Goal: Task Accomplishment & Management: Manage account settings

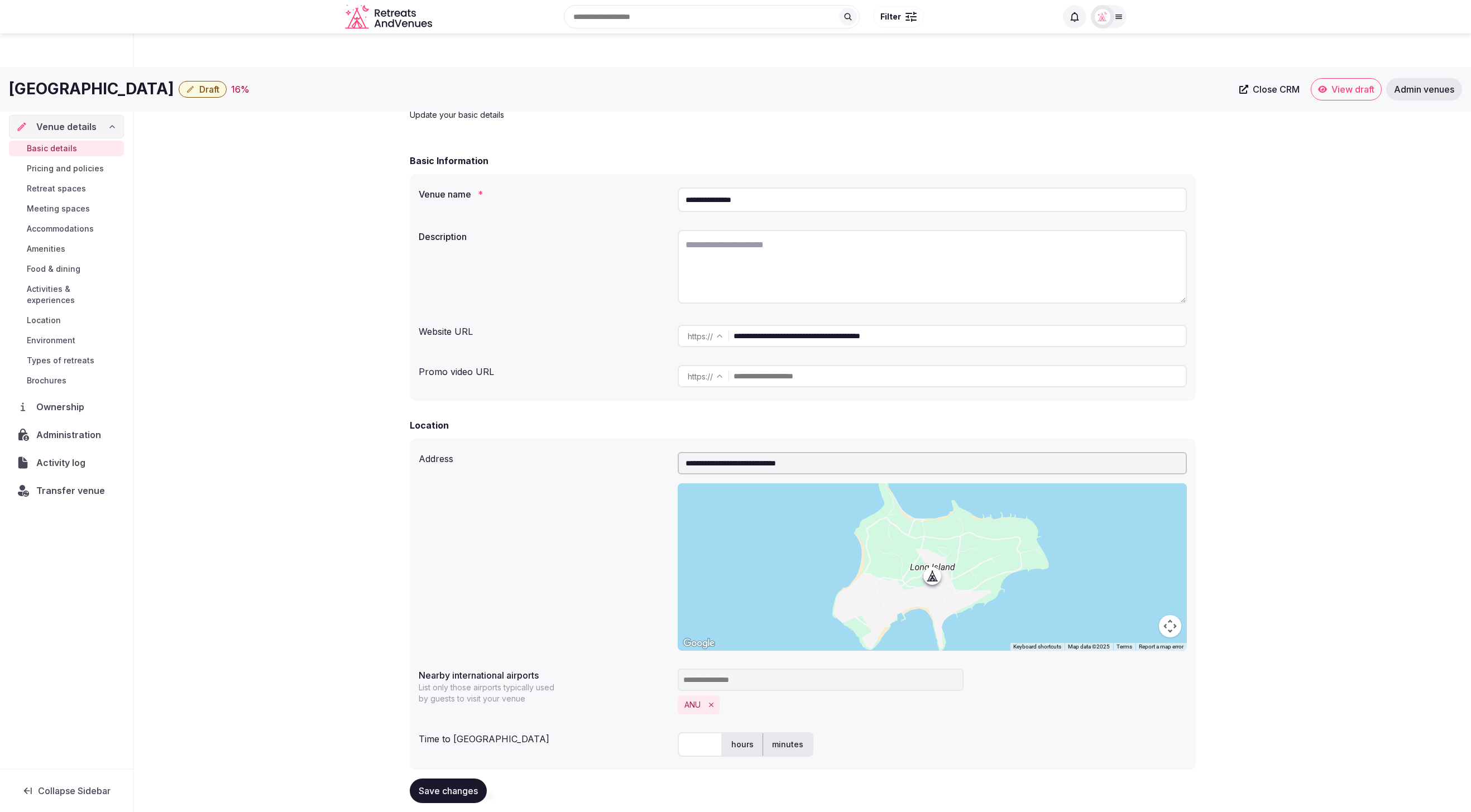
scroll to position [688, 0]
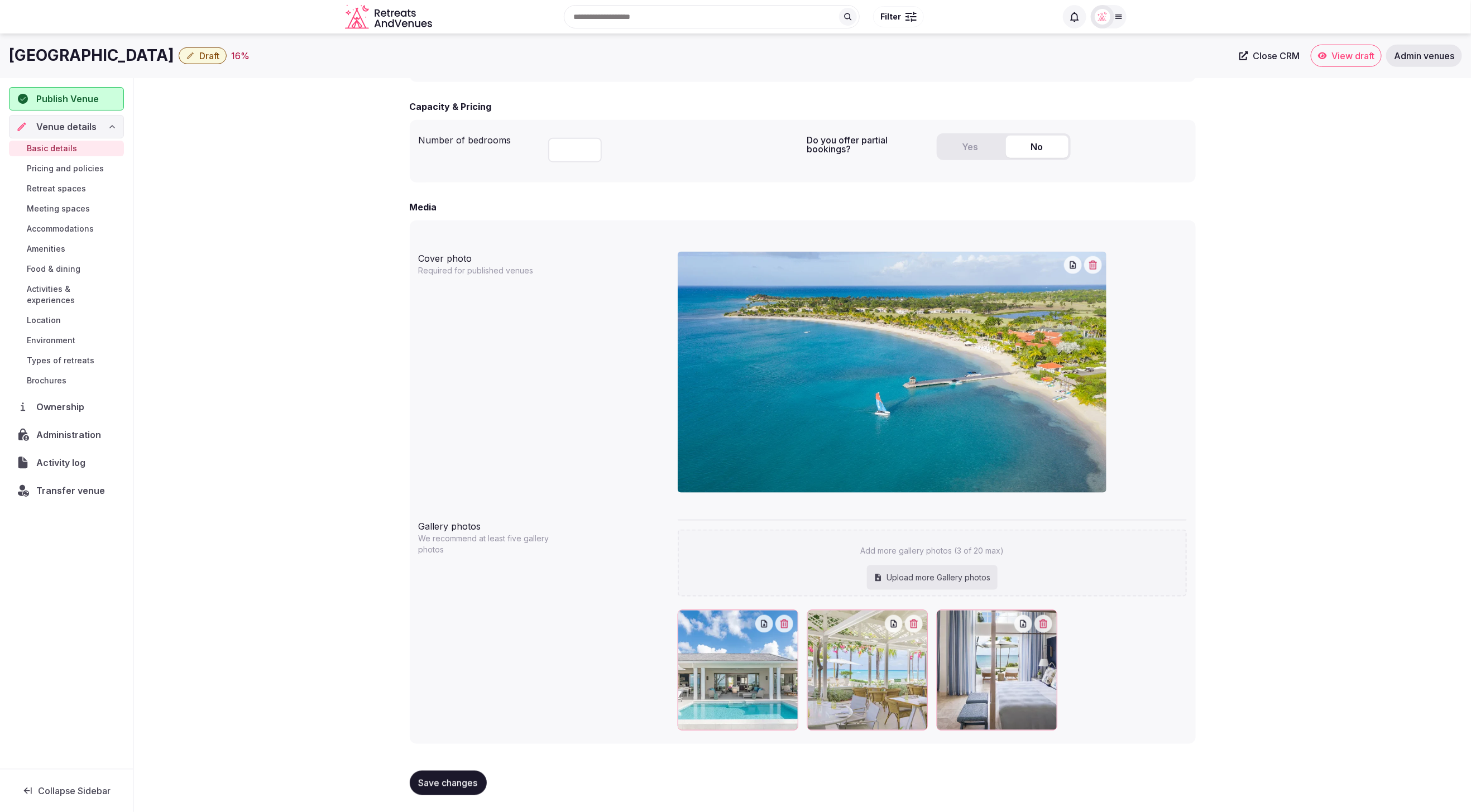
click at [924, 577] on div "Upload more Gallery photos" at bounding box center [932, 578] width 131 height 25
type input "**********"
click at [444, 778] on span "Save changes" at bounding box center [448, 783] width 59 height 11
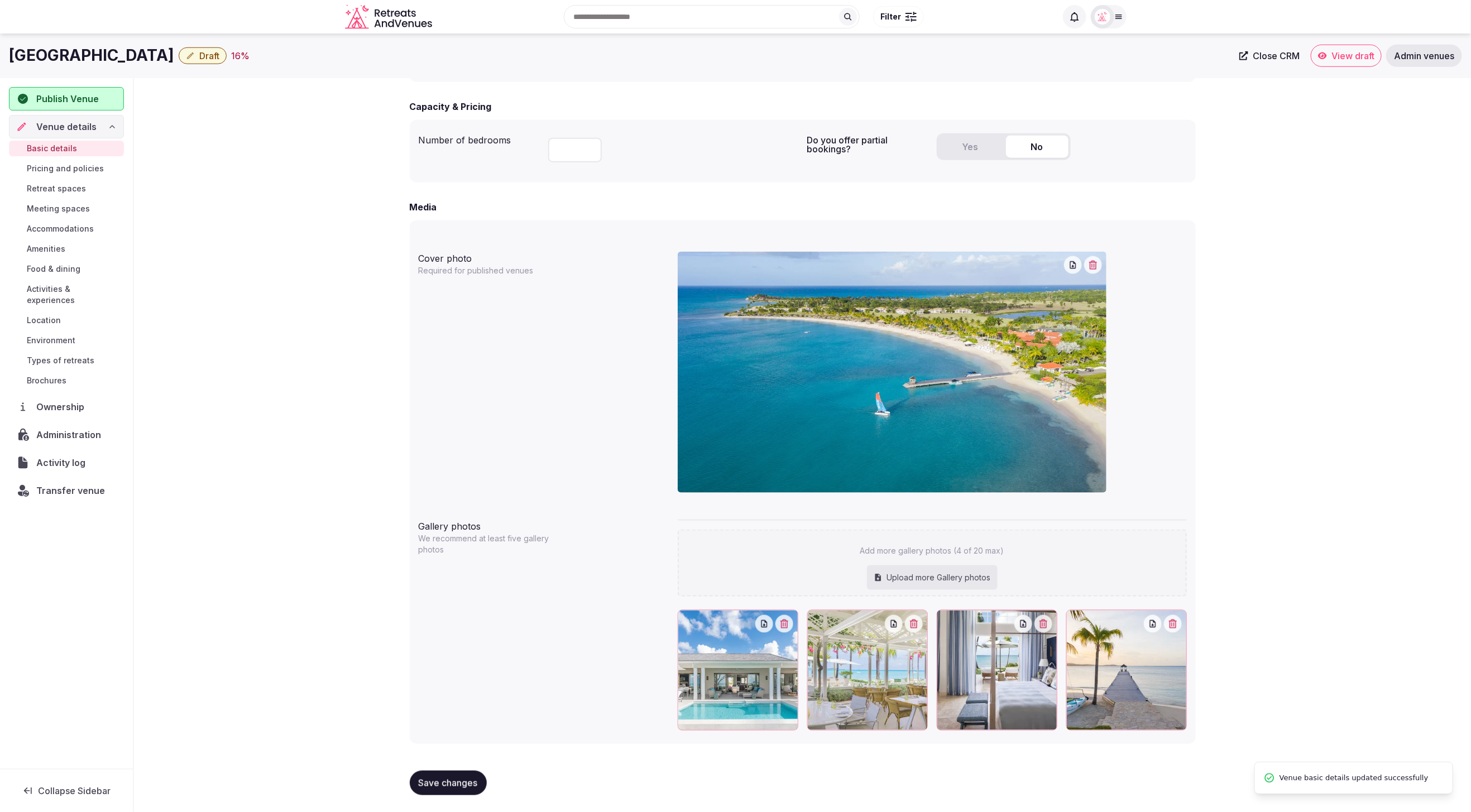
click at [55, 208] on span "Meeting spaces" at bounding box center [58, 208] width 63 height 11
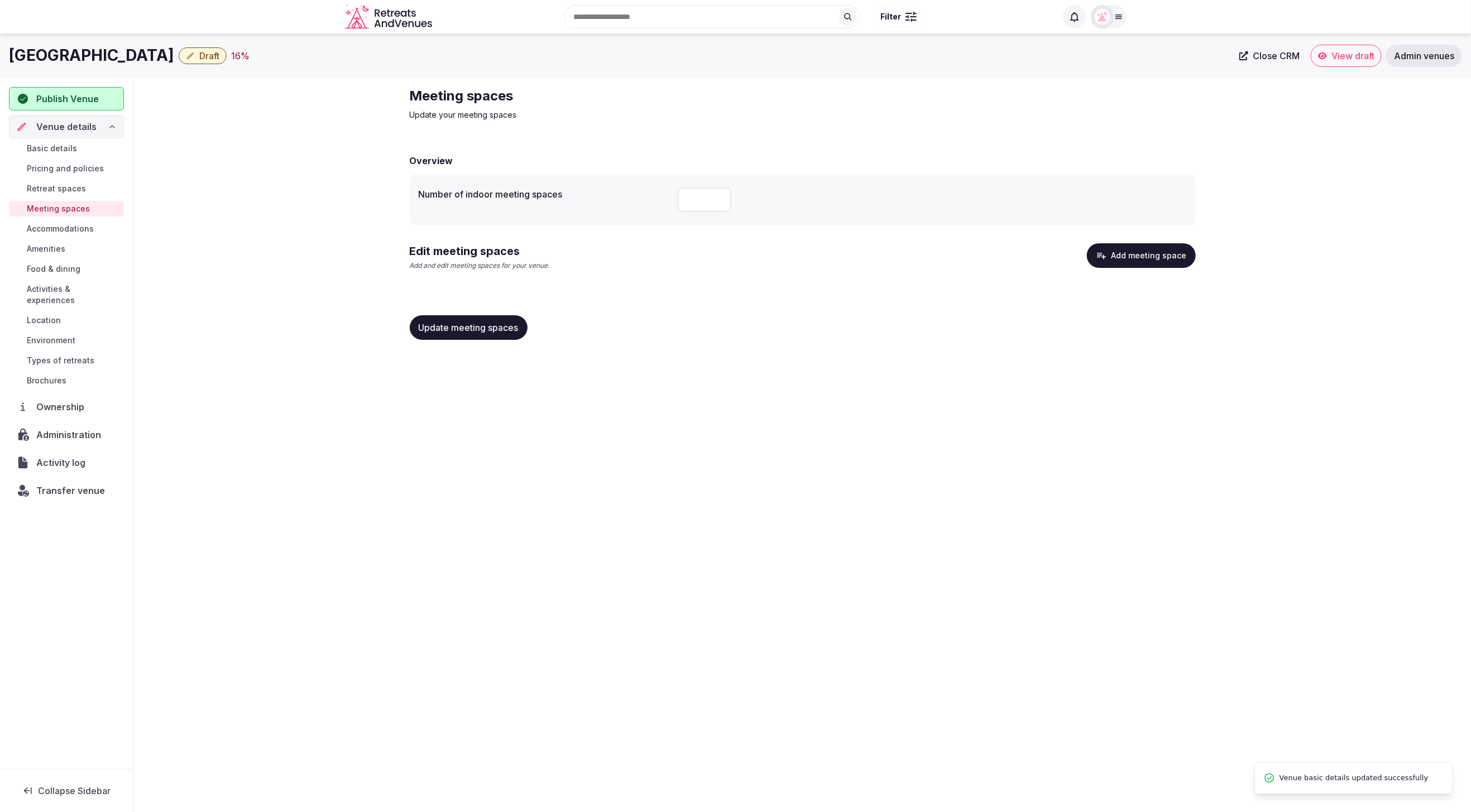
click at [1173, 259] on button "Add meeting space" at bounding box center [1141, 256] width 109 height 25
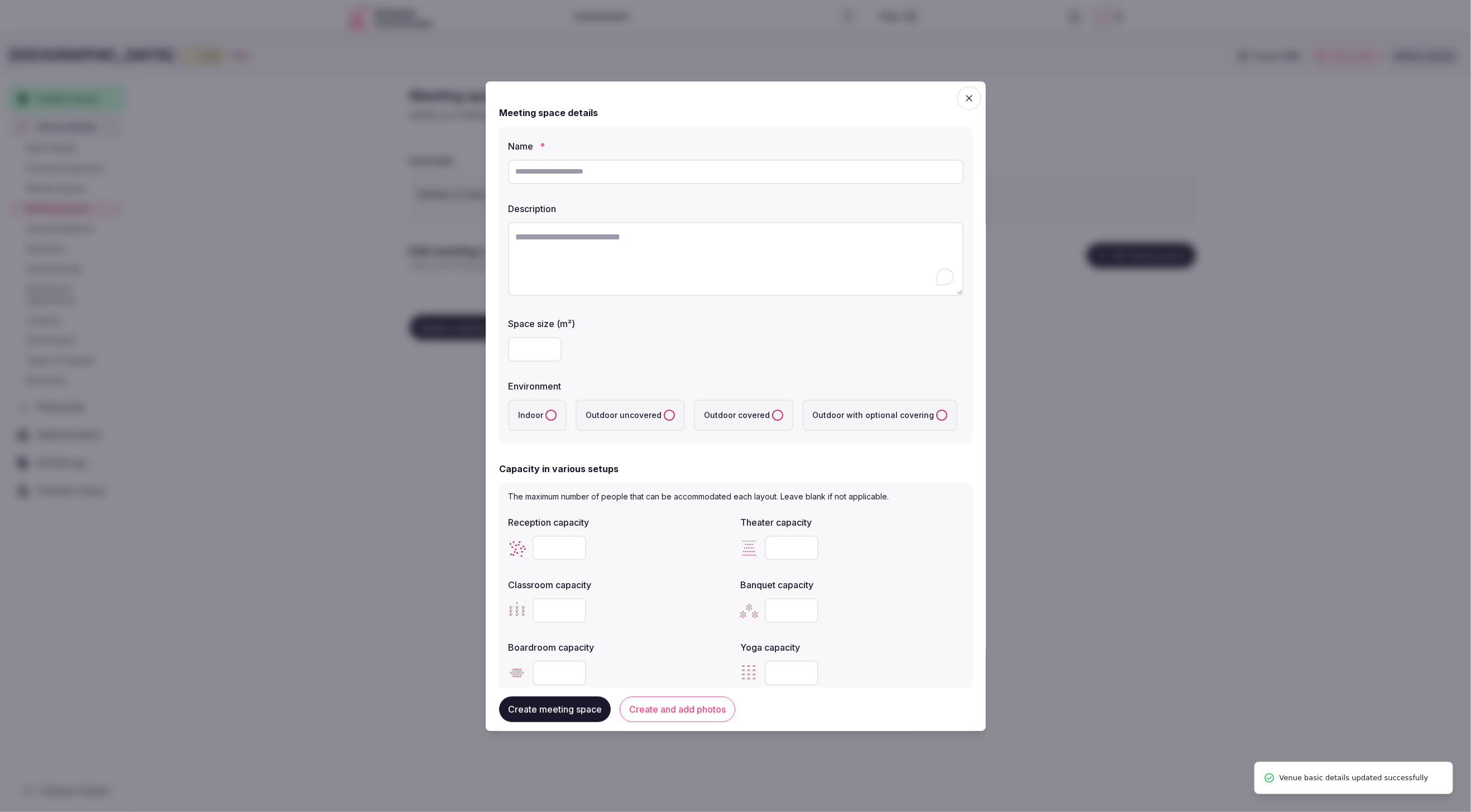
click at [740, 265] on textarea "To enrich screen reader interactions, please activate Accessibility in Grammarl…" at bounding box center [736, 259] width 455 height 74
paste textarea "**********"
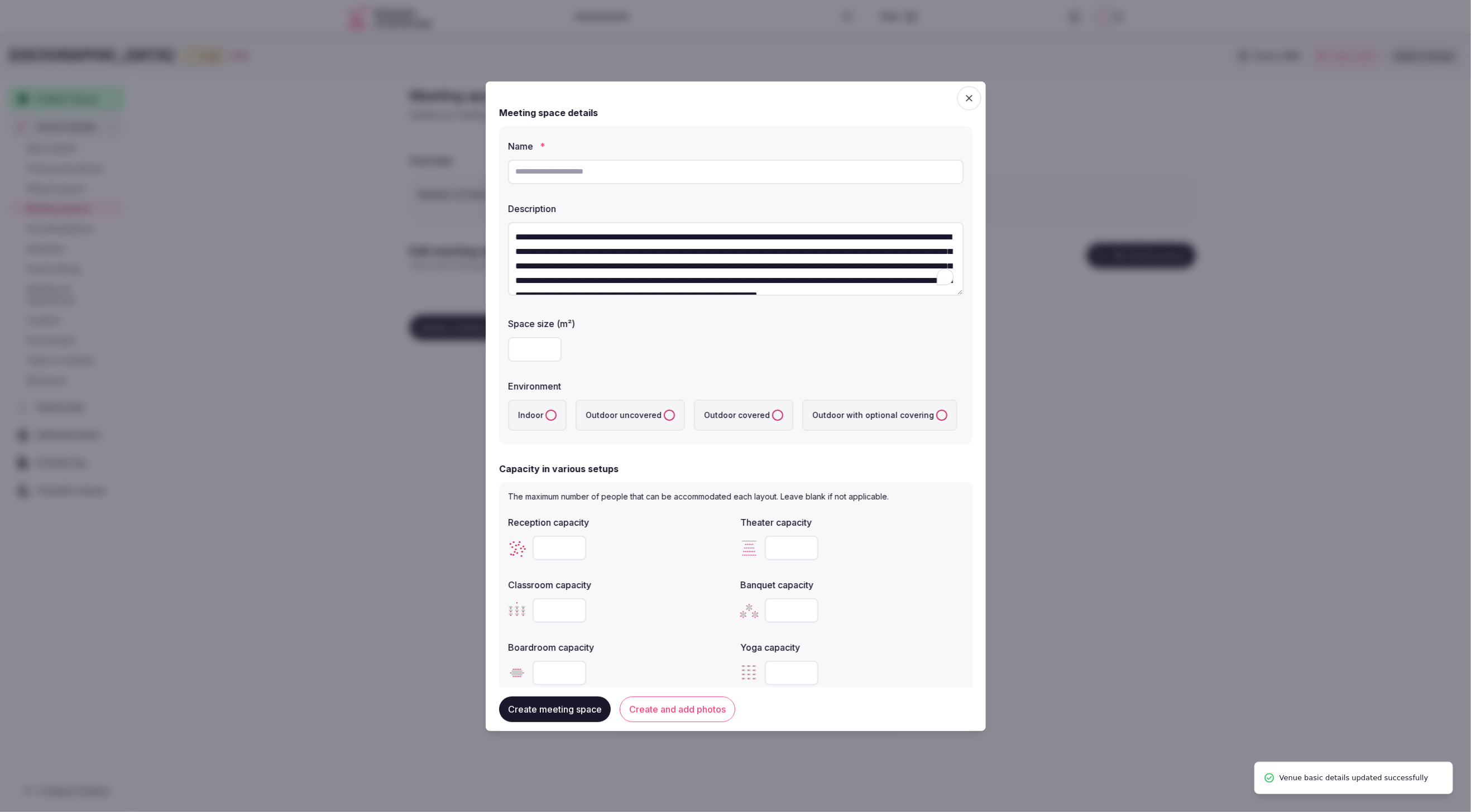
scroll to position [20, 0]
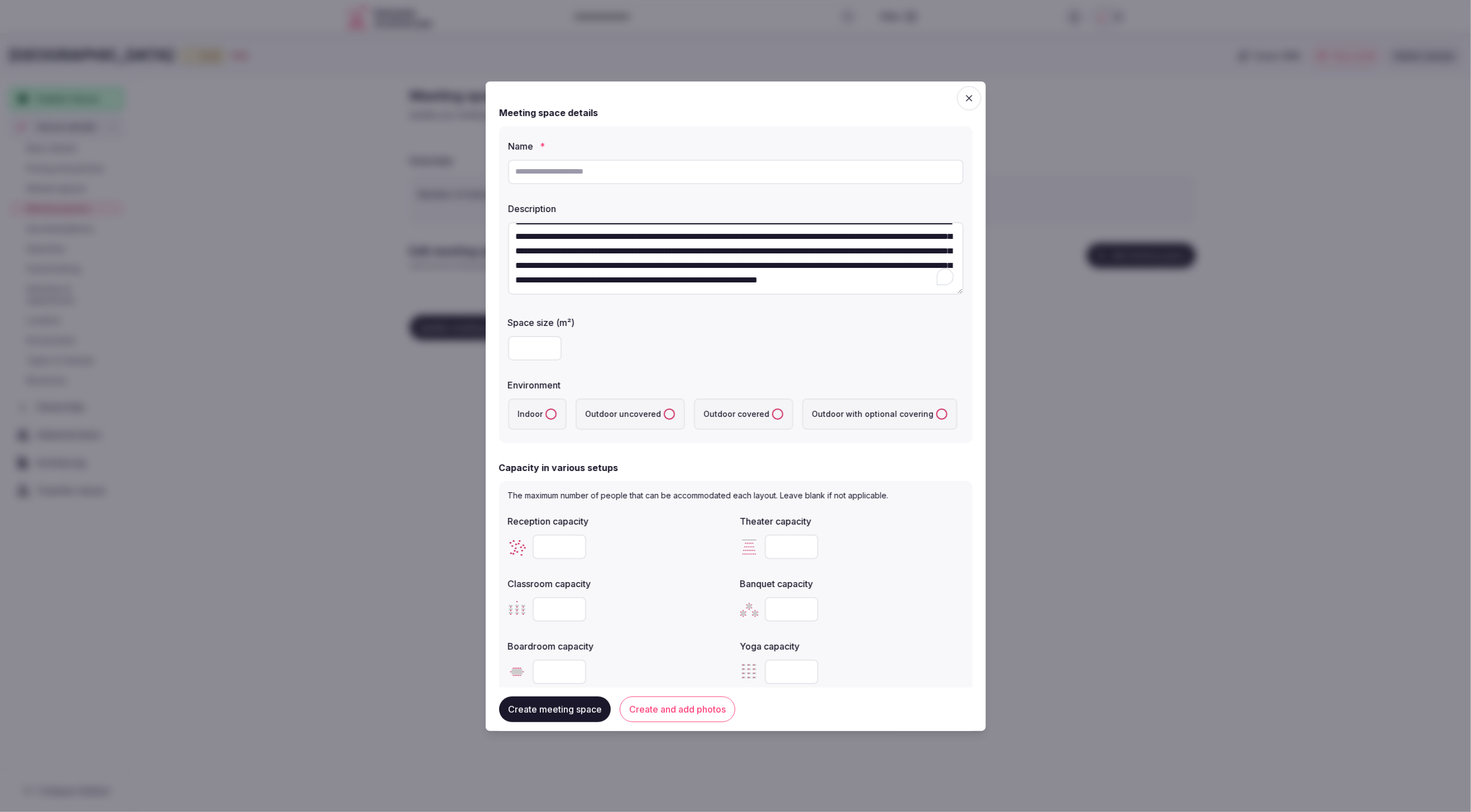
type textarea "**********"
click at [643, 162] on input "text" at bounding box center [736, 172] width 455 height 25
type input "**********"
click at [729, 192] on div "**********" at bounding box center [736, 285] width 474 height 318
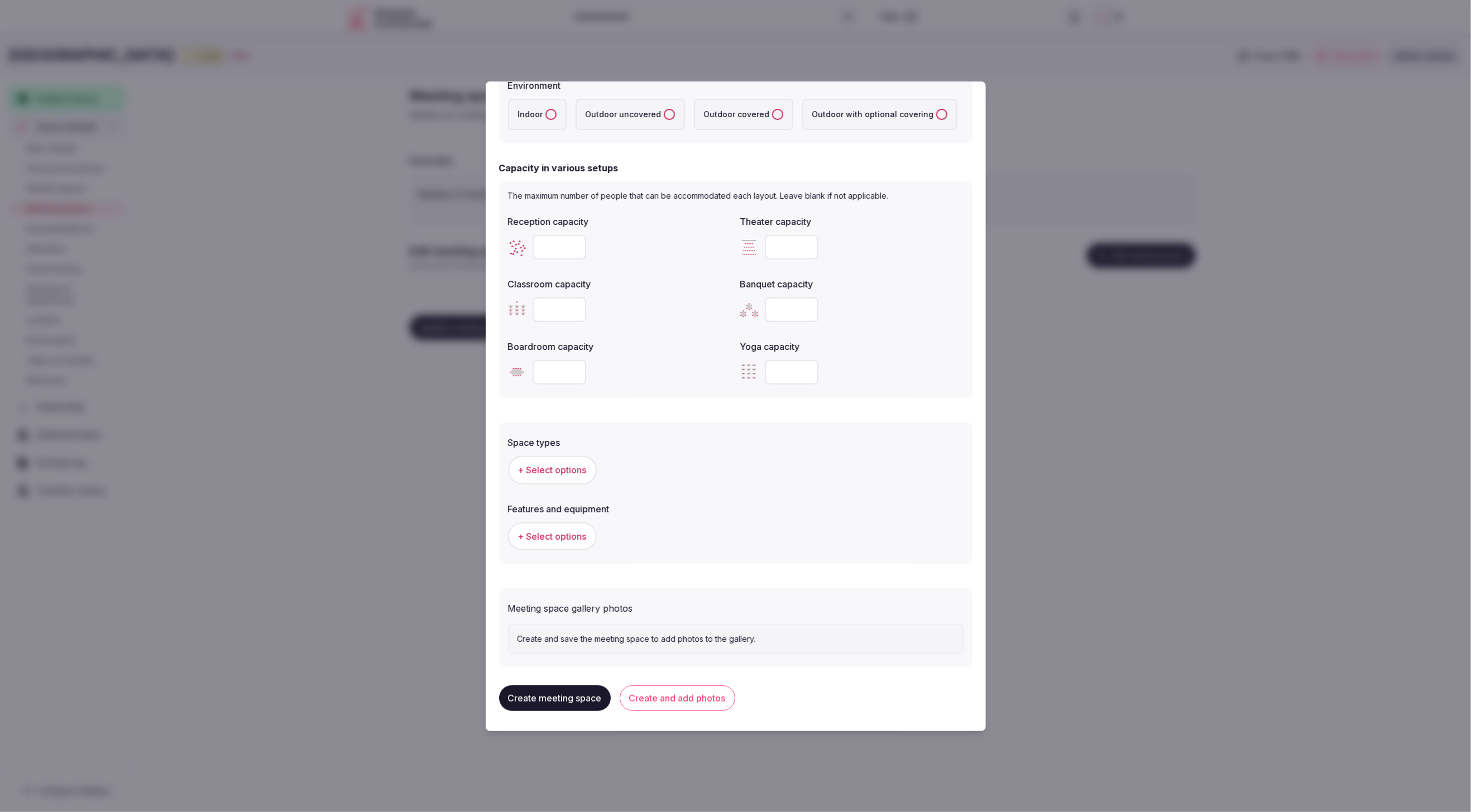
click at [666, 697] on button "Create and add photos" at bounding box center [678, 698] width 116 height 26
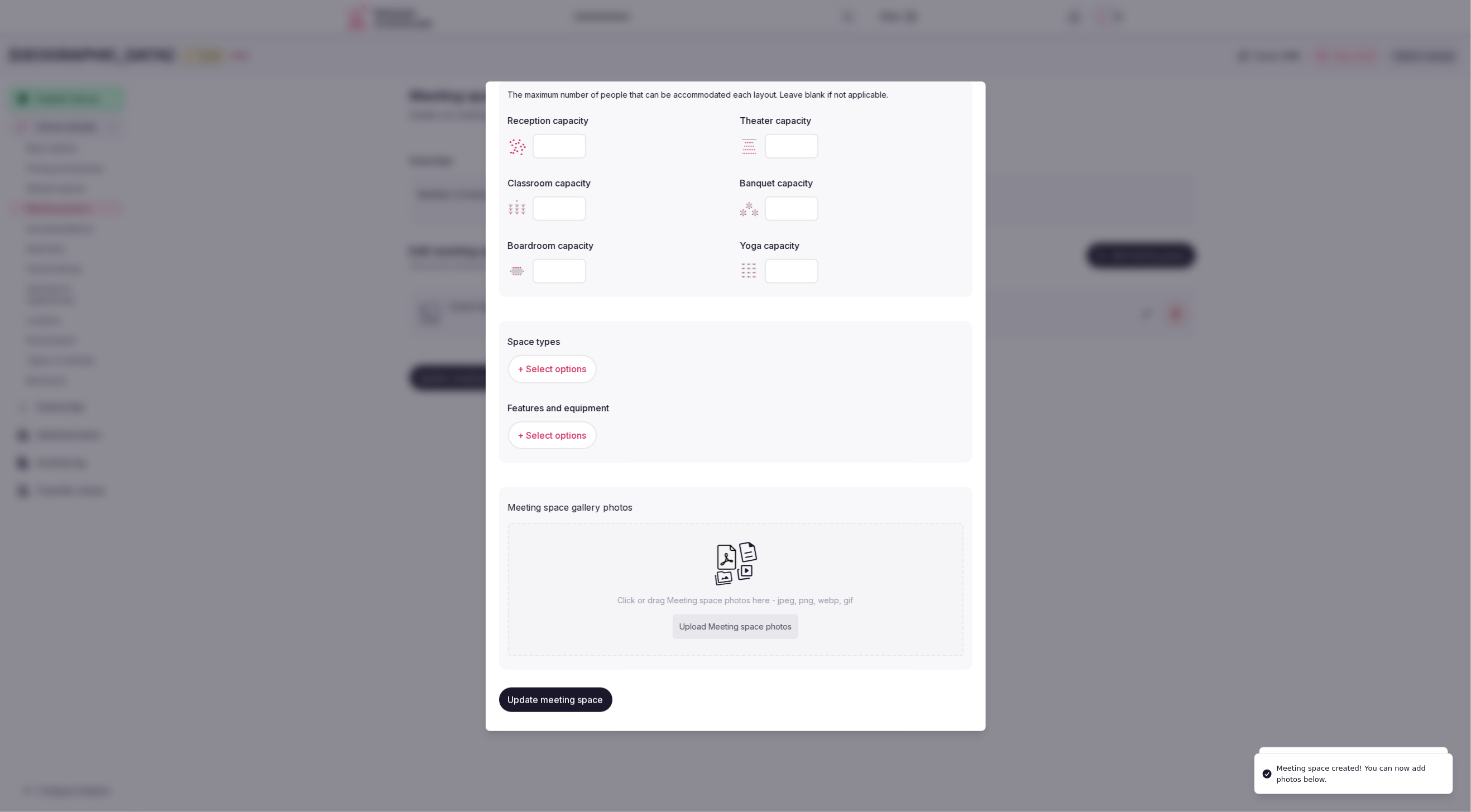
scroll to position [403, 0]
click at [727, 621] on div "Upload Meeting space photos" at bounding box center [736, 625] width 126 height 25
type input "**********"
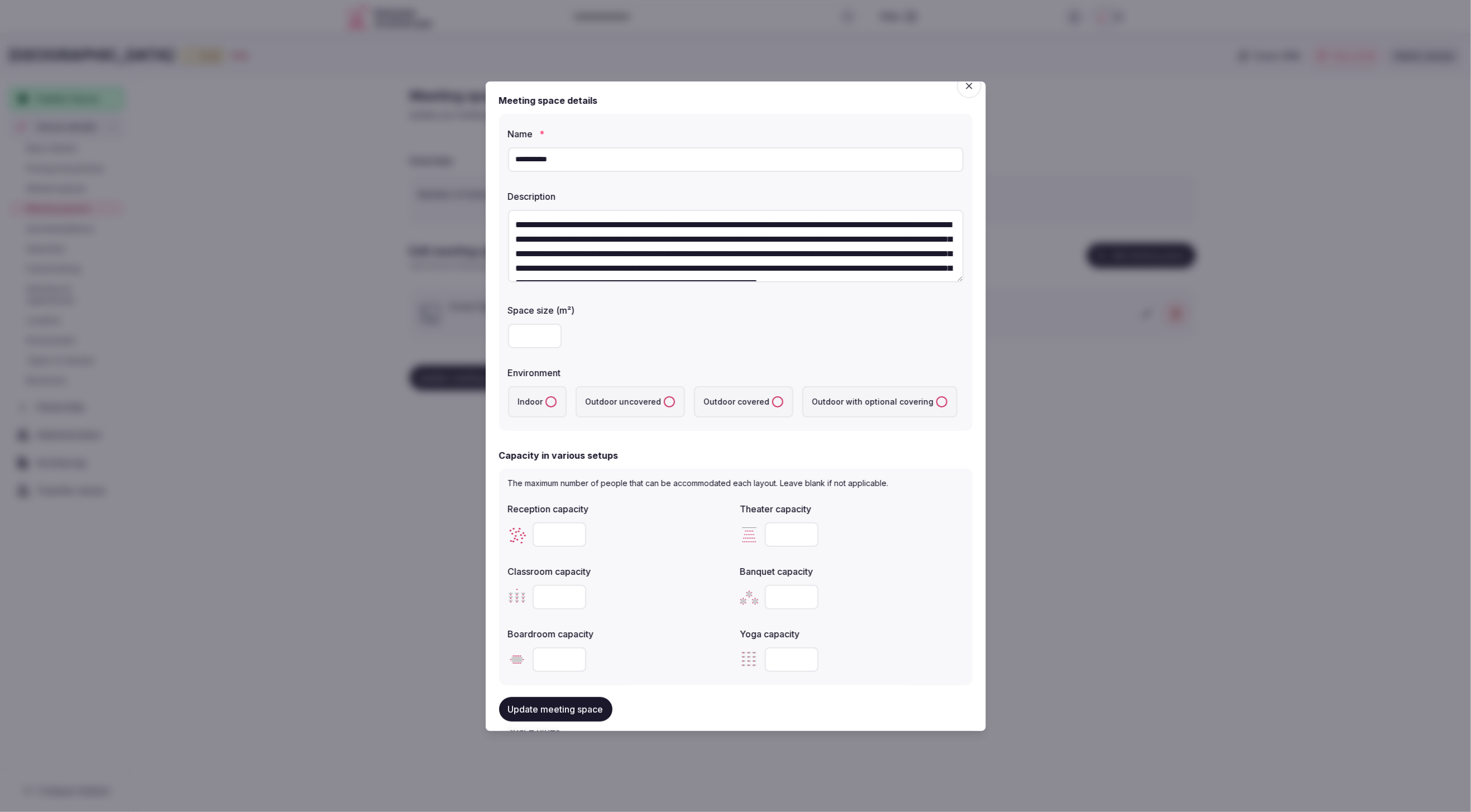
scroll to position [0, 0]
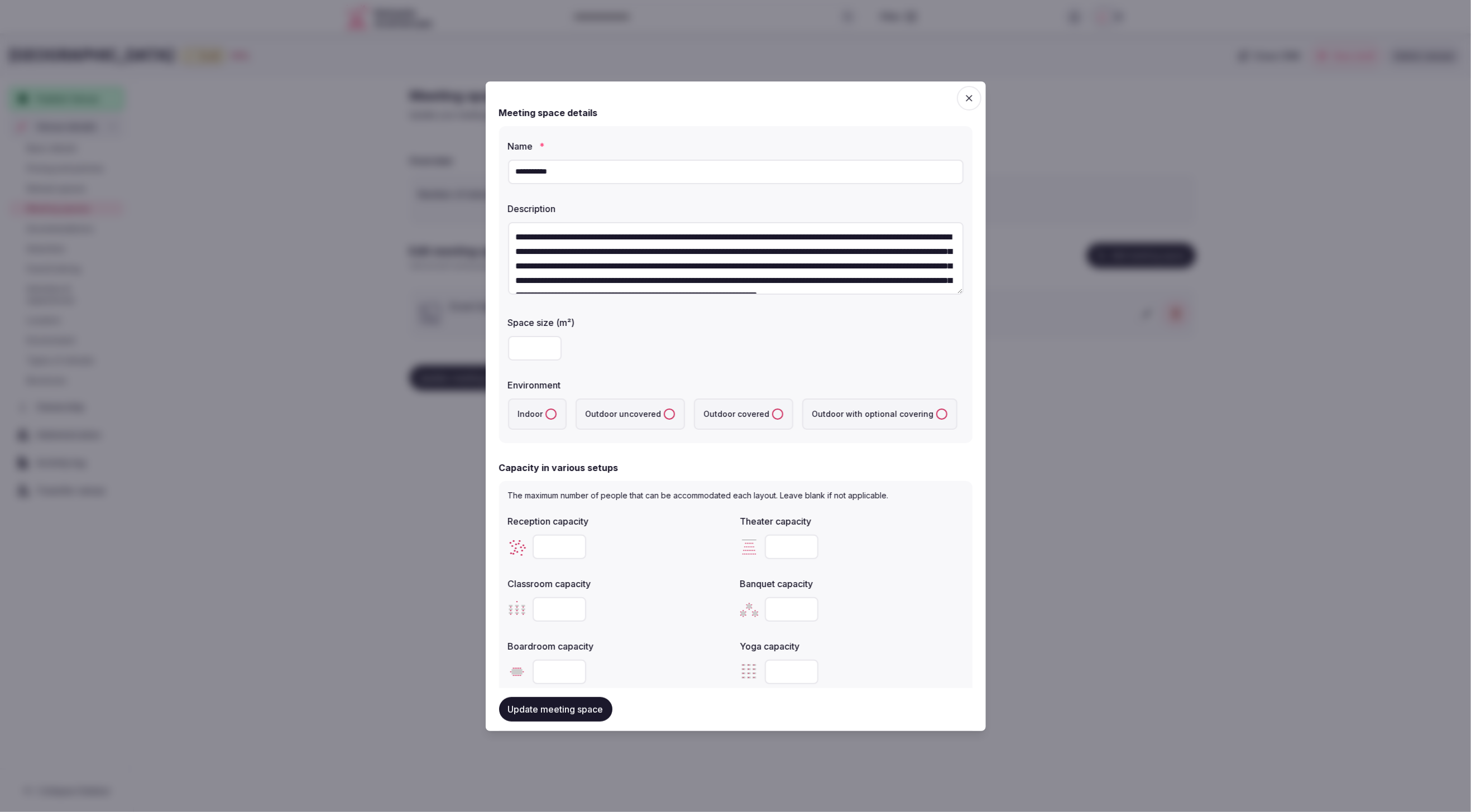
click at [664, 411] on uncovered "Outdoor uncovered" at bounding box center [669, 414] width 11 height 11
click at [466, 170] on body "**********" at bounding box center [736, 406] width 1471 height 812
paste input "*******"
type input "**********"
click at [899, 365] on div at bounding box center [736, 349] width 455 height 34
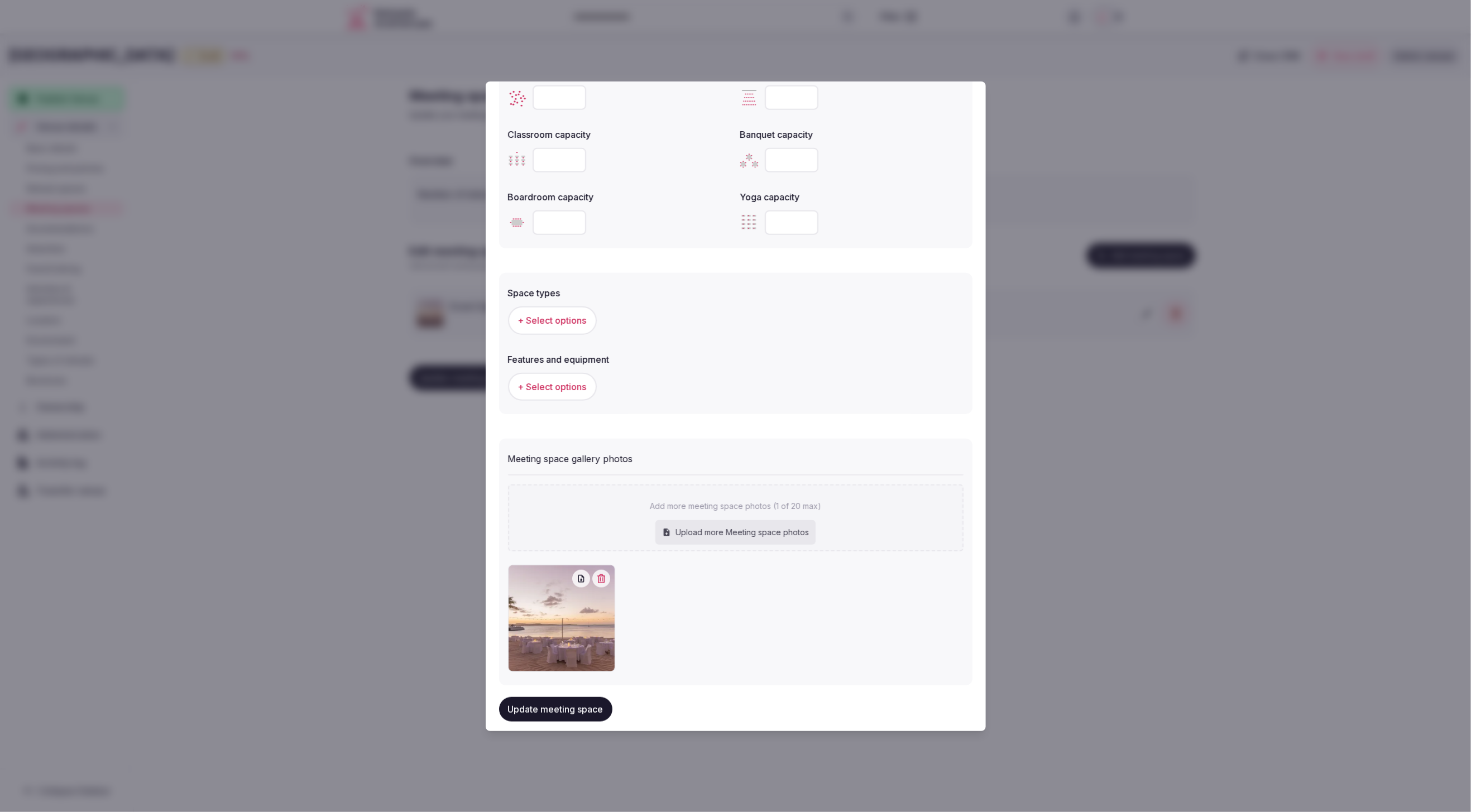
scroll to position [466, 0]
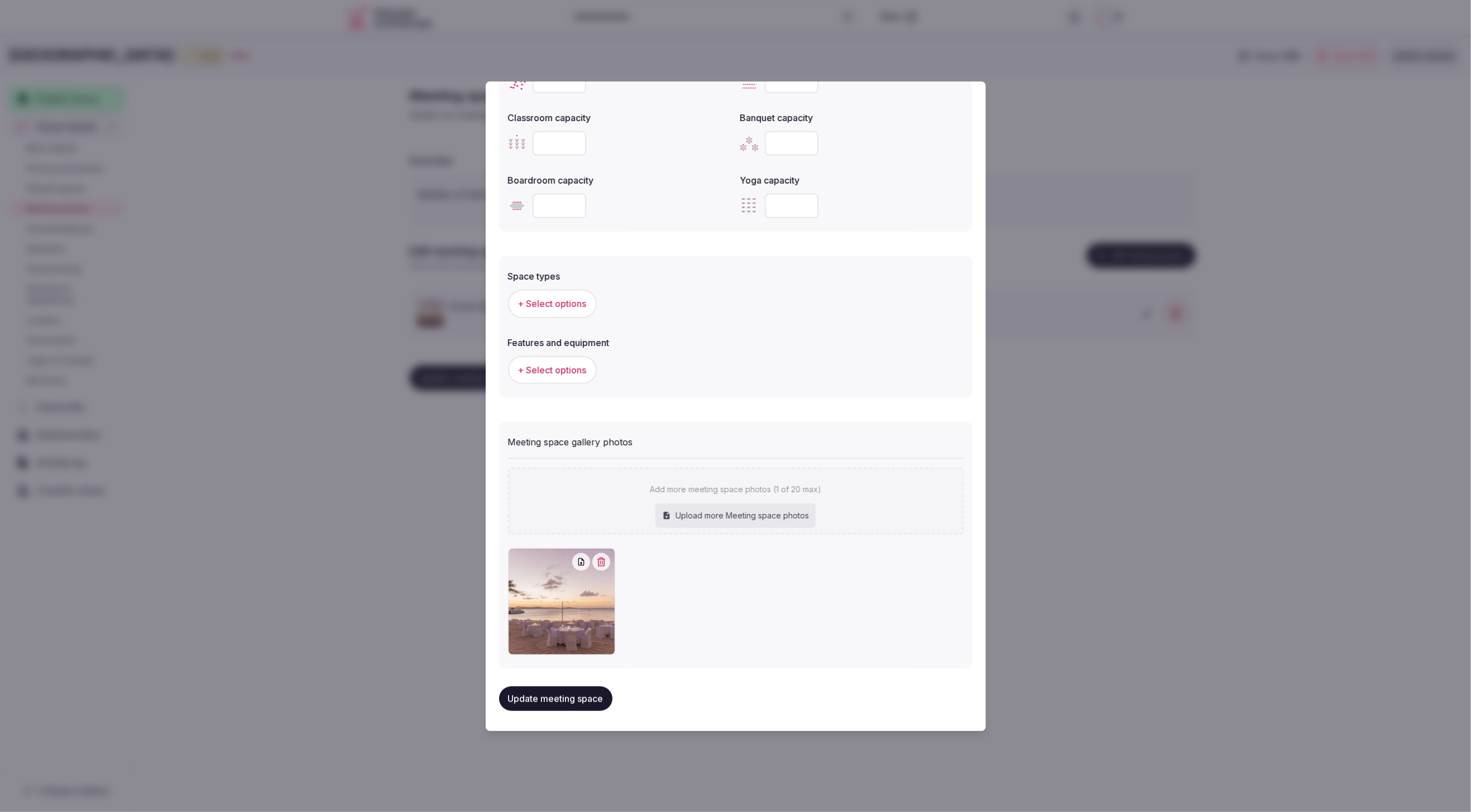
click at [589, 697] on button "Update meeting space" at bounding box center [556, 699] width 113 height 25
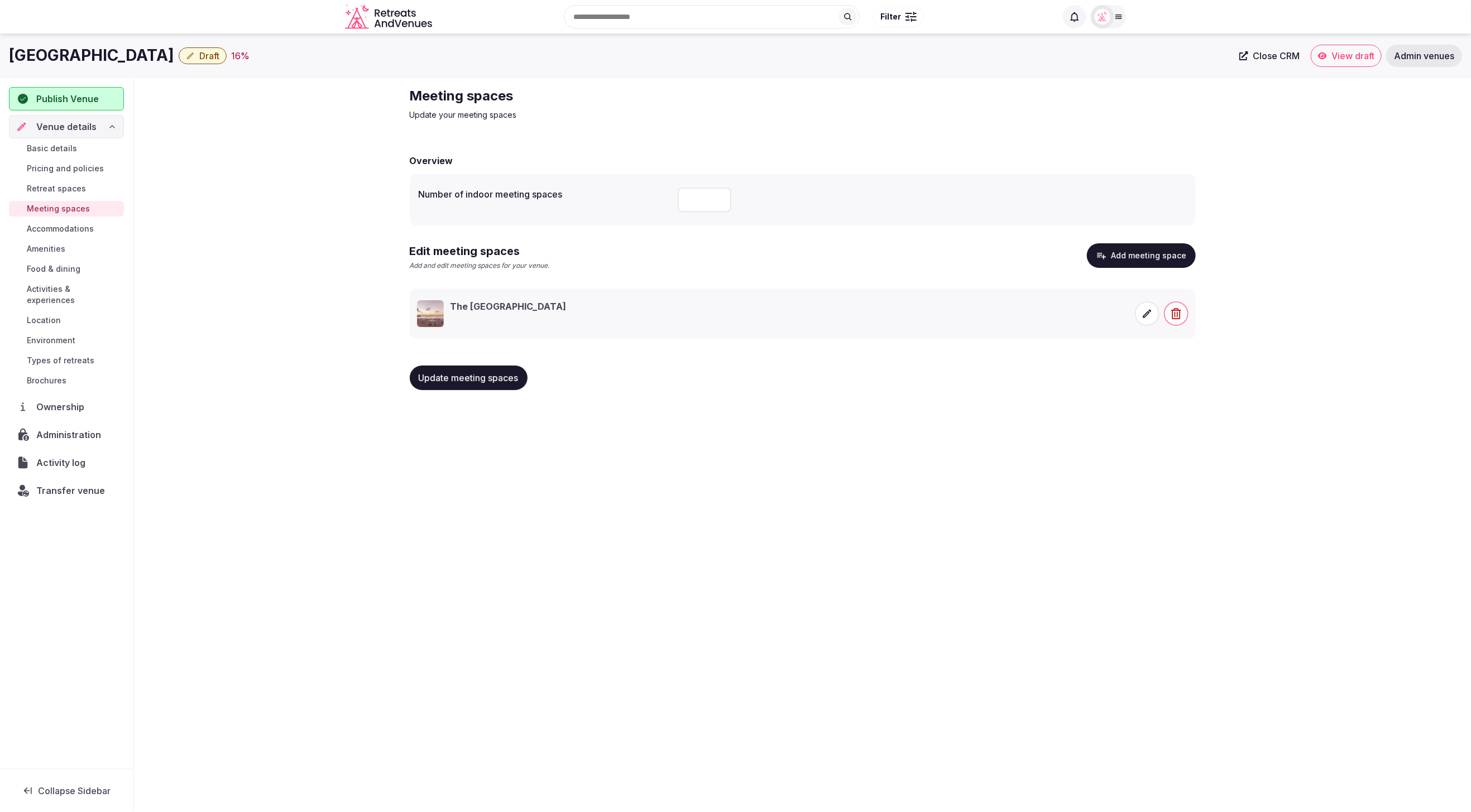
click at [1152, 314] on icon at bounding box center [1147, 314] width 11 height 11
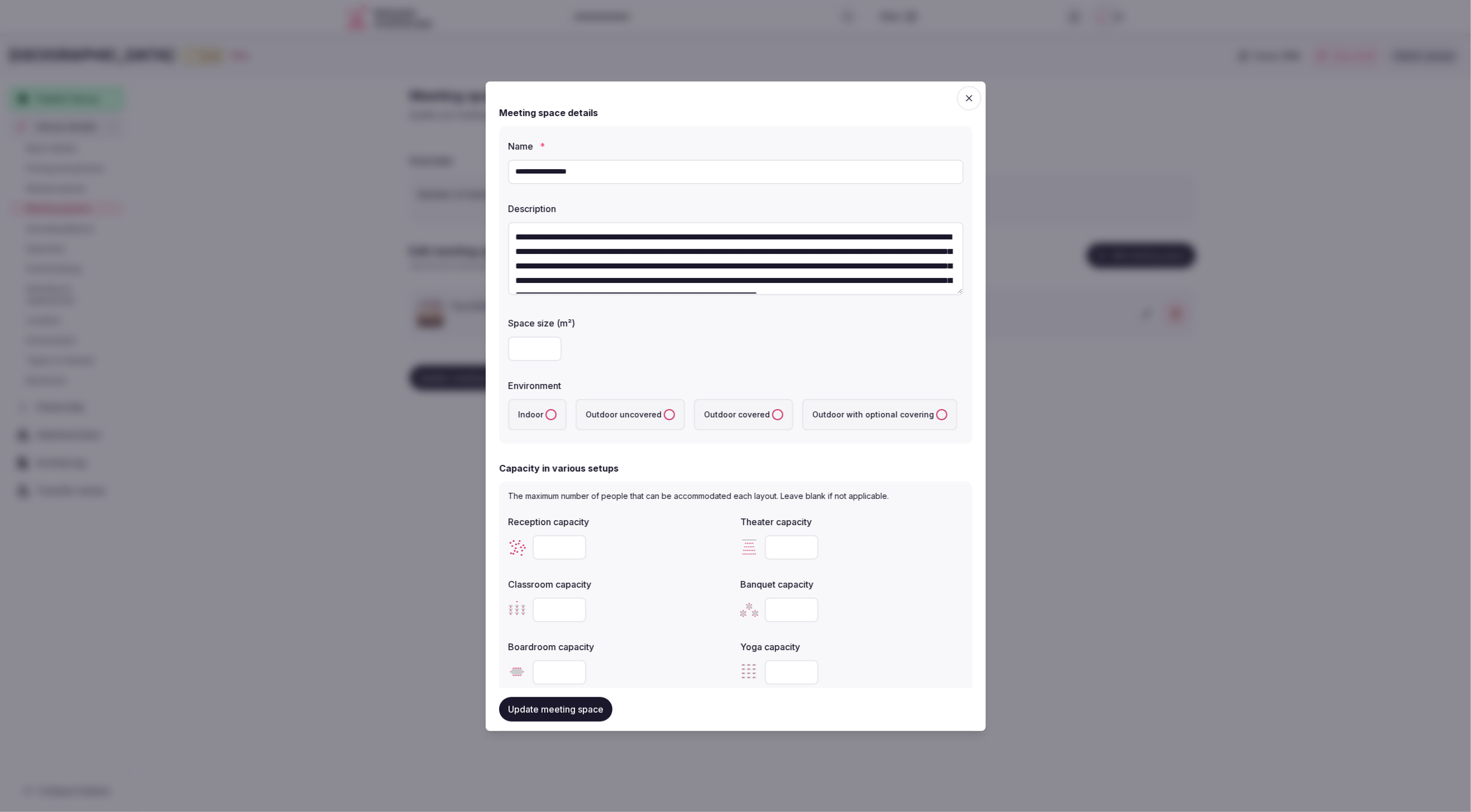
click at [530, 346] on input "number" at bounding box center [534, 349] width 53 height 25
type input "***"
click at [664, 345] on div "***" at bounding box center [736, 349] width 455 height 25
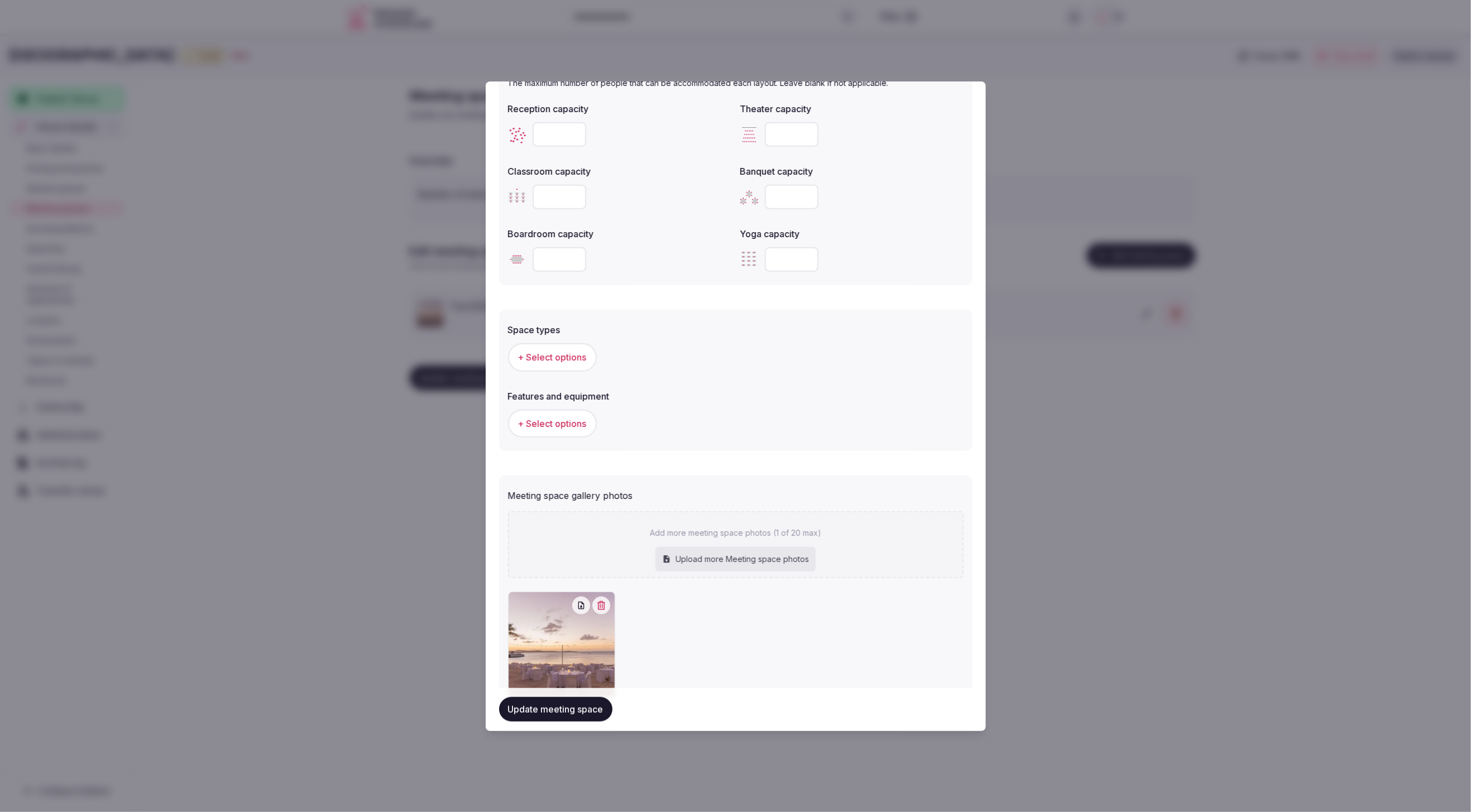
scroll to position [457, 0]
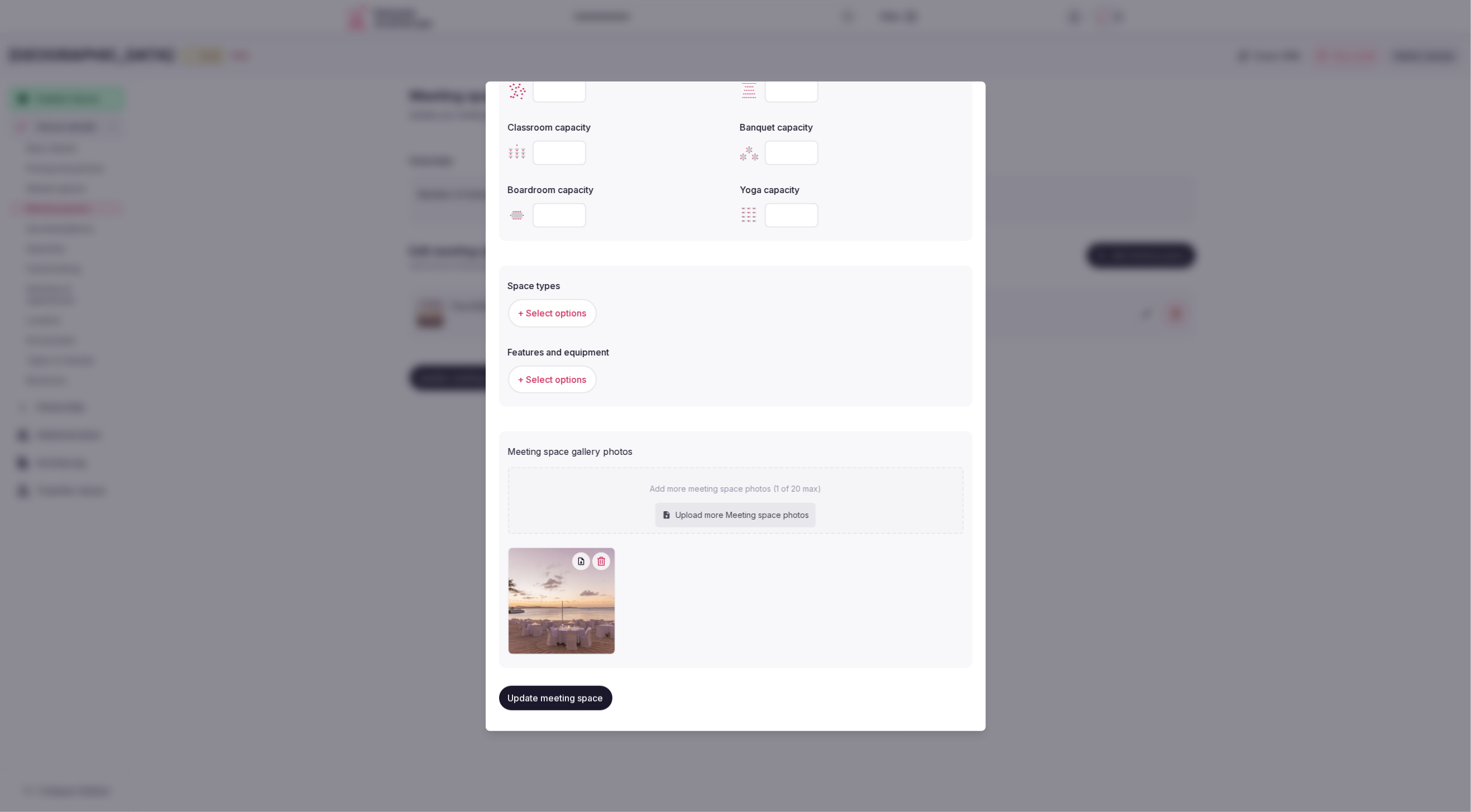
click at [562, 695] on button "Update meeting space" at bounding box center [556, 699] width 113 height 25
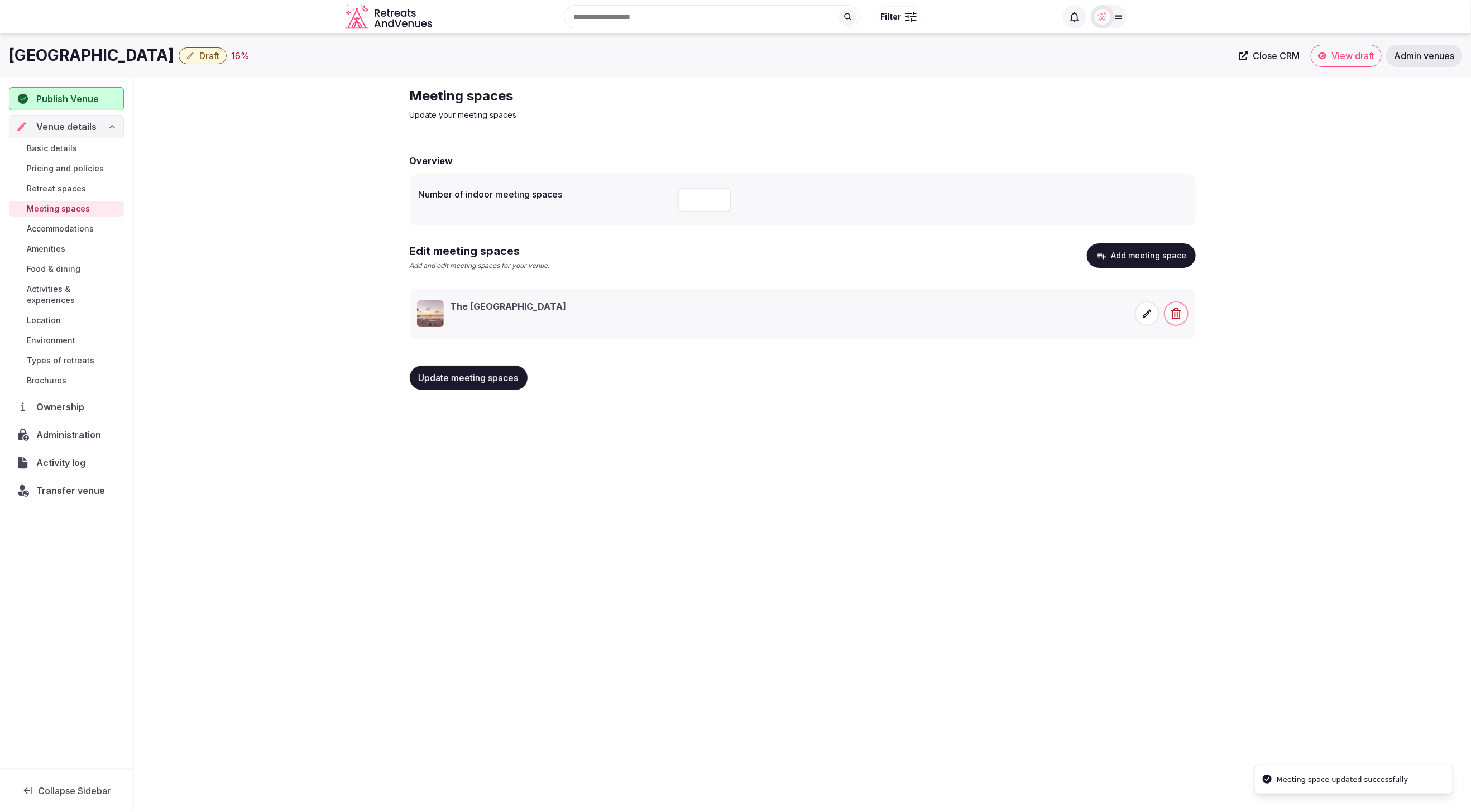
click at [1142, 316] on icon at bounding box center [1147, 314] width 11 height 11
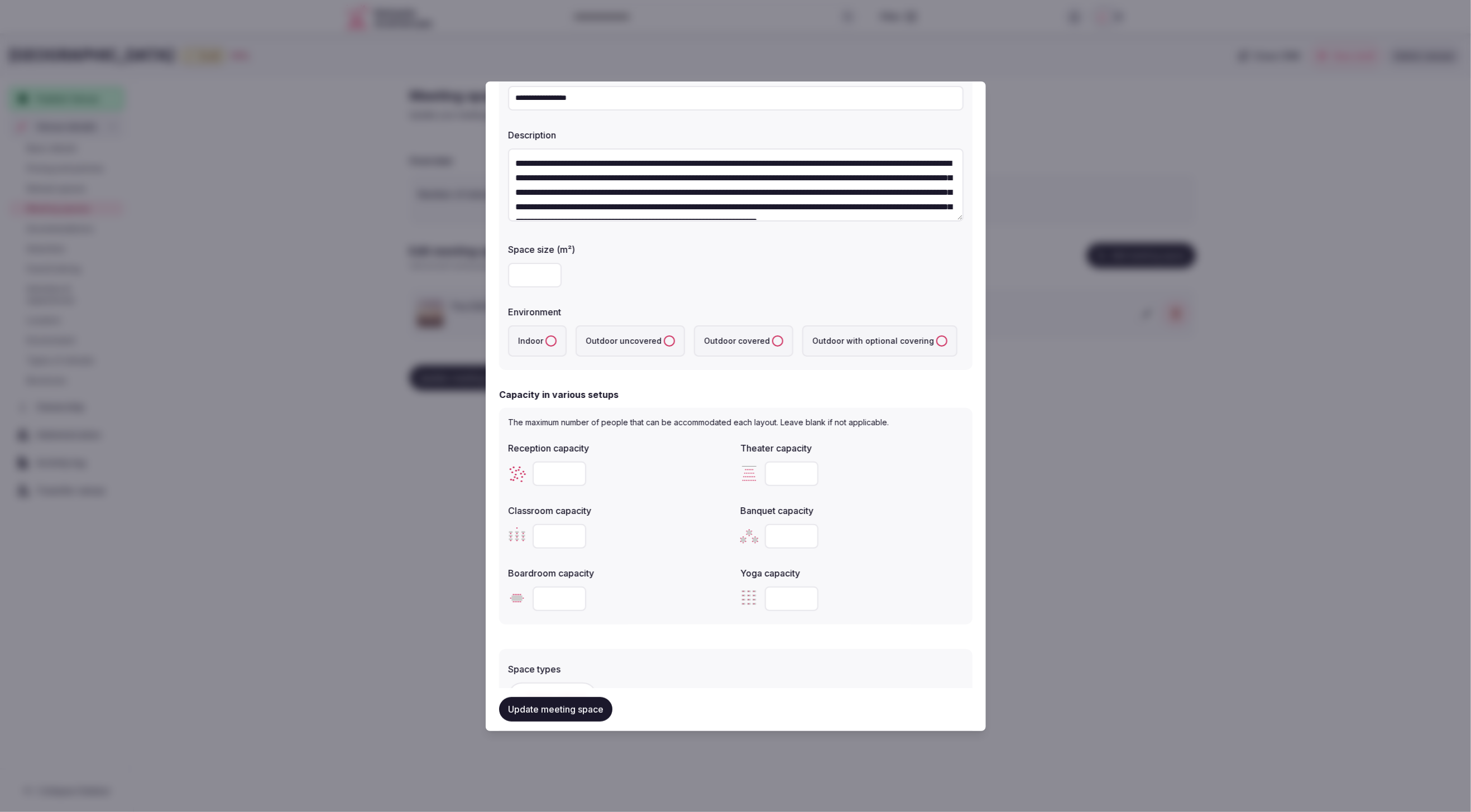
scroll to position [44, 0]
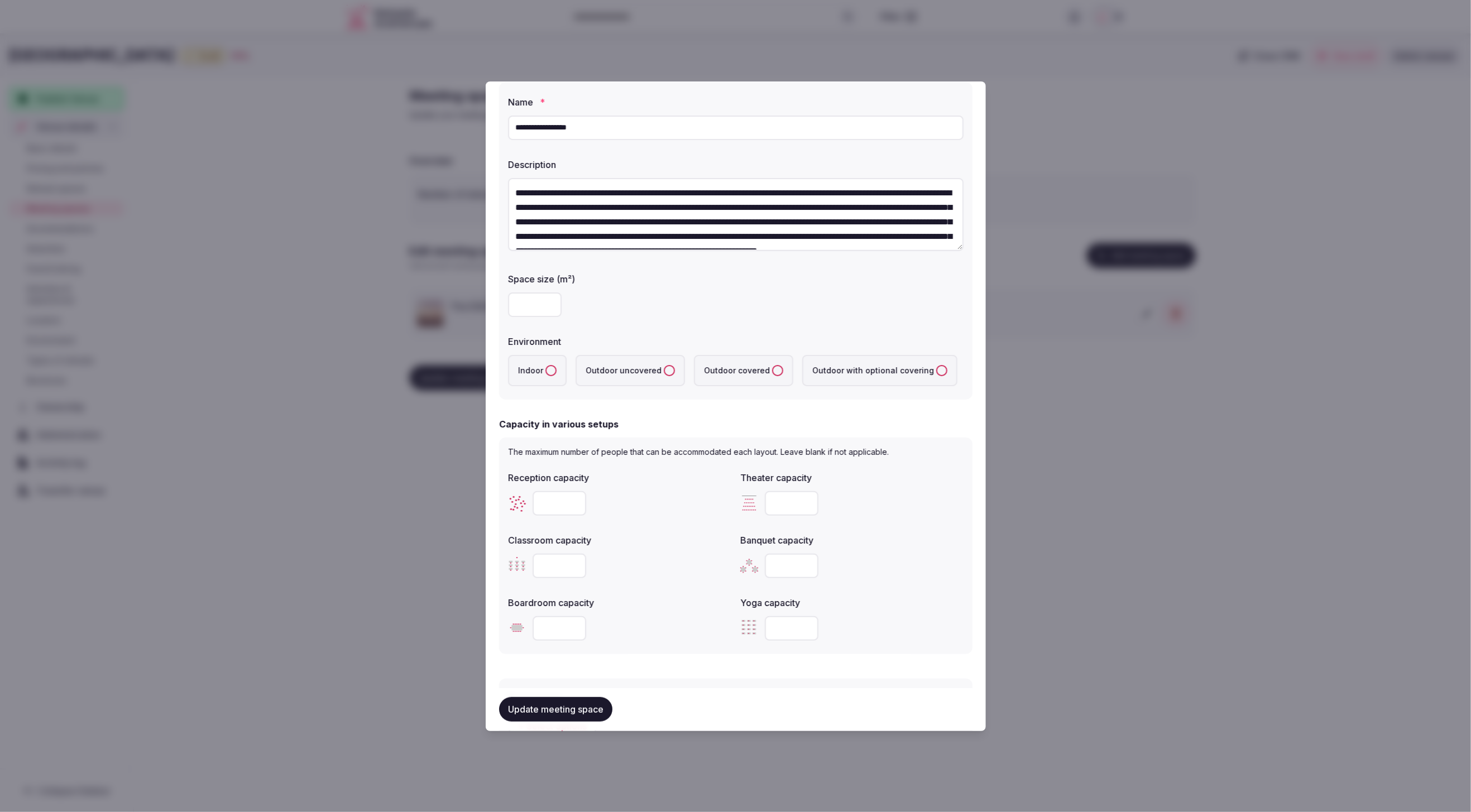
click at [772, 367] on covered "Outdoor covered" at bounding box center [777, 370] width 11 height 11
click at [656, 370] on label "Outdoor uncovered" at bounding box center [630, 370] width 110 height 31
click at [664, 370] on uncovered "Outdoor uncovered" at bounding box center [669, 370] width 11 height 11
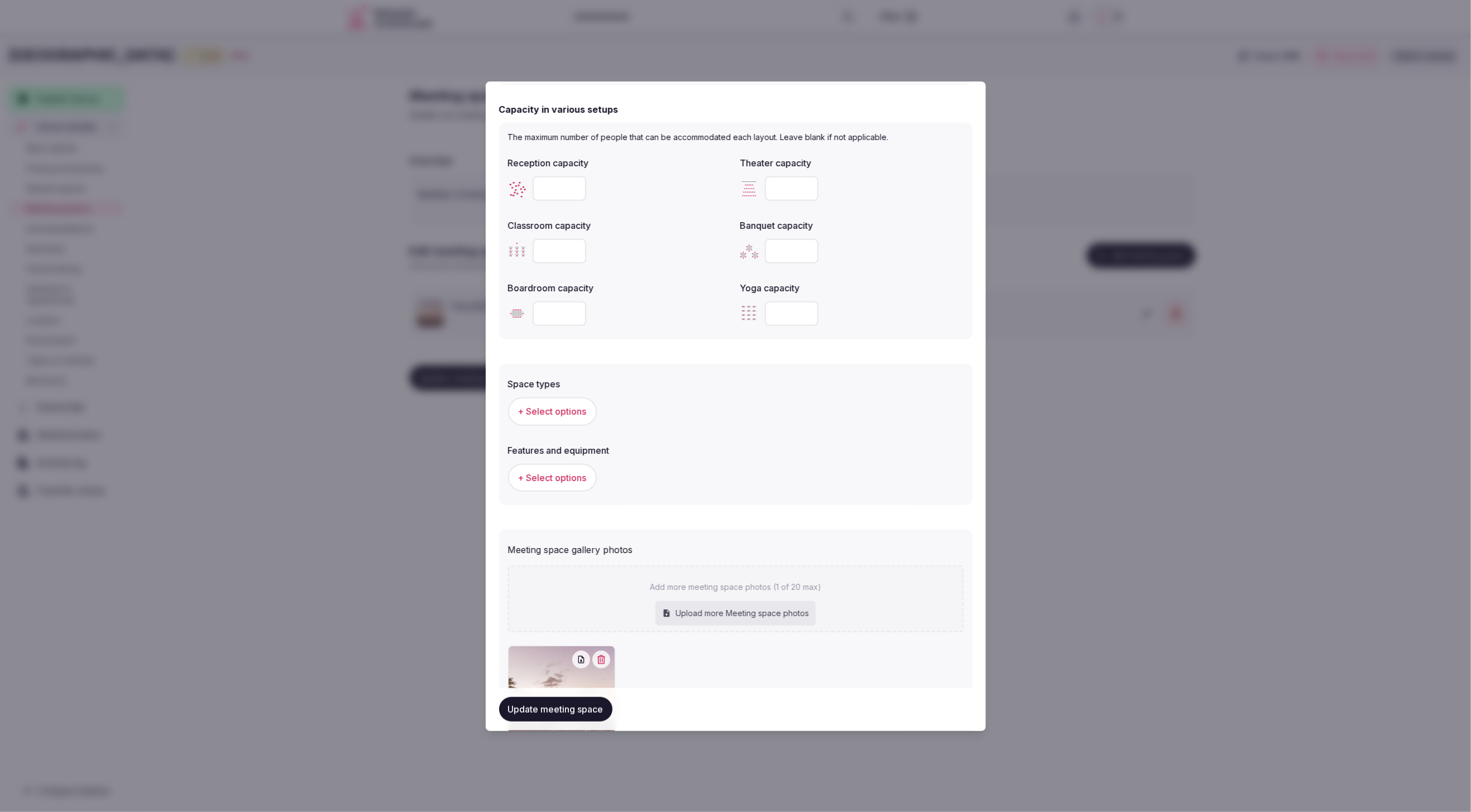
scroll to position [353, 0]
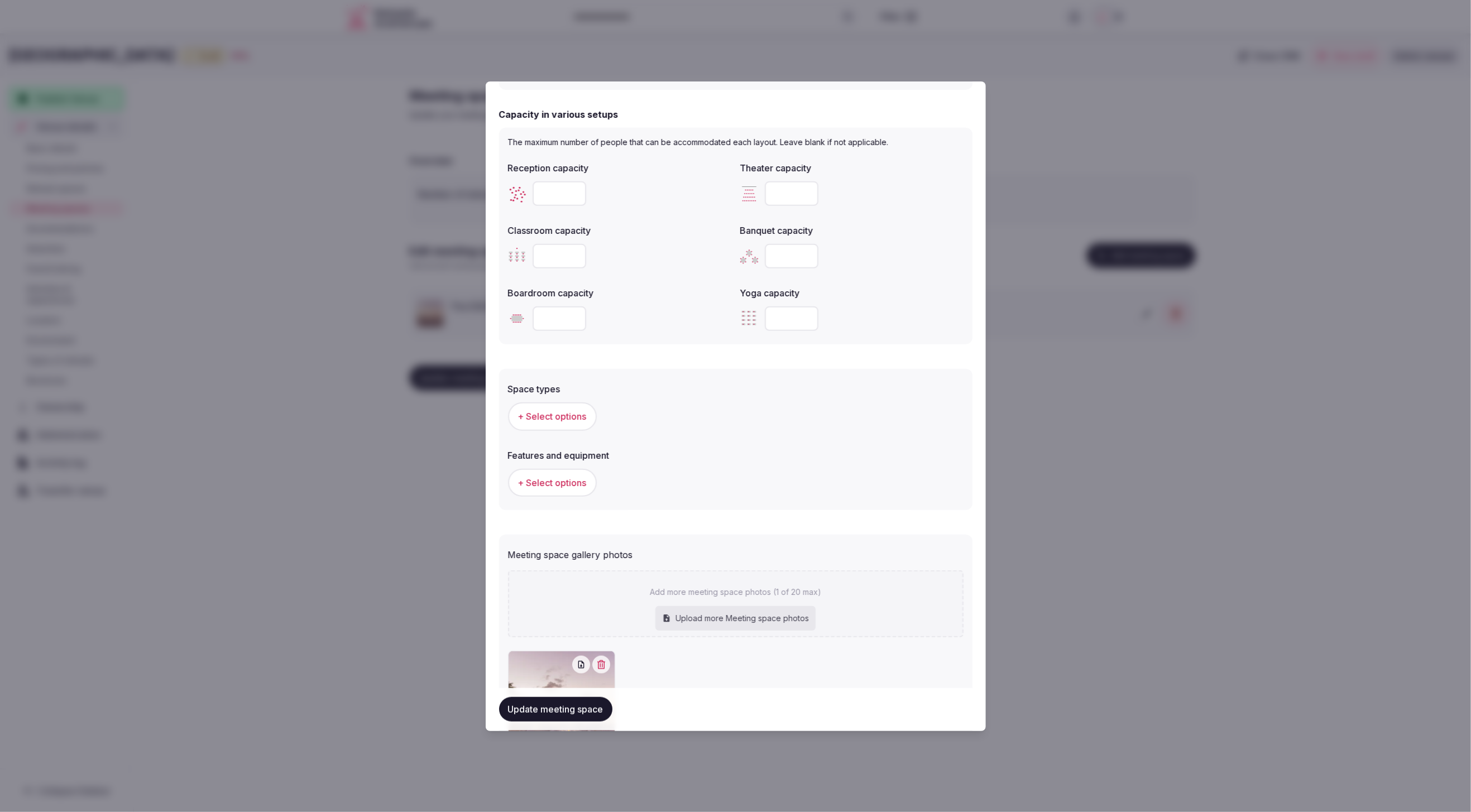
click at [560, 416] on span "+ Select options" at bounding box center [553, 416] width 69 height 12
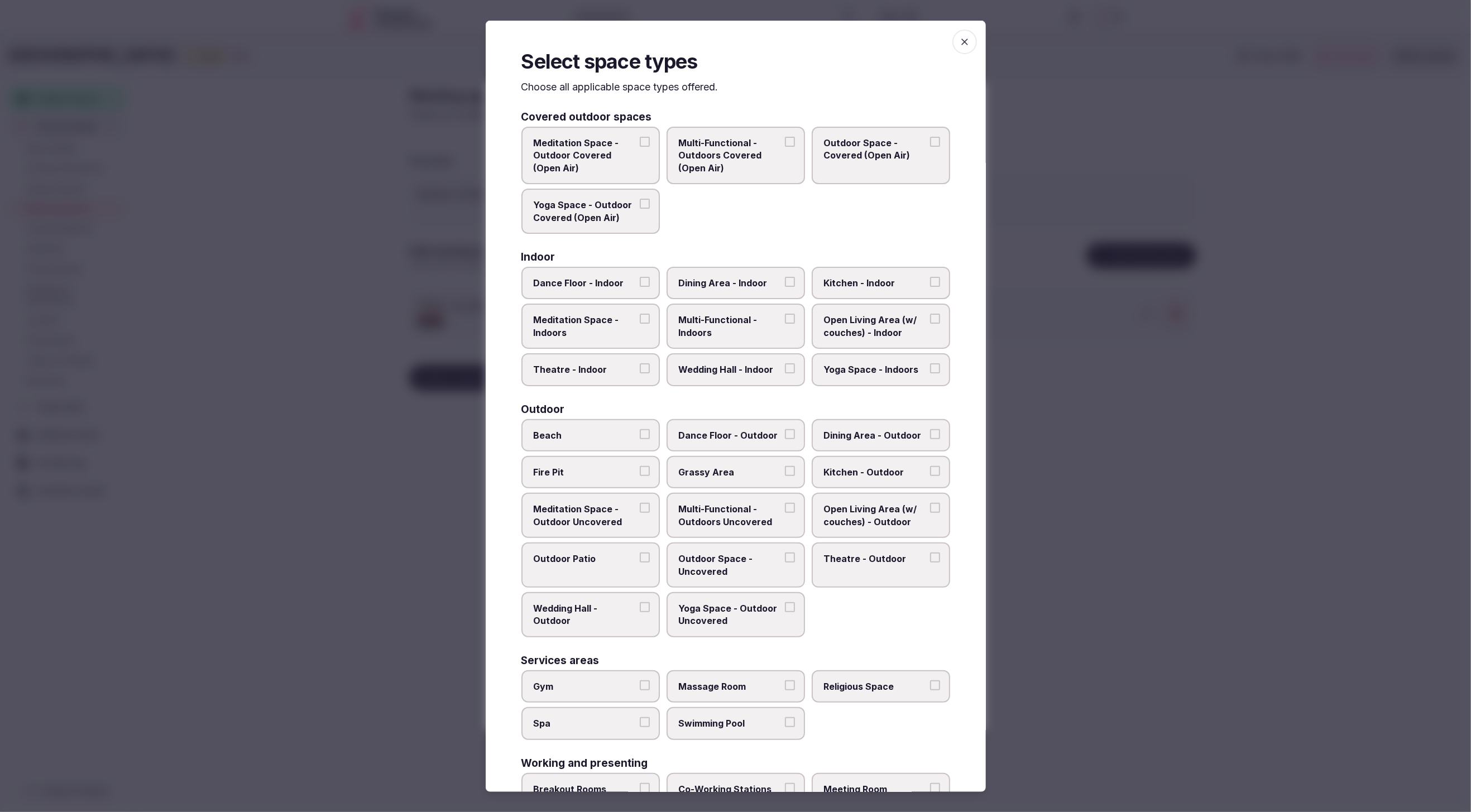
scroll to position [69, 0]
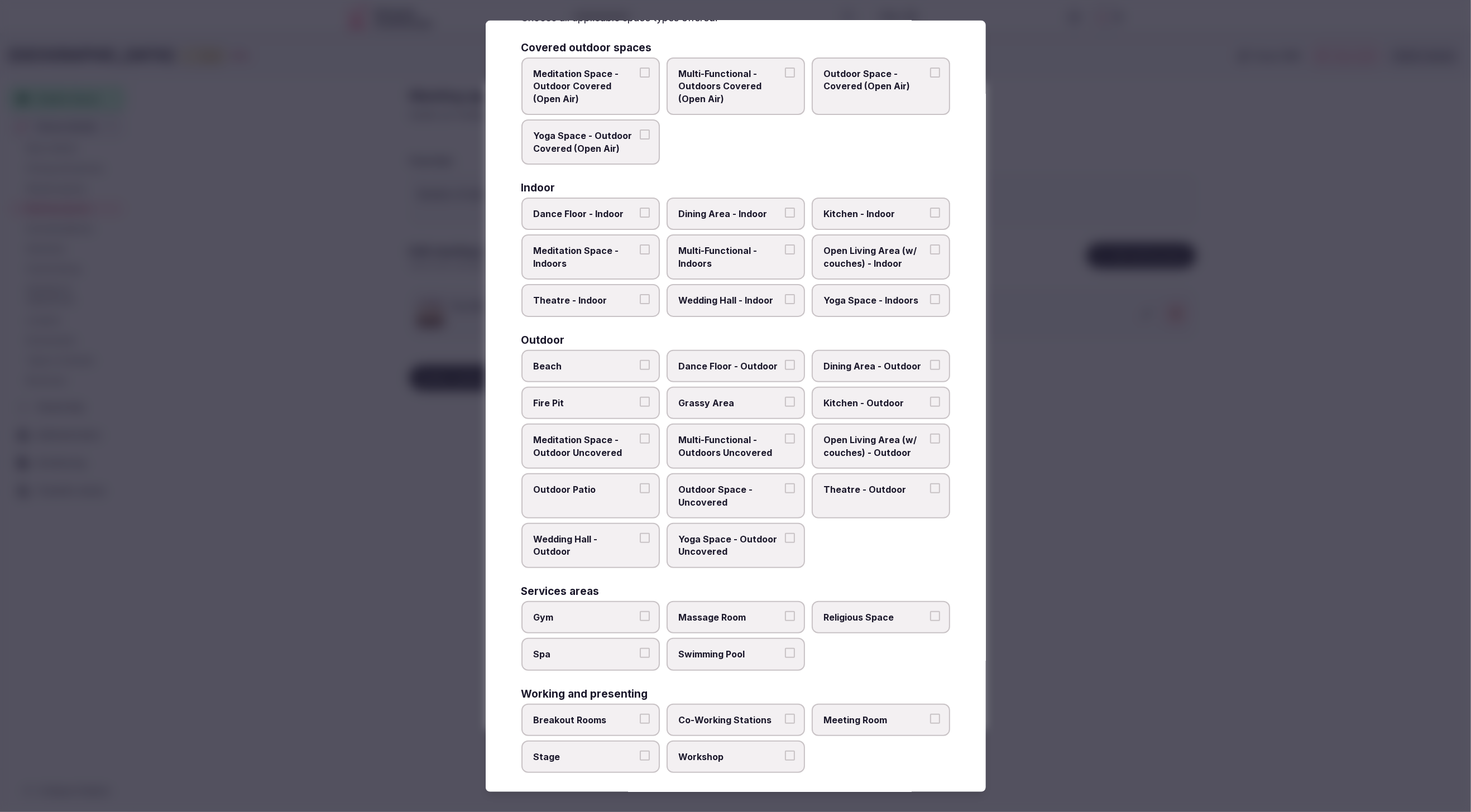
click at [698, 449] on span "Multi-Functional - Outdoors Uncovered" at bounding box center [730, 446] width 103 height 25
click at [785, 444] on button "Multi-Functional - Outdoors Uncovered" at bounding box center [790, 439] width 10 height 10
click at [725, 490] on span "Outdoor Space - Uncovered" at bounding box center [730, 498] width 103 height 25
click at [785, 490] on button "Outdoor Space - Uncovered" at bounding box center [790, 490] width 10 height 10
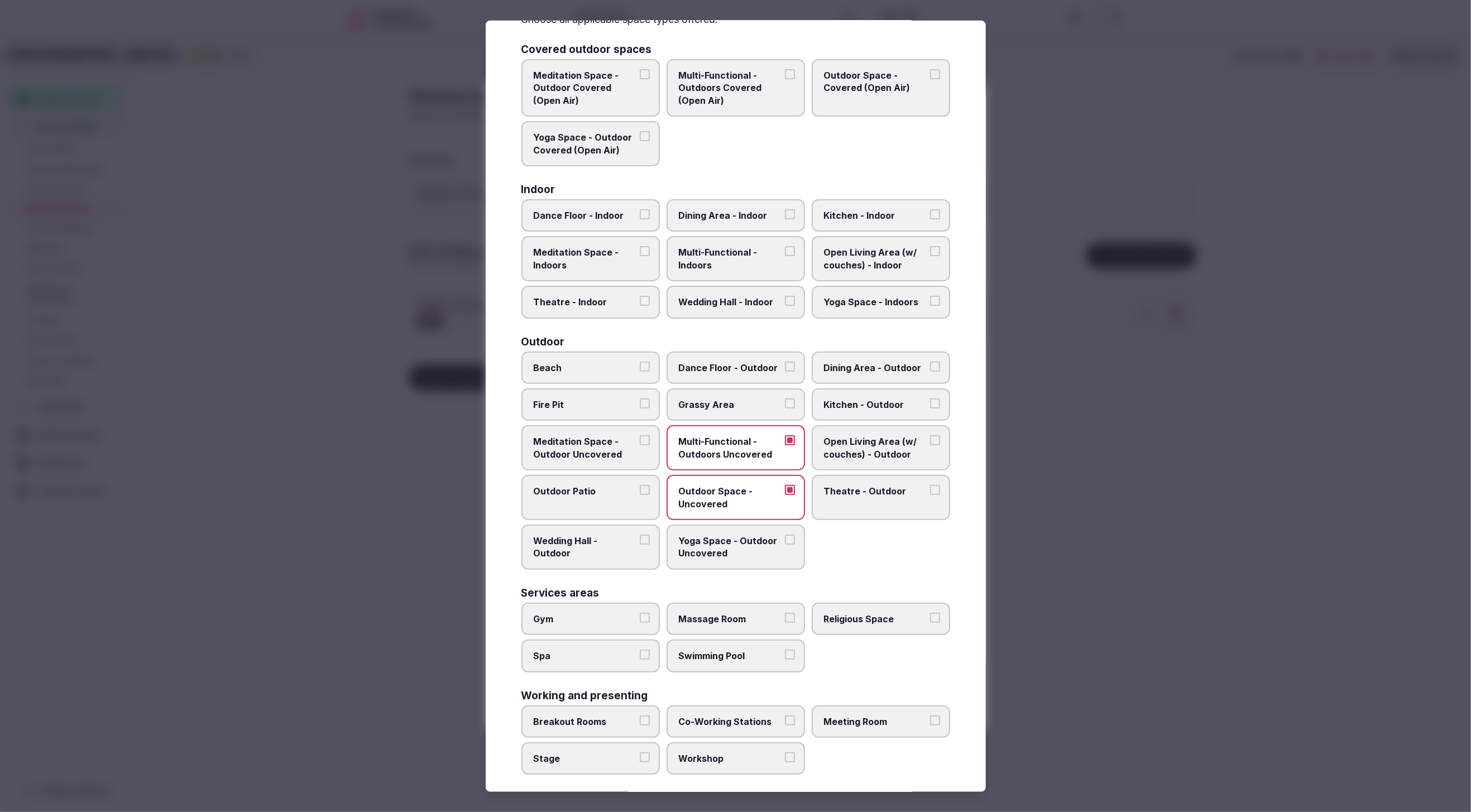
click at [570, 364] on span "Beach" at bounding box center [585, 367] width 103 height 12
click at [640, 364] on button "Beach" at bounding box center [645, 366] width 10 height 10
click at [711, 368] on span "Dance Floor - Outdoor" at bounding box center [730, 367] width 103 height 12
click at [785, 368] on button "Dance Floor - Outdoor" at bounding box center [790, 366] width 10 height 10
click at [861, 370] on span "Dining Area - Outdoor" at bounding box center [875, 367] width 103 height 12
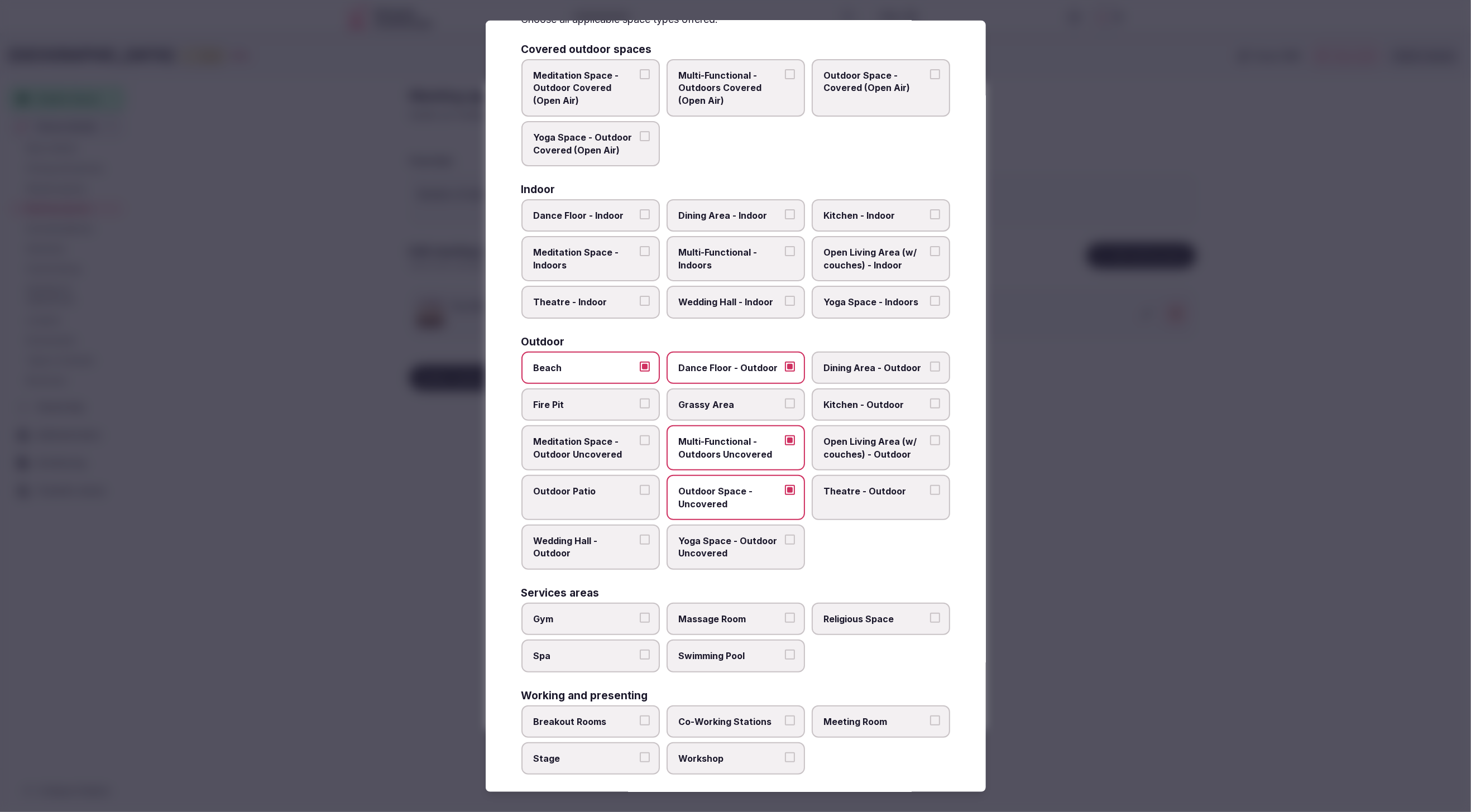
click at [930, 370] on button "Dining Area - Outdoor" at bounding box center [935, 366] width 10 height 10
click at [706, 368] on span "Dance Floor - Outdoor" at bounding box center [730, 369] width 103 height 12
click at [785, 368] on button "Dance Floor - Outdoor" at bounding box center [790, 368] width 10 height 10
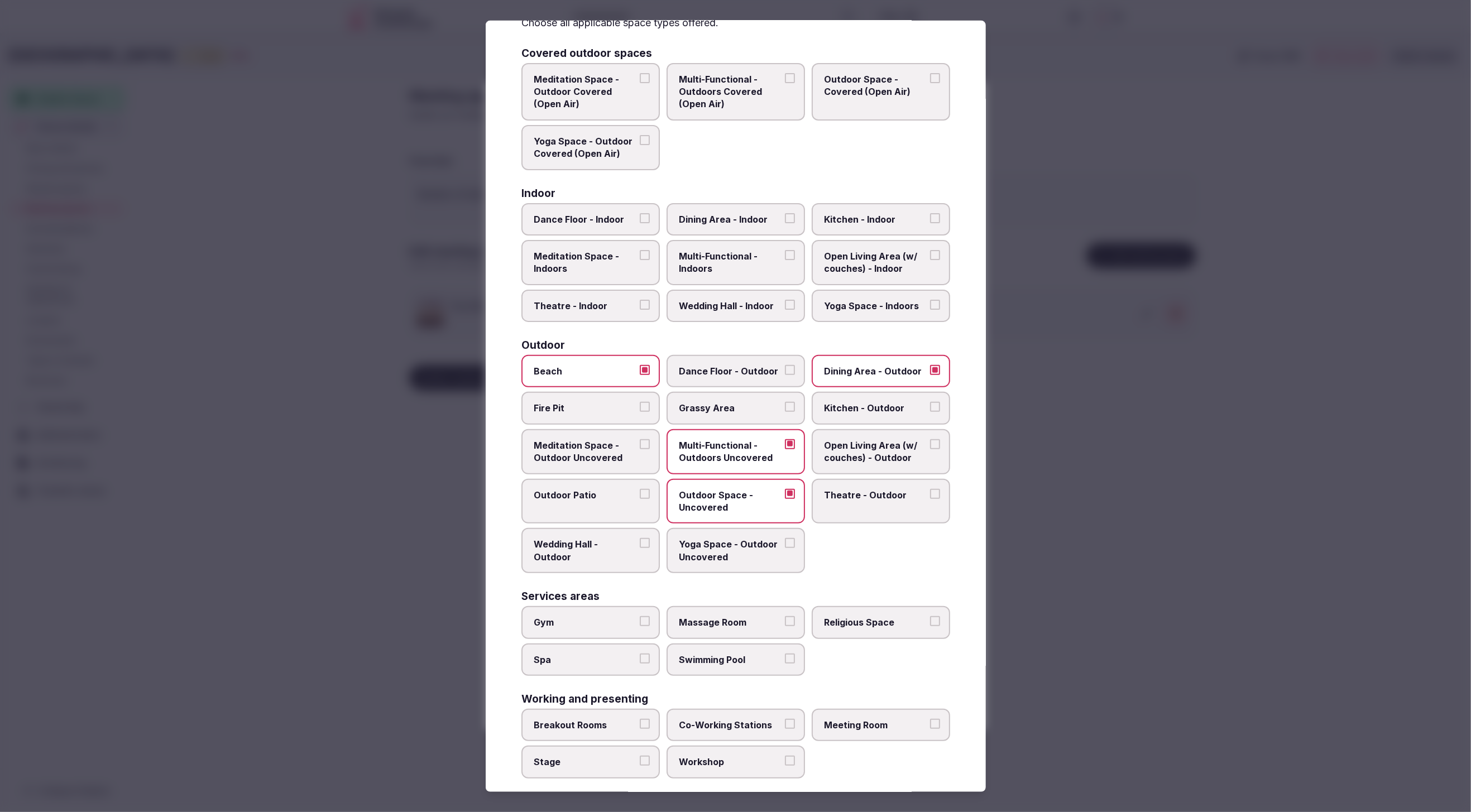
click at [1063, 455] on div at bounding box center [736, 406] width 1471 height 812
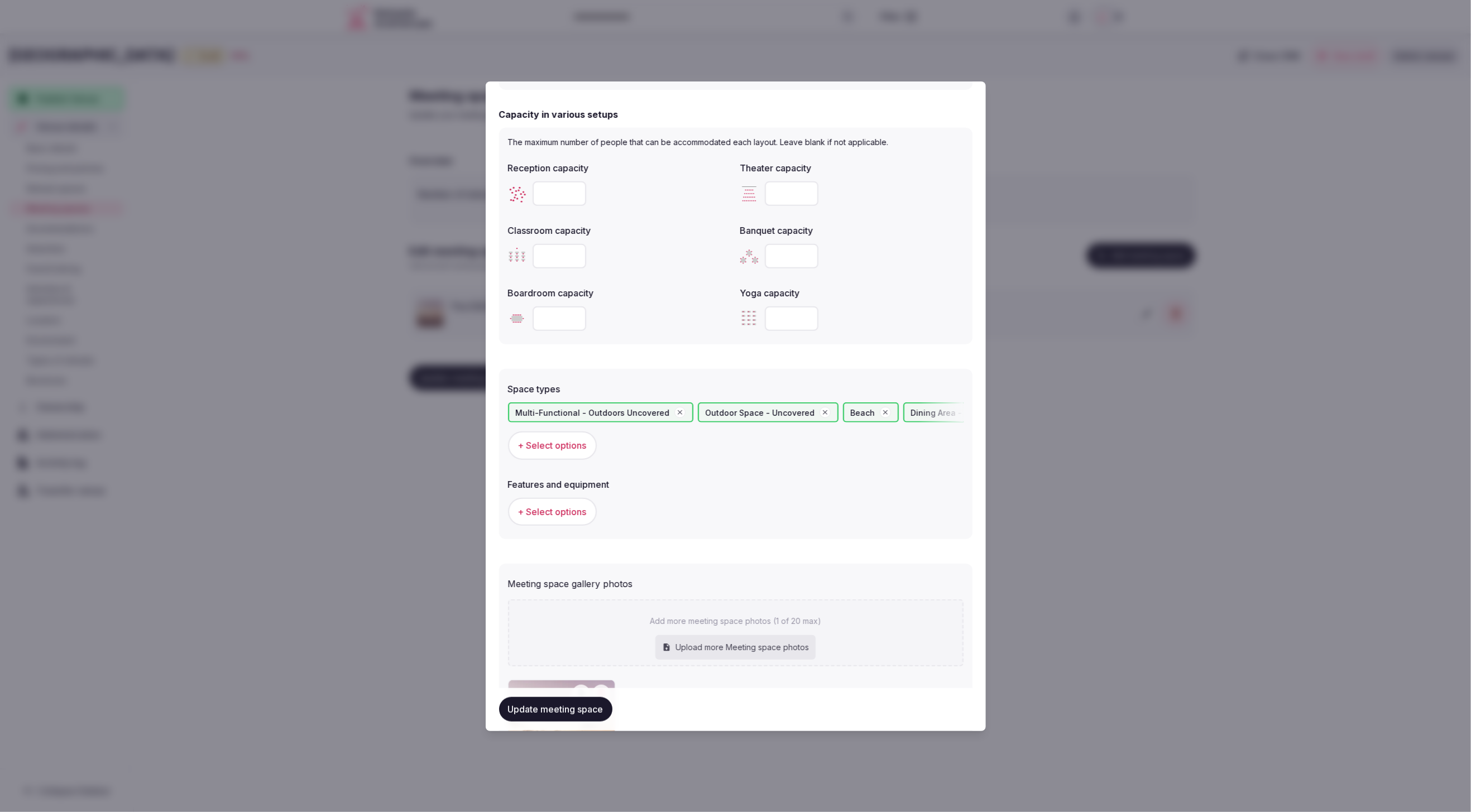
click at [568, 509] on span "+ Select options" at bounding box center [553, 512] width 69 height 12
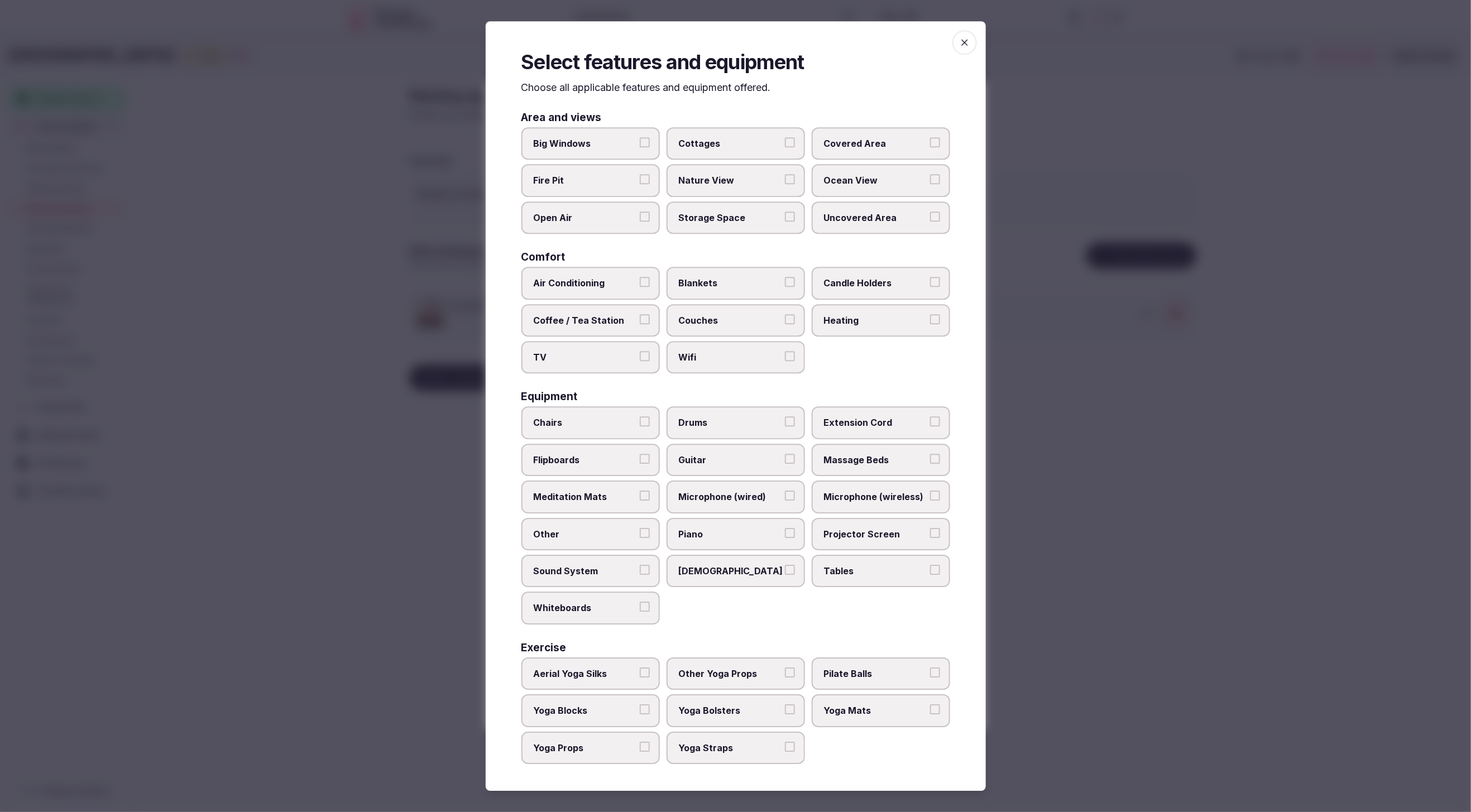
click at [622, 425] on span "Chairs" at bounding box center [585, 422] width 103 height 12
click at [640, 425] on button "Chairs" at bounding box center [645, 422] width 10 height 10
click at [845, 568] on span "Tables" at bounding box center [875, 571] width 103 height 12
click at [930, 568] on button "Tables" at bounding box center [935, 570] width 10 height 10
drag, startPoint x: 573, startPoint y: 574, endPoint x: 915, endPoint y: 610, distance: 343.9
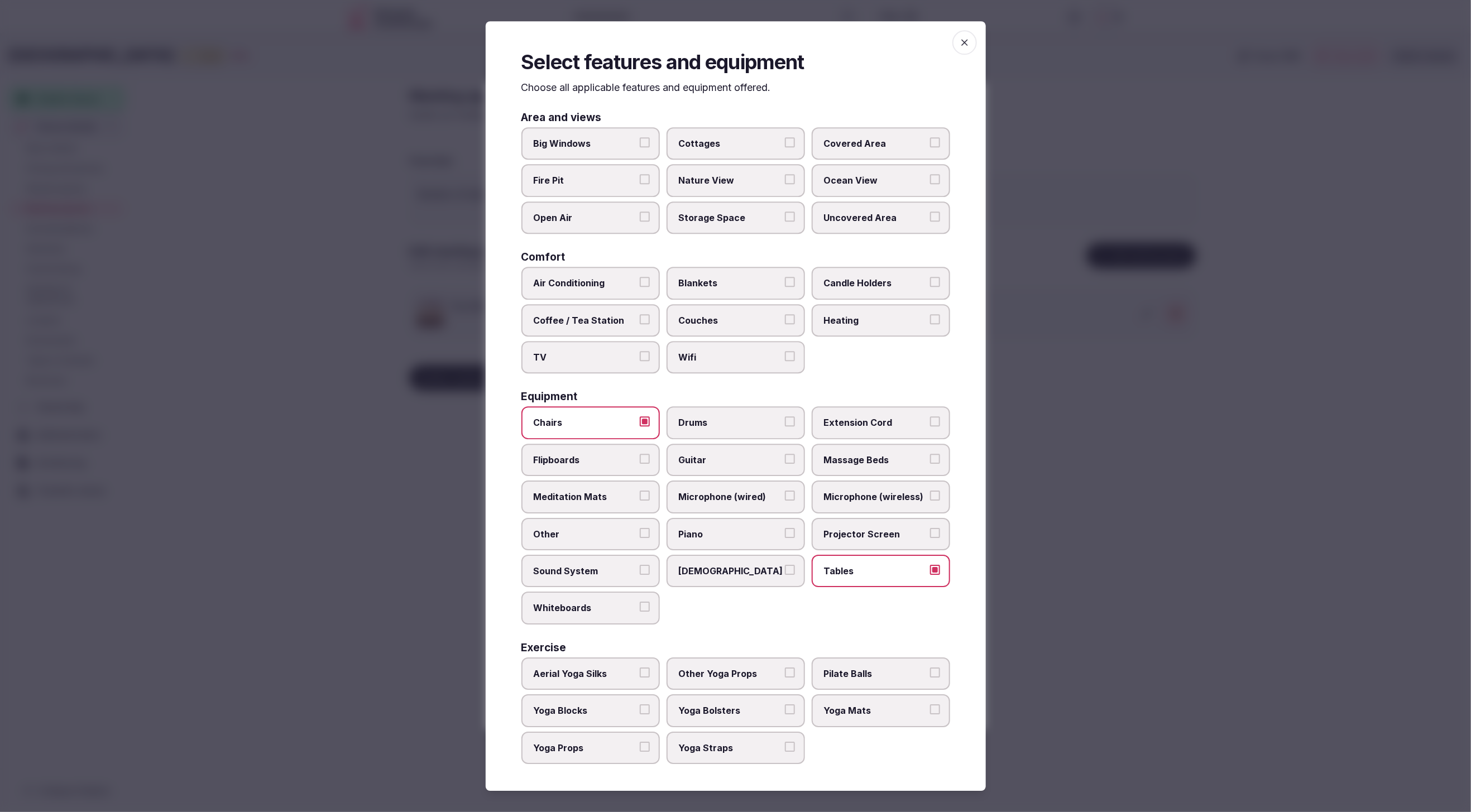
click at [574, 574] on span "Sound System" at bounding box center [585, 571] width 103 height 12
click at [640, 574] on button "Sound System" at bounding box center [645, 570] width 10 height 10
click at [1073, 608] on div at bounding box center [736, 406] width 1471 height 812
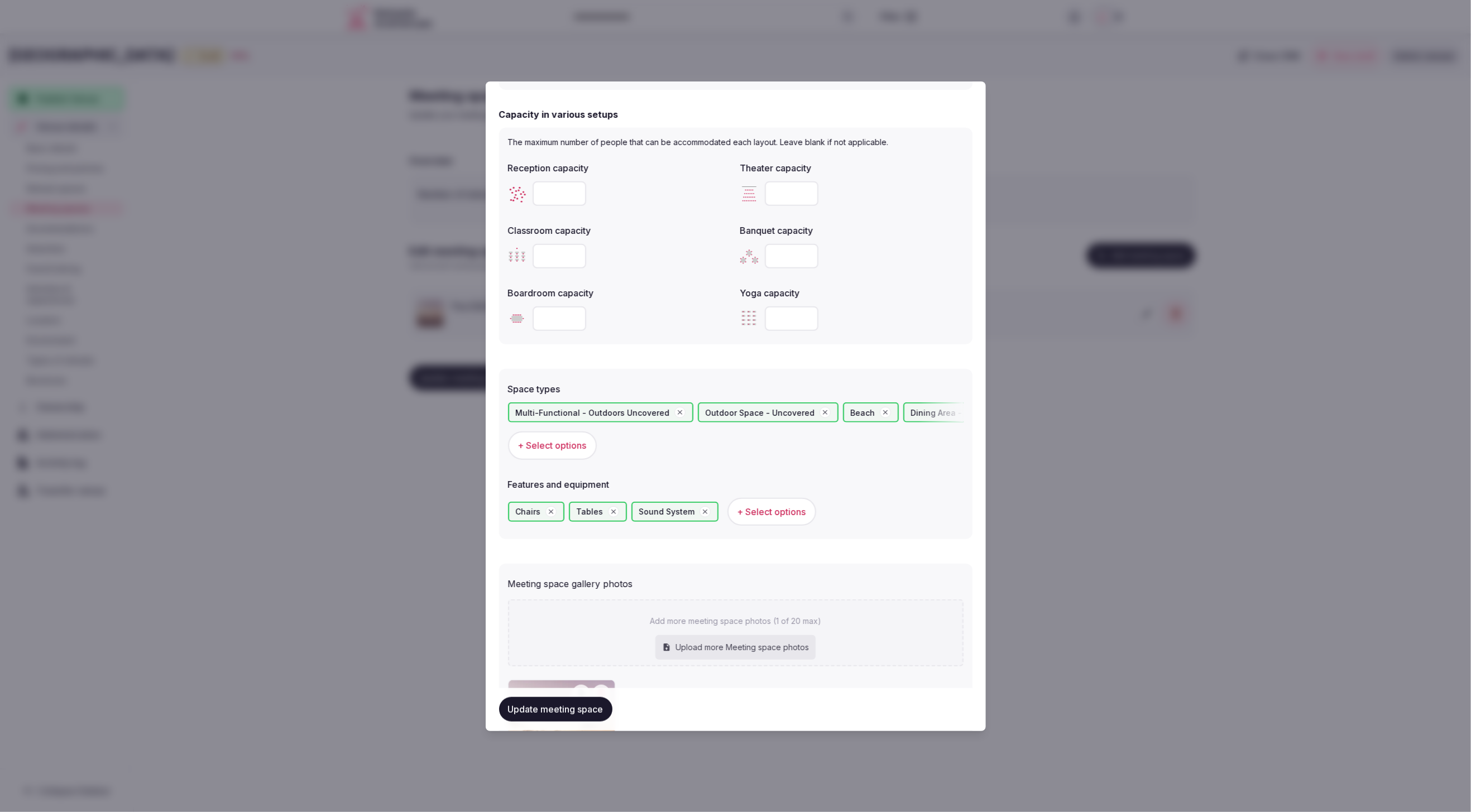
click at [554, 711] on button "Update meeting space" at bounding box center [556, 710] width 113 height 25
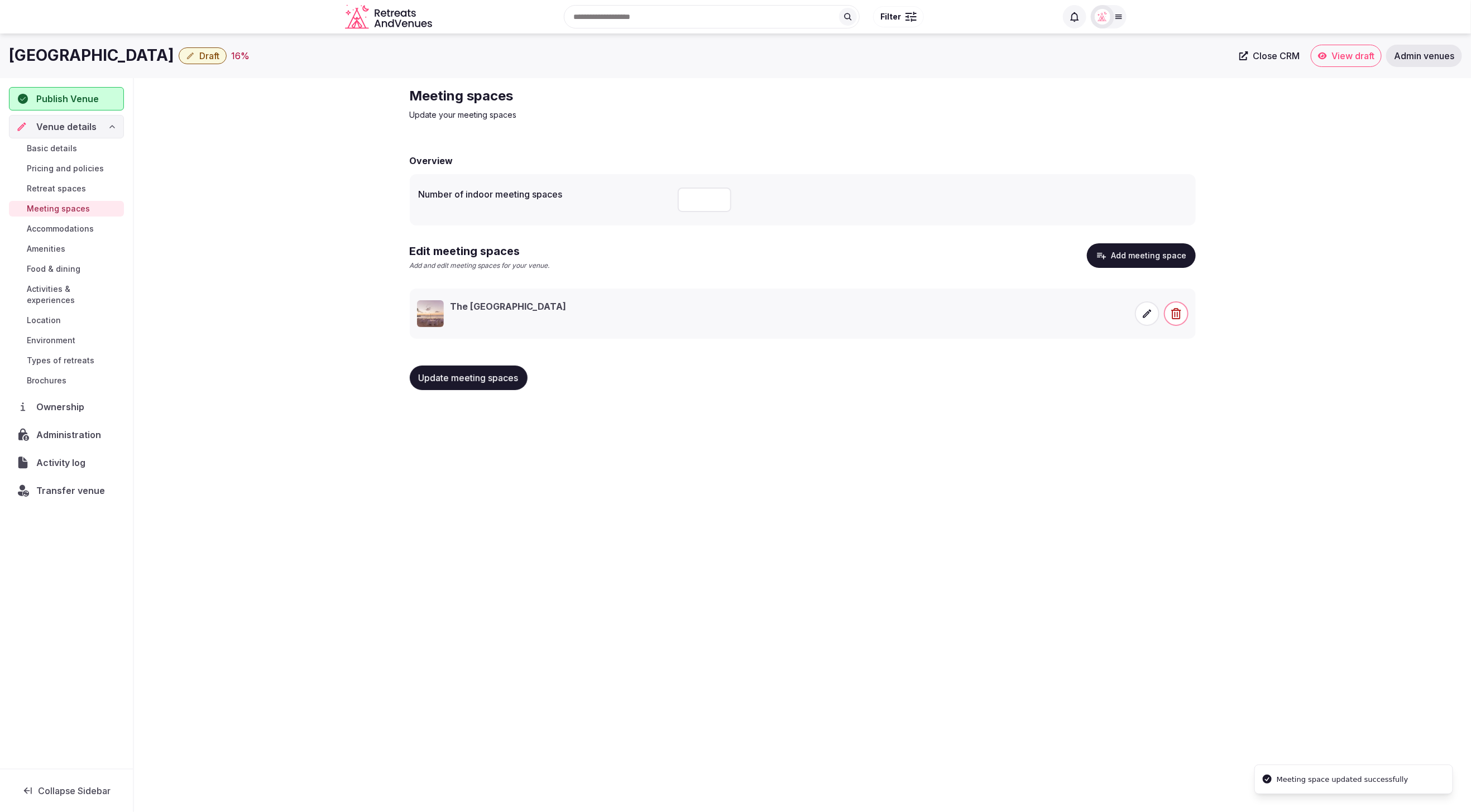
click at [1173, 618] on div "Jumpy Bay Island Draft 16 % Close CRM View draft Admin venues Publish Venue Ven…" at bounding box center [736, 420] width 1471 height 772
click at [700, 208] on input "number" at bounding box center [704, 200] width 53 height 25
click at [637, 424] on div "Jumpy Bay Island Draft 16 % Close CRM View draft Admin venues Publish Venue Ven…" at bounding box center [736, 420] width 1471 height 772
click at [64, 227] on span "Accommodations" at bounding box center [61, 228] width 67 height 11
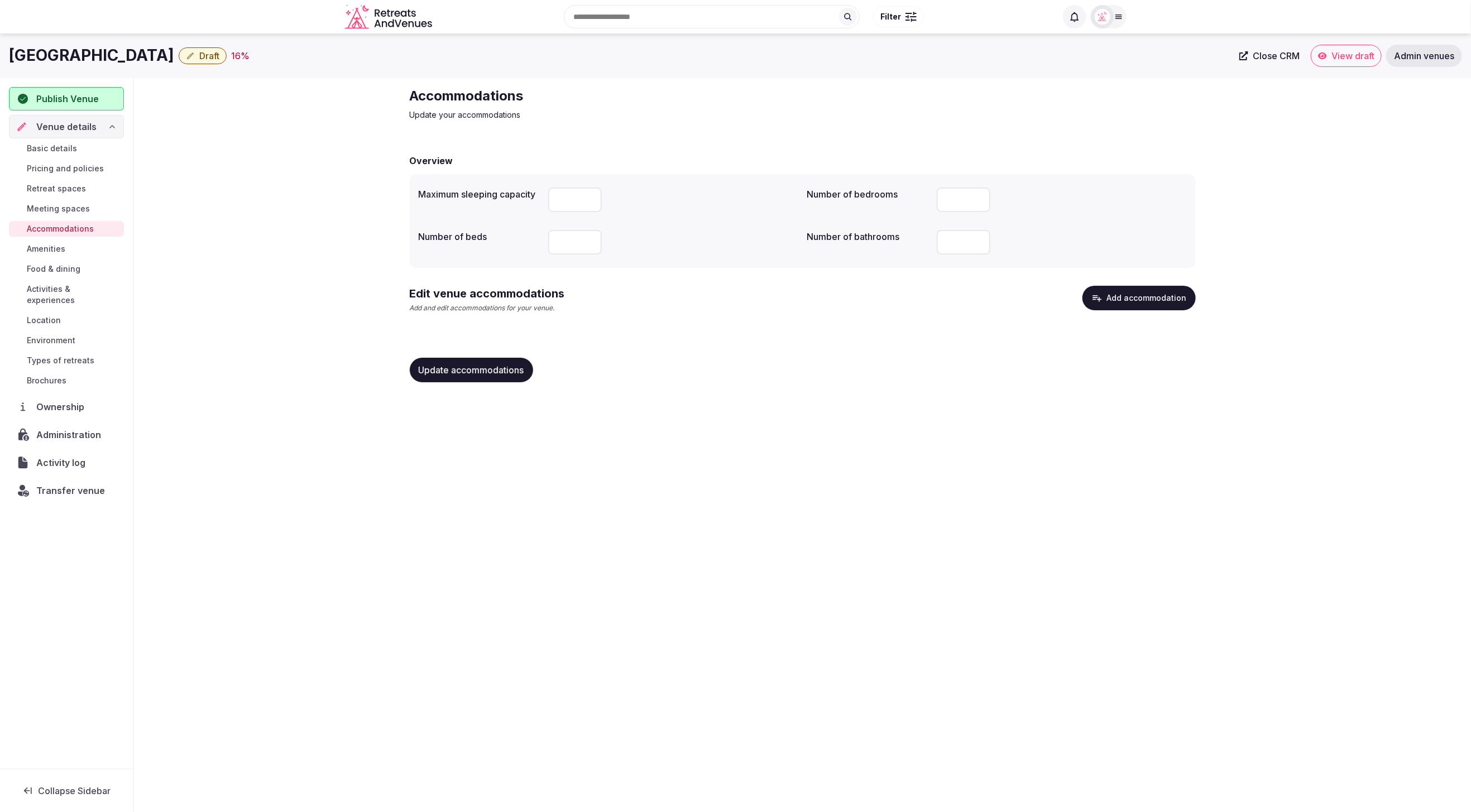
click at [1134, 303] on button "Add accommodation" at bounding box center [1139, 298] width 113 height 25
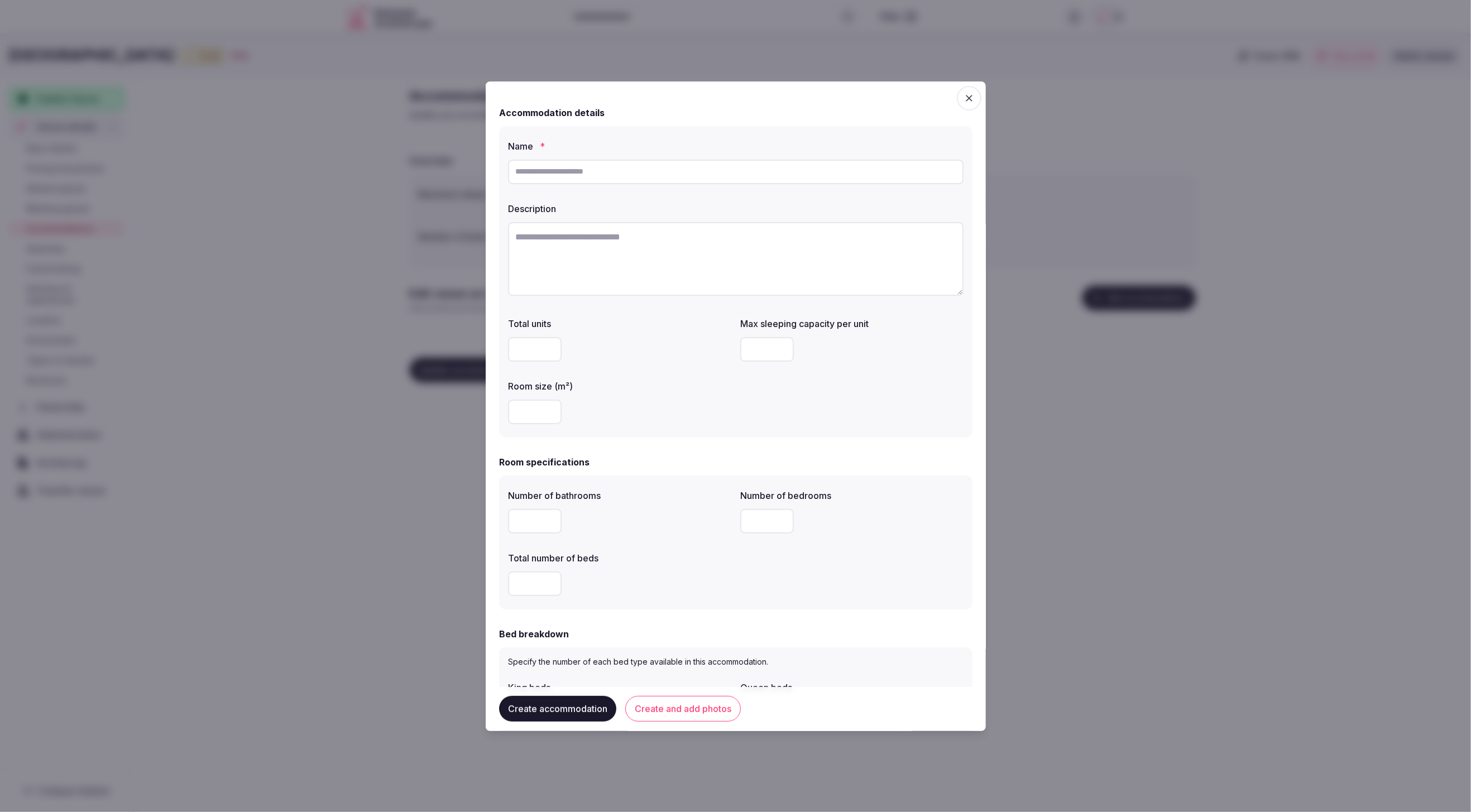
click at [631, 175] on input "text" at bounding box center [736, 172] width 455 height 25
paste input "**********"
type input "**********"
click at [605, 254] on textarea at bounding box center [736, 259] width 455 height 74
click at [601, 258] on textarea "To enrich screen reader interactions, please activate Accessibility in Grammarl…" at bounding box center [736, 259] width 455 height 74
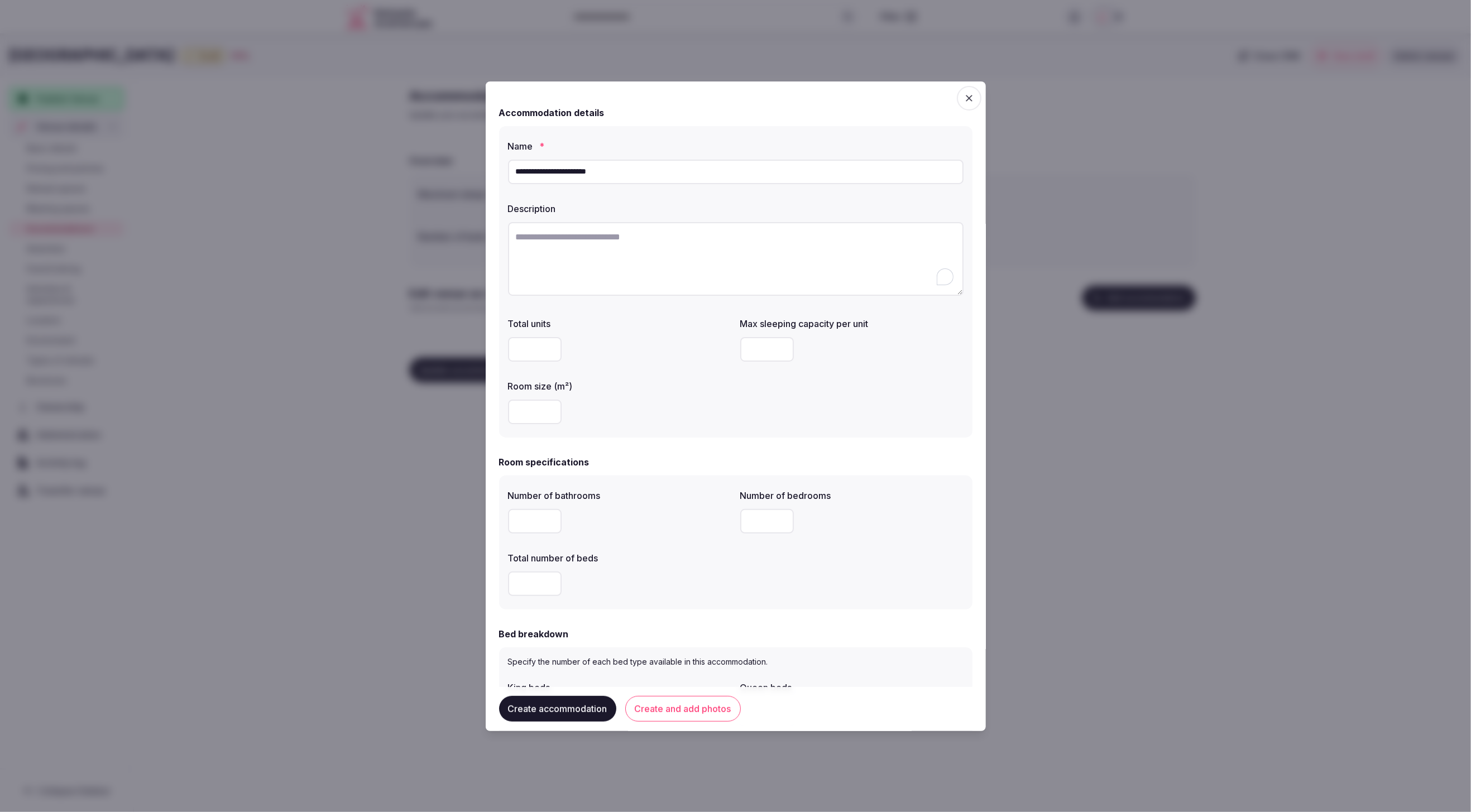
paste textarea "**********"
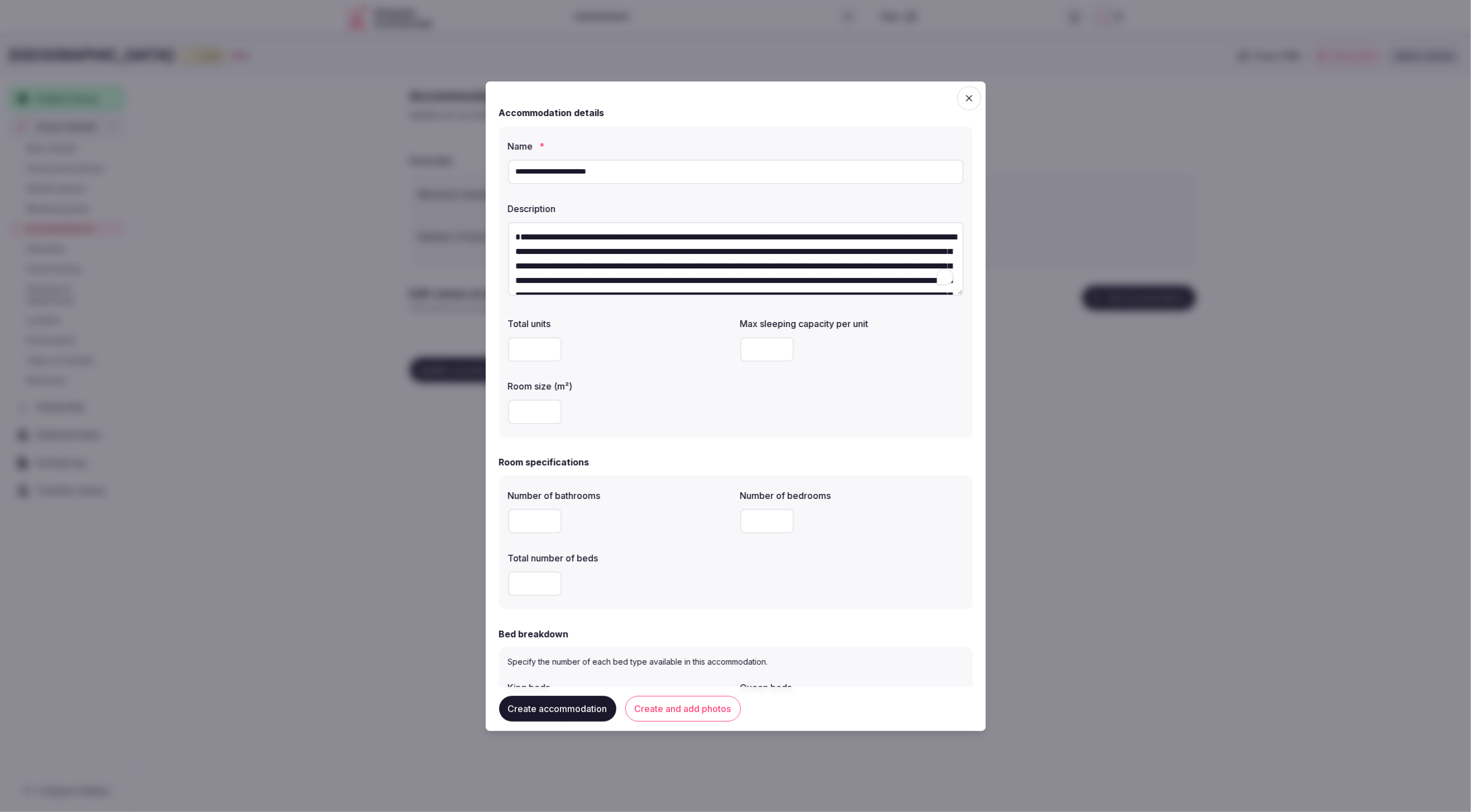
scroll to position [78, 0]
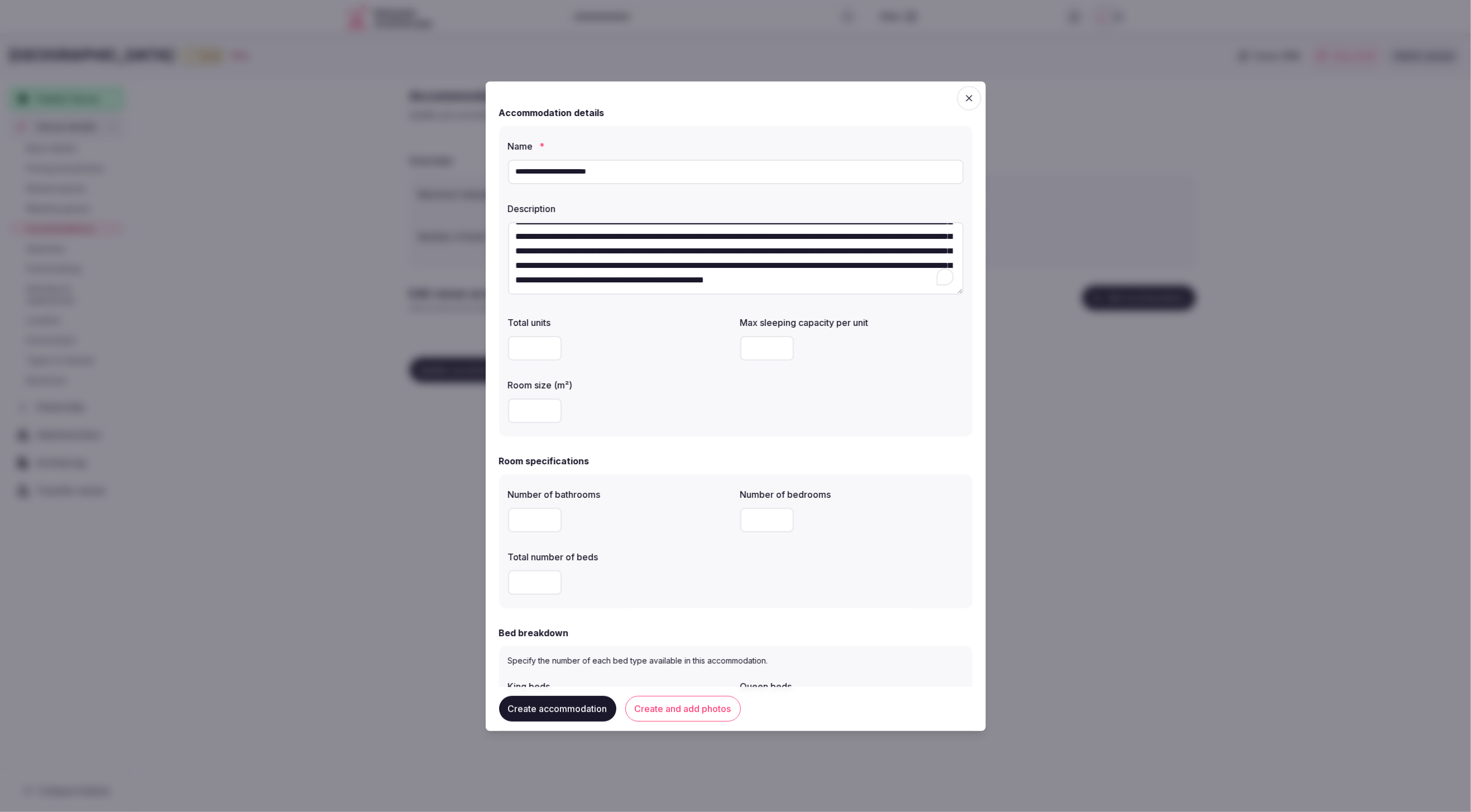
type textarea "**********"
drag, startPoint x: 628, startPoint y: 362, endPoint x: 587, endPoint y: 365, distance: 41.1
click at [627, 362] on div at bounding box center [619, 349] width 223 height 34
click at [518, 405] on input "number" at bounding box center [534, 411] width 53 height 25
type input "***"
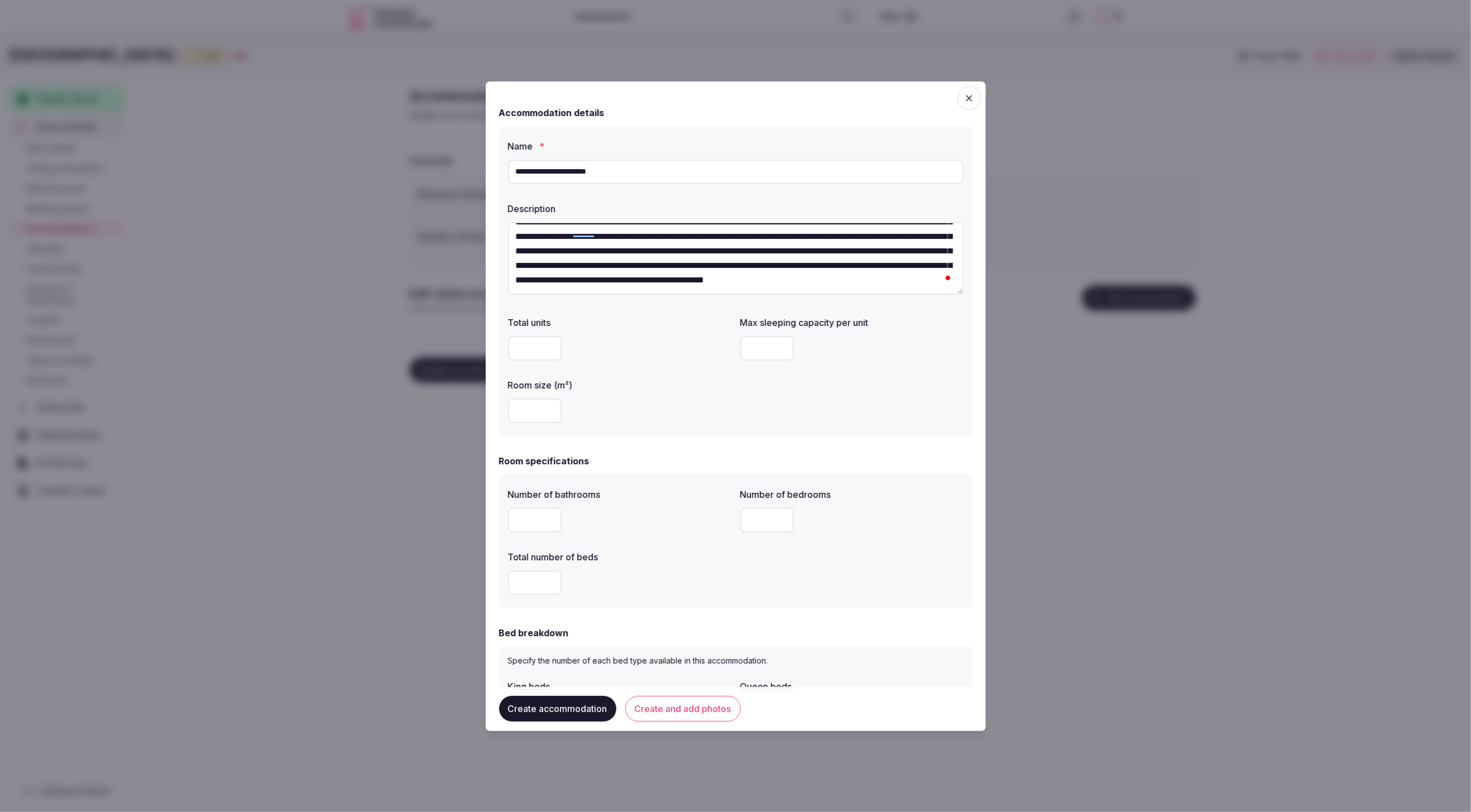
click at [616, 409] on div "***" at bounding box center [619, 411] width 223 height 25
click at [764, 349] on input "number" at bounding box center [767, 349] width 53 height 25
type input "*"
click at [816, 420] on div "Total units Max sleeping capacity per unit * Room size (m²) ***" at bounding box center [736, 369] width 455 height 116
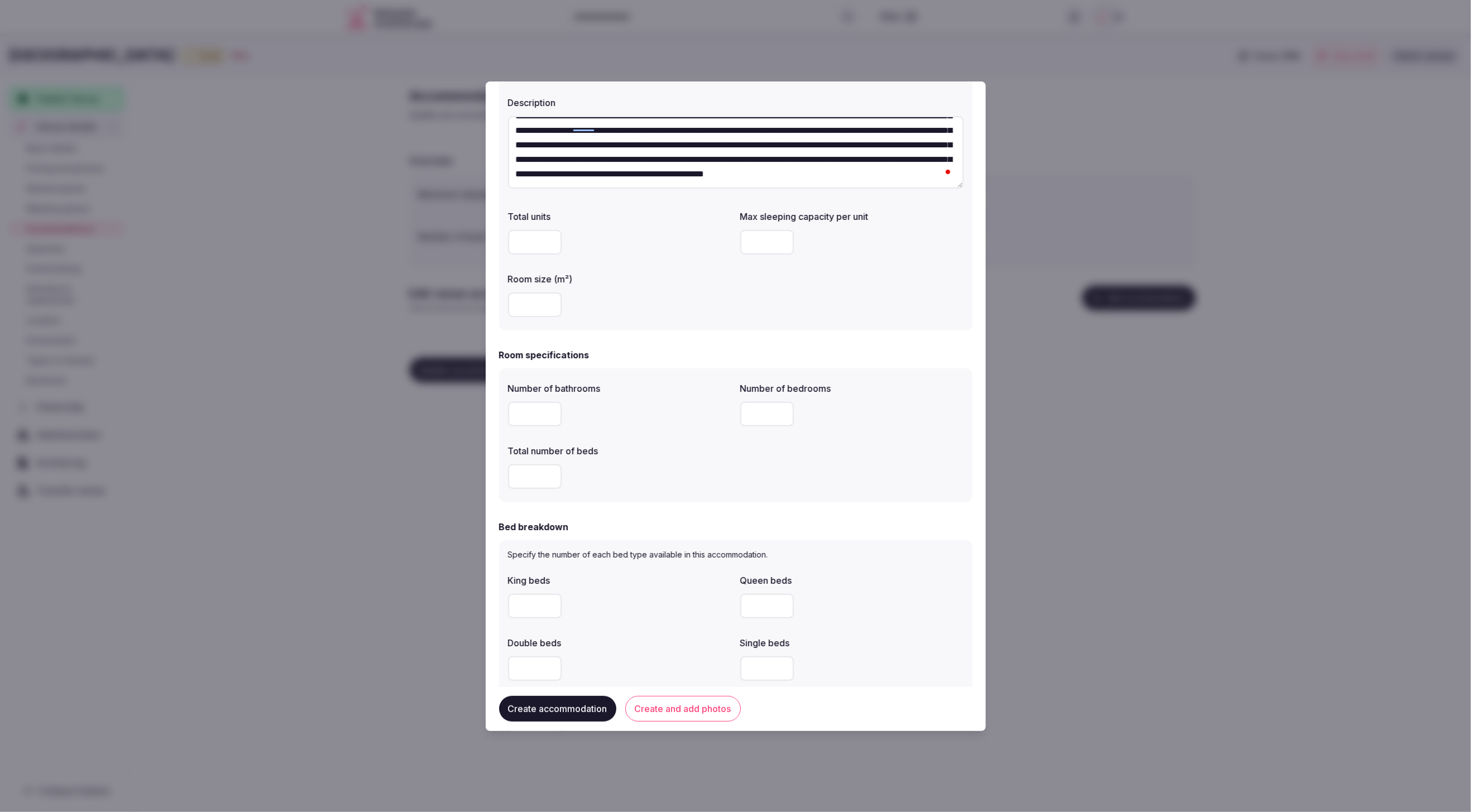
scroll to position [174, 0]
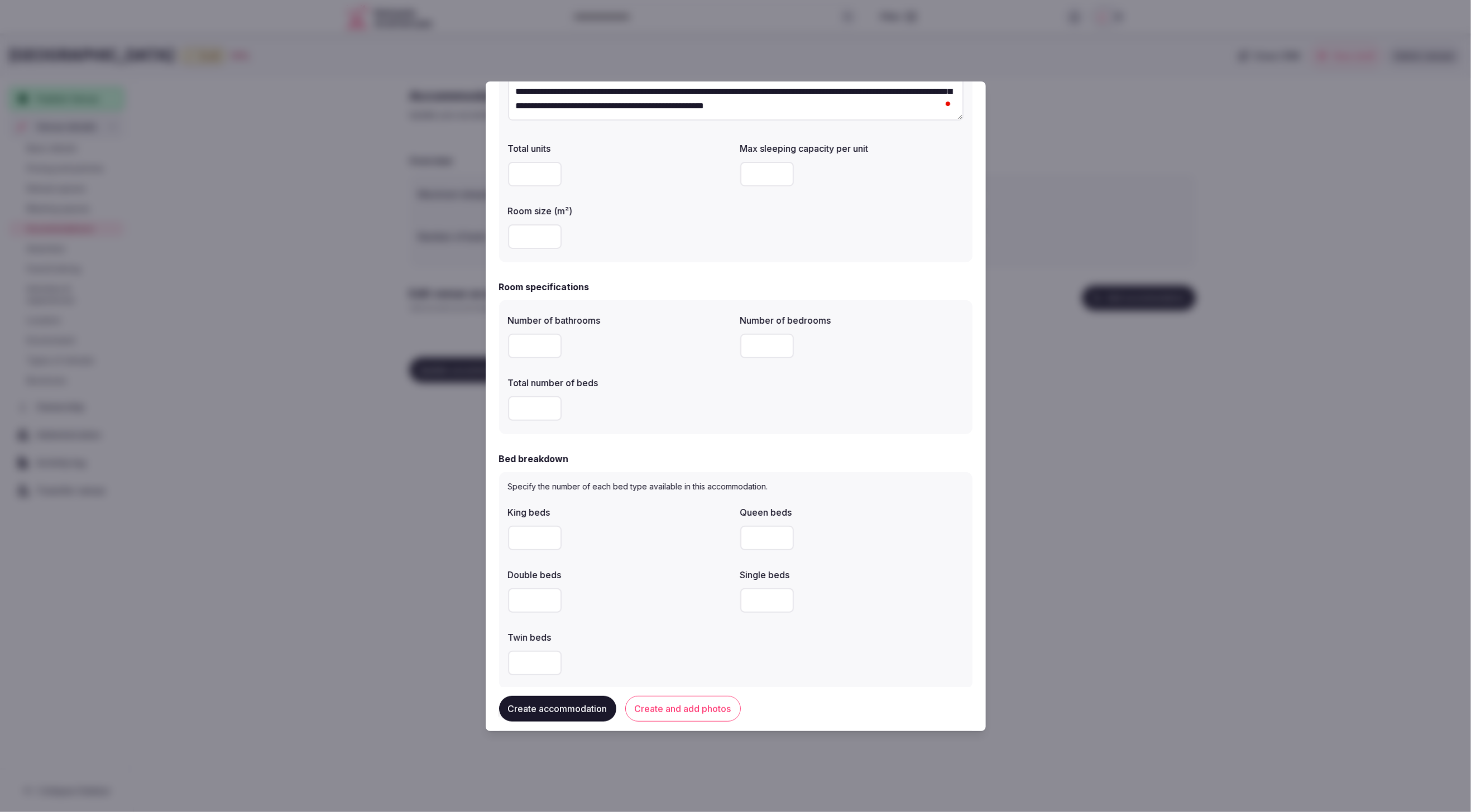
click at [519, 342] on input "number" at bounding box center [534, 346] width 53 height 25
type input "*"
click at [762, 342] on input "number" at bounding box center [767, 346] width 53 height 25
type input "*"
click at [526, 408] on input "number" at bounding box center [534, 409] width 53 height 25
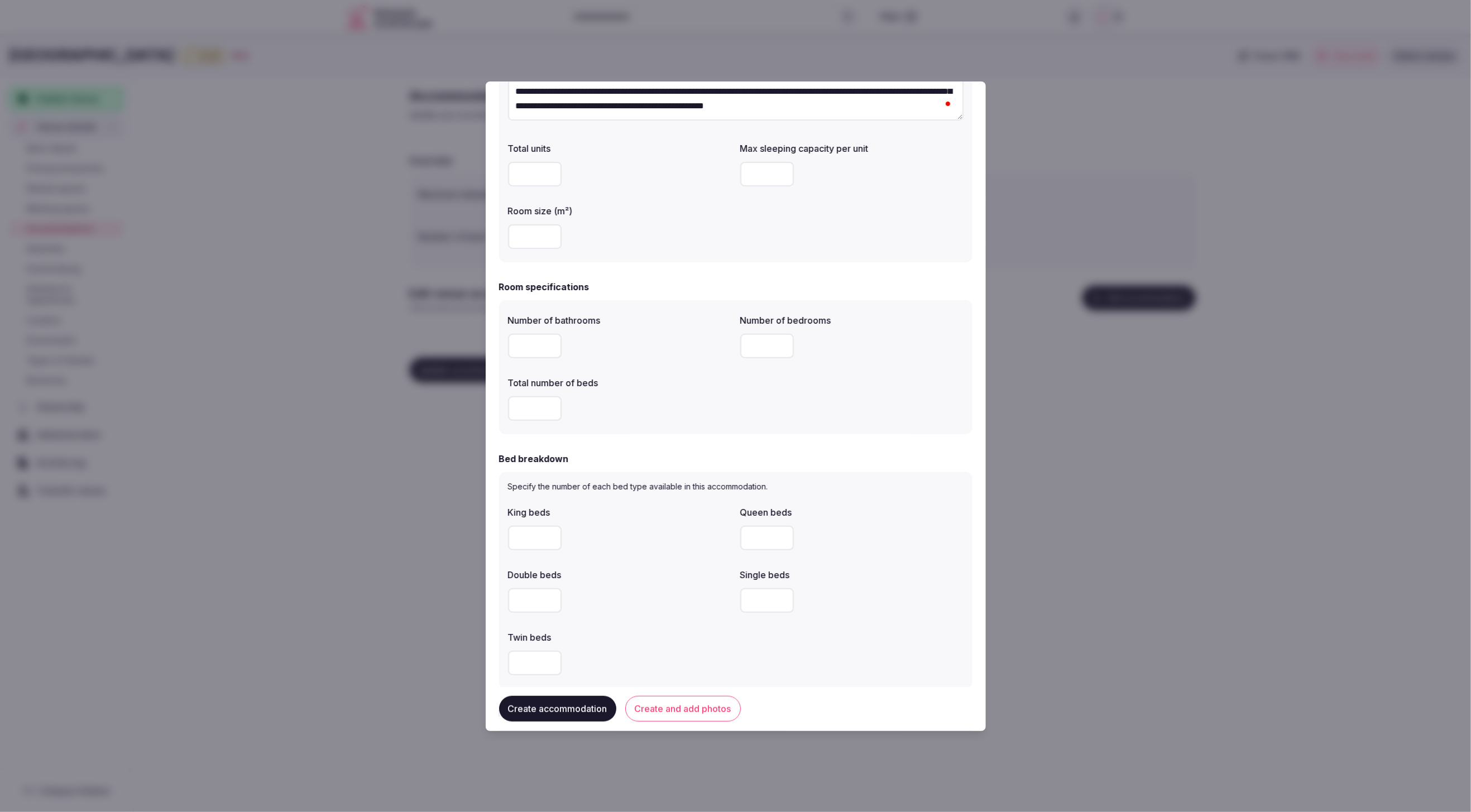
type input "*"
click at [625, 420] on div "*" at bounding box center [619, 409] width 223 height 25
click at [540, 537] on input "number" at bounding box center [534, 538] width 53 height 25
type input "*"
click at [854, 547] on div at bounding box center [852, 538] width 223 height 25
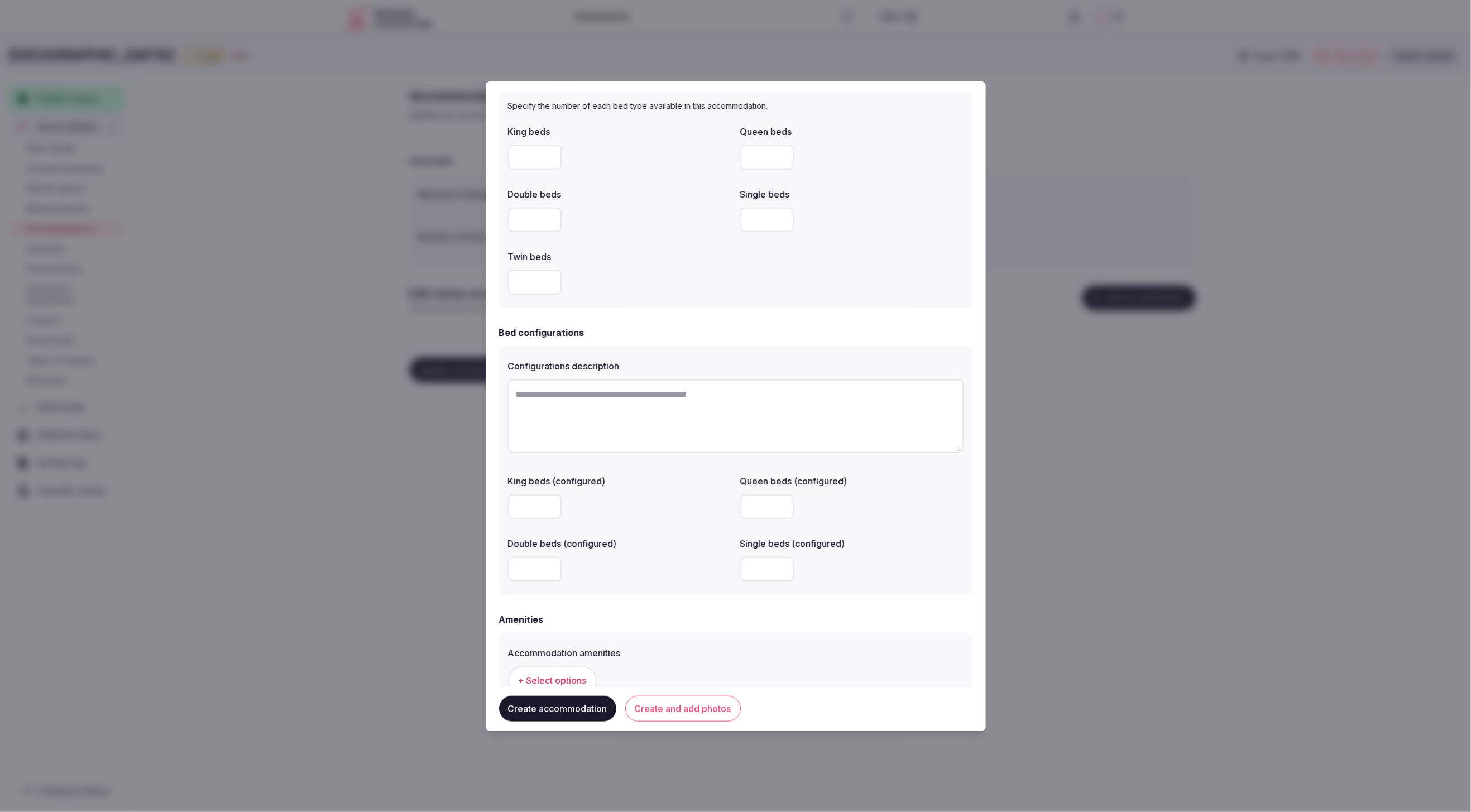
scroll to position [699, 0]
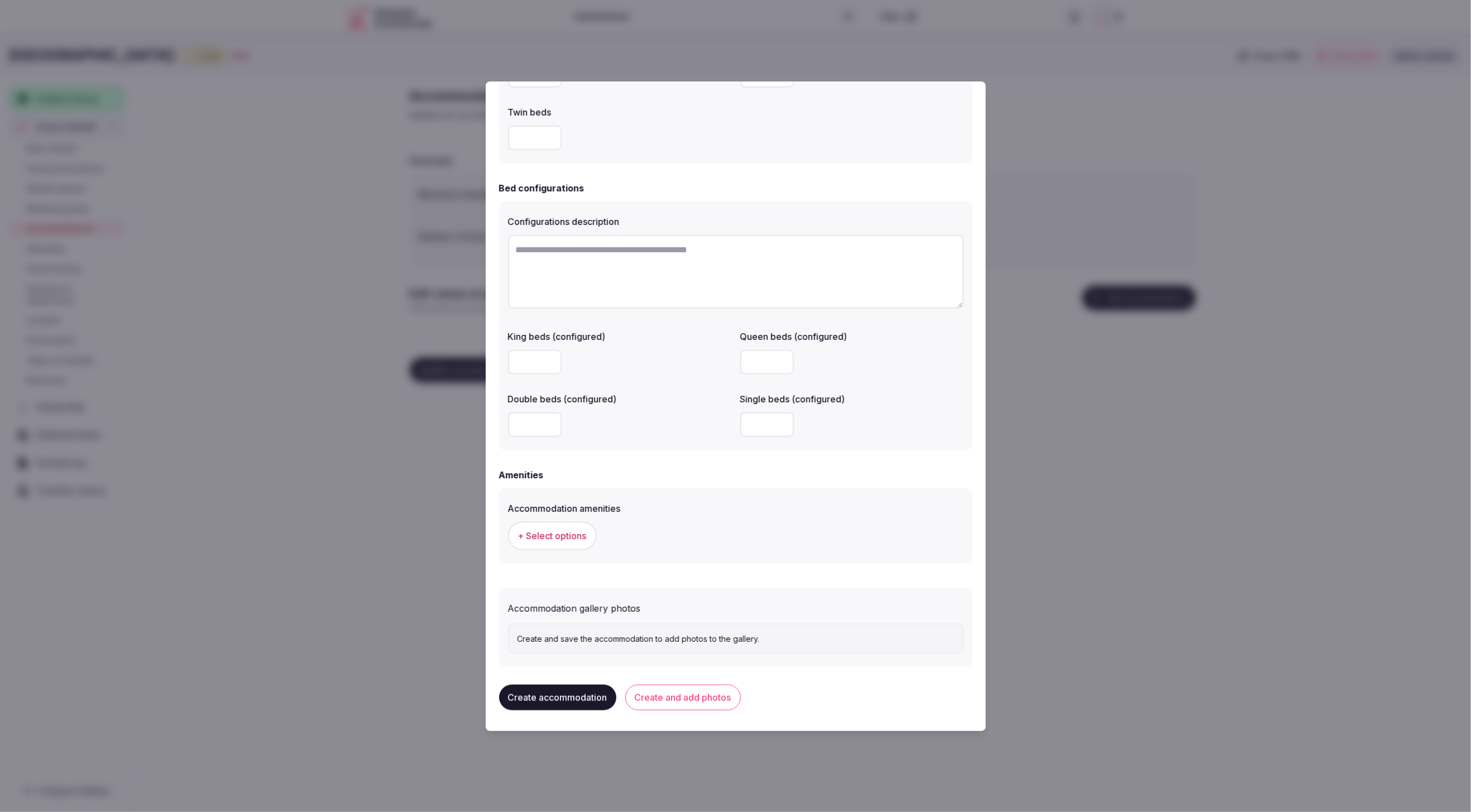
click at [555, 534] on span "+ Select options" at bounding box center [553, 536] width 69 height 12
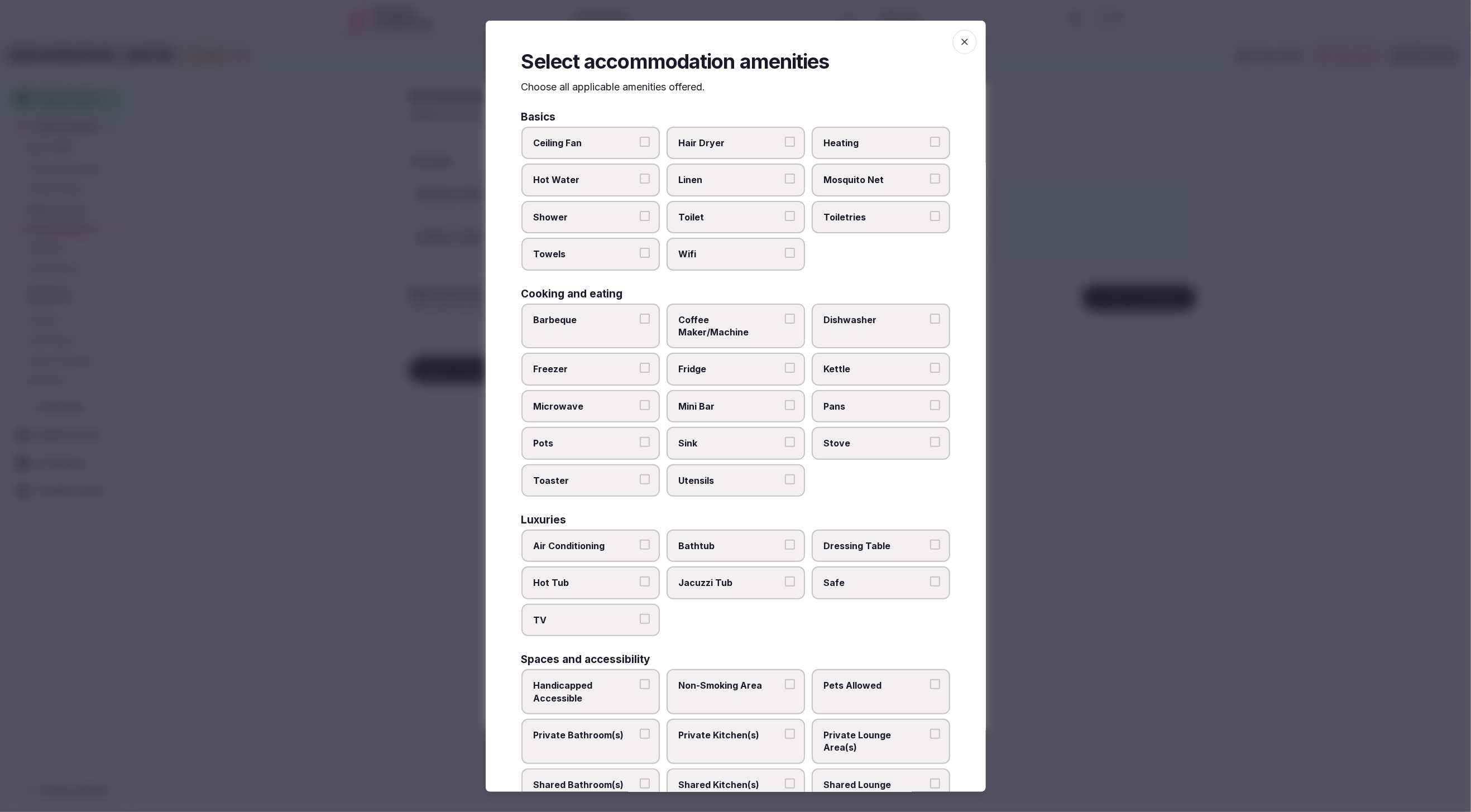
click at [692, 257] on span "Wifi" at bounding box center [730, 254] width 103 height 12
click at [785, 257] on button "Wifi" at bounding box center [790, 253] width 10 height 10
drag, startPoint x: 692, startPoint y: 222, endPoint x: 693, endPoint y: 216, distance: 6.1
click at [692, 220] on label "Toilet" at bounding box center [736, 217] width 138 height 32
click at [703, 183] on span "Linen" at bounding box center [730, 179] width 103 height 12
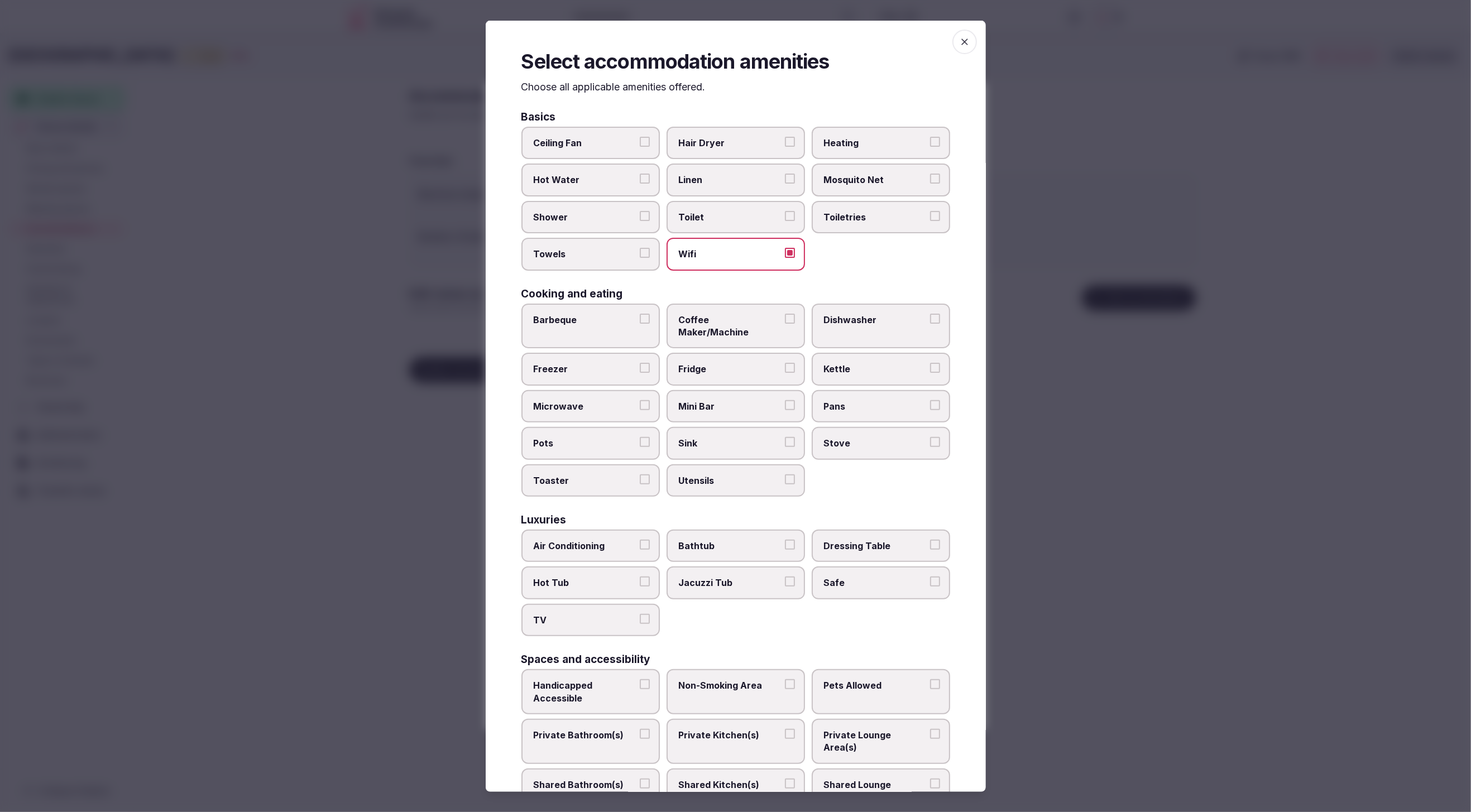
click at [785, 183] on button "Linen" at bounding box center [790, 178] width 10 height 10
click at [729, 150] on label "Hair Dryer" at bounding box center [736, 143] width 138 height 32
click at [785, 147] on button "Hair Dryer" at bounding box center [790, 142] width 10 height 10
click at [718, 213] on span "Toilet" at bounding box center [730, 217] width 103 height 12
click at [785, 213] on button "Toilet" at bounding box center [790, 216] width 10 height 10
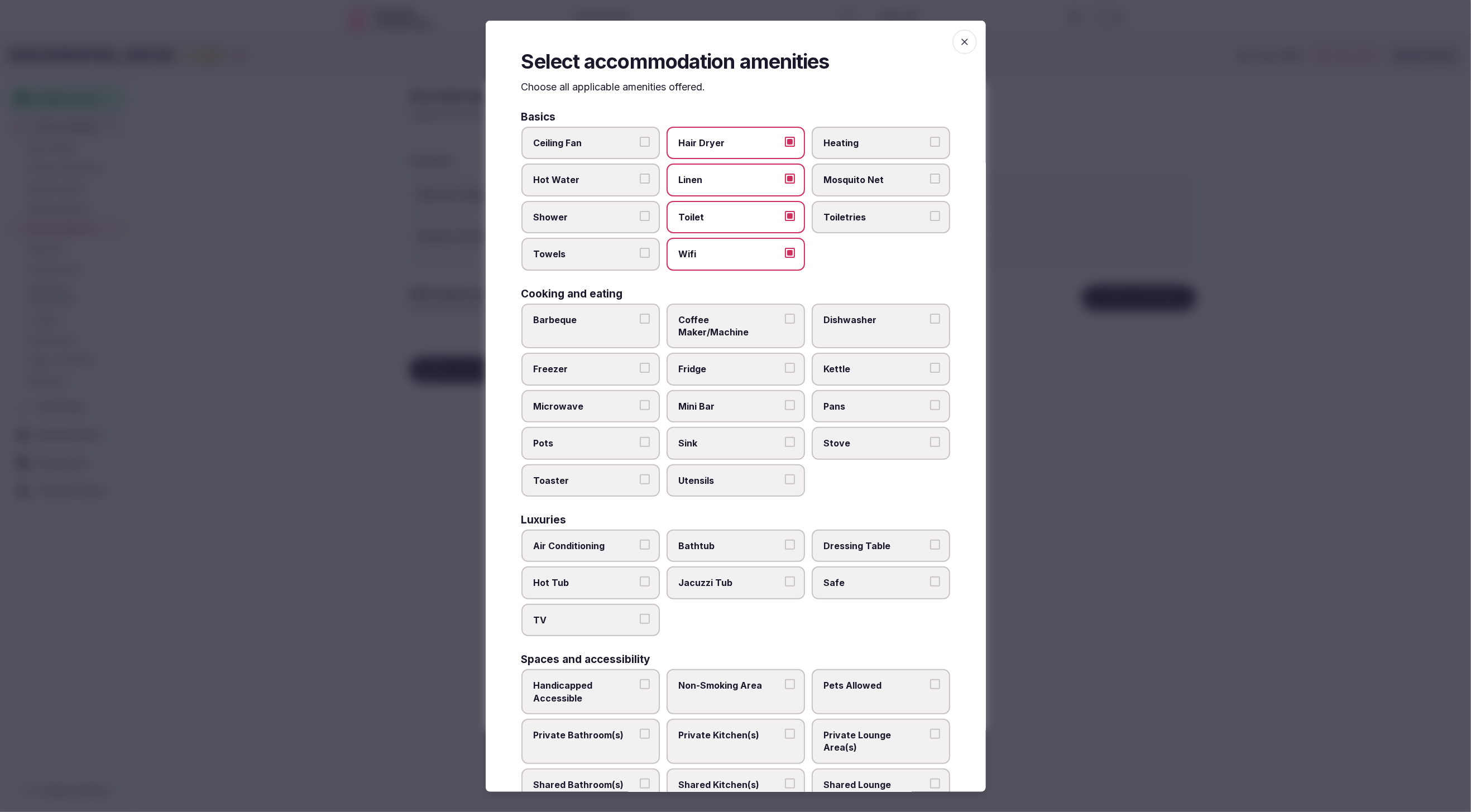
drag, startPoint x: 578, startPoint y: 213, endPoint x: 567, endPoint y: 230, distance: 20.2
click at [578, 214] on span "Shower" at bounding box center [585, 217] width 103 height 12
click at [640, 214] on button "Shower" at bounding box center [645, 216] width 10 height 10
click at [566, 240] on label "Towels" at bounding box center [590, 254] width 138 height 32
click at [640, 248] on button "Towels" at bounding box center [645, 253] width 10 height 10
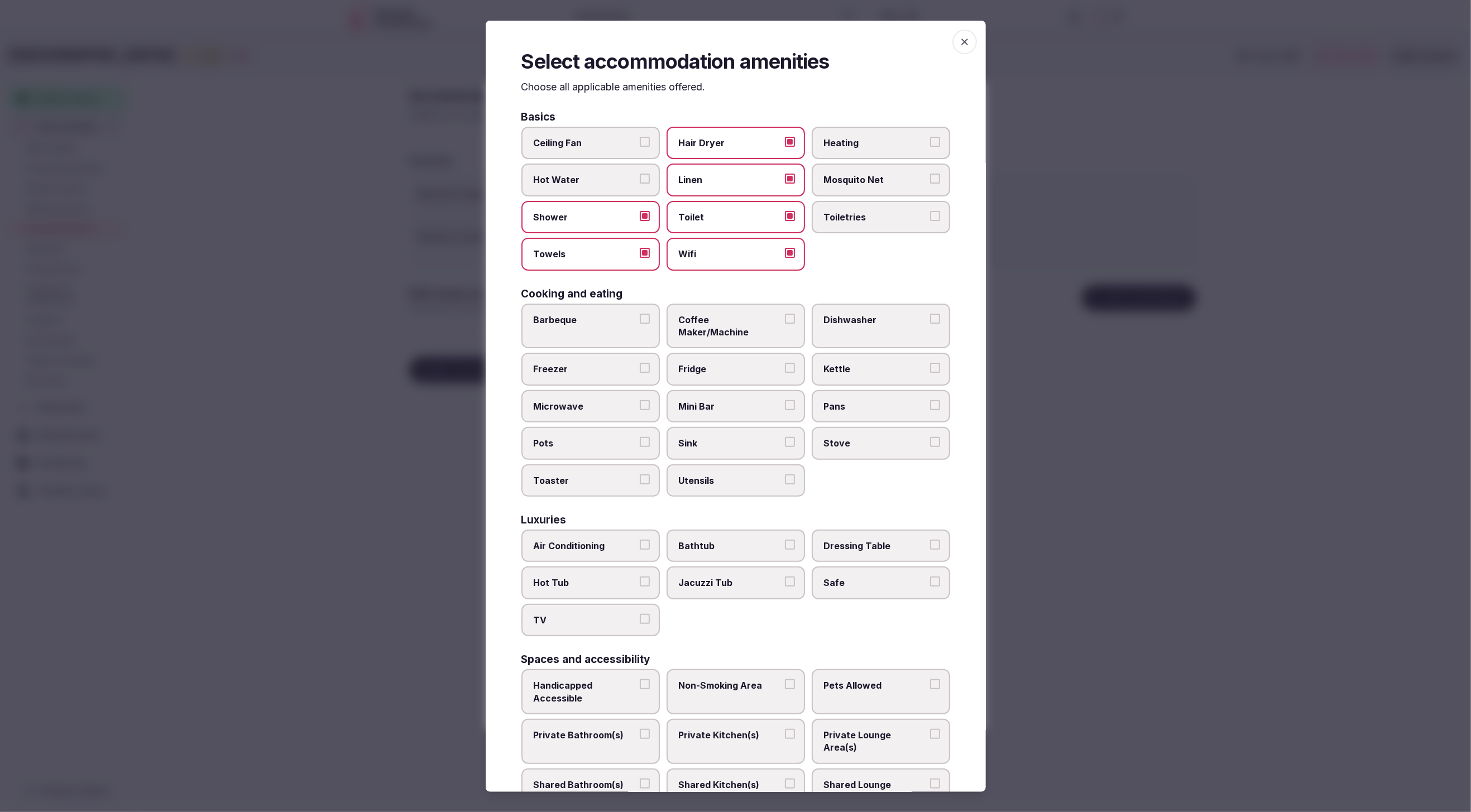
drag, startPoint x: 893, startPoint y: 216, endPoint x: 884, endPoint y: 227, distance: 14.2
click at [893, 218] on span "Toiletries" at bounding box center [875, 217] width 103 height 12
click at [930, 218] on button "Toiletries" at bounding box center [935, 216] width 10 height 10
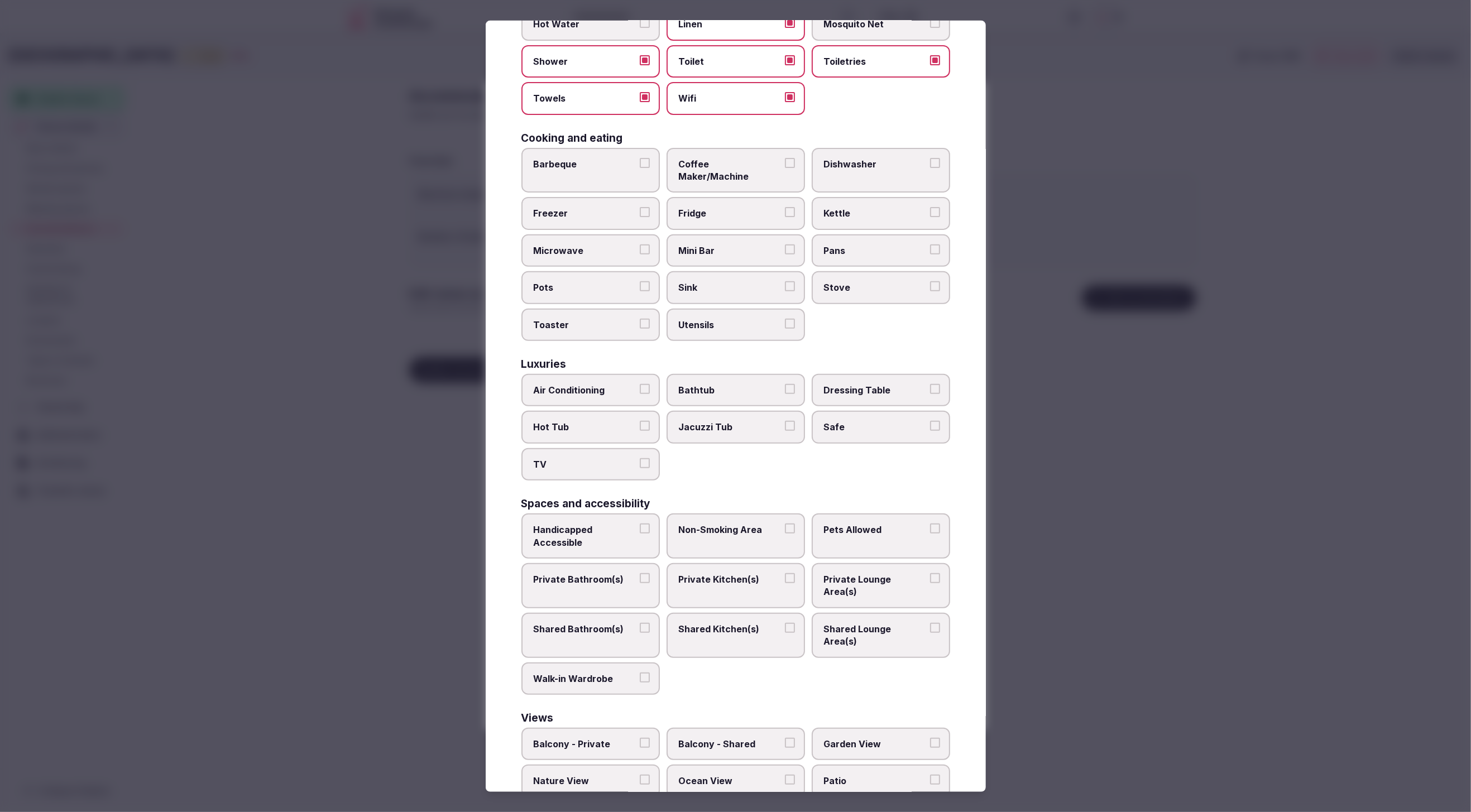
scroll to position [176, 0]
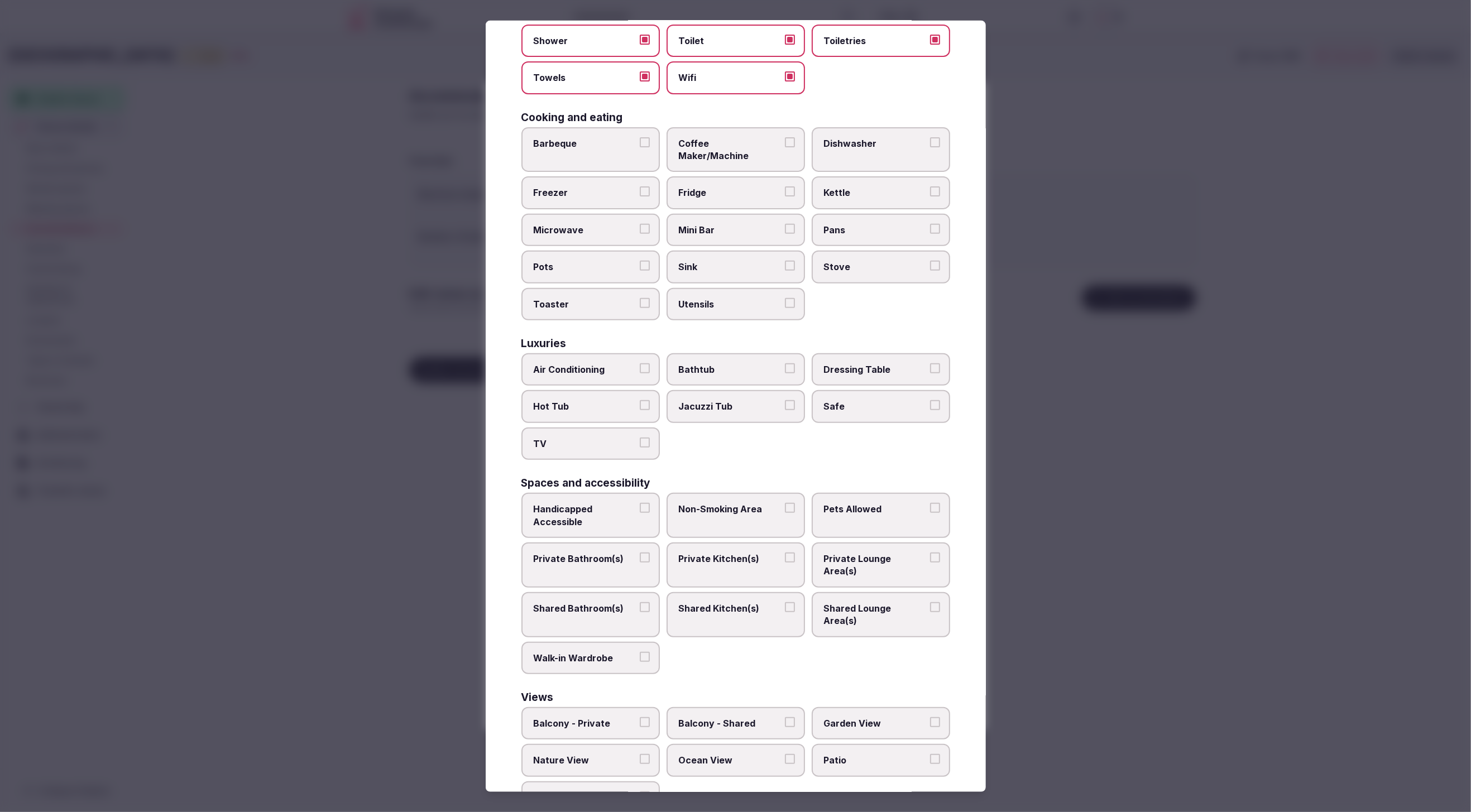
click at [765, 144] on span "Coffee Maker/Machine" at bounding box center [730, 150] width 103 height 25
click at [785, 144] on button "Coffee Maker/Machine" at bounding box center [790, 143] width 10 height 10
click at [733, 224] on span "Mini Bar" at bounding box center [730, 229] width 103 height 12
click at [785, 224] on button "Mini Bar" at bounding box center [790, 229] width 10 height 10
drag, startPoint x: 593, startPoint y: 341, endPoint x: 594, endPoint y: 382, distance: 41.0
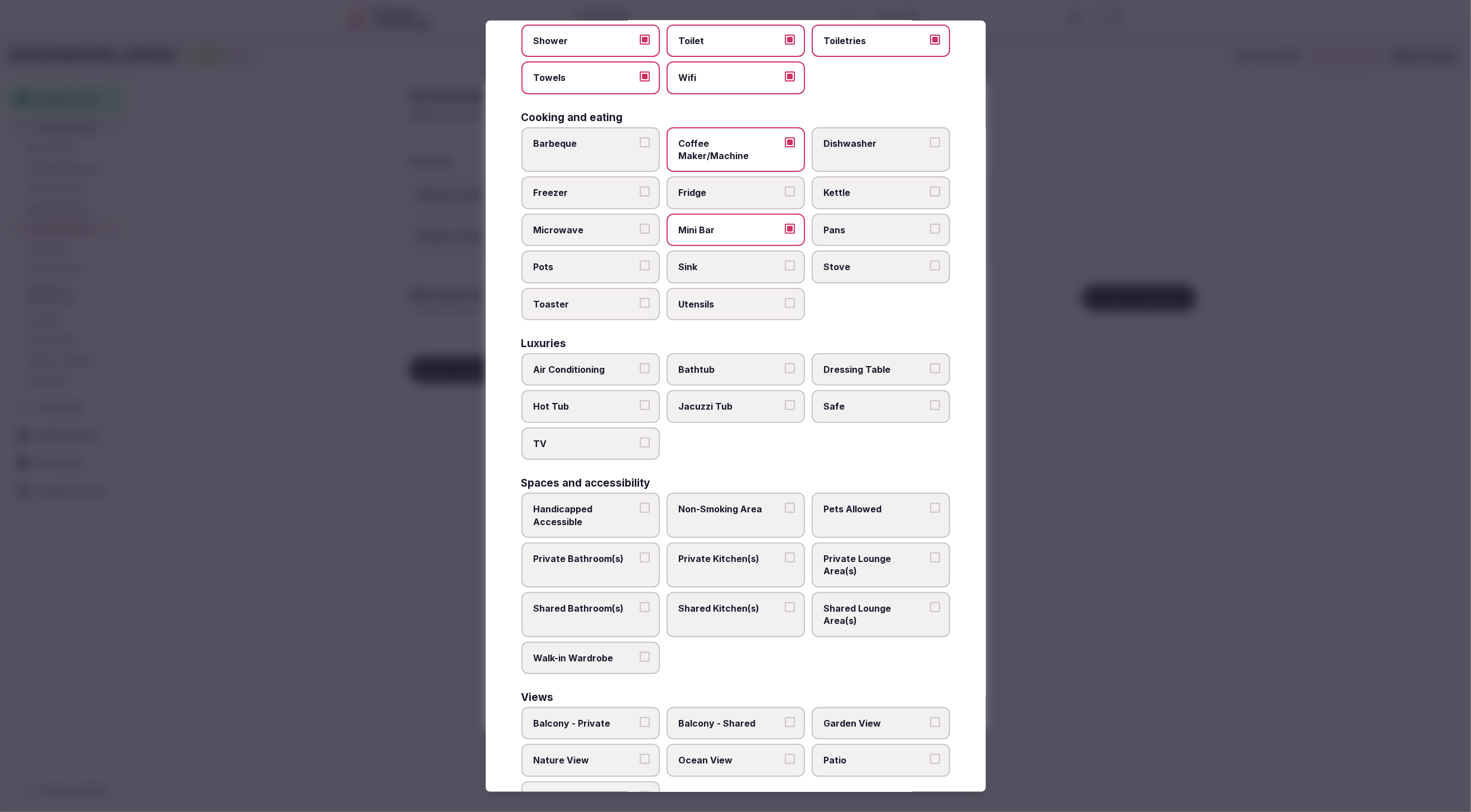
click at [593, 353] on label "Air Conditioning" at bounding box center [590, 369] width 138 height 32
click at [640, 363] on button "Air Conditioning" at bounding box center [645, 368] width 10 height 10
click at [608, 438] on span "TV" at bounding box center [585, 444] width 103 height 12
click at [640, 438] on button "TV" at bounding box center [645, 443] width 10 height 10
click at [876, 401] on span "Safe" at bounding box center [875, 406] width 103 height 12
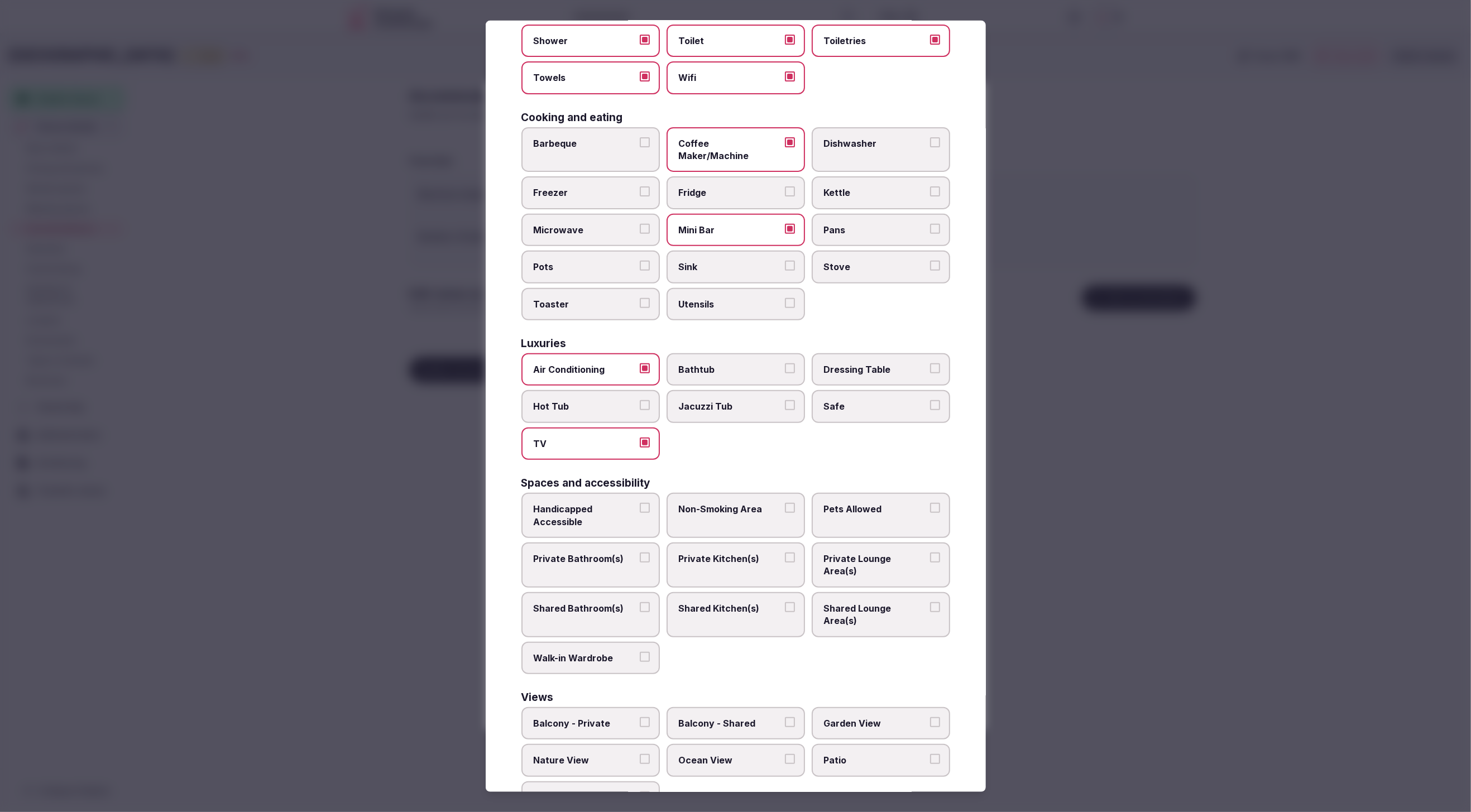
click at [930, 401] on button "Safe" at bounding box center [935, 406] width 10 height 10
click at [587, 553] on span "Private Bathroom(s)" at bounding box center [585, 558] width 103 height 12
click at [640, 553] on button "Private Bathroom(s)" at bounding box center [645, 558] width 10 height 10
click at [871, 553] on span "Private Lounge Area(s)" at bounding box center [875, 565] width 103 height 25
click at [930, 553] on button "Private Lounge Area(s)" at bounding box center [935, 558] width 10 height 10
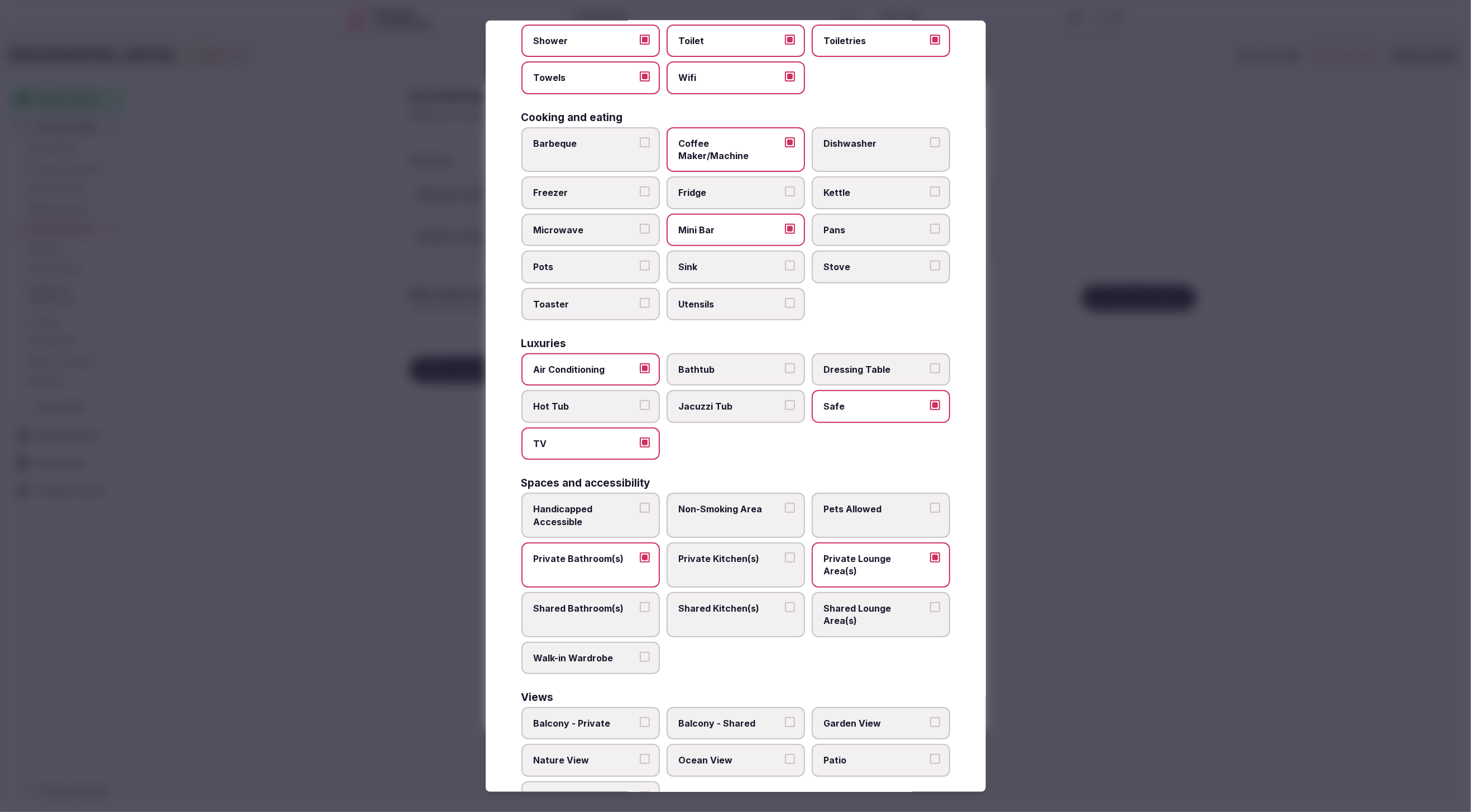
click at [853, 754] on span "Patio" at bounding box center [875, 760] width 103 height 12
click at [930, 754] on button "Patio" at bounding box center [935, 759] width 10 height 10
click at [708, 754] on span "Ocean View" at bounding box center [730, 760] width 103 height 12
click at [785, 754] on button "Ocean View" at bounding box center [790, 759] width 10 height 10
click at [1059, 707] on div at bounding box center [736, 406] width 1471 height 812
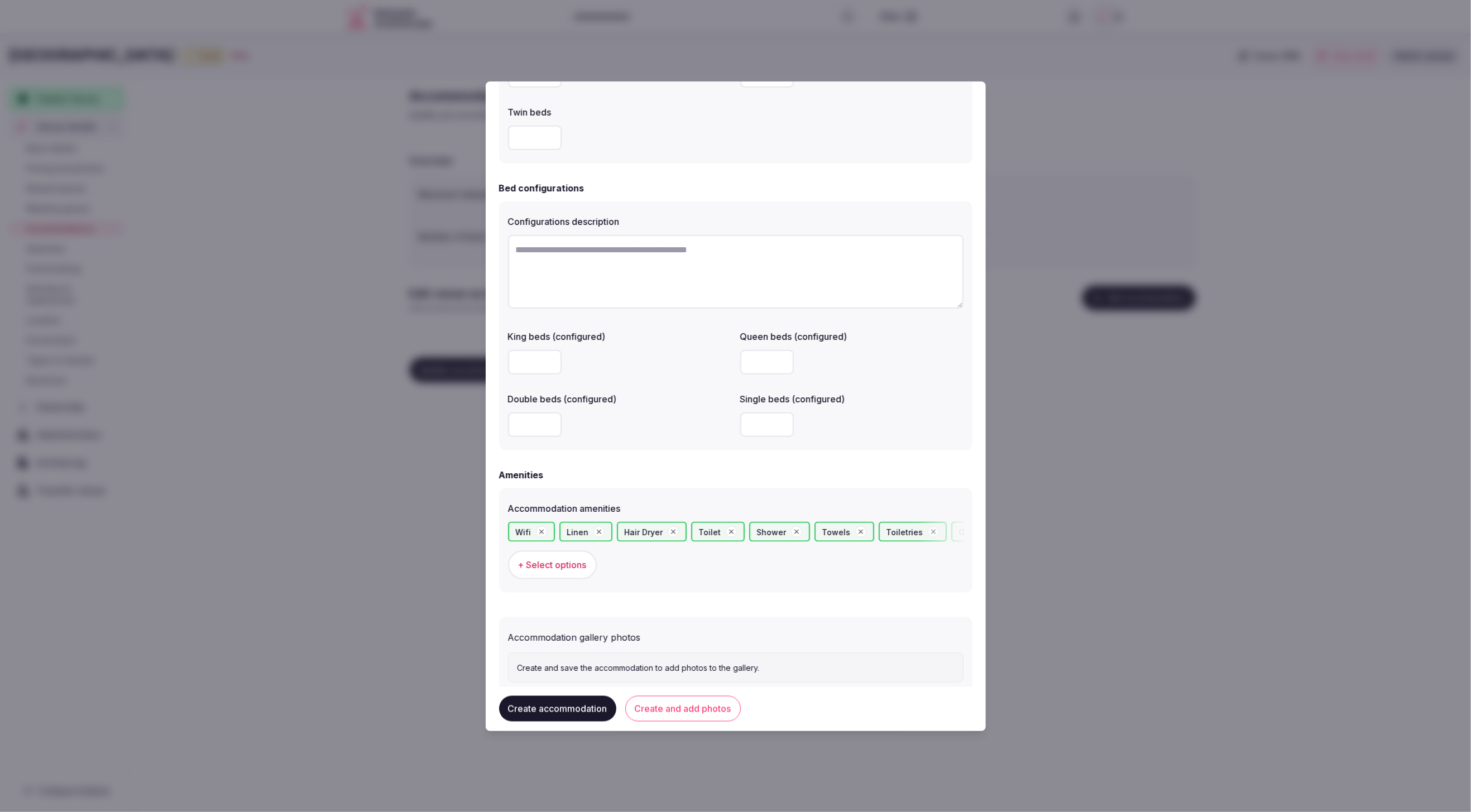
click at [677, 710] on button "Create and add photos" at bounding box center [683, 709] width 116 height 26
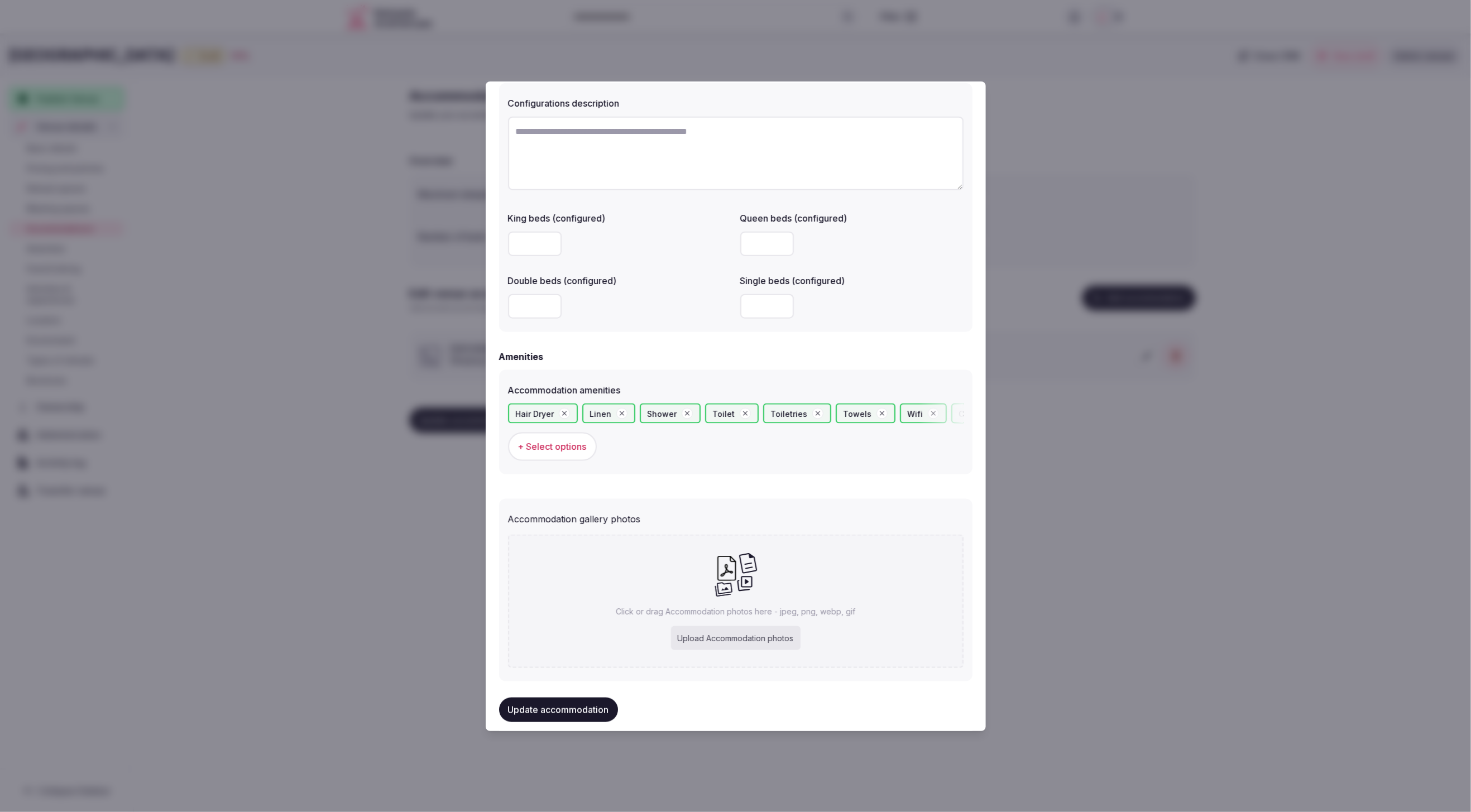
scroll to position [830, 0]
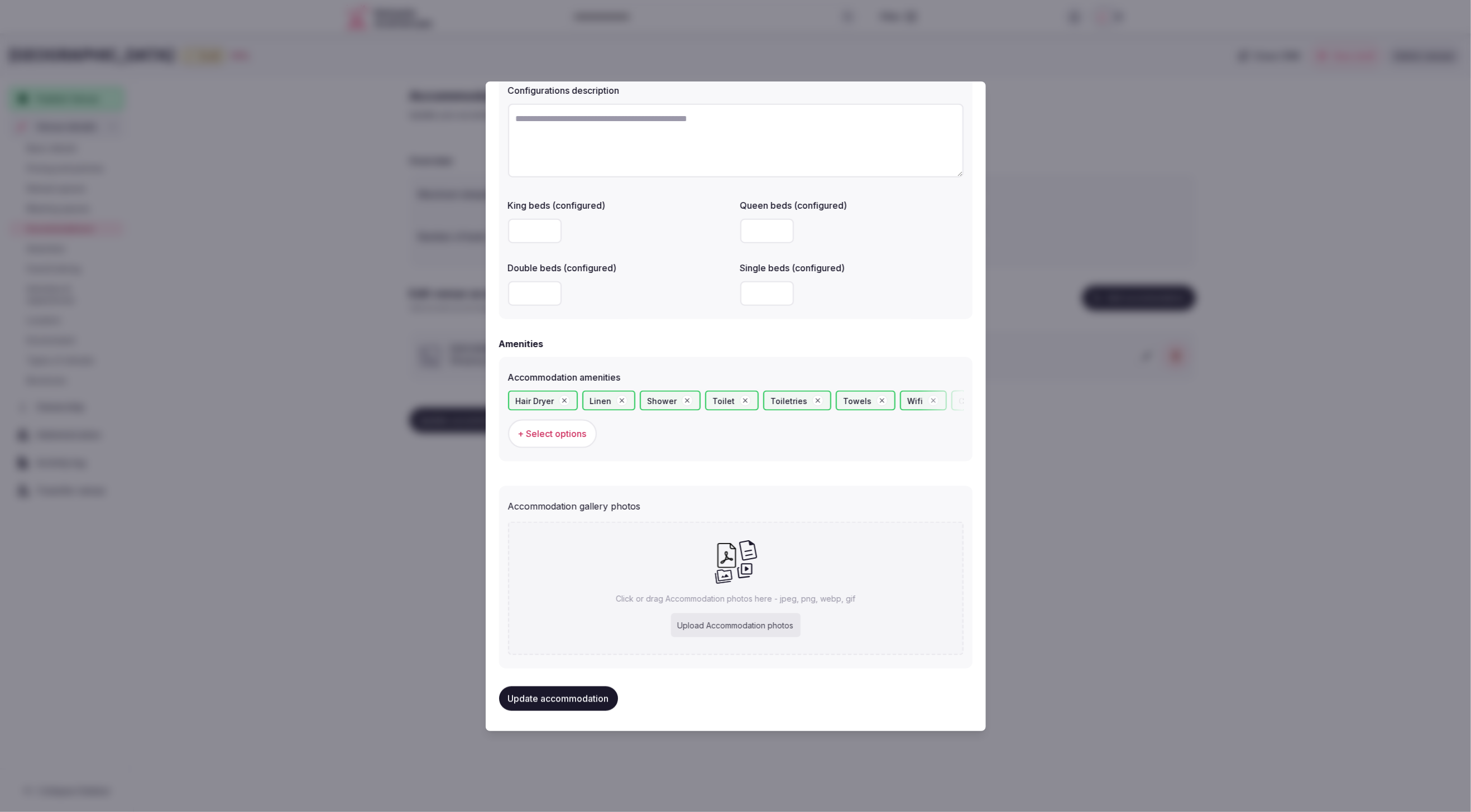
click at [721, 623] on div "Upload Accommodation photos" at bounding box center [736, 626] width 129 height 25
type input "**********"
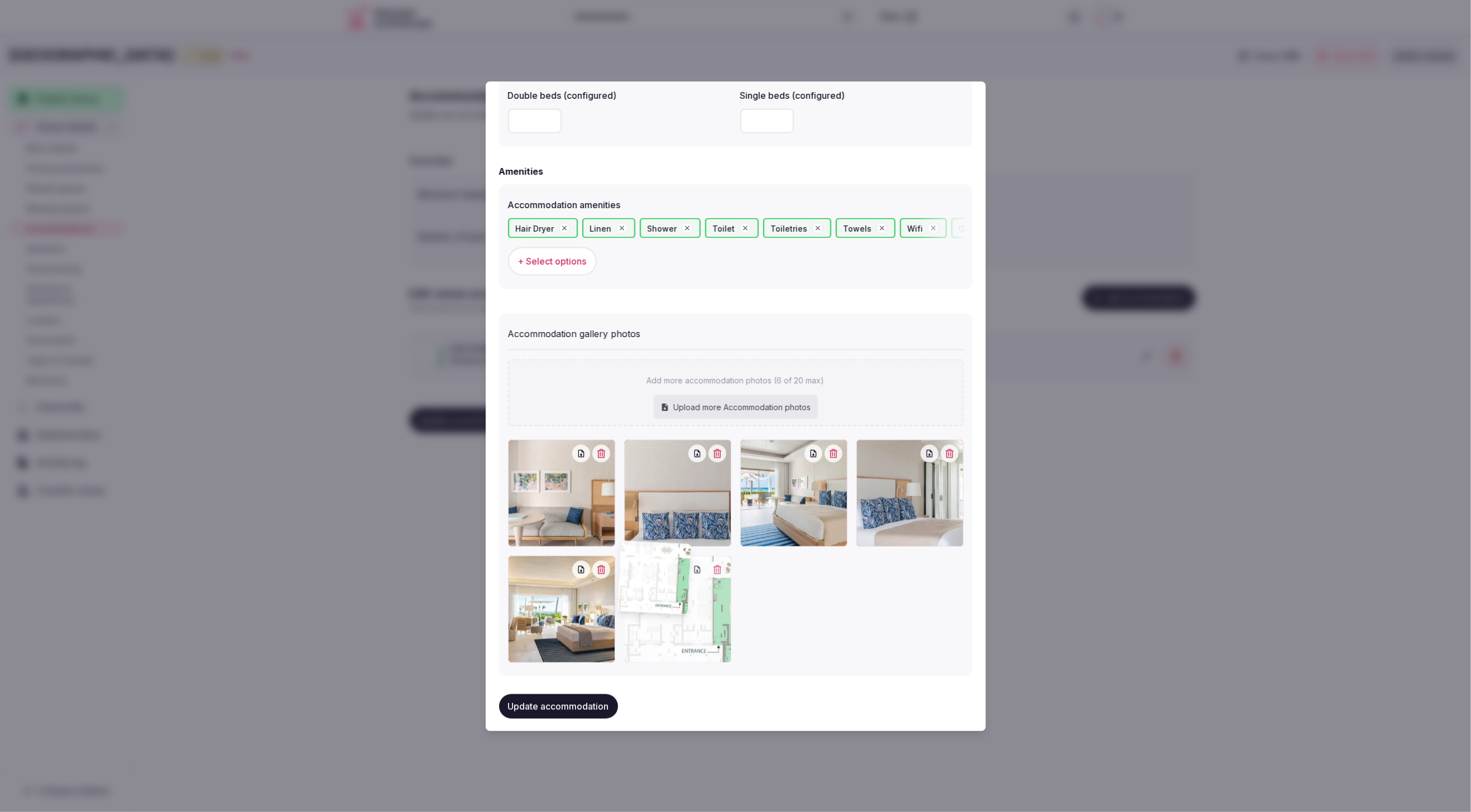
scroll to position [1011, 0]
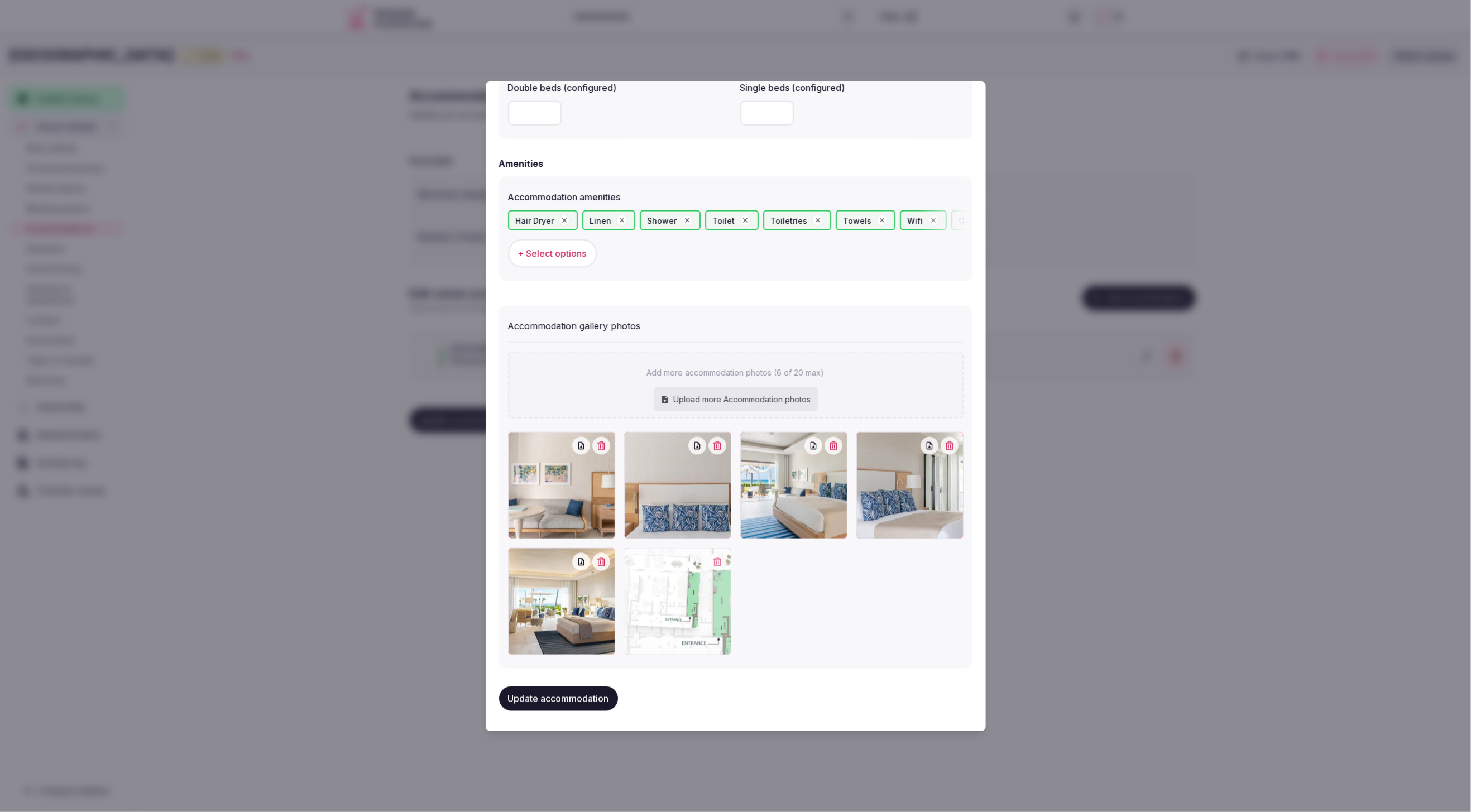
drag, startPoint x: 554, startPoint y: 523, endPoint x: 677, endPoint y: 642, distance: 171.1
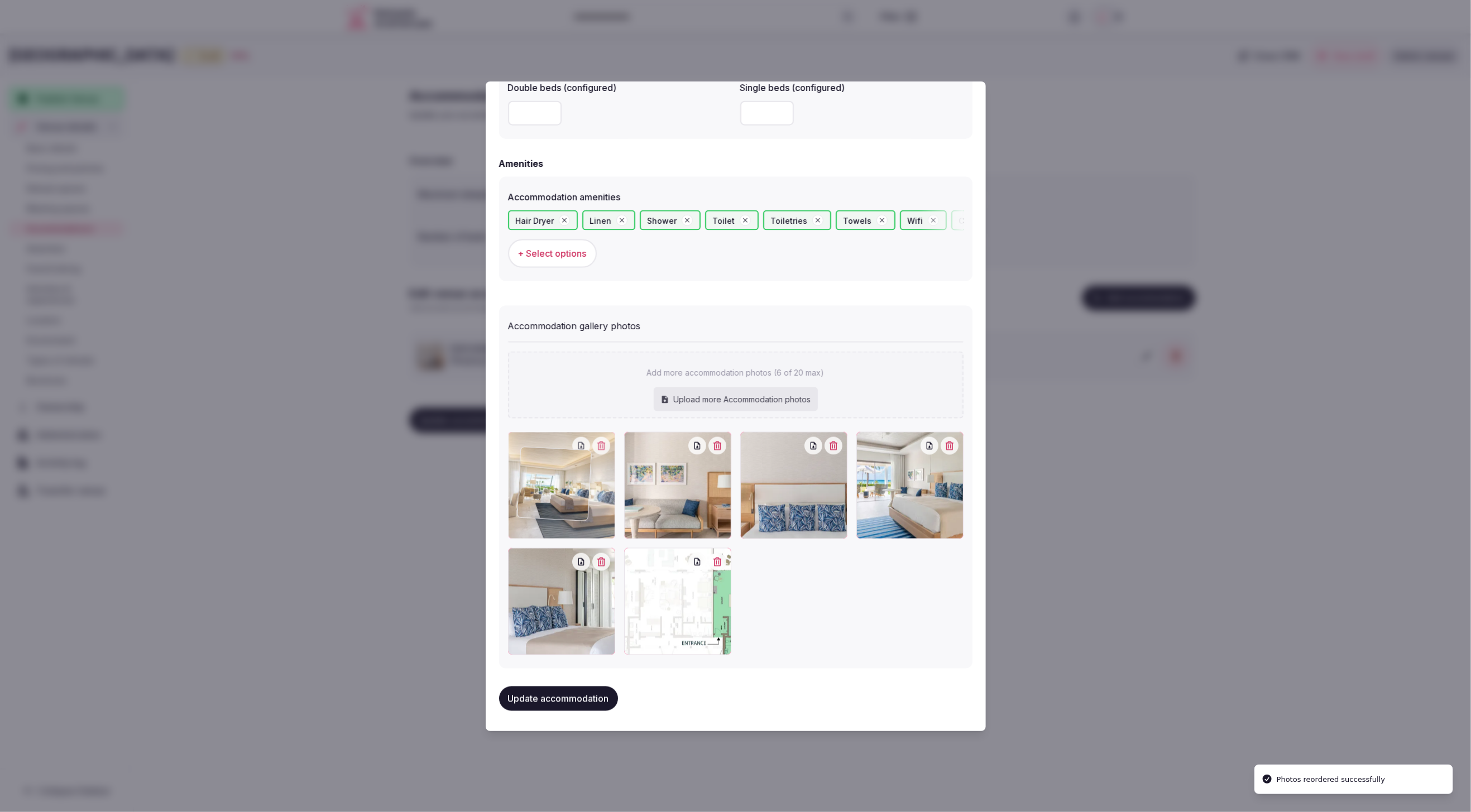
drag, startPoint x: 570, startPoint y: 549, endPoint x: 576, endPoint y: 519, distance: 30.6
click at [576, 519] on div at bounding box center [561, 485] width 107 height 107
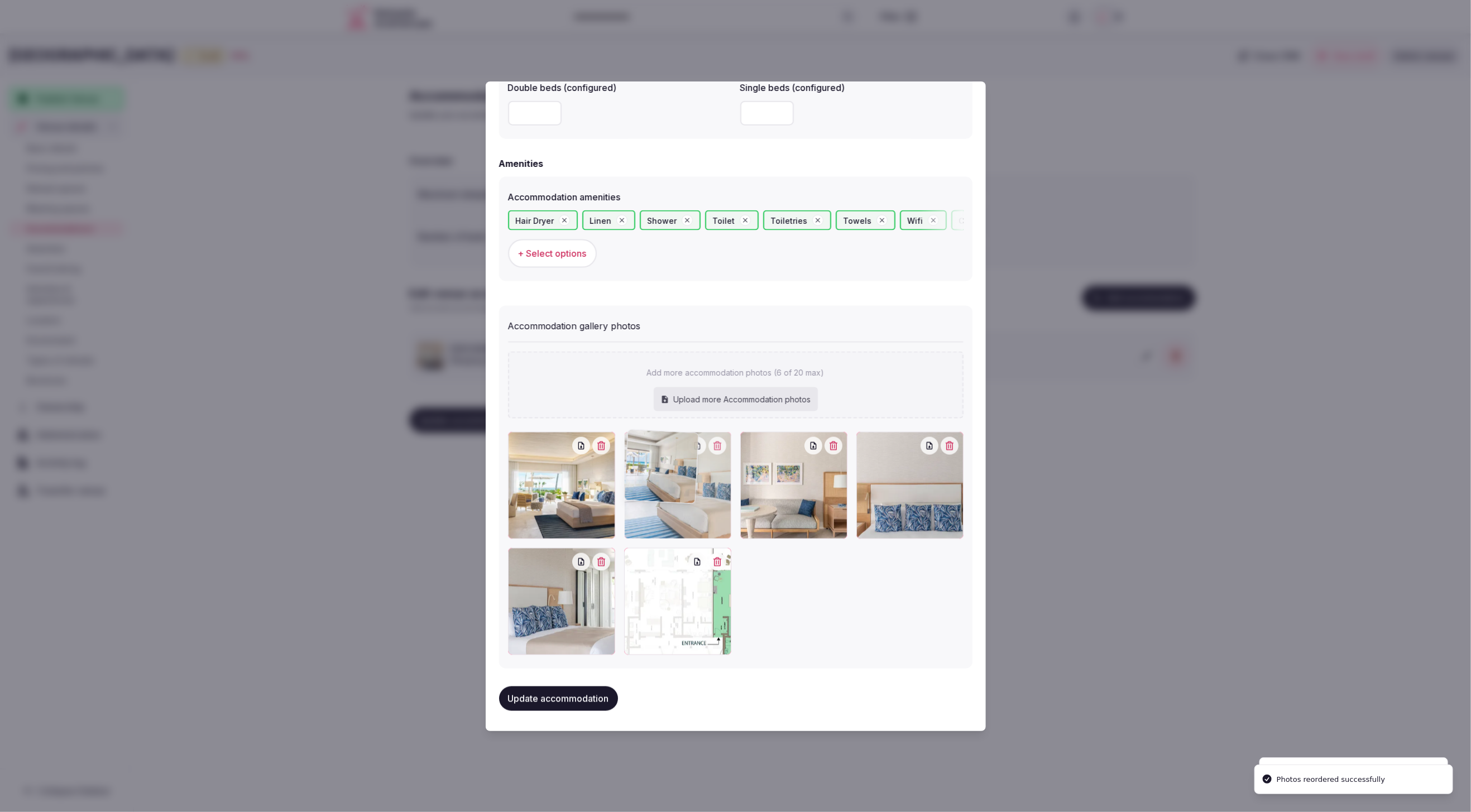
drag, startPoint x: 932, startPoint y: 506, endPoint x: 733, endPoint y: 512, distance: 199.1
click at [733, 512] on div at bounding box center [736, 543] width 455 height 223
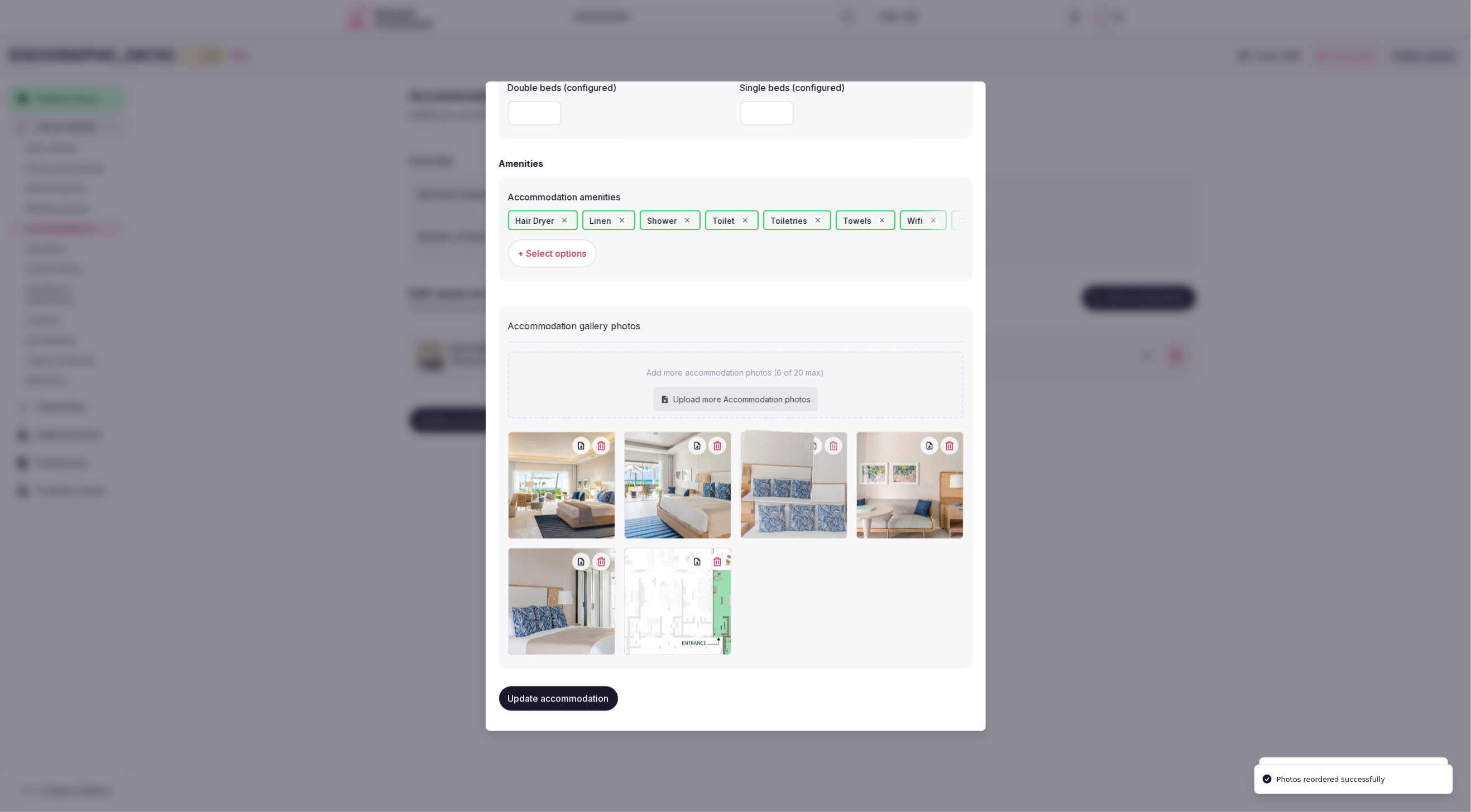
drag, startPoint x: 911, startPoint y: 519, endPoint x: 831, endPoint y: 520, distance: 80.0
click at [831, 520] on div at bounding box center [794, 485] width 107 height 107
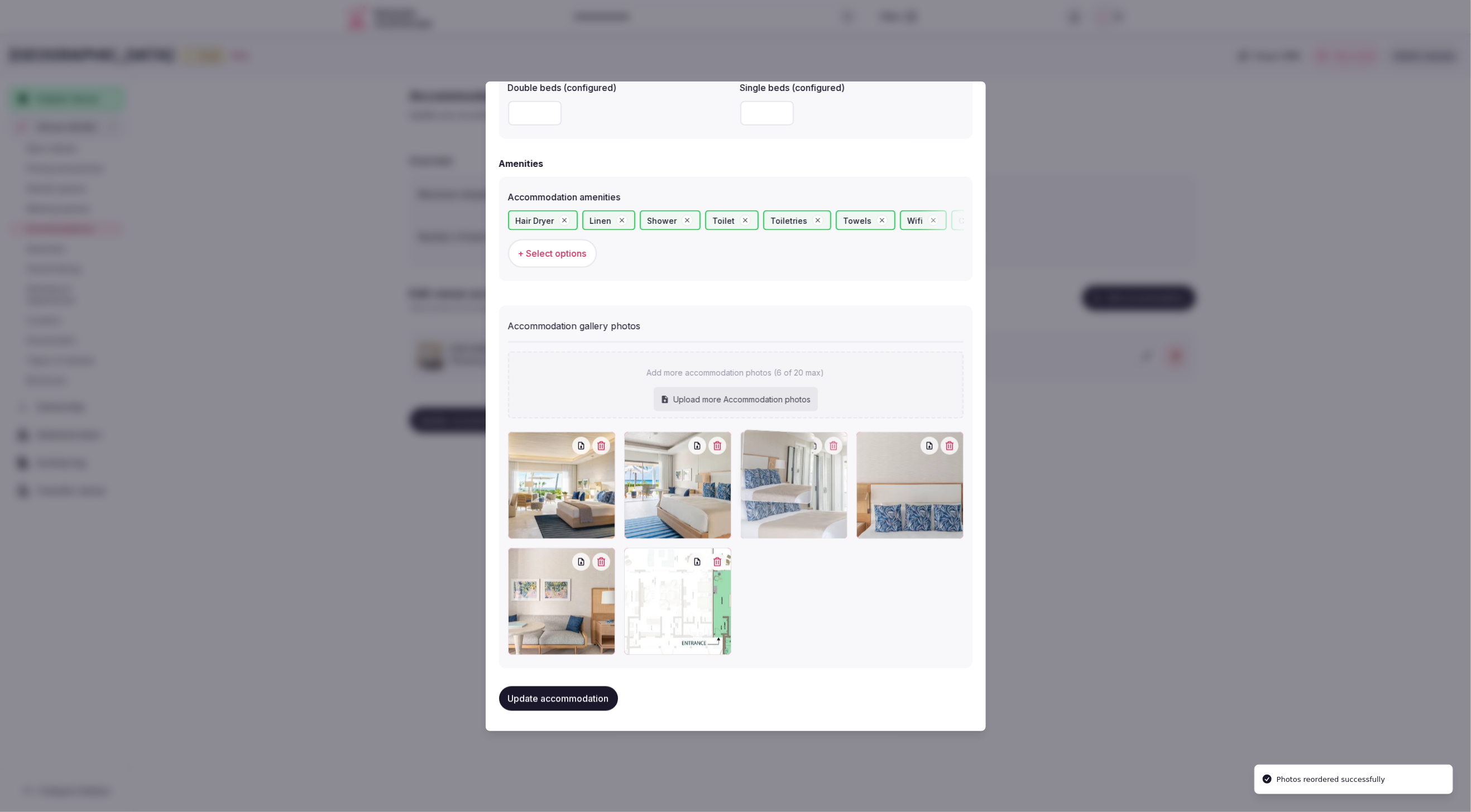
drag, startPoint x: 551, startPoint y: 643, endPoint x: 840, endPoint y: 538, distance: 307.5
click at [840, 538] on div at bounding box center [736, 543] width 455 height 223
click at [562, 697] on button "Update accommodation" at bounding box center [559, 699] width 119 height 25
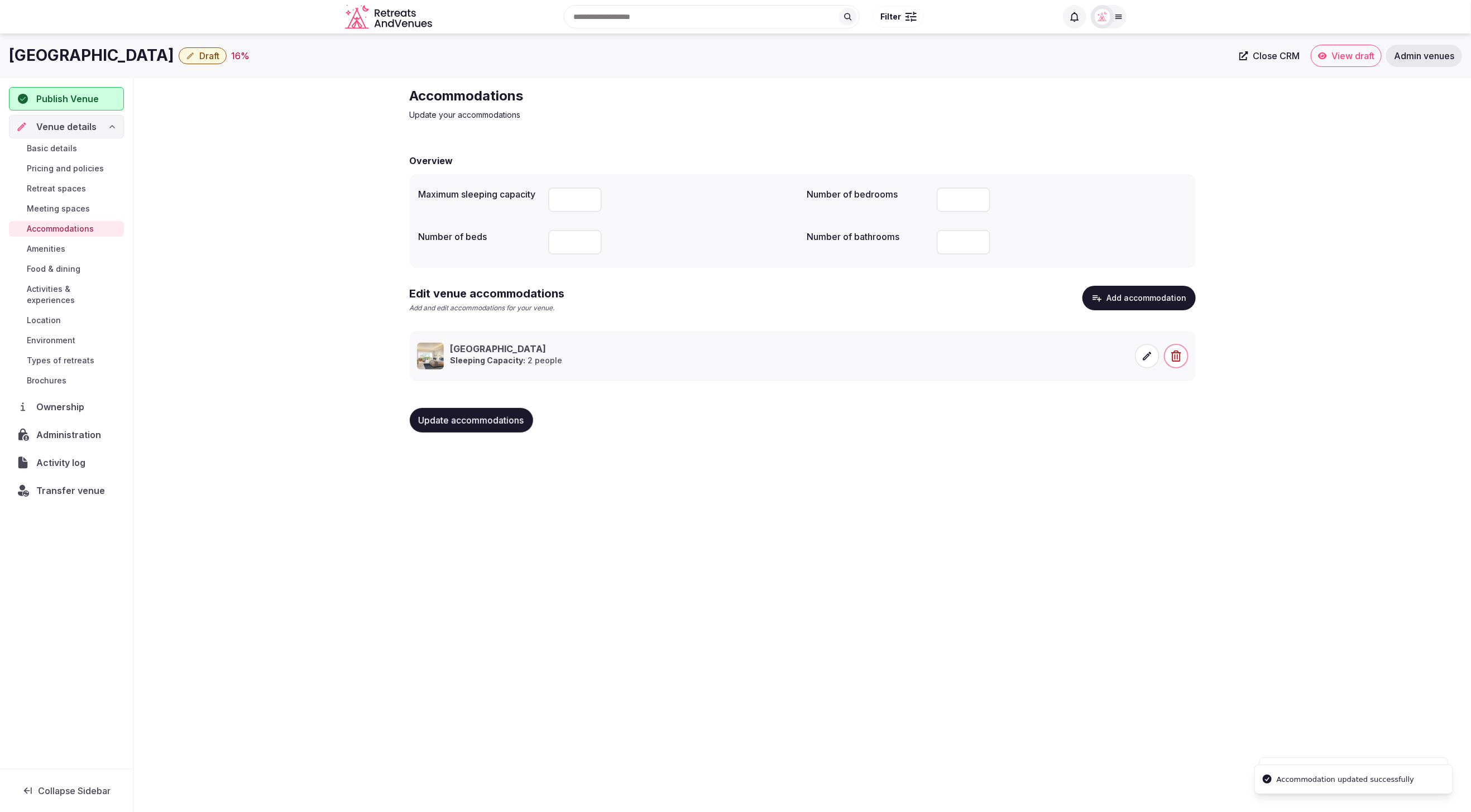
click at [1000, 634] on div "Jumpy Bay Island Draft 16 % Close CRM View draft Admin venues Publish Venue Ven…" at bounding box center [736, 420] width 1471 height 772
click at [51, 265] on span "Food & dining" at bounding box center [53, 268] width 53 height 11
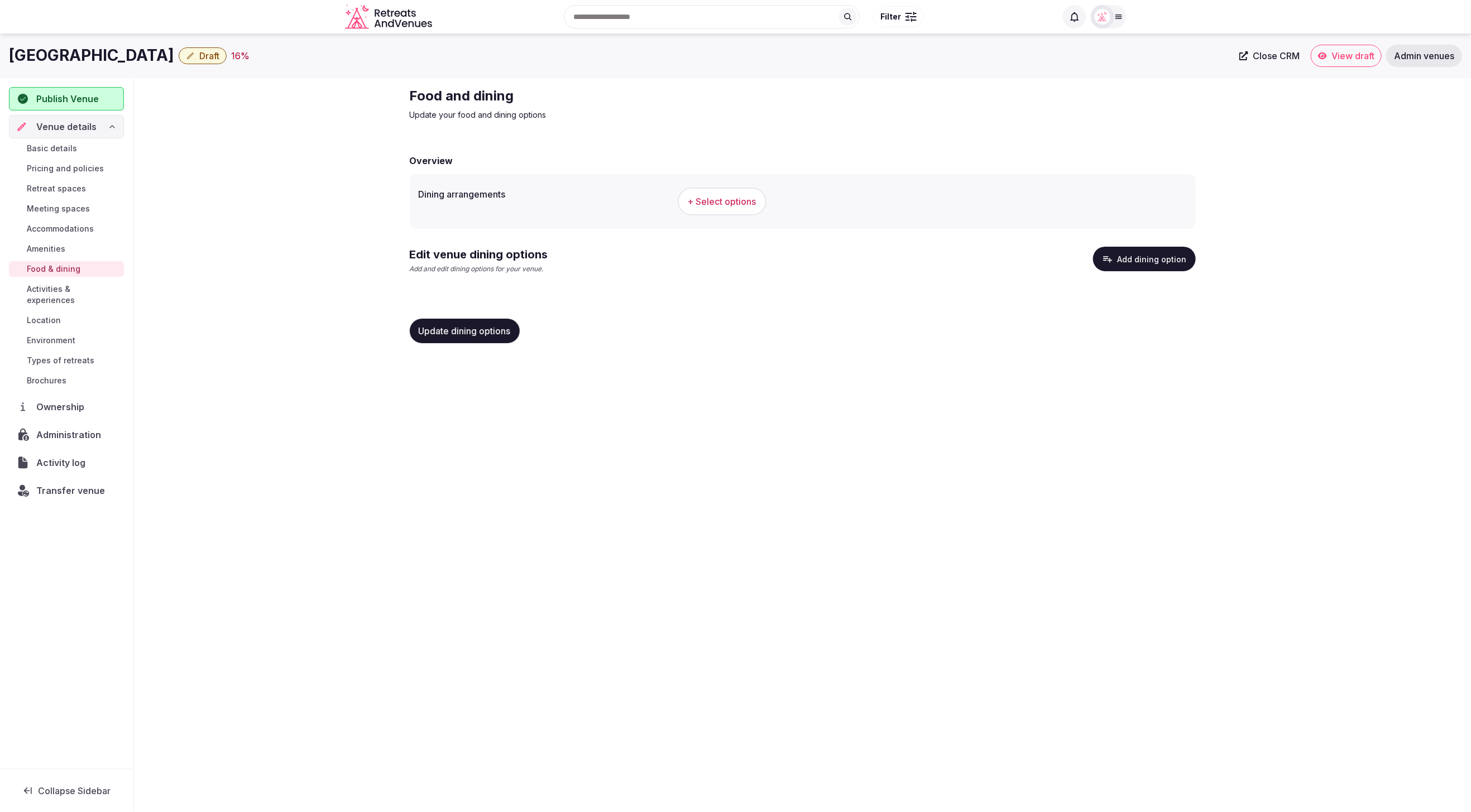
click at [714, 202] on span "+ Select options" at bounding box center [722, 201] width 69 height 12
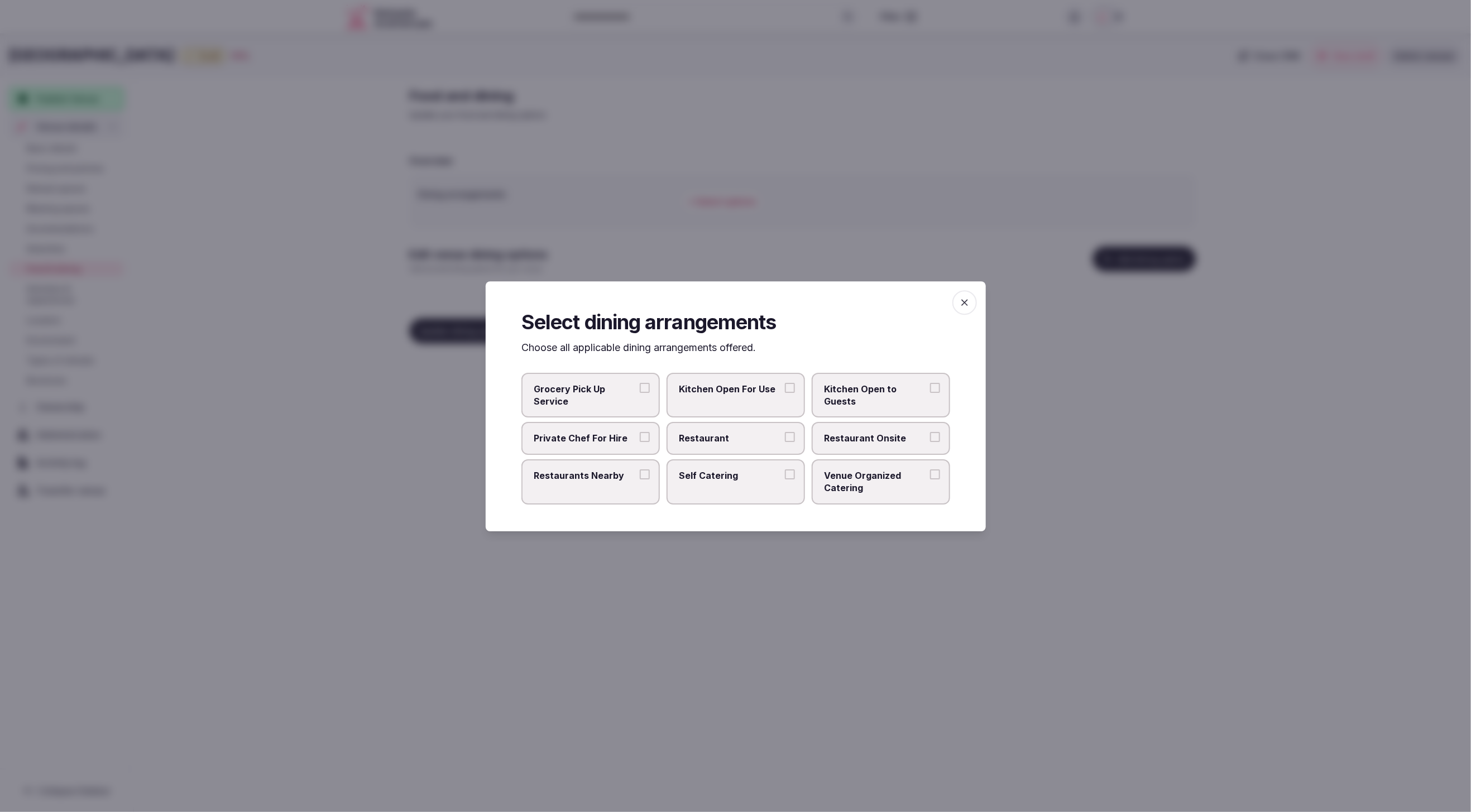
click at [772, 443] on span "Restaurant" at bounding box center [730, 438] width 103 height 12
click at [785, 442] on button "Restaurant" at bounding box center [790, 437] width 10 height 10
click at [894, 443] on span "Restaurant Onsite" at bounding box center [875, 438] width 103 height 12
click at [930, 442] on button "Restaurant Onsite" at bounding box center [935, 437] width 10 height 10
click at [1064, 477] on div at bounding box center [736, 406] width 1471 height 812
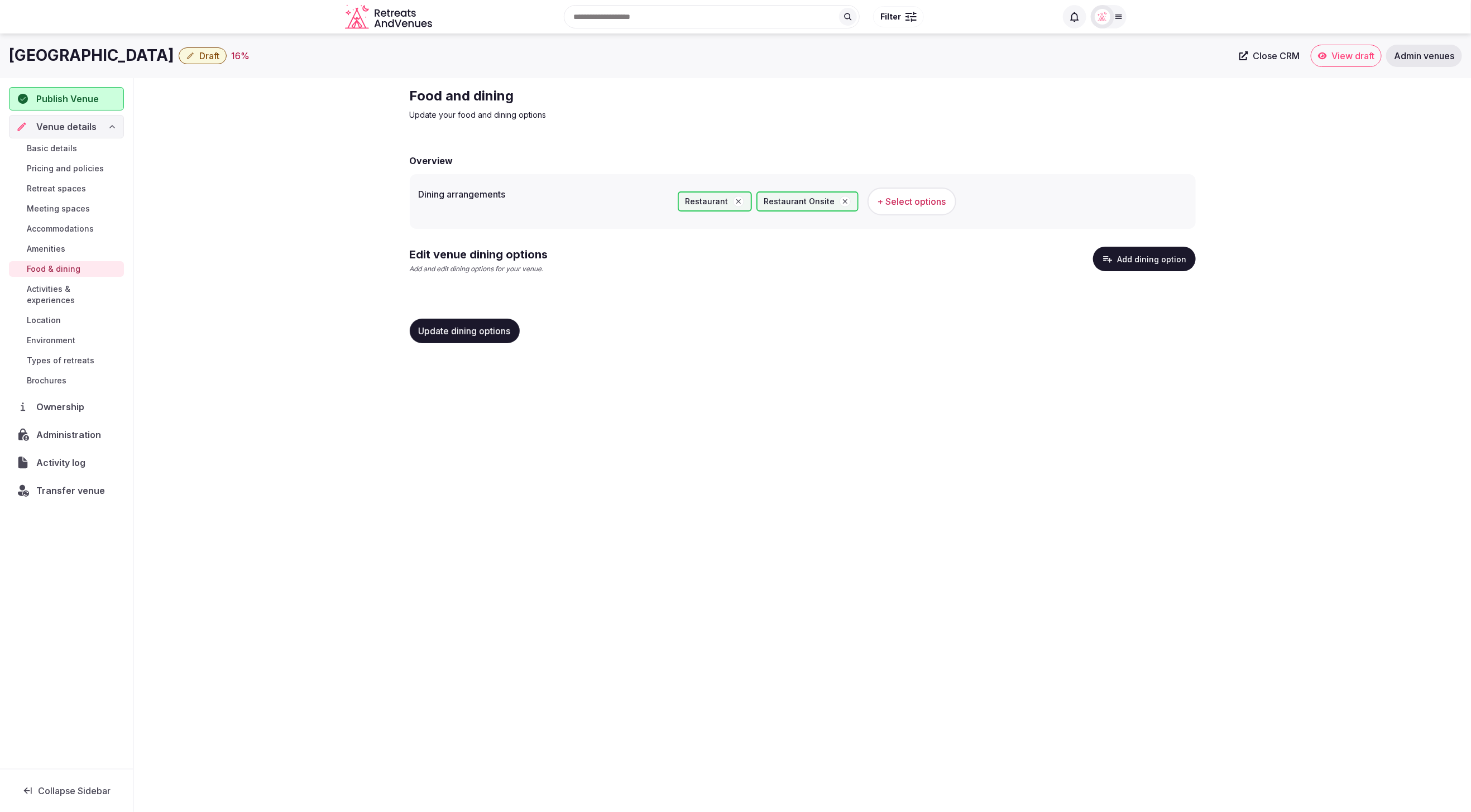
click at [1144, 261] on button "Add dining option" at bounding box center [1144, 259] width 103 height 25
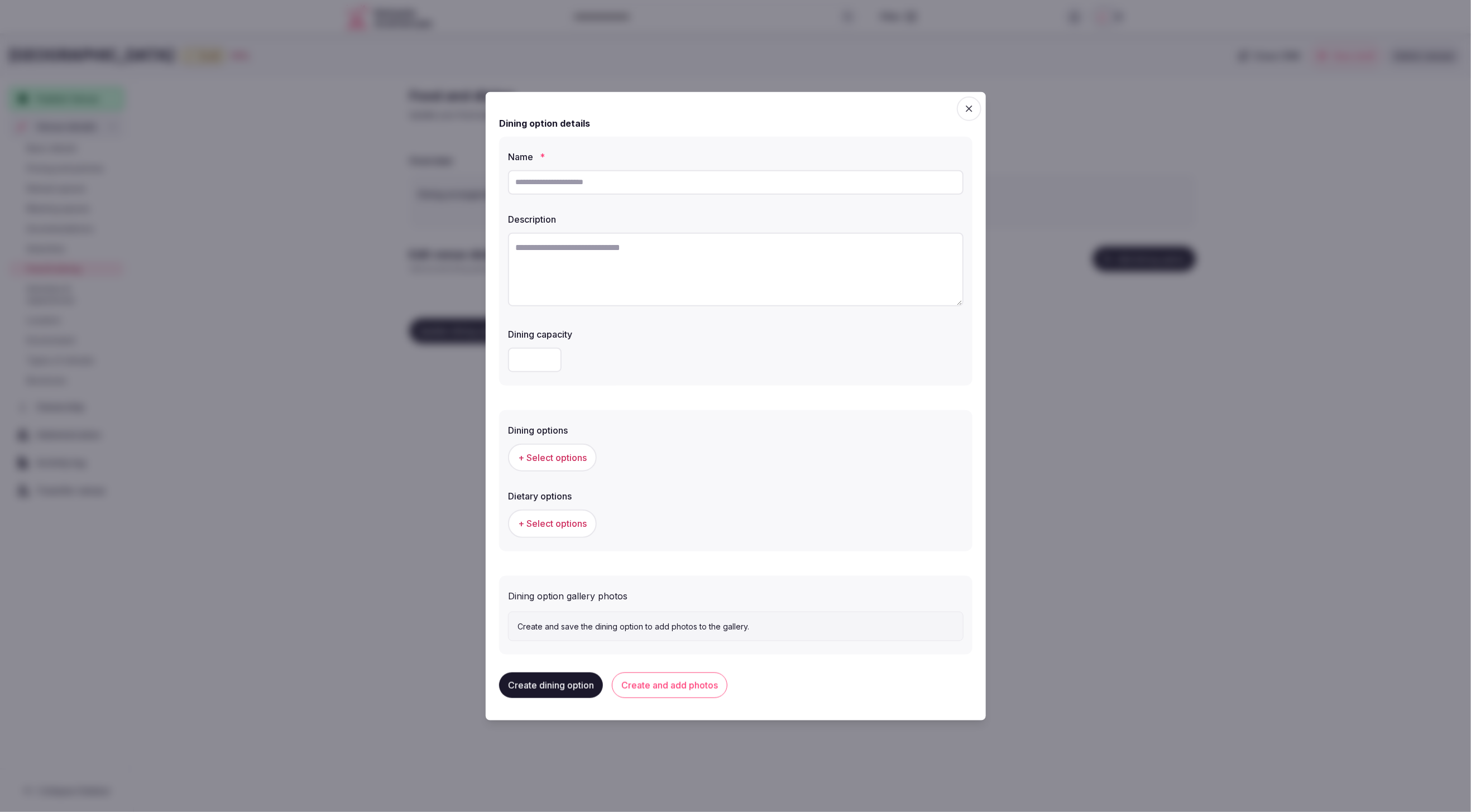
click at [686, 179] on input "text" at bounding box center [736, 182] width 455 height 25
paste input "**********"
type input "**********"
click at [676, 254] on textarea at bounding box center [736, 269] width 455 height 74
paste textarea "**********"
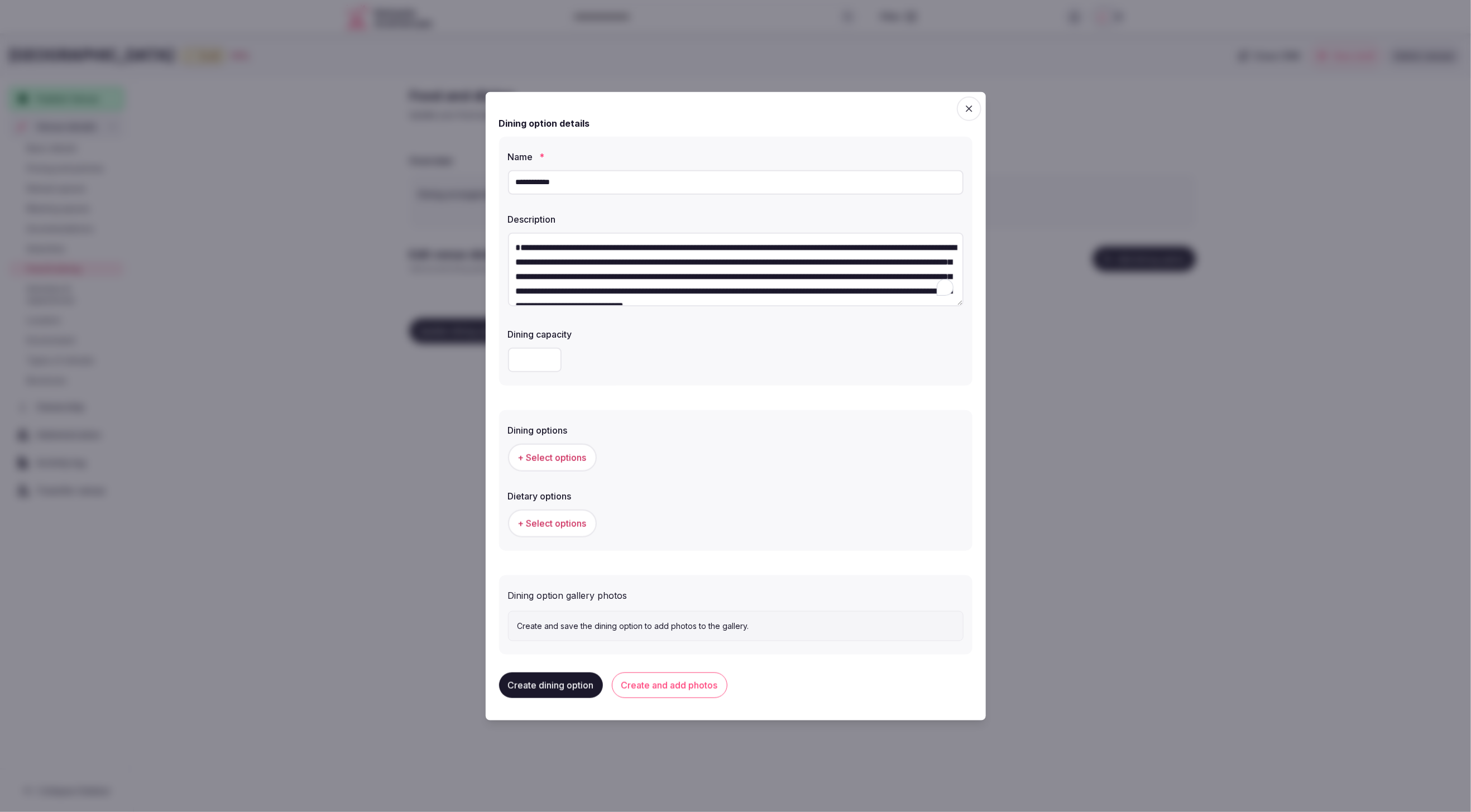
scroll to position [35, 0]
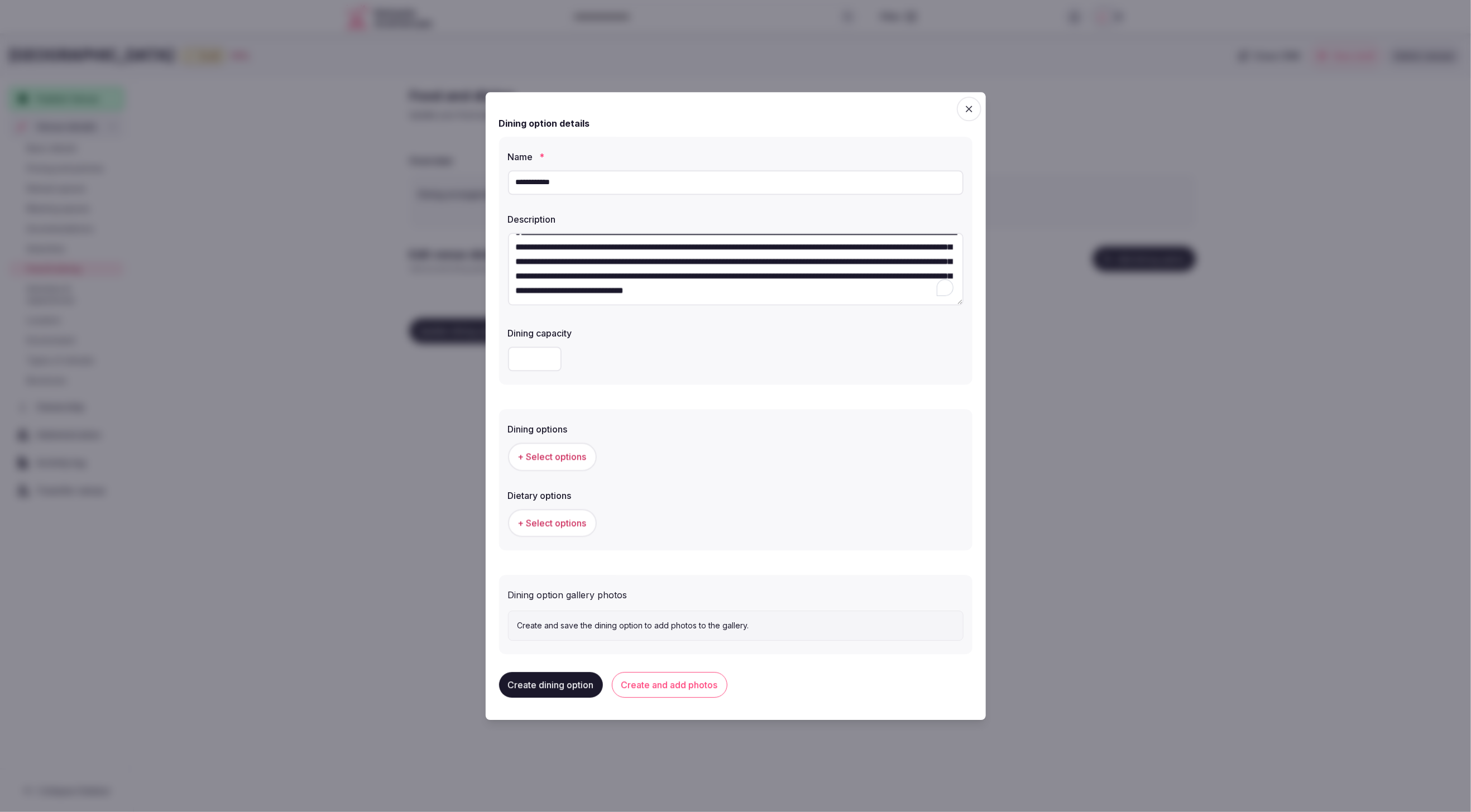
click at [787, 395] on form "**********" at bounding box center [736, 379] width 474 height 549
click at [672, 298] on textarea "**********" at bounding box center [736, 269] width 455 height 73
paste textarea "**********"
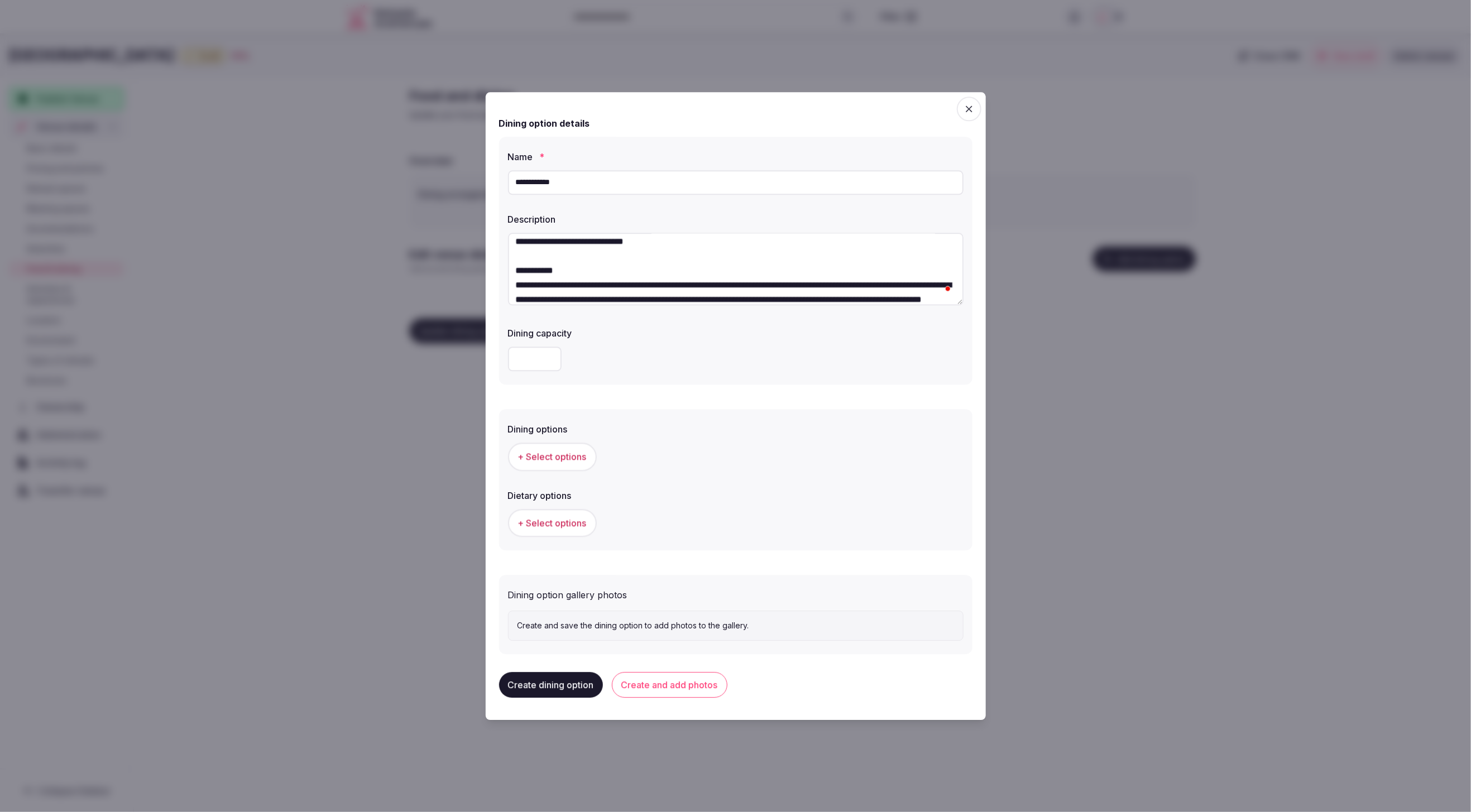
scroll to position [0, 0]
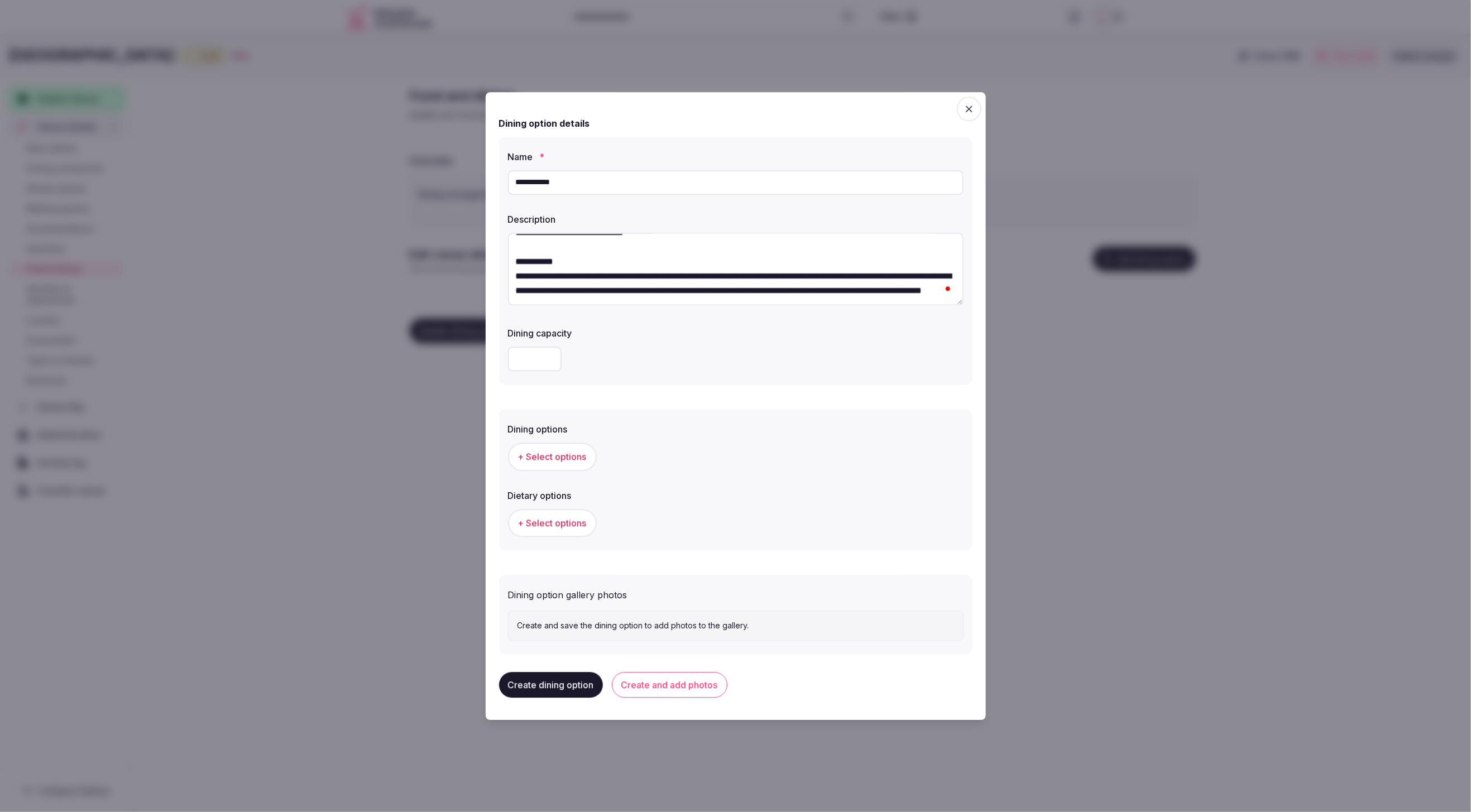
click at [762, 305] on textarea "**********" at bounding box center [736, 269] width 455 height 73
paste textarea "**********"
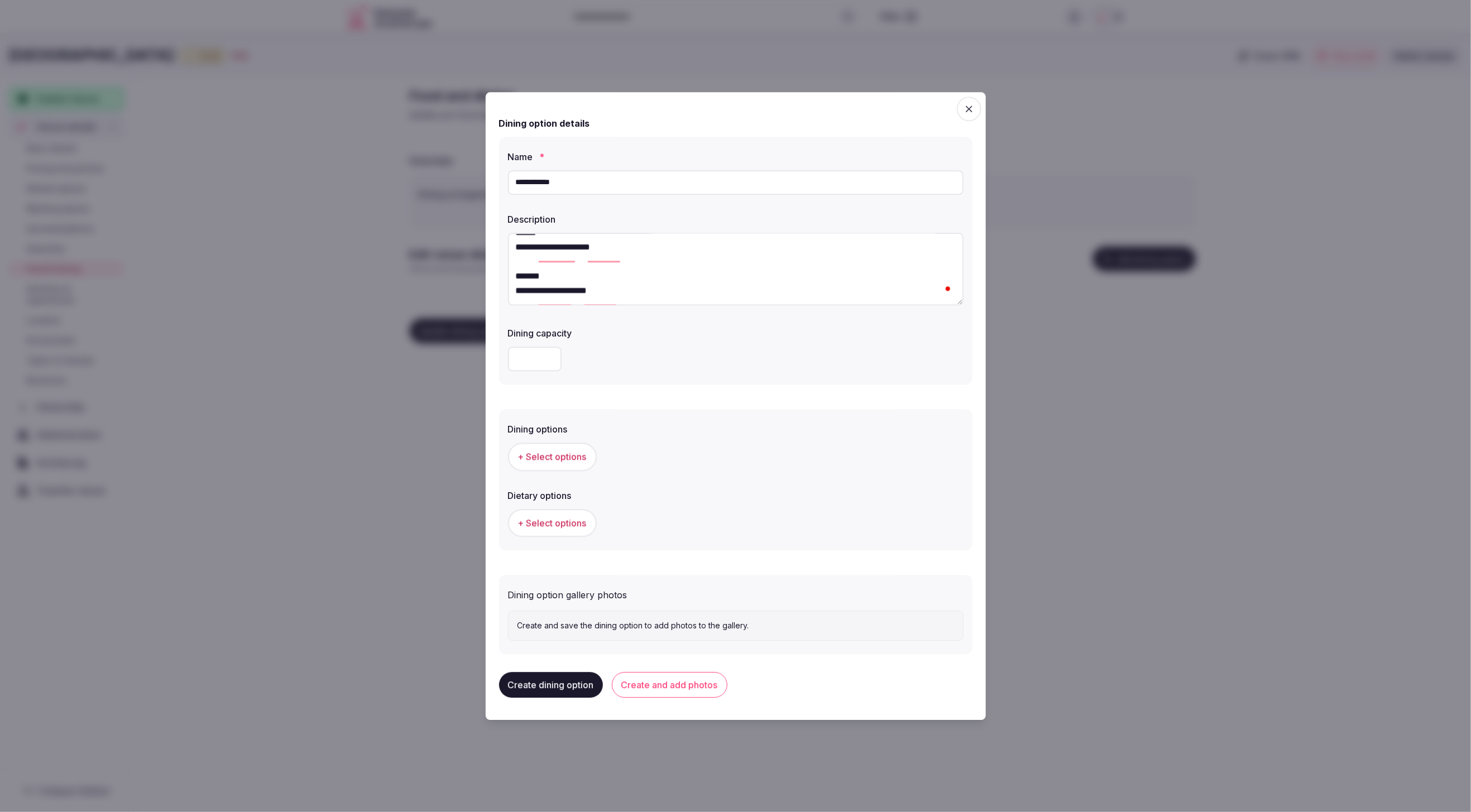
scroll to position [191, 0]
click at [571, 308] on div "**********" at bounding box center [736, 270] width 455 height 77
click at [572, 300] on textarea "**********" at bounding box center [736, 269] width 455 height 73
click at [588, 295] on textarea "**********" at bounding box center [736, 269] width 455 height 73
click at [578, 282] on textarea "**********" at bounding box center [736, 269] width 455 height 73
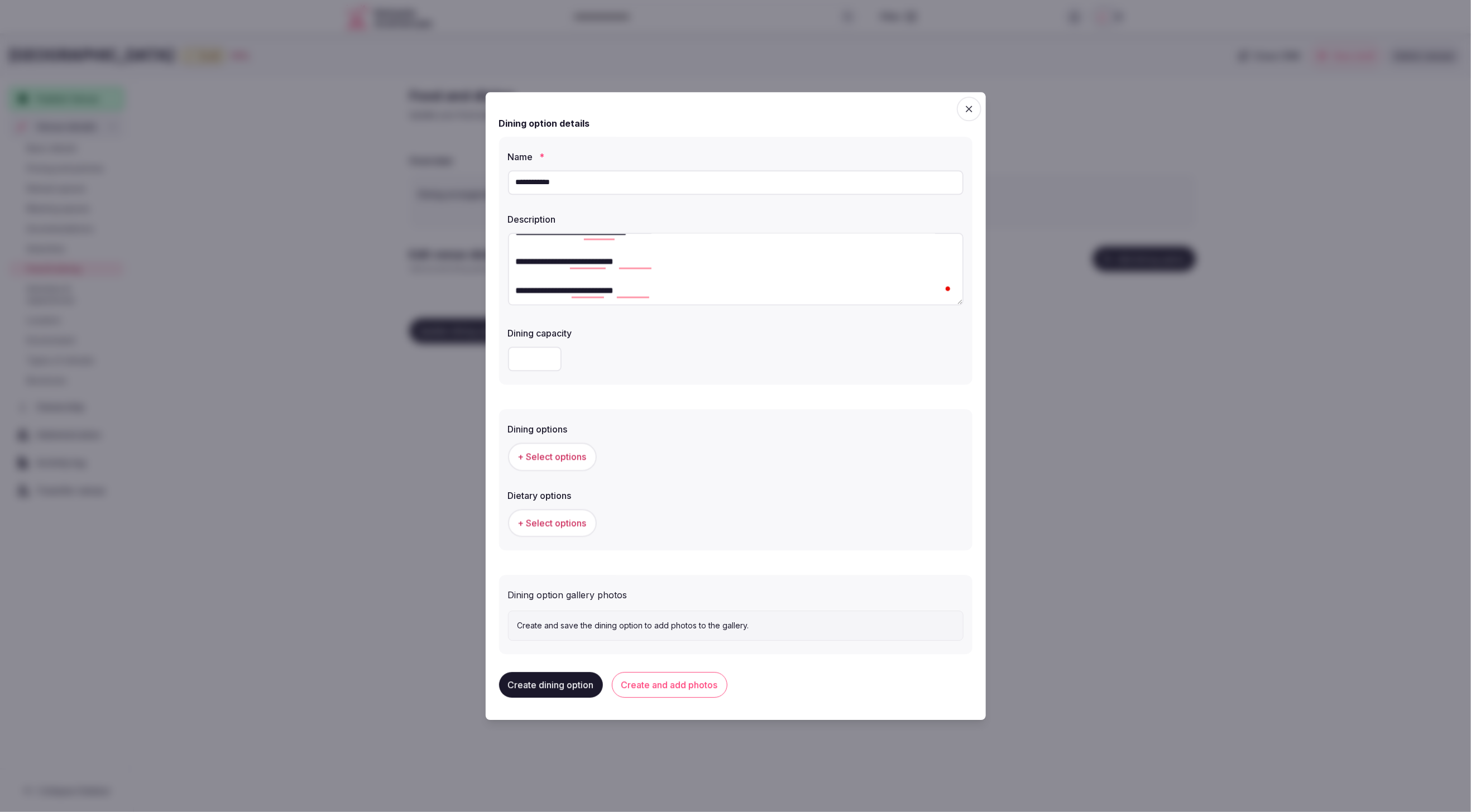
click at [527, 273] on textarea "**********" at bounding box center [736, 269] width 455 height 73
click at [531, 264] on textarea "**********" at bounding box center [736, 269] width 455 height 73
click at [698, 275] on textarea "**********" at bounding box center [736, 269] width 455 height 73
type textarea "**********"
click at [555, 460] on span "+ Select options" at bounding box center [553, 457] width 69 height 12
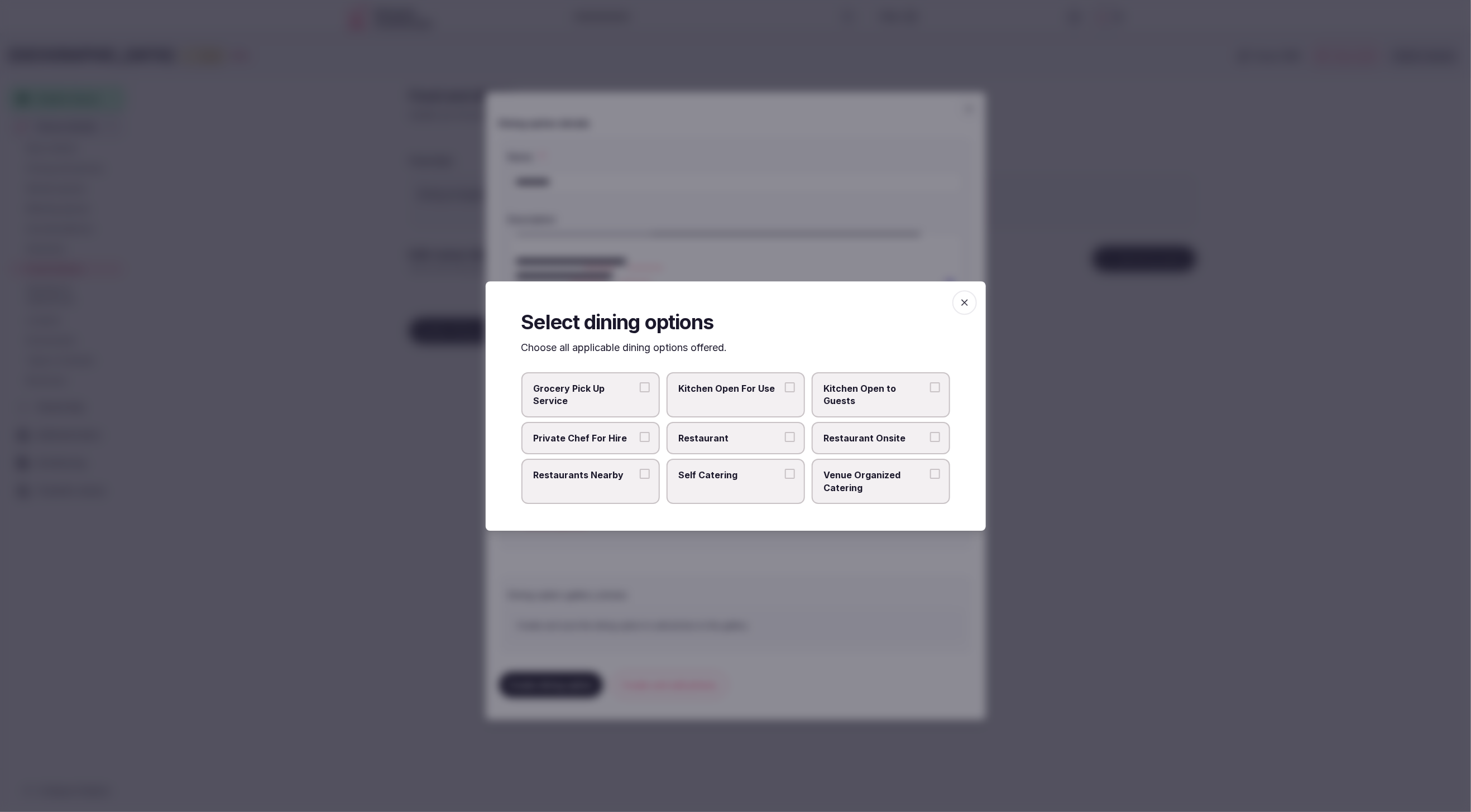
drag, startPoint x: 724, startPoint y: 433, endPoint x: 898, endPoint y: 436, distance: 174.0
click at [724, 433] on span "Restaurant" at bounding box center [730, 438] width 103 height 12
click at [785, 433] on button "Restaurant" at bounding box center [790, 437] width 10 height 10
click at [908, 435] on span "Restaurant Onsite" at bounding box center [875, 438] width 103 height 12
click at [930, 435] on button "Restaurant Onsite" at bounding box center [935, 437] width 10 height 10
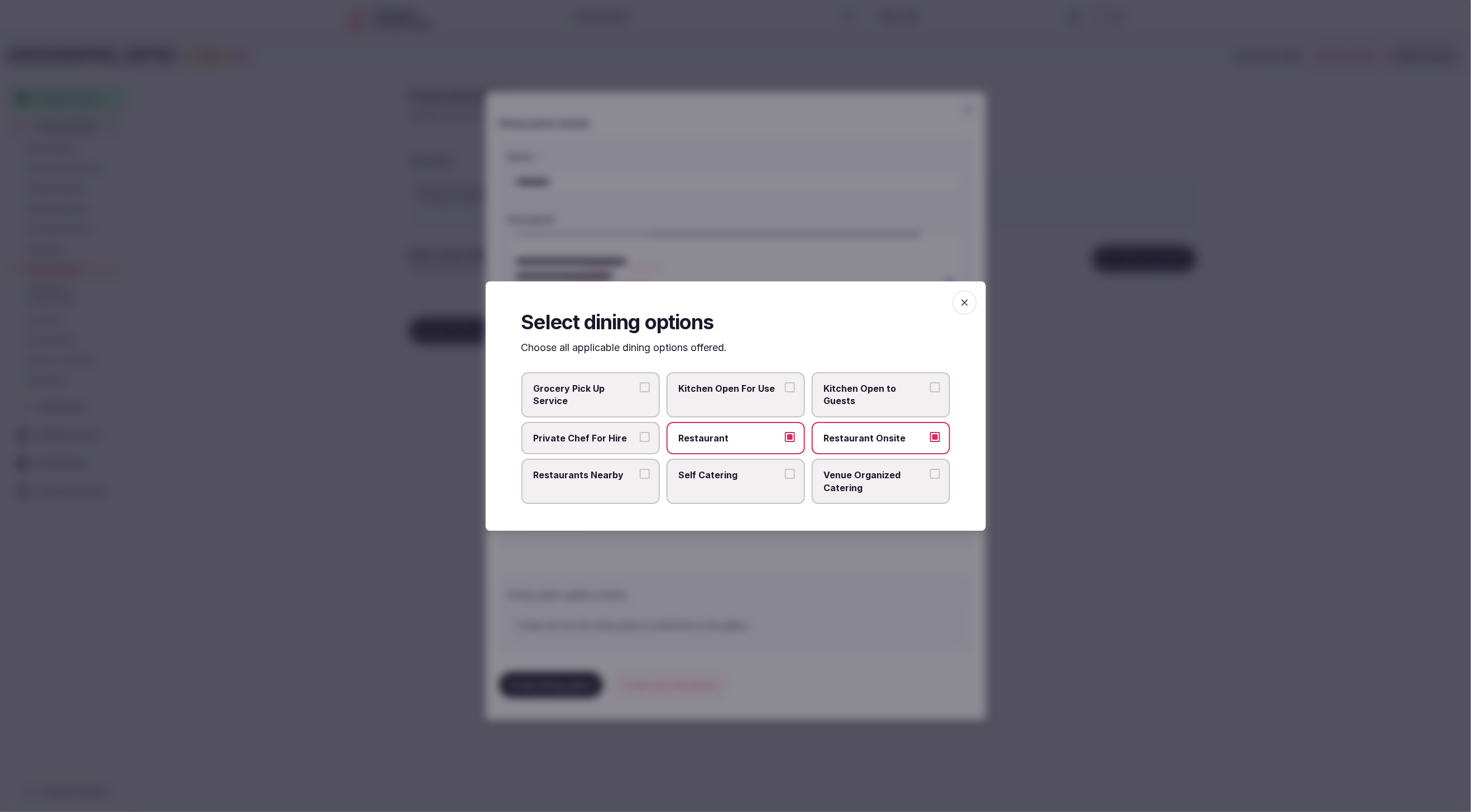
click at [920, 577] on div at bounding box center [736, 406] width 1471 height 812
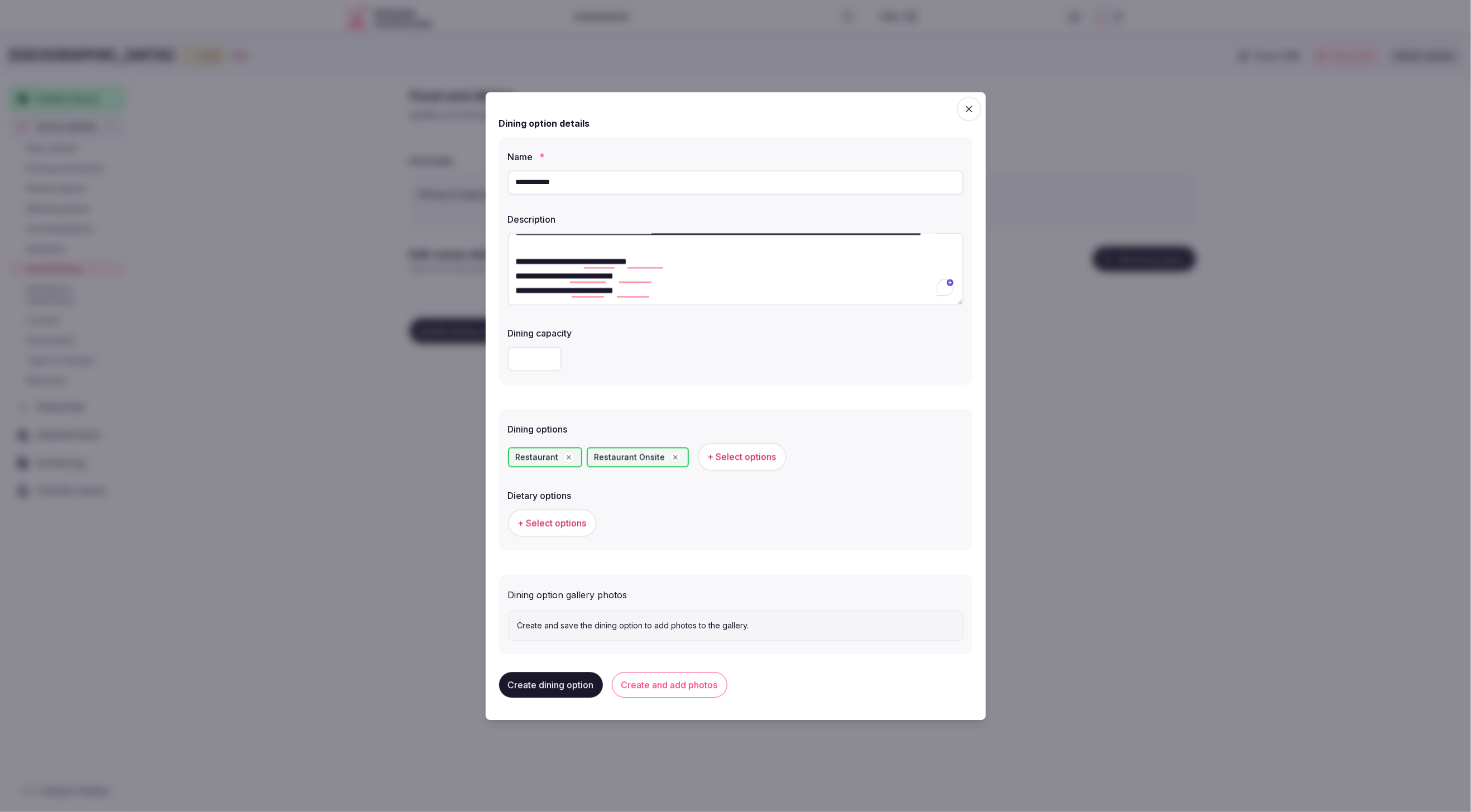
click at [578, 526] on span "+ Select options" at bounding box center [553, 523] width 69 height 12
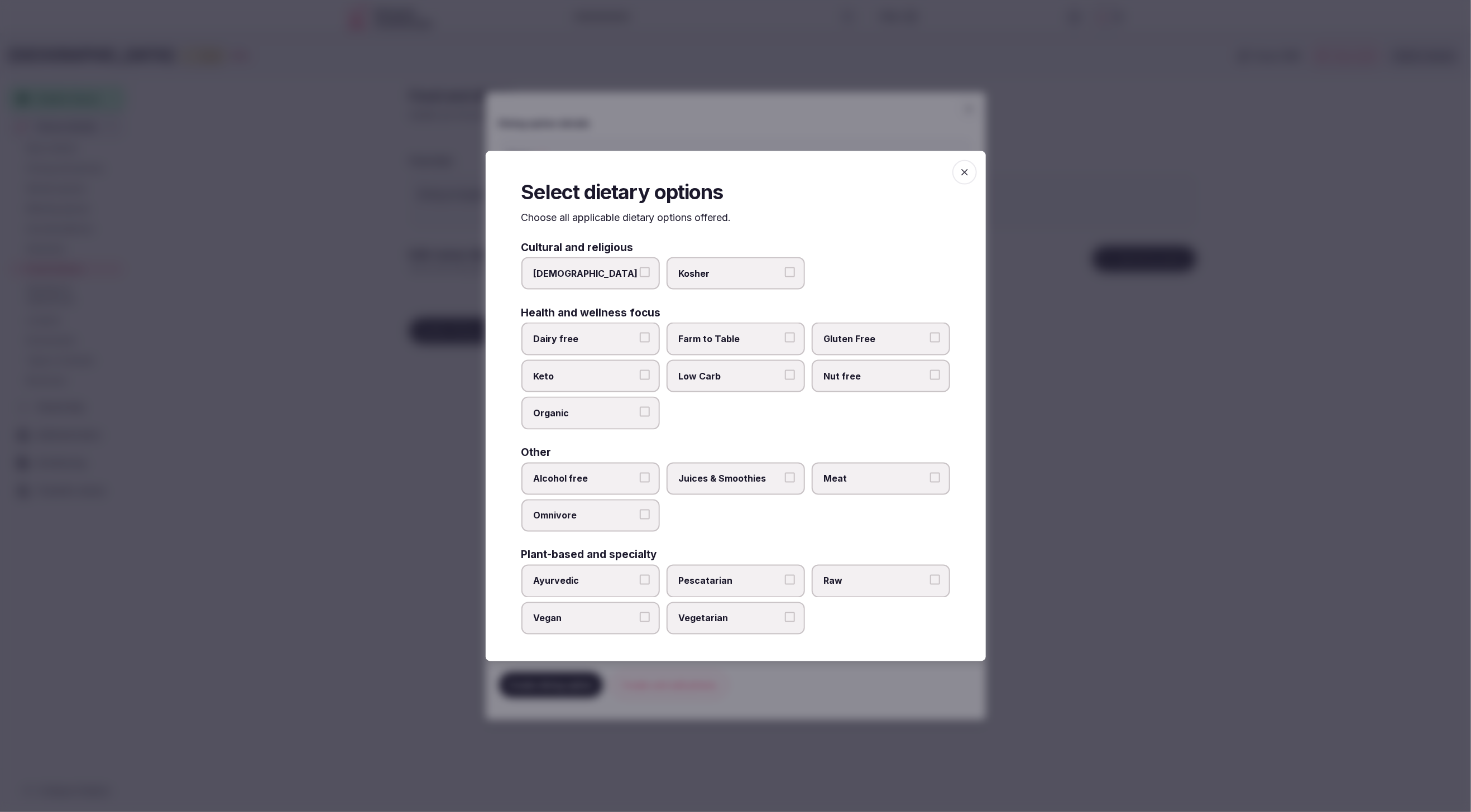
scroll to position [173, 0]
click at [701, 473] on span "Juices & Smoothies" at bounding box center [730, 478] width 103 height 12
click at [785, 473] on button "Juices & Smoothies" at bounding box center [790, 477] width 10 height 10
click at [868, 485] on label "Meat" at bounding box center [880, 478] width 138 height 32
click at [930, 482] on button "Meat" at bounding box center [935, 477] width 10 height 10
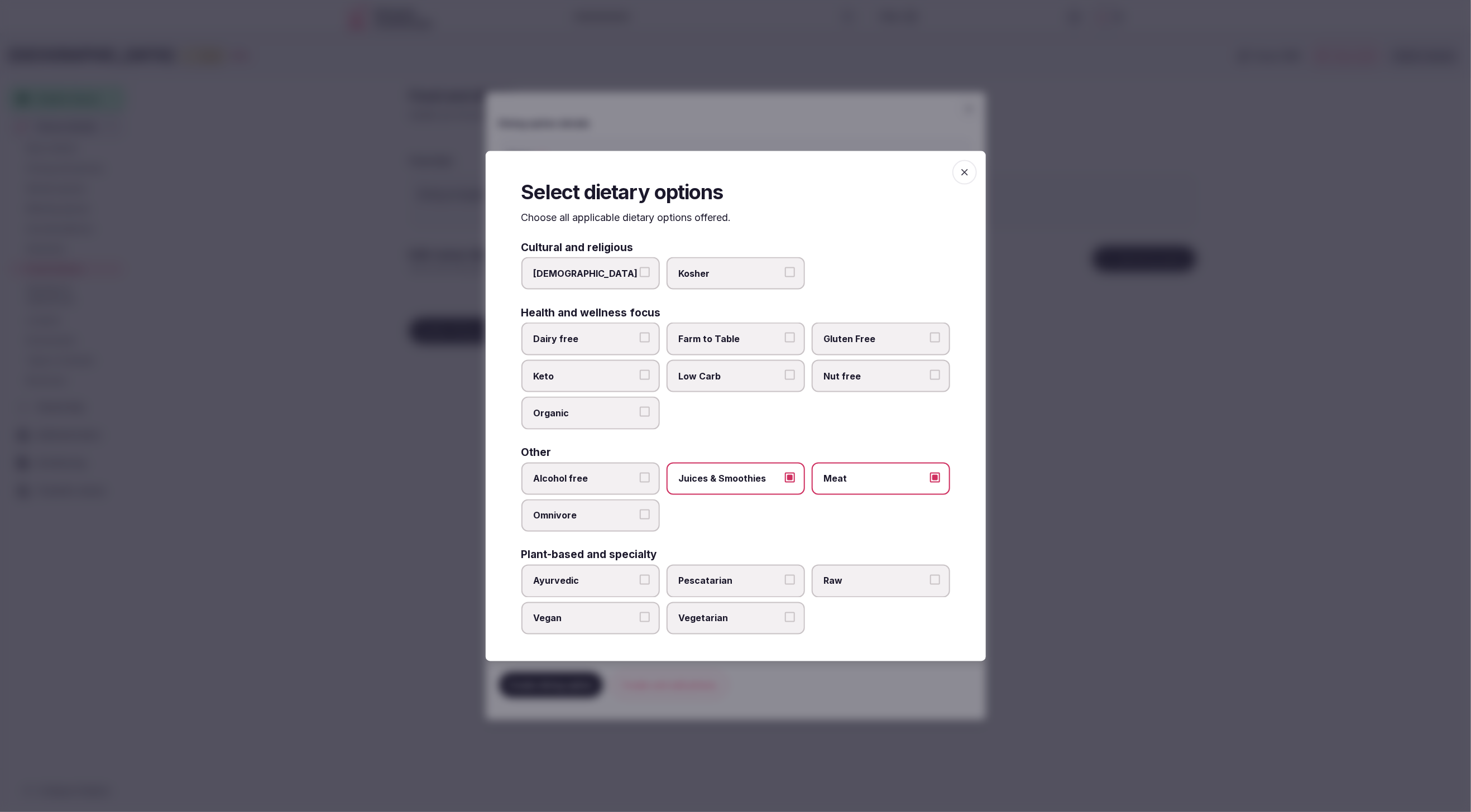
click at [706, 621] on span "Vegetarian" at bounding box center [730, 618] width 103 height 12
click at [785, 621] on button "Vegetarian" at bounding box center [790, 617] width 10 height 10
click at [713, 379] on span "Low Carb" at bounding box center [730, 376] width 103 height 12
click at [785, 379] on button "Low Carb" at bounding box center [790, 375] width 10 height 10
click at [1184, 504] on div at bounding box center [736, 406] width 1471 height 812
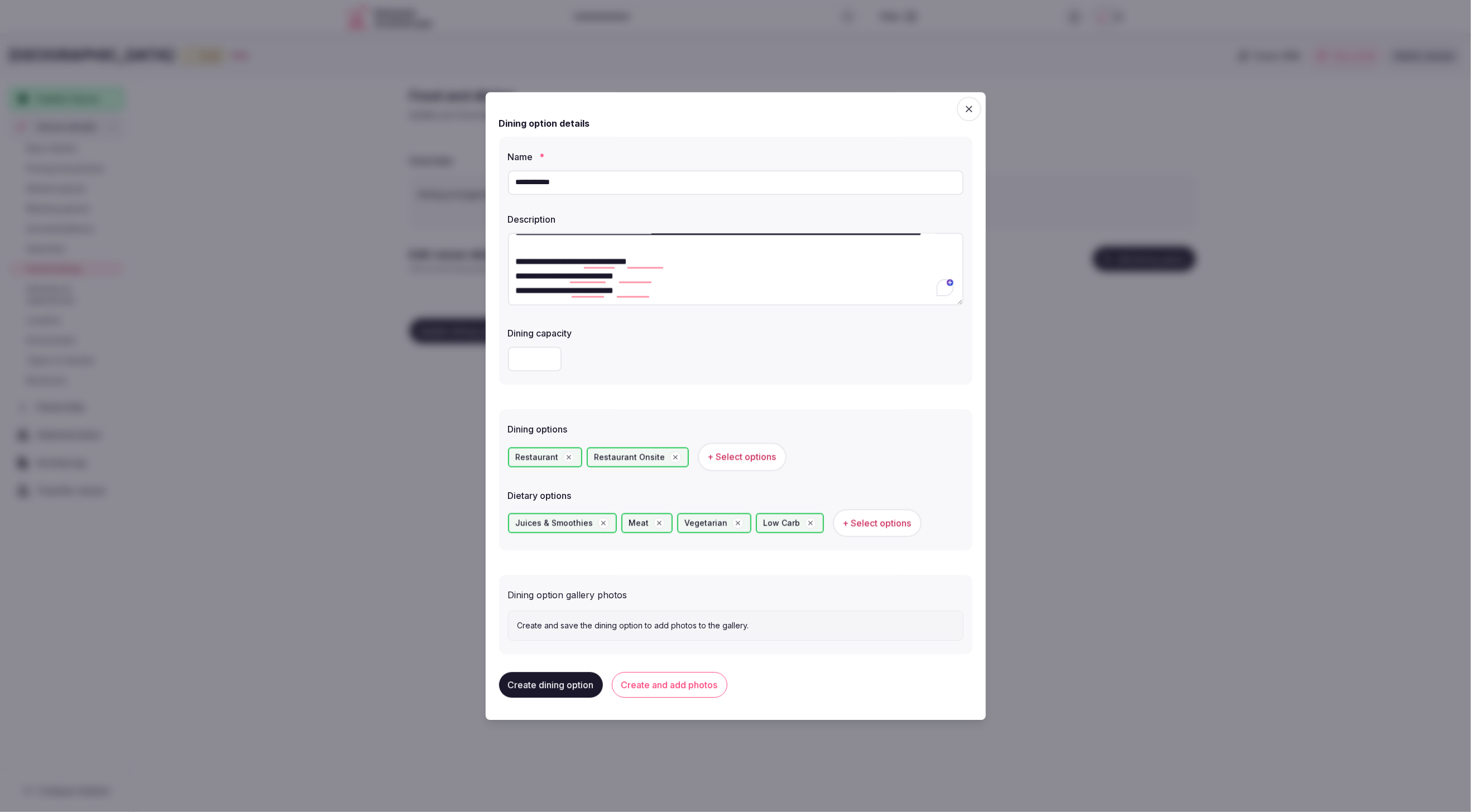
click at [665, 684] on button "Create and add photos" at bounding box center [670, 684] width 116 height 26
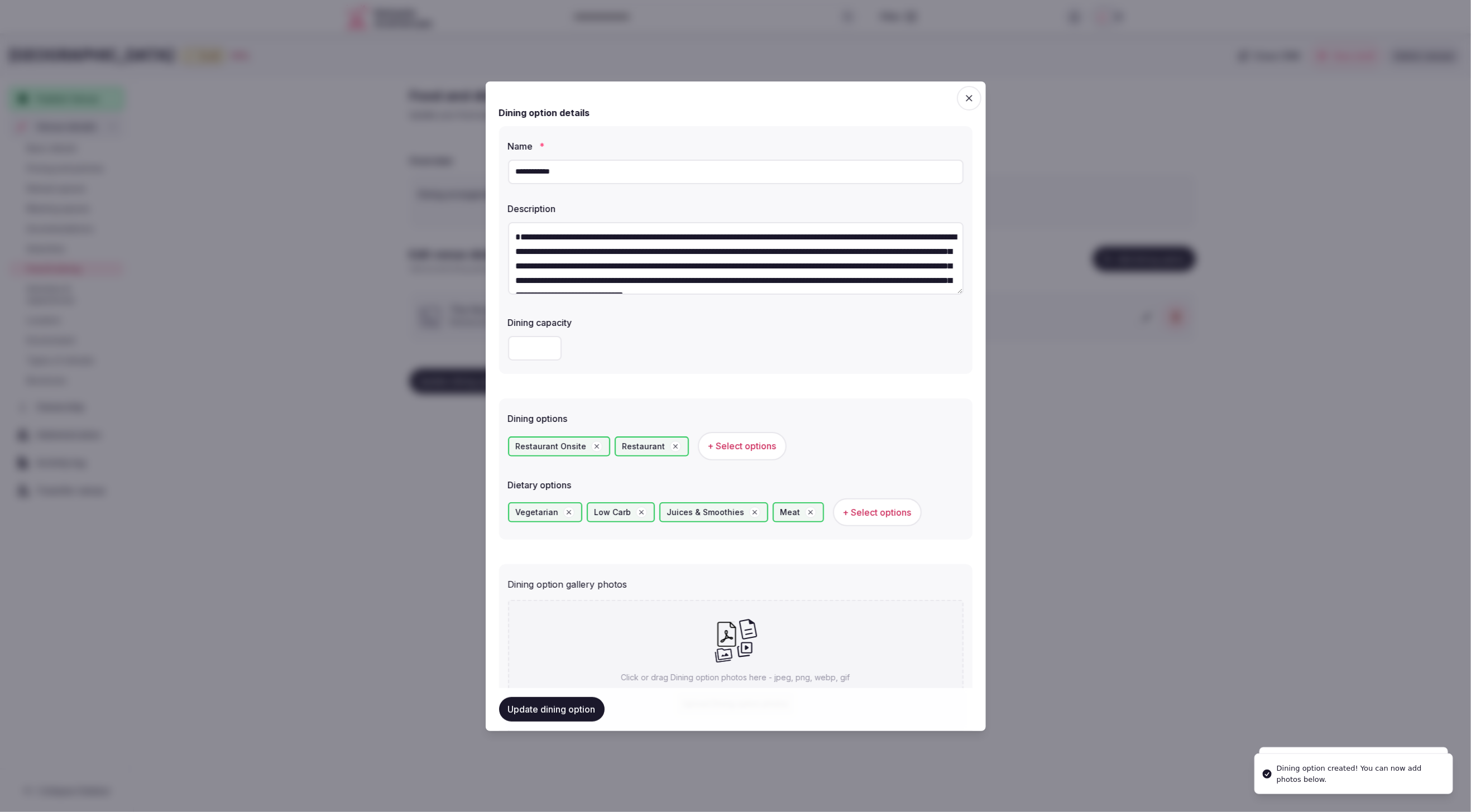
click at [725, 637] on icon at bounding box center [727, 634] width 25 height 25
type input "**********"
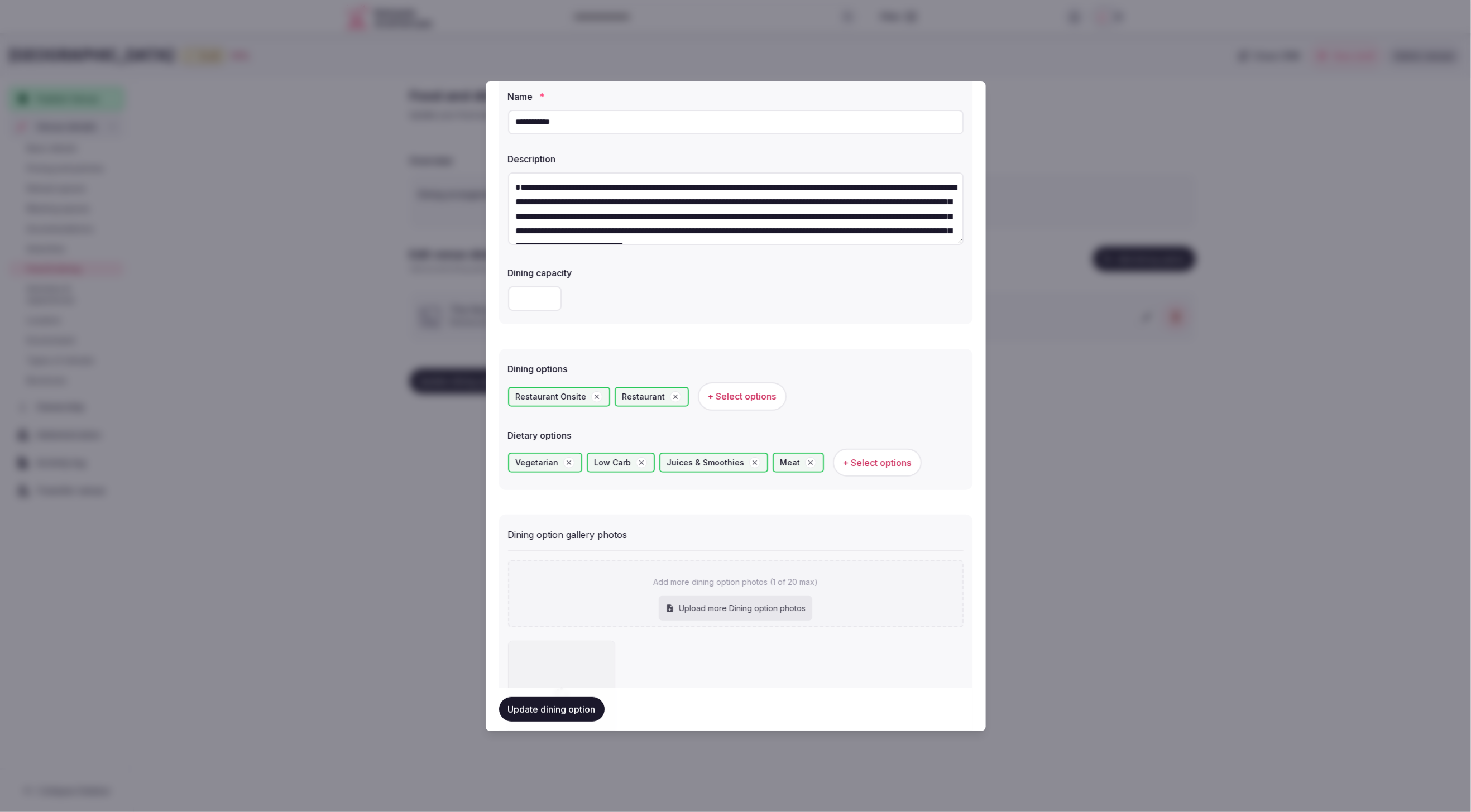
scroll to position [143, 0]
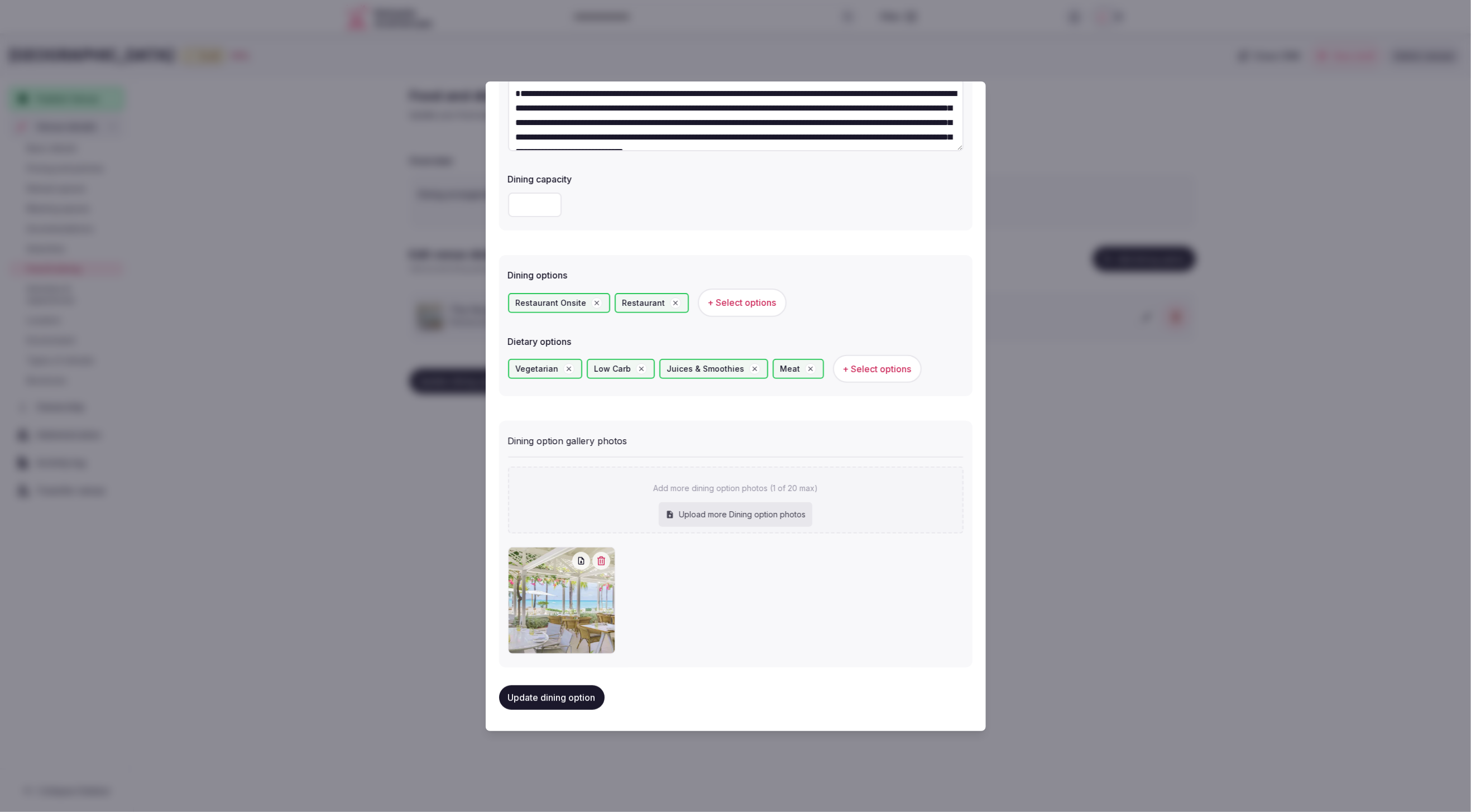
click at [741, 514] on div "Upload more Dining option photos" at bounding box center [736, 515] width 154 height 25
type input "**********"
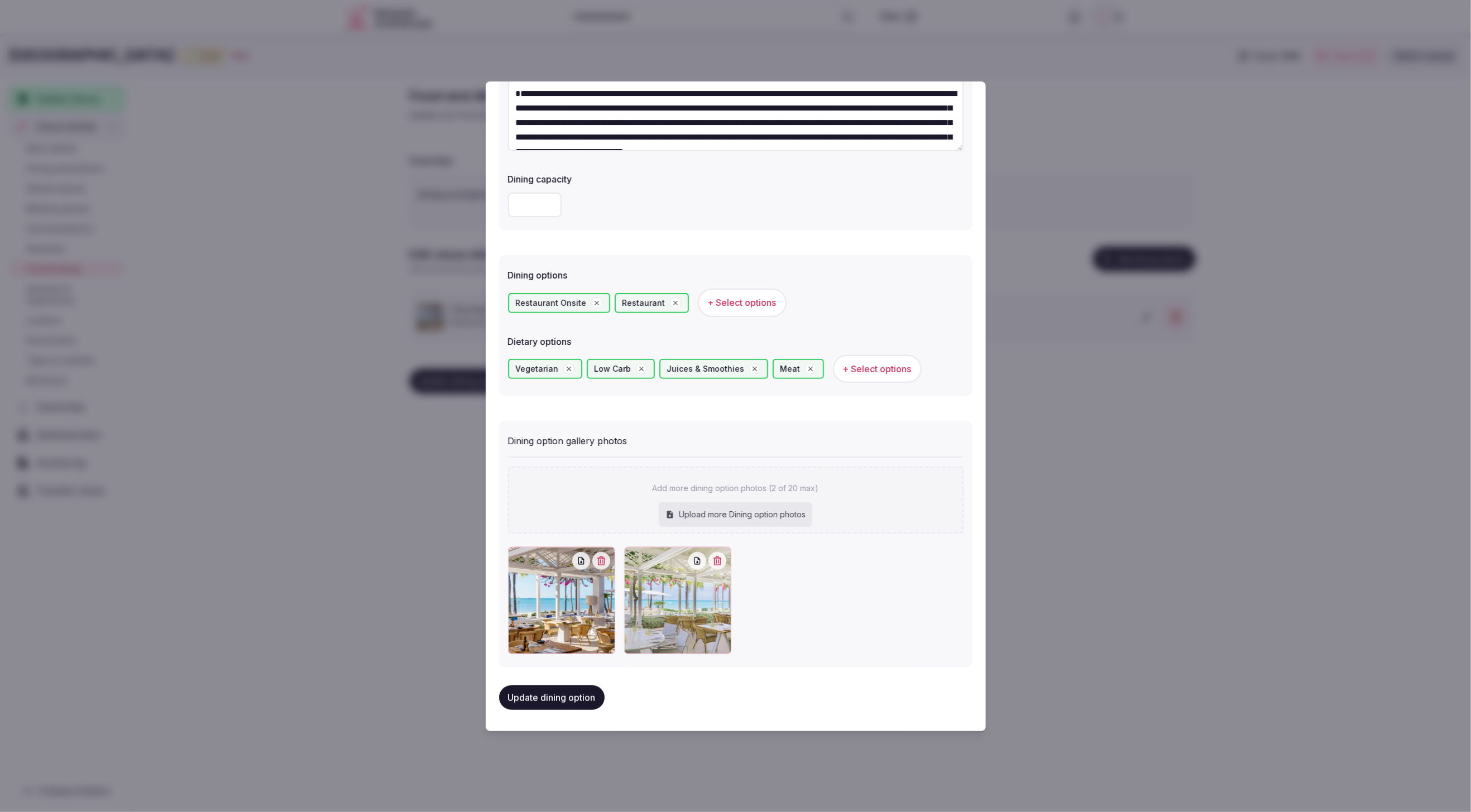
click at [572, 693] on button "Update dining option" at bounding box center [552, 698] width 105 height 25
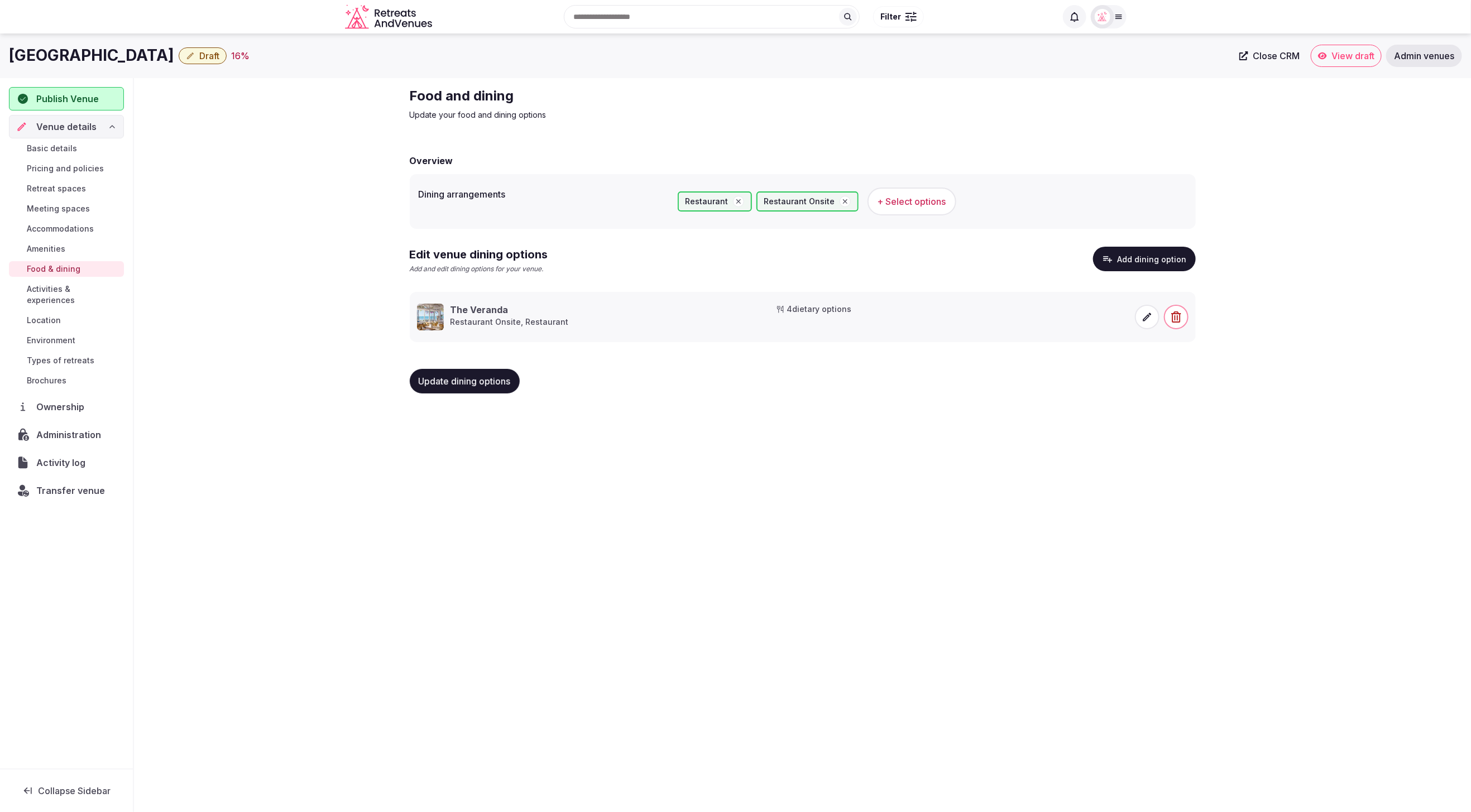
click at [66, 289] on span "Activities & experiences" at bounding box center [73, 295] width 93 height 23
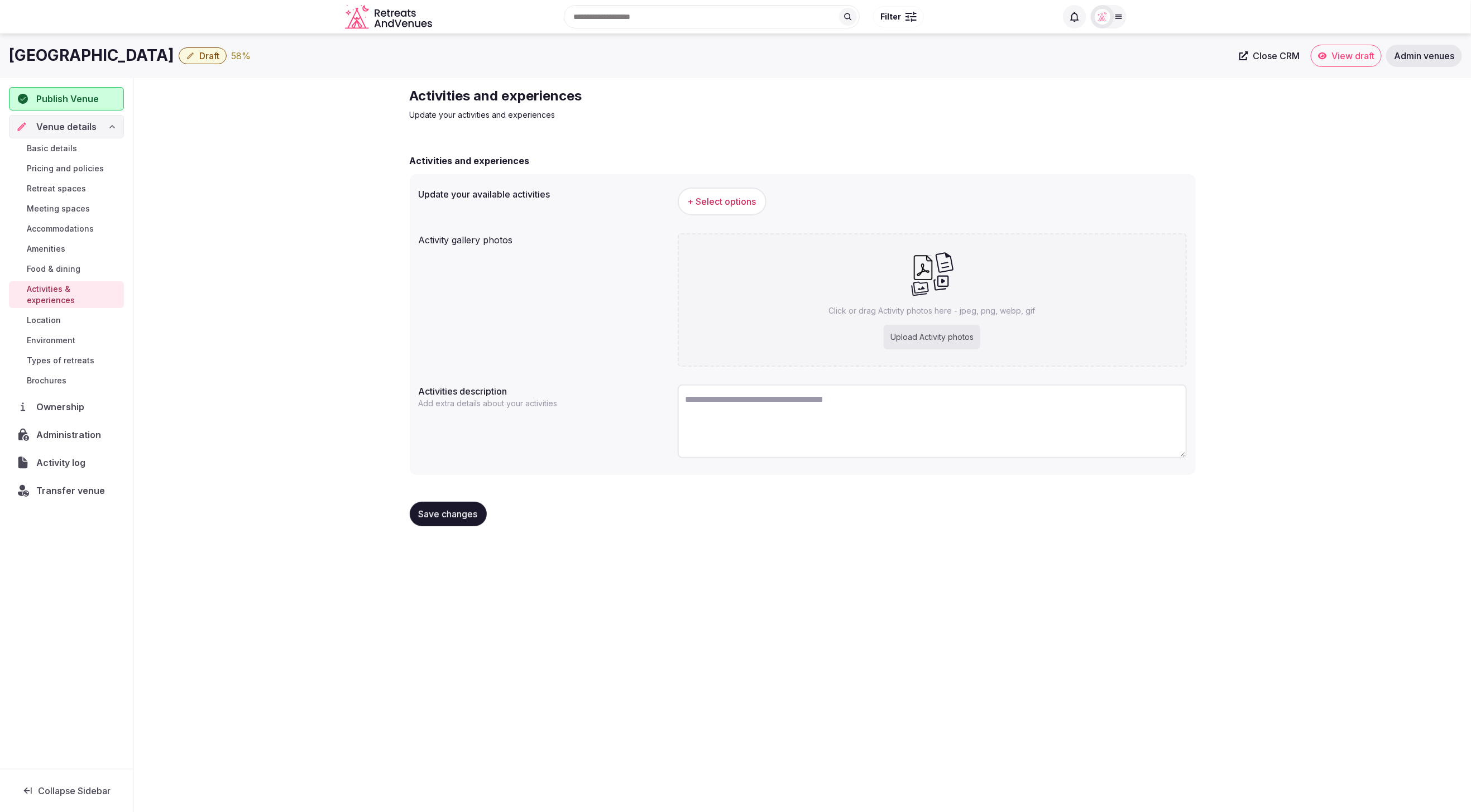
click at [915, 336] on div "Upload Activity photos" at bounding box center [932, 337] width 97 height 25
type input "**********"
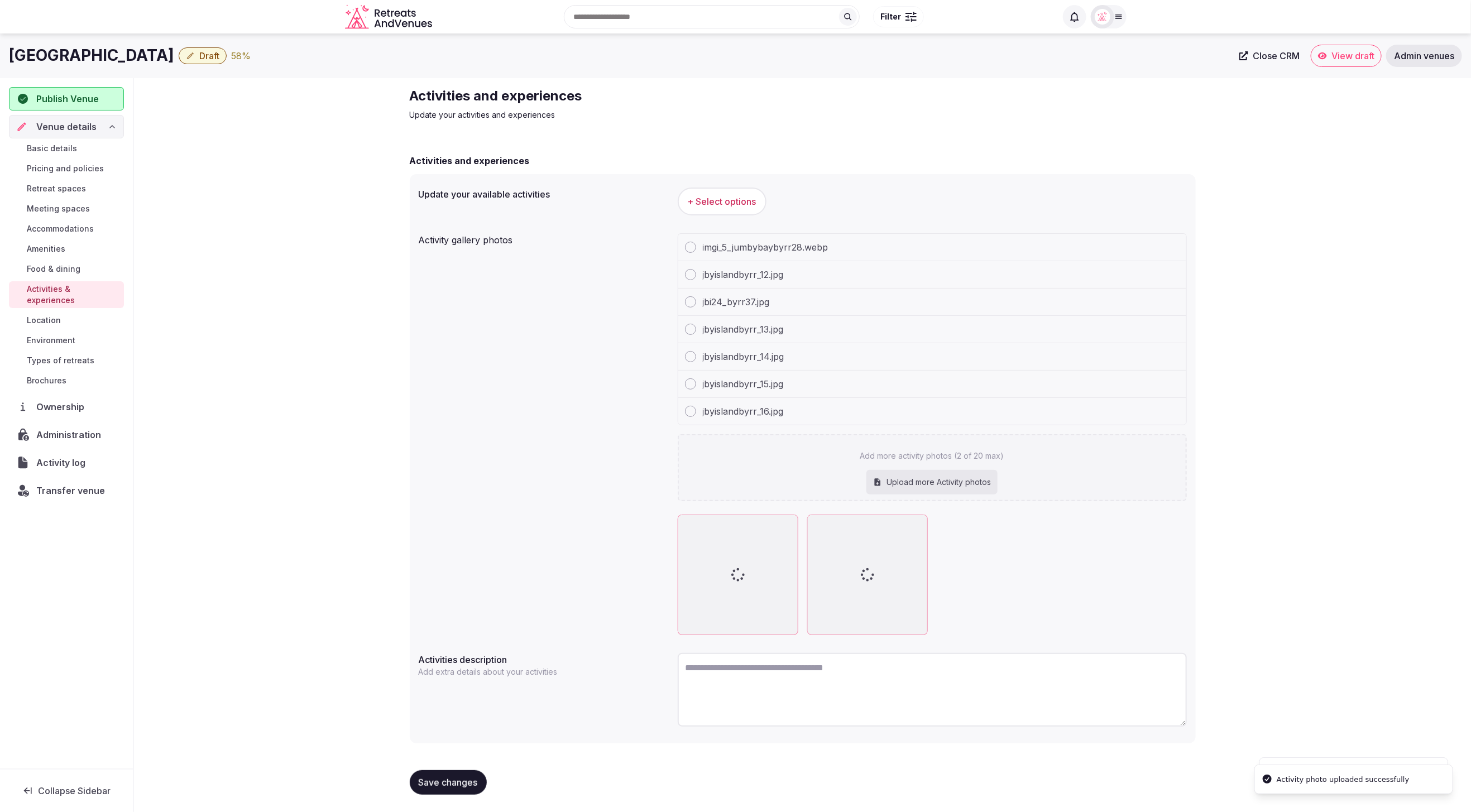
click at [726, 198] on span "+ Select options" at bounding box center [722, 201] width 69 height 12
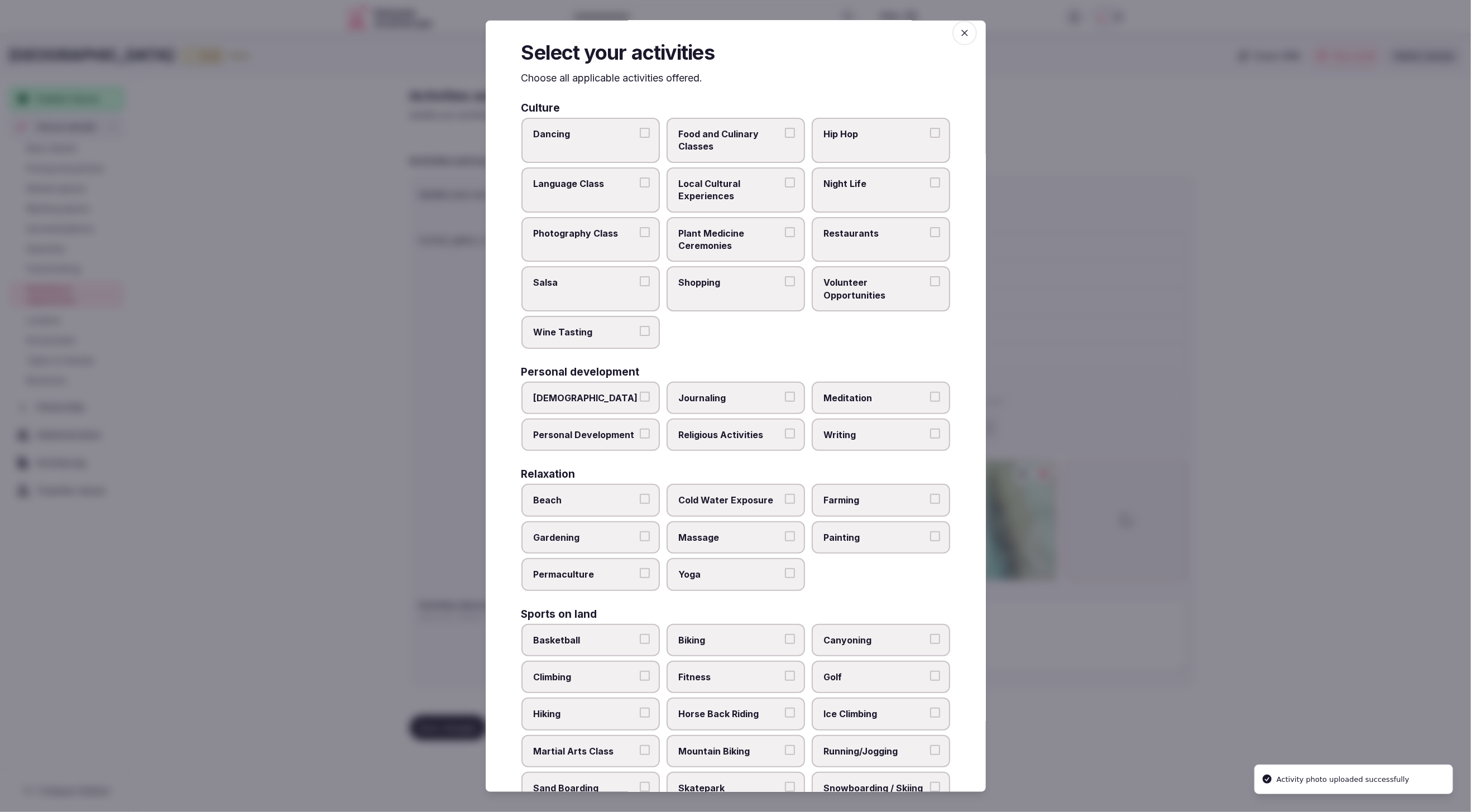
click at [727, 569] on span "Yoga" at bounding box center [730, 574] width 103 height 12
click at [785, 569] on button "Yoga" at bounding box center [790, 573] width 10 height 10
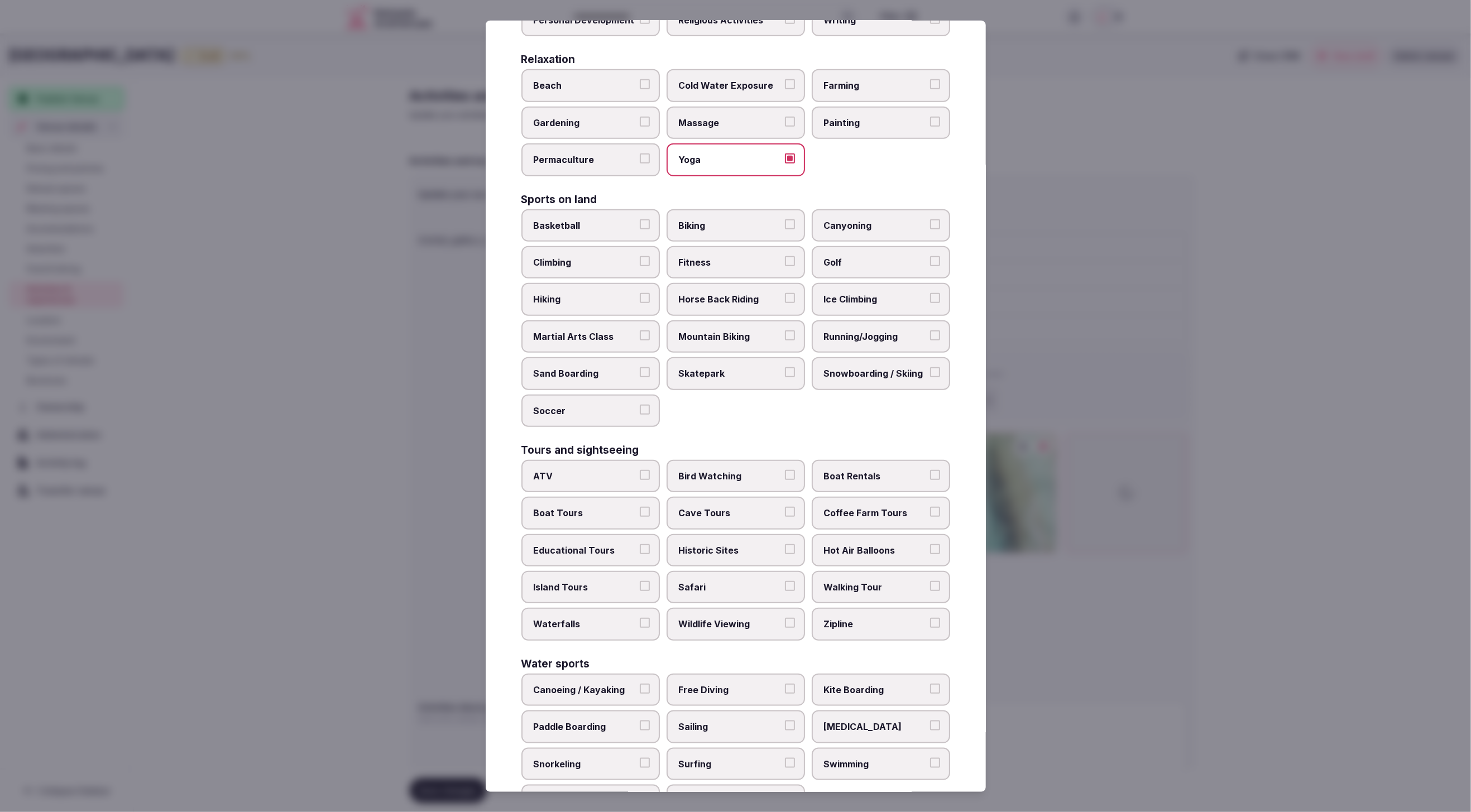
scroll to position [474, 0]
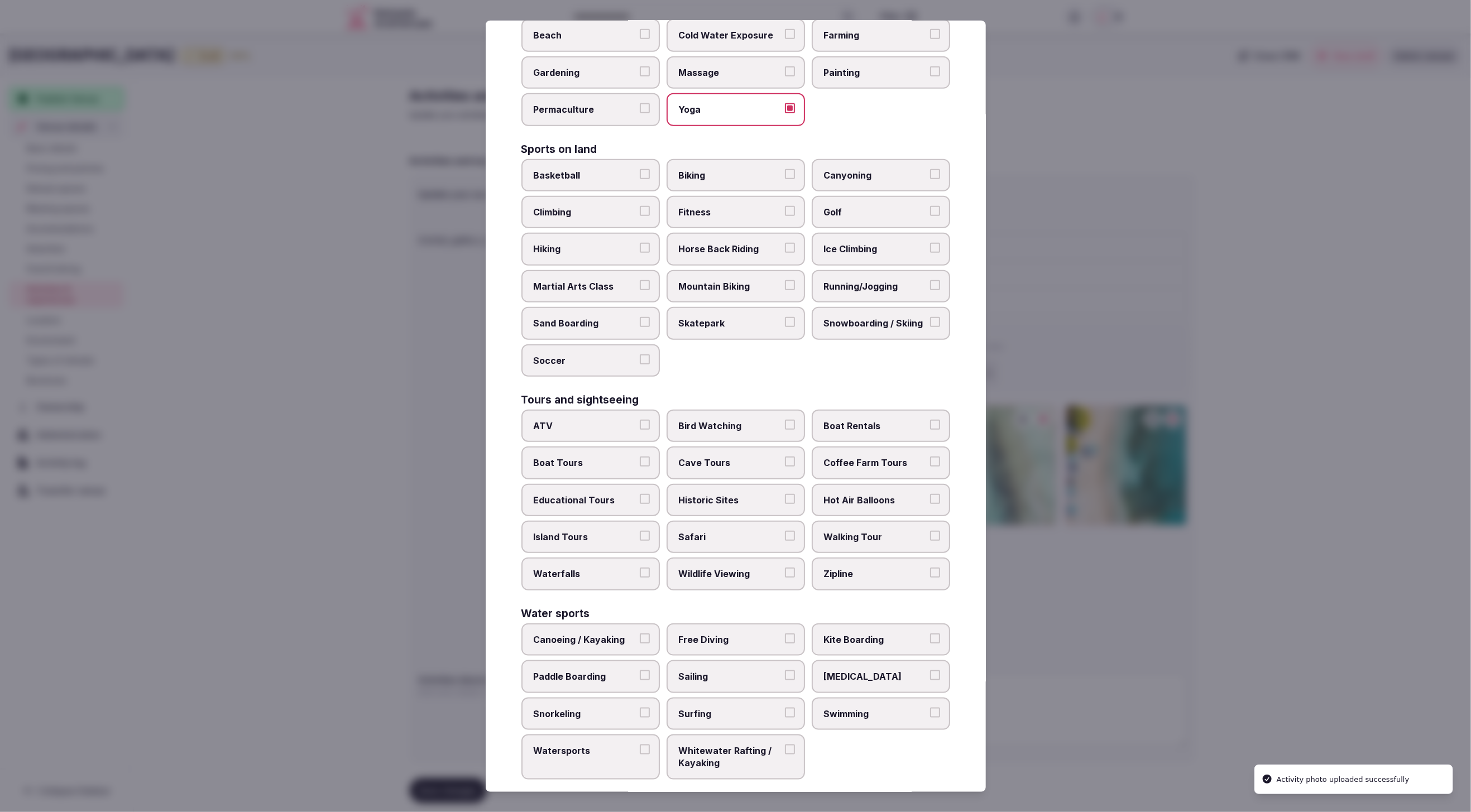
click at [910, 707] on span "Swimming" at bounding box center [875, 713] width 103 height 12
click at [930, 707] on button "Swimming" at bounding box center [935, 713] width 10 height 10
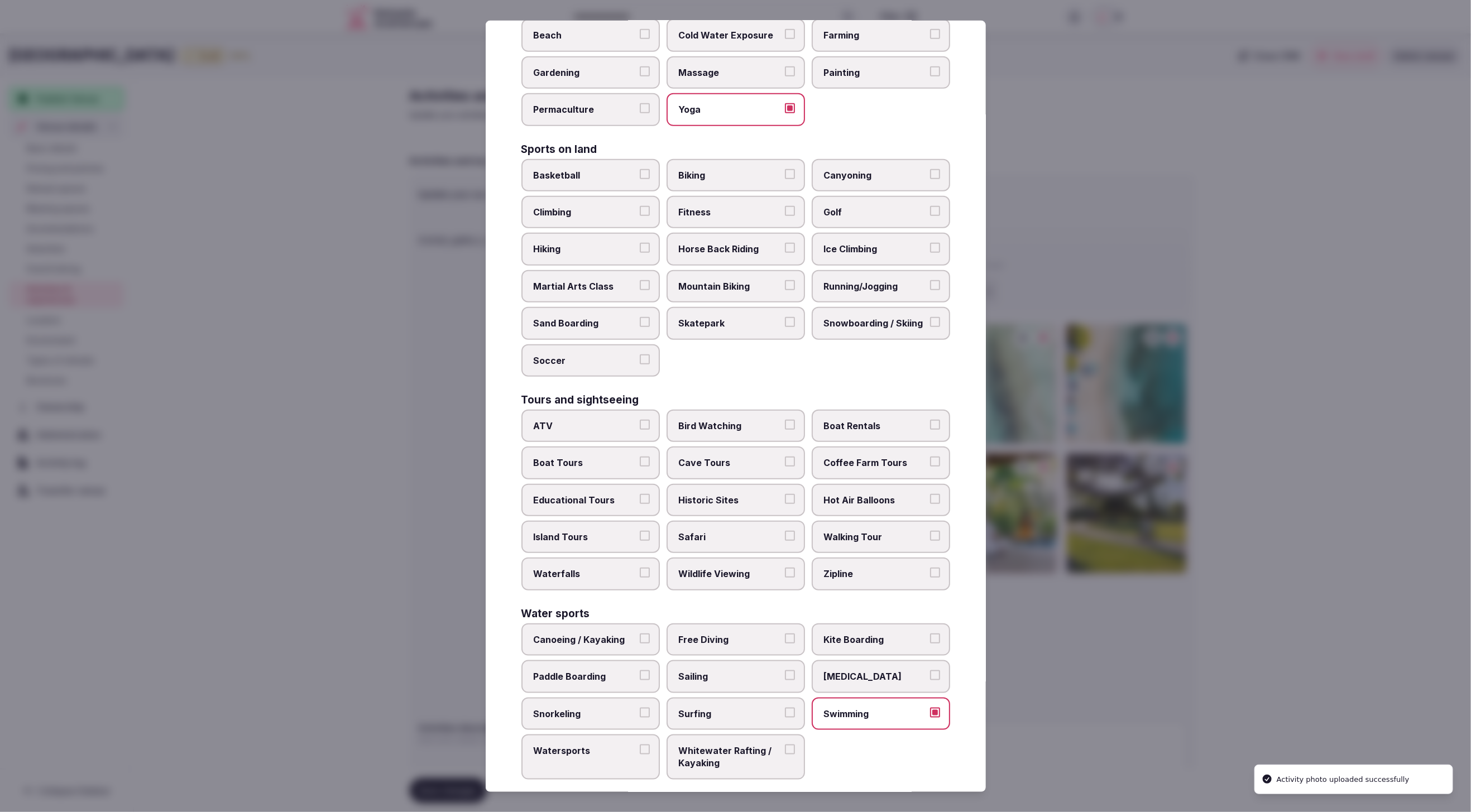
click at [735, 707] on span "Surfing" at bounding box center [730, 713] width 103 height 12
click at [785, 707] on button "Surfing" at bounding box center [790, 713] width 10 height 10
click at [554, 670] on span "Paddle Boarding" at bounding box center [585, 676] width 103 height 12
click at [640, 670] on button "Paddle Boarding" at bounding box center [645, 675] width 10 height 10
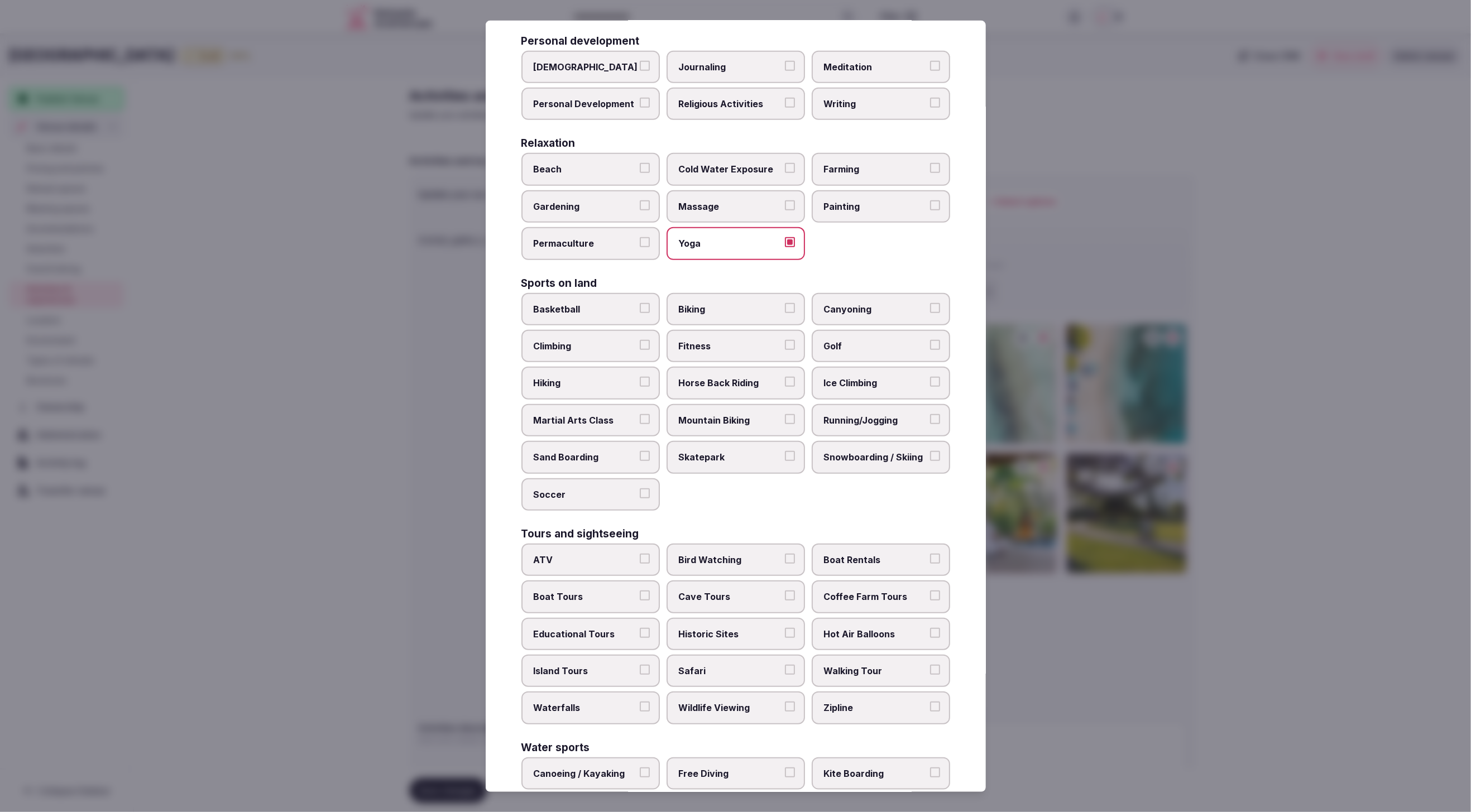
scroll to position [330, 0]
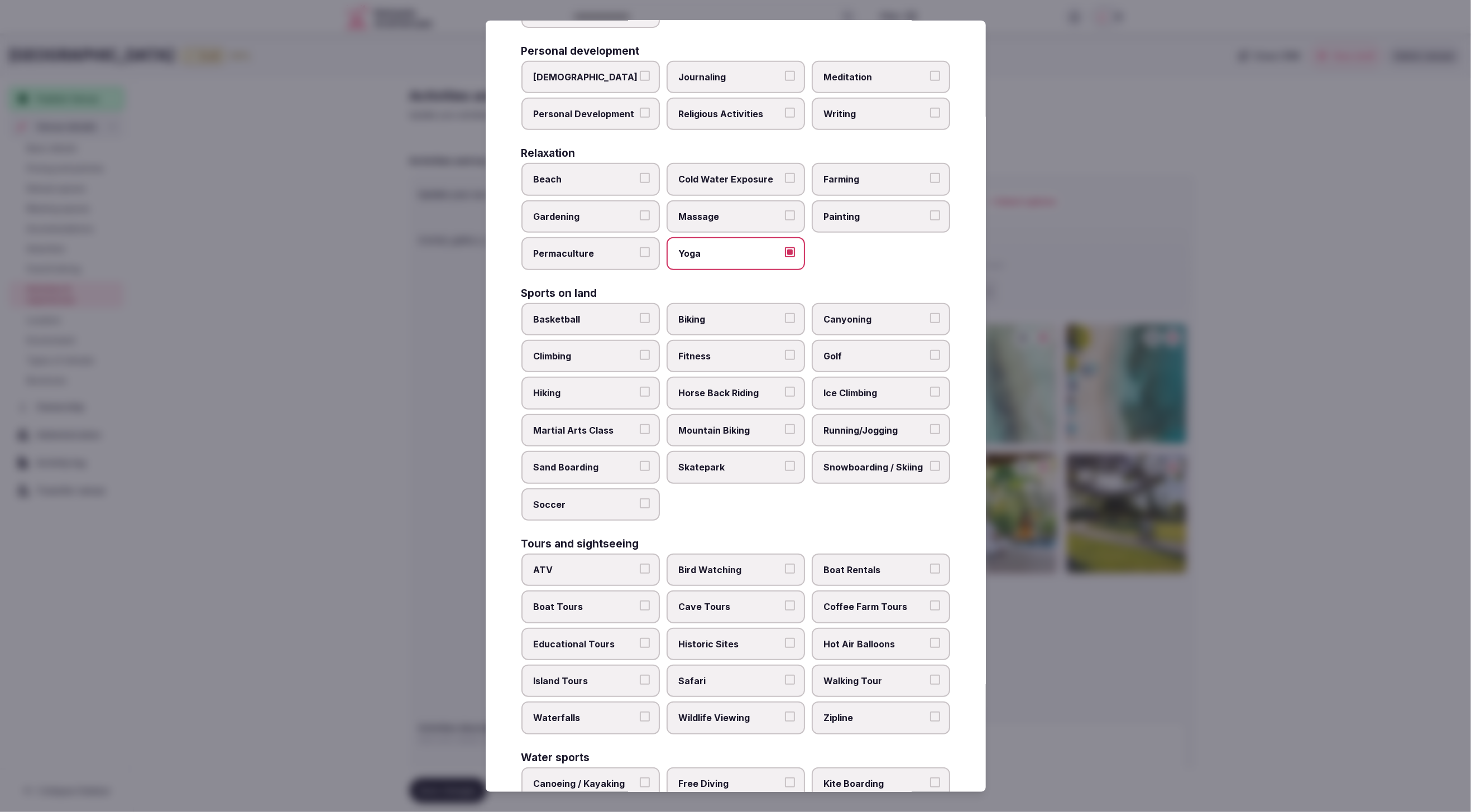
click at [603, 601] on span "Boat Tours" at bounding box center [585, 607] width 103 height 12
click at [640, 601] on button "Boat Tours" at bounding box center [645, 606] width 10 height 10
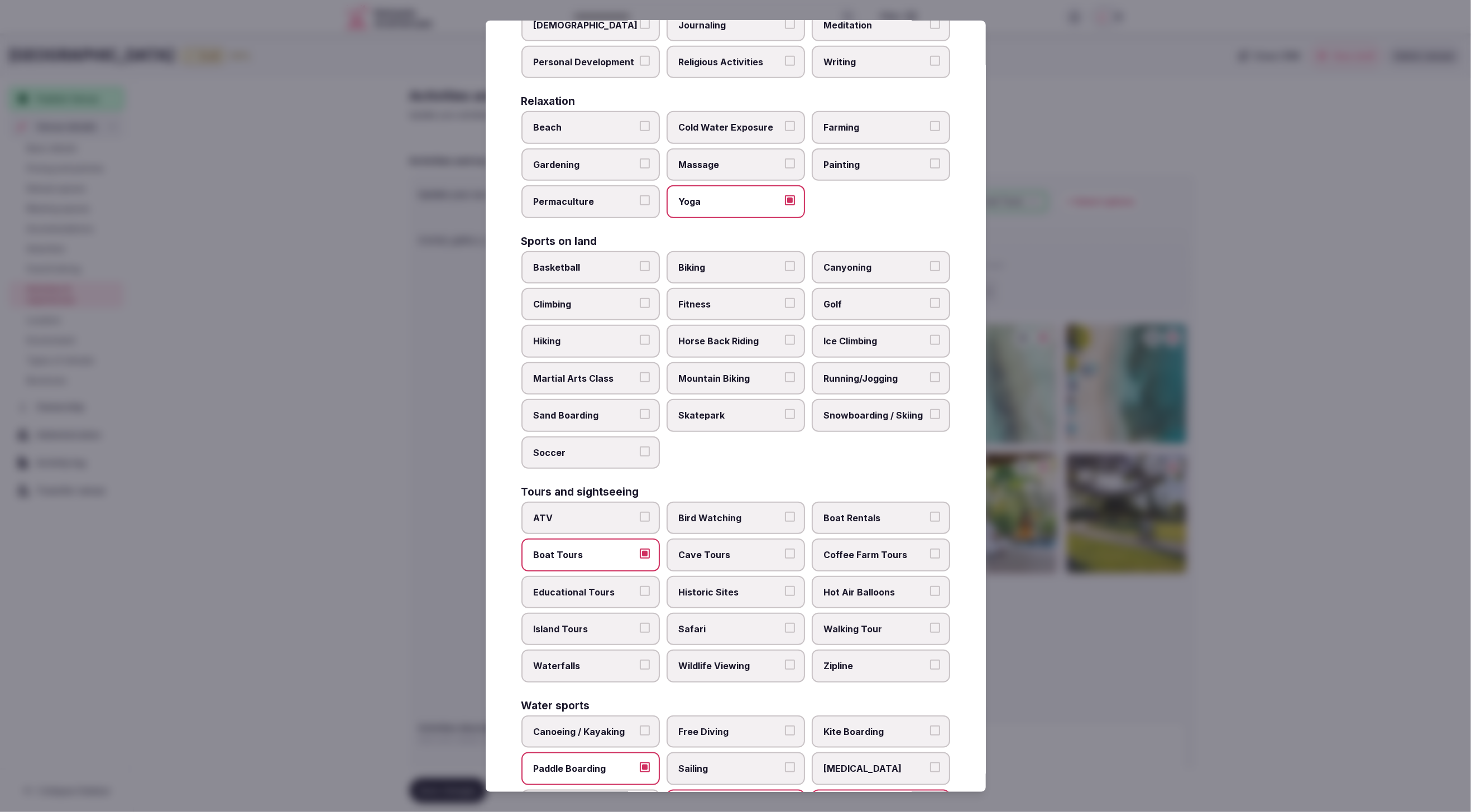
scroll to position [388, 0]
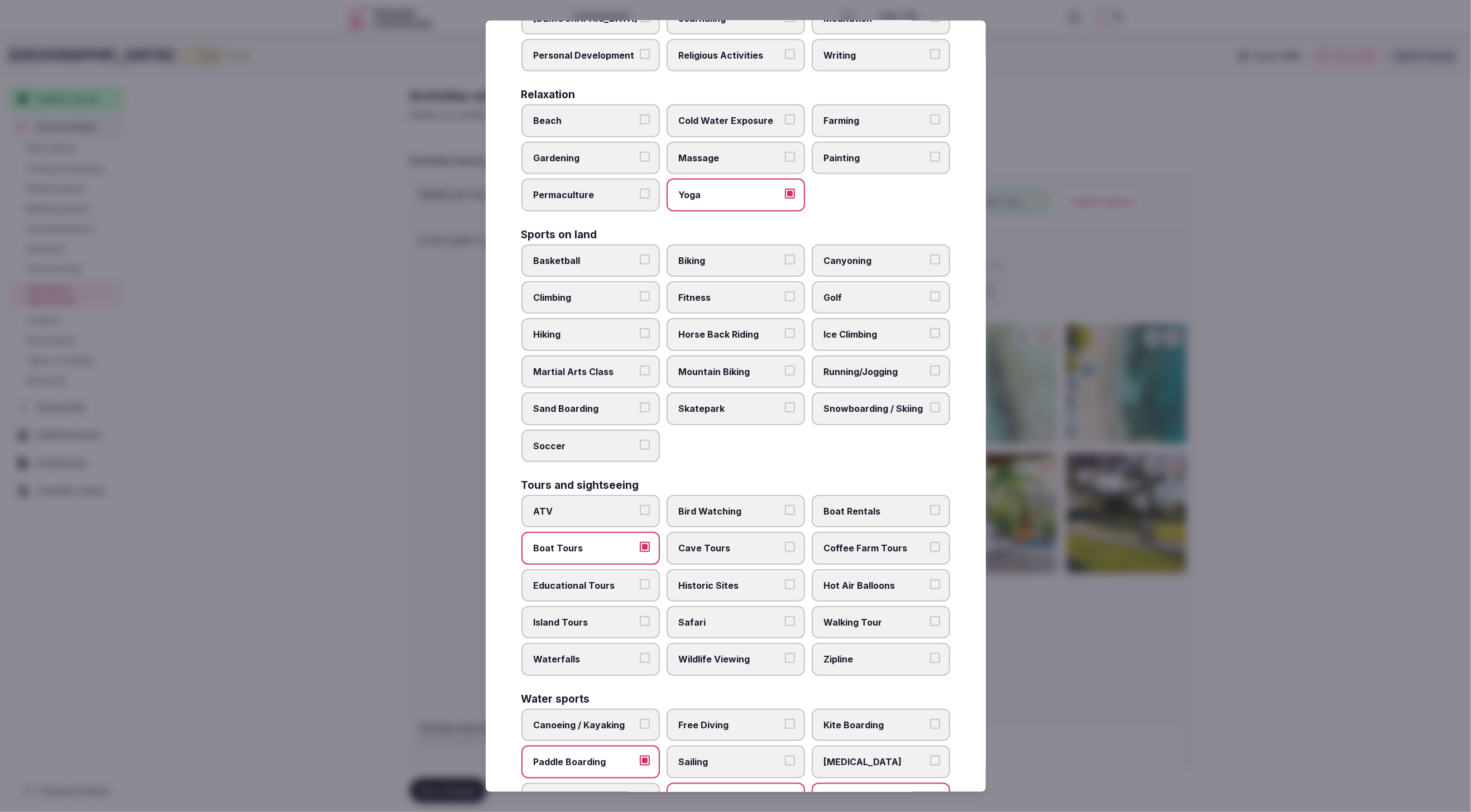
click at [879, 616] on span "Walking Tour" at bounding box center [875, 622] width 103 height 12
click at [930, 616] on button "Walking Tour" at bounding box center [935, 621] width 10 height 10
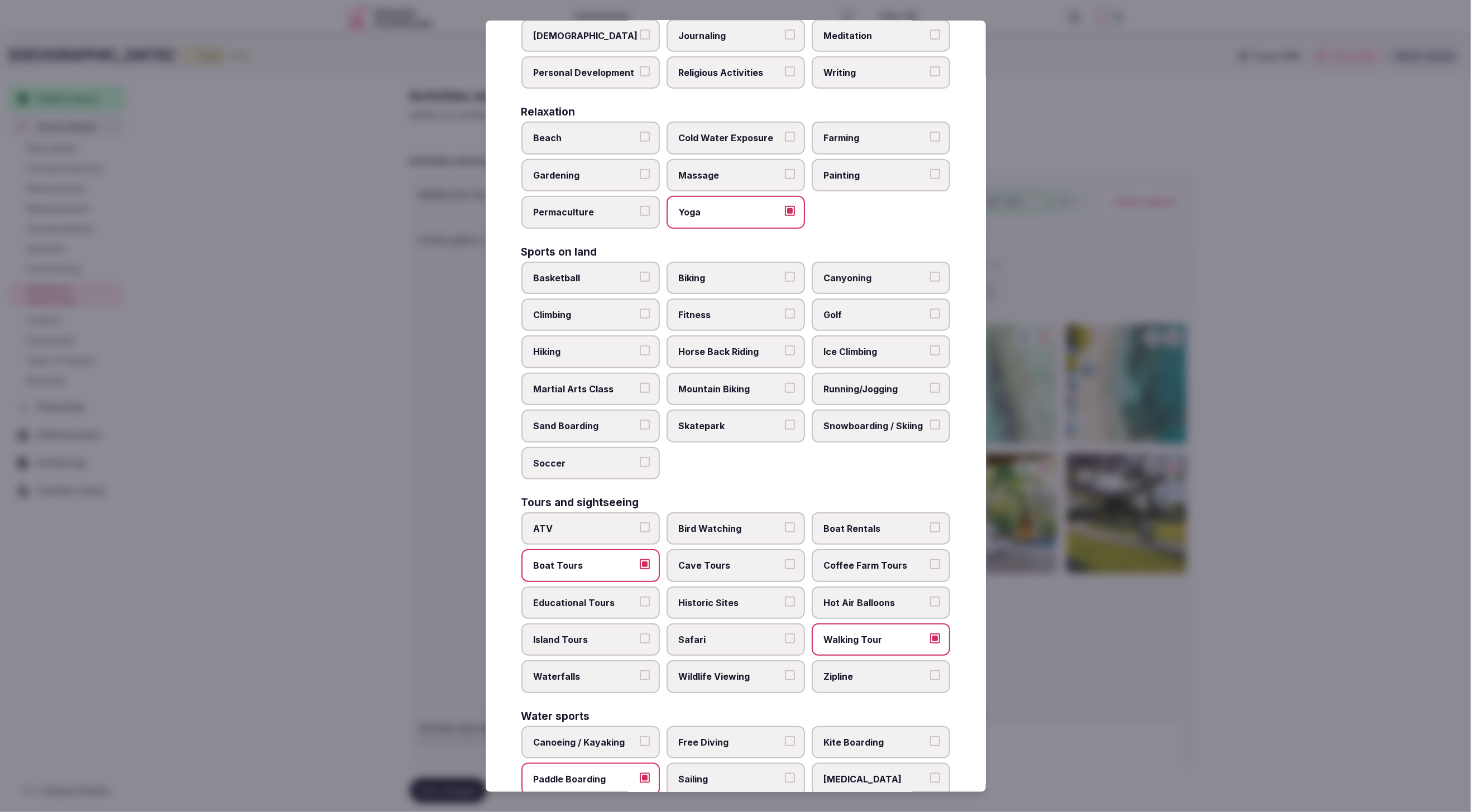
click at [585, 634] on span "Island Tours" at bounding box center [585, 640] width 103 height 12
click at [640, 634] on button "Island Tours" at bounding box center [645, 639] width 10 height 10
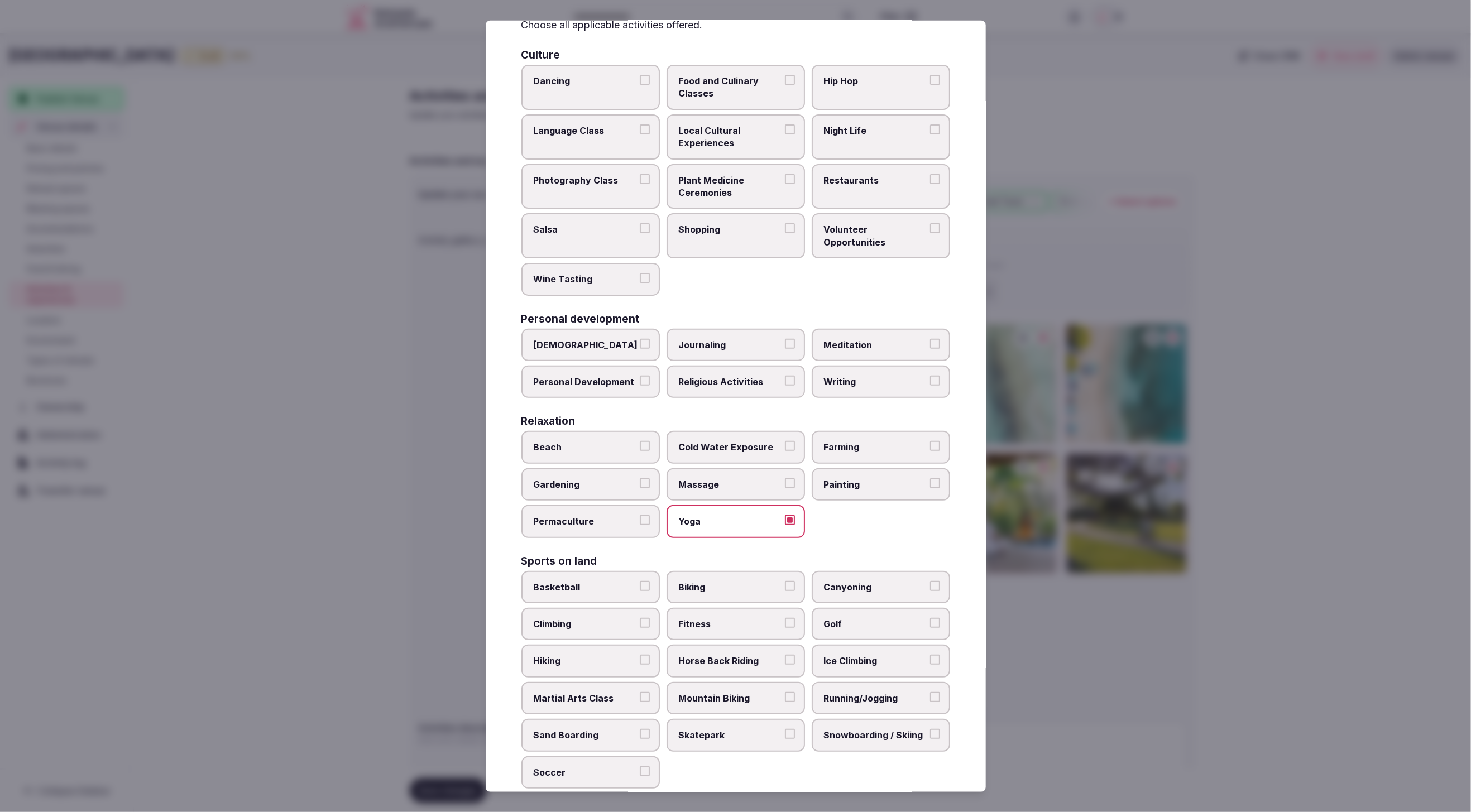
scroll to position [74, 0]
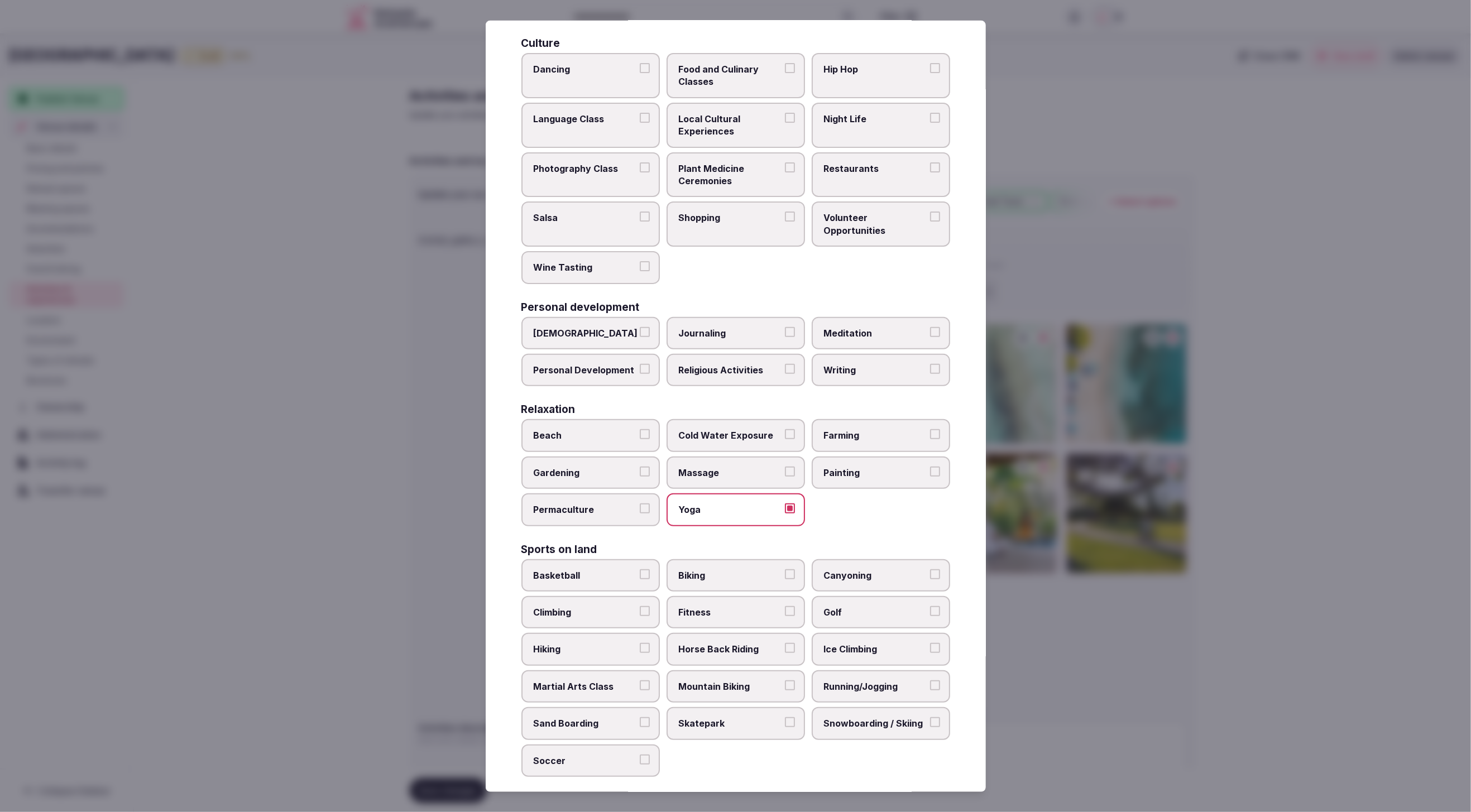
click at [734, 569] on span "Biking" at bounding box center [730, 574] width 103 height 12
click at [785, 569] on button "Biking" at bounding box center [790, 574] width 10 height 10
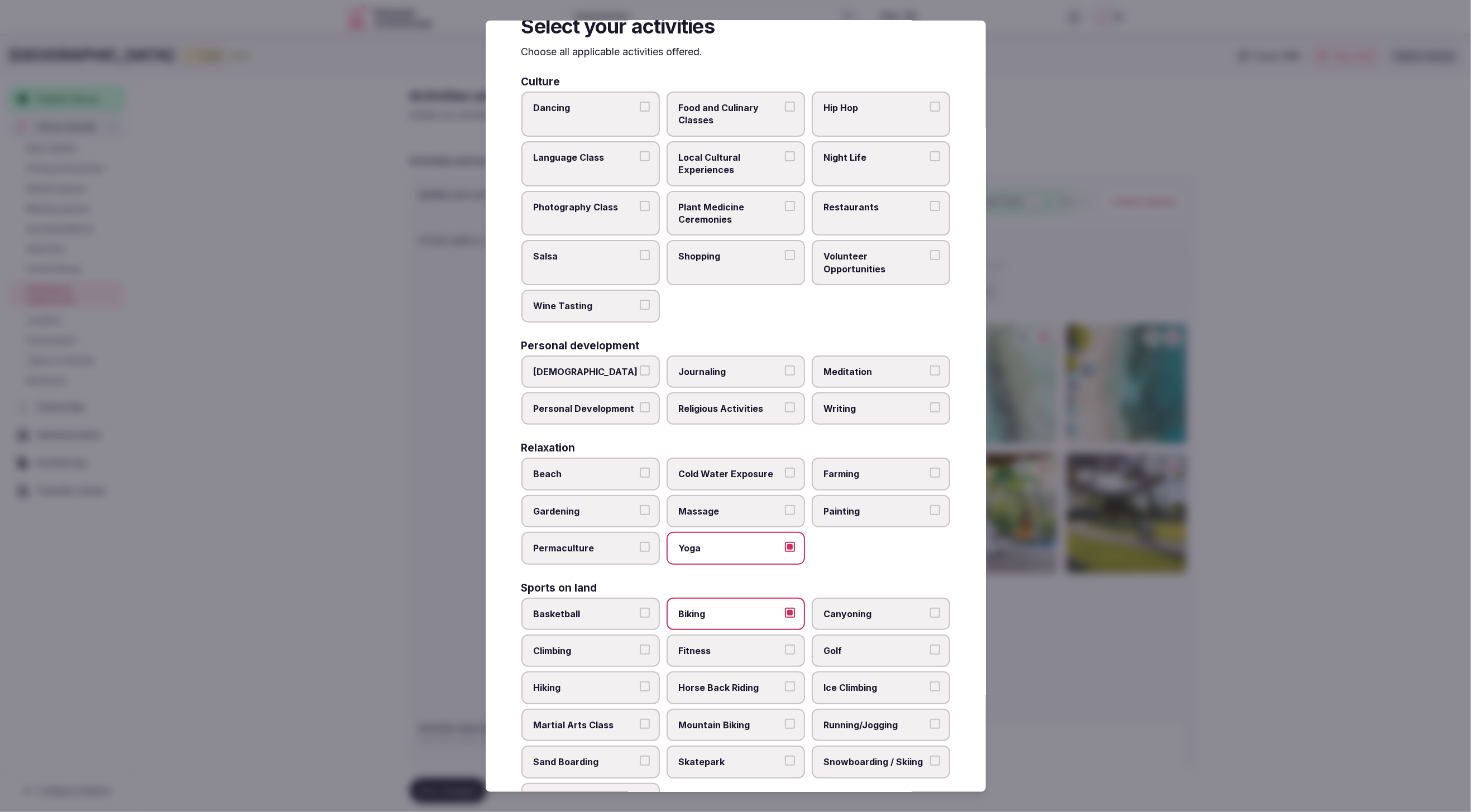
scroll to position [0, 0]
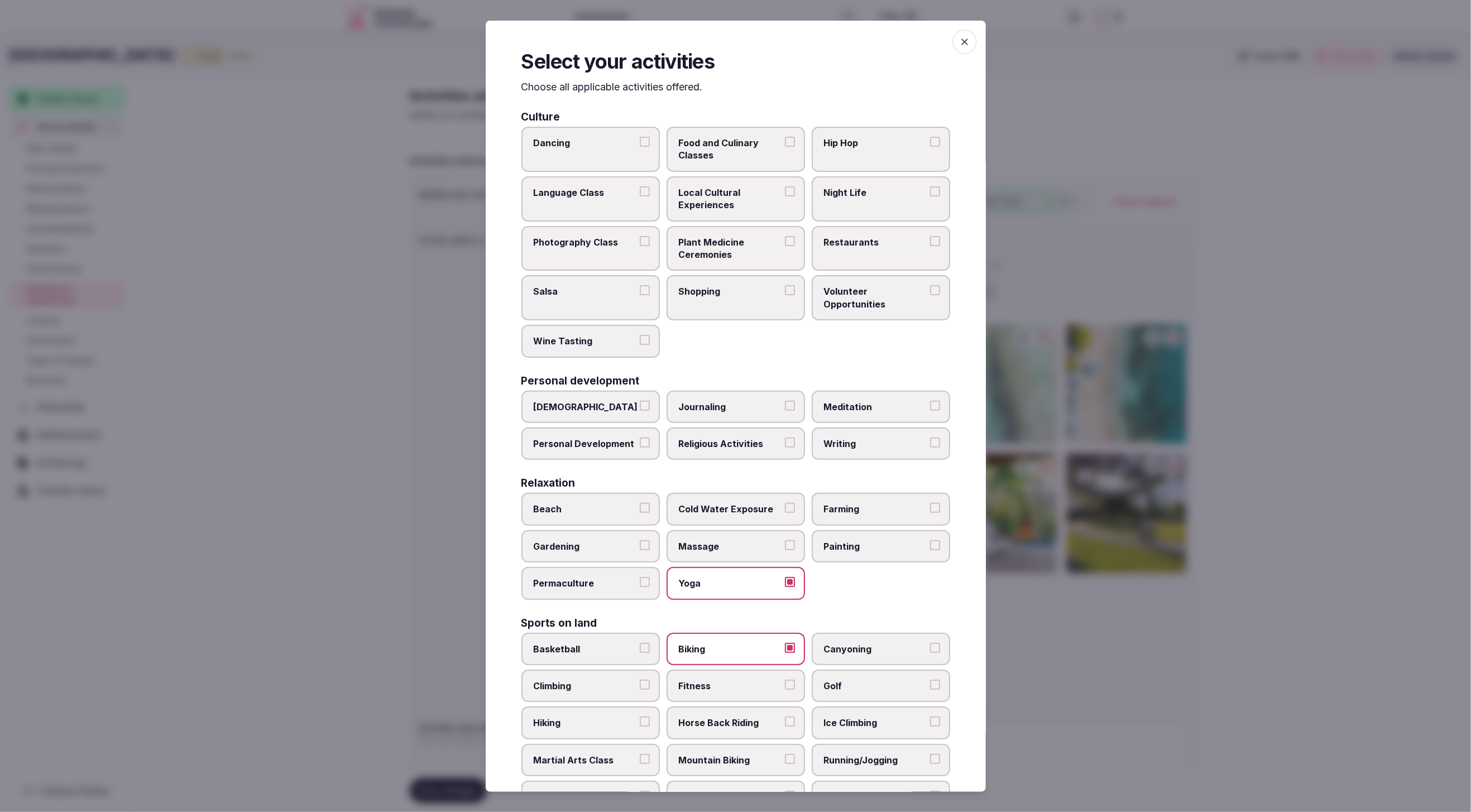
click at [743, 204] on span "Local Cultural Experiences" at bounding box center [730, 199] width 103 height 25
click at [785, 197] on button "Local Cultural Experiences" at bounding box center [790, 191] width 10 height 10
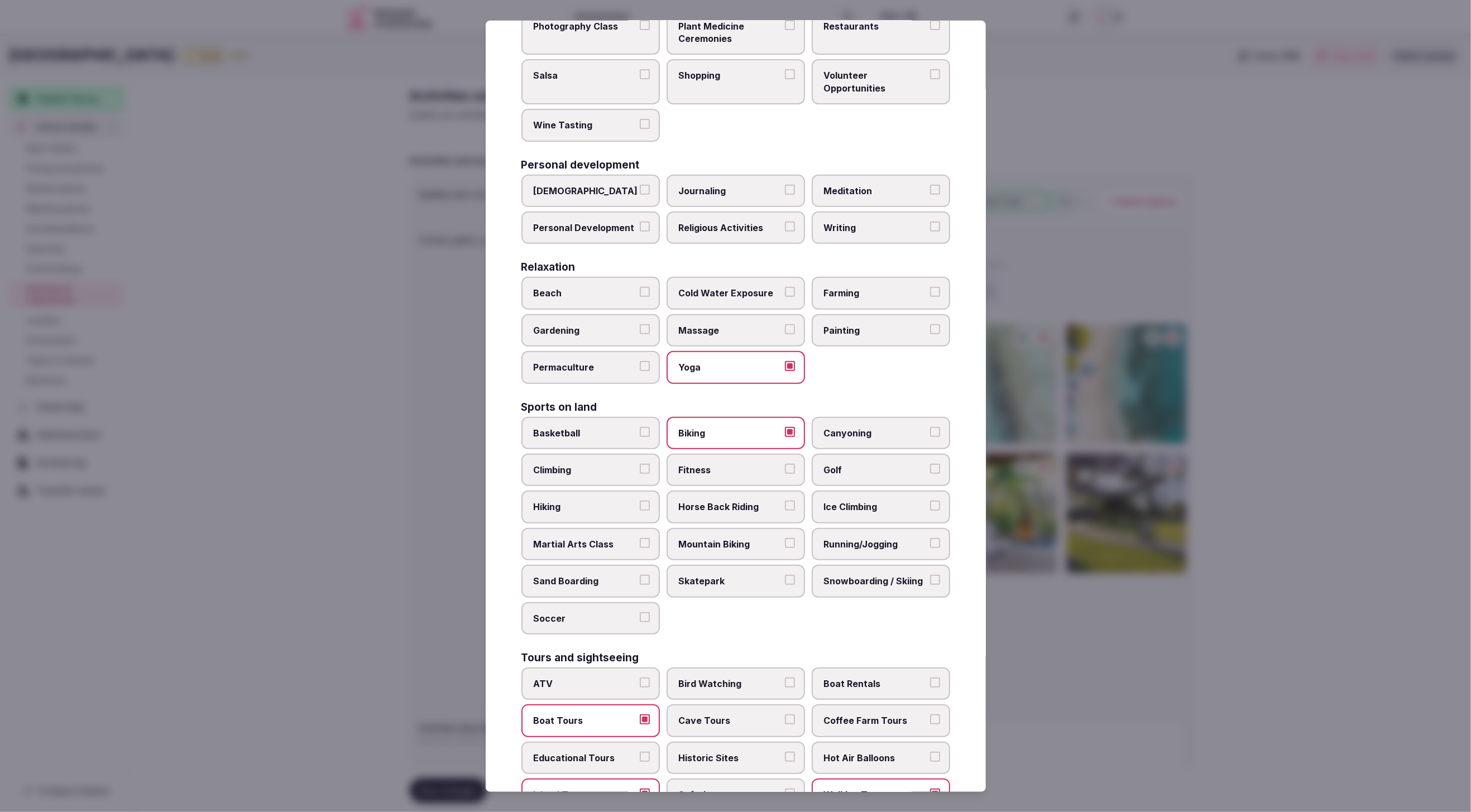
scroll to position [211, 0]
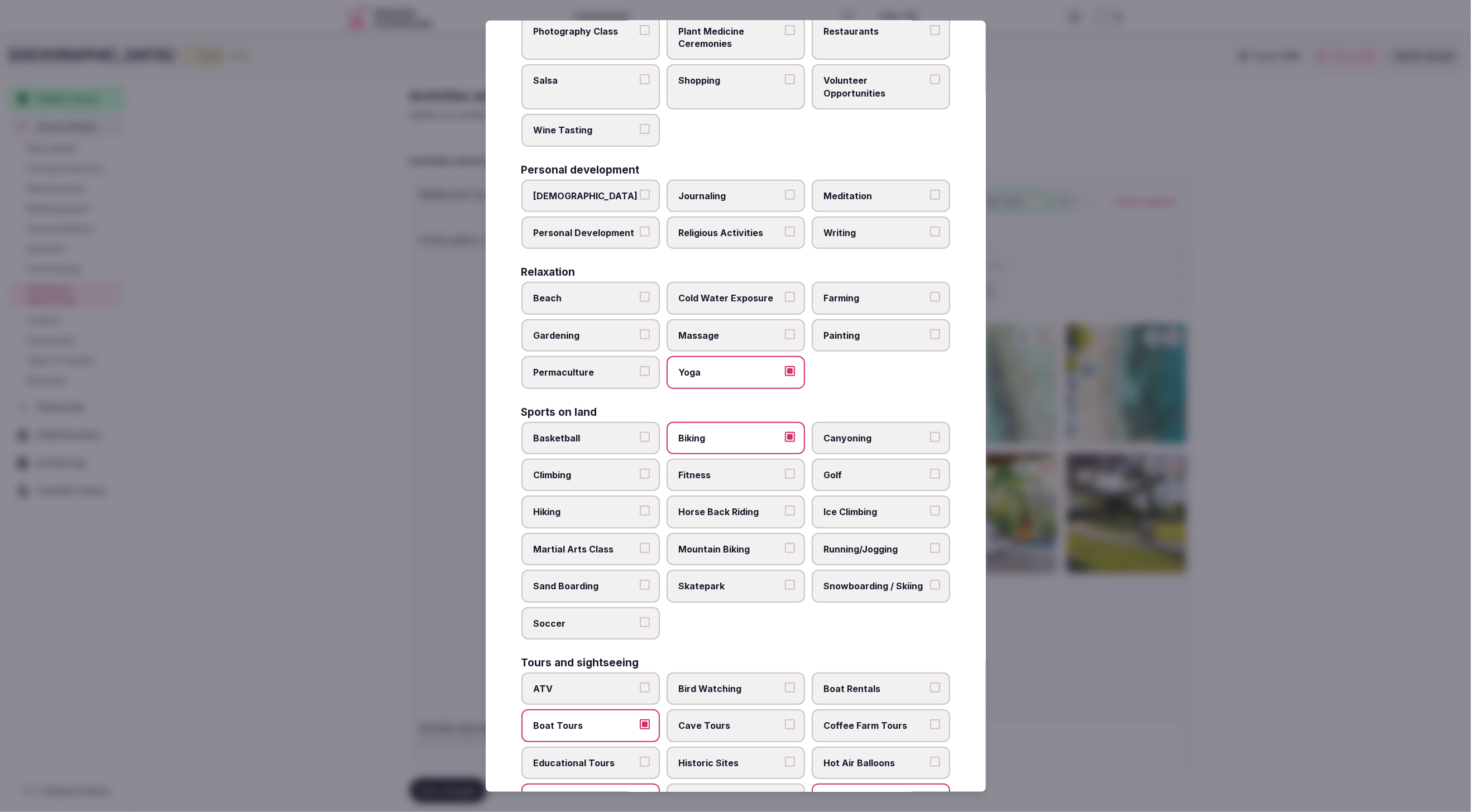
click at [738, 330] on span "Massage" at bounding box center [730, 335] width 103 height 12
click at [785, 330] on button "Massage" at bounding box center [790, 335] width 10 height 10
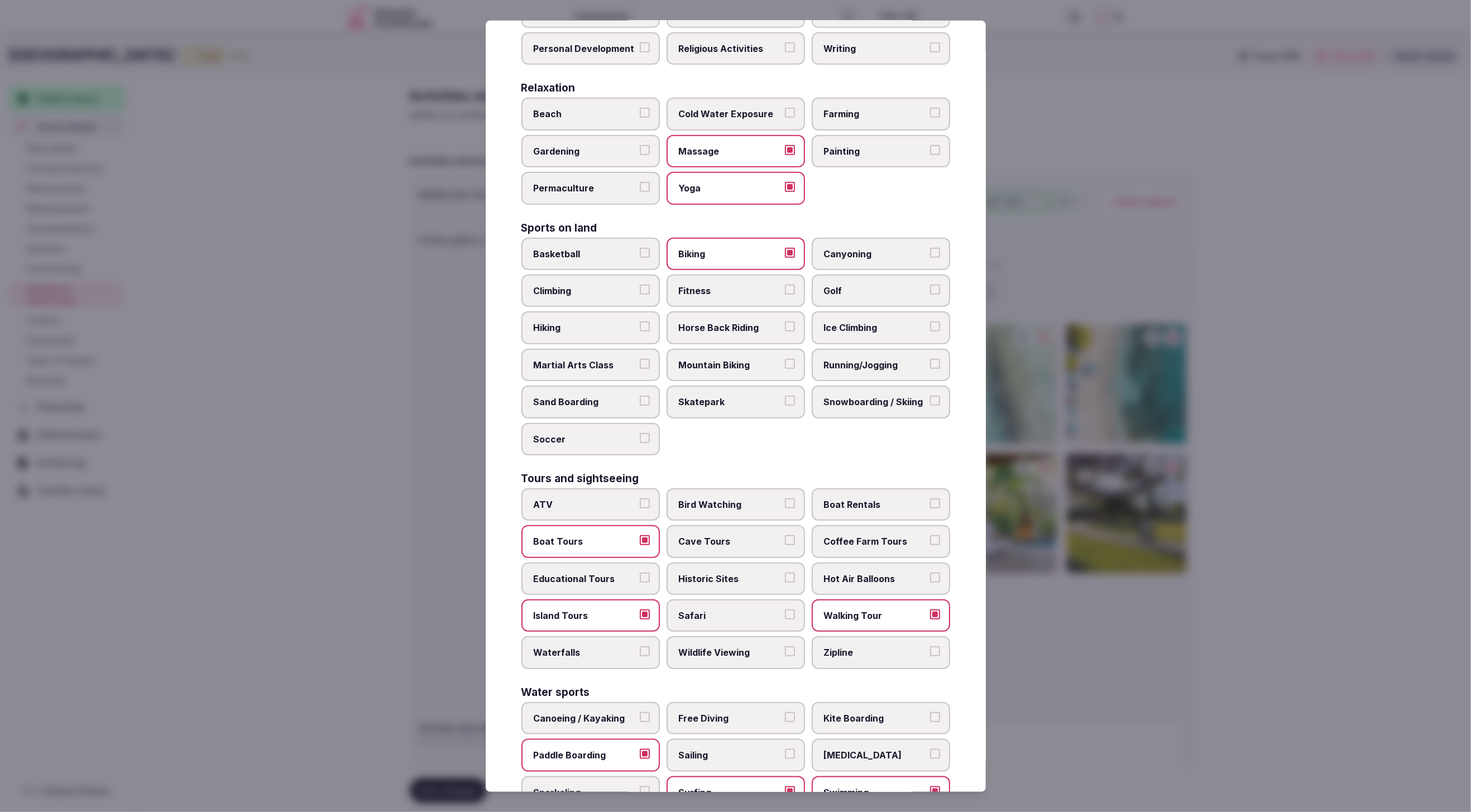
scroll to position [401, 0]
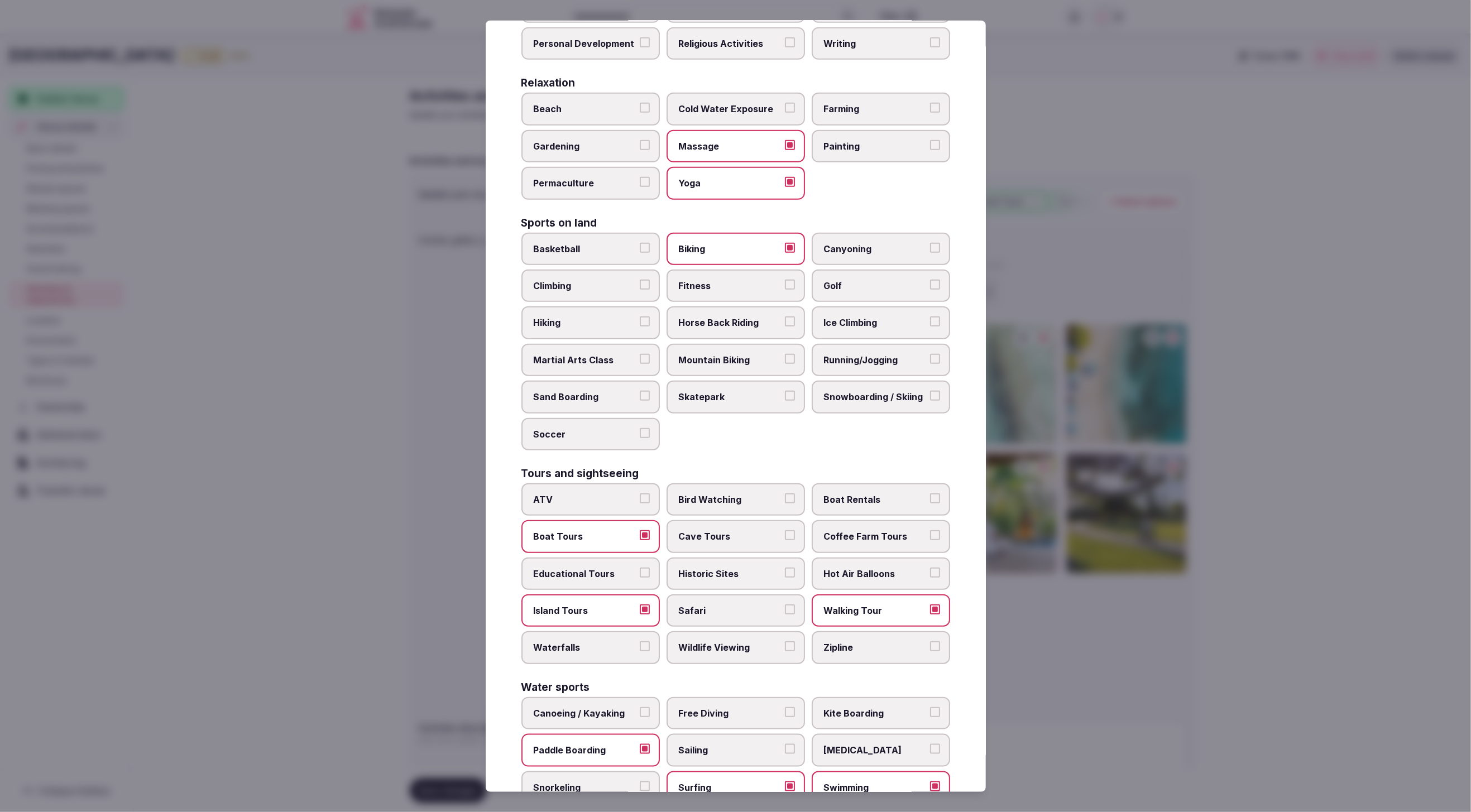
click at [863, 354] on span "Running/Jogging" at bounding box center [875, 360] width 103 height 12
click at [930, 354] on button "Running/Jogging" at bounding box center [935, 359] width 10 height 10
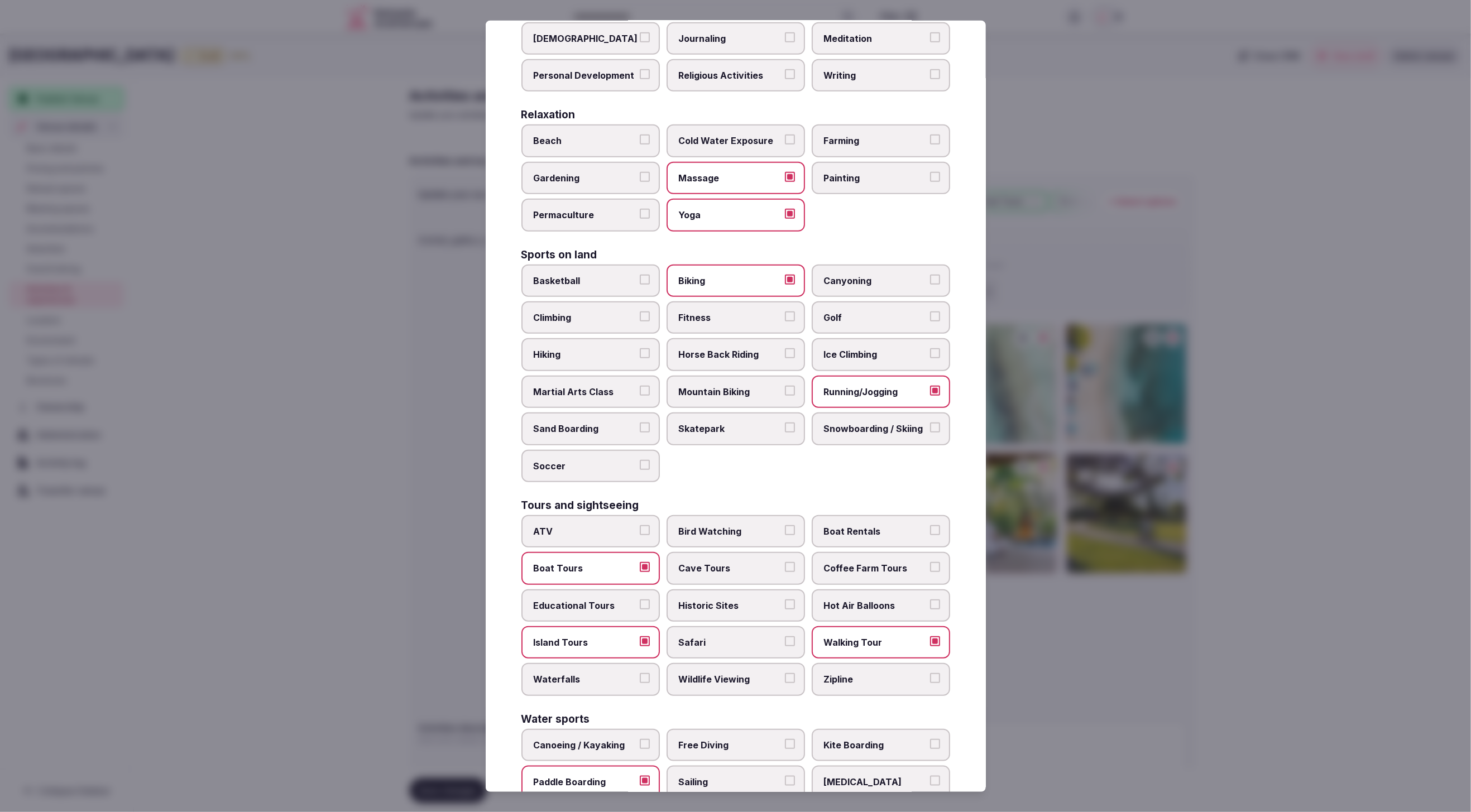
scroll to position [474, 0]
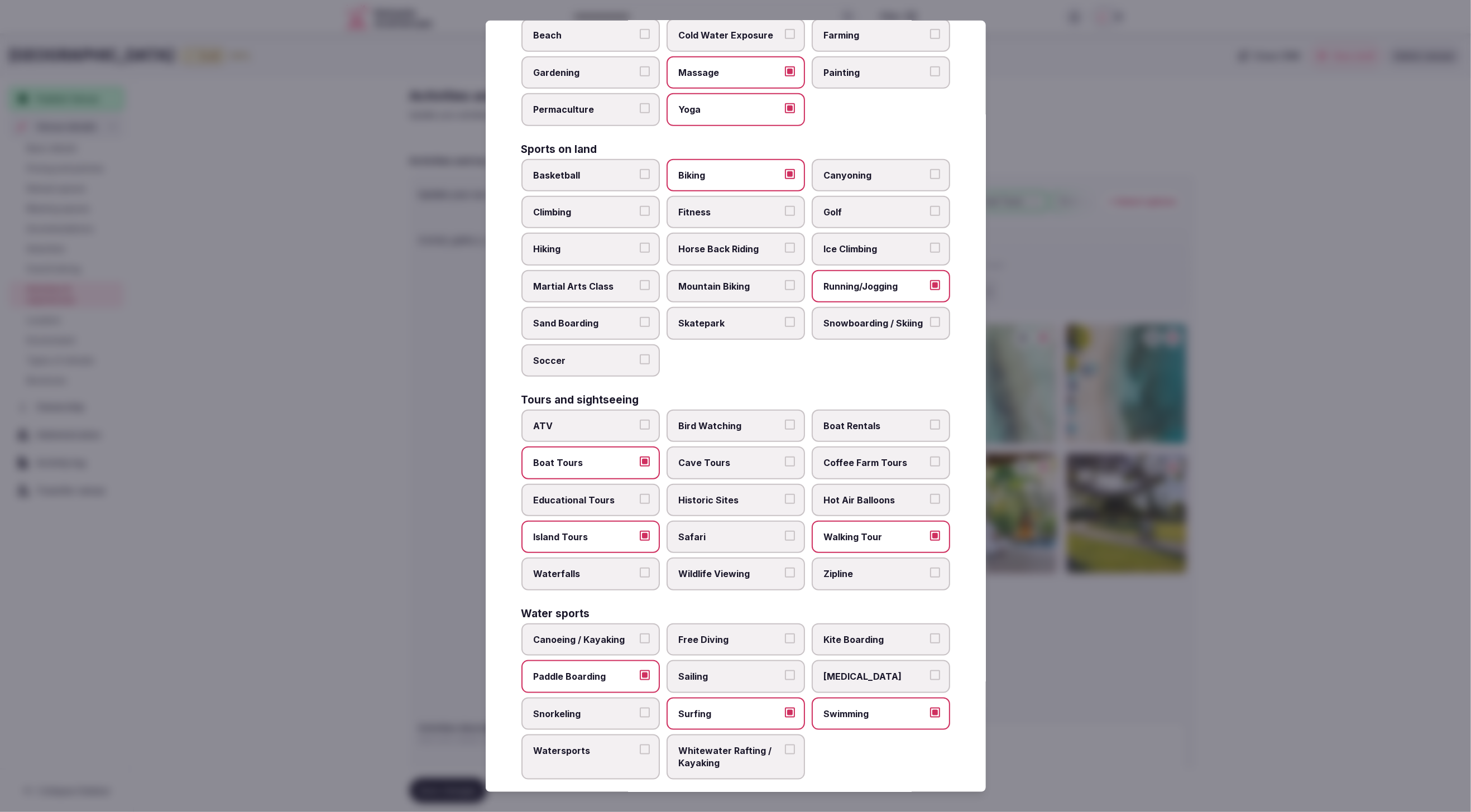
click at [1149, 743] on div at bounding box center [736, 406] width 1471 height 812
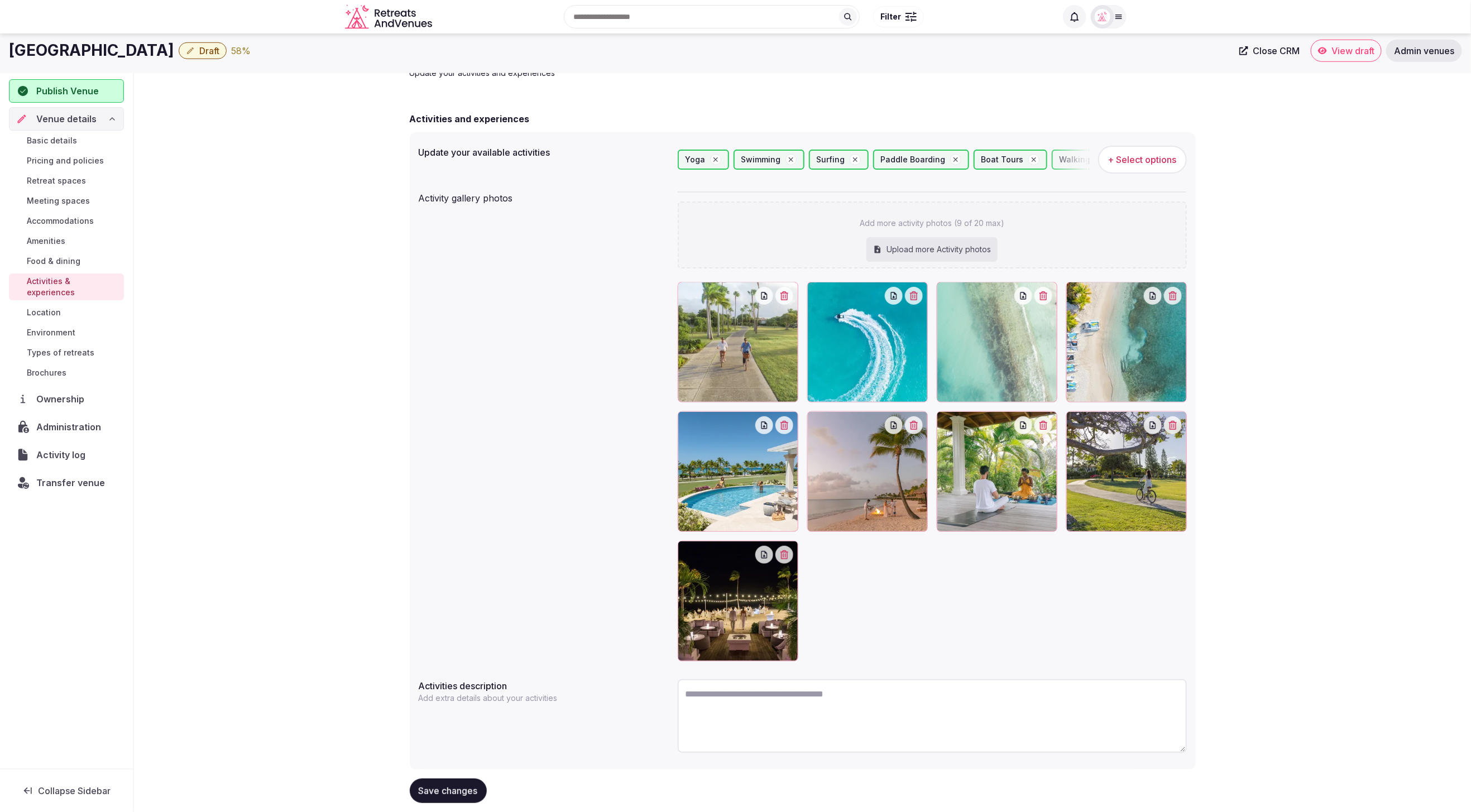
scroll to position [67, 0]
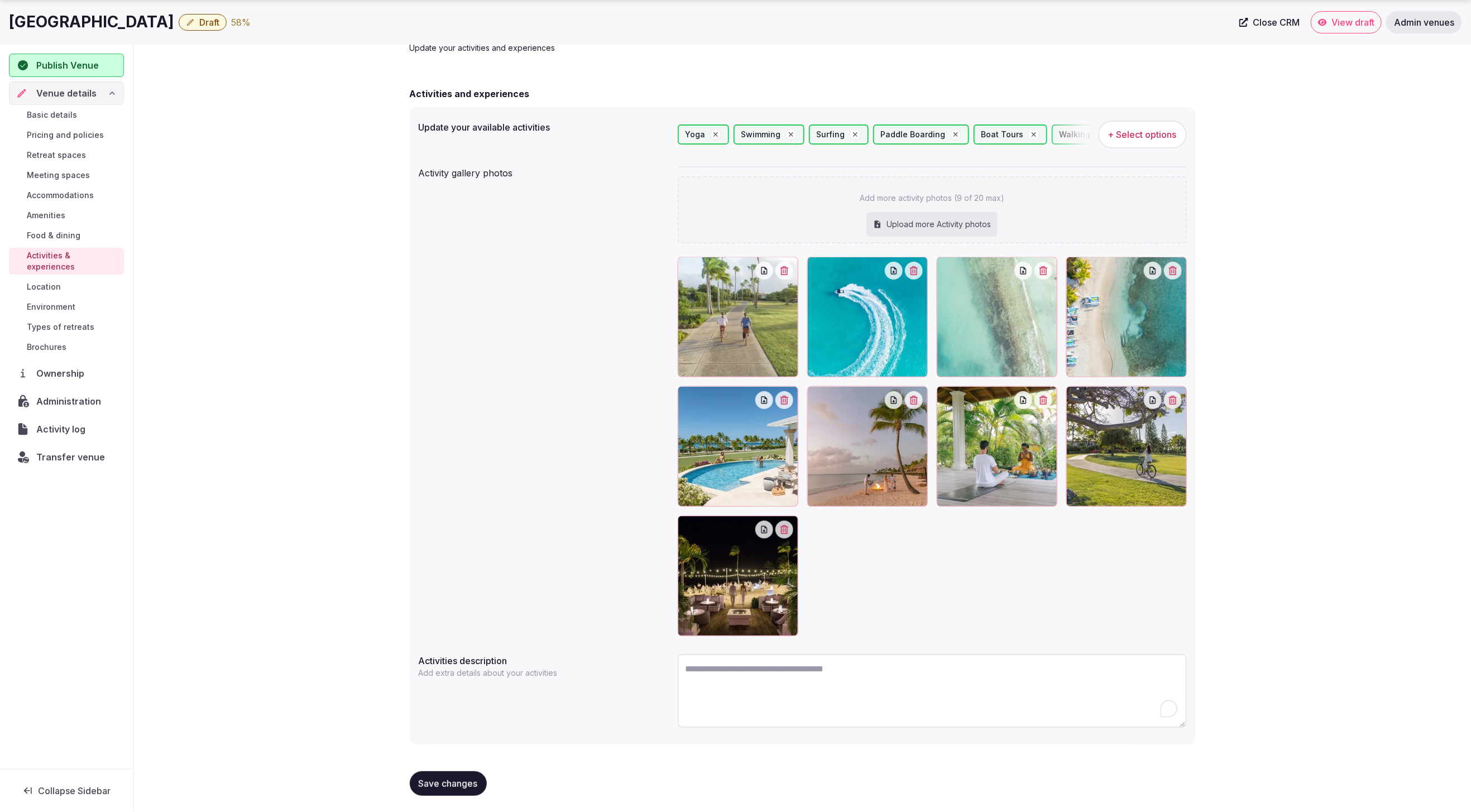
click at [776, 675] on textarea "To enrich screen reader interactions, please activate Accessibility in Grammarl…" at bounding box center [932, 691] width 509 height 74
paste textarea "**********"
click at [774, 665] on textarea "**********" at bounding box center [932, 691] width 509 height 73
type textarea "**********"
click at [455, 778] on span "Save changes" at bounding box center [448, 783] width 59 height 11
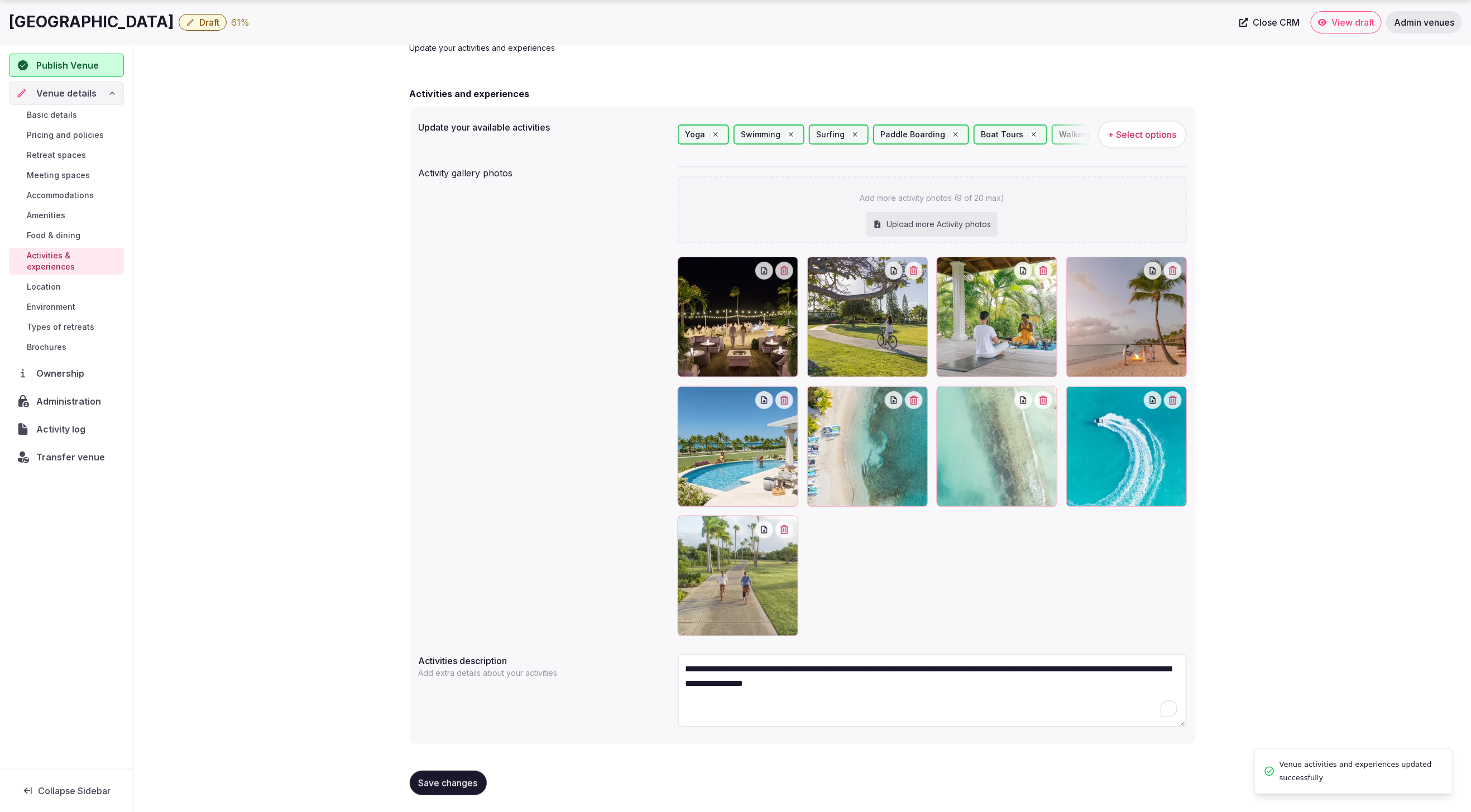
click at [211, 348] on div "**********" at bounding box center [802, 411] width 1337 height 802
click at [48, 281] on span "Location" at bounding box center [44, 287] width 34 height 11
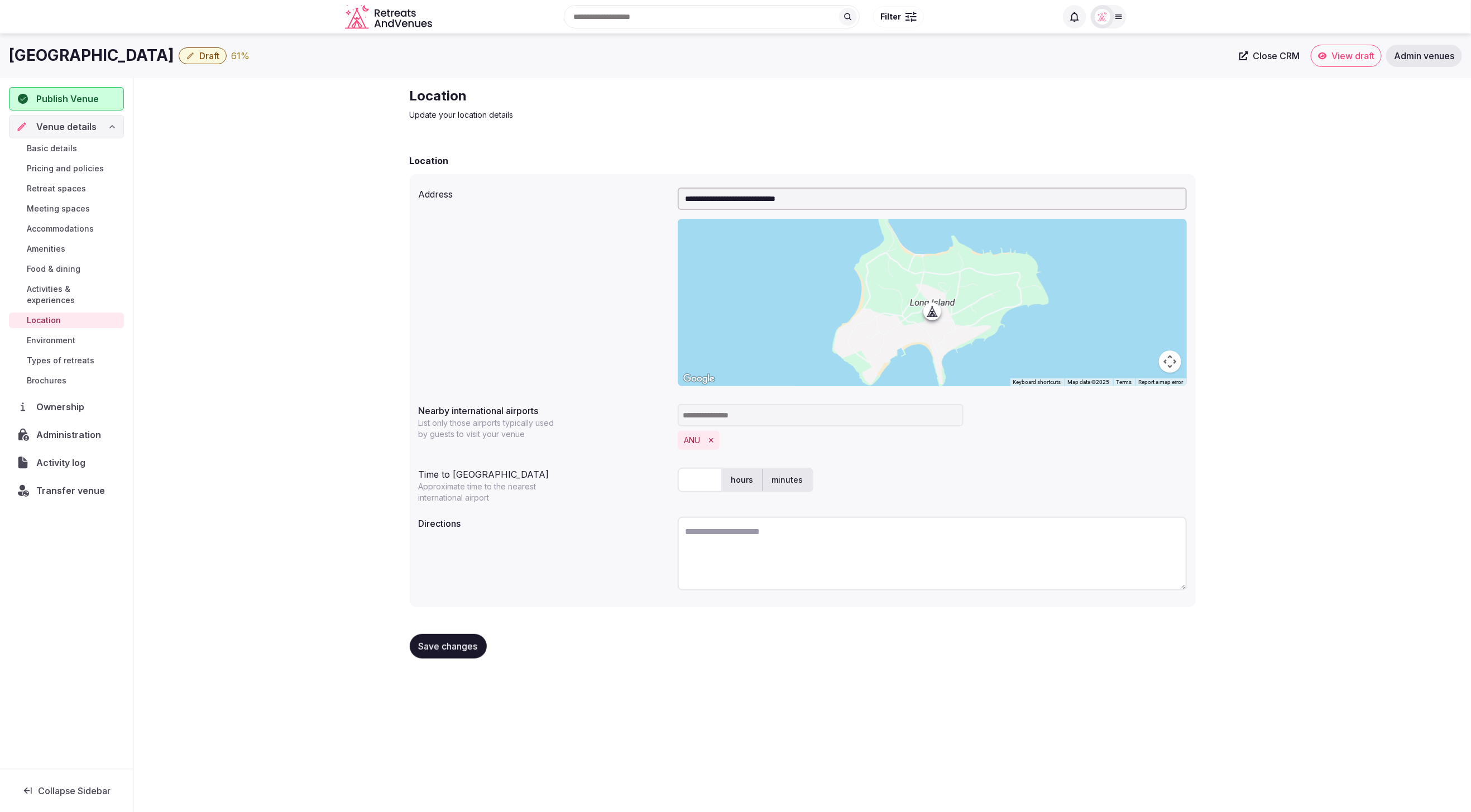
click at [1341, 427] on div "**********" at bounding box center [802, 377] width 1337 height 599
click at [49, 289] on span "Activities & experiences" at bounding box center [73, 295] width 93 height 23
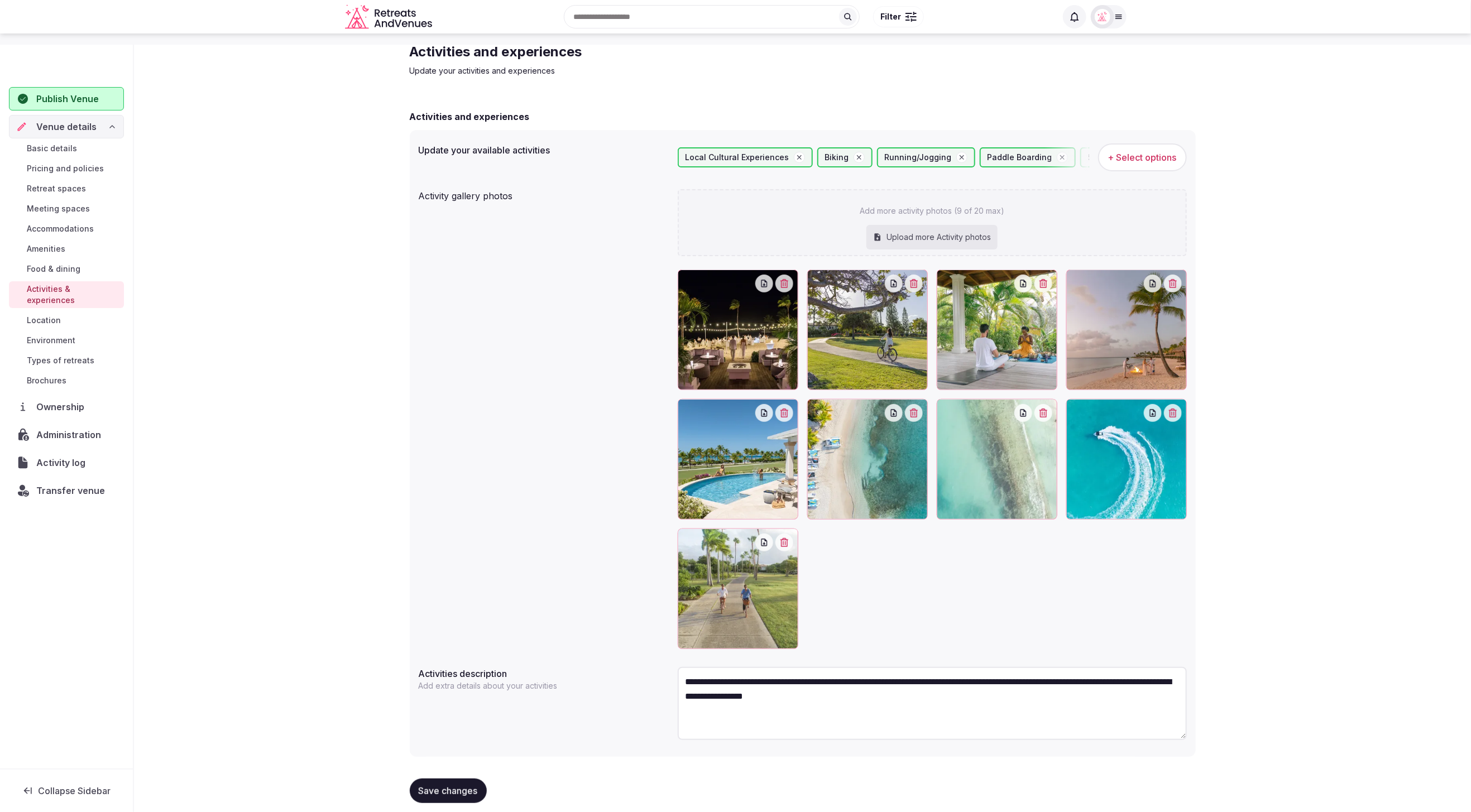
scroll to position [58, 0]
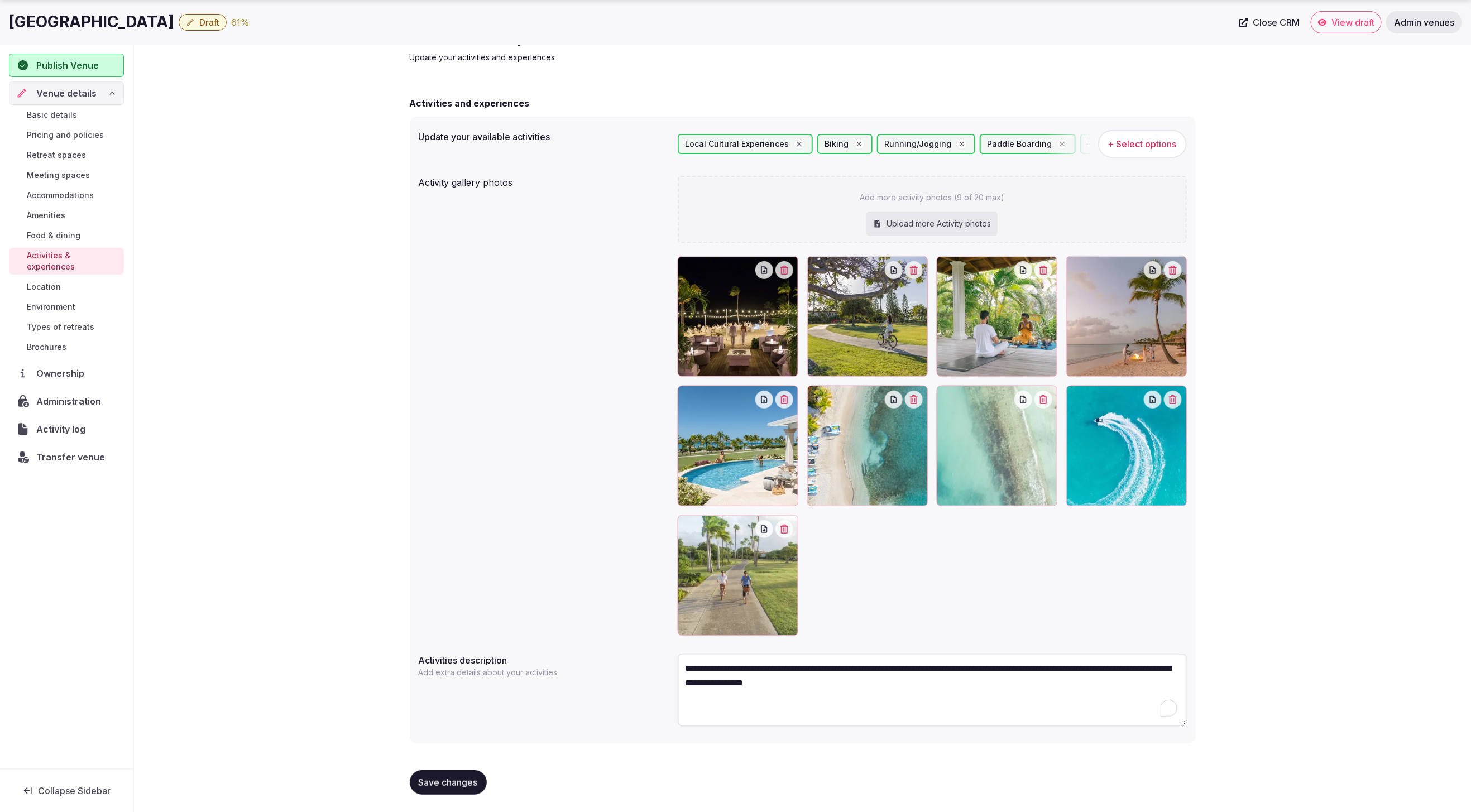
drag, startPoint x: 781, startPoint y: 681, endPoint x: 660, endPoint y: 664, distance: 122.2
click at [660, 664] on div "**********" at bounding box center [803, 691] width 768 height 86
paste textarea "**********"
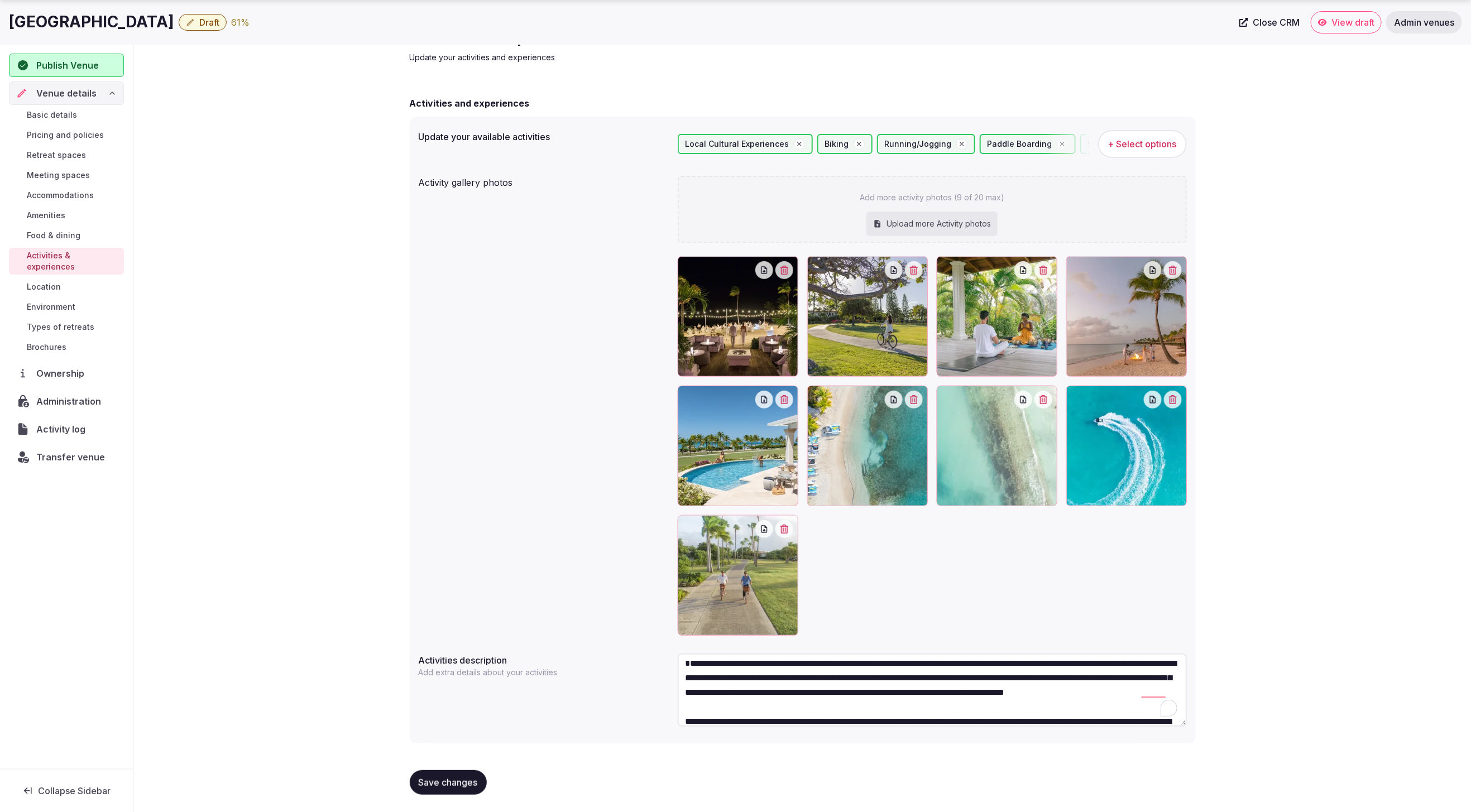
scroll to position [0, 0]
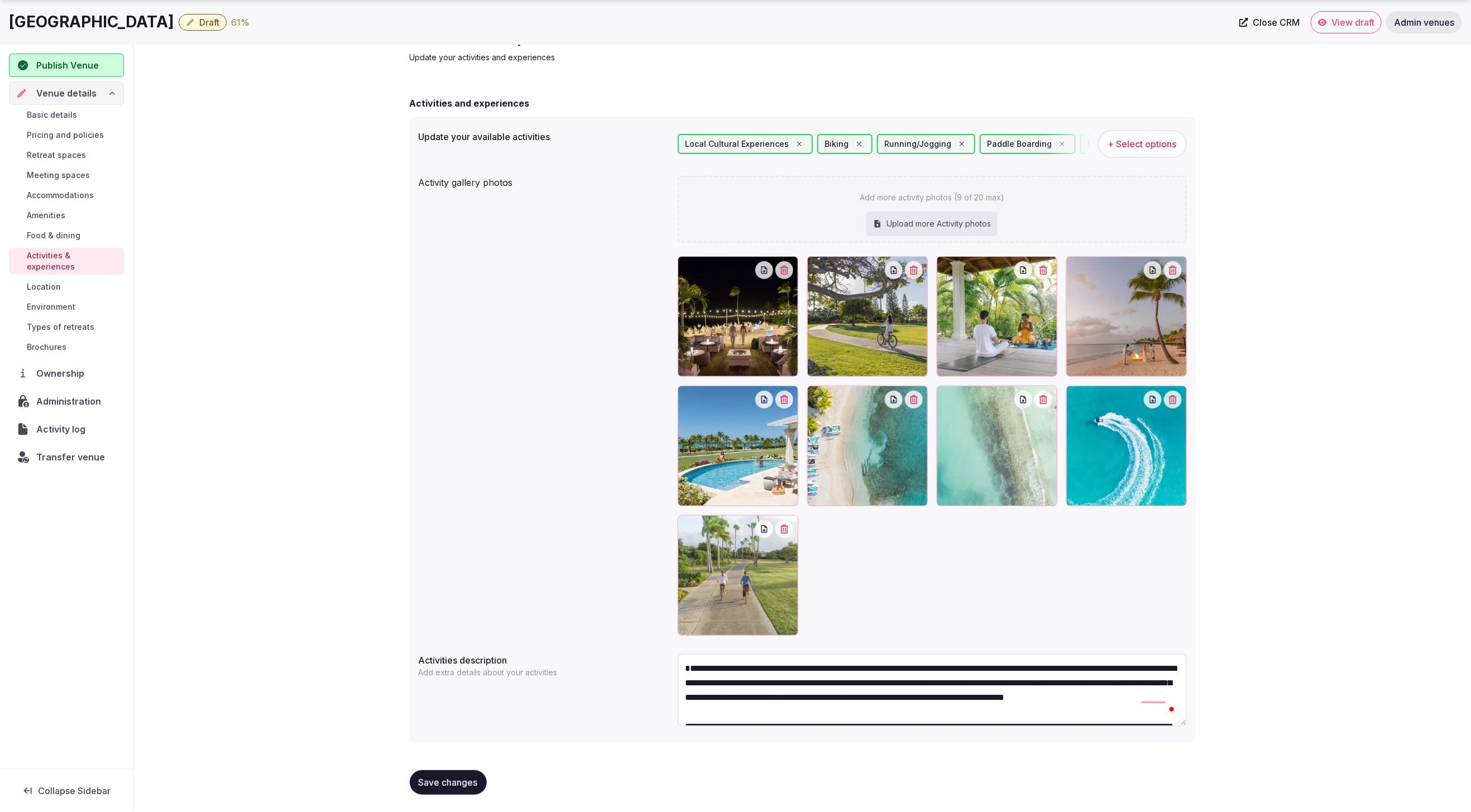
click at [745, 662] on textarea "**********" at bounding box center [932, 690] width 509 height 73
type textarea "**********"
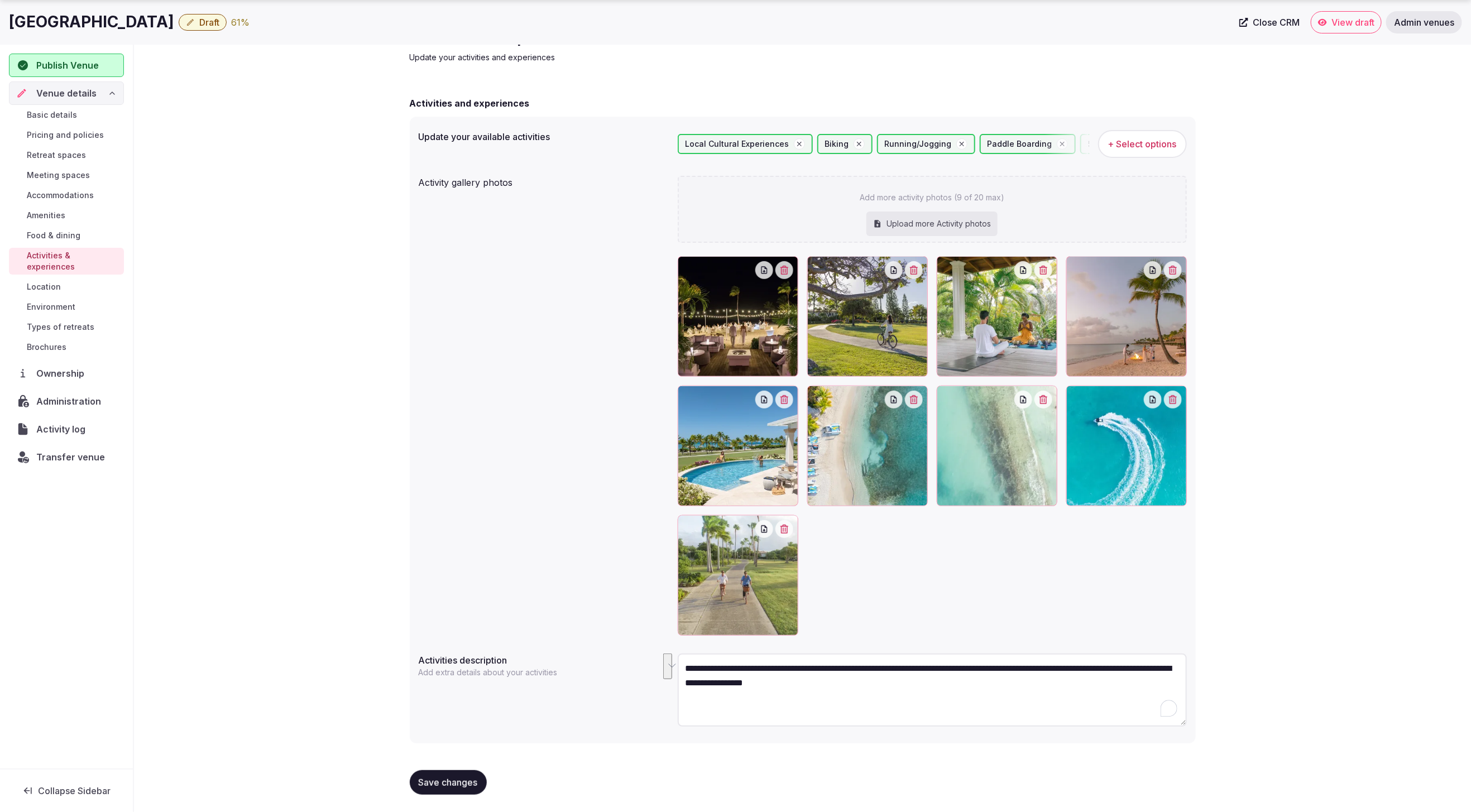
click at [50, 301] on span "Environment" at bounding box center [51, 306] width 48 height 11
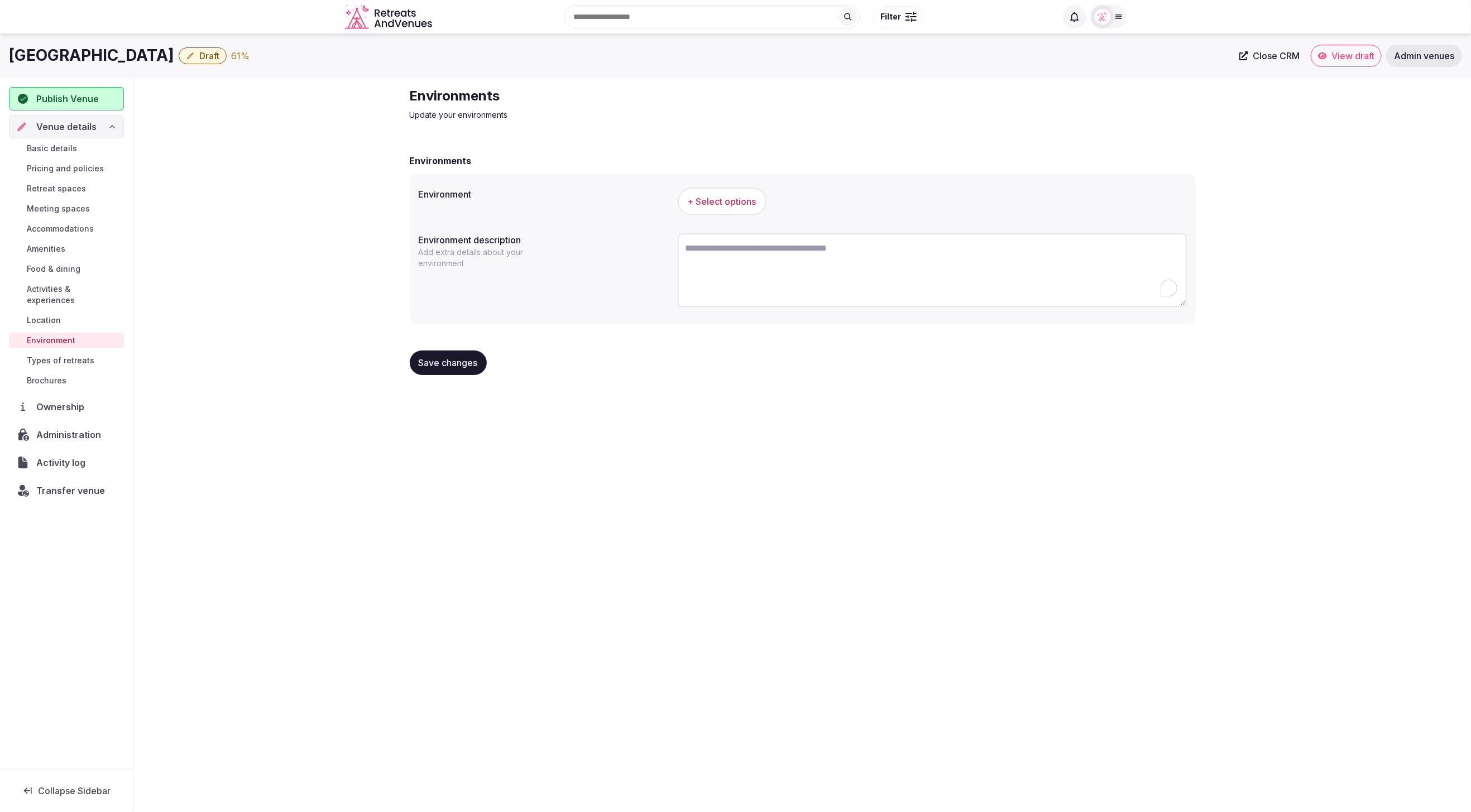
click at [745, 261] on textarea "To enrich screen reader interactions, please activate Accessibility in Grammarl…" at bounding box center [932, 270] width 509 height 74
paste textarea "**********"
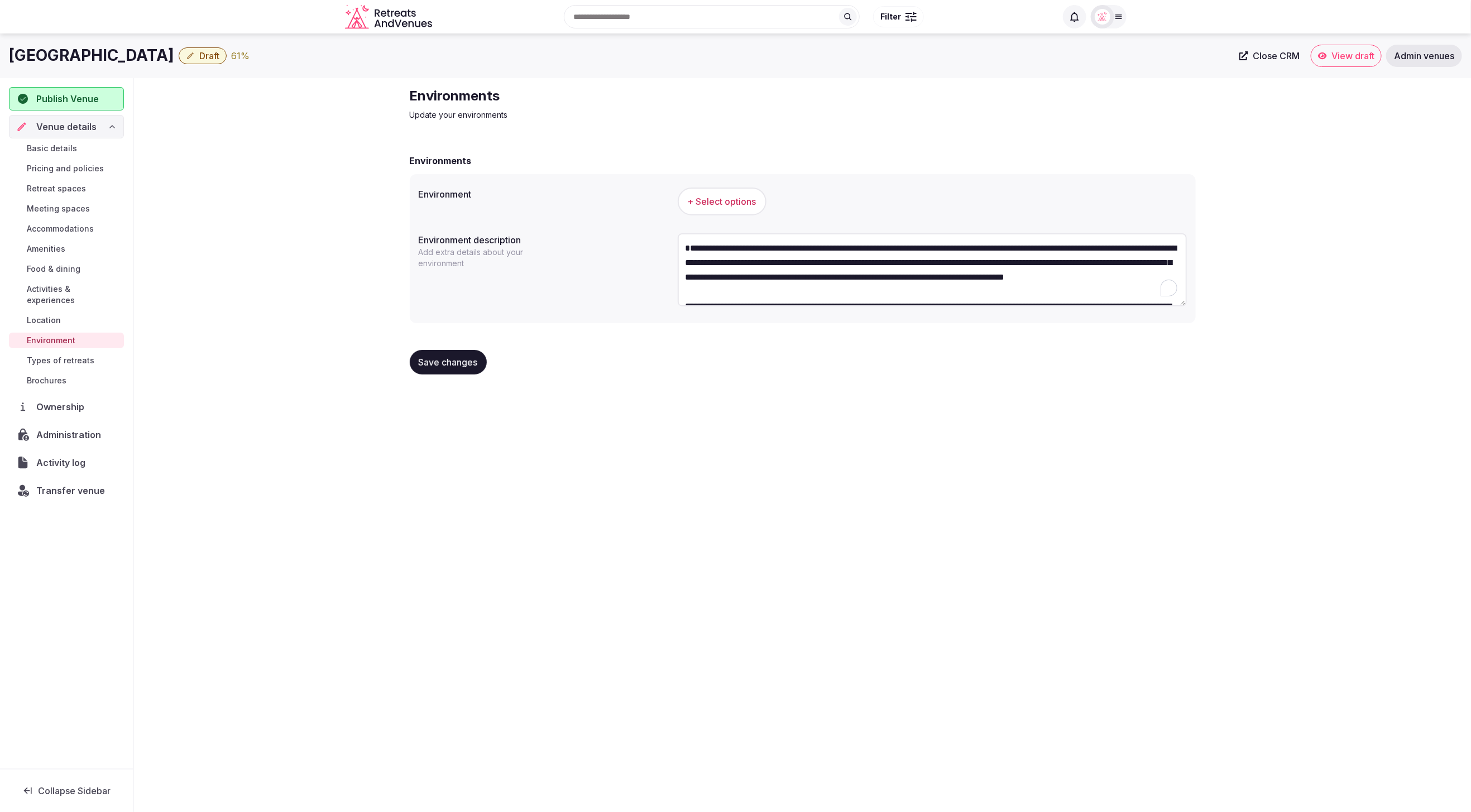
scroll to position [50, 0]
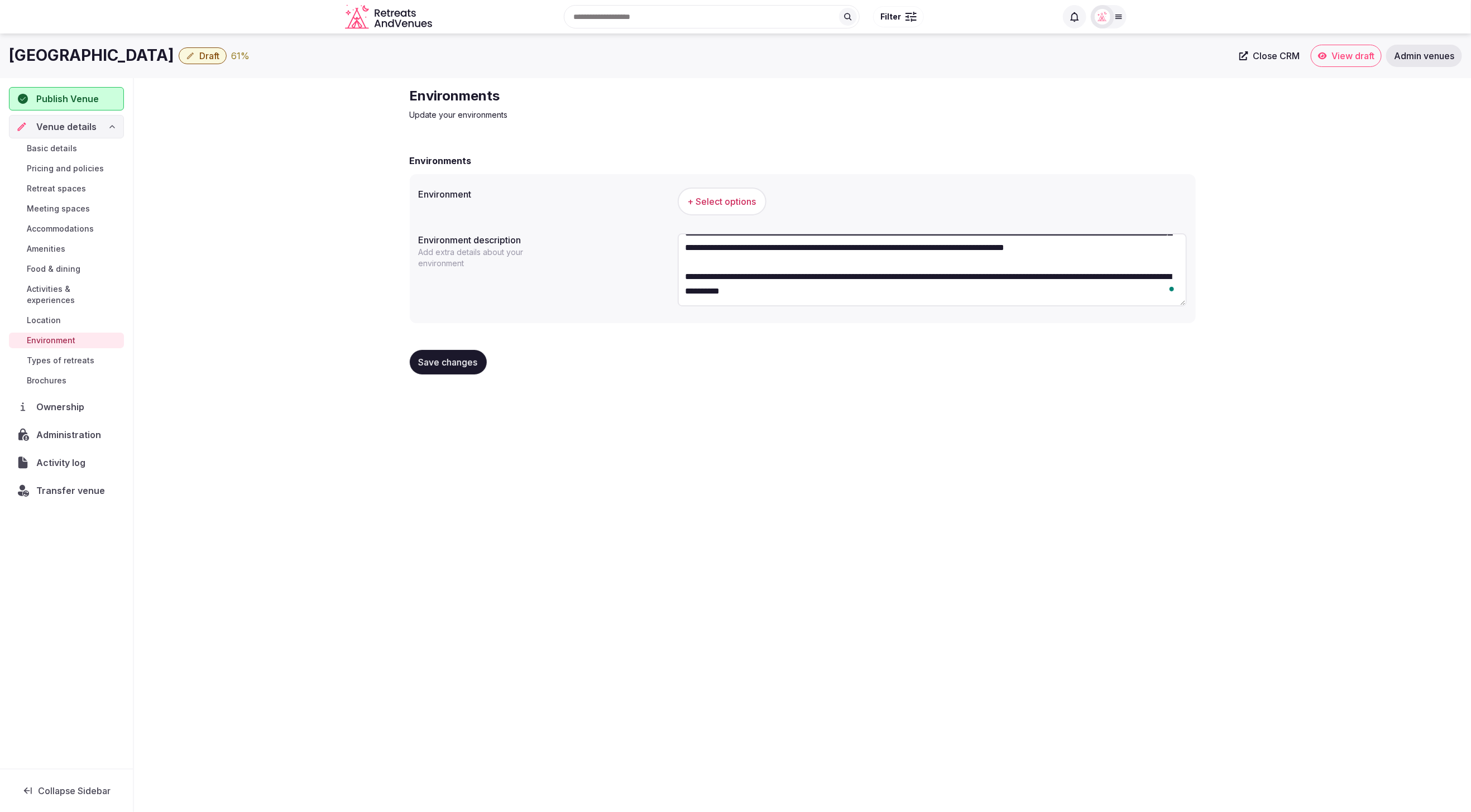
type textarea "**********"
click at [717, 209] on button "+ Select options" at bounding box center [722, 202] width 88 height 28
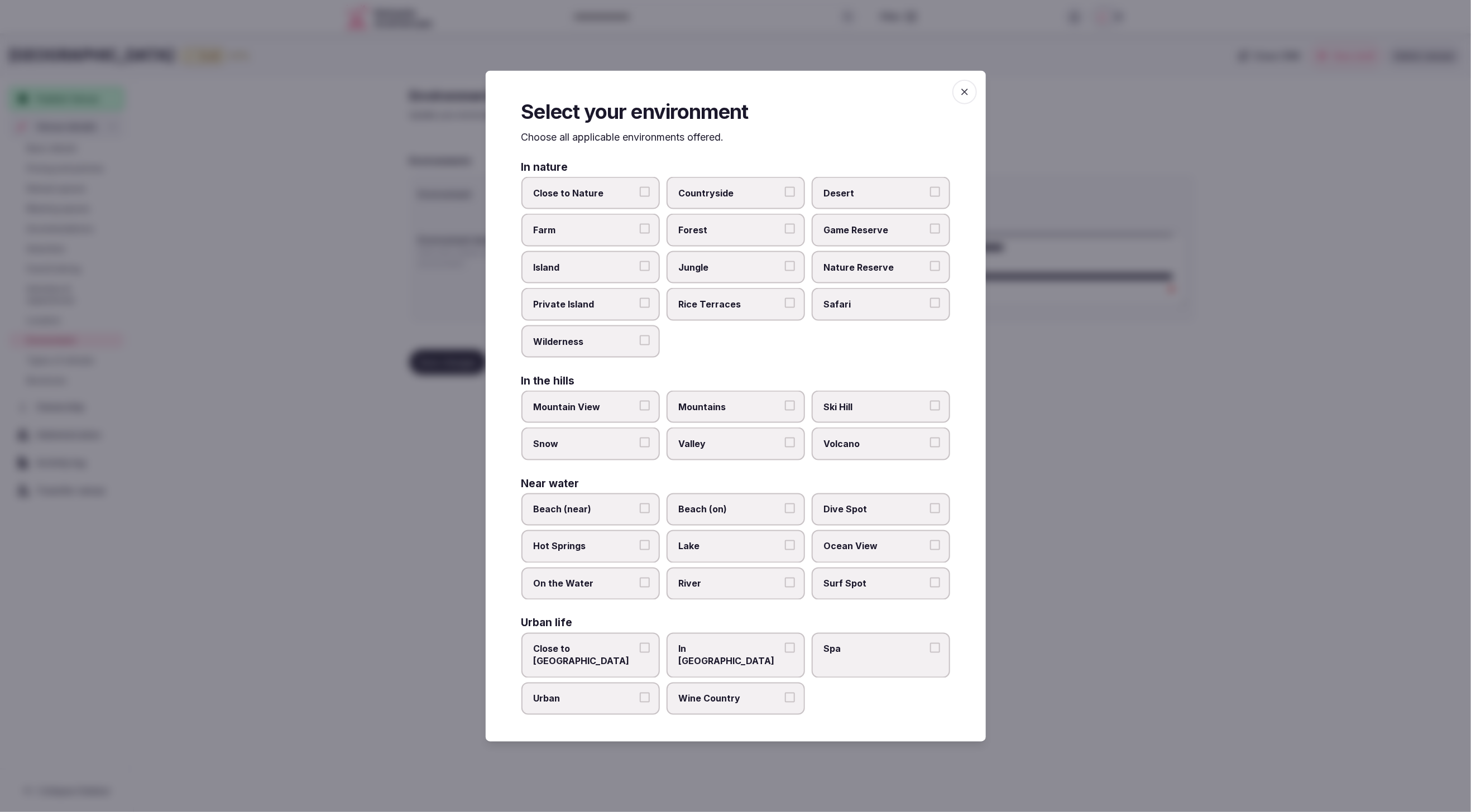
click at [739, 515] on span "Beach (on)" at bounding box center [730, 509] width 103 height 12
click at [785, 513] on button "Beach (on)" at bounding box center [790, 508] width 10 height 10
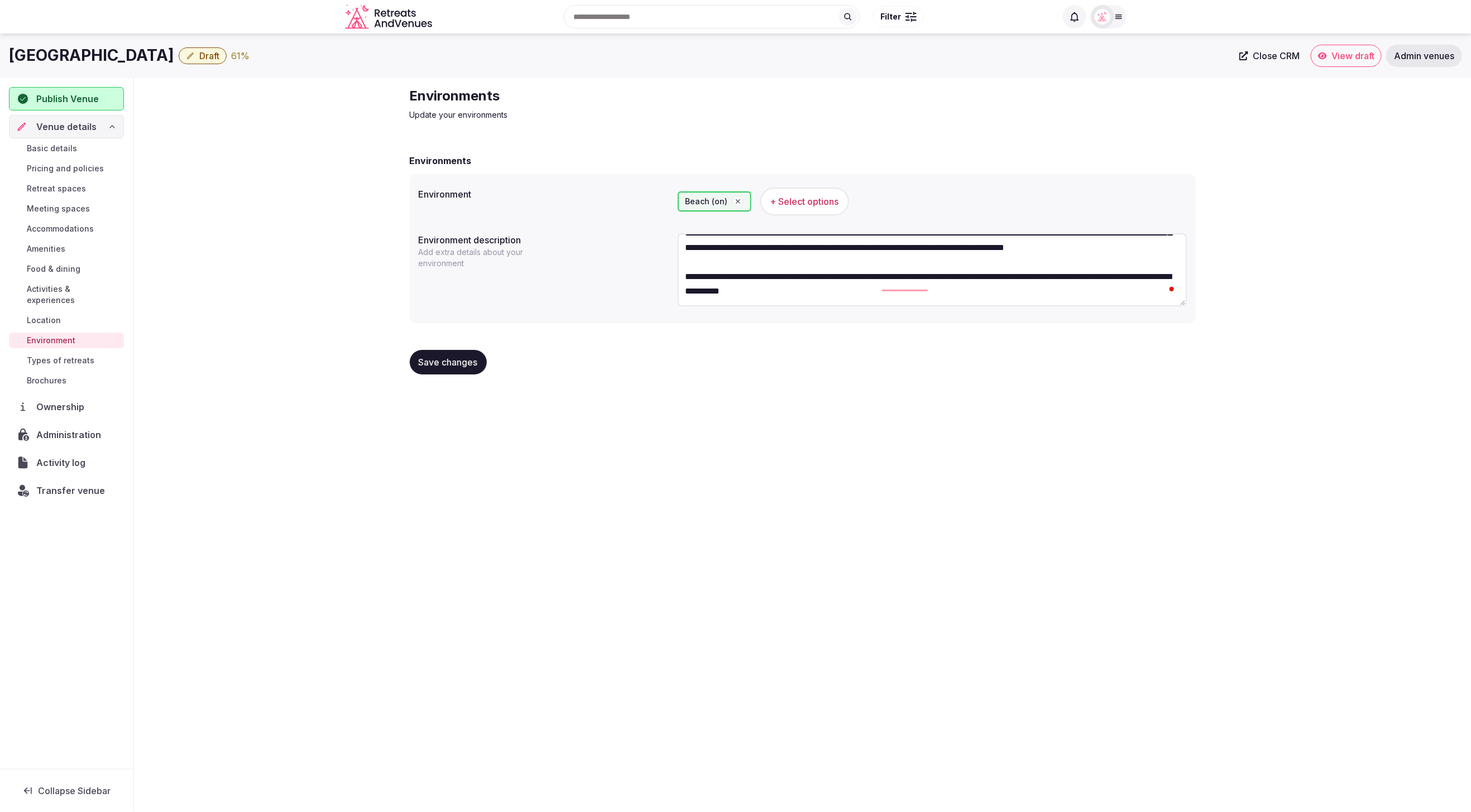
click at [458, 360] on span "Save changes" at bounding box center [448, 362] width 59 height 11
click at [755, 412] on div "Jumpy Bay Island Draft 63 % Close CRM View draft Admin venues Publish Venue Ven…" at bounding box center [736, 420] width 1471 height 772
click at [49, 315] on span "Location" at bounding box center [44, 320] width 34 height 11
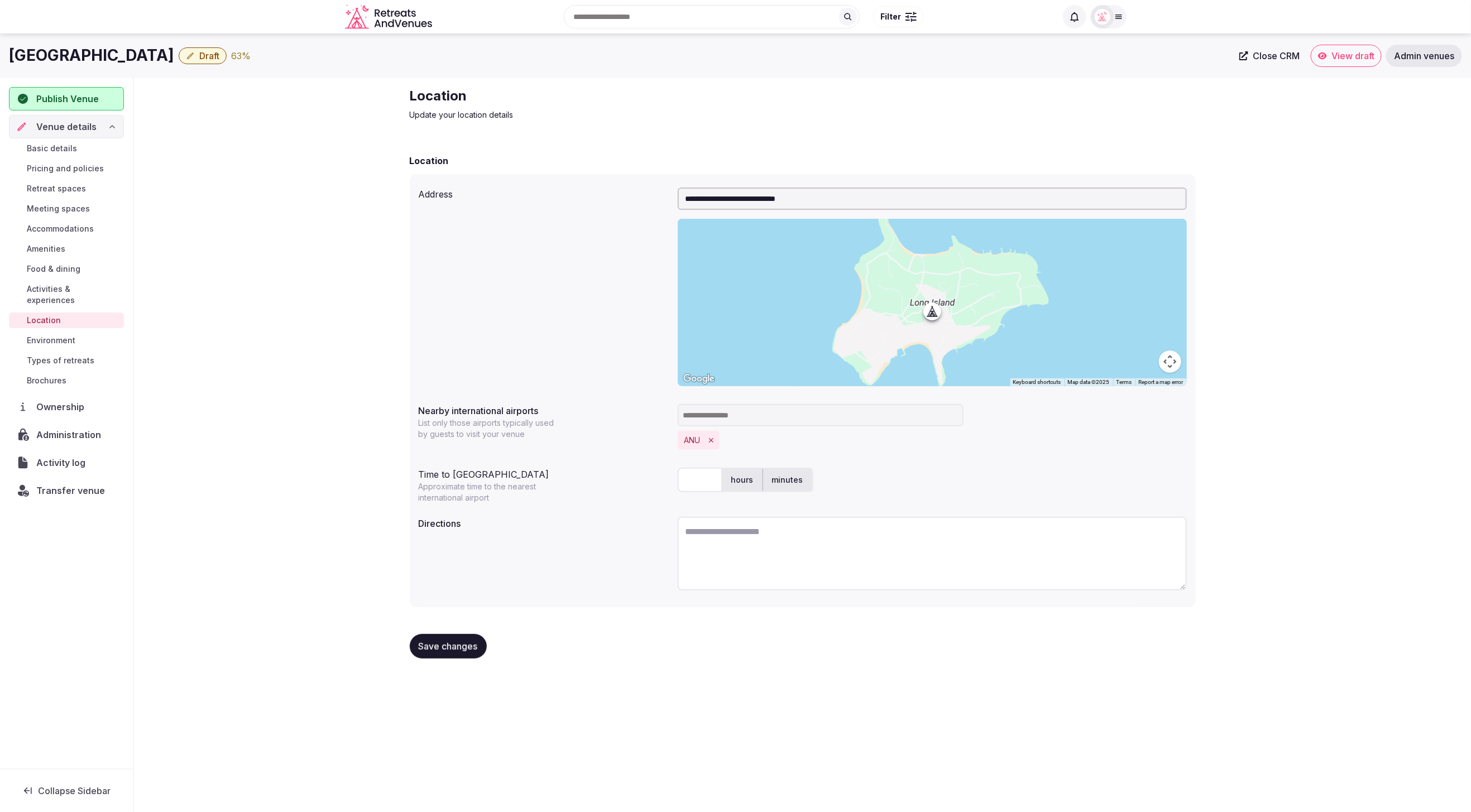
click at [1383, 422] on div "**********" at bounding box center [802, 377] width 1337 height 599
click at [828, 545] on textarea "To enrich screen reader interactions, please activate Accessibility in Grammarl…" at bounding box center [932, 553] width 509 height 74
paste textarea "**********"
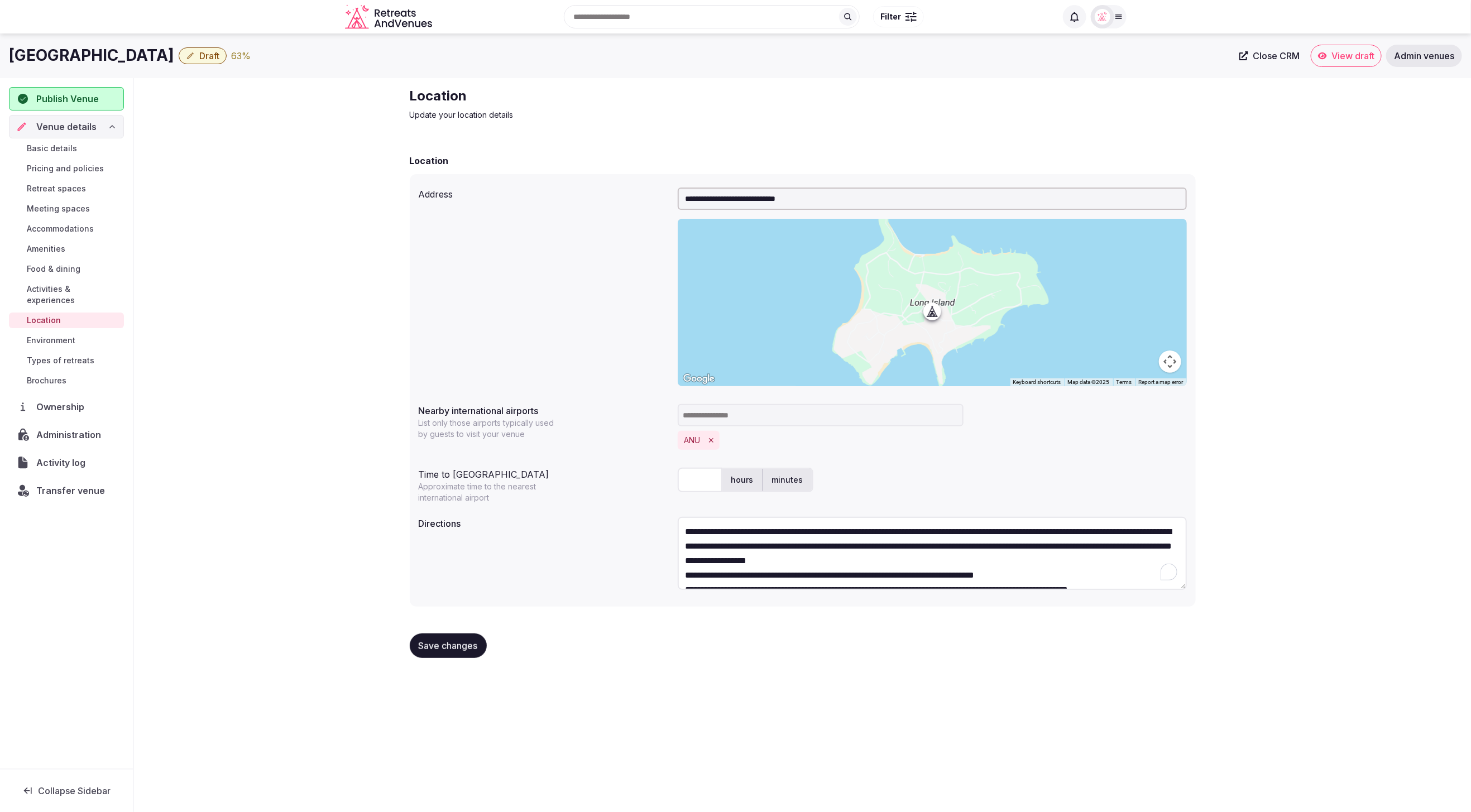
scroll to position [50, 0]
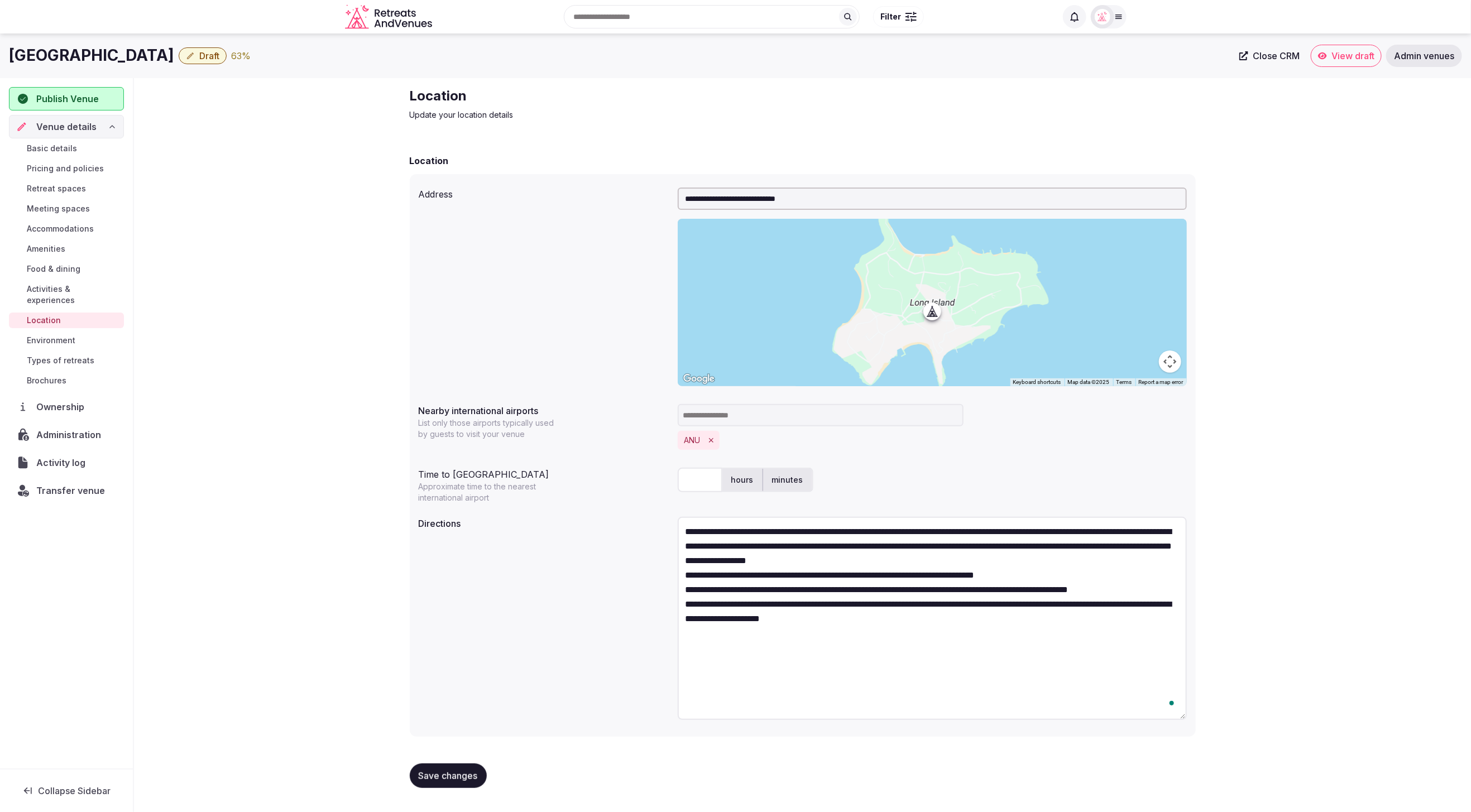
drag, startPoint x: 1184, startPoint y: 585, endPoint x: 1184, endPoint y: 710, distance: 125.0
click at [1189, 714] on div "**********" at bounding box center [803, 455] width 786 height 563
click at [901, 558] on textarea "**********" at bounding box center [932, 618] width 509 height 202
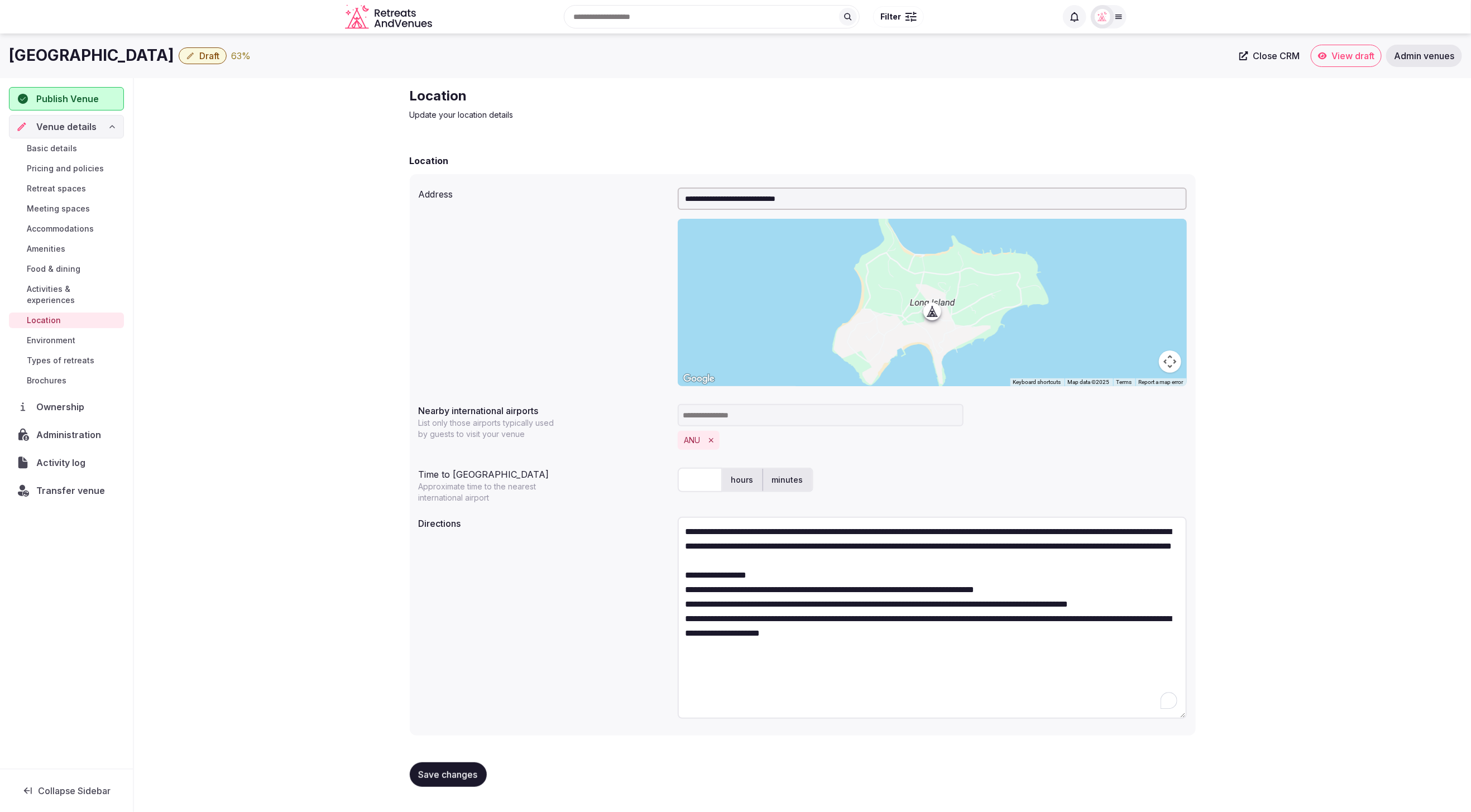
click at [811, 589] on textarea "**********" at bounding box center [932, 618] width 509 height 202
drag, startPoint x: 795, startPoint y: 588, endPoint x: 659, endPoint y: 582, distance: 136.1
click at [659, 582] on div "**********" at bounding box center [803, 619] width 768 height 214
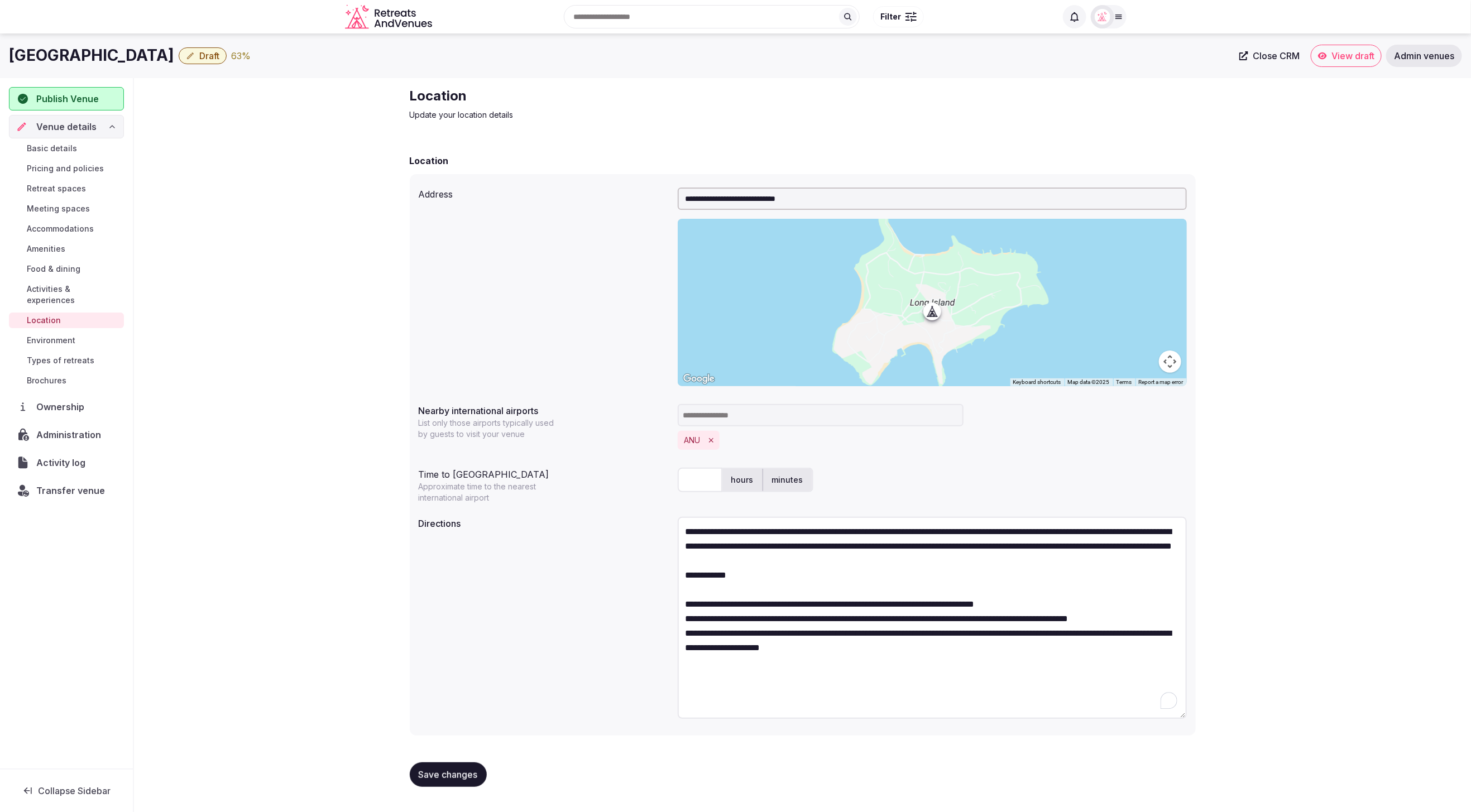
click at [885, 682] on textarea "**********" at bounding box center [932, 618] width 509 height 202
click at [1041, 677] on textarea "**********" at bounding box center [932, 618] width 509 height 202
click at [1050, 616] on textarea "**********" at bounding box center [932, 618] width 509 height 202
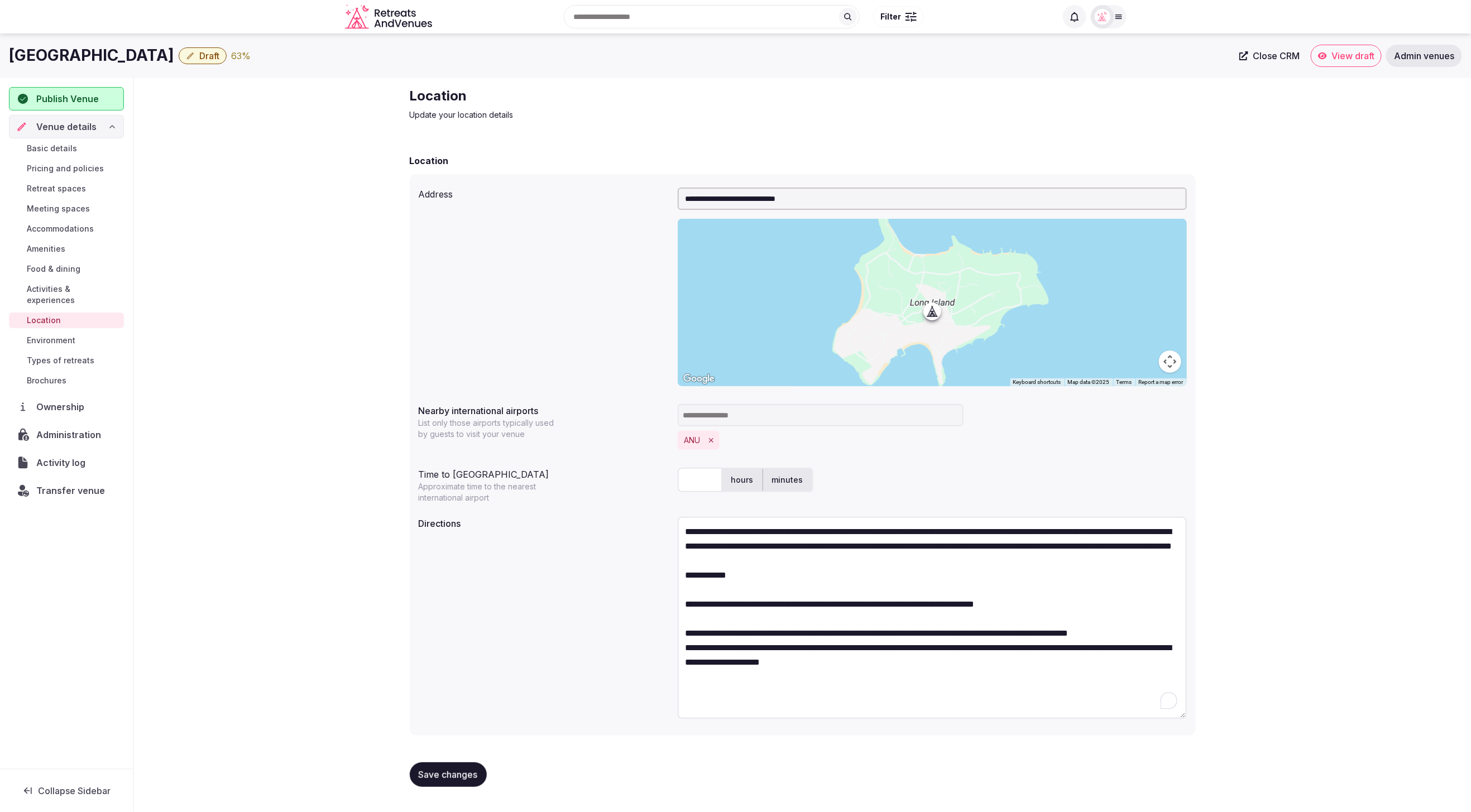
click at [1162, 648] on textarea "**********" at bounding box center [932, 618] width 509 height 202
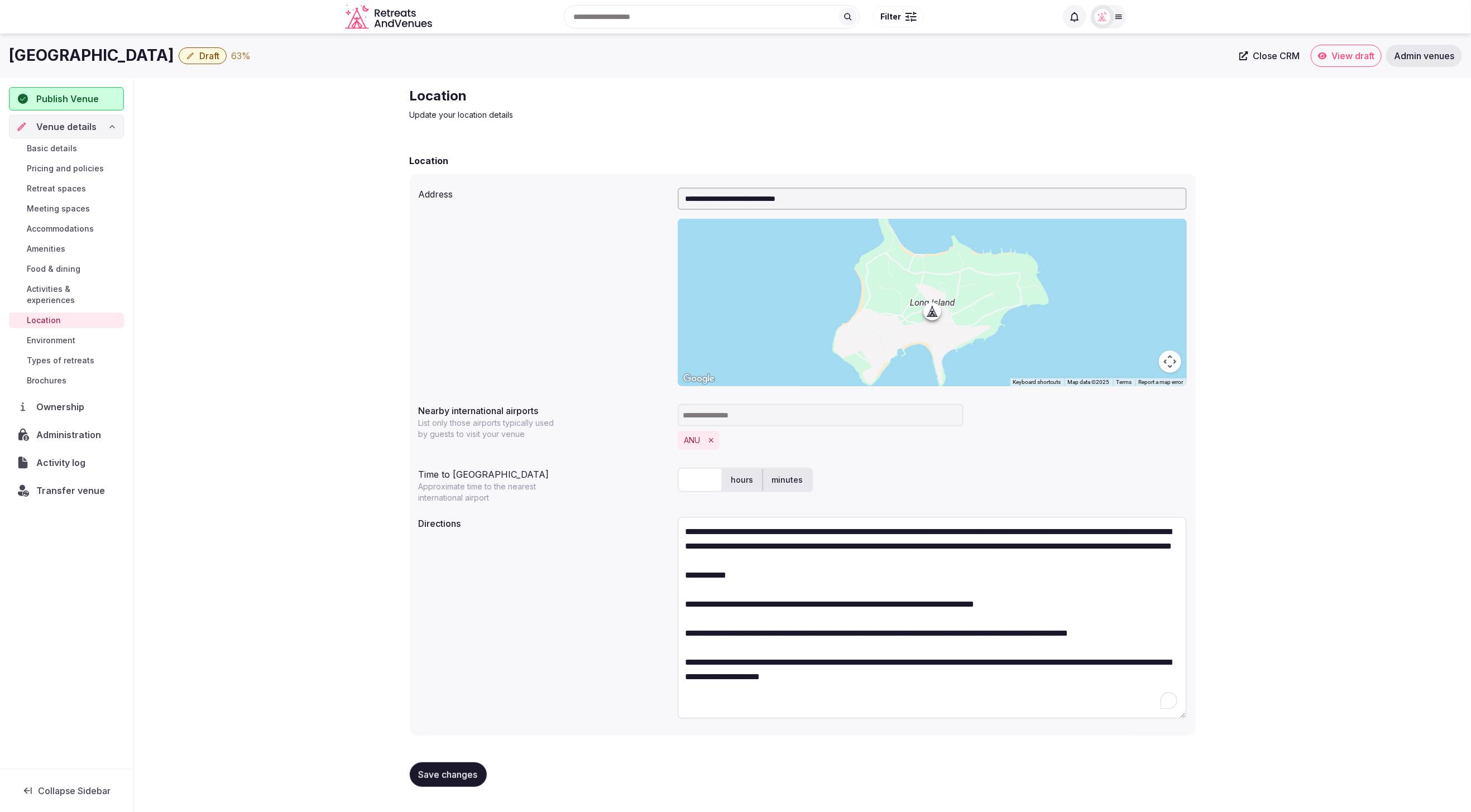
type textarea "**********"
click at [450, 765] on button "Save changes" at bounding box center [448, 775] width 77 height 25
click at [491, 719] on div "**********" at bounding box center [803, 619] width 768 height 214
click at [447, 775] on span "Save changes" at bounding box center [448, 774] width 59 height 11
click at [1267, 678] on div "**********" at bounding box center [802, 441] width 1337 height 726
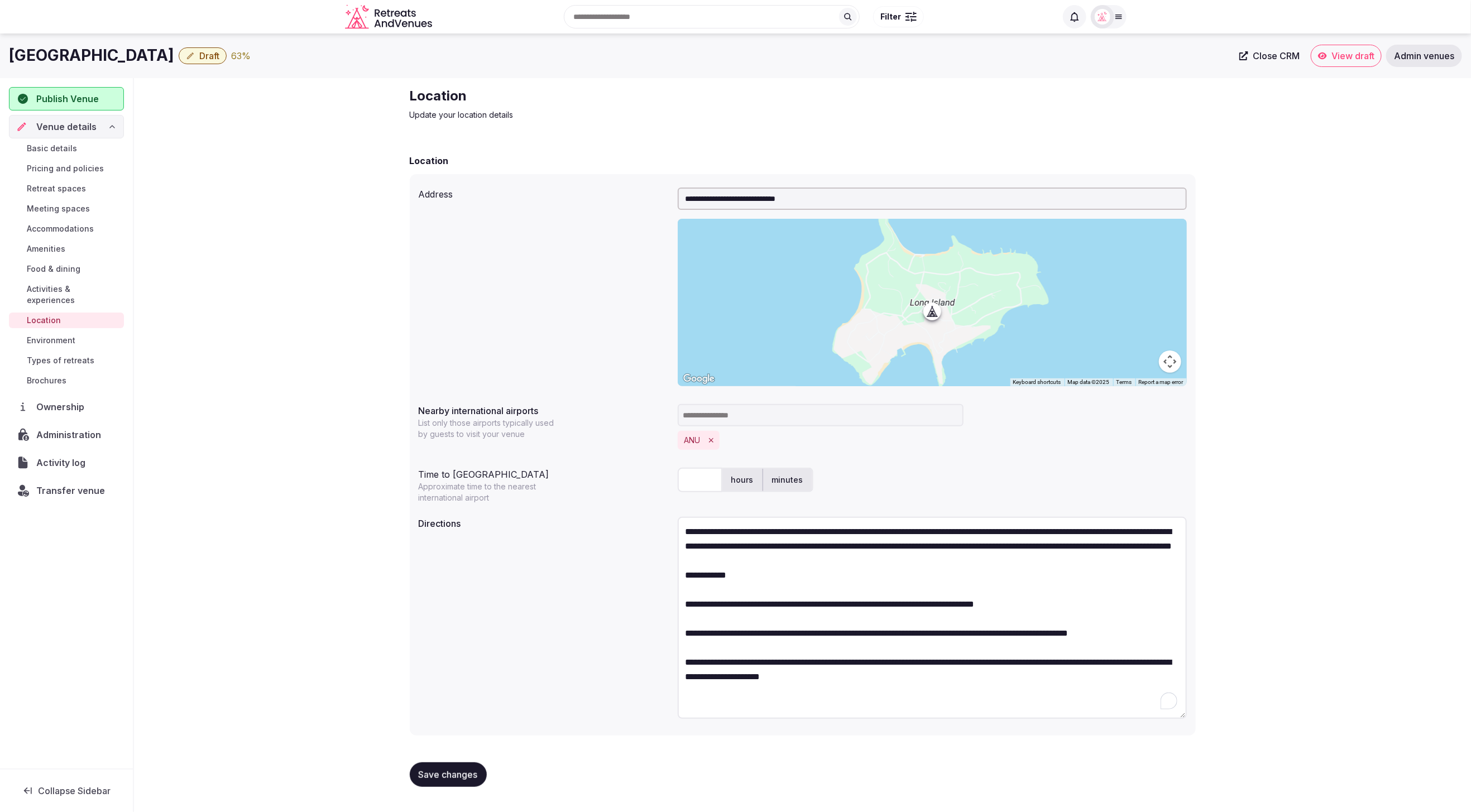
click at [1277, 660] on div "**********" at bounding box center [802, 441] width 1337 height 726
click at [428, 776] on span "Save changes" at bounding box center [448, 774] width 59 height 11
click at [43, 335] on span "Environment" at bounding box center [51, 340] width 48 height 11
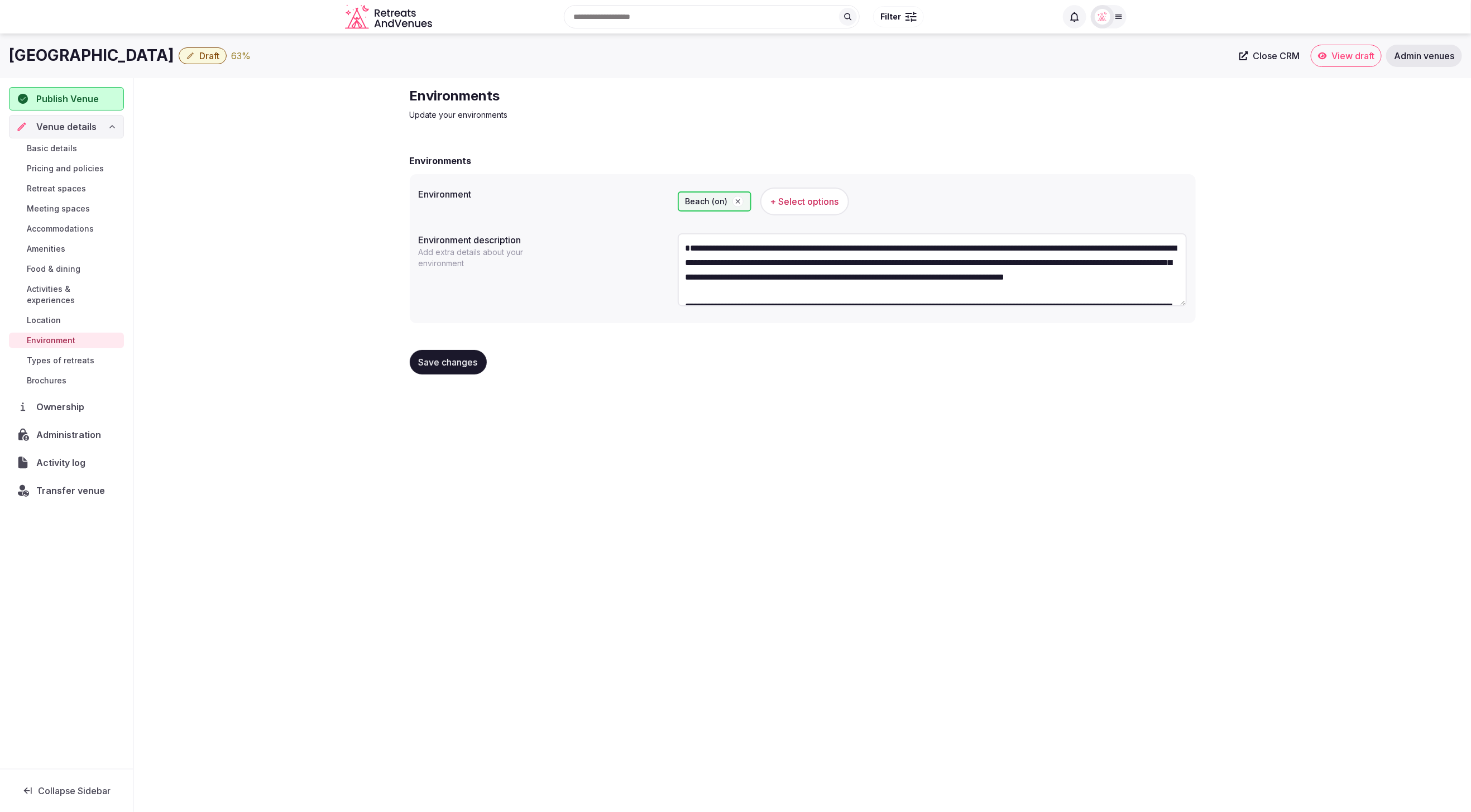
drag, startPoint x: 778, startPoint y: 441, endPoint x: 438, endPoint y: 387, distance: 344.3
click at [776, 441] on div "Jumpy Bay Island Draft 63 % Close CRM View draft Admin venues Publish Venue Ven…" at bounding box center [736, 420] width 1471 height 772
click at [60, 355] on span "Types of retreats" at bounding box center [61, 360] width 67 height 11
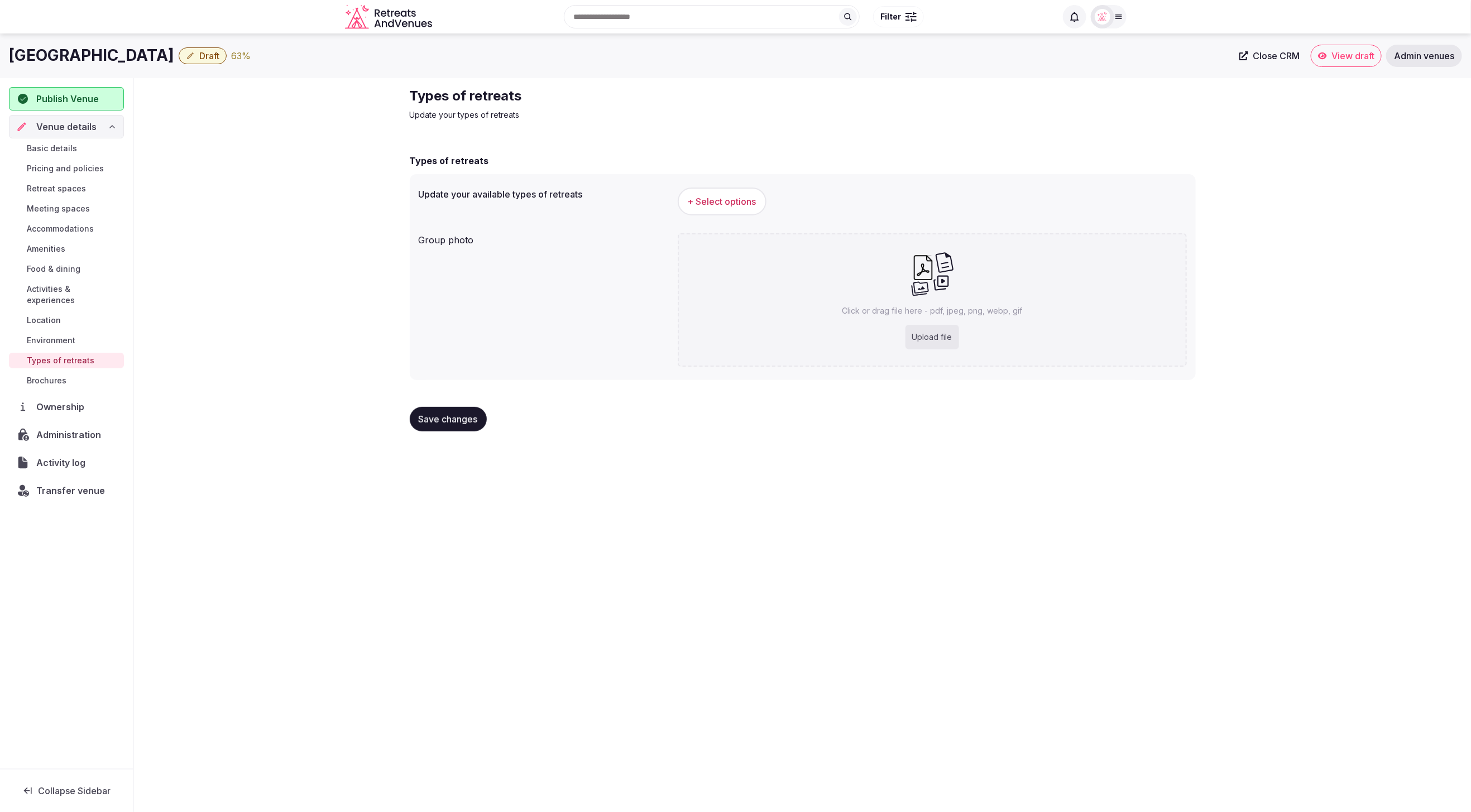
click at [1270, 504] on div "Jumpy Bay Island Draft 63 % Close CRM View draft Admin venues Publish Venue Ven…" at bounding box center [736, 420] width 1471 height 772
click at [716, 198] on span "+ Select options" at bounding box center [722, 201] width 69 height 12
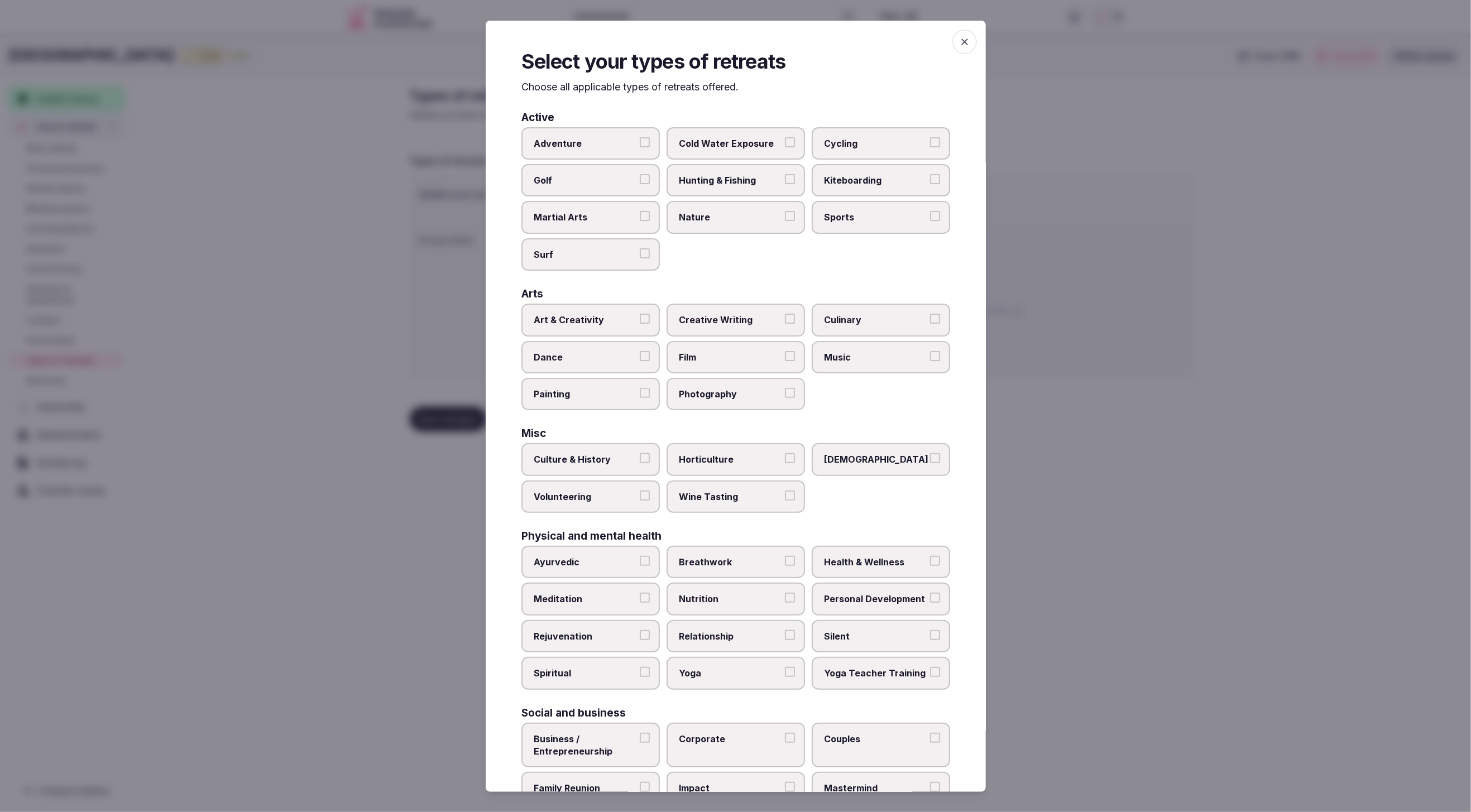
click at [757, 273] on div "Active Adventure Cold Water Exposure Cycling Golf Hunting & Fishing Kiteboardin…" at bounding box center [736, 477] width 428 height 730
click at [784, 273] on div "Active Adventure Cold Water Exposure Cycling Golf Hunting & Fishing Kiteboardin…" at bounding box center [736, 477] width 428 height 730
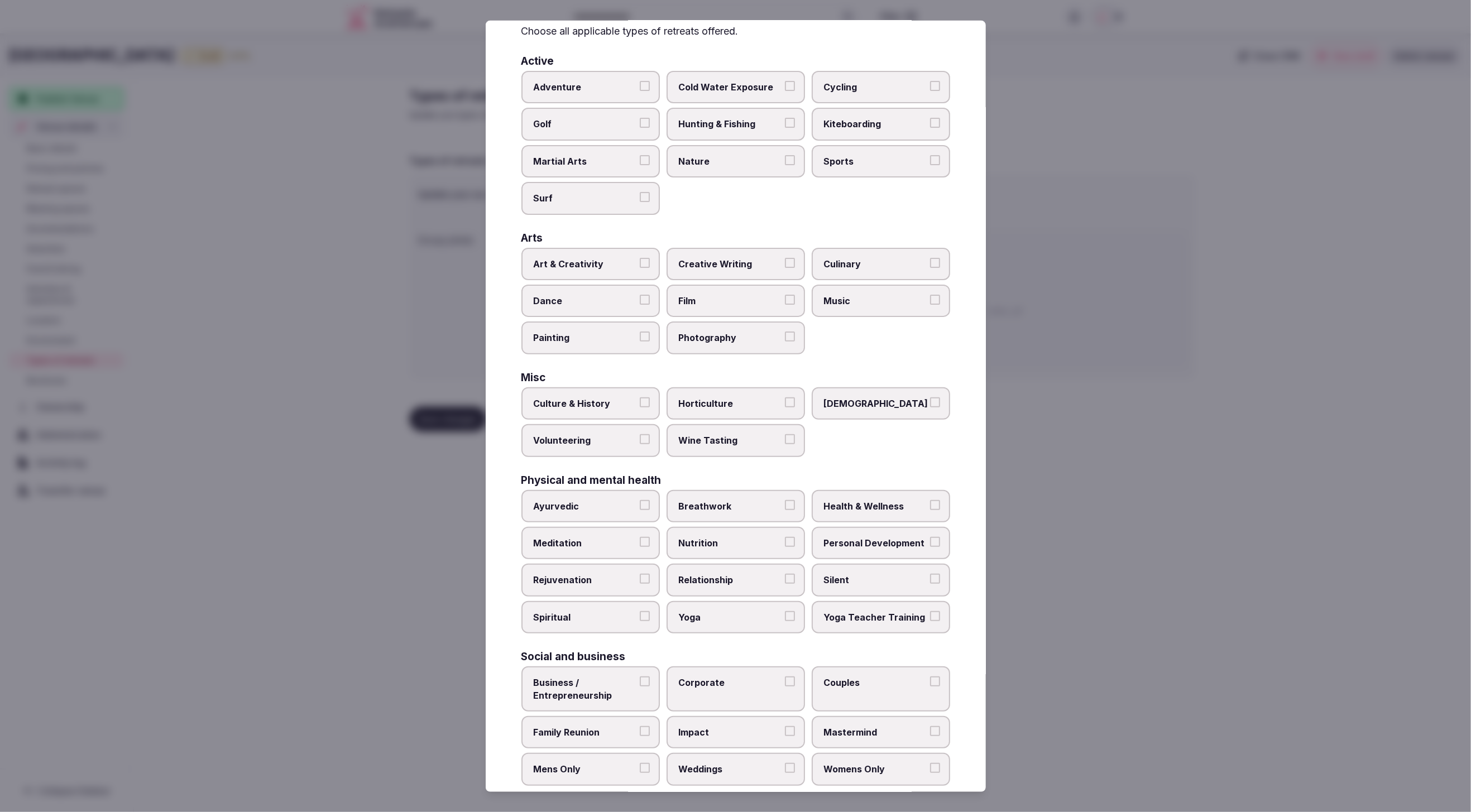
scroll to position [67, 0]
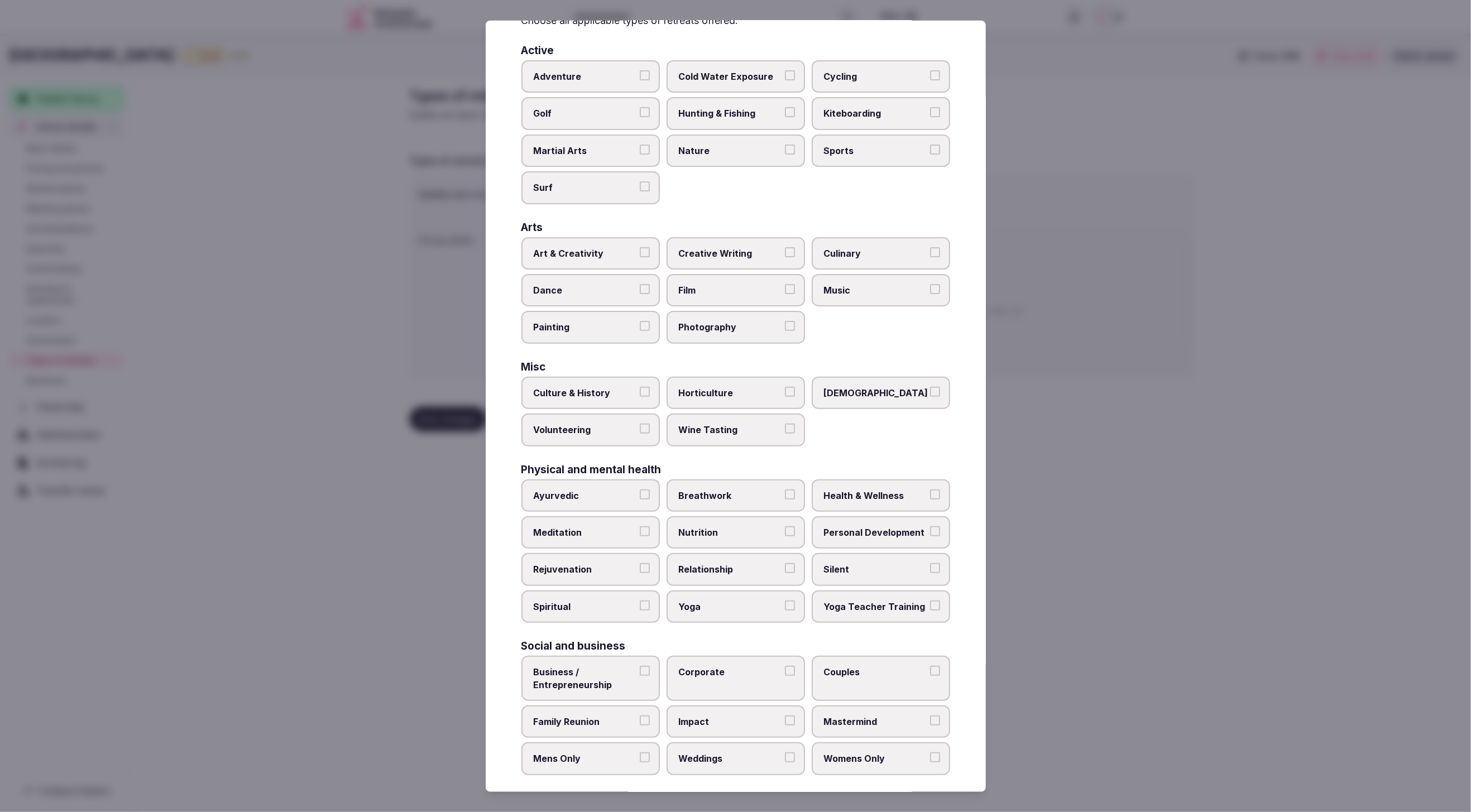
click at [726, 756] on label "Weddings" at bounding box center [736, 759] width 138 height 32
click at [785, 756] on button "Weddings" at bounding box center [790, 757] width 10 height 10
click at [583, 665] on span "Business / Entrepreneurship" at bounding box center [585, 678] width 103 height 25
click at [640, 665] on button "Business / Entrepreneurship" at bounding box center [645, 670] width 10 height 10
click at [697, 665] on span "Corporate" at bounding box center [730, 671] width 103 height 12
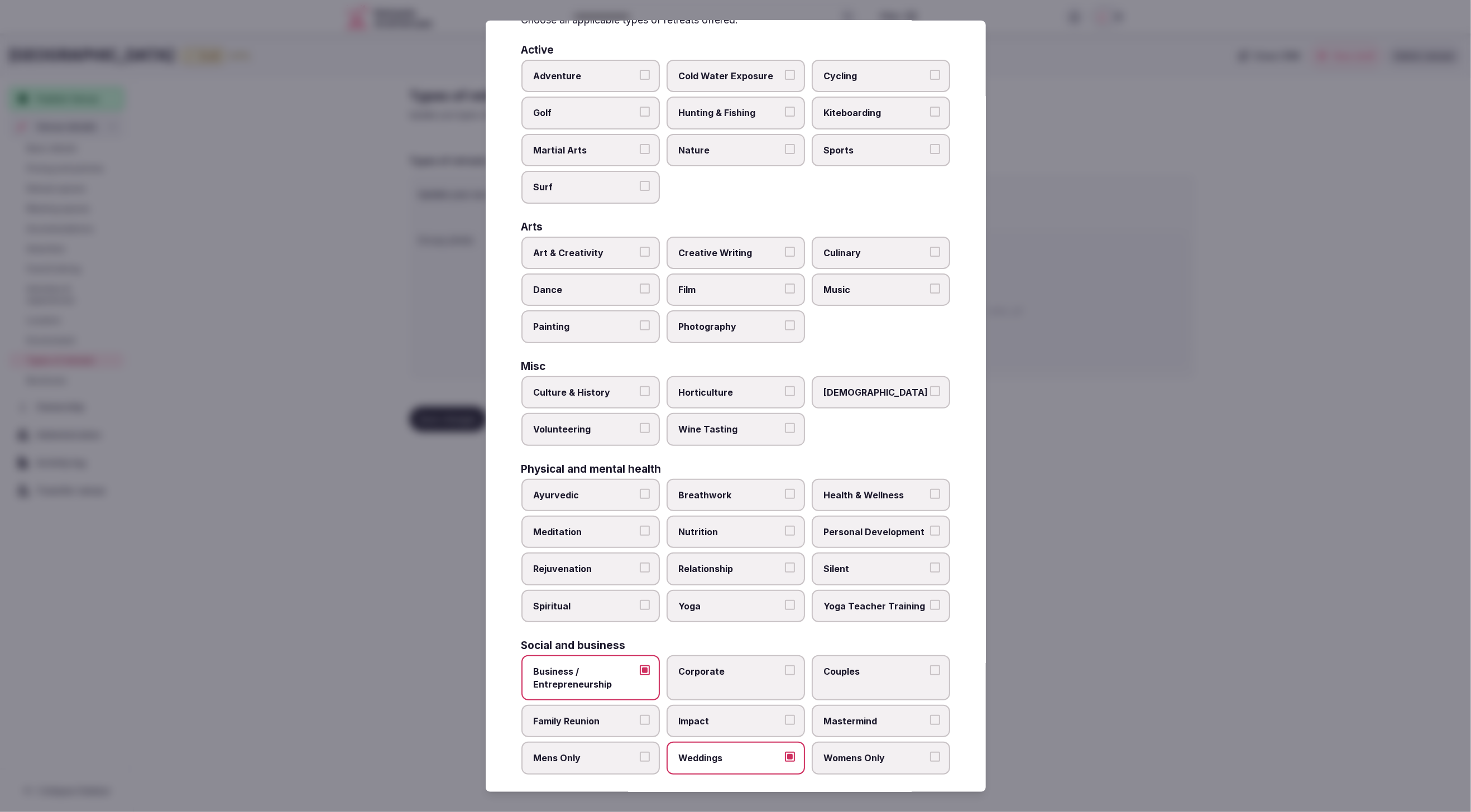
click at [785, 665] on button "Corporate" at bounding box center [790, 670] width 10 height 10
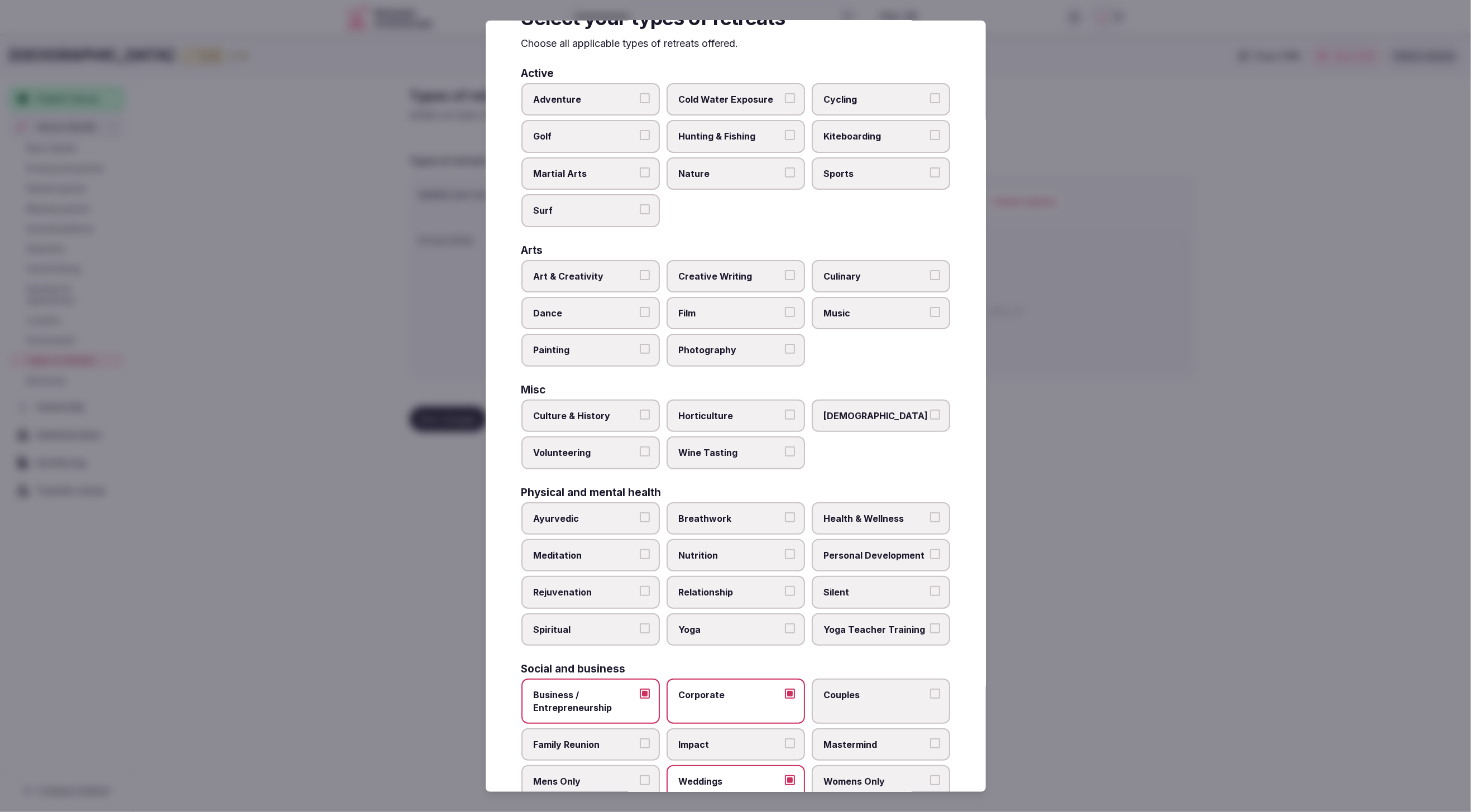
scroll to position [43, 0]
click at [735, 664] on div "Social and business" at bounding box center [736, 669] width 428 height 11
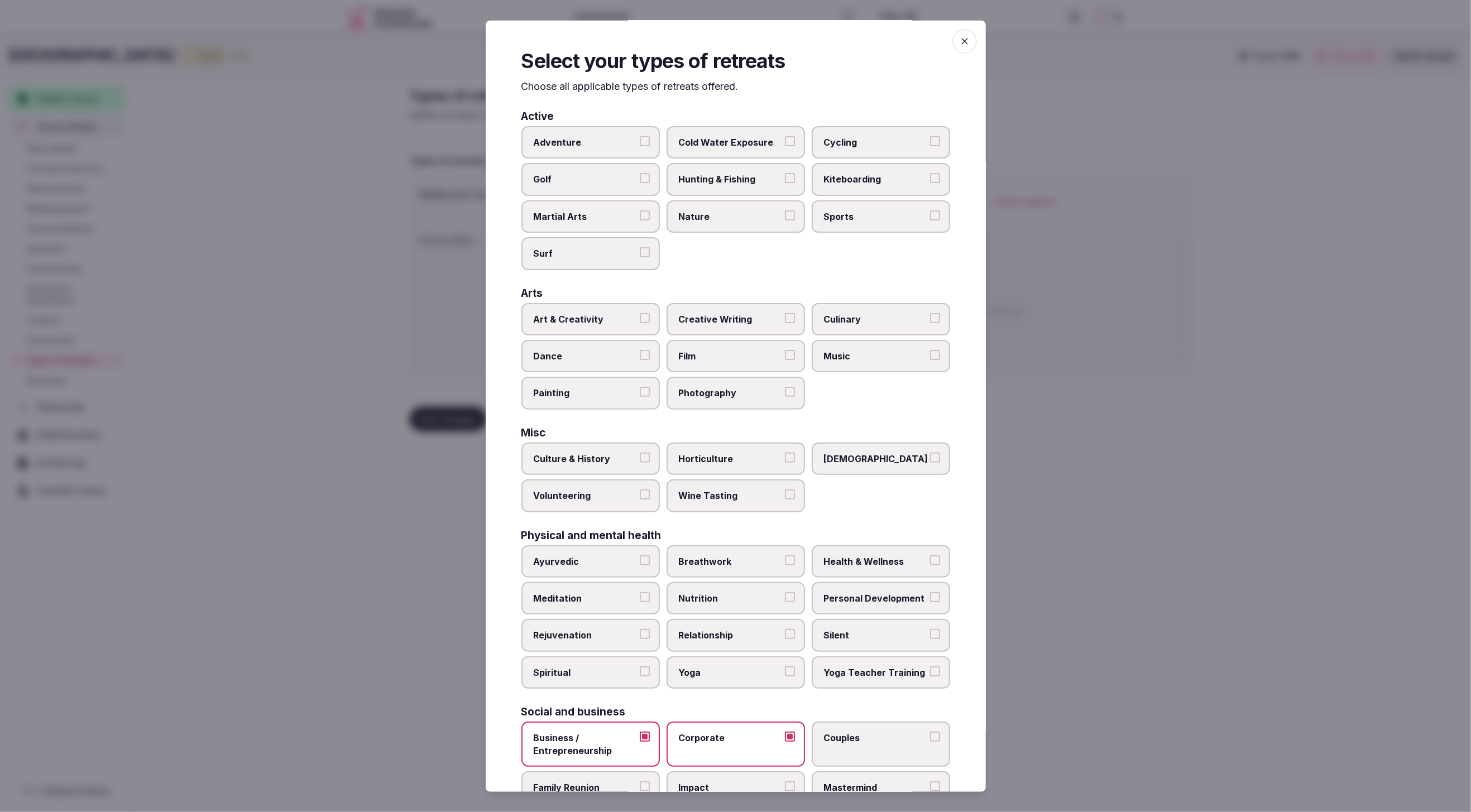
scroll to position [0, 0]
click at [738, 678] on label "Yoga" at bounding box center [736, 673] width 138 height 32
click at [785, 677] on button "Yoga" at bounding box center [790, 672] width 10 height 10
click at [814, 282] on div "Active Adventure Cold Water Exposure Cycling Golf Hunting & Fishing Kiteboardin…" at bounding box center [736, 477] width 428 height 730
click at [882, 219] on span "Sports" at bounding box center [875, 217] width 103 height 12
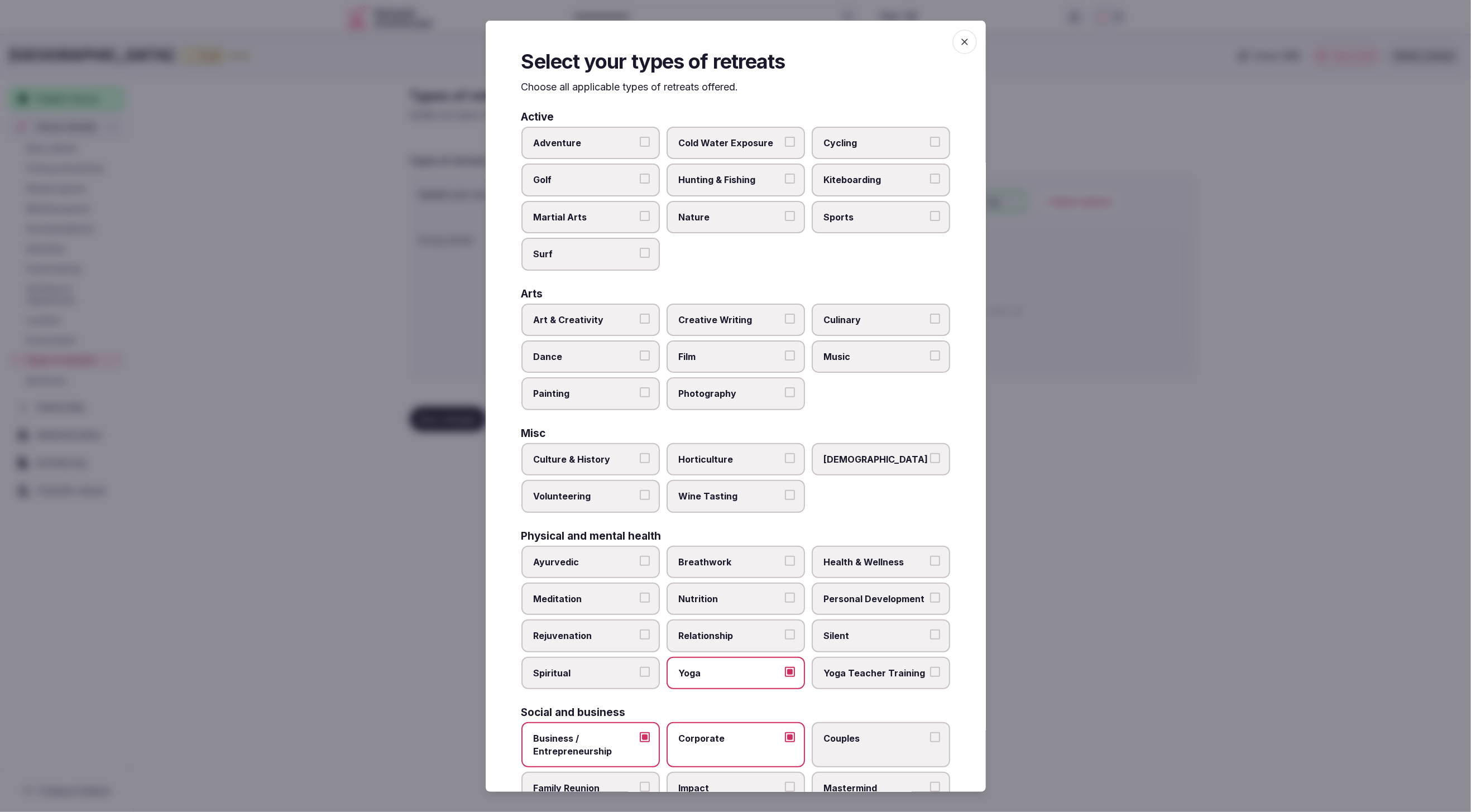
click at [930, 219] on button "Sports" at bounding box center [935, 216] width 10 height 10
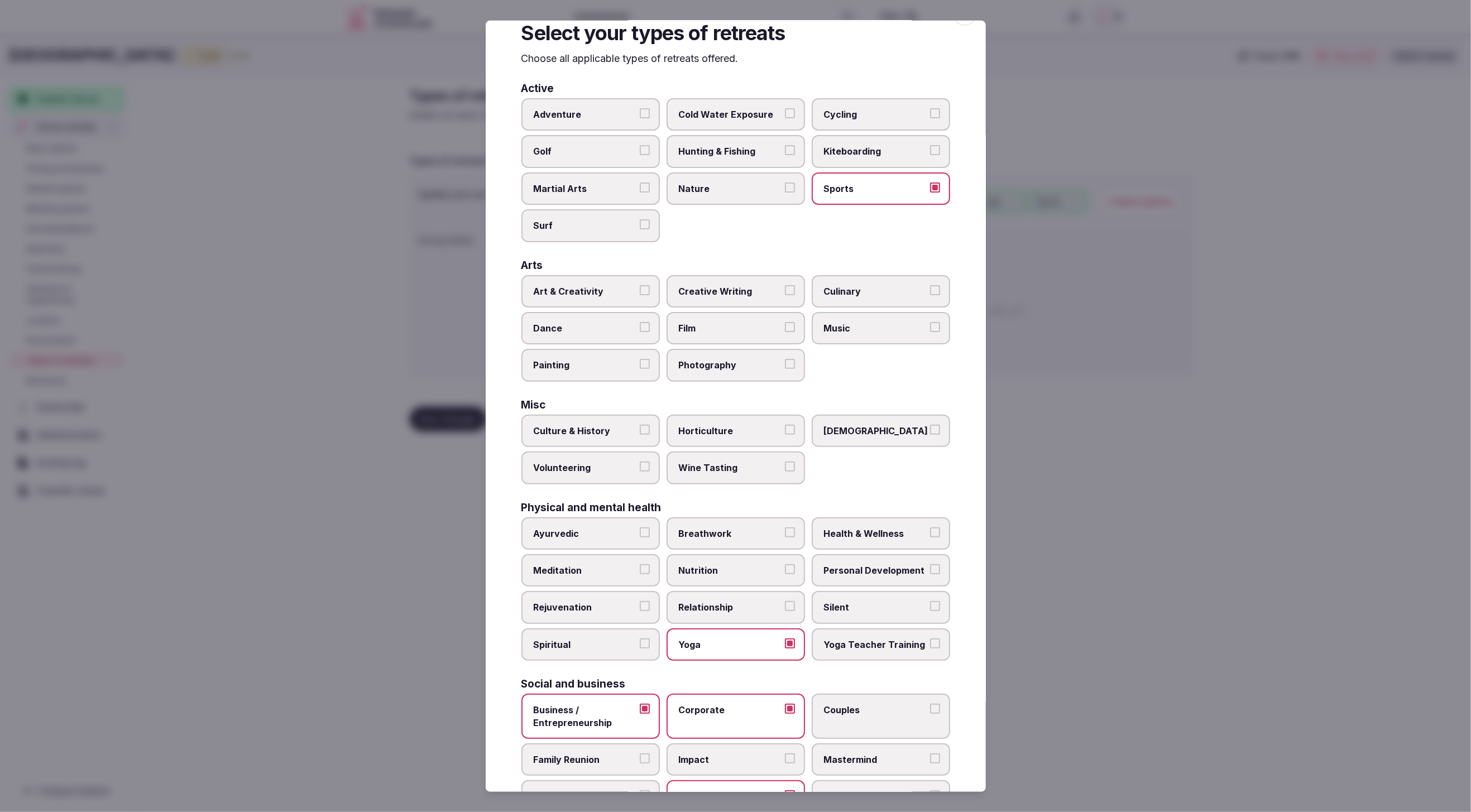
scroll to position [34, 0]
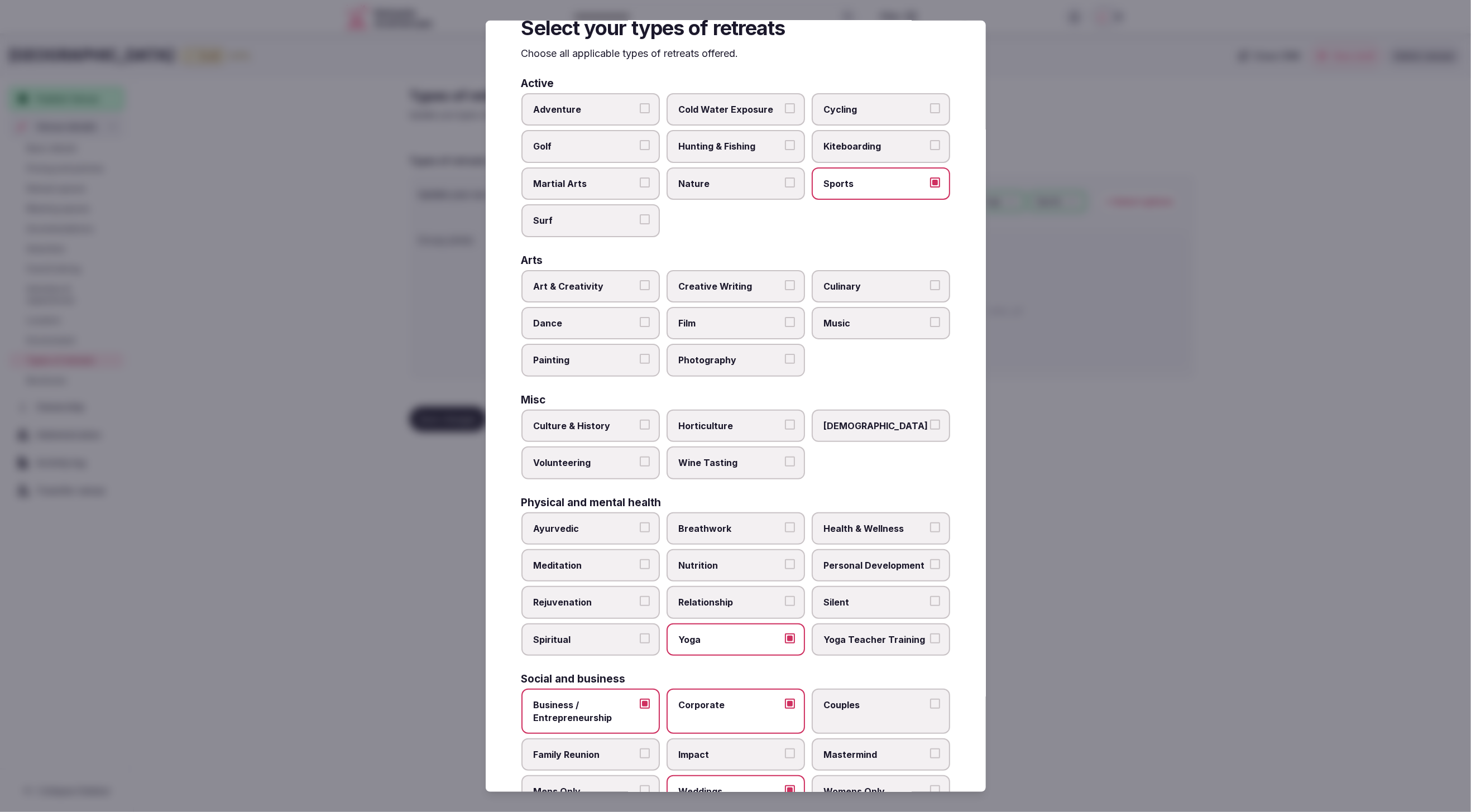
click at [899, 378] on div "Active Adventure Cold Water Exposure Cycling Golf Hunting & Fishing Kiteboardin…" at bounding box center [736, 443] width 428 height 730
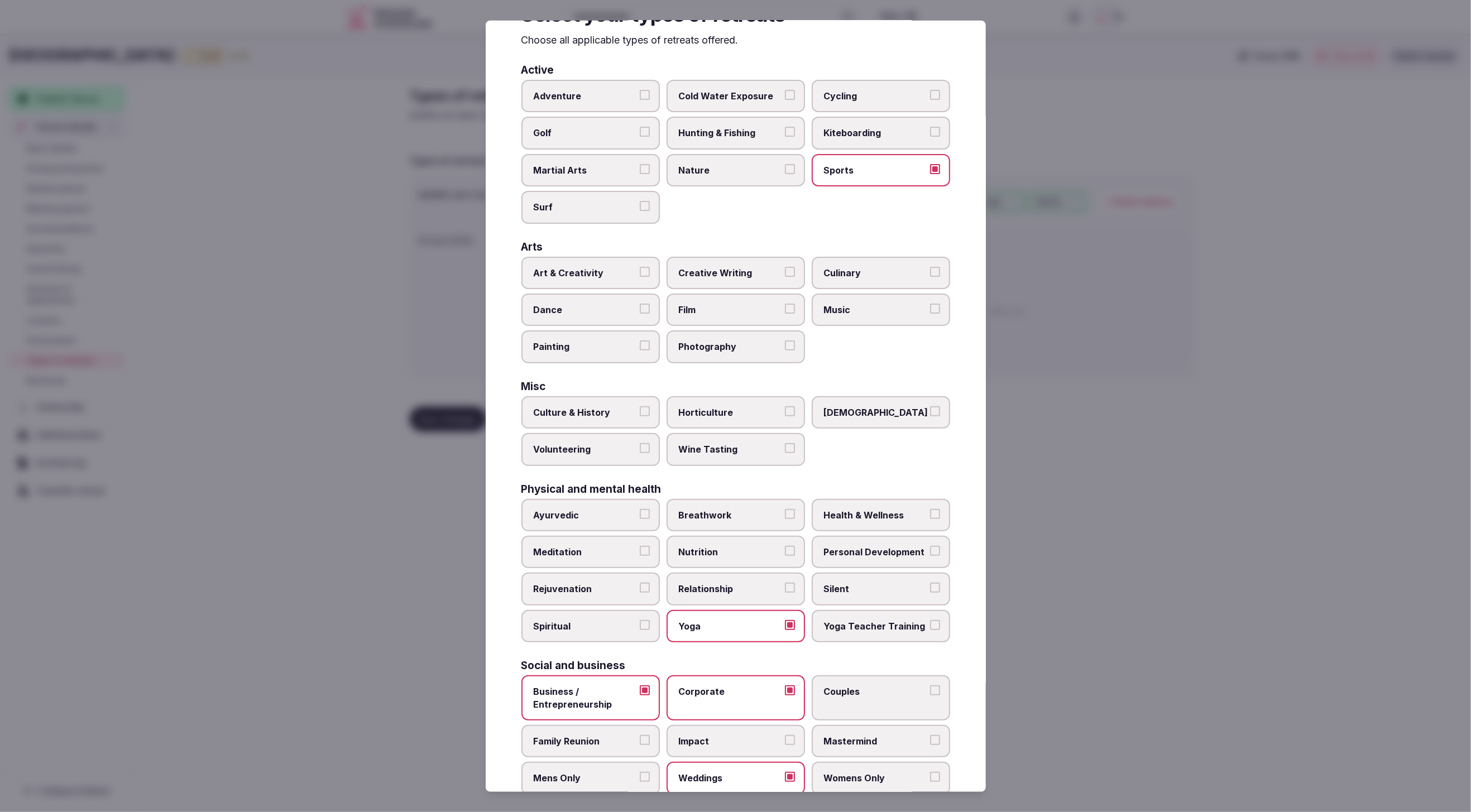
scroll to position [67, 0]
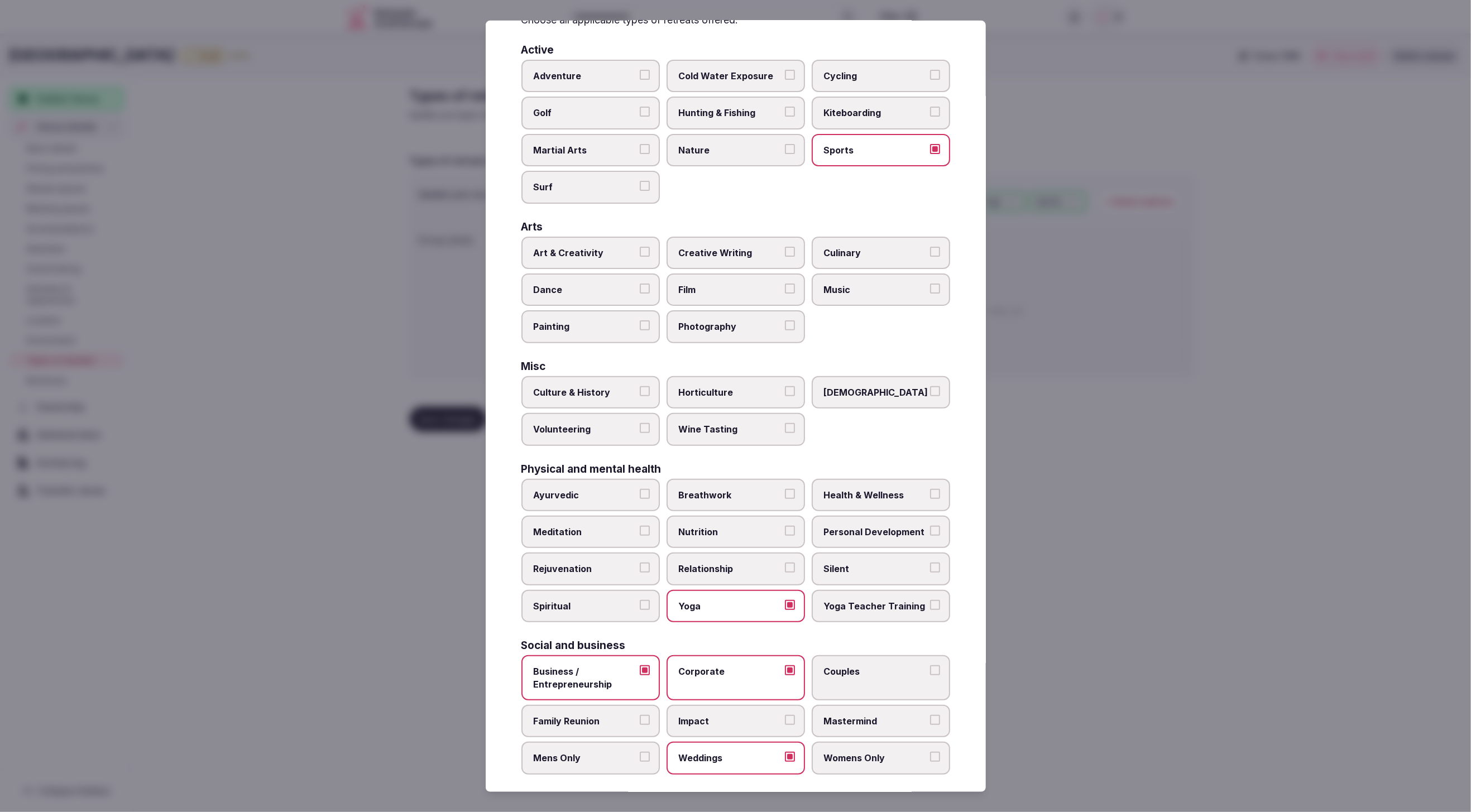
click at [864, 433] on div "Culture & History Horticulture LGBTQ Volunteering Wine Tasting" at bounding box center [736, 411] width 428 height 69
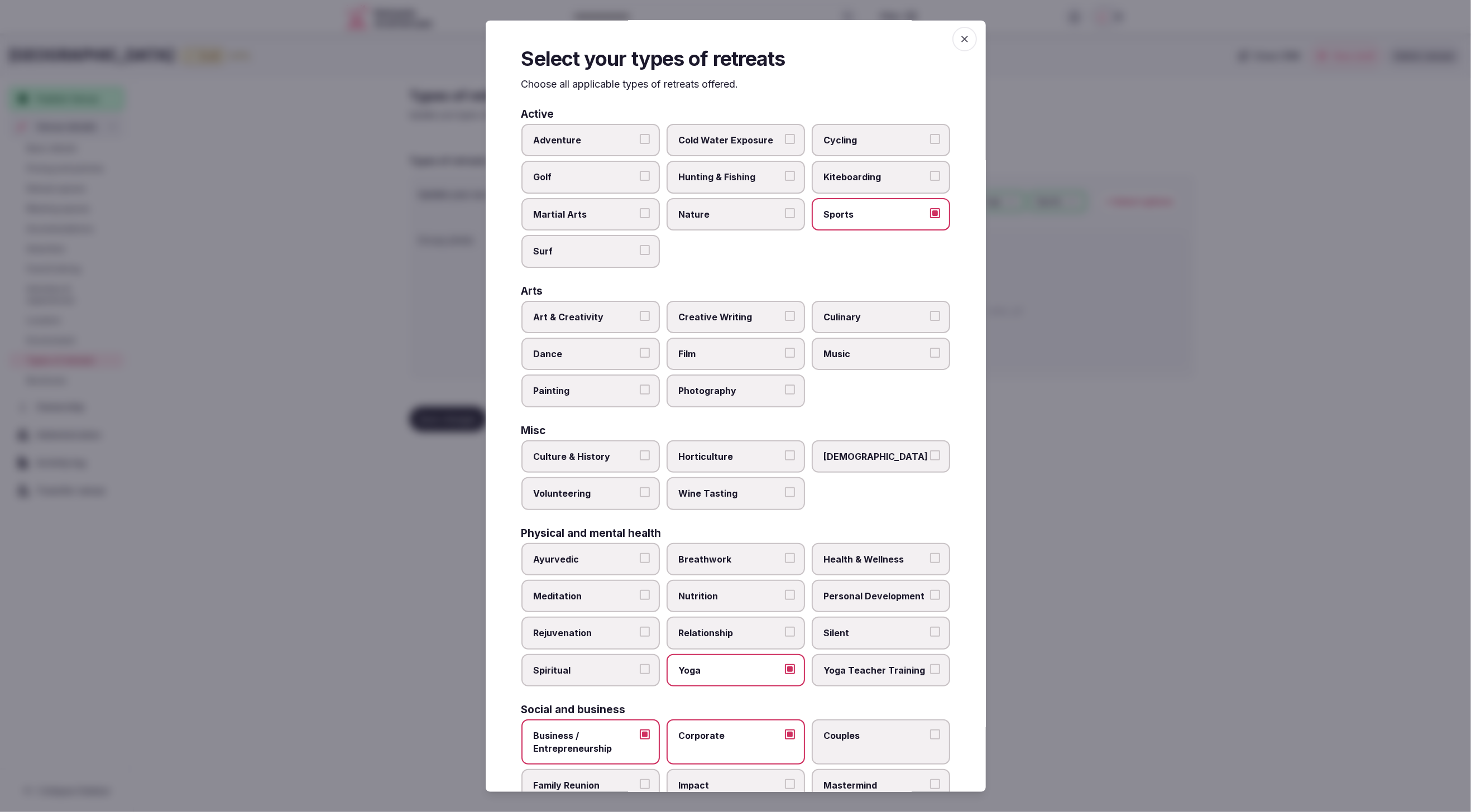
scroll to position [0, 0]
click at [862, 422] on div "Active Adventure Cold Water Exposure Cycling Golf Hunting & Fishing Kiteboardin…" at bounding box center [736, 477] width 428 height 730
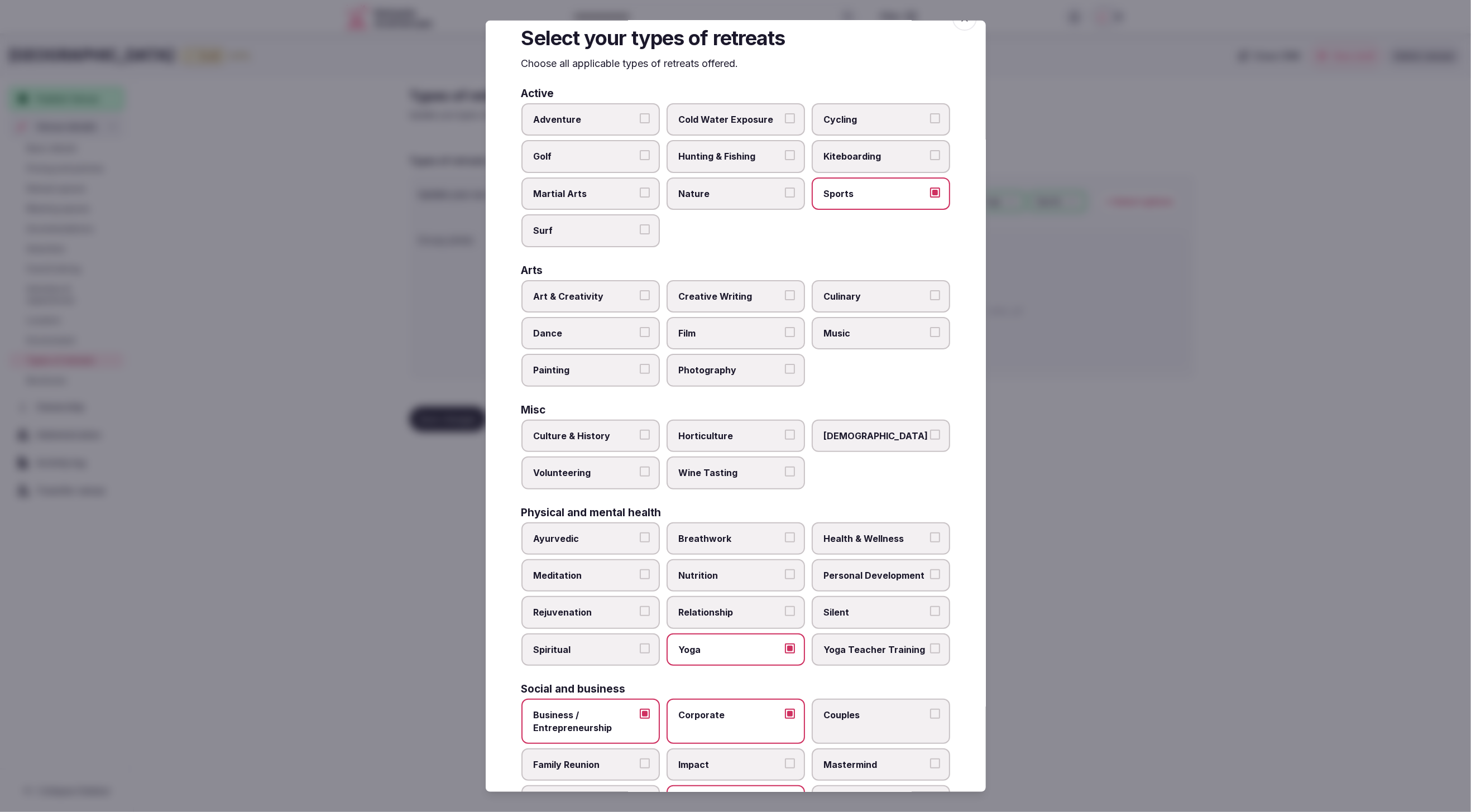
scroll to position [67, 0]
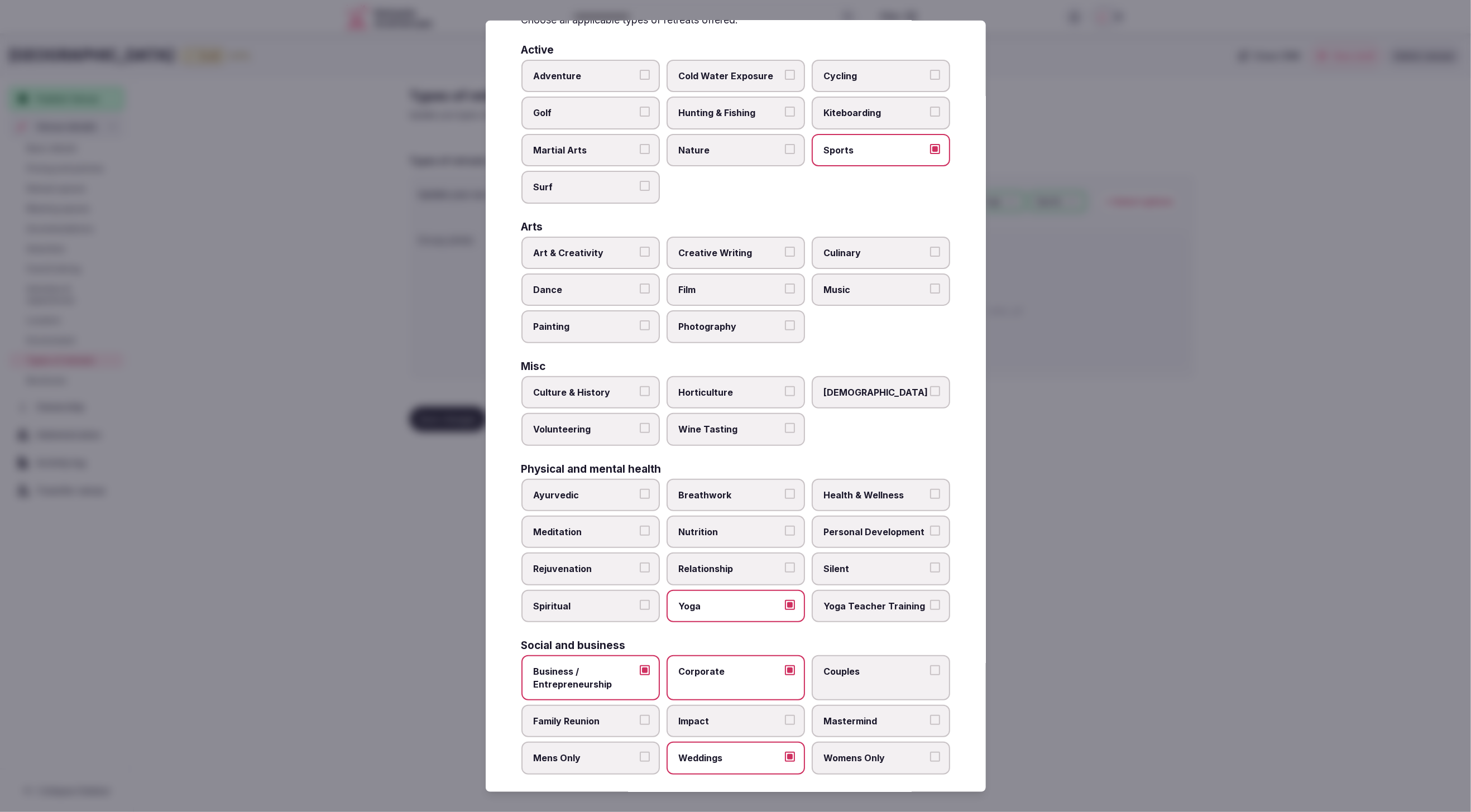
click at [1063, 525] on div at bounding box center [736, 406] width 1471 height 812
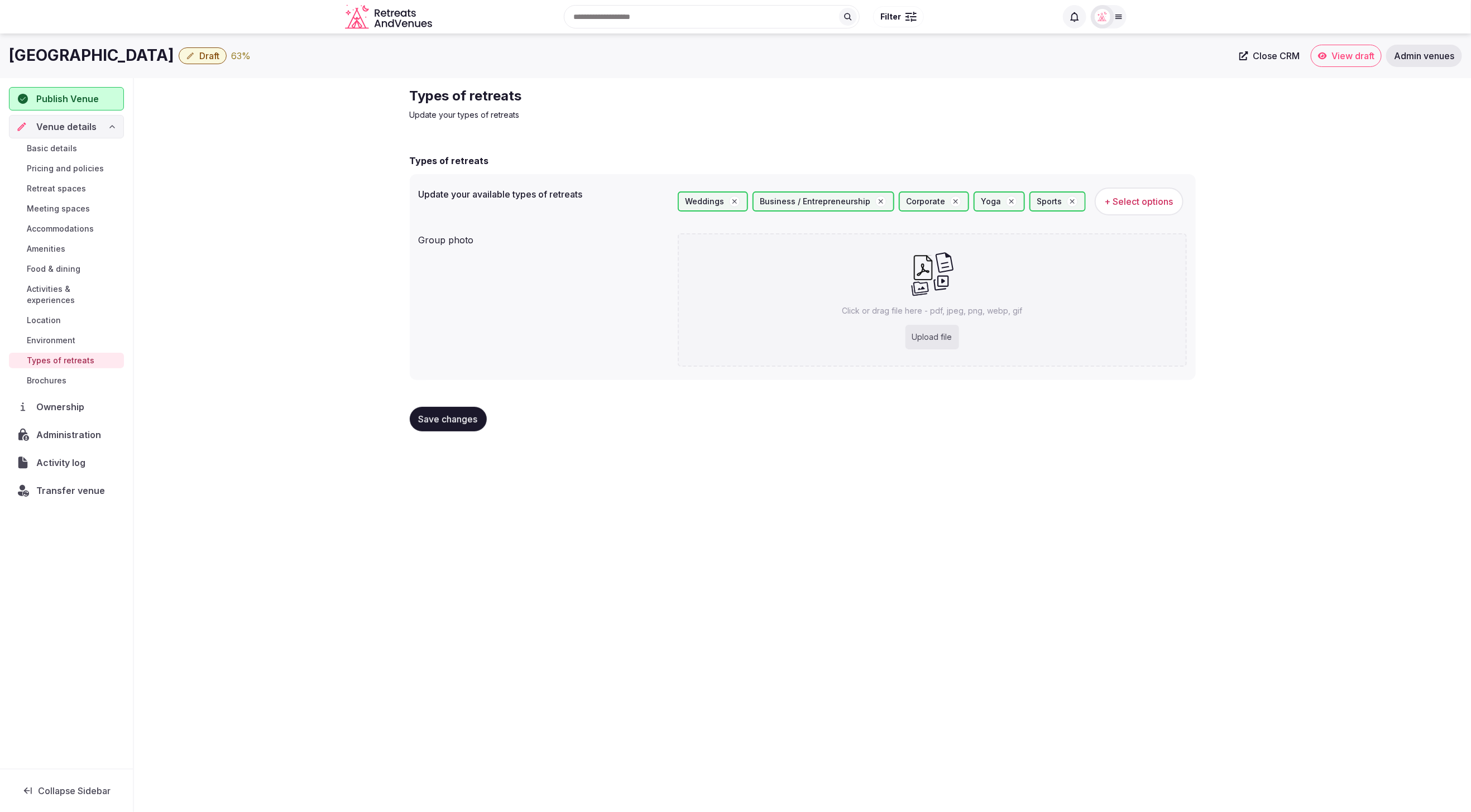
click at [877, 153] on div "Types of retreats Update your available types of retreats Weddings Business / E…" at bounding box center [803, 291] width 786 height 297
click at [942, 337] on div "Upload file" at bounding box center [932, 337] width 53 height 25
type input "**********"
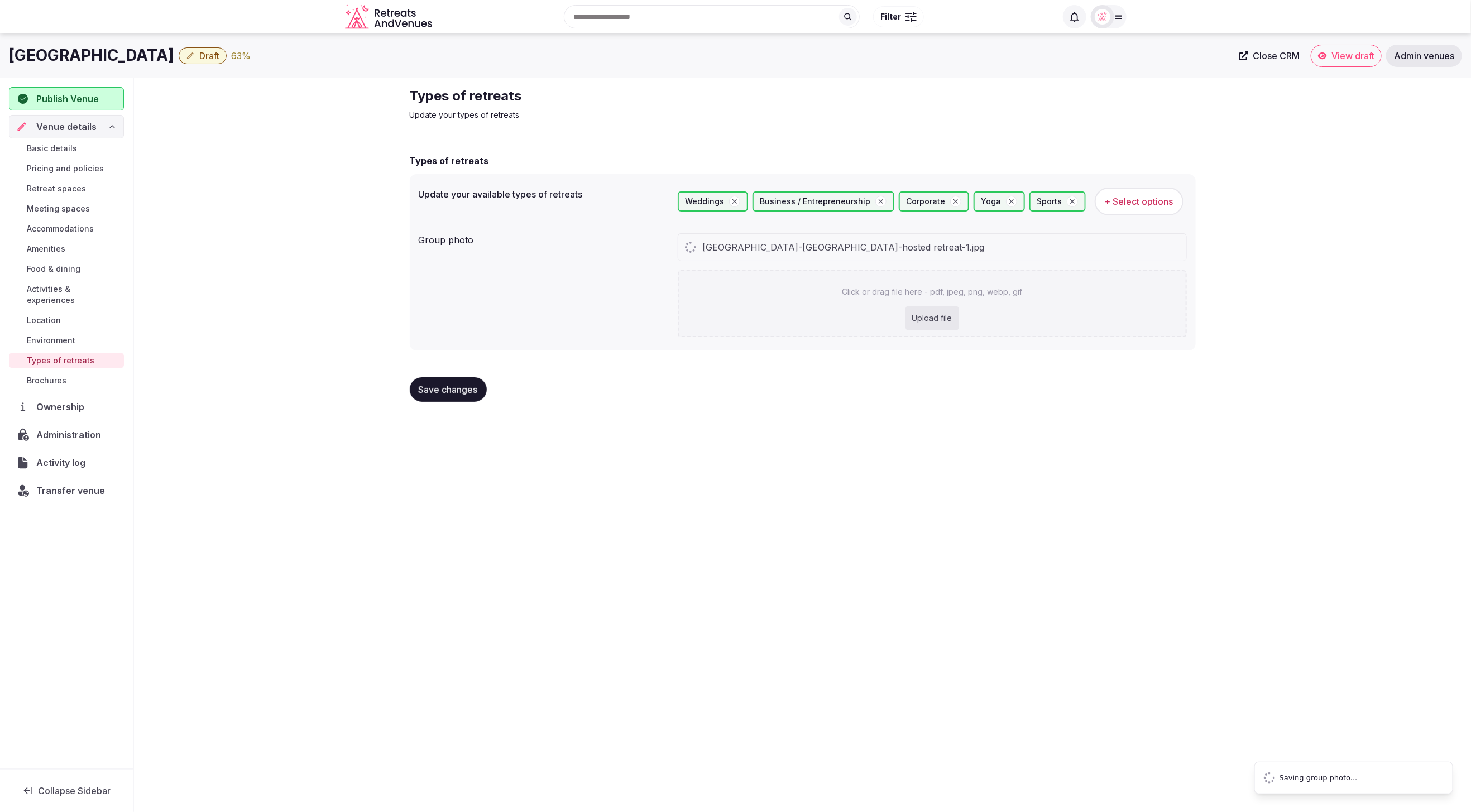
click at [455, 391] on span "Save changes" at bounding box center [448, 389] width 59 height 11
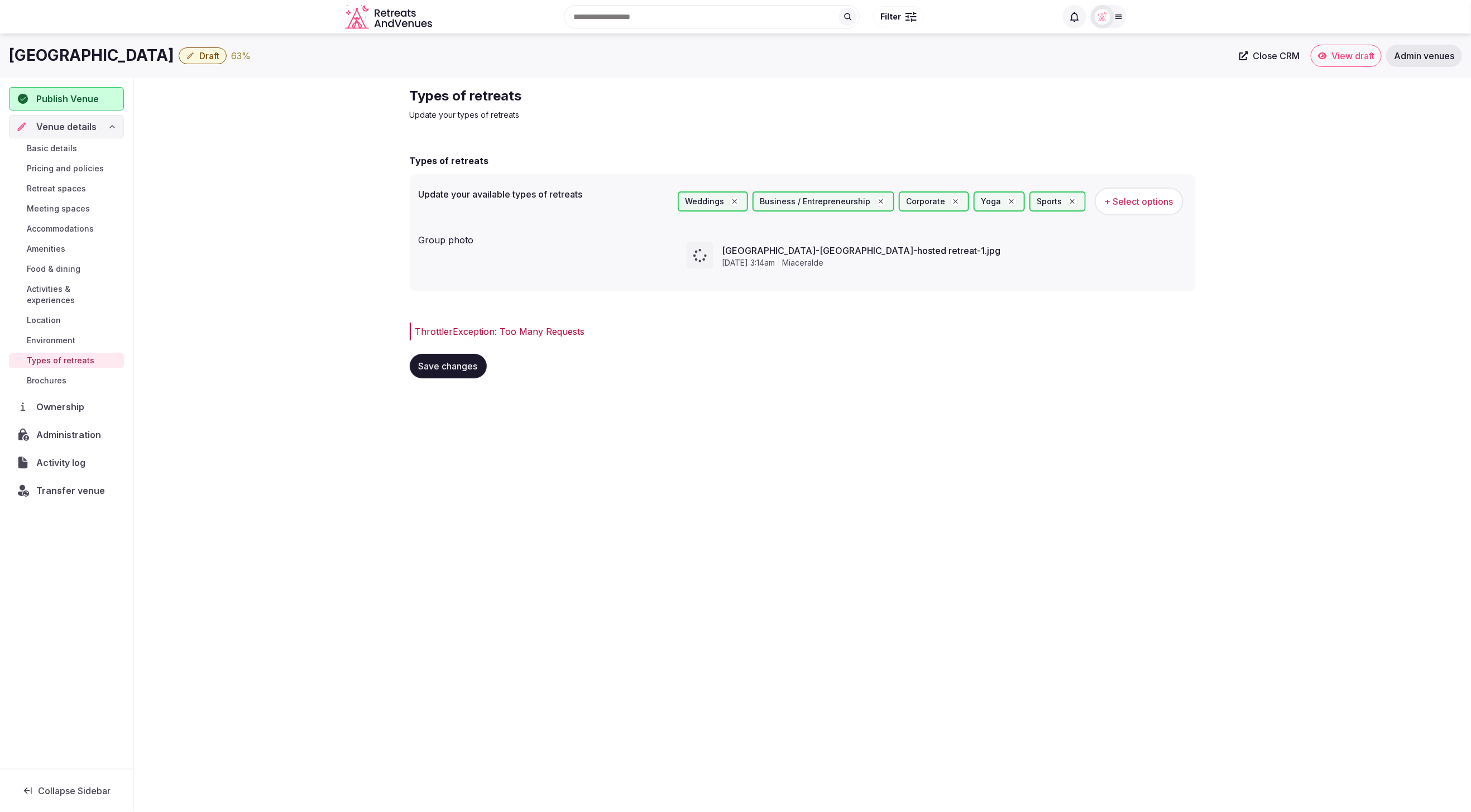
click at [443, 363] on span "Save changes" at bounding box center [448, 365] width 59 height 11
click at [439, 329] on span "Save changes" at bounding box center [448, 330] width 59 height 11
drag, startPoint x: 194, startPoint y: 218, endPoint x: 143, endPoint y: 190, distance: 58.2
click at [192, 217] on div "Types of retreats Update your types of retreats Types of retreats Update your a…" at bounding box center [802, 219] width 1337 height 282
click at [53, 145] on span "Basic details" at bounding box center [52, 148] width 50 height 11
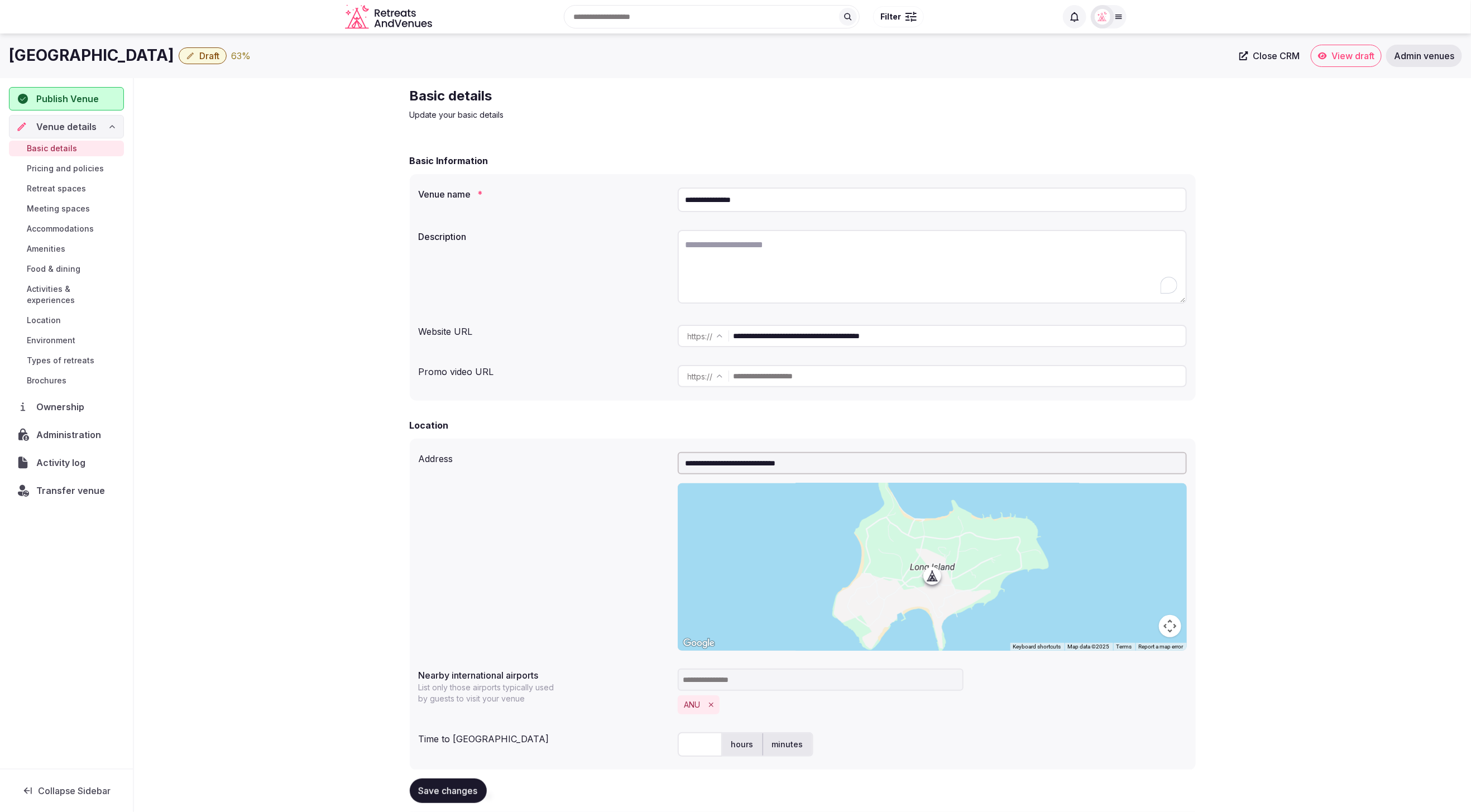
click at [771, 255] on textarea "To enrich screen reader interactions, please activate Accessibility in Grammarl…" at bounding box center [932, 267] width 509 height 74
paste textarea "**********"
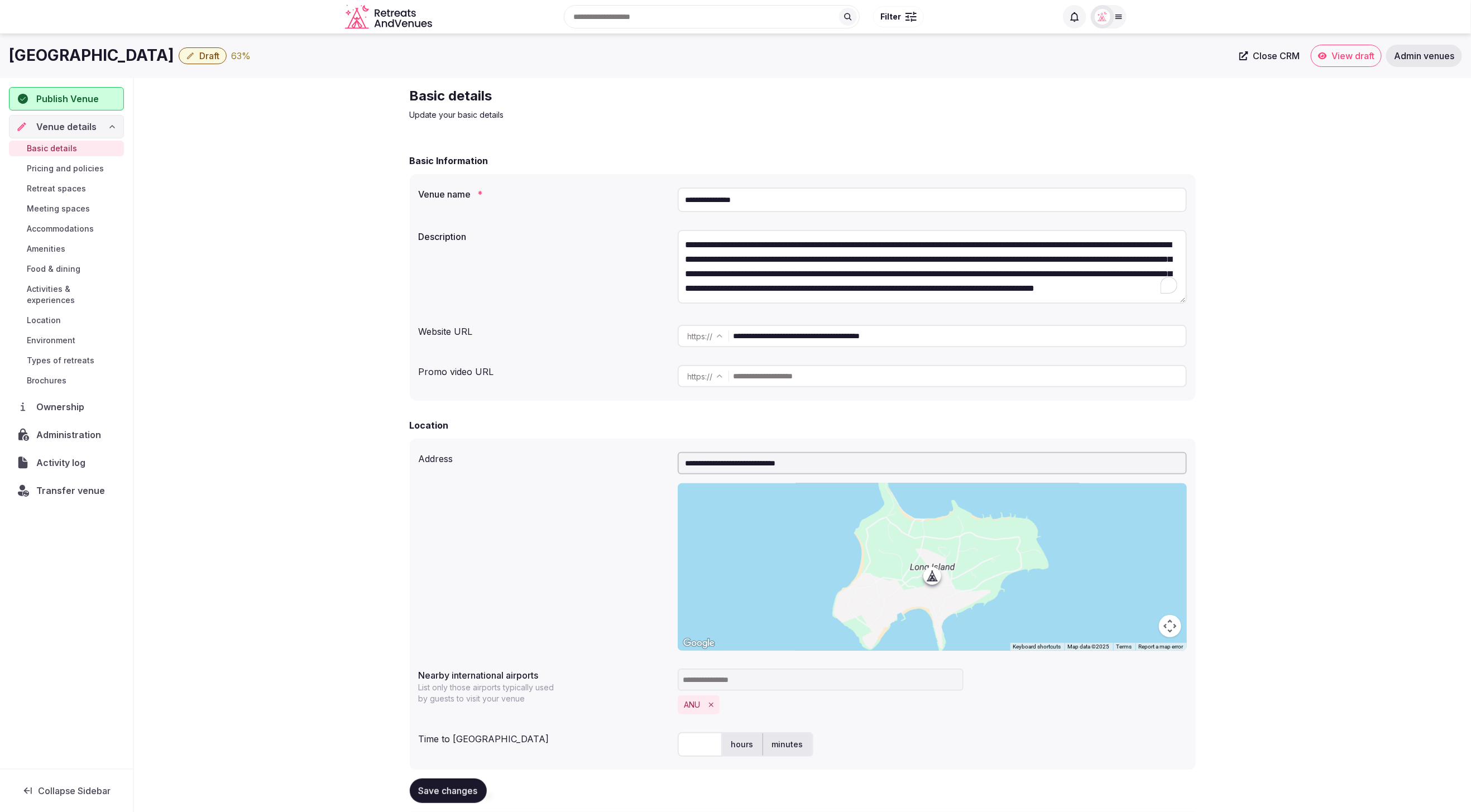
scroll to position [6, 0]
type textarea "**********"
click at [1329, 424] on div "**********" at bounding box center [802, 784] width 1337 height 1413
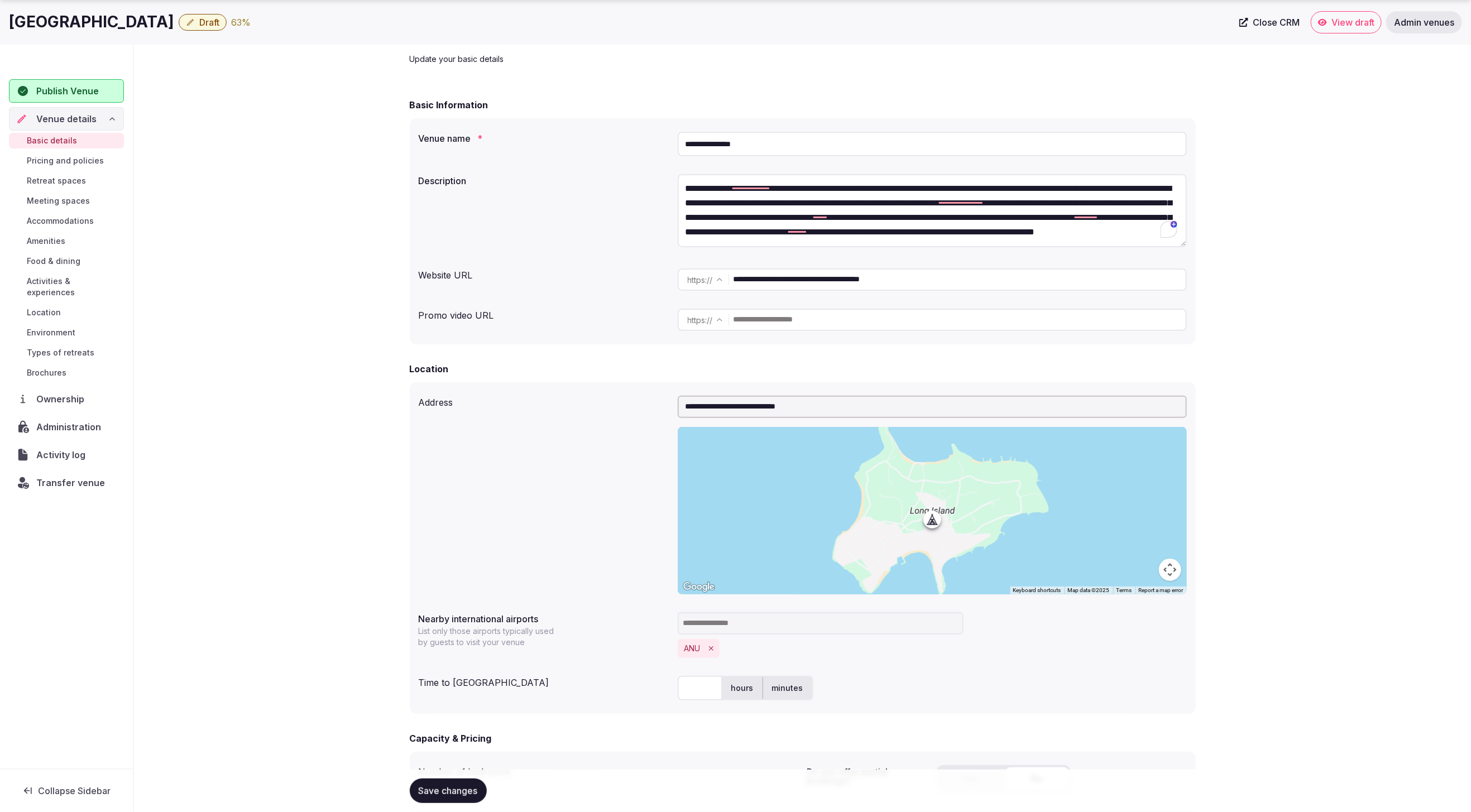
scroll to position [65, 0]
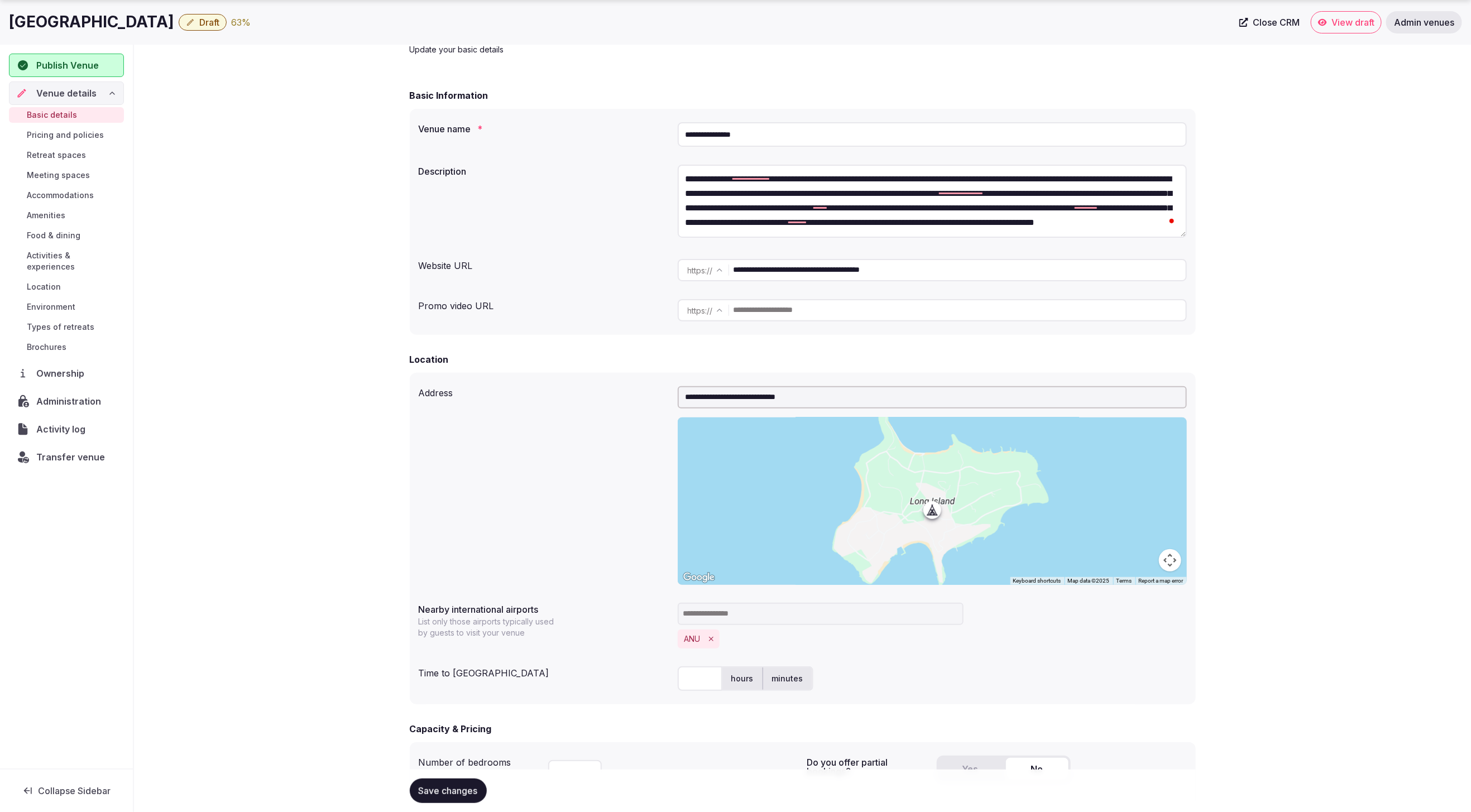
drag, startPoint x: 812, startPoint y: 142, endPoint x: 668, endPoint y: 138, distance: 144.1
click at [663, 134] on div "**********" at bounding box center [803, 134] width 768 height 34
click at [837, 314] on input "text" at bounding box center [959, 310] width 453 height 23
paste input "**********"
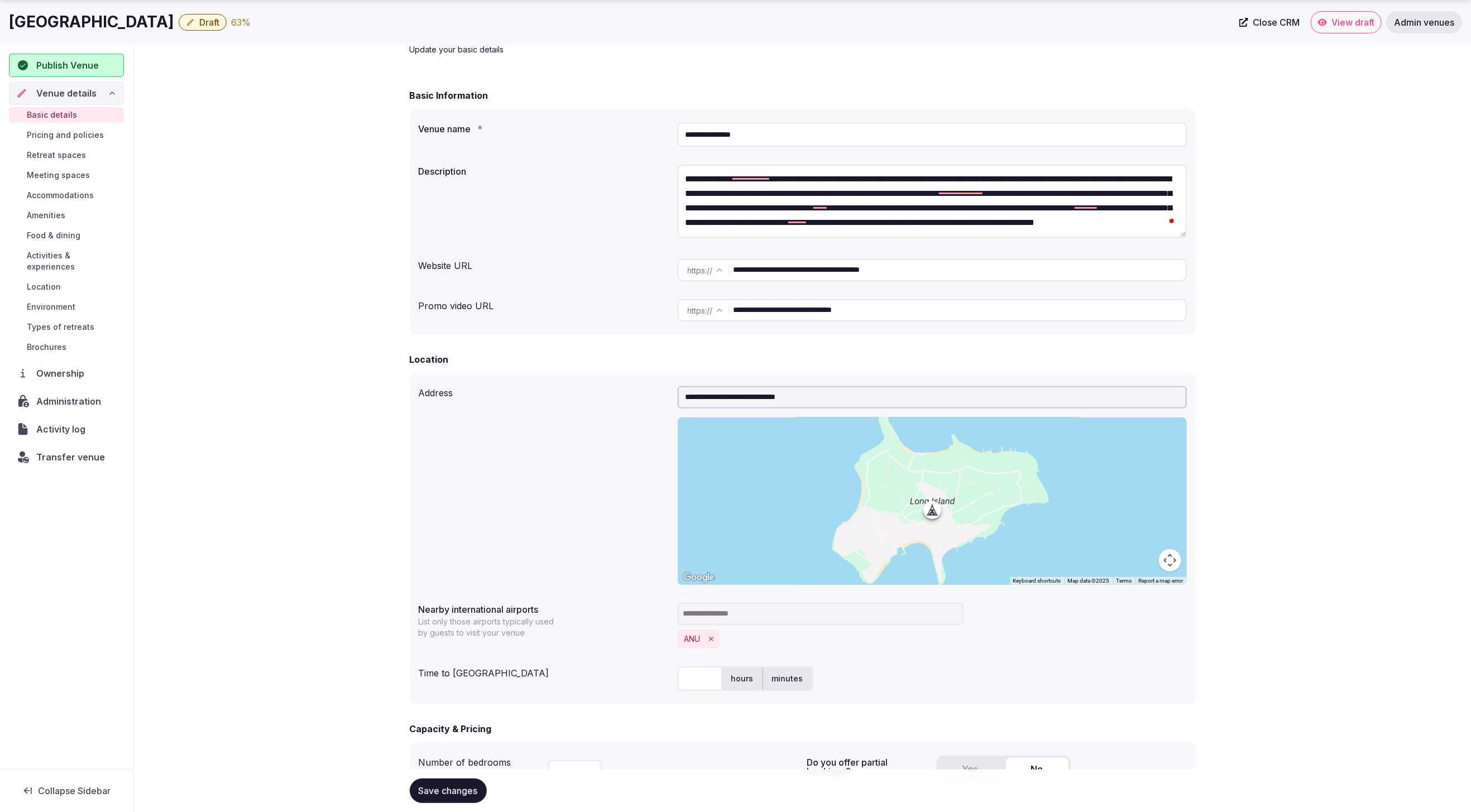
type input "**********"
click at [573, 352] on form "**********" at bounding box center [803, 752] width 786 height 1328
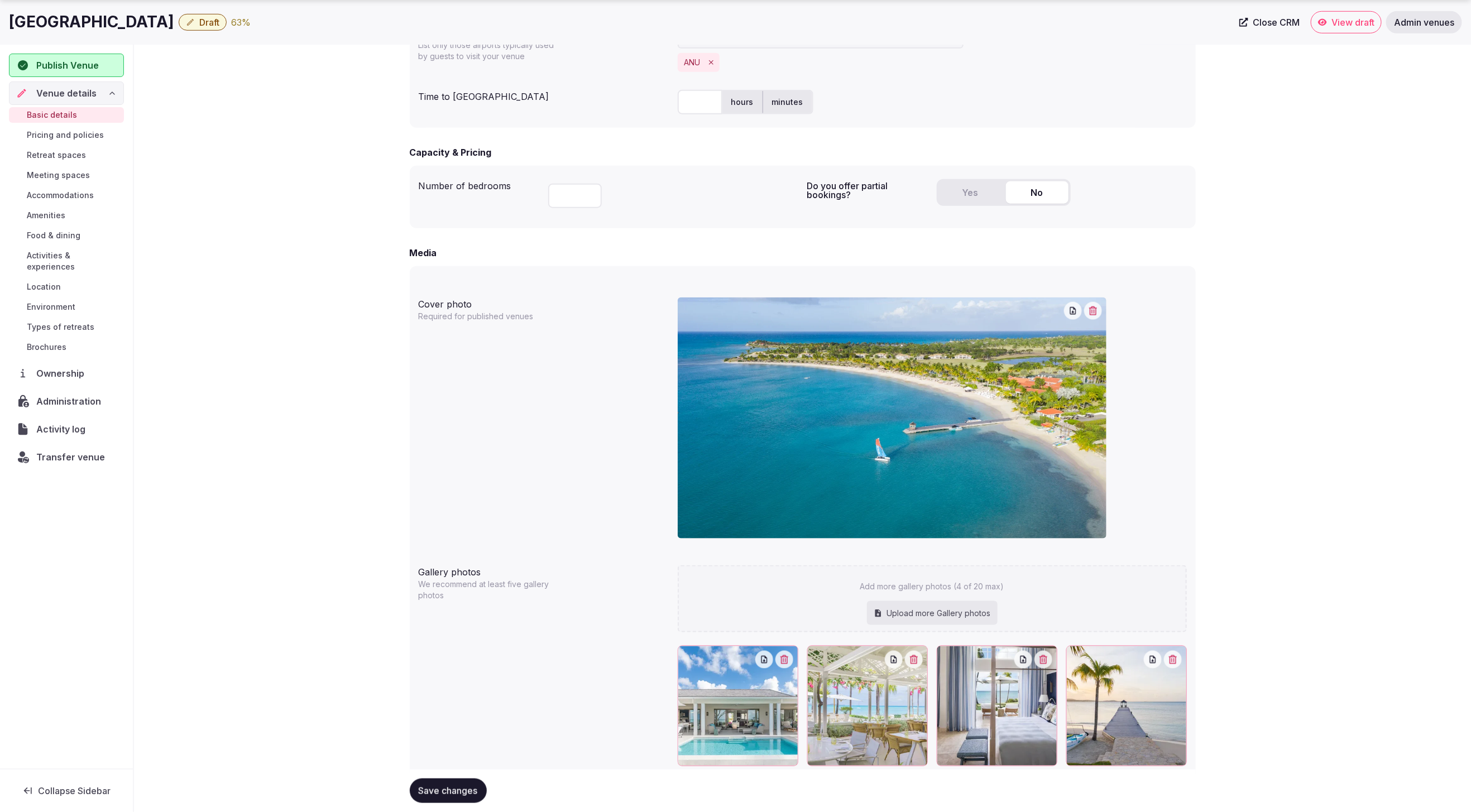
scroll to position [678, 0]
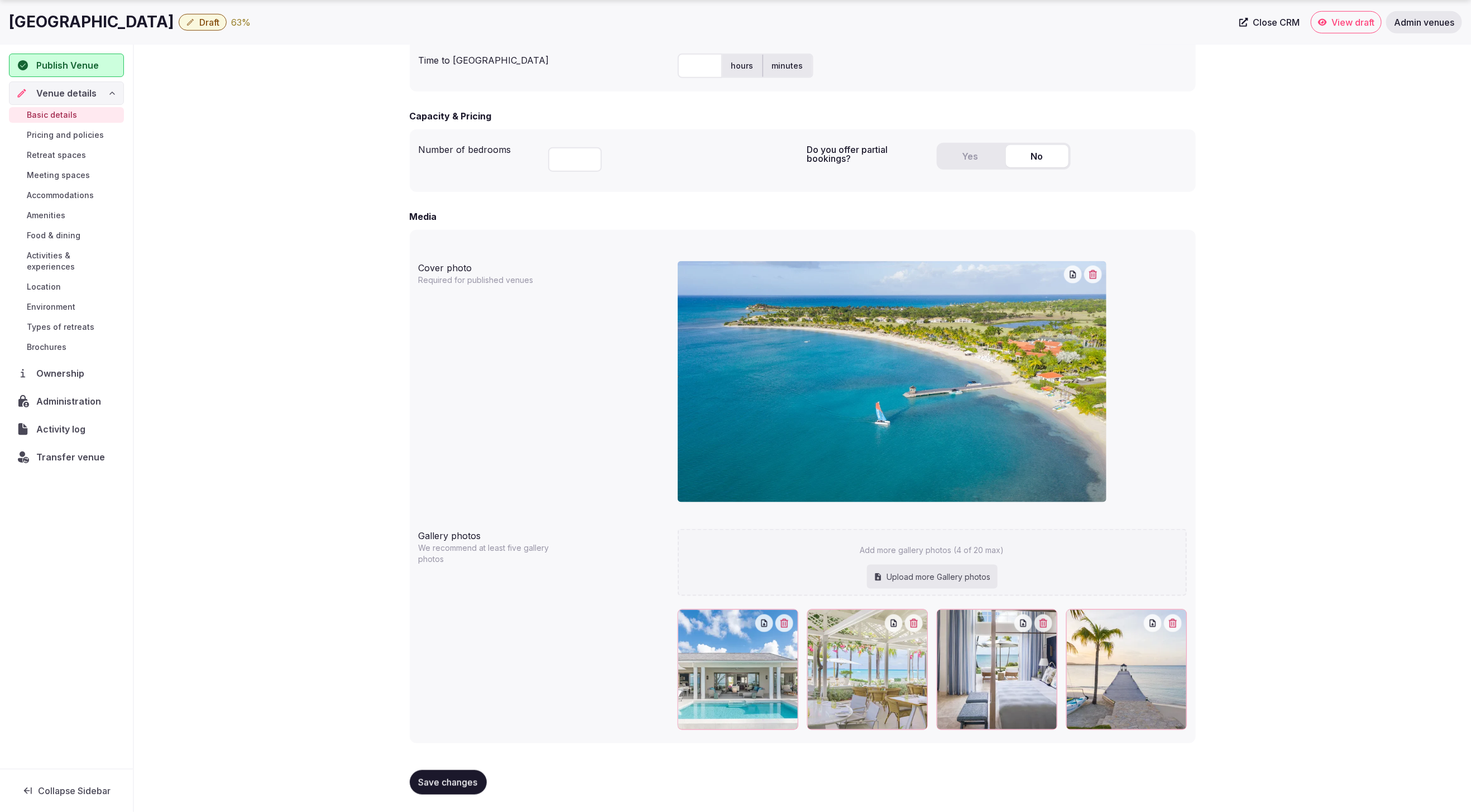
click at [453, 790] on button "Save changes" at bounding box center [448, 783] width 77 height 25
click at [278, 194] on div "**********" at bounding box center [802, 106] width 1337 height 1413
click at [61, 137] on span "Pricing and policies" at bounding box center [65, 134] width 77 height 11
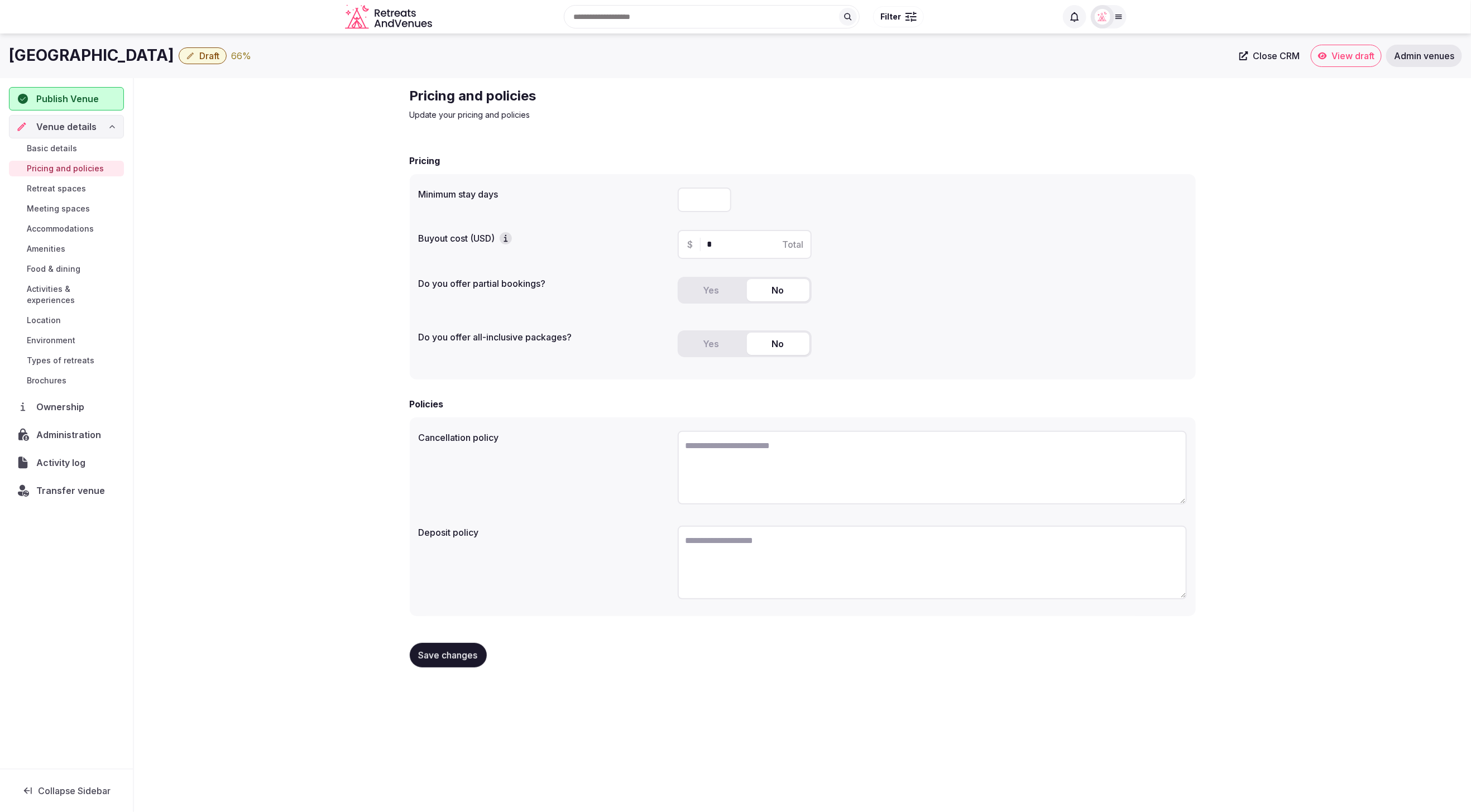
click at [948, 116] on div "Pricing and policies Update your pricing and policies" at bounding box center [803, 104] width 786 height 34
click at [906, 338] on div "Yes No" at bounding box center [932, 348] width 509 height 36
click at [711, 241] on input "*" at bounding box center [755, 244] width 94 height 13
click at [918, 280] on div "Yes No" at bounding box center [932, 295] width 509 height 36
drag, startPoint x: 735, startPoint y: 244, endPoint x: 692, endPoint y: 244, distance: 43.0
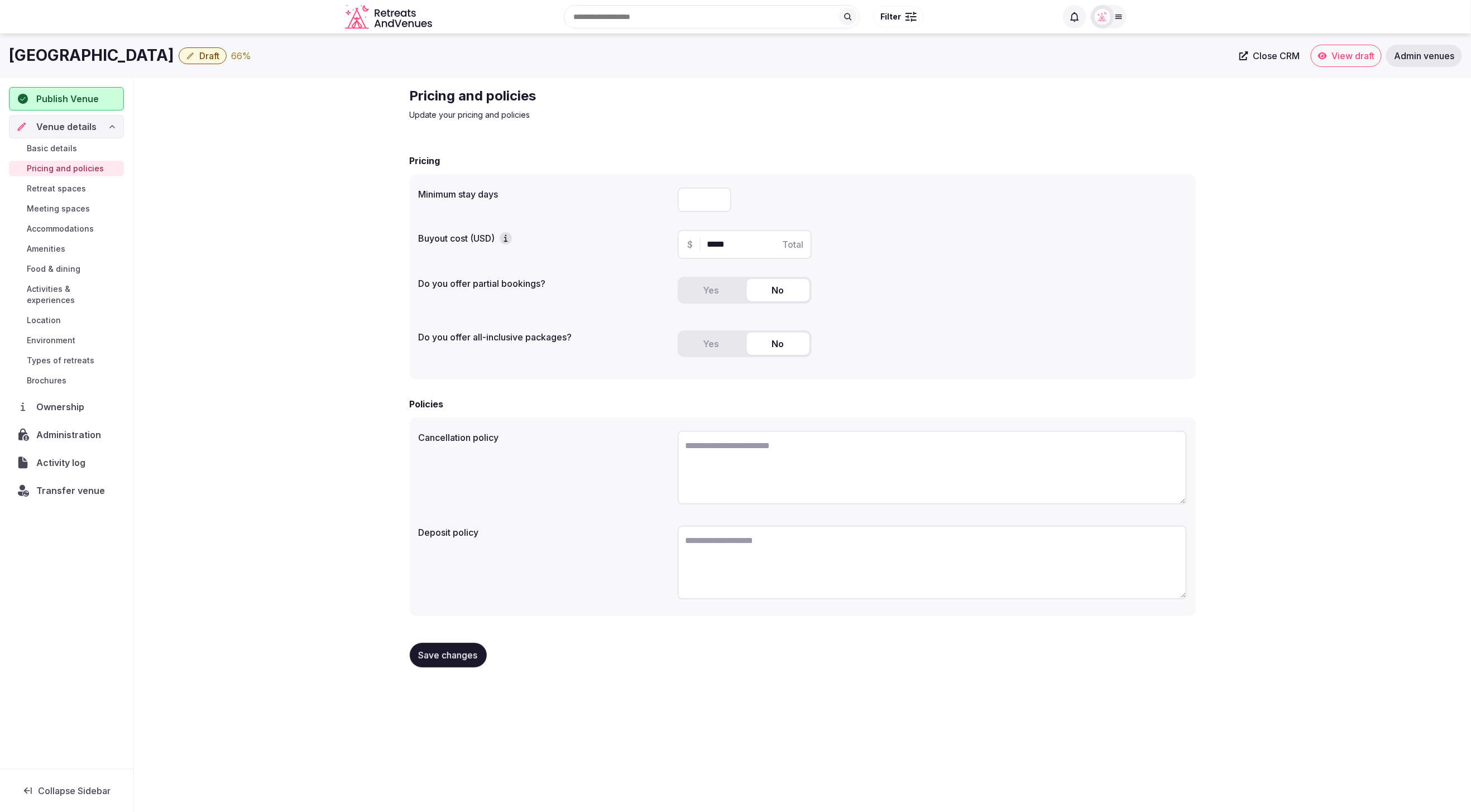
click at [692, 244] on div "$ ***** Total" at bounding box center [744, 245] width 134 height 29
type input "*"
click at [901, 277] on div "Yes No" at bounding box center [932, 295] width 509 height 36
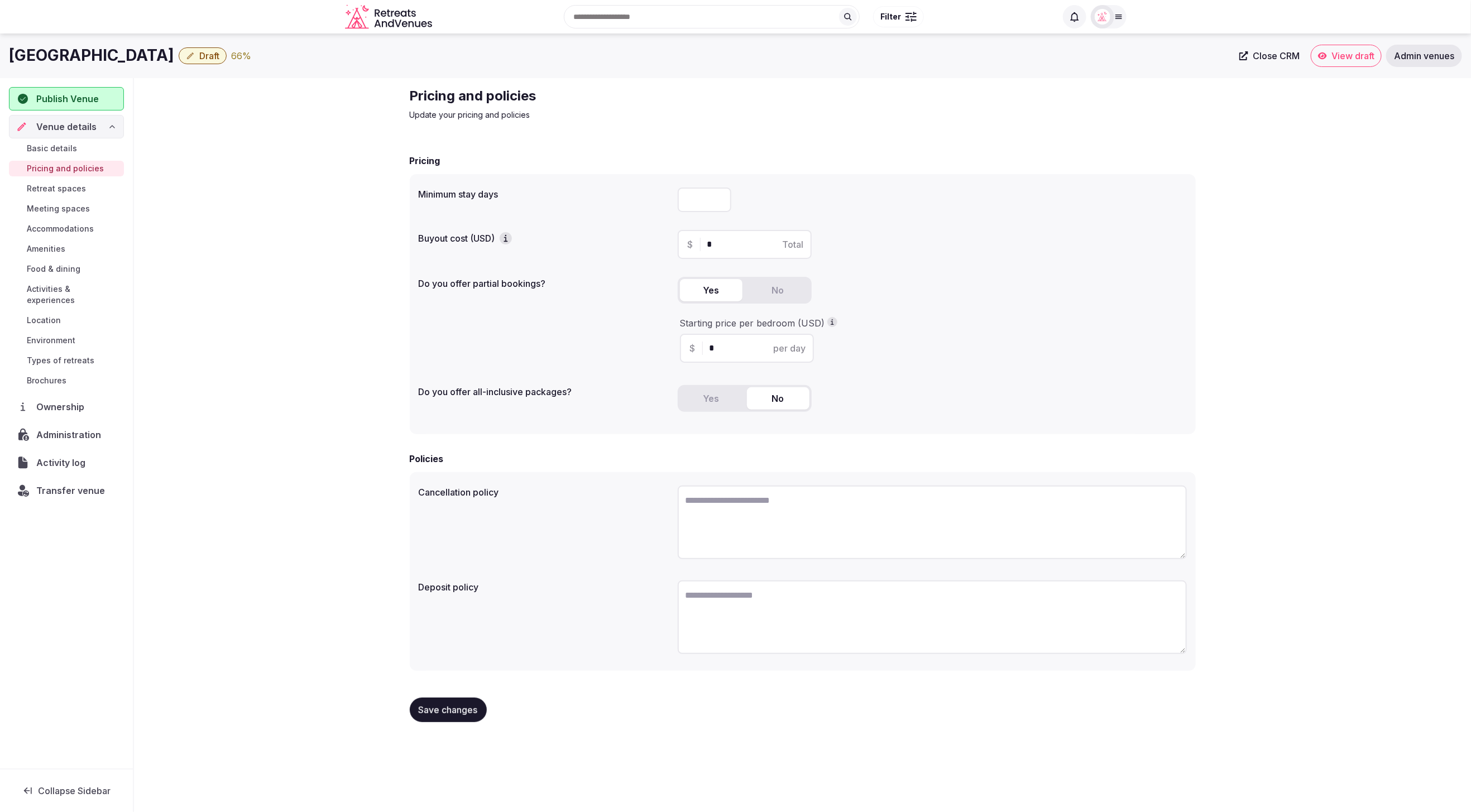
click at [703, 287] on button "Yes" at bounding box center [711, 290] width 63 height 23
click at [729, 346] on input "*" at bounding box center [757, 348] width 94 height 13
type input "*****"
drag, startPoint x: 910, startPoint y: 382, endPoint x: 785, endPoint y: 257, distance: 176.8
click at [897, 377] on div "Minimum stay days Buyout cost (USD) $ * Total Do you offer partial bookings? Ye…" at bounding box center [803, 304] width 786 height 260
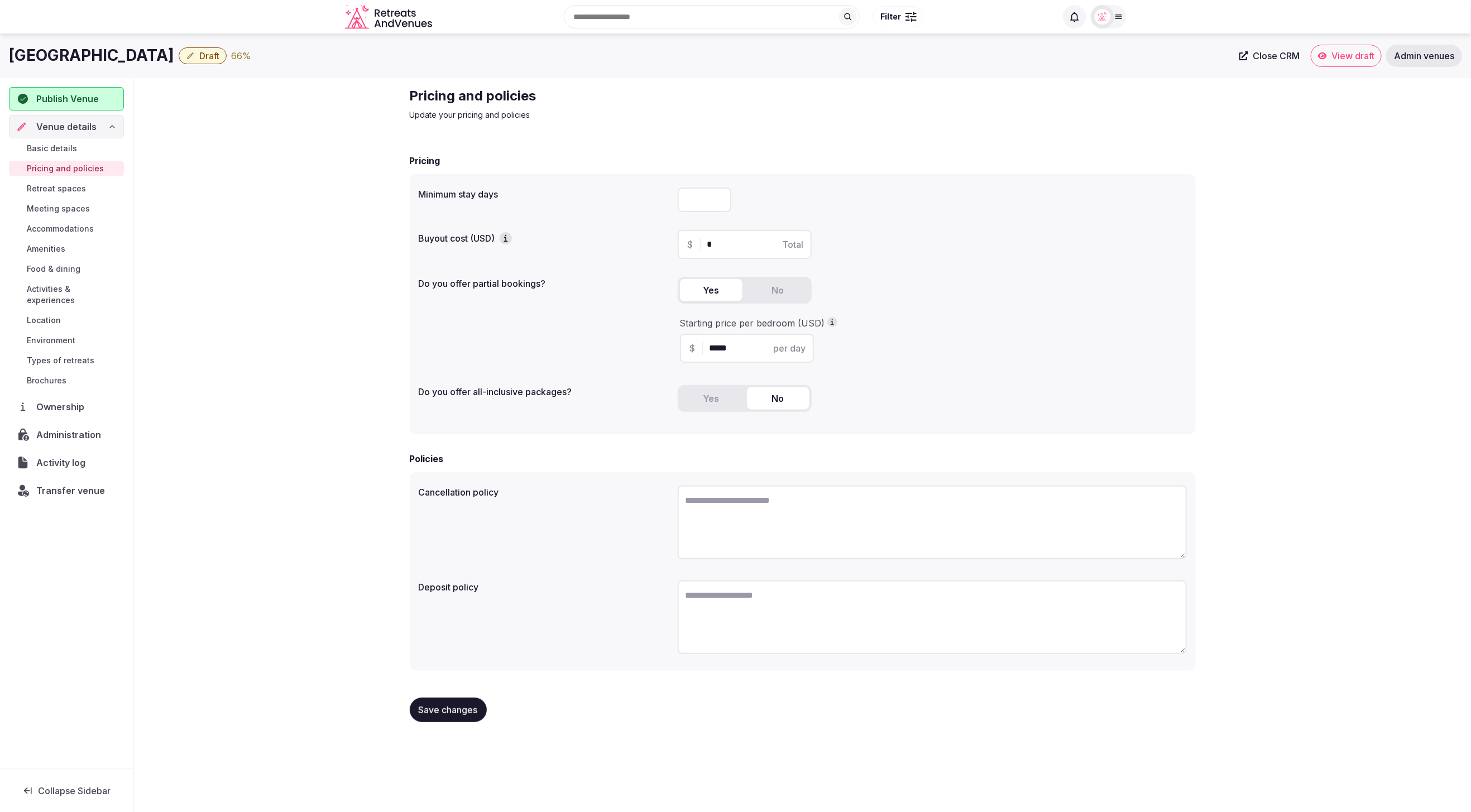
click at [687, 197] on input "number" at bounding box center [704, 200] width 53 height 25
click at [665, 200] on div "Minimum stay days *" at bounding box center [803, 200] width 768 height 34
type input "*"
click at [564, 548] on div "Cancellation policy" at bounding box center [803, 524] width 768 height 86
click at [454, 716] on button "Save changes" at bounding box center [448, 710] width 77 height 25
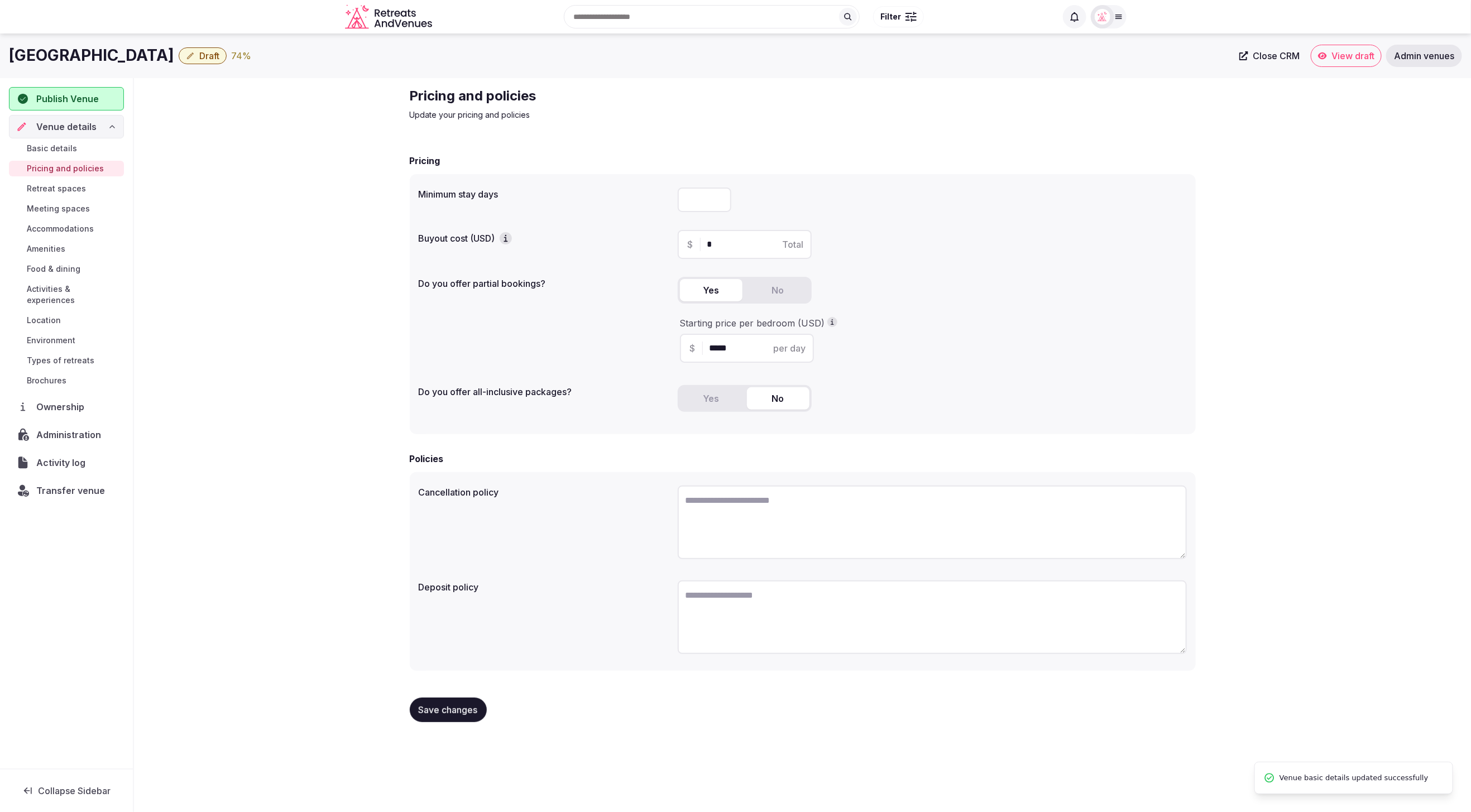
click at [678, 745] on div "Jumpy Bay Island Draft 74 % Close CRM View draft Admin venues Publish Venue Ven…" at bounding box center [736, 420] width 1471 height 772
click at [1372, 409] on div "Pricing and policies Update your pricing and policies Pricing Minimum stay days…" at bounding box center [802, 409] width 1337 height 662
click at [749, 346] on input "*****" at bounding box center [757, 348] width 94 height 13
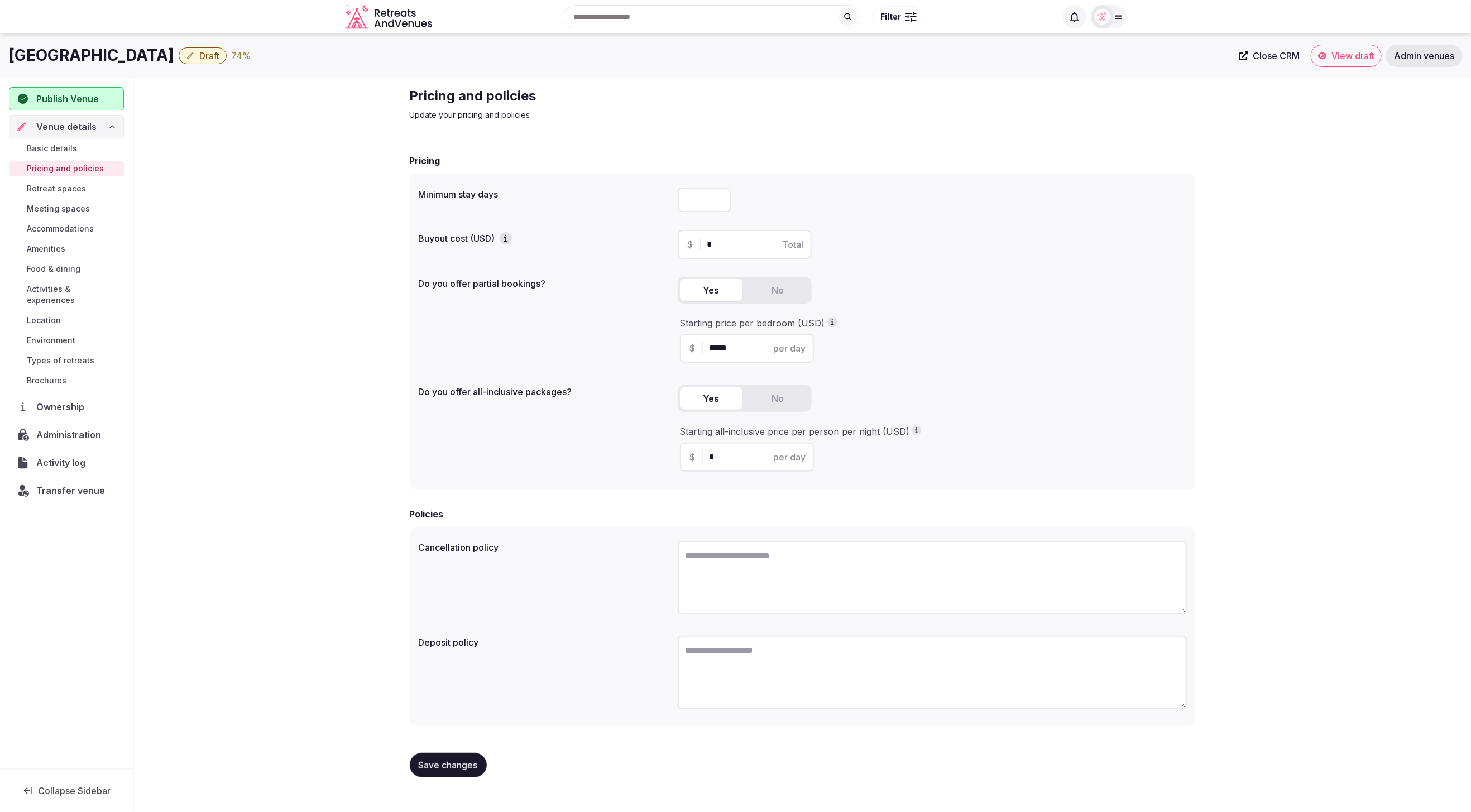
click at [703, 397] on button "Yes" at bounding box center [711, 398] width 63 height 23
drag, startPoint x: 727, startPoint y: 453, endPoint x: 708, endPoint y: 453, distance: 19.0
click at [708, 453] on div "$ * per day" at bounding box center [746, 458] width 134 height 29
type input "*****"
click at [1030, 473] on div "Starting all-inclusive price per person per night (USD) $ ***** per day" at bounding box center [932, 448] width 509 height 55
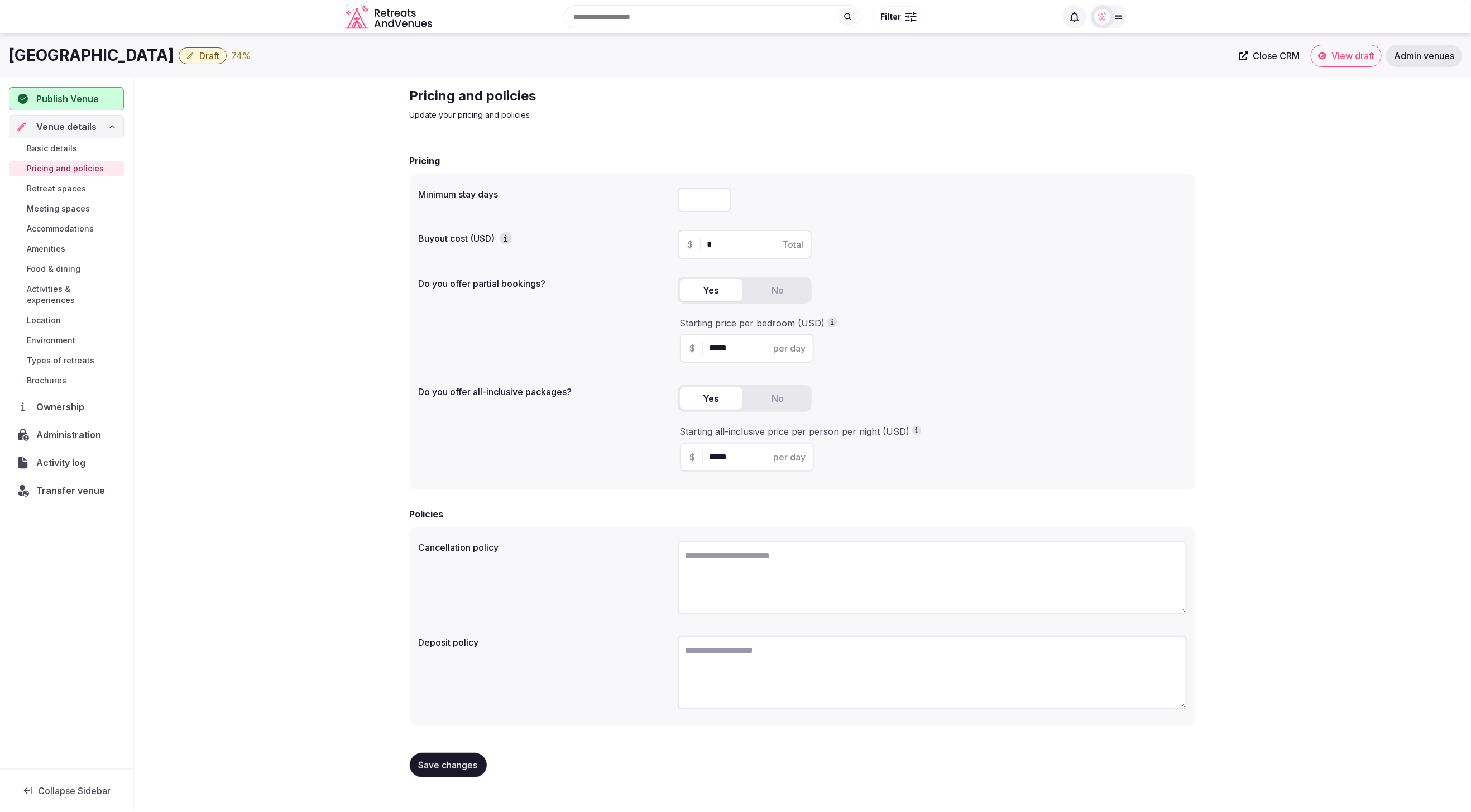
click at [768, 292] on button "No" at bounding box center [779, 290] width 63 height 23
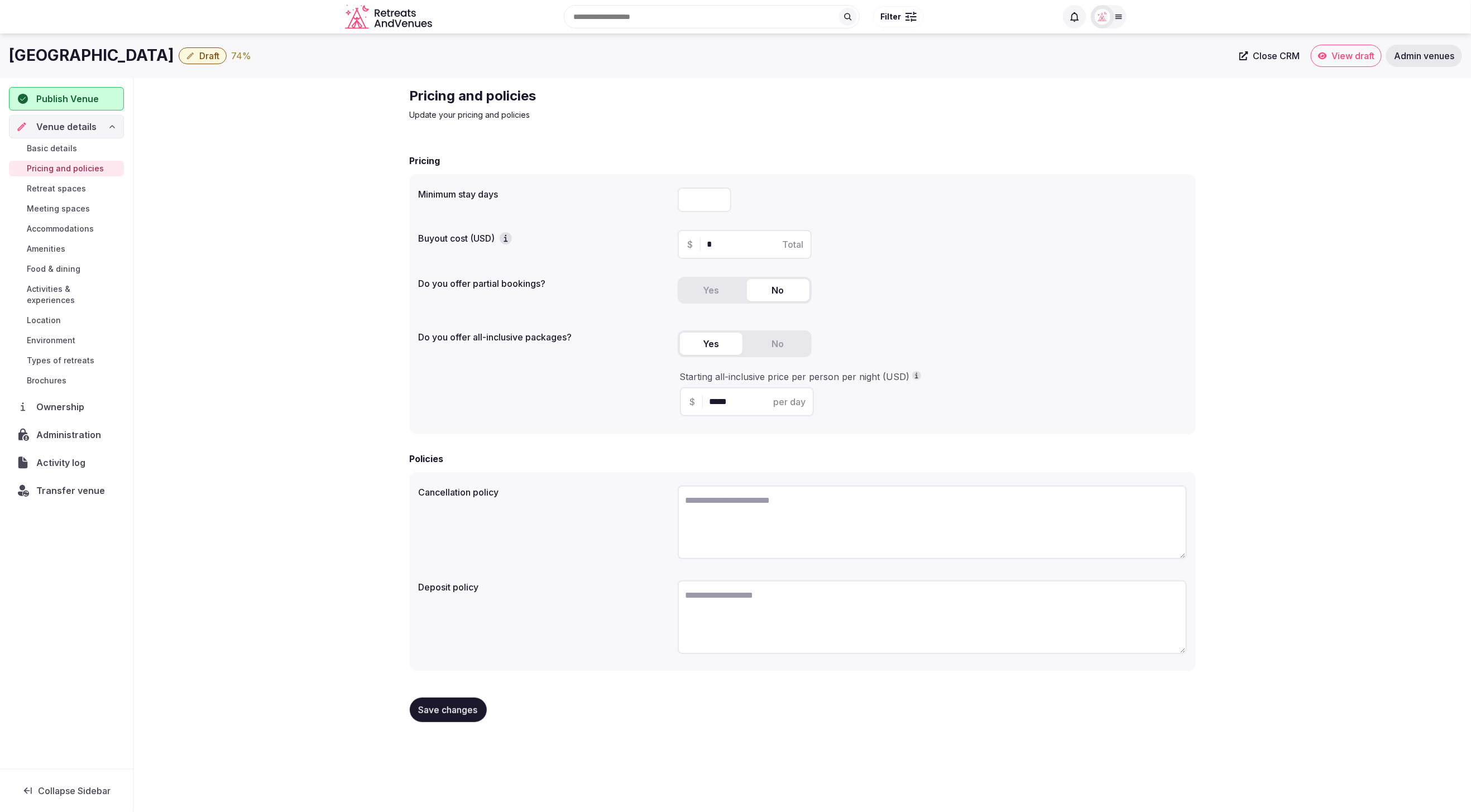
click at [448, 705] on span "Save changes" at bounding box center [448, 710] width 59 height 11
click at [77, 124] on span "Venue details" at bounding box center [67, 126] width 60 height 13
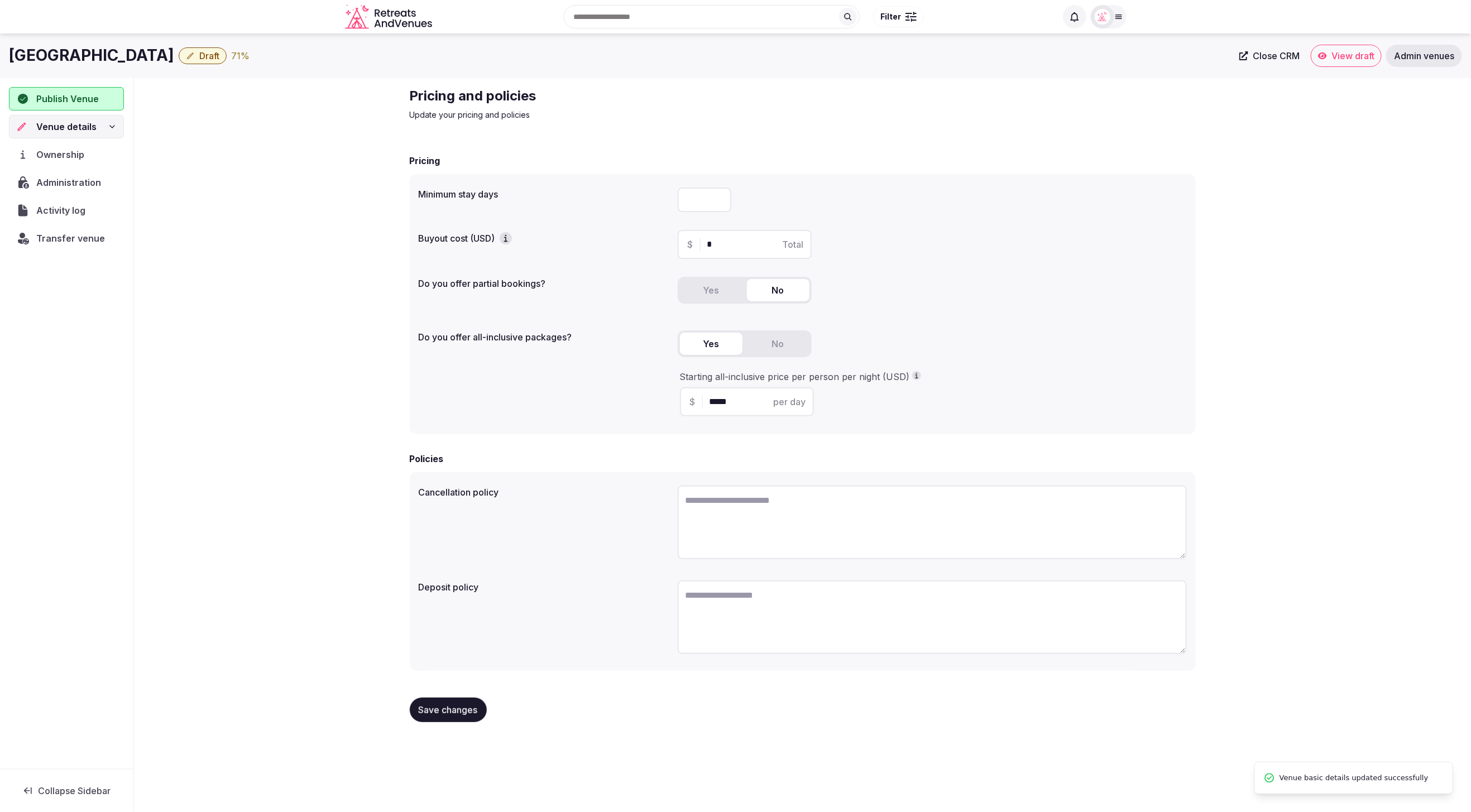
click at [65, 145] on div "Ownership" at bounding box center [66, 154] width 115 height 23
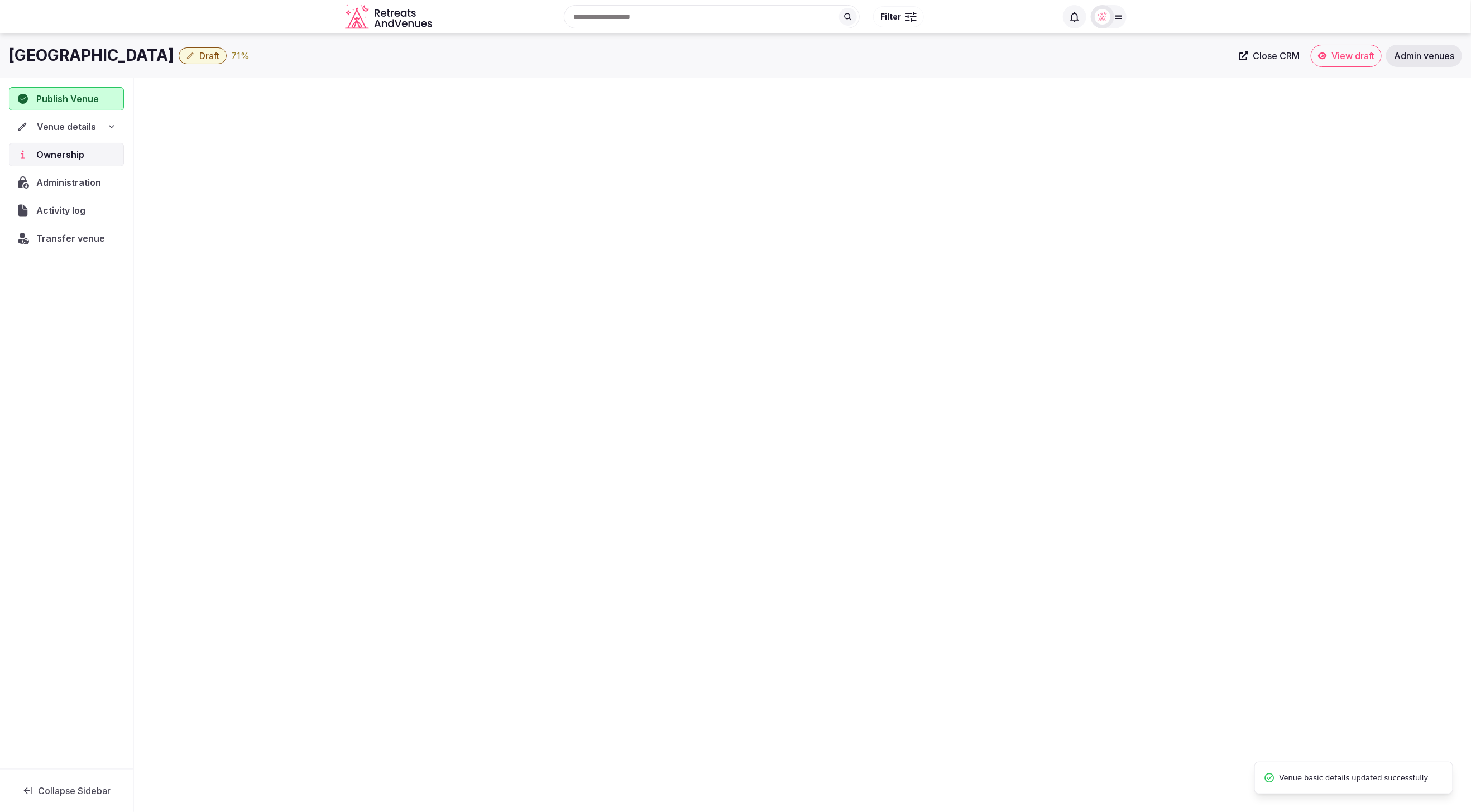
drag, startPoint x: 75, startPoint y: 130, endPoint x: 71, endPoint y: 136, distance: 7.2
click at [75, 130] on span "Venue details" at bounding box center [67, 126] width 60 height 13
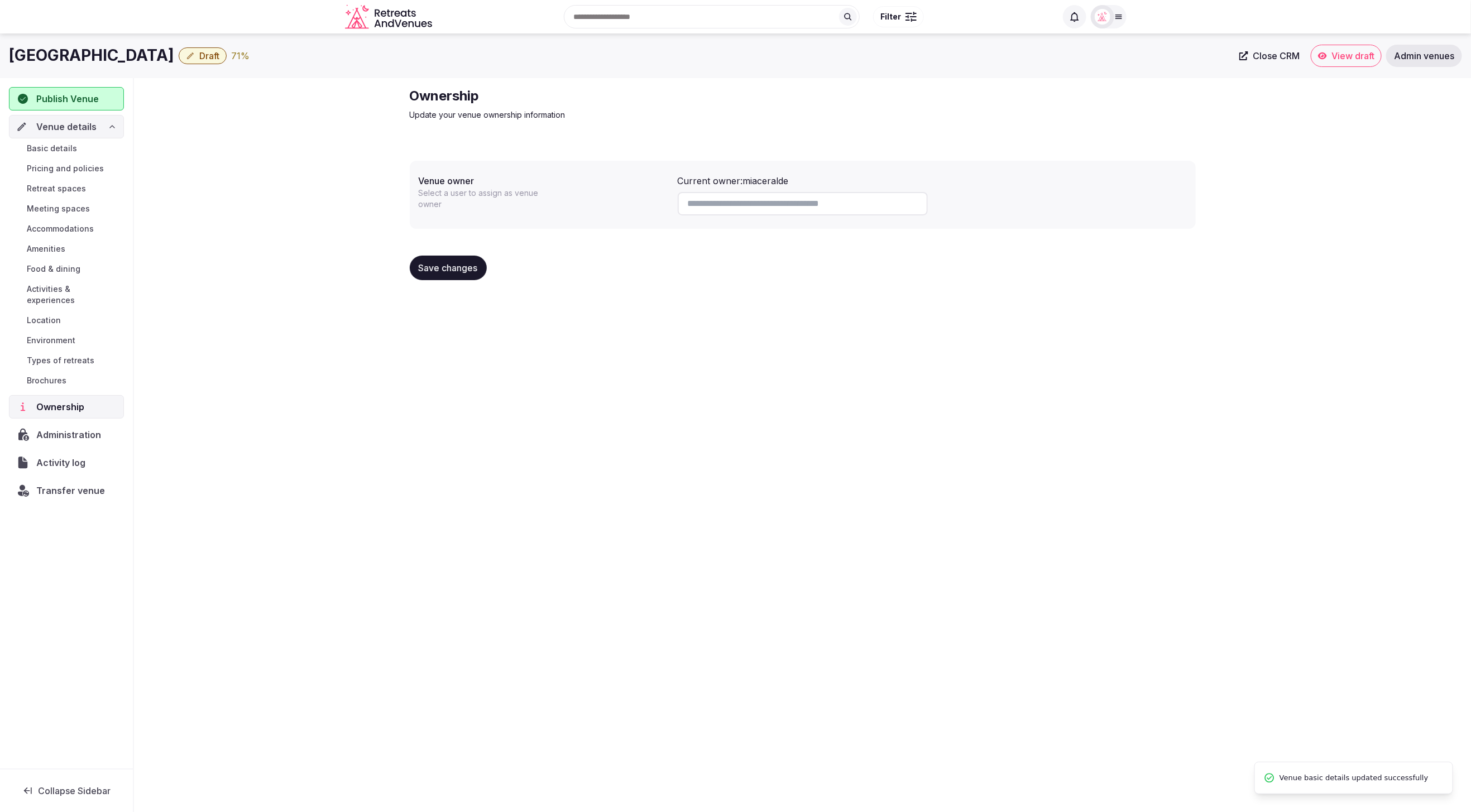
click at [61, 146] on span "Basic details" at bounding box center [52, 148] width 50 height 11
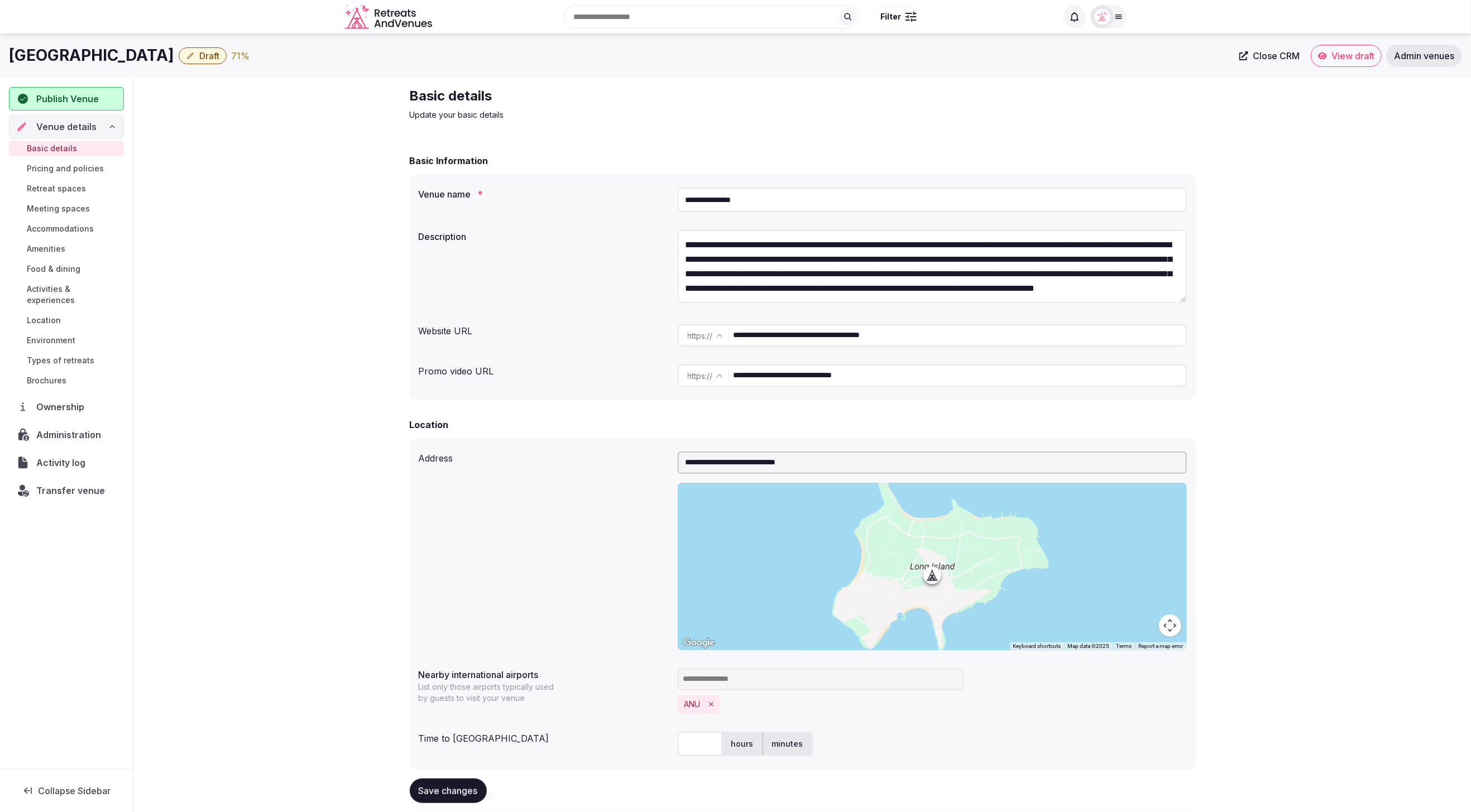
click at [54, 190] on span "Retreat spaces" at bounding box center [56, 188] width 59 height 11
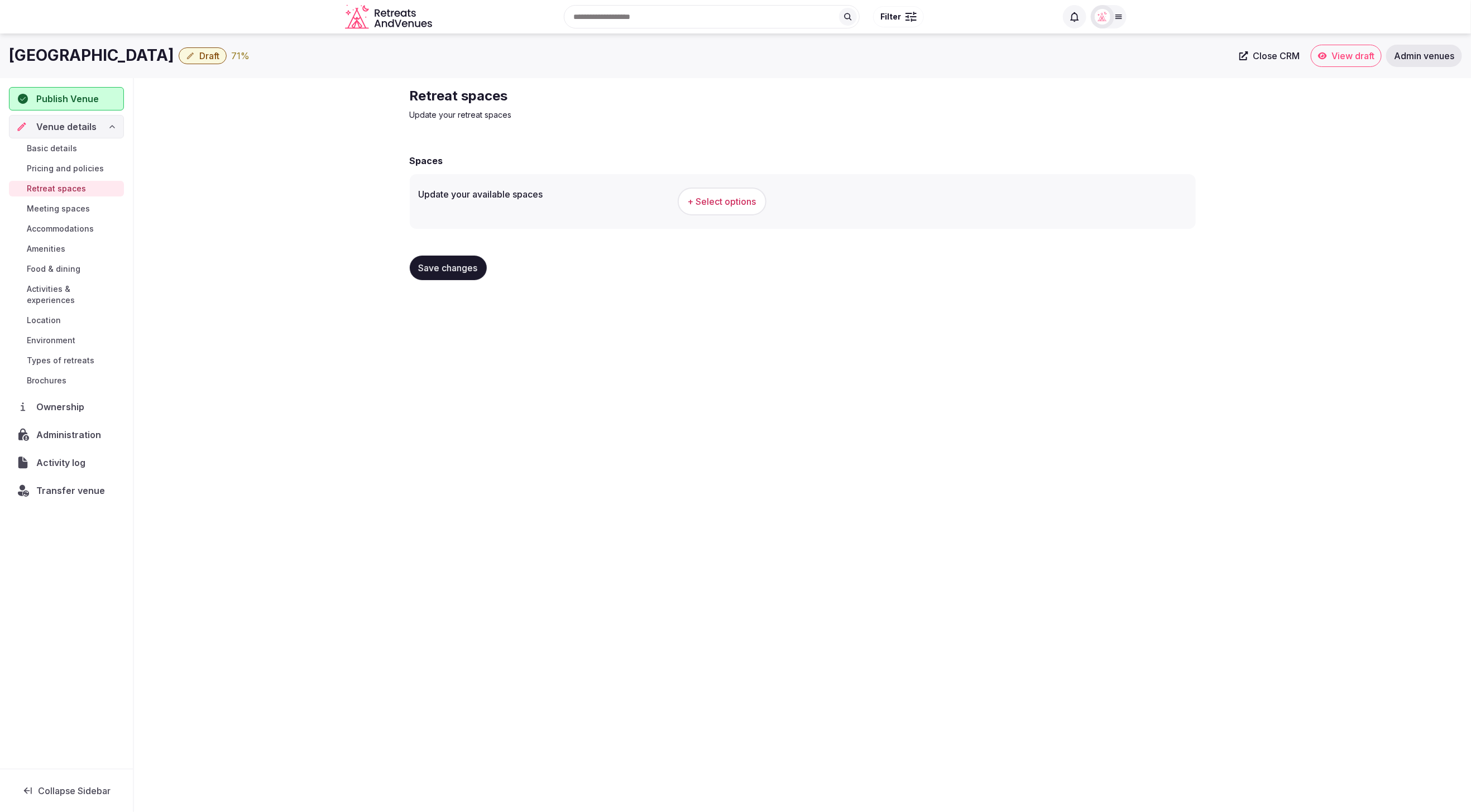
click at [719, 202] on span "+ Select options" at bounding box center [722, 201] width 69 height 12
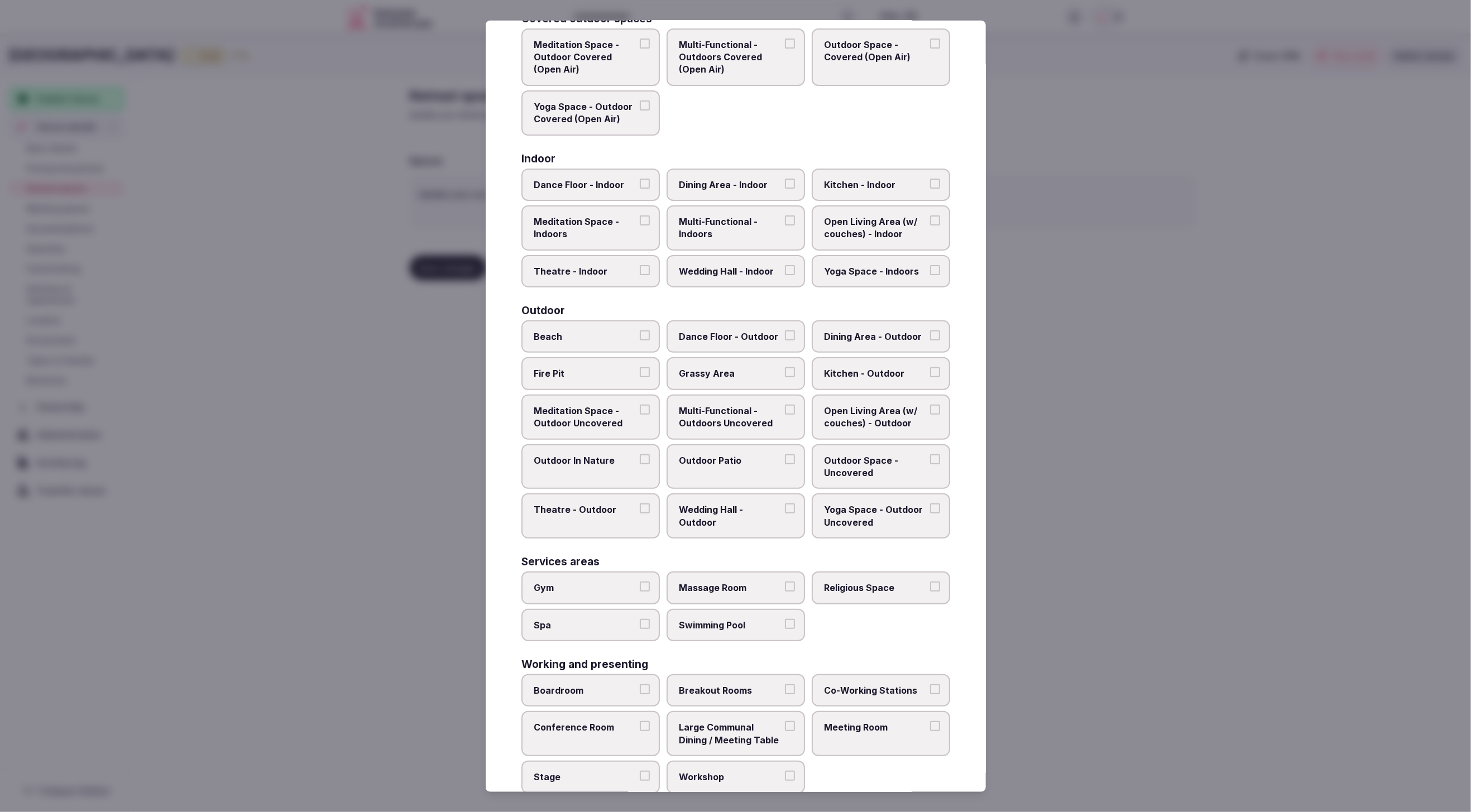
scroll to position [117, 0]
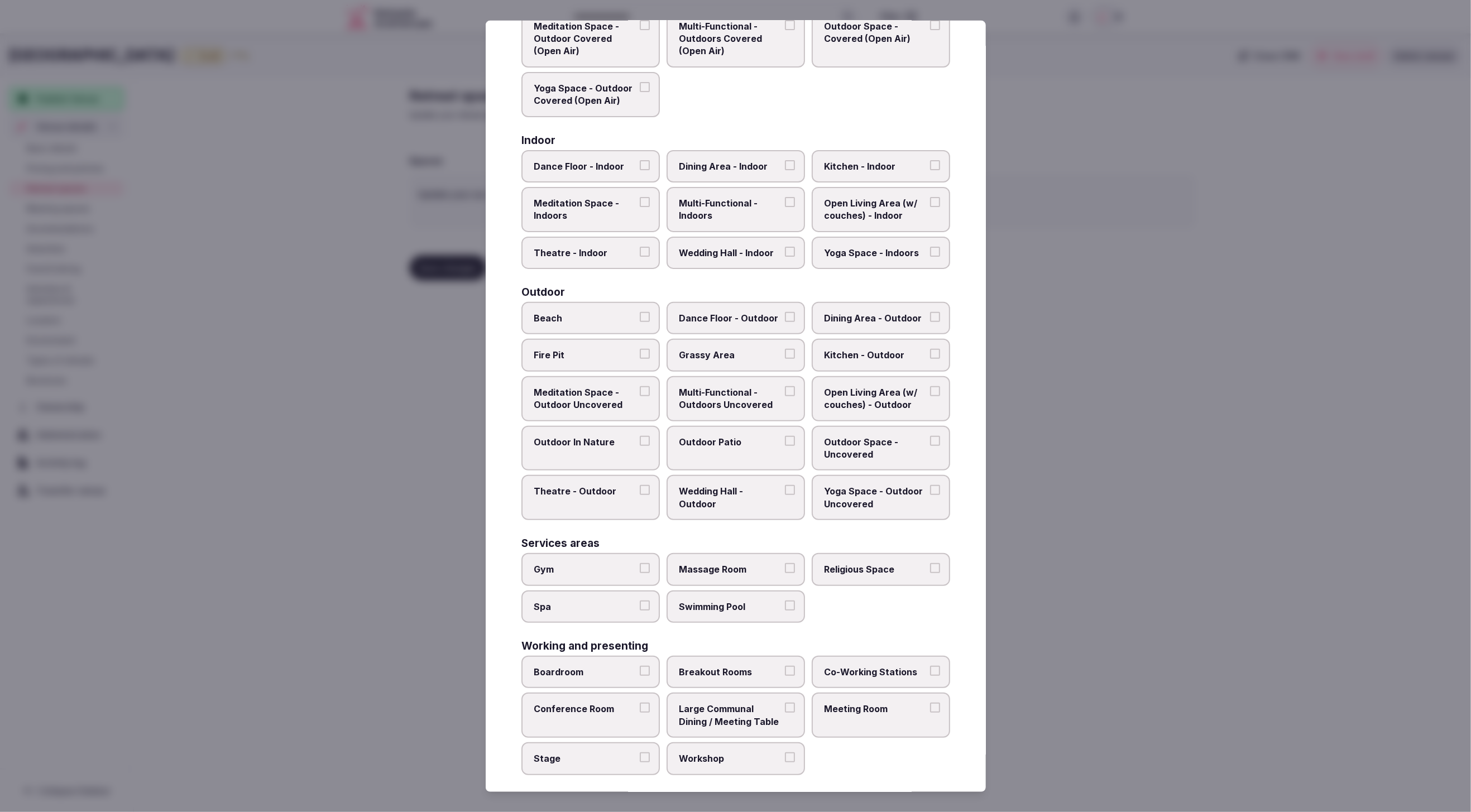
click at [727, 166] on span "Dining Area - Indoor" at bounding box center [730, 165] width 103 height 12
click at [785, 166] on button "Dining Area - Indoor" at bounding box center [790, 164] width 10 height 10
click at [870, 322] on label "Dining Area - Outdoor" at bounding box center [880, 316] width 138 height 32
click at [930, 320] on button "Dining Area - Outdoor" at bounding box center [935, 316] width 10 height 10
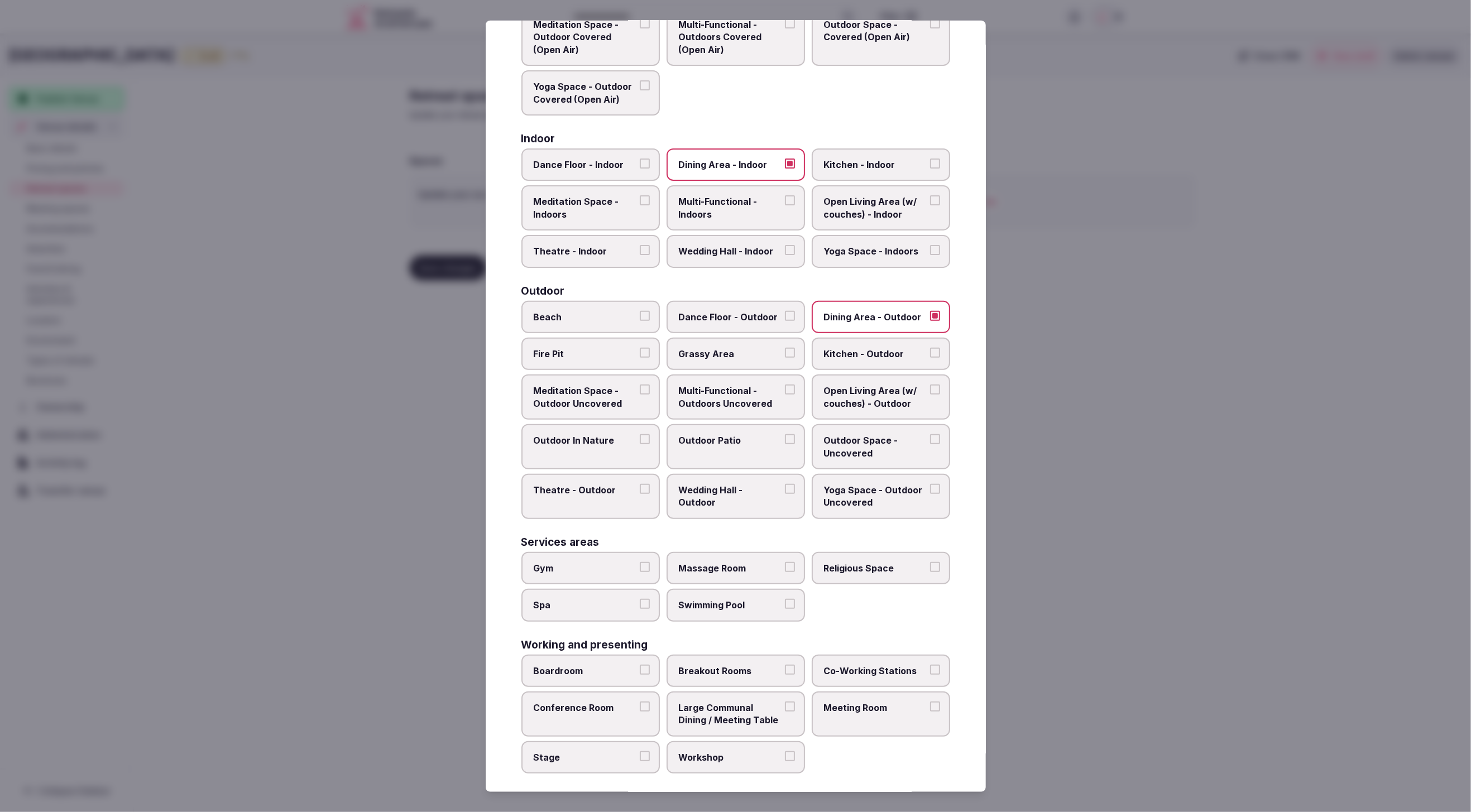
click at [578, 315] on span "Beach" at bounding box center [585, 316] width 103 height 12
click at [640, 315] on button "Beach" at bounding box center [645, 316] width 10 height 10
click at [707, 390] on span "Multi-Functional - Outdoors Uncovered" at bounding box center [730, 397] width 103 height 25
click at [785, 390] on button "Multi-Functional - Outdoors Uncovered" at bounding box center [790, 390] width 10 height 10
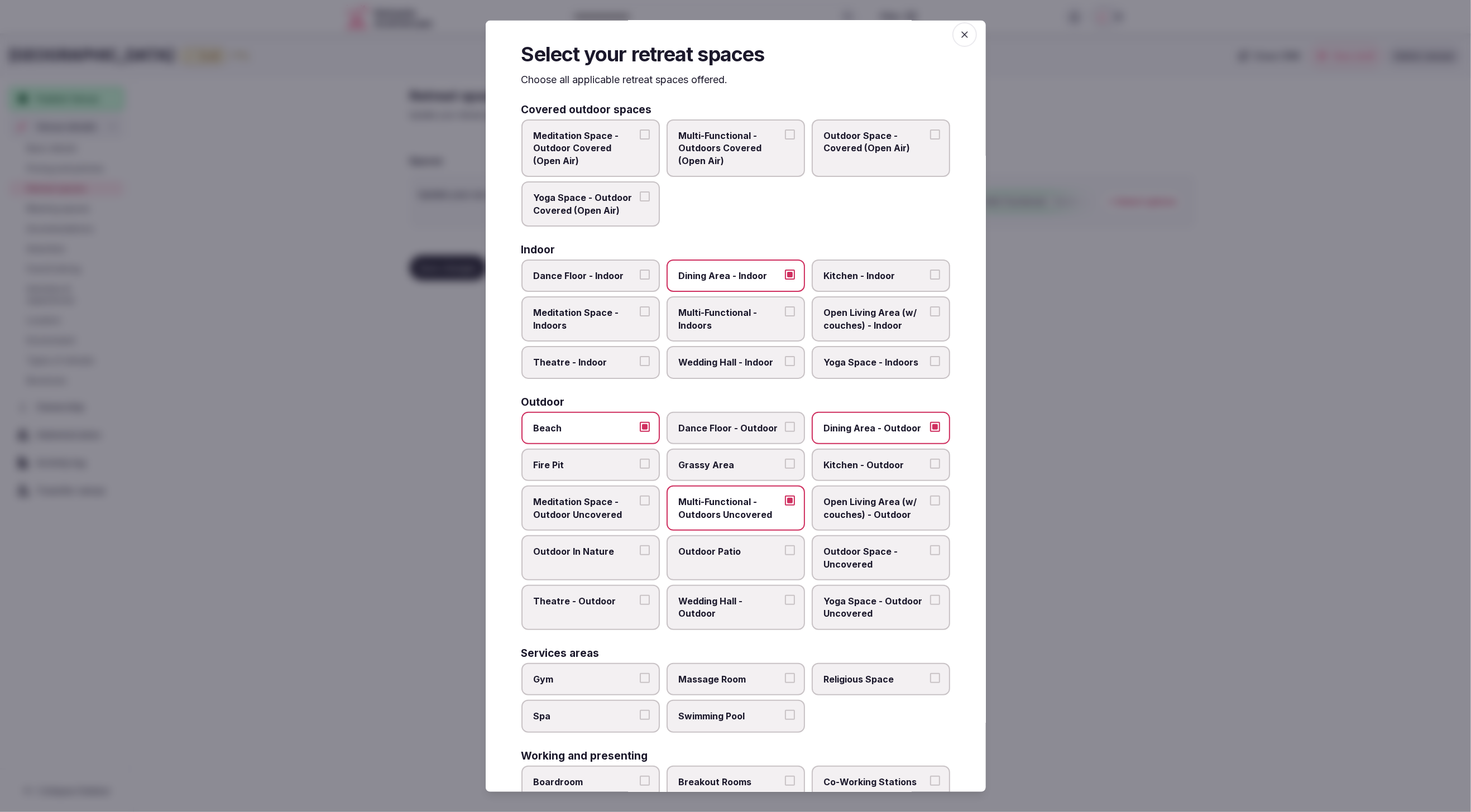
scroll to position [6, 0]
click at [730, 323] on span "Multi-Functional - Indoors" at bounding box center [730, 321] width 103 height 25
click at [785, 318] on button "Multi-Functional - Indoors" at bounding box center [790, 314] width 10 height 10
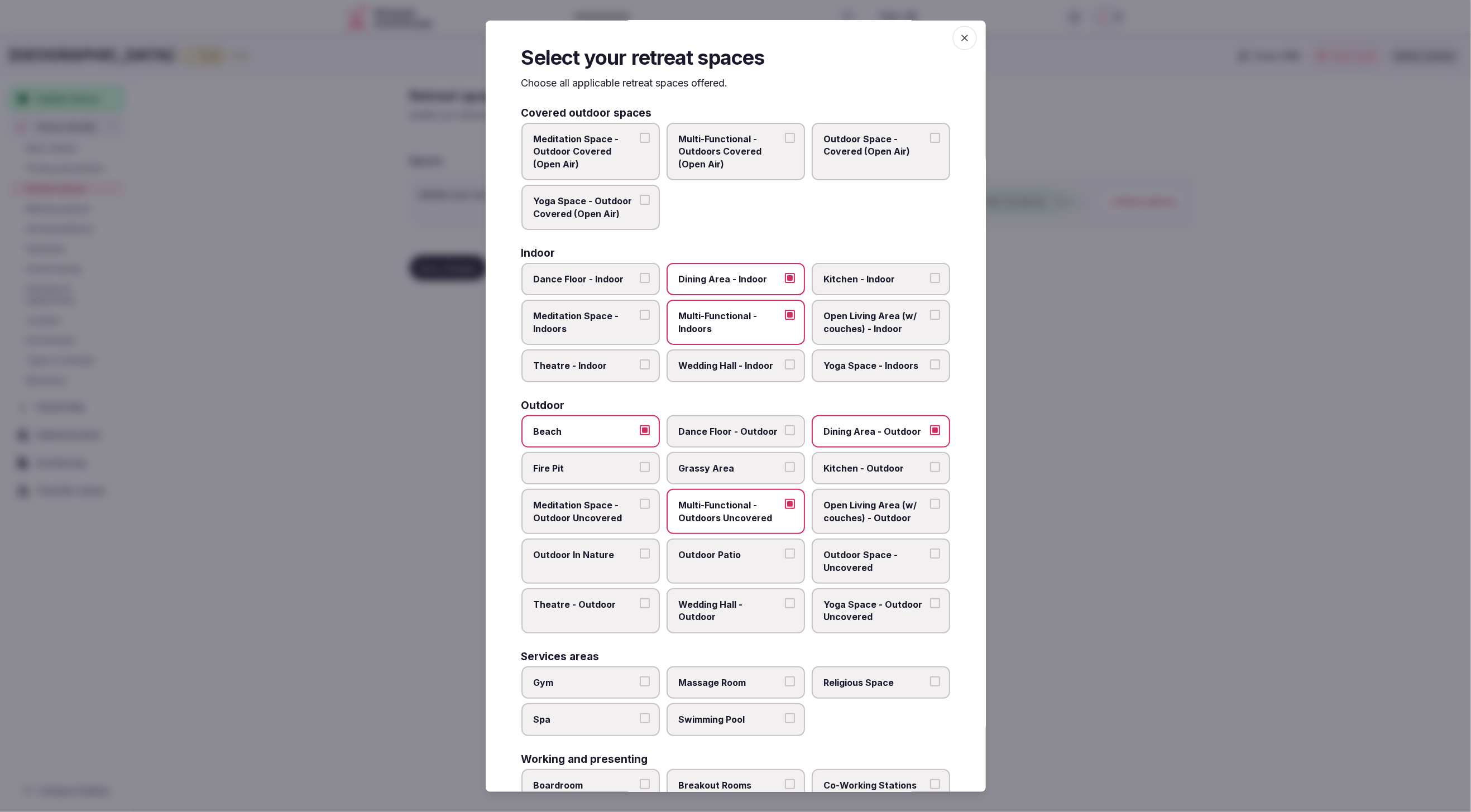
click at [716, 368] on span "Wedding Hall - Indoor" at bounding box center [730, 365] width 103 height 12
click at [785, 368] on button "Wedding Hall - Indoor" at bounding box center [790, 365] width 10 height 10
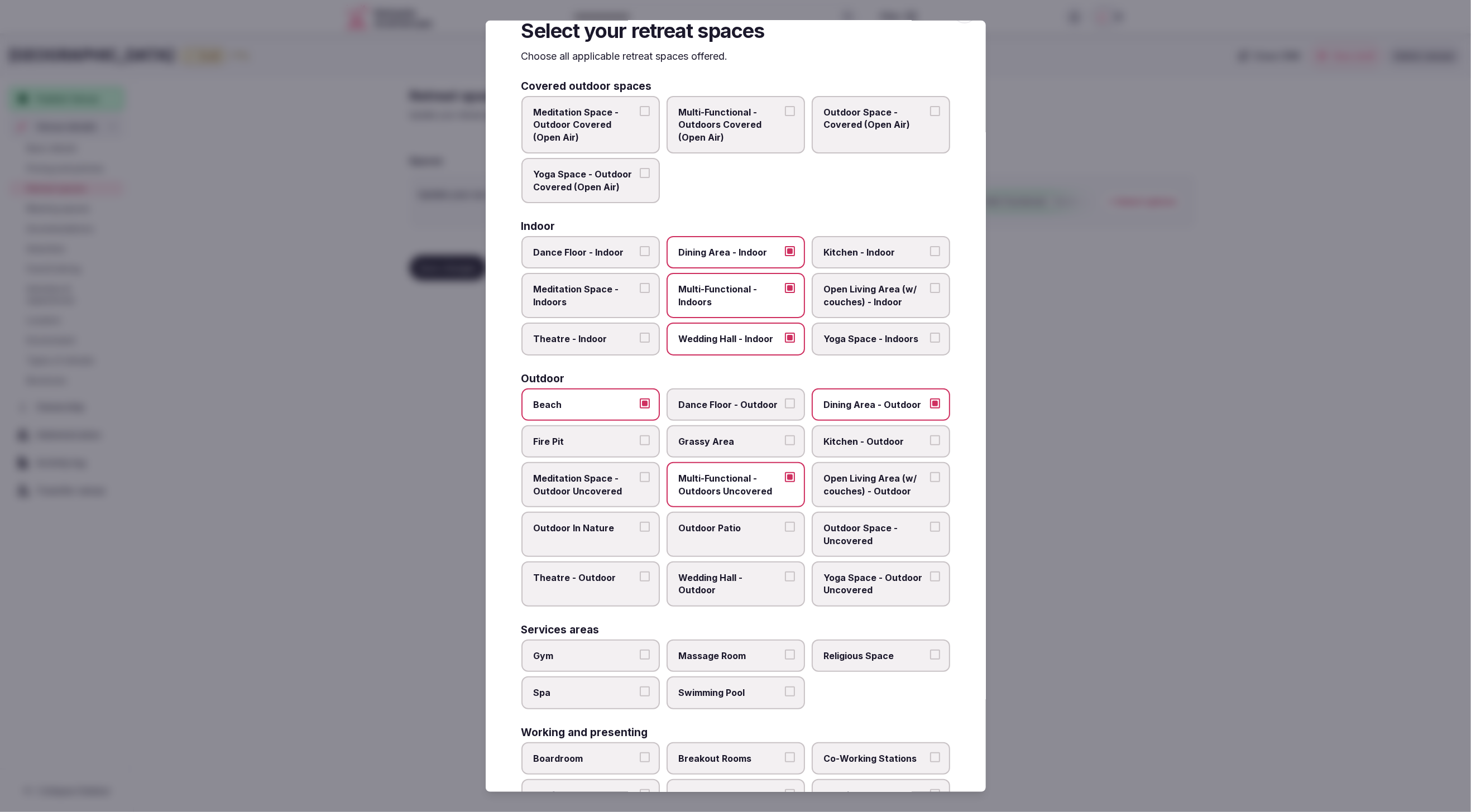
scroll to position [37, 0]
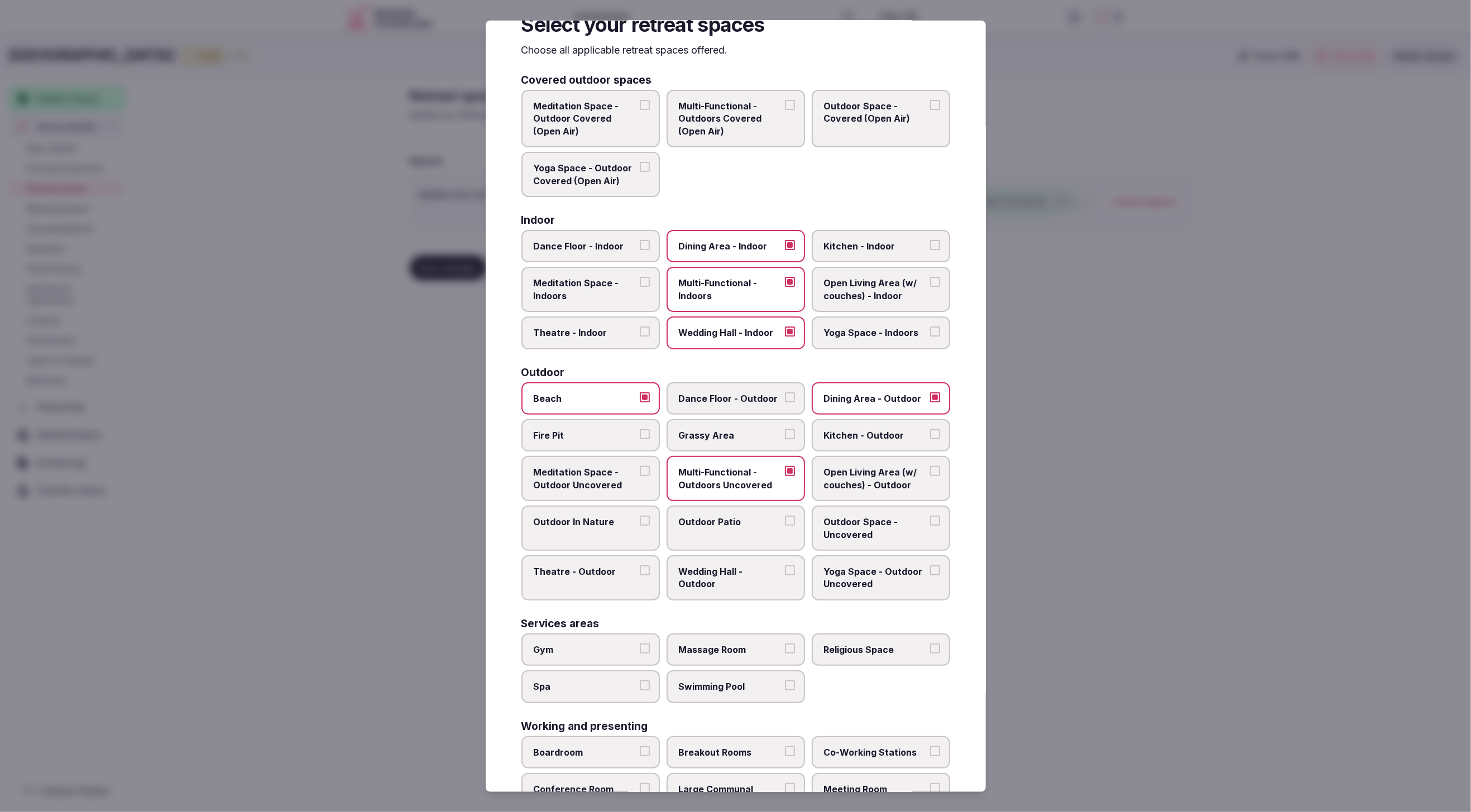
click at [877, 288] on span "Open Living Area (w/ couches) - Indoor" at bounding box center [875, 289] width 103 height 25
click at [930, 287] on button "Open Living Area (w/ couches) - Indoor" at bounding box center [935, 282] width 10 height 10
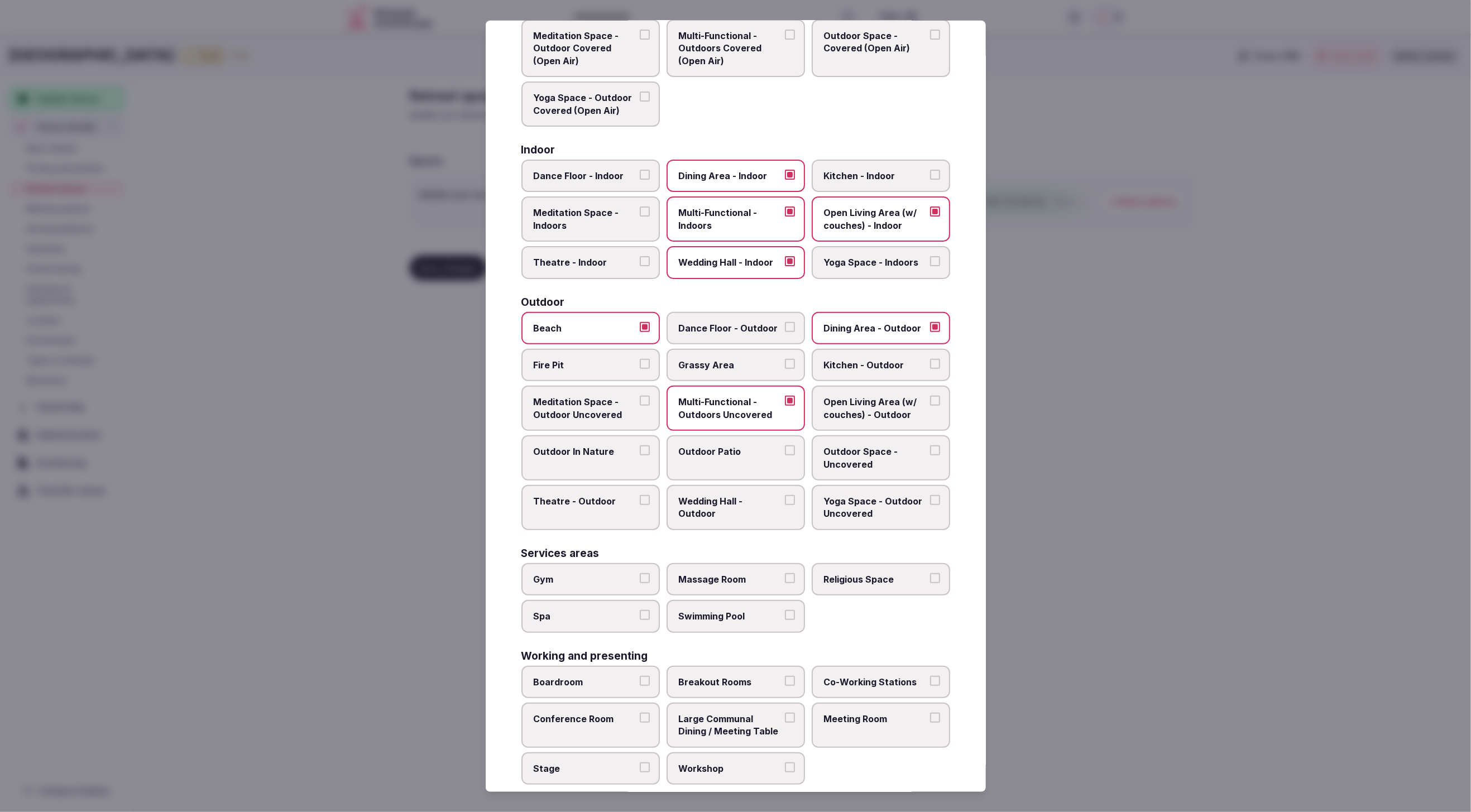
scroll to position [118, 0]
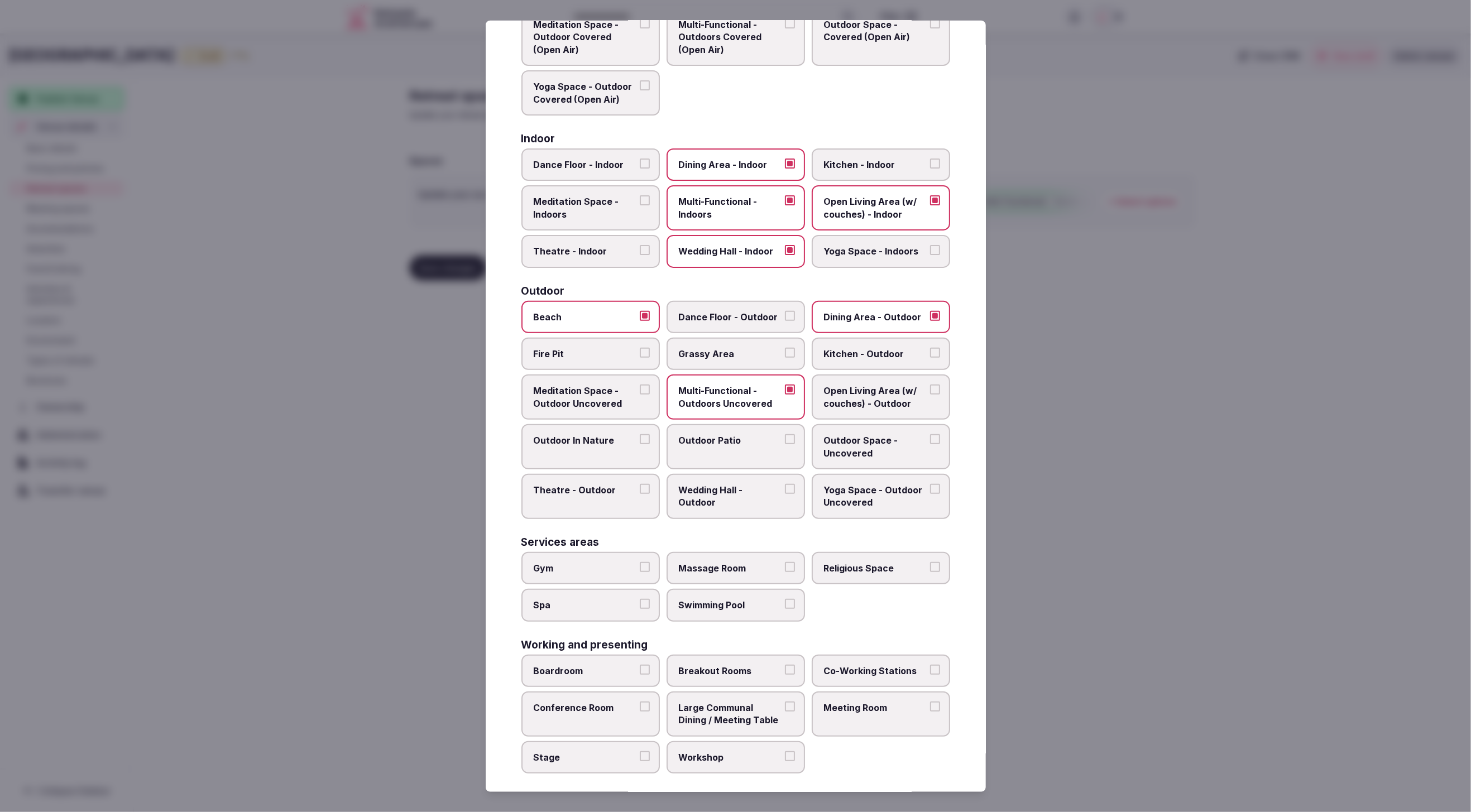
click at [731, 489] on span "Wedding Hall - Outdoor" at bounding box center [730, 496] width 103 height 25
click at [785, 489] on button "Wedding Hall - Outdoor" at bounding box center [790, 489] width 10 height 10
click at [705, 447] on label "Outdoor Patio" at bounding box center [736, 447] width 138 height 45
click at [785, 444] on button "Outdoor Patio" at bounding box center [790, 439] width 10 height 10
click at [731, 564] on span "Massage Room" at bounding box center [730, 568] width 103 height 12
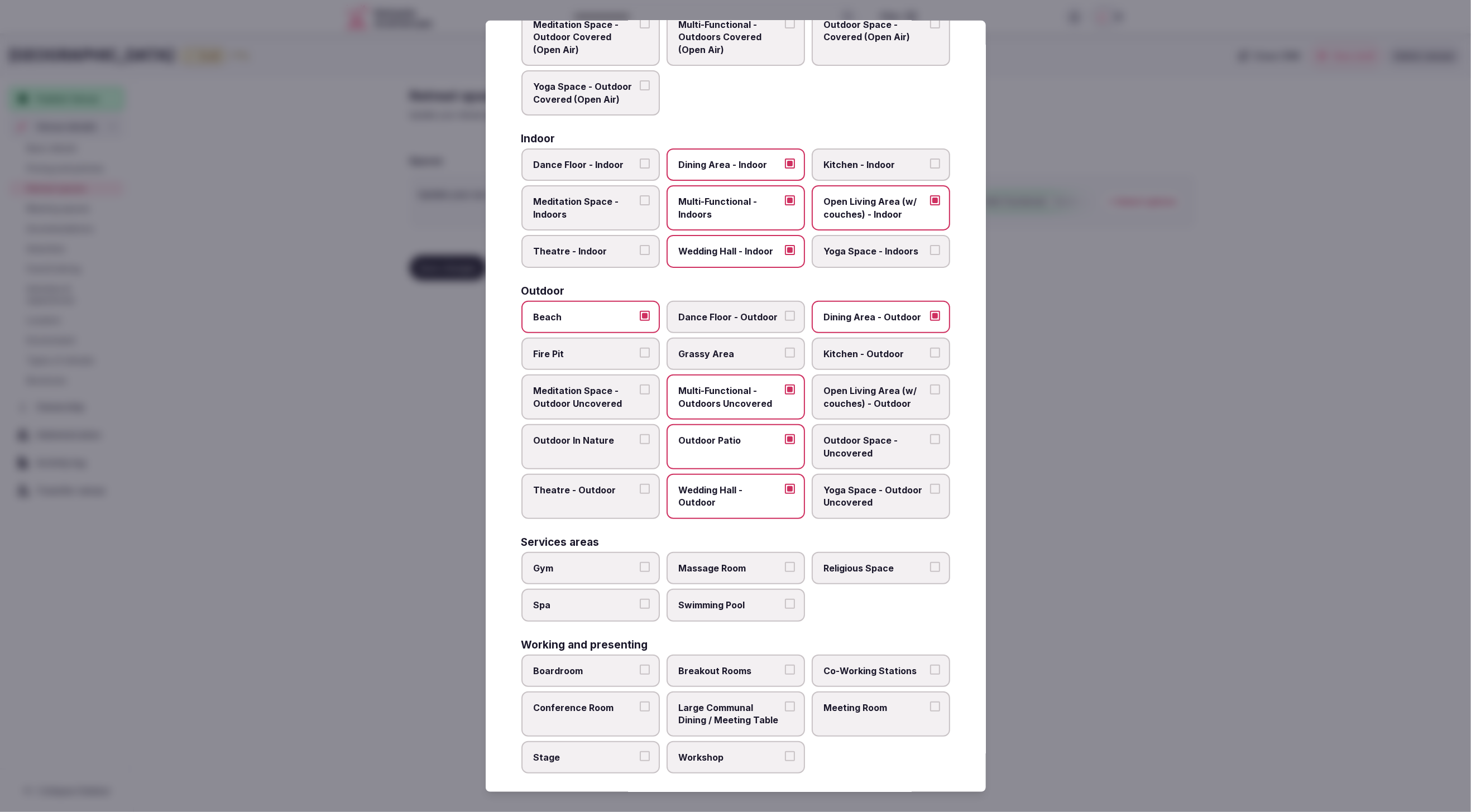
click at [785, 564] on button "Massage Room" at bounding box center [790, 567] width 10 height 10
click at [733, 599] on span "Swimming Pool" at bounding box center [730, 604] width 103 height 12
click at [785, 599] on button "Swimming Pool" at bounding box center [790, 604] width 10 height 10
click at [716, 706] on span "Large Communal Dining / Meeting Table" at bounding box center [730, 714] width 103 height 25
click at [785, 706] on button "Large Communal Dining / Meeting Table" at bounding box center [790, 707] width 10 height 10
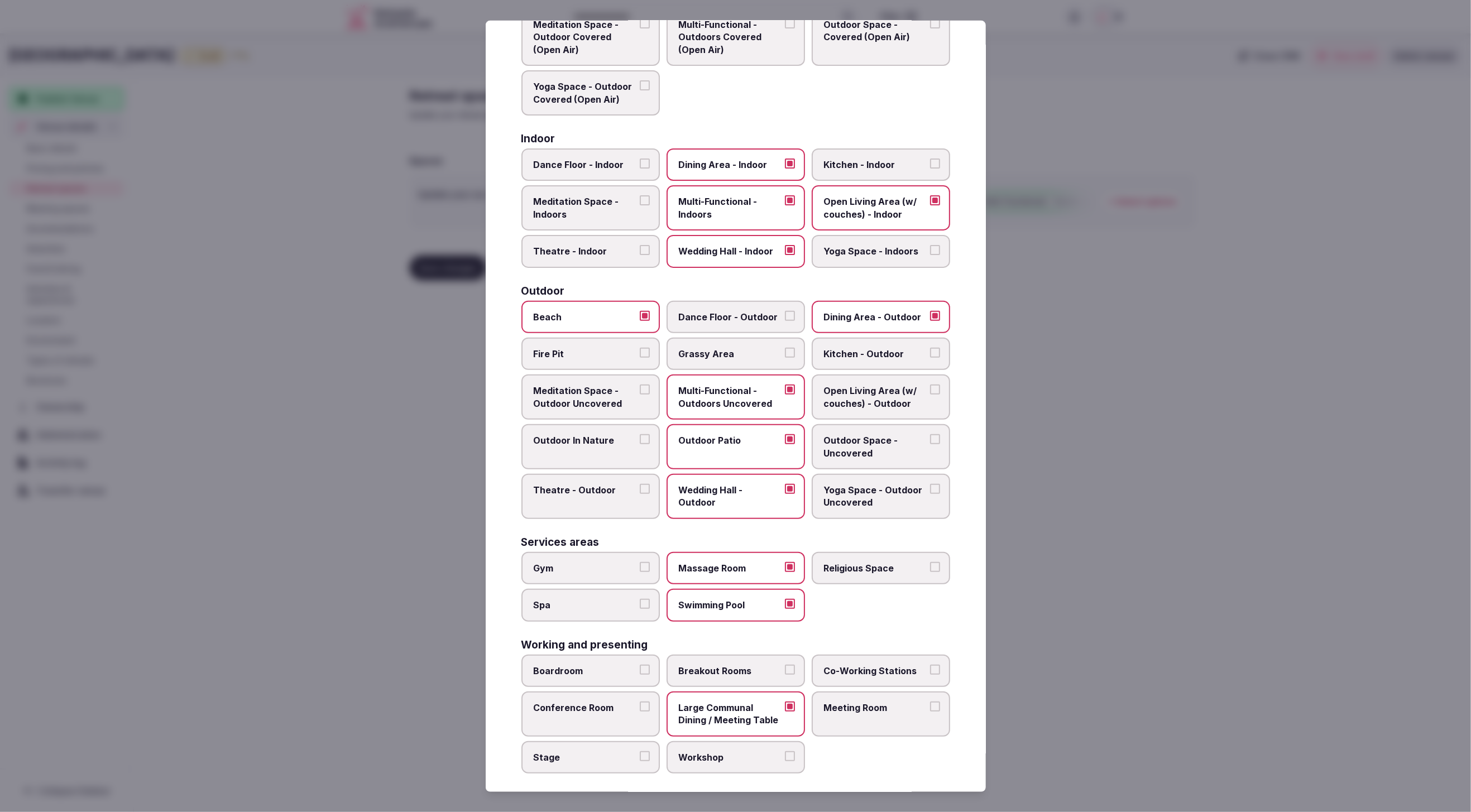
scroll to position [115, 0]
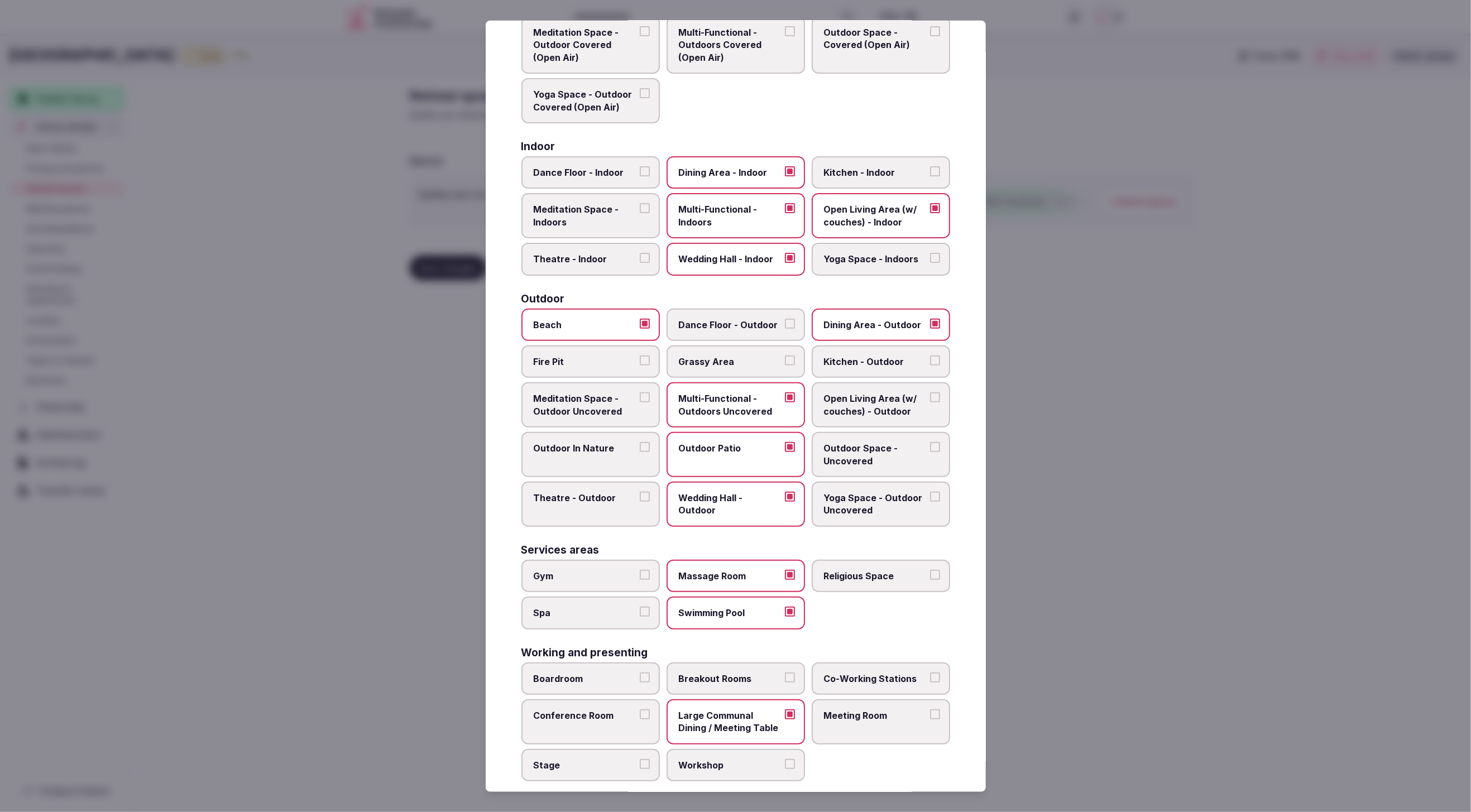
click at [897, 612] on div "Gym Massage Room Religious Space Spa Swimming Pool" at bounding box center [736, 594] width 428 height 69
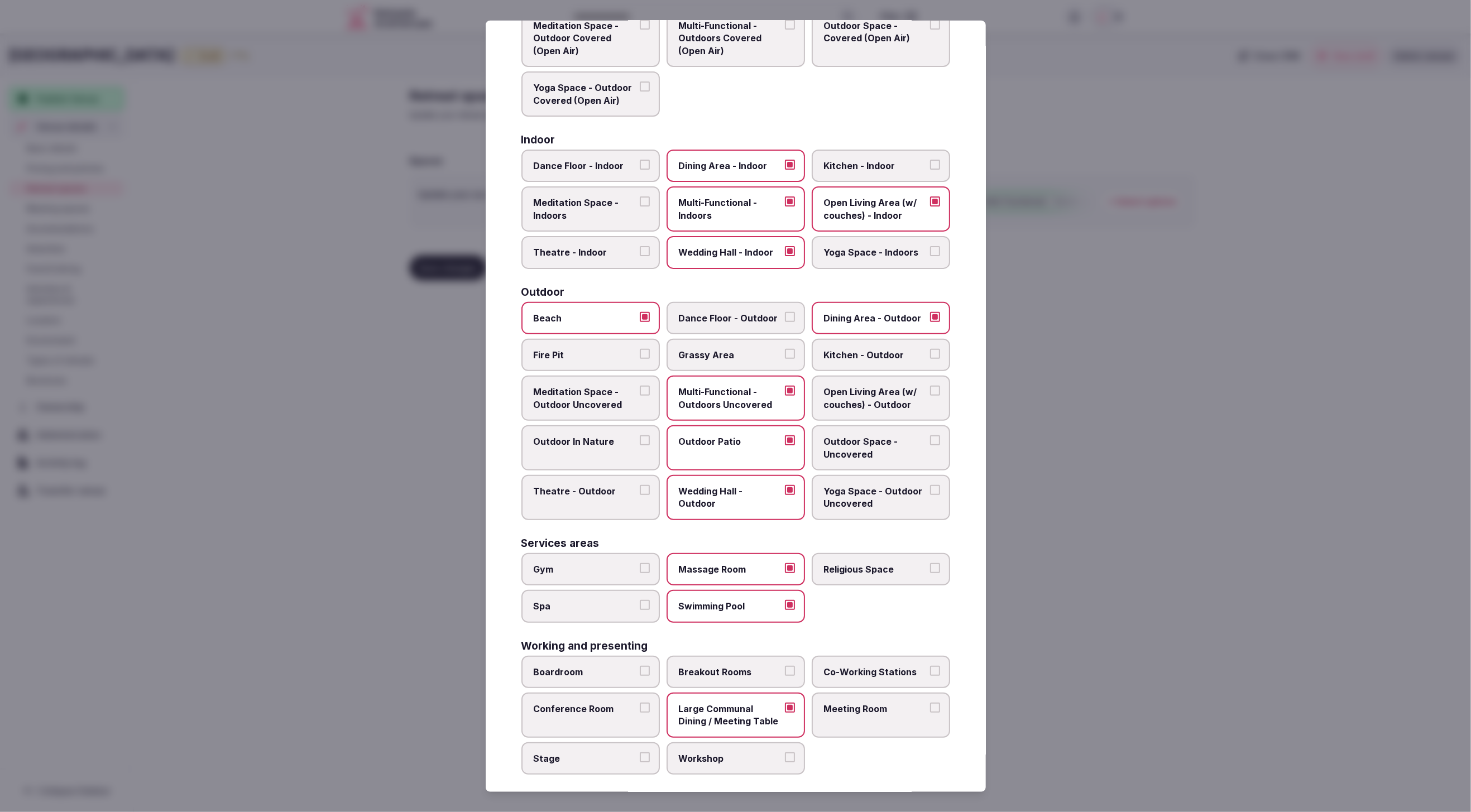
click at [1105, 648] on div at bounding box center [736, 406] width 1471 height 812
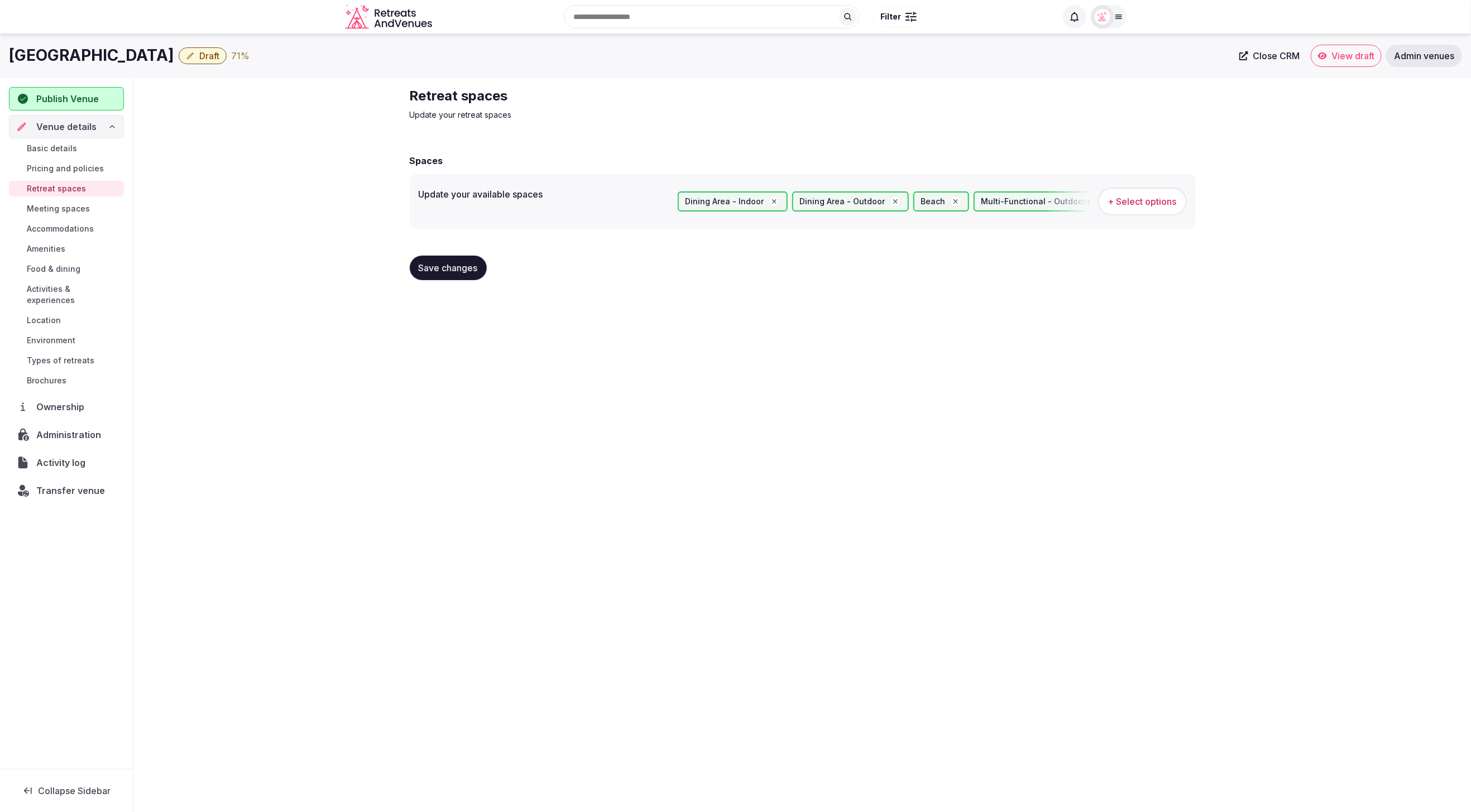
click at [450, 268] on span "Save changes" at bounding box center [448, 267] width 59 height 11
click at [434, 269] on span "Save changes" at bounding box center [448, 267] width 59 height 11
click at [254, 229] on div "Retreat spaces Update your retreat spaces Spaces Update your available spaces D…" at bounding box center [802, 188] width 1337 height 220
click at [54, 244] on span "Amenities" at bounding box center [46, 248] width 39 height 11
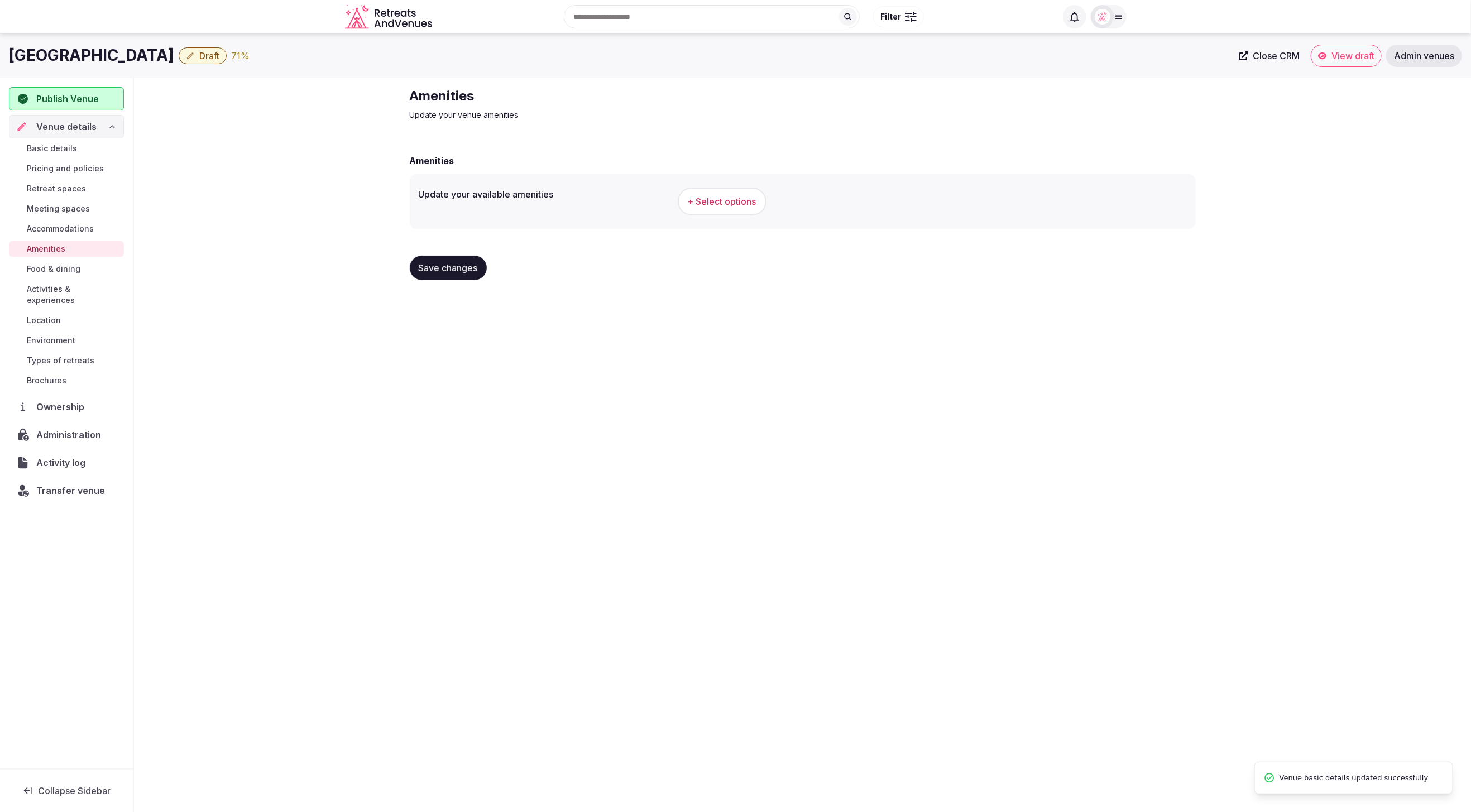
drag, startPoint x: 1238, startPoint y: 364, endPoint x: 1153, endPoint y: 326, distance: 93.1
click at [1209, 348] on div "Jumpy Bay Island Draft 71 % Close CRM View draft Admin venues Publish Venue Ven…" at bounding box center [736, 420] width 1471 height 772
click at [712, 207] on span "+ Select options" at bounding box center [722, 201] width 69 height 12
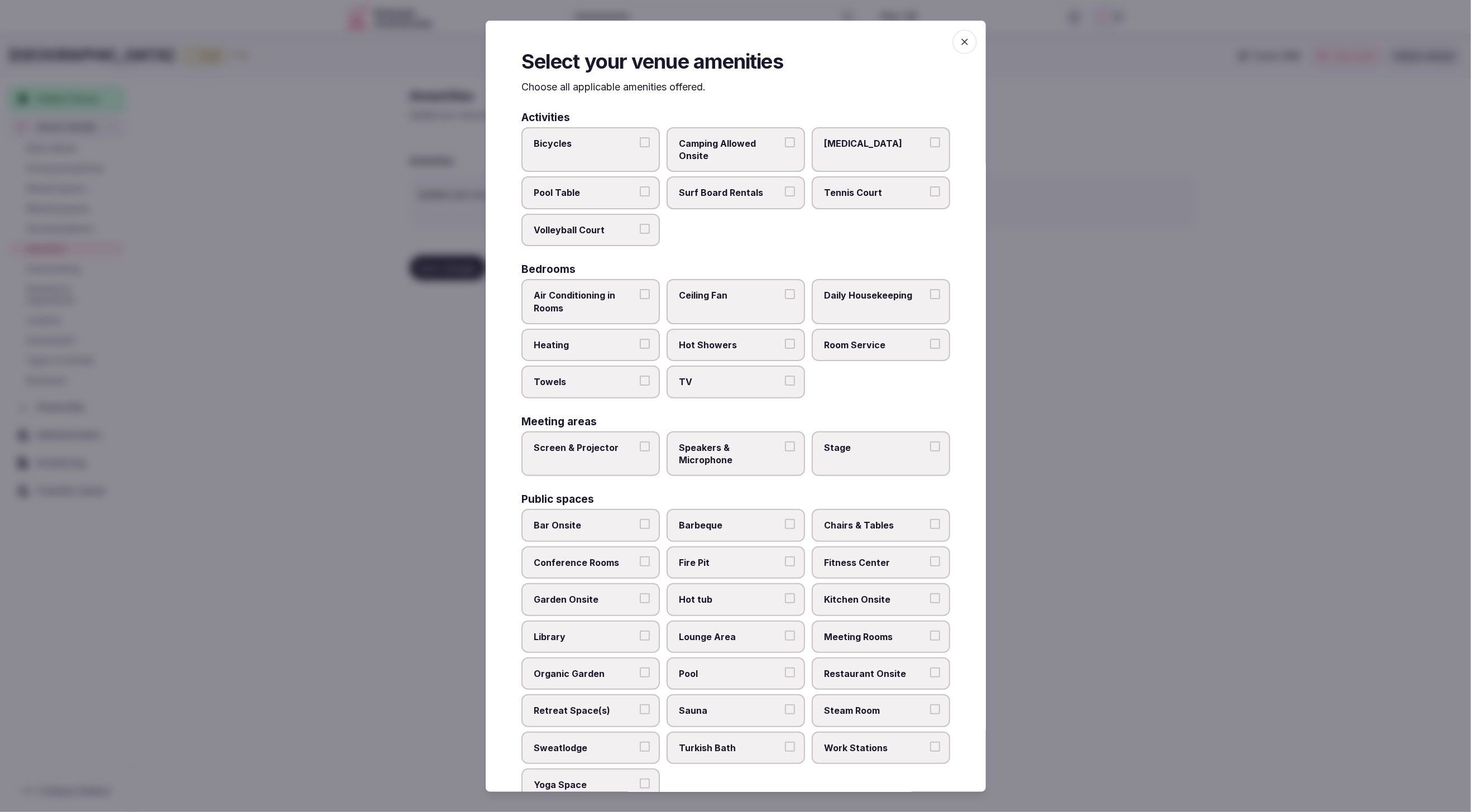
click at [890, 233] on div "Bicycles Camping Allowed Onsite Ice Bath Pool Table Surf Board Rentals Tennis C…" at bounding box center [736, 186] width 428 height 119
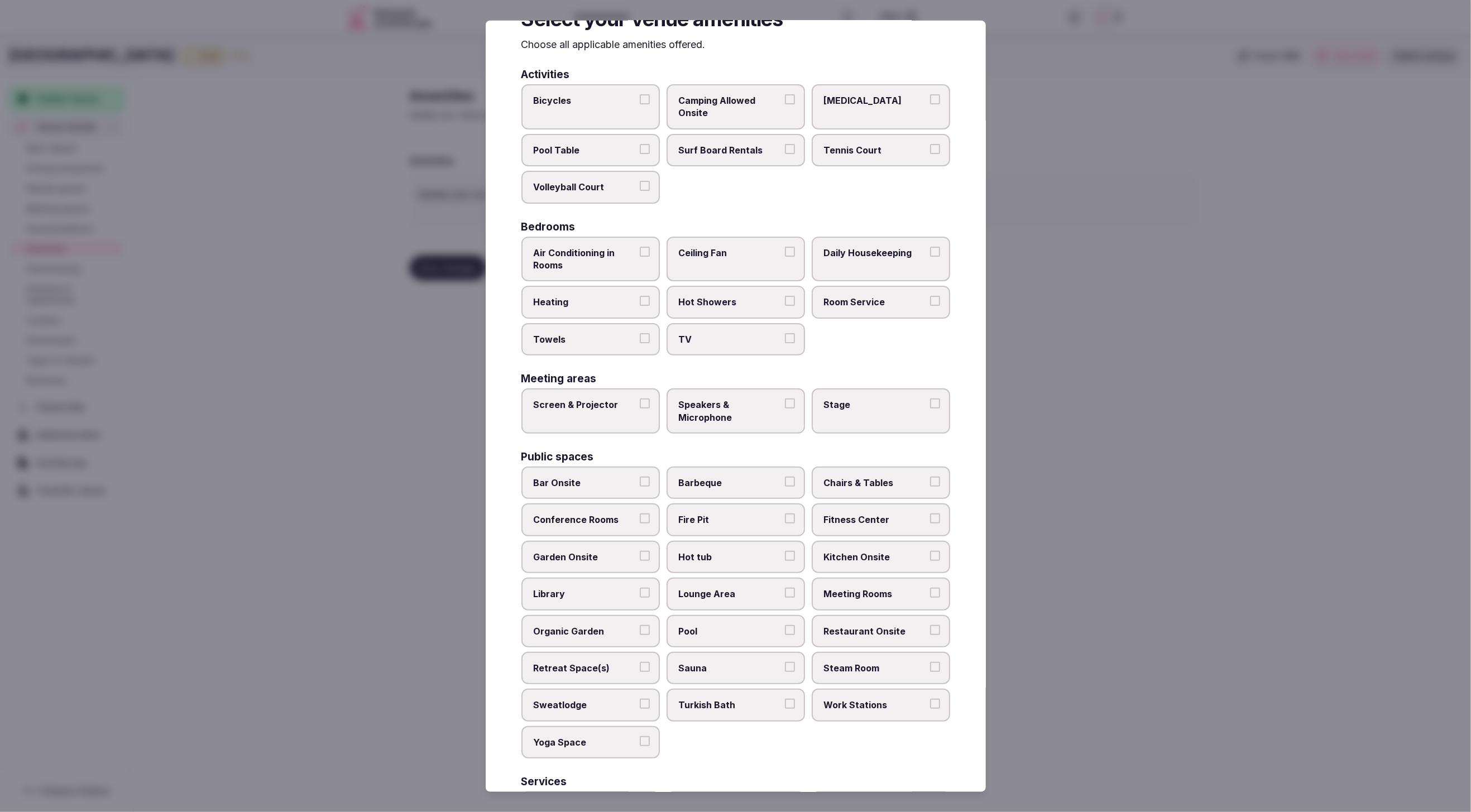
scroll to position [47, 0]
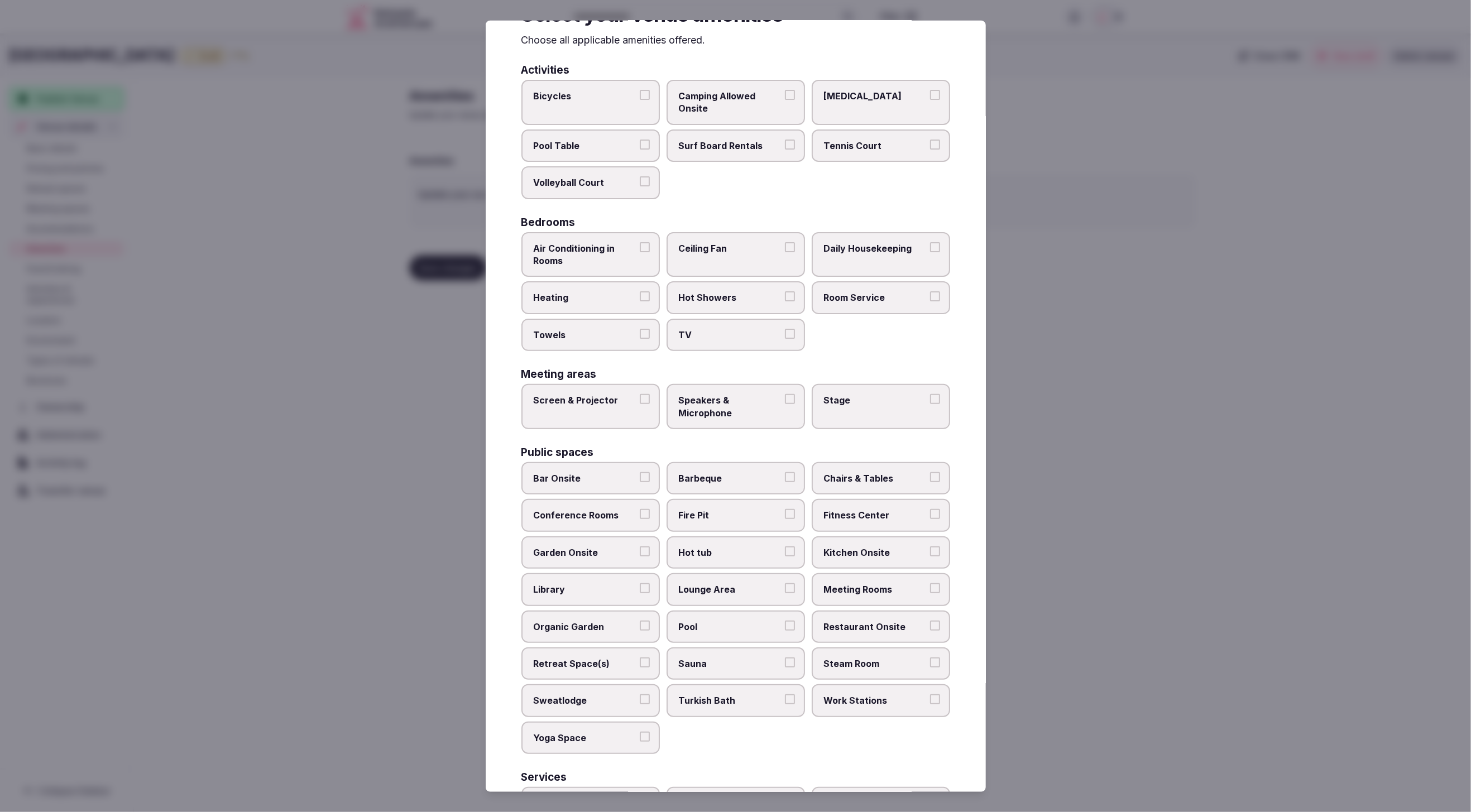
click at [565, 254] on span "Air Conditioning in Rooms" at bounding box center [585, 254] width 103 height 25
click at [640, 252] on button "Air Conditioning in Rooms" at bounding box center [645, 247] width 10 height 10
click at [580, 323] on label "Towels" at bounding box center [590, 335] width 138 height 32
click at [640, 329] on button "Towels" at bounding box center [645, 334] width 10 height 10
click at [684, 333] on span "TV" at bounding box center [730, 335] width 103 height 12
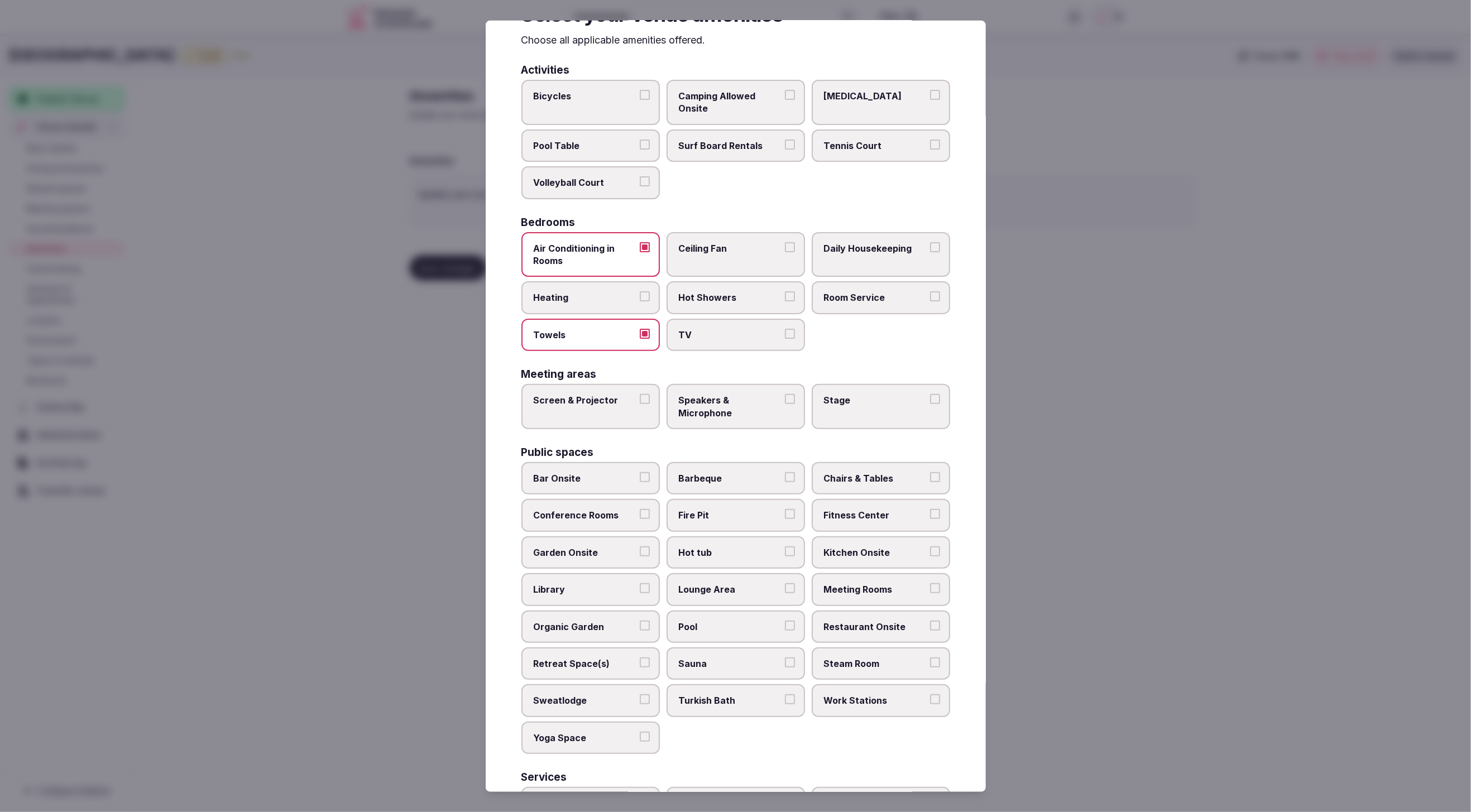
click at [785, 333] on button "TV" at bounding box center [790, 334] width 10 height 10
click at [578, 287] on label "Heating" at bounding box center [590, 297] width 138 height 32
click at [640, 292] on button "Heating" at bounding box center [645, 297] width 10 height 10
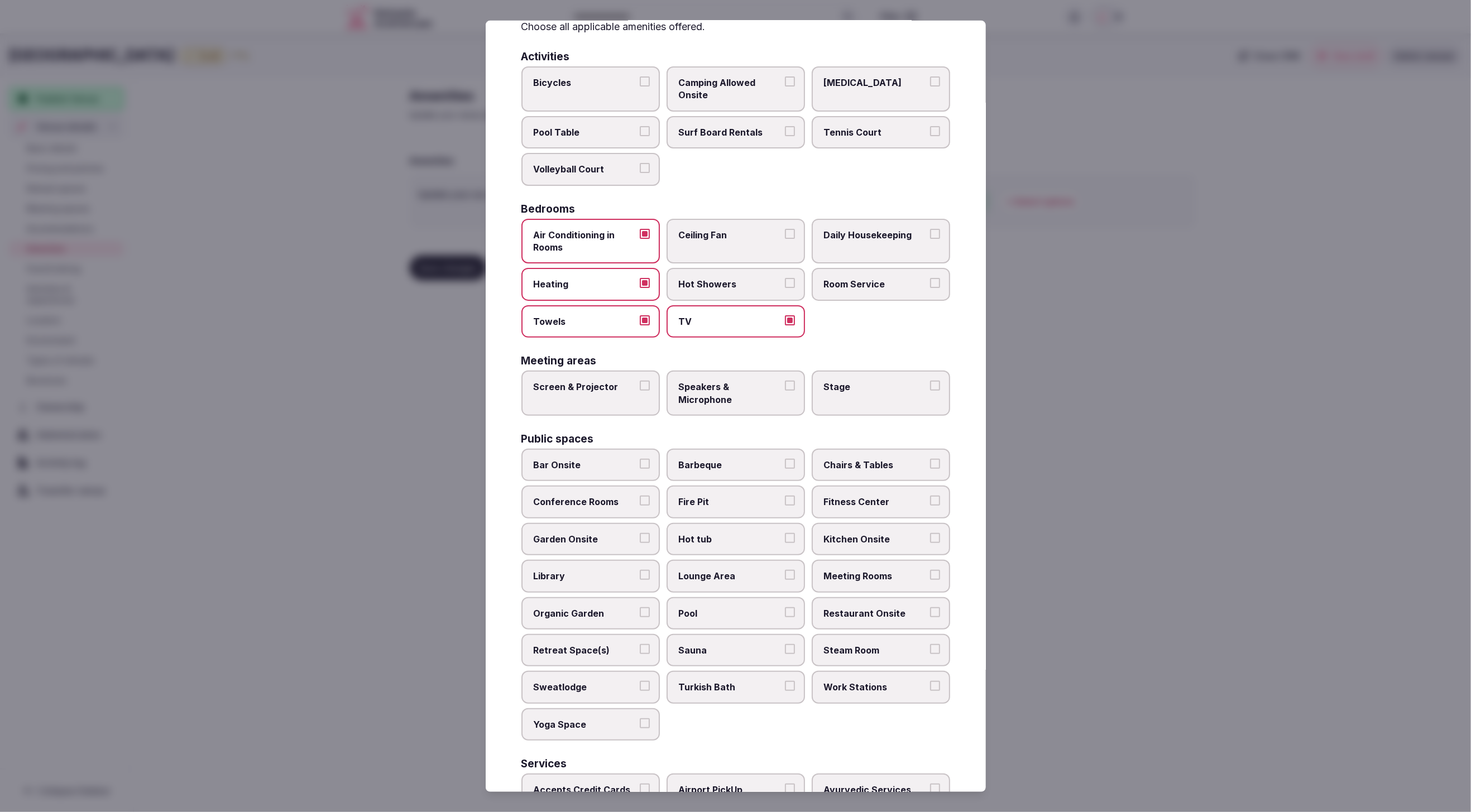
drag, startPoint x: 866, startPoint y: 290, endPoint x: 872, endPoint y: 237, distance: 53.3
click at [866, 289] on label "Room Service" at bounding box center [880, 284] width 138 height 32
click at [930, 288] on button "Room Service" at bounding box center [935, 283] width 10 height 10
click at [874, 229] on span "Daily Housekeeping" at bounding box center [875, 235] width 103 height 12
click at [930, 229] on button "Daily Housekeeping" at bounding box center [935, 234] width 10 height 10
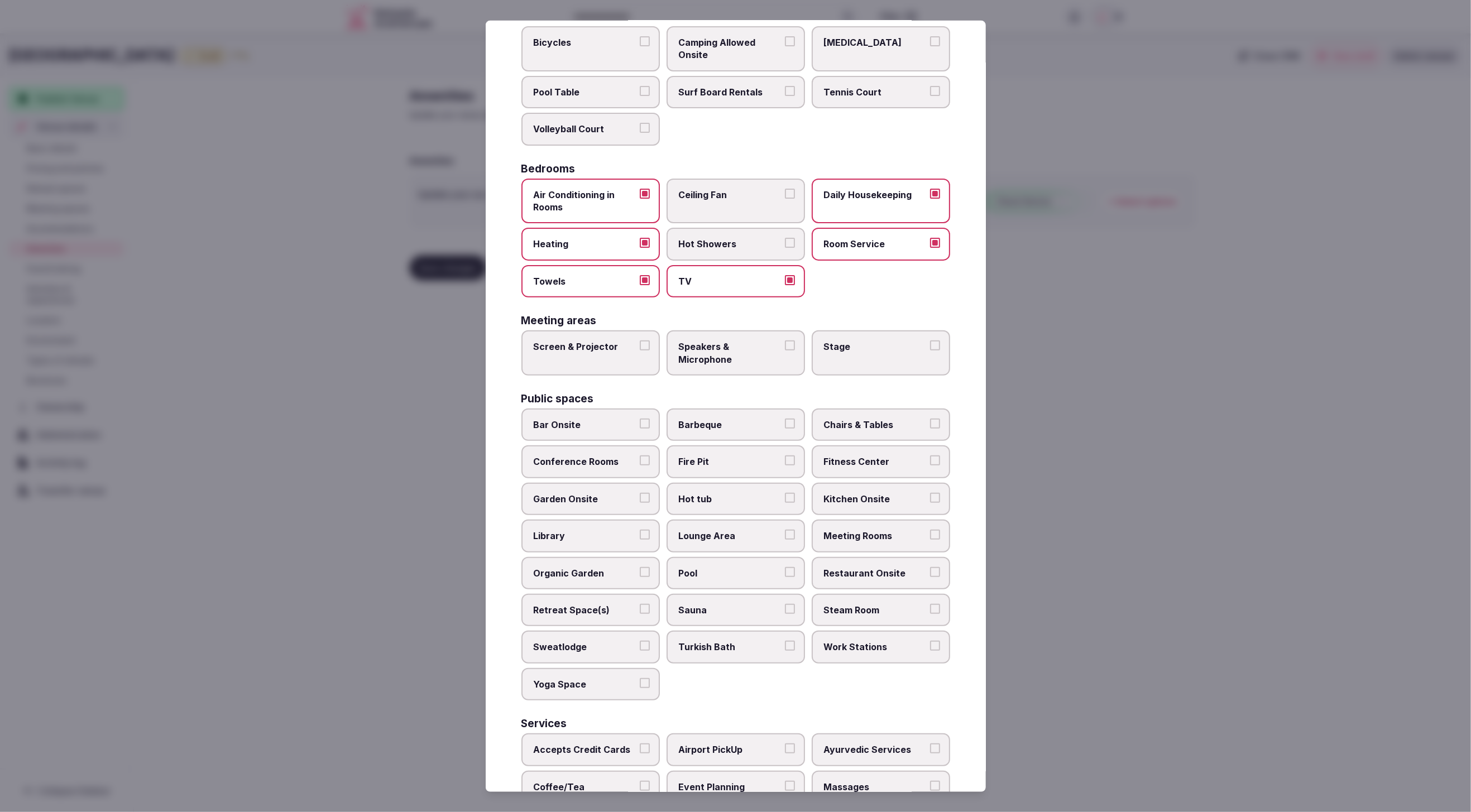
scroll to position [100, 0]
click at [713, 246] on span "Hot Showers" at bounding box center [730, 243] width 103 height 12
click at [785, 246] on button "Hot Showers" at bounding box center [790, 243] width 10 height 10
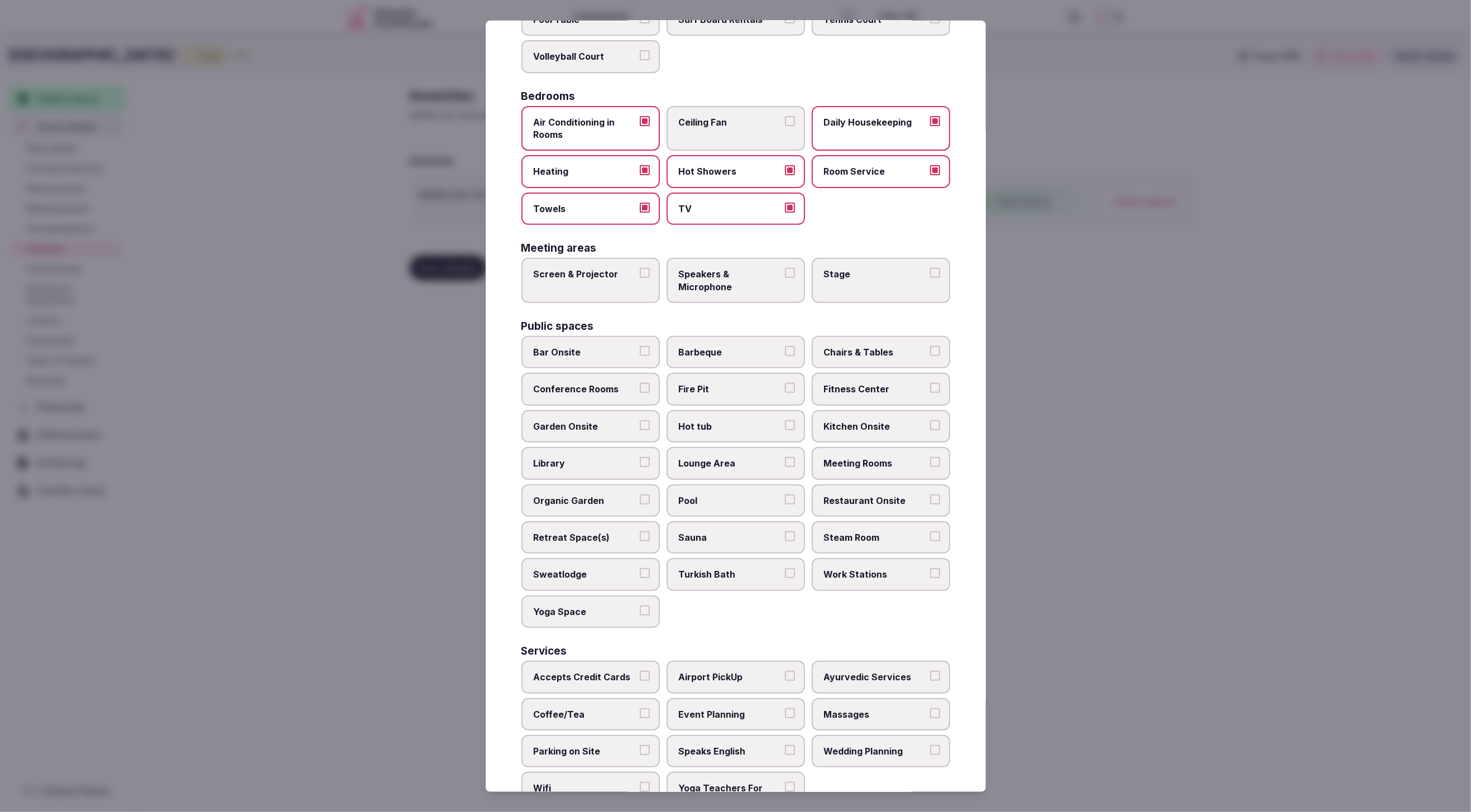
scroll to position [172, 0]
click at [735, 268] on span "Speakers & Microphone" at bounding box center [730, 281] width 103 height 25
click at [785, 268] on button "Speakers & Microphone" at bounding box center [790, 273] width 10 height 10
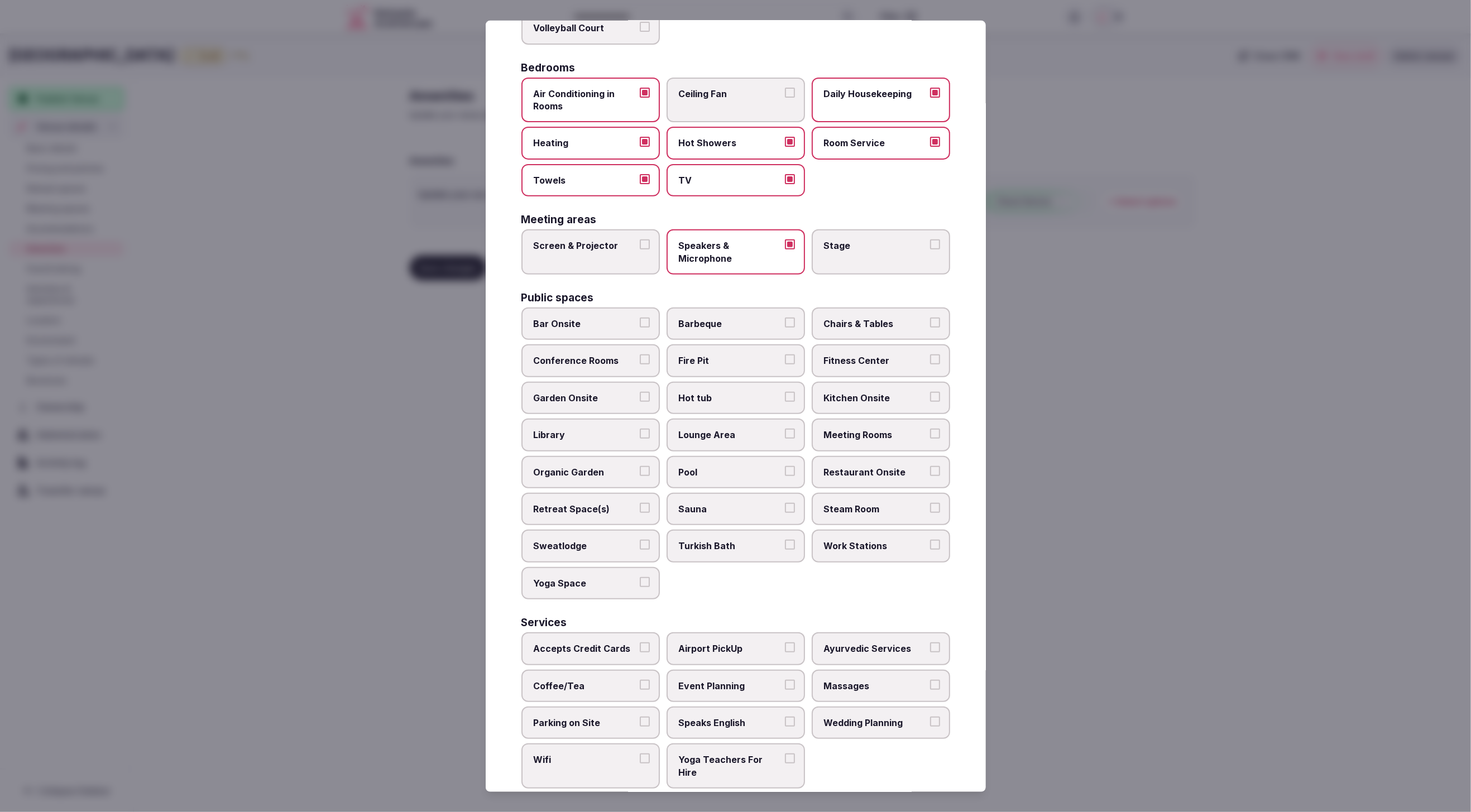
scroll to position [194, 0]
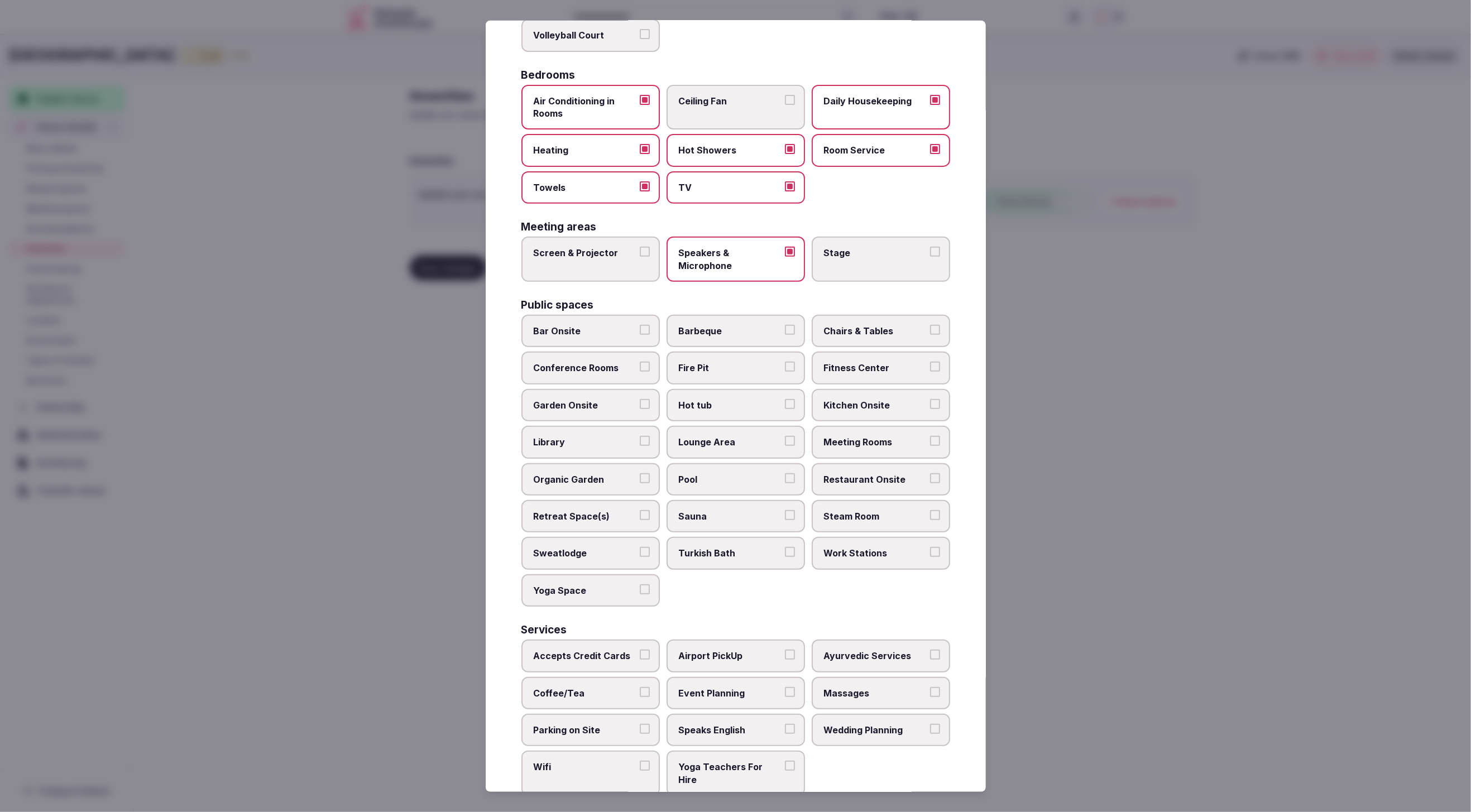
click at [595, 325] on span "Bar Onsite" at bounding box center [585, 330] width 103 height 12
click at [640, 325] on button "Bar Onsite" at bounding box center [645, 330] width 10 height 10
click at [775, 353] on label "Fire Pit" at bounding box center [736, 368] width 138 height 32
click at [785, 362] on button "Fire Pit" at bounding box center [790, 367] width 10 height 10
click at [750, 326] on span "Barbeque" at bounding box center [730, 330] width 103 height 12
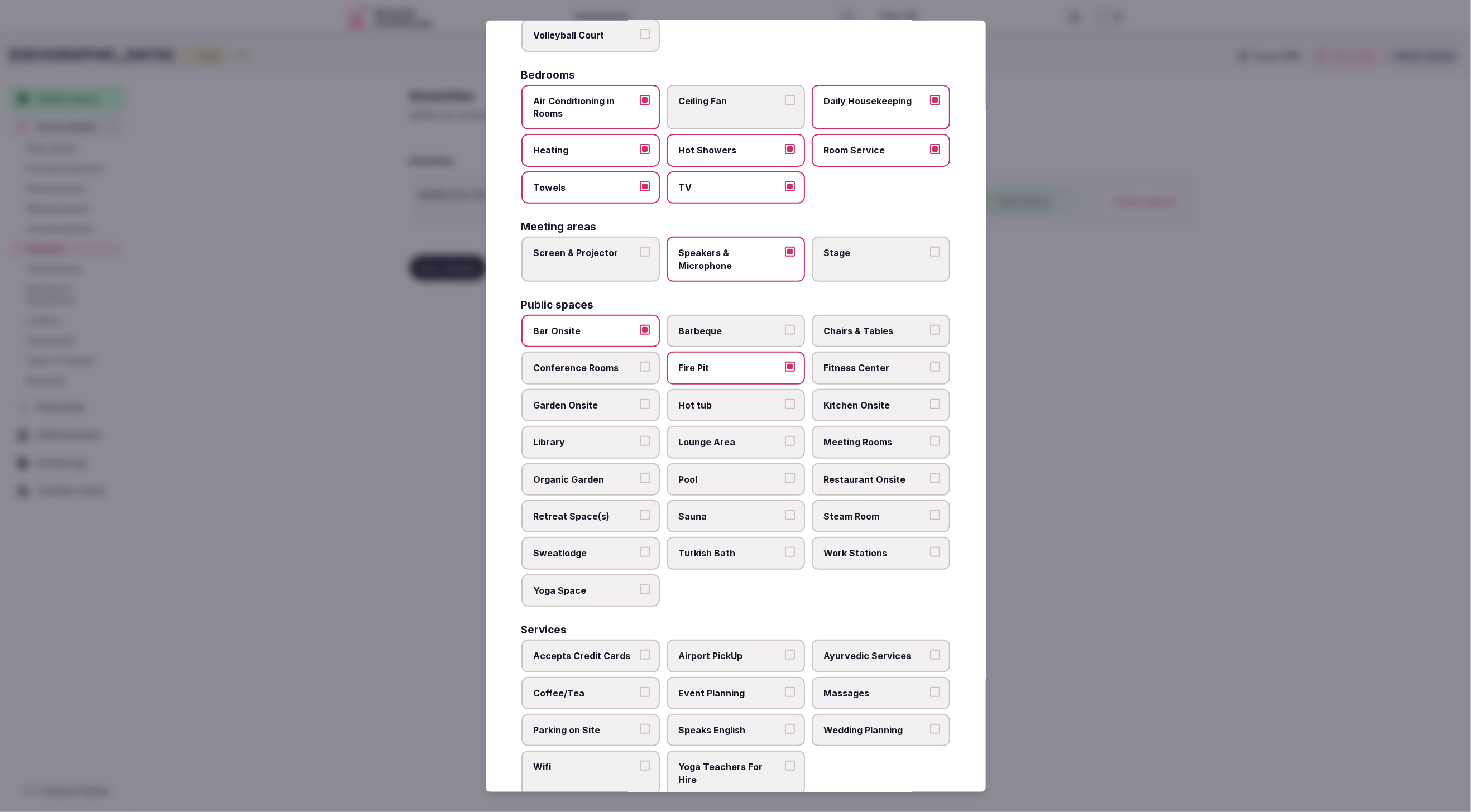
click at [785, 326] on button "Barbeque" at bounding box center [790, 330] width 10 height 10
click at [856, 327] on span "Chairs & Tables" at bounding box center [875, 330] width 103 height 12
click at [930, 327] on button "Chairs & Tables" at bounding box center [935, 330] width 10 height 10
click at [703, 436] on span "Lounge Area" at bounding box center [730, 441] width 103 height 12
click at [785, 436] on button "Lounge Area" at bounding box center [790, 441] width 10 height 10
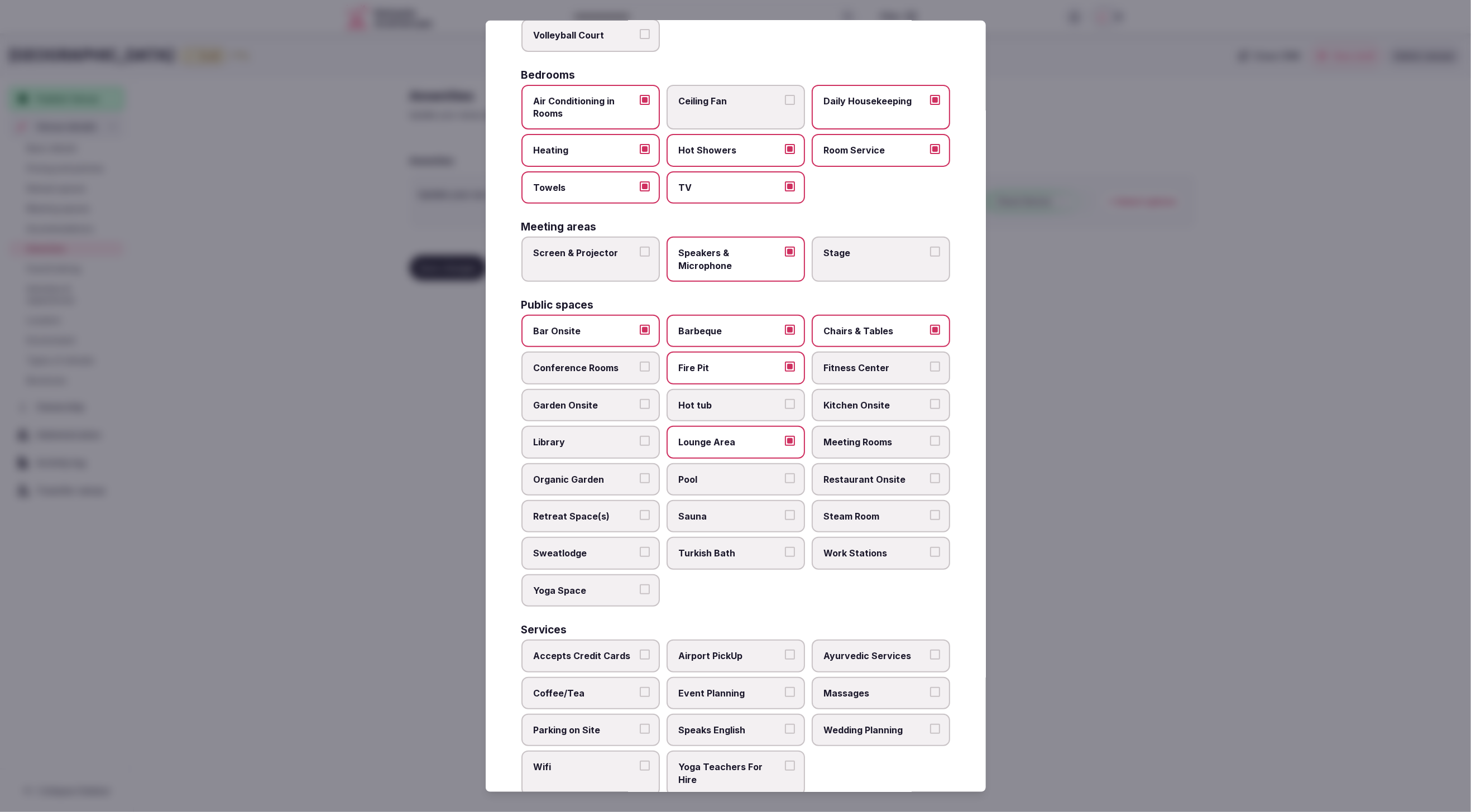
drag, startPoint x: 703, startPoint y: 469, endPoint x: 705, endPoint y: 484, distance: 15.1
click at [703, 473] on span "Pool" at bounding box center [730, 479] width 103 height 12
click at [785, 473] on button "Pool" at bounding box center [790, 478] width 10 height 10
click at [882, 463] on div "Restaurant Onsite" at bounding box center [880, 479] width 138 height 32
click at [885, 473] on span "Restaurant Onsite" at bounding box center [875, 479] width 103 height 12
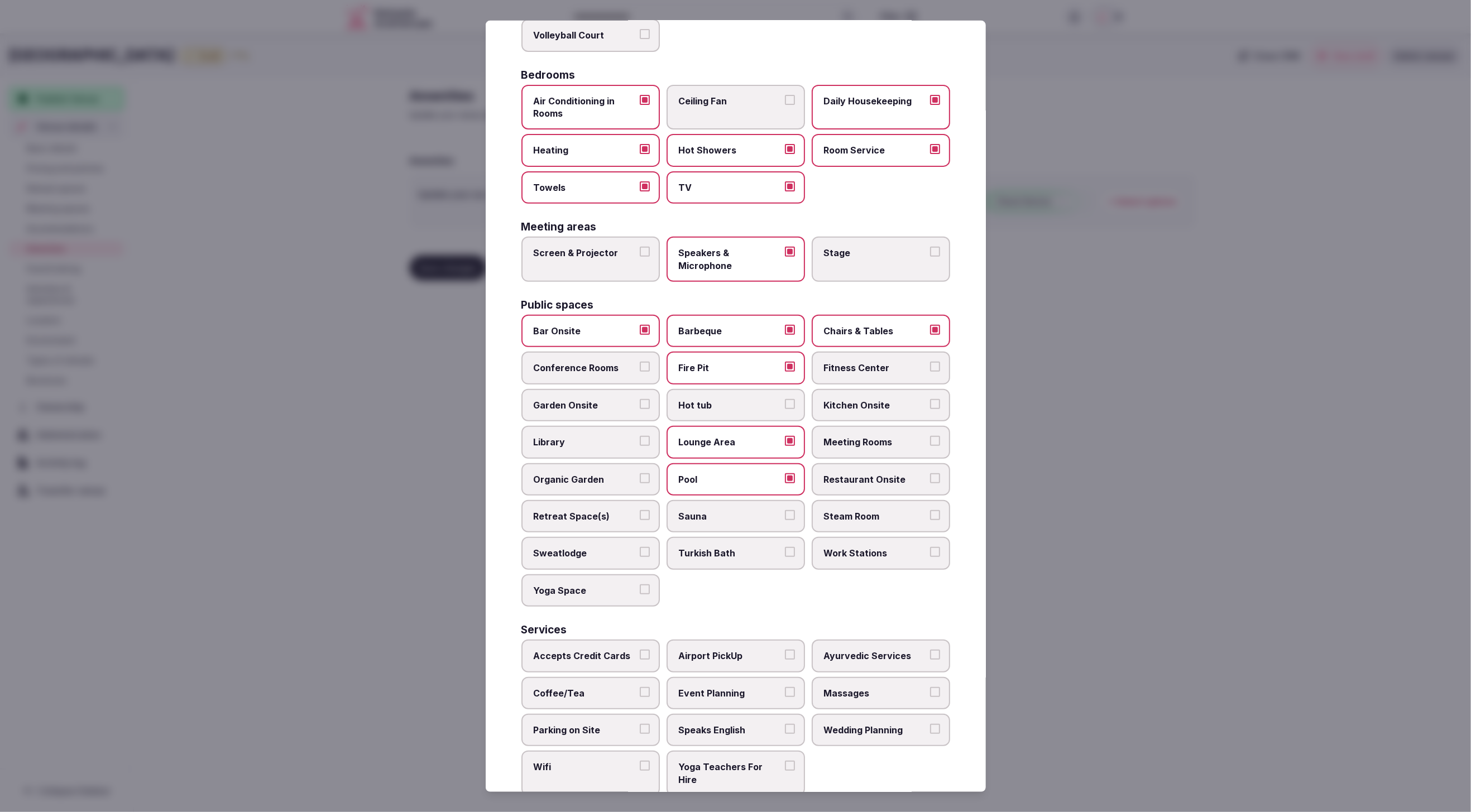
click at [930, 473] on button "Restaurant Onsite" at bounding box center [935, 478] width 10 height 10
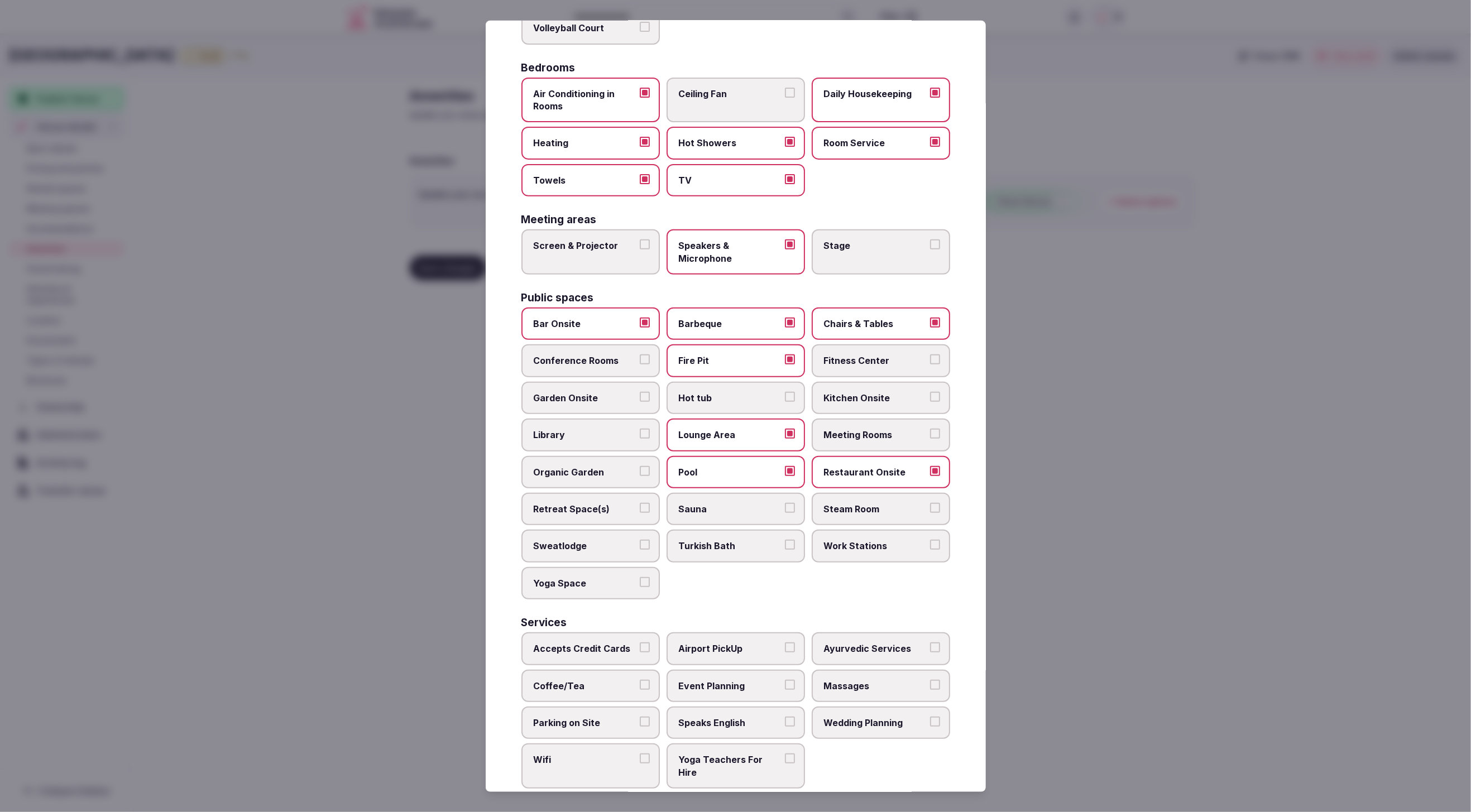
click at [589, 577] on span "Yoga Space" at bounding box center [585, 583] width 103 height 12
click at [640, 577] on button "Yoga Space" at bounding box center [645, 583] width 10 height 10
drag, startPoint x: 591, startPoint y: 637, endPoint x: 589, endPoint y: 661, distance: 24.1
click at [591, 642] on span "Accepts Credit Cards" at bounding box center [585, 648] width 103 height 12
click at [640, 642] on button "Accepts Credit Cards" at bounding box center [645, 648] width 10 height 10
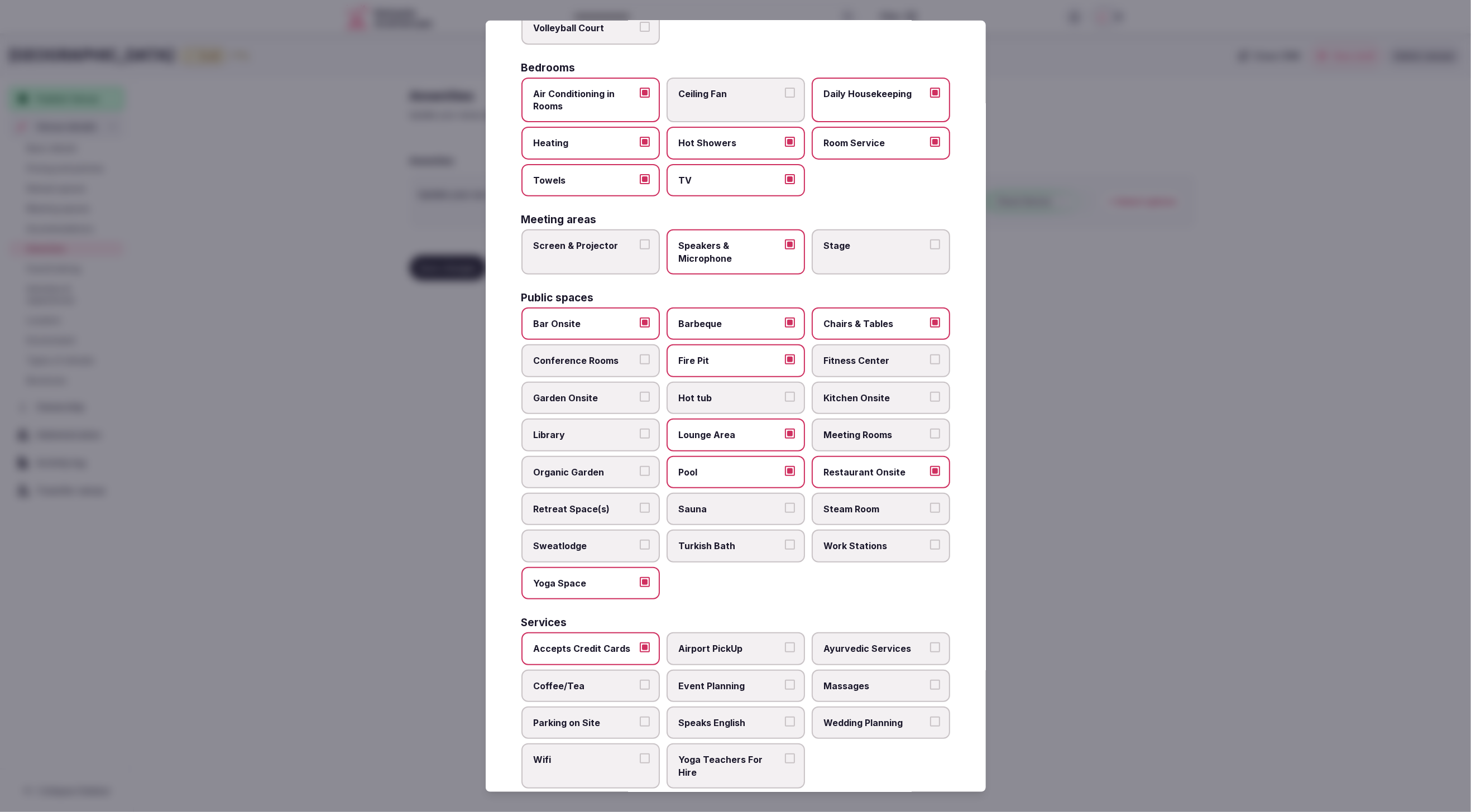
click at [587, 679] on span "Coffee/Tea" at bounding box center [585, 685] width 103 height 12
click at [640, 679] on button "Coffee/Tea" at bounding box center [645, 684] width 10 height 10
drag, startPoint x: 587, startPoint y: 714, endPoint x: 585, endPoint y: 734, distance: 20.1
click at [587, 717] on span "Parking on Site" at bounding box center [585, 723] width 103 height 12
click at [640, 717] on button "Parking on Site" at bounding box center [645, 722] width 10 height 10
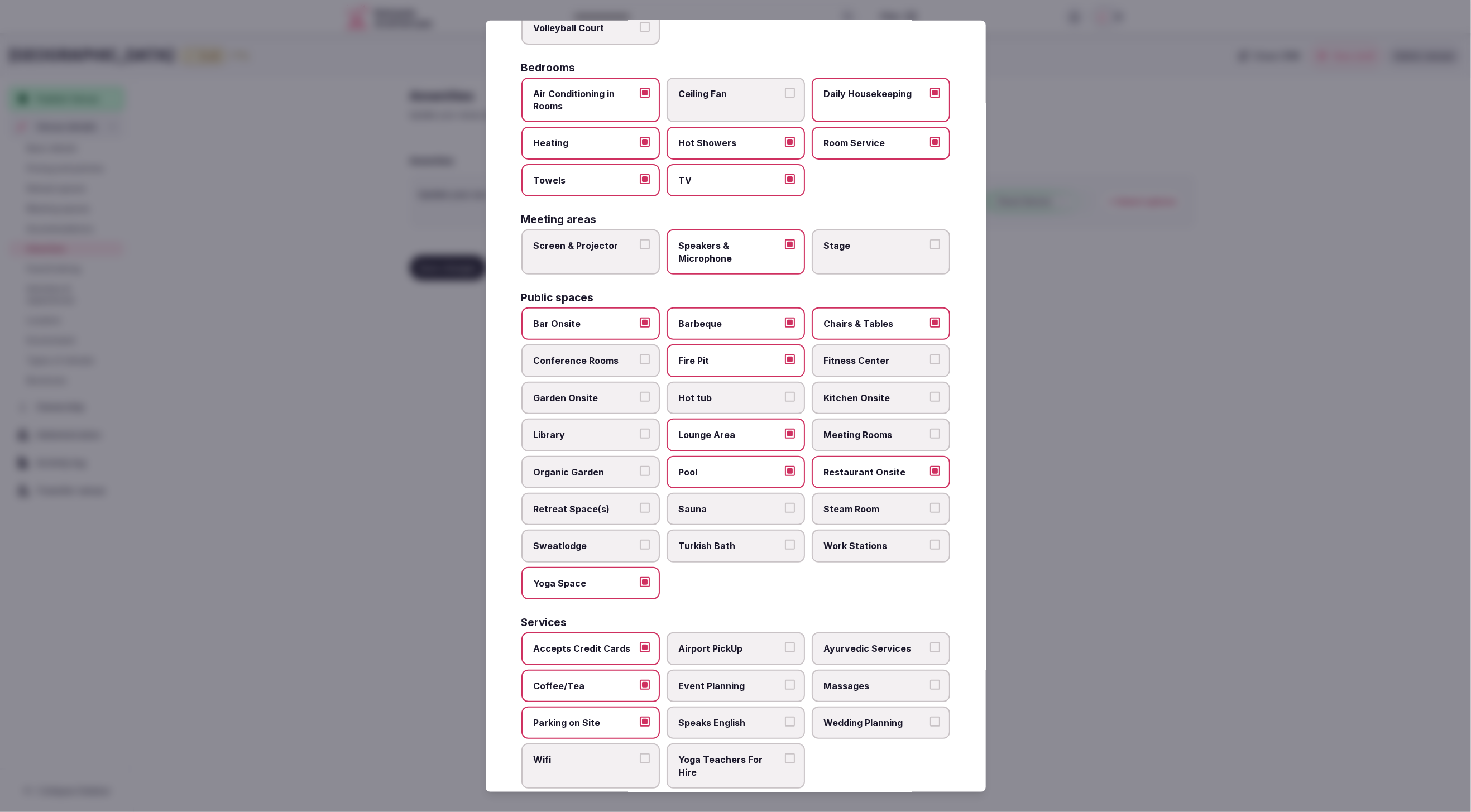
click at [585, 754] on span "Wifi" at bounding box center [585, 759] width 103 height 12
click at [640, 754] on button "Wifi" at bounding box center [645, 759] width 10 height 10
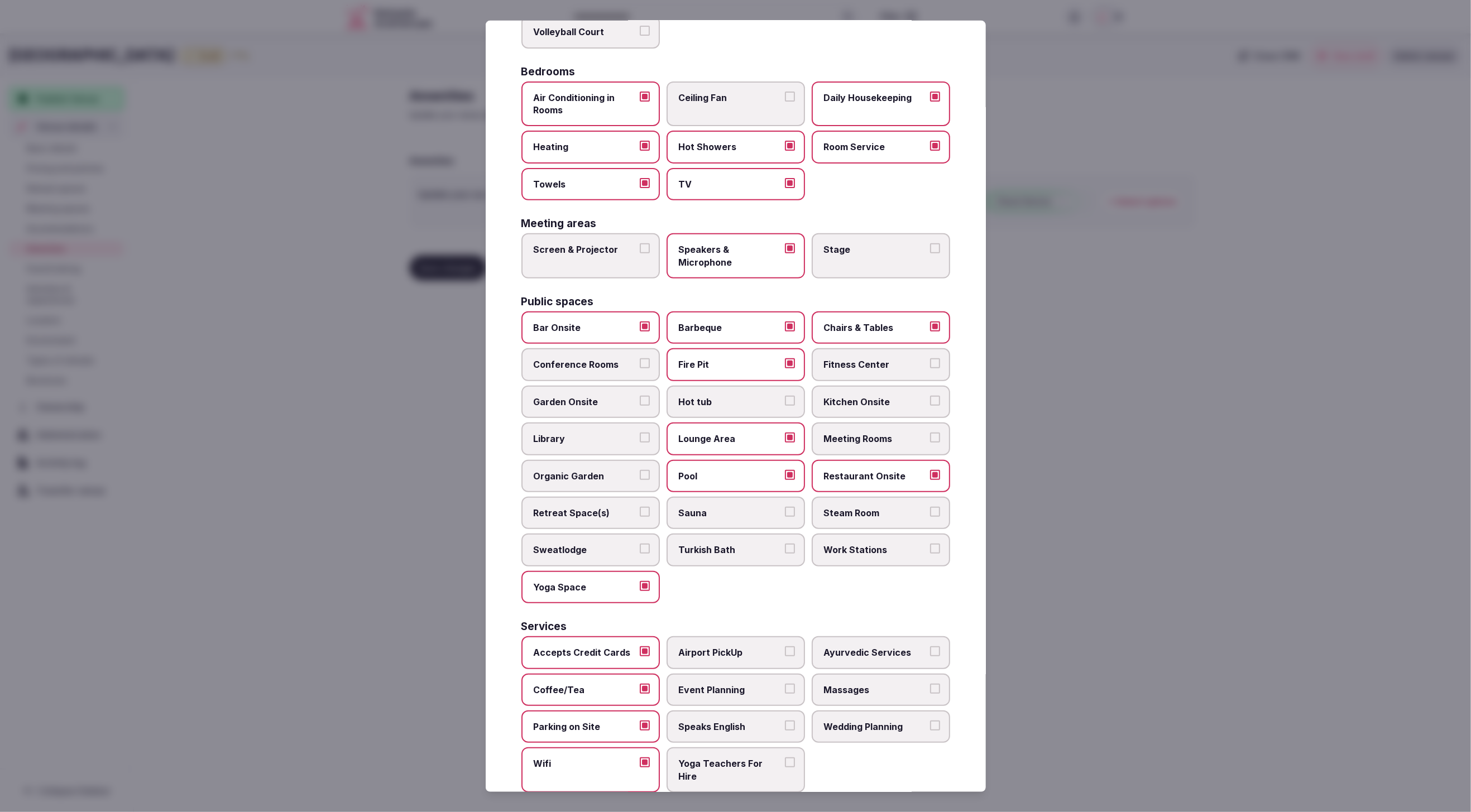
click at [866, 683] on span "Massages" at bounding box center [875, 689] width 103 height 12
click at [930, 683] on button "Massages" at bounding box center [935, 688] width 10 height 10
click at [704, 683] on span "Event Planning" at bounding box center [730, 689] width 103 height 12
click at [785, 683] on button "Event Planning" at bounding box center [790, 688] width 10 height 10
click at [893, 727] on label "Wedding Planning" at bounding box center [880, 726] width 138 height 32
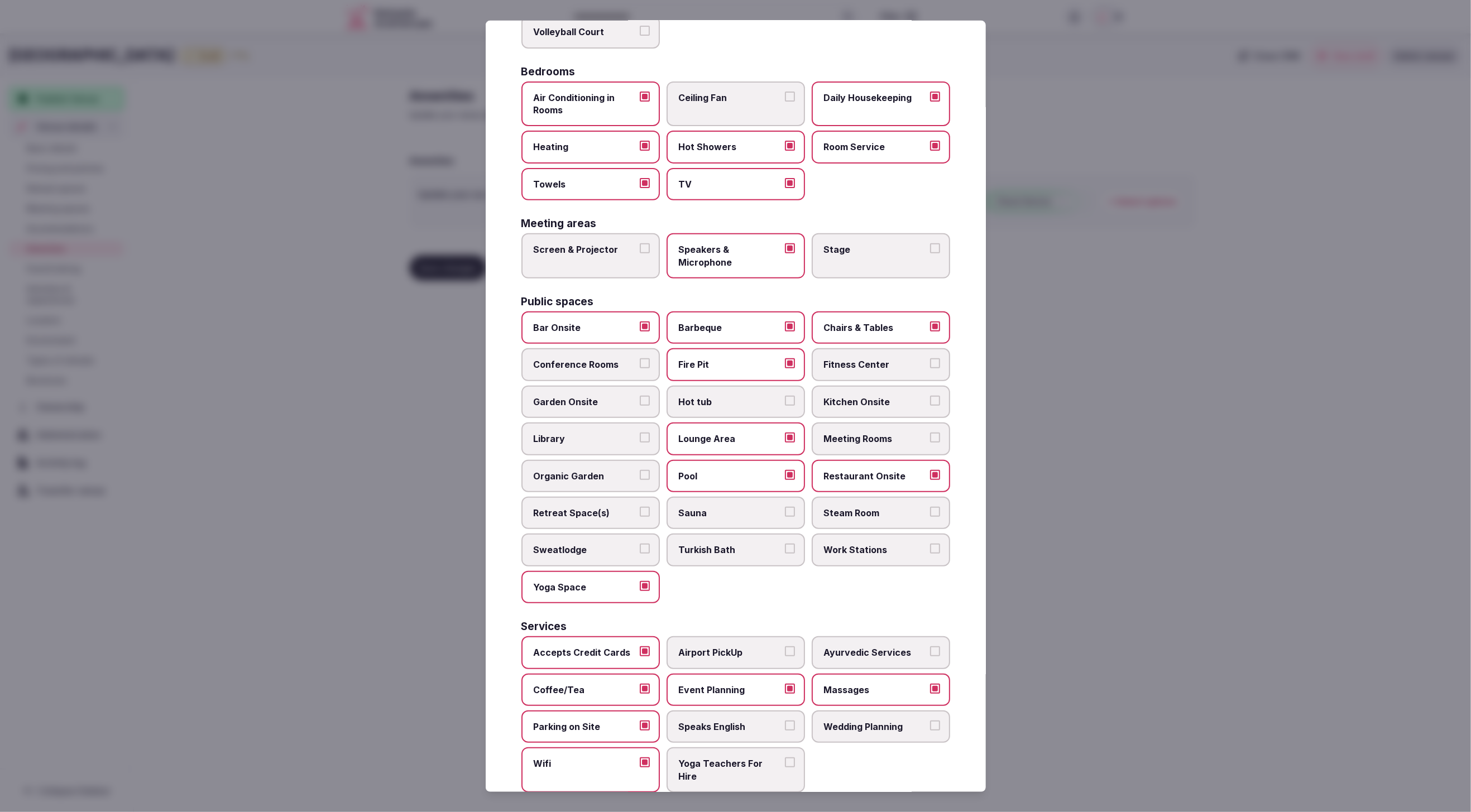
click at [930, 727] on button "Wedding Planning" at bounding box center [935, 726] width 10 height 10
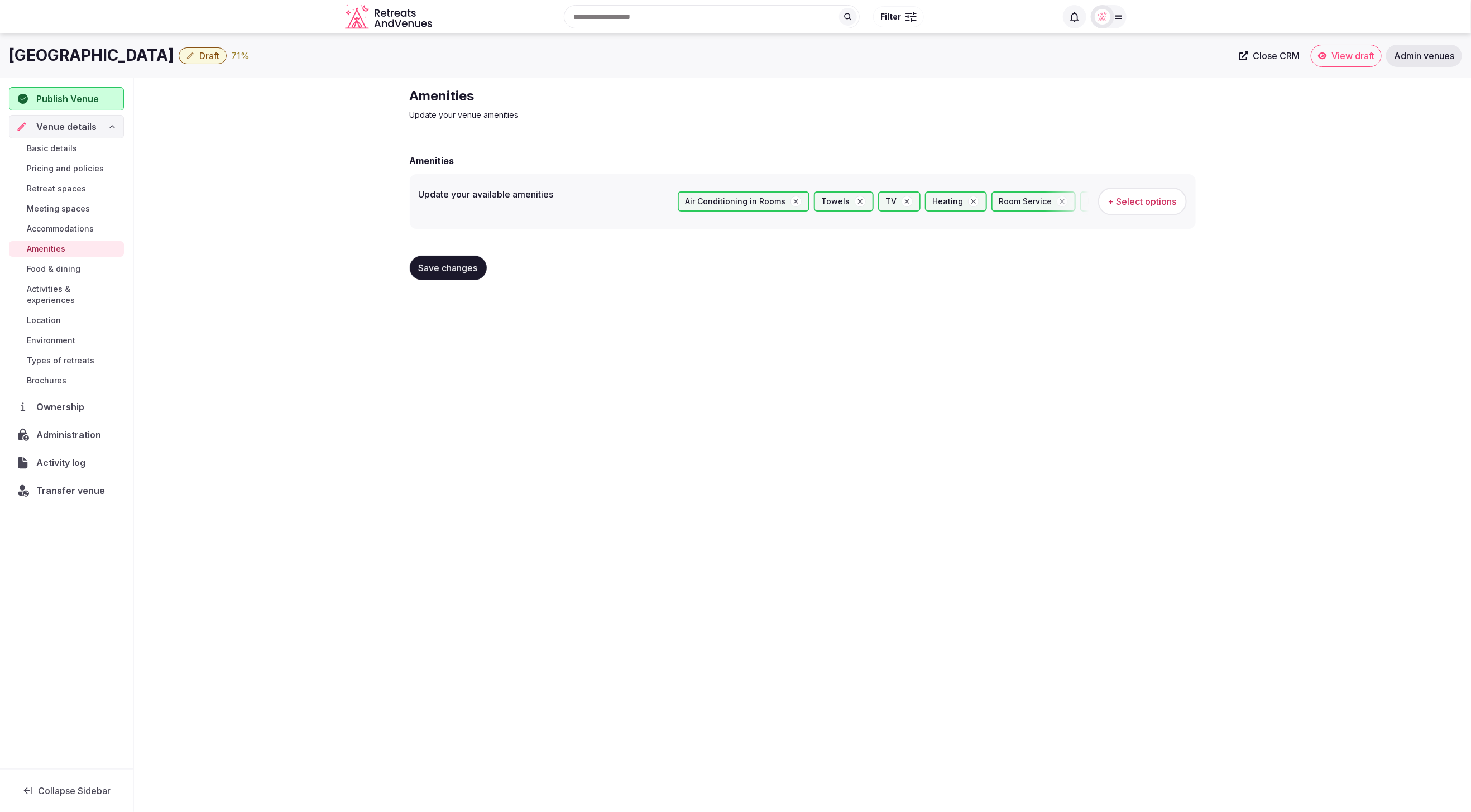
click at [457, 267] on span "Save changes" at bounding box center [448, 267] width 59 height 11
click at [200, 57] on span "Draft" at bounding box center [209, 56] width 20 height 11
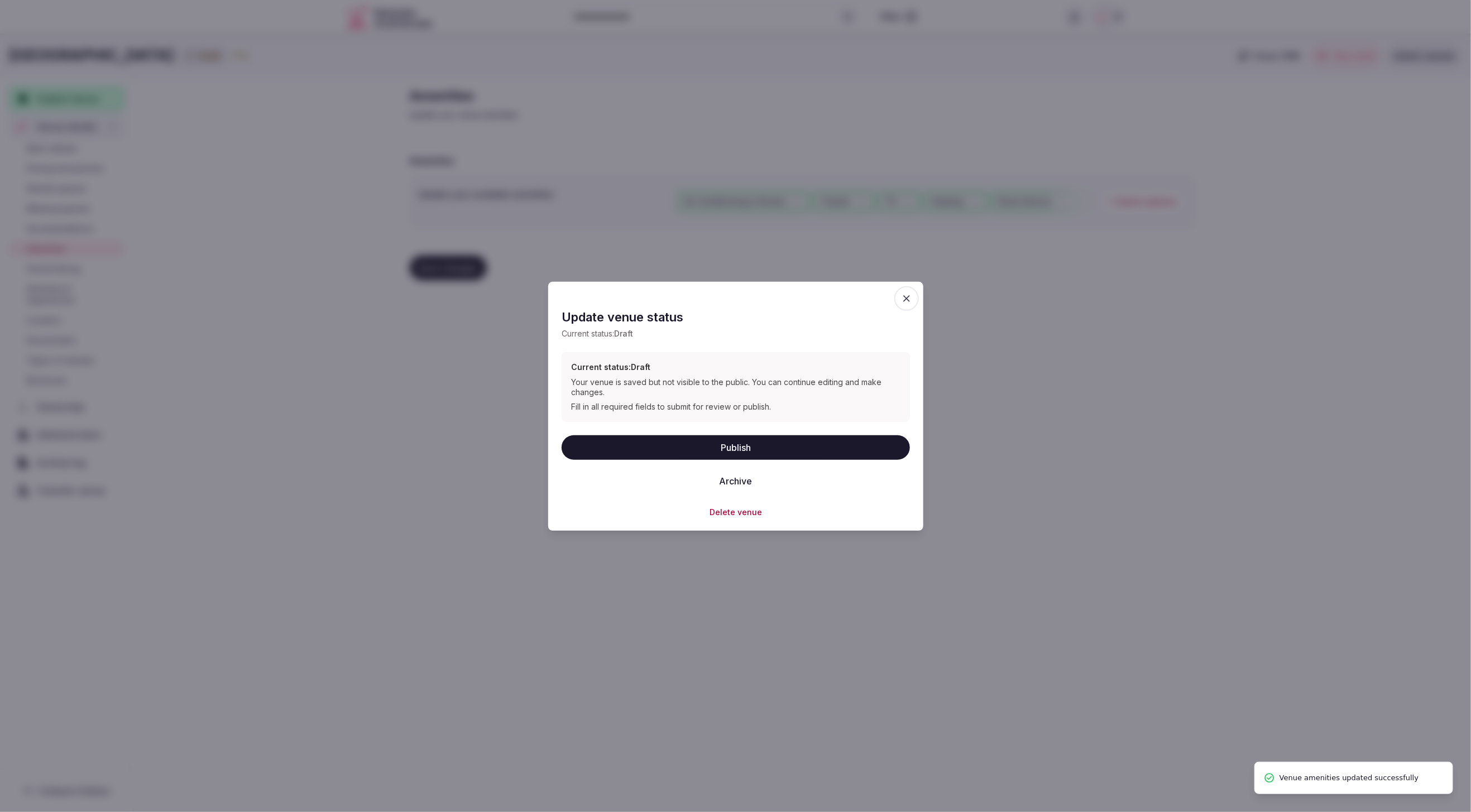
click at [734, 447] on button "Publish" at bounding box center [736, 447] width 349 height 25
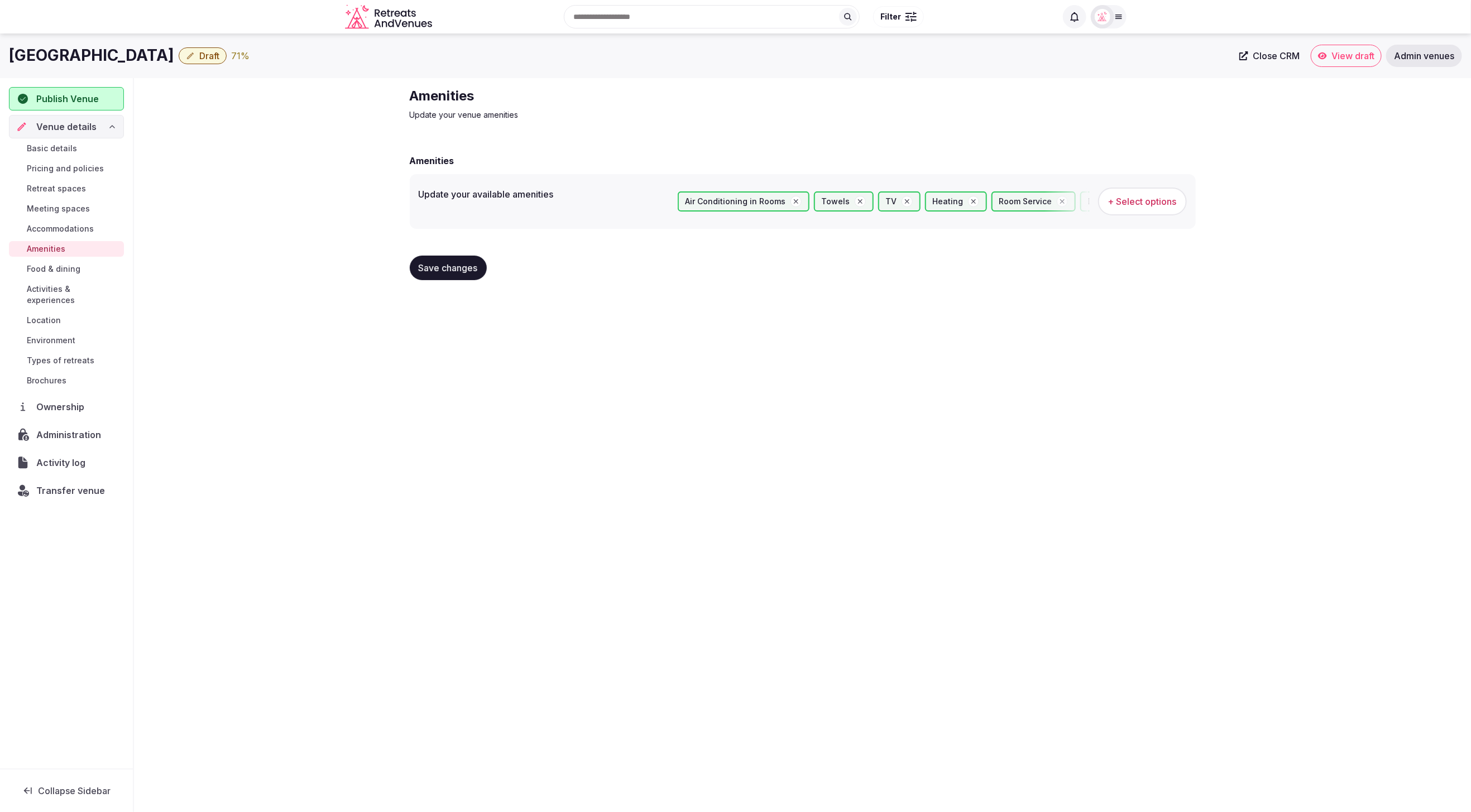
click at [200, 58] on span "Draft" at bounding box center [209, 56] width 20 height 11
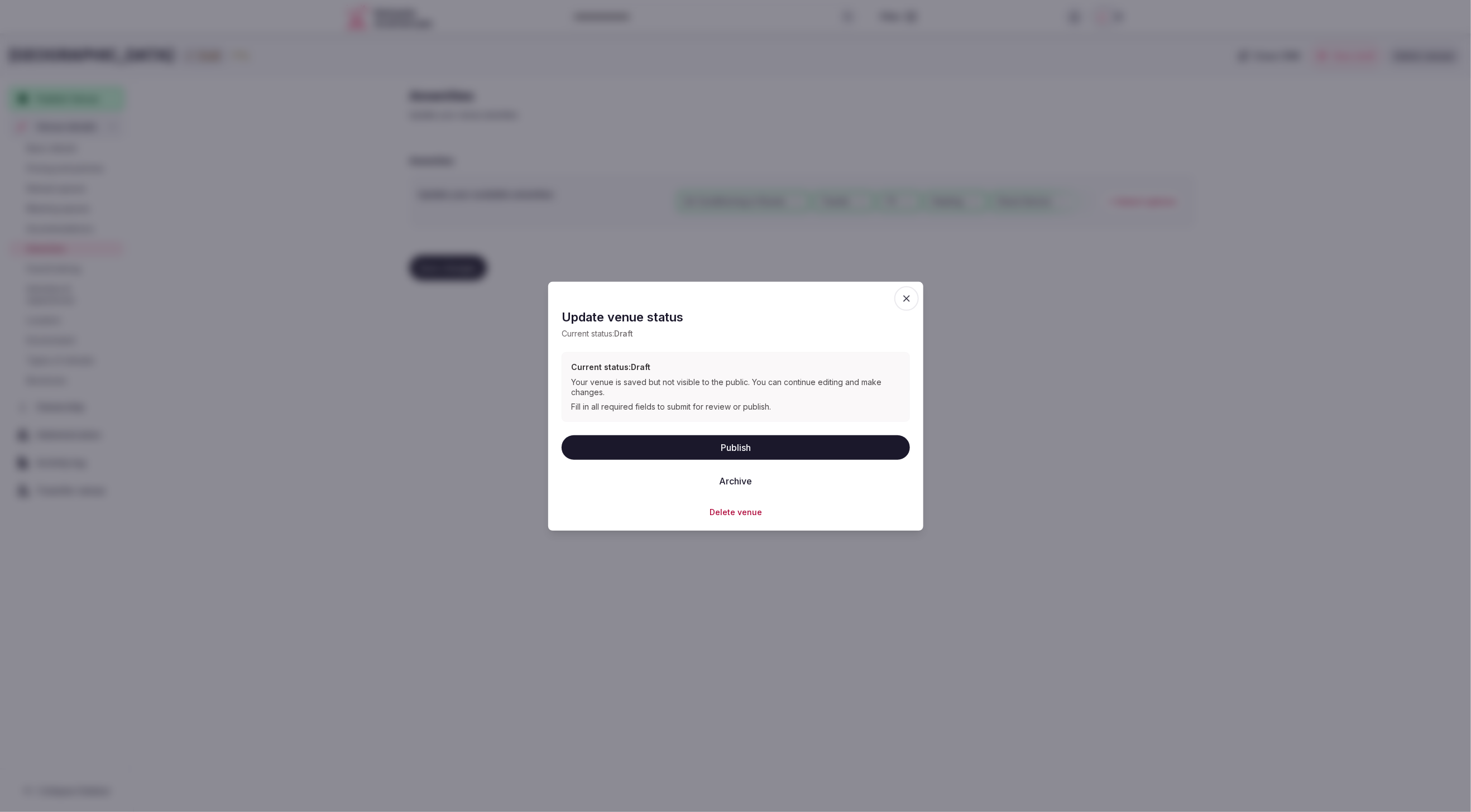
click at [758, 445] on button "Publish" at bounding box center [736, 447] width 349 height 25
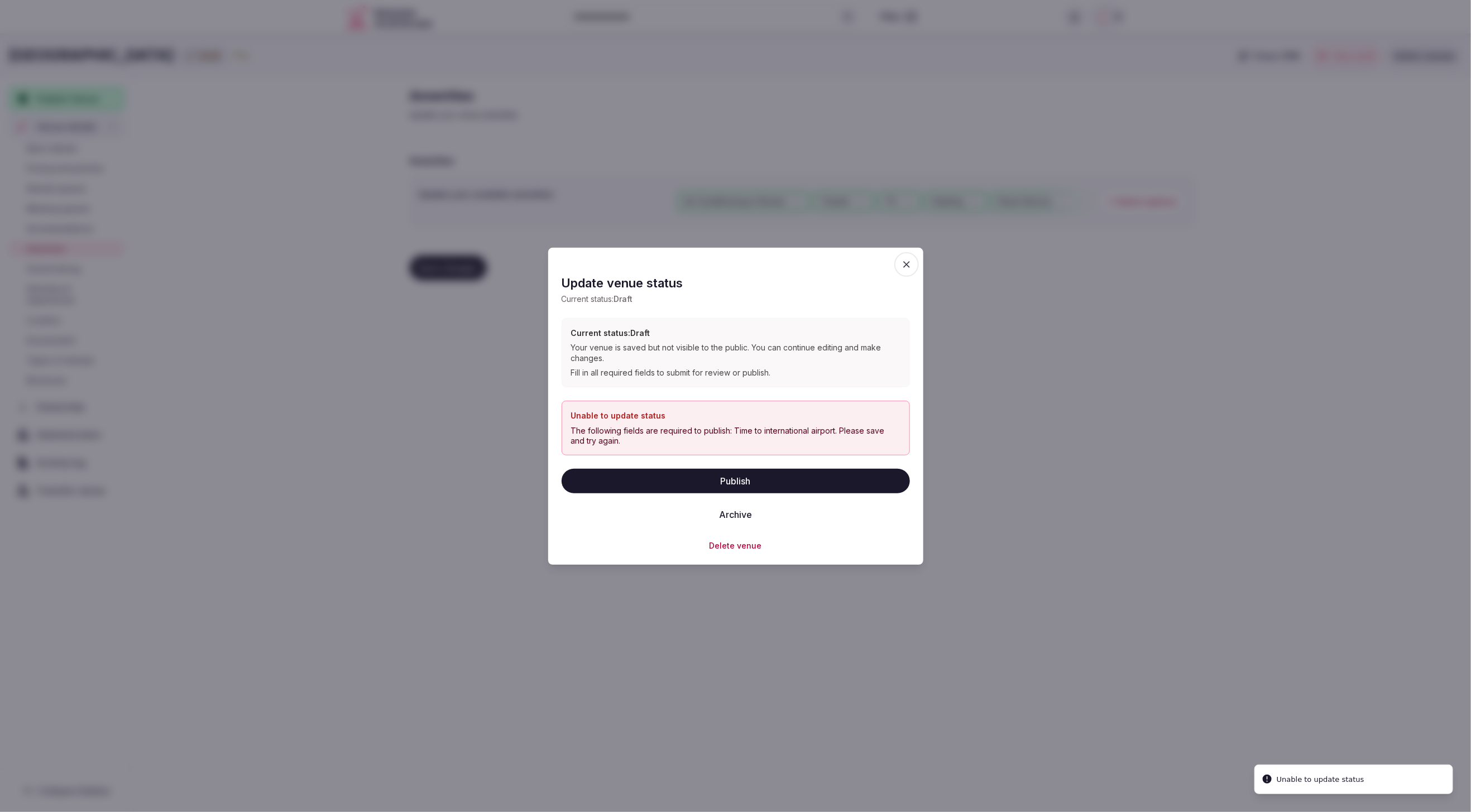
click at [906, 262] on icon "button" at bounding box center [907, 264] width 11 height 11
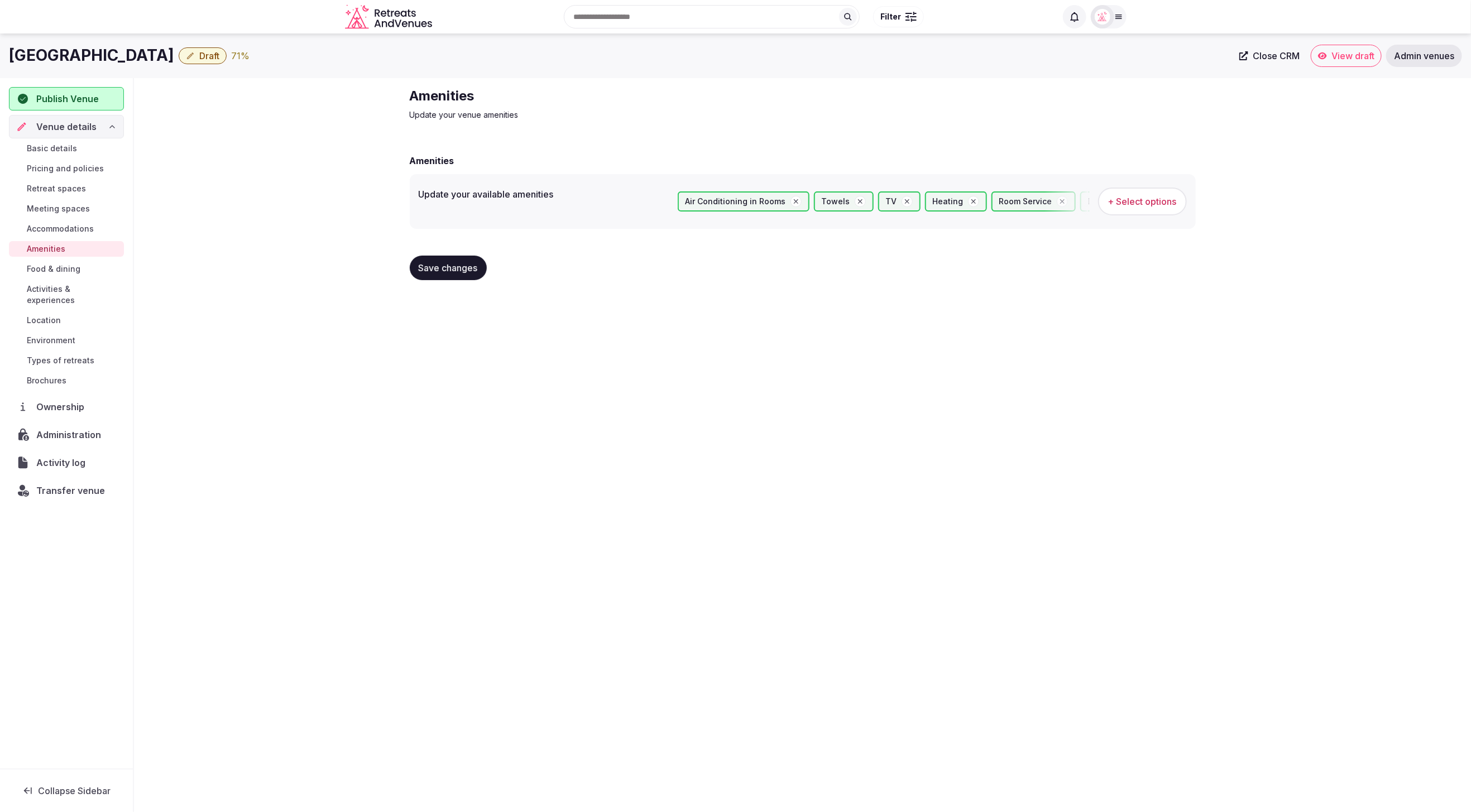
click at [49, 145] on span "Basic details" at bounding box center [52, 148] width 50 height 11
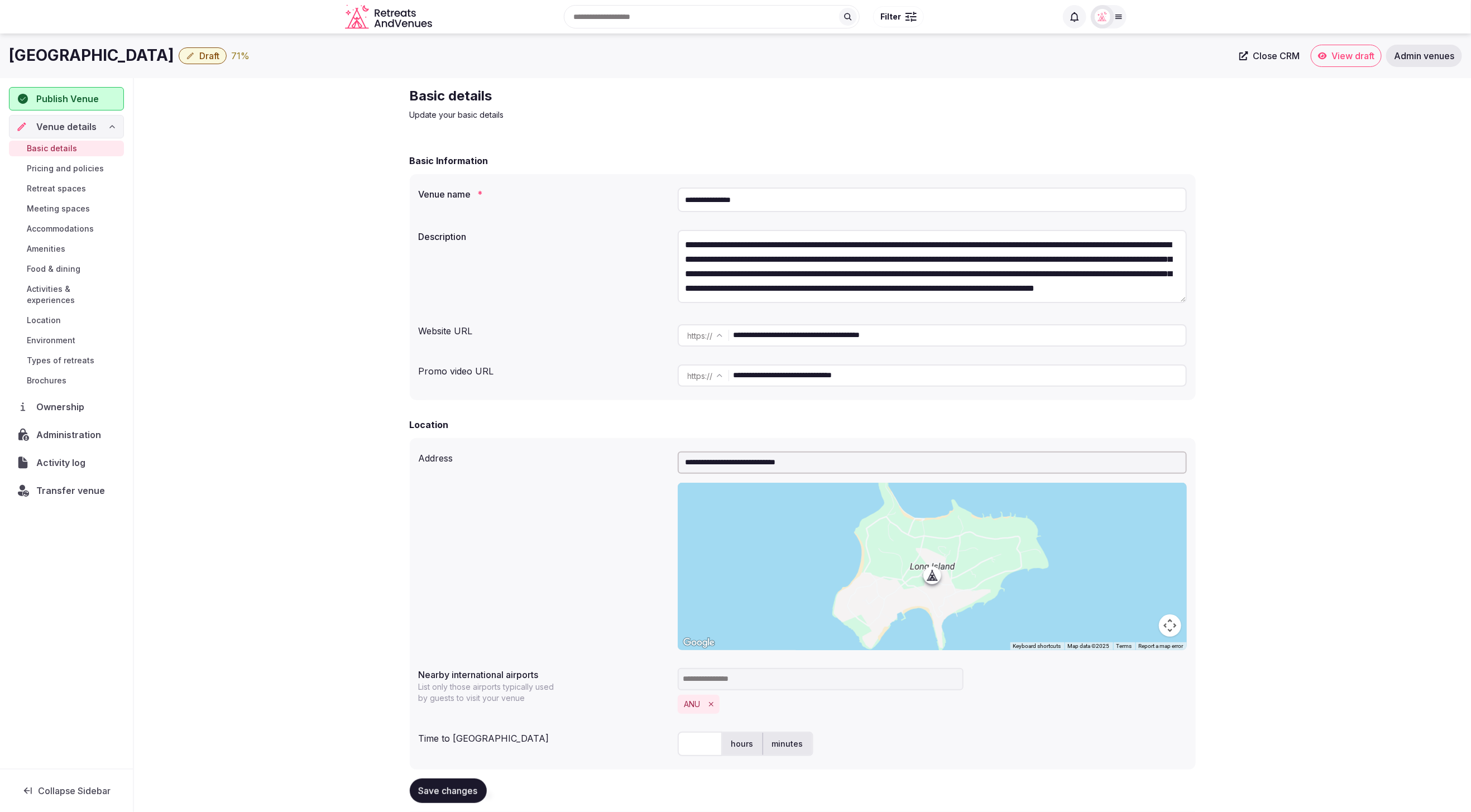
drag, startPoint x: 822, startPoint y: 211, endPoint x: 657, endPoint y: 198, distance: 165.5
click at [657, 200] on div "**********" at bounding box center [803, 200] width 768 height 34
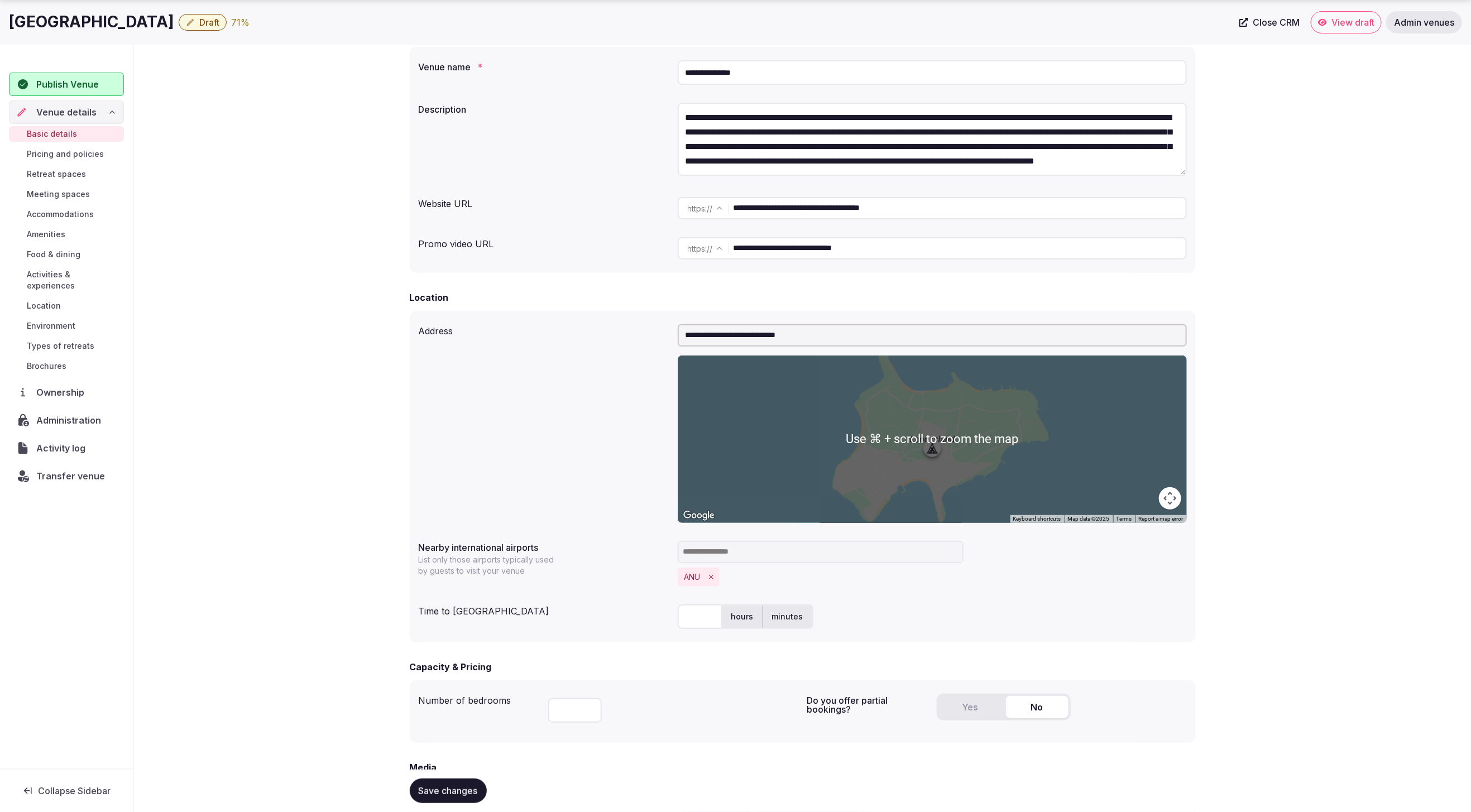
scroll to position [156, 0]
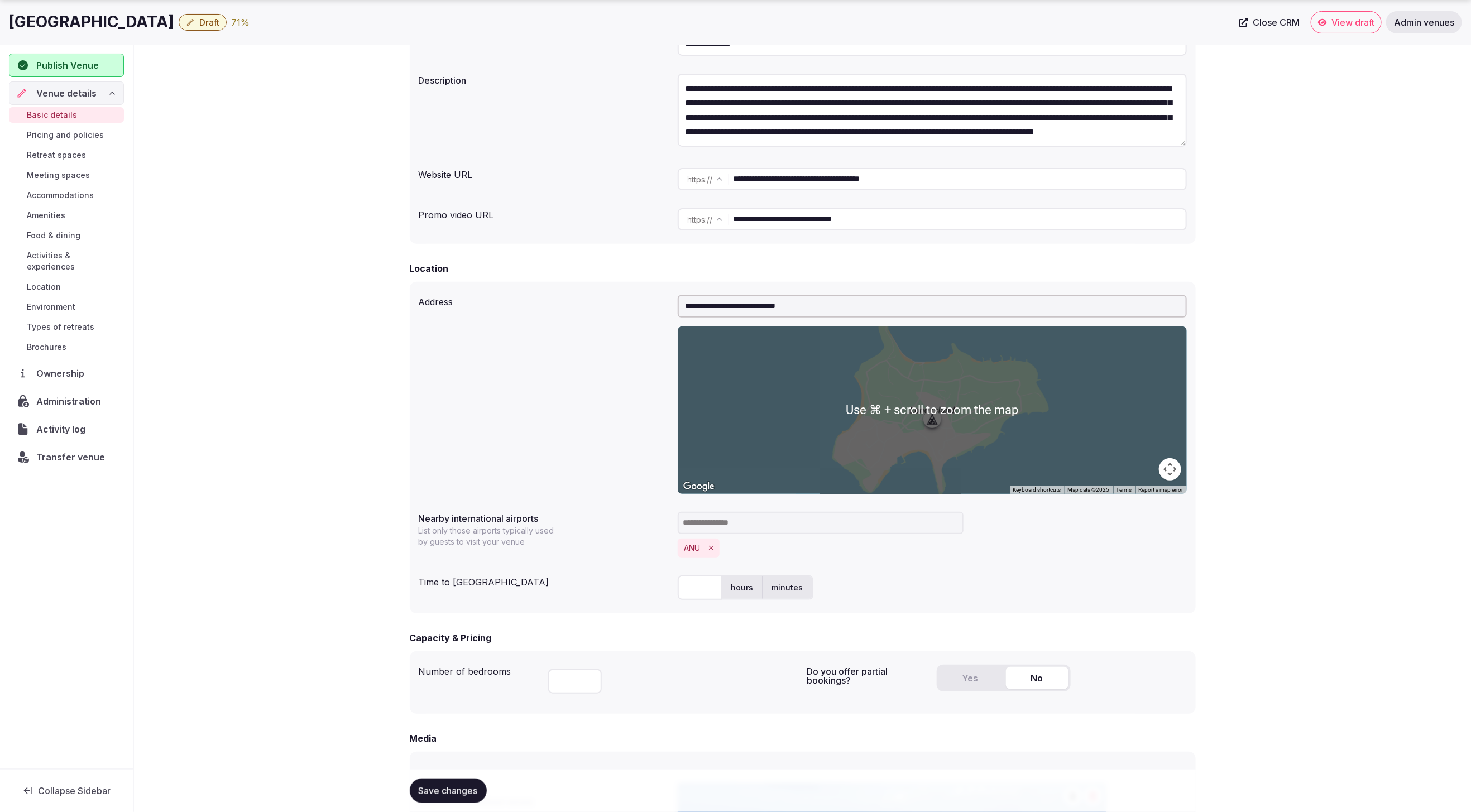
click at [701, 592] on input "text" at bounding box center [700, 588] width 45 height 25
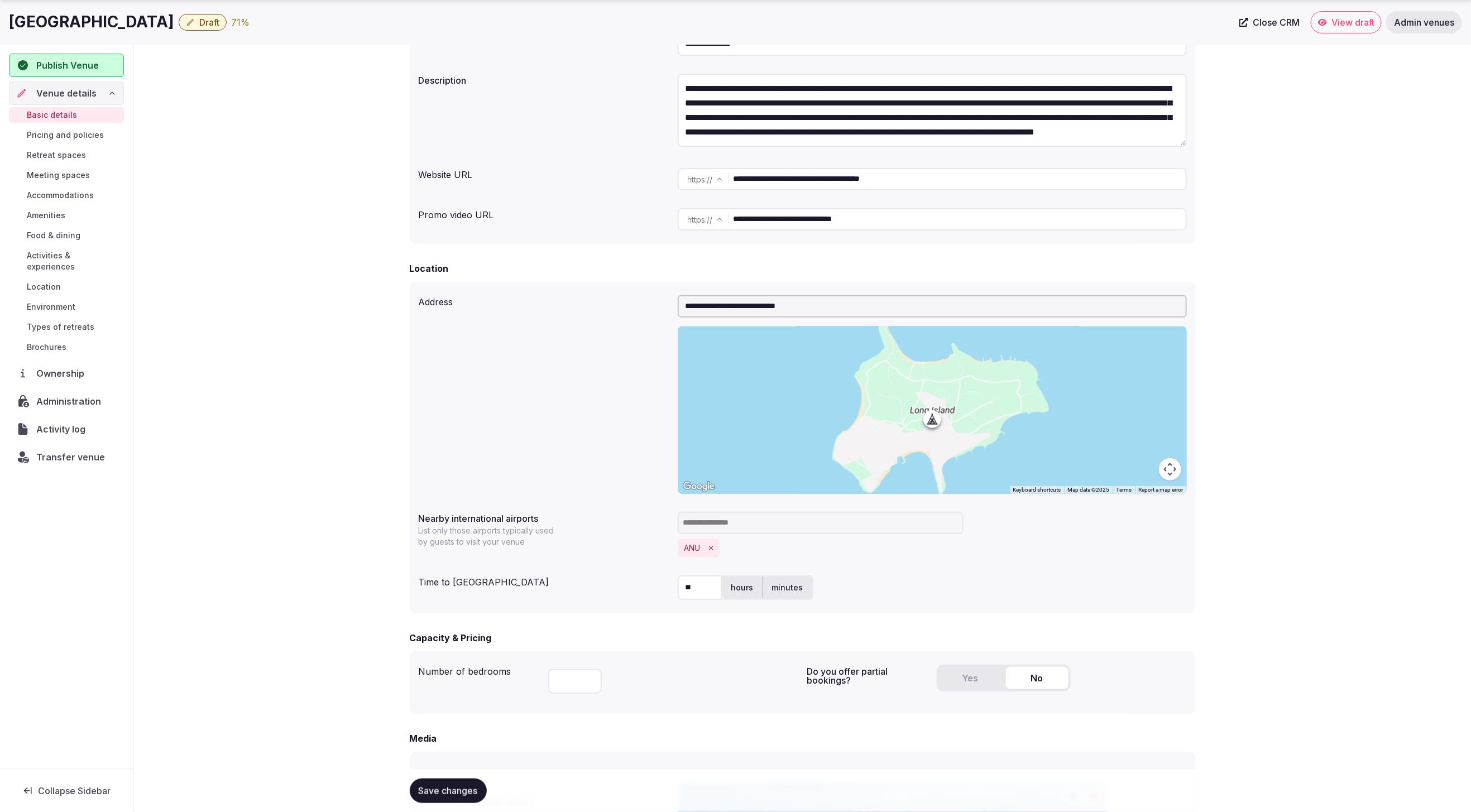
type input "**"
click at [526, 572] on div "Time to [GEOGRAPHIC_DATA]" at bounding box center [544, 580] width 250 height 18
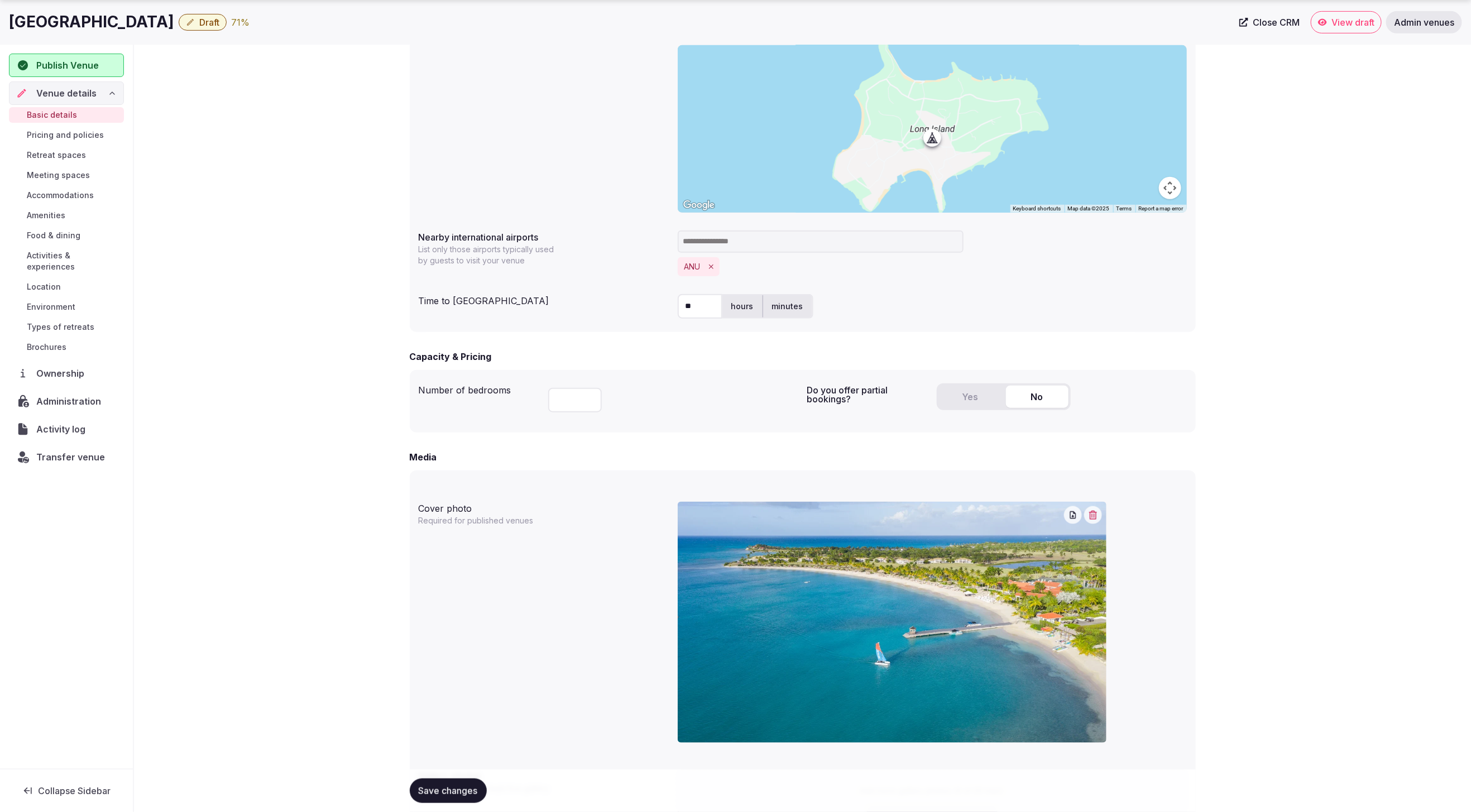
scroll to position [599, 0]
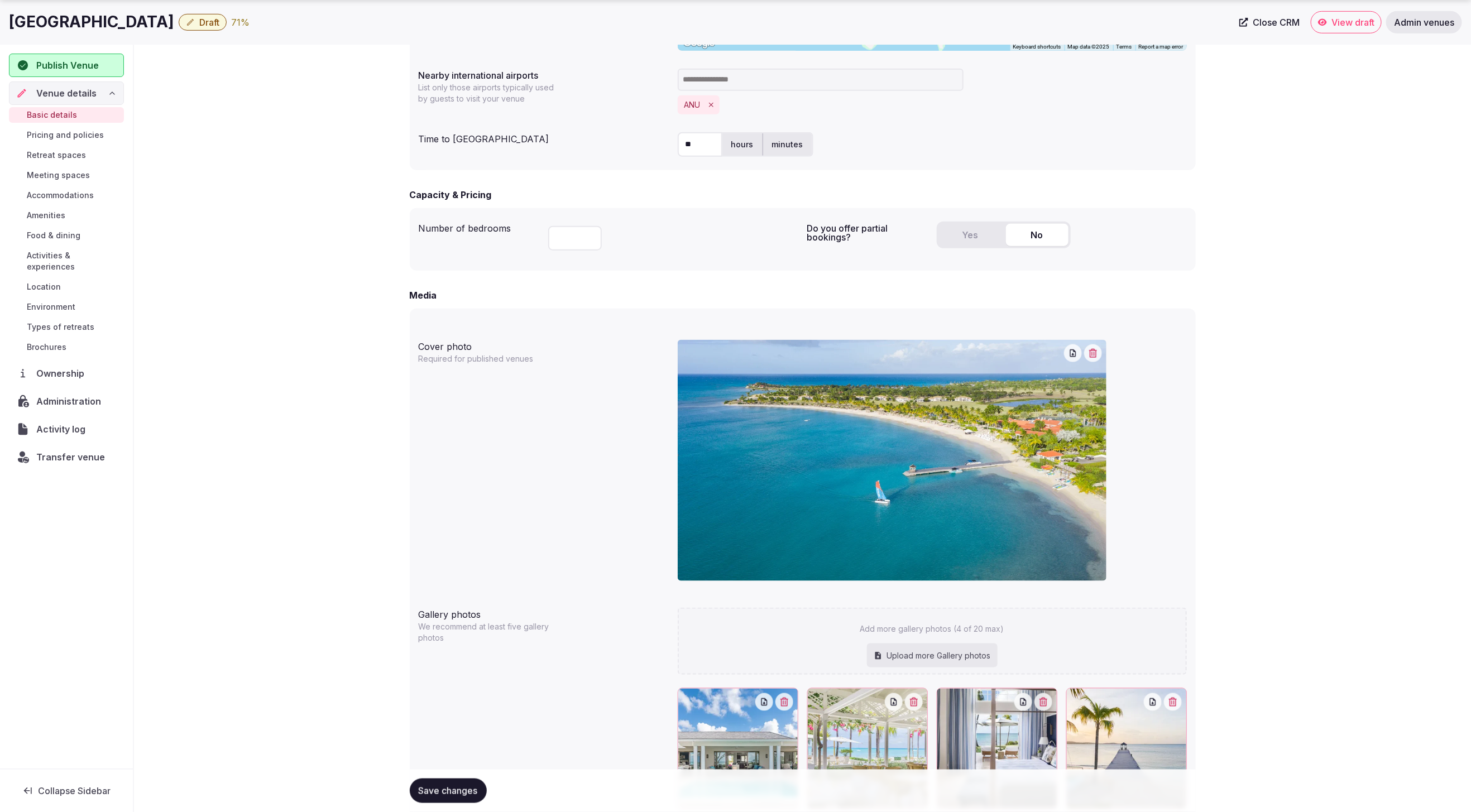
click at [431, 794] on span "Save changes" at bounding box center [448, 790] width 59 height 11
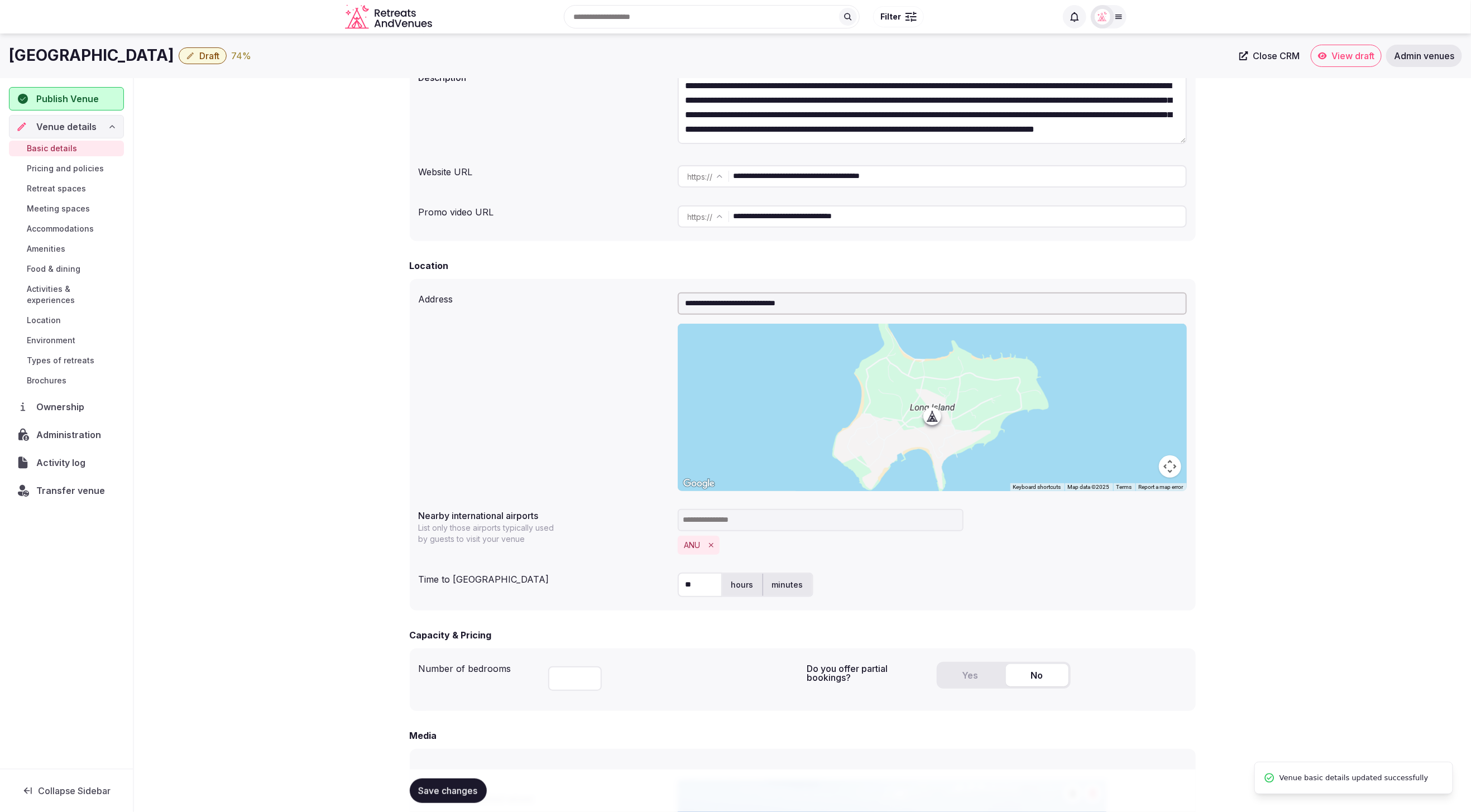
scroll to position [0, 0]
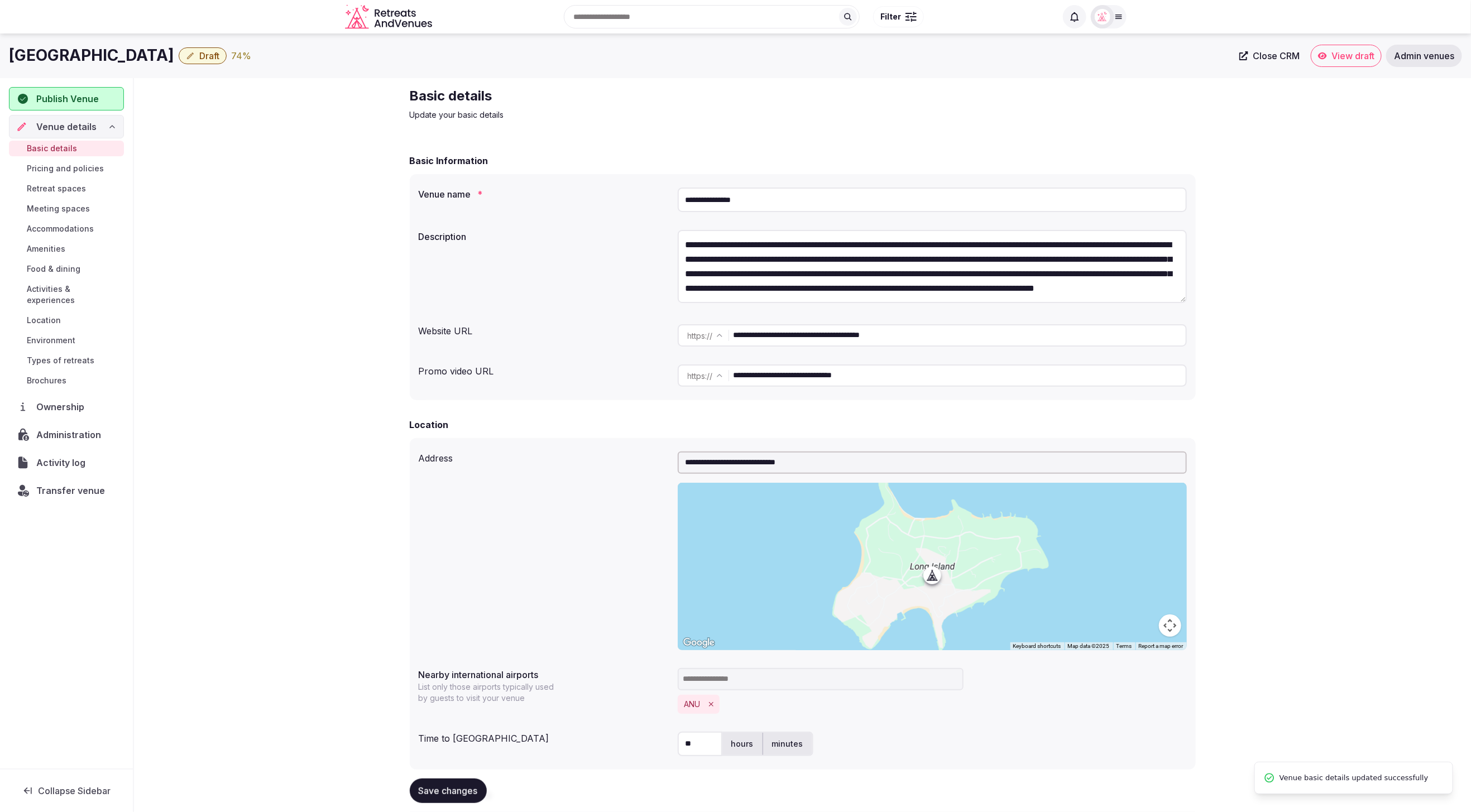
click at [186, 58] on icon "button" at bounding box center [190, 56] width 9 height 9
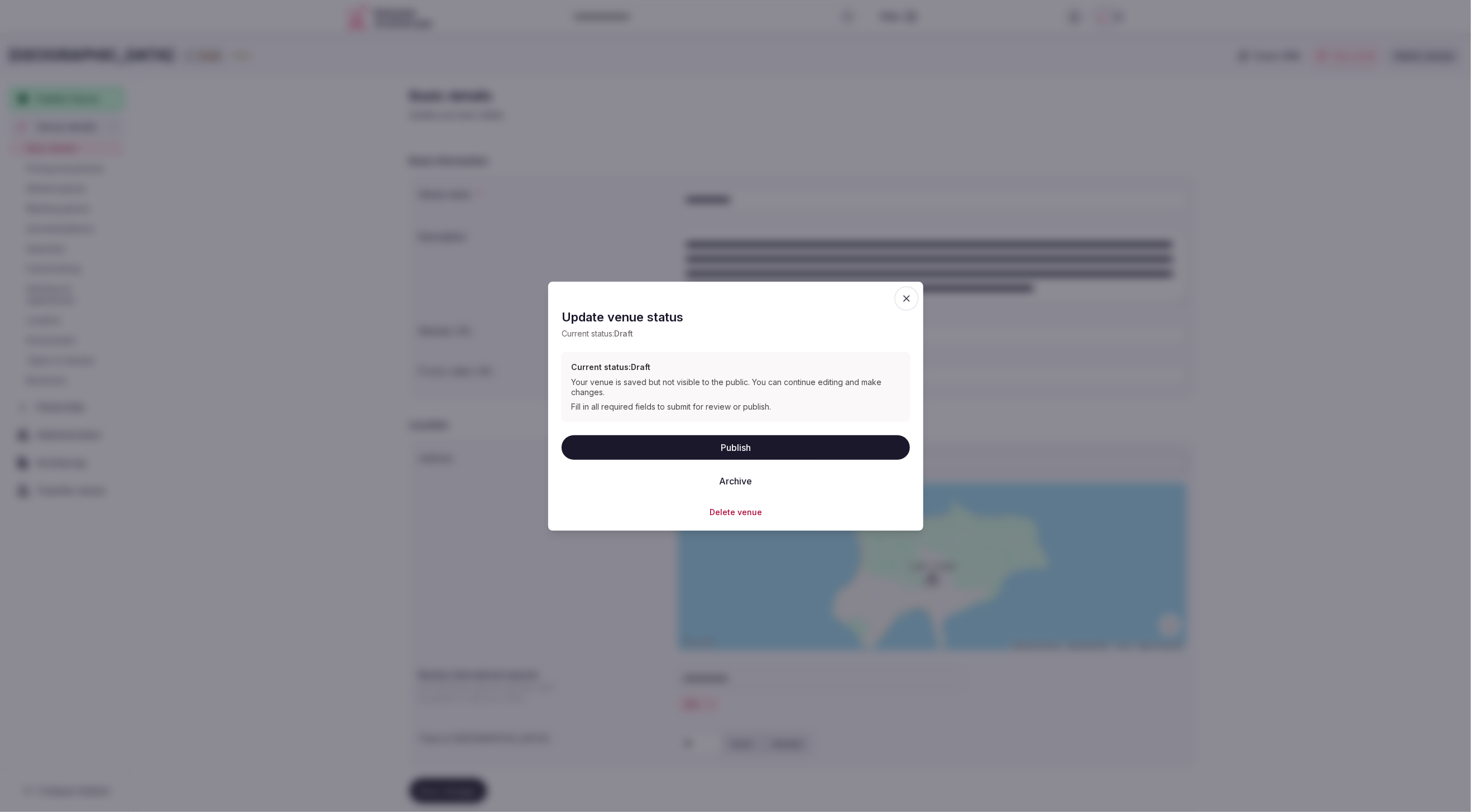
click at [745, 444] on button "Publish" at bounding box center [736, 447] width 349 height 25
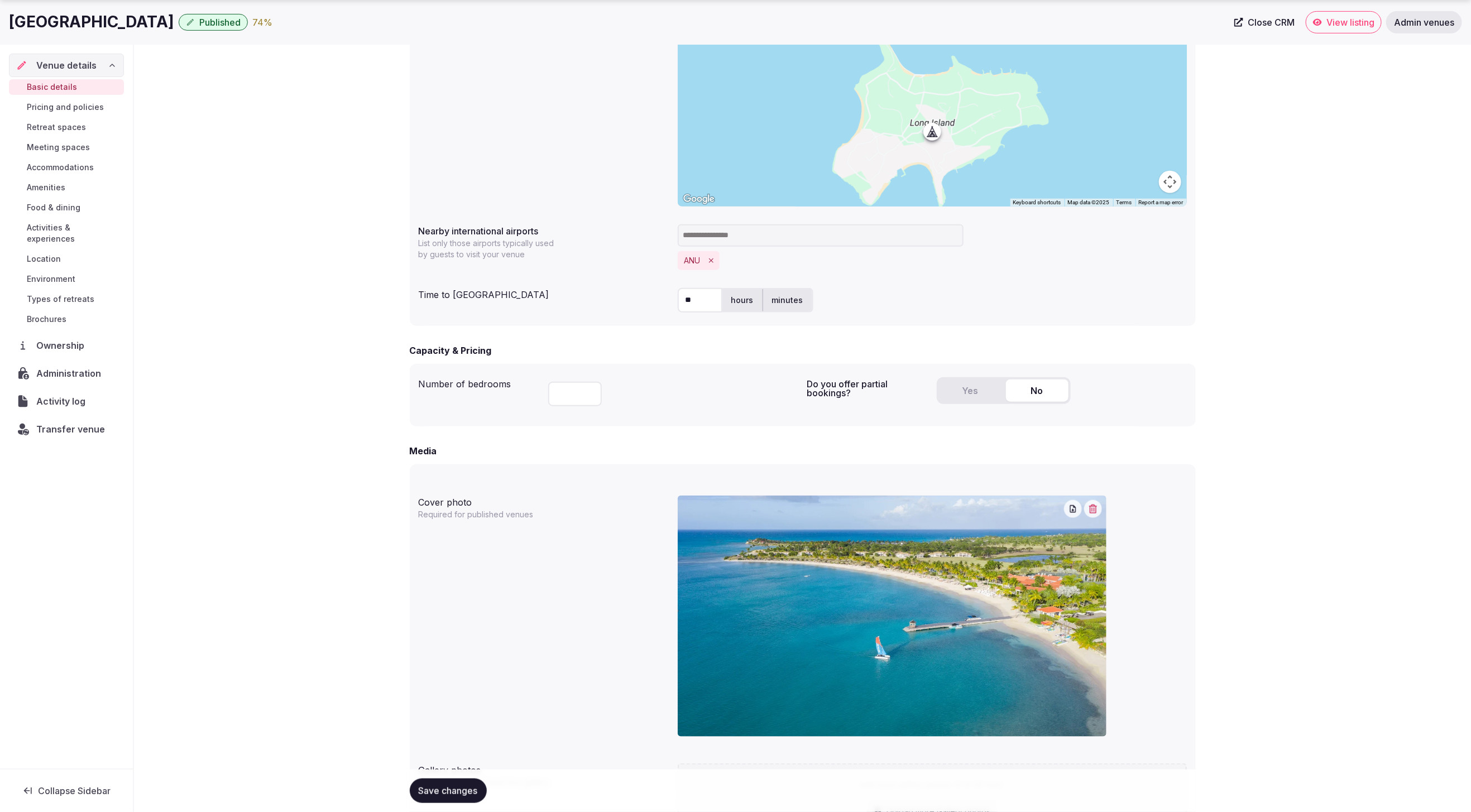
scroll to position [528, 0]
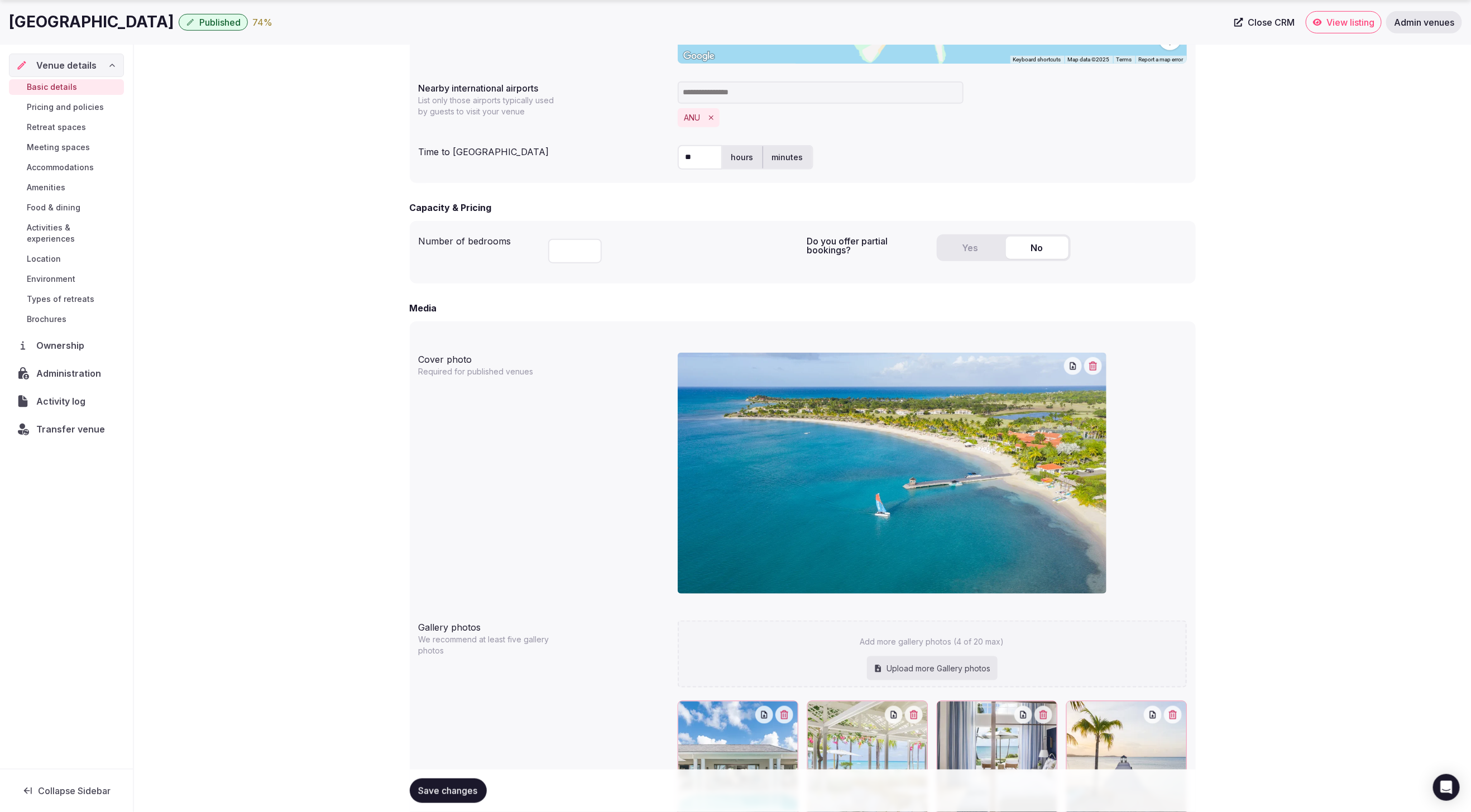
scroll to position [678, 0]
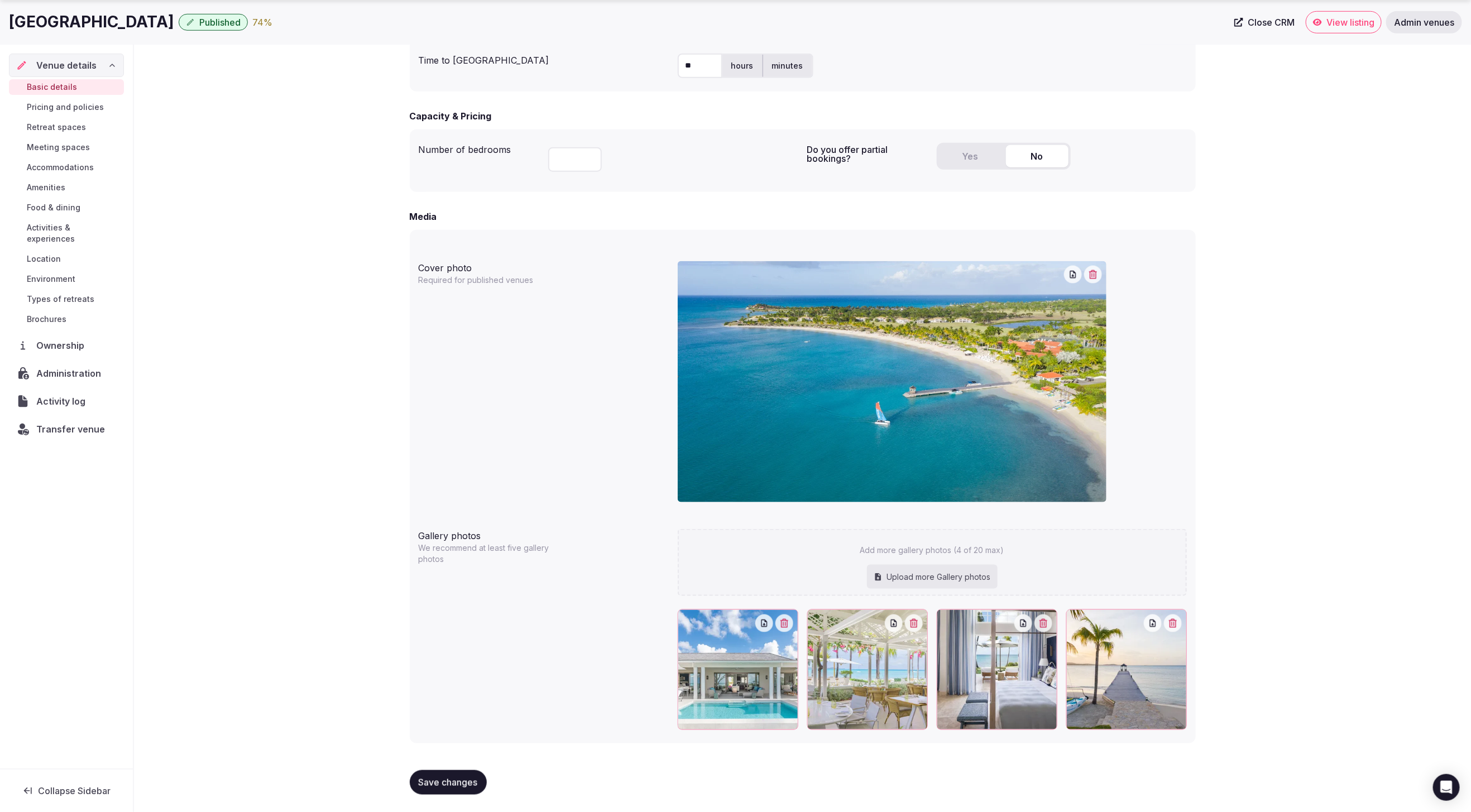
click at [915, 574] on div "Upload more Gallery photos" at bounding box center [932, 577] width 131 height 25
type input "**********"
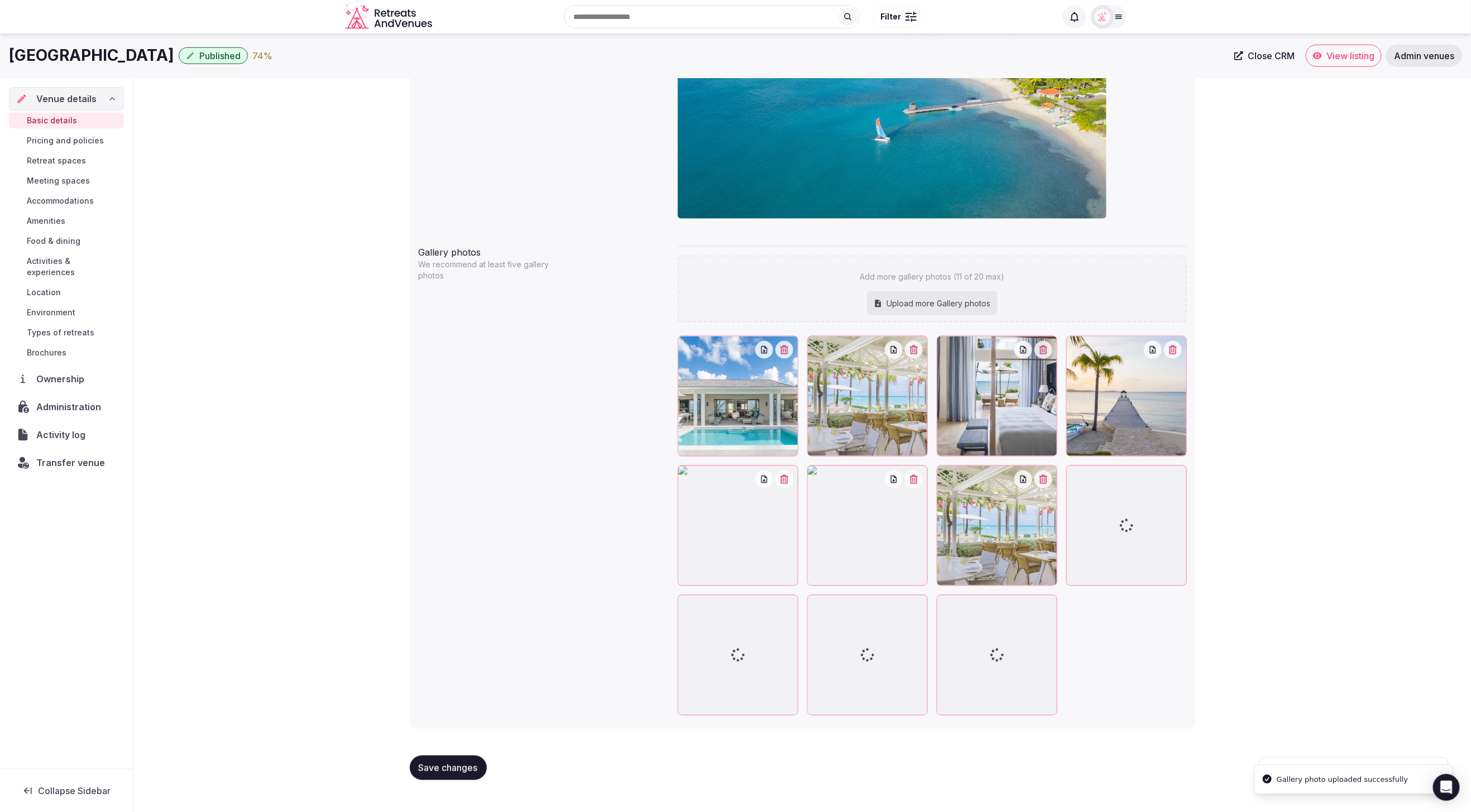
scroll to position [947, 0]
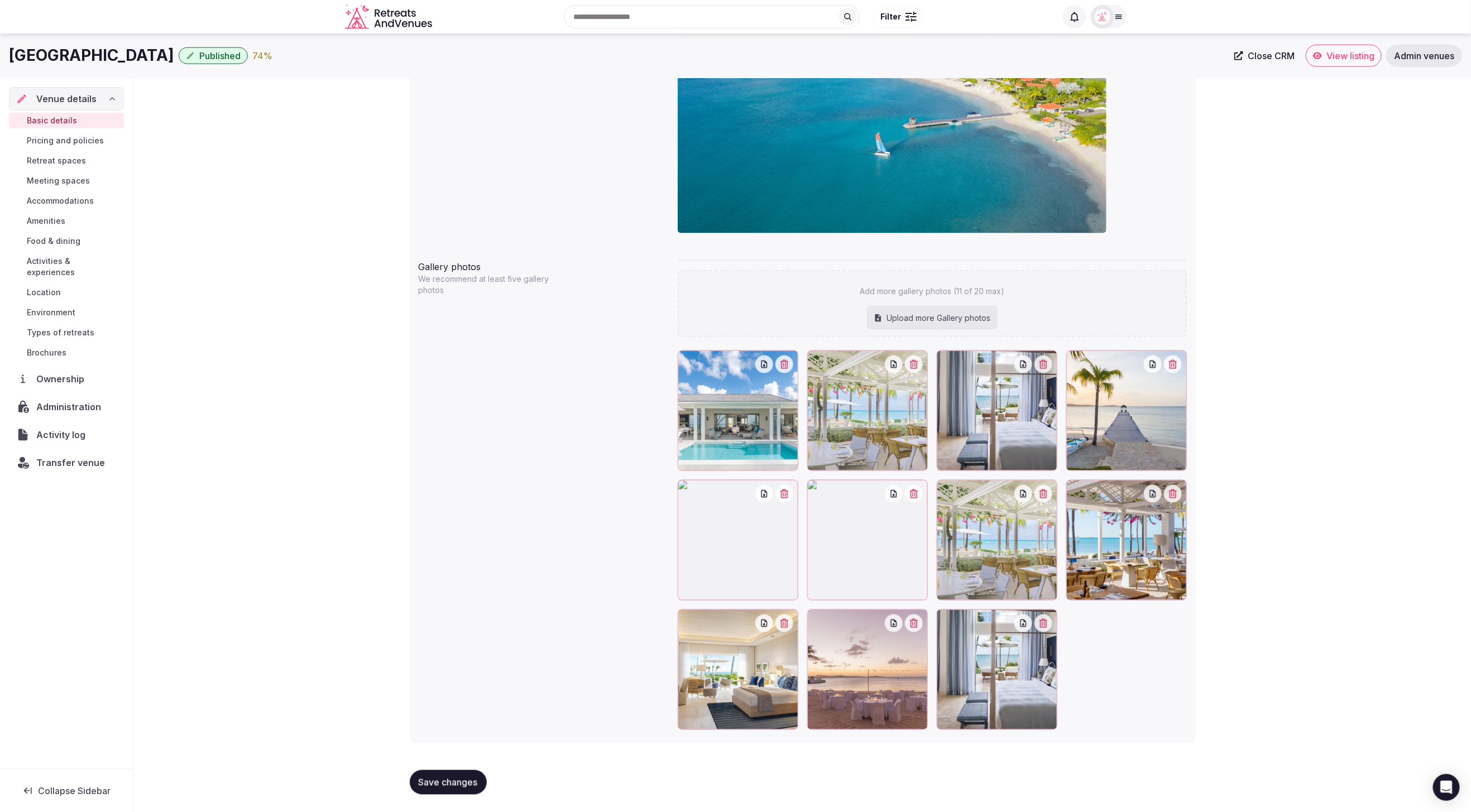
click at [1043, 622] on icon "button" at bounding box center [1043, 623] width 8 height 9
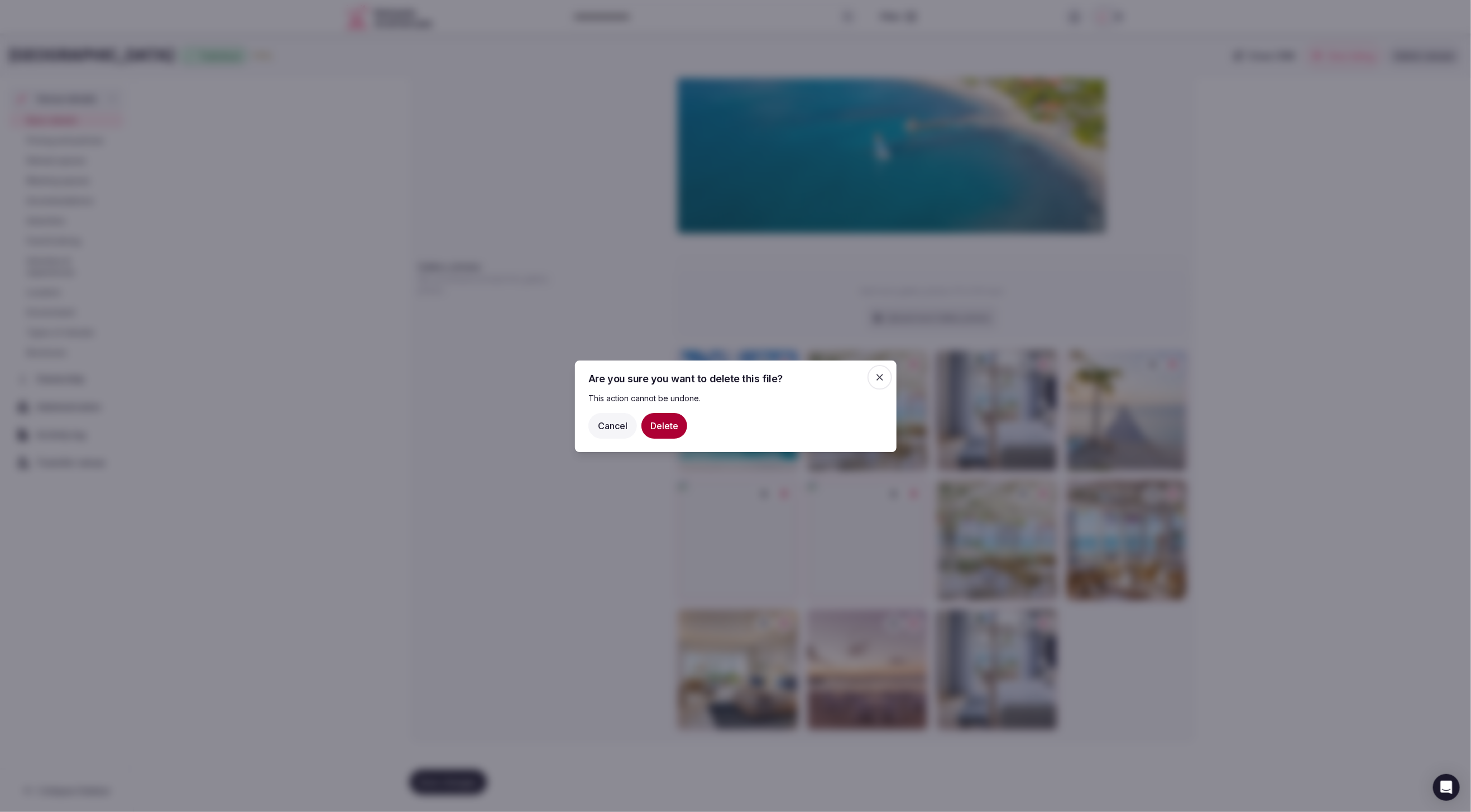
click at [664, 422] on button "Delete" at bounding box center [664, 425] width 46 height 26
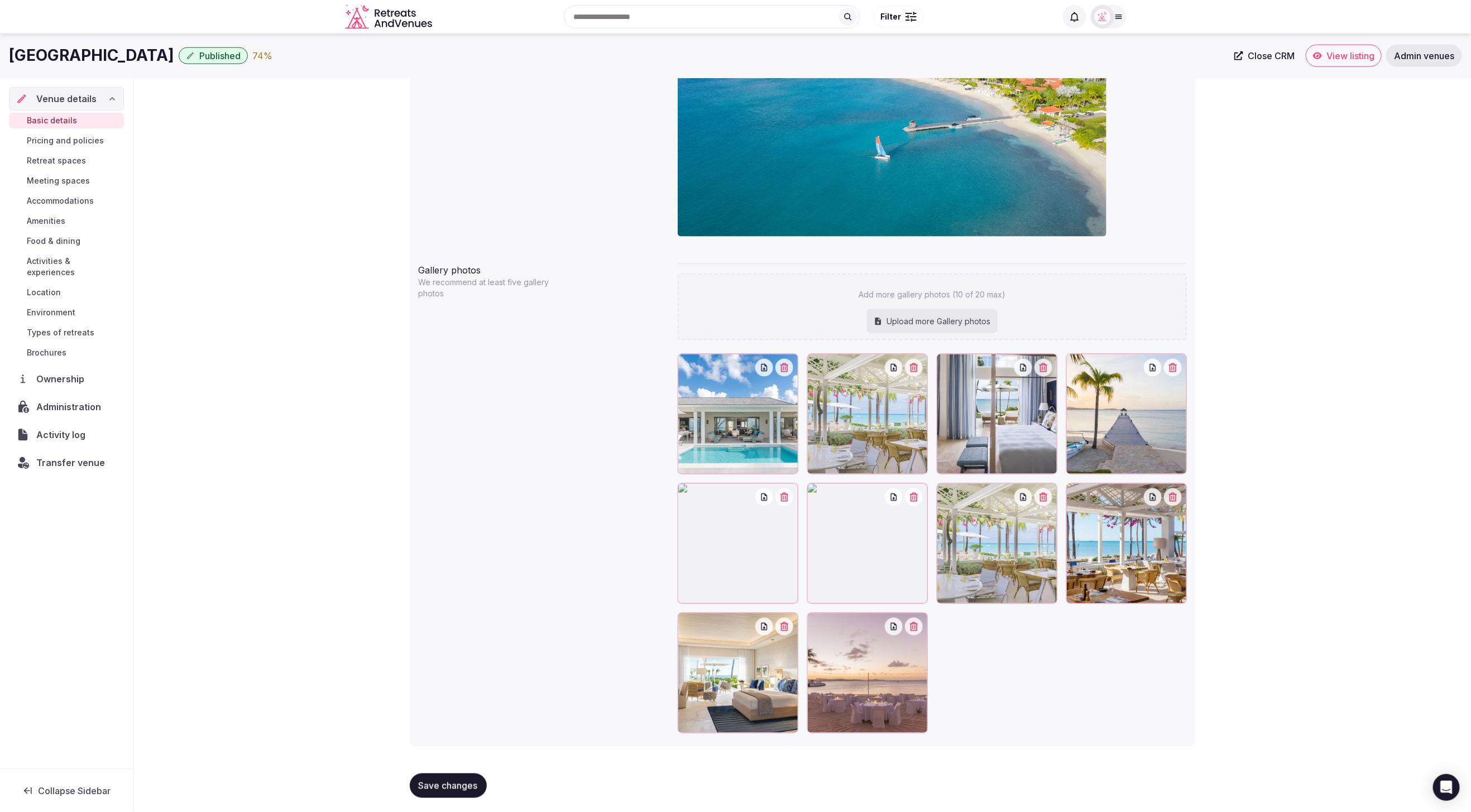
scroll to position [943, 0]
click at [913, 497] on icon "button" at bounding box center [914, 498] width 8 height 9
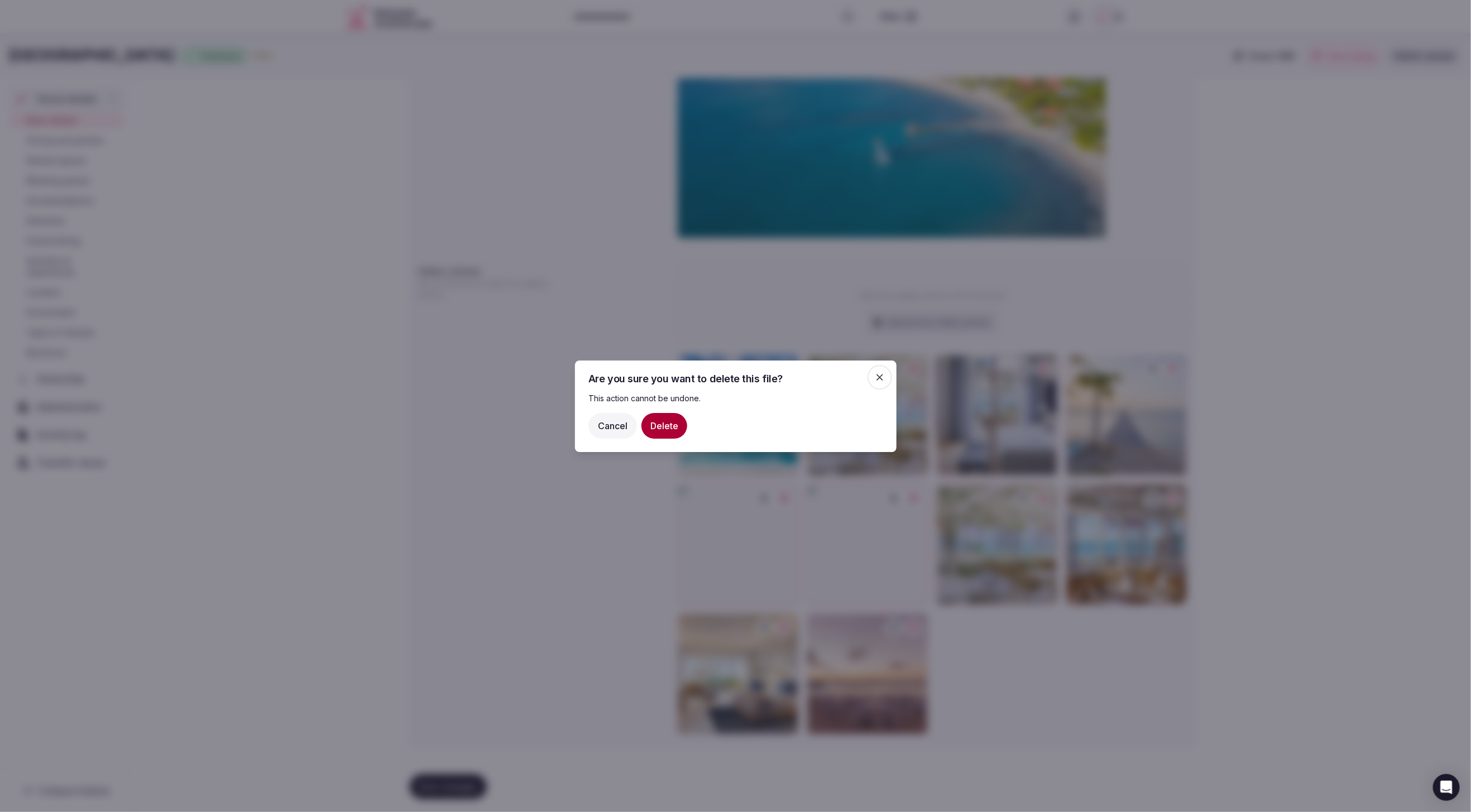
click at [637, 414] on div "Cancel Delete" at bounding box center [736, 425] width 295 height 26
click at [655, 422] on button "Delete" at bounding box center [664, 425] width 46 height 26
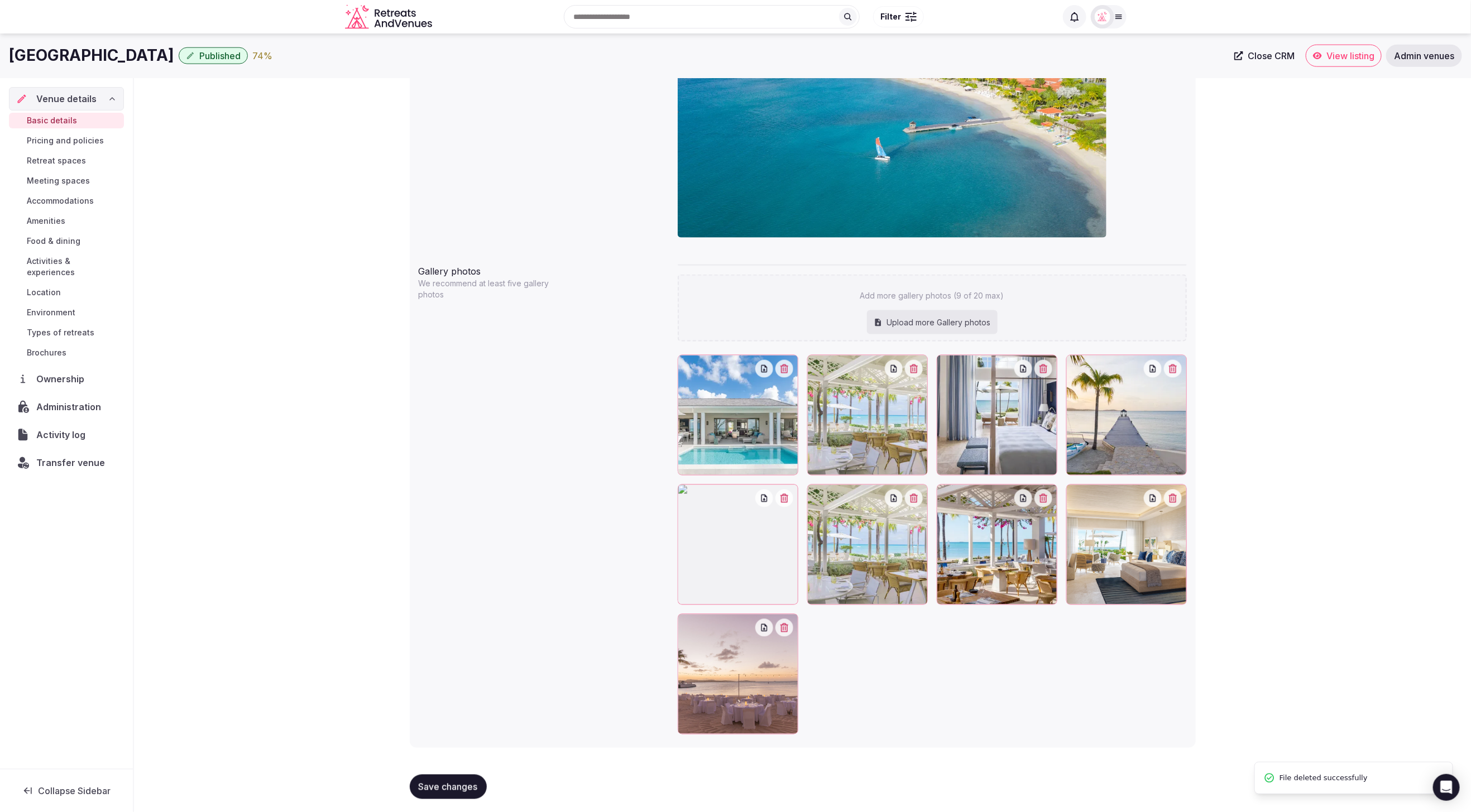
click at [917, 502] on button "button" at bounding box center [914, 498] width 18 height 18
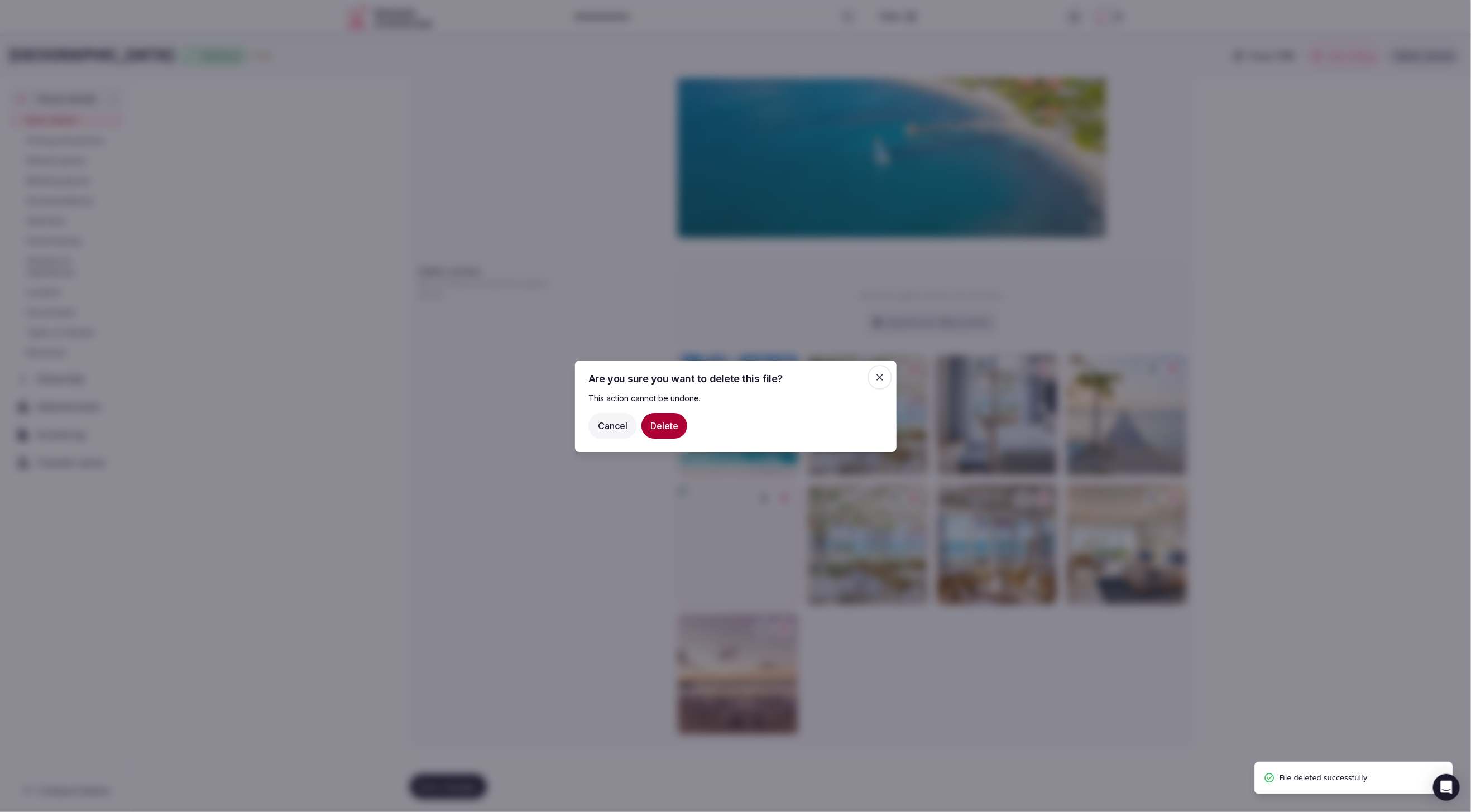
click at [667, 425] on button "Delete" at bounding box center [664, 425] width 46 height 26
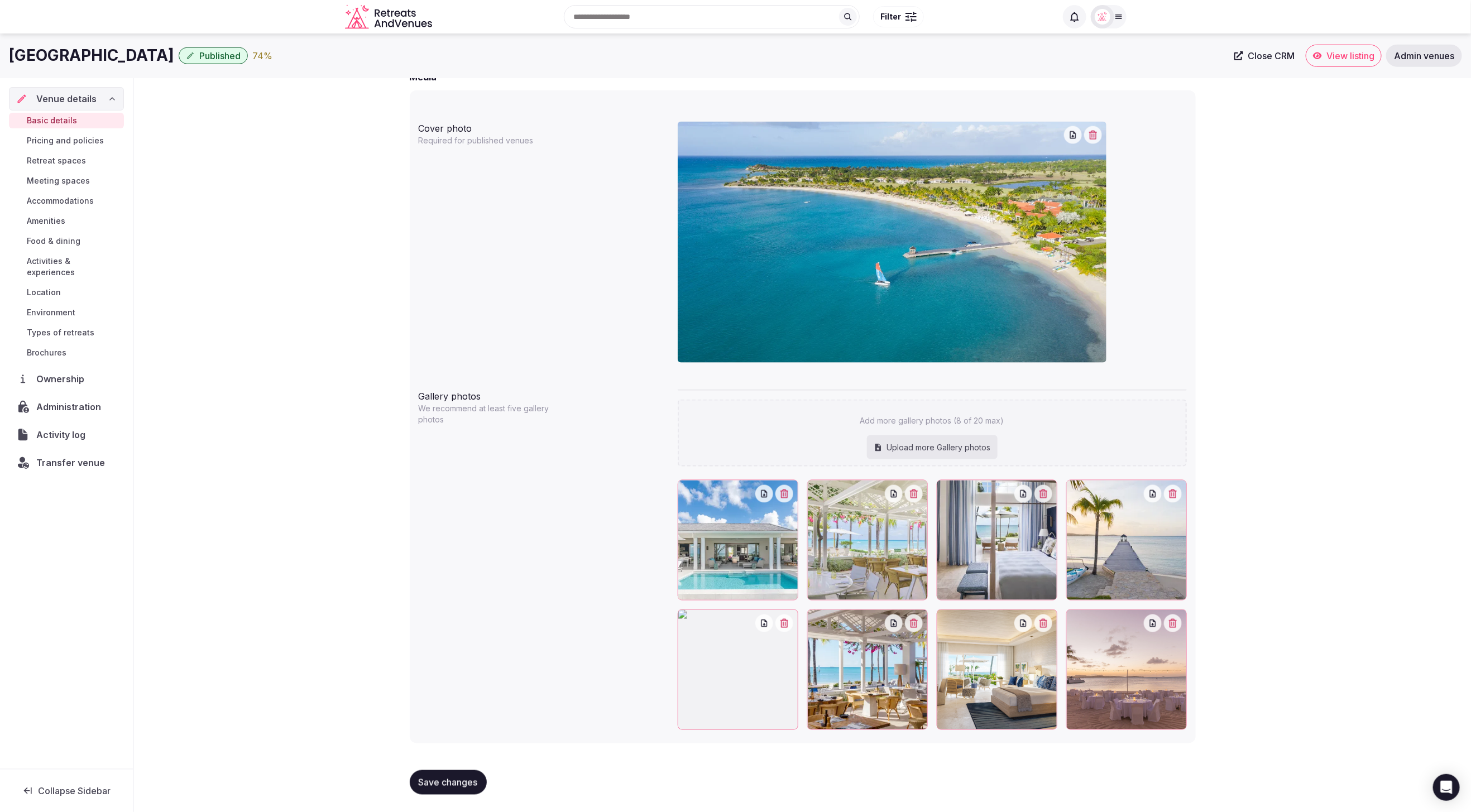
click at [1249, 702] on div "**********" at bounding box center [802, 37] width 1337 height 1552
click at [785, 629] on div at bounding box center [738, 669] width 121 height 121
click at [786, 624] on icon "button" at bounding box center [784, 623] width 8 height 9
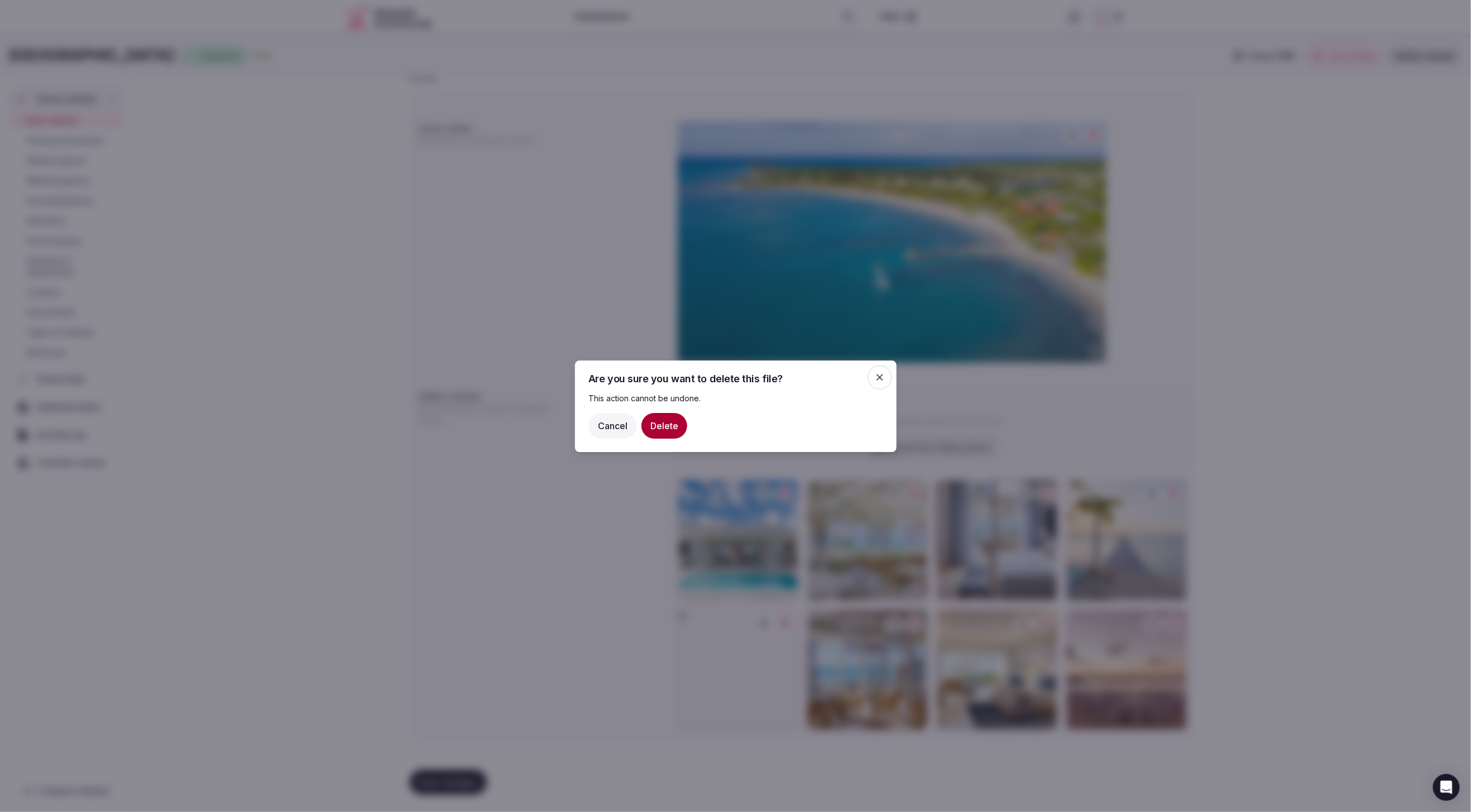
click at [667, 427] on button "Delete" at bounding box center [664, 425] width 46 height 26
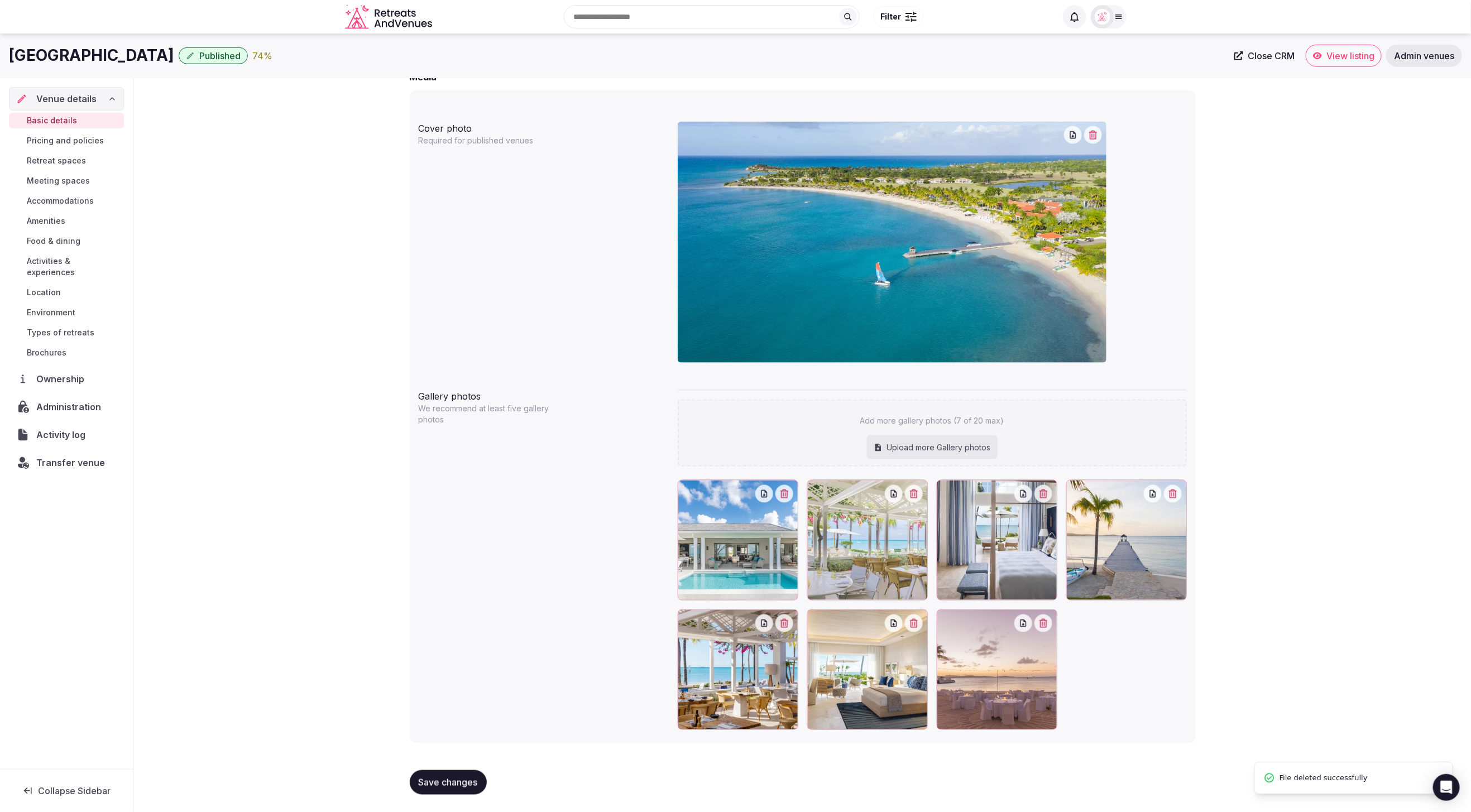
click at [1164, 688] on div at bounding box center [932, 605] width 509 height 250
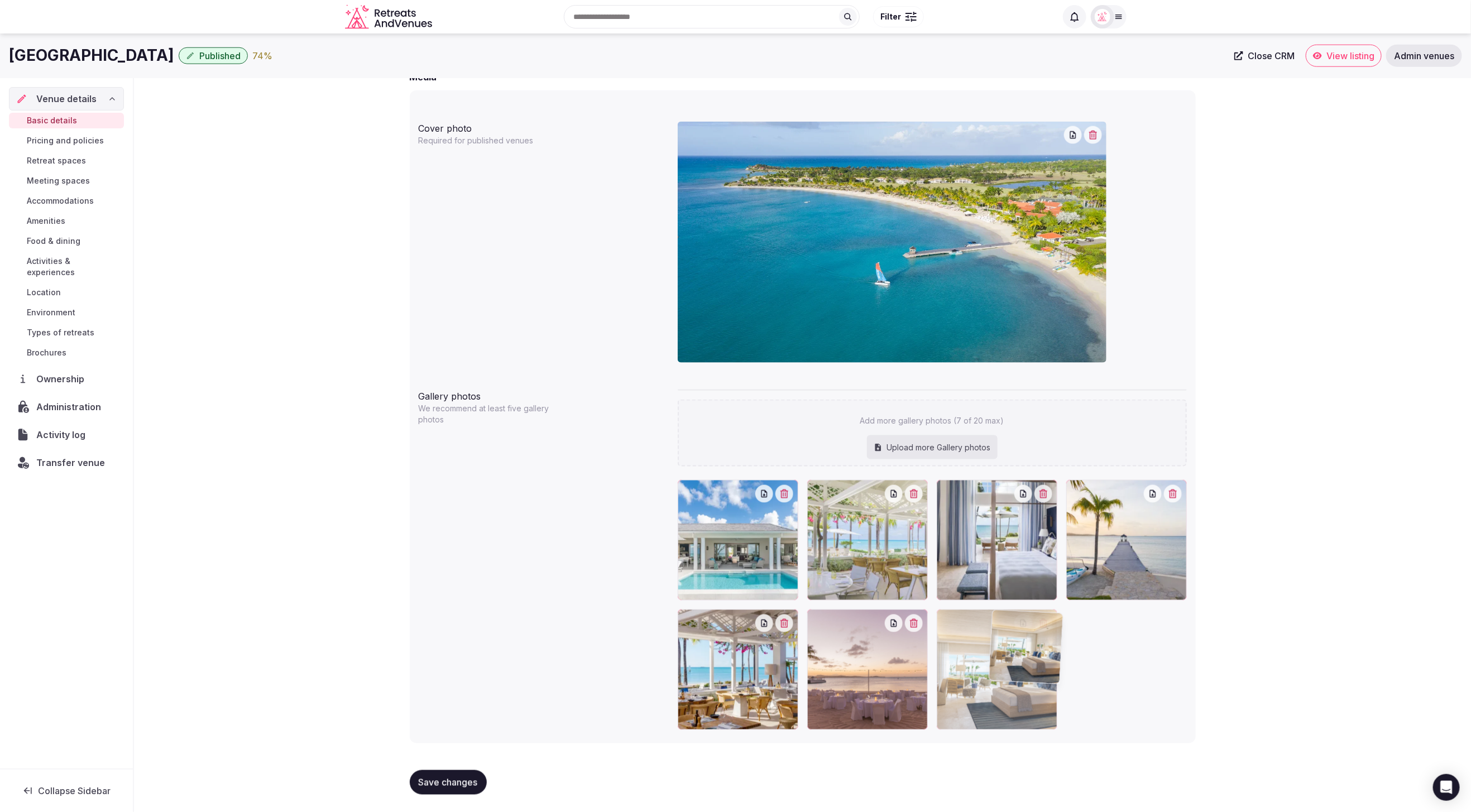
drag, startPoint x: 895, startPoint y: 681, endPoint x: 1078, endPoint y: 683, distance: 183.0
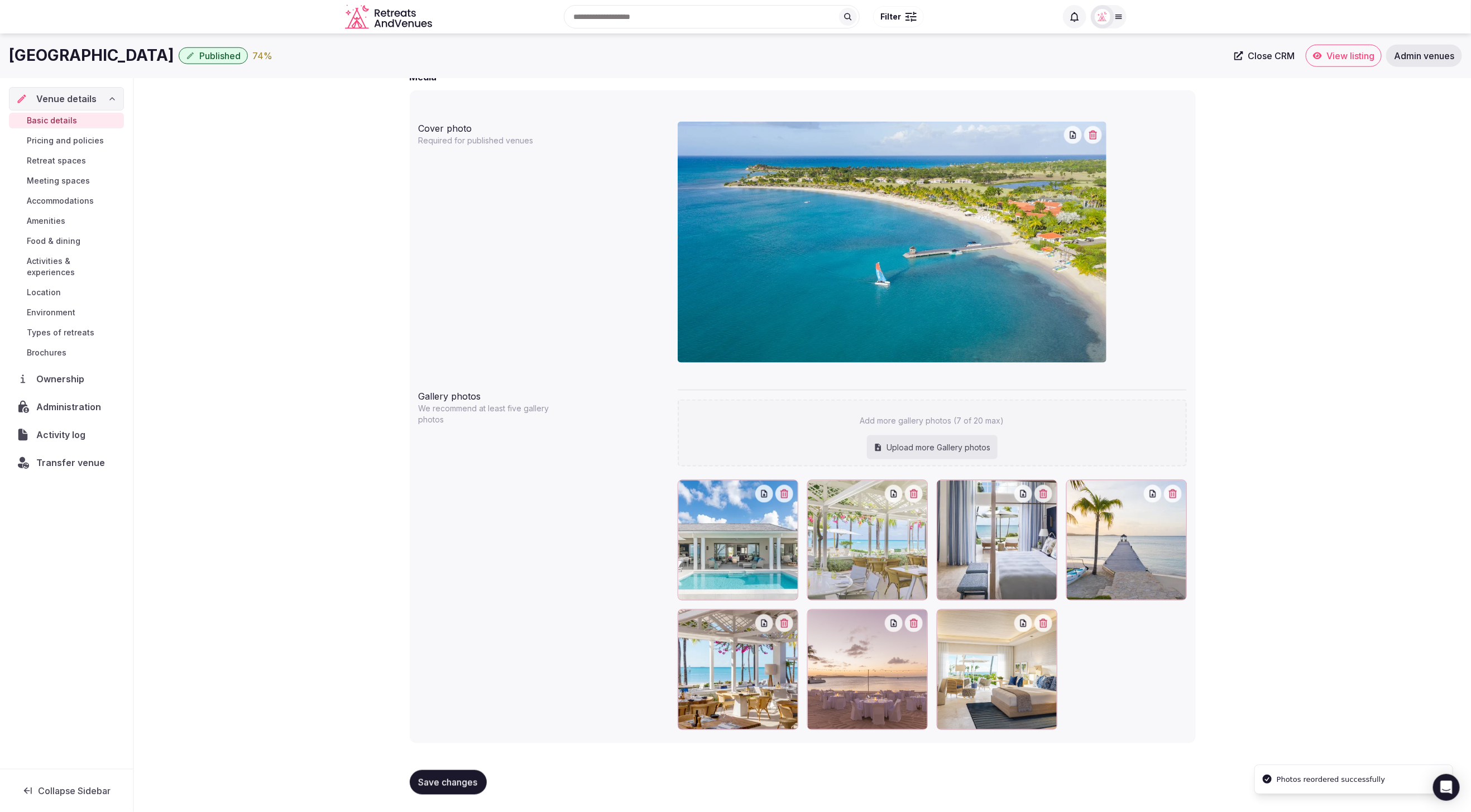
click at [450, 783] on span "Save changes" at bounding box center [448, 782] width 59 height 11
click at [918, 445] on div "Upload more Gallery photos" at bounding box center [932, 448] width 131 height 25
type input "**********"
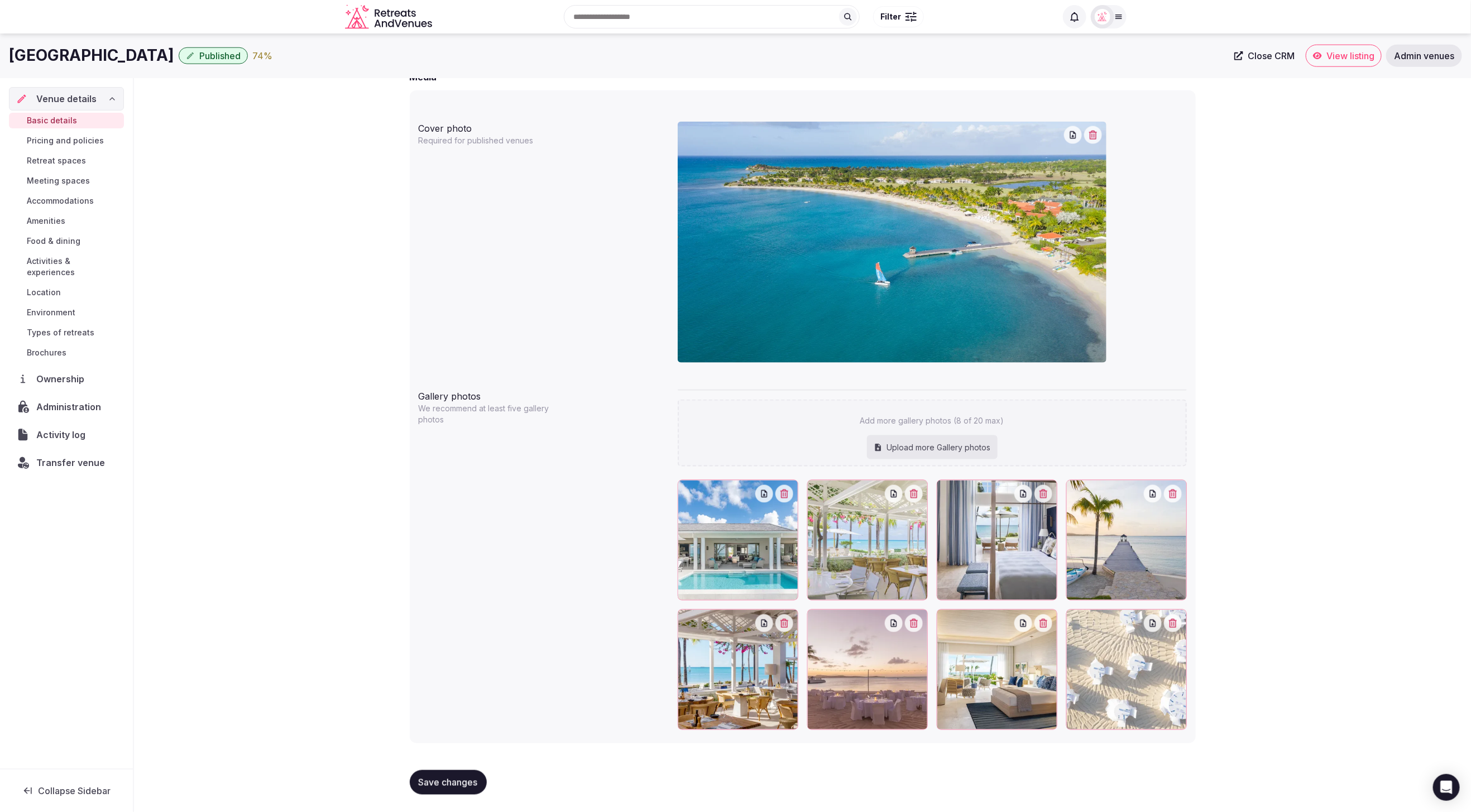
click at [956, 445] on div "Upload more Gallery photos" at bounding box center [932, 448] width 131 height 25
type input "**********"
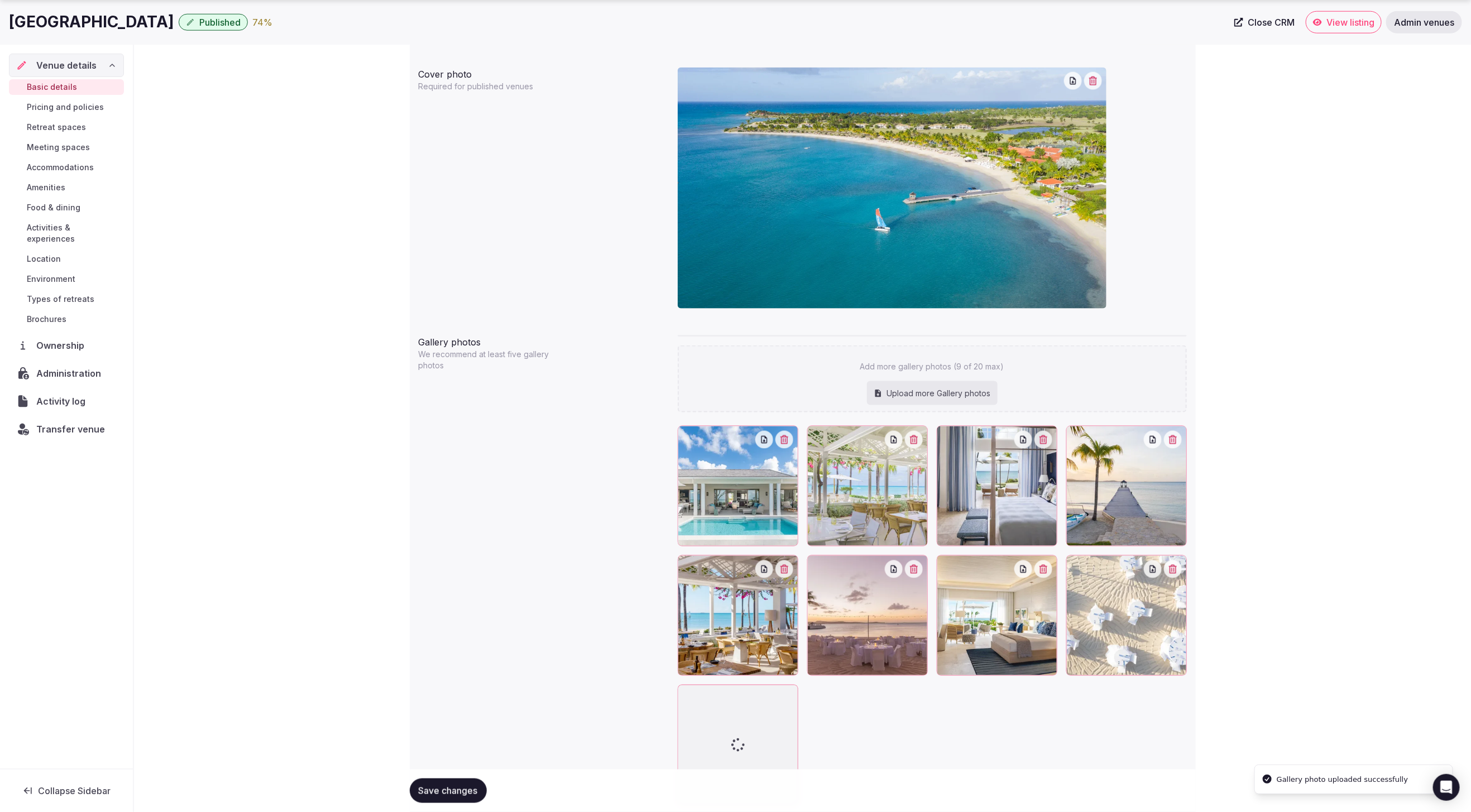
scroll to position [947, 0]
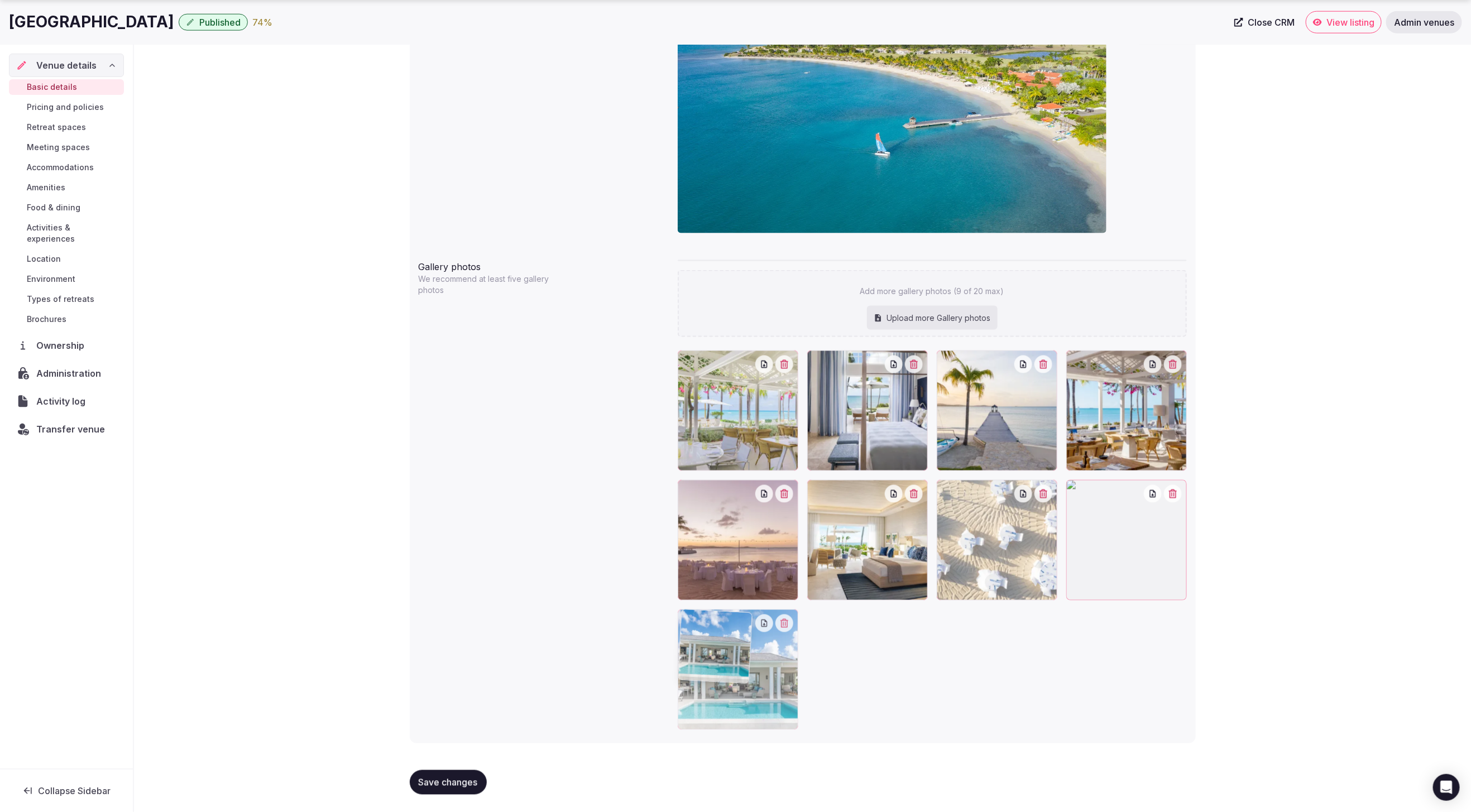
drag, startPoint x: 749, startPoint y: 422, endPoint x: 854, endPoint y: 688, distance: 286.0
click at [918, 316] on div "Upload more Gallery photos" at bounding box center [932, 318] width 131 height 25
type input "**********"
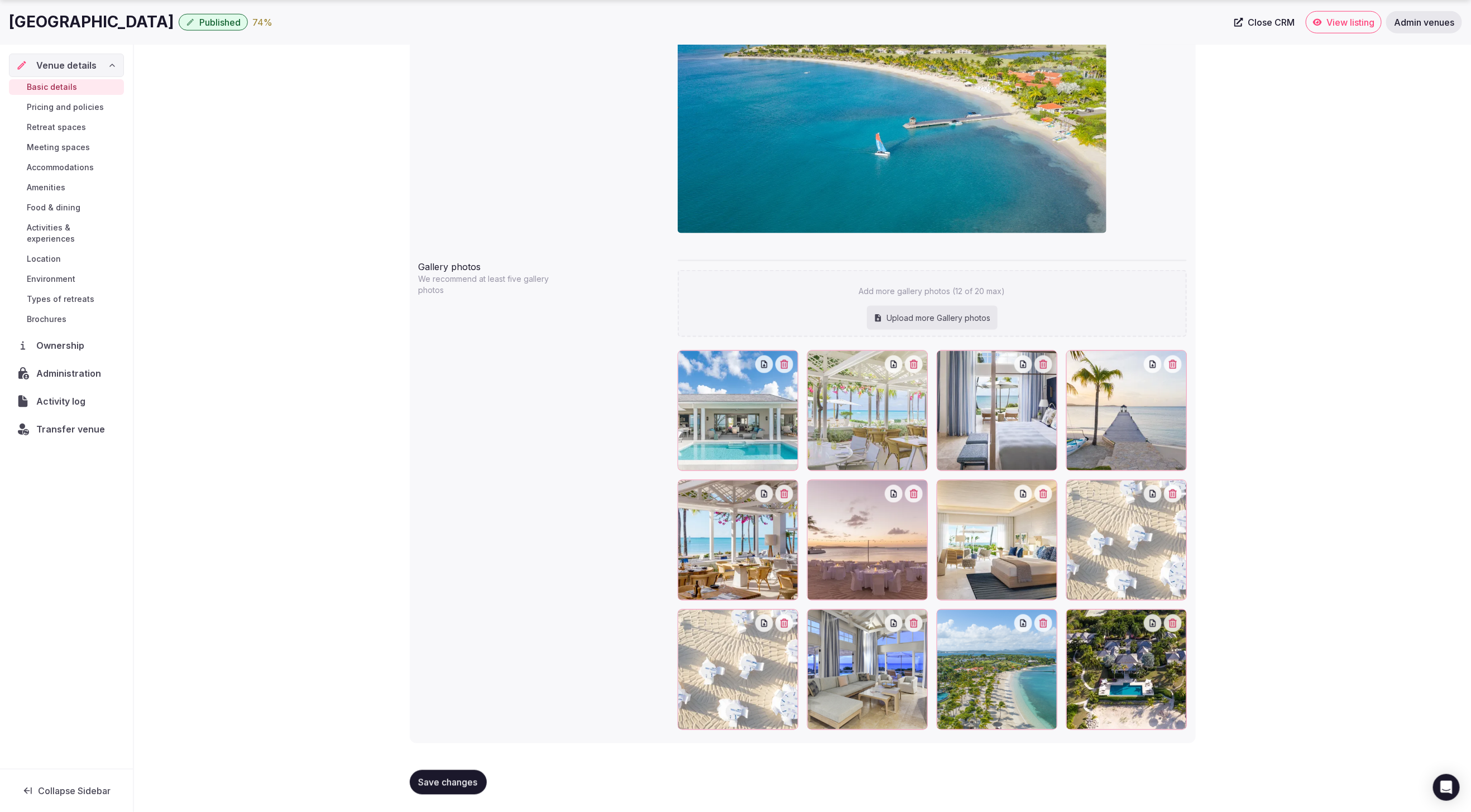
click at [784, 625] on icon "button" at bounding box center [784, 623] width 8 height 9
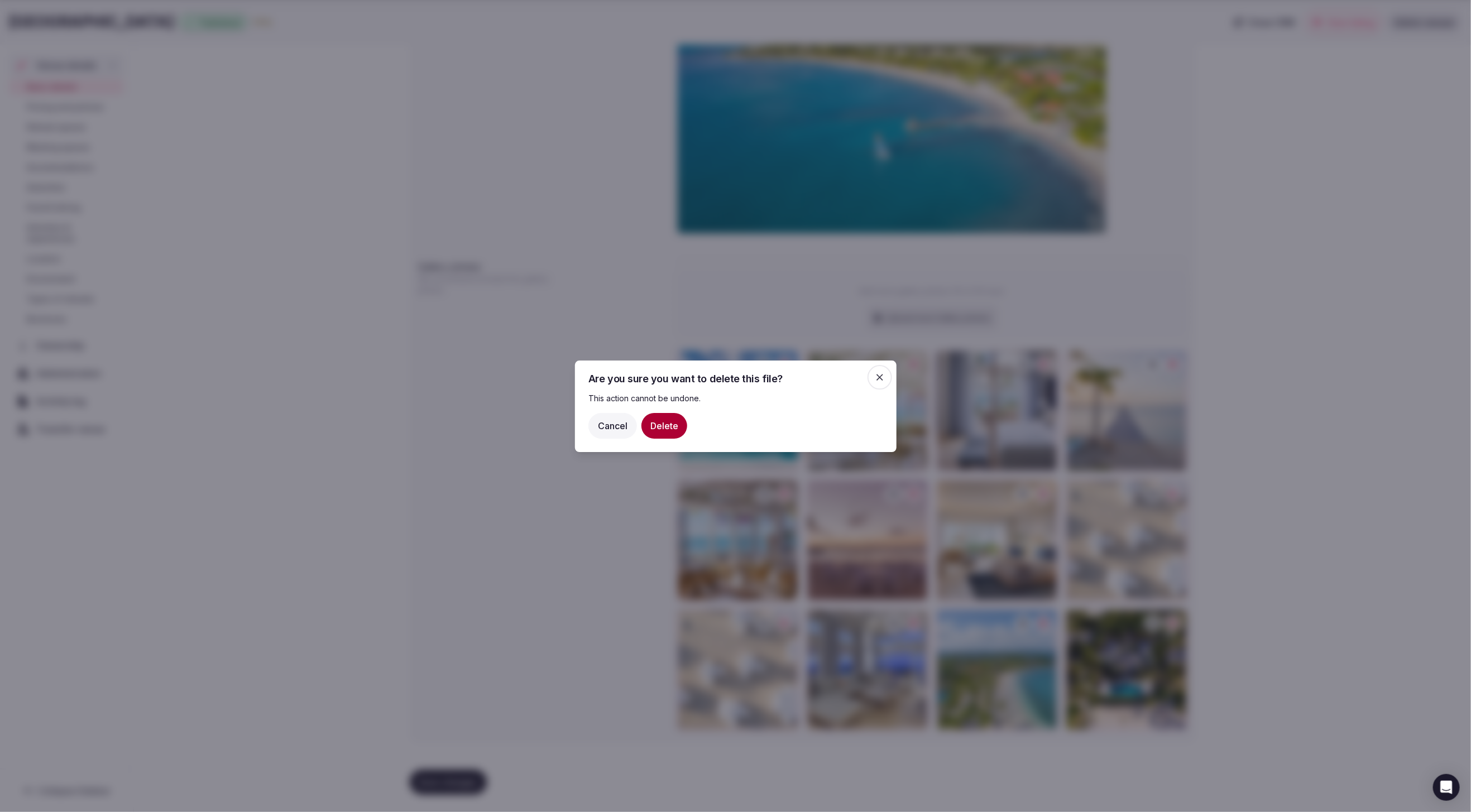
click at [658, 423] on button "Delete" at bounding box center [664, 425] width 46 height 26
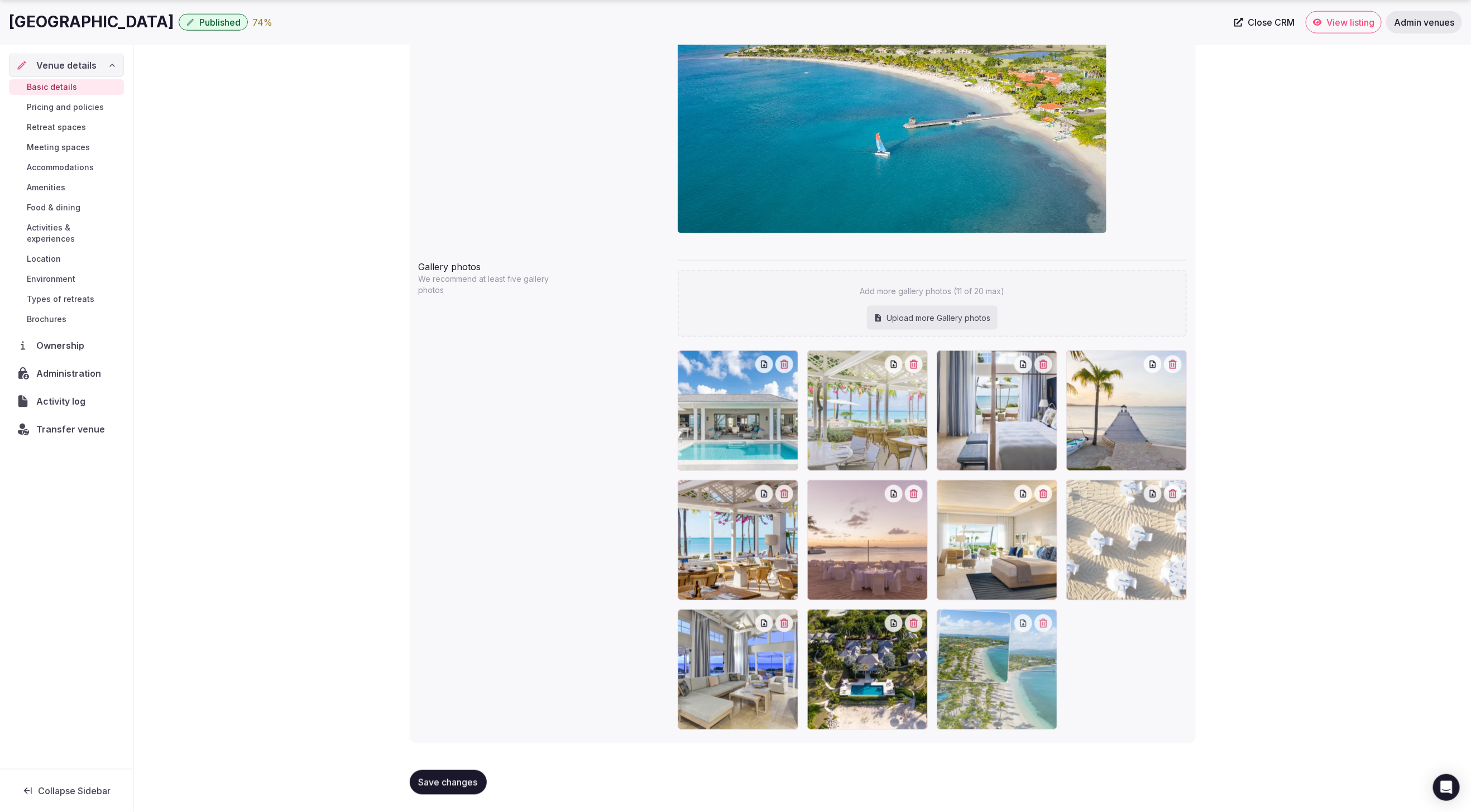
drag, startPoint x: 890, startPoint y: 693, endPoint x: 1056, endPoint y: 705, distance: 166.4
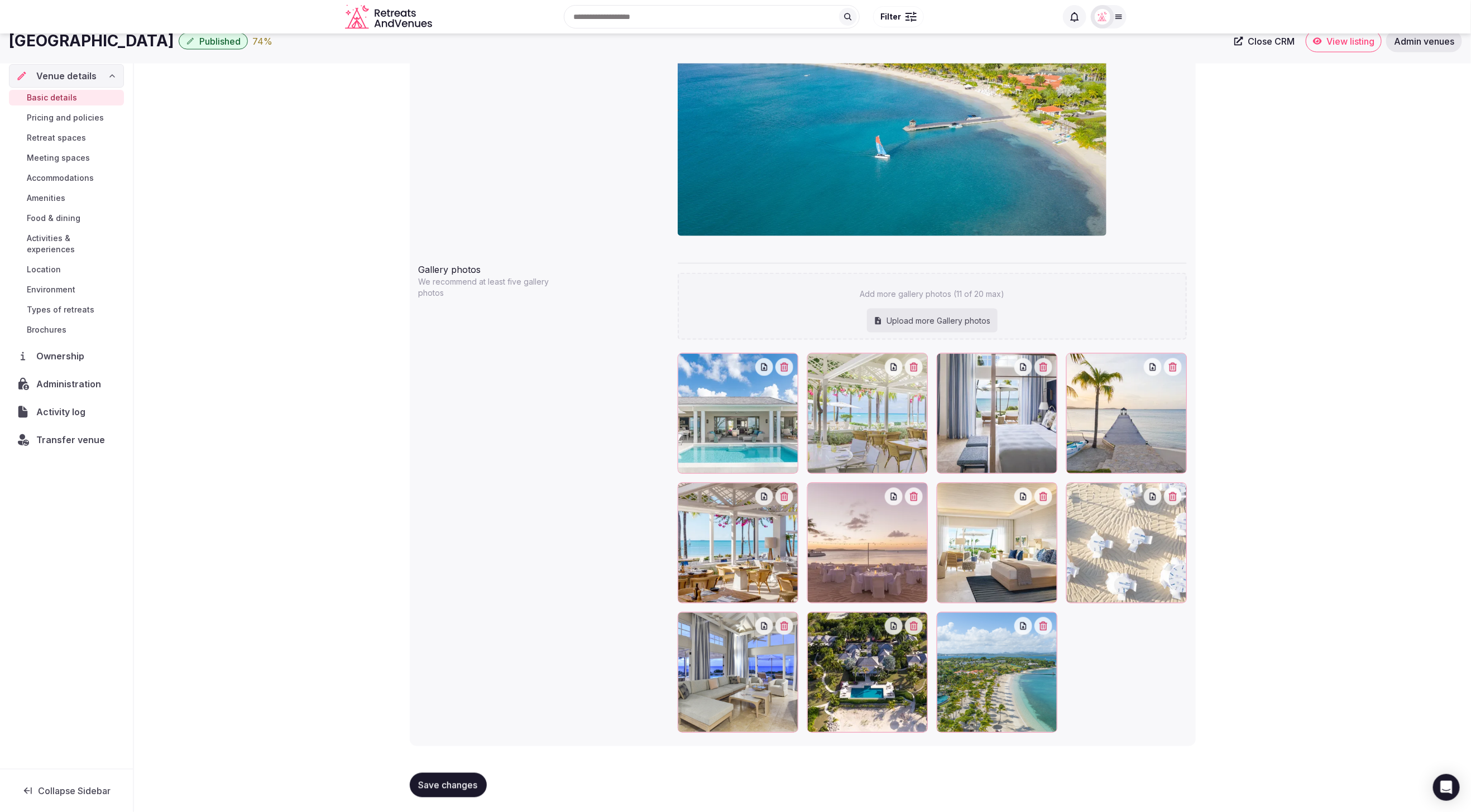
scroll to position [943, 0]
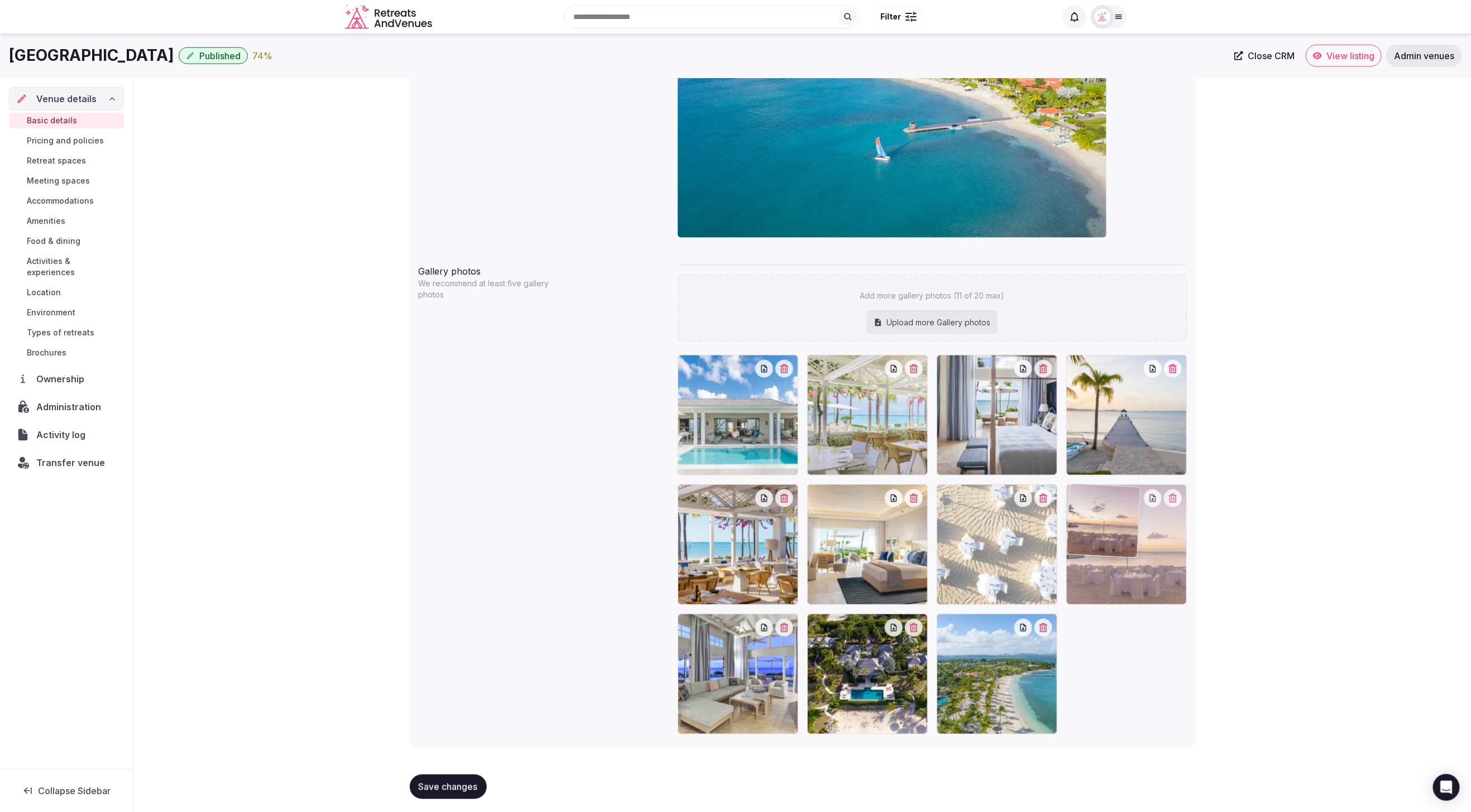
drag, startPoint x: 869, startPoint y: 568, endPoint x: 1132, endPoint y: 572, distance: 263.0
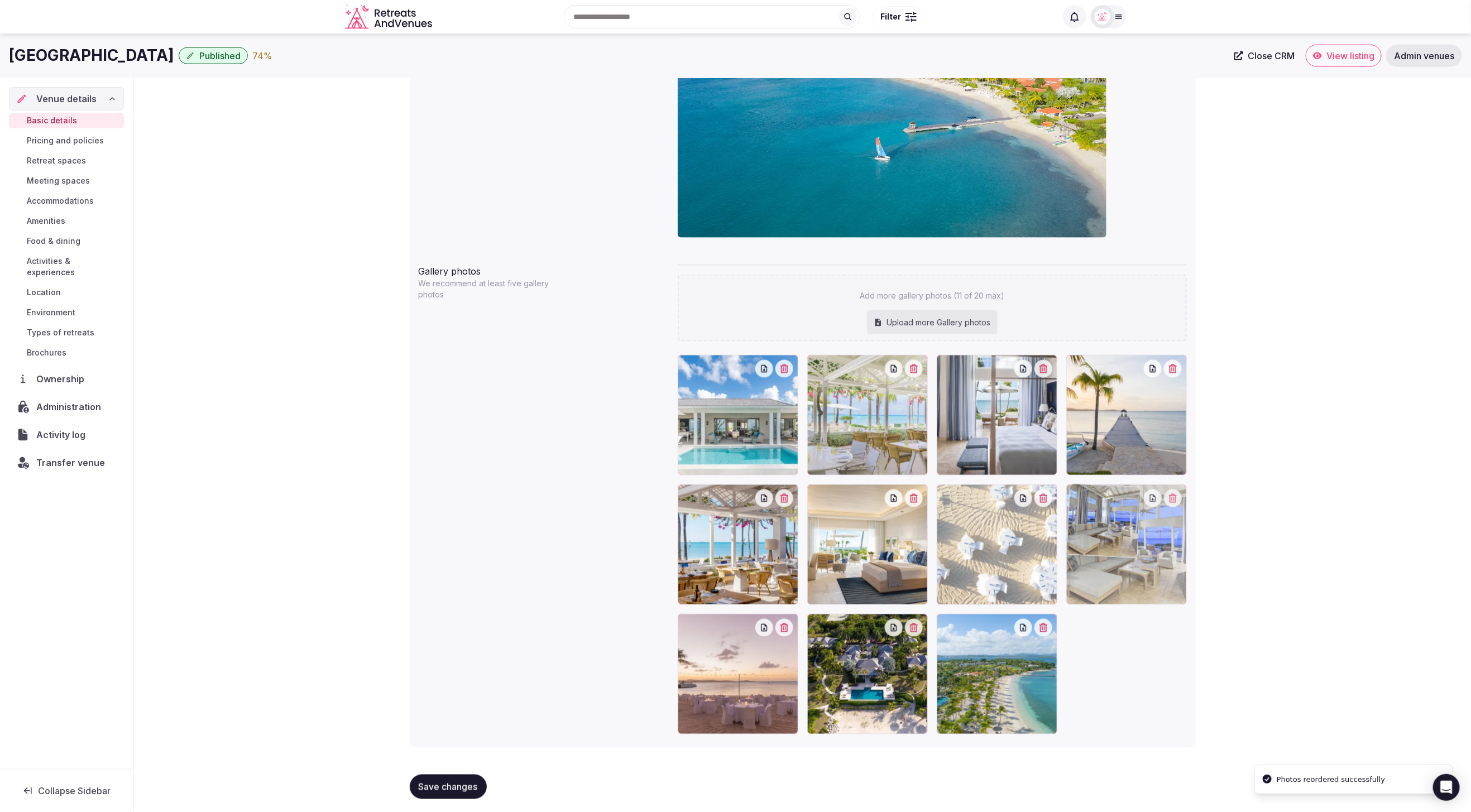
drag, startPoint x: 743, startPoint y: 669, endPoint x: 1163, endPoint y: 564, distance: 432.9
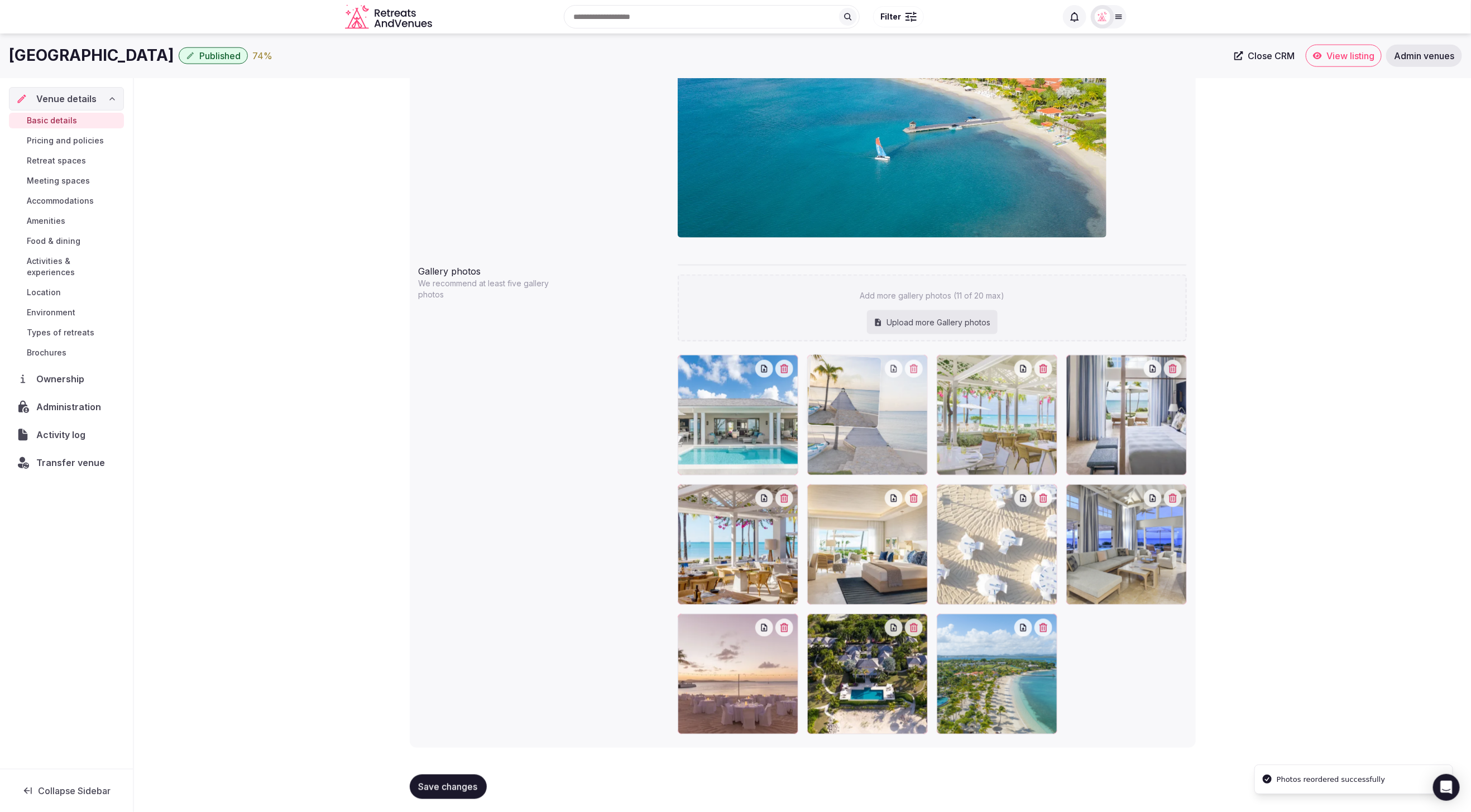
drag, startPoint x: 1111, startPoint y: 433, endPoint x: 925, endPoint y: 439, distance: 186.1
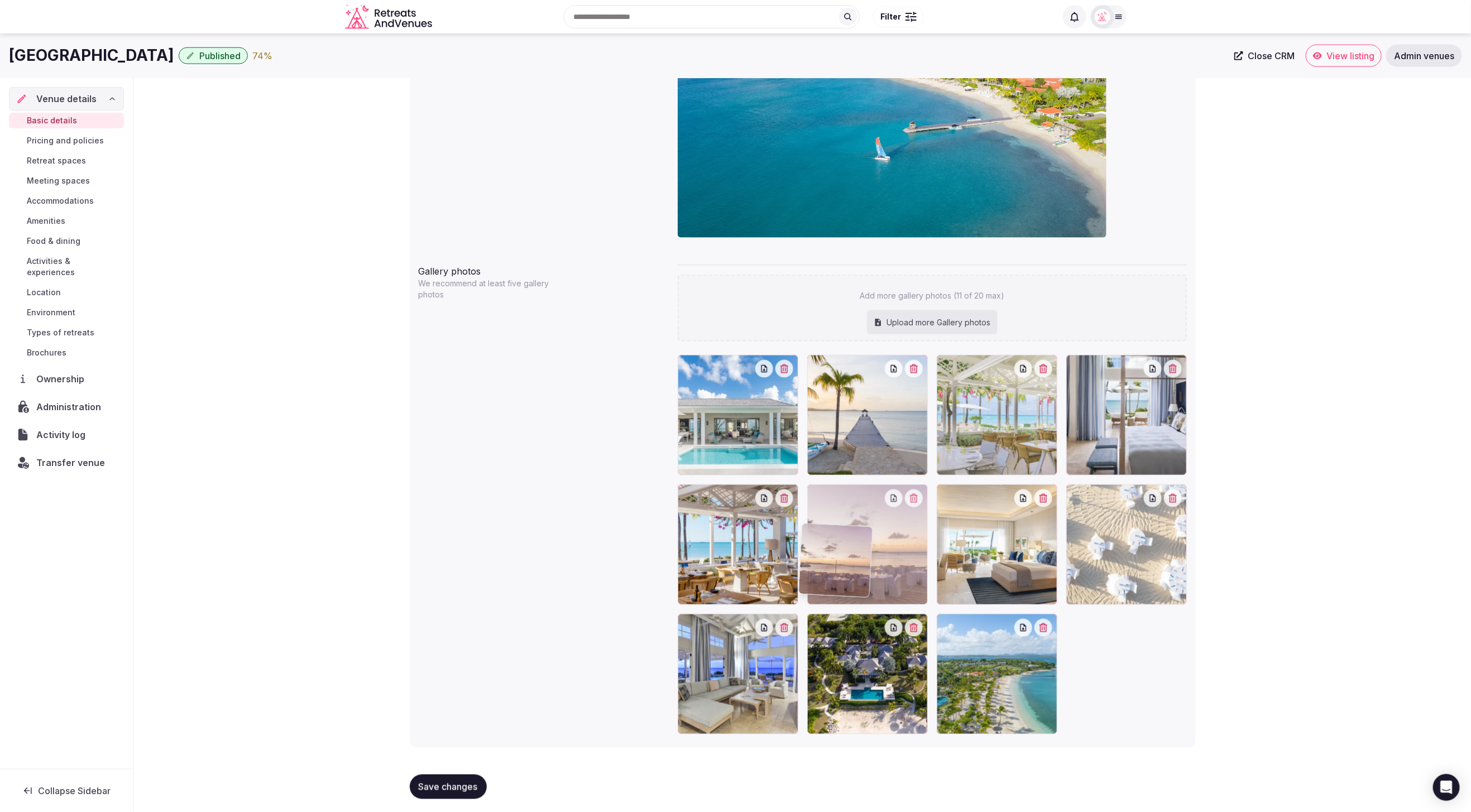
scroll to position [947, 0]
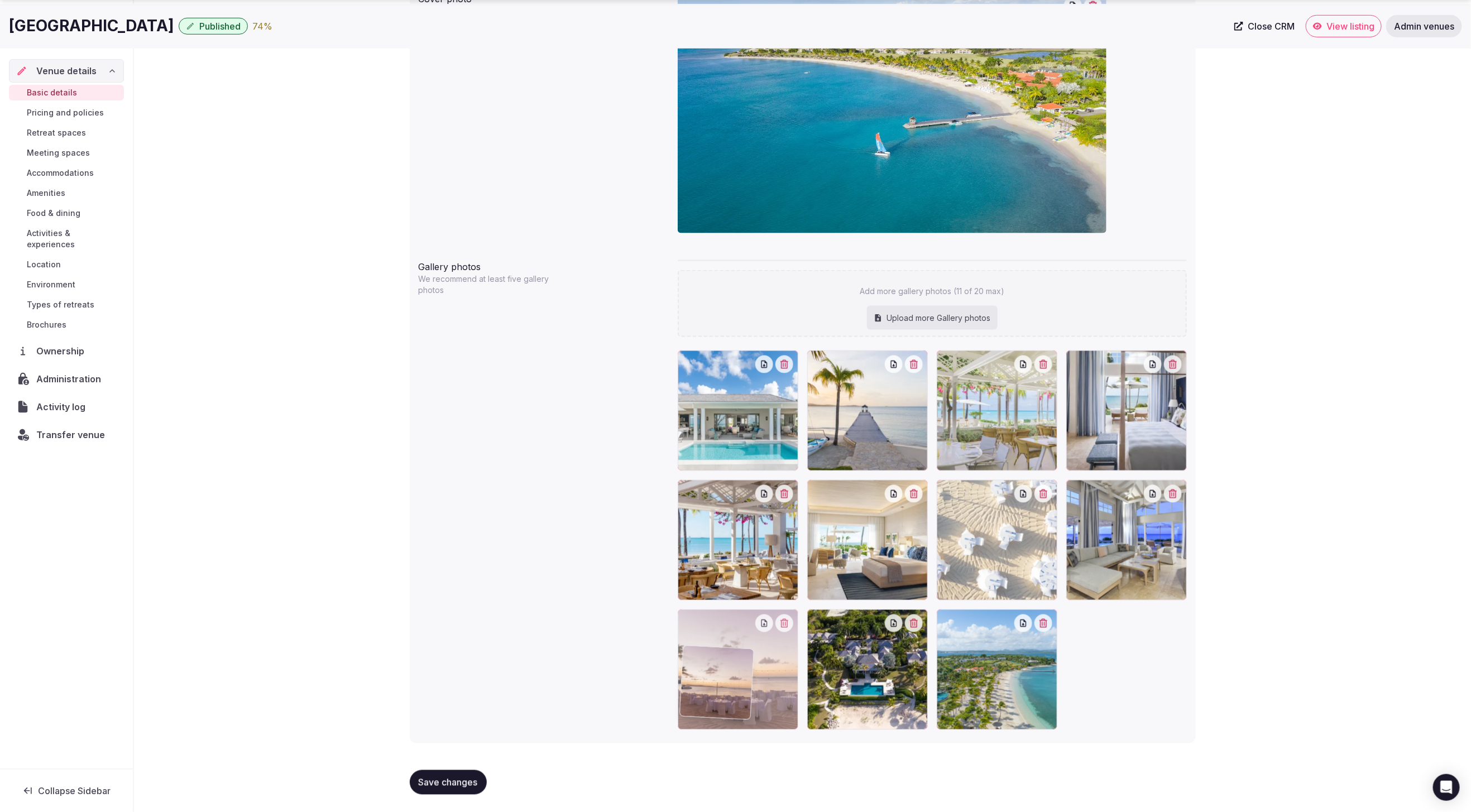
drag, startPoint x: 779, startPoint y: 672, endPoint x: 781, endPoint y: 704, distance: 32.1
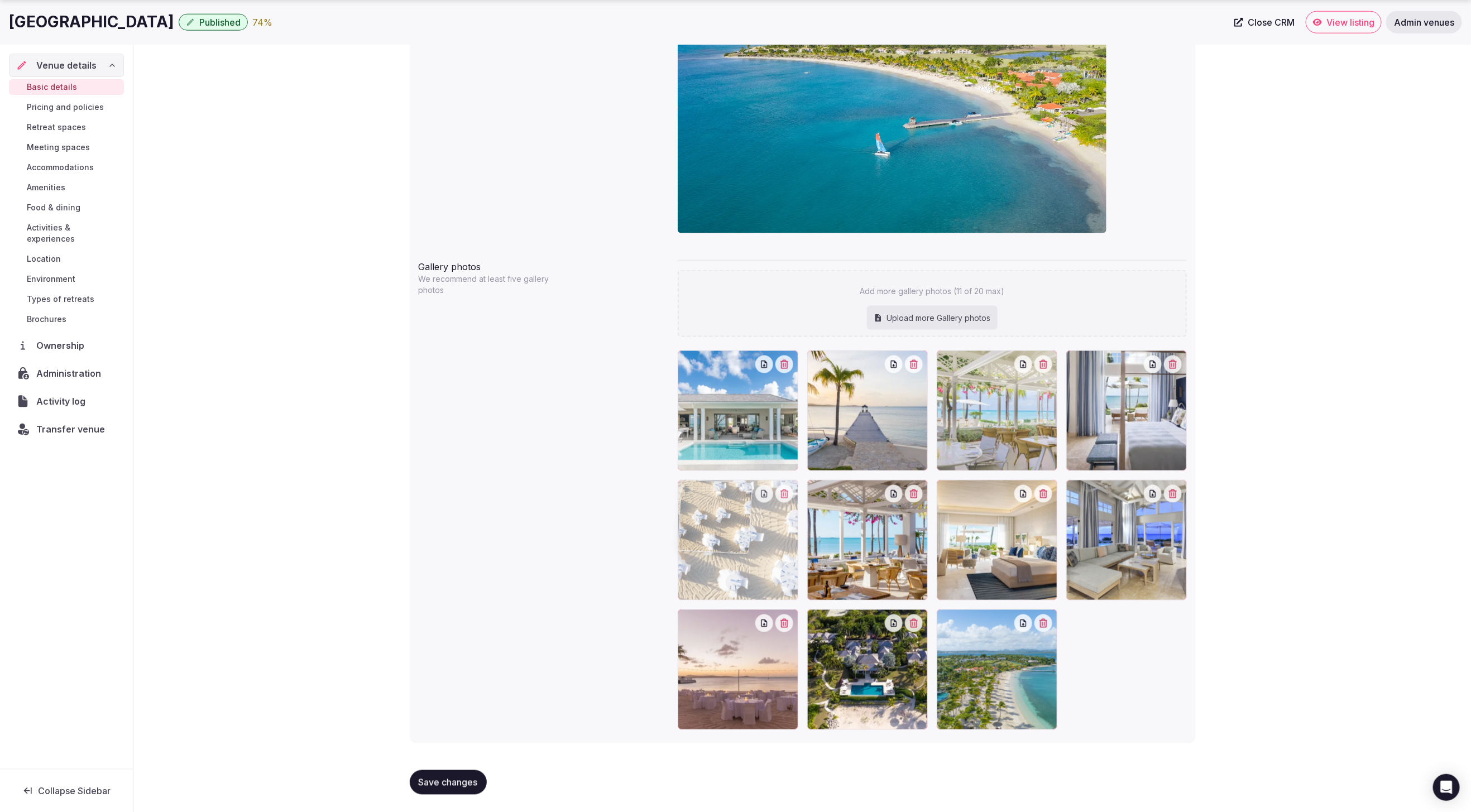
drag, startPoint x: 989, startPoint y: 585, endPoint x: 777, endPoint y: 585, distance: 212.0
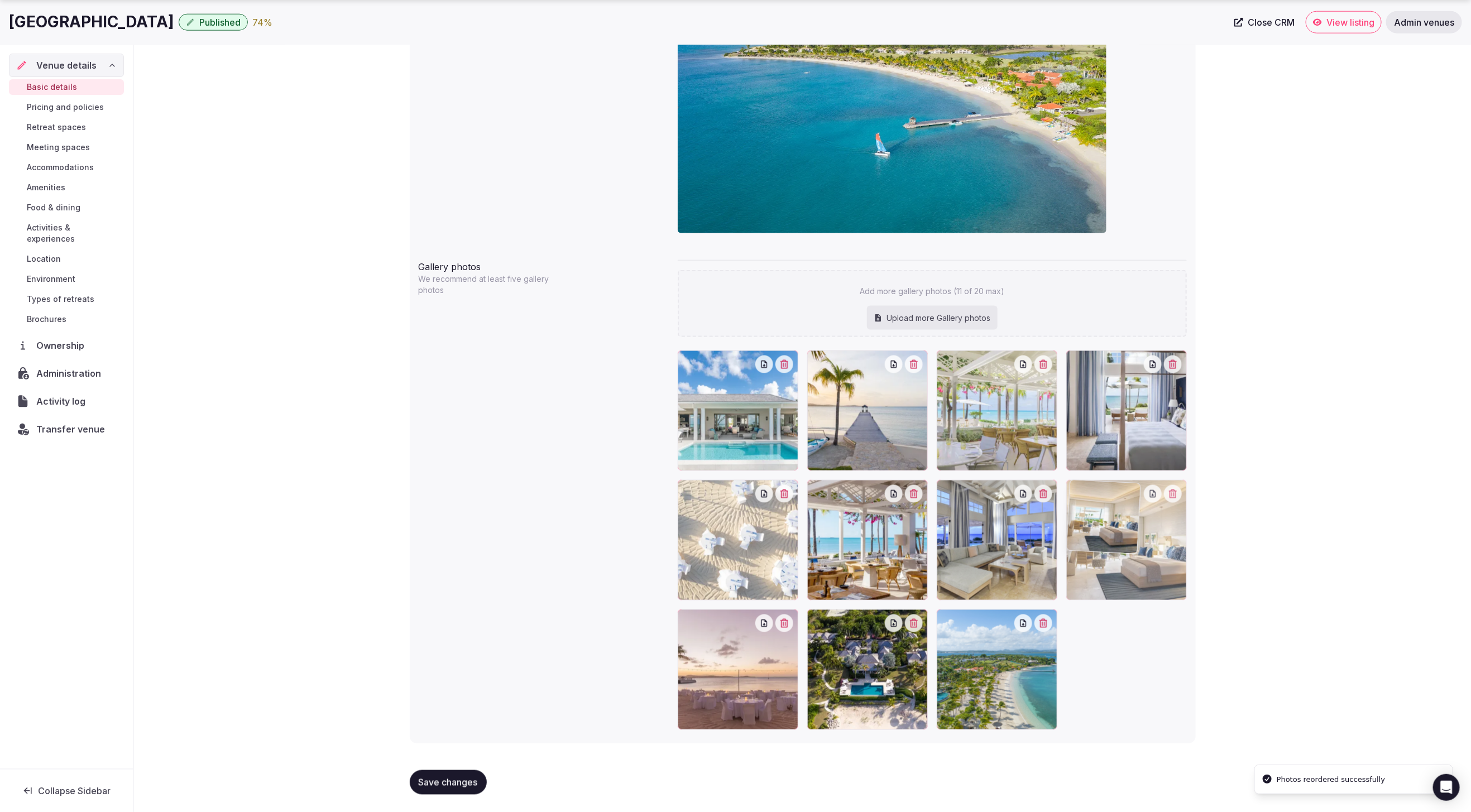
drag, startPoint x: 985, startPoint y: 561, endPoint x: 1126, endPoint y: 589, distance: 143.8
click at [450, 786] on span "Save changes" at bounding box center [448, 782] width 59 height 11
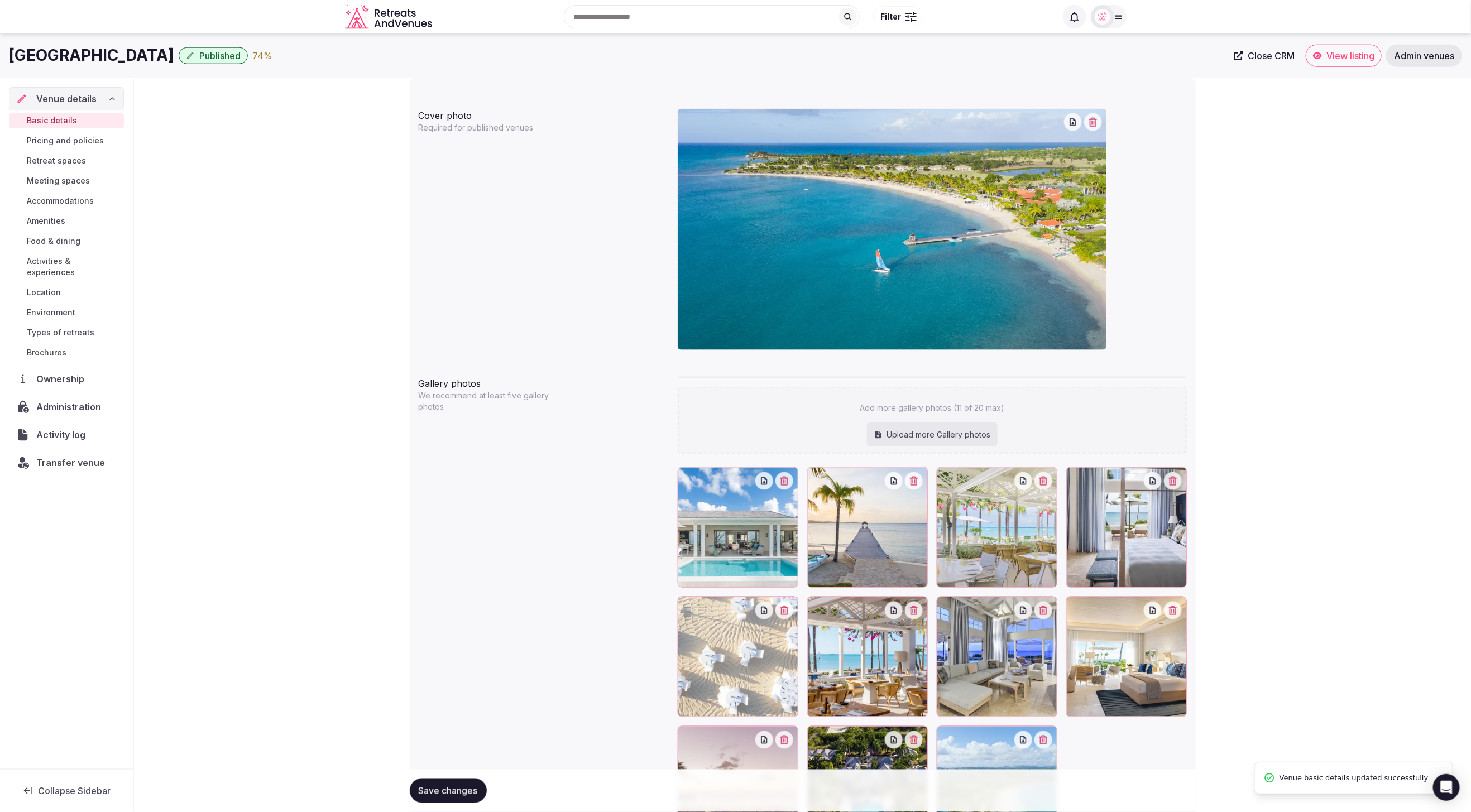
scroll to position [813, 0]
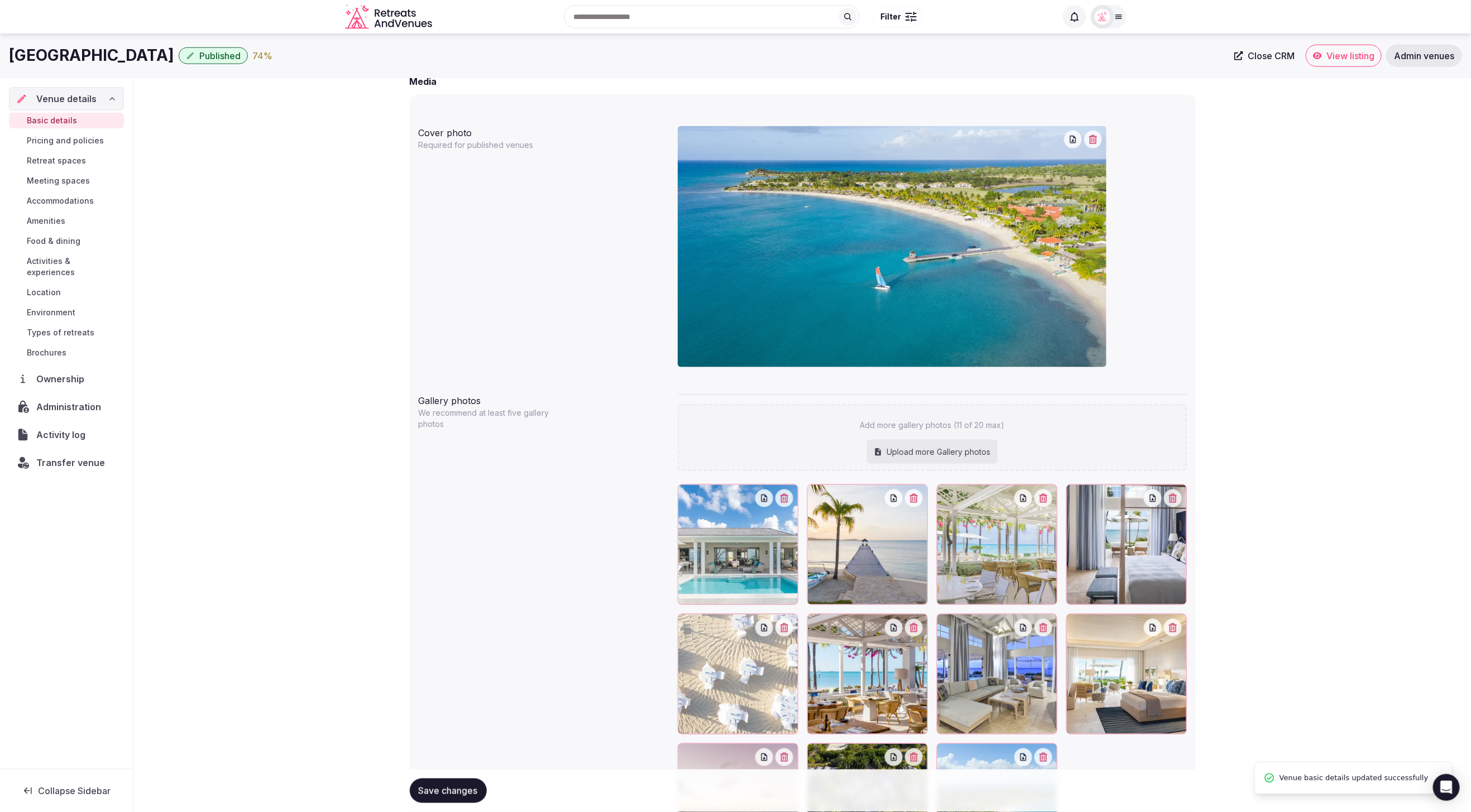
click at [53, 135] on span "Pricing and policies" at bounding box center [65, 140] width 77 height 11
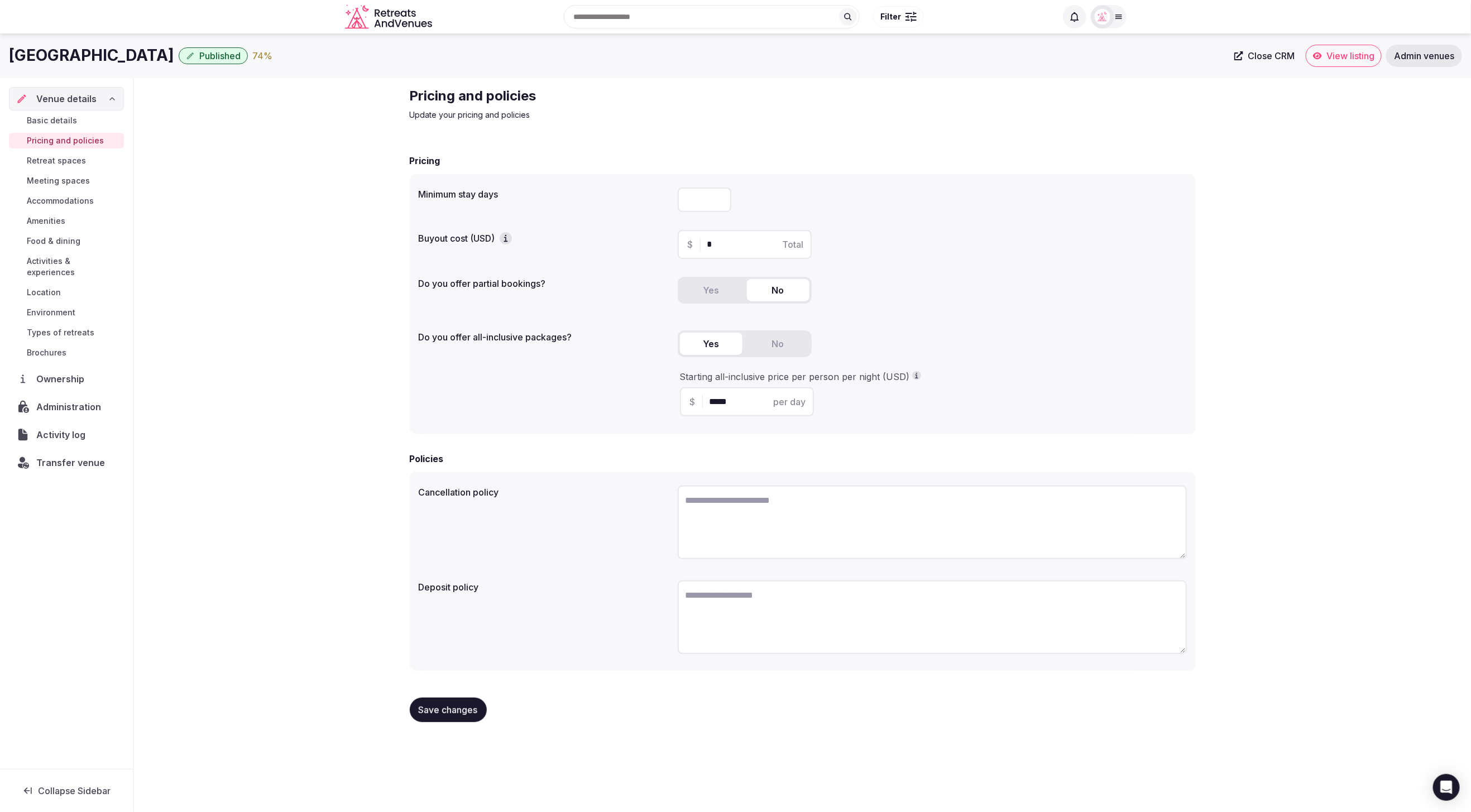
click at [62, 159] on span "Retreat spaces" at bounding box center [56, 160] width 59 height 11
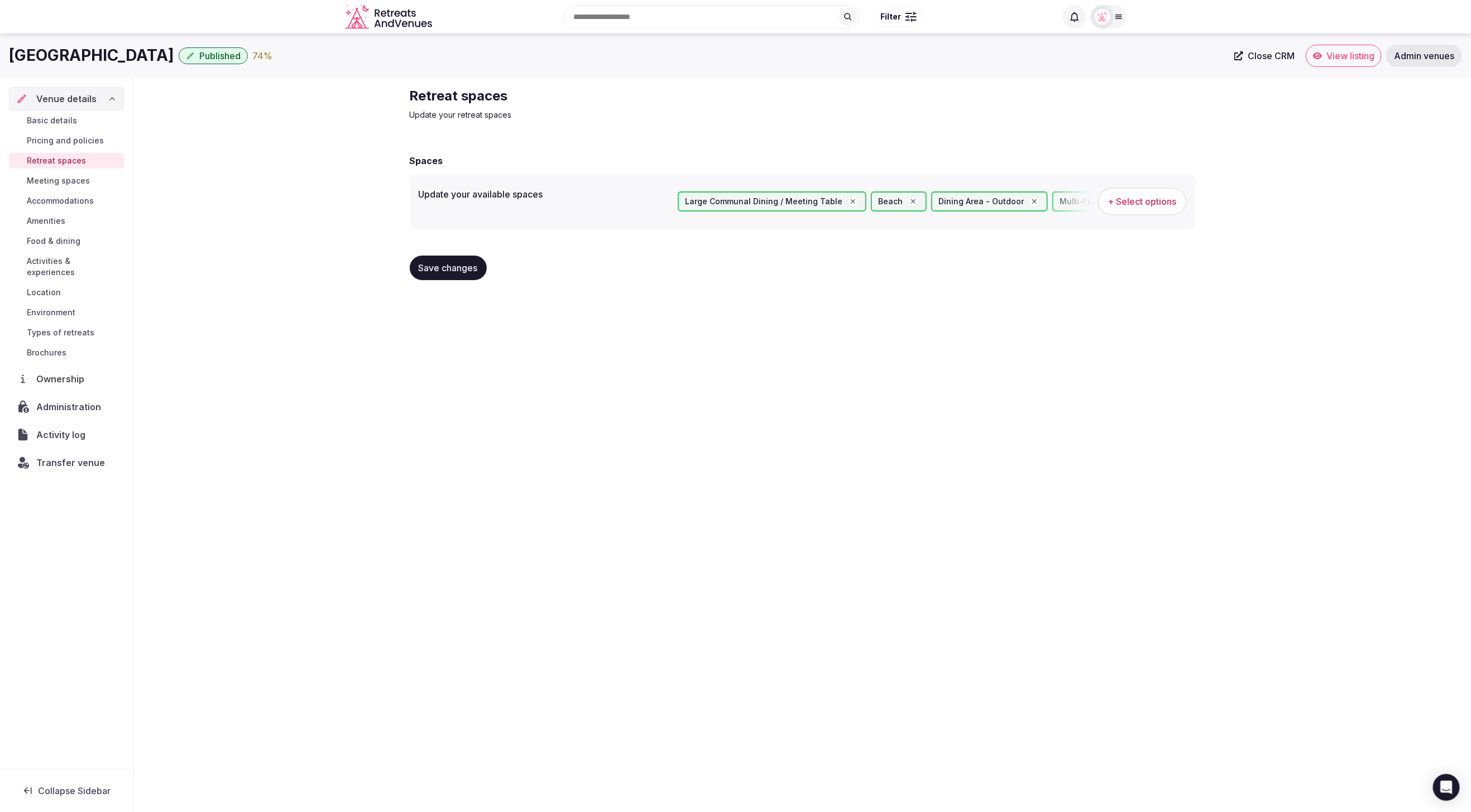
click at [48, 217] on span "Amenities" at bounding box center [46, 221] width 39 height 11
click at [53, 243] on span "Food & dining" at bounding box center [53, 240] width 53 height 11
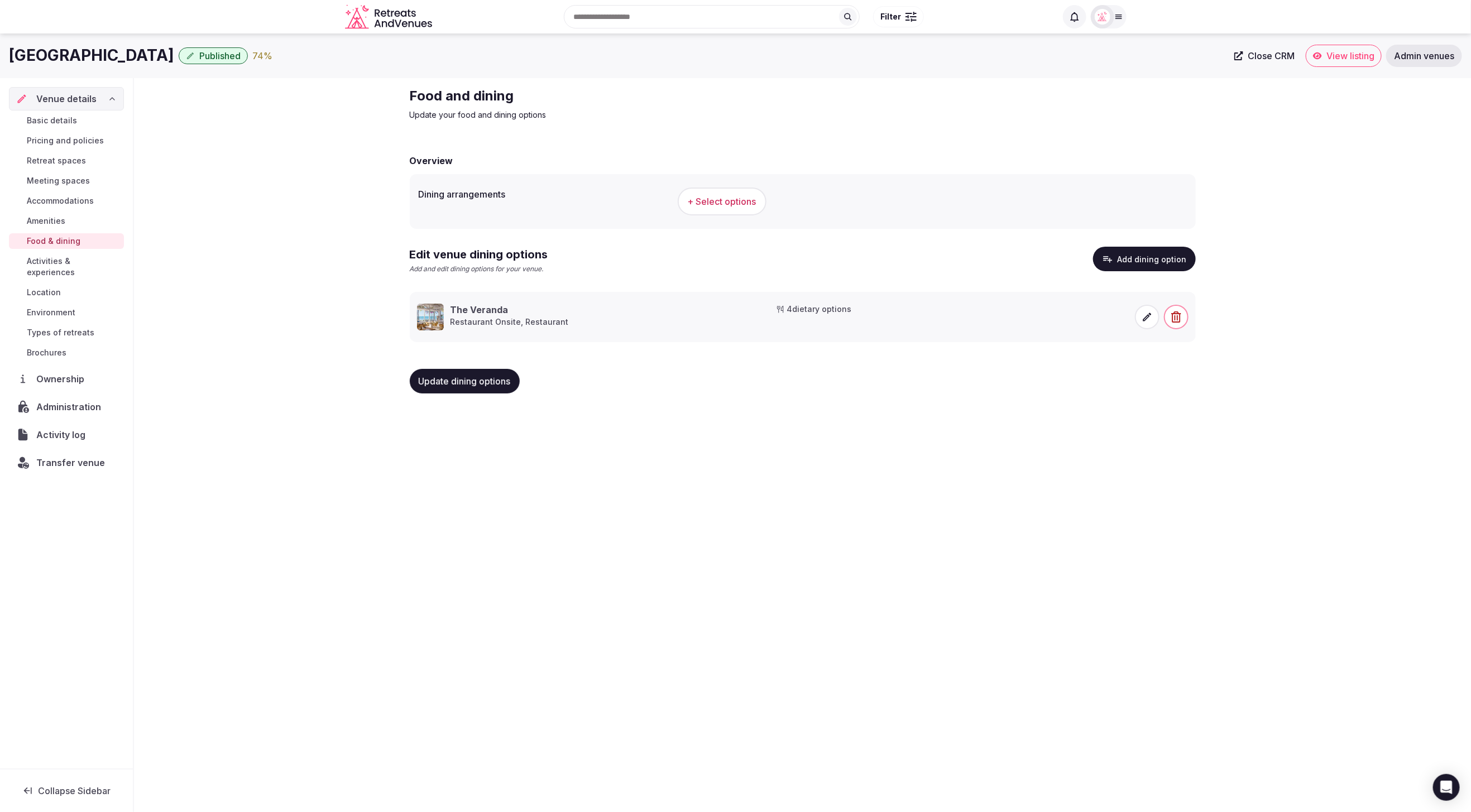
click at [735, 207] on button "+ Select options" at bounding box center [722, 202] width 88 height 28
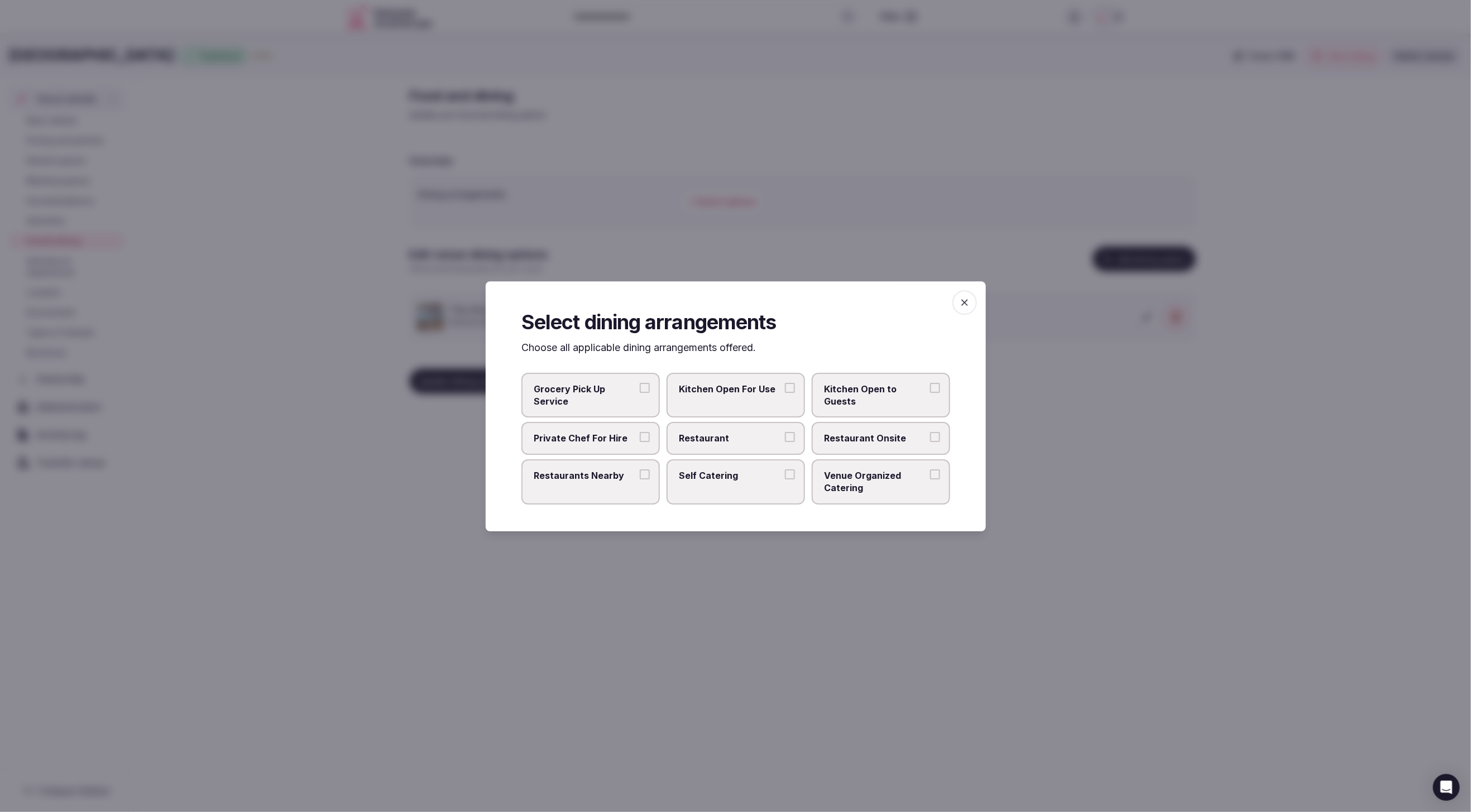
click at [897, 437] on span "Restaurant Onsite" at bounding box center [875, 438] width 103 height 12
click at [930, 437] on button "Restaurant Onsite" at bounding box center [935, 437] width 10 height 10
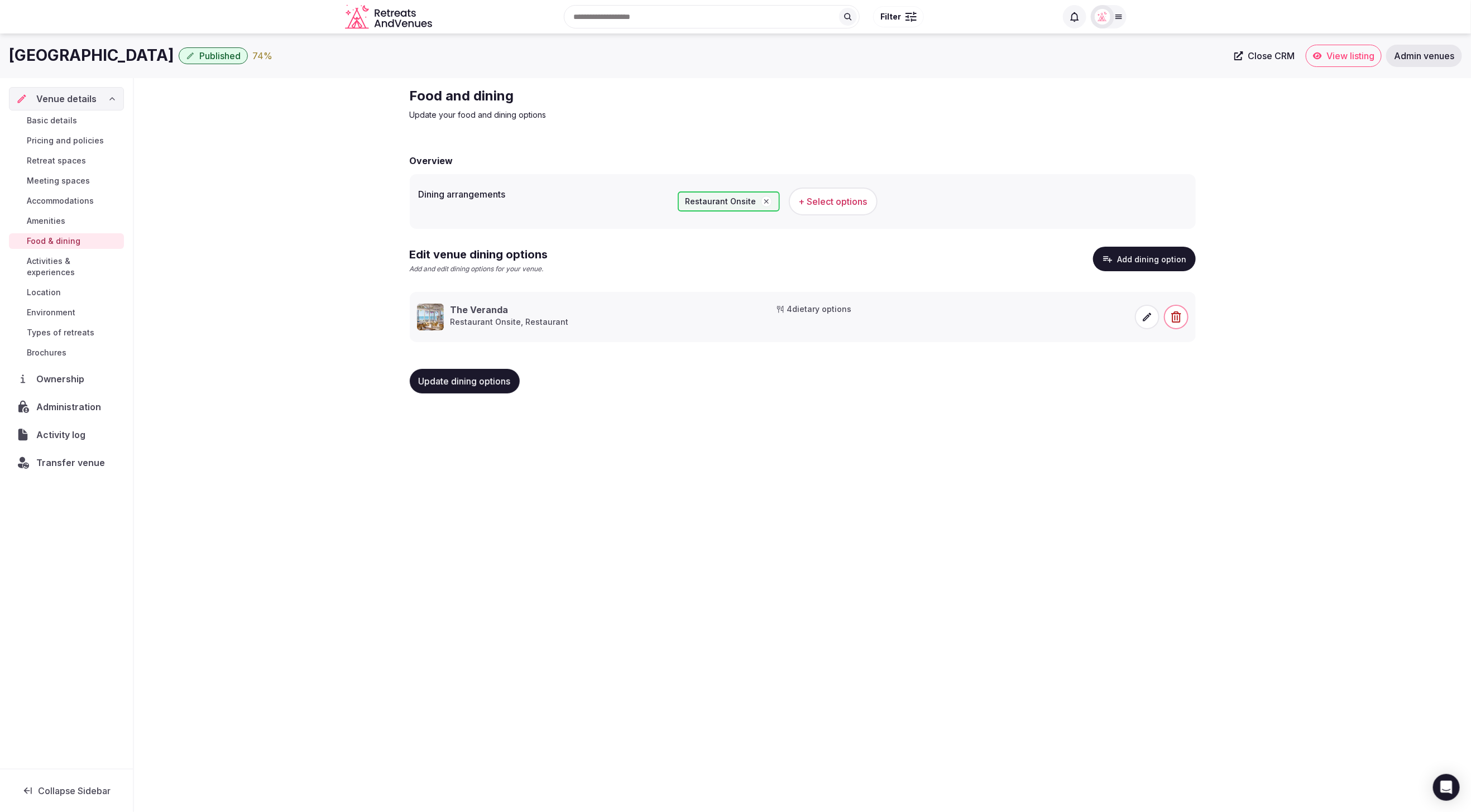
click at [462, 386] on span "Update dining options" at bounding box center [465, 381] width 92 height 11
click at [65, 262] on span "Activities & experiences" at bounding box center [73, 267] width 93 height 23
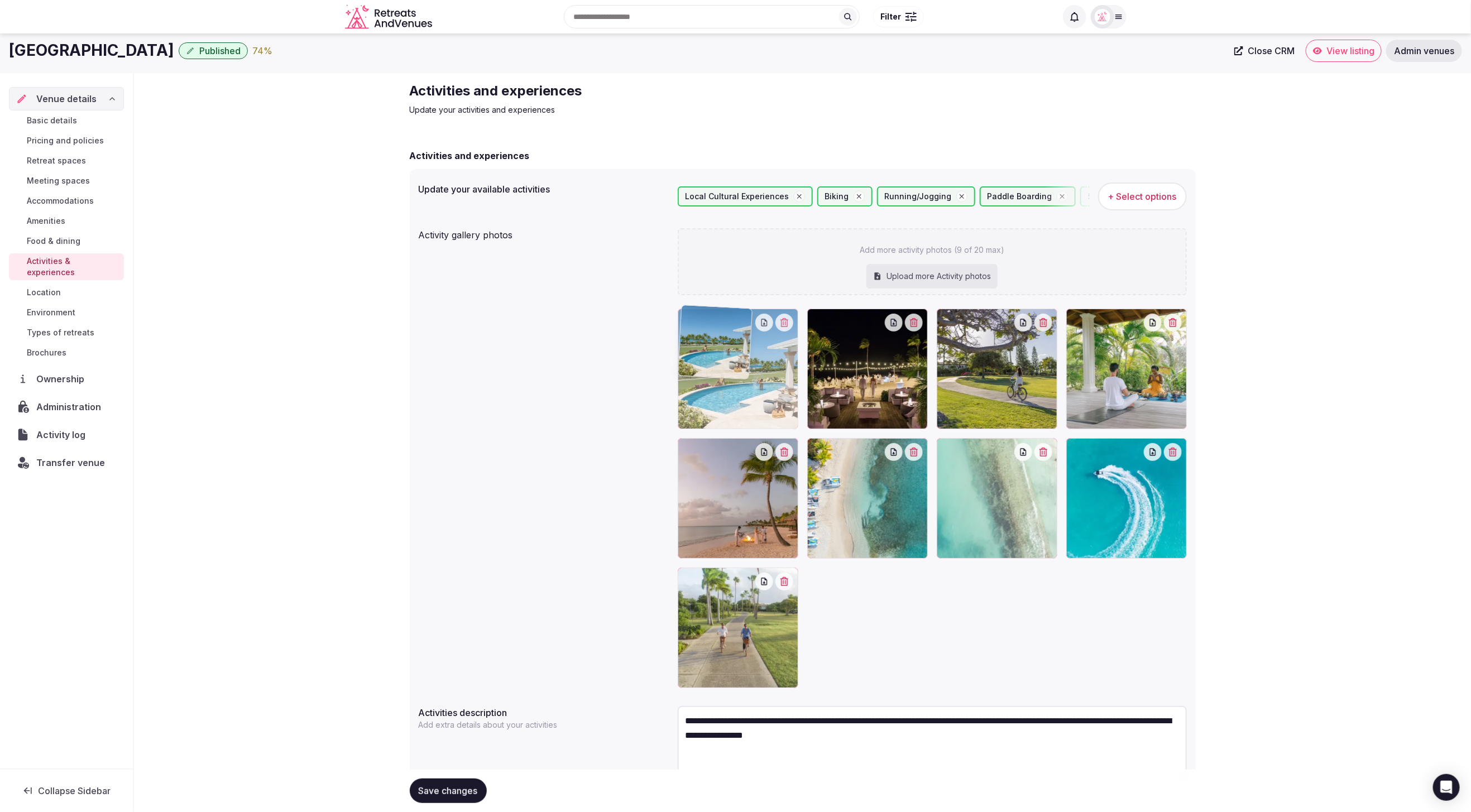
drag, startPoint x: 755, startPoint y: 499, endPoint x: 746, endPoint y: 431, distance: 68.6
click at [746, 431] on body "Search Popular Destinations Toscana, Italy Riviera Maya, Mexico Indonesia, Bali…" at bounding box center [736, 430] width 1471 height 870
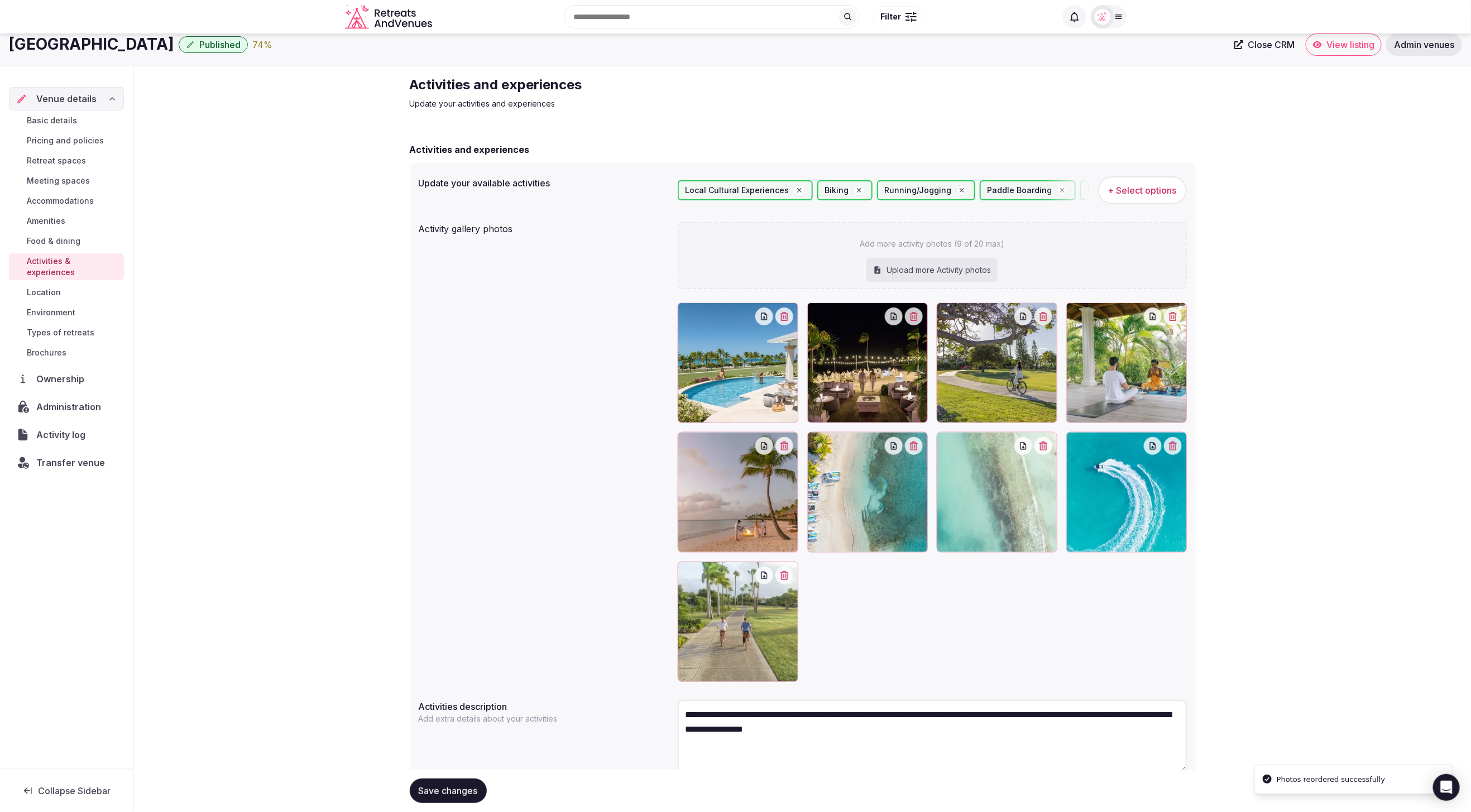
scroll to position [15, 0]
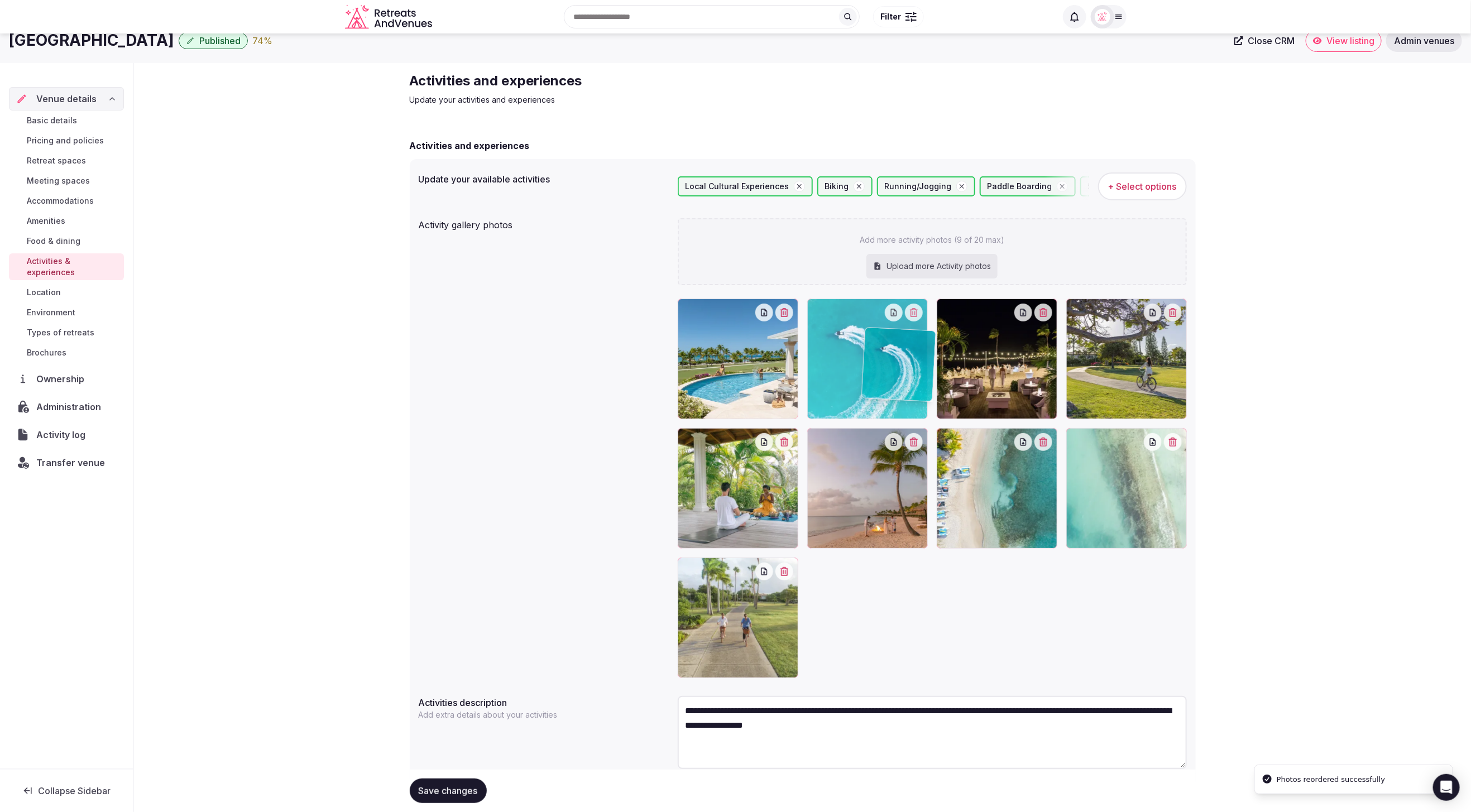
drag, startPoint x: 1100, startPoint y: 511, endPoint x: 913, endPoint y: 412, distance: 211.6
click at [913, 412] on body "Search Popular Destinations Toscana, Italy Riviera Maya, Mexico Indonesia, Bali…" at bounding box center [736, 420] width 1471 height 870
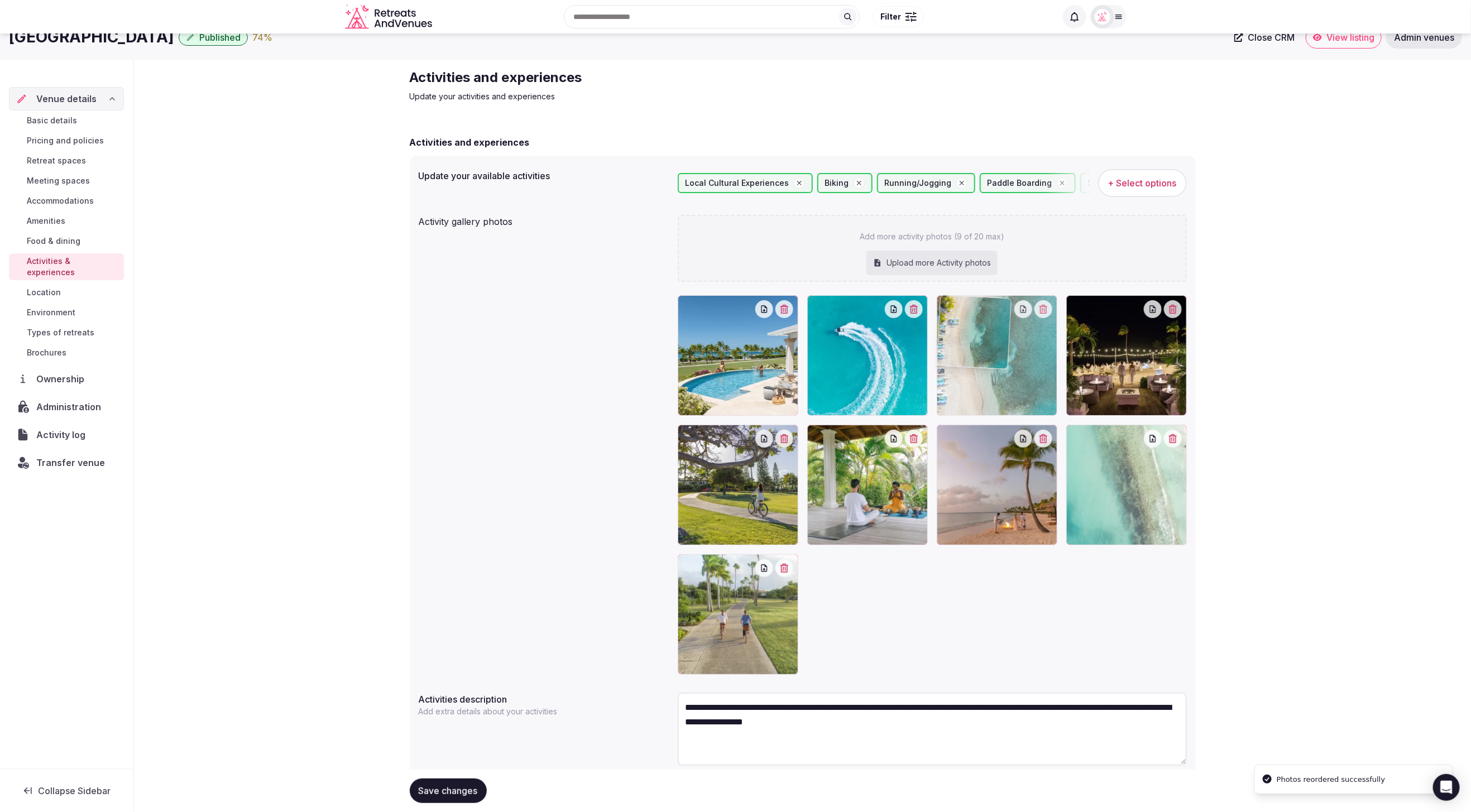
drag, startPoint x: 1021, startPoint y: 495, endPoint x: 1024, endPoint y: 419, distance: 76.1
click at [1024, 419] on body "Search Popular Destinations Toscana, Italy Riviera Maya, Mexico Indonesia, Bali…" at bounding box center [736, 417] width 1471 height 870
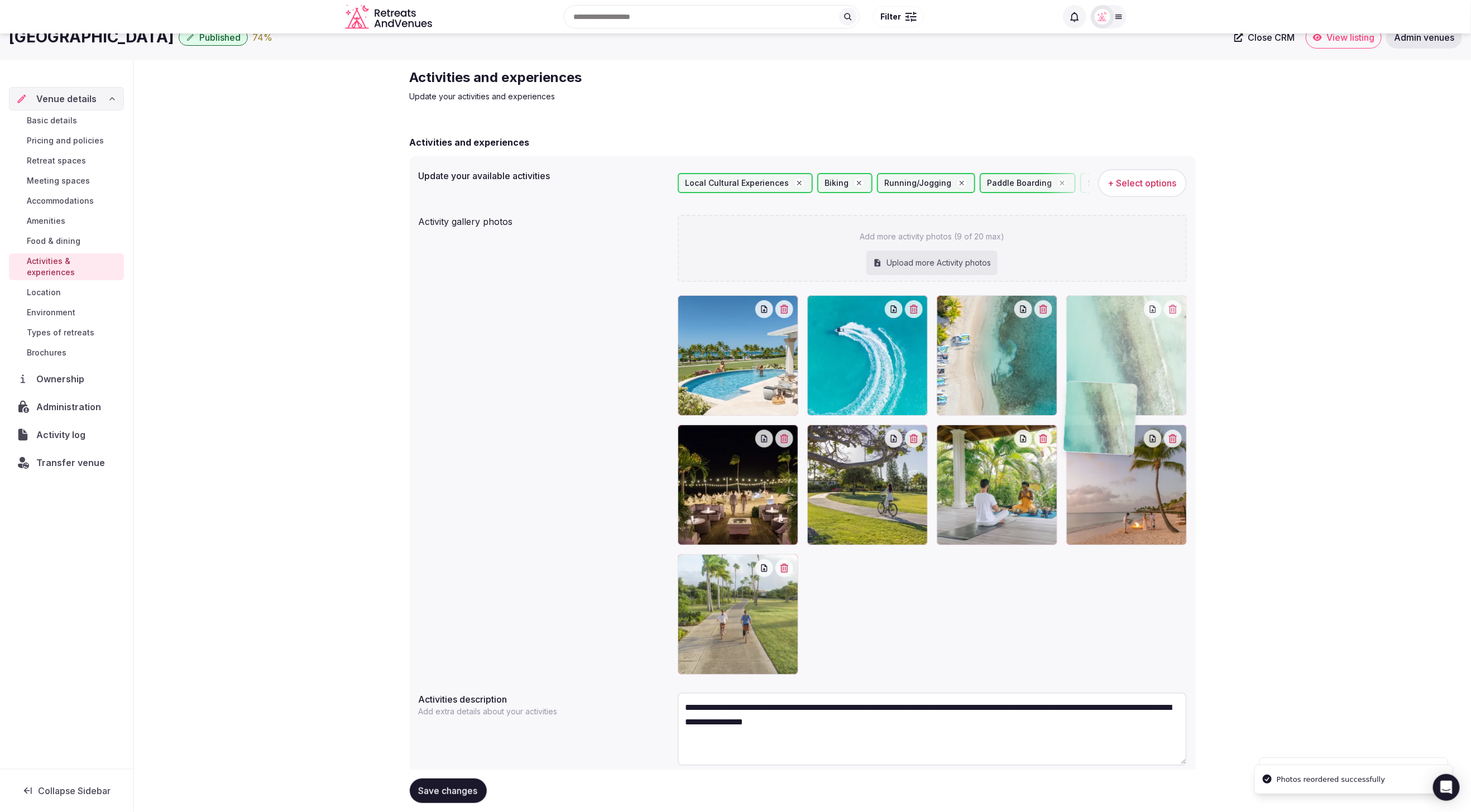
drag, startPoint x: 1132, startPoint y: 493, endPoint x: 1134, endPoint y: 431, distance: 62.0
click at [1134, 431] on body "Search Popular Destinations Toscana, Italy Riviera Maya, Mexico Indonesia, Bali…" at bounding box center [736, 417] width 1471 height 870
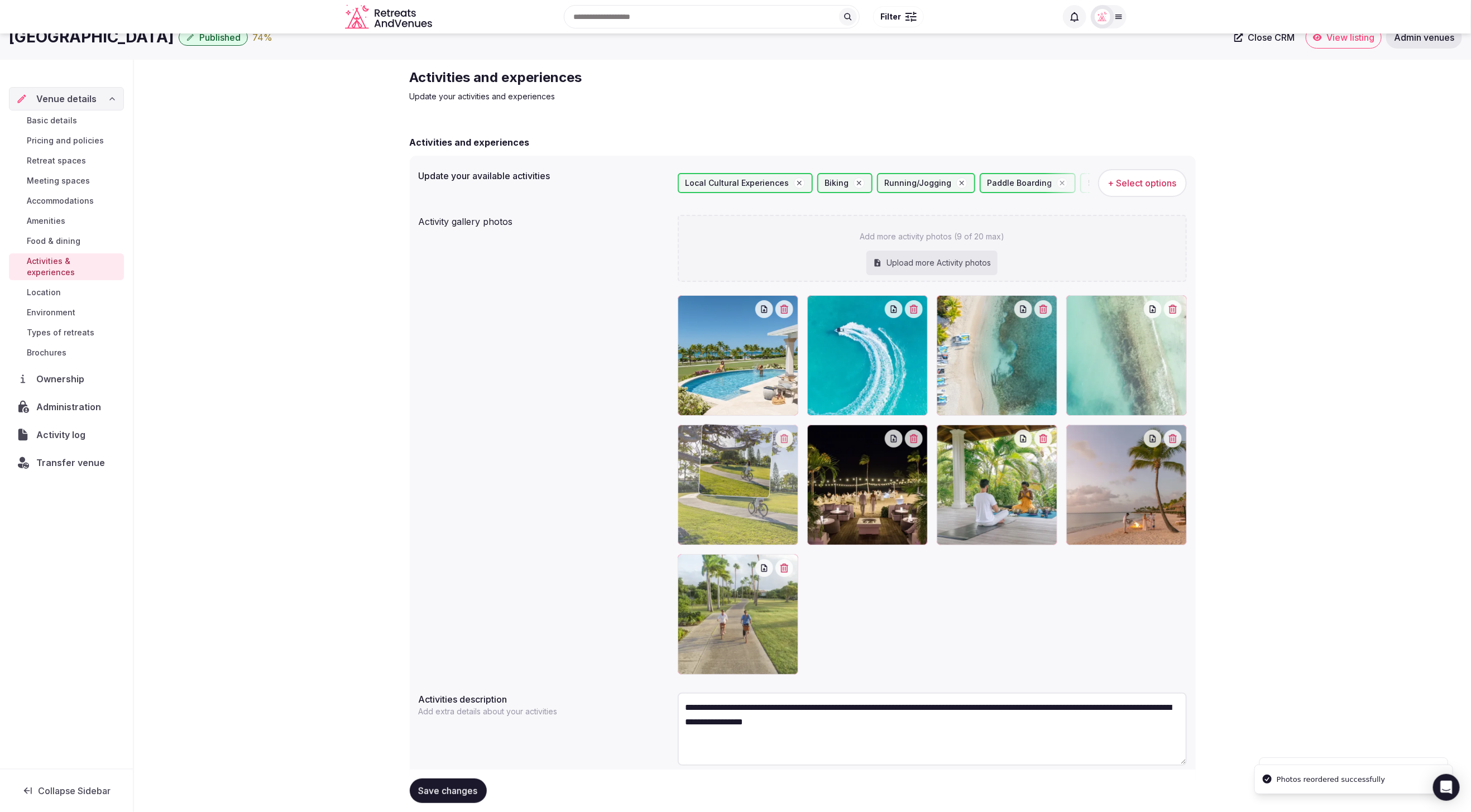
drag, startPoint x: 889, startPoint y: 506, endPoint x: 769, endPoint y: 507, distance: 120.0
click at [769, 507] on body "Search Popular Destinations Toscana, Italy Riviera Maya, Mexico Indonesia, Bali…" at bounding box center [736, 417] width 1471 height 870
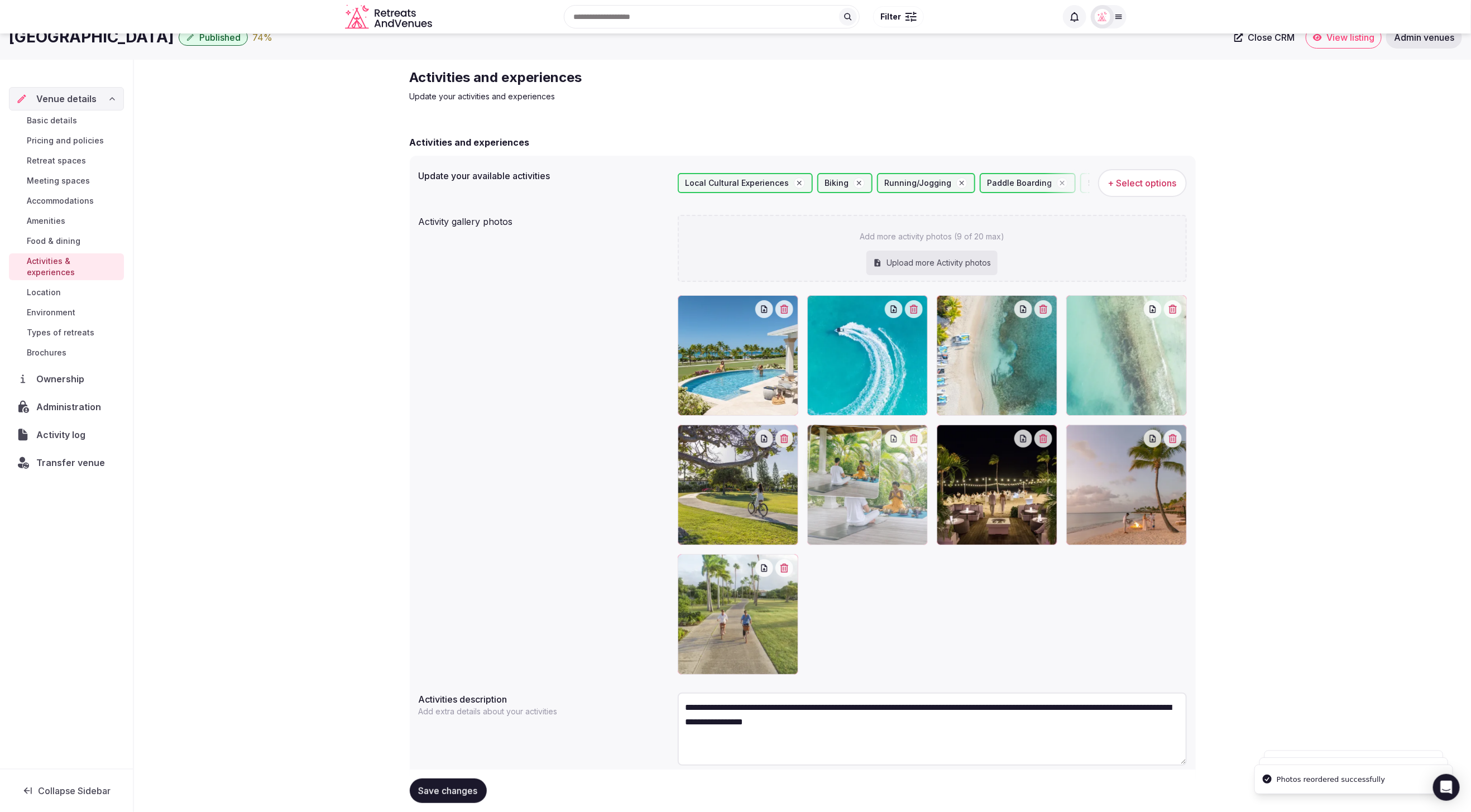
drag, startPoint x: 972, startPoint y: 512, endPoint x: 856, endPoint y: 512, distance: 116.0
click at [856, 512] on body "Search Popular Destinations Toscana, Italy Riviera Maya, Mexico Indonesia, Bali…" at bounding box center [736, 417] width 1471 height 870
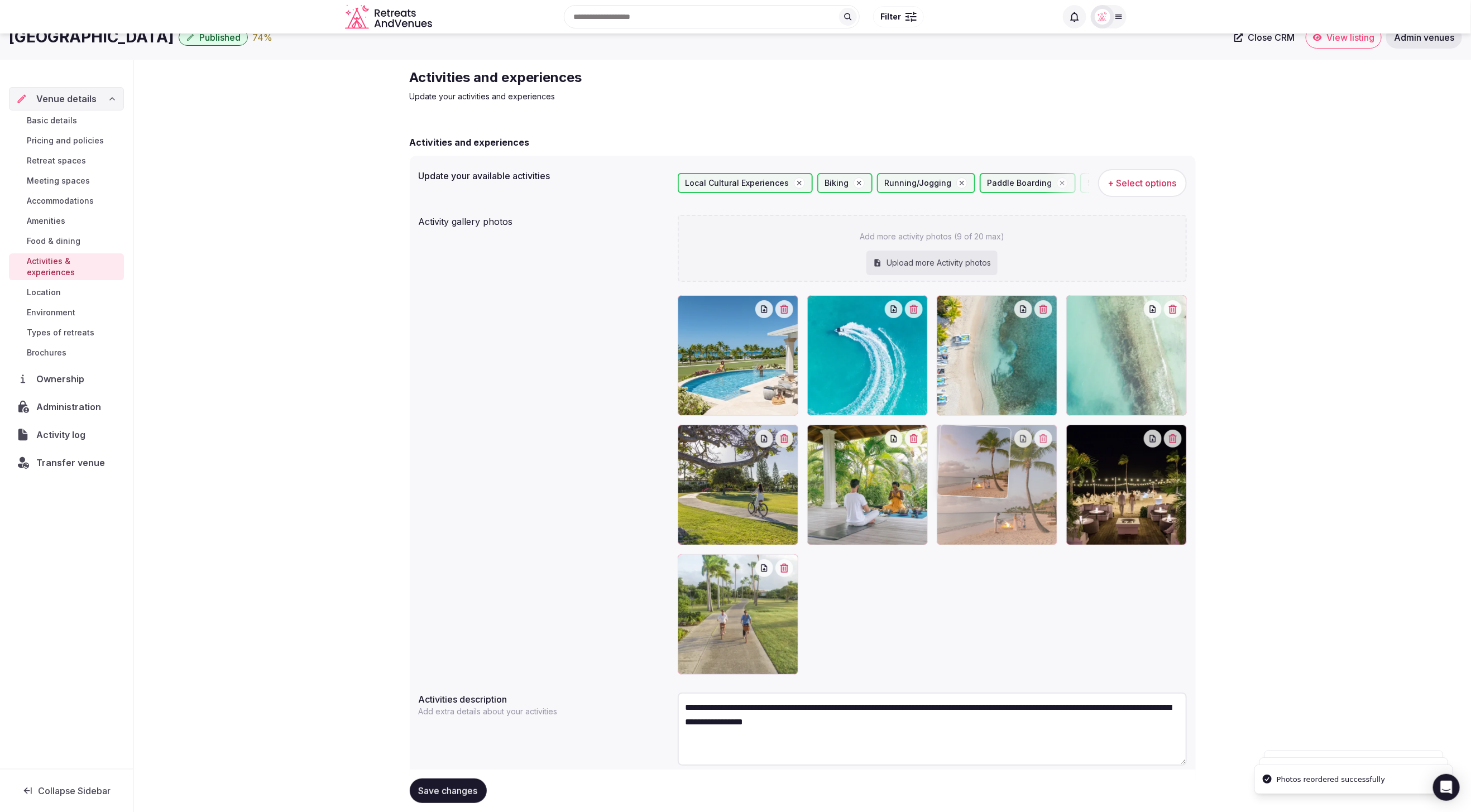
drag, startPoint x: 1095, startPoint y: 516, endPoint x: 980, endPoint y: 515, distance: 115.0
click at [980, 515] on body "Search Popular Destinations Toscana, Italy Riviera Maya, Mexico Indonesia, Bali…" at bounding box center [736, 417] width 1471 height 870
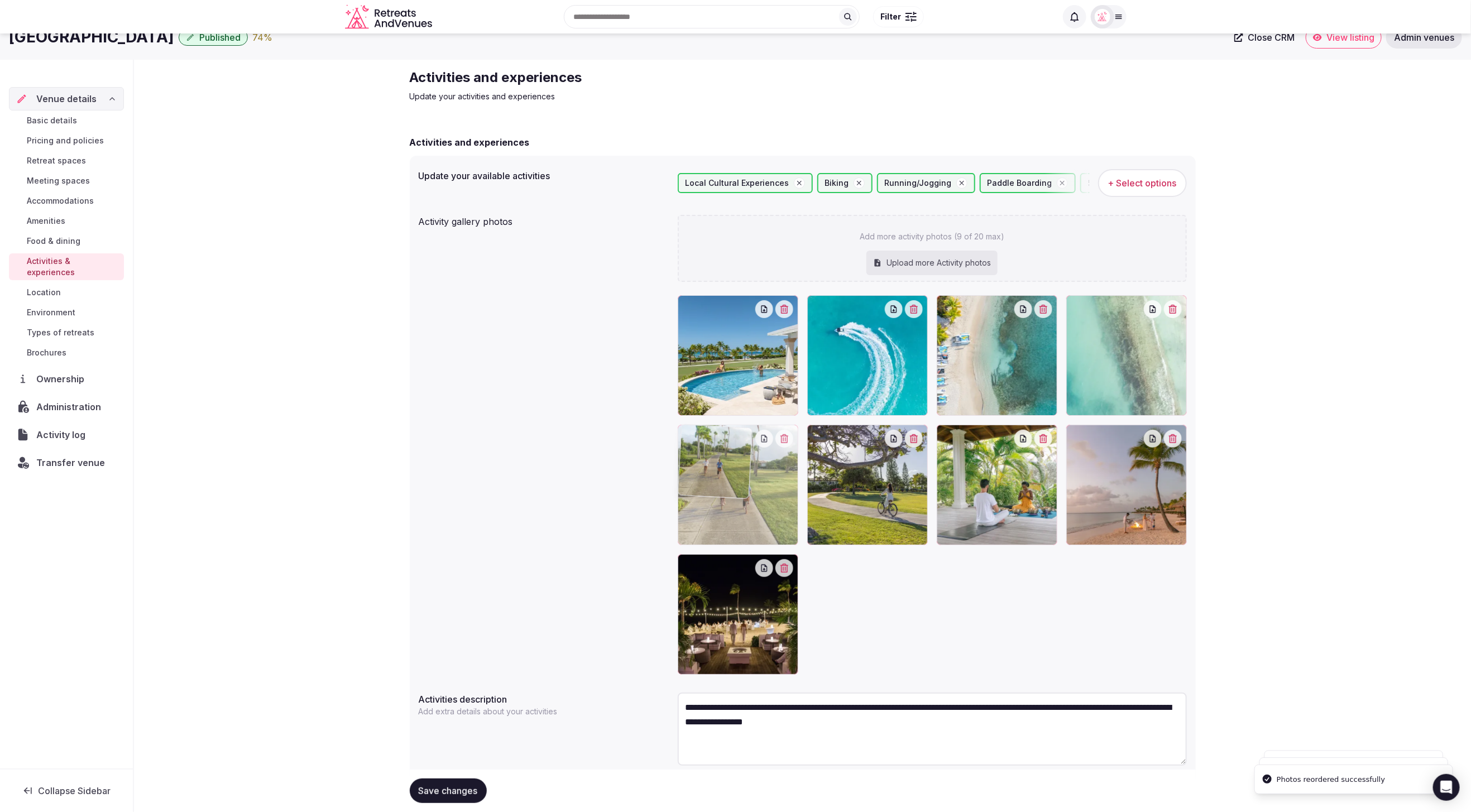
drag, startPoint x: 740, startPoint y: 606, endPoint x: 755, endPoint y: 514, distance: 93.2
click at [755, 514] on body "Search Popular Destinations Toscana, Italy Riviera Maya, Mexico Indonesia, Bali…" at bounding box center [736, 417] width 1471 height 870
click at [457, 786] on span "Save changes" at bounding box center [448, 790] width 59 height 11
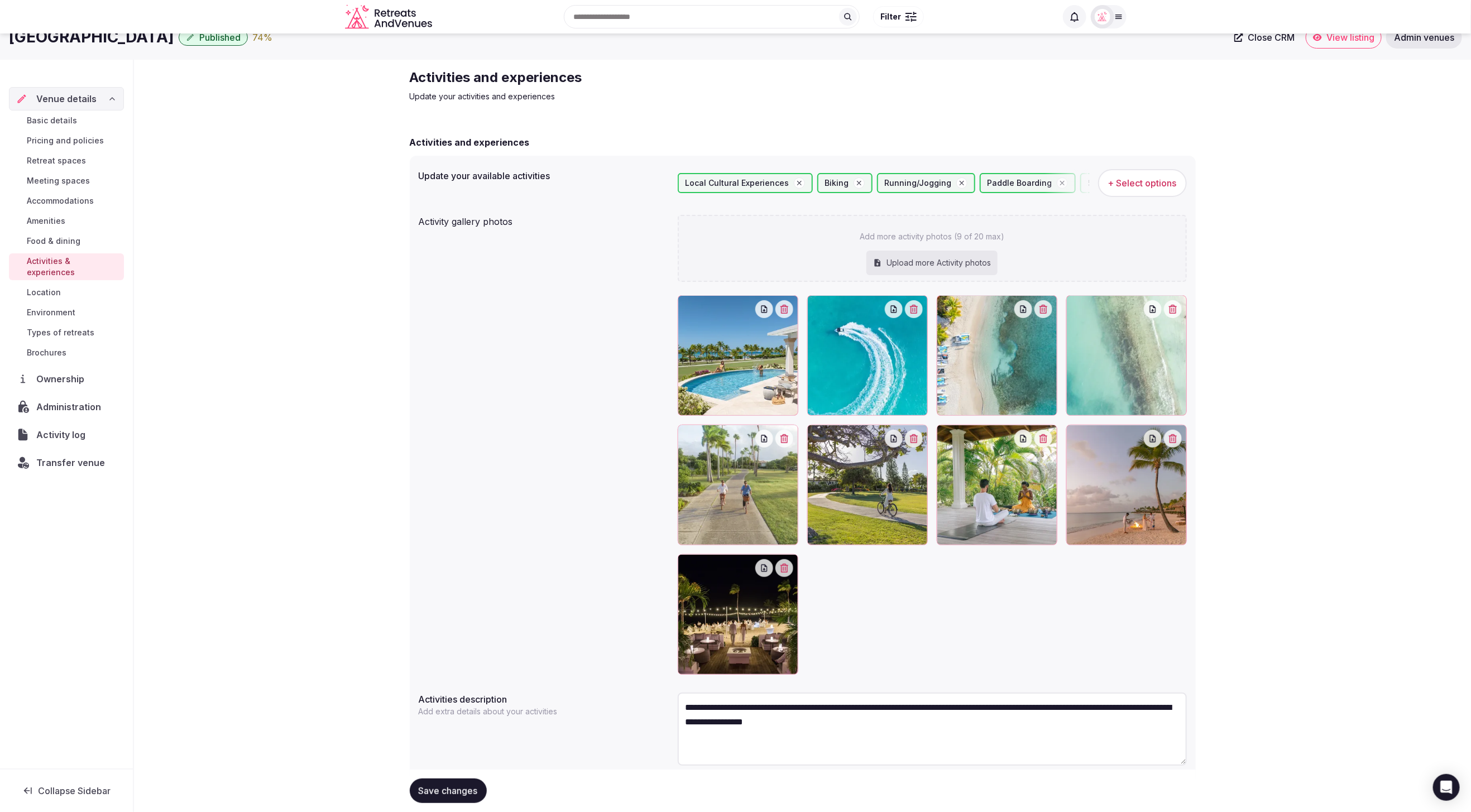
scroll to position [0, 0]
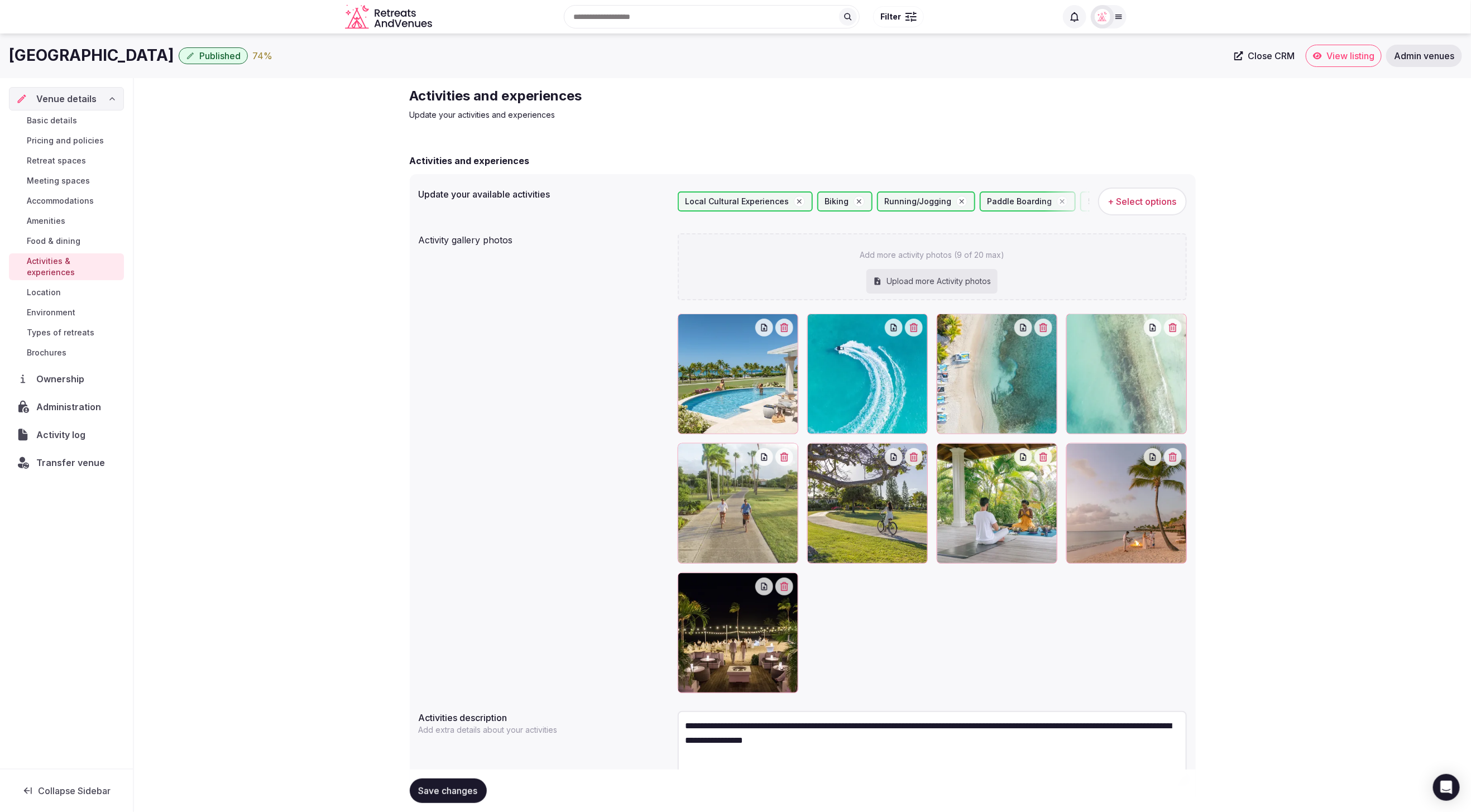
click at [50, 287] on span "Location" at bounding box center [44, 292] width 34 height 11
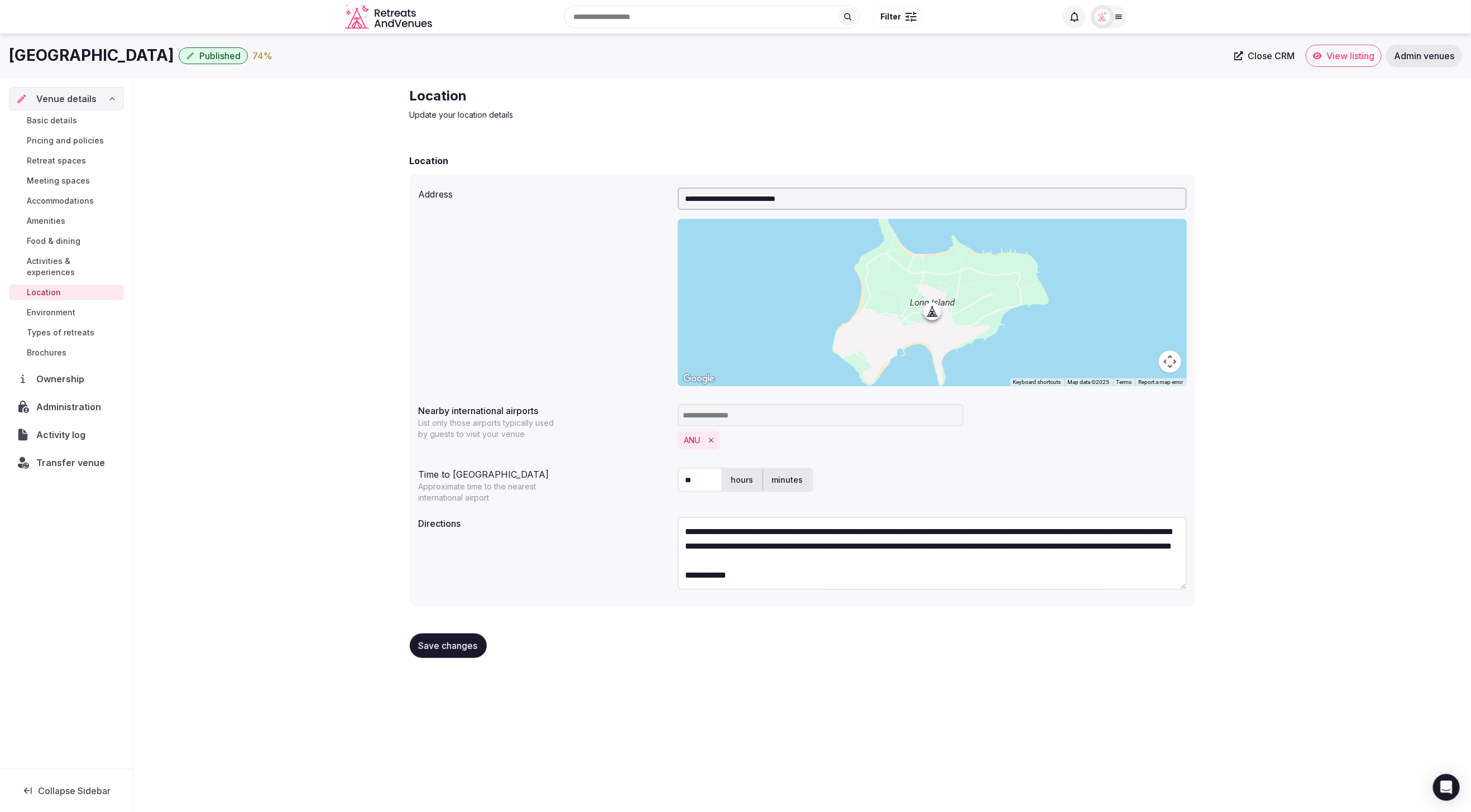
click at [57, 327] on span "Types of retreats" at bounding box center [61, 332] width 67 height 11
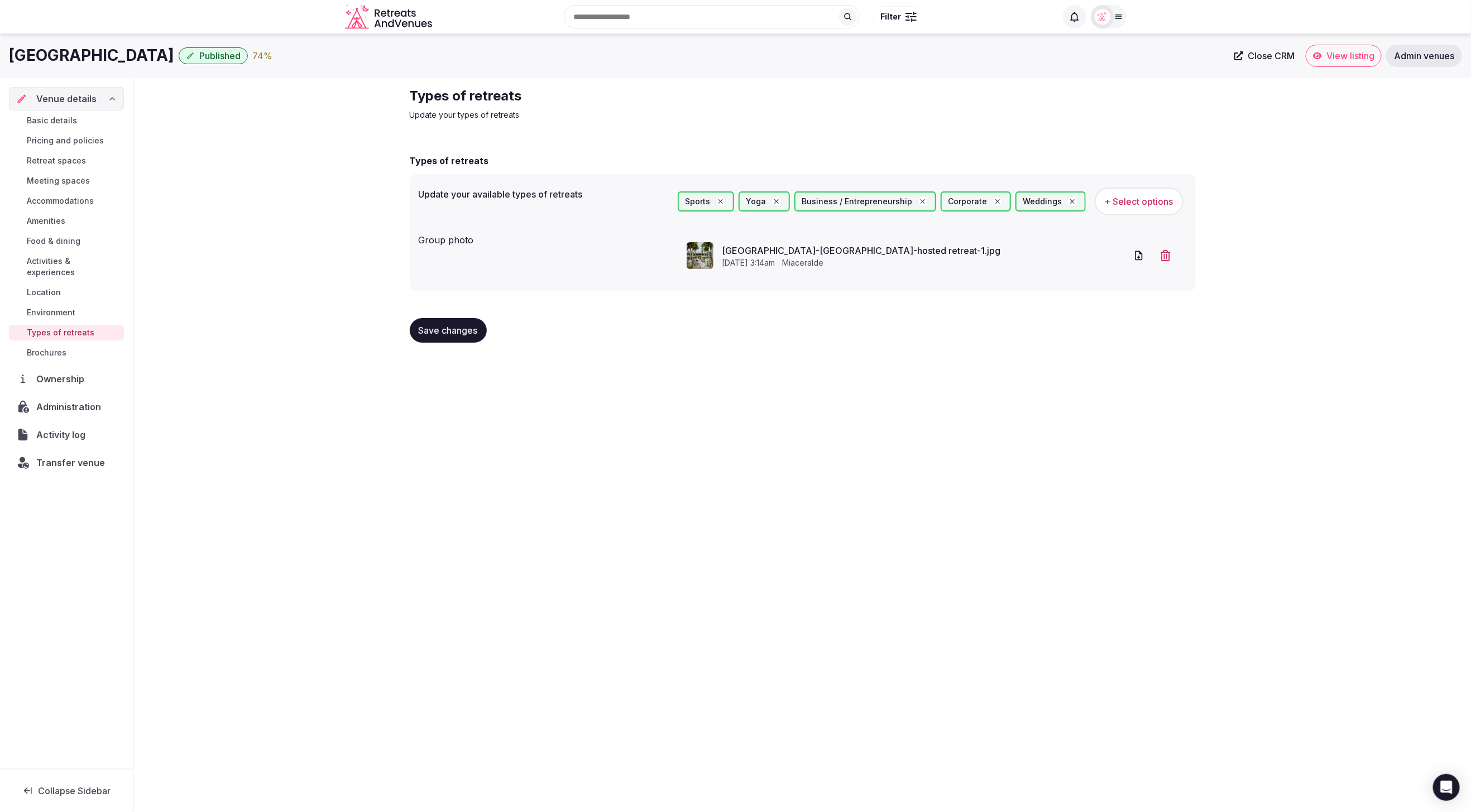
click at [58, 307] on span "Environment" at bounding box center [51, 312] width 48 height 11
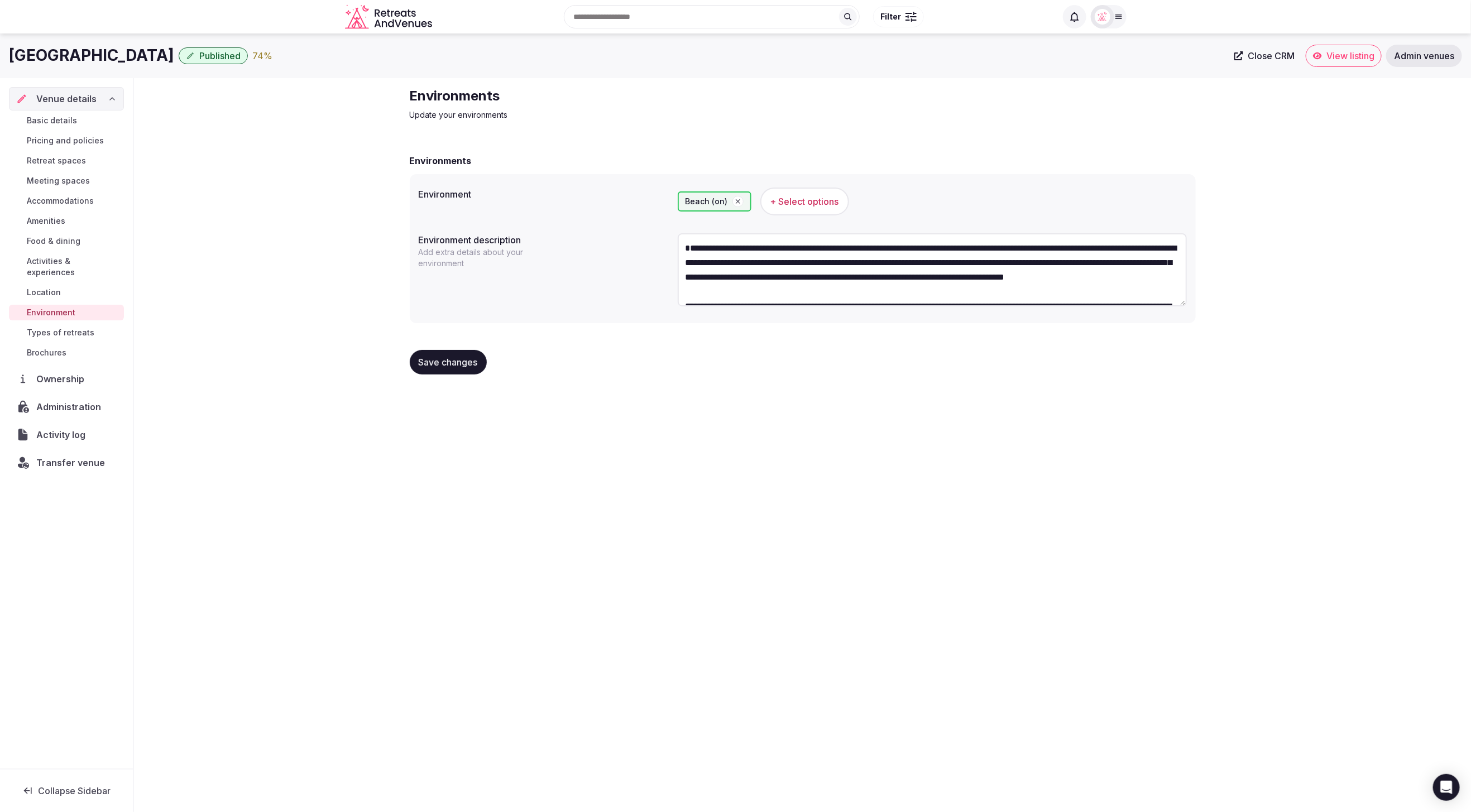
click at [50, 119] on span "Basic details" at bounding box center [52, 120] width 50 height 11
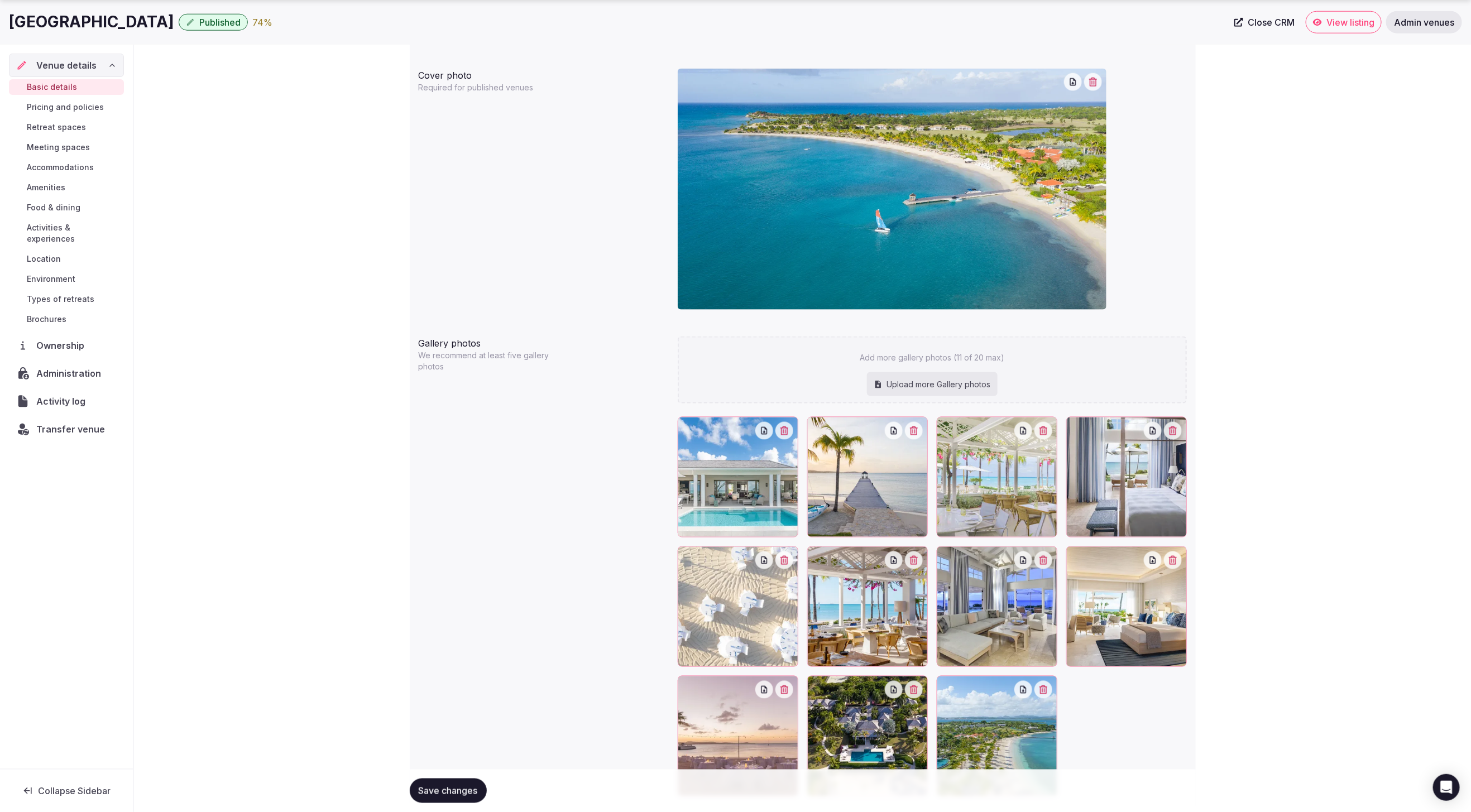
scroll to position [938, 0]
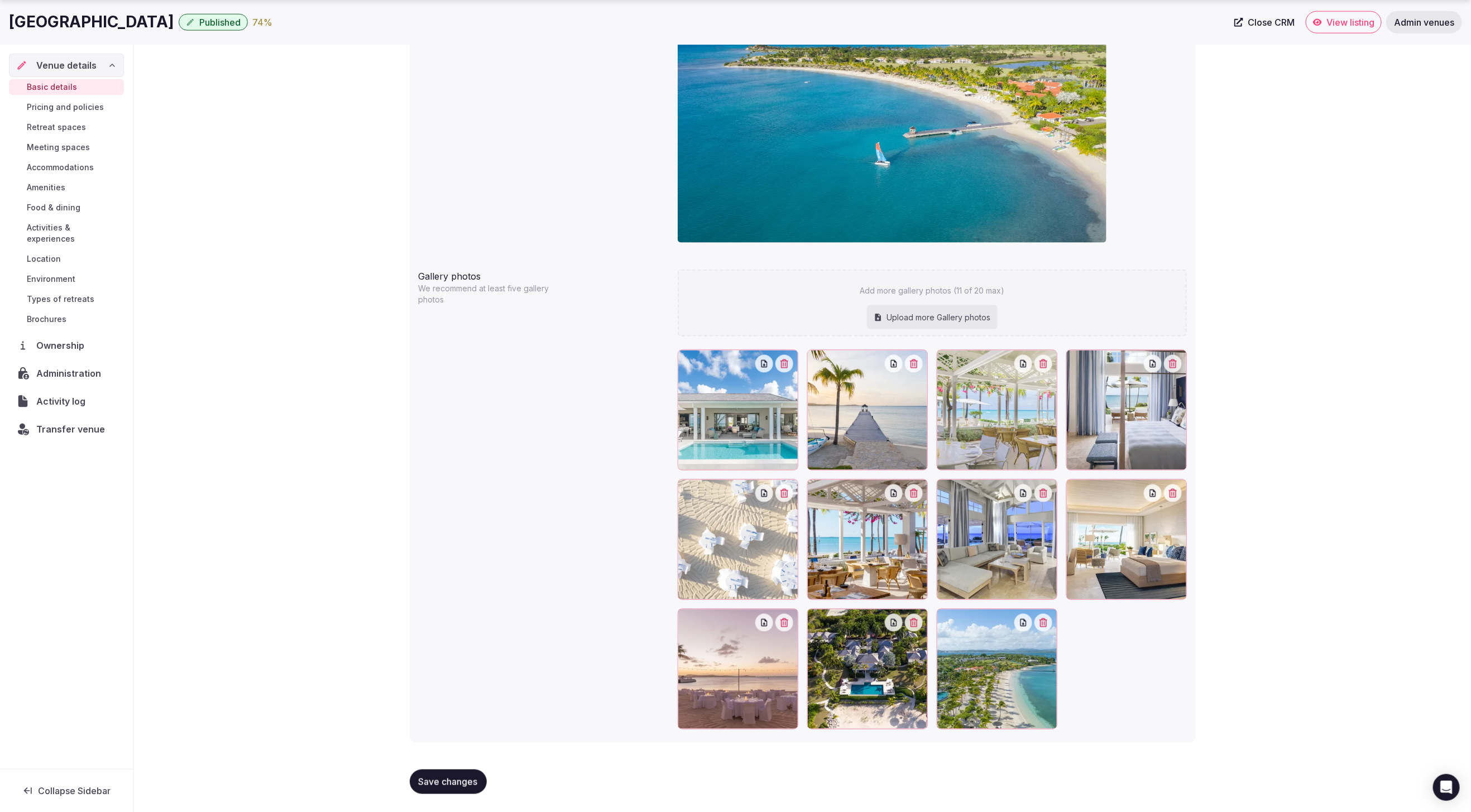
click at [56, 294] on span "Types of retreats" at bounding box center [61, 299] width 67 height 11
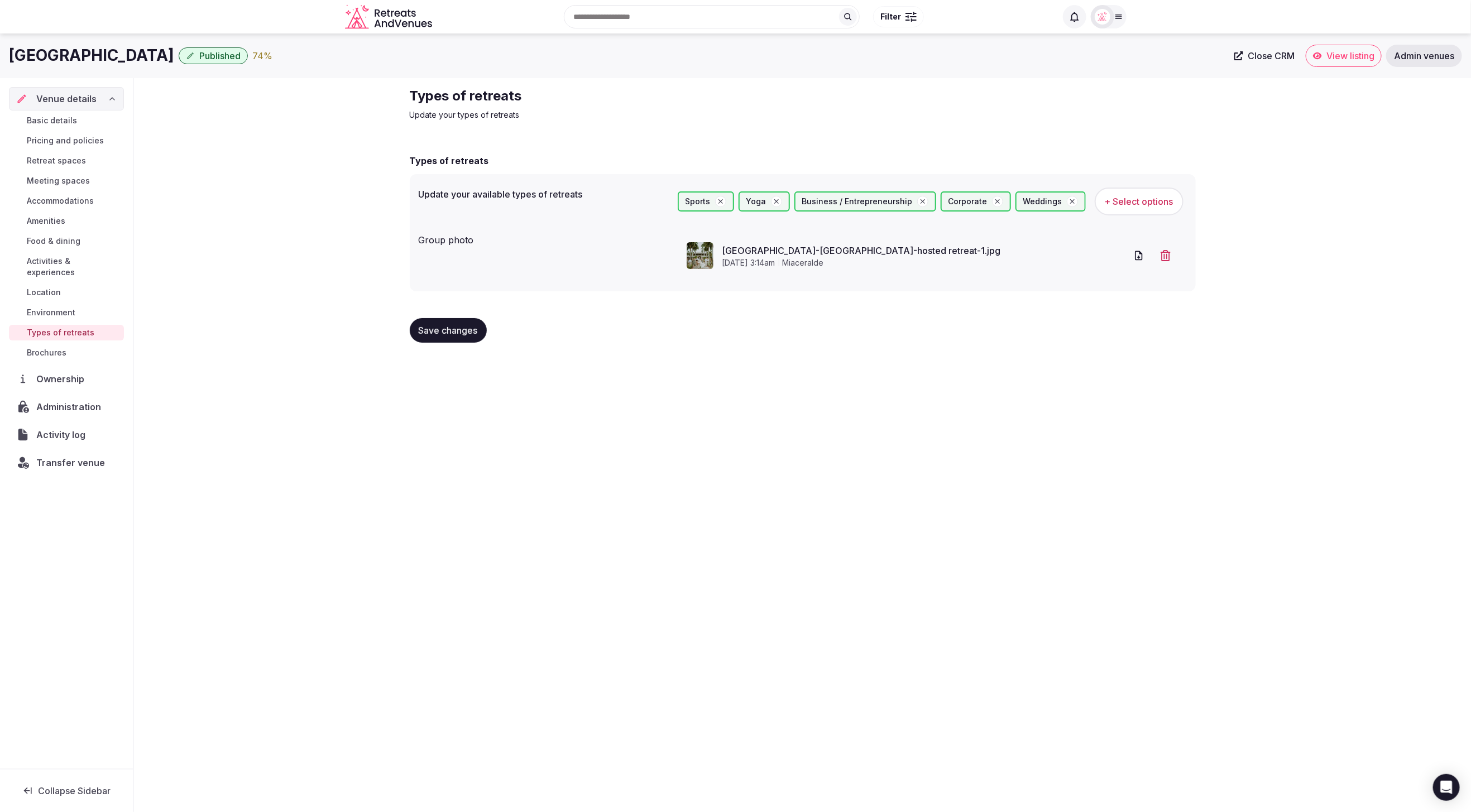
click at [53, 307] on span "Environment" at bounding box center [51, 312] width 48 height 11
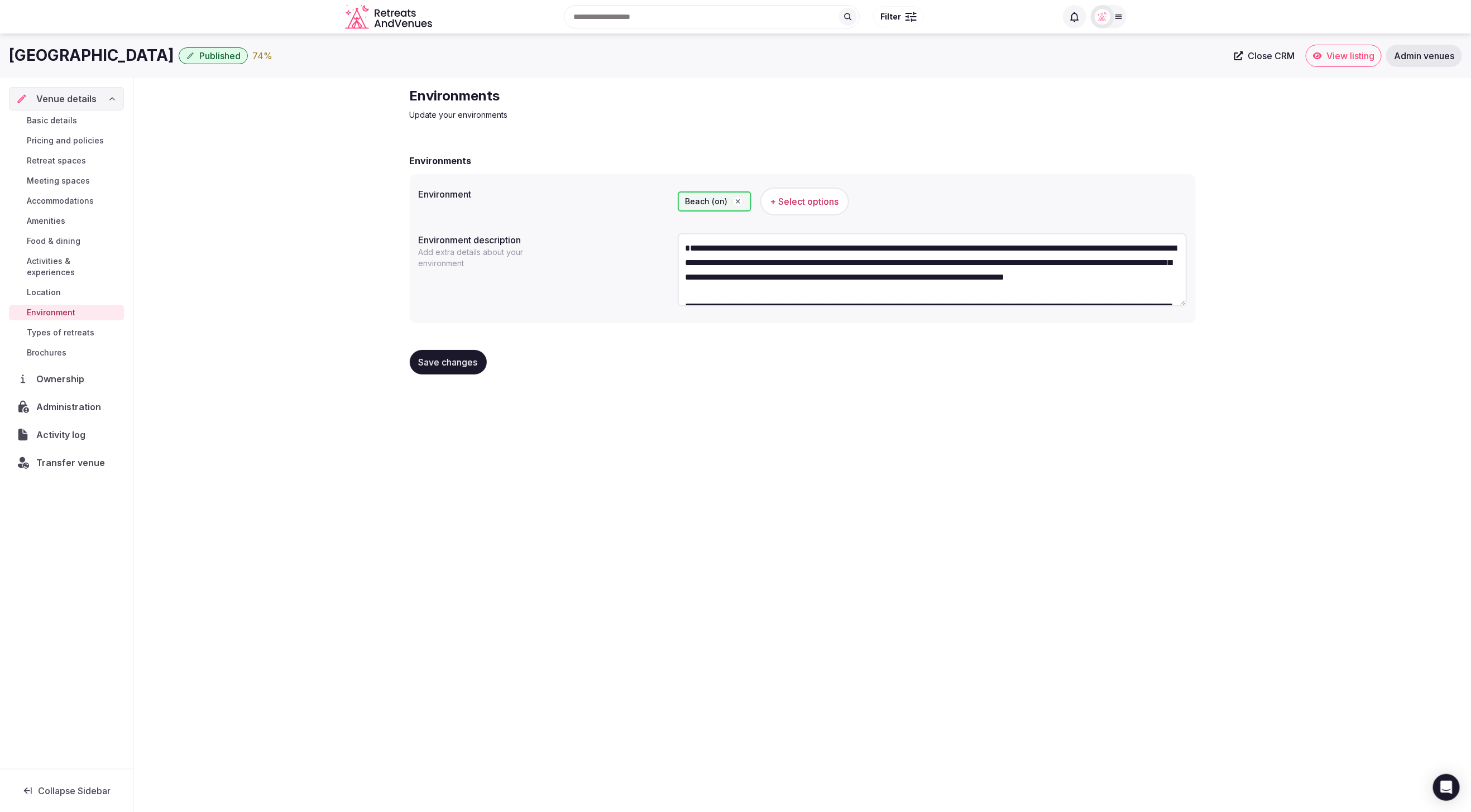
click at [52, 287] on span "Location" at bounding box center [44, 292] width 34 height 11
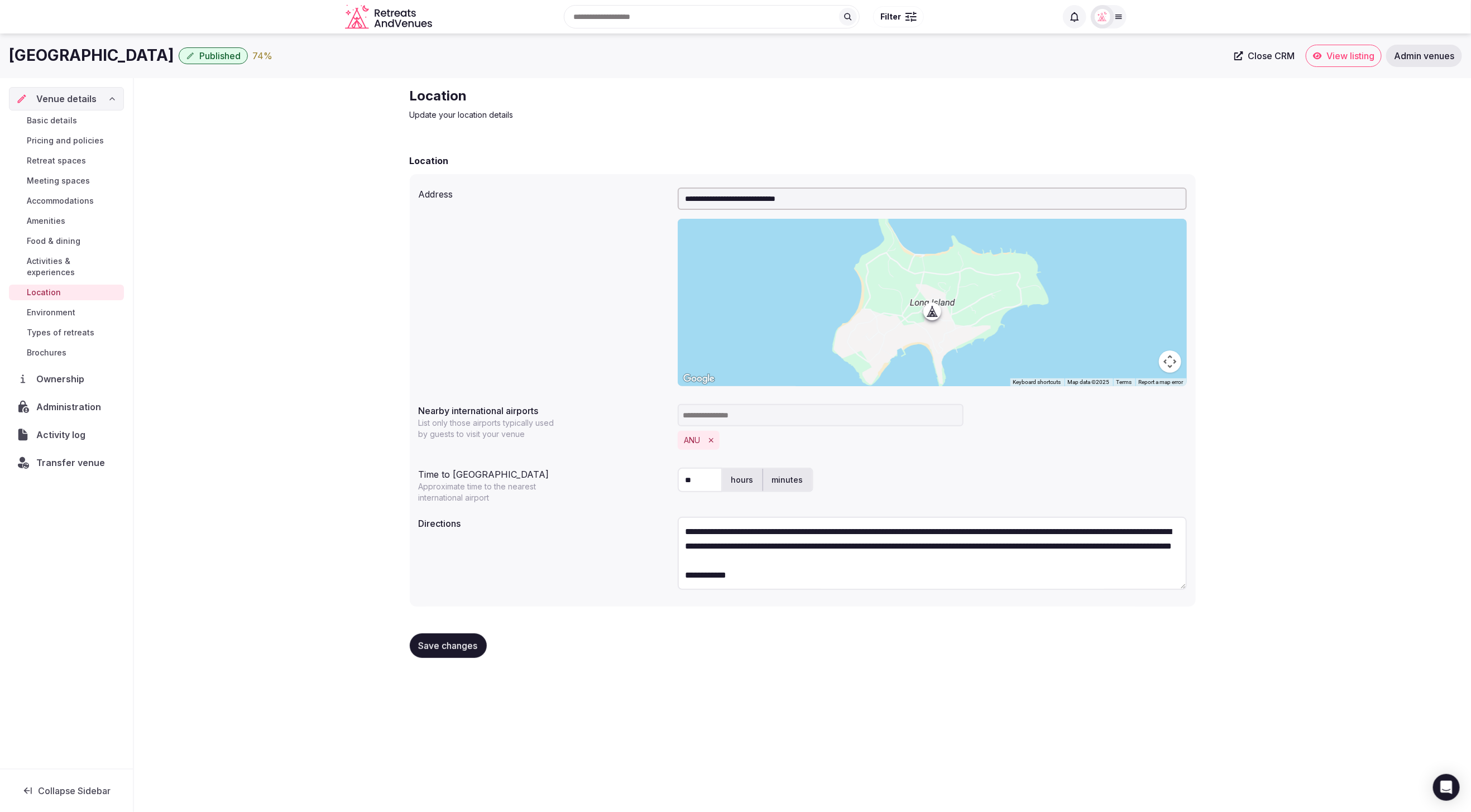
click at [59, 176] on span "Meeting spaces" at bounding box center [58, 181] width 63 height 11
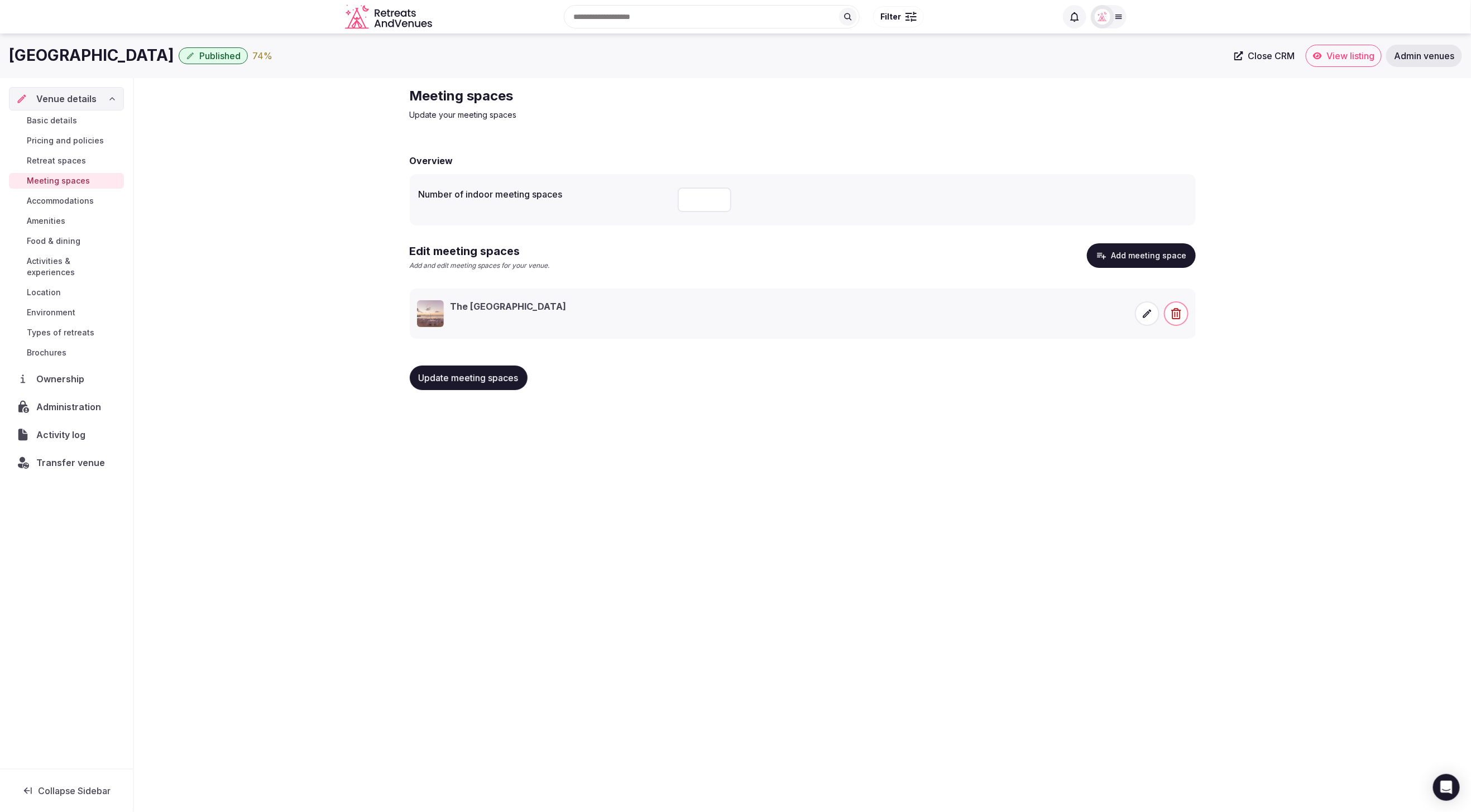
click at [1073, 460] on div "Jumpy Bay Island Published 74 % Close CRM View listing Admin venues Venue detai…" at bounding box center [736, 420] width 1471 height 772
click at [704, 199] on input "number" at bounding box center [704, 200] width 53 height 25
type input "*"
click at [469, 379] on span "Update meeting spaces" at bounding box center [469, 377] width 100 height 11
click at [50, 119] on span "Basic details" at bounding box center [52, 120] width 50 height 11
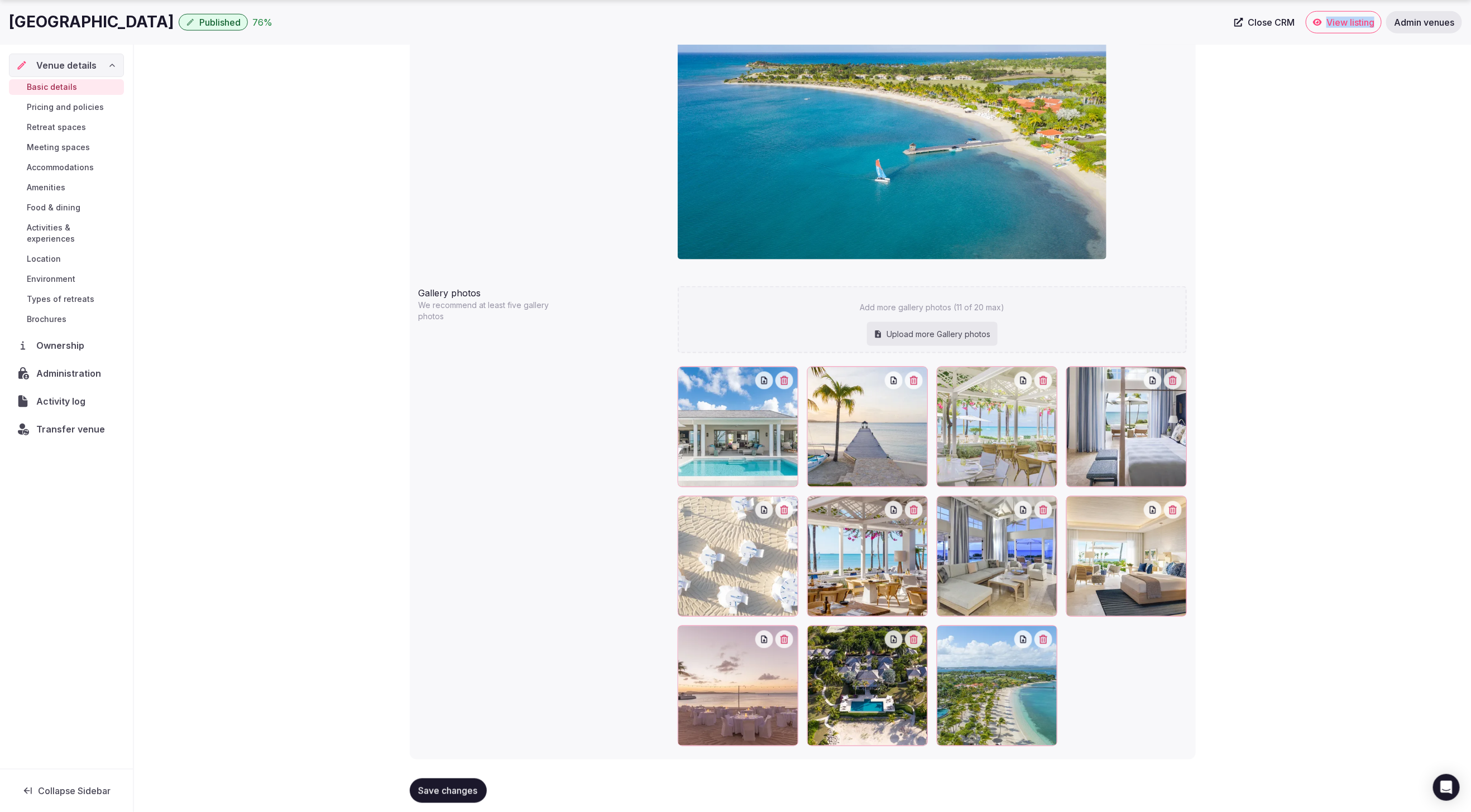
scroll to position [938, 0]
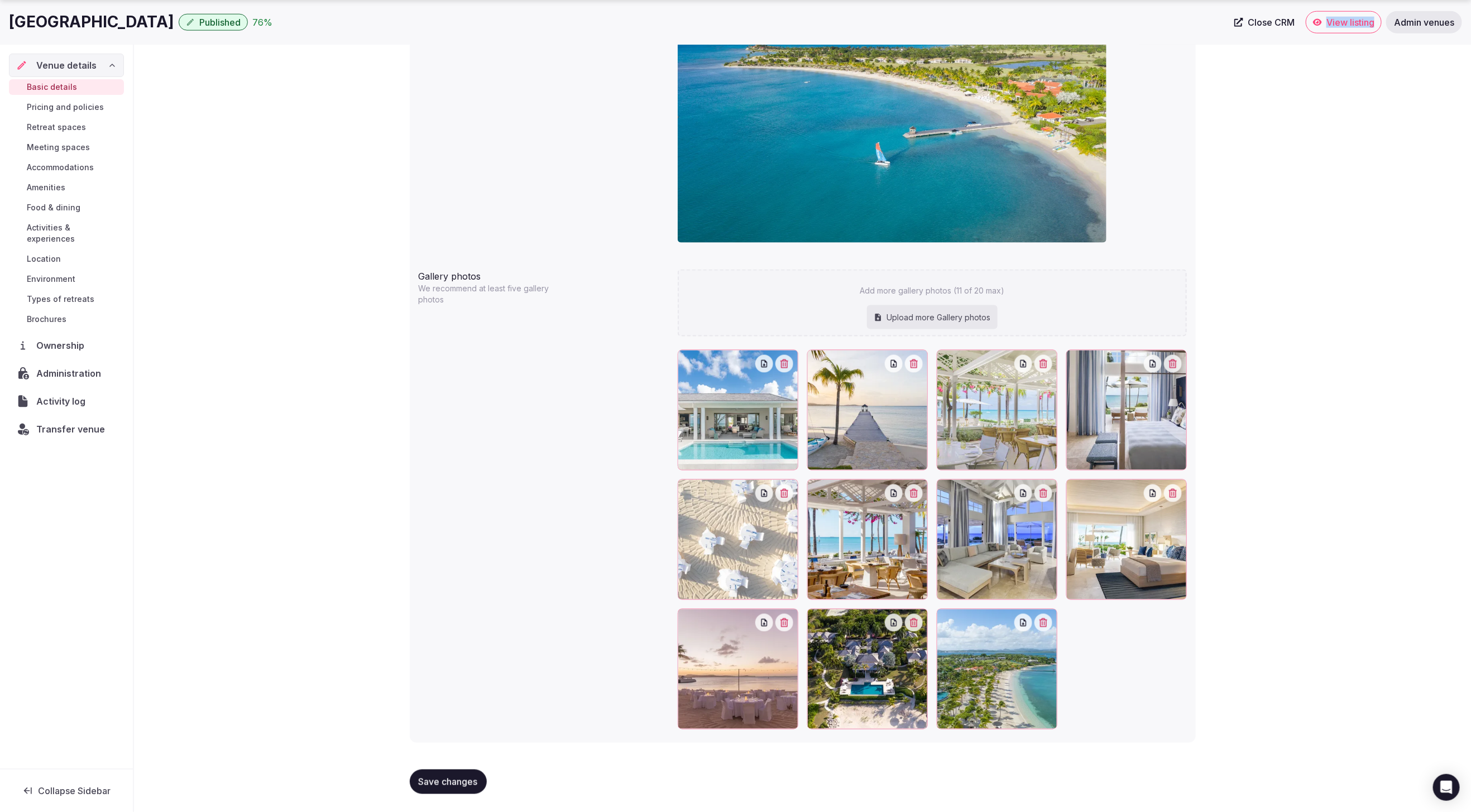
click at [787, 365] on icon "button" at bounding box center [784, 364] width 9 height 9
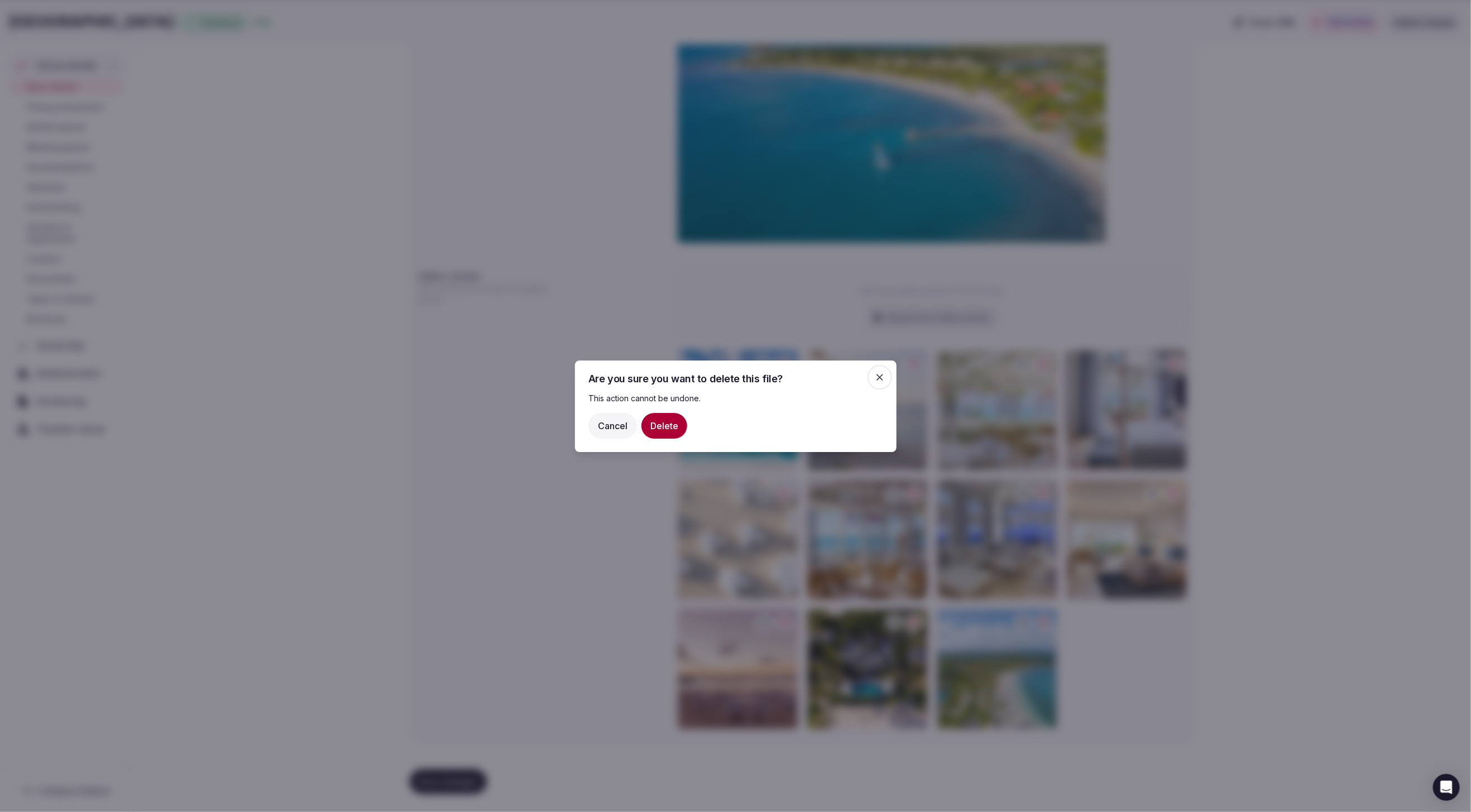
click at [662, 419] on button "Delete" at bounding box center [664, 425] width 46 height 26
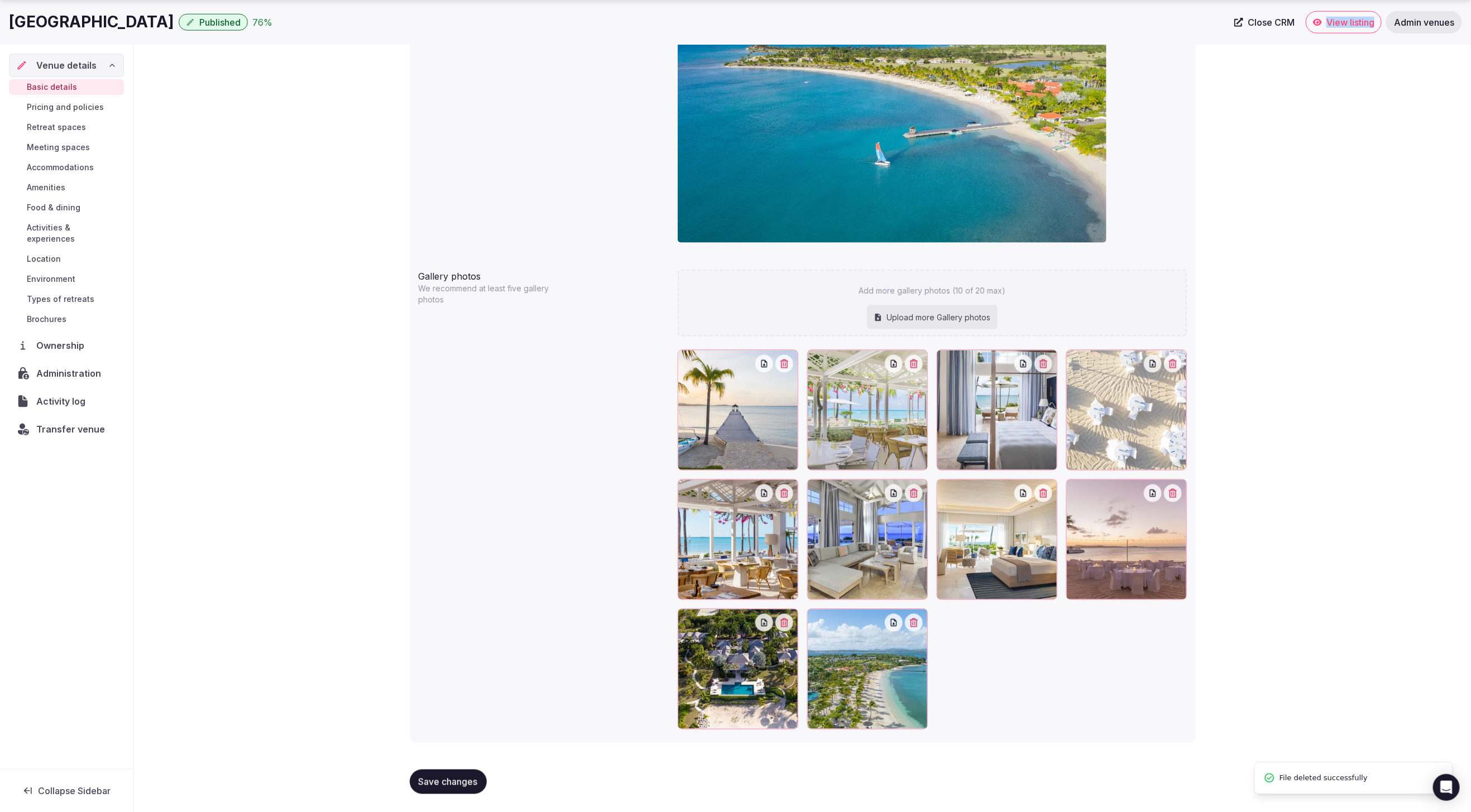
click at [786, 363] on icon "button" at bounding box center [784, 364] width 9 height 9
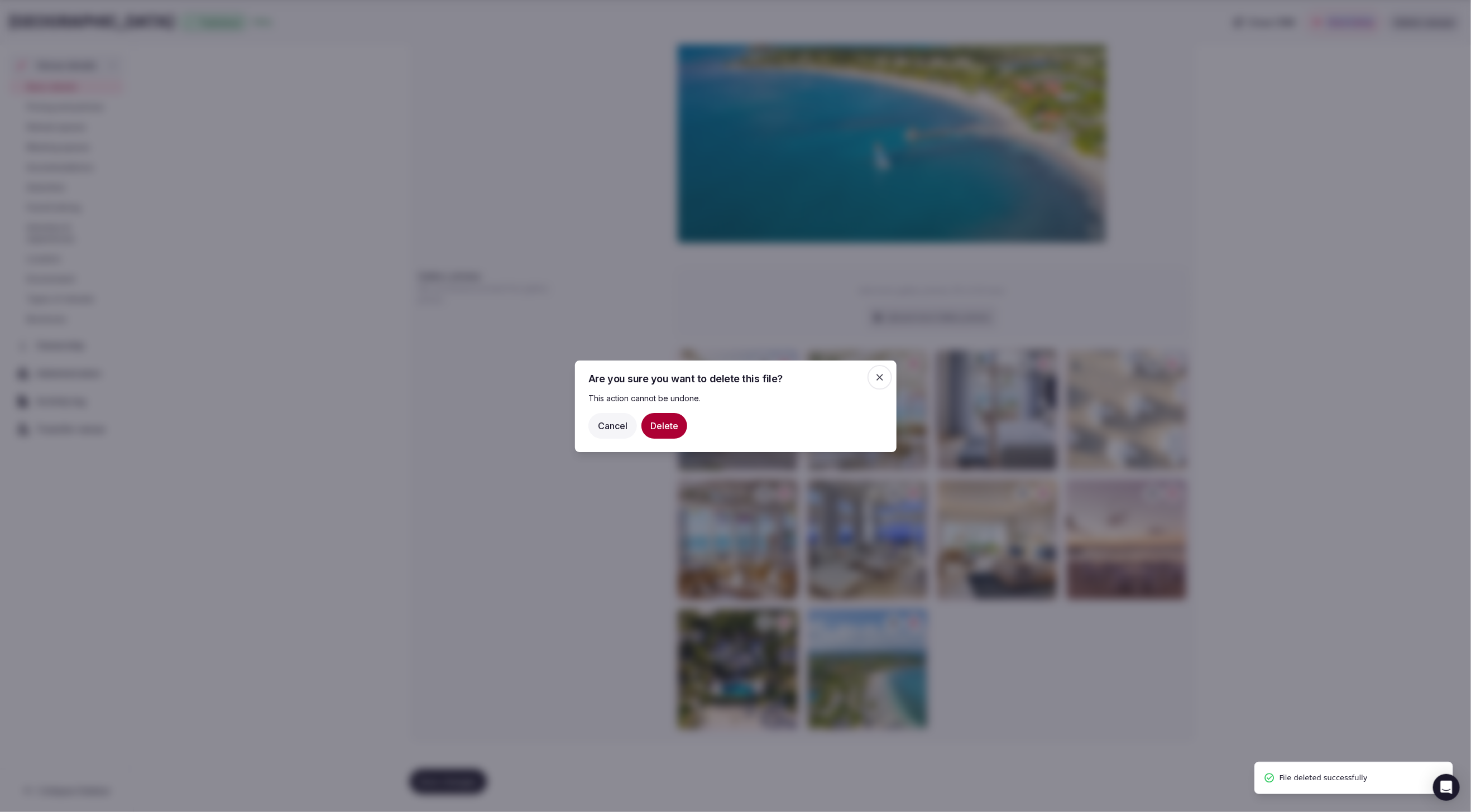
click at [676, 422] on button "Delete" at bounding box center [664, 425] width 46 height 26
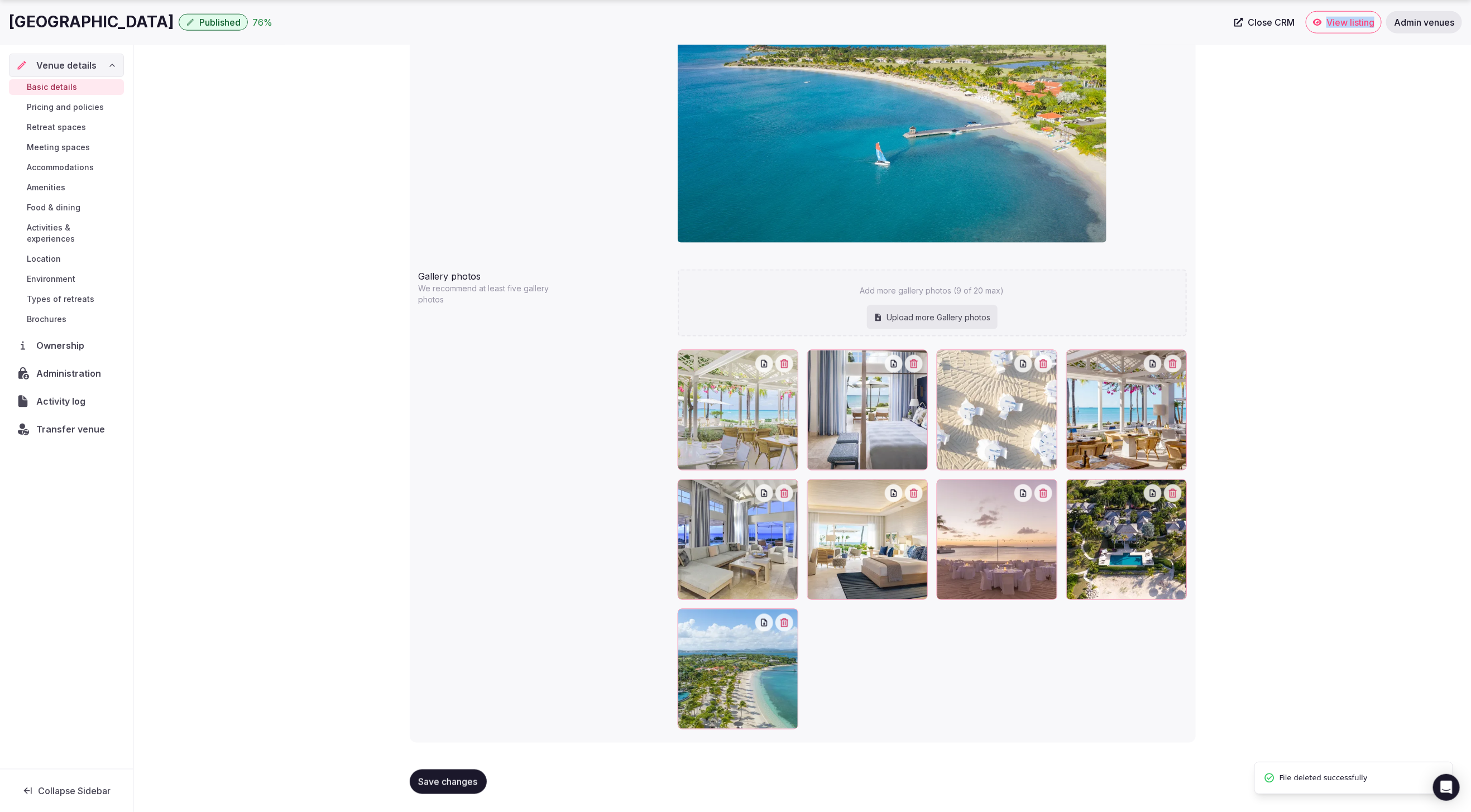
click at [788, 365] on icon "button" at bounding box center [784, 364] width 8 height 9
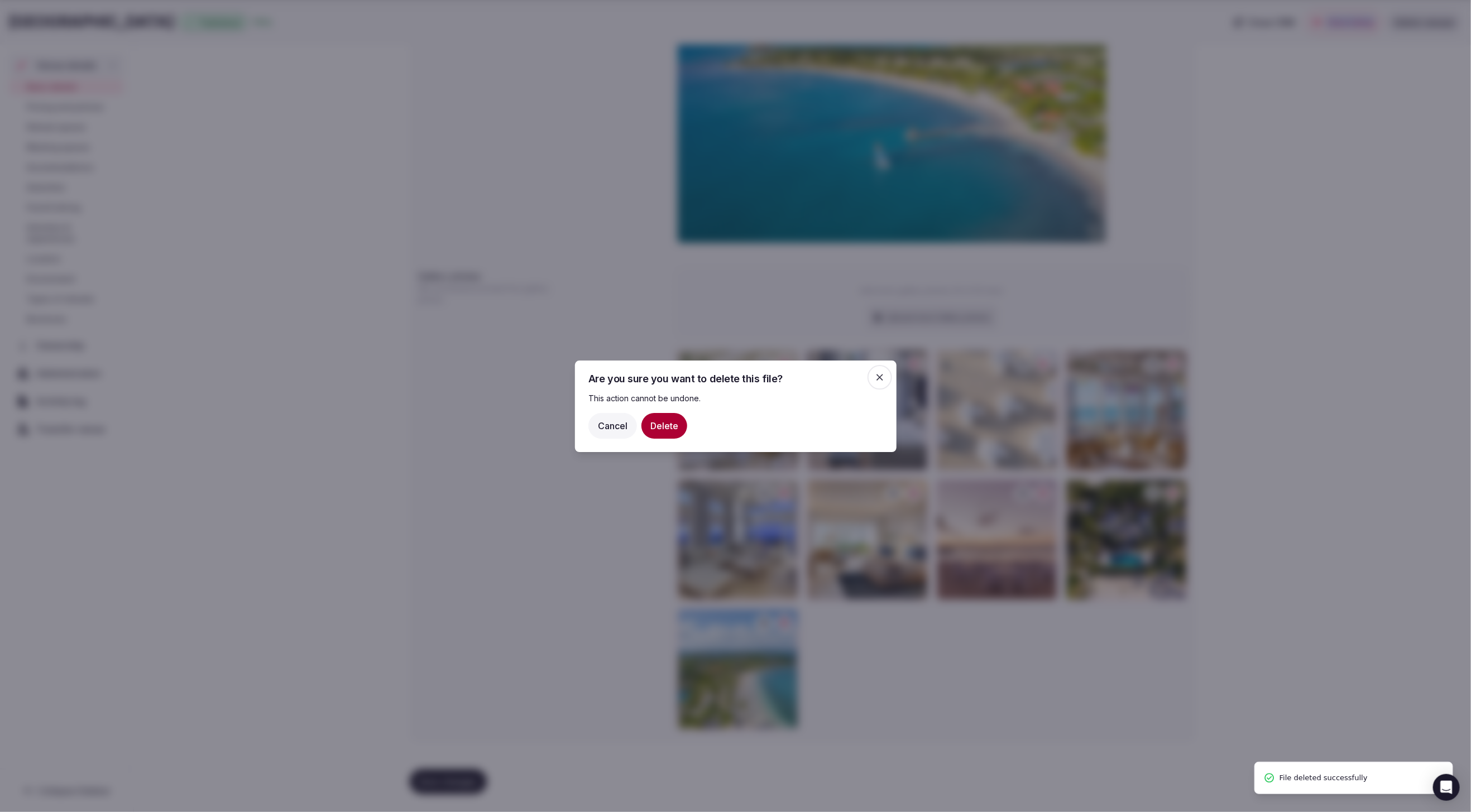
click at [668, 425] on button "Delete" at bounding box center [664, 425] width 46 height 26
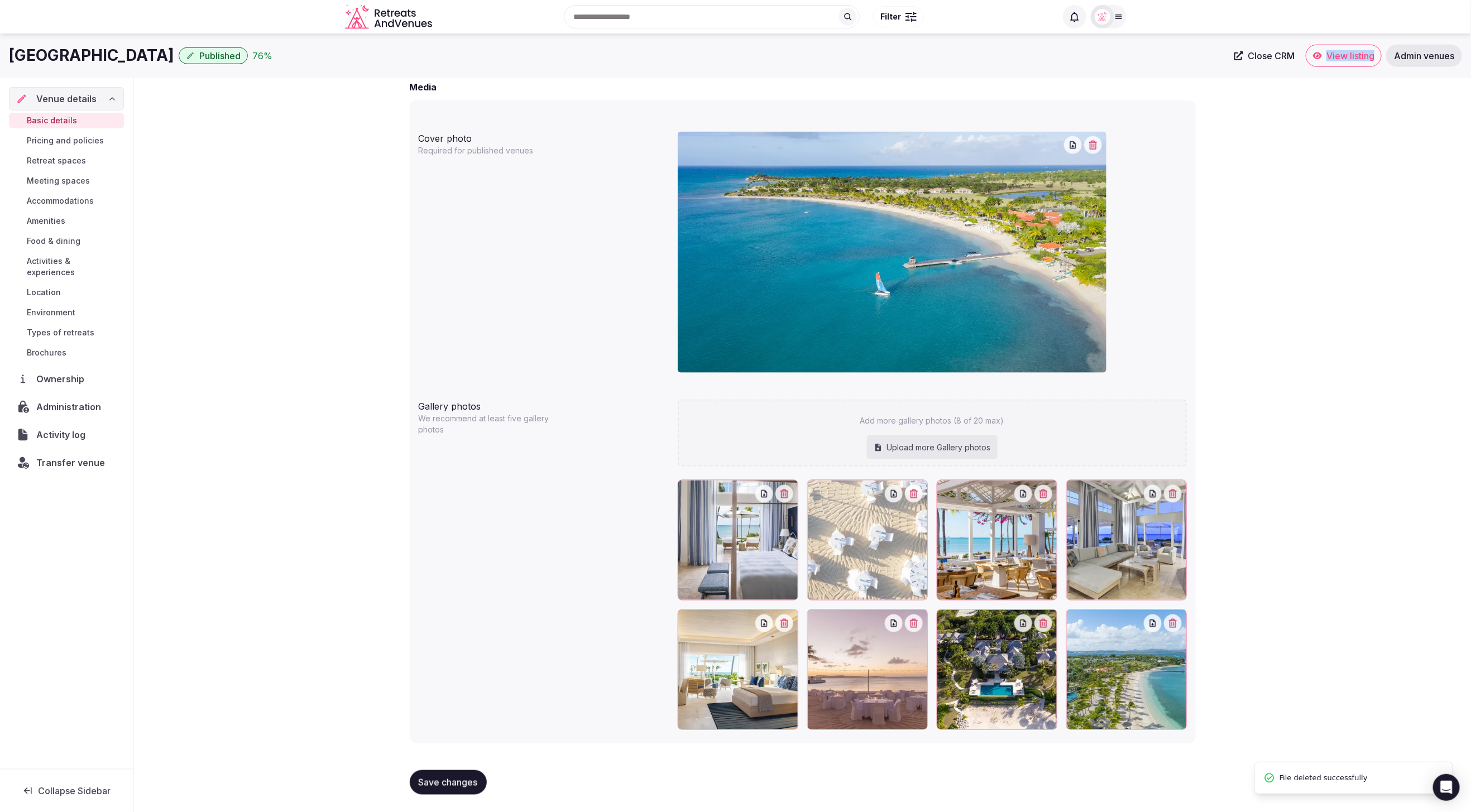
click at [787, 495] on icon "button" at bounding box center [784, 494] width 8 height 9
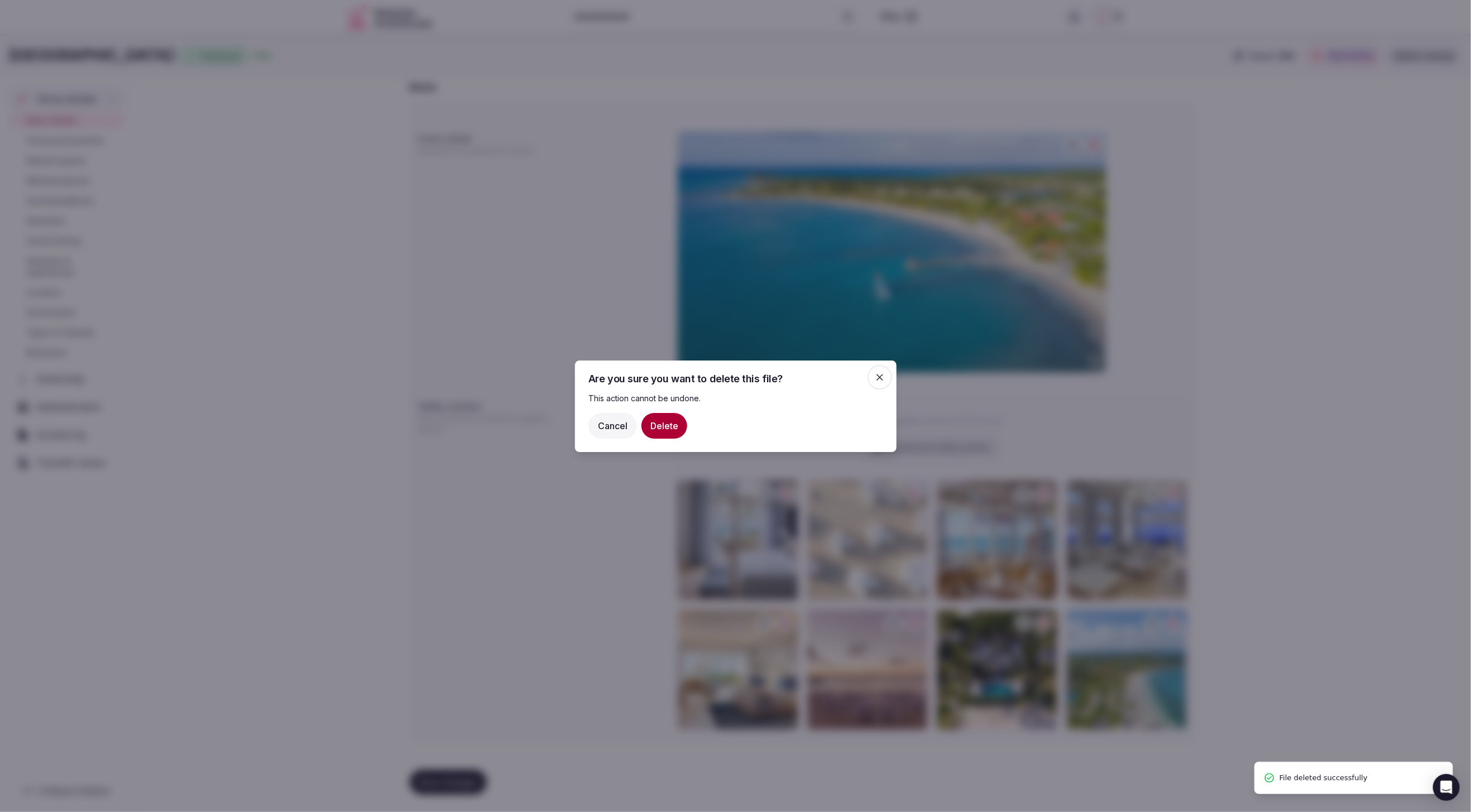
click at [662, 422] on button "Delete" at bounding box center [664, 425] width 46 height 26
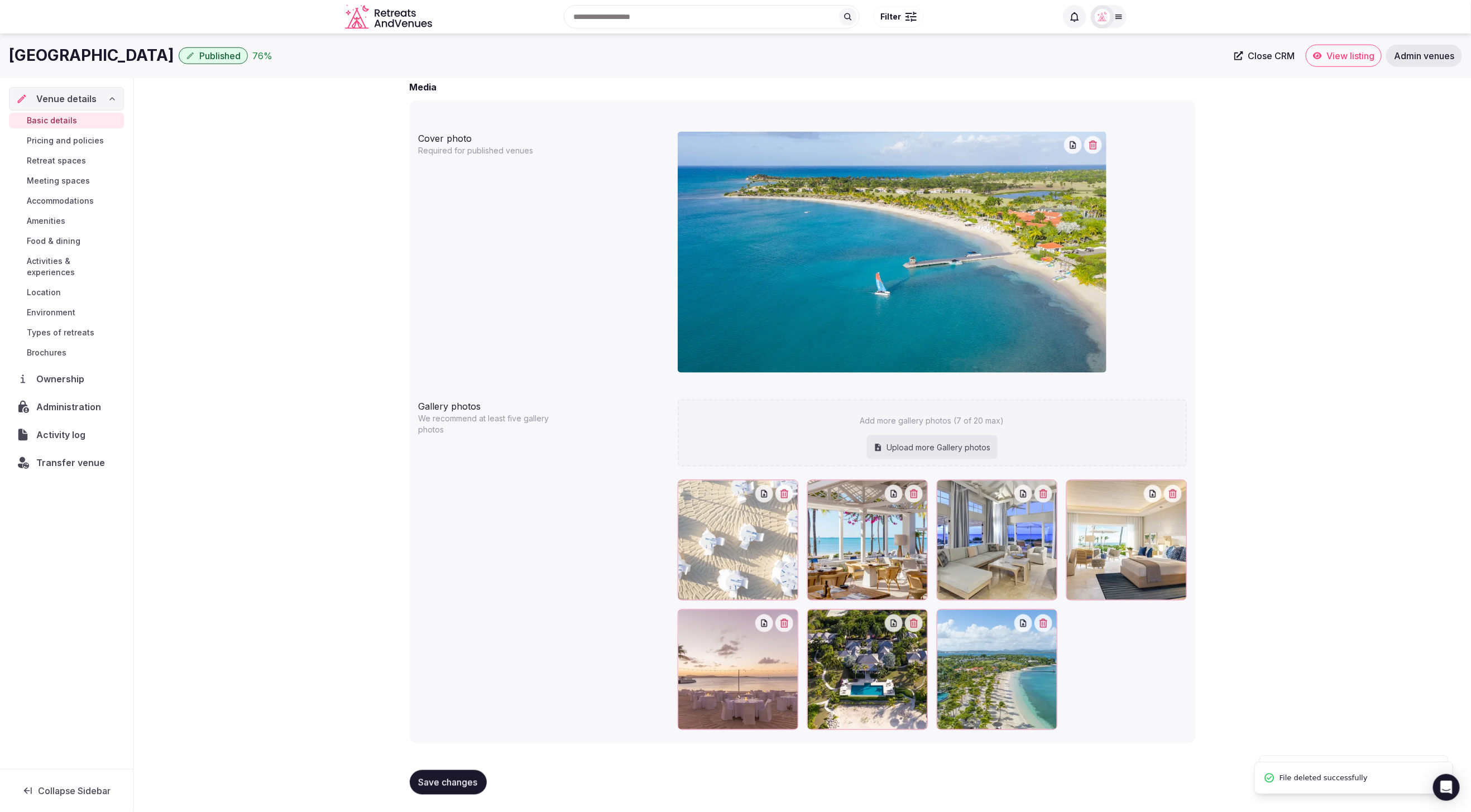
click at [967, 441] on div "Upload more Gallery photos" at bounding box center [932, 448] width 131 height 25
type input "**********"
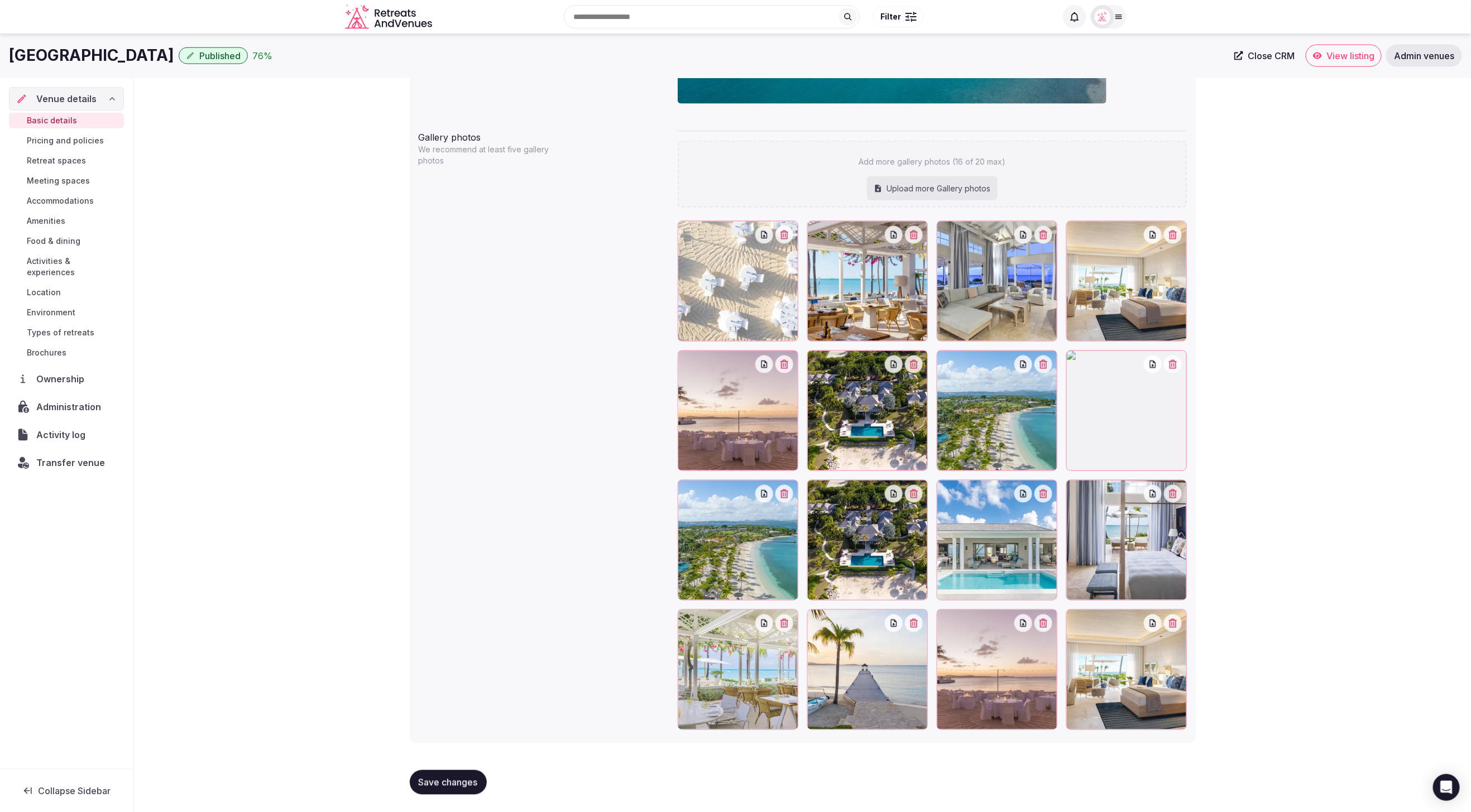
scroll to position [1072, 0]
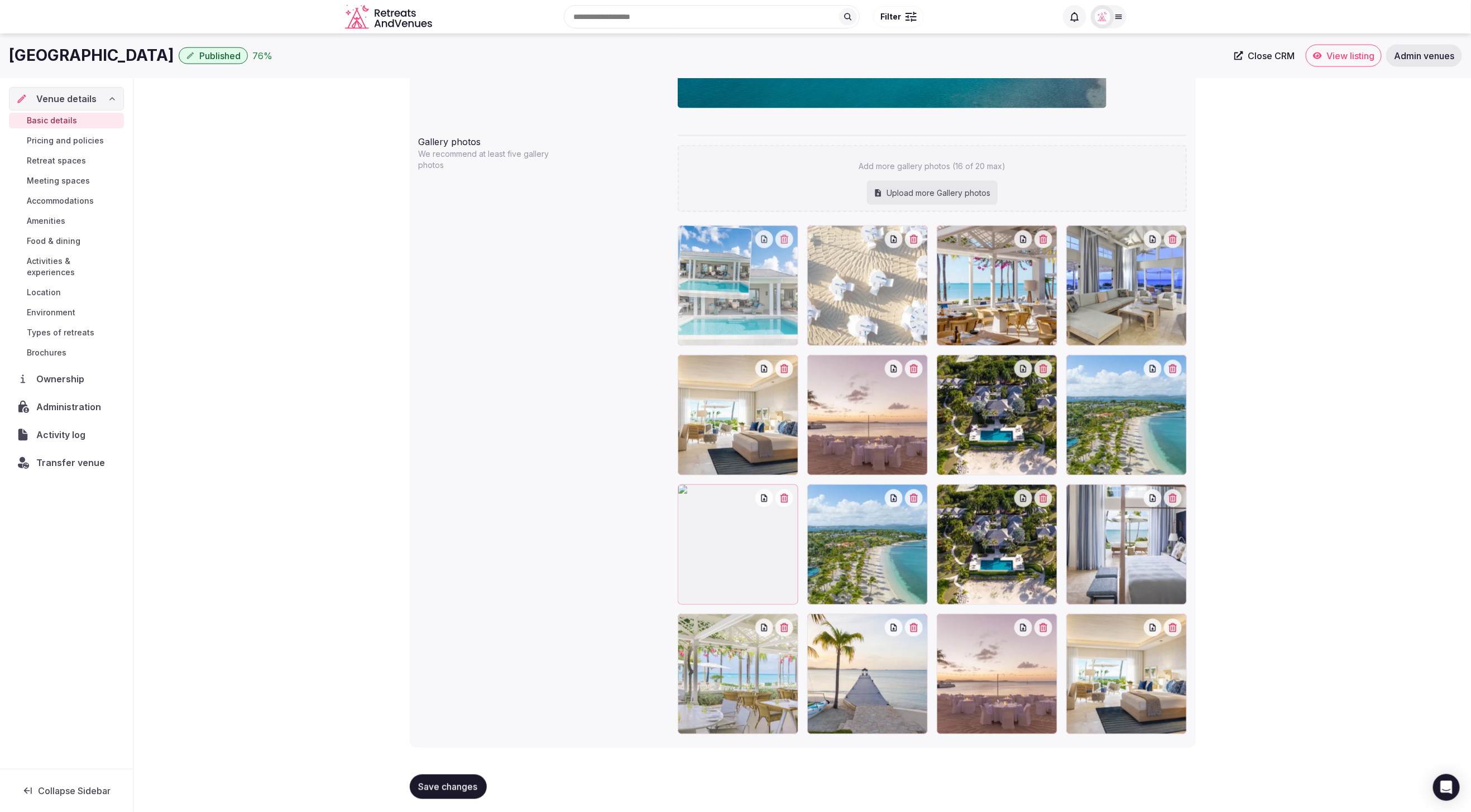
drag, startPoint x: 932, startPoint y: 533, endPoint x: 713, endPoint y: 332, distance: 297.3
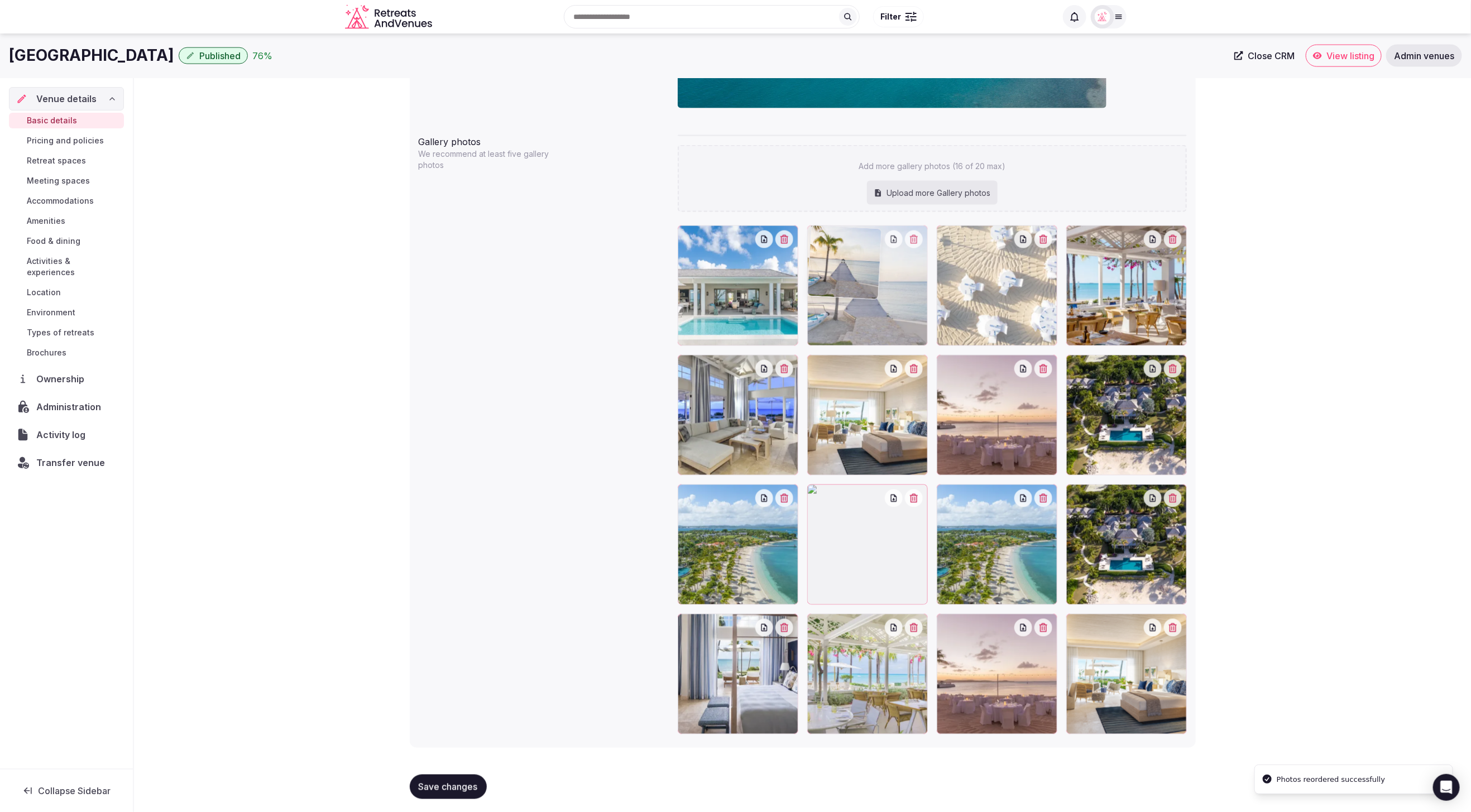
drag, startPoint x: 852, startPoint y: 702, endPoint x: 880, endPoint y: 336, distance: 367.1
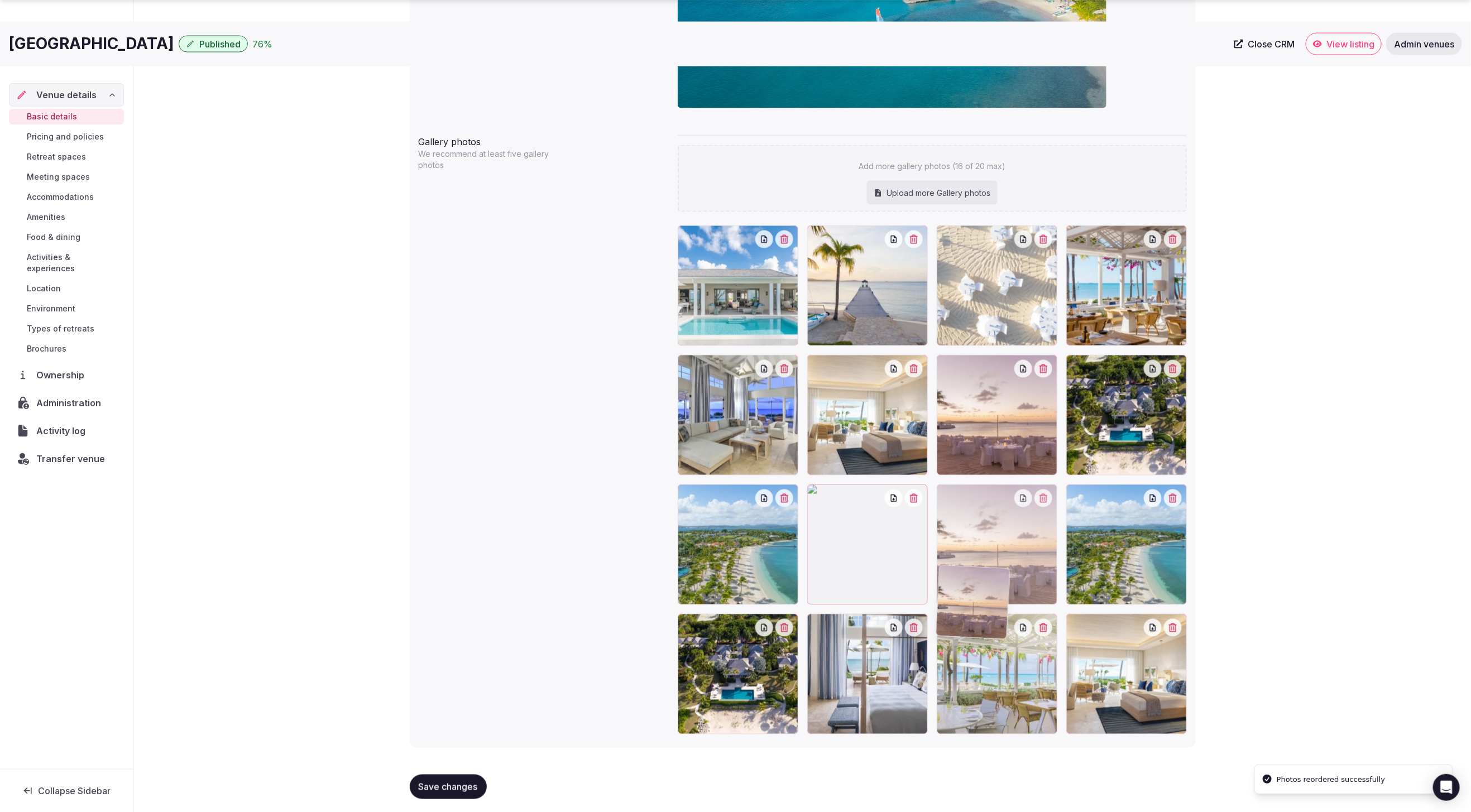
scroll to position [1077, 0]
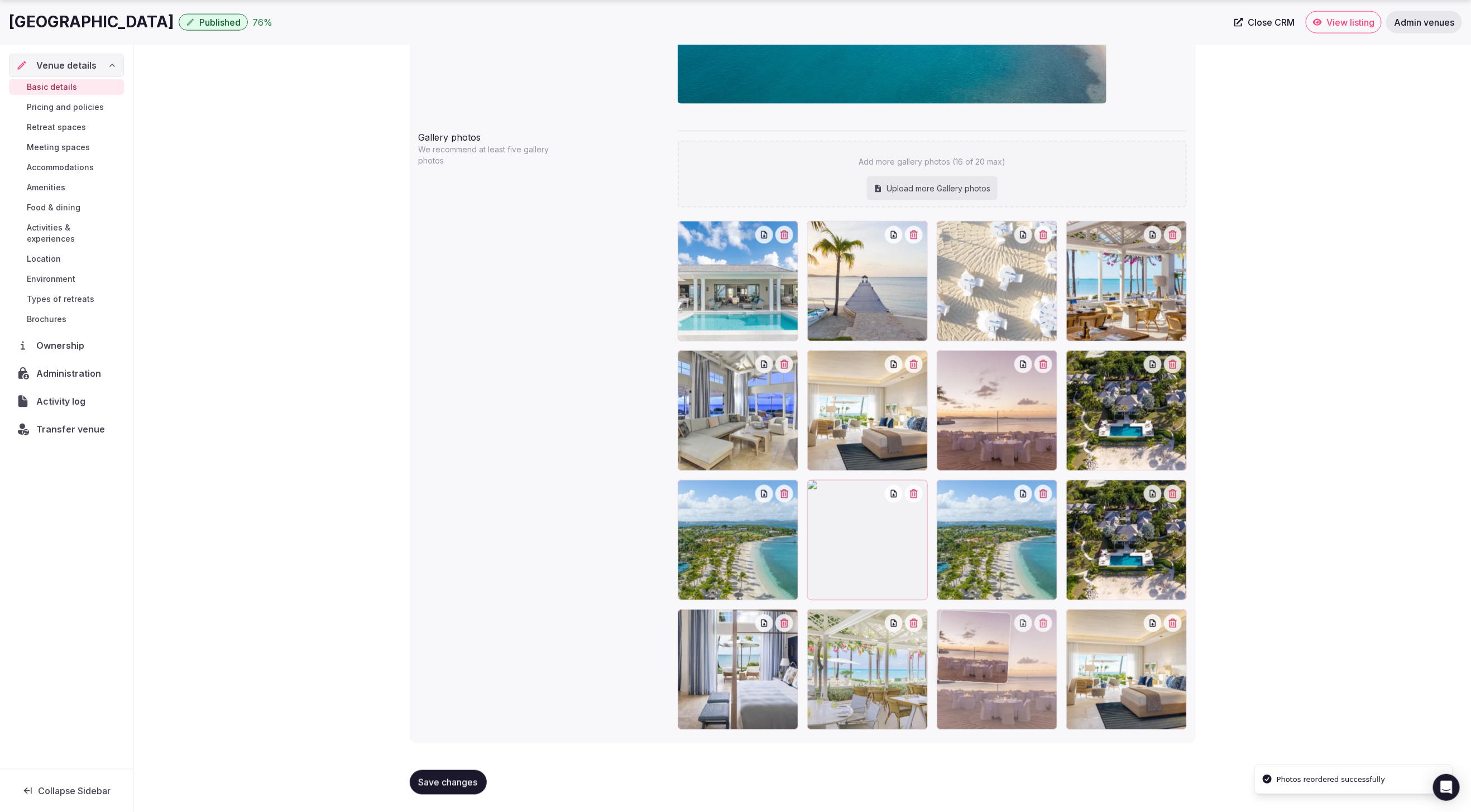
drag, startPoint x: 1010, startPoint y: 714, endPoint x: 1030, endPoint y: 712, distance: 20.1
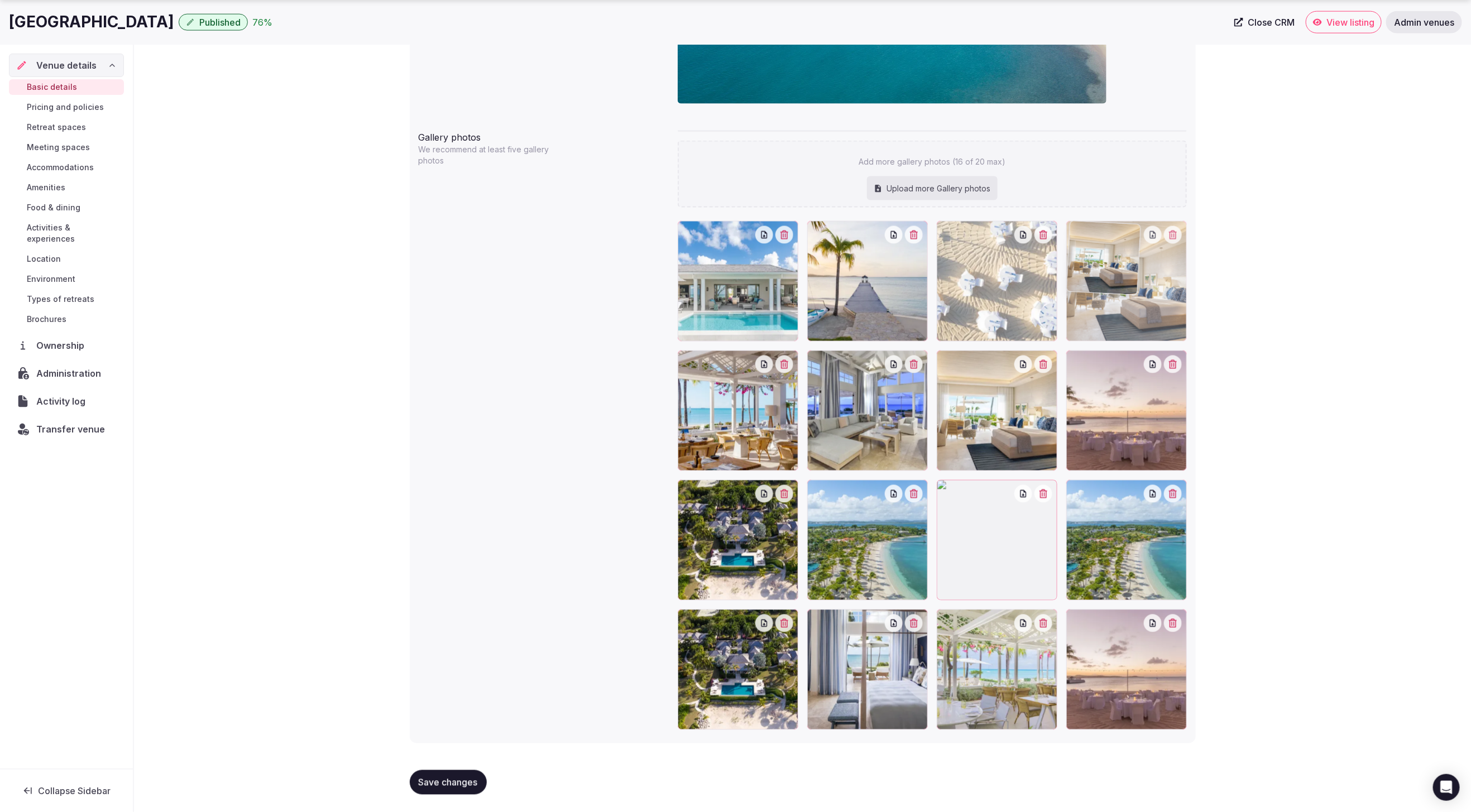
drag, startPoint x: 1134, startPoint y: 698, endPoint x: 1166, endPoint y: 353, distance: 346.5
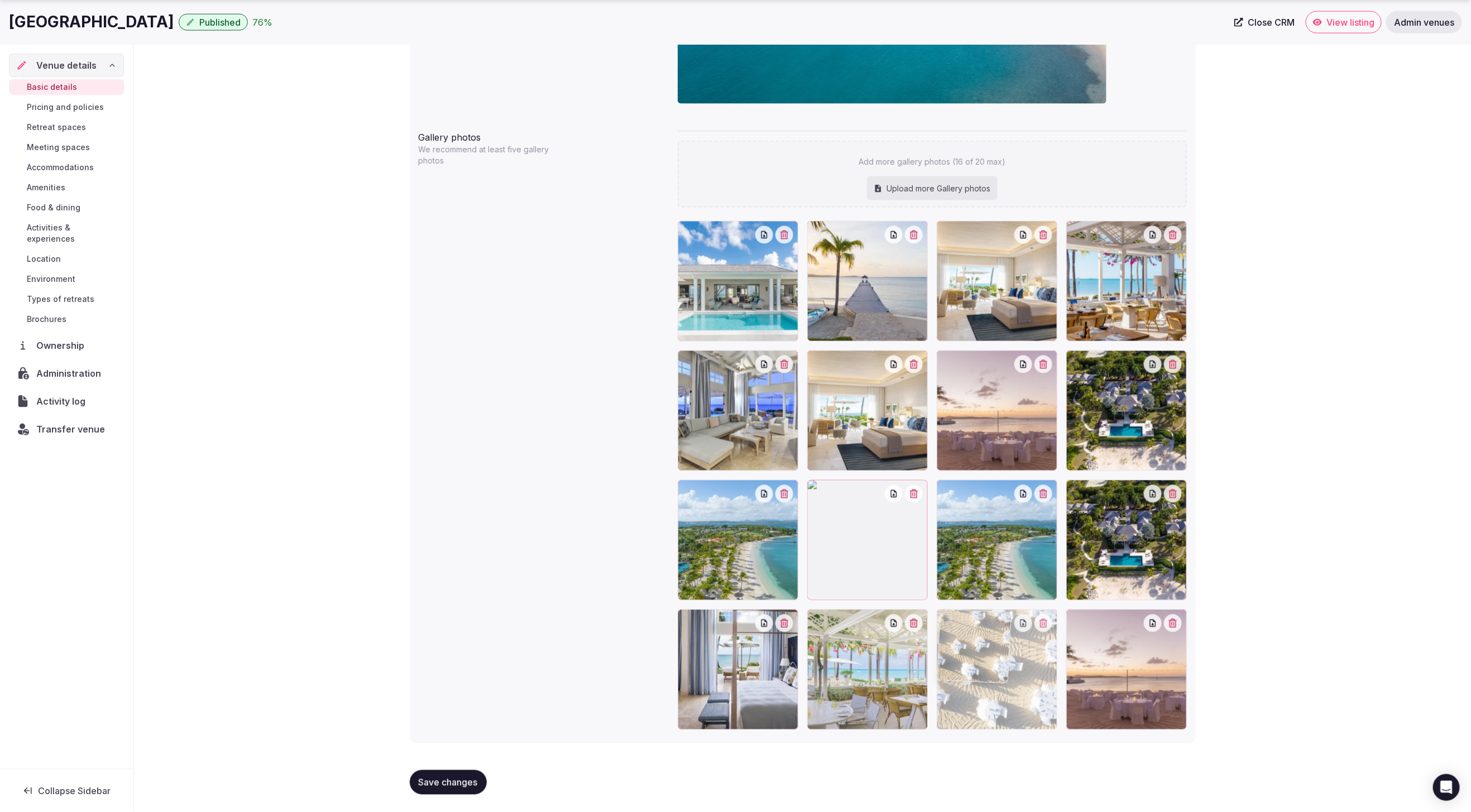
drag, startPoint x: 1007, startPoint y: 314, endPoint x: 1062, endPoint y: 707, distance: 396.8
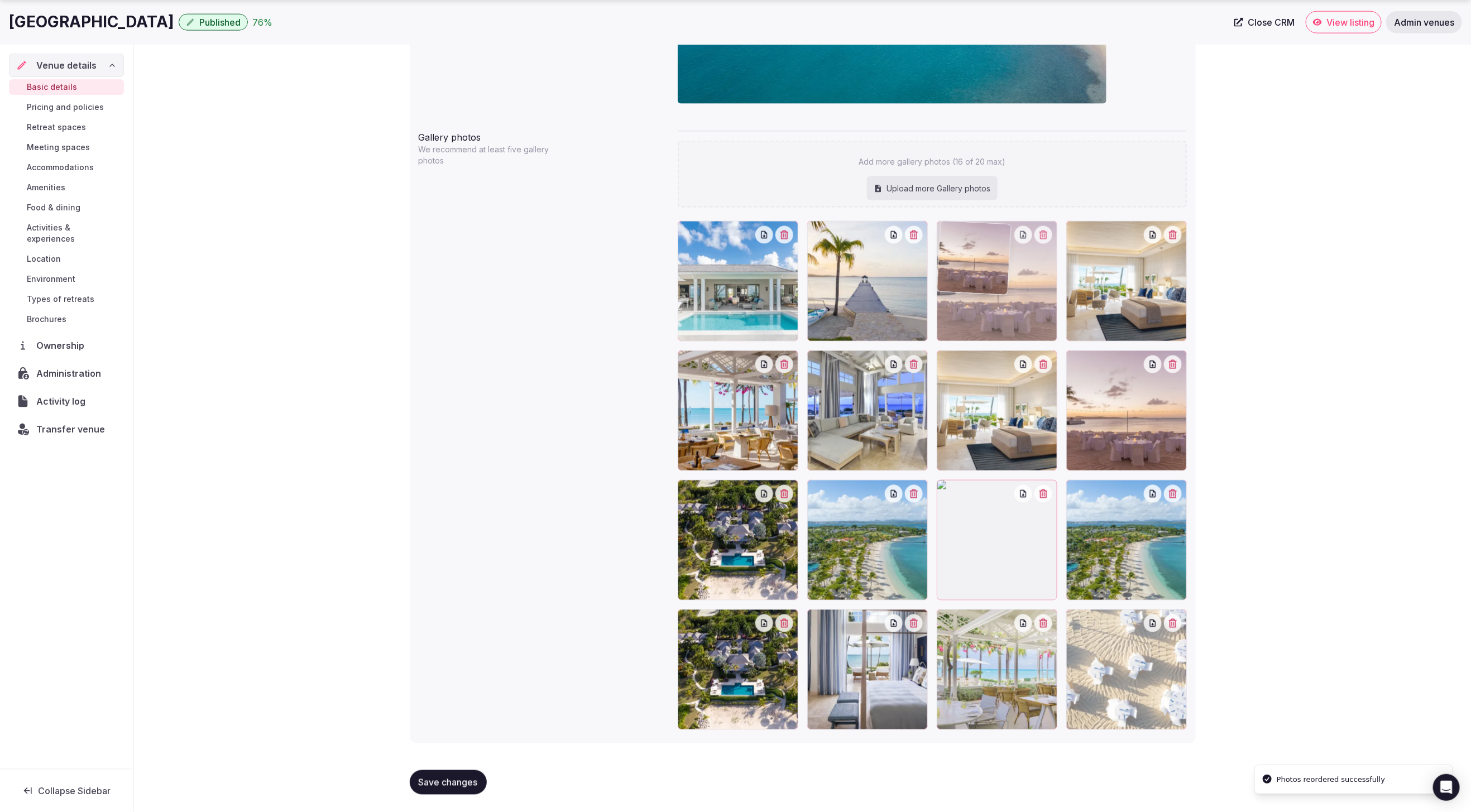
drag, startPoint x: 1134, startPoint y: 699, endPoint x: 1041, endPoint y: 340, distance: 370.9
click at [1180, 363] on button "button" at bounding box center [1173, 364] width 18 height 18
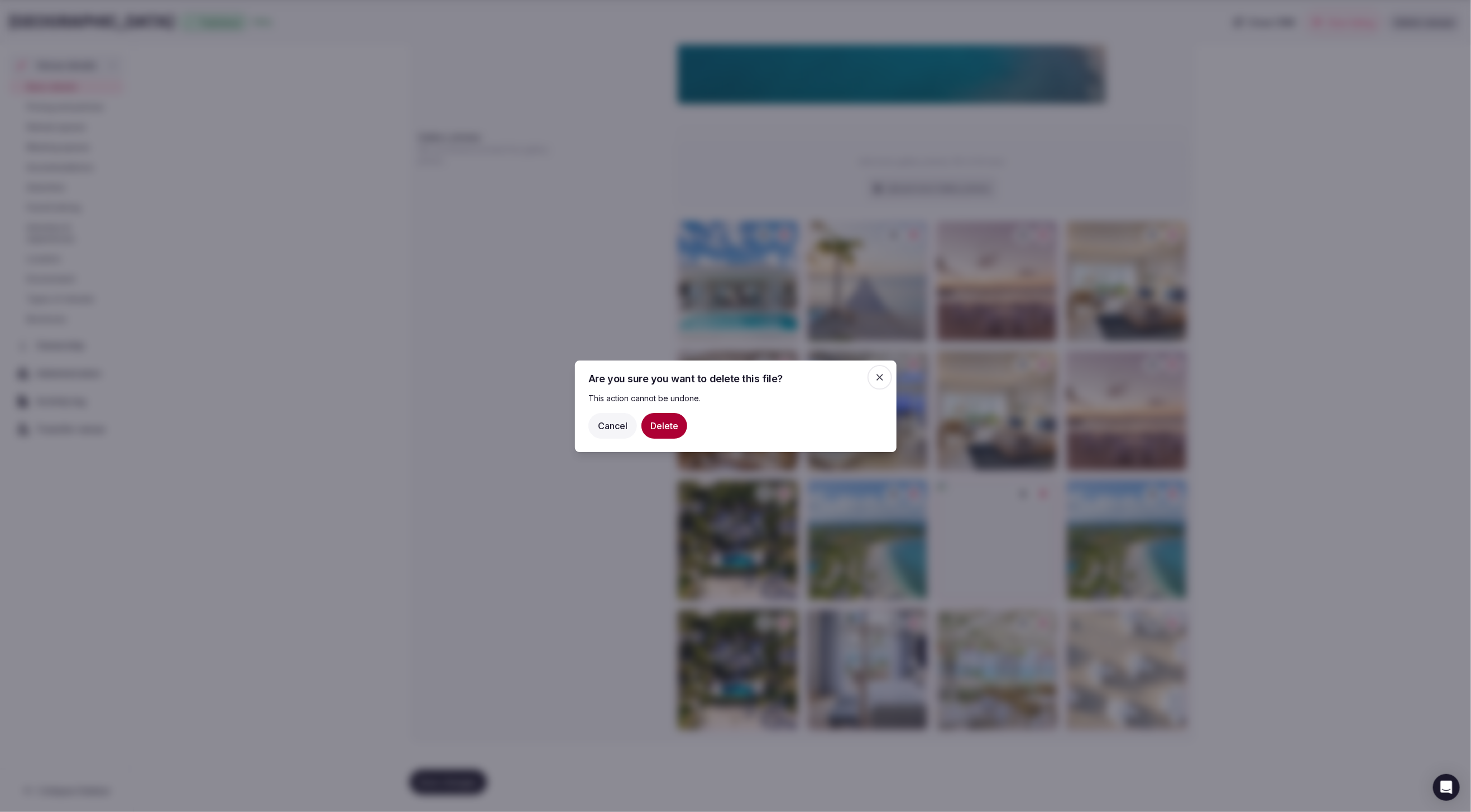
click at [644, 426] on button "Delete" at bounding box center [664, 425] width 46 height 26
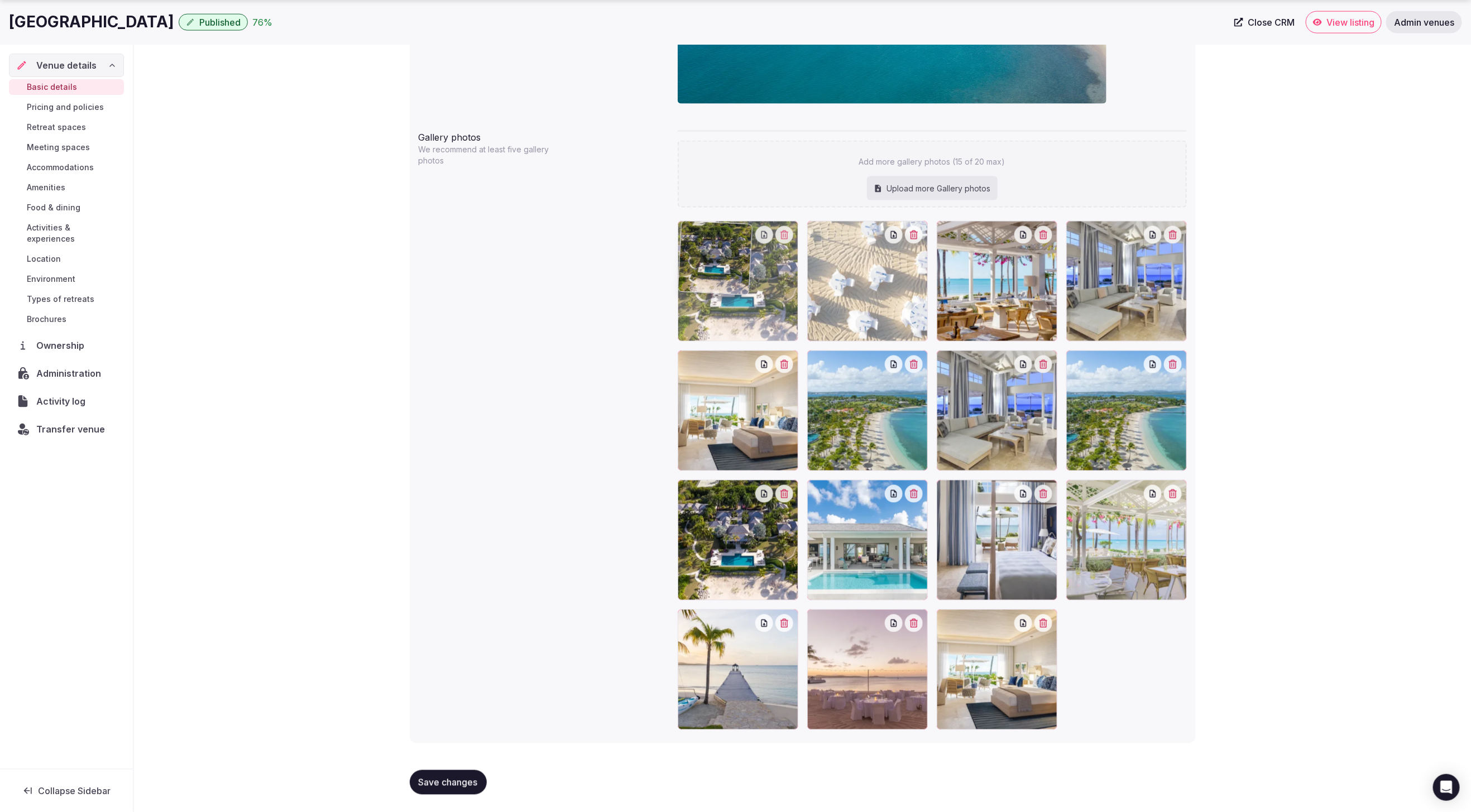
drag, startPoint x: 760, startPoint y: 428, endPoint x: 760, endPoint y: 363, distance: 65.0
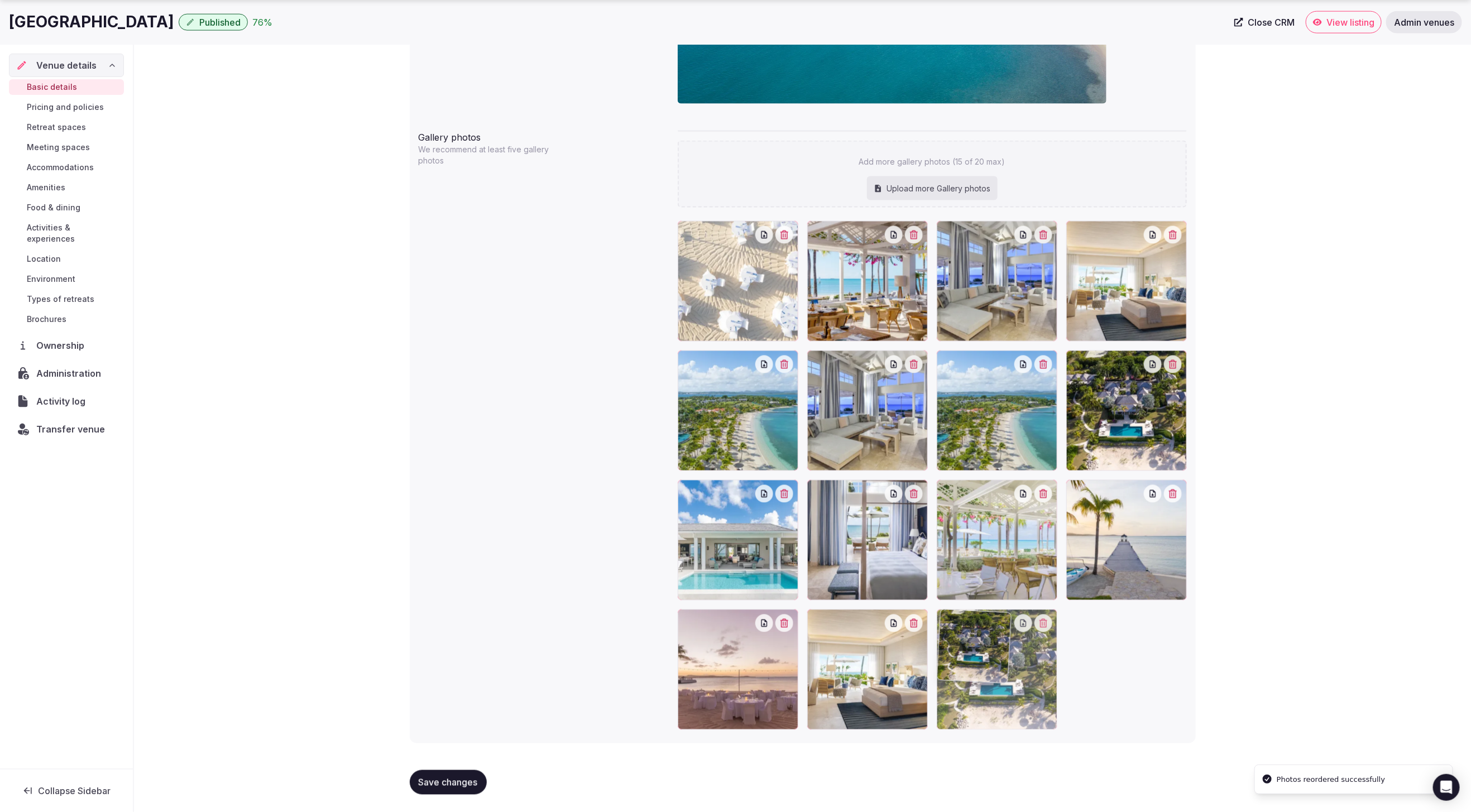
drag, startPoint x: 754, startPoint y: 338, endPoint x: 1000, endPoint y: 766, distance: 493.7
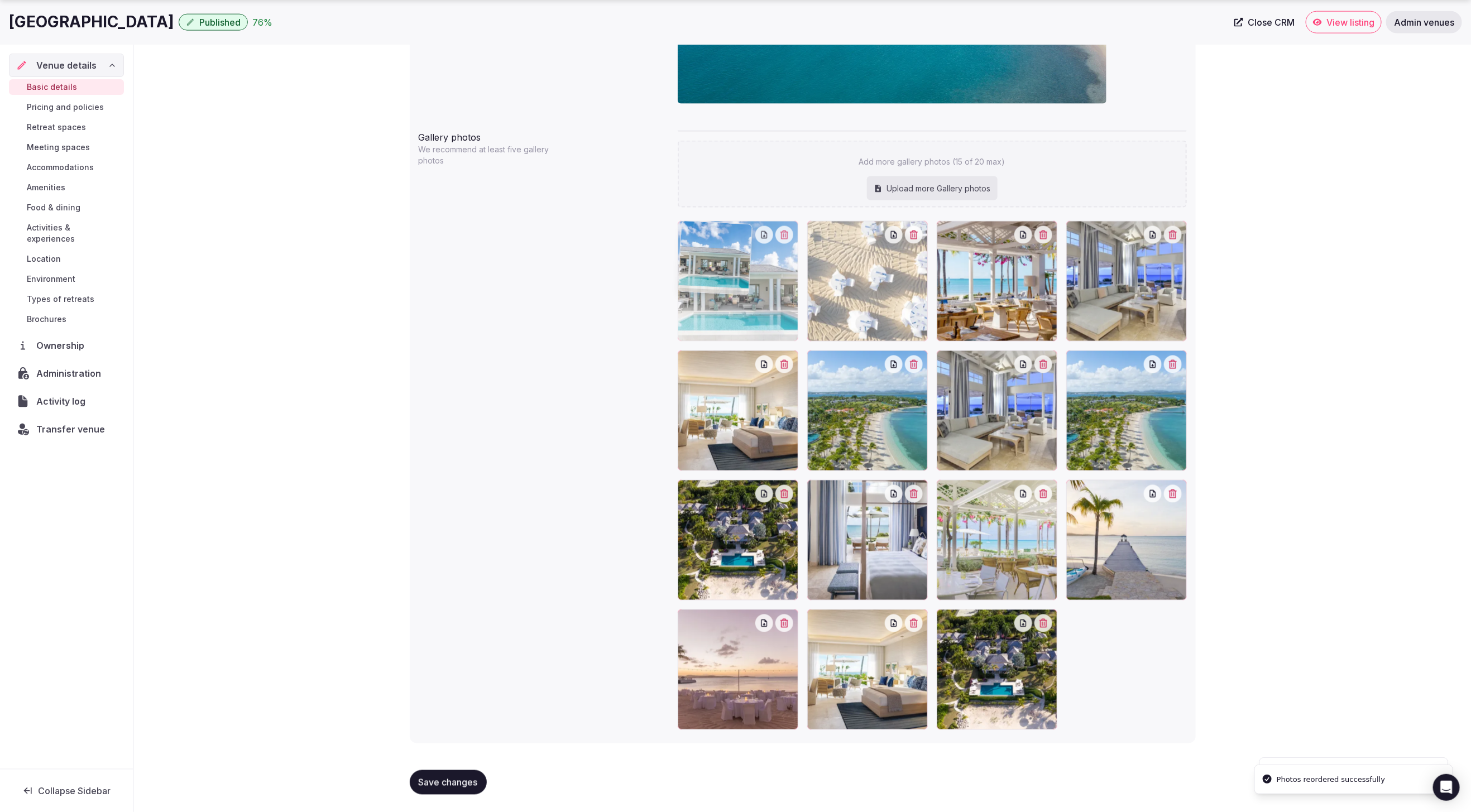
drag, startPoint x: 760, startPoint y: 551, endPoint x: 755, endPoint y: 330, distance: 221.1
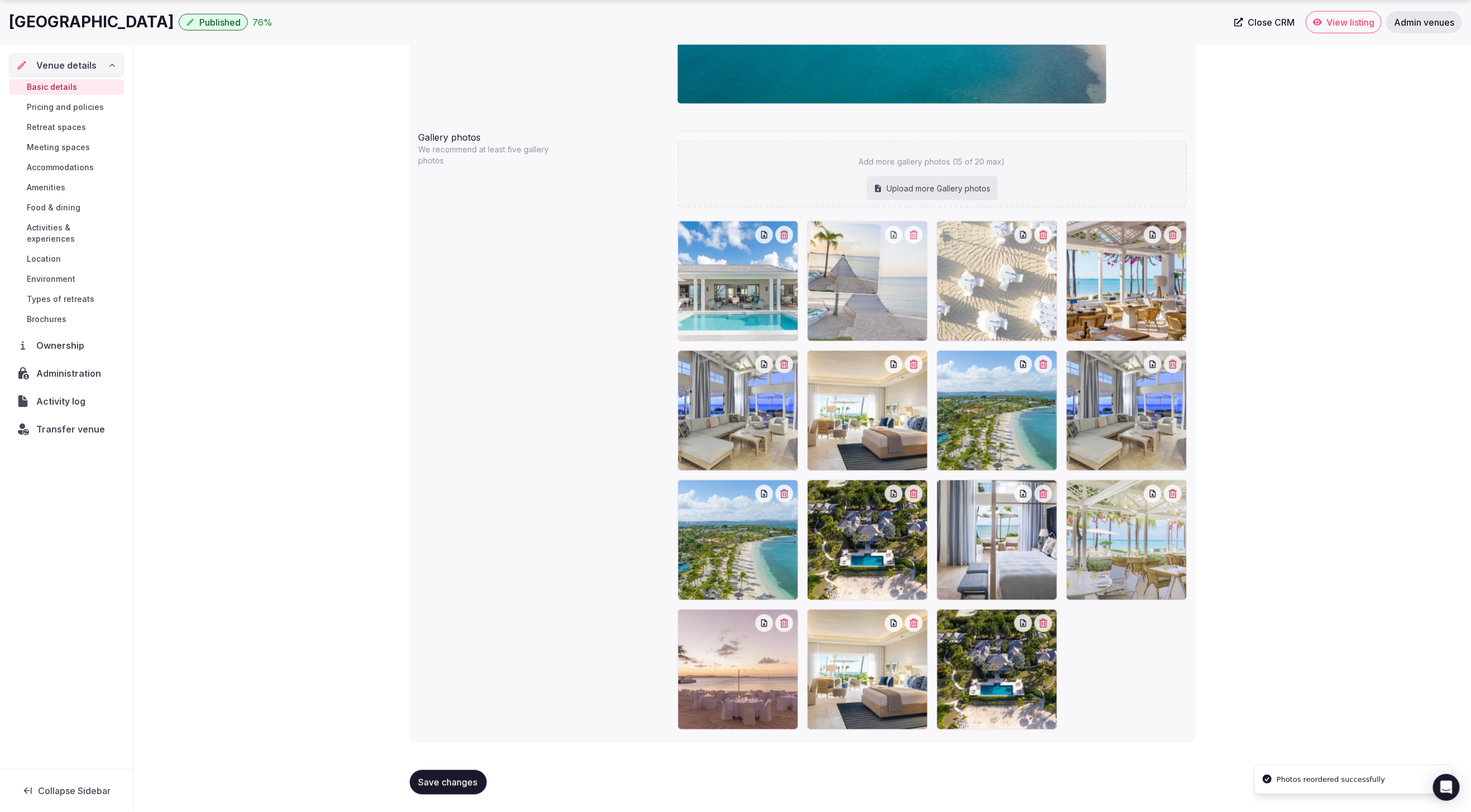
drag, startPoint x: 1113, startPoint y: 528, endPoint x: 934, endPoint y: 325, distance: 270.6
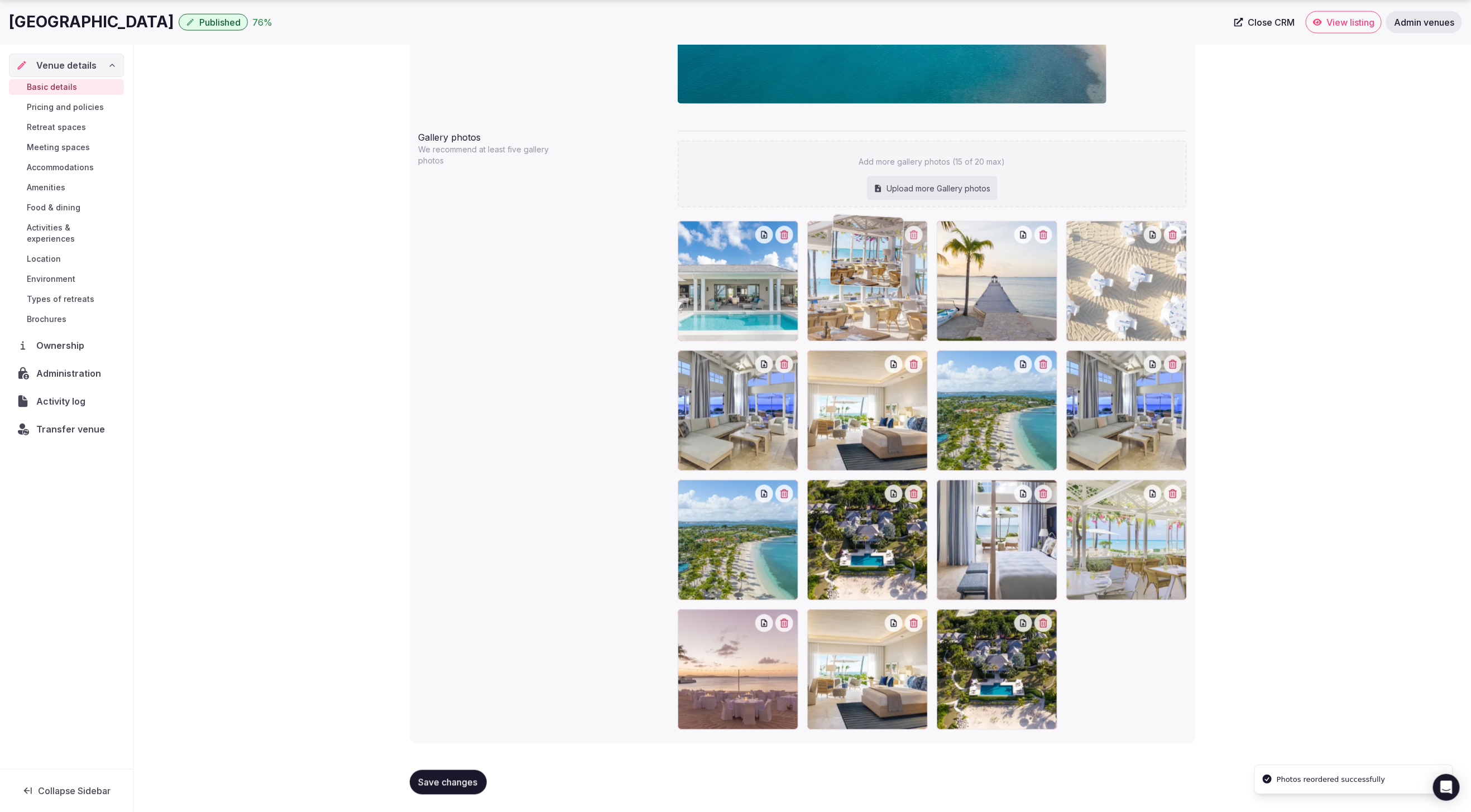
drag, startPoint x: 1146, startPoint y: 302, endPoint x: 911, endPoint y: 296, distance: 235.1
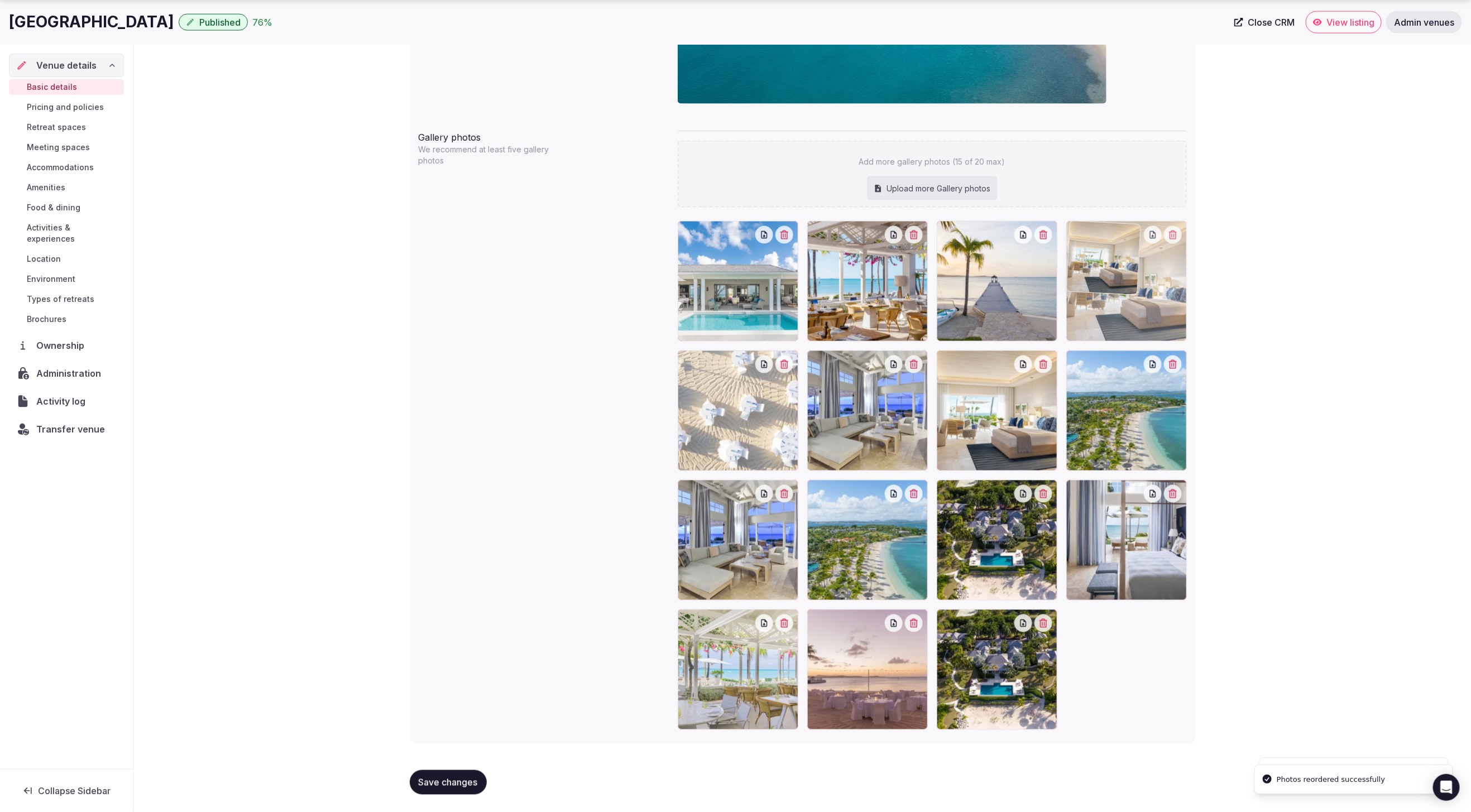
drag, startPoint x: 893, startPoint y: 653, endPoint x: 1159, endPoint y: 311, distance: 433.3
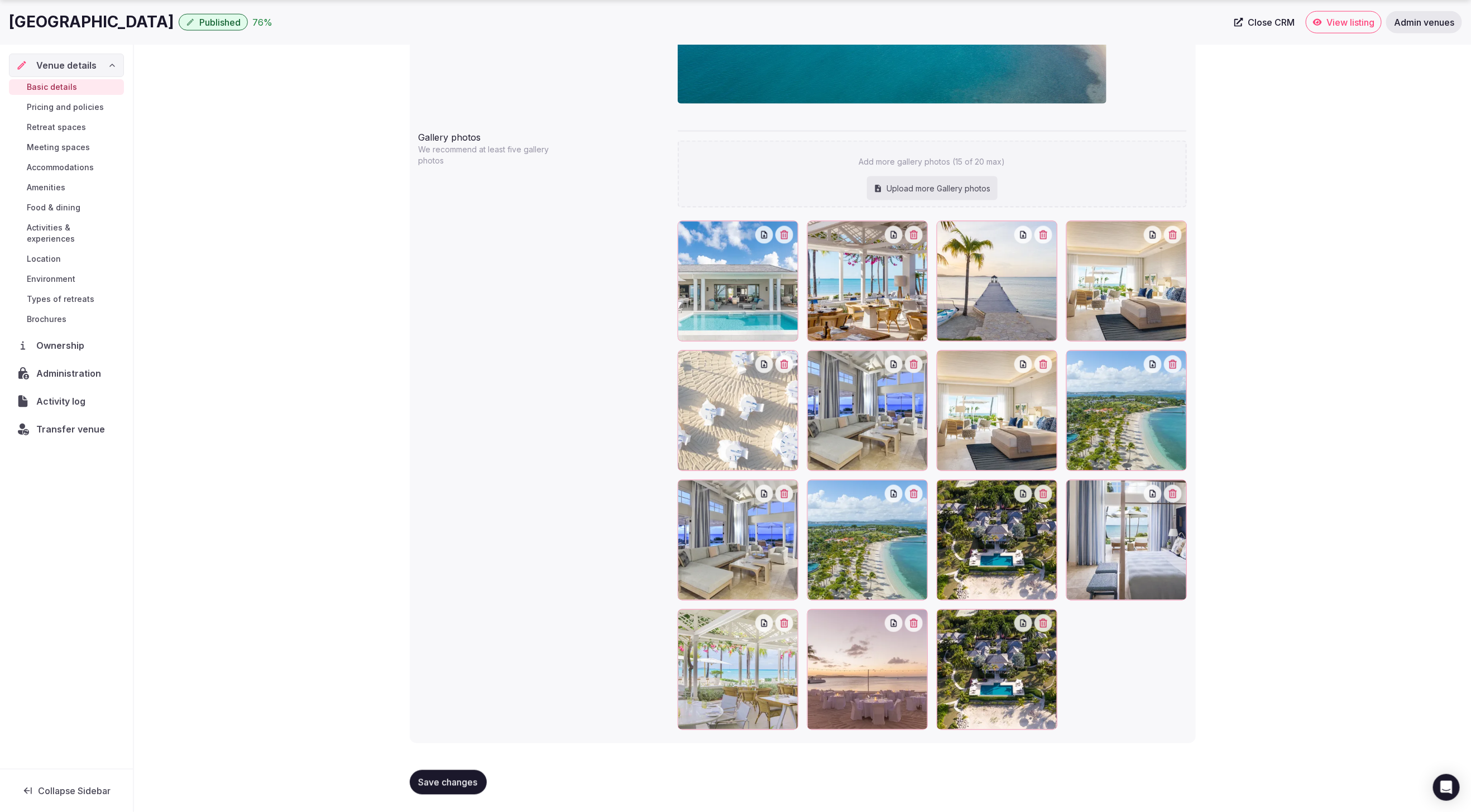
click at [786, 493] on icon "button" at bounding box center [784, 494] width 9 height 9
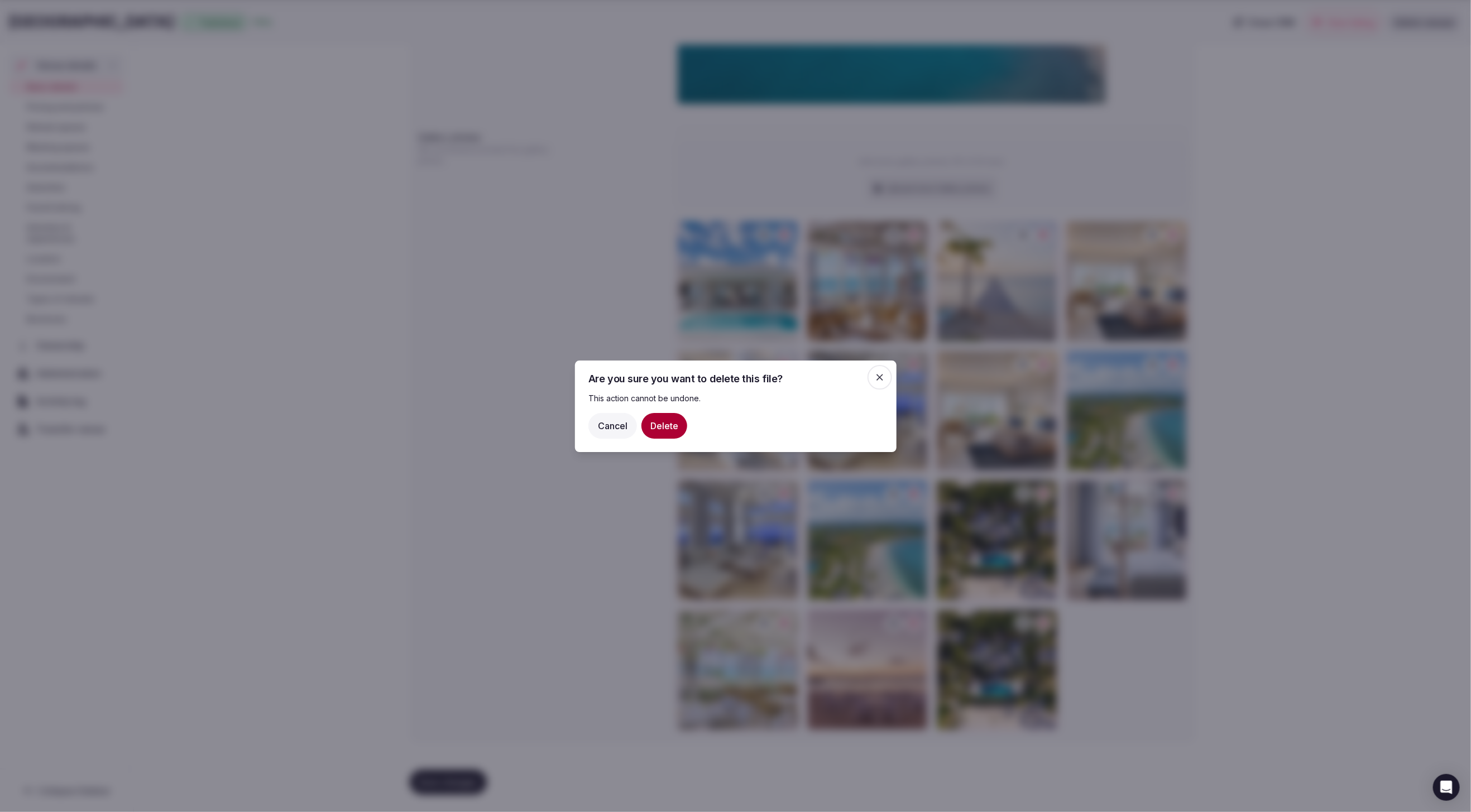
click at [667, 430] on button "Delete" at bounding box center [664, 425] width 46 height 26
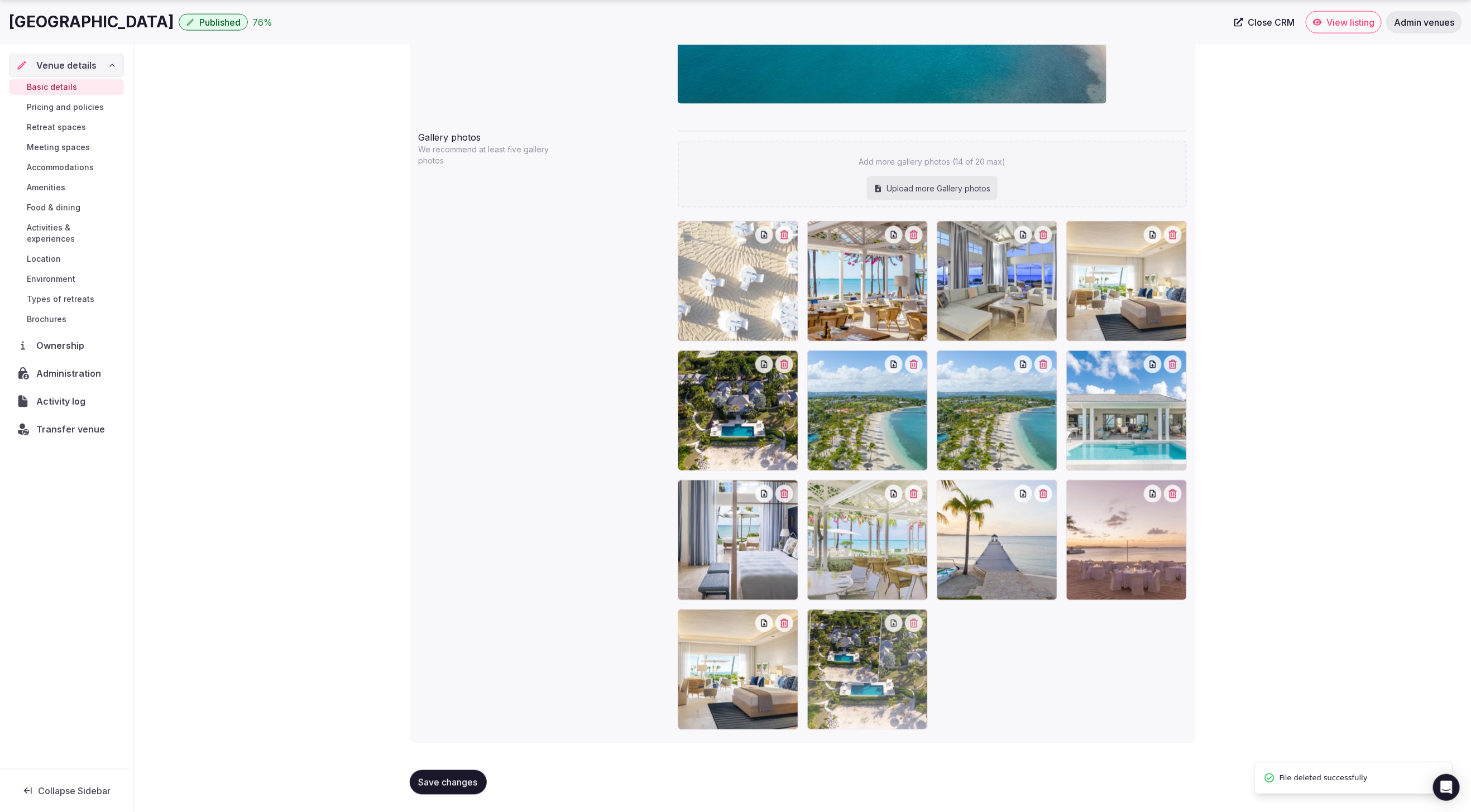
drag, startPoint x: 1143, startPoint y: 435, endPoint x: 900, endPoint y: 701, distance: 360.3
click at [783, 363] on icon "button" at bounding box center [784, 365] width 8 height 9
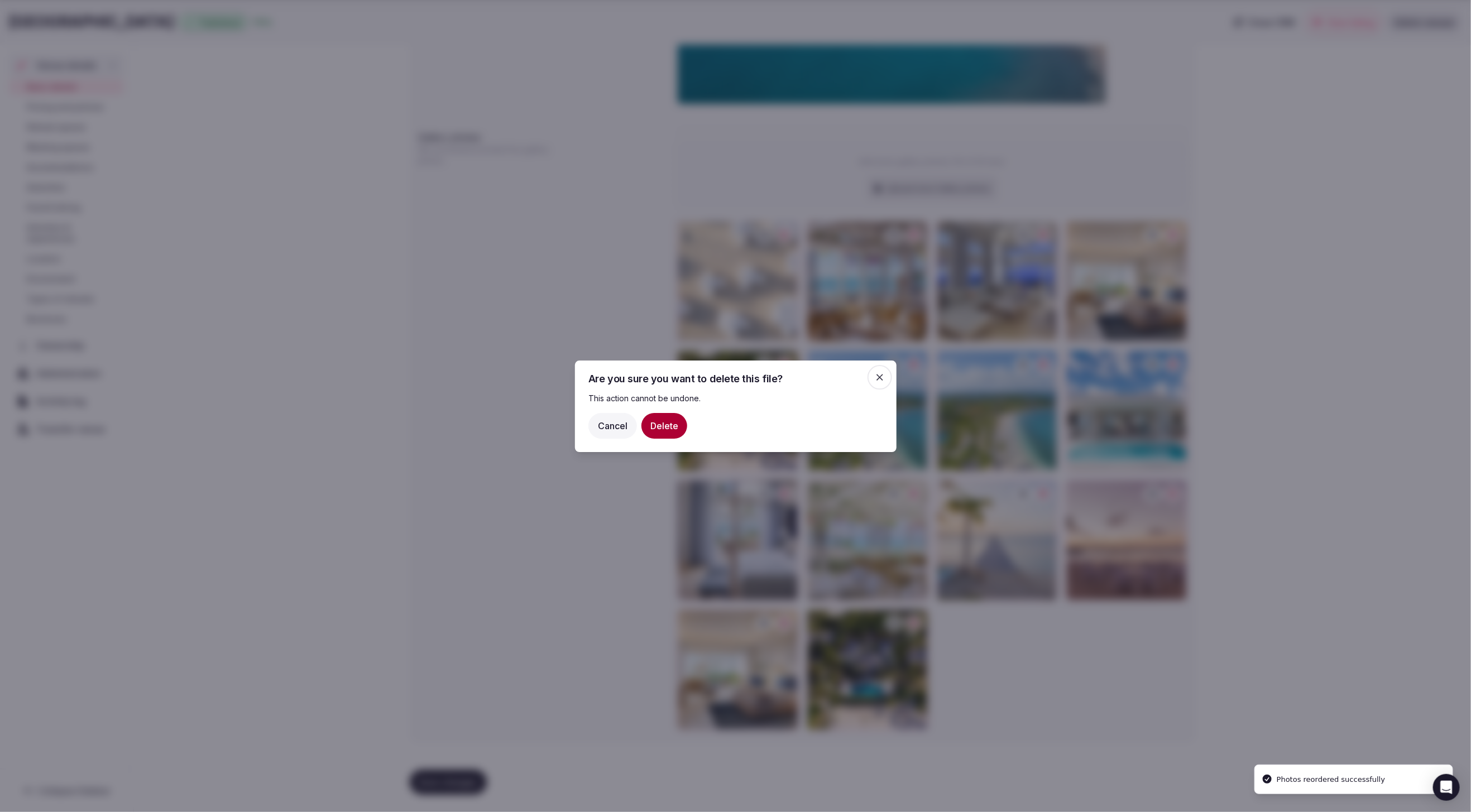
click at [651, 422] on button "Delete" at bounding box center [664, 425] width 46 height 26
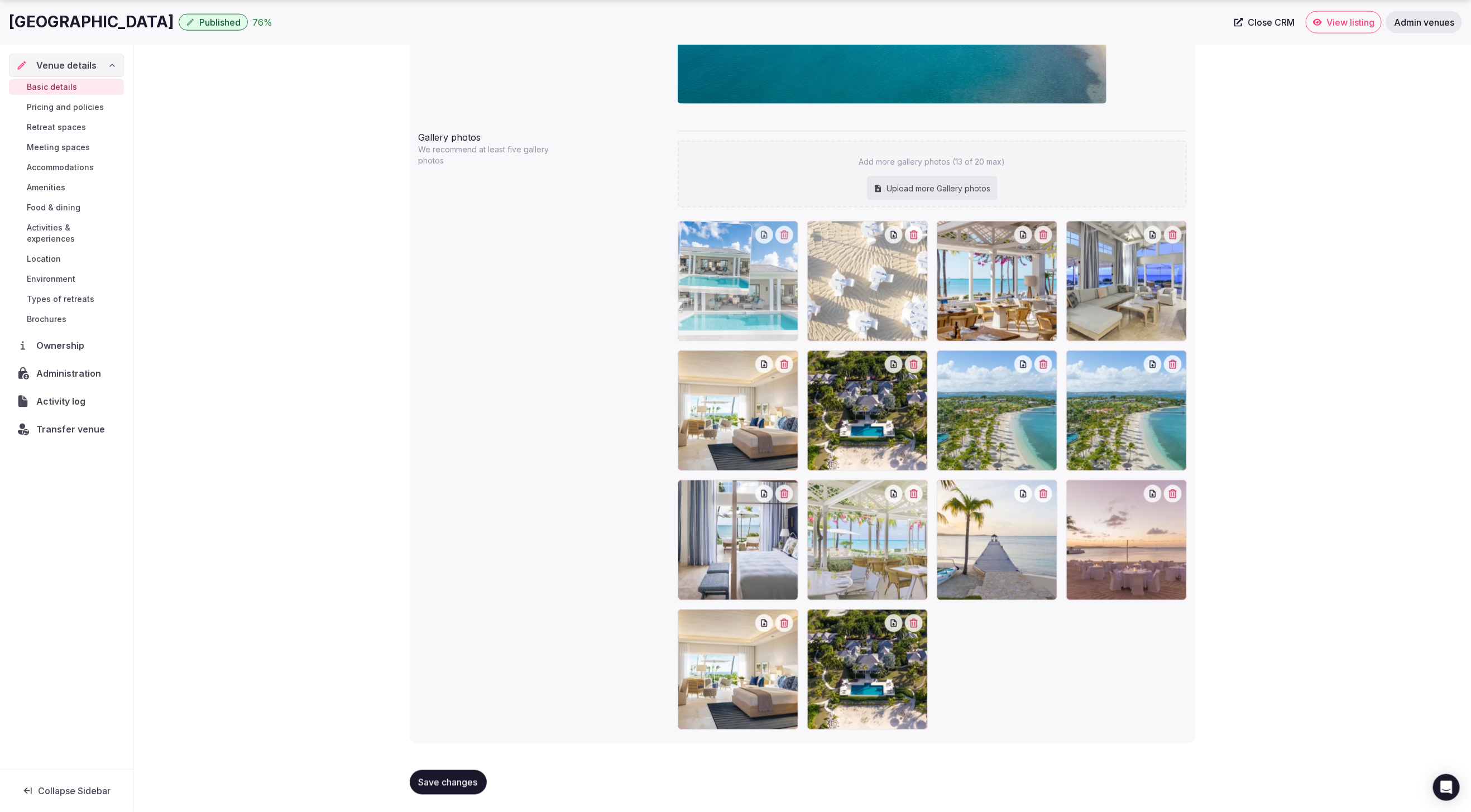
drag, startPoint x: 1119, startPoint y: 414, endPoint x: 803, endPoint y: 353, distance: 321.8
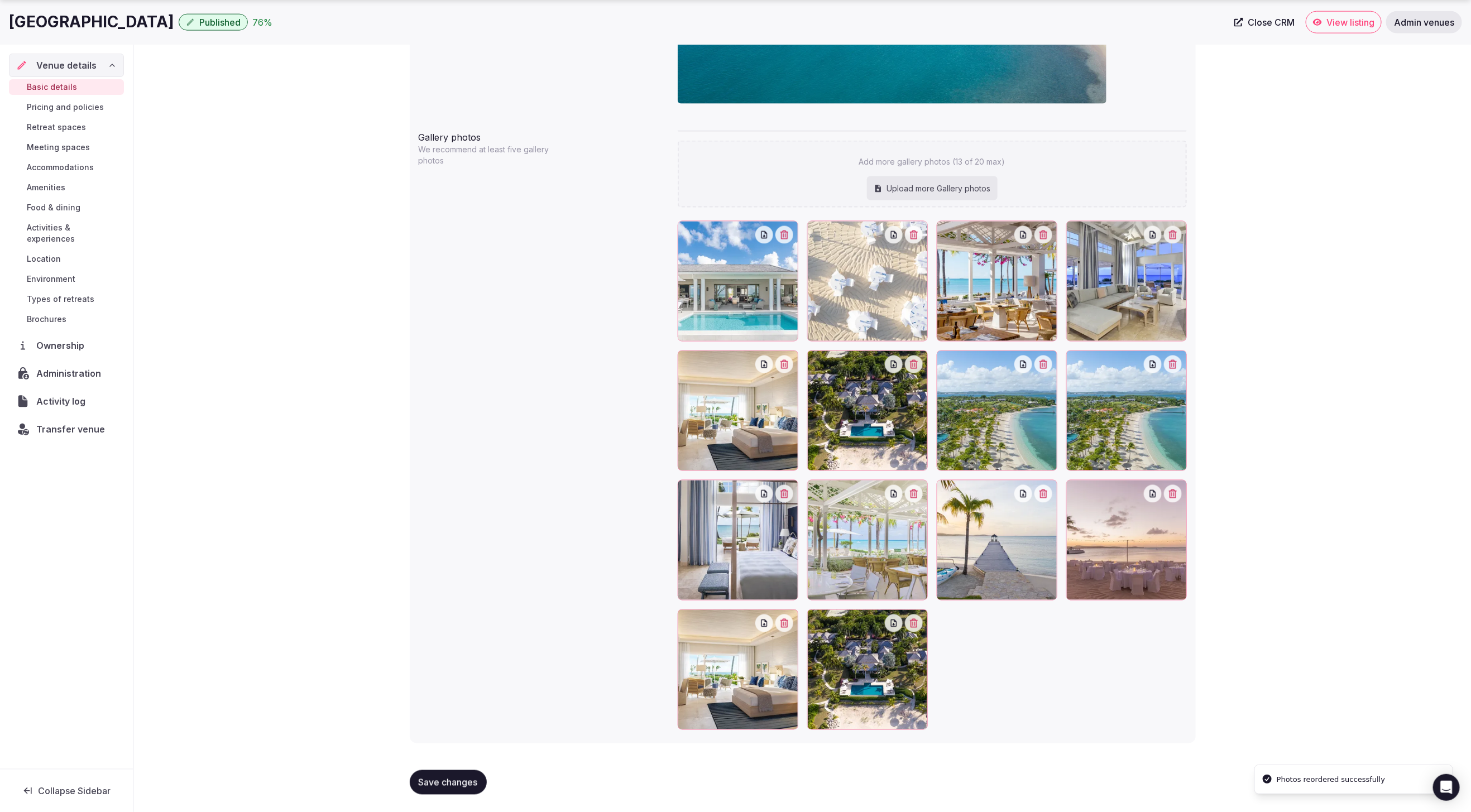
click at [1175, 364] on icon "button" at bounding box center [1173, 365] width 9 height 9
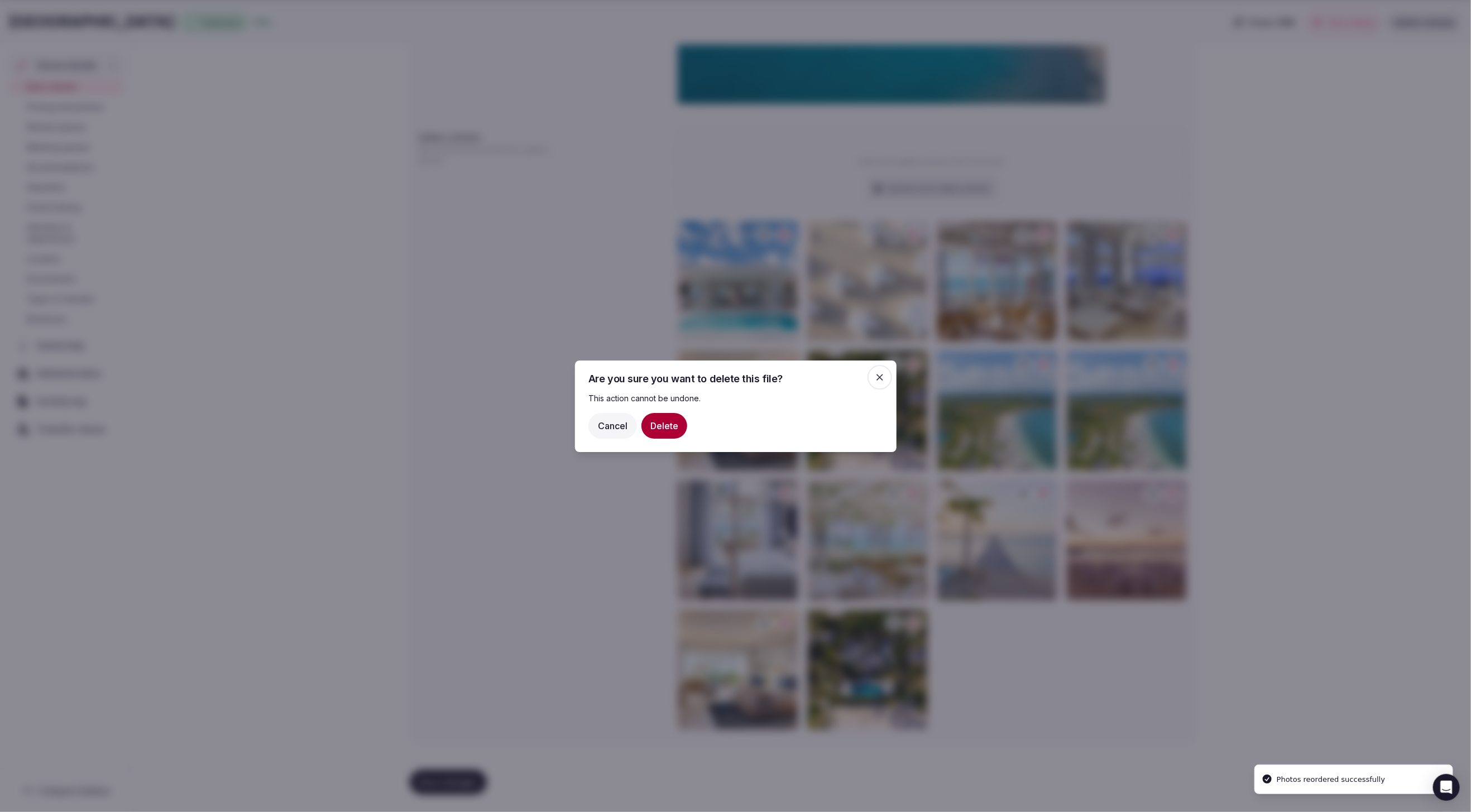
click at [657, 425] on button "Delete" at bounding box center [664, 425] width 46 height 26
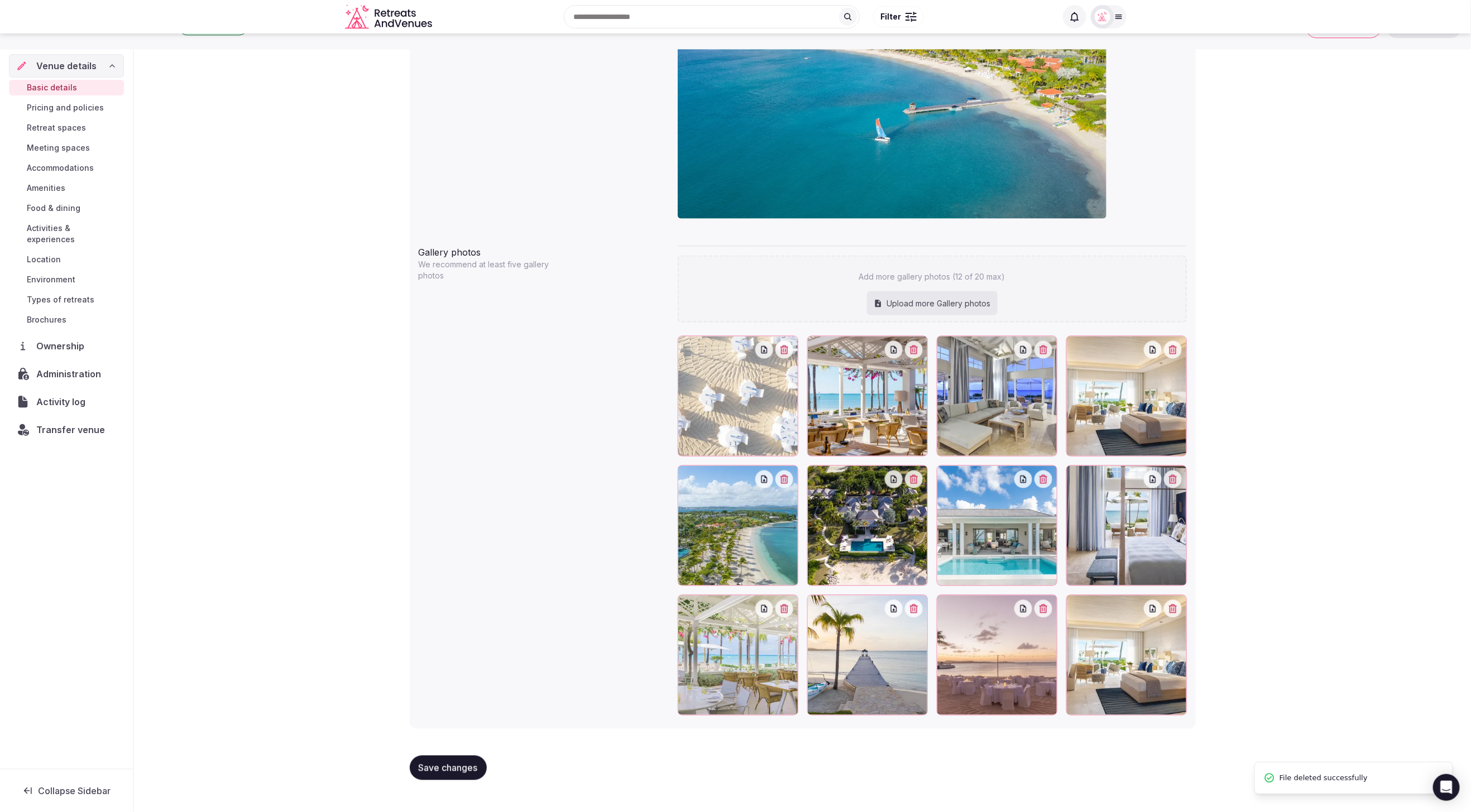
scroll to position [947, 0]
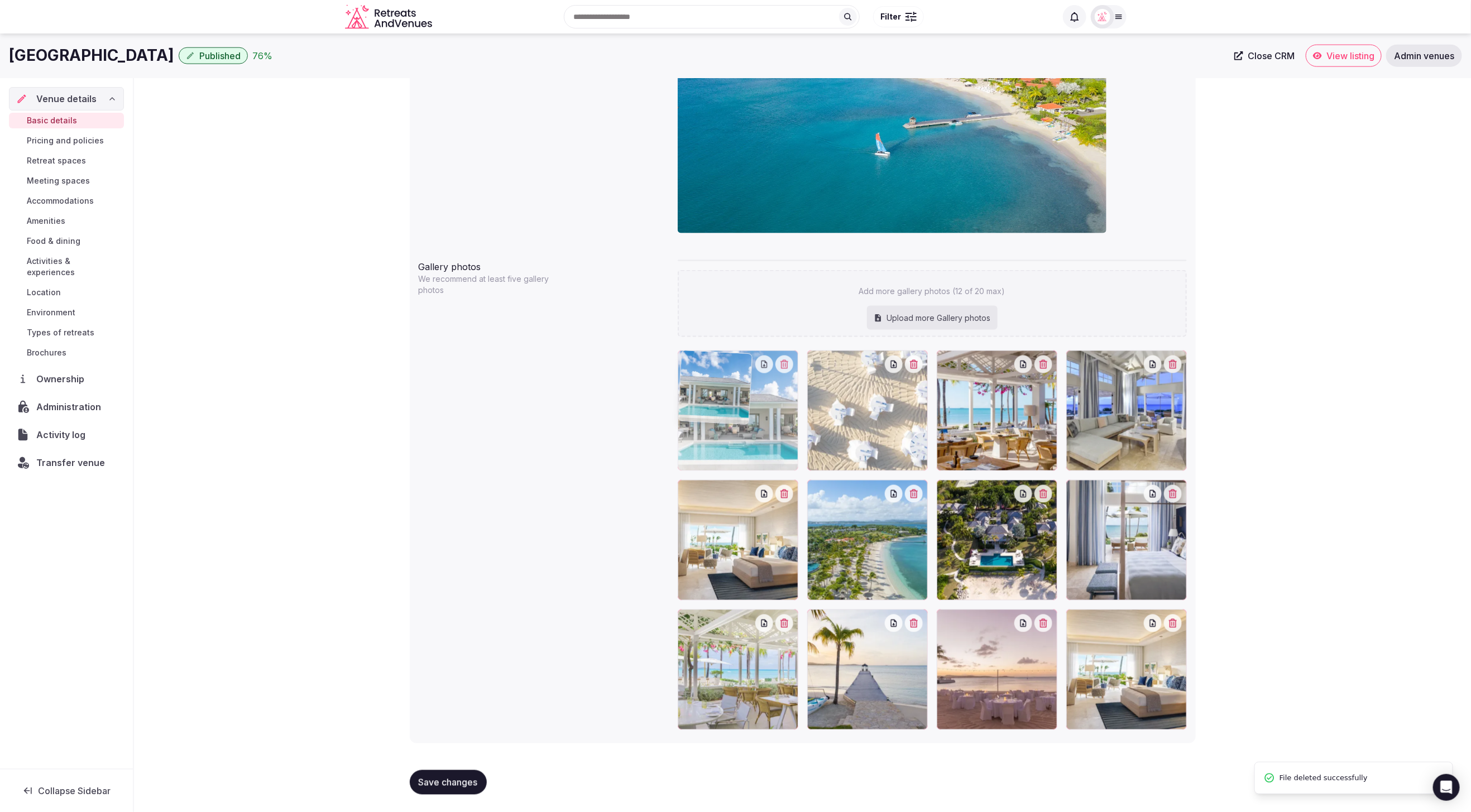
drag, startPoint x: 986, startPoint y: 554, endPoint x: 790, endPoint y: 461, distance: 216.9
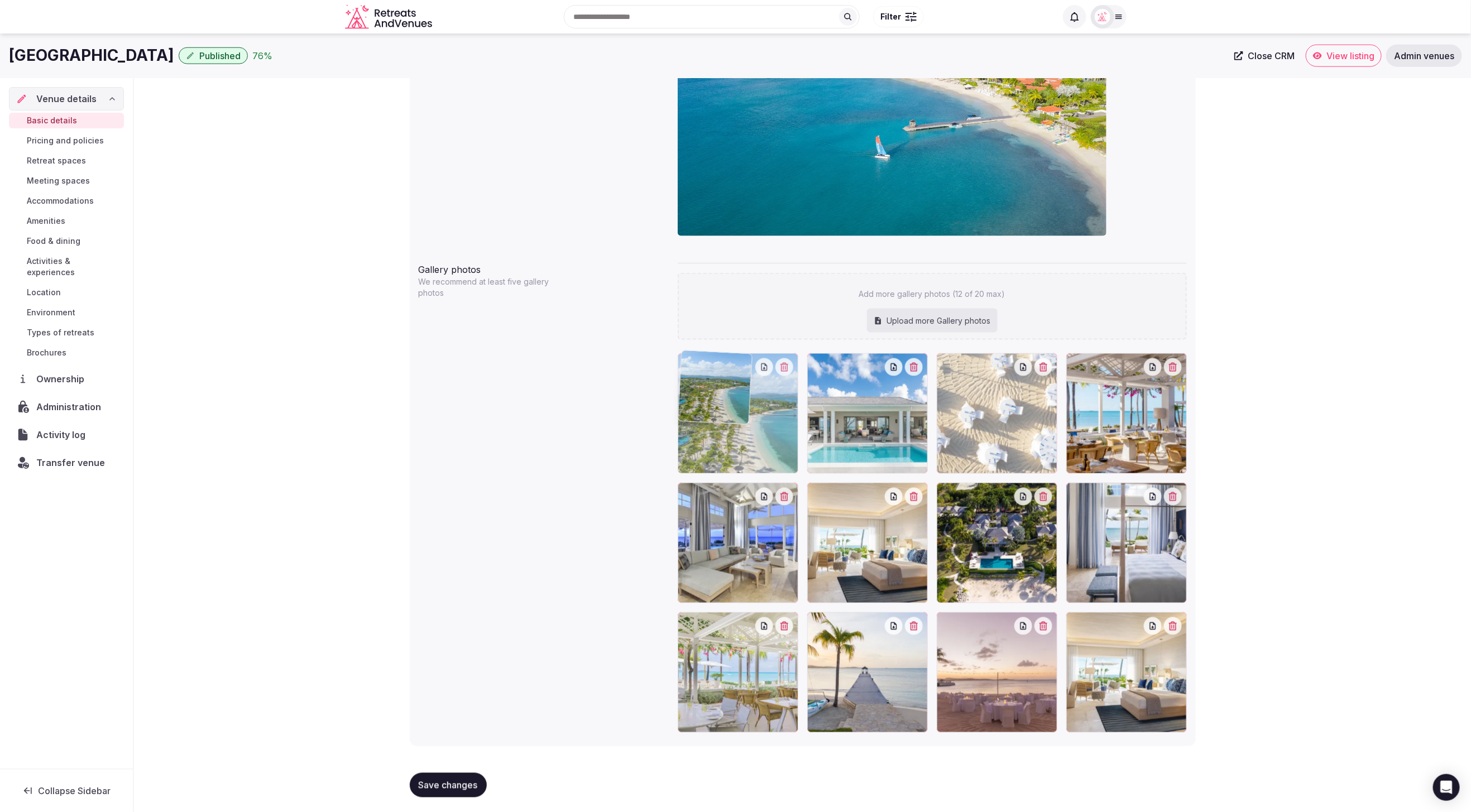
drag, startPoint x: 910, startPoint y: 559, endPoint x: 802, endPoint y: 479, distance: 134.4
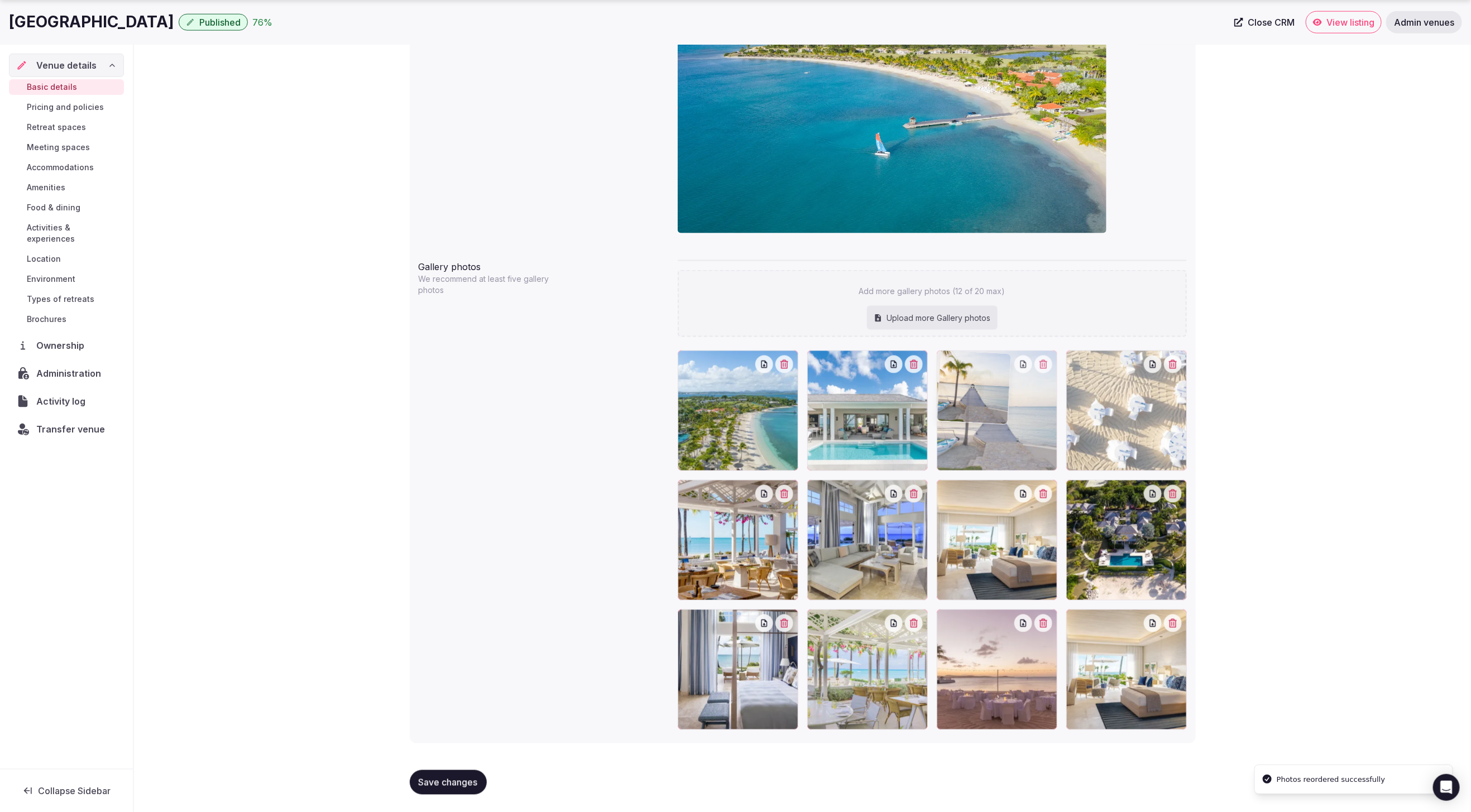
drag, startPoint x: 885, startPoint y: 651, endPoint x: 1048, endPoint y: 454, distance: 255.7
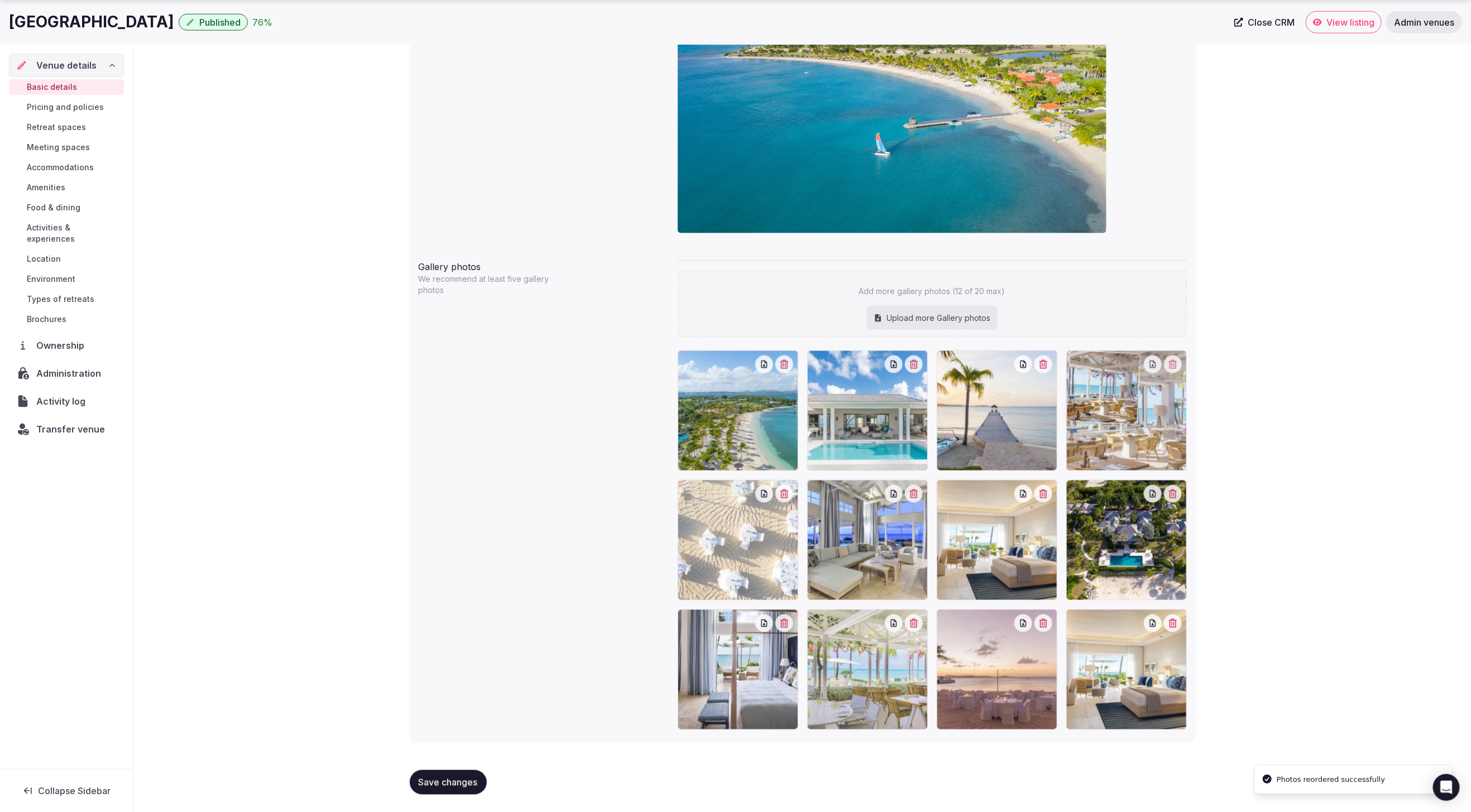
drag, startPoint x: 759, startPoint y: 574, endPoint x: 1213, endPoint y: 488, distance: 462.1
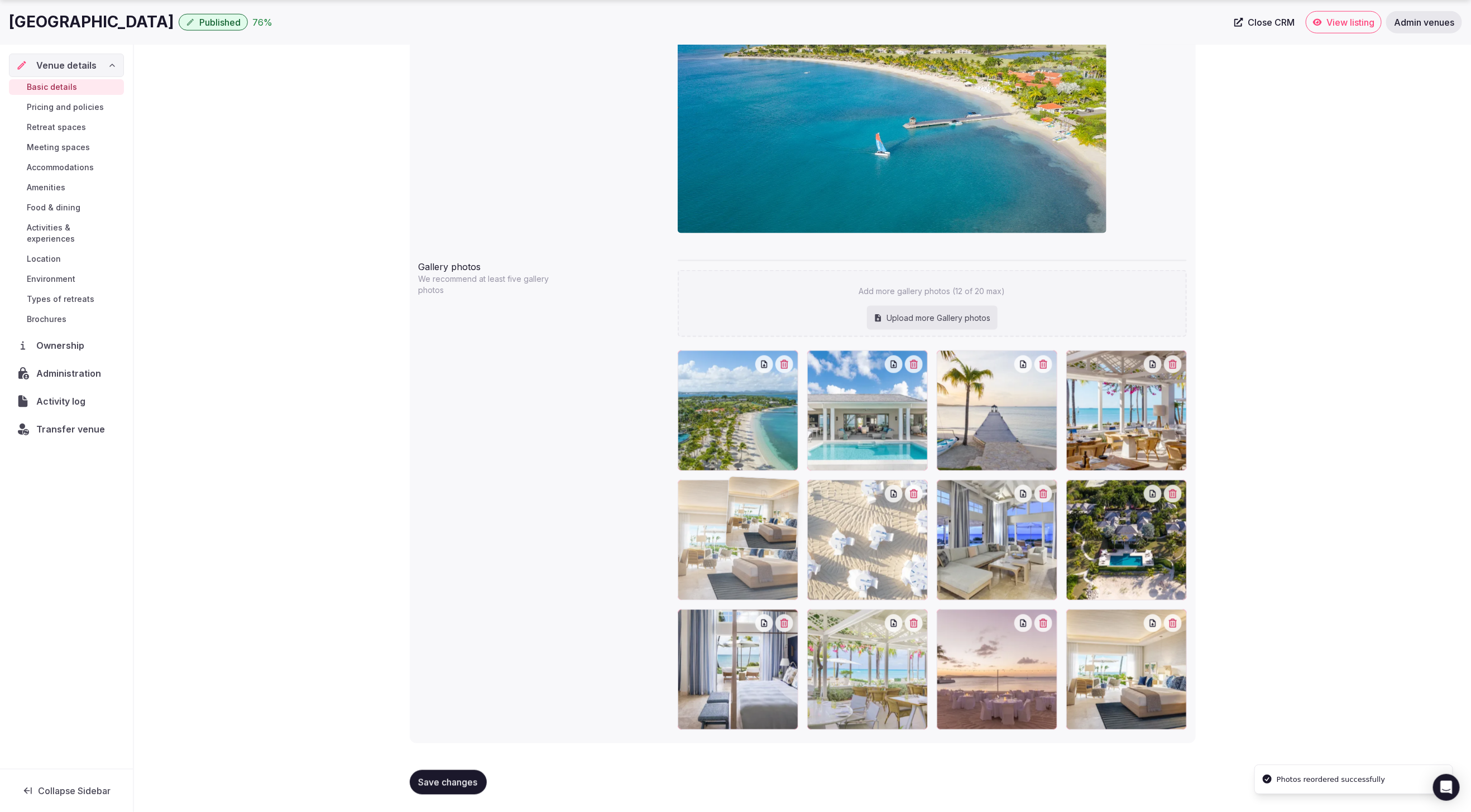
drag, startPoint x: 1023, startPoint y: 545, endPoint x: 816, endPoint y: 544, distance: 207.0
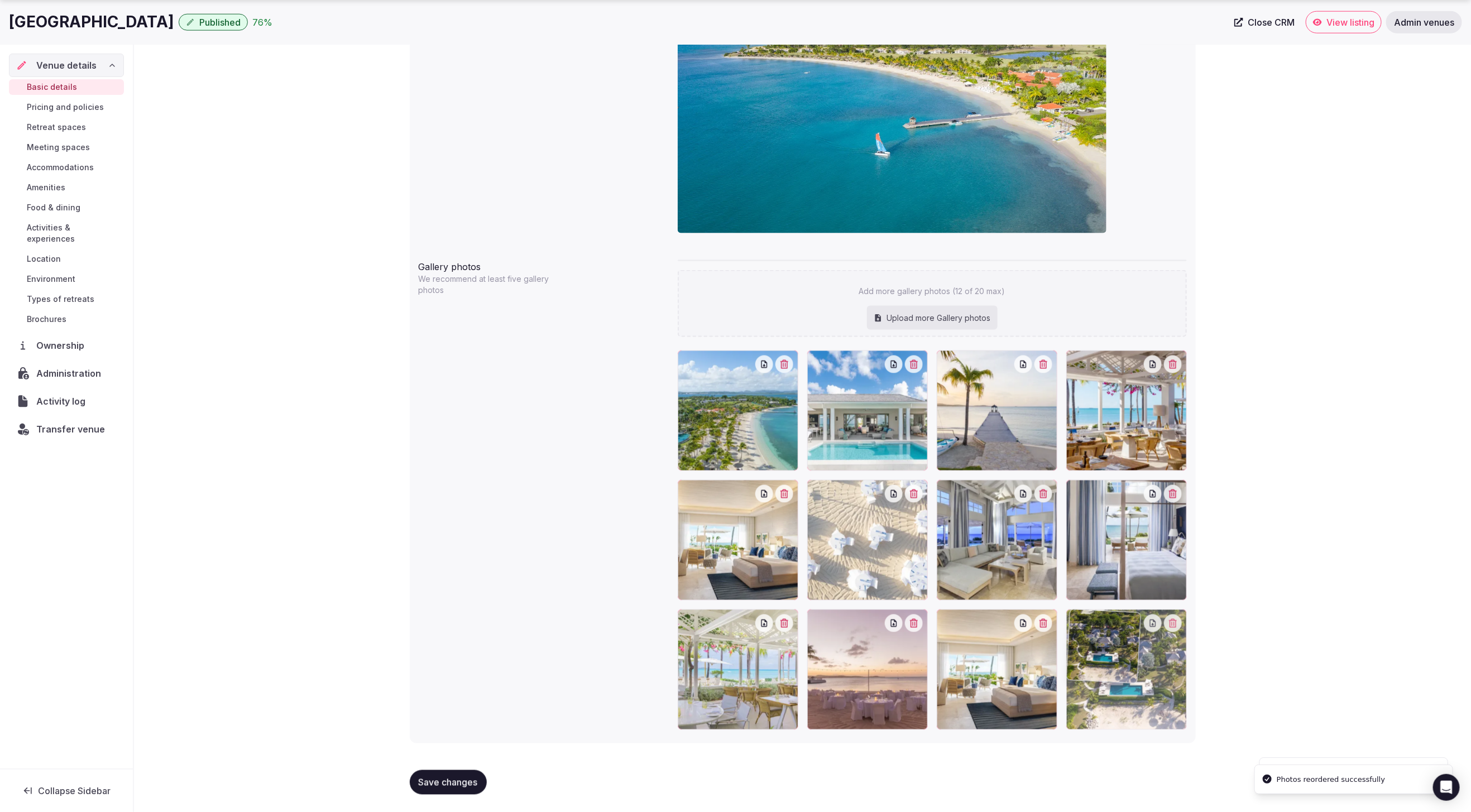
drag, startPoint x: 1138, startPoint y: 539, endPoint x: 1112, endPoint y: 711, distance: 174.0
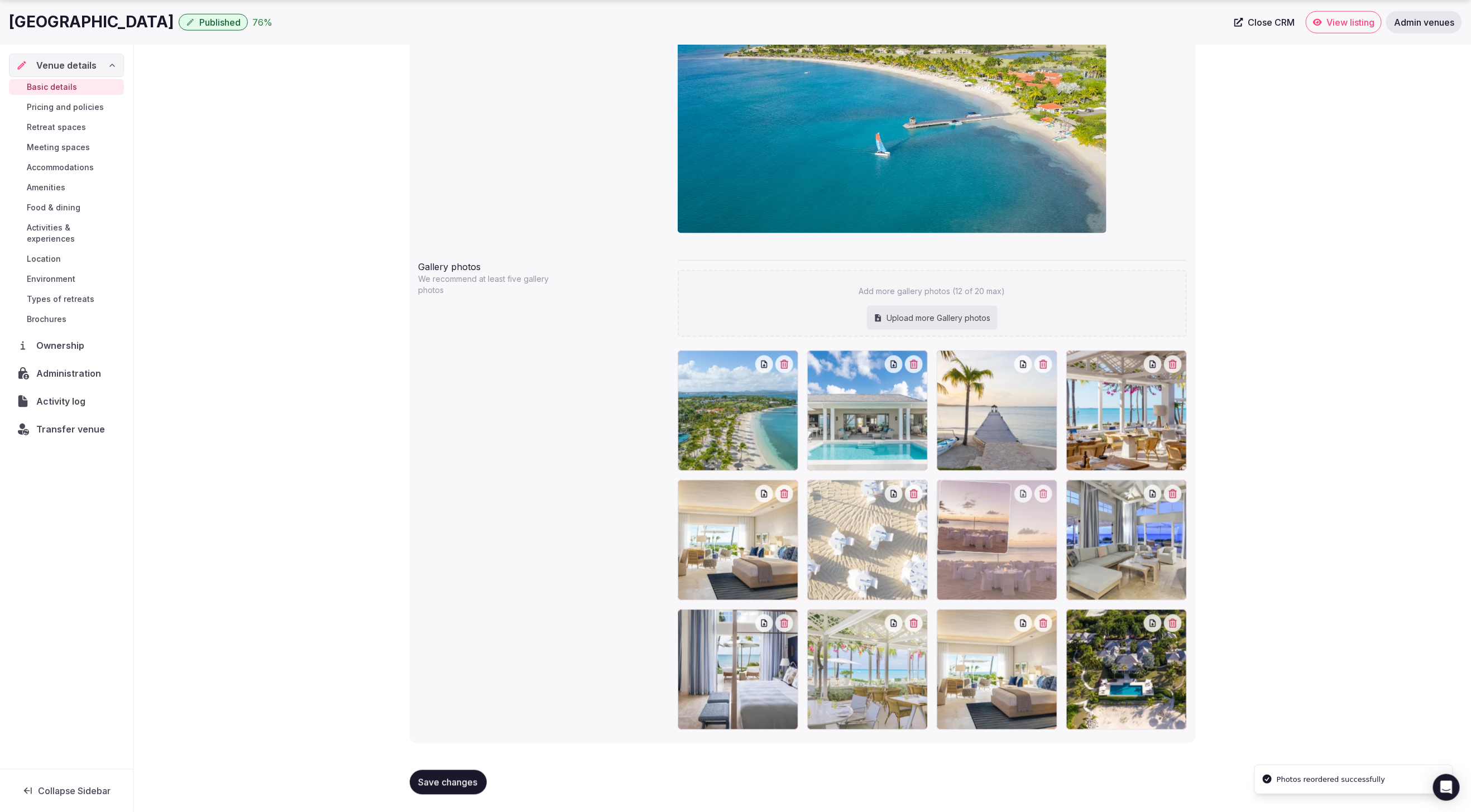
drag, startPoint x: 866, startPoint y: 675, endPoint x: 1037, endPoint y: 566, distance: 202.8
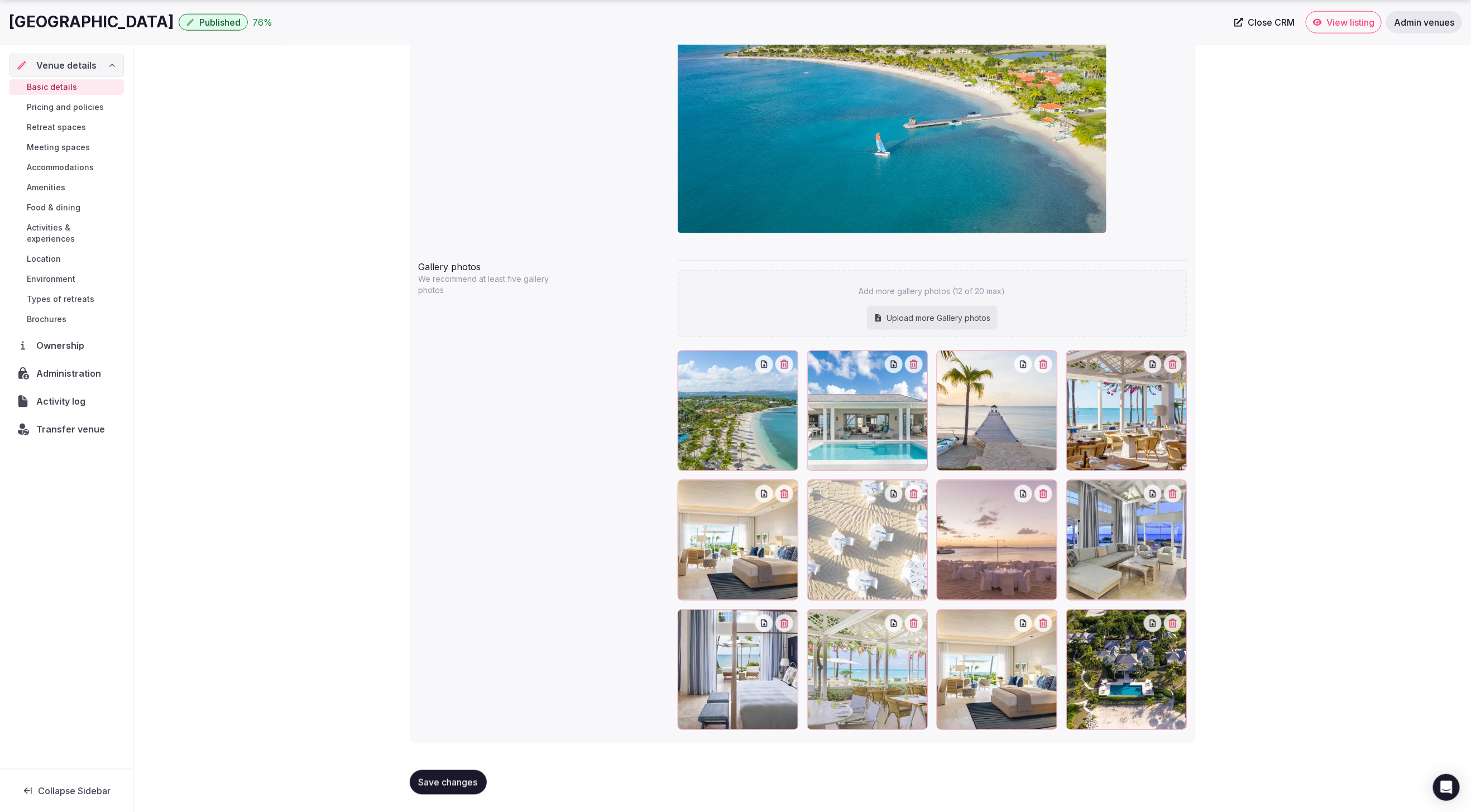
click at [440, 778] on span "Save changes" at bounding box center [448, 782] width 59 height 11
click at [483, 629] on div "Gallery photos We recommend at least five gallery photos Add more gallery photo…" at bounding box center [803, 495] width 768 height 479
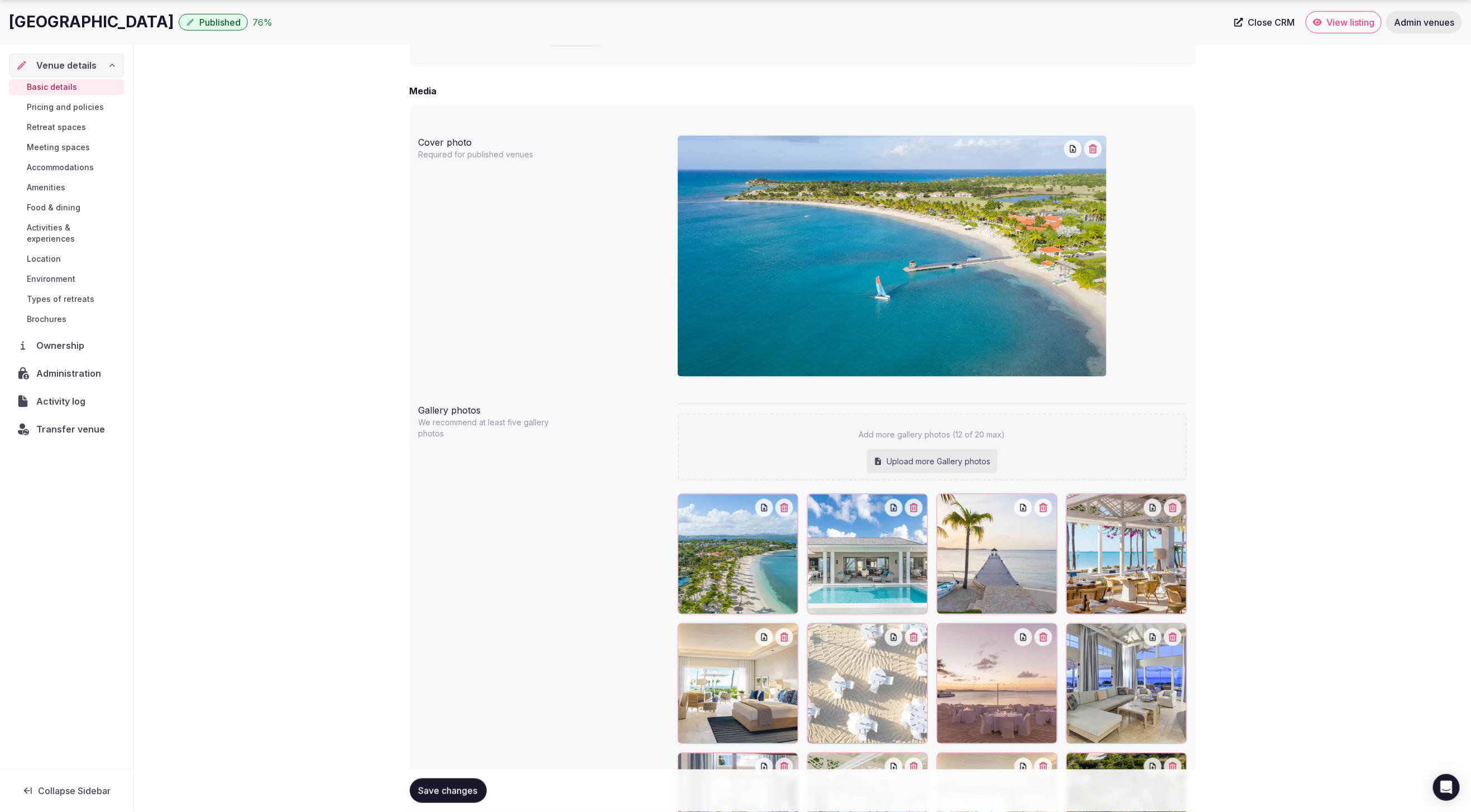
scroll to position [816, 0]
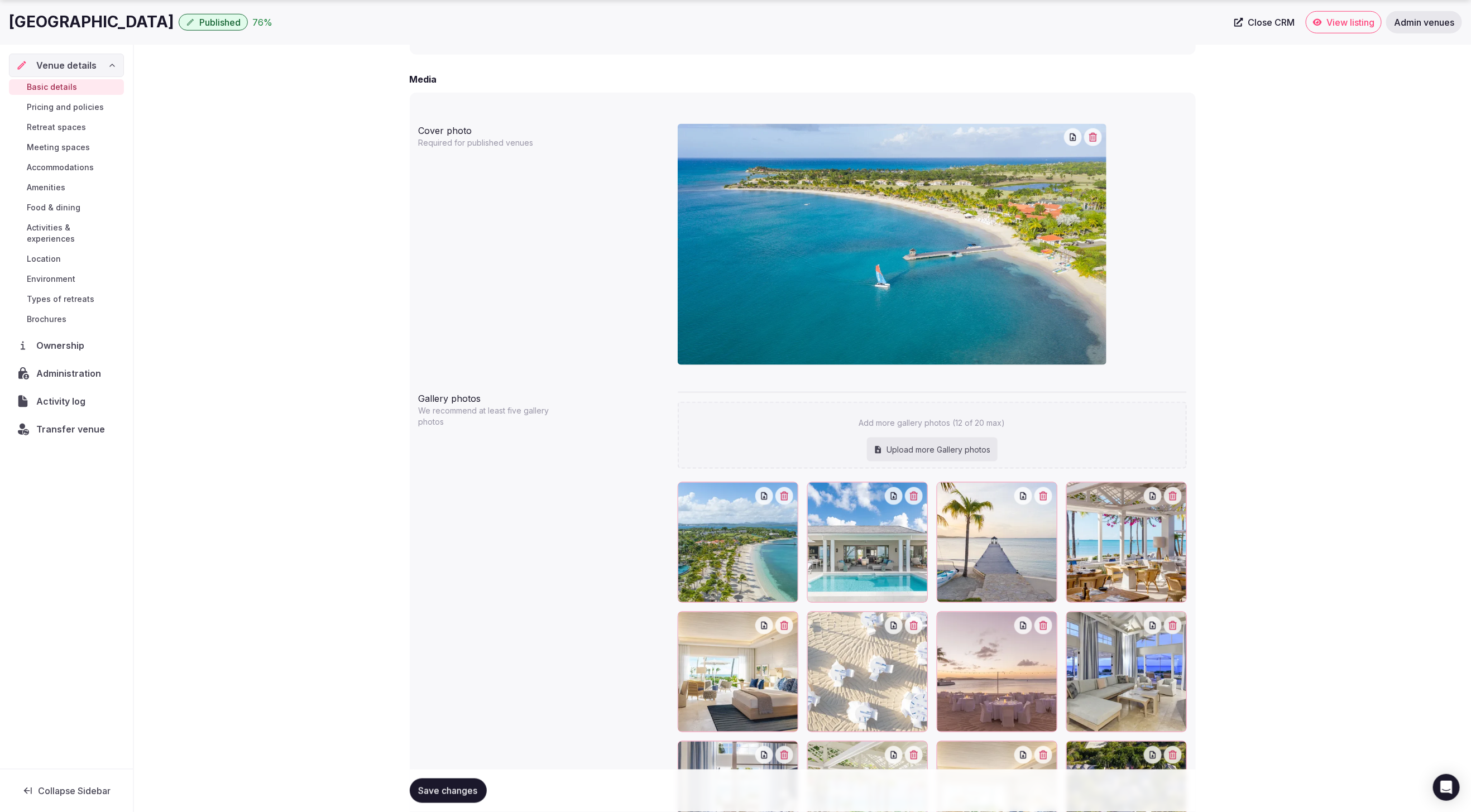
click at [907, 446] on div "Upload more Gallery photos" at bounding box center [932, 450] width 131 height 25
type input "**********"
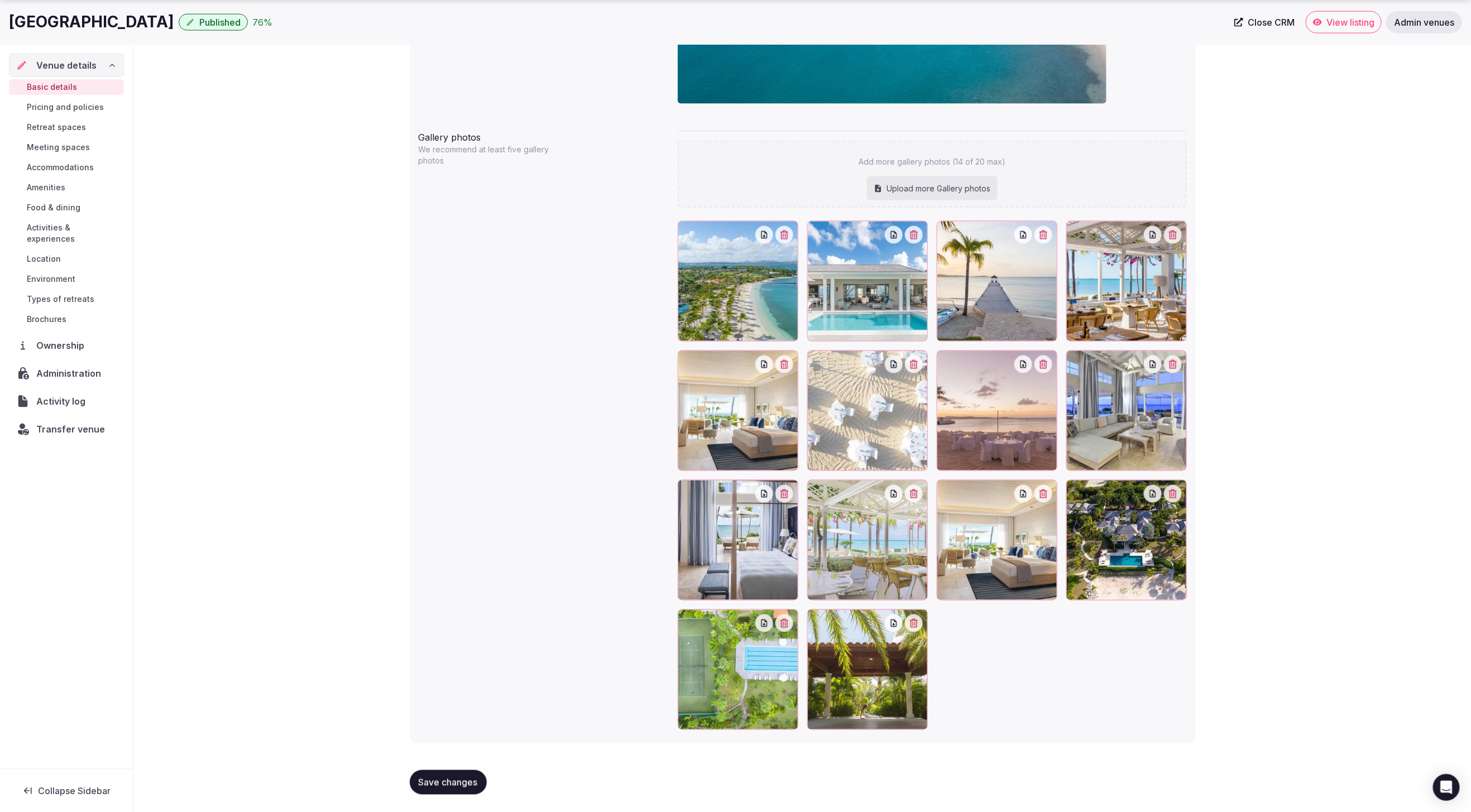
scroll to position [1075, 0]
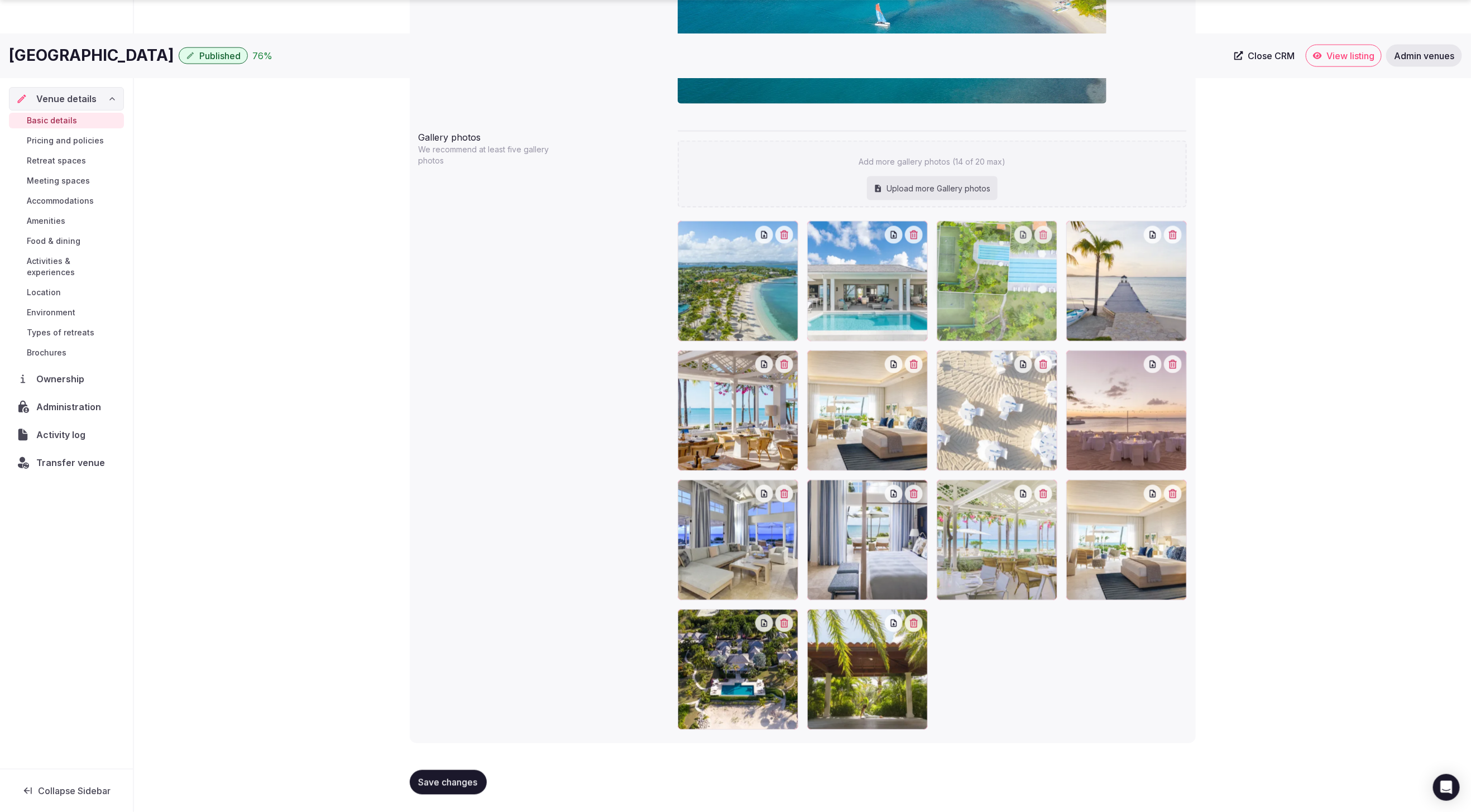
drag, startPoint x: 727, startPoint y: 672, endPoint x: 977, endPoint y: 341, distance: 414.8
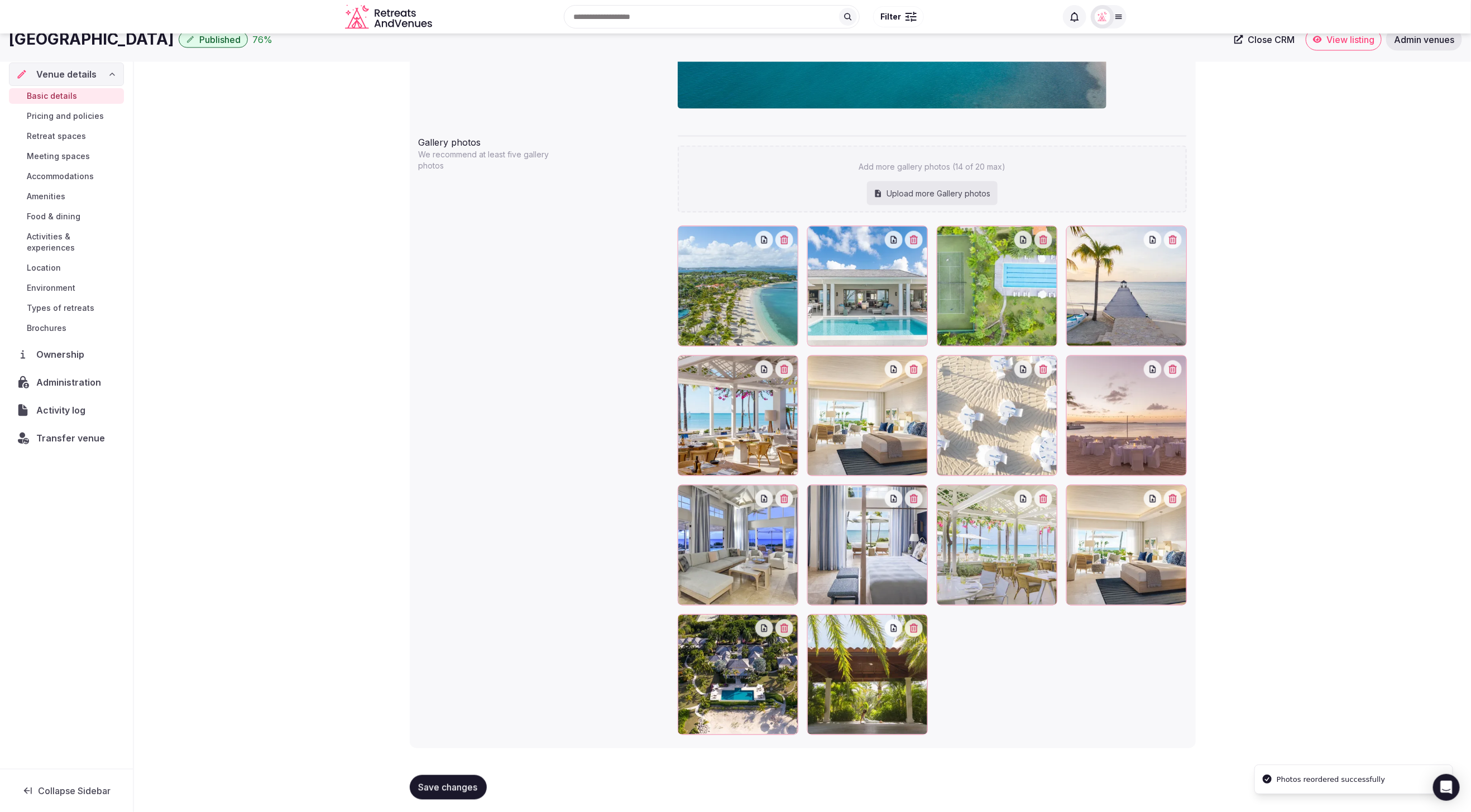
scroll to position [1071, 0]
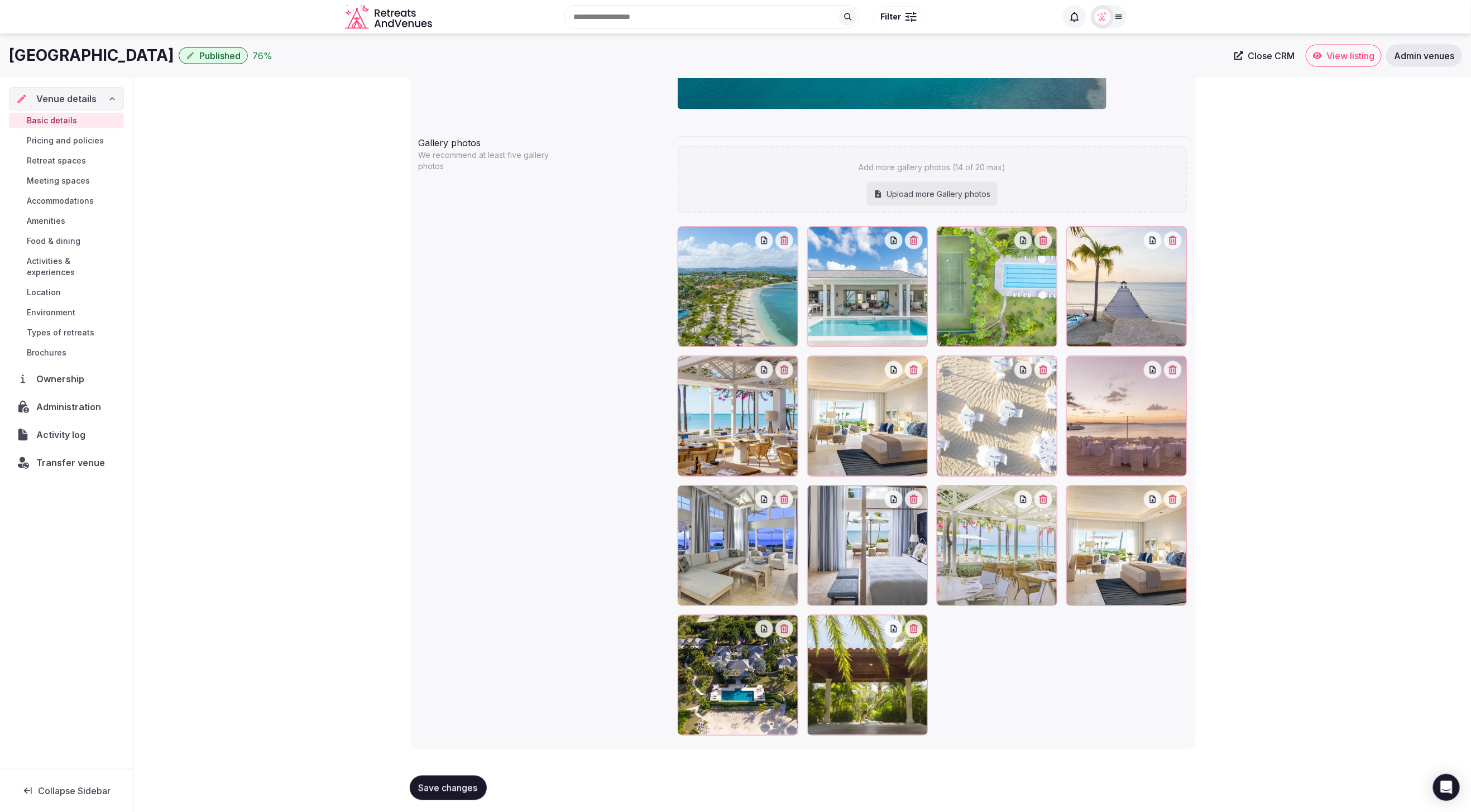
click at [445, 792] on button "Save changes" at bounding box center [448, 788] width 77 height 25
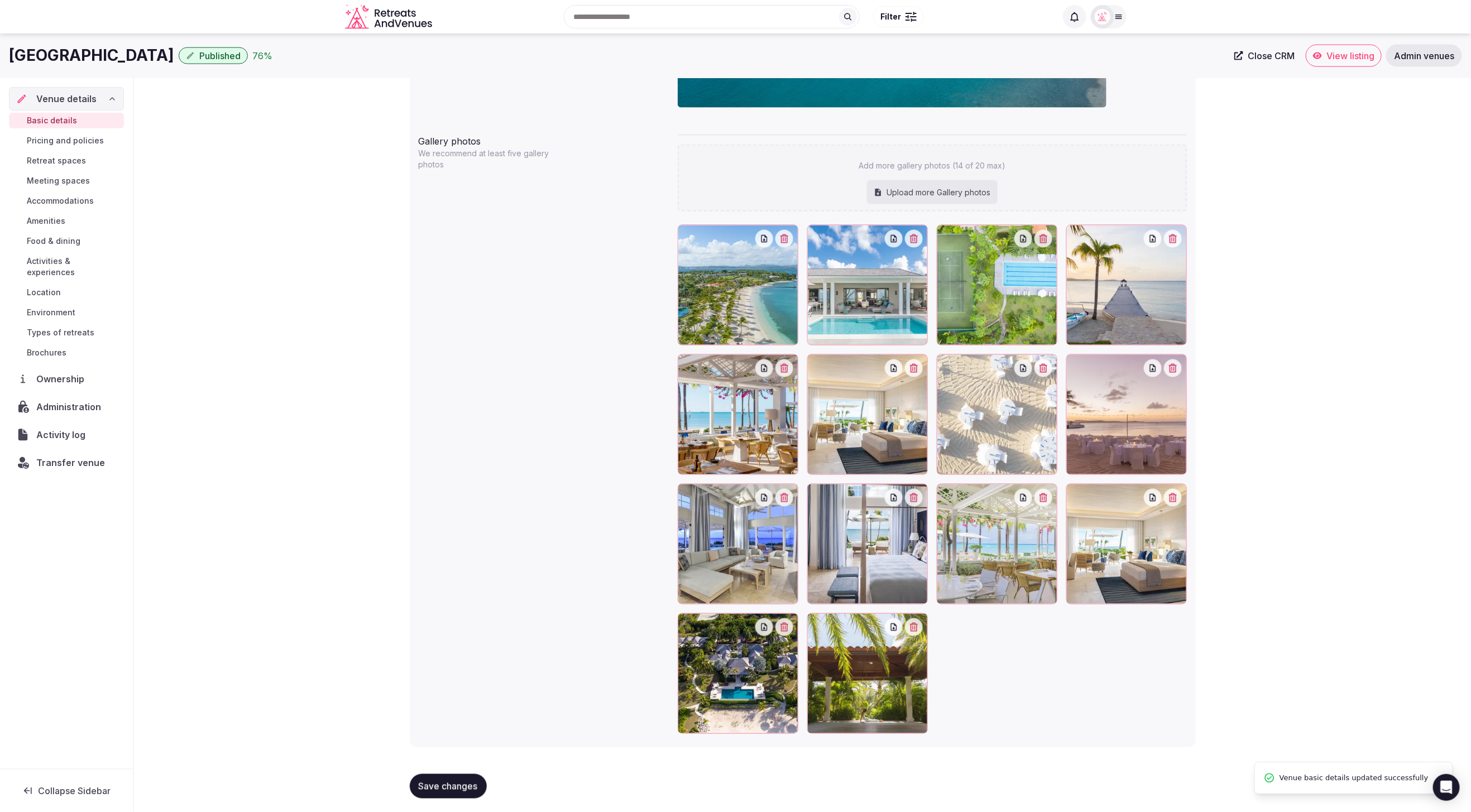
scroll to position [1077, 0]
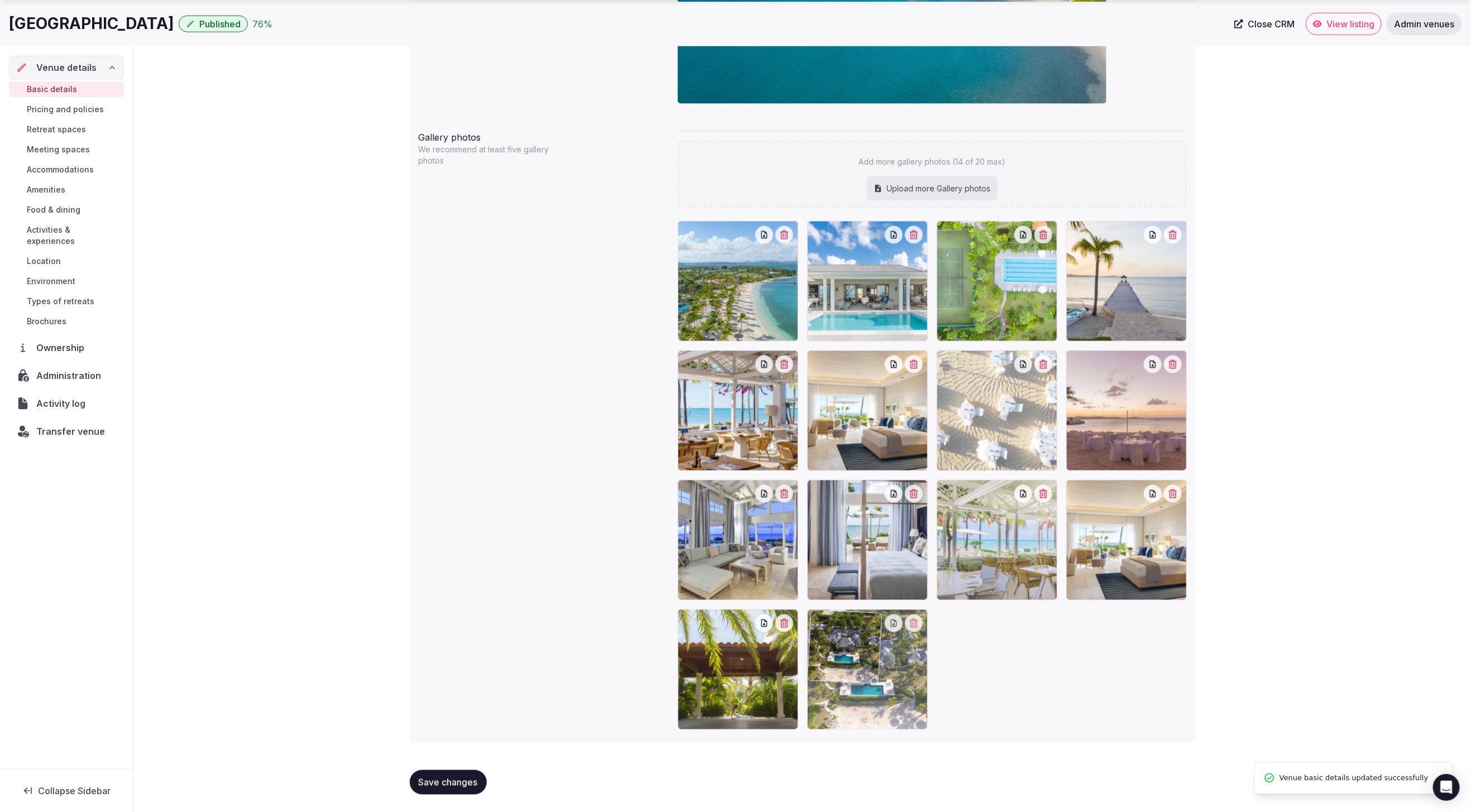
drag, startPoint x: 755, startPoint y: 672, endPoint x: 941, endPoint y: 677, distance: 186.1
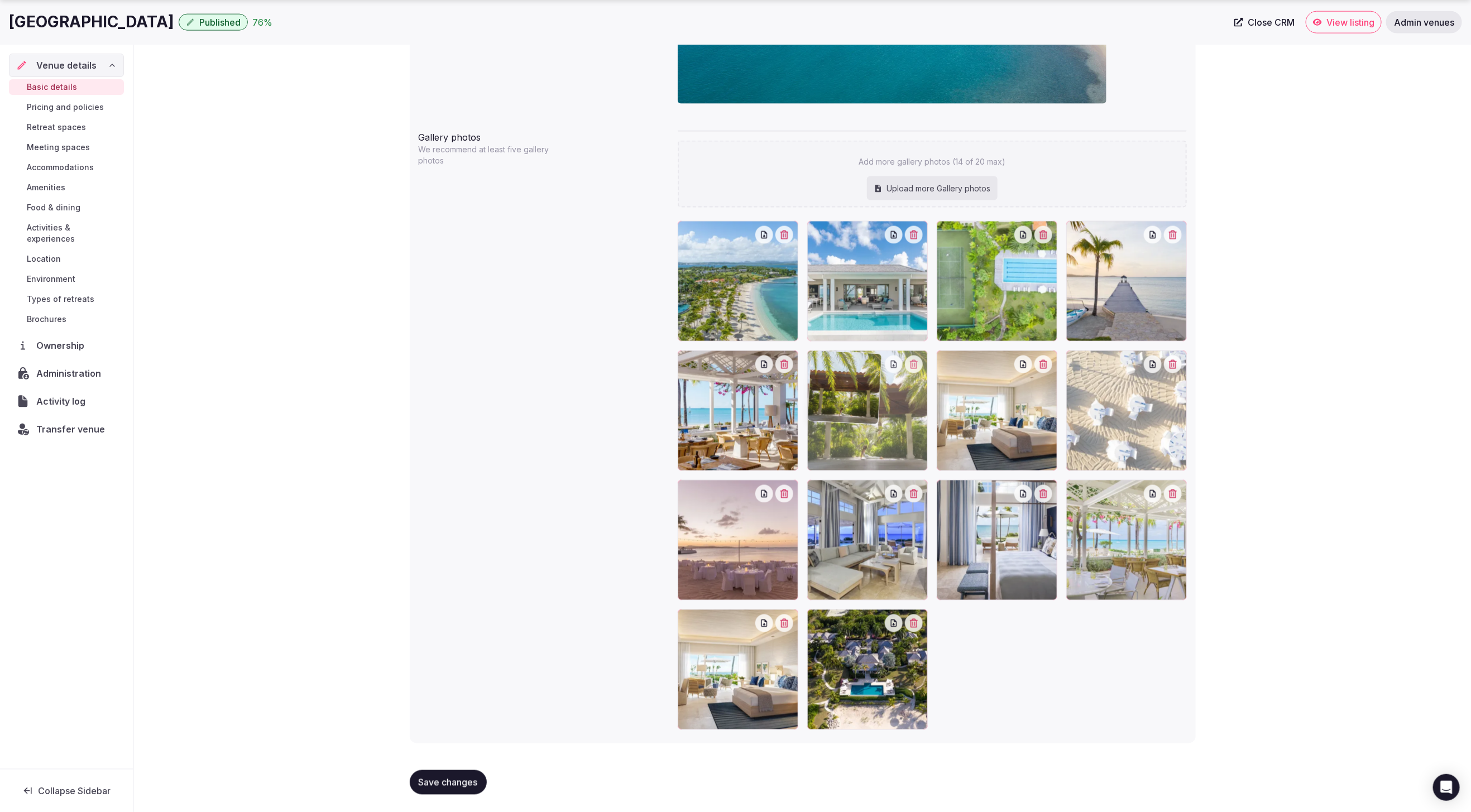
drag, startPoint x: 719, startPoint y: 686, endPoint x: 851, endPoint y: 473, distance: 250.6
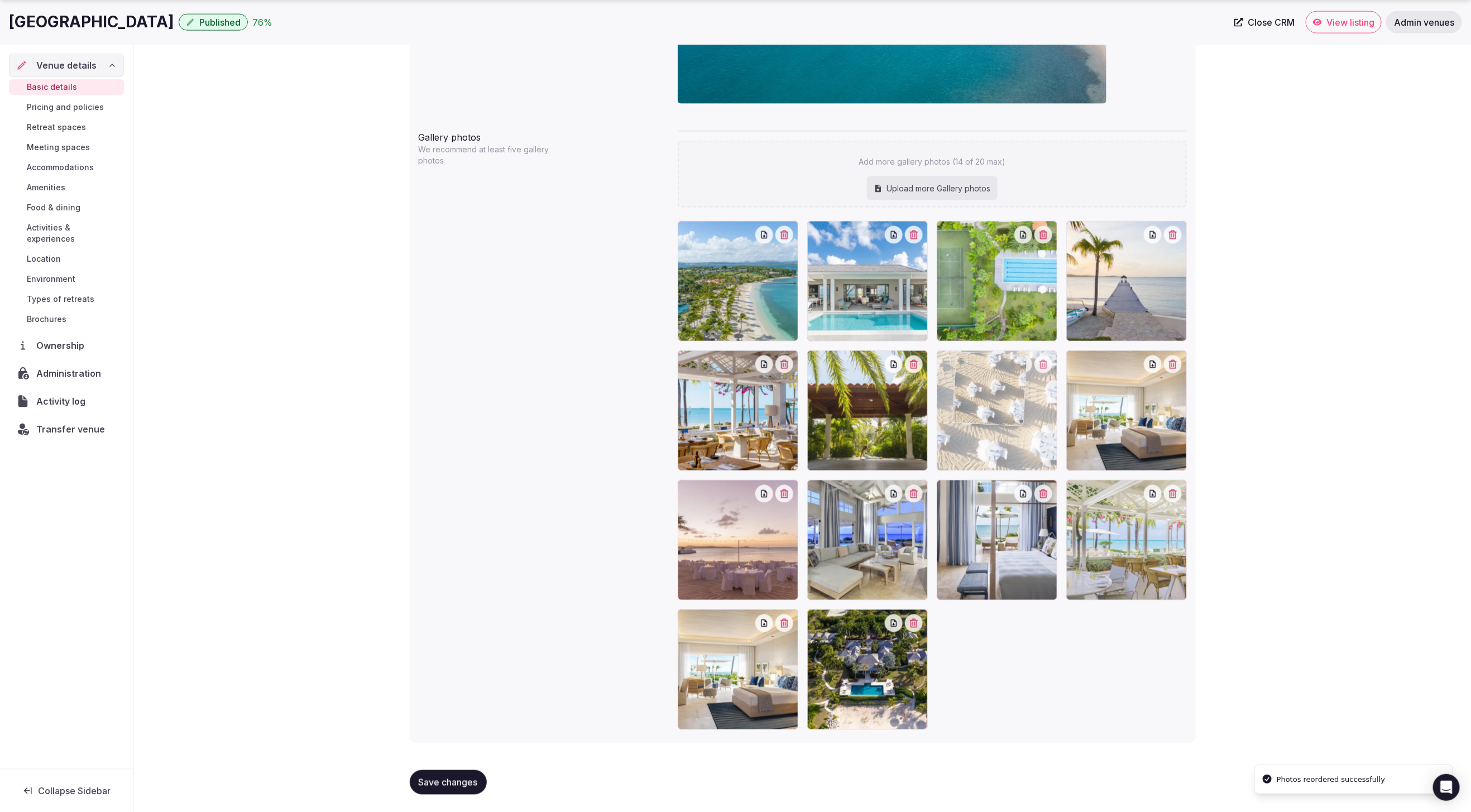
drag, startPoint x: 1130, startPoint y: 444, endPoint x: 1024, endPoint y: 447, distance: 106.0
click at [449, 782] on span "Save changes" at bounding box center [448, 782] width 59 height 11
click at [50, 314] on span "Brochures" at bounding box center [47, 319] width 39 height 11
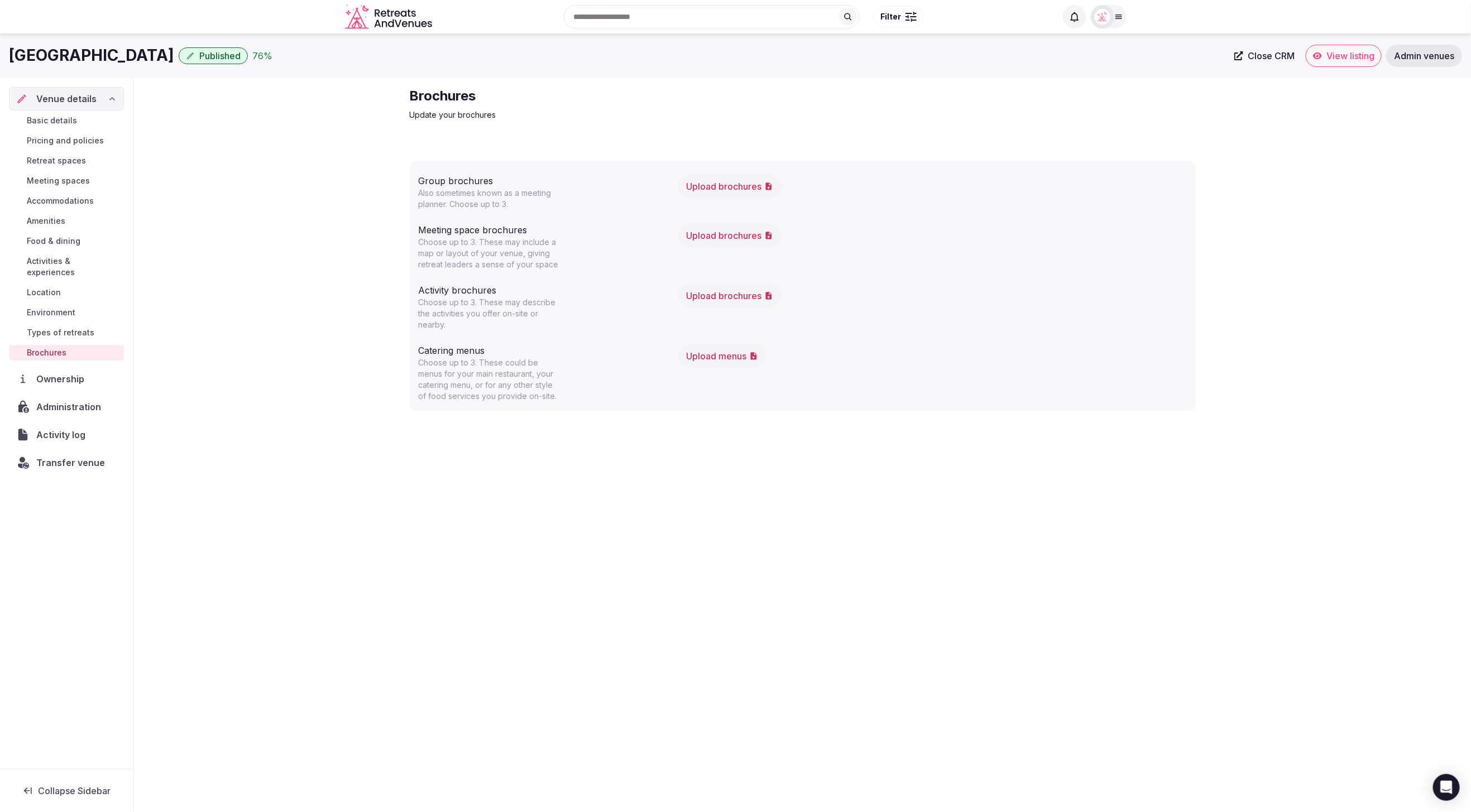
click at [731, 237] on button "Upload brochures" at bounding box center [730, 235] width 105 height 25
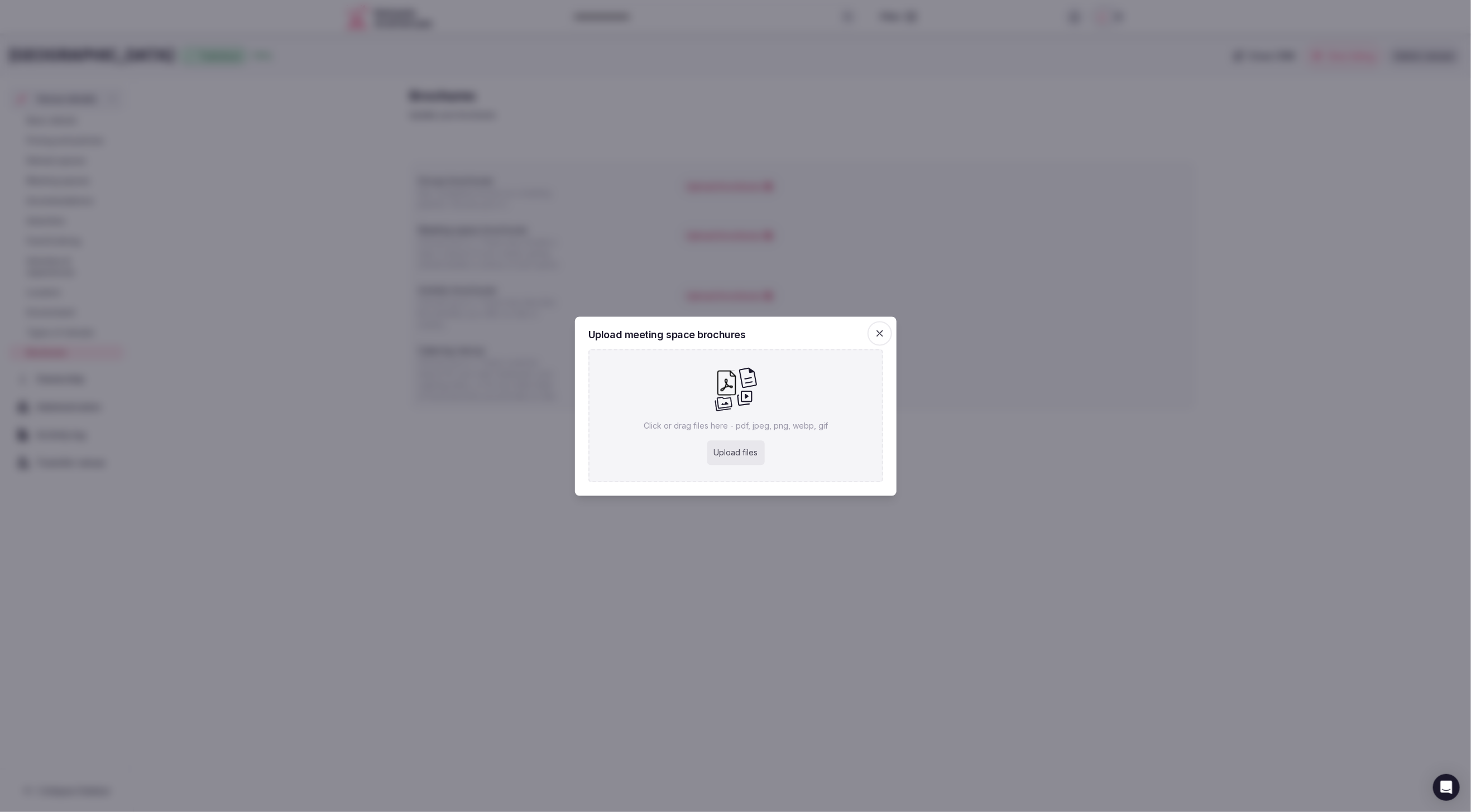
click at [882, 327] on icon "button" at bounding box center [880, 333] width 11 height 11
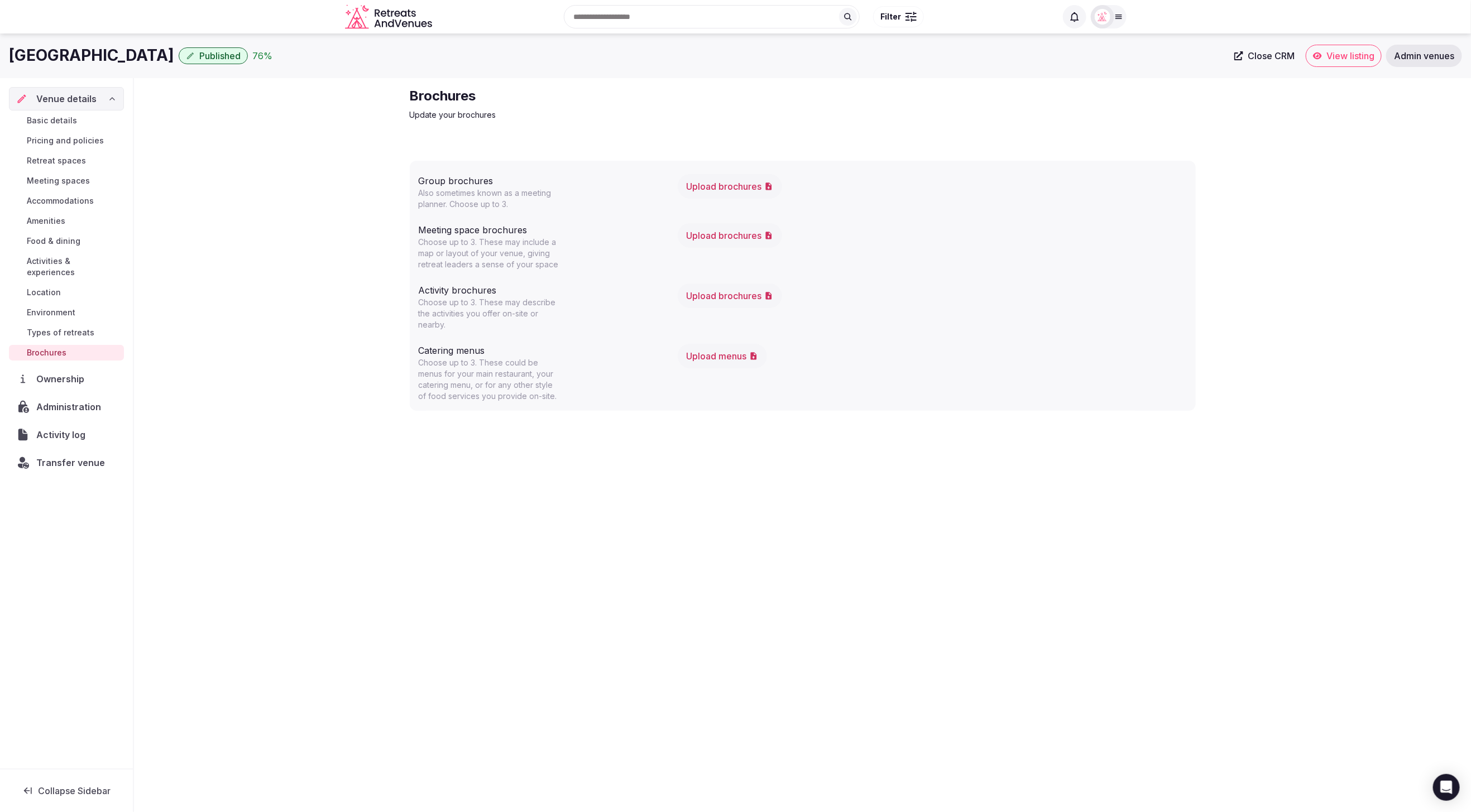
click at [729, 190] on button "Upload brochures" at bounding box center [730, 186] width 105 height 25
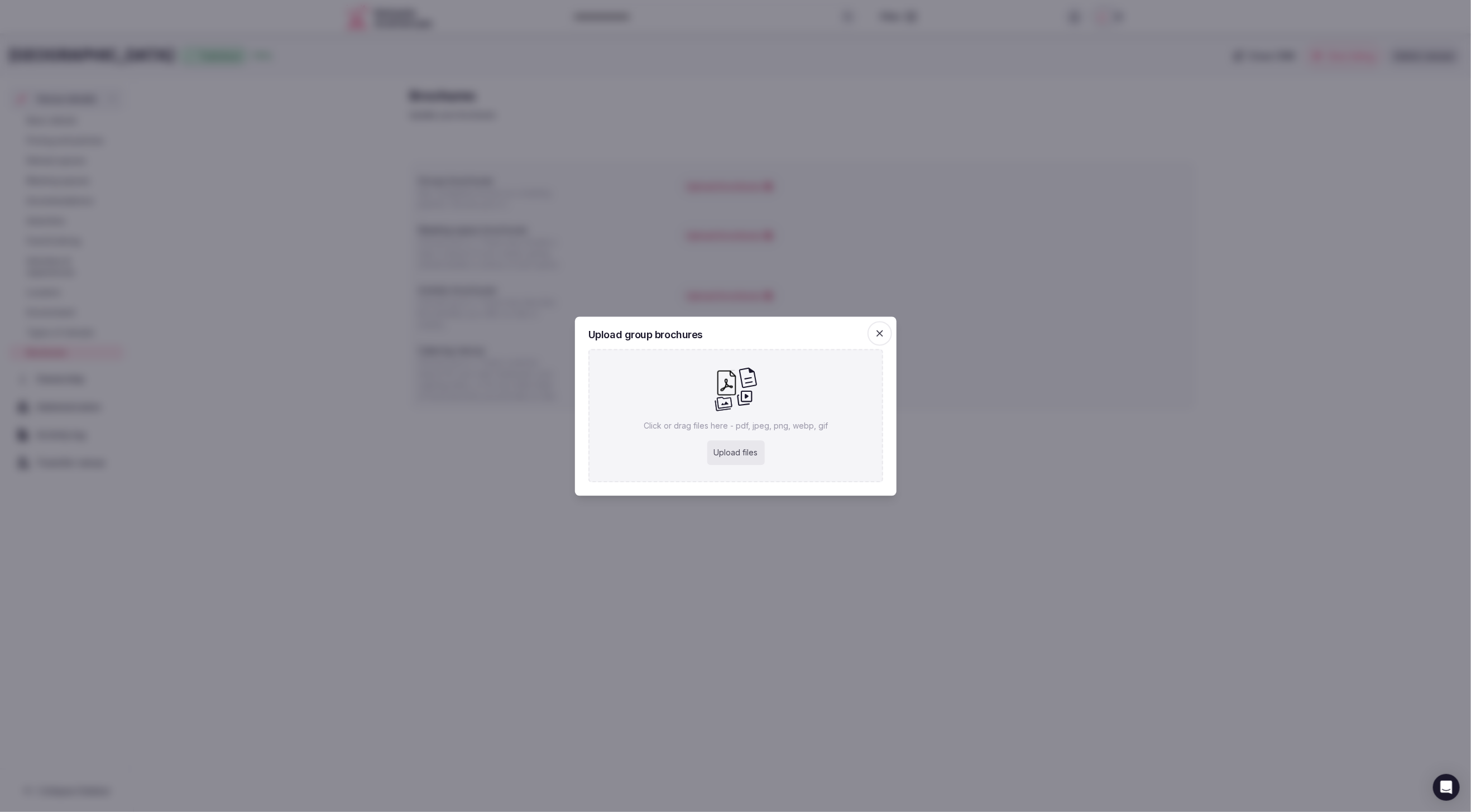
click at [727, 452] on div "Upload files" at bounding box center [736, 453] width 58 height 25
type input "**********"
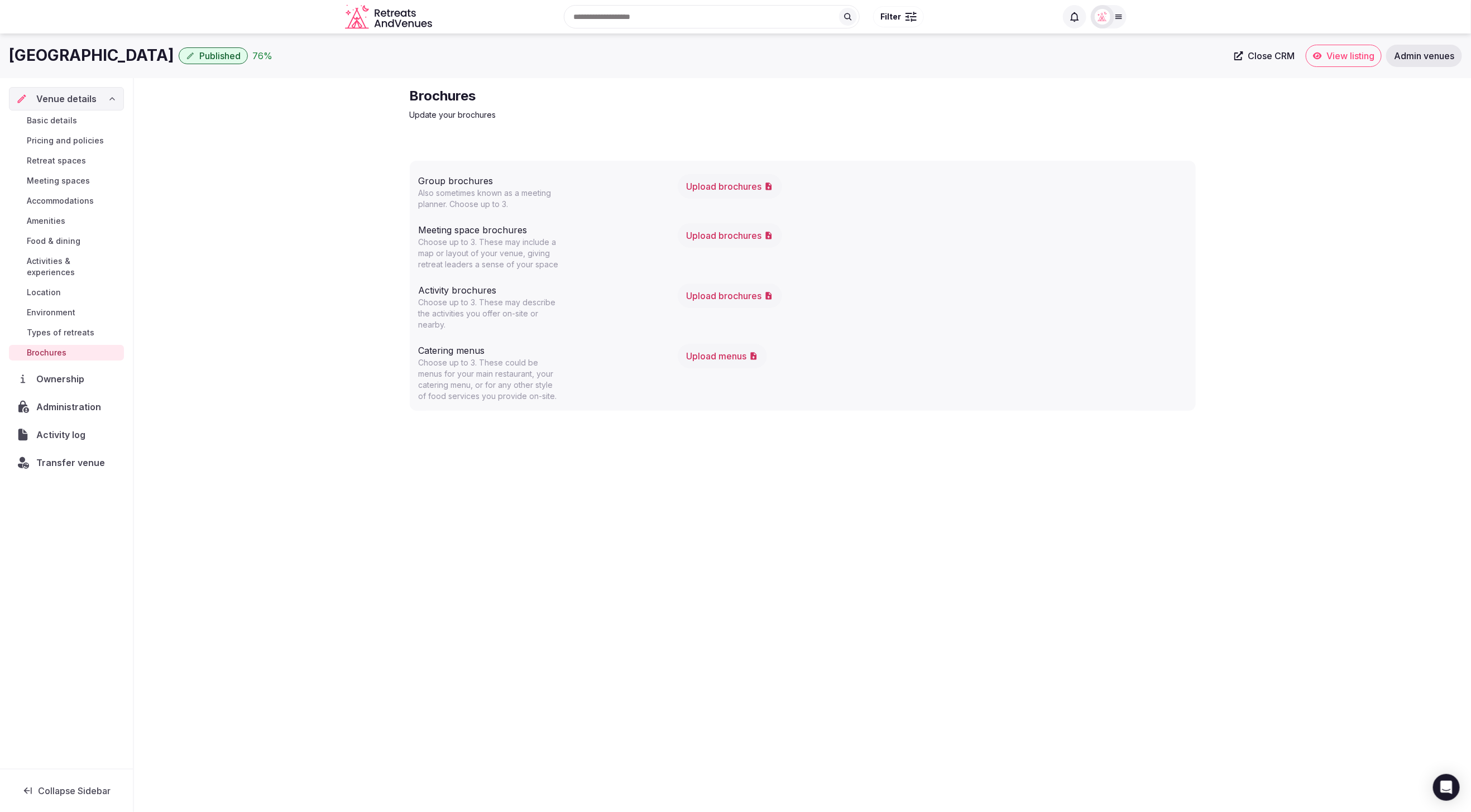
click at [722, 194] on button "Upload brochures" at bounding box center [730, 186] width 105 height 25
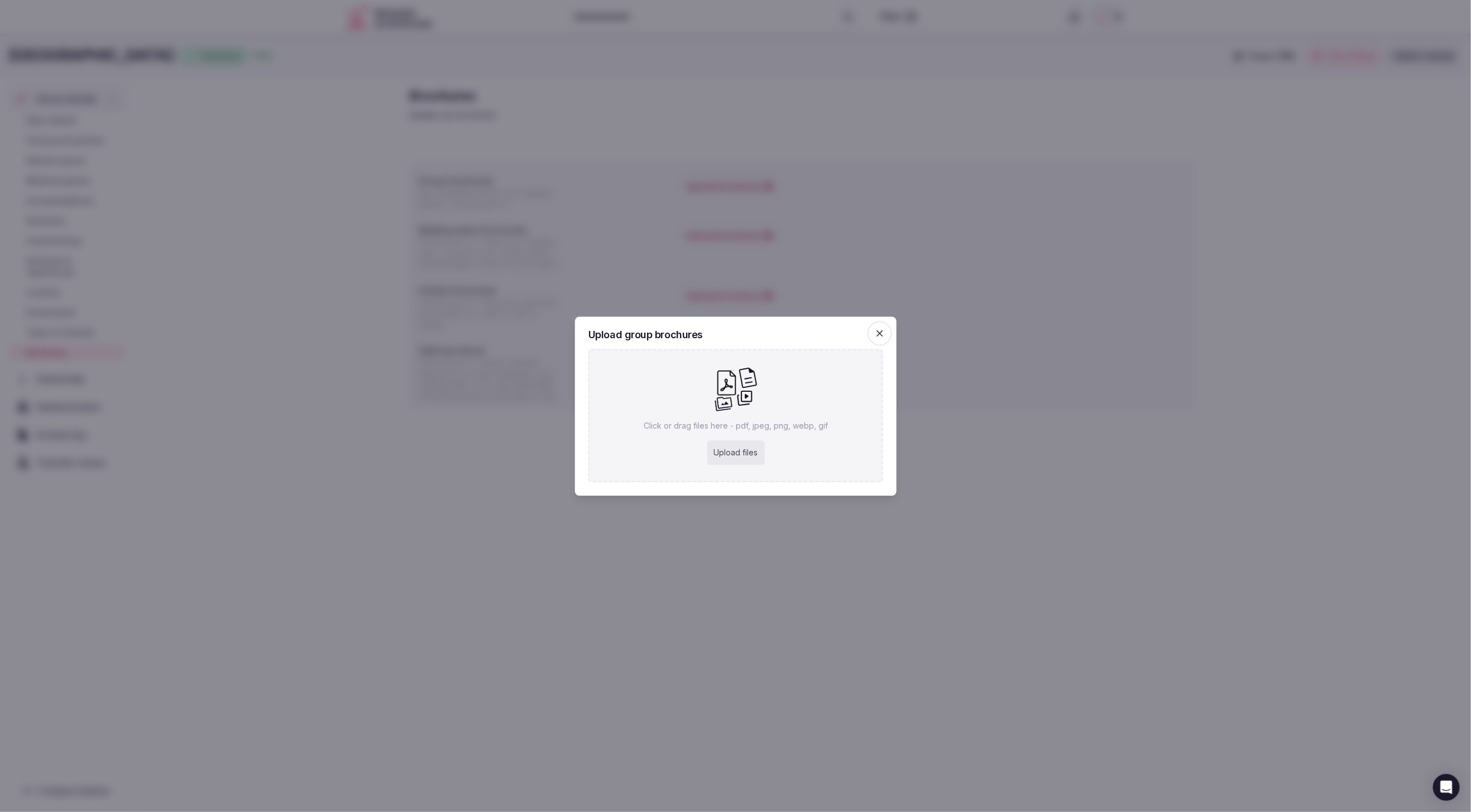
click at [738, 441] on div "Upload files" at bounding box center [736, 453] width 58 height 25
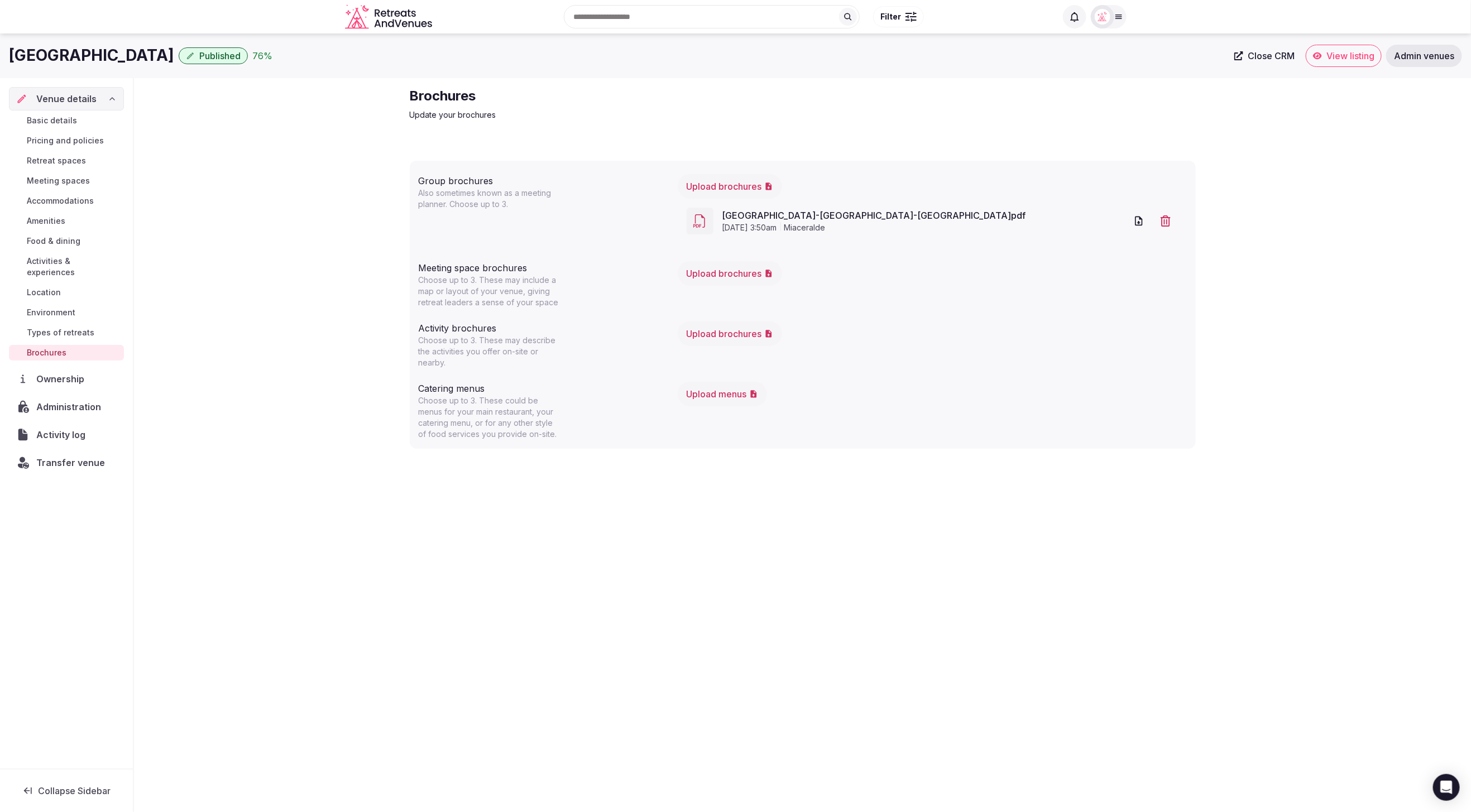
click at [52, 327] on span "Types of retreats" at bounding box center [61, 332] width 67 height 11
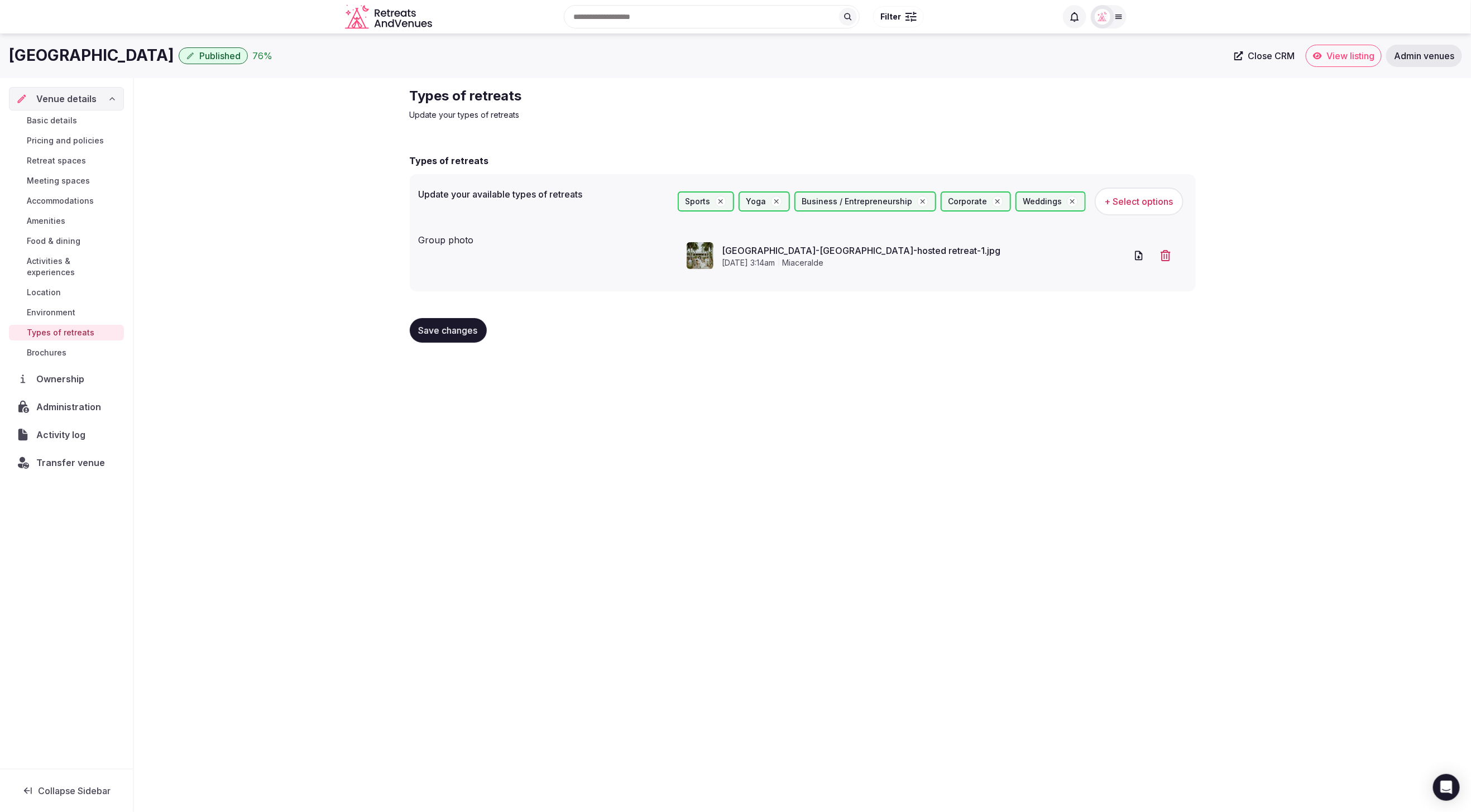
click at [50, 115] on span "Basic details" at bounding box center [52, 120] width 50 height 11
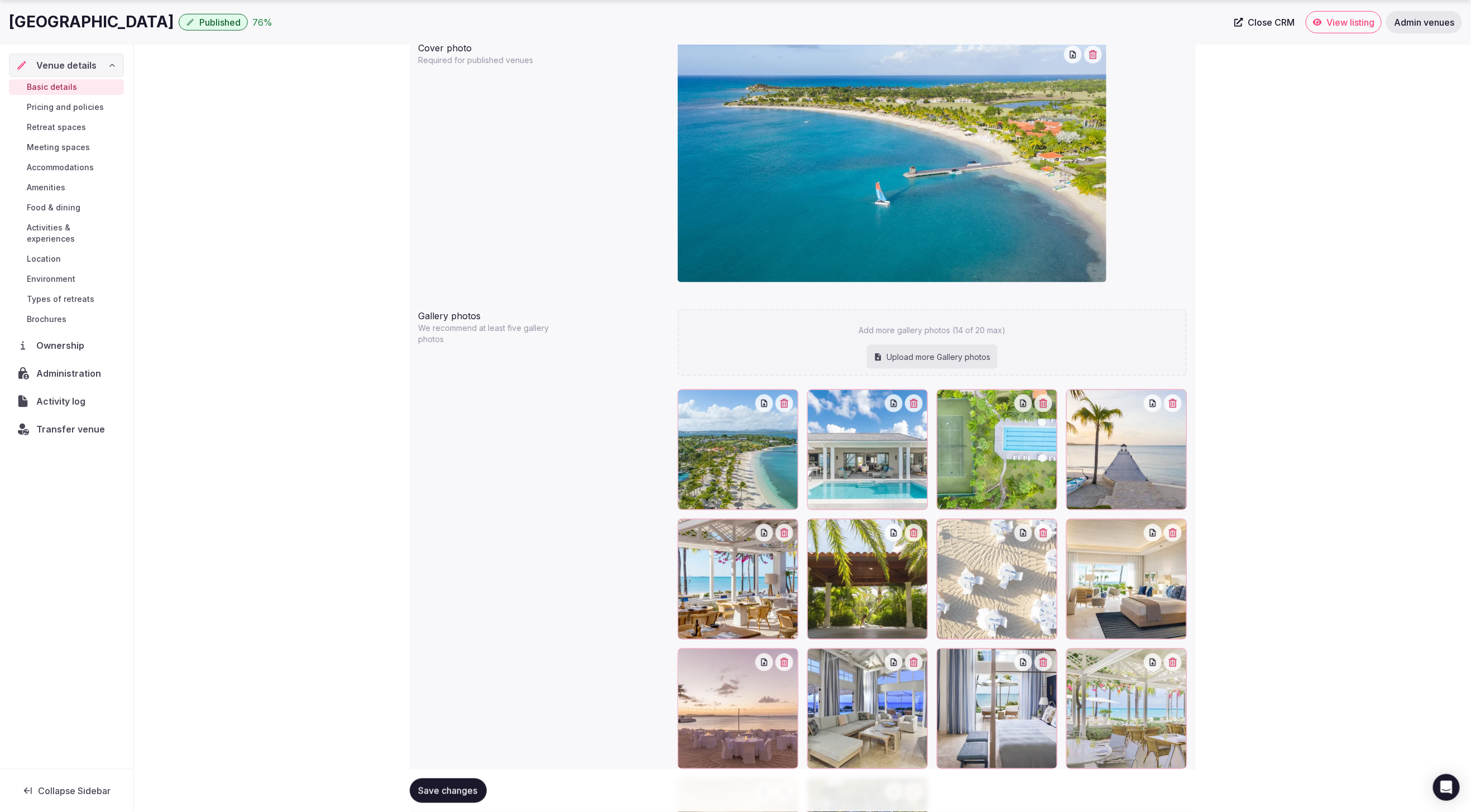
scroll to position [1066, 0]
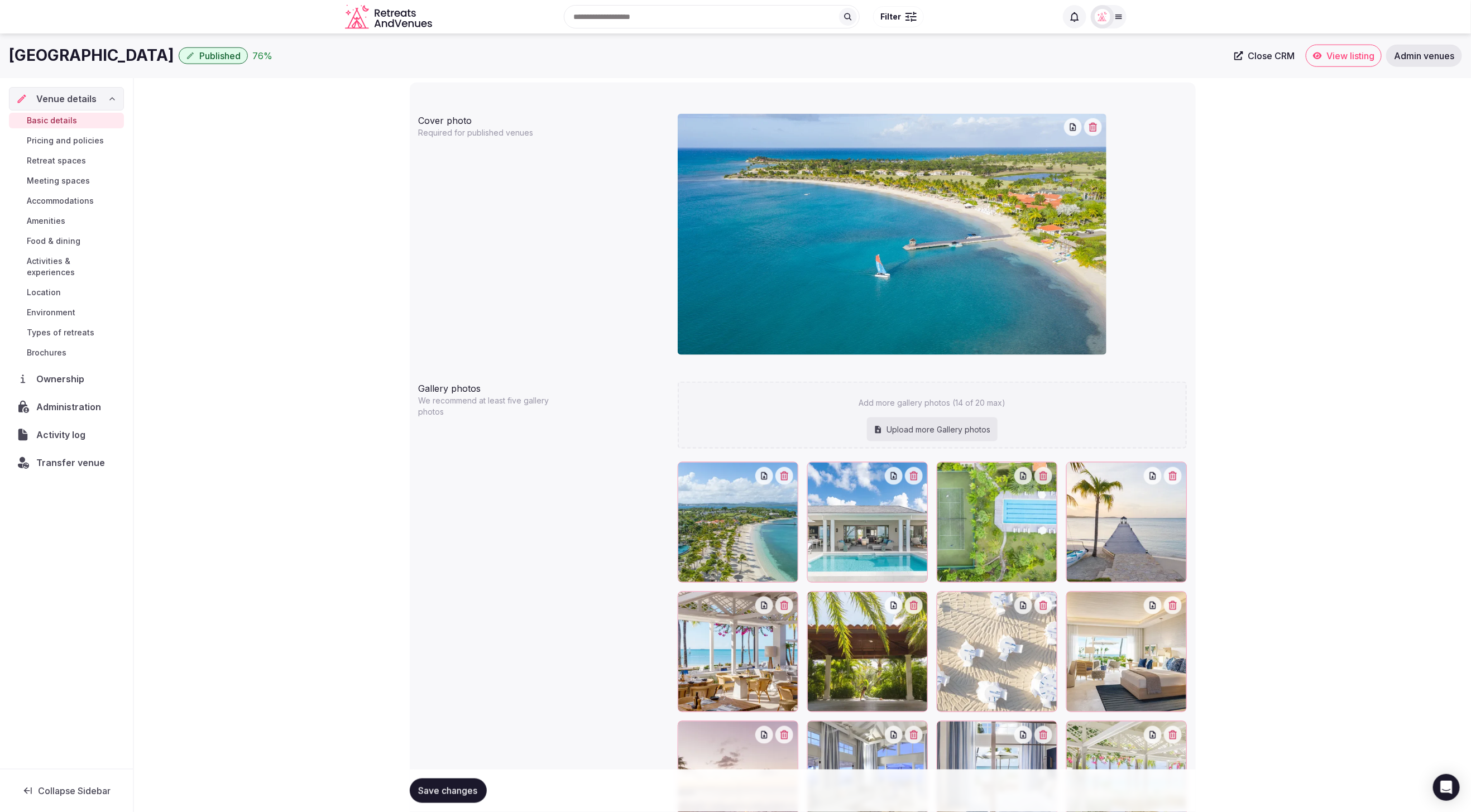
scroll to position [678, 0]
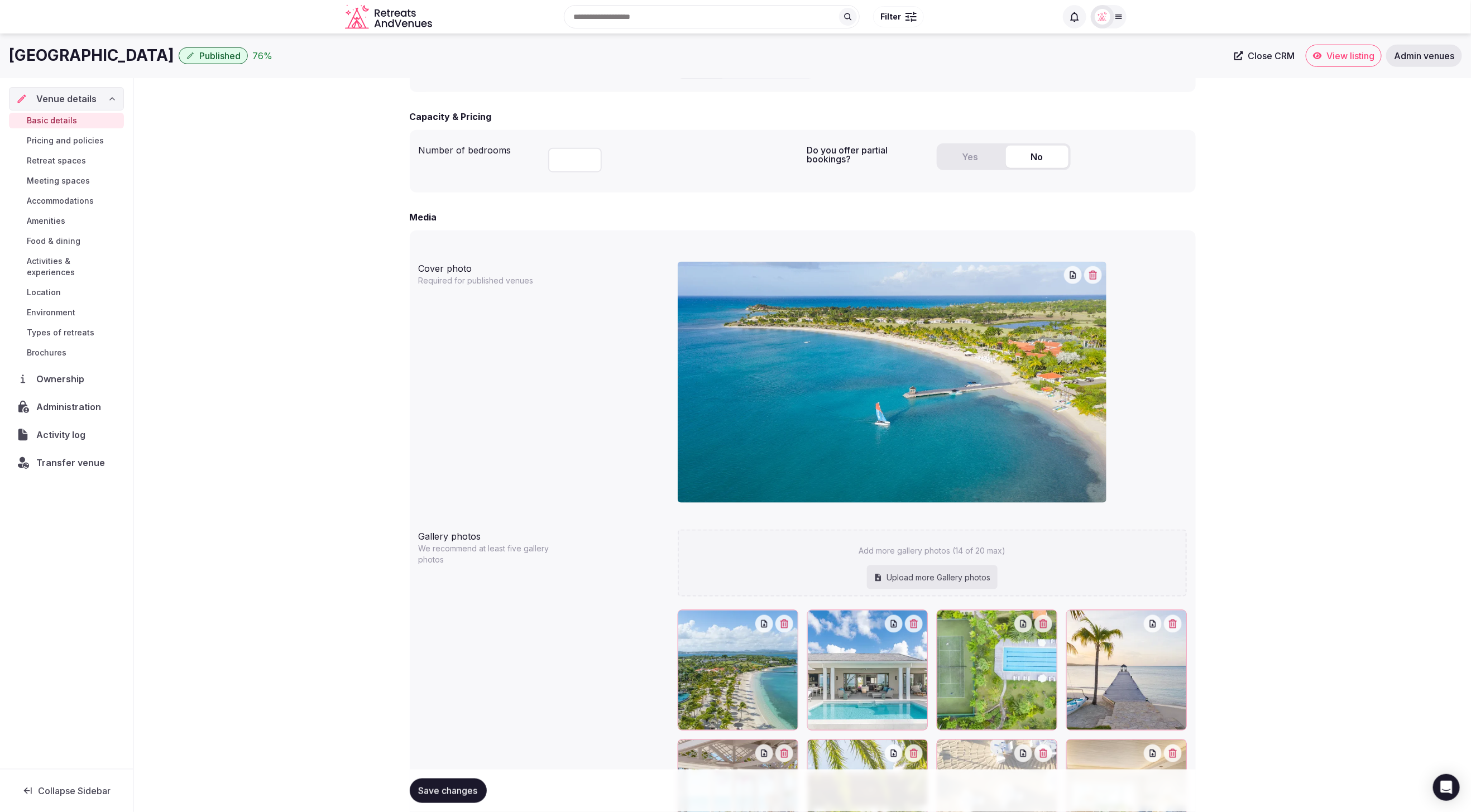
click at [260, 188] on div "**********" at bounding box center [802, 301] width 1337 height 1801
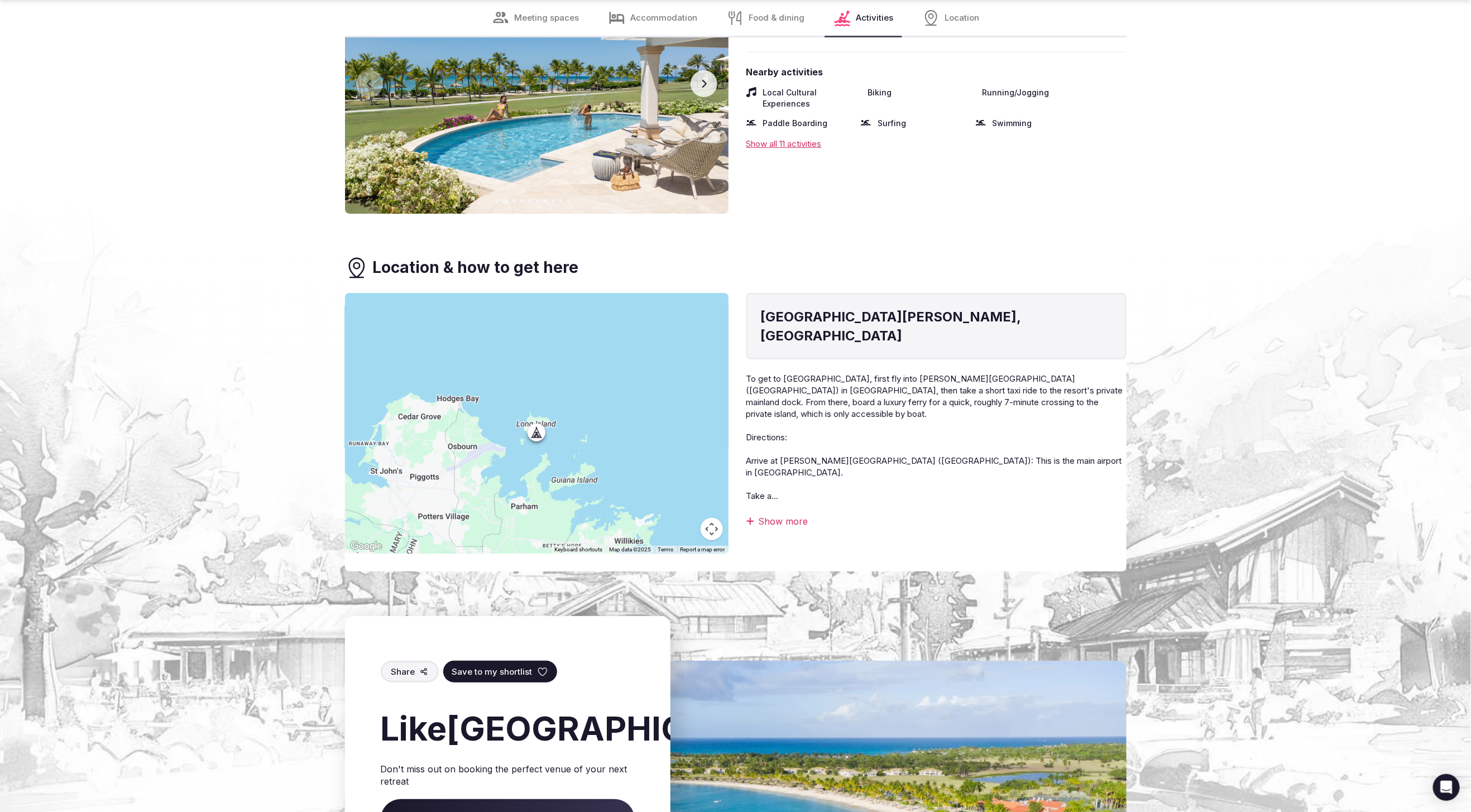
scroll to position [3043, 0]
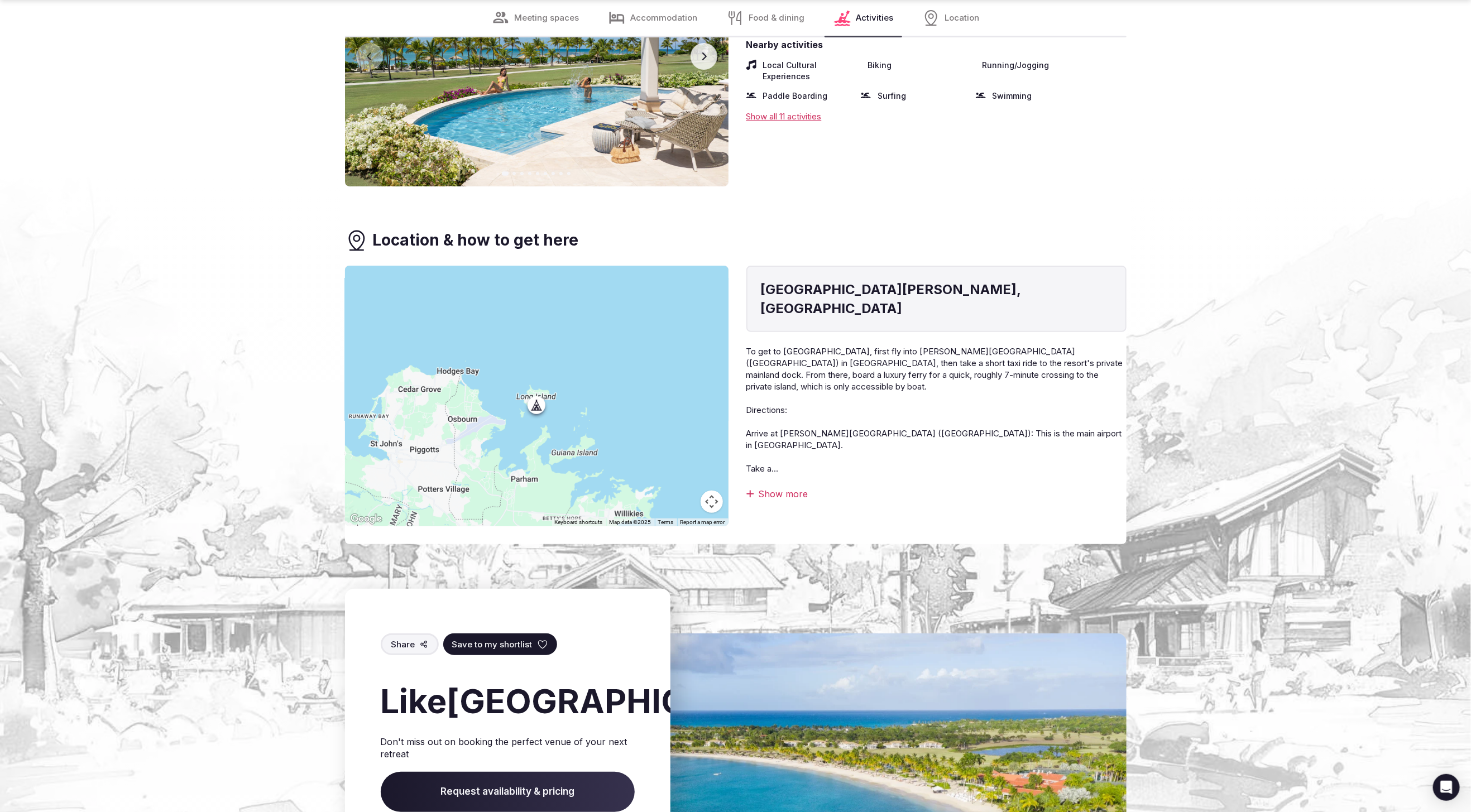
click at [780, 487] on div "Show more" at bounding box center [937, 493] width 380 height 12
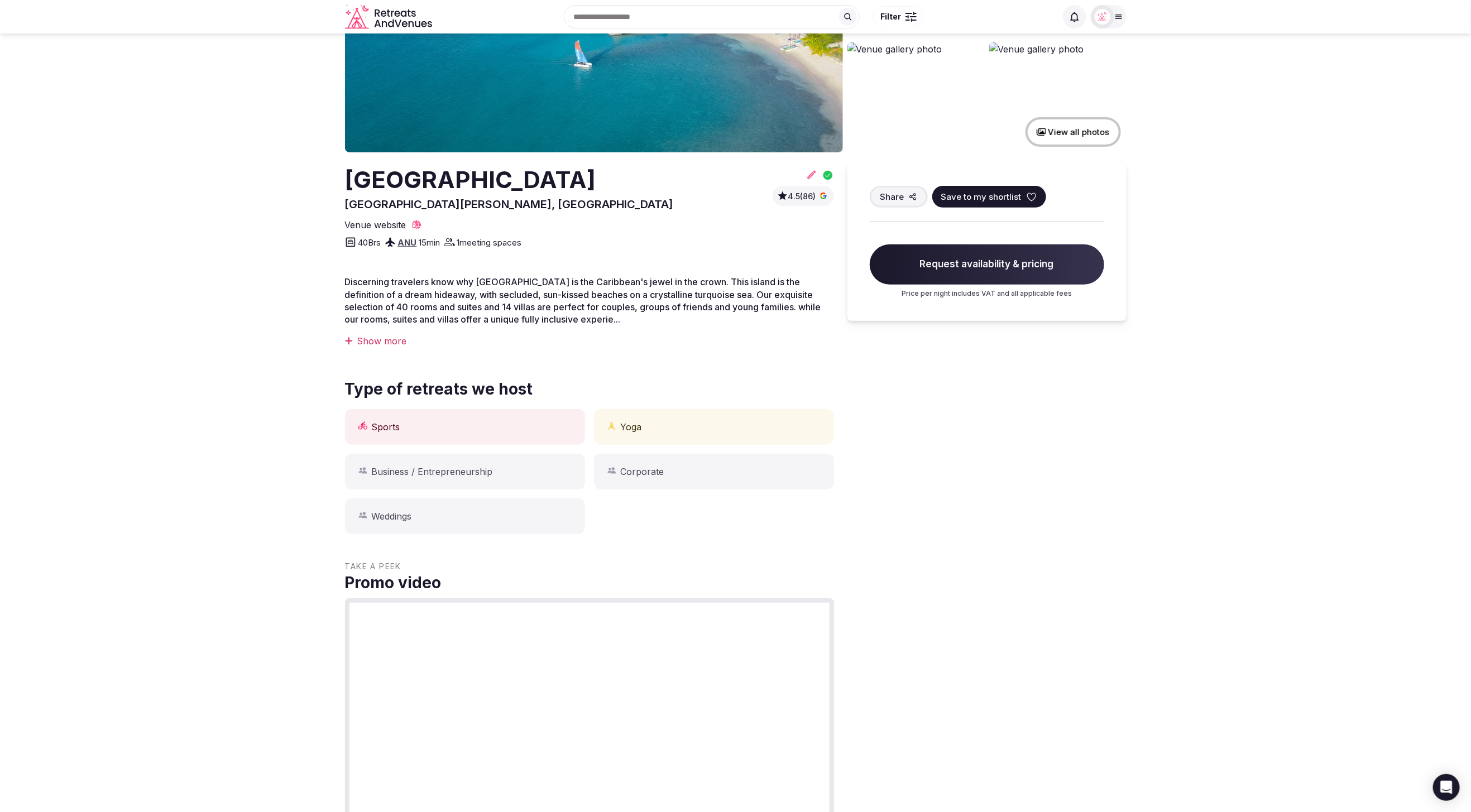
scroll to position [0, 0]
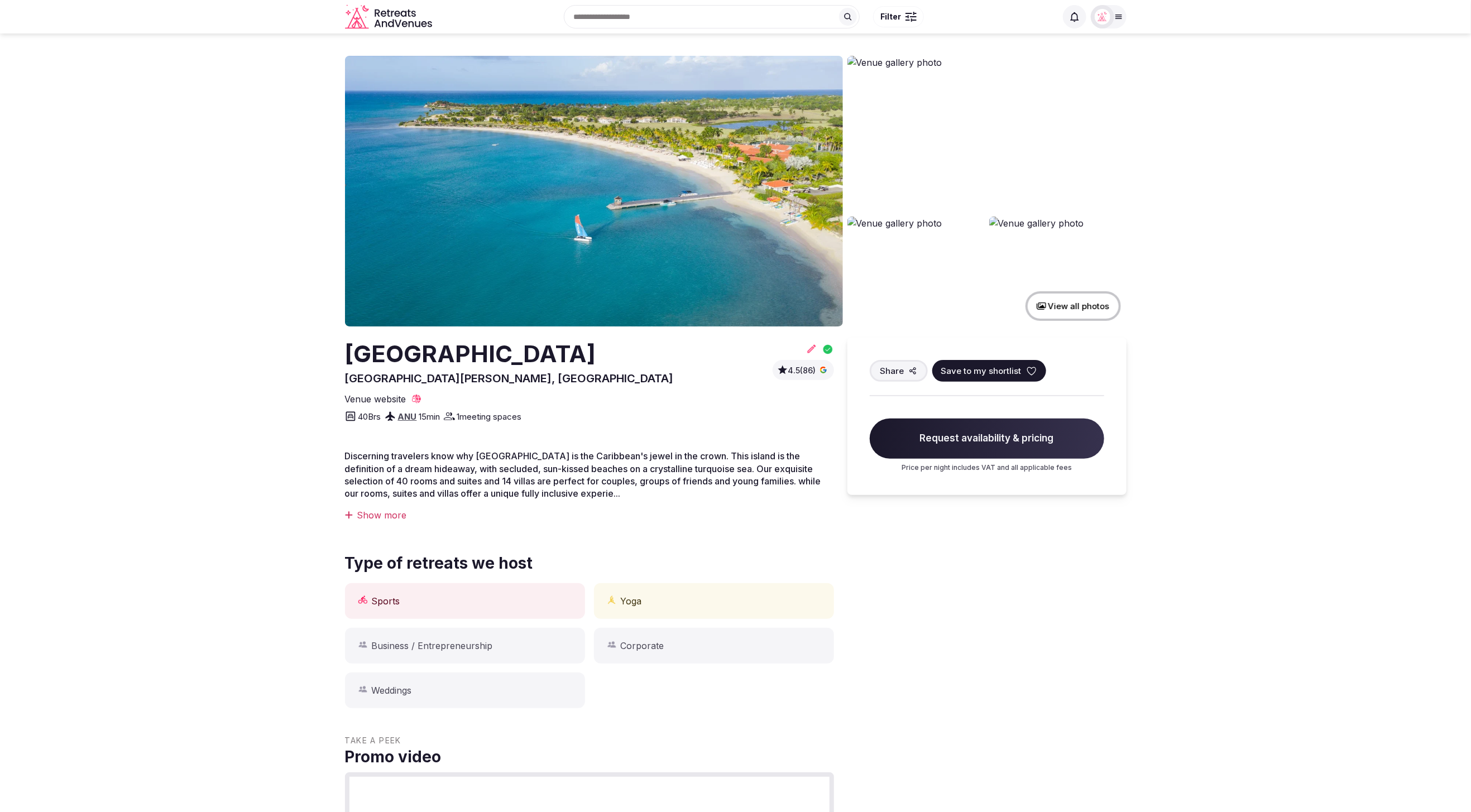
click at [1241, 246] on section "View all photos [GEOGRAPHIC_DATA] [GEOGRAPHIC_DATA][PERSON_NAME], [GEOGRAPHIC_D…" at bounding box center [736, 795] width 1471 height 1523
click at [938, 112] on img at bounding box center [987, 134] width 279 height 156
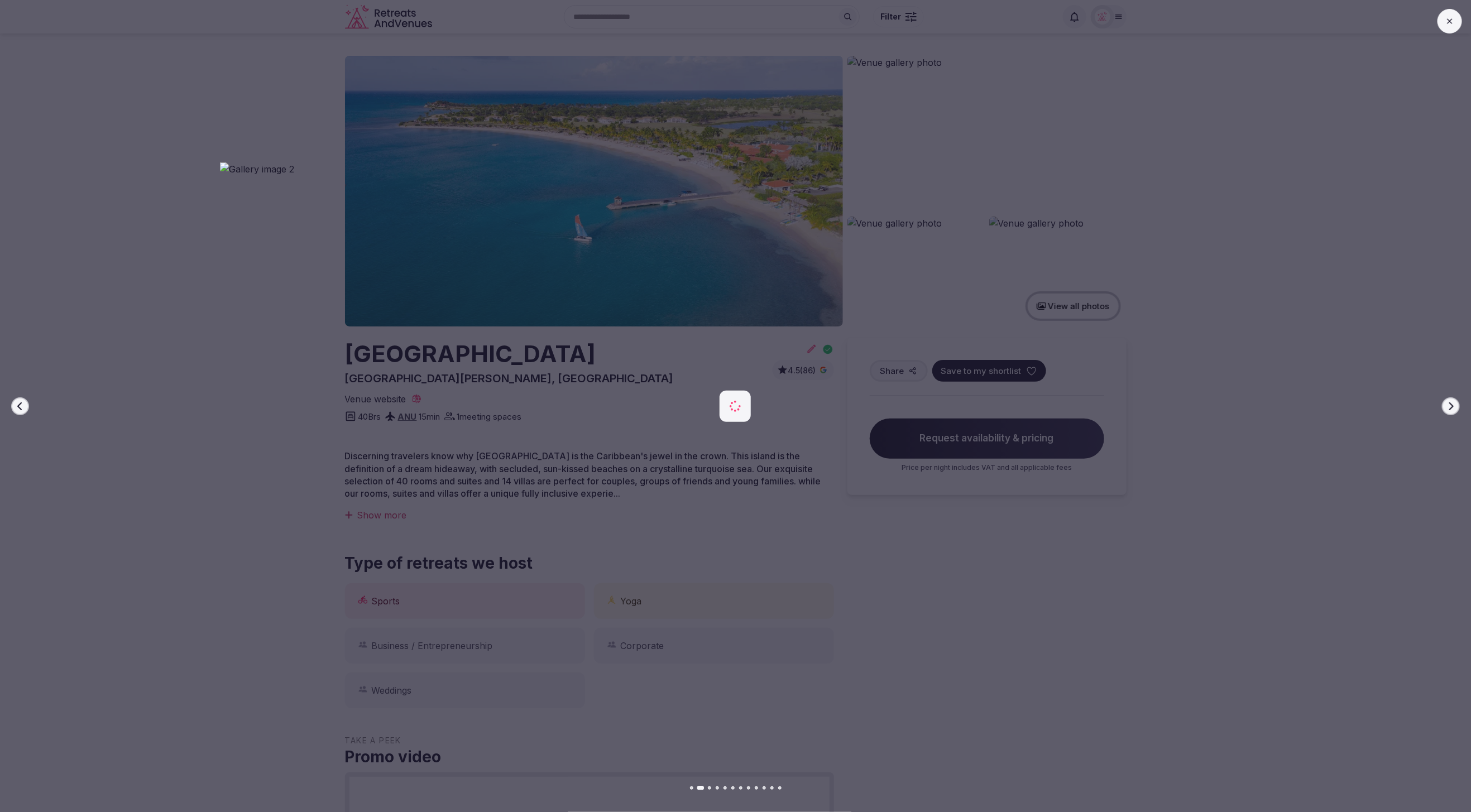
click at [1448, 20] on icon at bounding box center [1450, 21] width 9 height 9
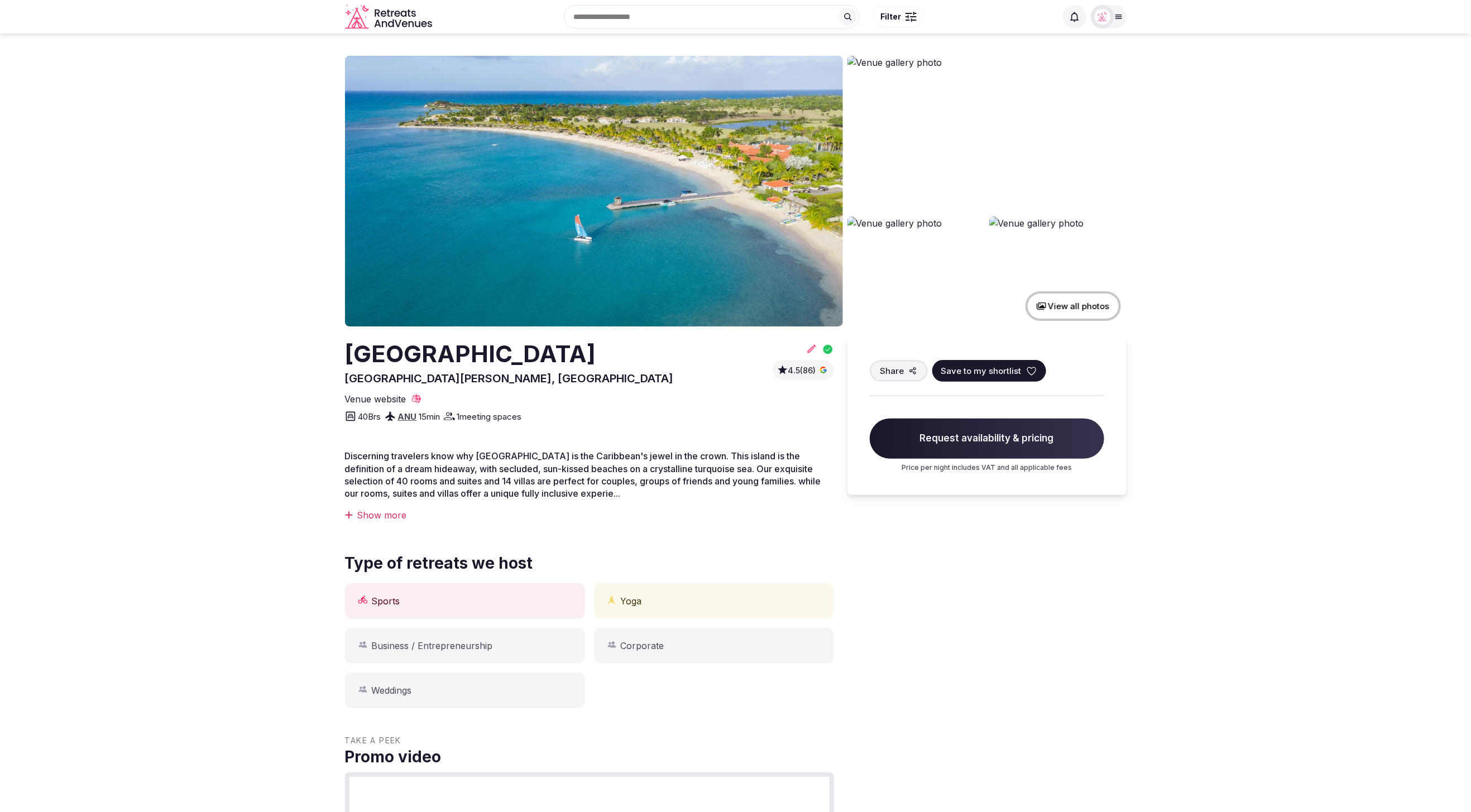
click at [1054, 311] on button "View all photos" at bounding box center [1073, 306] width 96 height 29
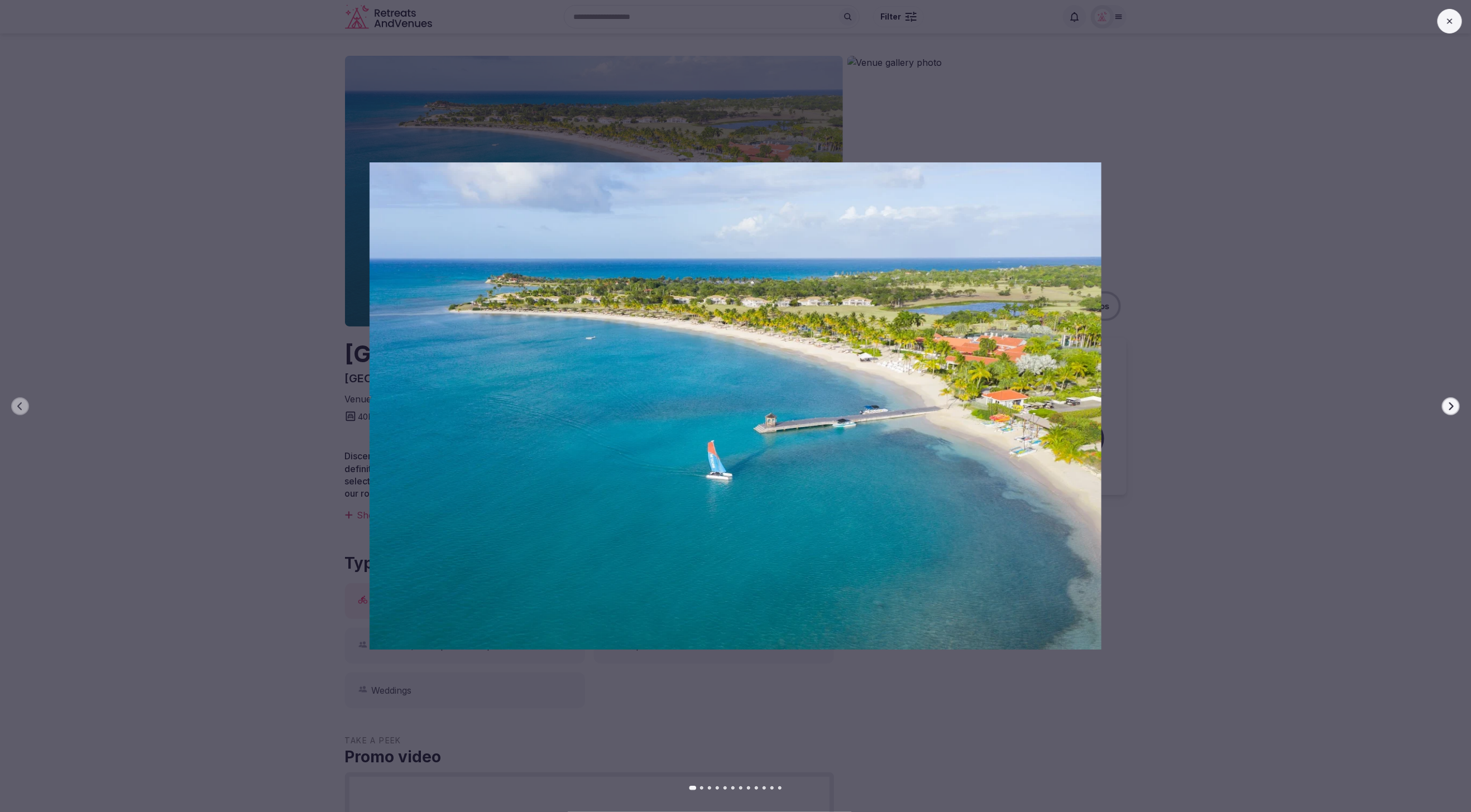
click at [1453, 407] on icon "button" at bounding box center [1451, 406] width 4 height 8
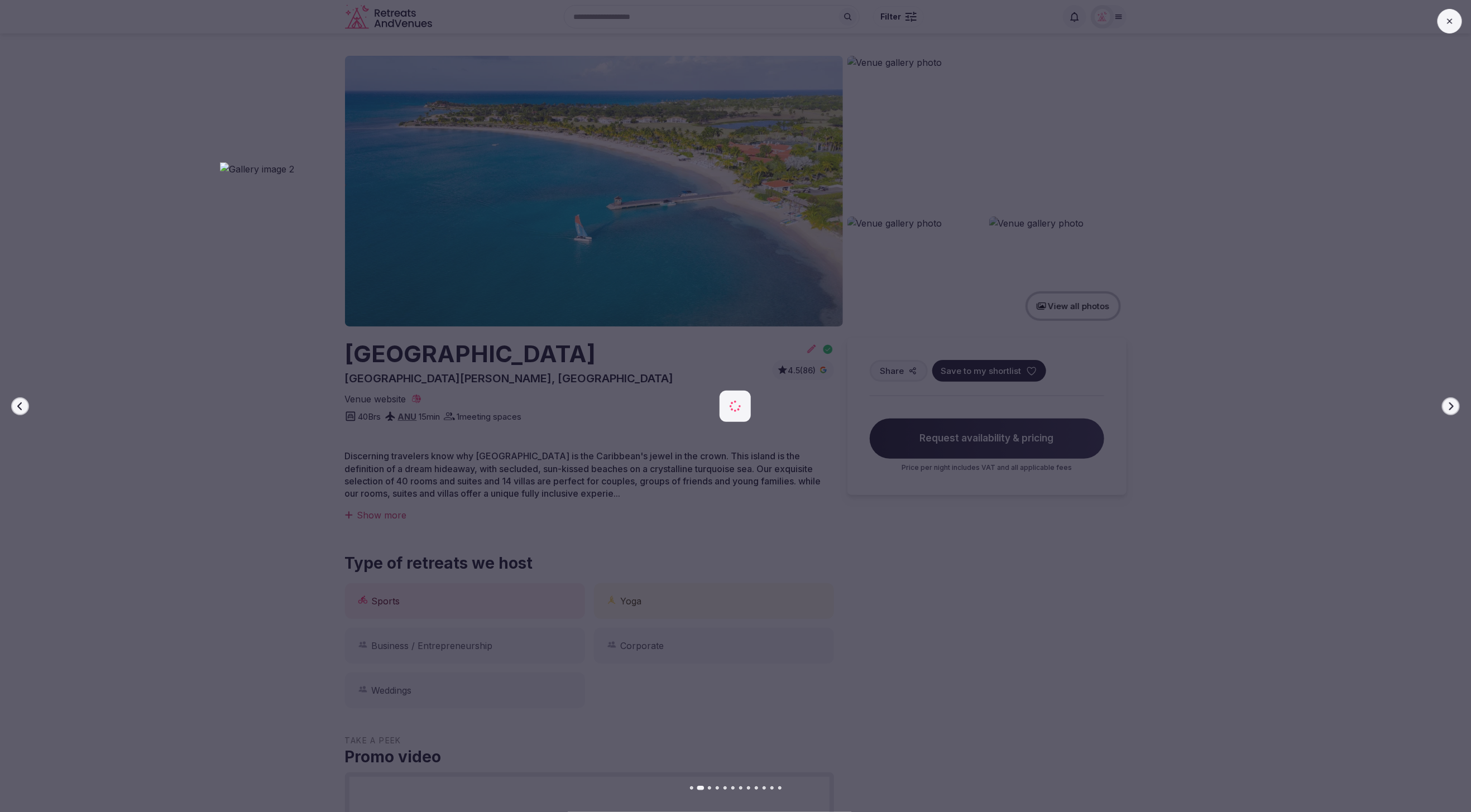
click at [1453, 407] on icon "button" at bounding box center [1451, 406] width 4 height 8
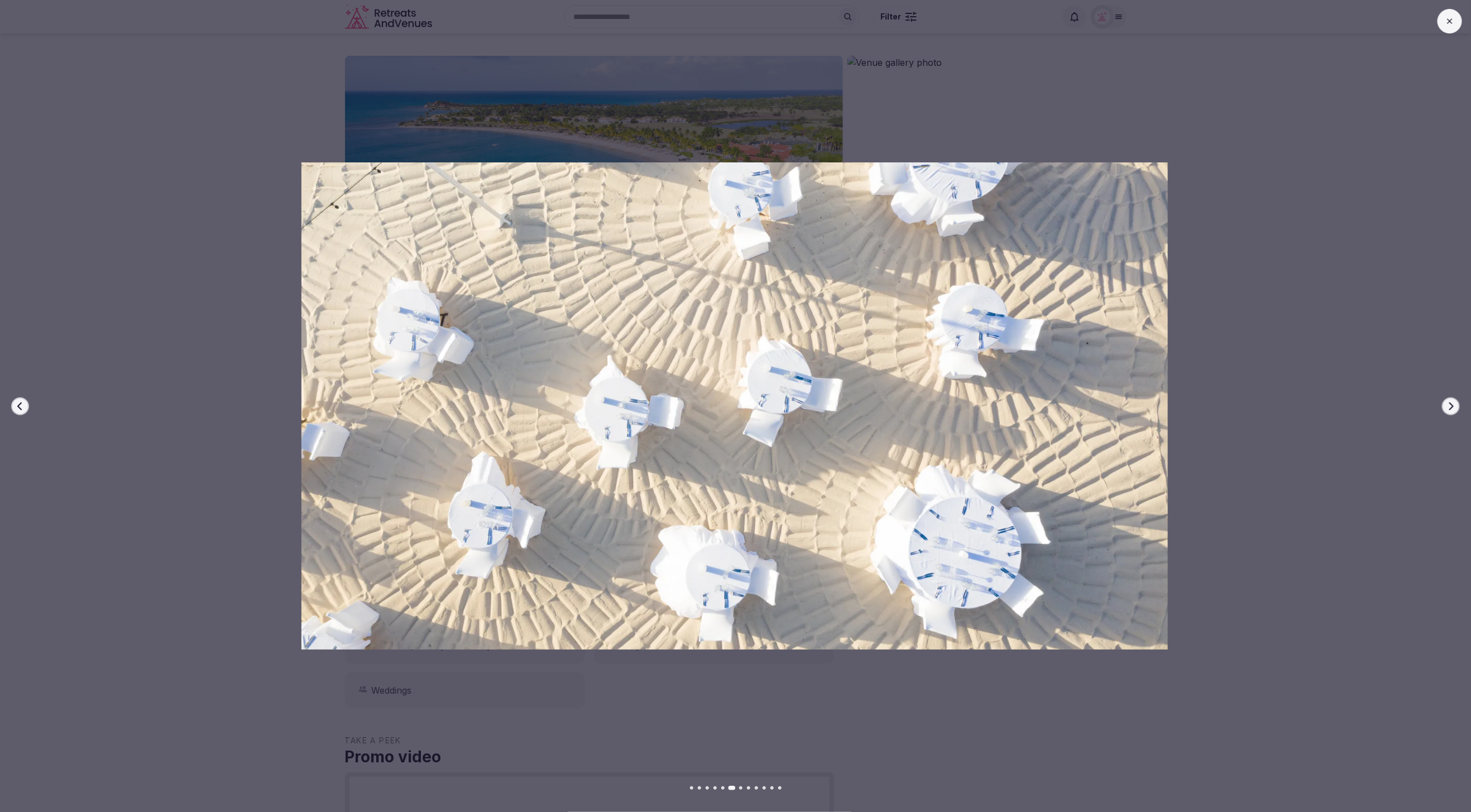
click at [1453, 407] on icon "button" at bounding box center [1451, 406] width 4 height 8
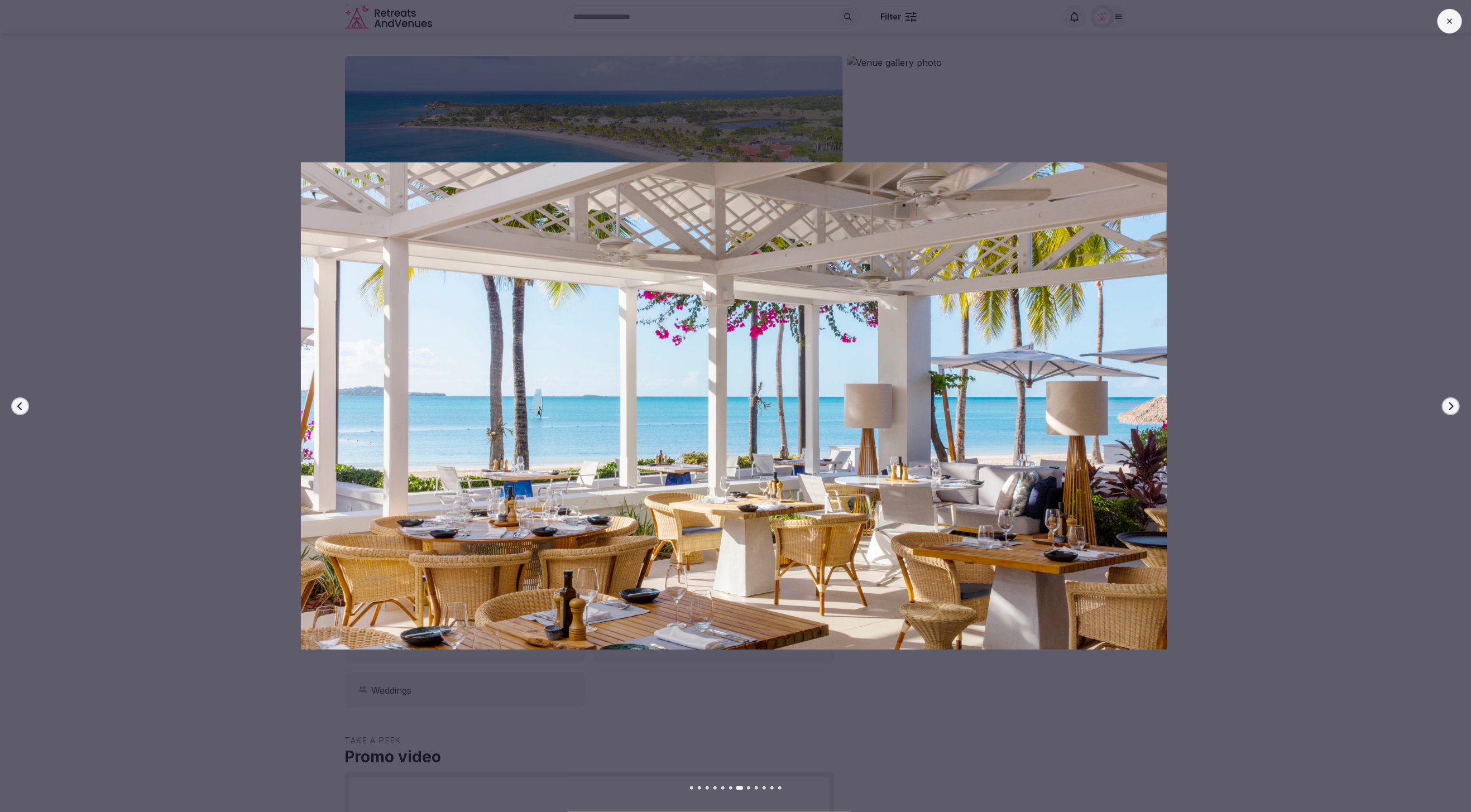
click at [1453, 407] on icon "button" at bounding box center [1451, 406] width 4 height 8
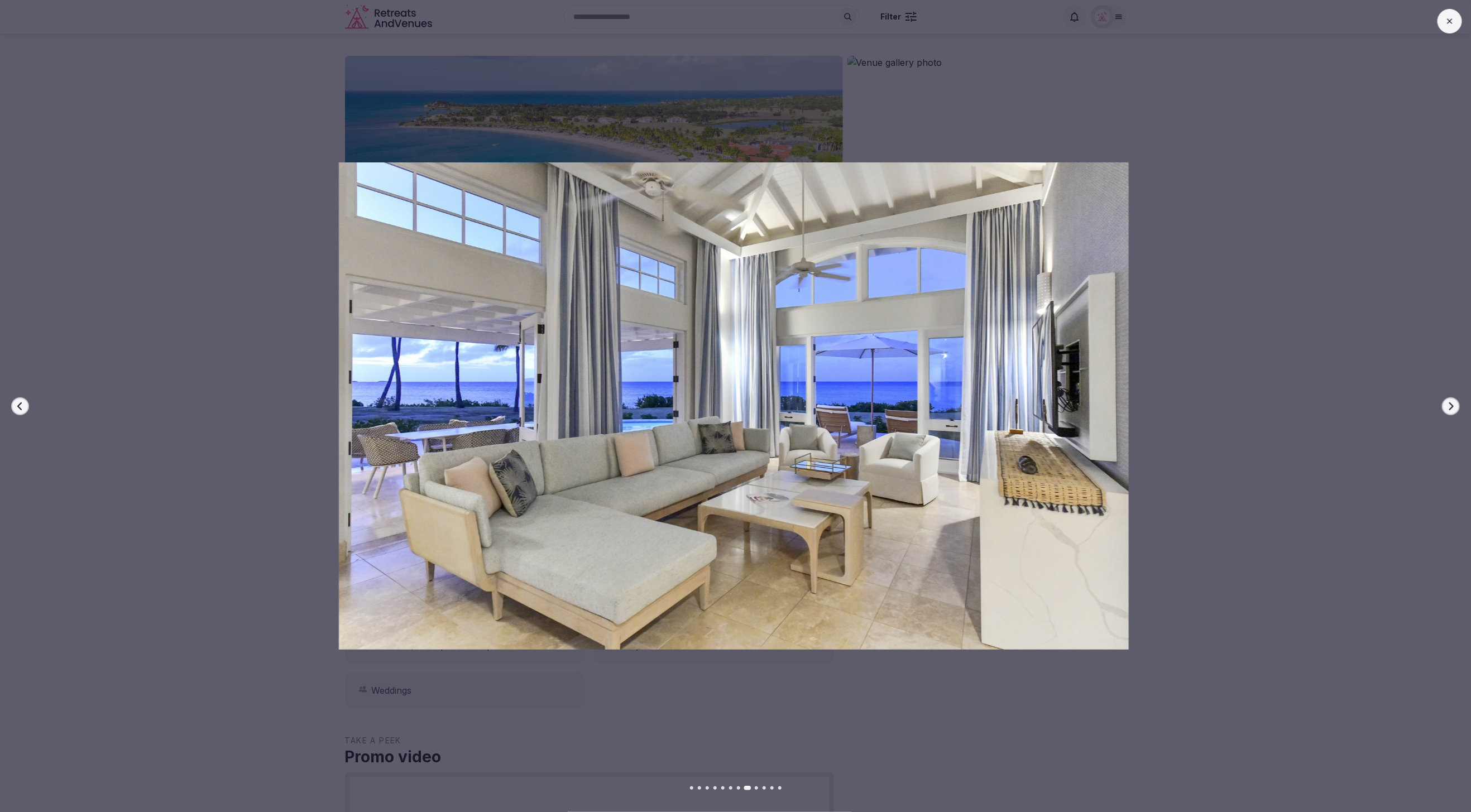
click at [1453, 407] on icon "button" at bounding box center [1451, 406] width 4 height 8
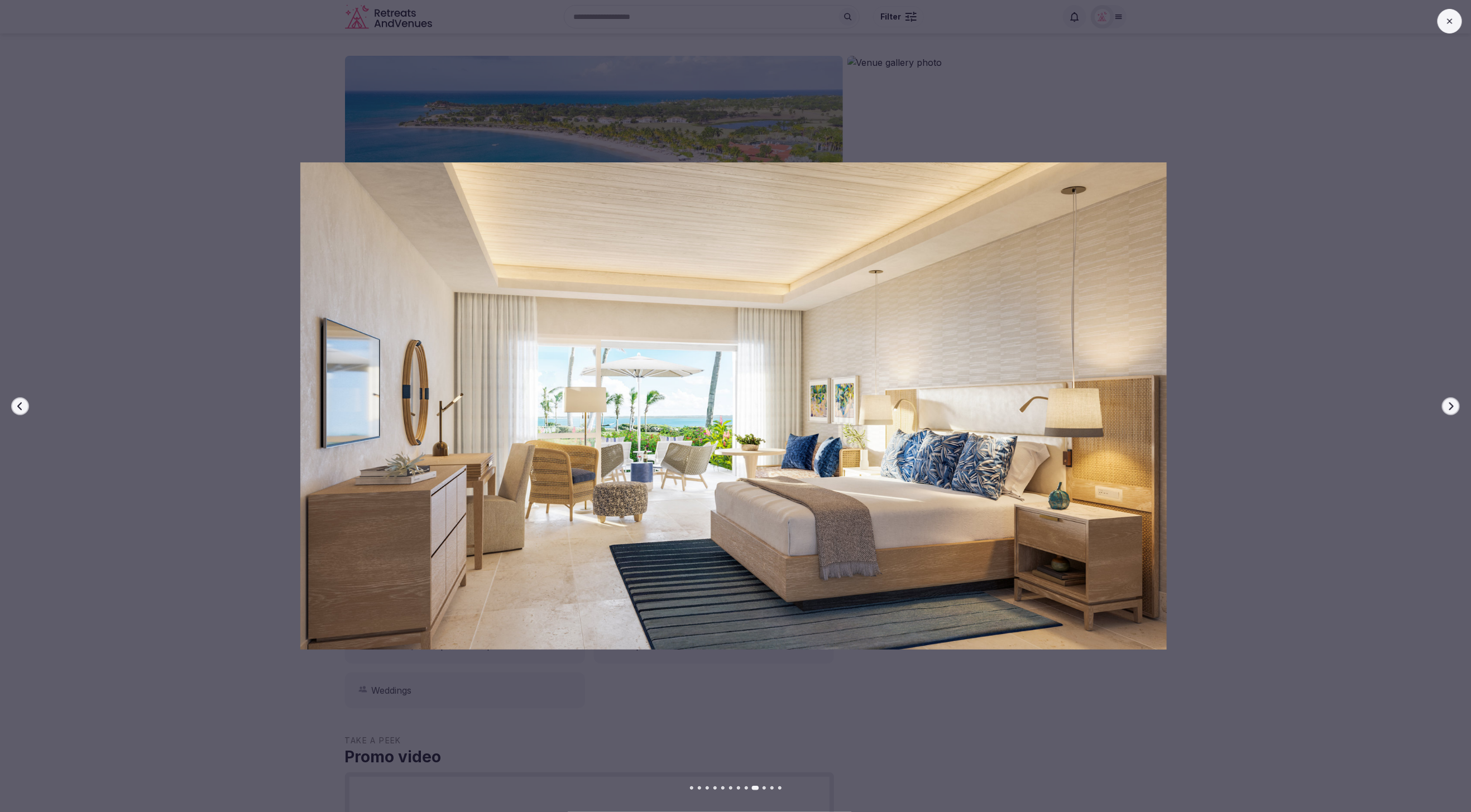
click at [1453, 407] on icon "button" at bounding box center [1451, 406] width 4 height 8
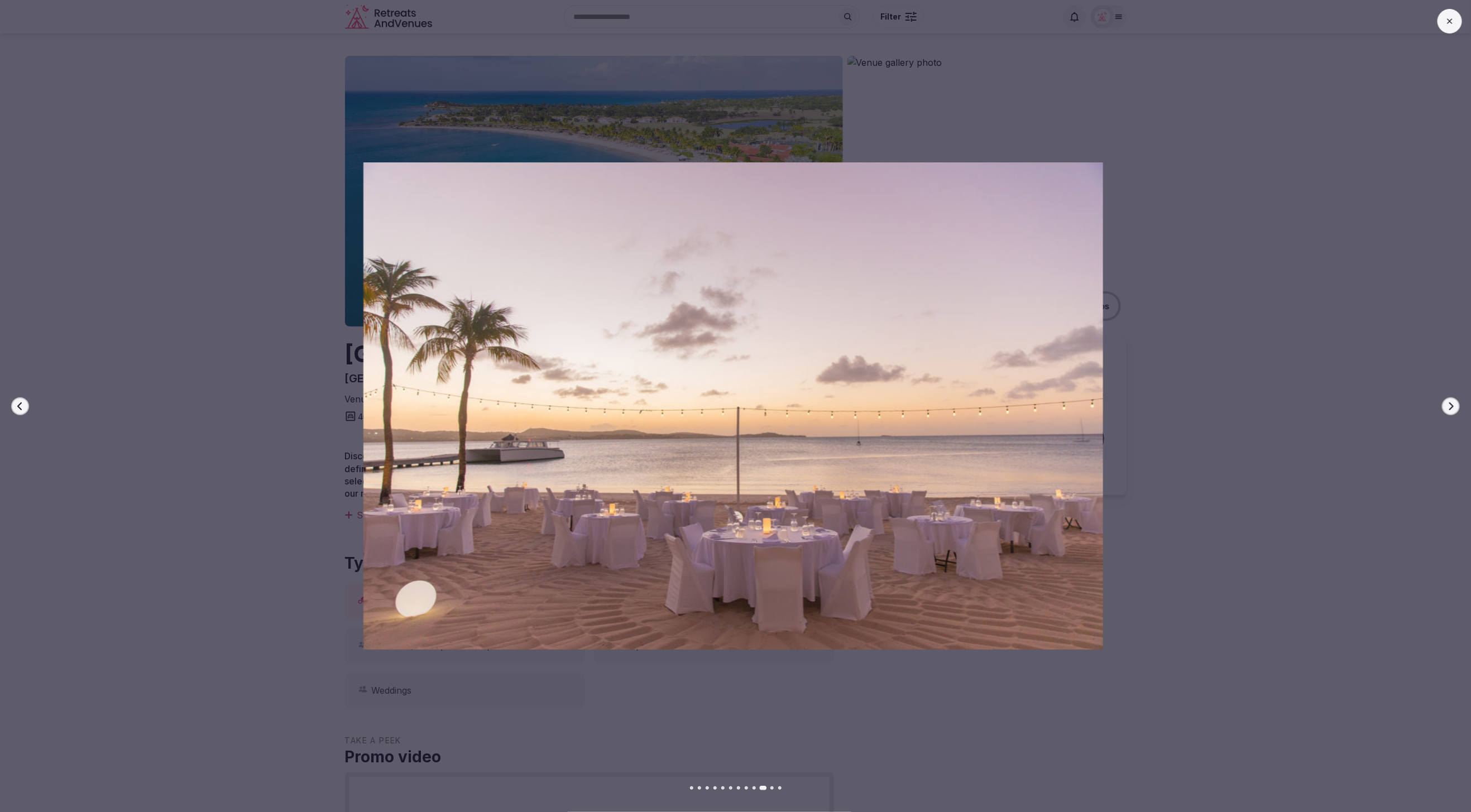
click at [1453, 407] on icon "button" at bounding box center [1451, 406] width 4 height 8
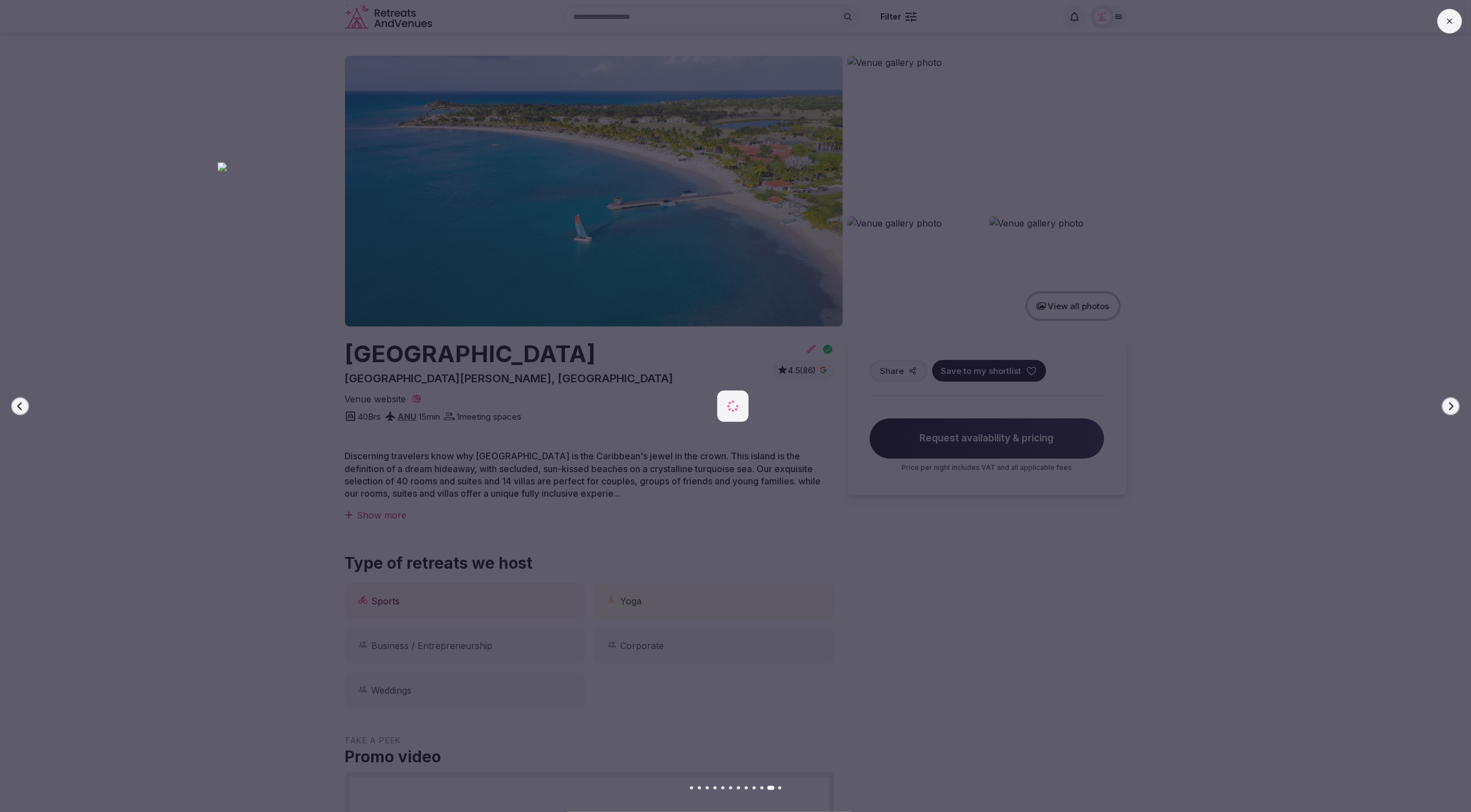
click at [1453, 407] on icon "button" at bounding box center [1451, 406] width 4 height 8
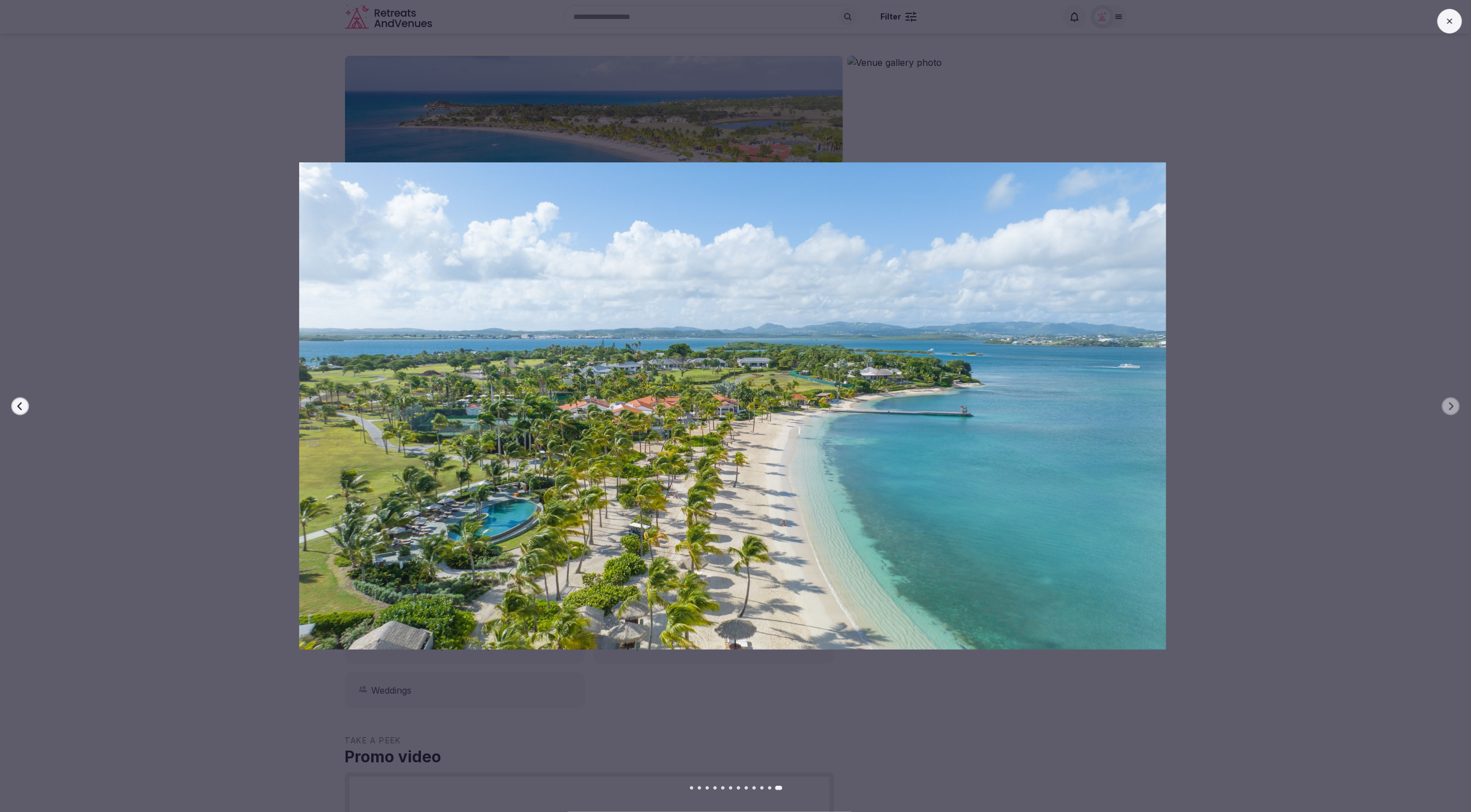
click at [14, 407] on button "Previous slide" at bounding box center [20, 406] width 18 height 18
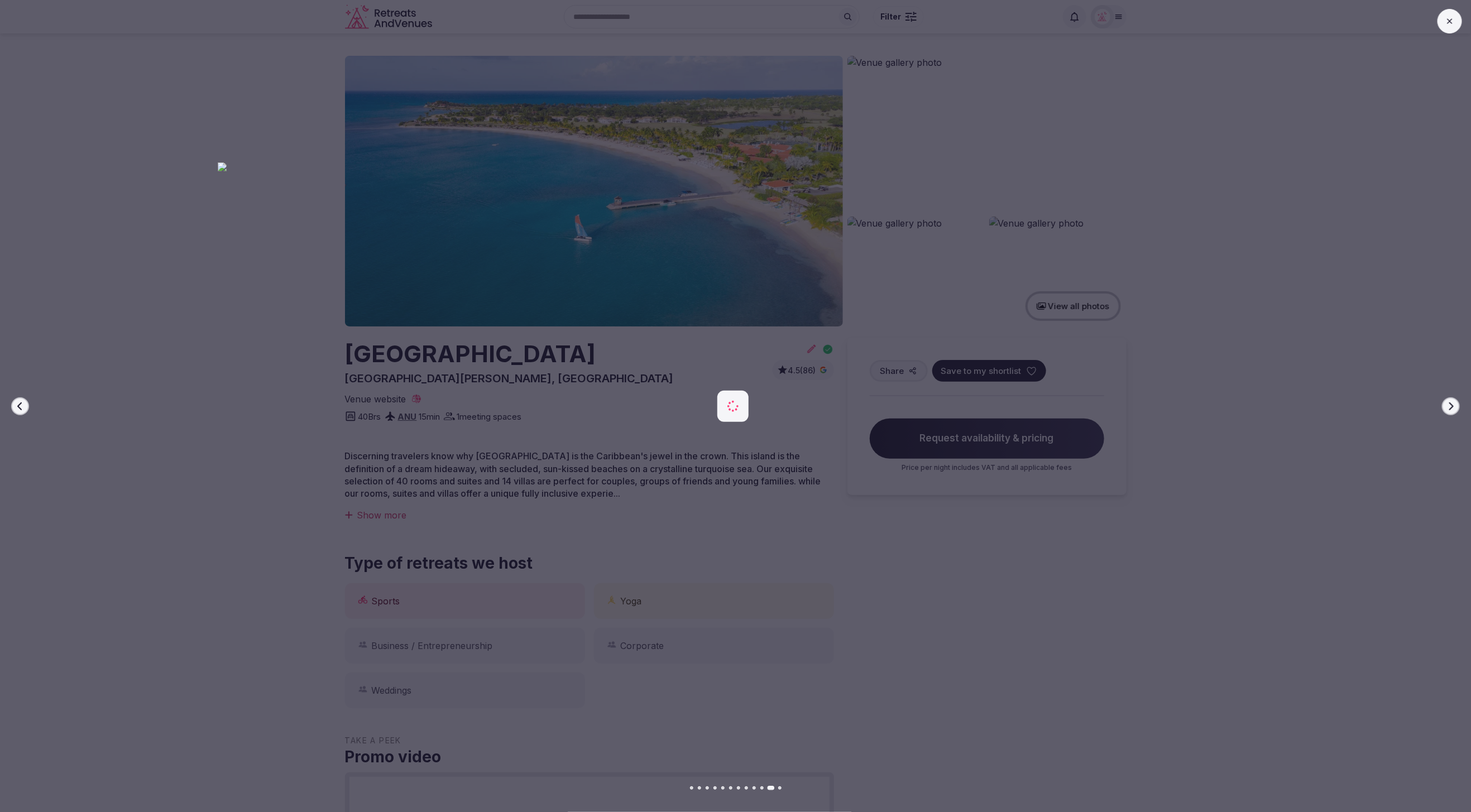
click at [10, 405] on div at bounding box center [728, 406] width 1480 height 487
click at [14, 405] on button "Previous slide" at bounding box center [20, 406] width 18 height 18
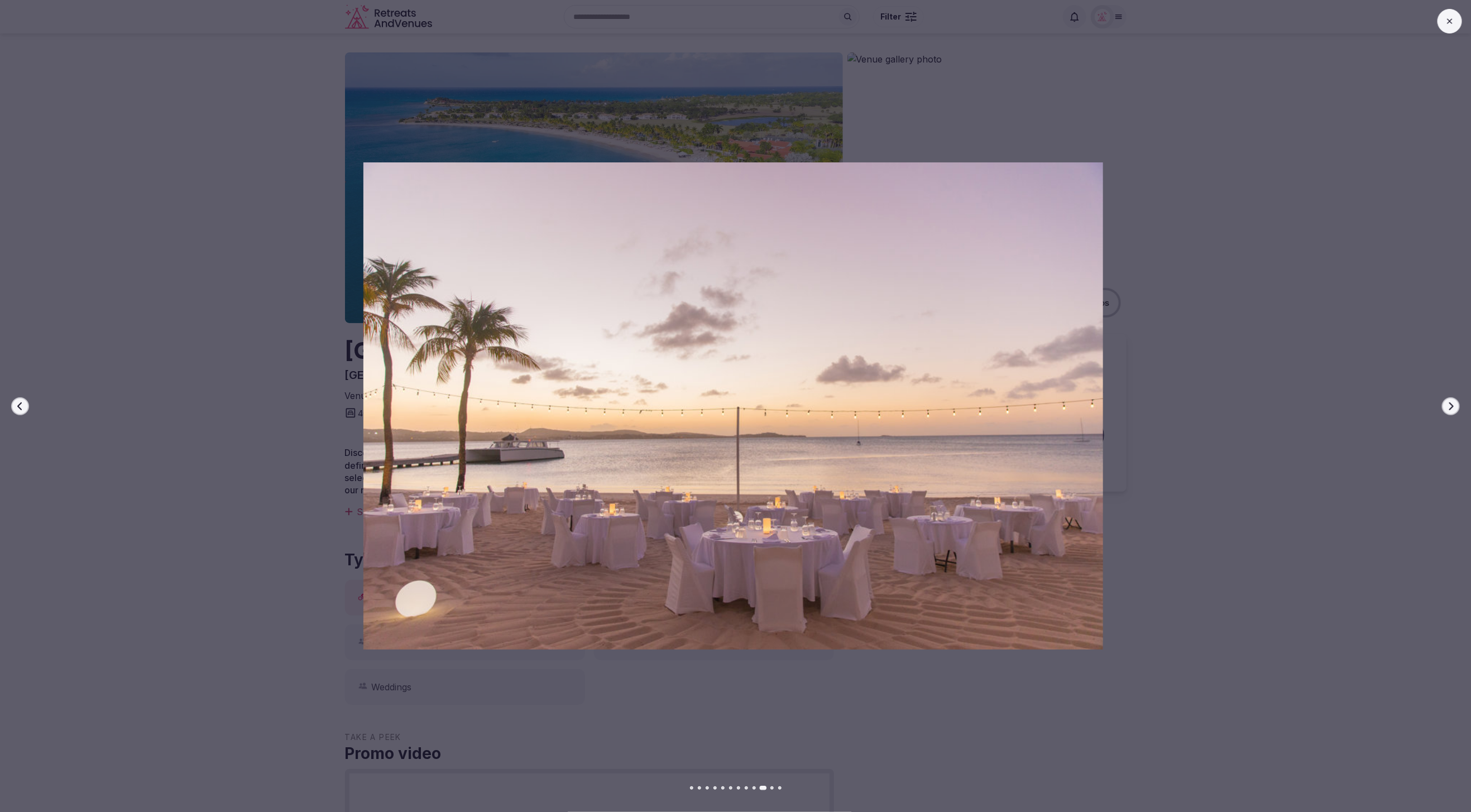
scroll to position [5, 0]
click at [14, 405] on button "Previous slide" at bounding box center [20, 406] width 18 height 18
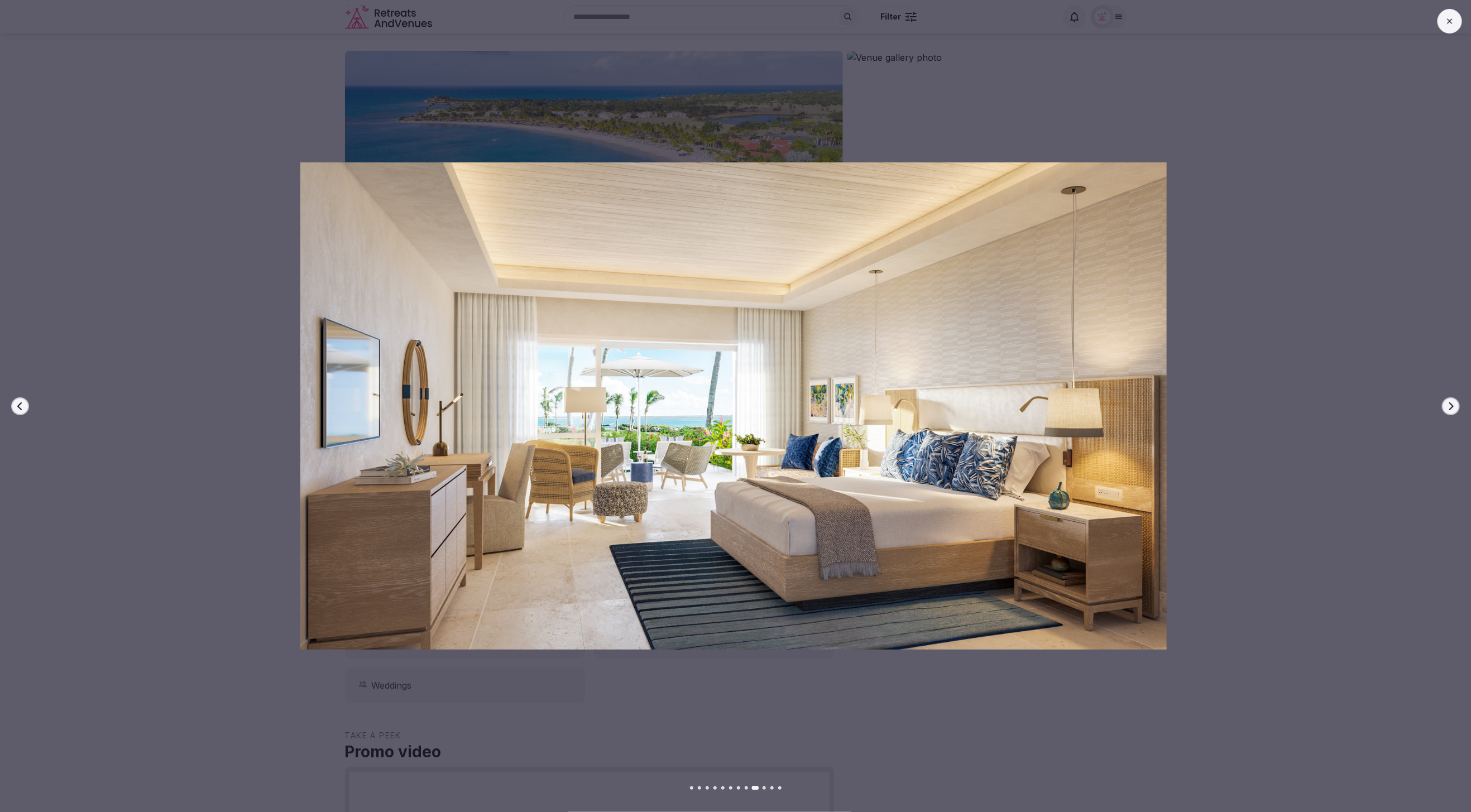
click at [14, 405] on button "Previous slide" at bounding box center [20, 406] width 18 height 18
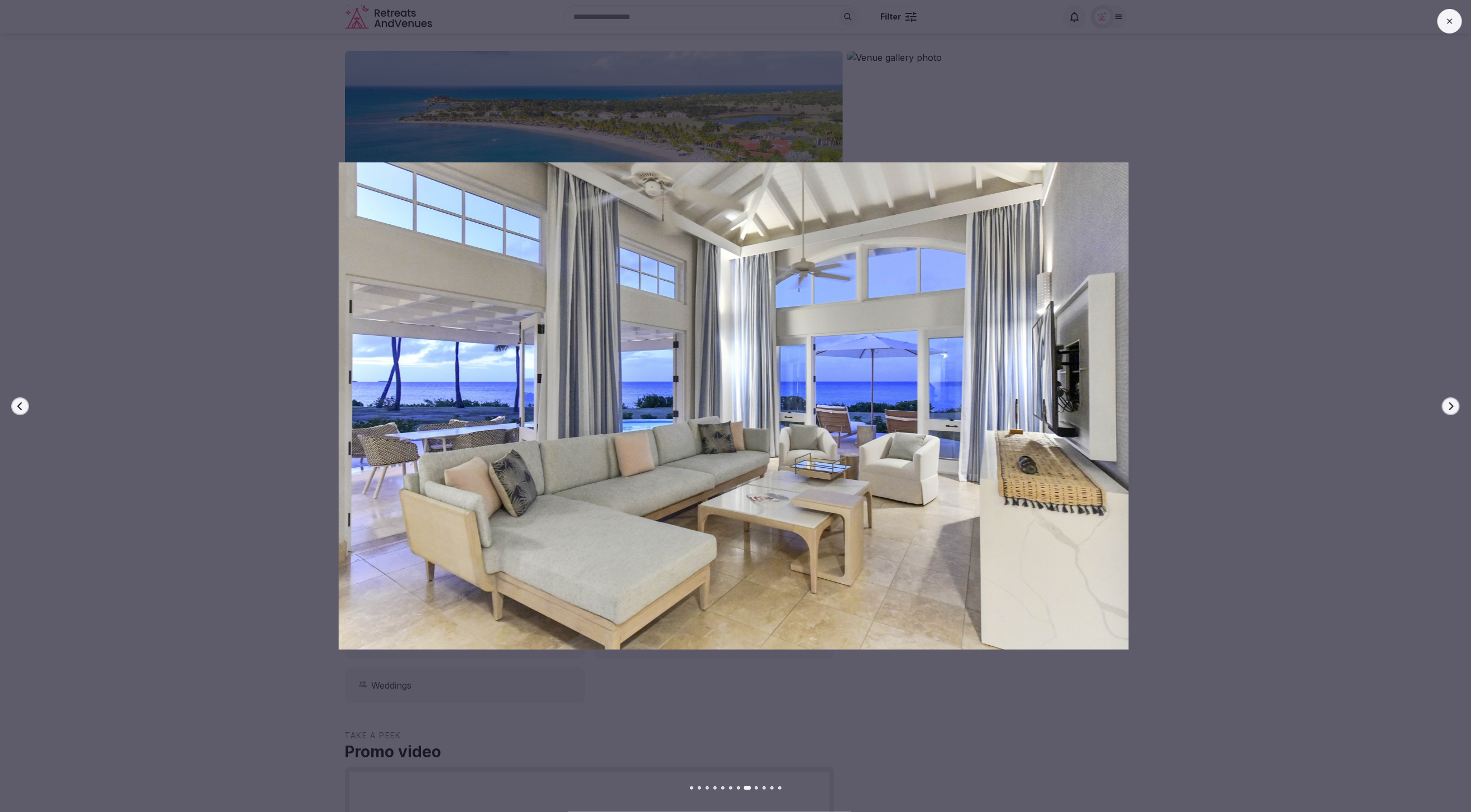
click at [14, 405] on button "Previous slide" at bounding box center [20, 406] width 18 height 18
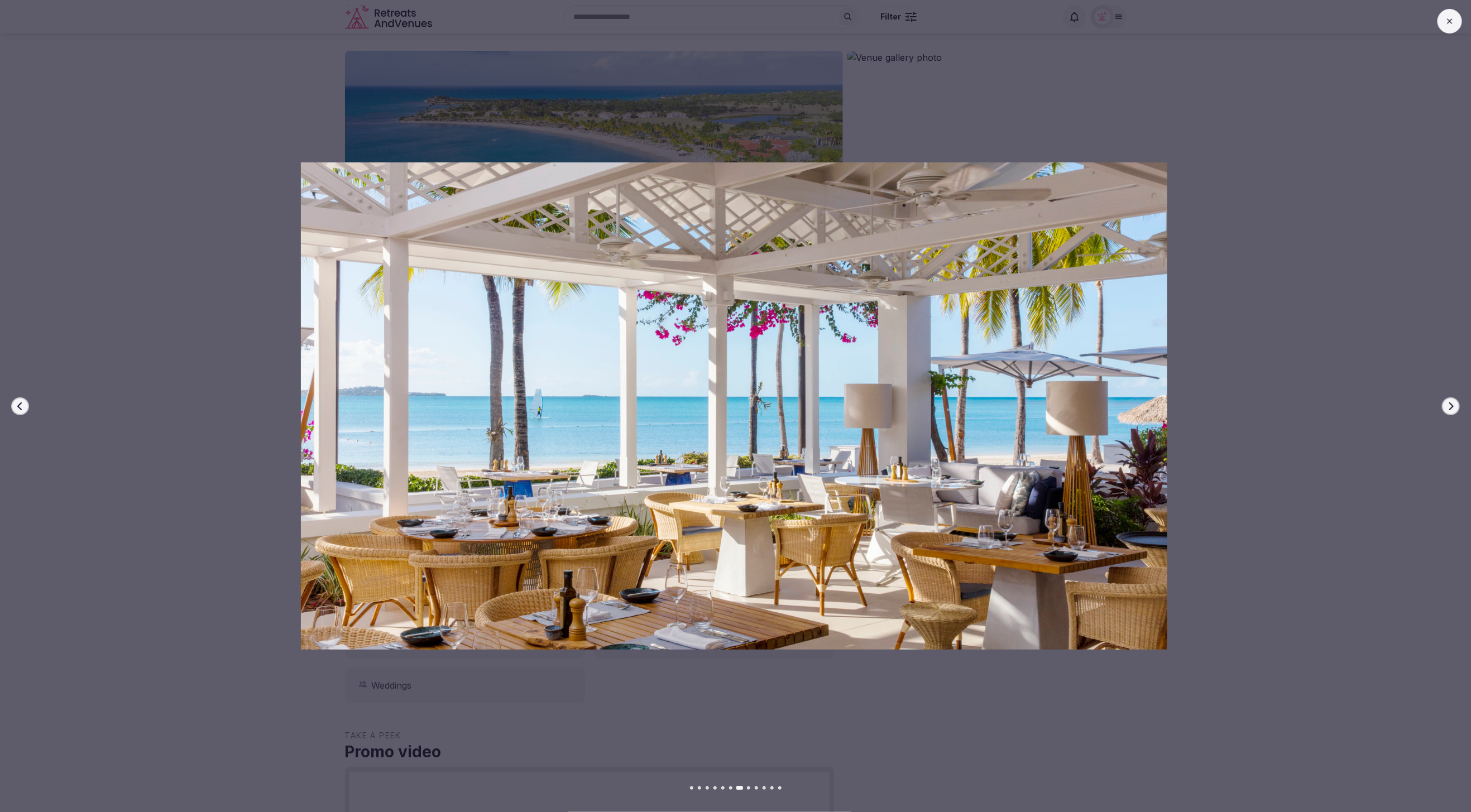
click at [14, 405] on button "Previous slide" at bounding box center [20, 406] width 18 height 18
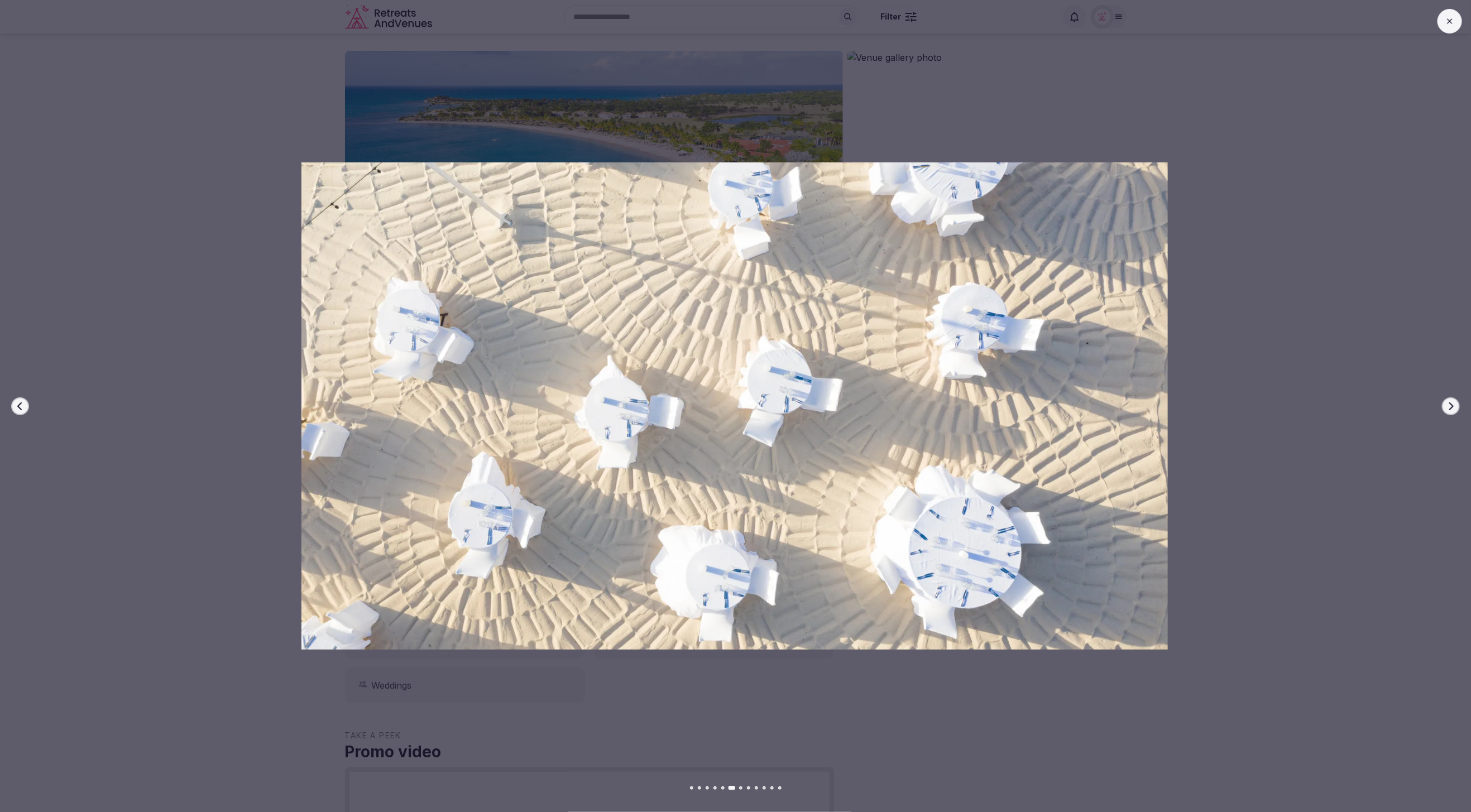
click at [14, 405] on button "Previous slide" at bounding box center [20, 406] width 18 height 18
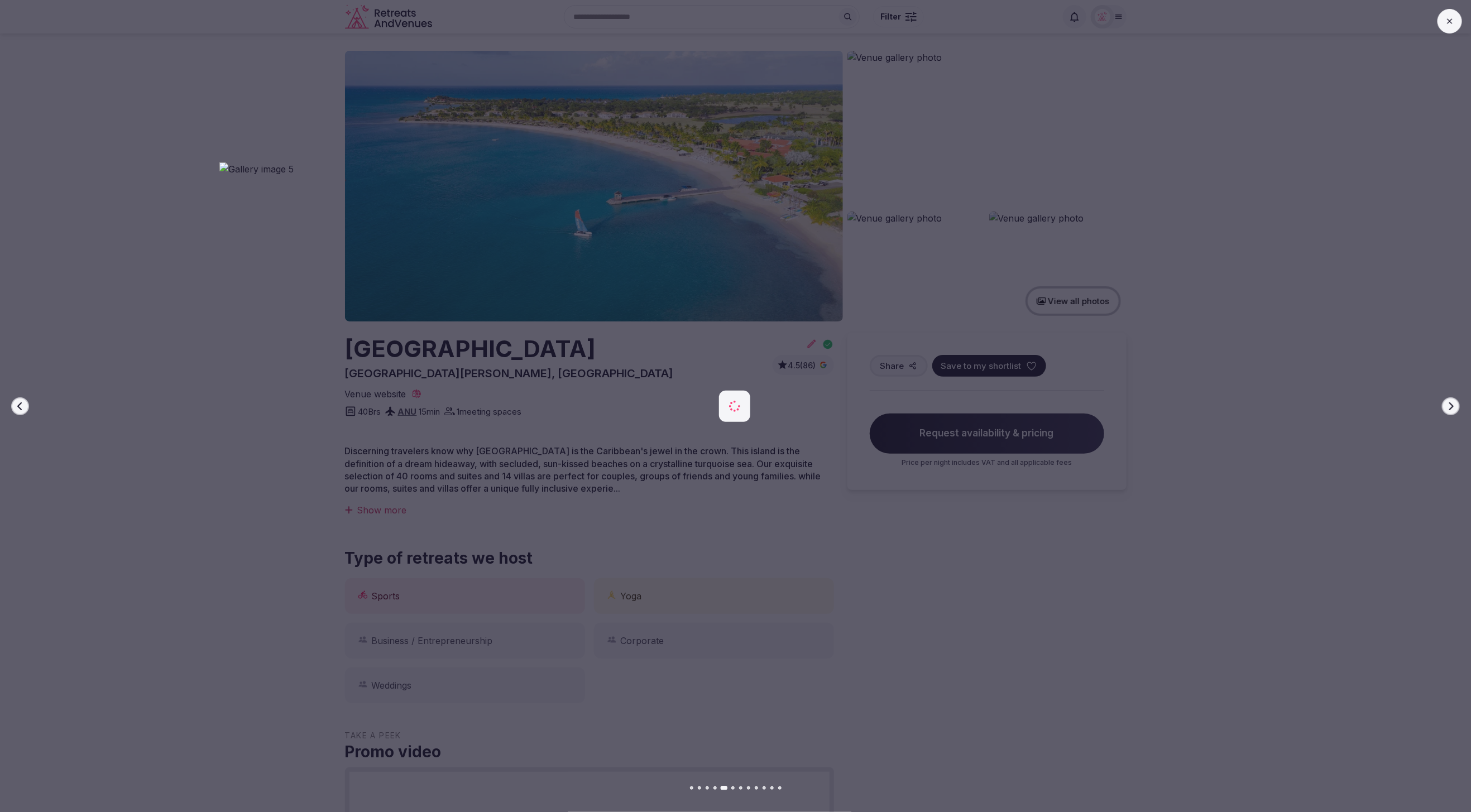
click at [1447, 23] on icon at bounding box center [1450, 21] width 9 height 9
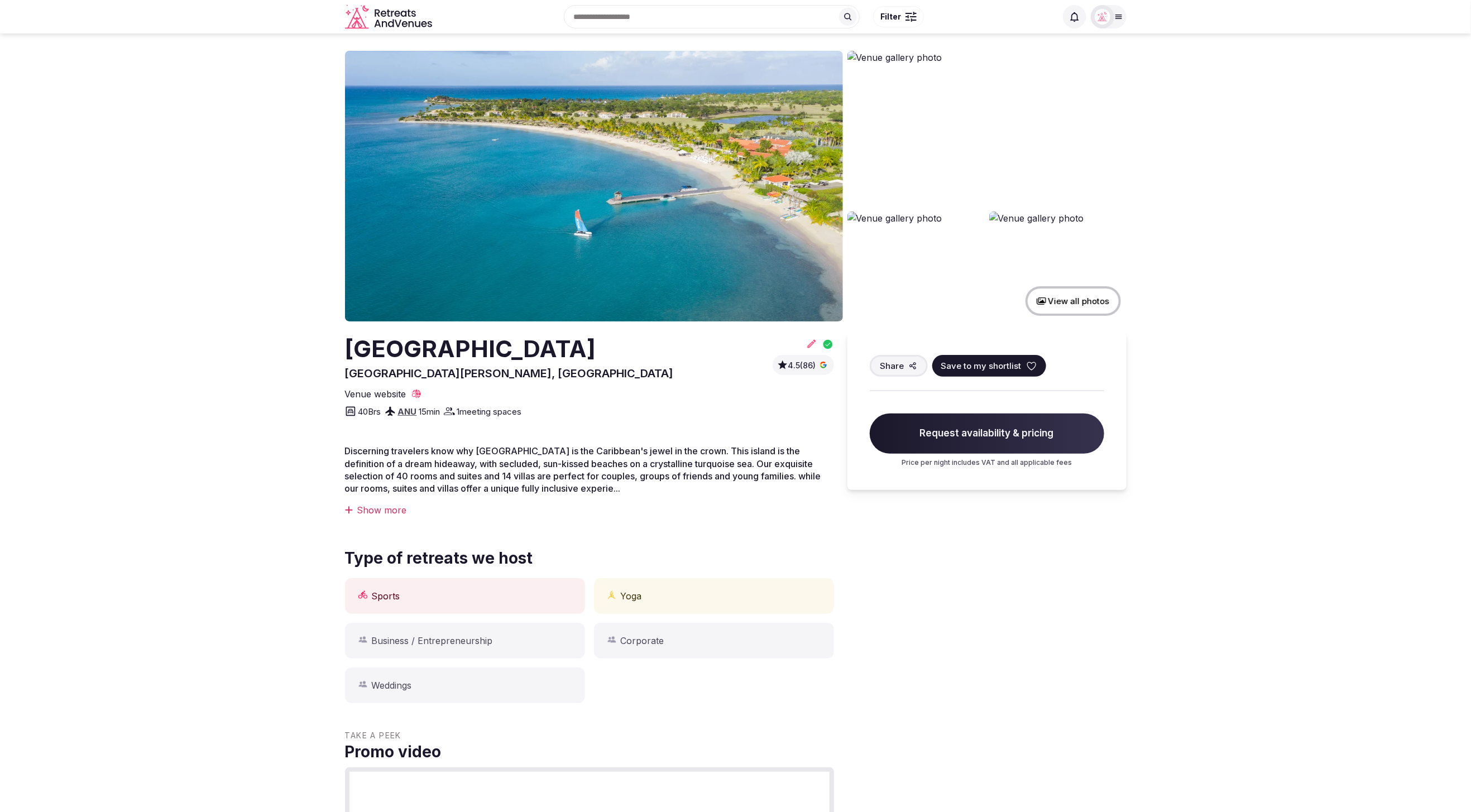
scroll to position [1, 0]
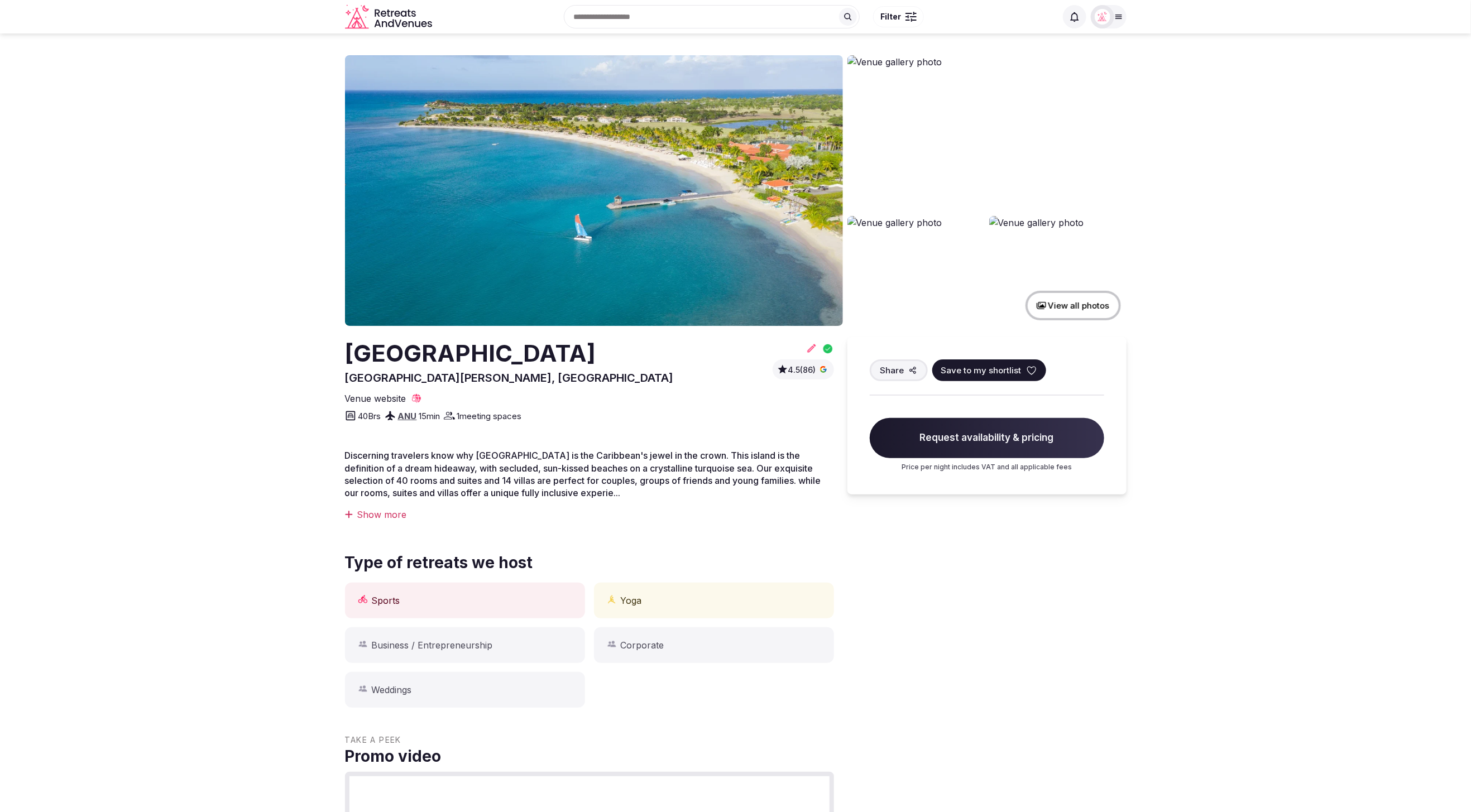
click at [1085, 305] on button "View all photos" at bounding box center [1073, 306] width 96 height 29
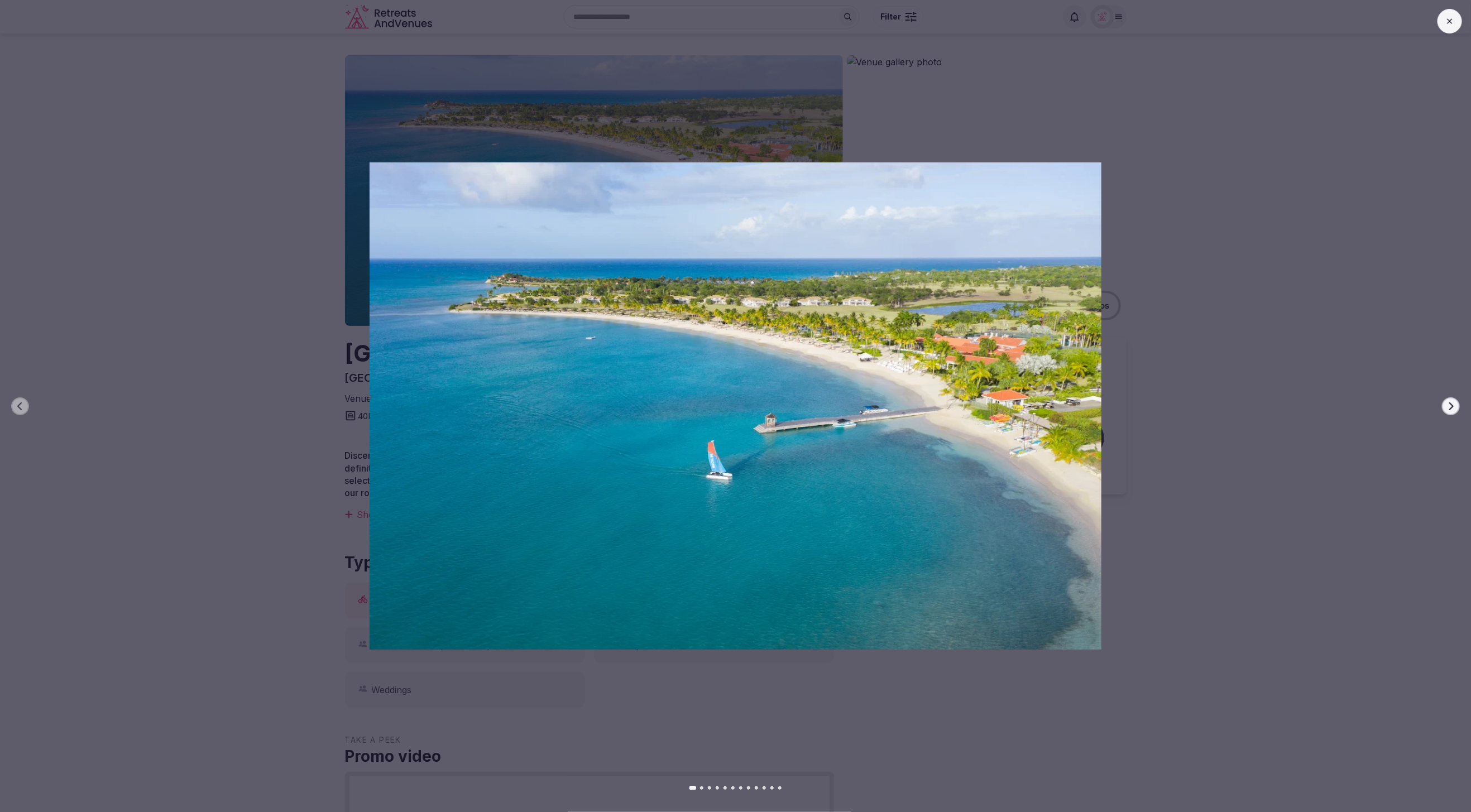
click at [1451, 405] on icon "button" at bounding box center [1451, 406] width 9 height 9
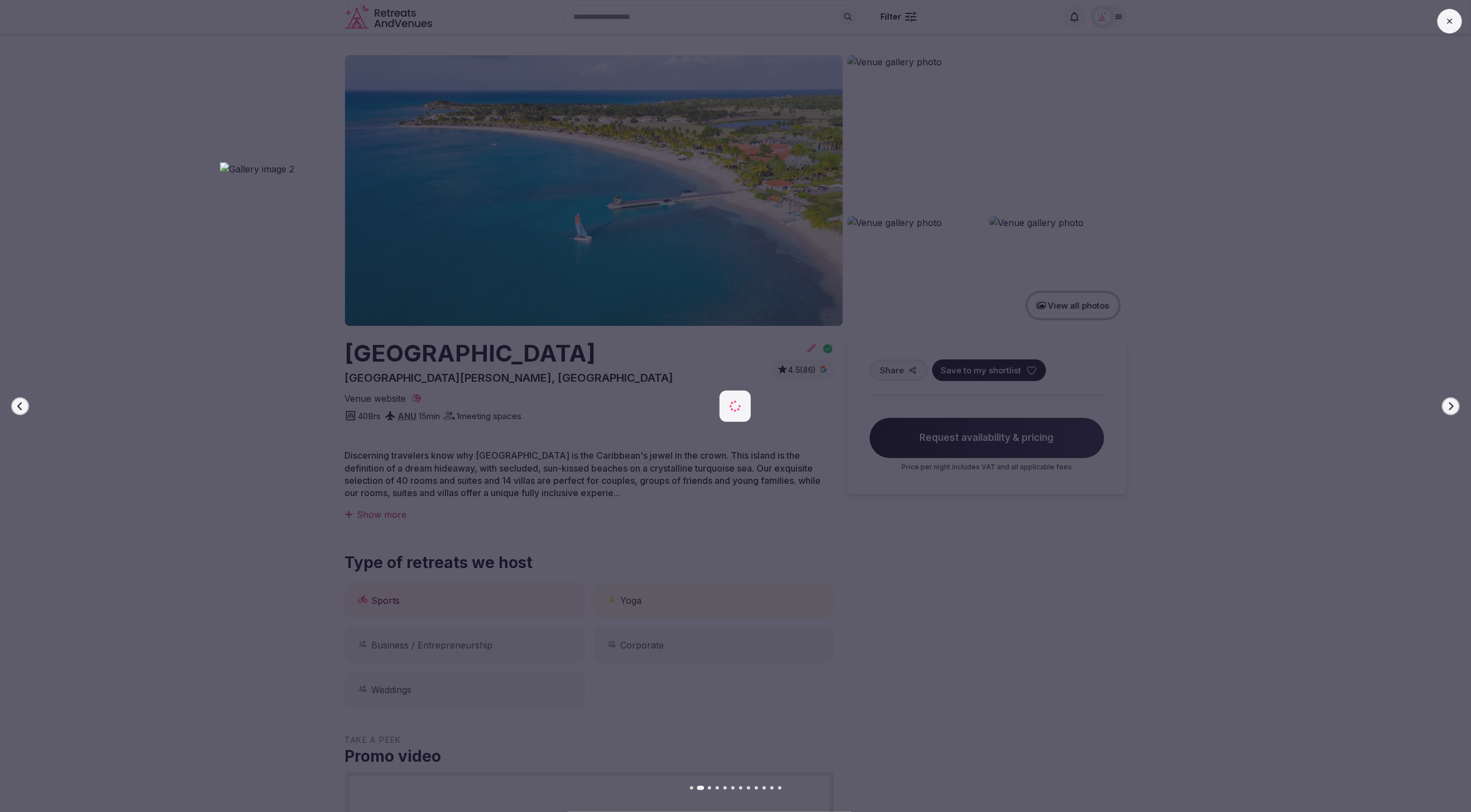
click at [1451, 405] on icon "button" at bounding box center [1451, 406] width 9 height 9
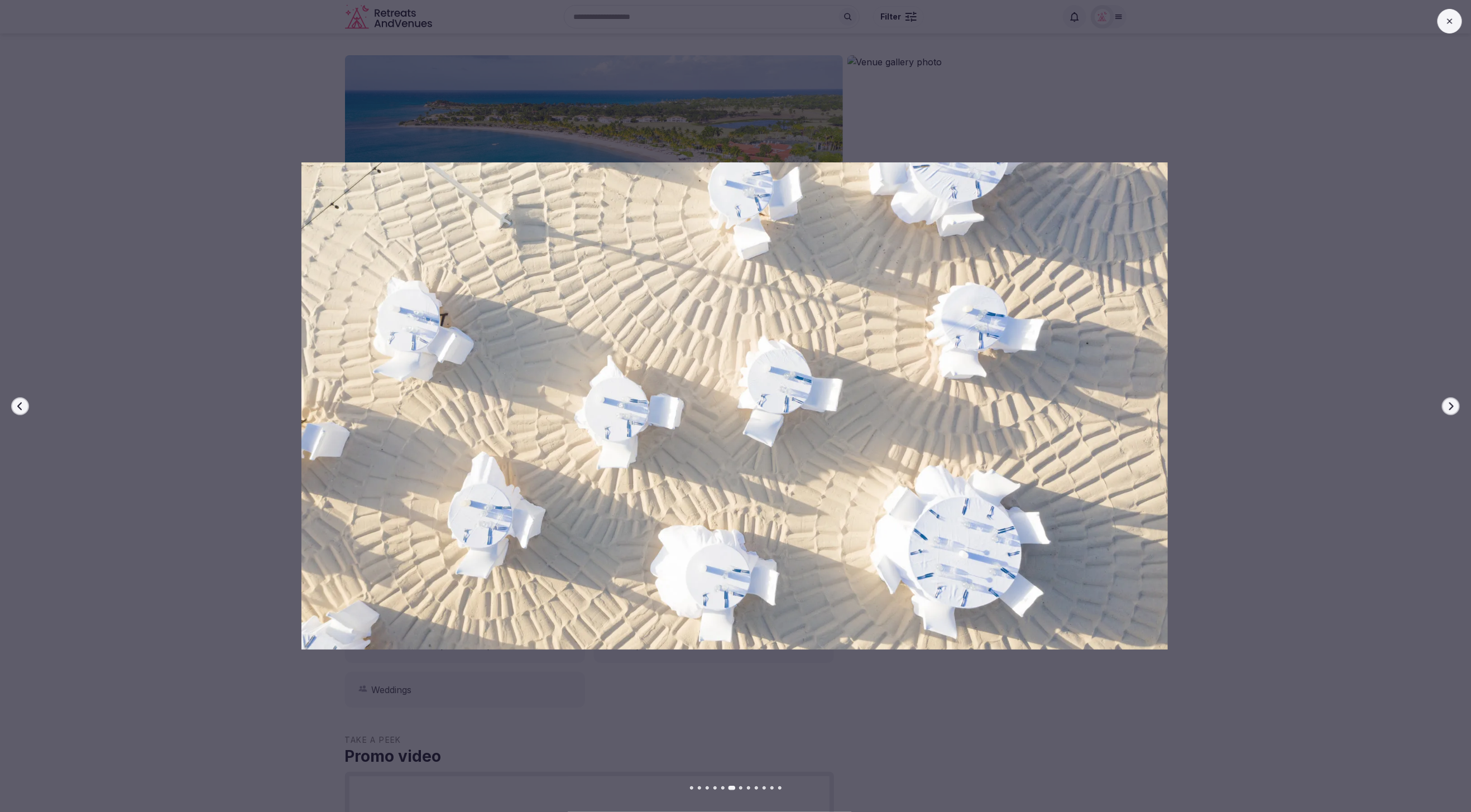
click at [1316, 233] on div at bounding box center [730, 406] width 1480 height 487
click at [1317, 254] on div at bounding box center [730, 406] width 1480 height 487
click at [1456, 20] on button at bounding box center [1450, 21] width 25 height 25
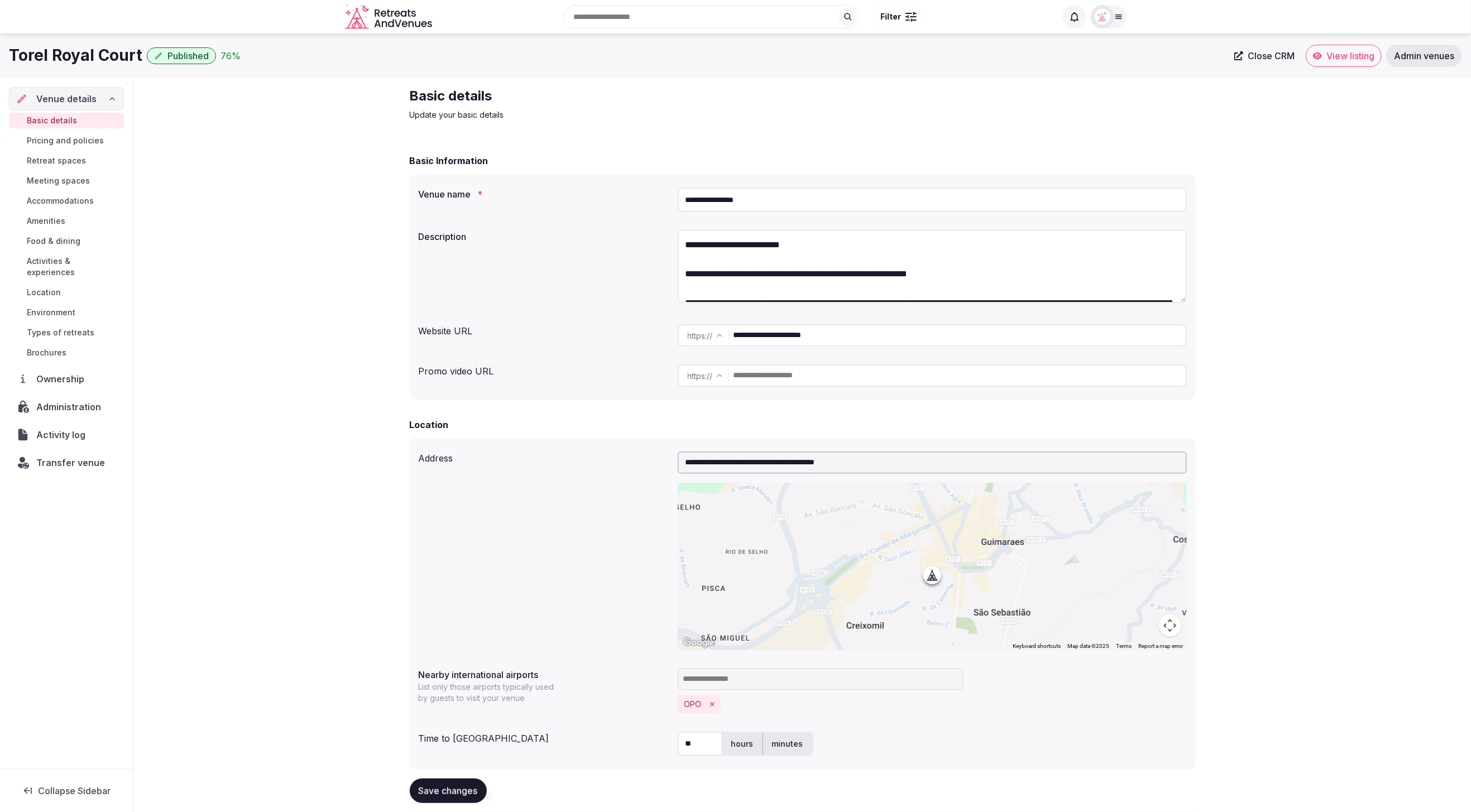
click at [1336, 54] on span "View listing" at bounding box center [1350, 56] width 48 height 11
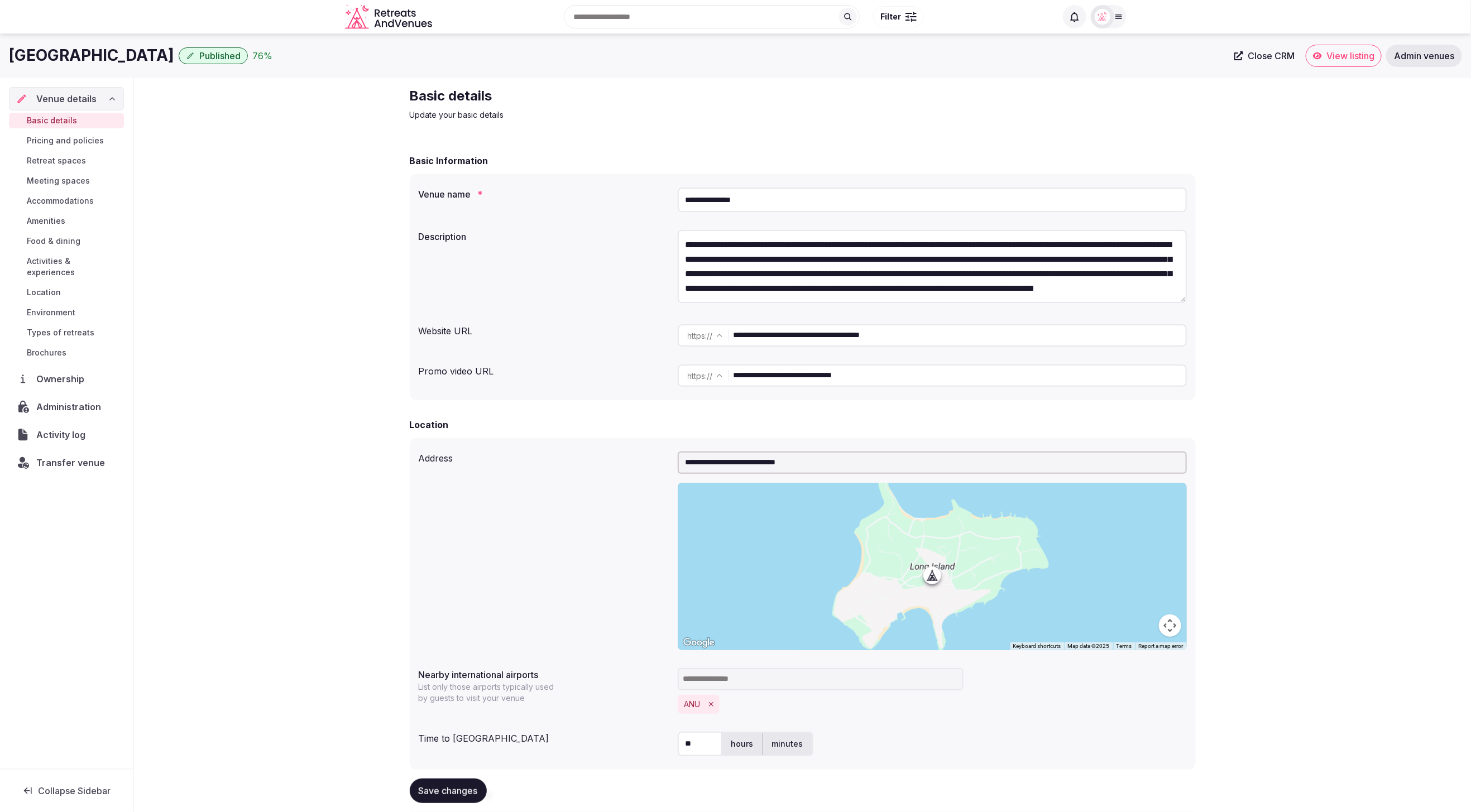
drag, startPoint x: 0, startPoint y: 0, endPoint x: 118, endPoint y: 7, distance: 118.2
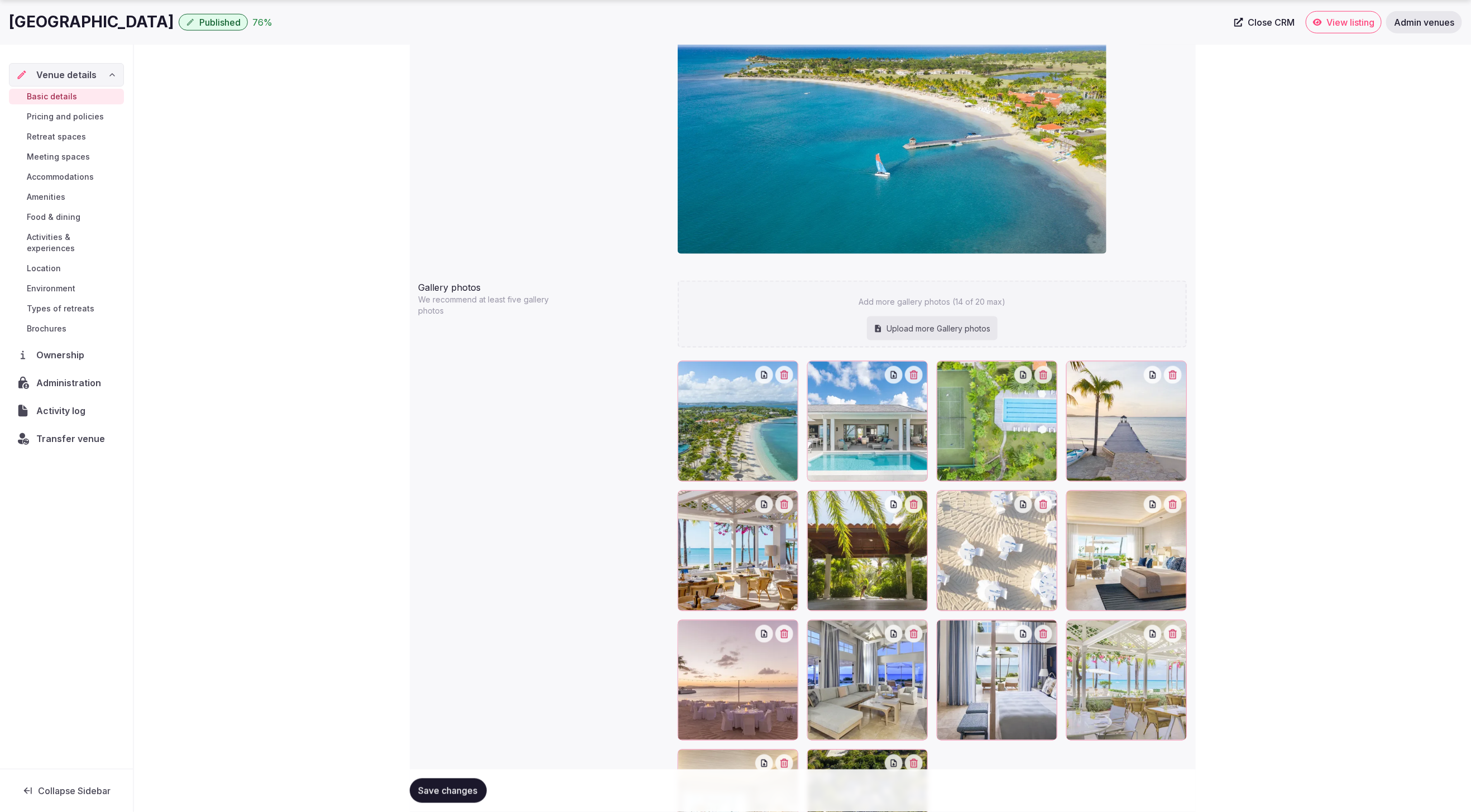
scroll to position [1066, 0]
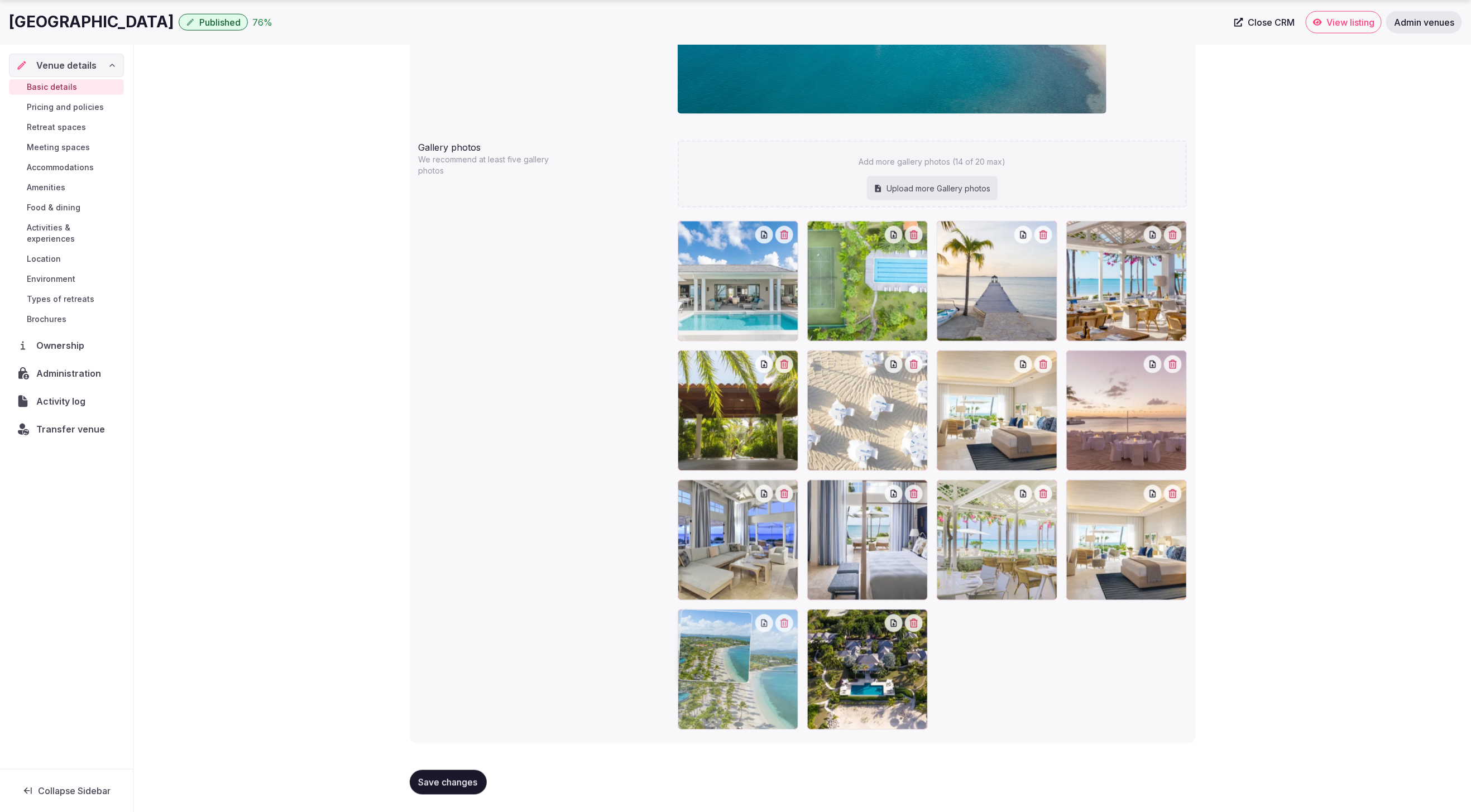
drag, startPoint x: 740, startPoint y: 303, endPoint x: 792, endPoint y: 725, distance: 425.2
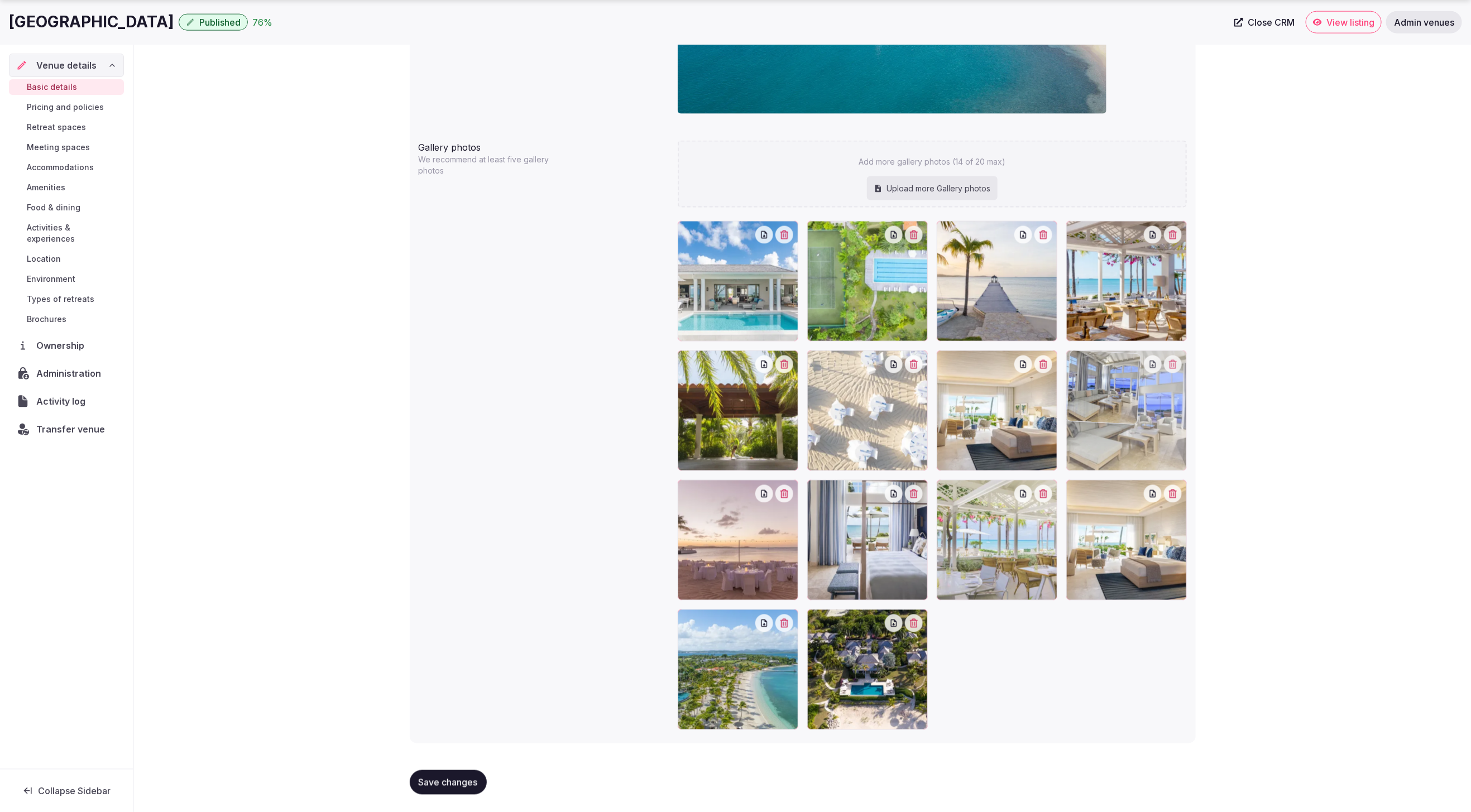
drag, startPoint x: 768, startPoint y: 547, endPoint x: 1153, endPoint y: 480, distance: 390.8
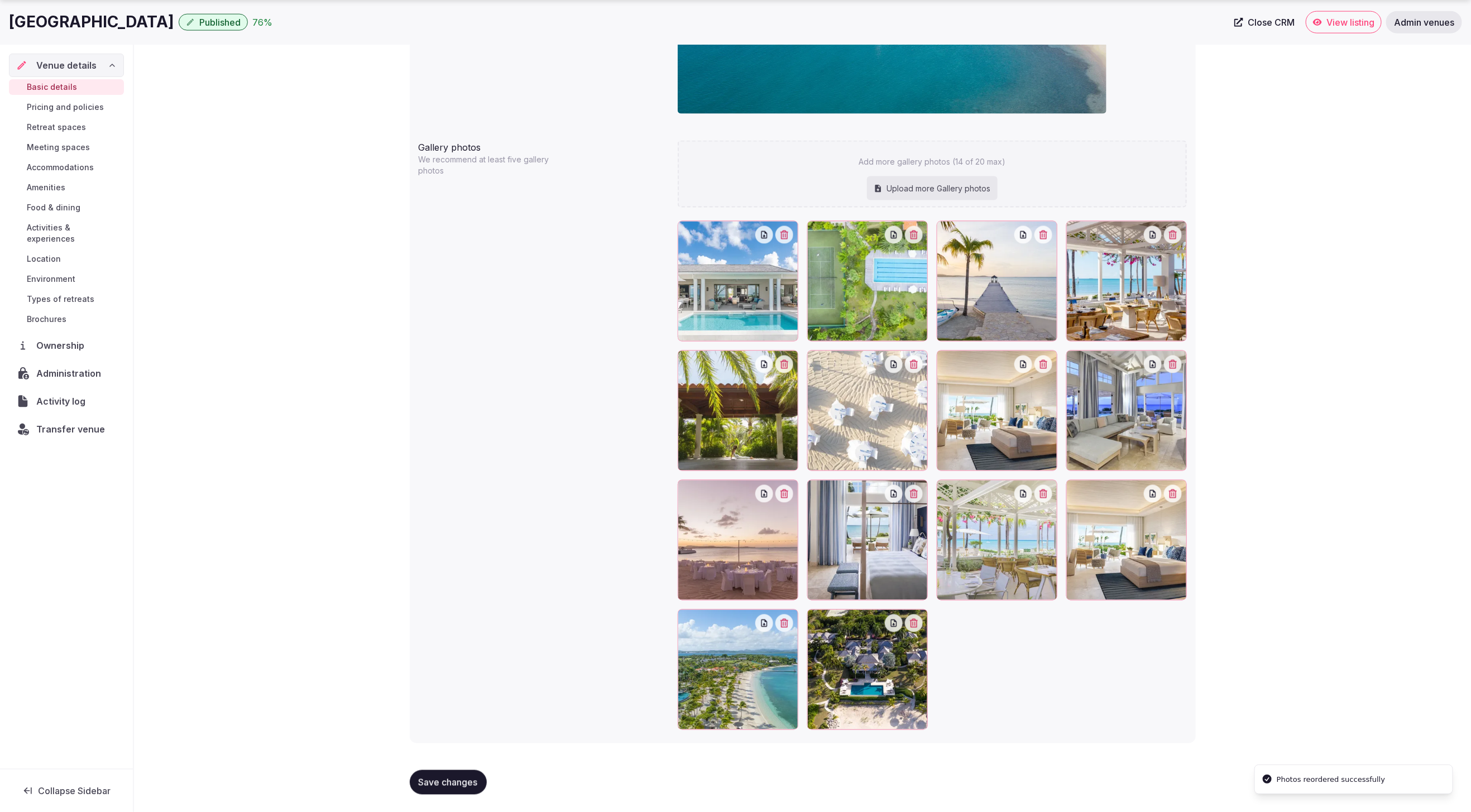
click at [464, 777] on span "Save changes" at bounding box center [448, 782] width 59 height 11
click at [1413, 26] on span "Admin venues" at bounding box center [1424, 22] width 60 height 11
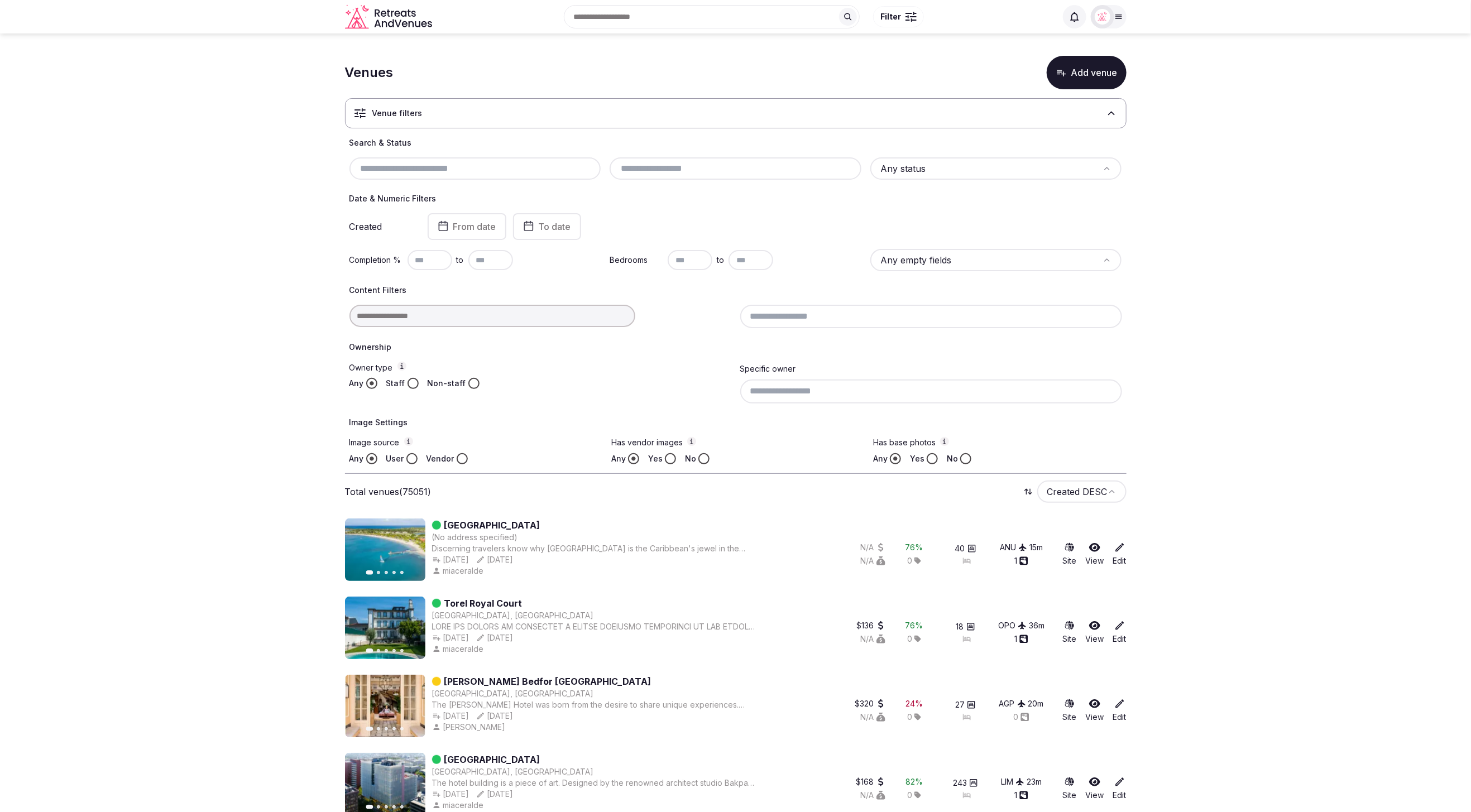
click at [443, 169] on input "text" at bounding box center [475, 168] width 243 height 13
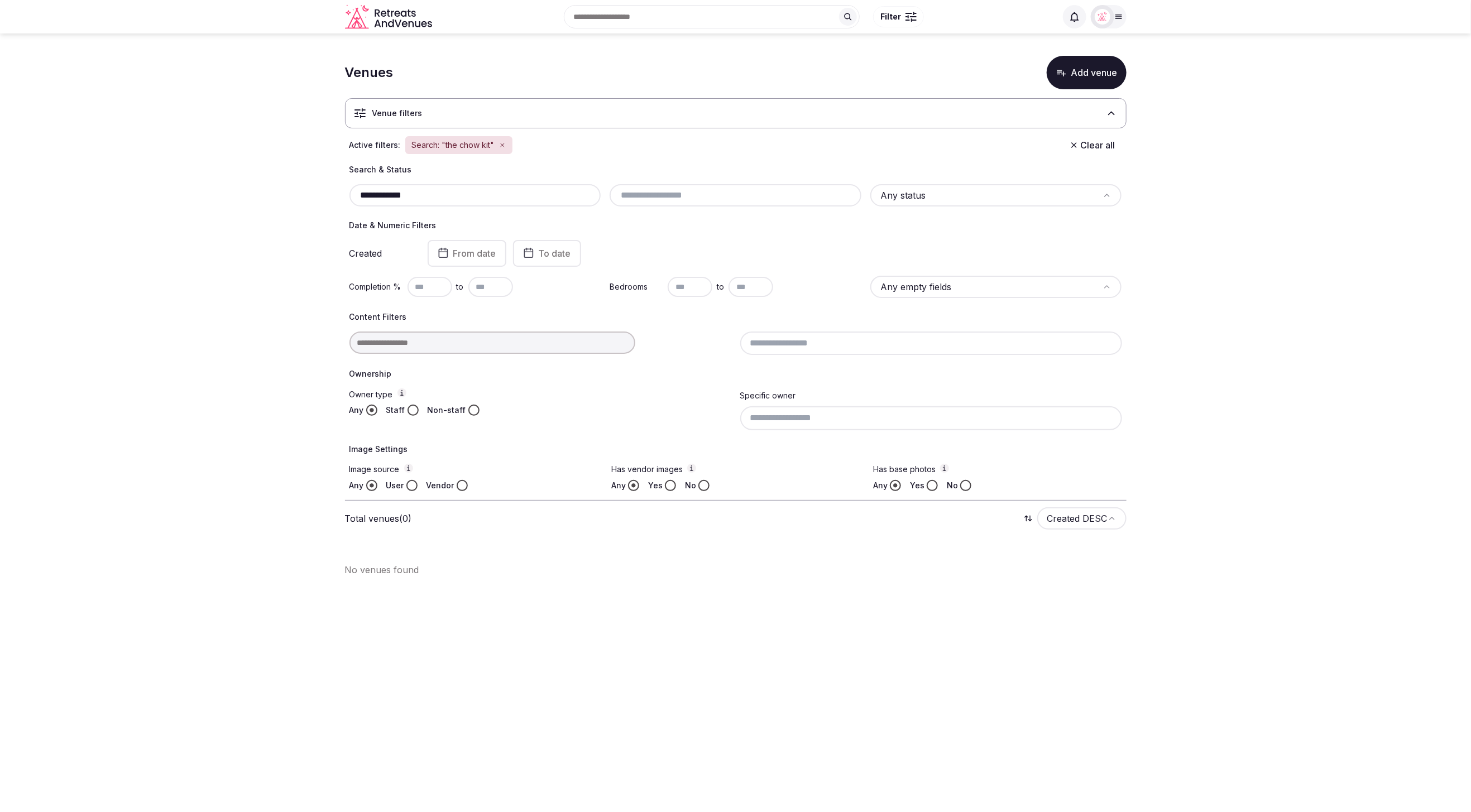
type input "**********"
click at [192, 324] on section "**********" at bounding box center [736, 311] width 1471 height 556
drag, startPoint x: 391, startPoint y: 200, endPoint x: 325, endPoint y: 194, distance: 66.3
click at [325, 194] on section "**********" at bounding box center [736, 311] width 1471 height 556
click at [1074, 69] on button "Add venue" at bounding box center [1086, 72] width 80 height 34
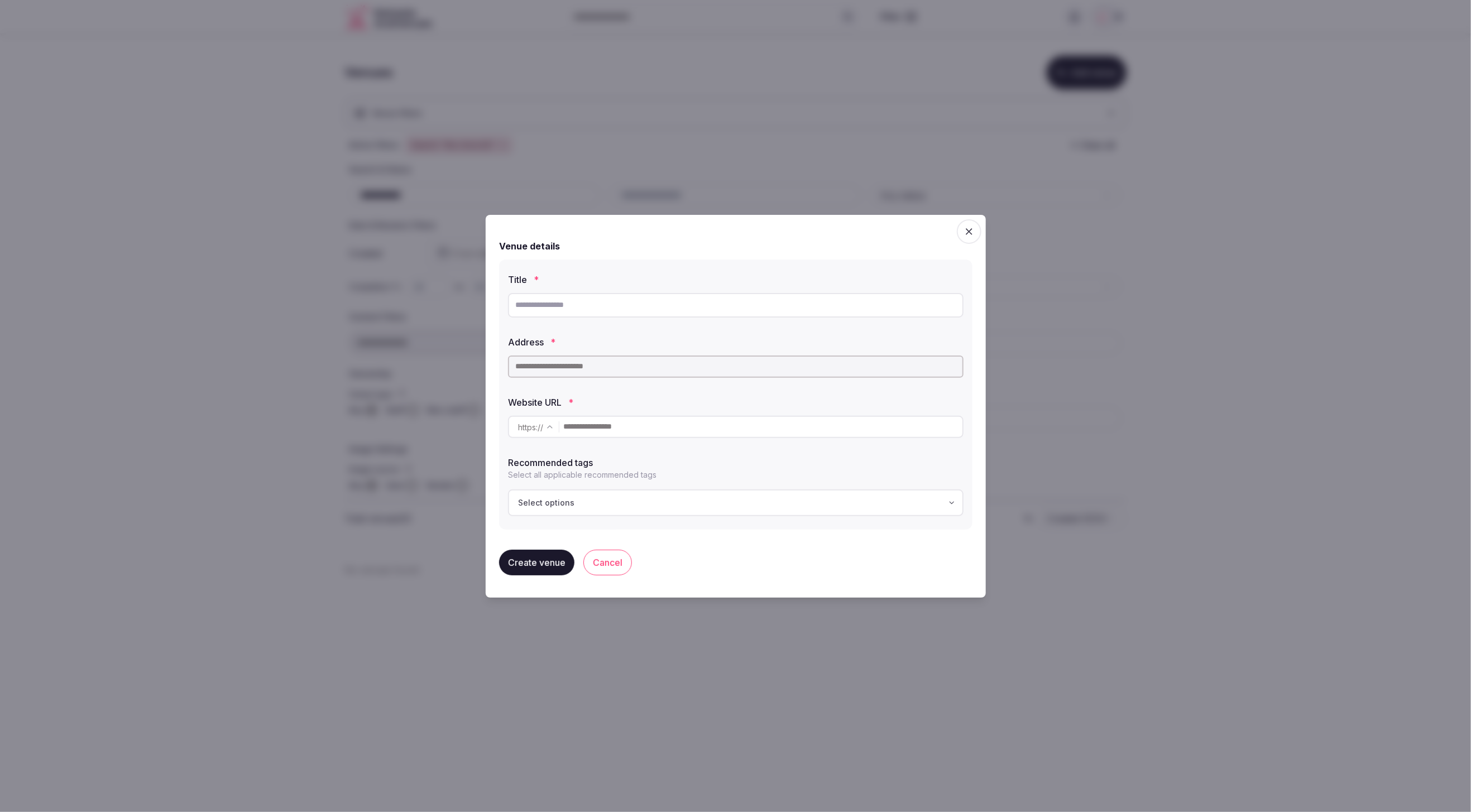
click at [622, 311] on input "text" at bounding box center [736, 306] width 455 height 25
paste input "**********"
type input "**********"
click at [619, 368] on input "text" at bounding box center [736, 366] width 455 height 23
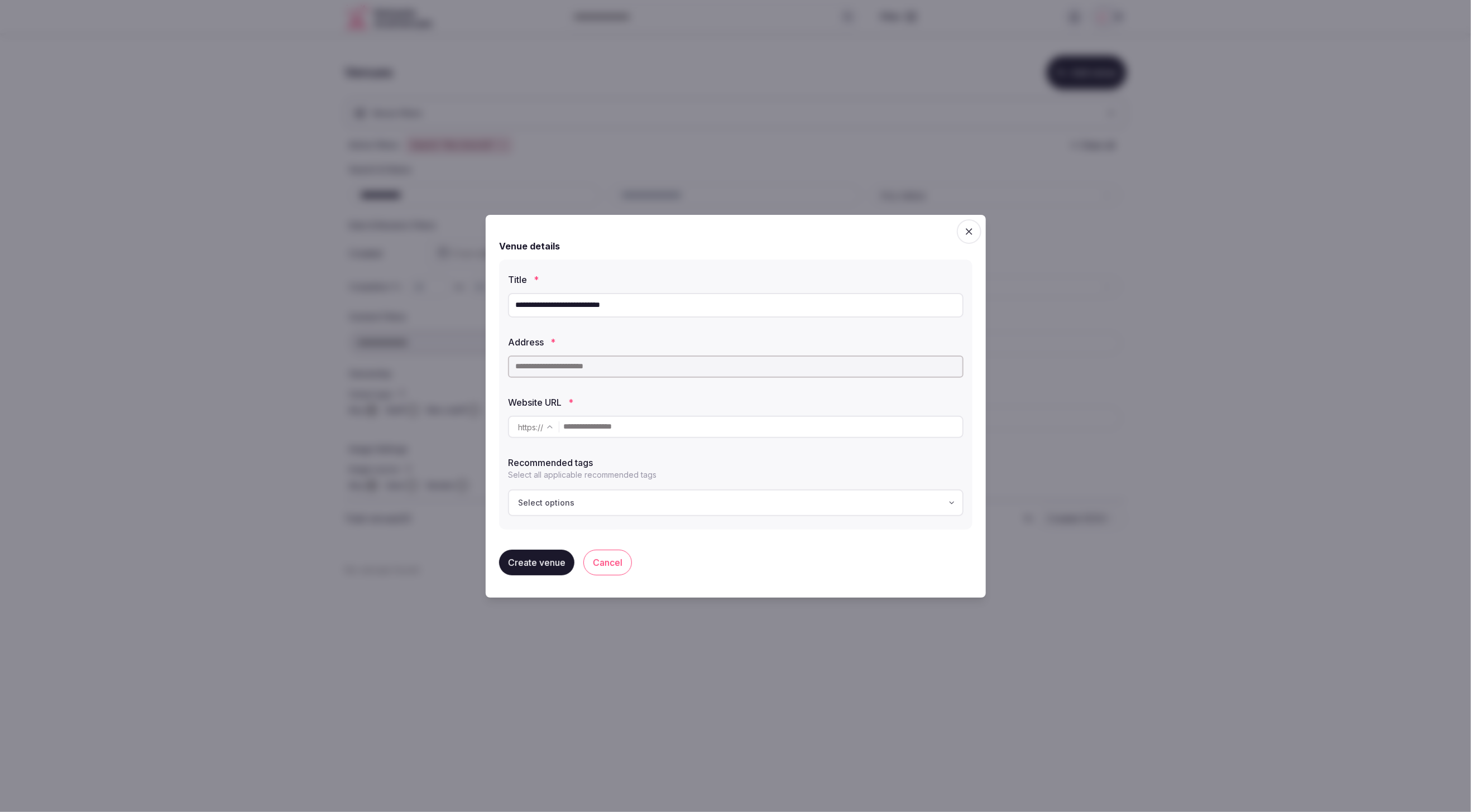
paste input "**********"
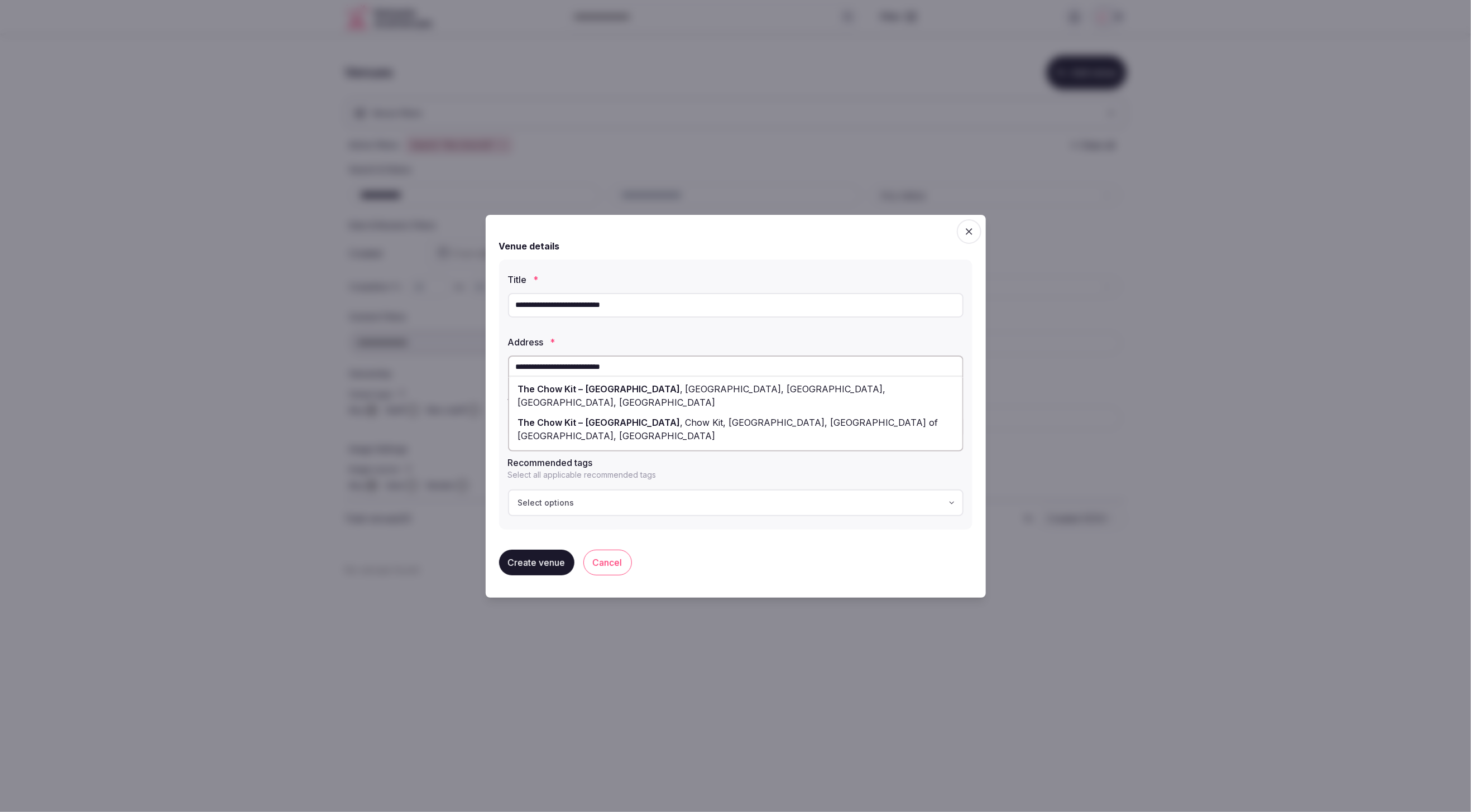
click at [725, 390] on span "[GEOGRAPHIC_DATA], [GEOGRAPHIC_DATA], [GEOGRAPHIC_DATA], [GEOGRAPHIC_DATA]" at bounding box center [702, 396] width 368 height 25
type input "**********"
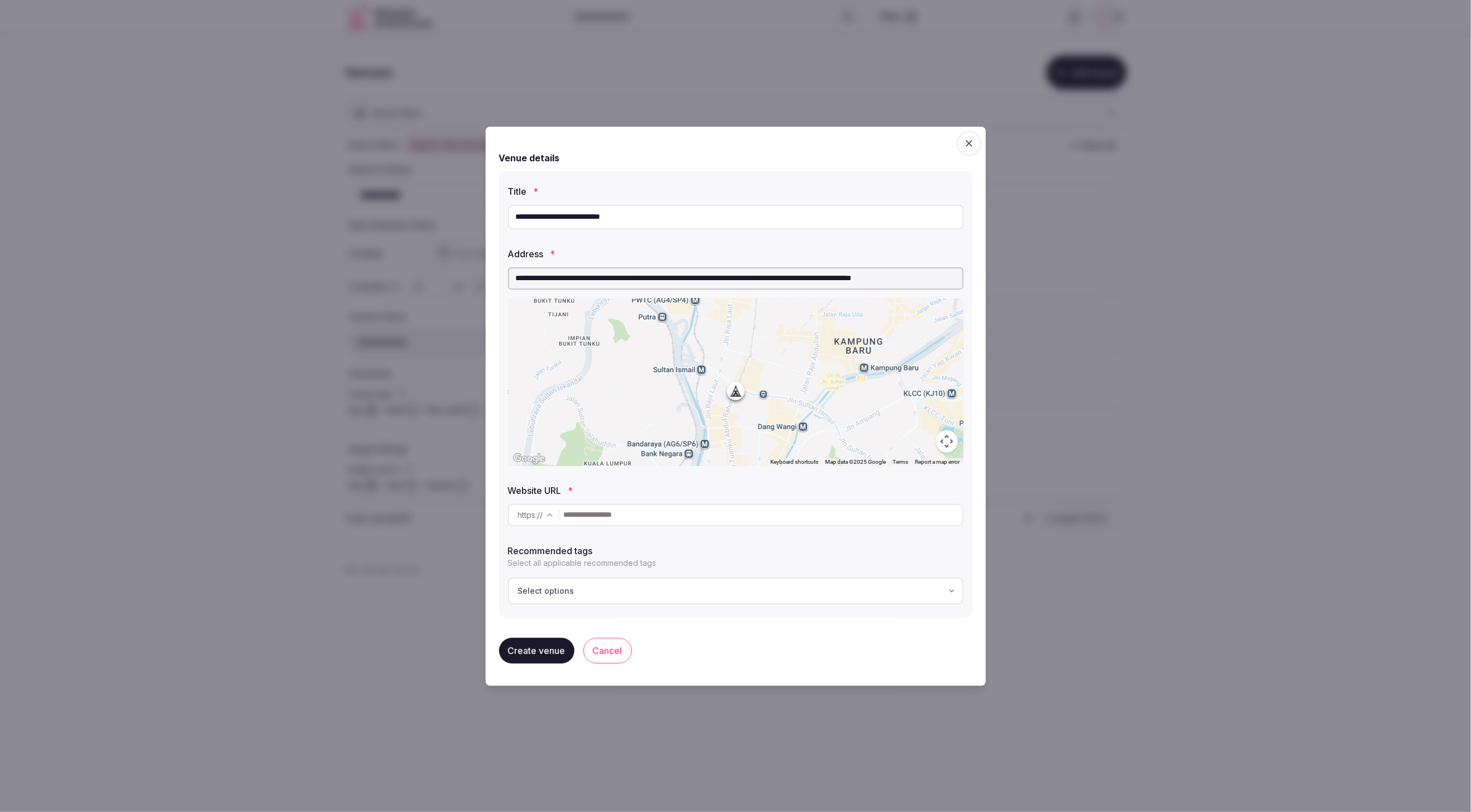
click at [696, 518] on input "text" at bounding box center [763, 515] width 398 height 23
paste input "**********"
type input "**********"
click at [758, 650] on div "Create venue Cancel" at bounding box center [736, 651] width 474 height 44
click at [542, 642] on button "Create venue" at bounding box center [537, 650] width 75 height 26
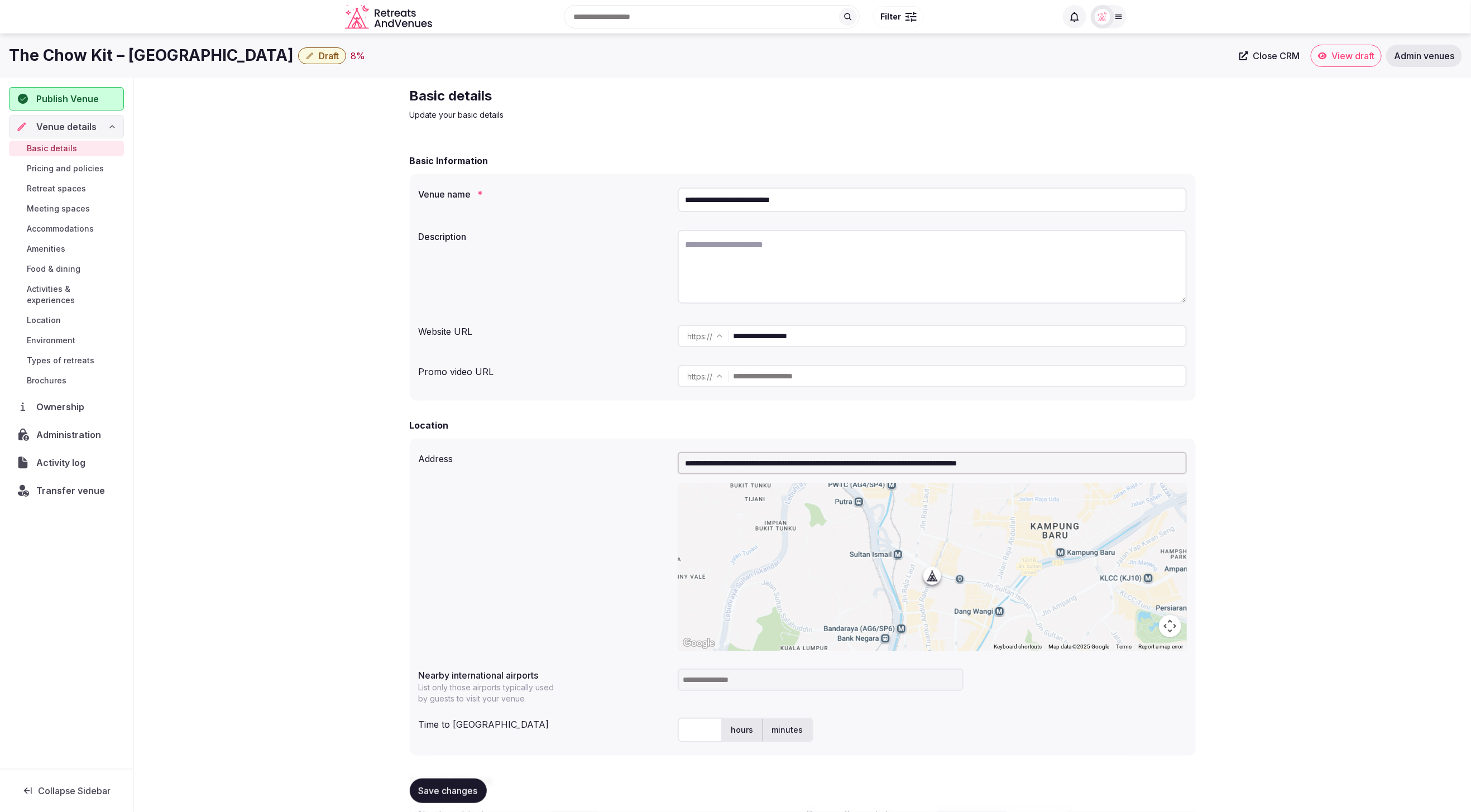
click at [800, 280] on textarea at bounding box center [932, 267] width 509 height 74
paste textarea "**********"
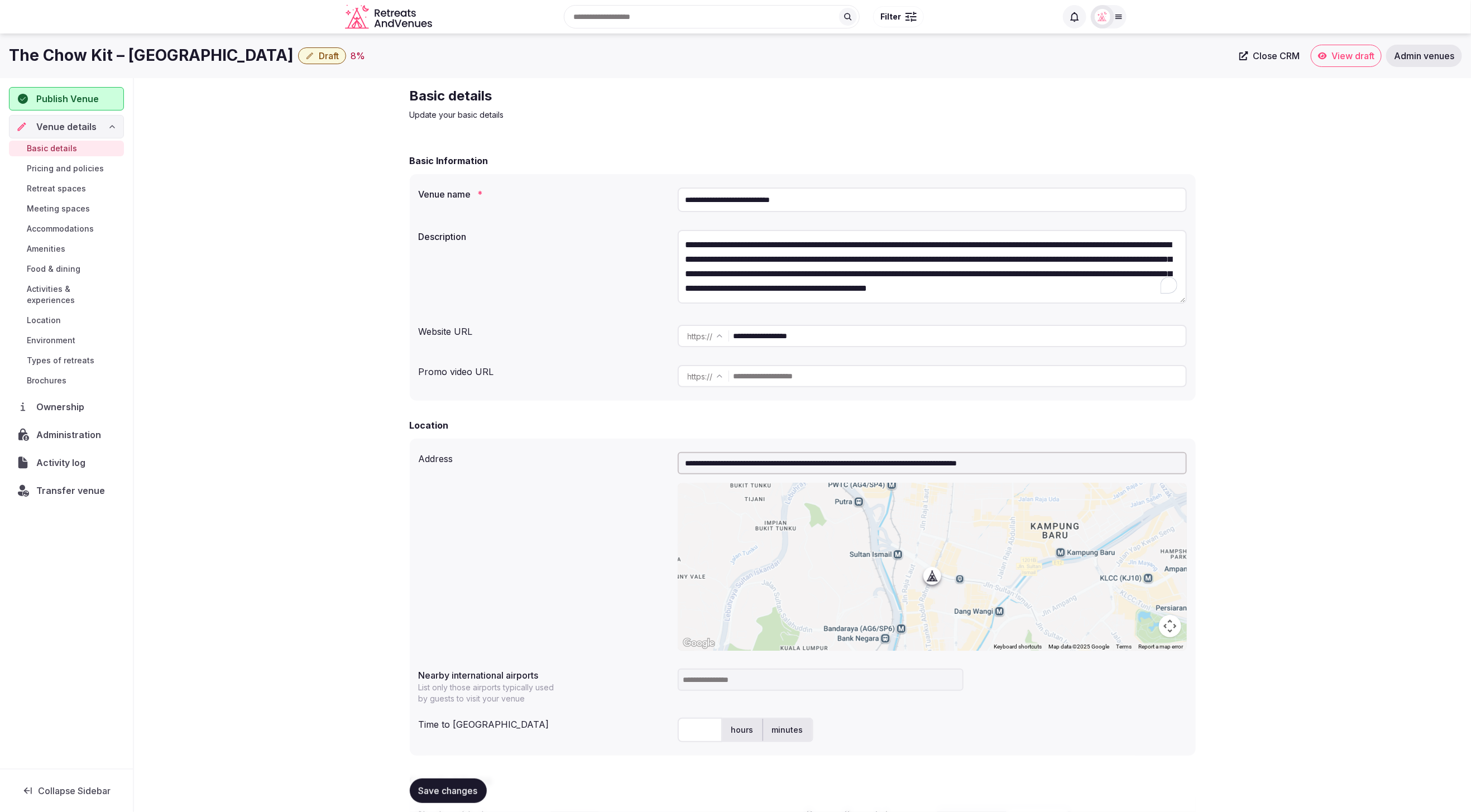
scroll to position [6, 0]
type textarea "**********"
click at [539, 289] on div "**********" at bounding box center [803, 268] width 768 height 86
drag, startPoint x: 849, startPoint y: 200, endPoint x: 675, endPoint y: 195, distance: 174.1
click at [675, 195] on div "**********" at bounding box center [803, 200] width 768 height 34
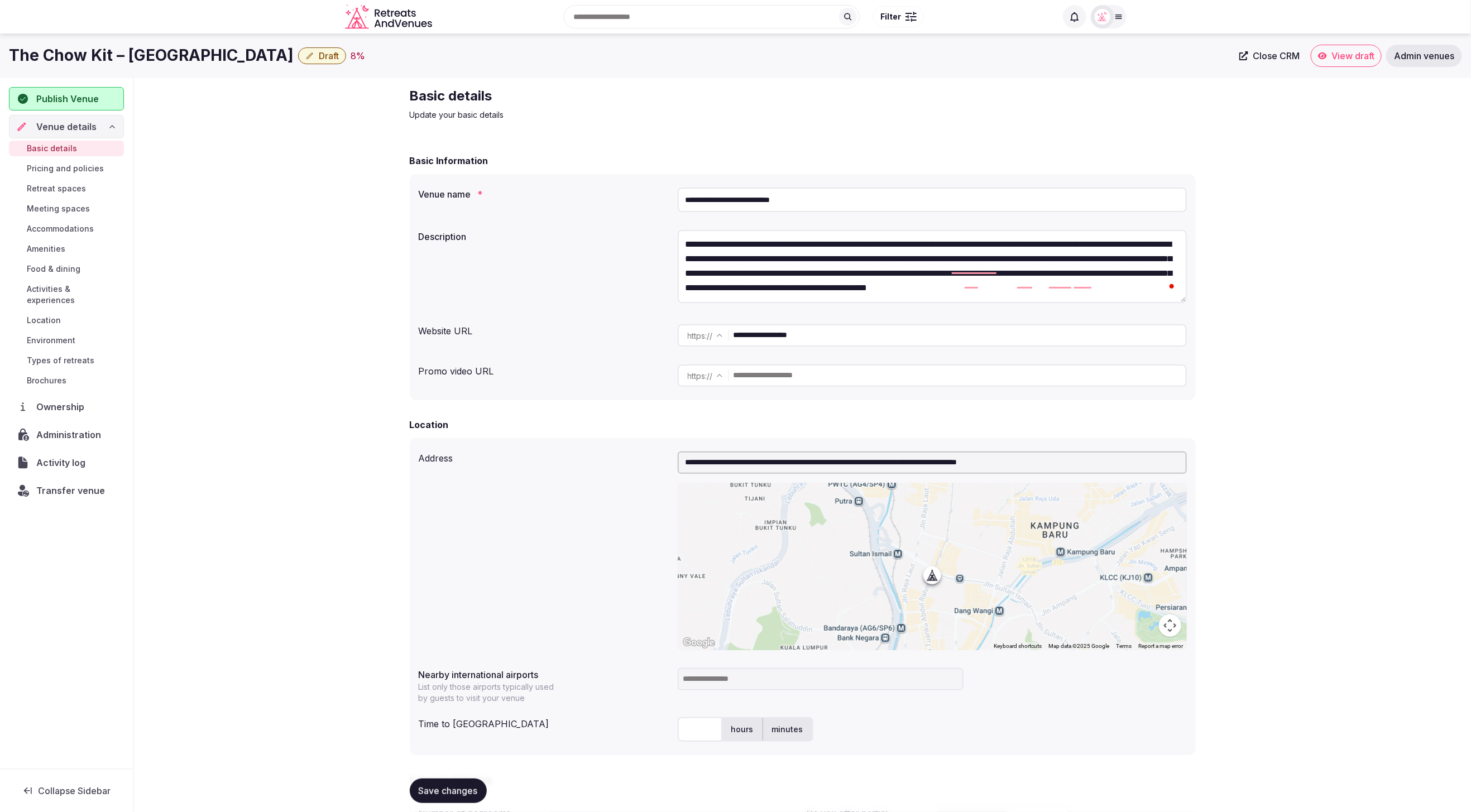
drag, startPoint x: 616, startPoint y: 194, endPoint x: 619, endPoint y: 200, distance: 6.7
click at [616, 195] on label "Venue name *" at bounding box center [544, 194] width 250 height 9
click at [846, 376] on input "text" at bounding box center [959, 376] width 453 height 23
paste input "**********"
type input "**********"
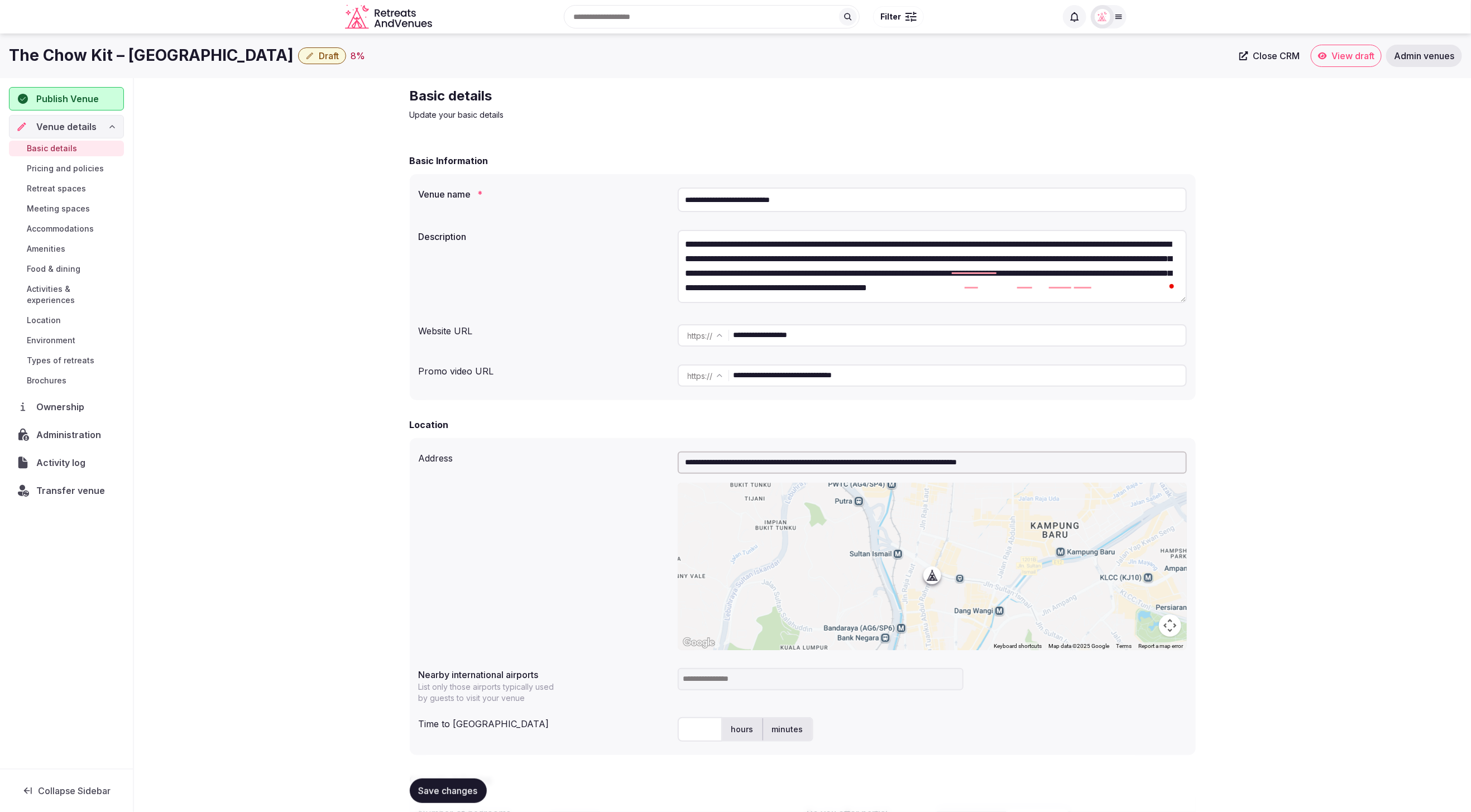
click at [532, 414] on form "**********" at bounding box center [803, 718] width 786 height 1129
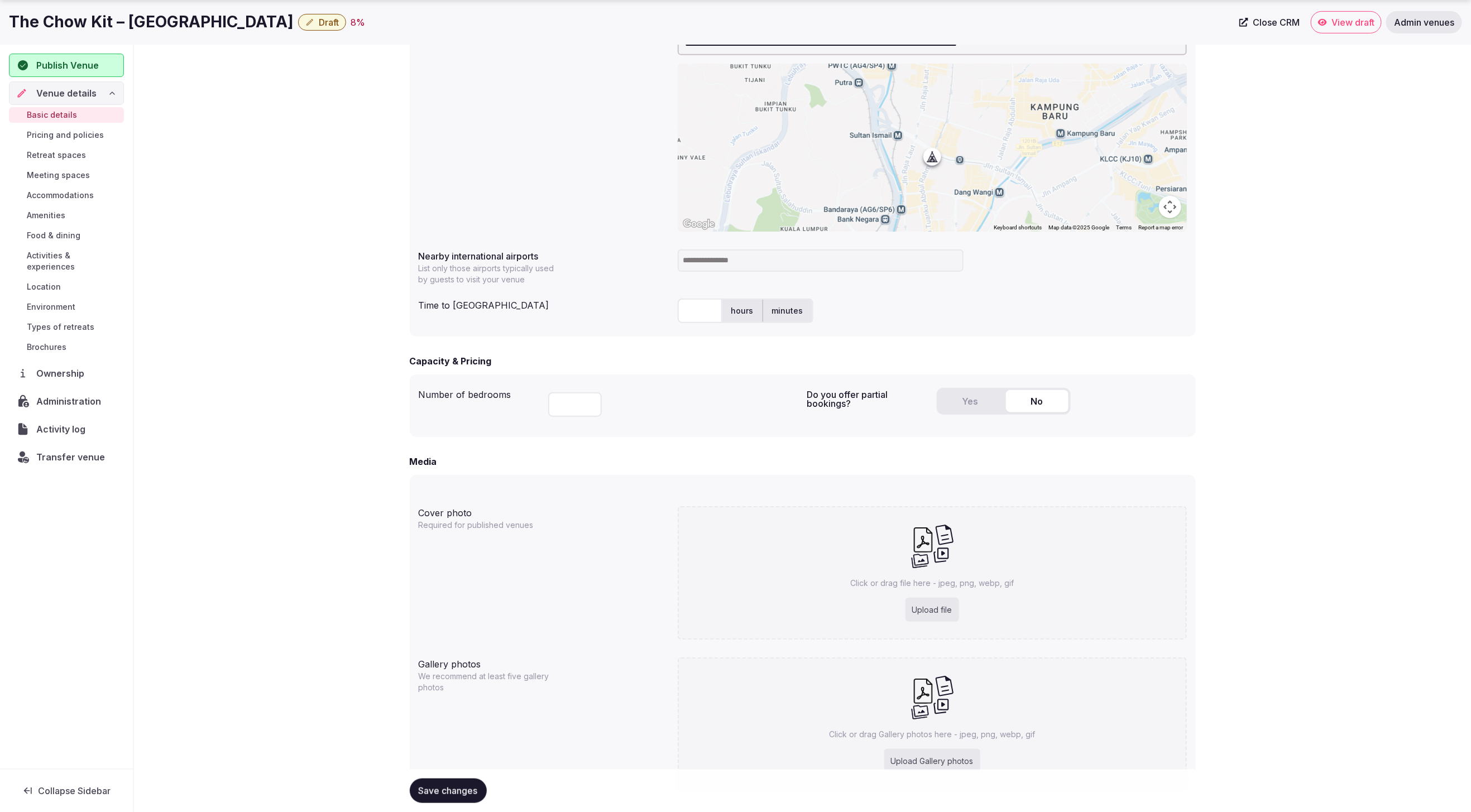
scroll to position [437, 0]
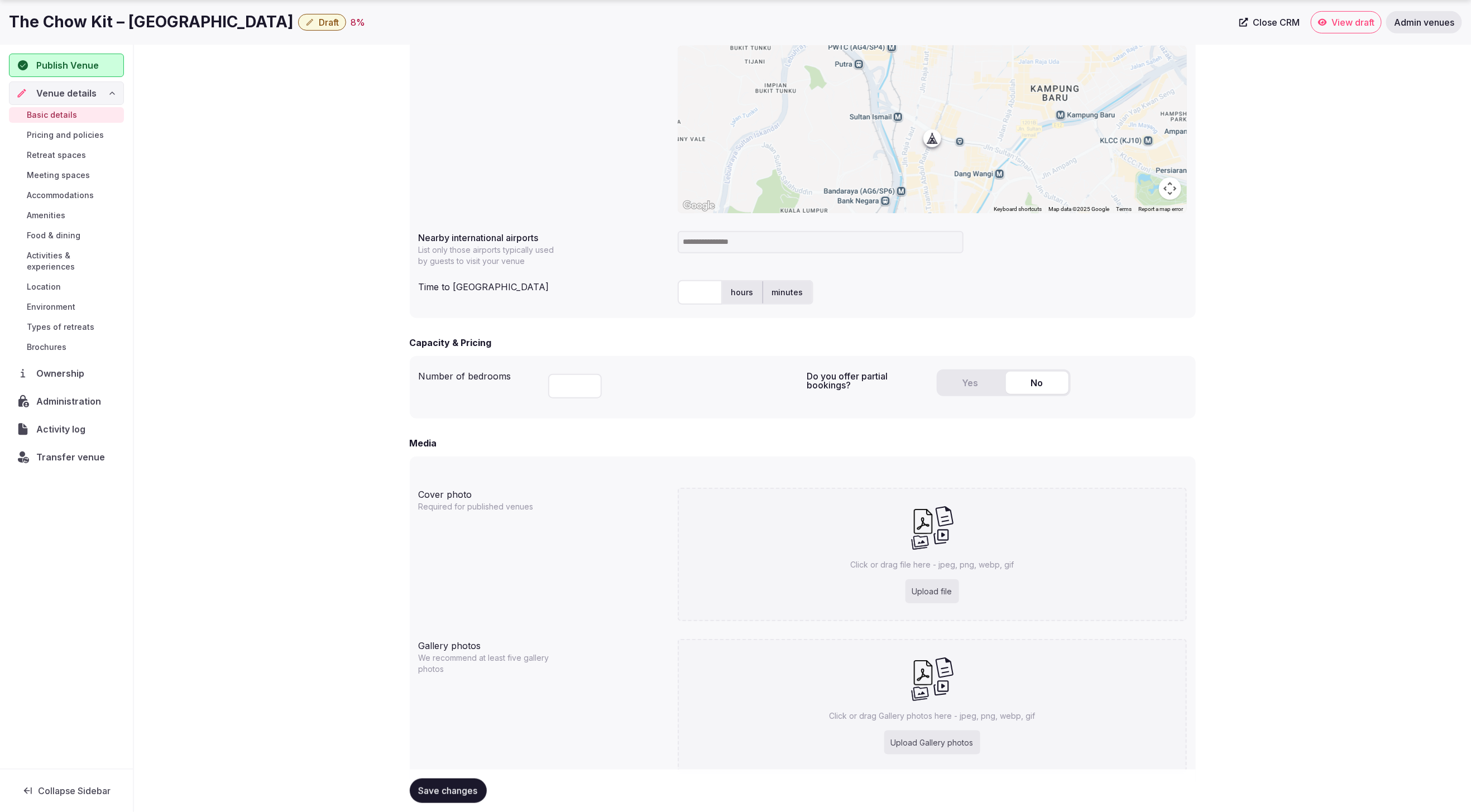
click at [695, 296] on input "text" at bounding box center [700, 292] width 45 height 25
type input "**"
click at [890, 301] on div "** hours minutes" at bounding box center [932, 292] width 509 height 25
click at [819, 248] on input at bounding box center [820, 242] width 286 height 23
type input "***"
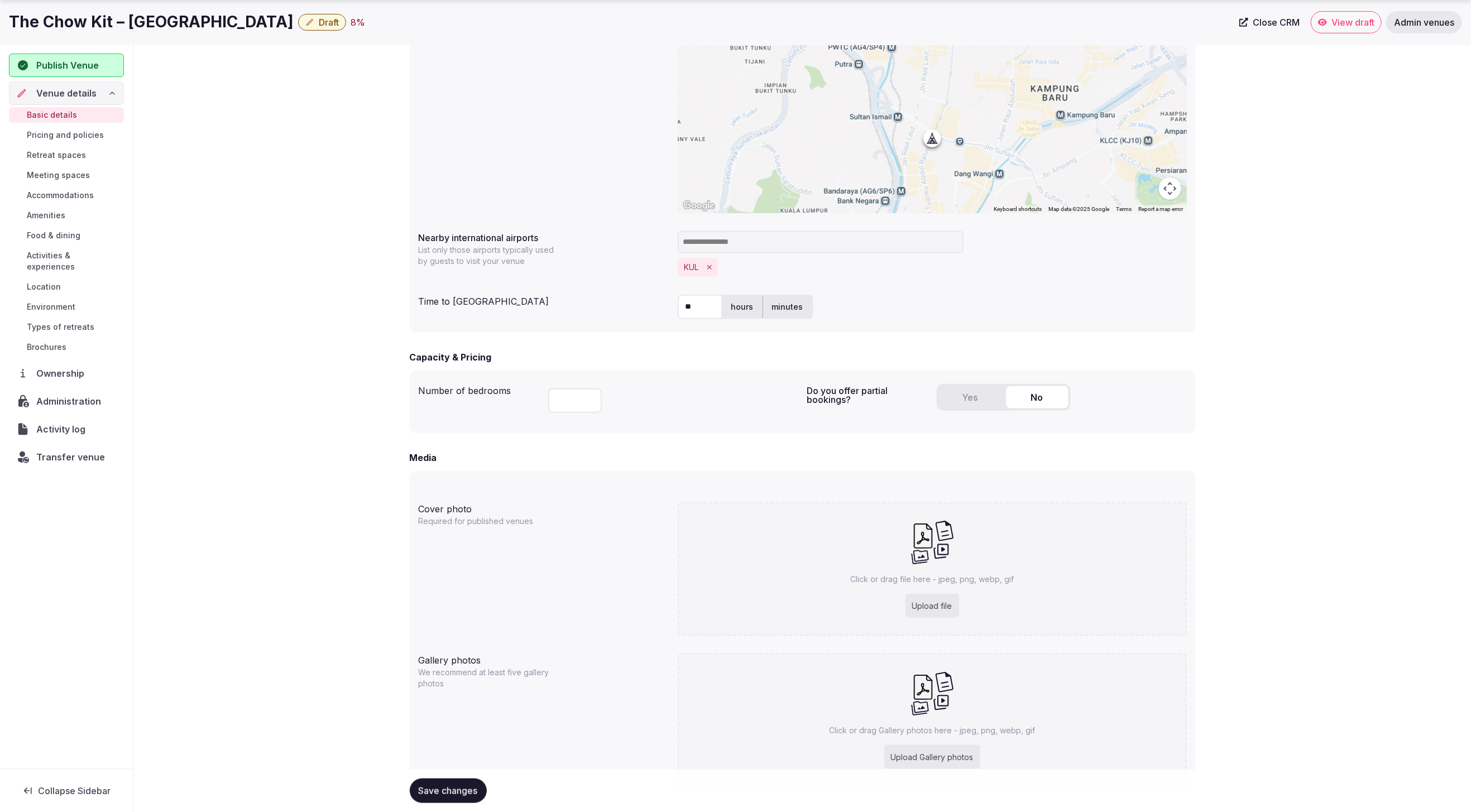
click at [1084, 335] on form "**********" at bounding box center [803, 289] width 786 height 1144
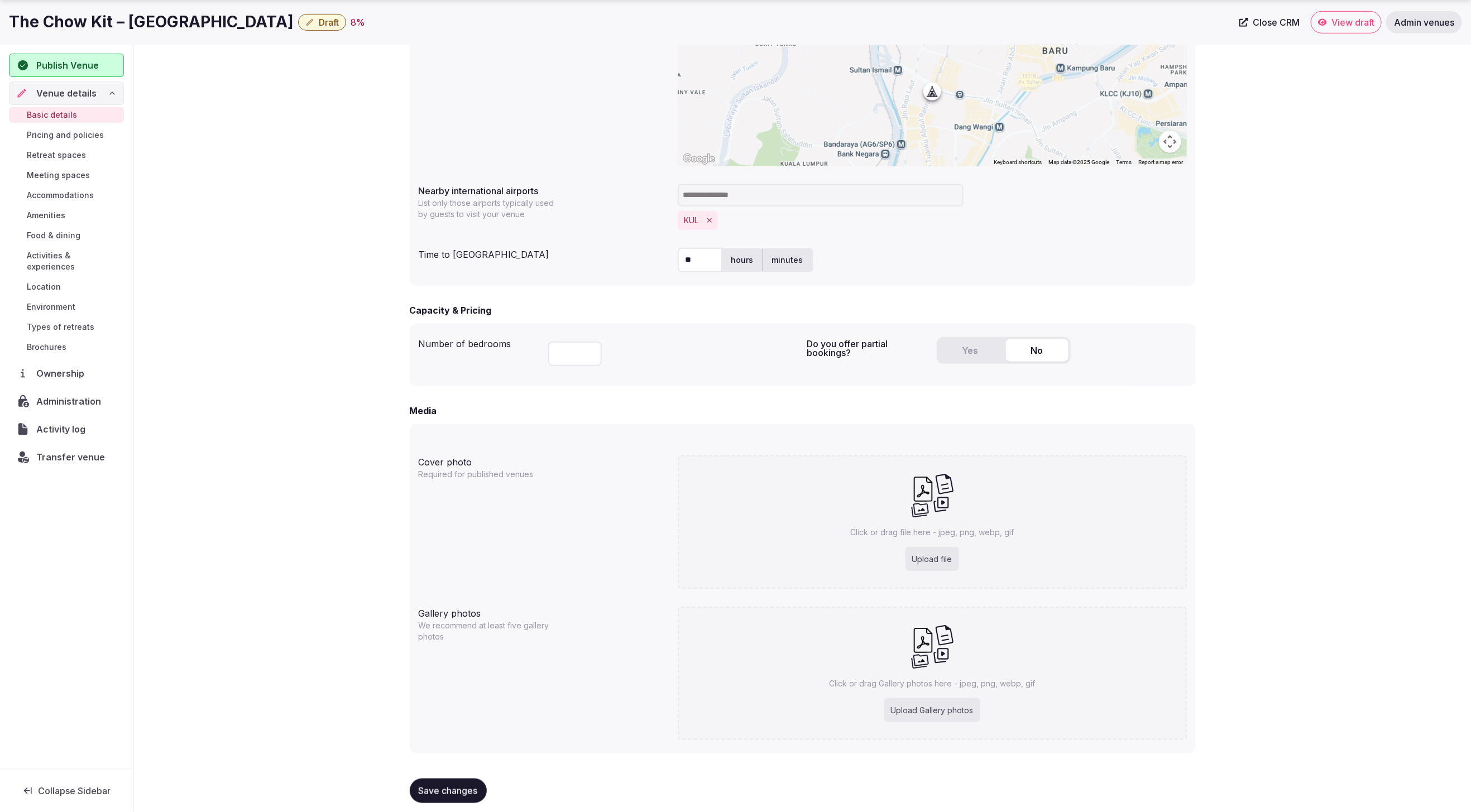
scroll to position [494, 0]
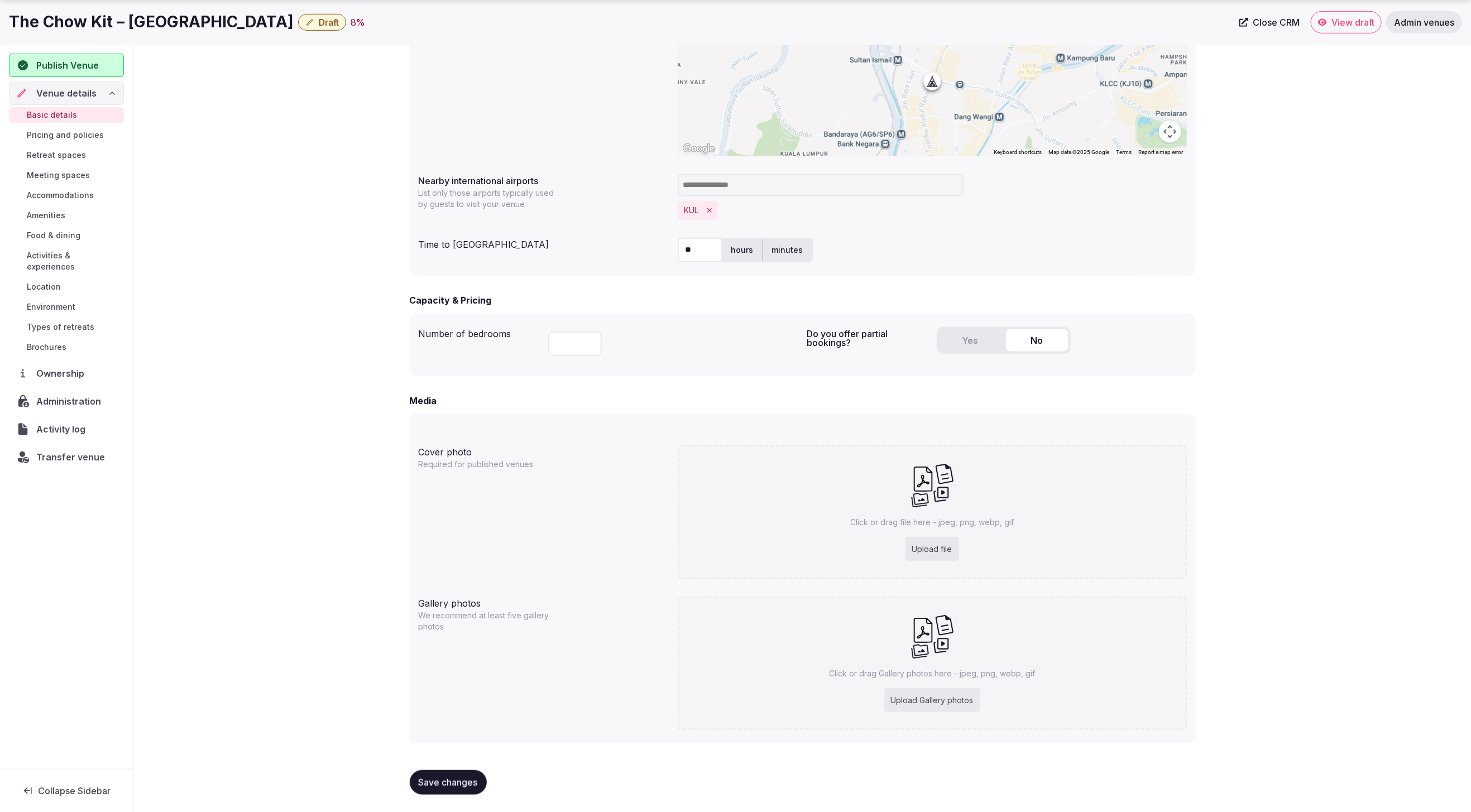
click at [561, 346] on input "number" at bounding box center [575, 344] width 53 height 25
type input "***"
click at [629, 412] on div "Media Cover photo Required for published venues Click or drag file here - jpeg,…" at bounding box center [803, 569] width 786 height 349
click at [431, 778] on span "Save changes" at bounding box center [448, 782] width 59 height 11
drag, startPoint x: 1316, startPoint y: 441, endPoint x: 1316, endPoint y: 447, distance: 6.0
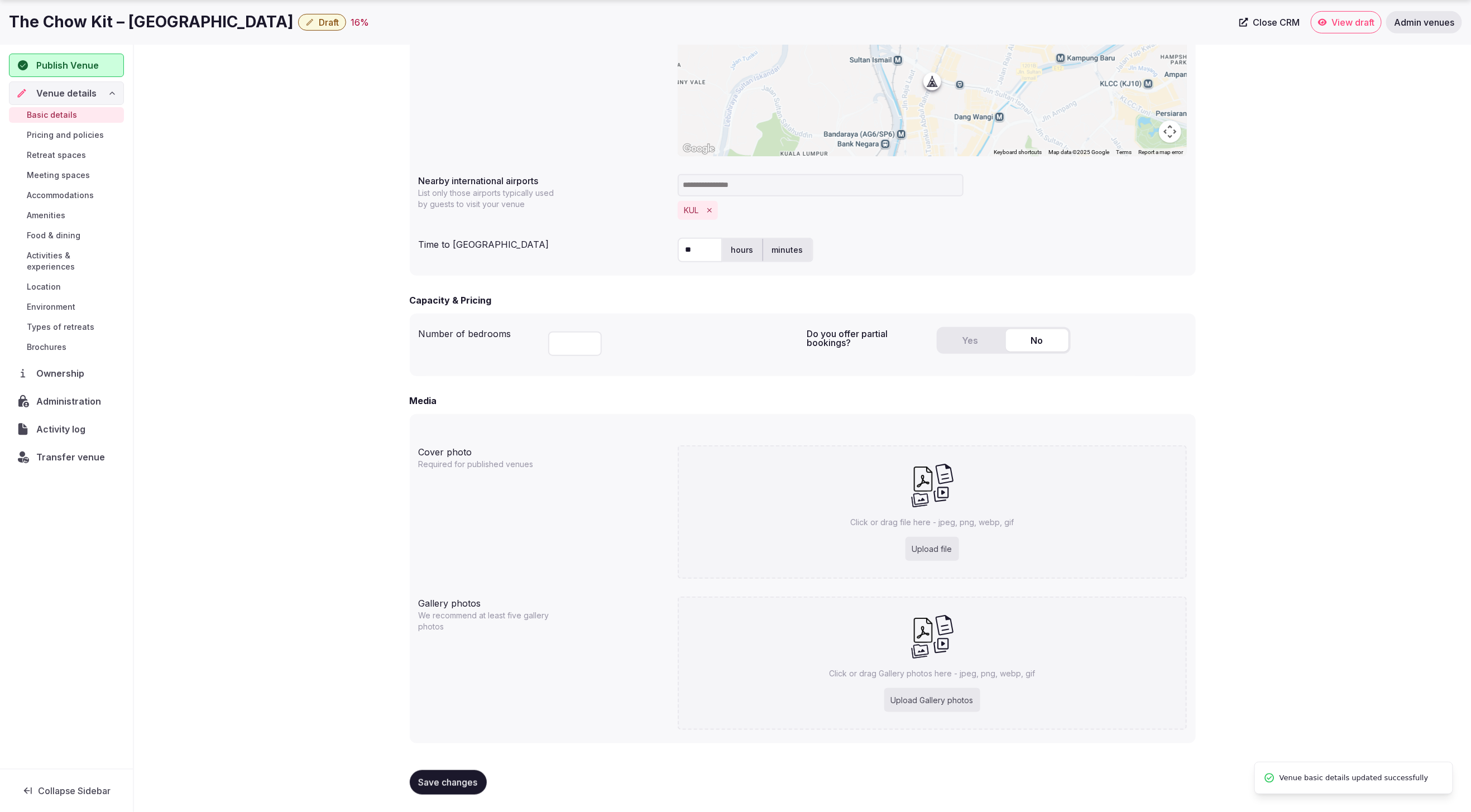
click at [1316, 441] on div "**********" at bounding box center [802, 198] width 1337 height 1229
click at [930, 538] on div "Upload file" at bounding box center [932, 550] width 53 height 25
type input "**********"
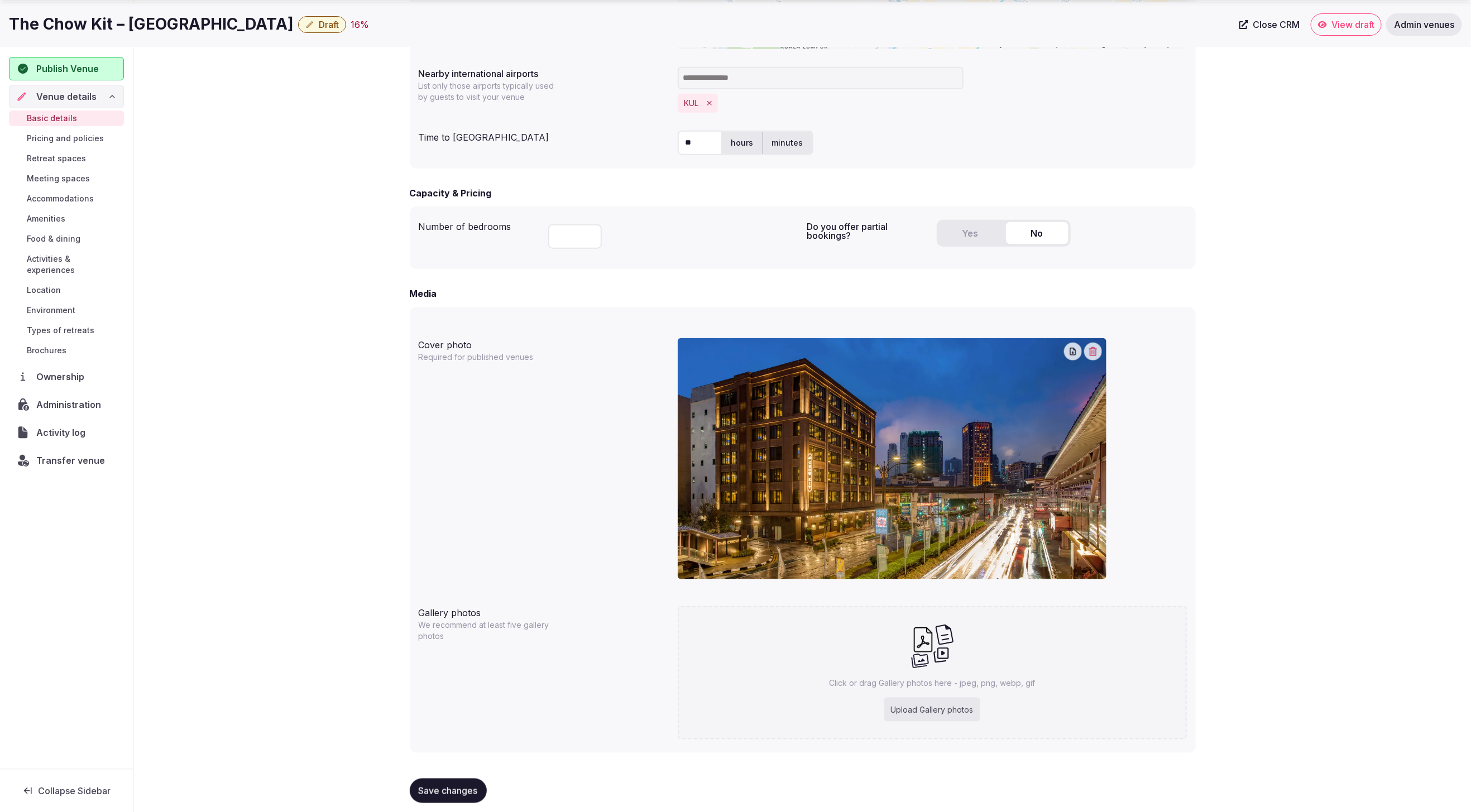
scroll to position [610, 0]
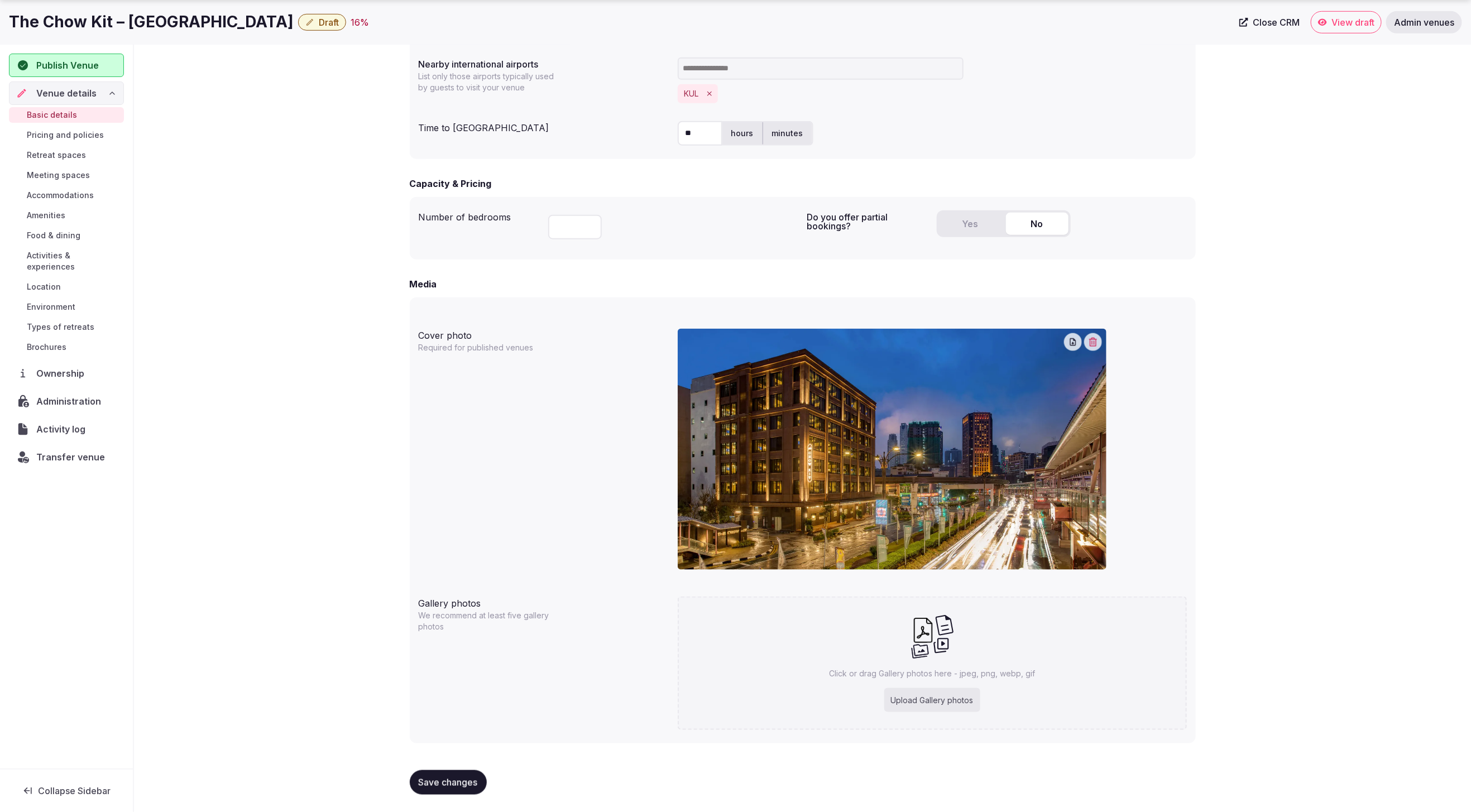
click at [1252, 500] on div "**********" at bounding box center [802, 140] width 1337 height 1345
click at [1348, 381] on div "**********" at bounding box center [802, 140] width 1337 height 1345
drag, startPoint x: 1285, startPoint y: 409, endPoint x: 1215, endPoint y: 403, distance: 70.3
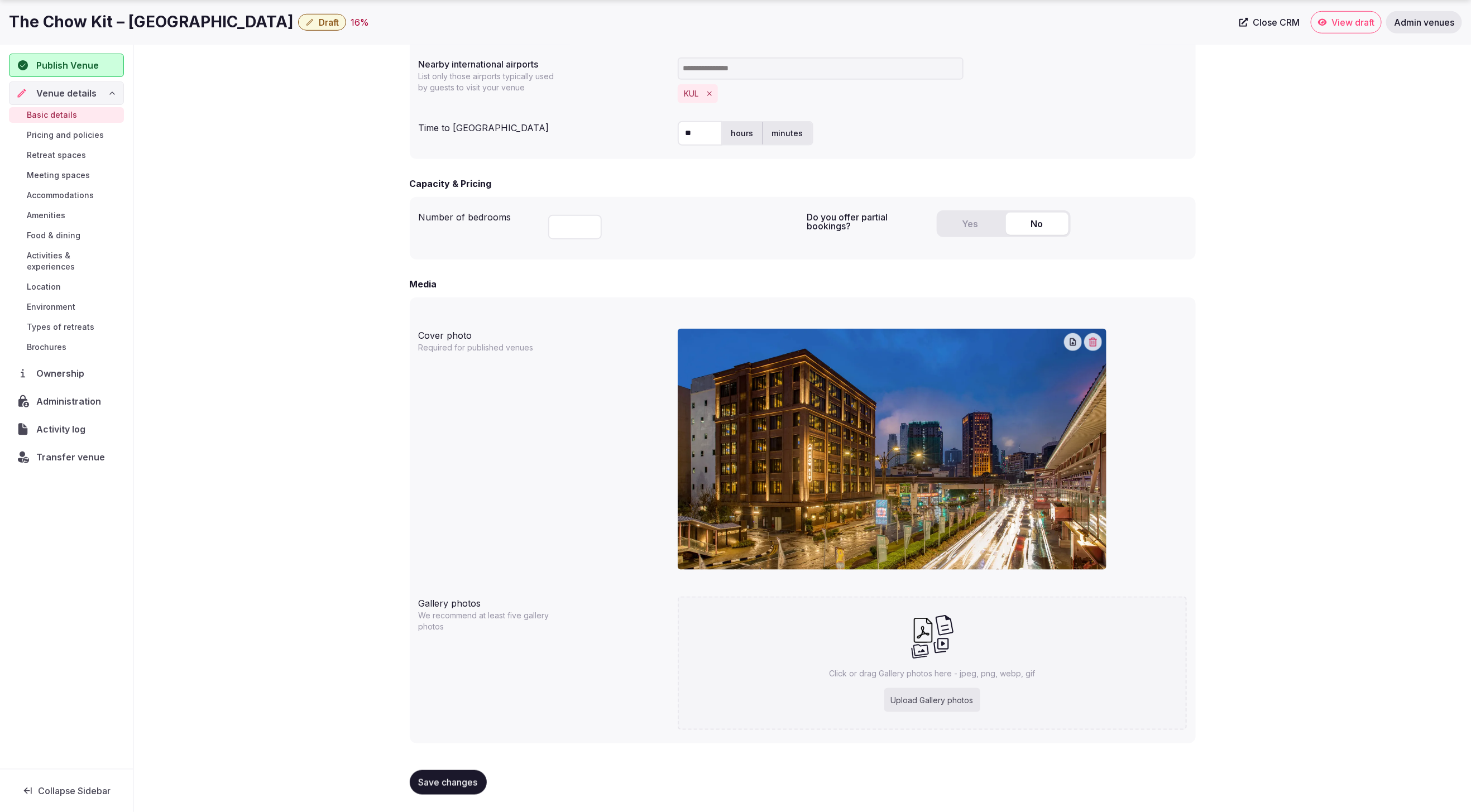
click at [1285, 409] on div "**********" at bounding box center [802, 140] width 1337 height 1345
click at [1217, 214] on div "**********" at bounding box center [802, 140] width 1337 height 1345
click at [60, 176] on span "Meeting spaces" at bounding box center [58, 175] width 63 height 11
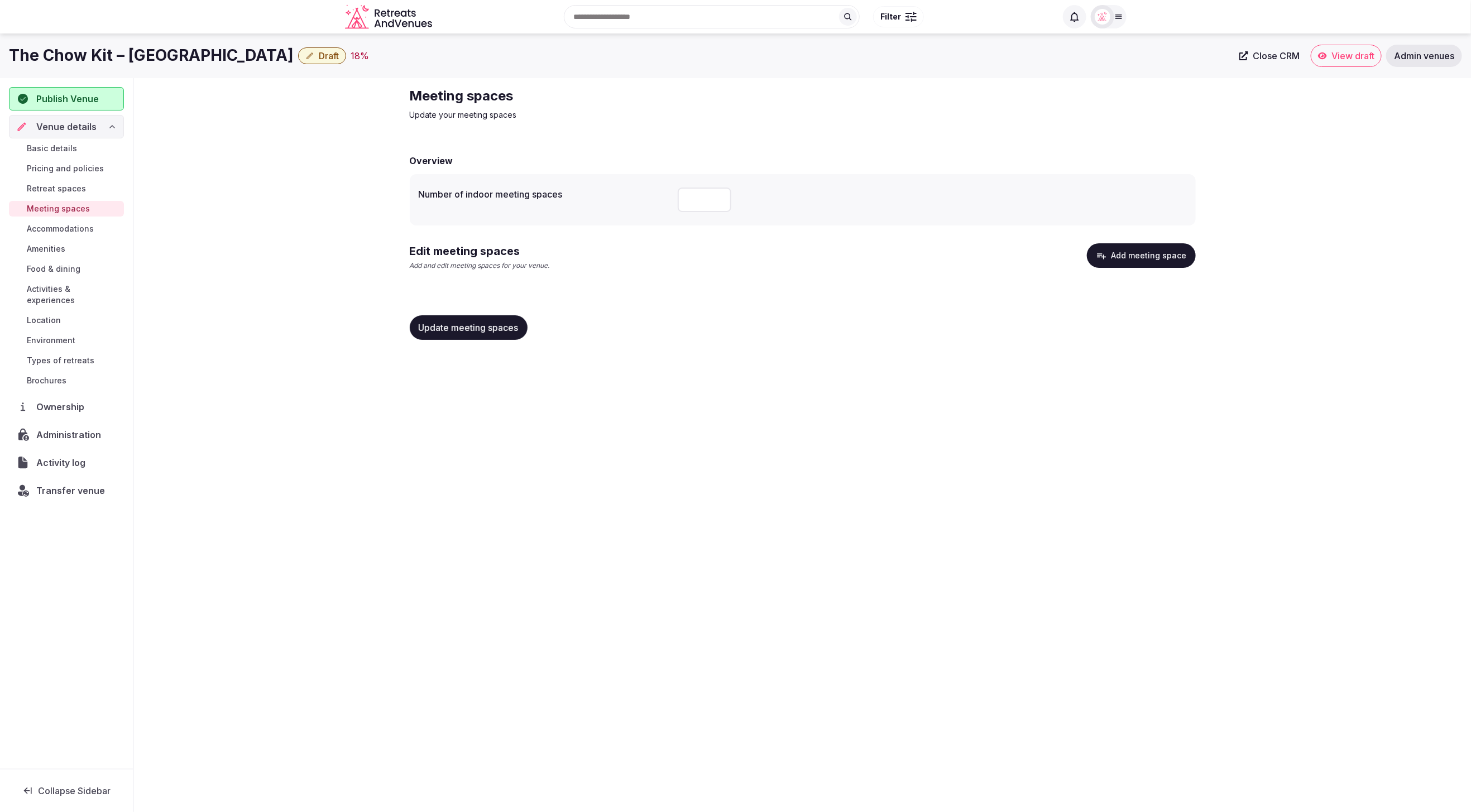
click at [703, 202] on input "number" at bounding box center [704, 200] width 53 height 25
type input "*"
click at [1158, 257] on button "Add meeting space" at bounding box center [1141, 256] width 109 height 25
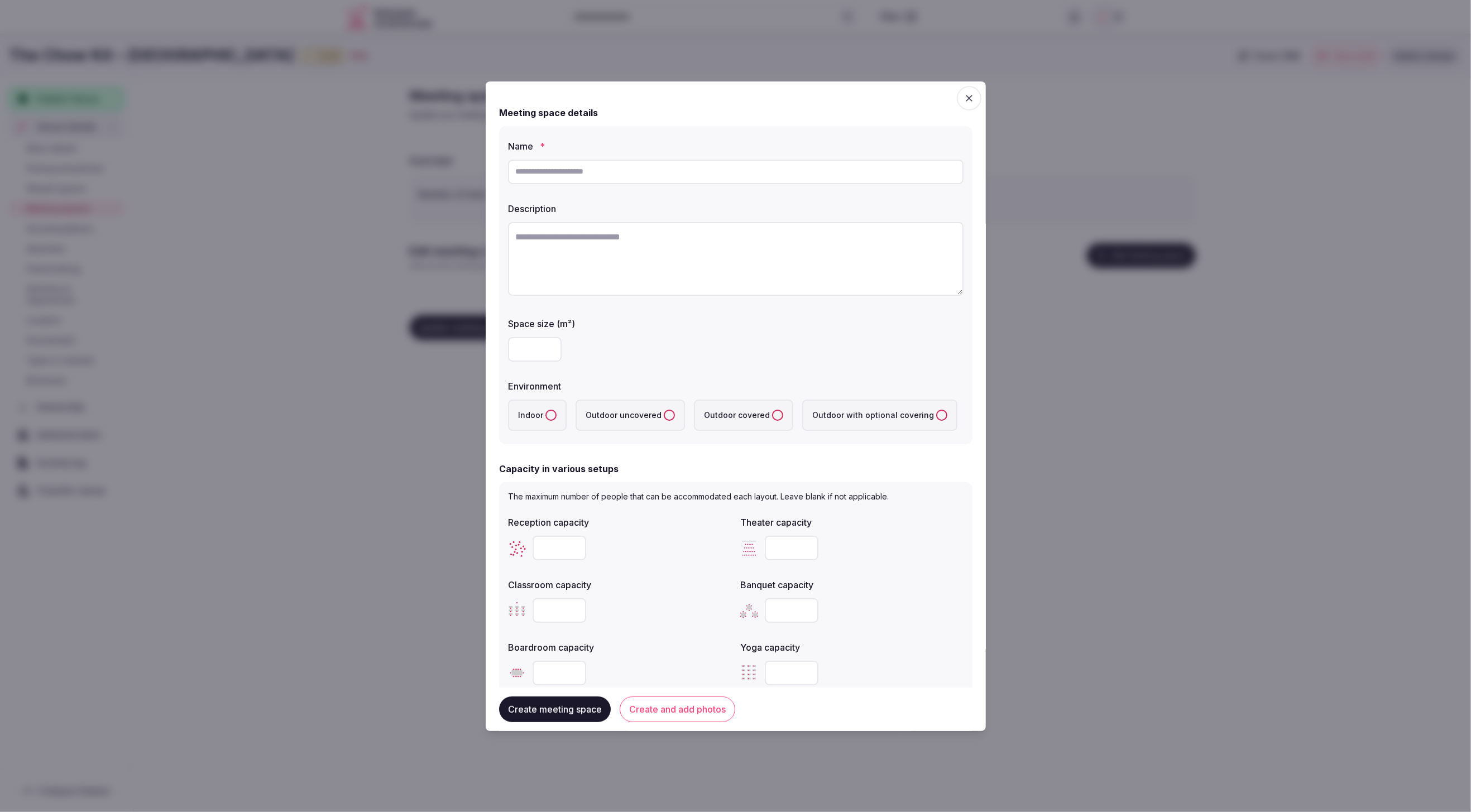
click at [655, 175] on input "text" at bounding box center [736, 172] width 455 height 25
type input "**********"
click at [676, 241] on textarea at bounding box center [736, 259] width 455 height 74
click at [639, 242] on textarea "To enrich screen reader interactions, please activate Accessibility in Grammarl…" at bounding box center [736, 259] width 455 height 74
paste textarea "**********"
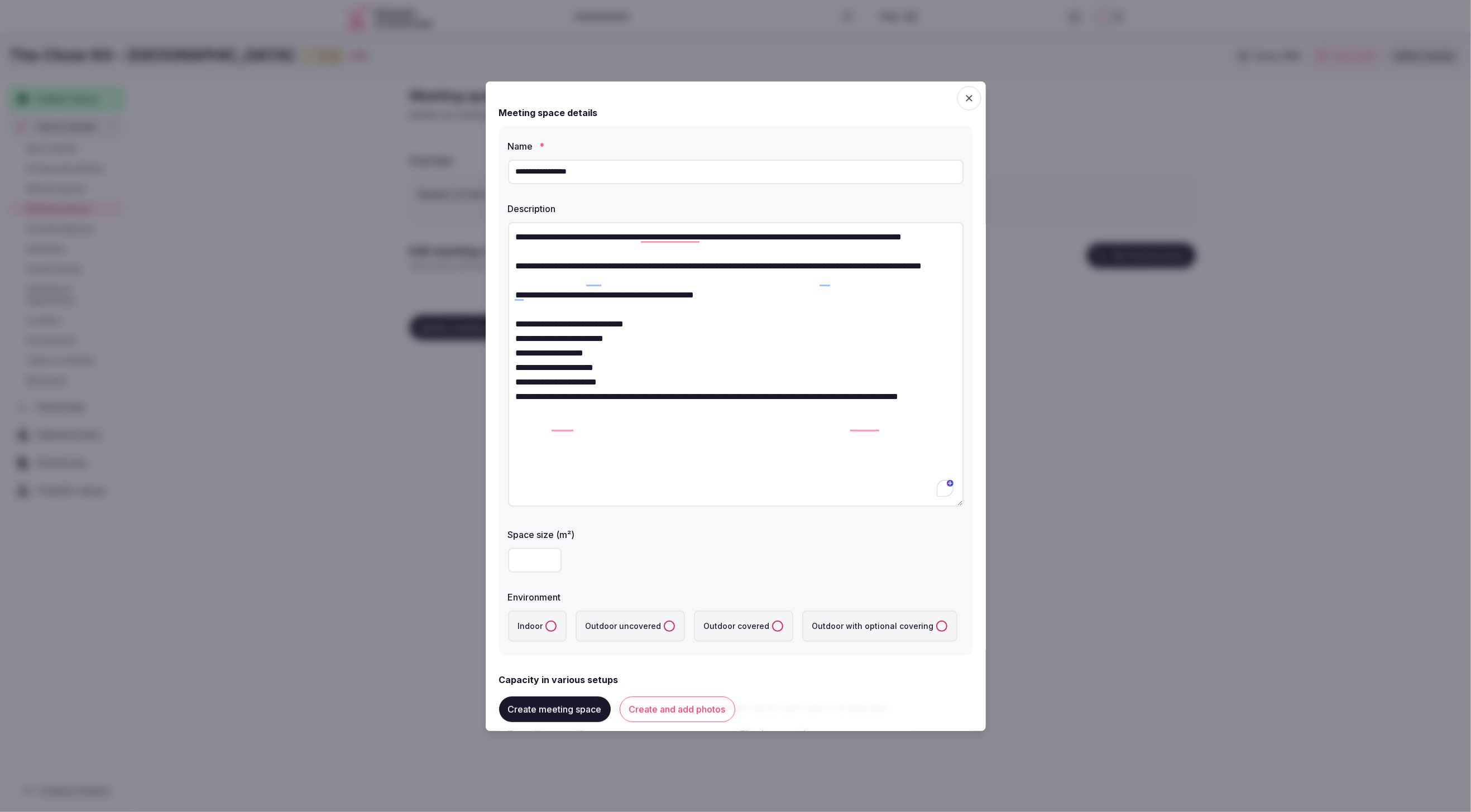
drag, startPoint x: 958, startPoint y: 289, endPoint x: 941, endPoint y: 491, distance: 202.7
click at [956, 499] on textarea "**********" at bounding box center [736, 364] width 455 height 284
click at [661, 410] on textarea "**********" at bounding box center [736, 364] width 455 height 284
drag, startPoint x: 539, startPoint y: 436, endPoint x: 513, endPoint y: 425, distance: 28.2
click at [510, 425] on div "**********" at bounding box center [736, 406] width 500 height 650
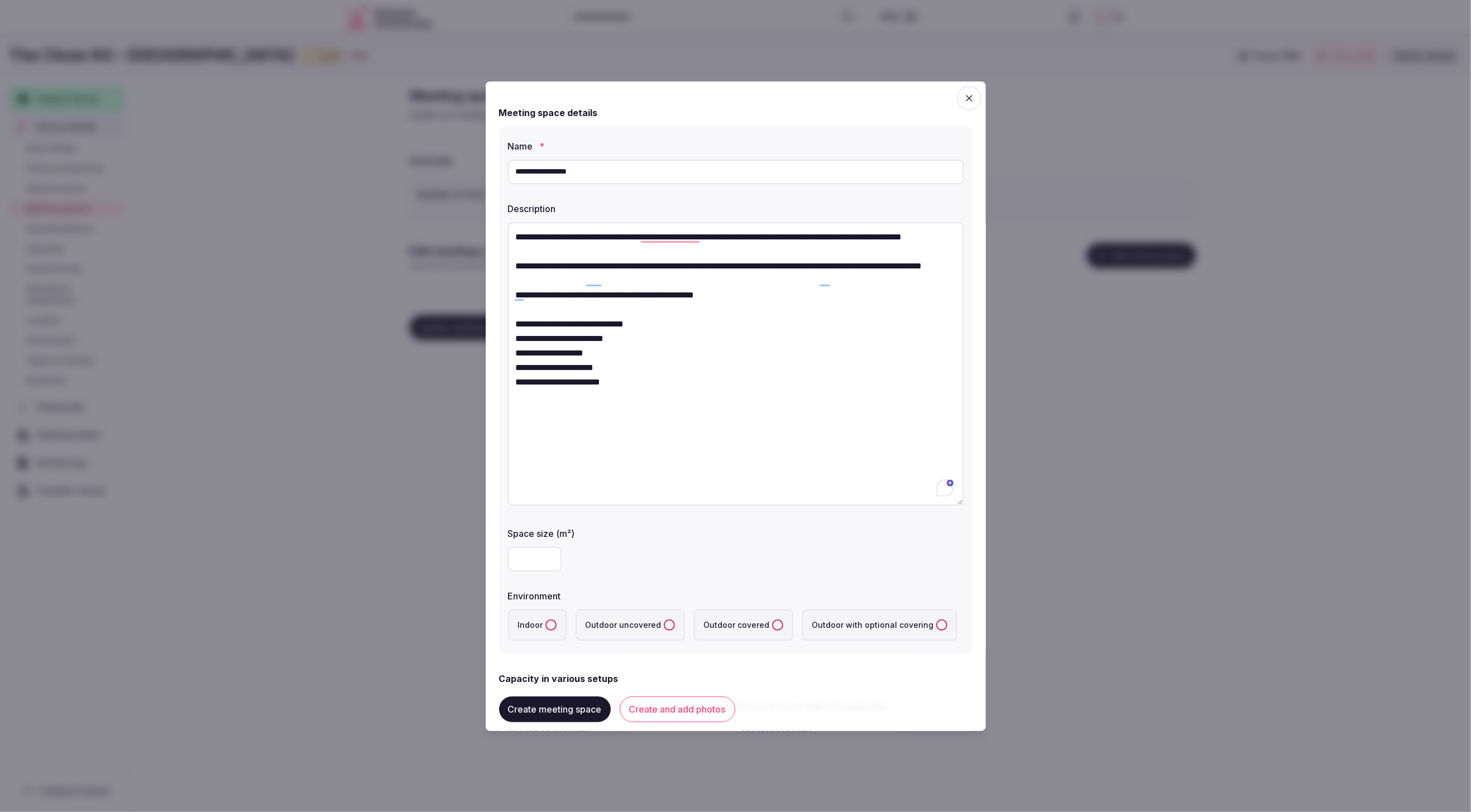
click at [515, 235] on textarea "**********" at bounding box center [736, 364] width 455 height 284
click at [524, 234] on textarea "**********" at bounding box center [736, 364] width 455 height 284
paste textarea "**********"
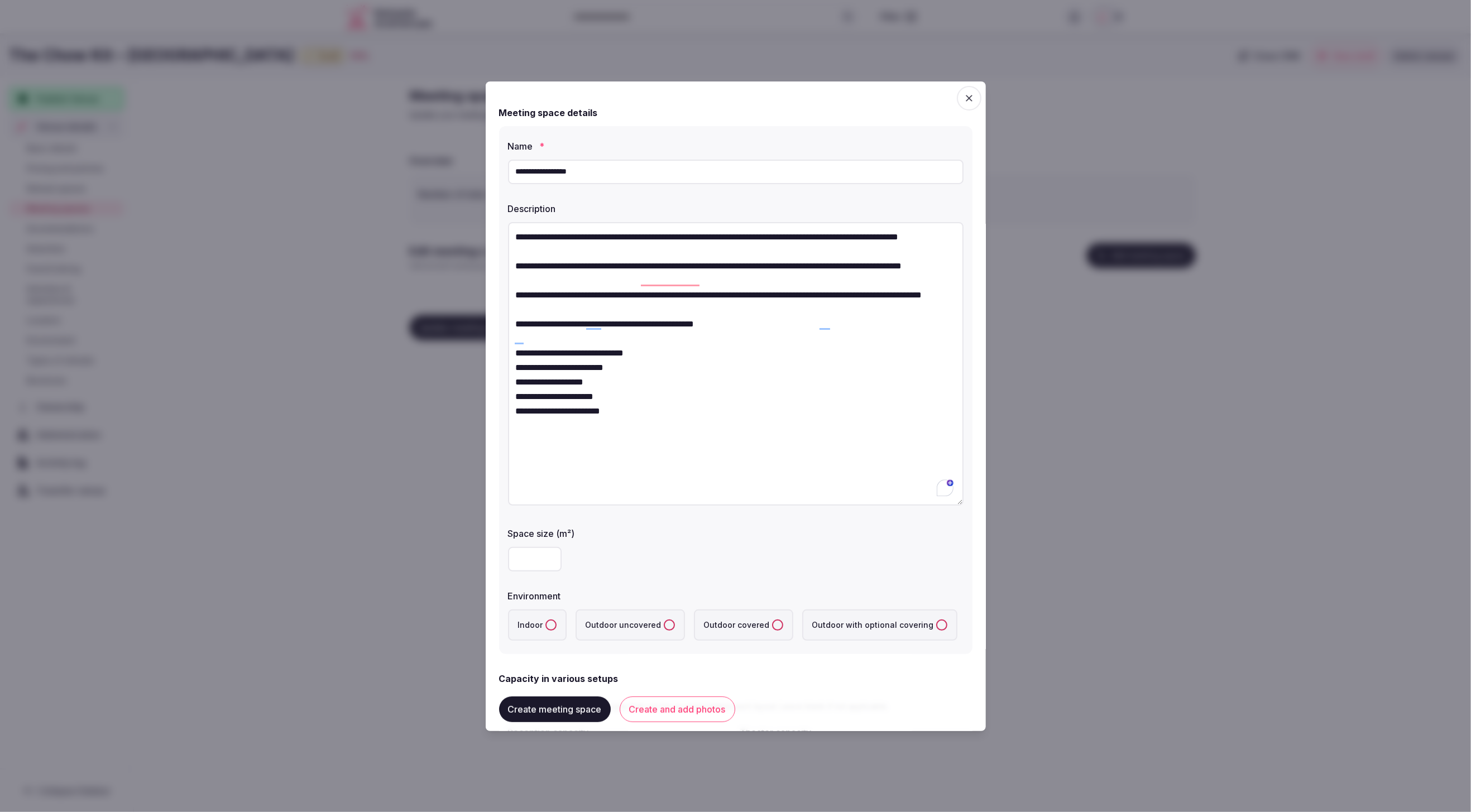
drag, startPoint x: 877, startPoint y: 456, endPoint x: 842, endPoint y: 446, distance: 36.4
click at [861, 452] on textarea "**********" at bounding box center [736, 364] width 455 height 284
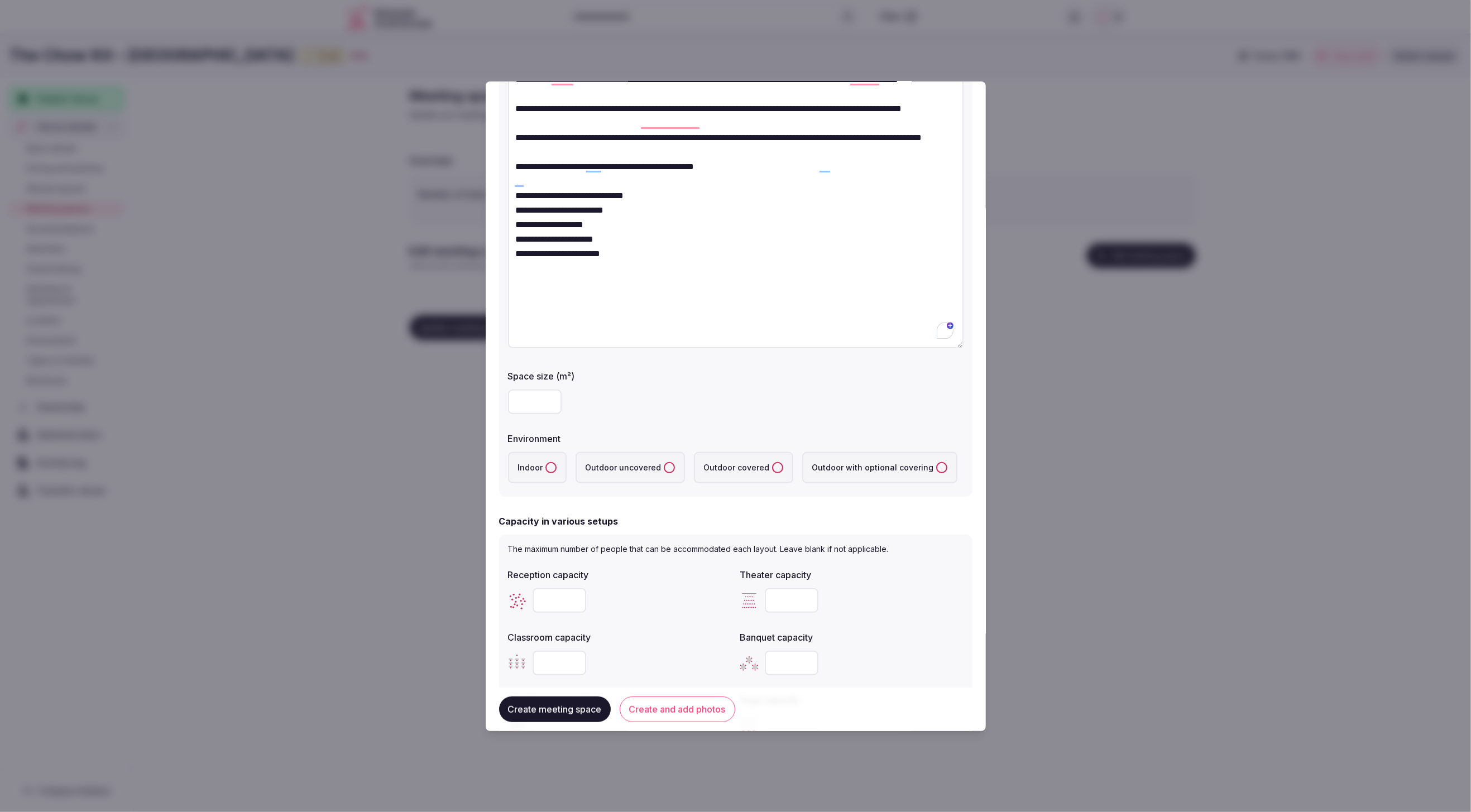
scroll to position [196, 0]
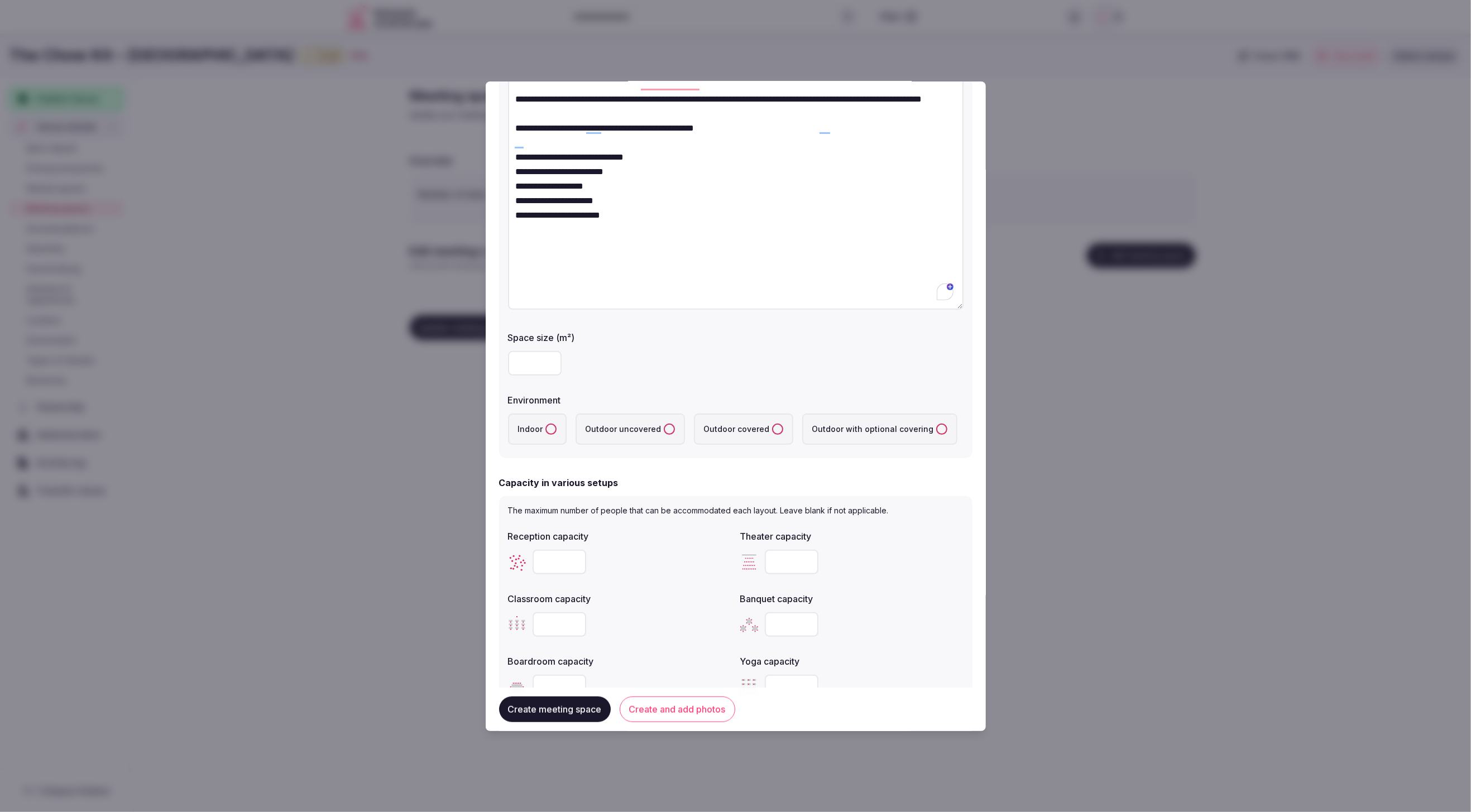
click at [547, 431] on button "Indoor" at bounding box center [551, 429] width 11 height 11
click at [703, 369] on div at bounding box center [736, 363] width 455 height 25
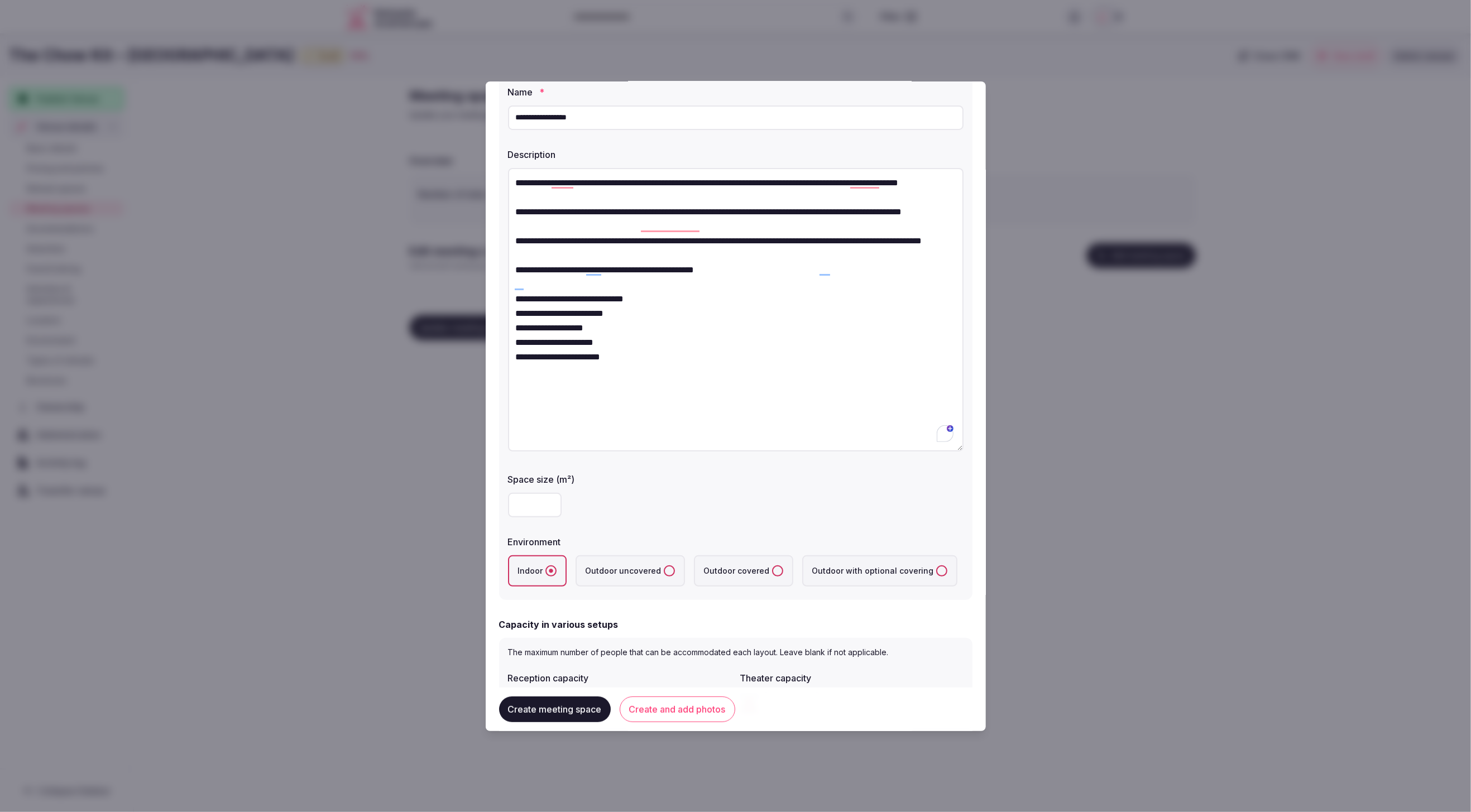
scroll to position [0, 0]
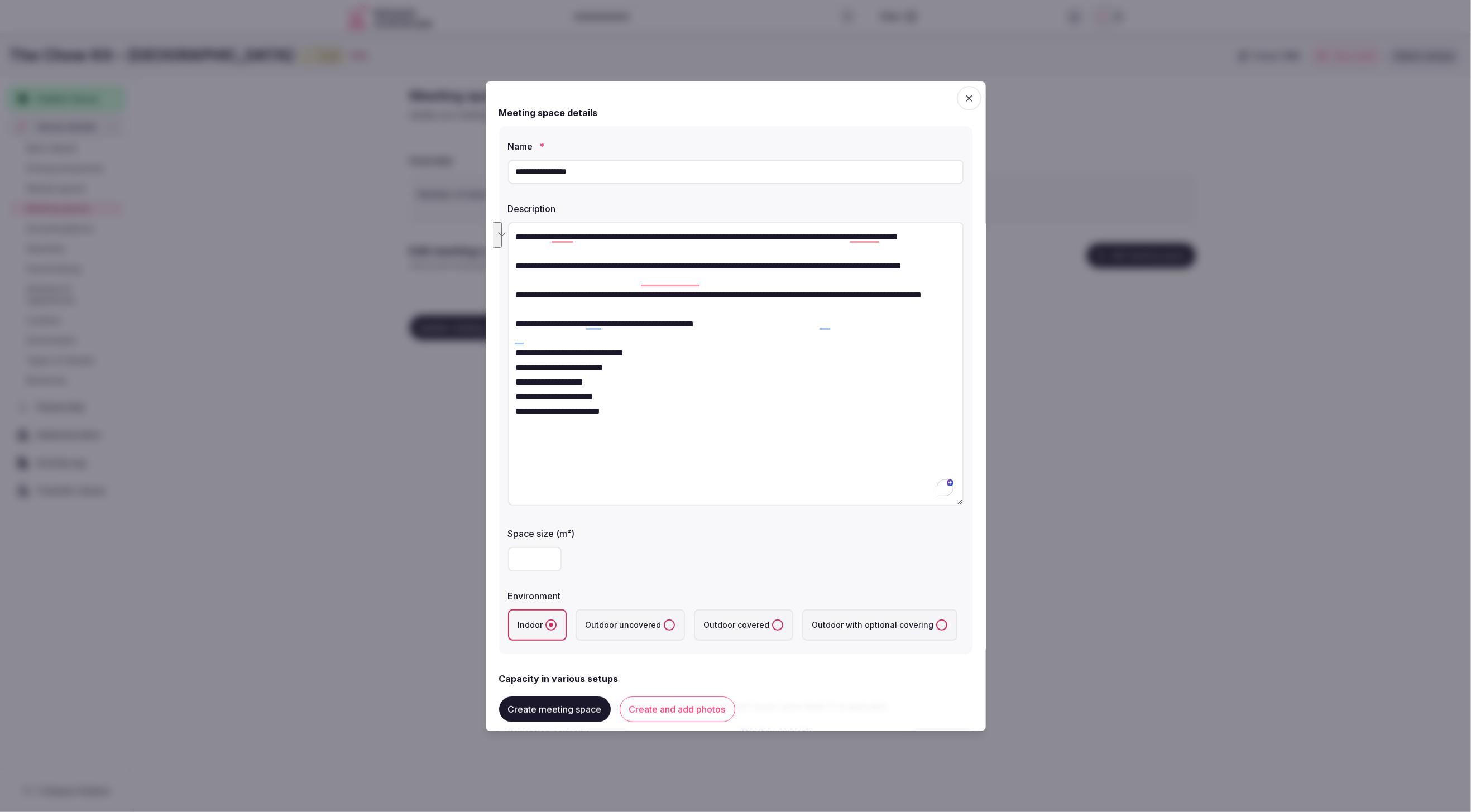
drag, startPoint x: 613, startPoint y: 344, endPoint x: 513, endPoint y: 326, distance: 101.6
click at [510, 326] on div "**********" at bounding box center [736, 406] width 500 height 650
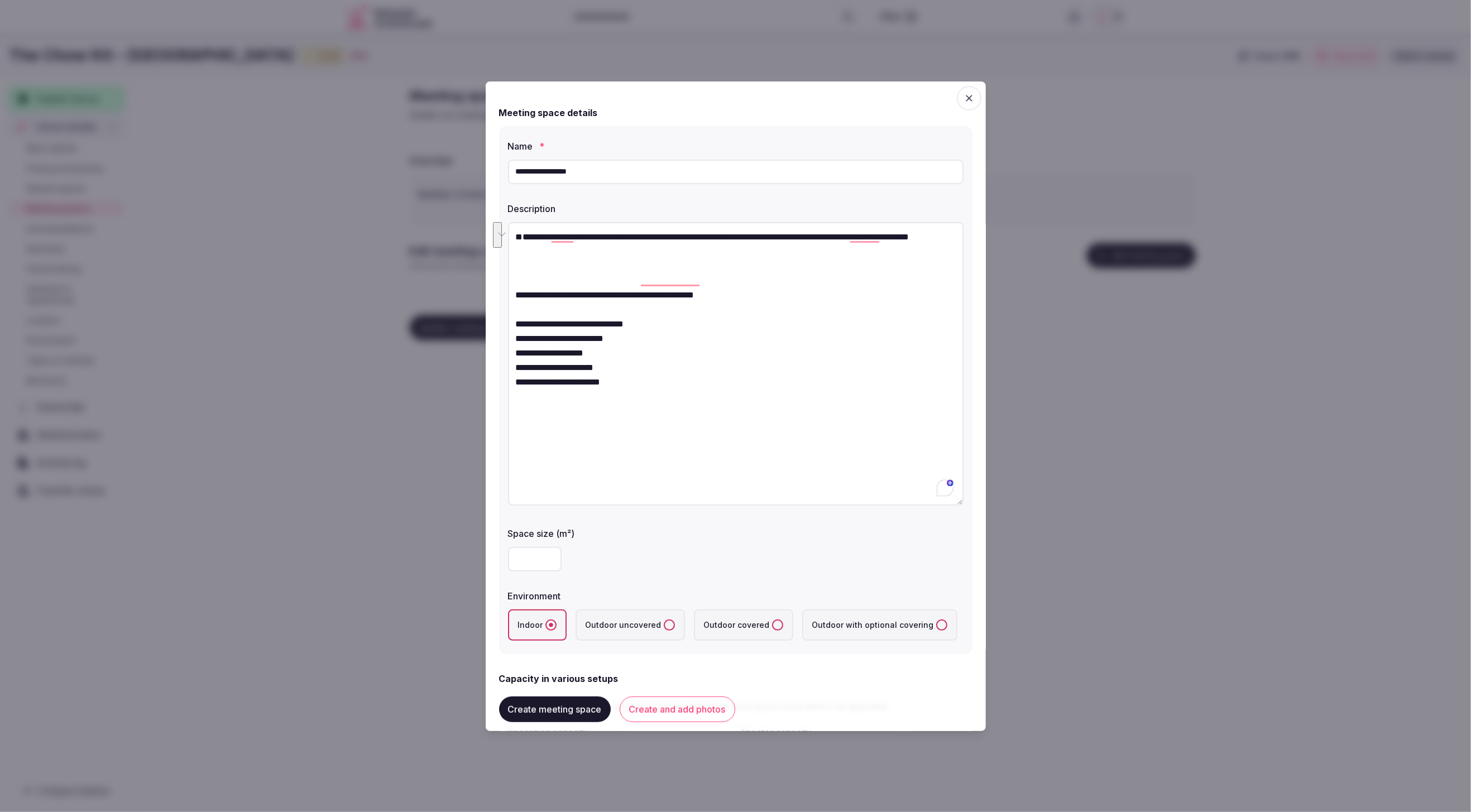
drag, startPoint x: 580, startPoint y: 256, endPoint x: 488, endPoint y: 229, distance: 95.9
drag, startPoint x: 587, startPoint y: 401, endPoint x: 508, endPoint y: 325, distance: 109.6
click at [508, 325] on textarea "**********" at bounding box center [736, 364] width 455 height 284
click at [564, 238] on textarea "**********" at bounding box center [736, 364] width 455 height 284
type textarea "**********"
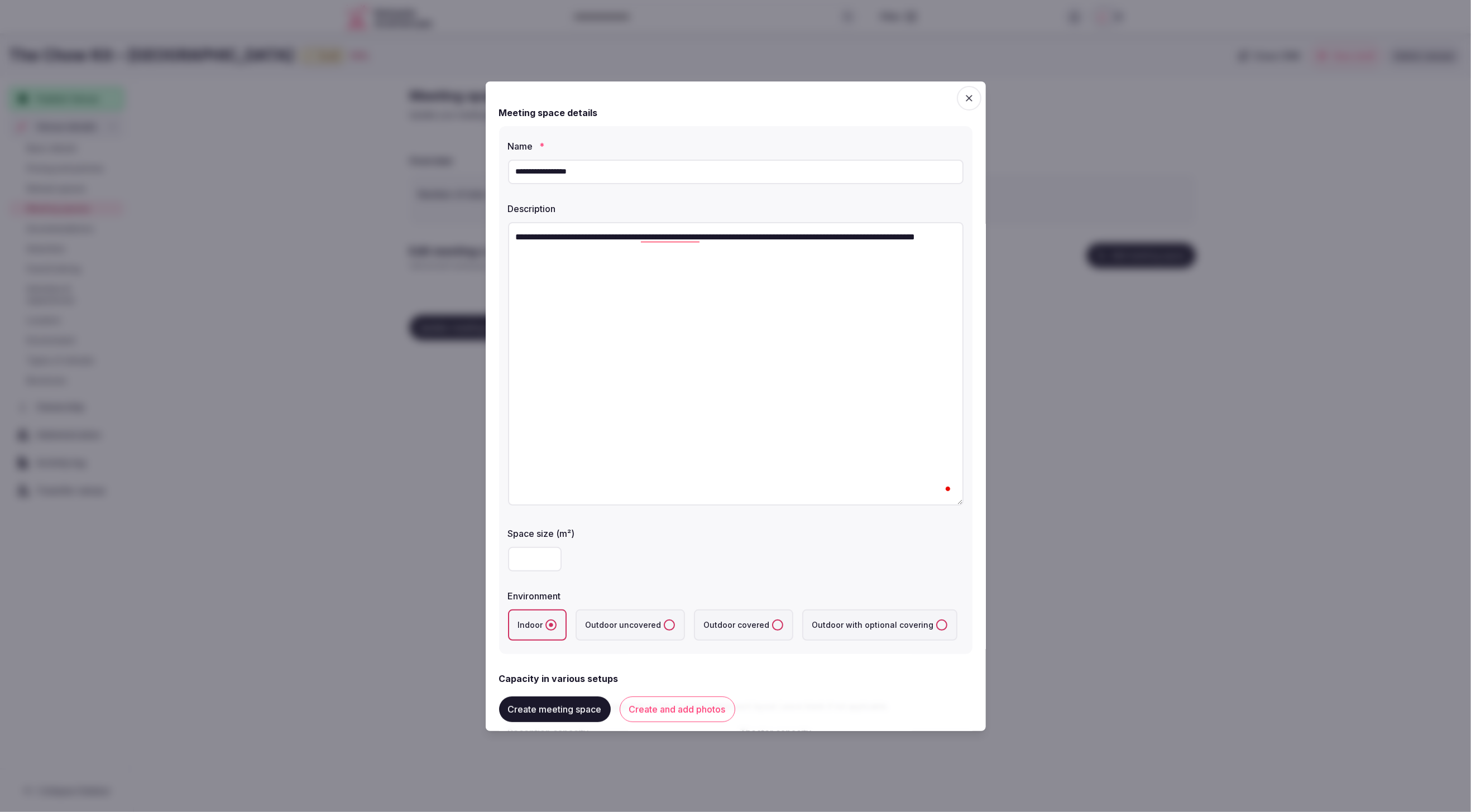
click at [594, 167] on input "**********" at bounding box center [736, 172] width 455 height 25
type input "**********"
drag, startPoint x: 654, startPoint y: 335, endPoint x: 603, endPoint y: 340, distance: 51.2
click at [646, 336] on textarea "**********" at bounding box center [736, 364] width 455 height 284
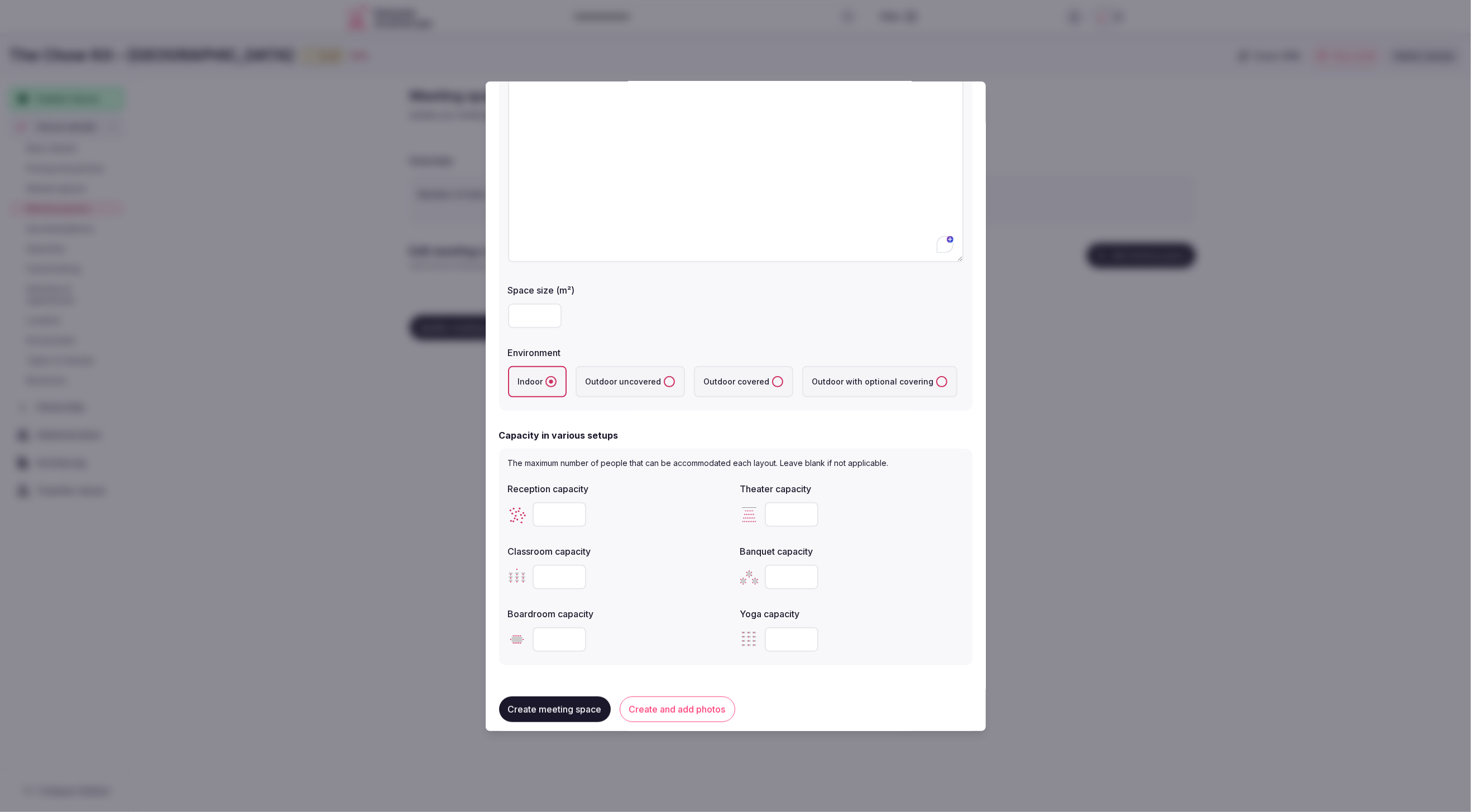
scroll to position [278, 0]
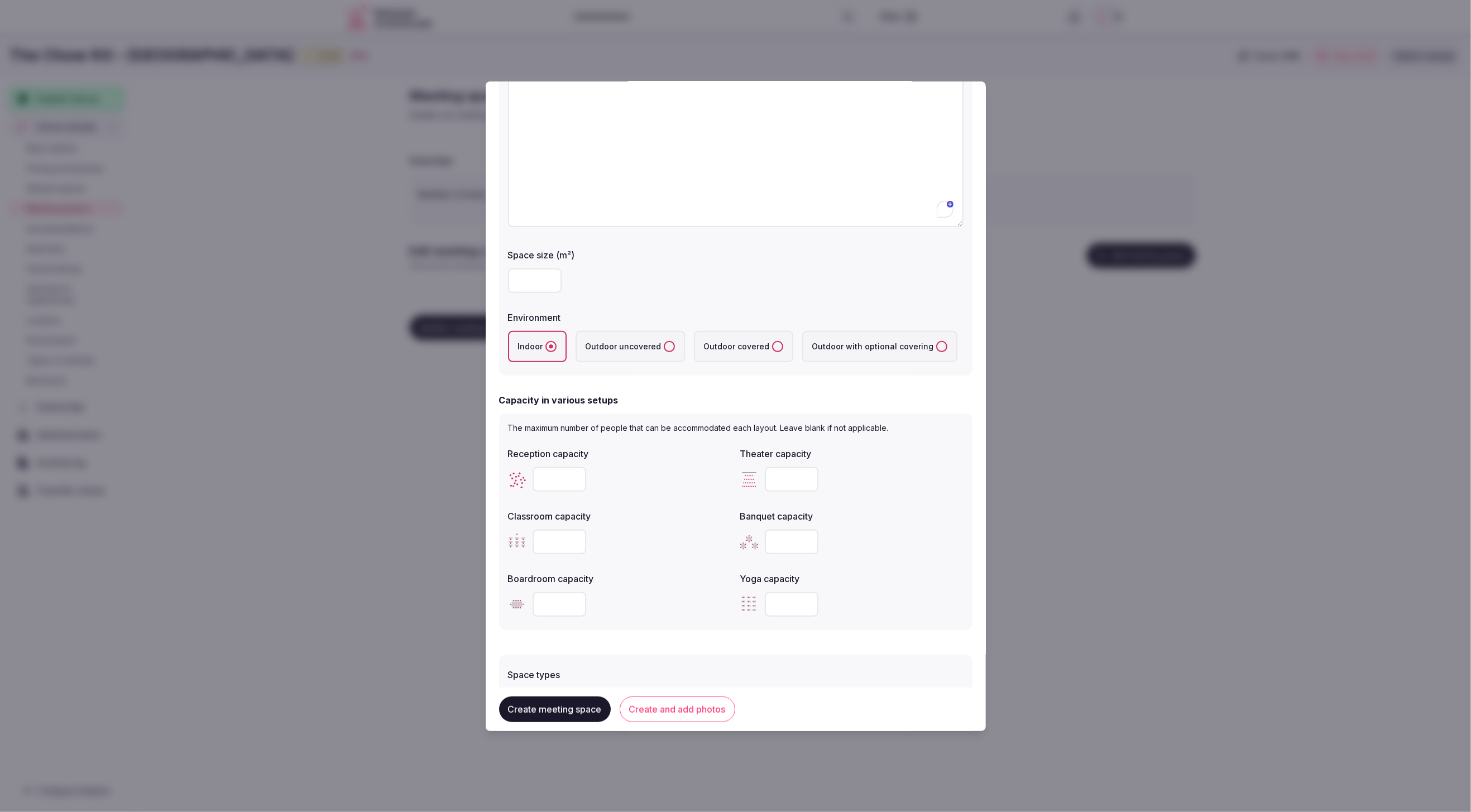
click at [668, 710] on button "Create and add photos" at bounding box center [678, 709] width 116 height 26
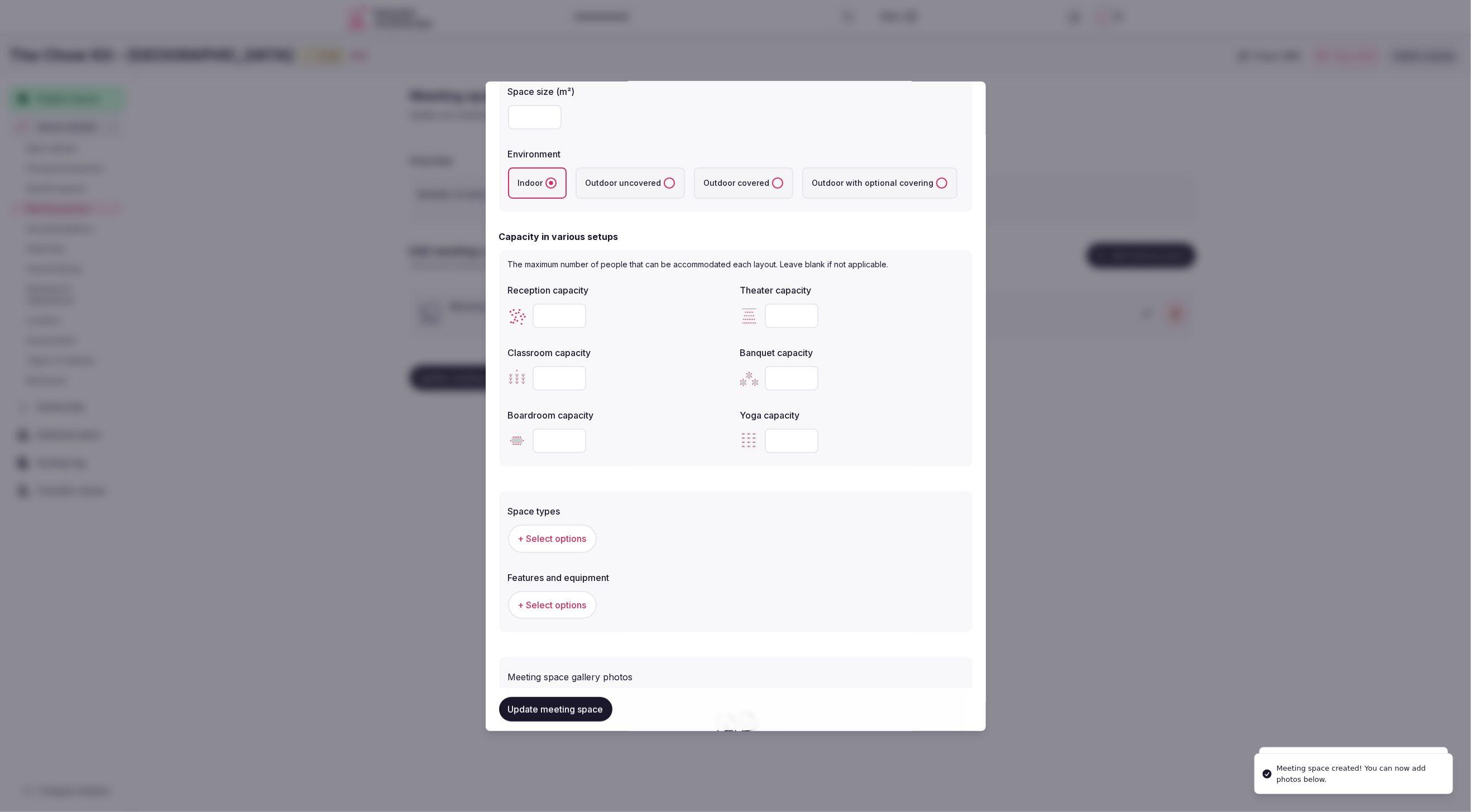
scroll to position [403, 0]
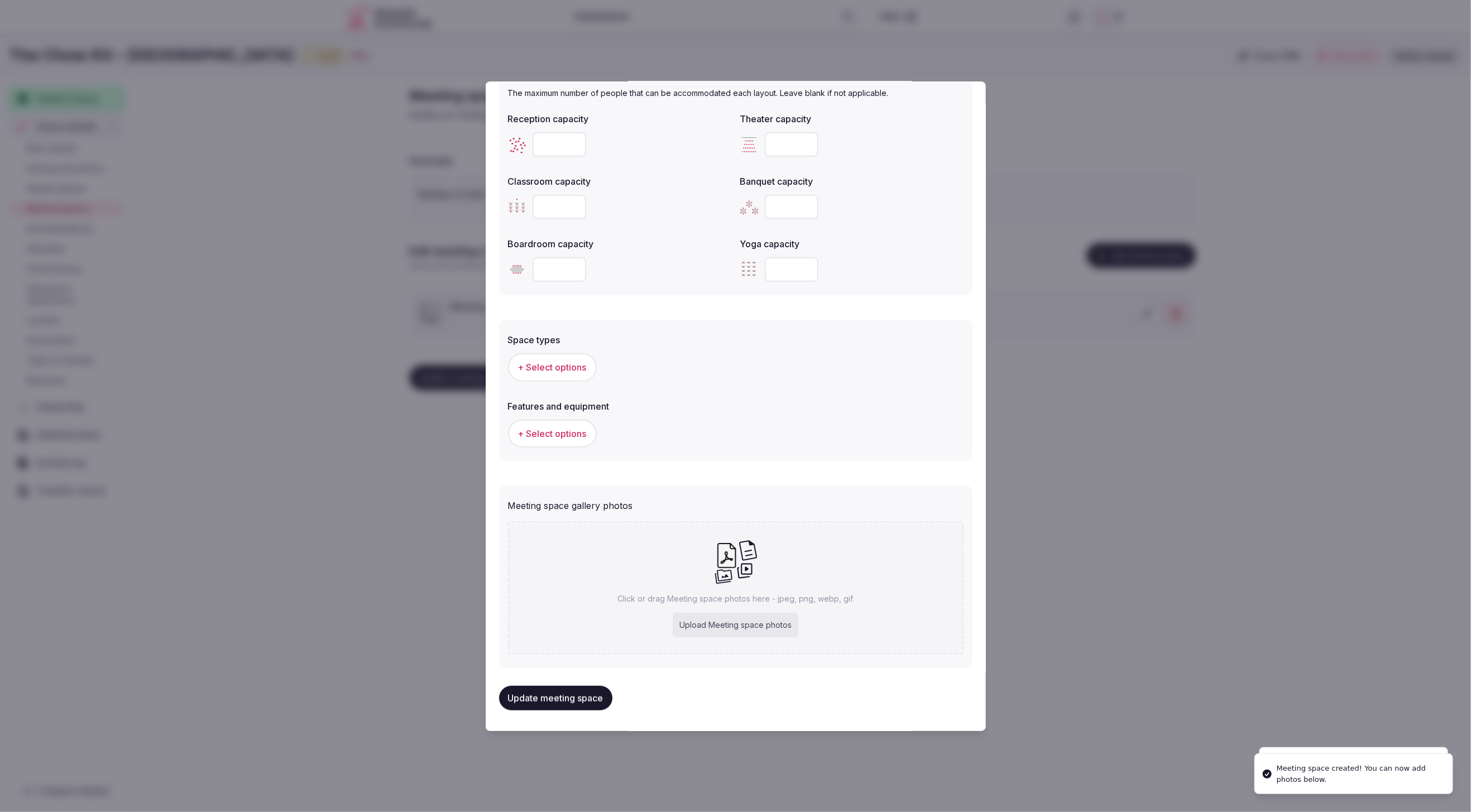
click at [732, 626] on div "Upload Meeting space photos" at bounding box center [736, 625] width 126 height 25
type input "**********"
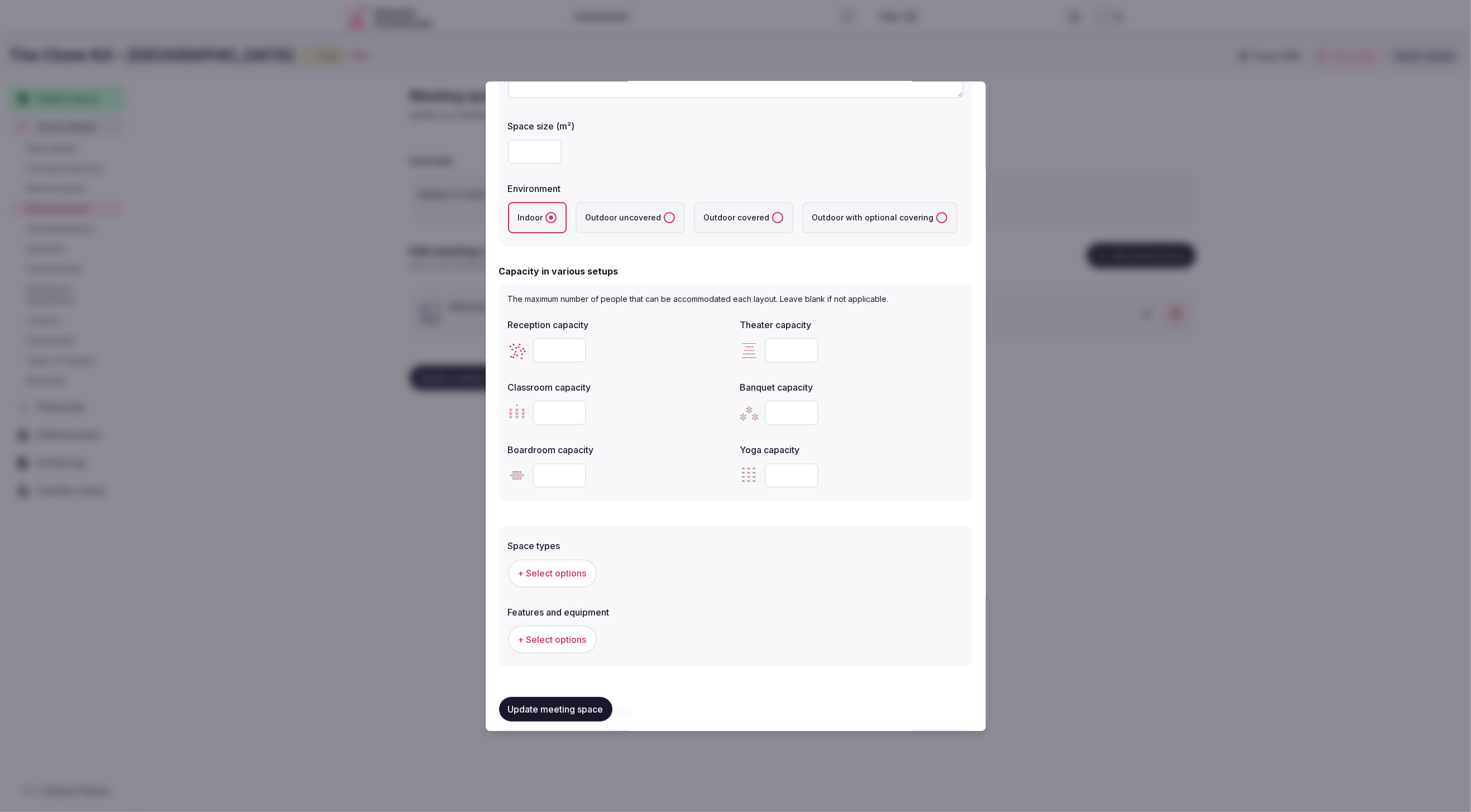
scroll to position [176, 0]
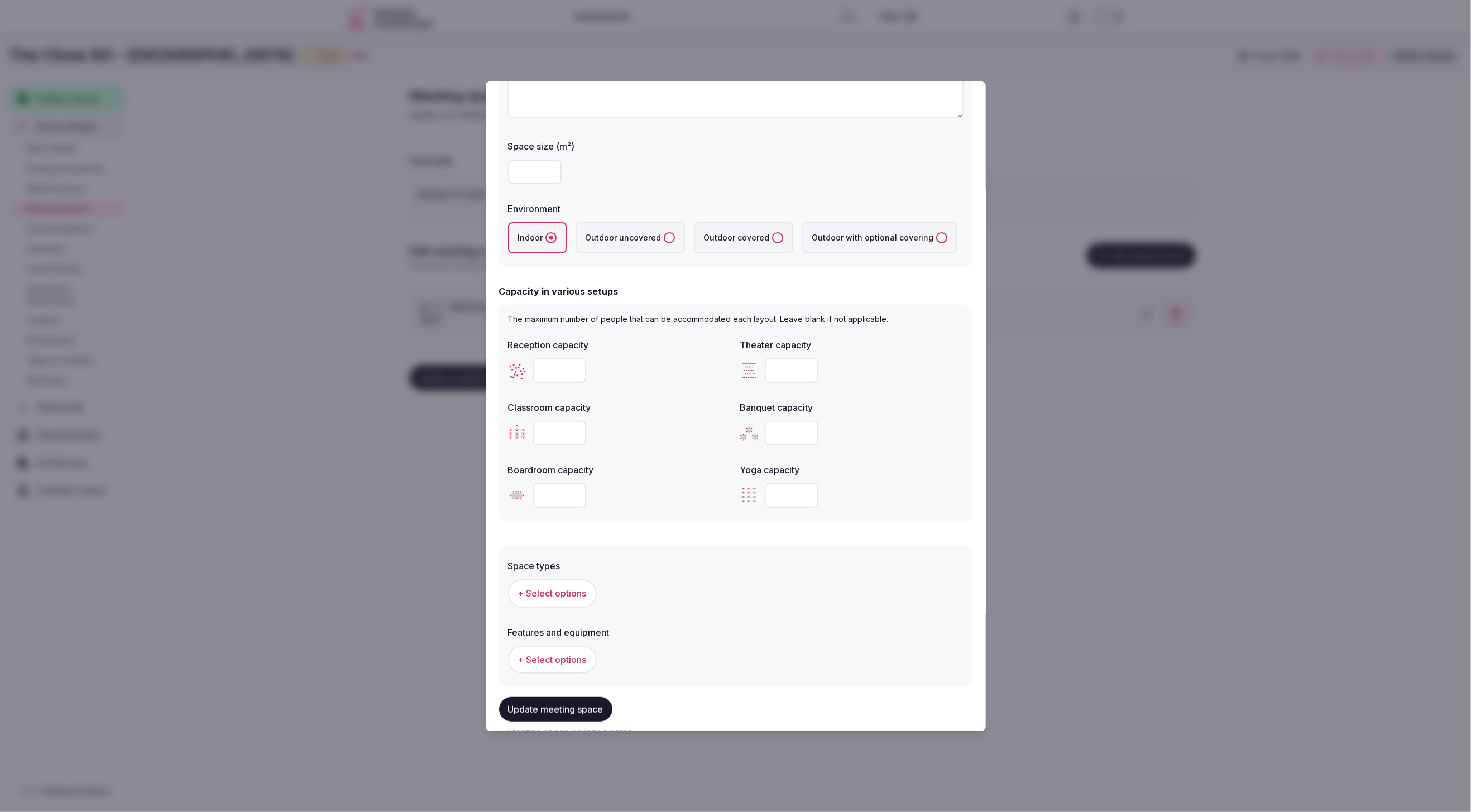
click at [528, 172] on input "number" at bounding box center [534, 172] width 53 height 25
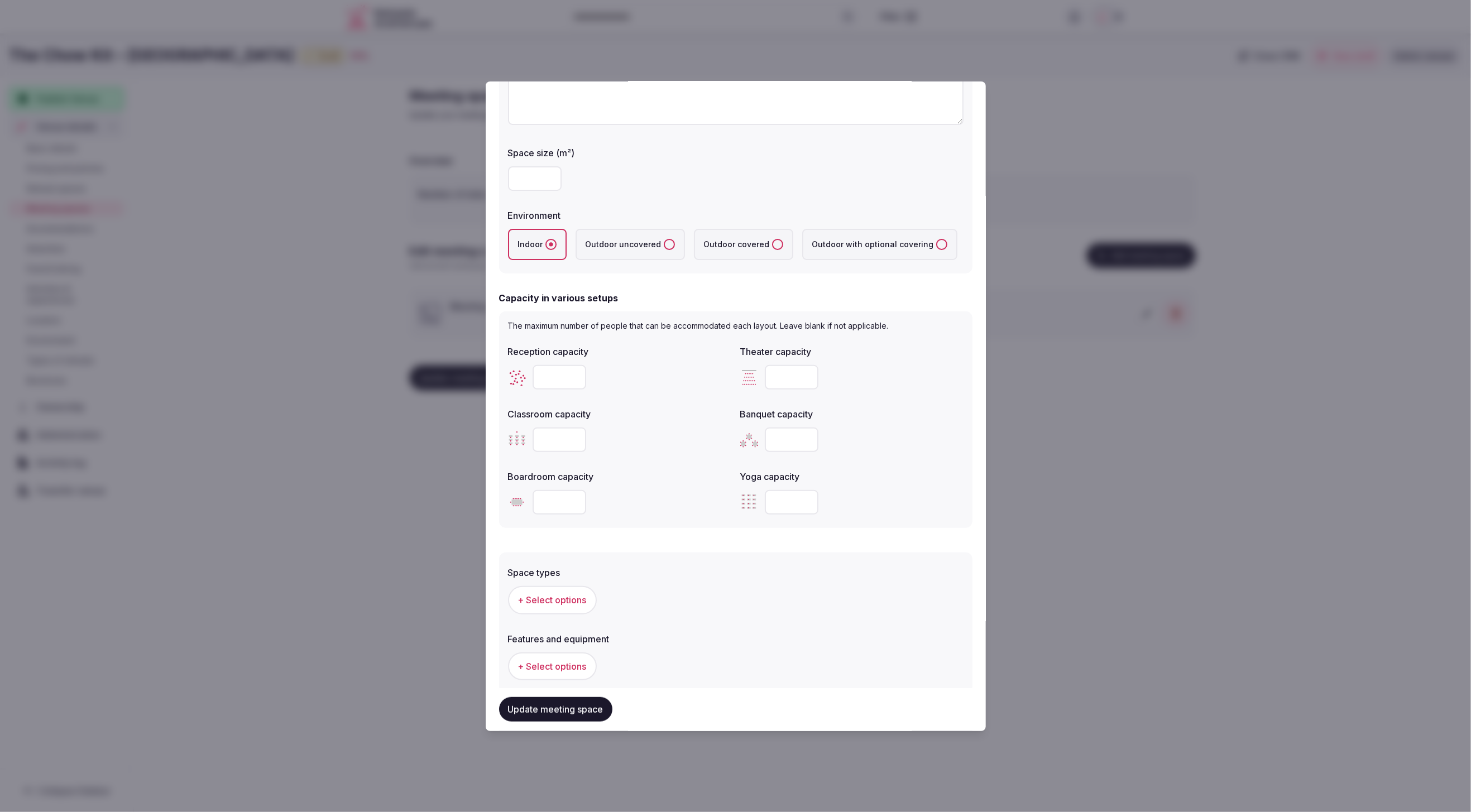
click at [528, 181] on input "number" at bounding box center [534, 179] width 53 height 25
click at [697, 178] on div "****" at bounding box center [736, 179] width 455 height 25
drag, startPoint x: 535, startPoint y: 178, endPoint x: 523, endPoint y: 179, distance: 12.0
click at [523, 179] on input "****" at bounding box center [534, 179] width 53 height 25
type input "**"
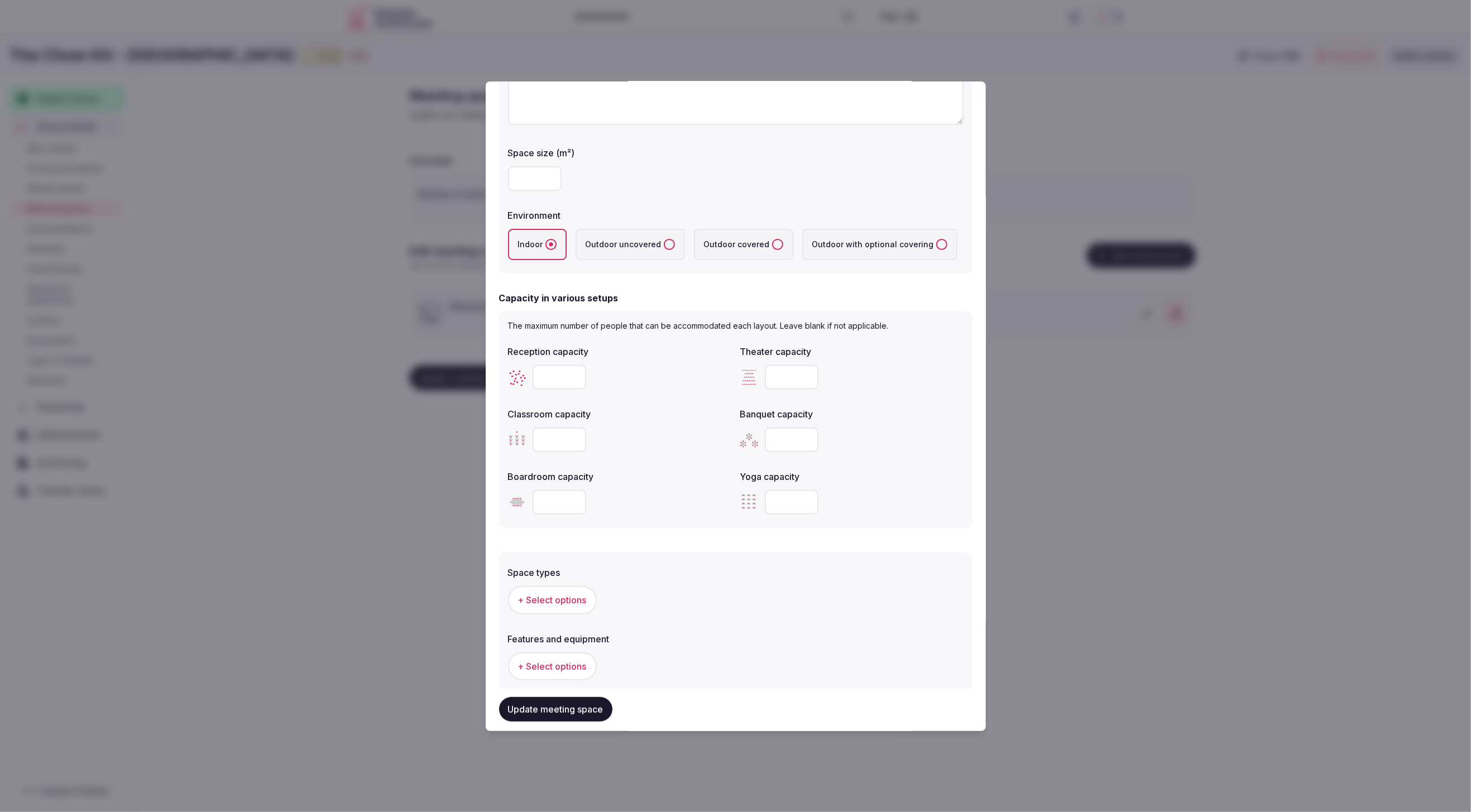
click at [665, 186] on div "**" at bounding box center [736, 179] width 455 height 25
click at [553, 376] on input "number" at bounding box center [559, 377] width 53 height 25
type input "**"
click at [638, 404] on div "Classroom capacity" at bounding box center [619, 410] width 223 height 15
click at [795, 441] on input "number" at bounding box center [791, 440] width 53 height 25
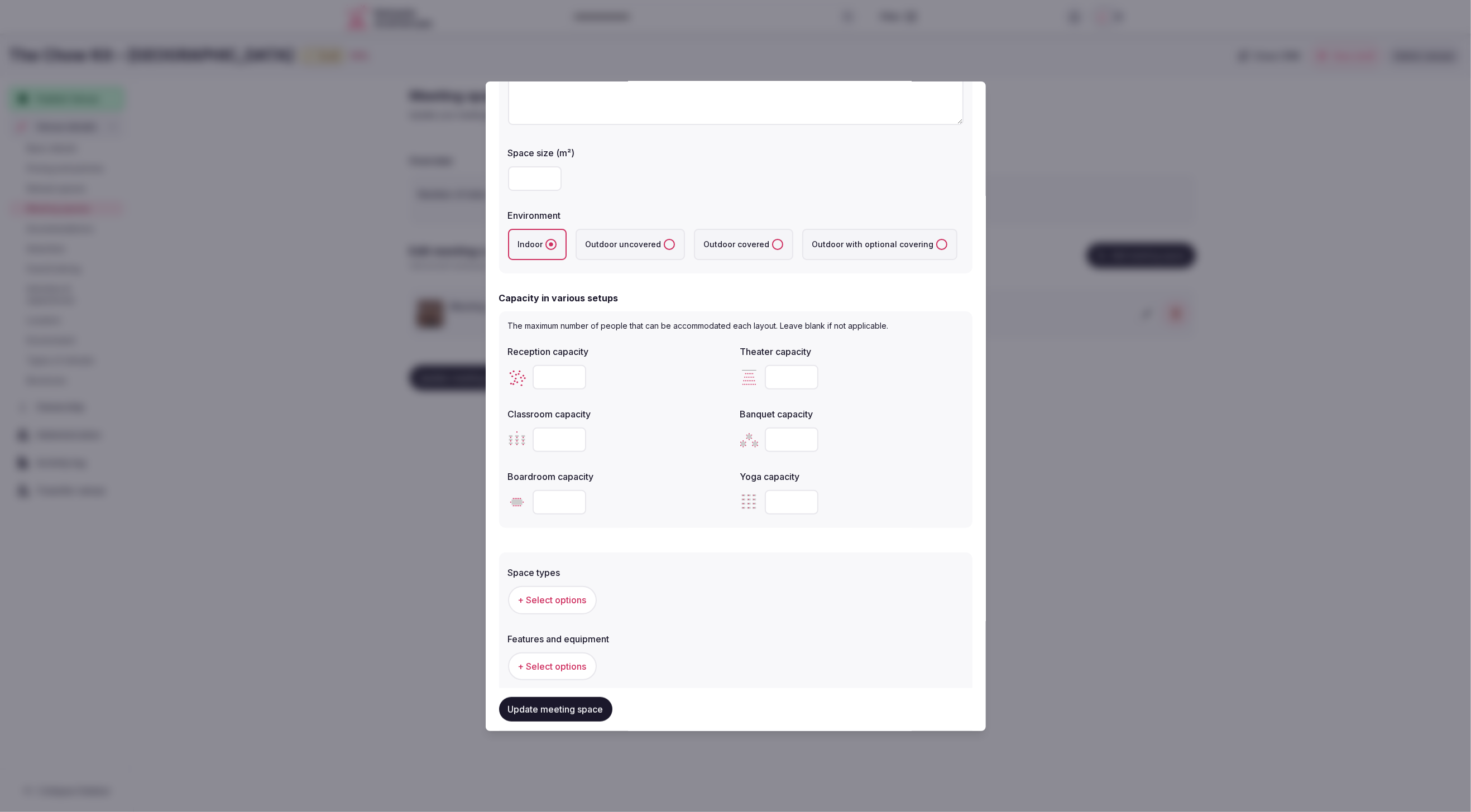
type input "**"
click at [882, 455] on div "**" at bounding box center [852, 440] width 223 height 34
click at [556, 440] on input "number" at bounding box center [559, 440] width 53 height 25
click at [646, 454] on div "***" at bounding box center [619, 440] width 223 height 34
drag, startPoint x: 557, startPoint y: 437, endPoint x: 529, endPoint y: 438, distance: 28.0
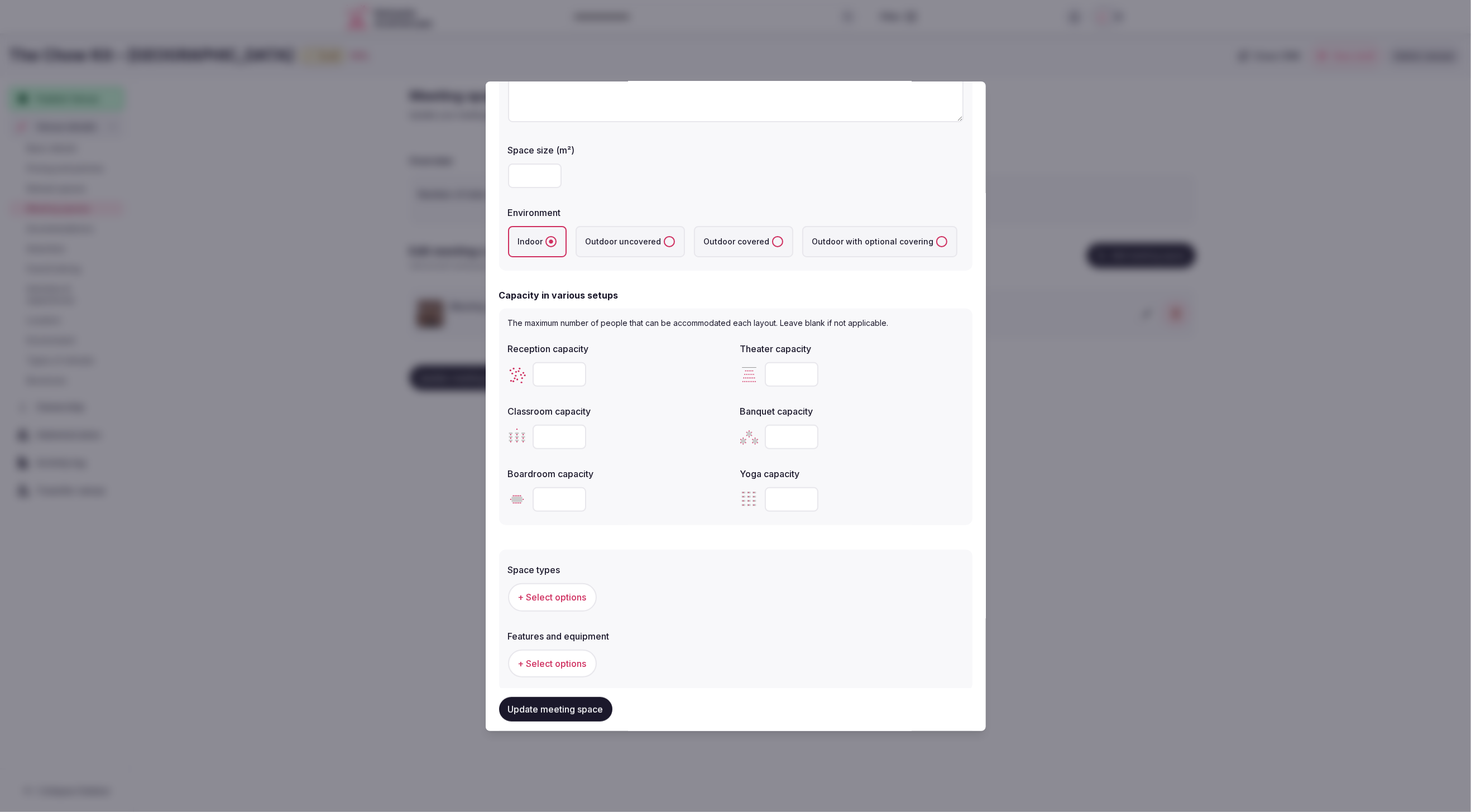
click at [529, 438] on div "*" at bounding box center [619, 437] width 223 height 25
drag, startPoint x: 549, startPoint y: 439, endPoint x: 529, endPoint y: 441, distance: 20.1
click at [529, 441] on div "***" at bounding box center [619, 436] width 223 height 25
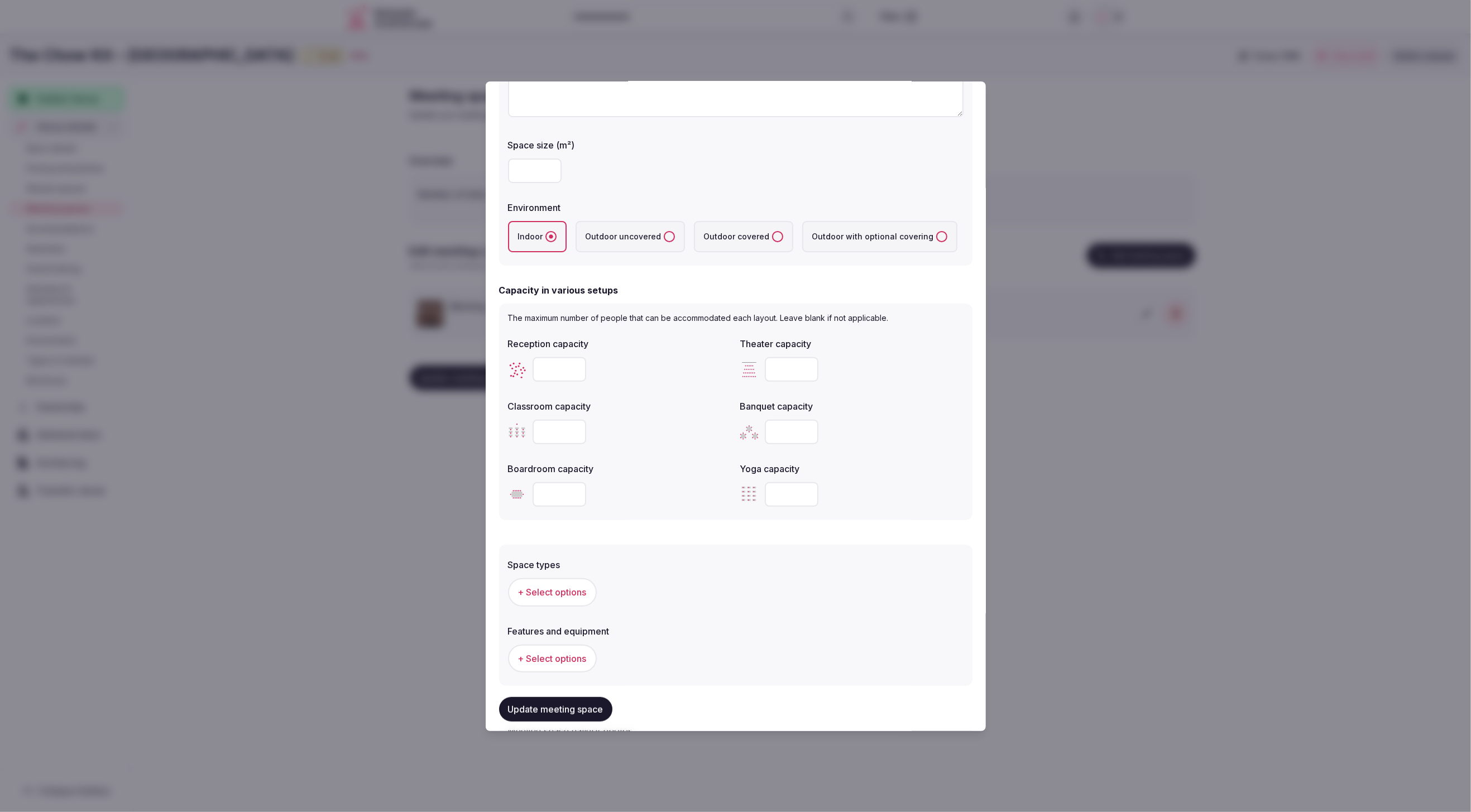
drag, startPoint x: 553, startPoint y: 430, endPoint x: 526, endPoint y: 430, distance: 27.0
click at [526, 430] on div "*" at bounding box center [619, 432] width 223 height 25
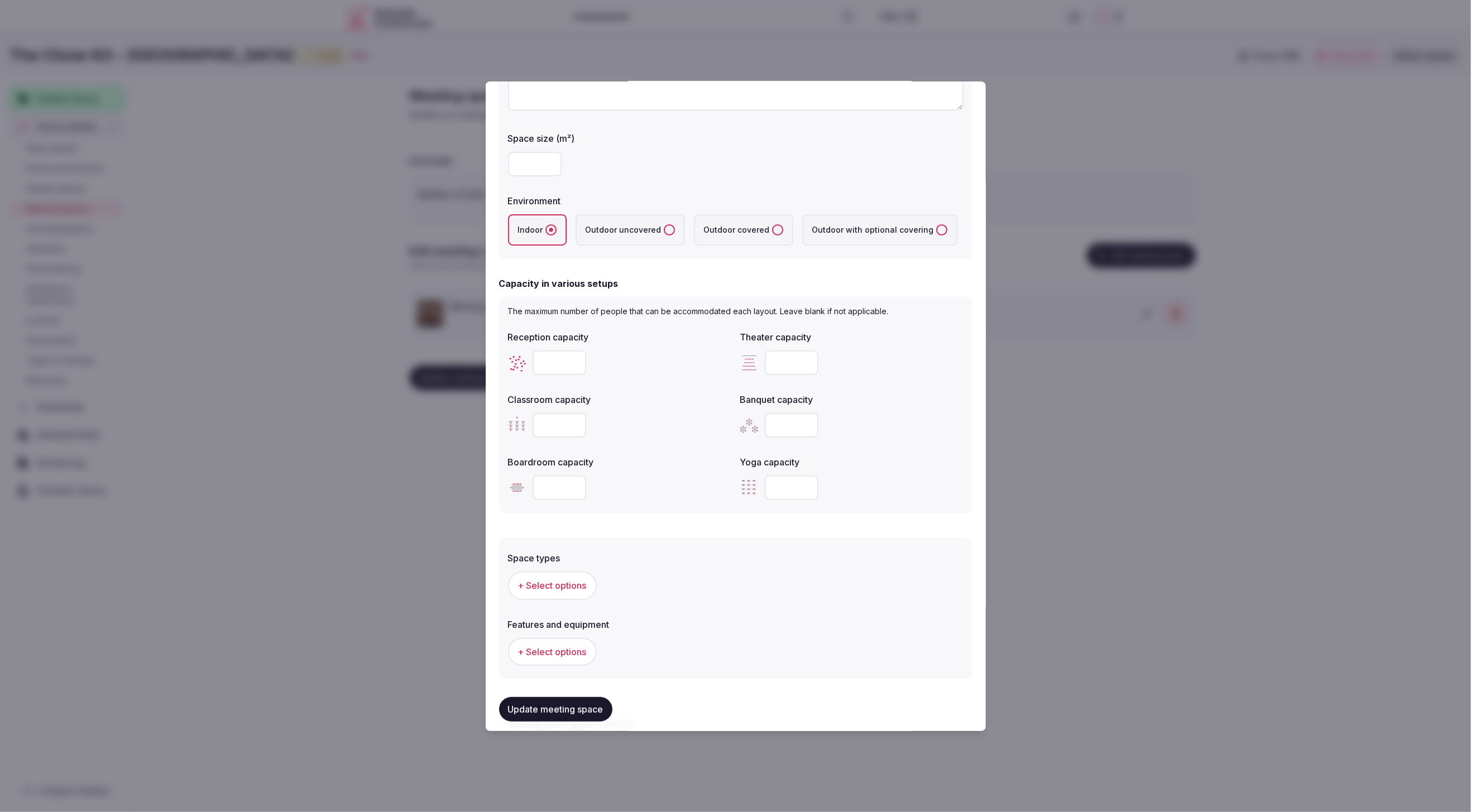
click at [554, 430] on input "*" at bounding box center [559, 425] width 53 height 25
drag, startPoint x: 548, startPoint y: 425, endPoint x: 520, endPoint y: 425, distance: 28.0
click at [520, 425] on div "**" at bounding box center [619, 425] width 223 height 25
type input "**"
drag, startPoint x: 613, startPoint y: 426, endPoint x: 606, endPoint y: 426, distance: 7.0
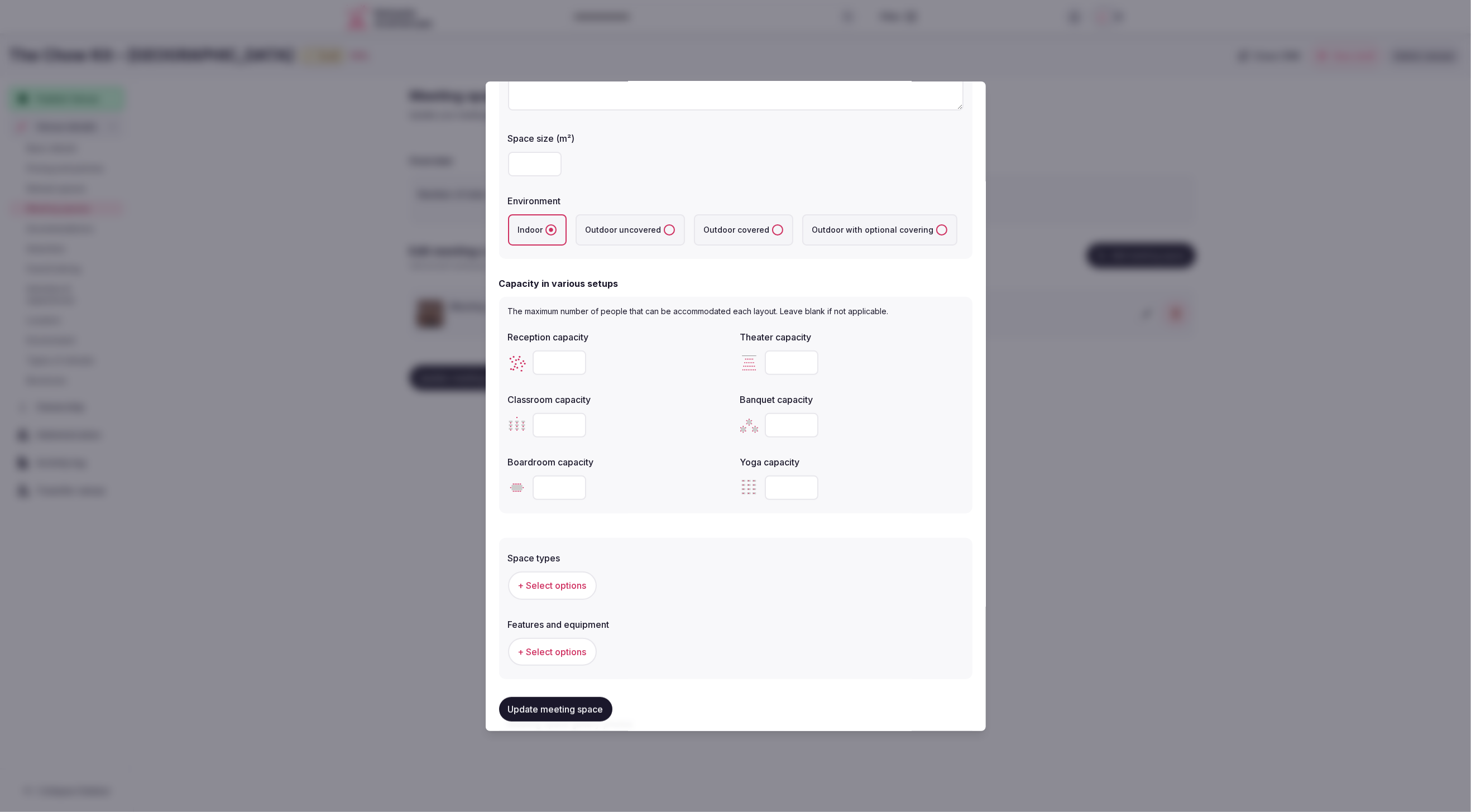
click at [613, 426] on div "**" at bounding box center [619, 425] width 223 height 25
click at [793, 365] on input "number" at bounding box center [791, 365] width 53 height 25
type input "**"
drag, startPoint x: 878, startPoint y: 398, endPoint x: 871, endPoint y: 398, distance: 7.0
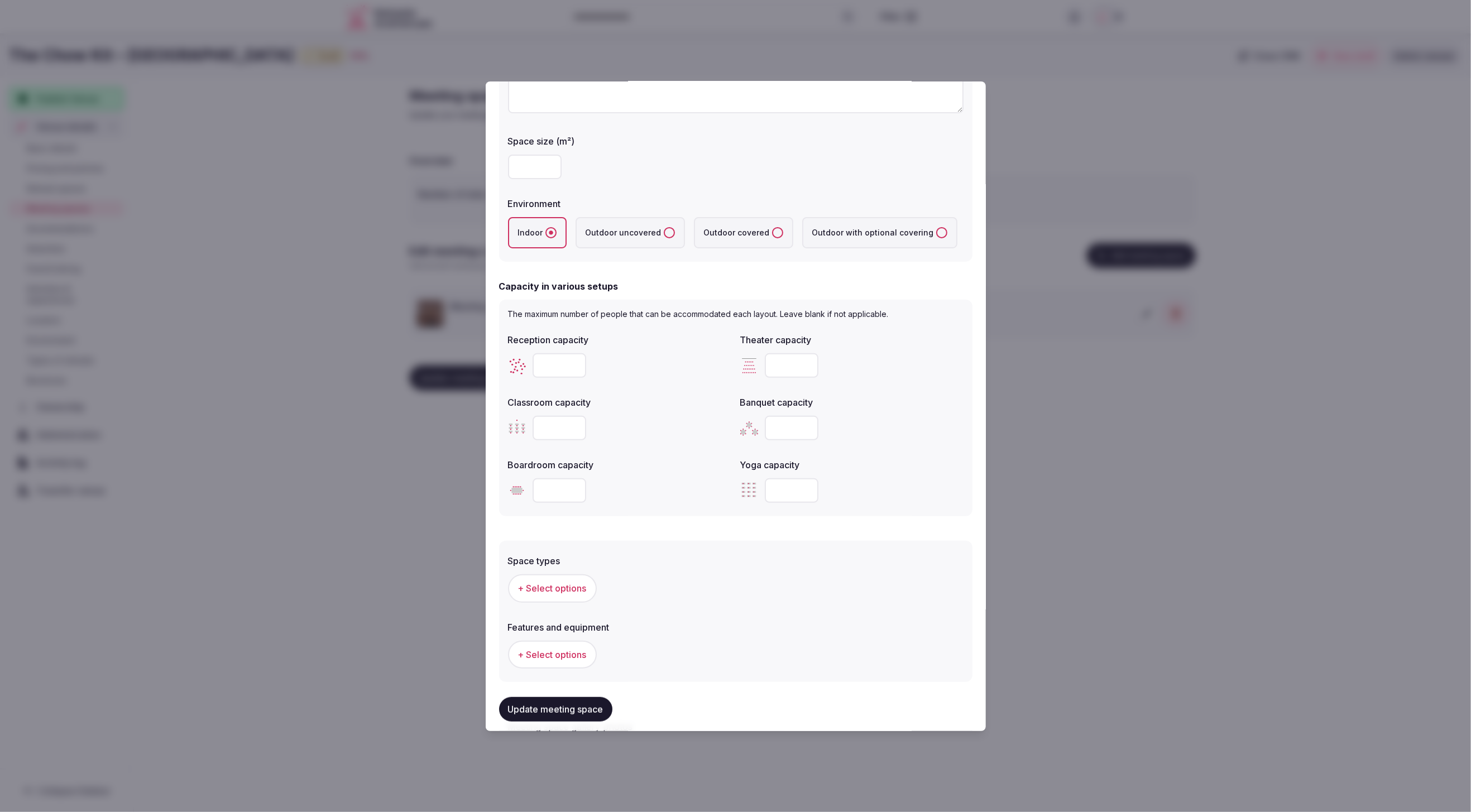
click at [874, 398] on label "Banquet capacity" at bounding box center [852, 402] width 223 height 9
click at [556, 491] on input "number" at bounding box center [559, 490] width 53 height 25
type input "**"
click at [631, 522] on form "**********" at bounding box center [736, 433] width 474 height 1040
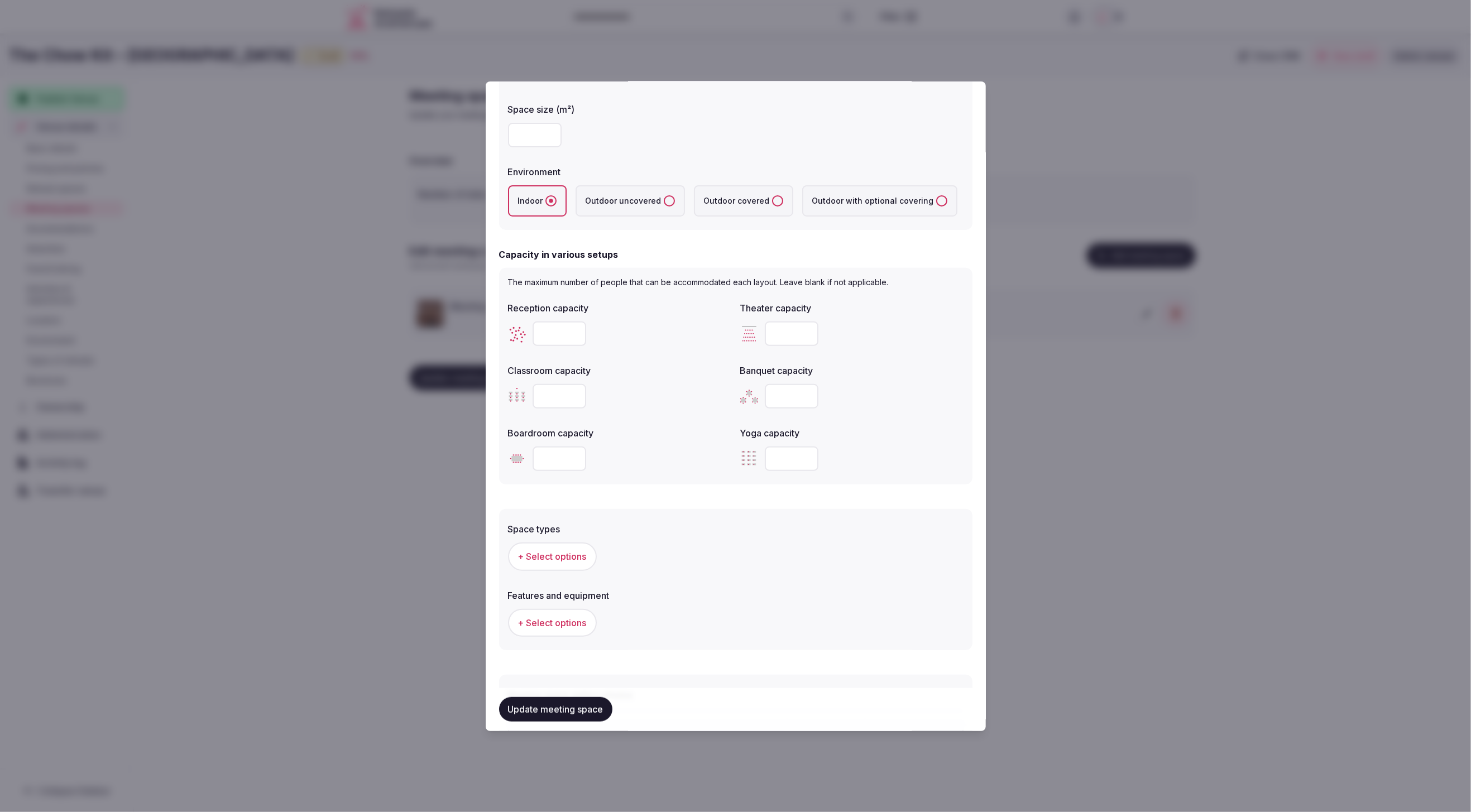
scroll to position [229, 0]
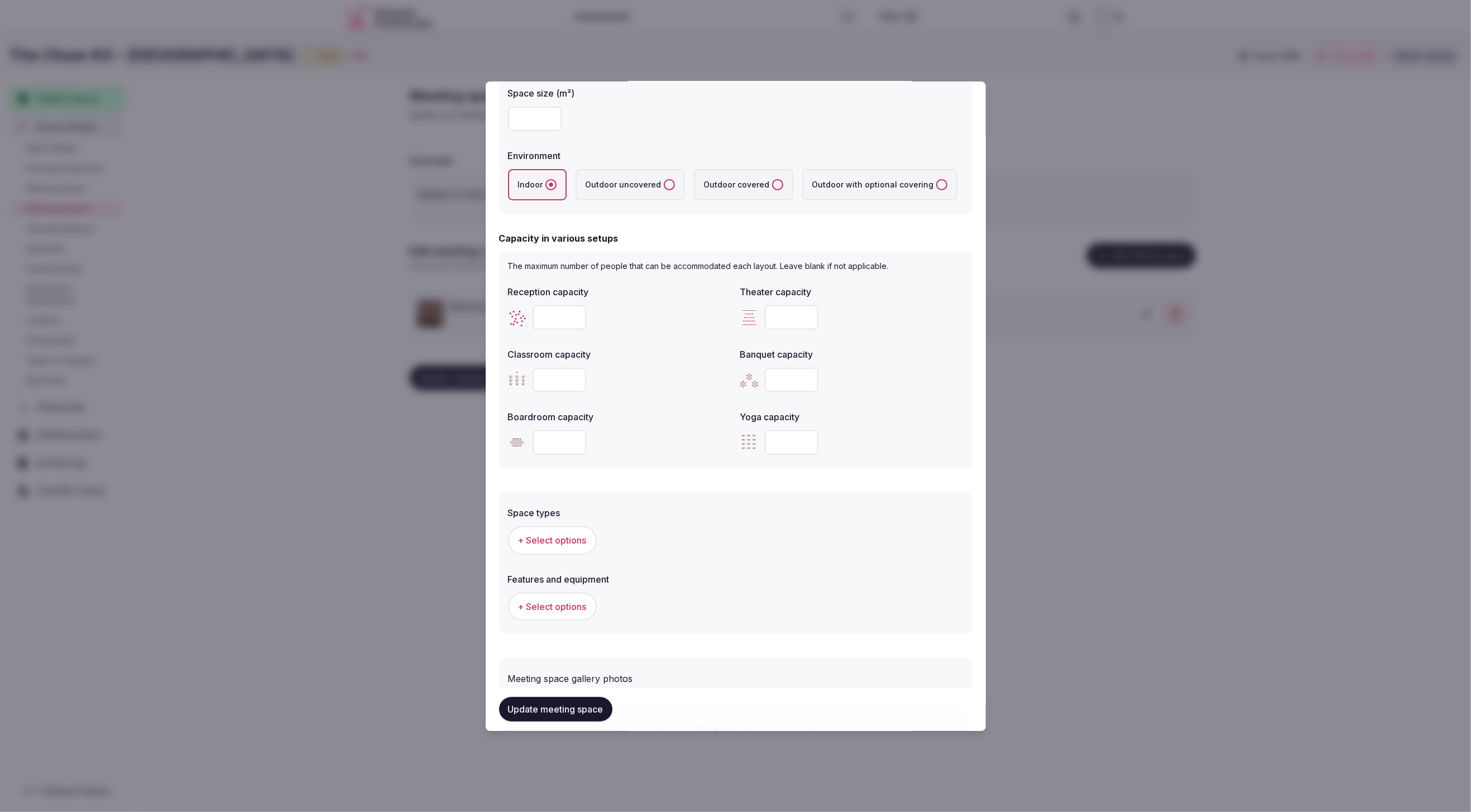
click at [530, 541] on span "+ Select options" at bounding box center [553, 540] width 69 height 12
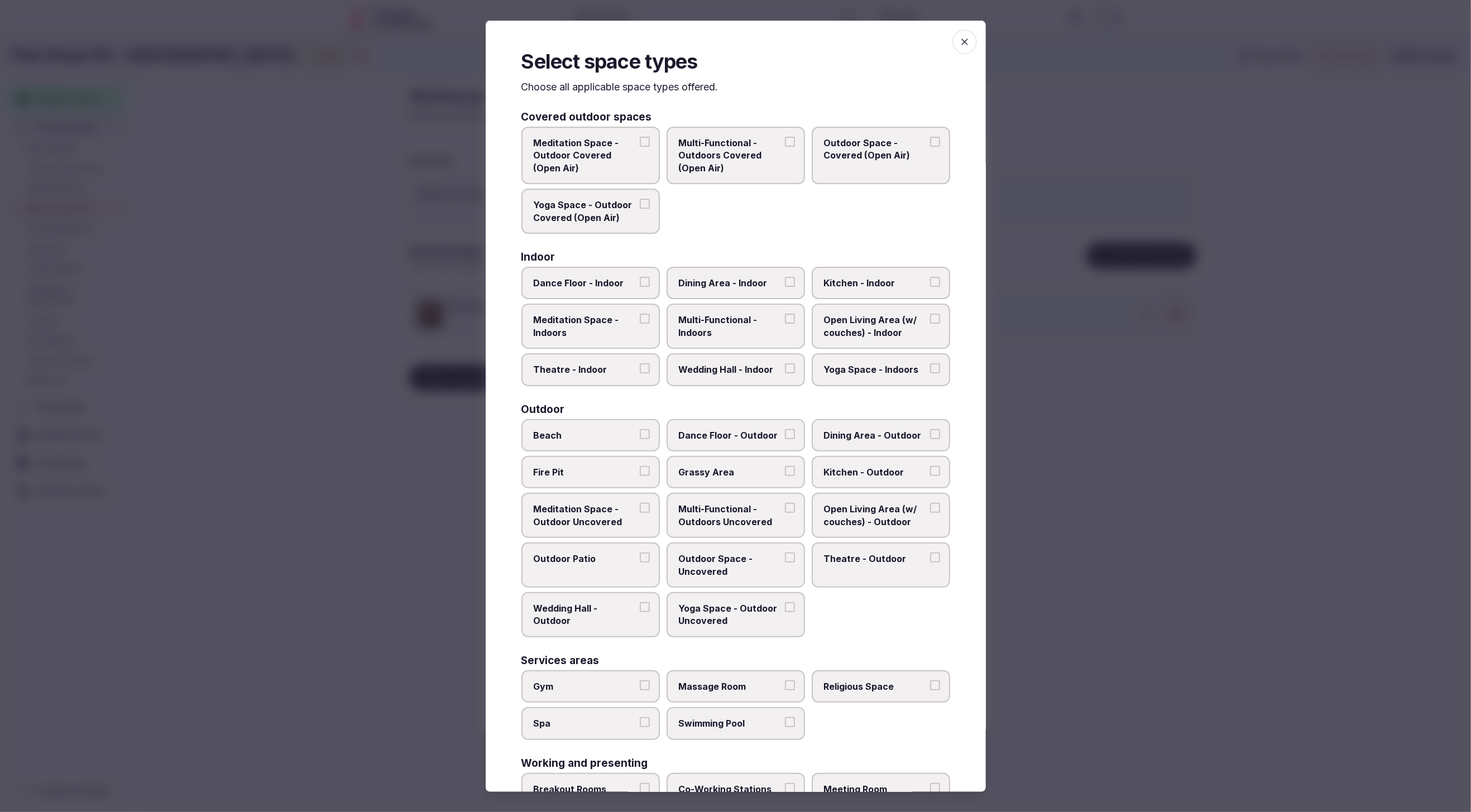
scroll to position [69, 0]
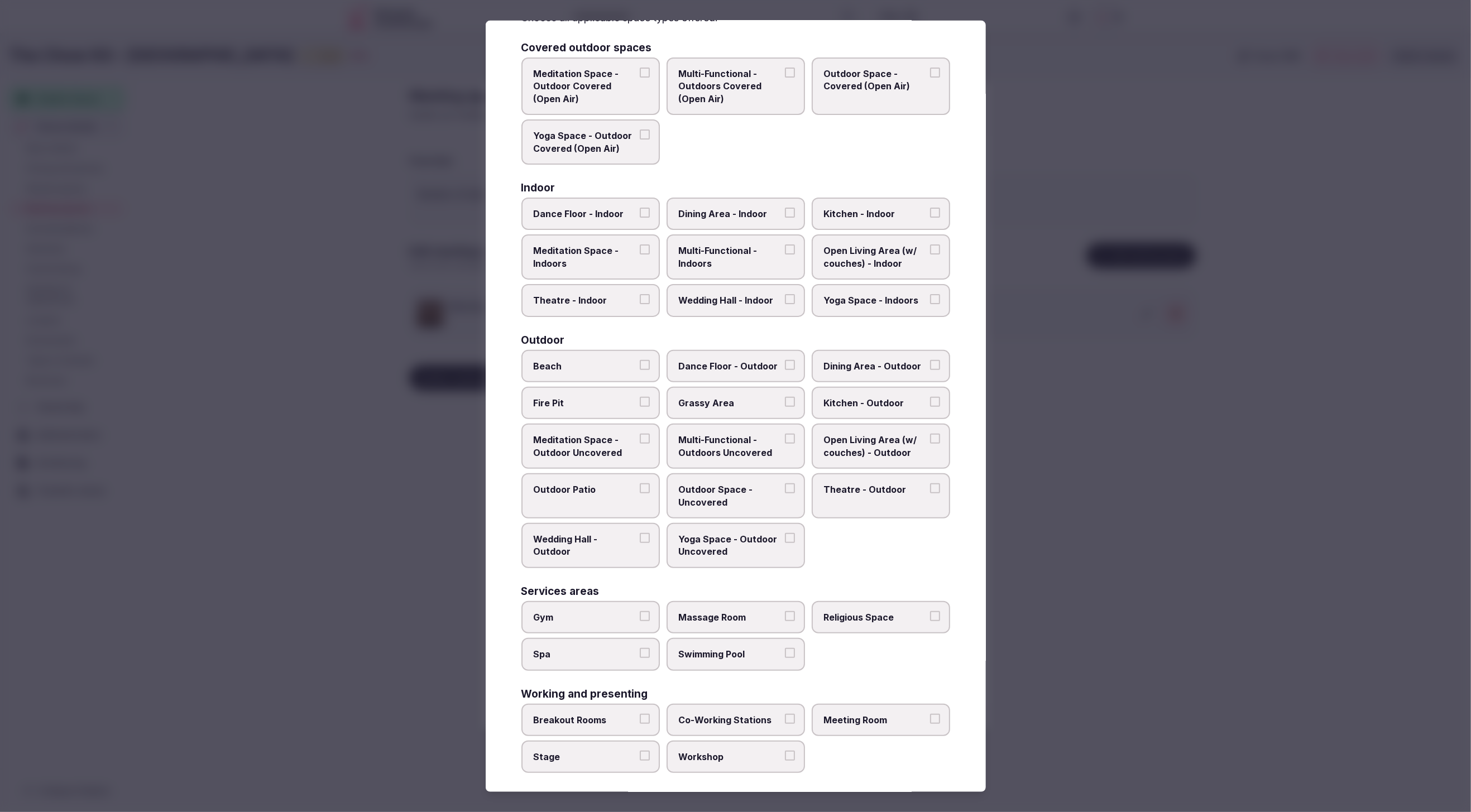
click at [868, 714] on span "Meeting Room" at bounding box center [875, 719] width 103 height 12
click at [930, 714] on button "Meeting Room" at bounding box center [935, 718] width 10 height 10
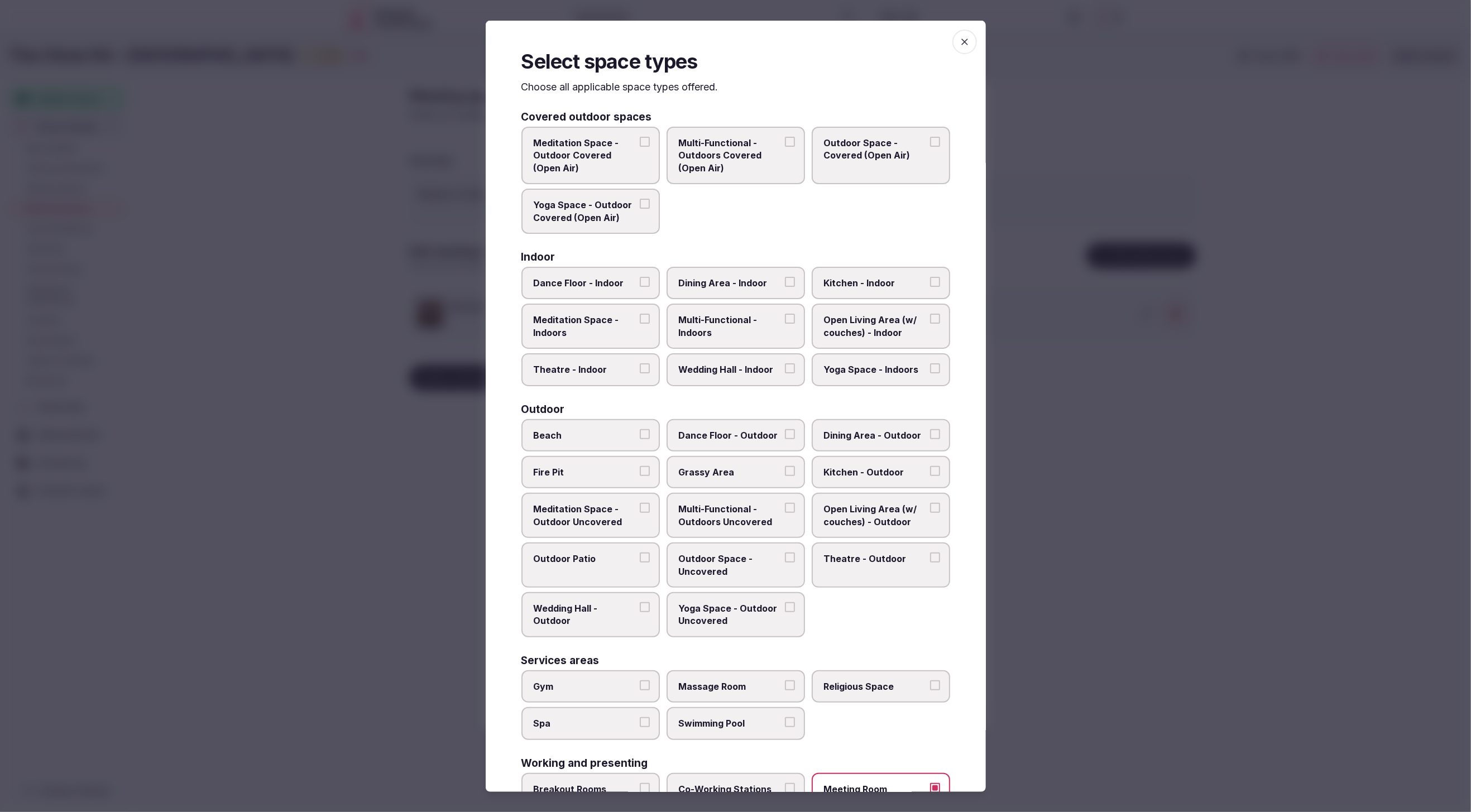
click at [879, 327] on span "Open Living Area (w/ couches) - Indoor" at bounding box center [875, 326] width 103 height 25
click at [930, 324] on button "Open Living Area (w/ couches) - Indoor" at bounding box center [935, 319] width 10 height 10
click at [1064, 485] on div at bounding box center [736, 406] width 1471 height 812
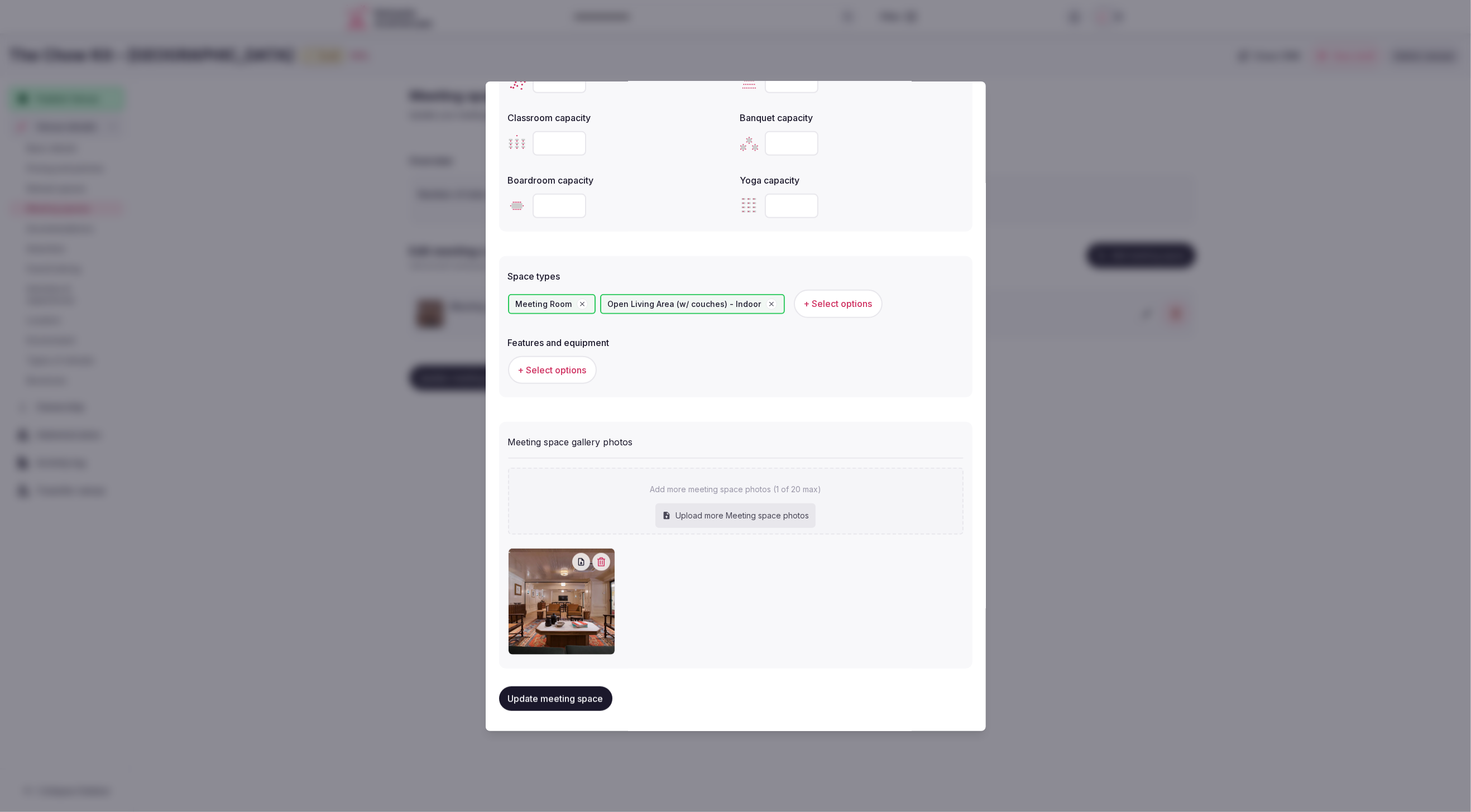
scroll to position [466, 0]
click at [566, 367] on span "+ Select options" at bounding box center [553, 371] width 69 height 12
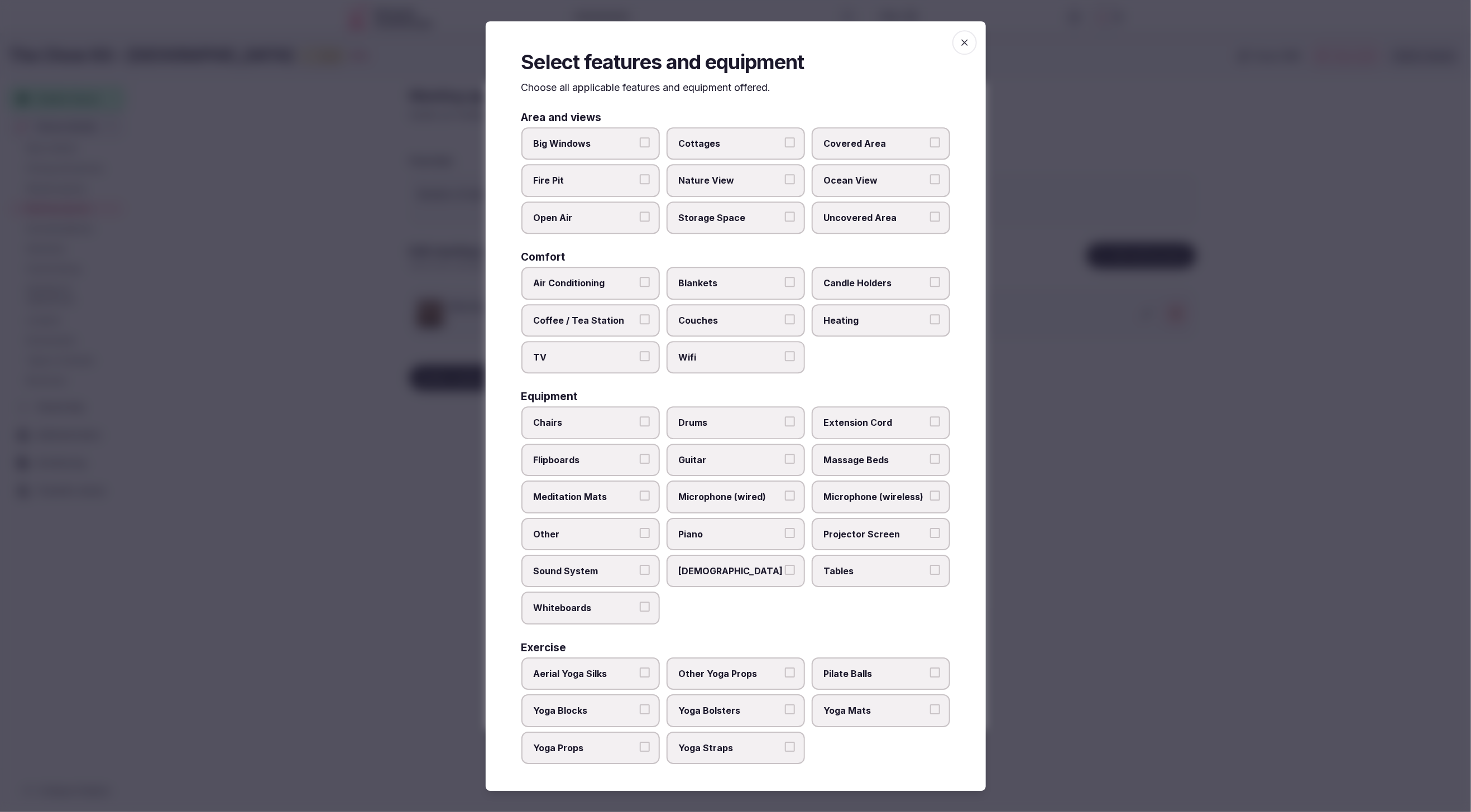
click at [599, 423] on span "Chairs" at bounding box center [585, 422] width 103 height 12
click at [640, 423] on button "Chairs" at bounding box center [645, 422] width 10 height 10
click at [871, 582] on label "Tables" at bounding box center [880, 571] width 138 height 32
click at [930, 575] on button "Tables" at bounding box center [935, 570] width 10 height 10
click at [613, 569] on span "Sound System" at bounding box center [585, 571] width 103 height 12
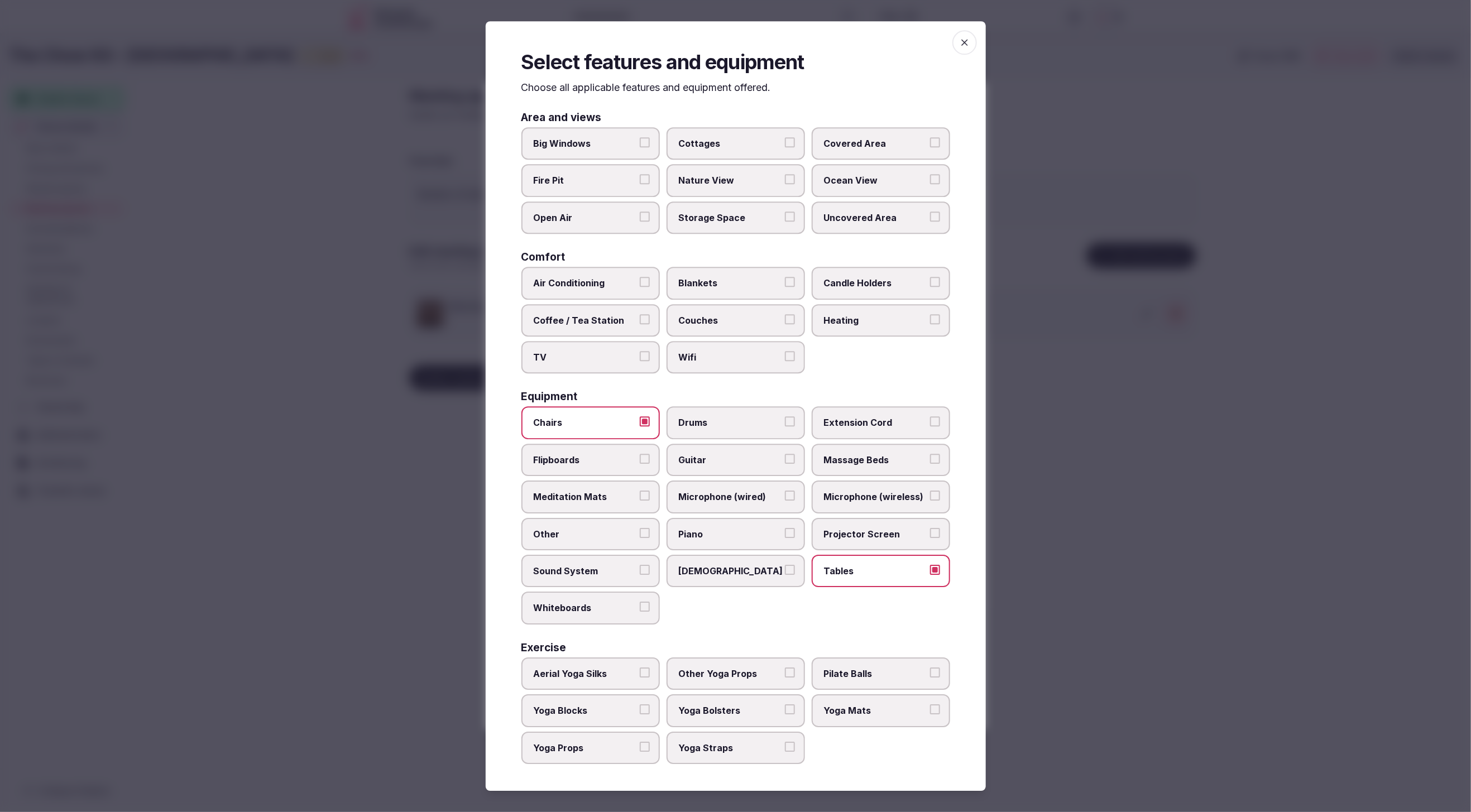
click at [640, 569] on button "Sound System" at bounding box center [645, 570] width 10 height 10
click at [1116, 585] on div at bounding box center [736, 406] width 1471 height 812
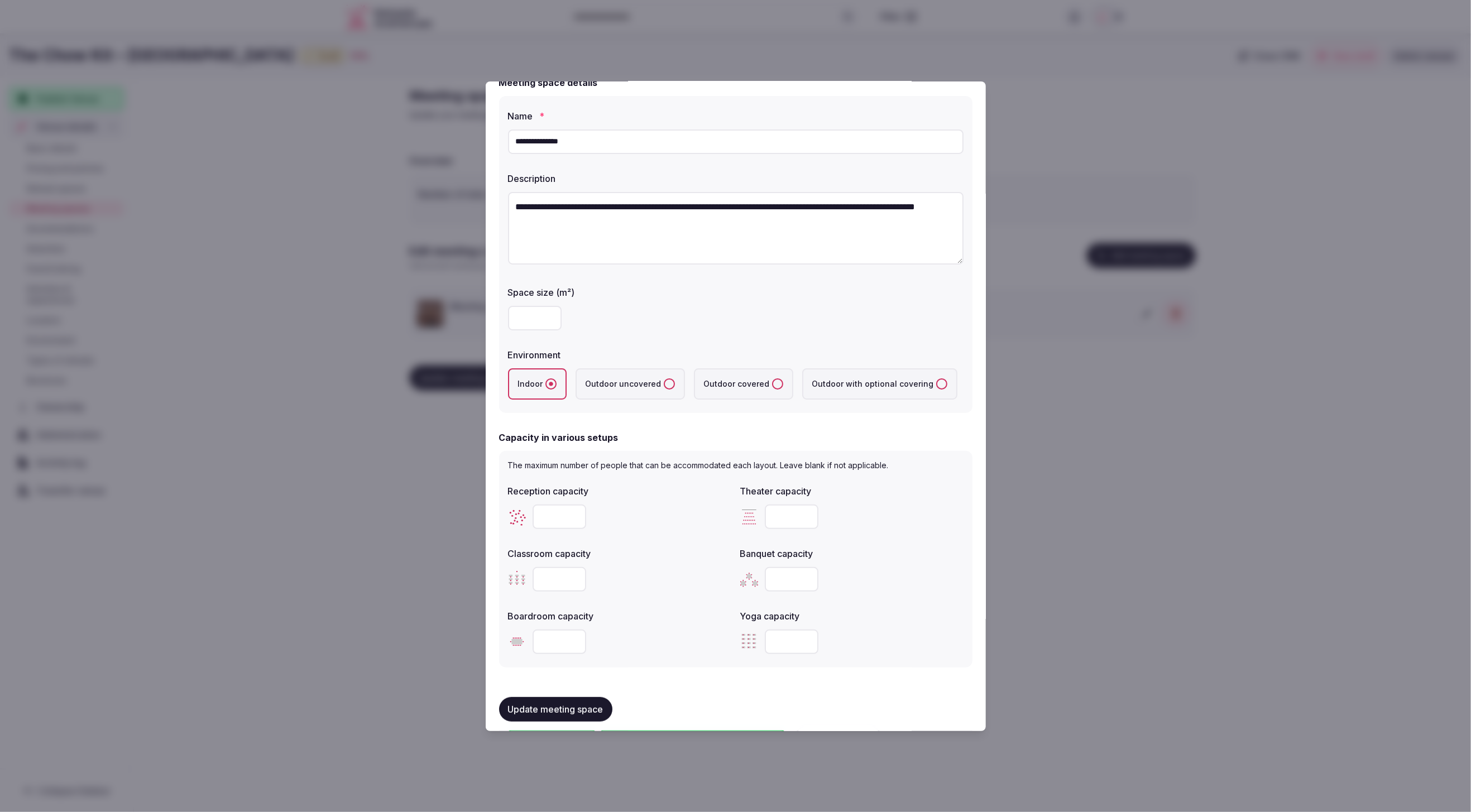
scroll to position [0, 0]
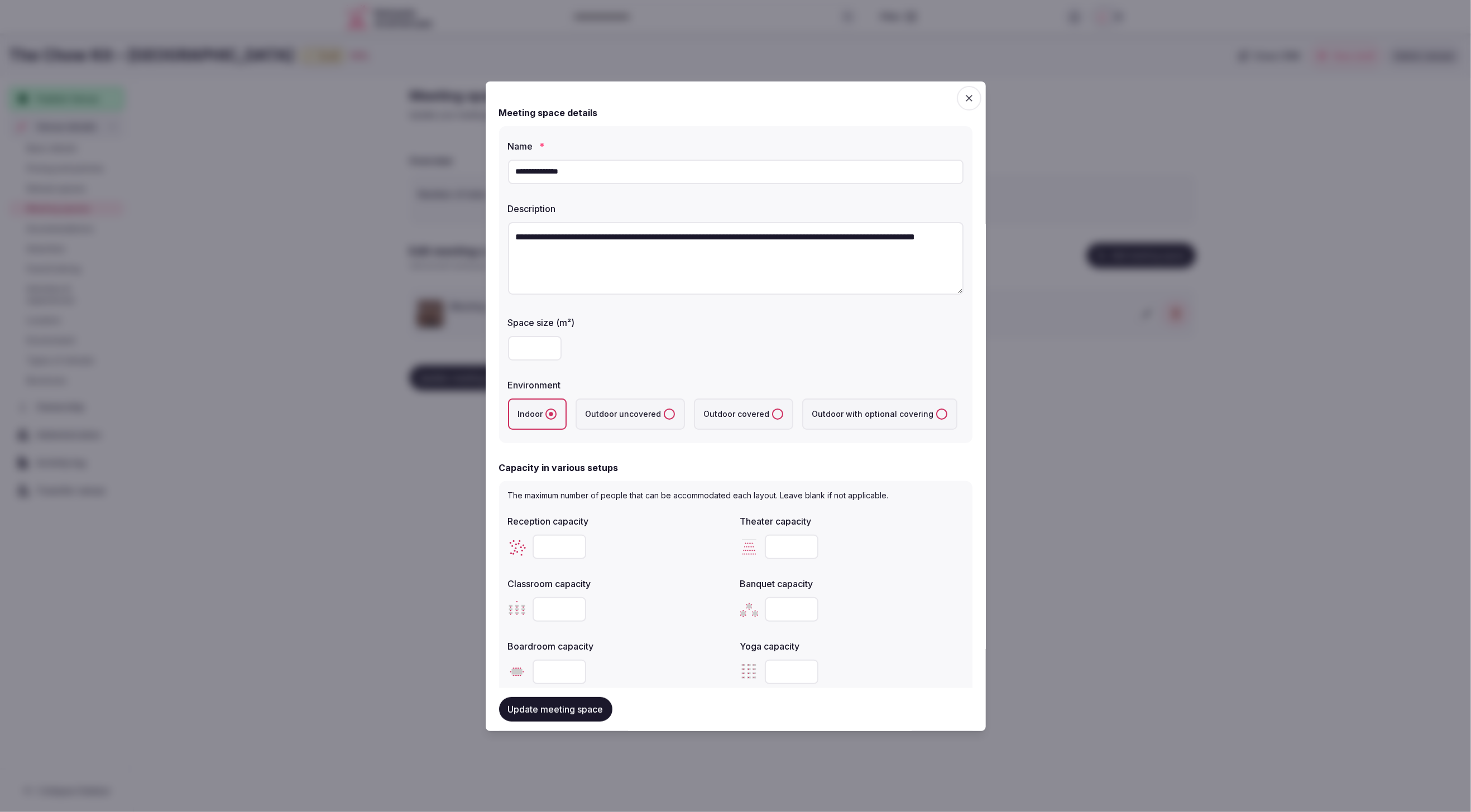
click at [537, 342] on input "number" at bounding box center [534, 349] width 53 height 25
type input "**"
click at [610, 349] on div "**" at bounding box center [736, 349] width 455 height 25
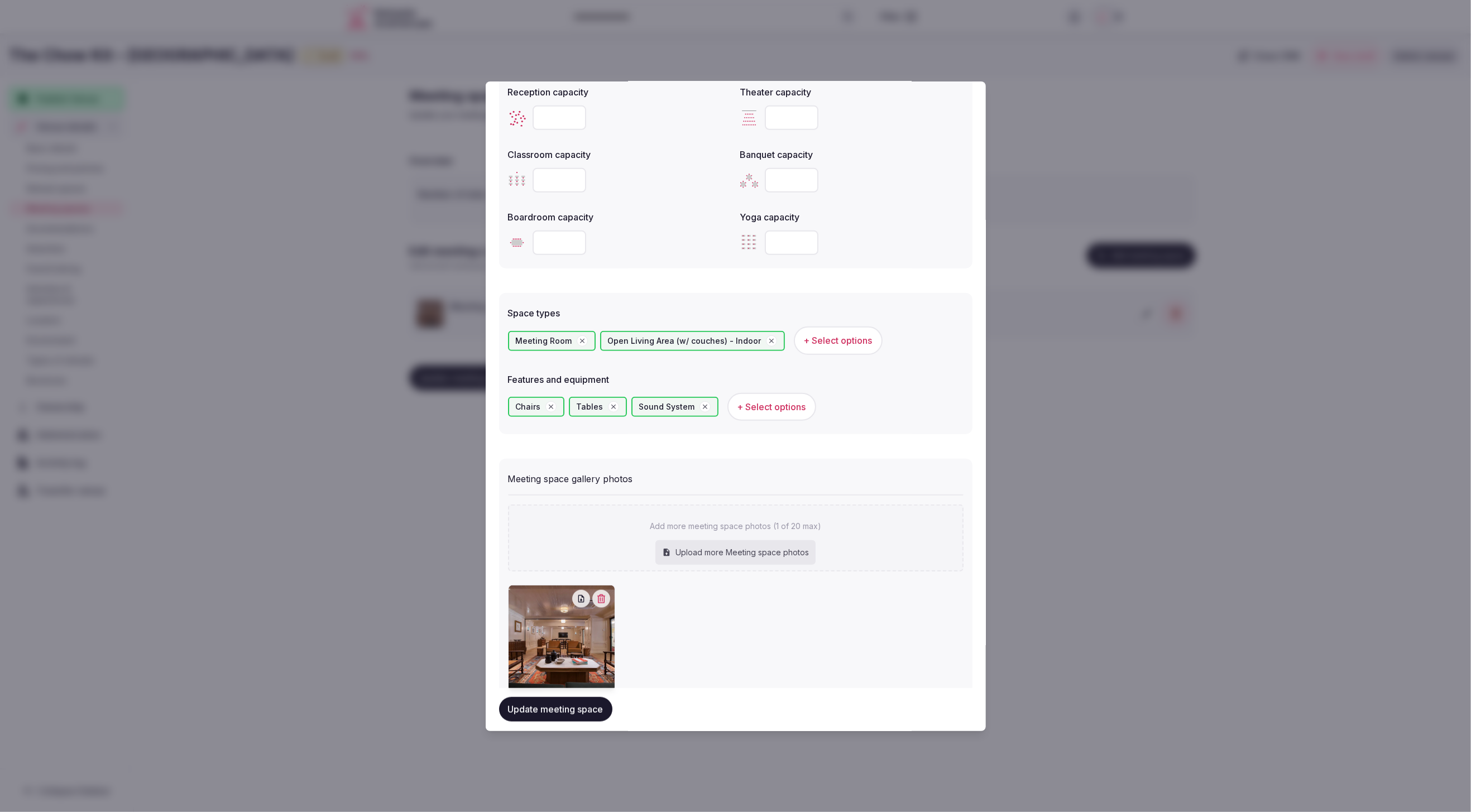
scroll to position [466, 0]
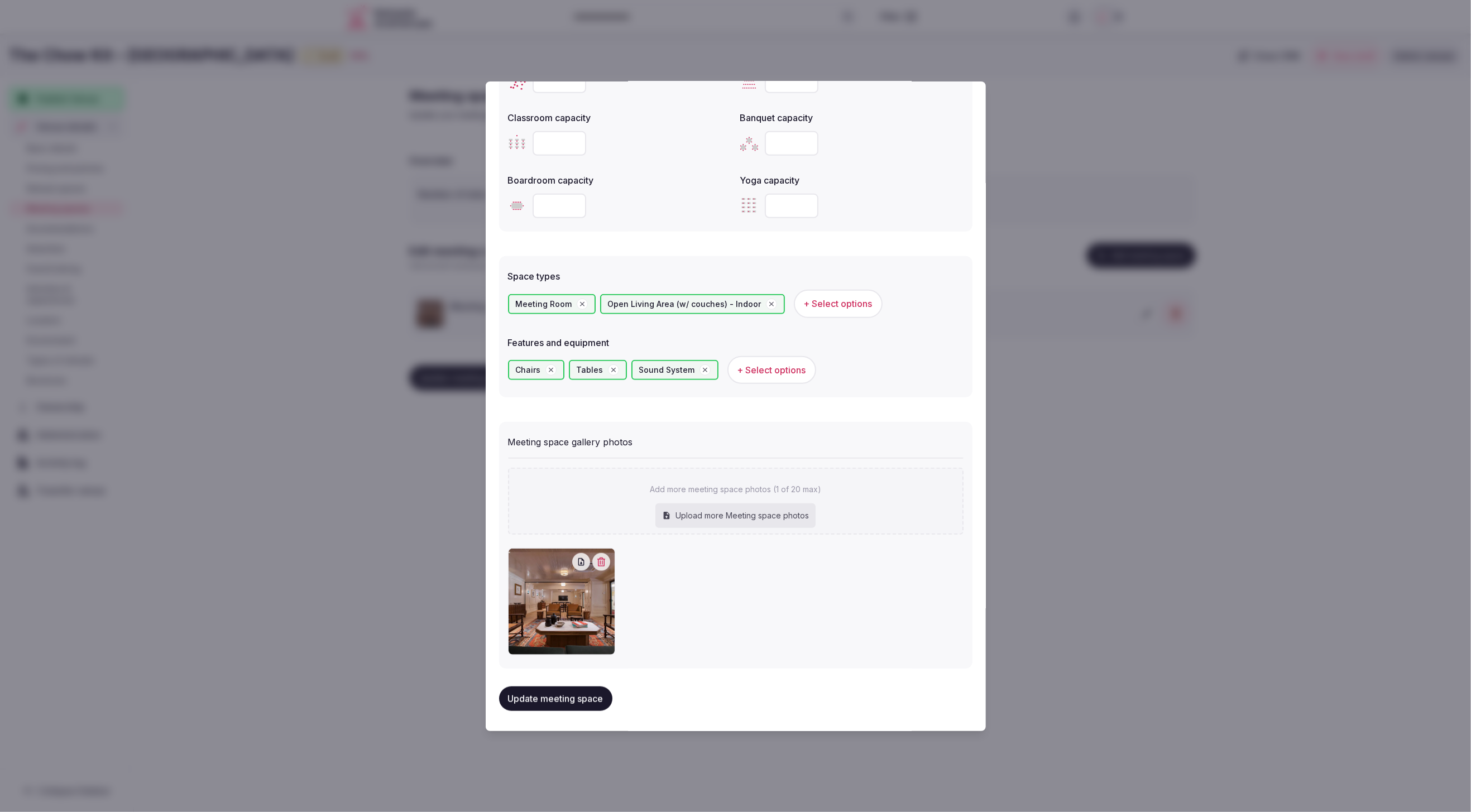
click at [533, 691] on button "Update meeting space" at bounding box center [556, 699] width 113 height 25
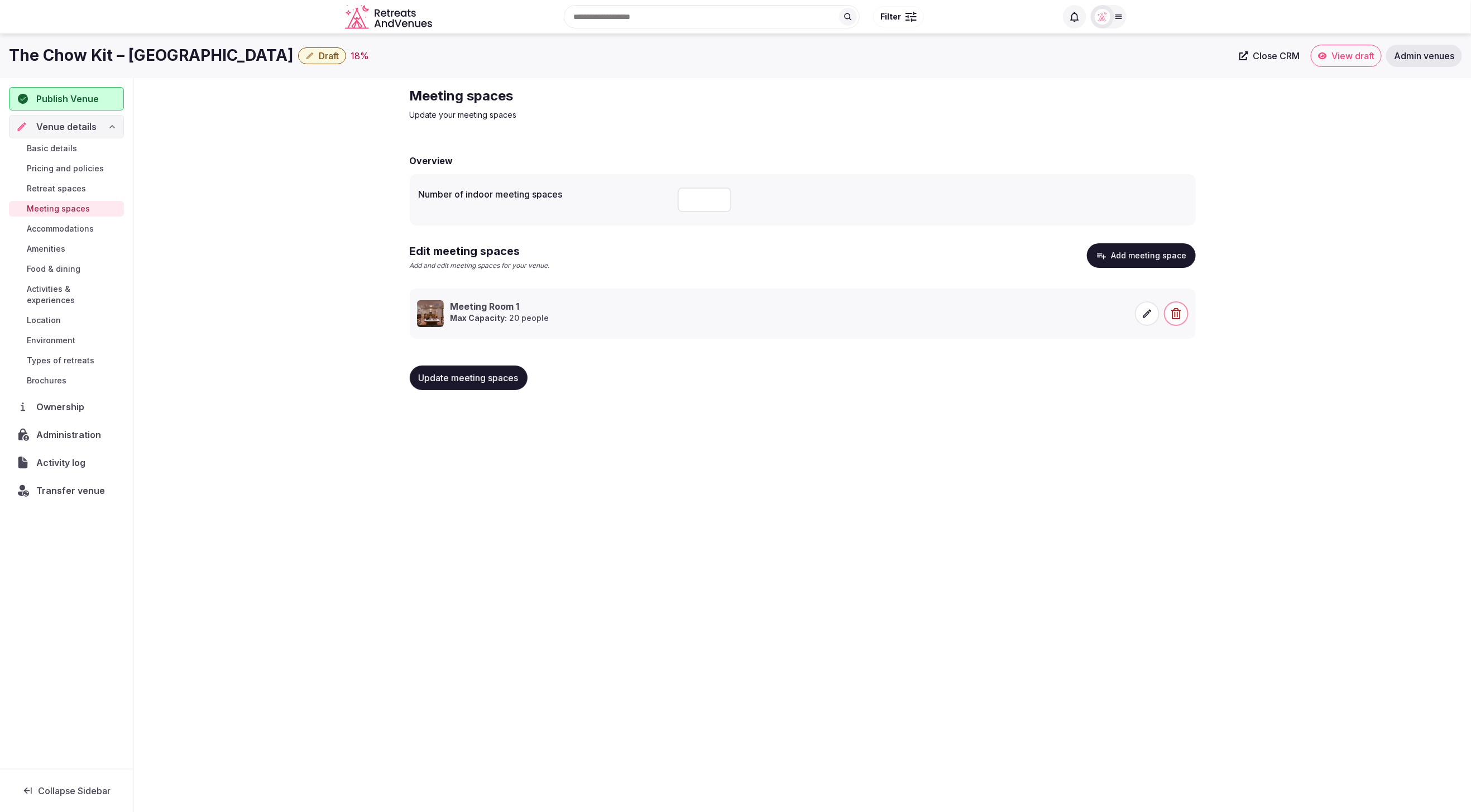
drag, startPoint x: 452, startPoint y: 383, endPoint x: 322, endPoint y: 376, distance: 130.2
click at [452, 383] on button "Update meeting spaces" at bounding box center [469, 378] width 118 height 25
click at [67, 142] on link "Basic details" at bounding box center [66, 148] width 115 height 15
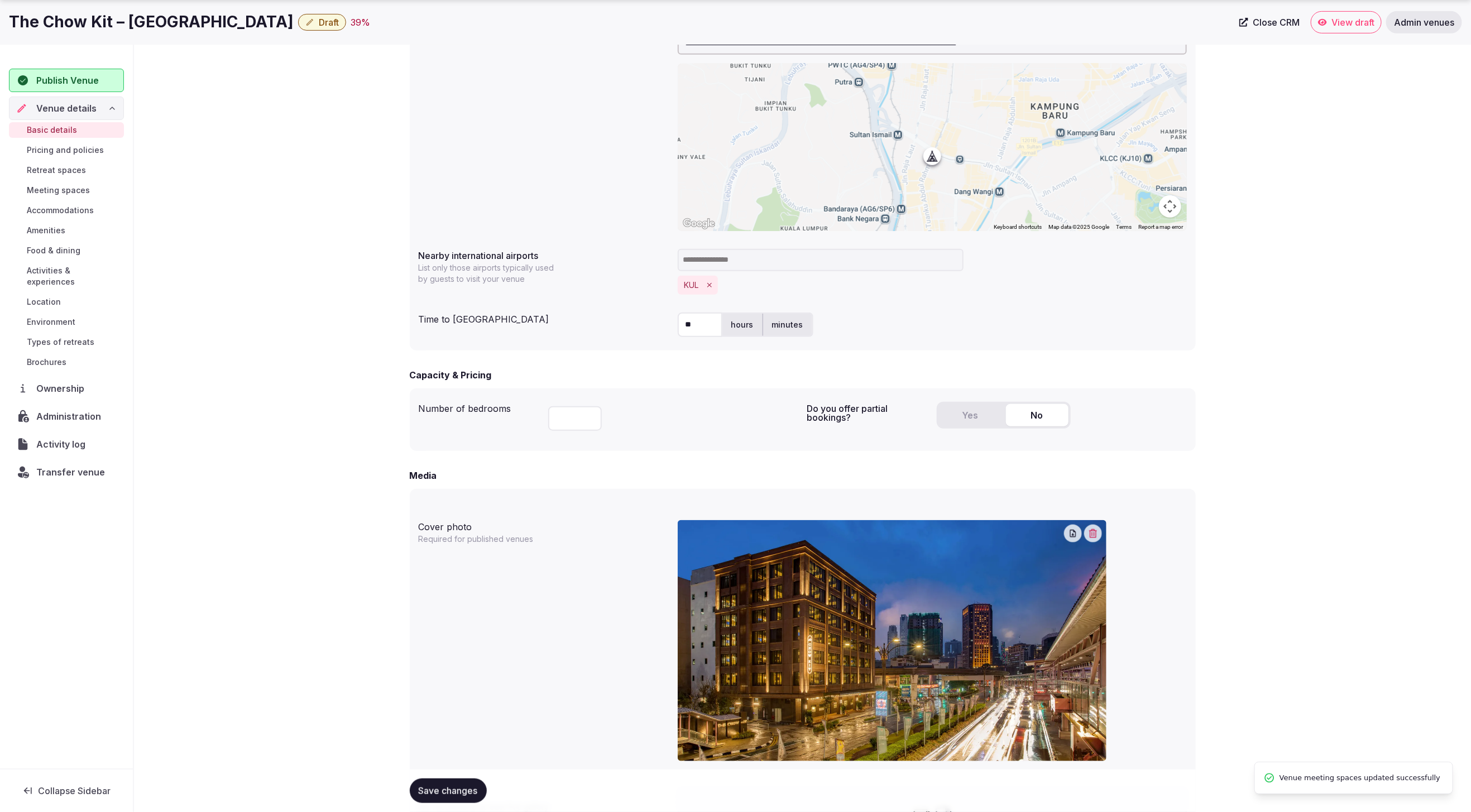
scroll to position [610, 0]
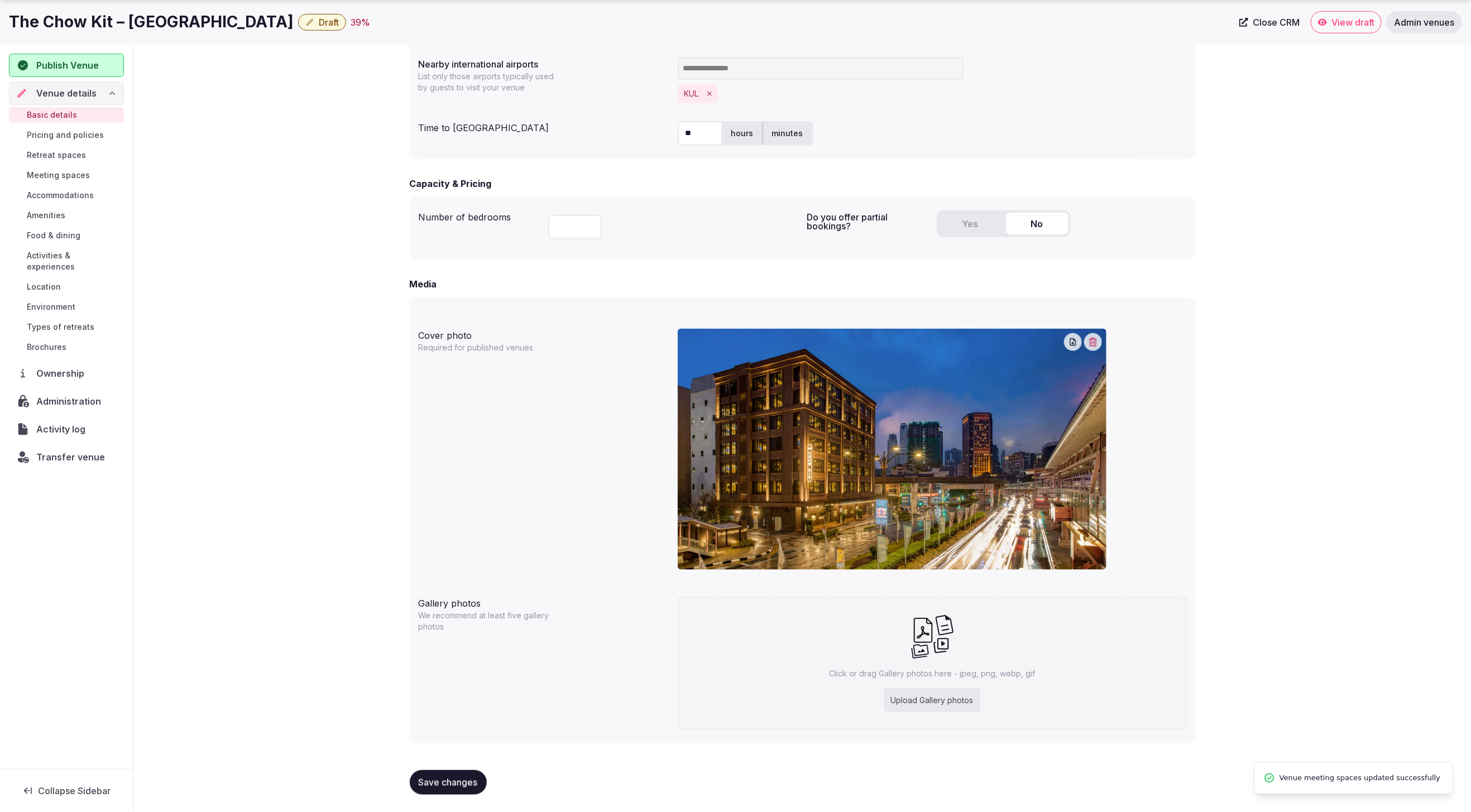
click at [923, 702] on div "Upload Gallery photos" at bounding box center [932, 701] width 96 height 25
type input "**********"
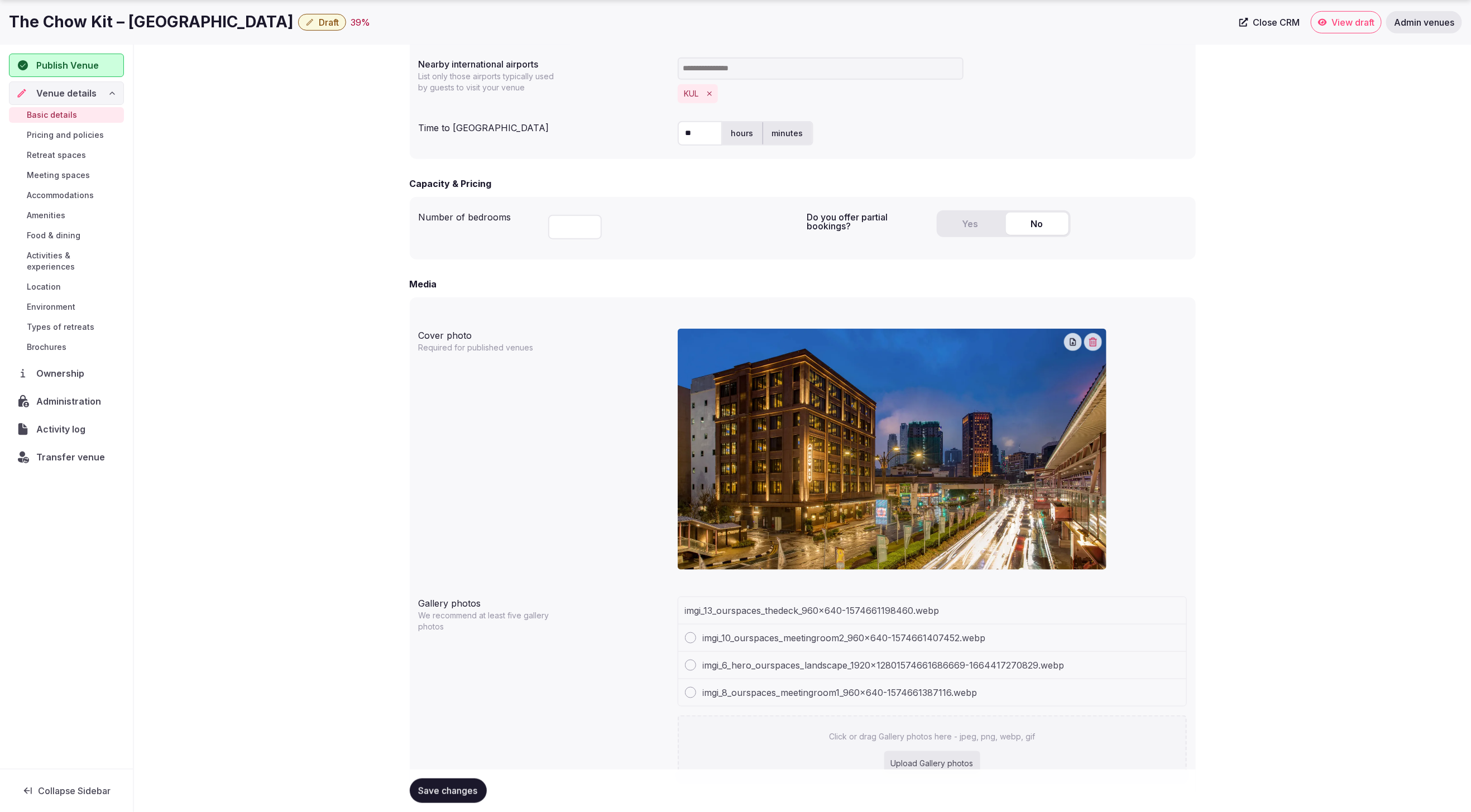
scroll to position [662, 0]
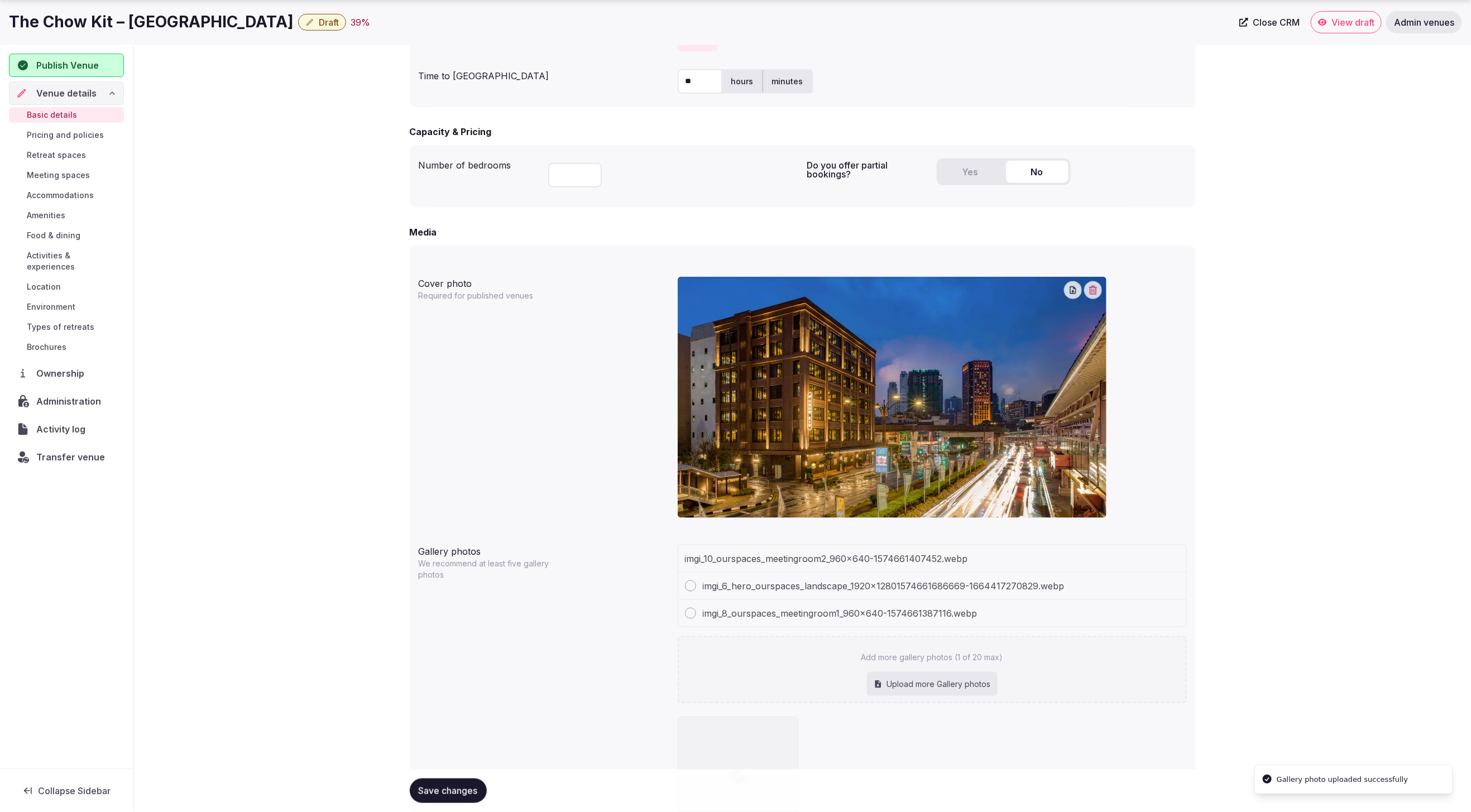
click at [915, 688] on div "Upload more Gallery photos" at bounding box center [932, 684] width 131 height 25
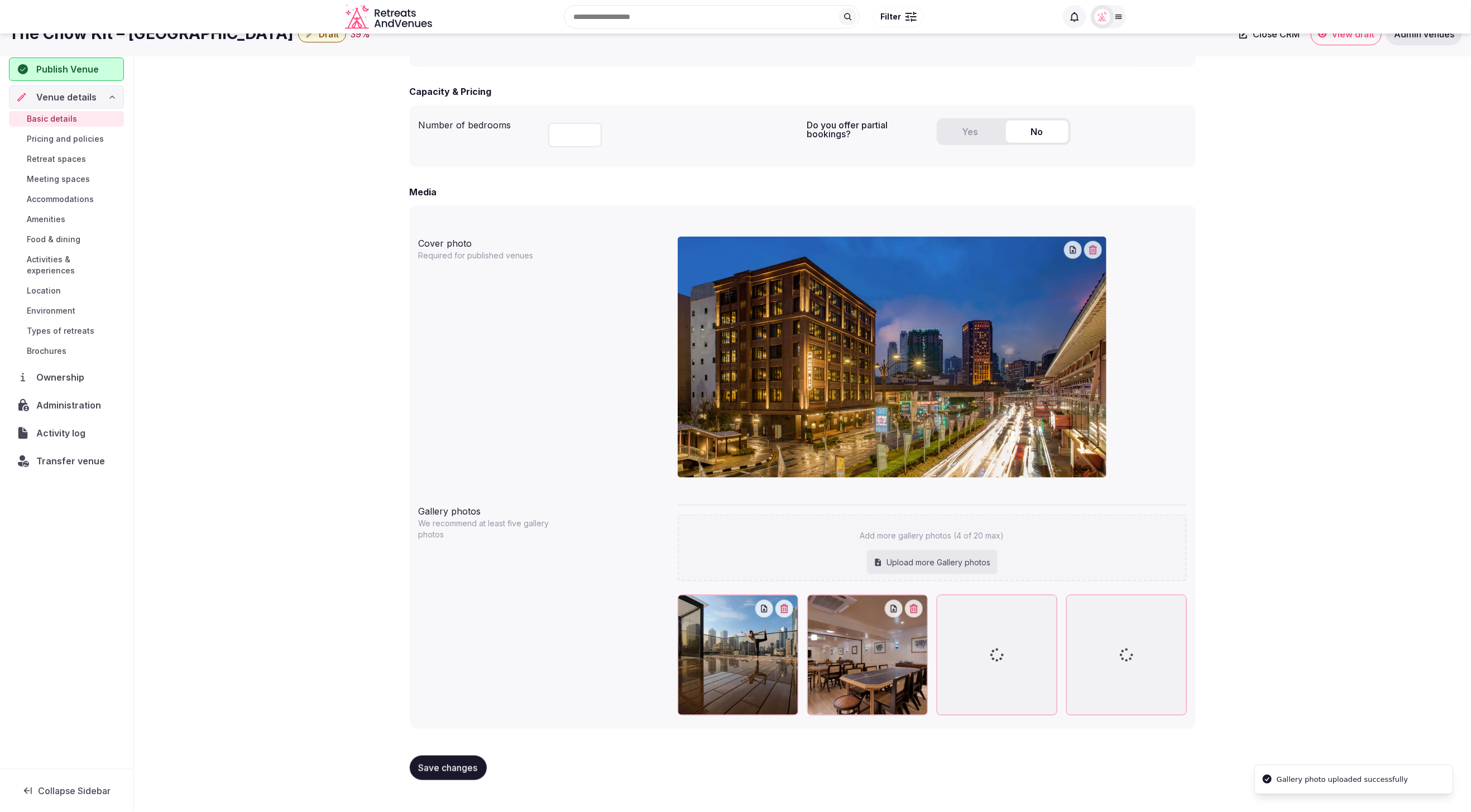
scroll to position [688, 0]
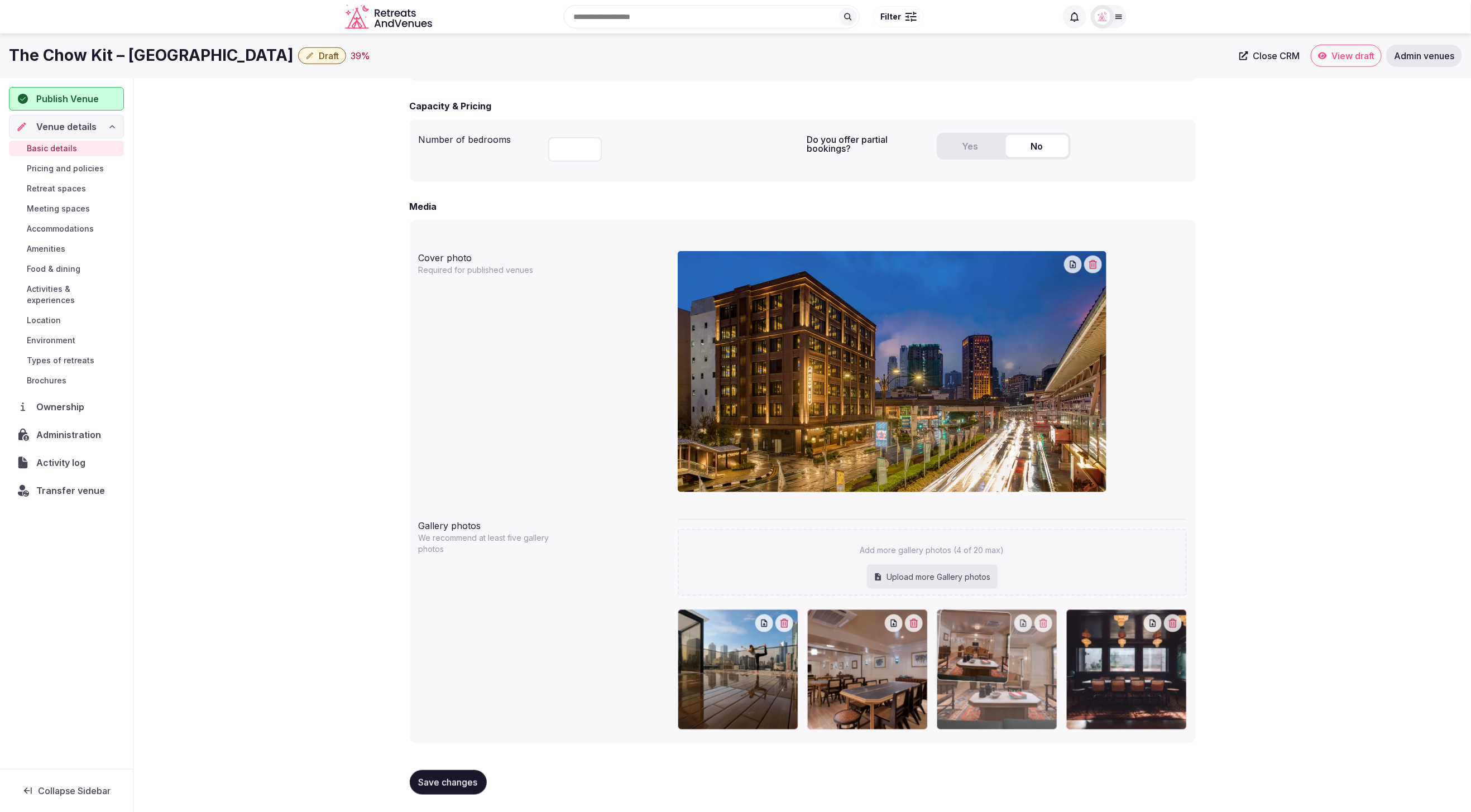
drag, startPoint x: 1153, startPoint y: 683, endPoint x: 1018, endPoint y: 683, distance: 135.0
click at [1016, 683] on body "**********" at bounding box center [736, 61] width 1471 height 1500
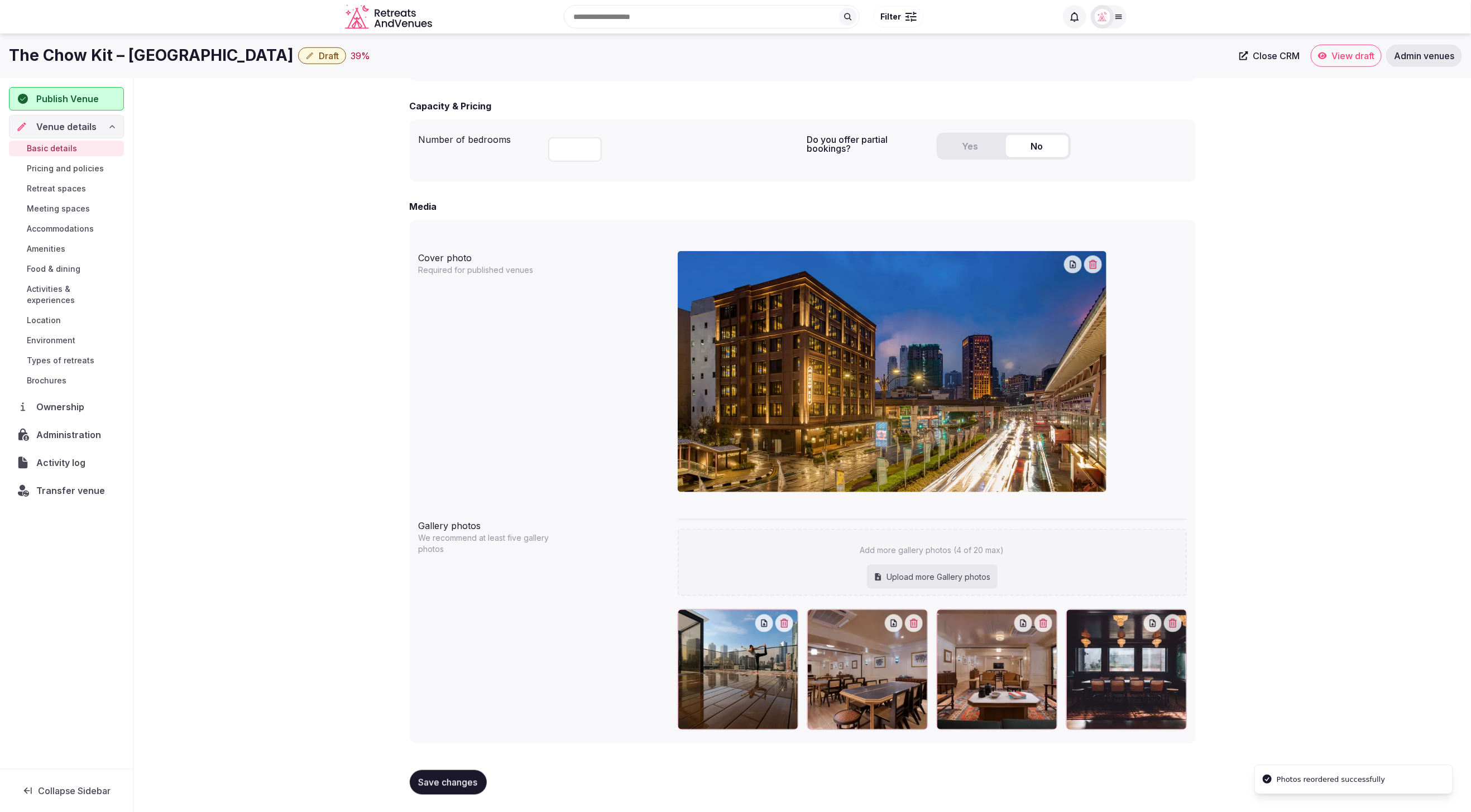
click at [445, 784] on span "Save changes" at bounding box center [448, 782] width 59 height 11
click at [447, 781] on span "Save changes" at bounding box center [448, 782] width 59 height 11
click at [52, 375] on span "Brochures" at bounding box center [47, 380] width 39 height 11
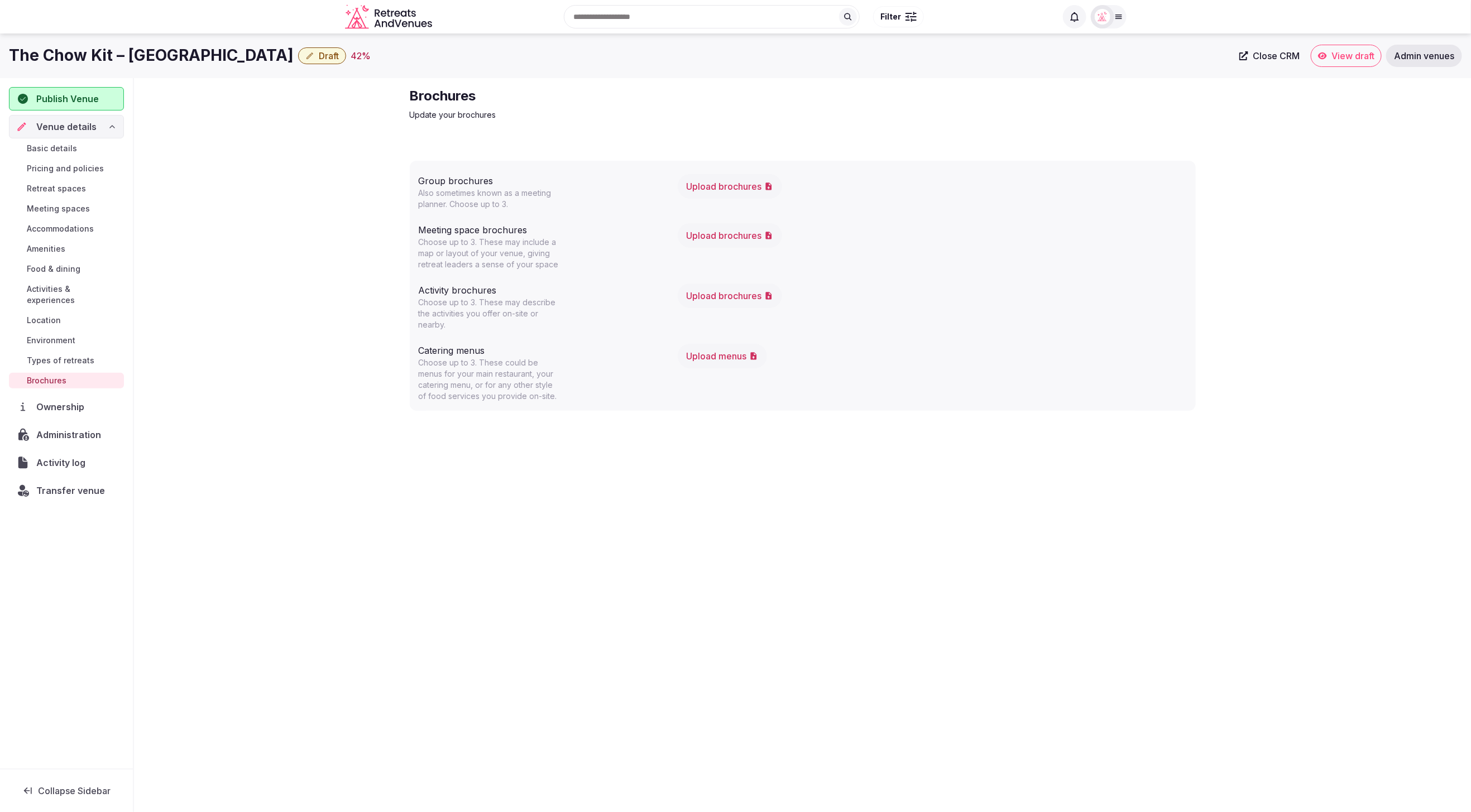
click at [723, 240] on button "Upload brochures" at bounding box center [730, 235] width 105 height 25
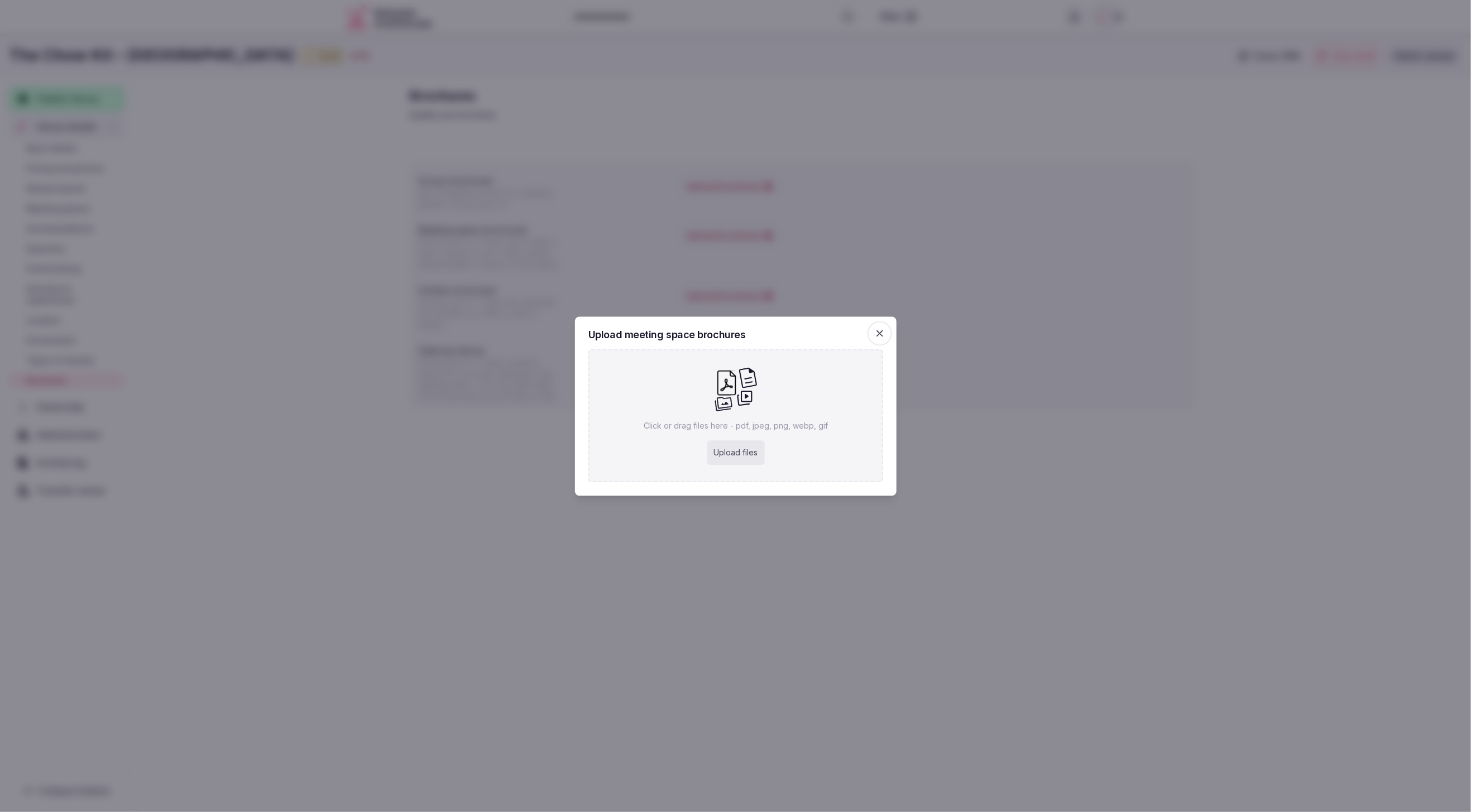
click at [746, 452] on div "Upload files" at bounding box center [736, 453] width 58 height 25
type input "**********"
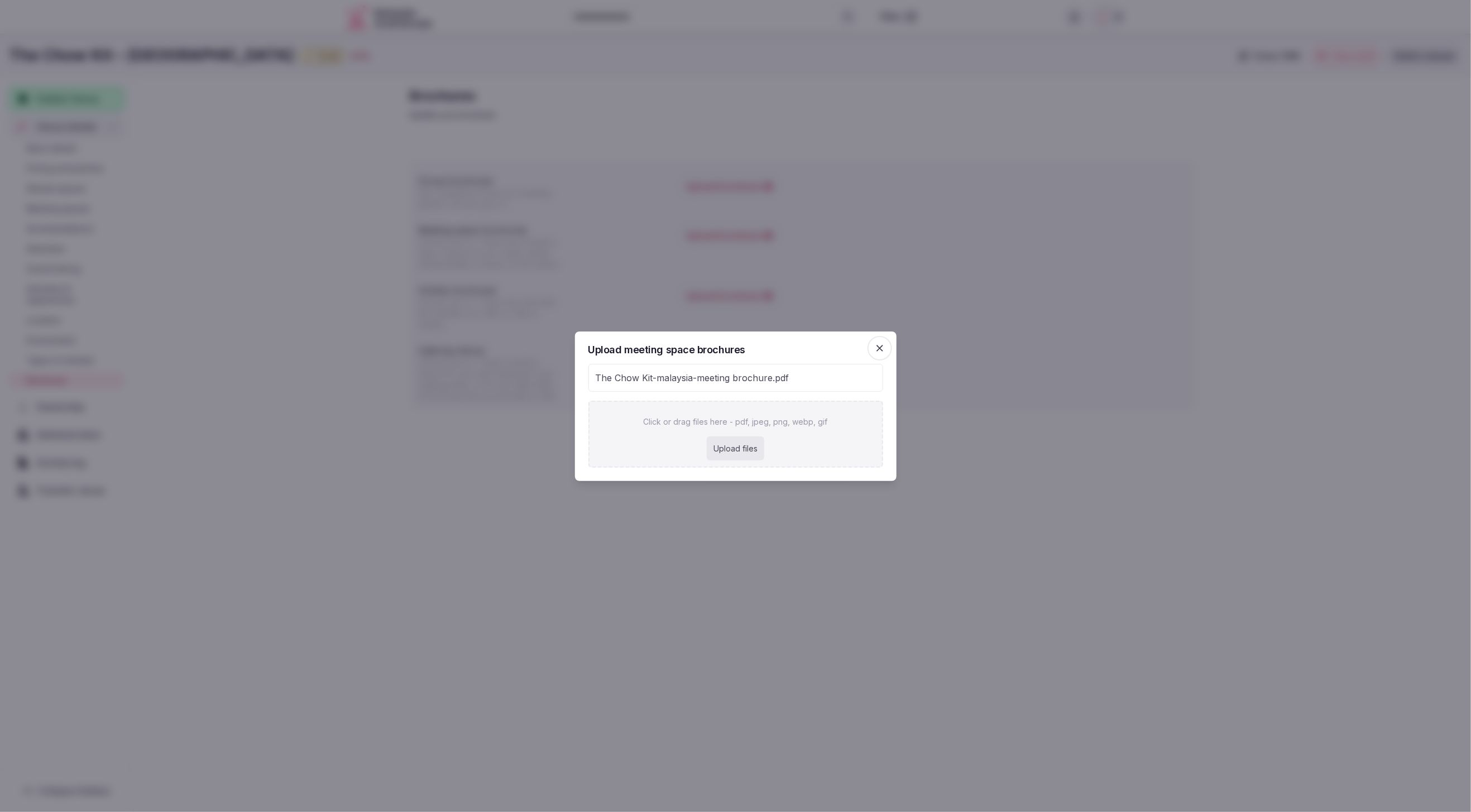
click at [882, 349] on icon "button" at bounding box center [880, 348] width 11 height 11
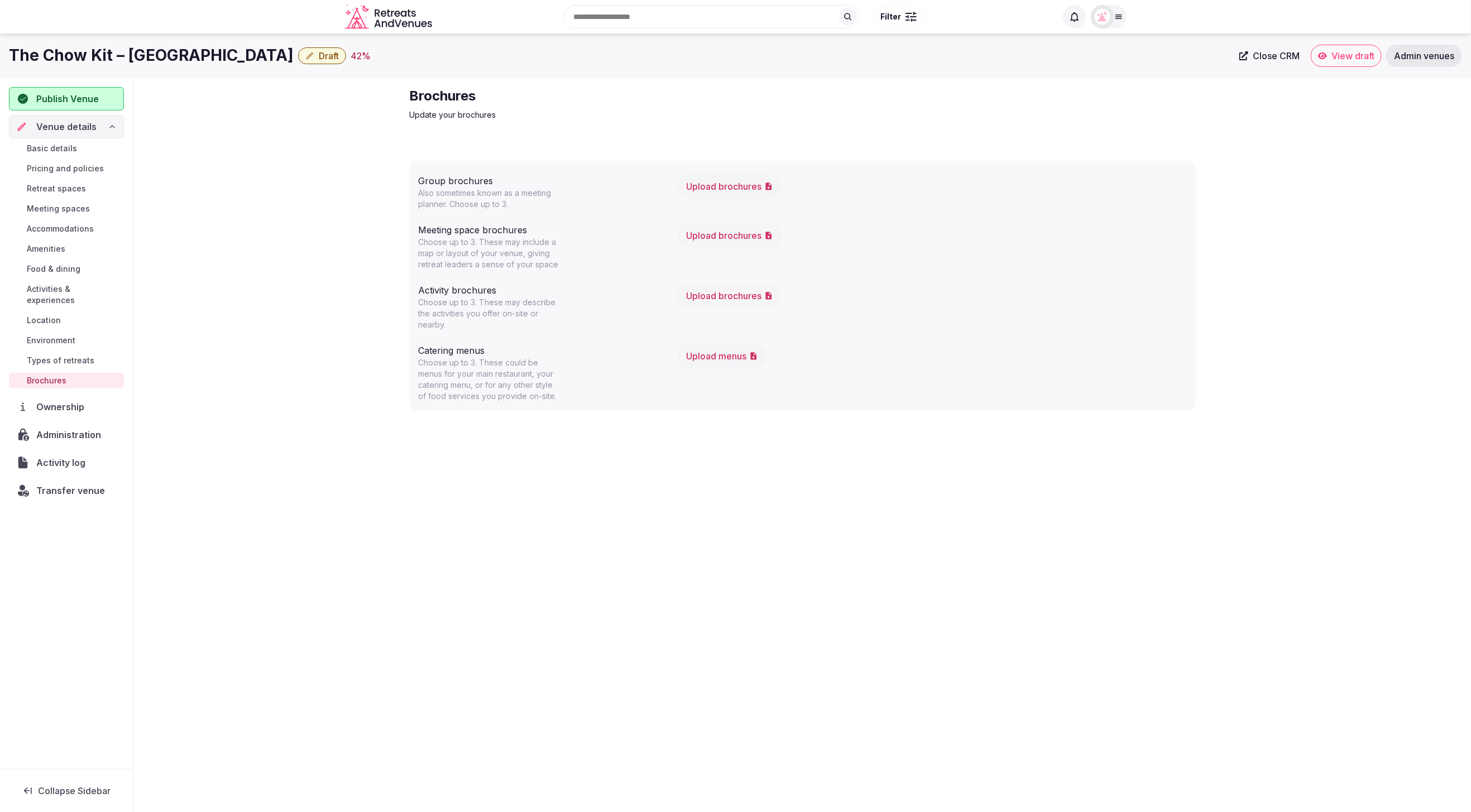
click at [744, 238] on button "Upload brochures" at bounding box center [730, 235] width 105 height 25
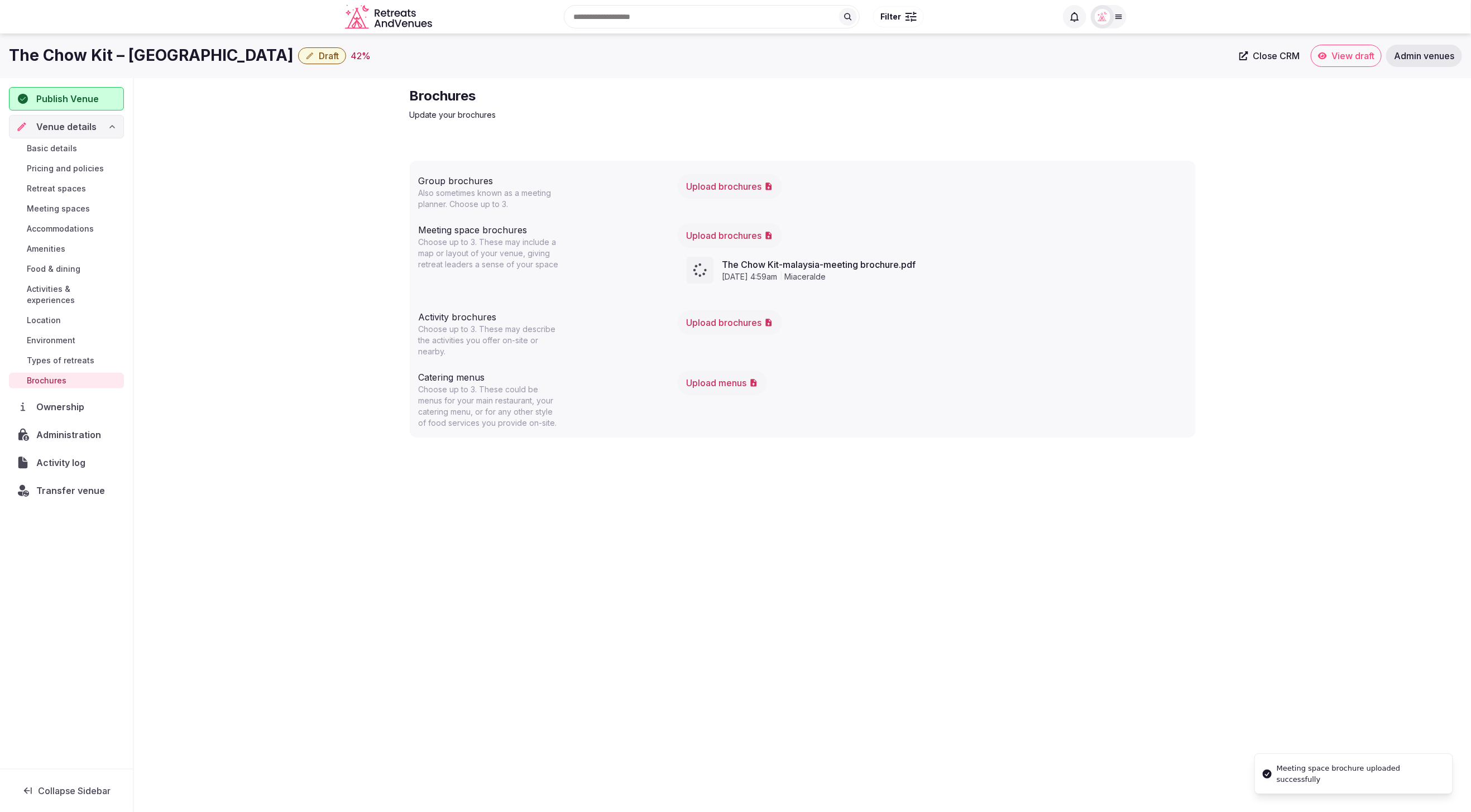
click at [749, 453] on div "Brochures Update your brochures Group brochures Also sometimes known as a meeti…" at bounding box center [803, 267] width 804 height 379
click at [1057, 106] on div "Brochures Update your brochures" at bounding box center [803, 104] width 786 height 34
click at [65, 228] on span "Accommodations" at bounding box center [61, 228] width 67 height 11
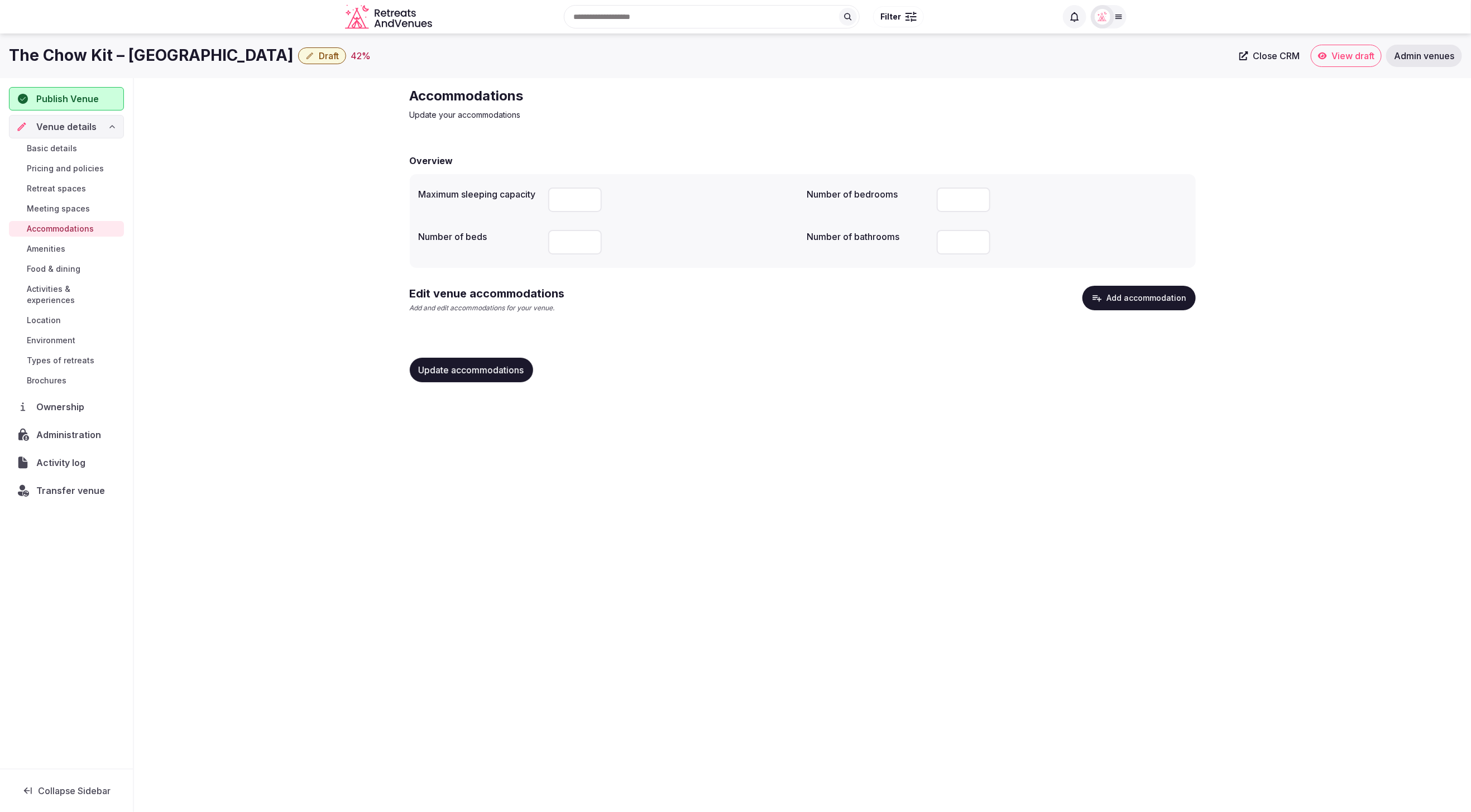
click at [1152, 302] on button "Add accommodation" at bounding box center [1139, 298] width 113 height 25
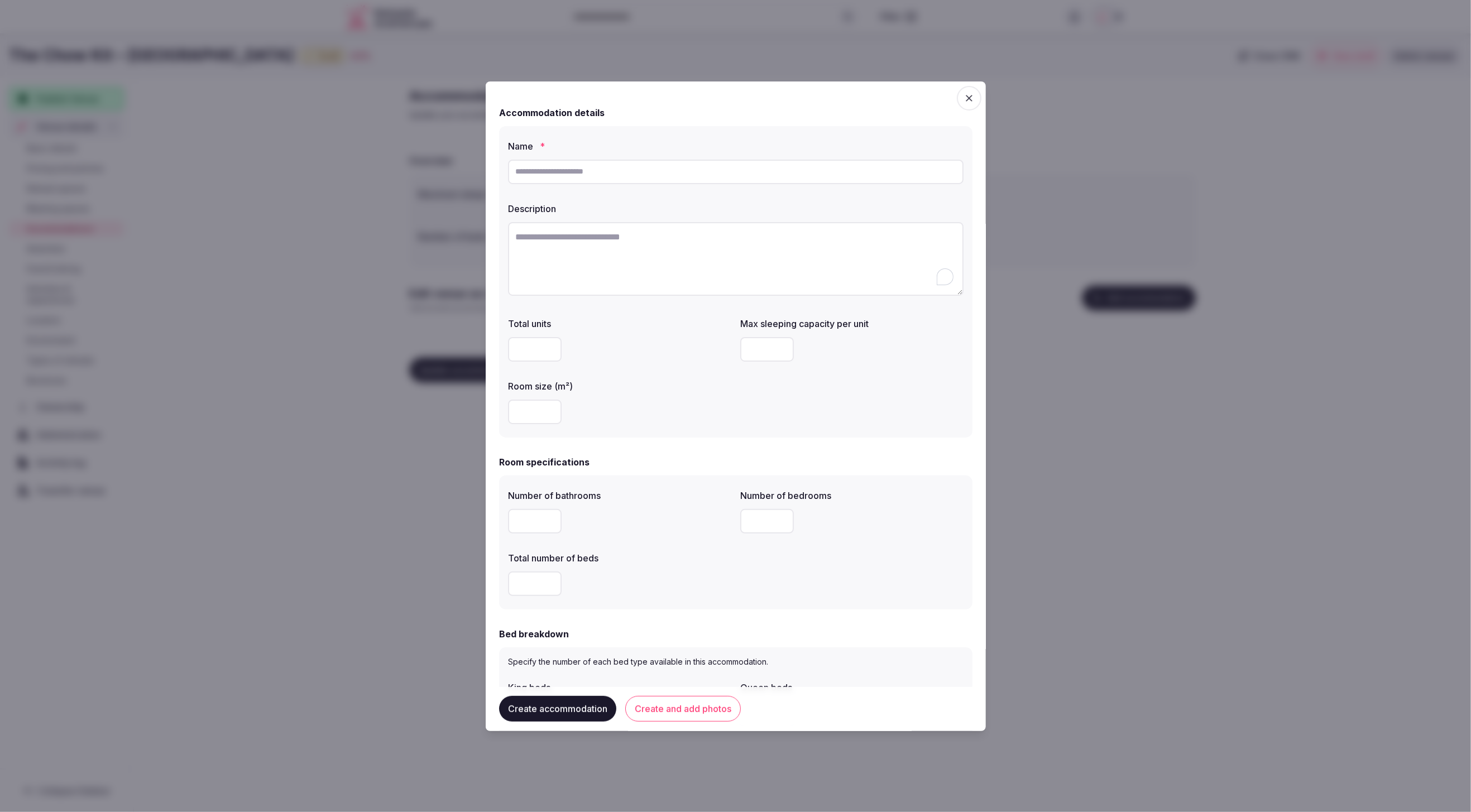
click at [609, 244] on textarea "To enrich screen reader interactions, please activate Accessibility in Grammarl…" at bounding box center [736, 259] width 455 height 74
paste textarea "**********"
type textarea "**********"
click at [625, 166] on input "text" at bounding box center [736, 172] width 455 height 25
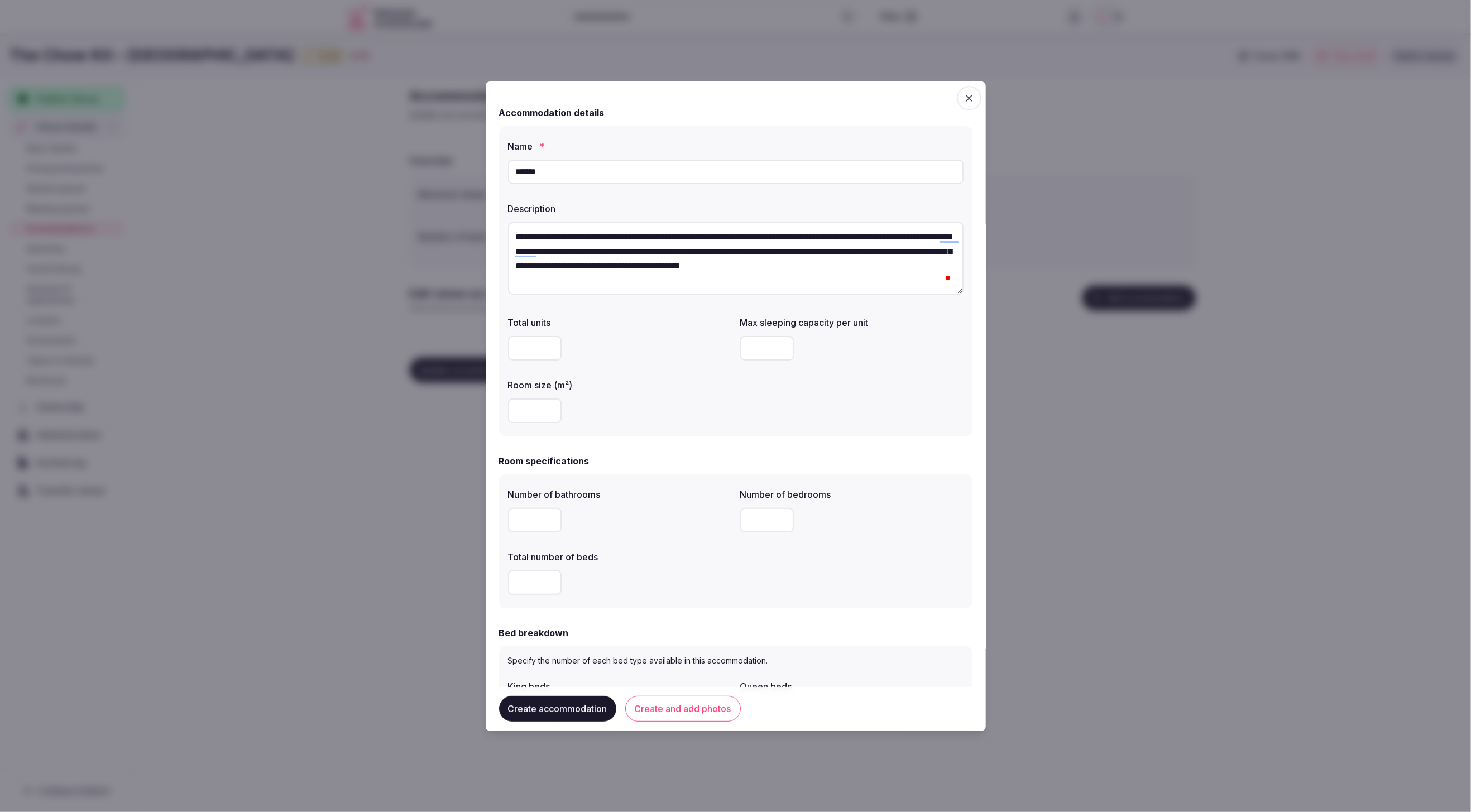
type input "*******"
click at [651, 325] on label "Total units" at bounding box center [619, 322] width 223 height 9
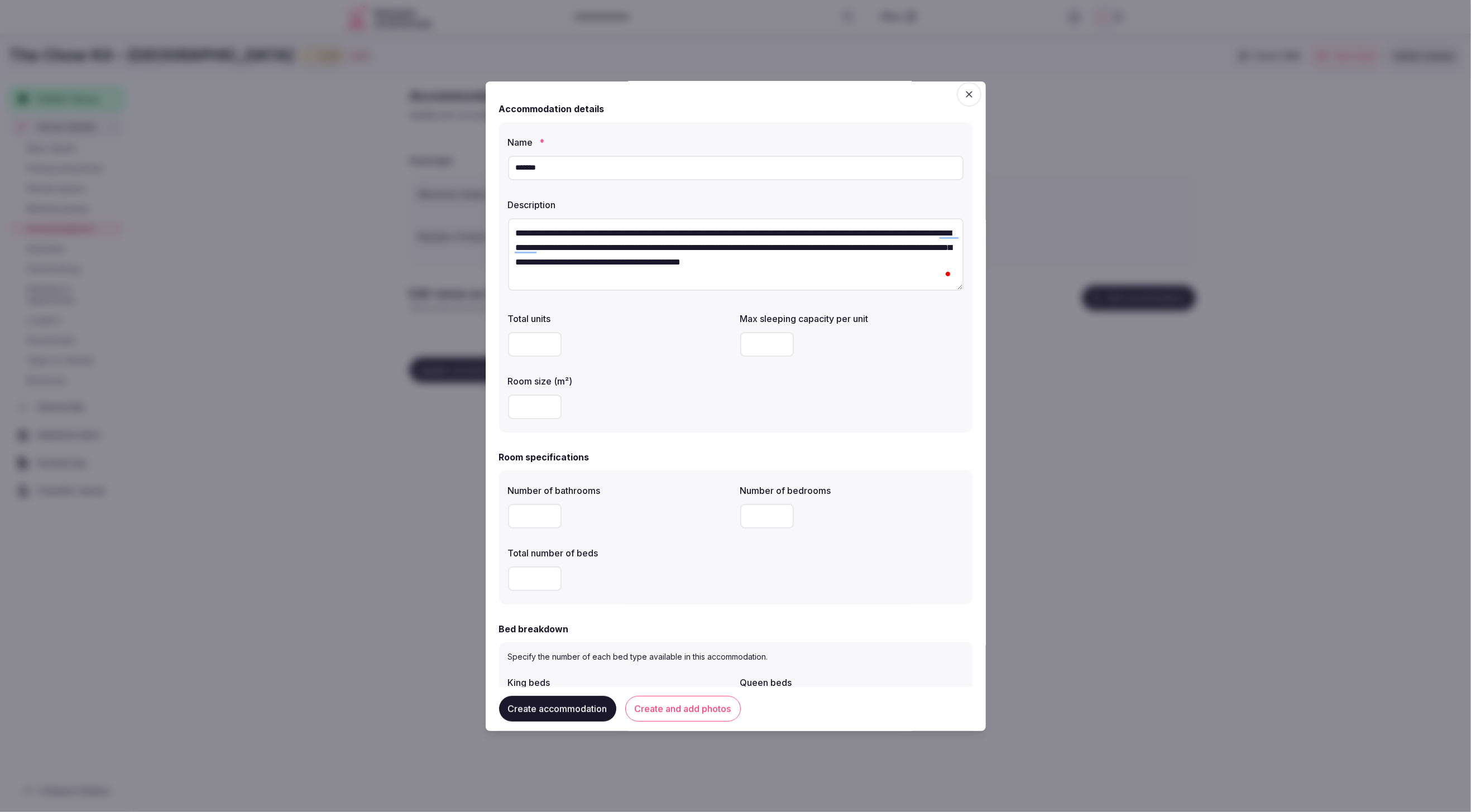
click at [513, 406] on input "number" at bounding box center [534, 407] width 53 height 25
type input "**"
click at [766, 341] on input "number" at bounding box center [767, 344] width 53 height 25
type input "*"
drag, startPoint x: 788, startPoint y: 395, endPoint x: 780, endPoint y: 391, distance: 8.9
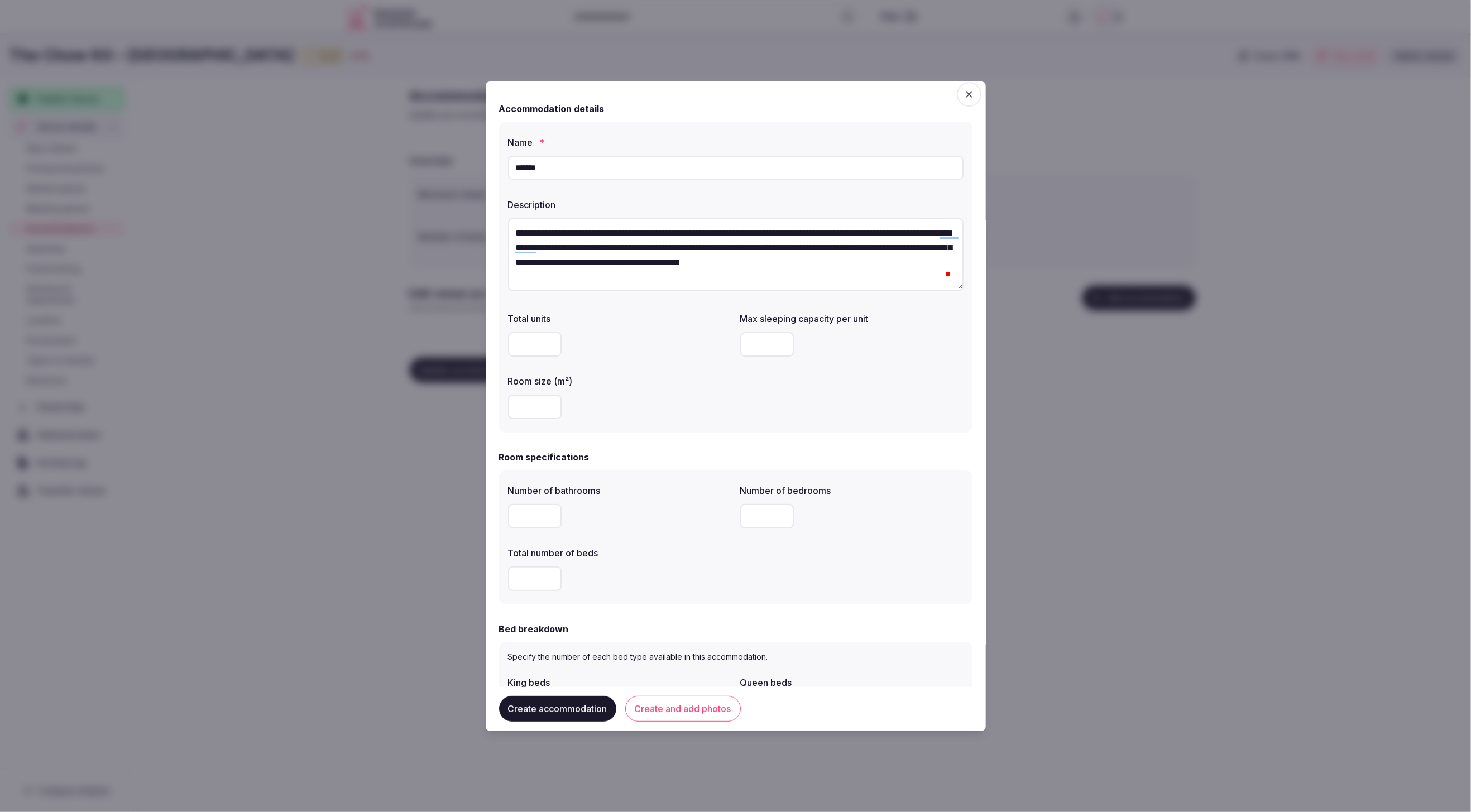
click at [787, 395] on div "Total units Max sleeping capacity per unit * Room size (m²) **" at bounding box center [736, 365] width 455 height 116
click at [711, 436] on form "**********" at bounding box center [736, 726] width 474 height 1272
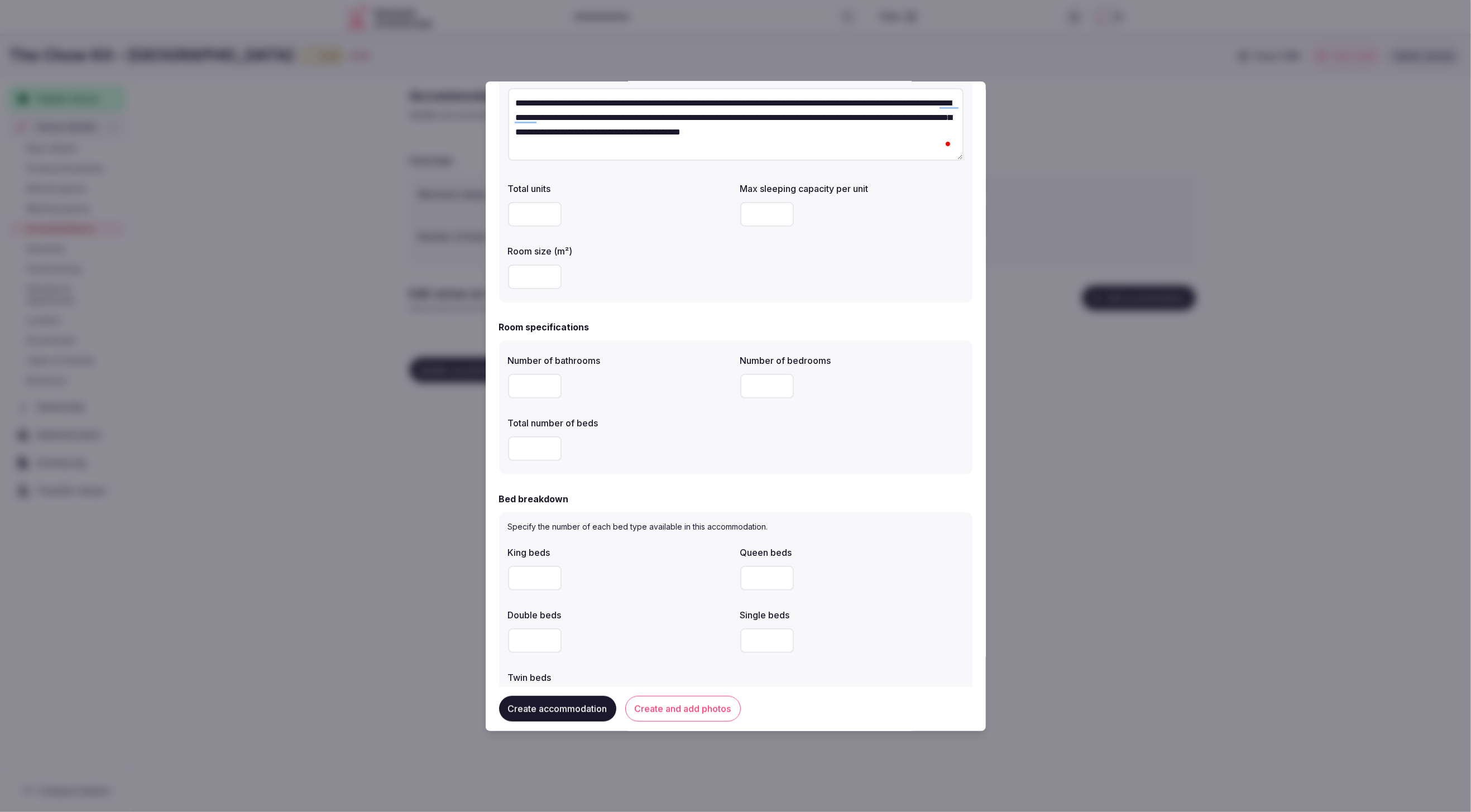
scroll to position [152, 0]
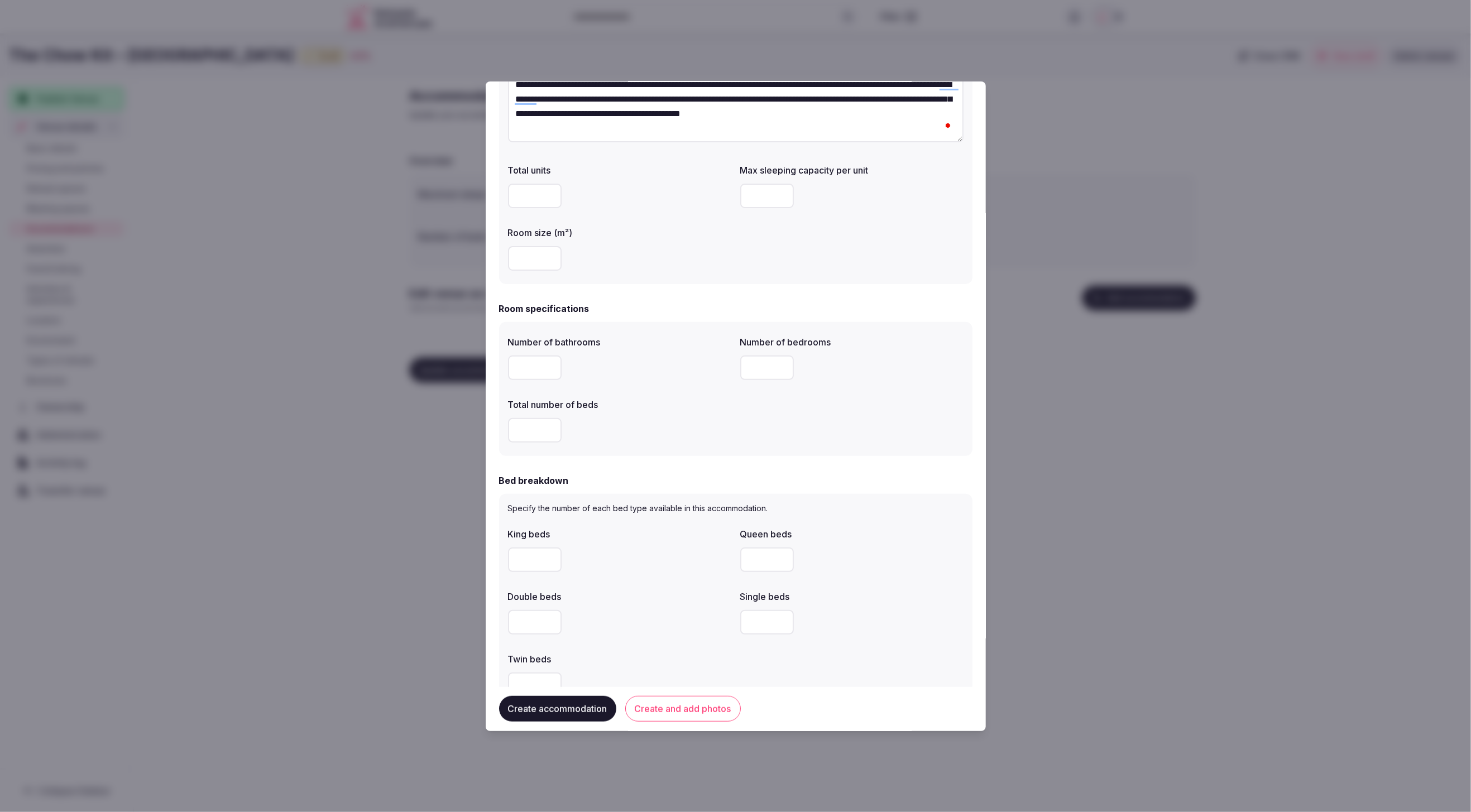
click at [523, 365] on input "number" at bounding box center [534, 368] width 53 height 25
type input "*"
click at [540, 432] on input "number" at bounding box center [534, 430] width 53 height 25
type input "*"
click at [758, 367] on input "number" at bounding box center [767, 368] width 53 height 25
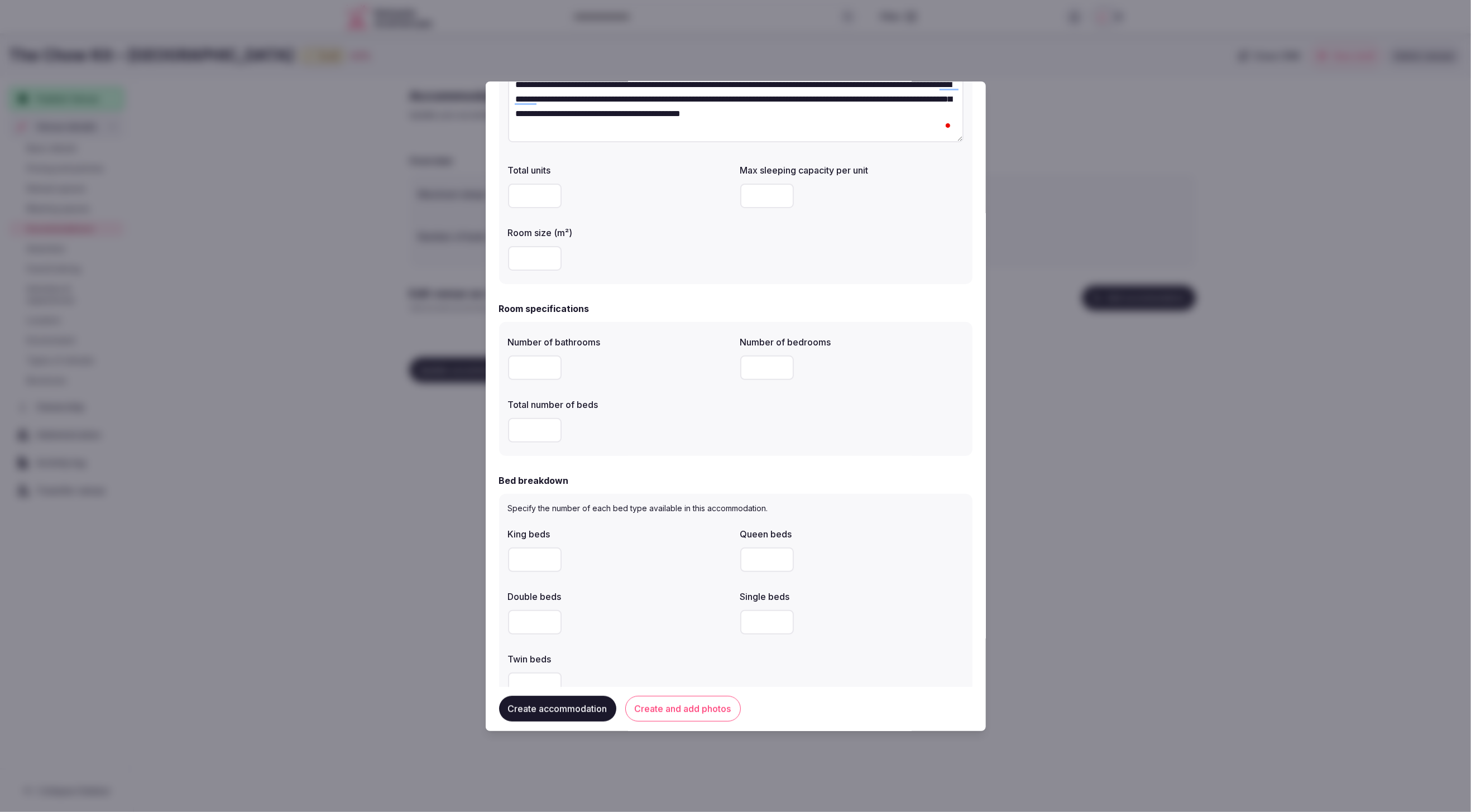
type input "*"
click at [708, 420] on div "*" at bounding box center [619, 430] width 223 height 25
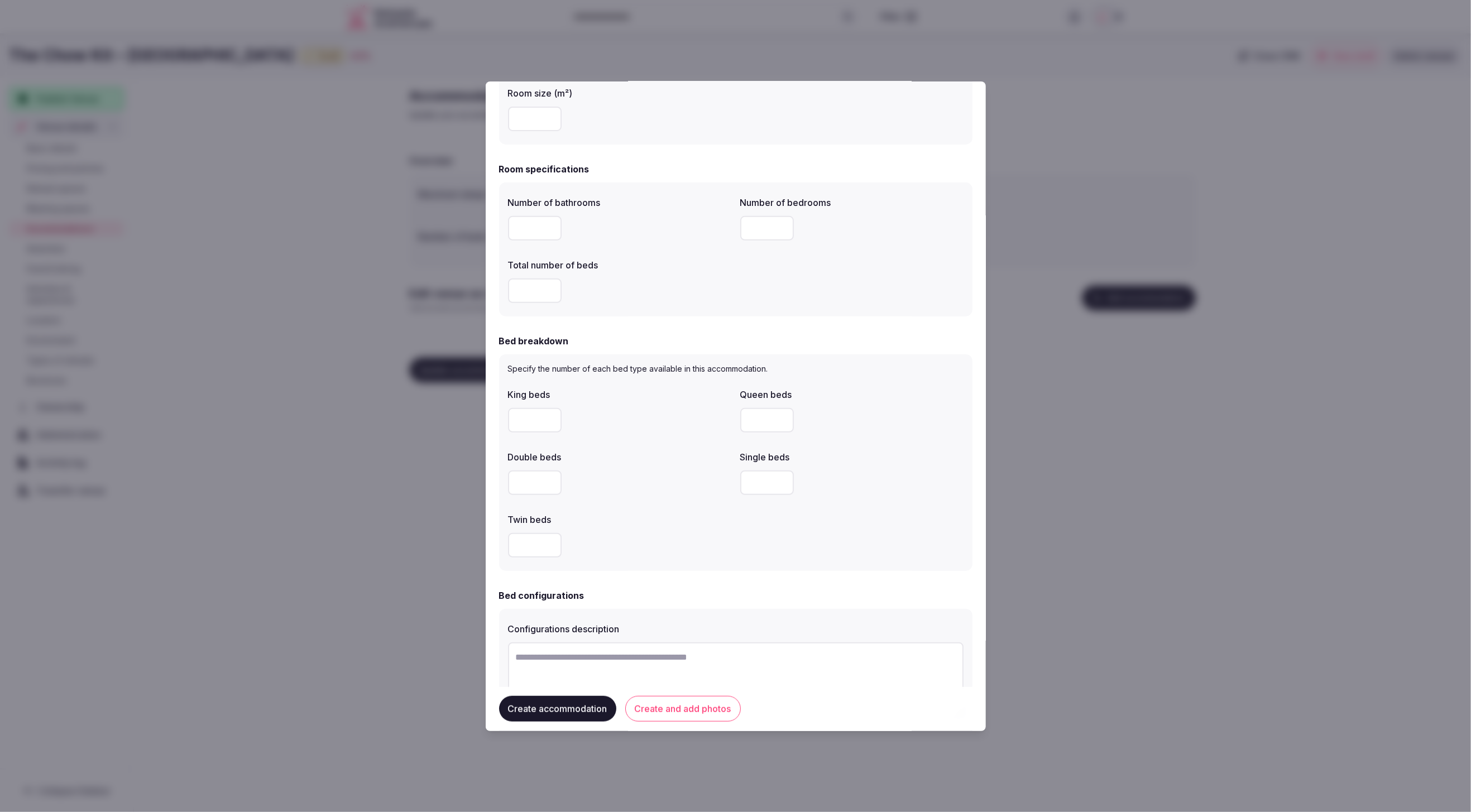
scroll to position [296, 0]
click at [760, 414] on input "number" at bounding box center [767, 416] width 53 height 25
type input "*"
click at [879, 464] on div at bounding box center [852, 479] width 223 height 34
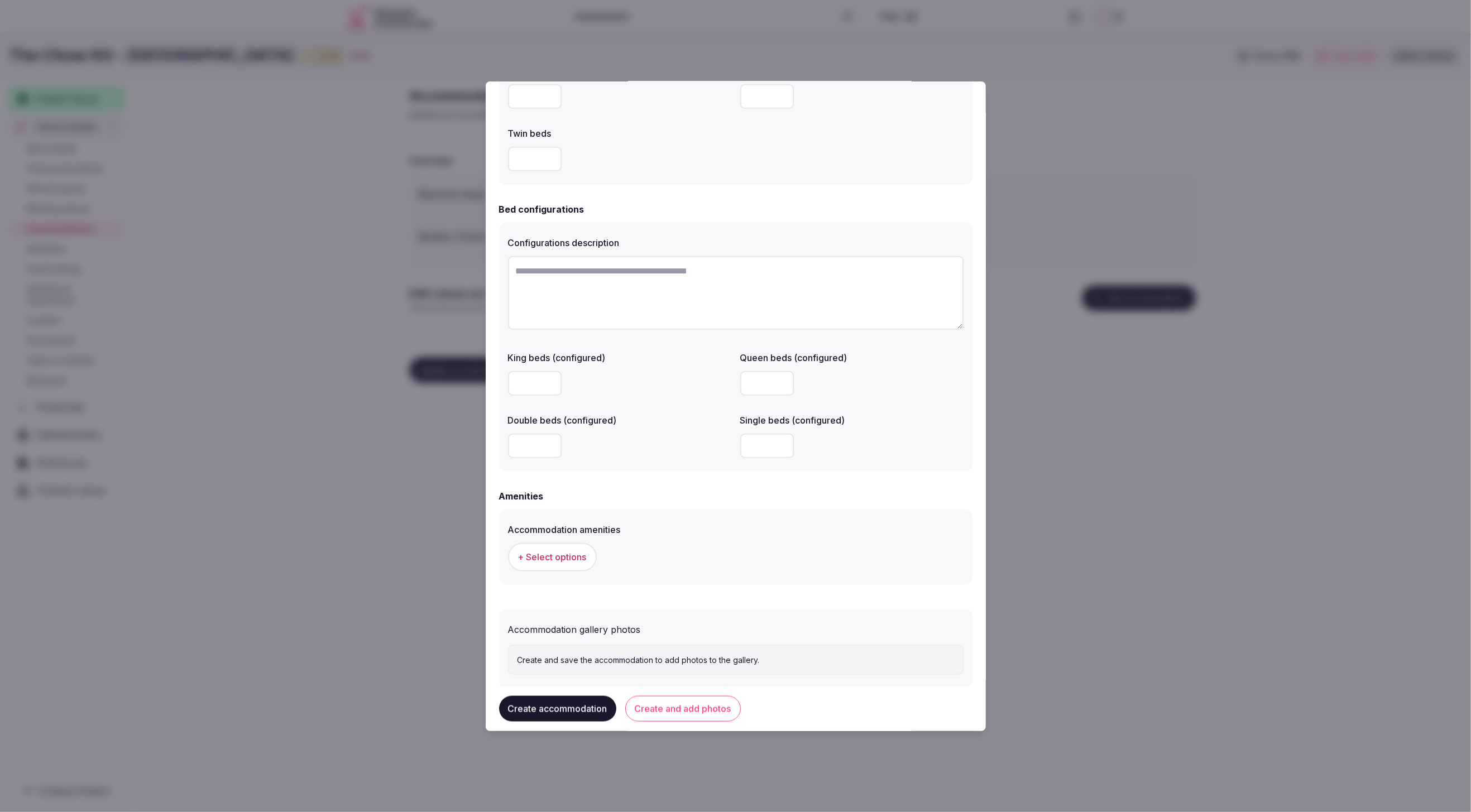
scroll to position [699, 0]
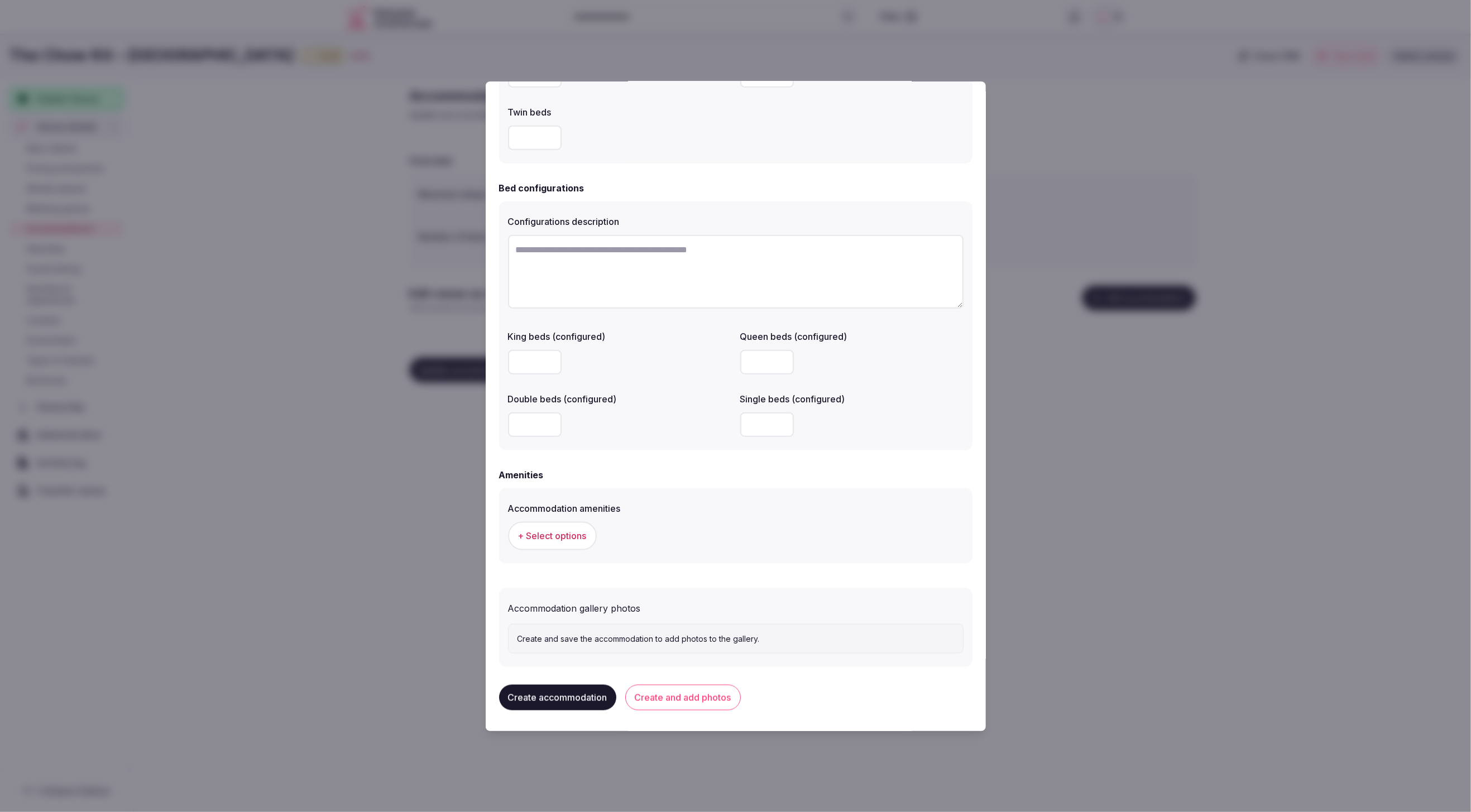
click at [559, 534] on span "+ Select options" at bounding box center [553, 536] width 69 height 12
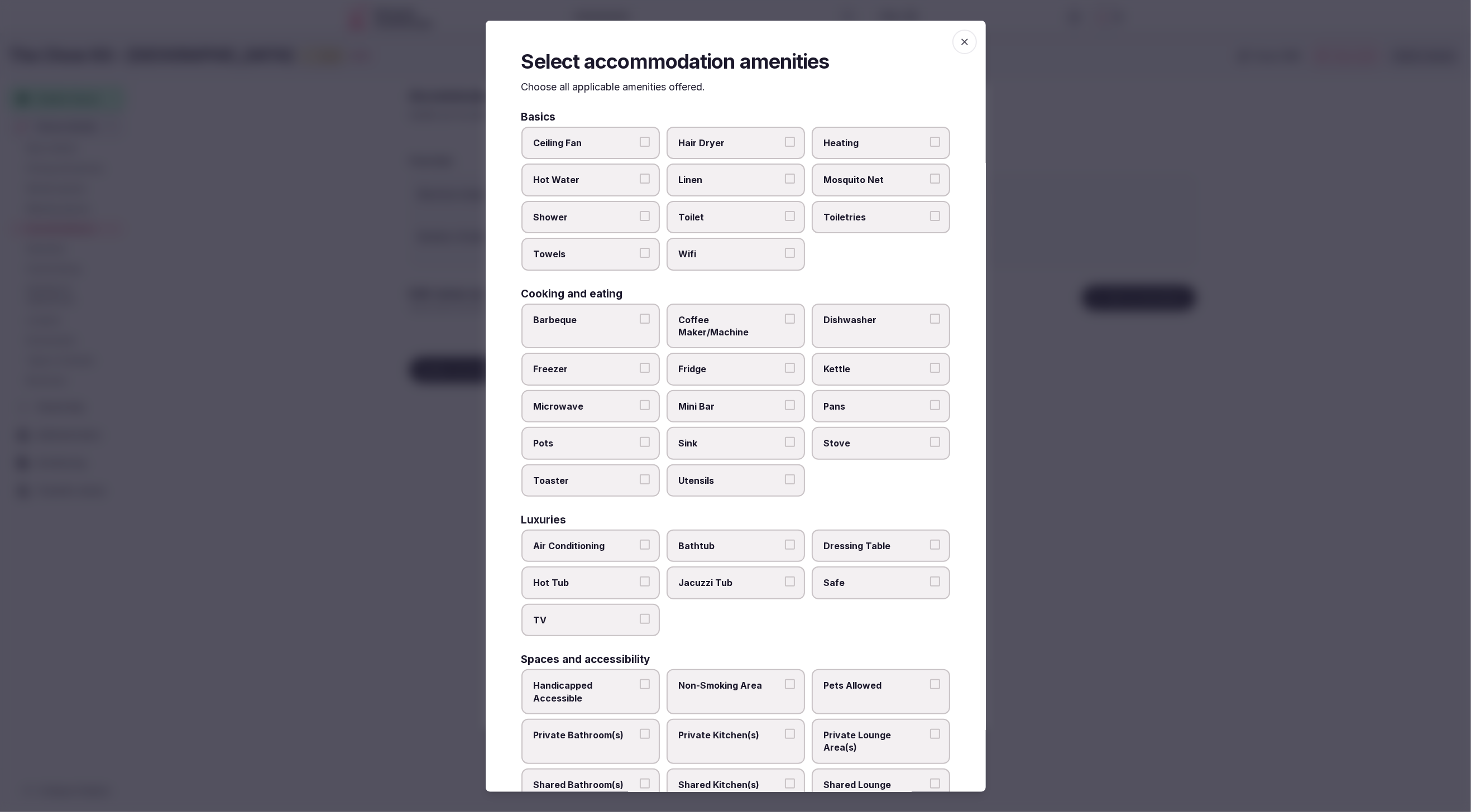
click at [736, 140] on span "Hair Dryer" at bounding box center [730, 143] width 103 height 12
click at [785, 140] on button "Hair Dryer" at bounding box center [790, 142] width 10 height 10
click at [744, 143] on span "Hair Dryer" at bounding box center [730, 143] width 103 height 12
click at [785, 143] on button "Hair Dryer" at bounding box center [790, 142] width 10 height 10
drag, startPoint x: 742, startPoint y: 181, endPoint x: 741, endPoint y: 213, distance: 32.0
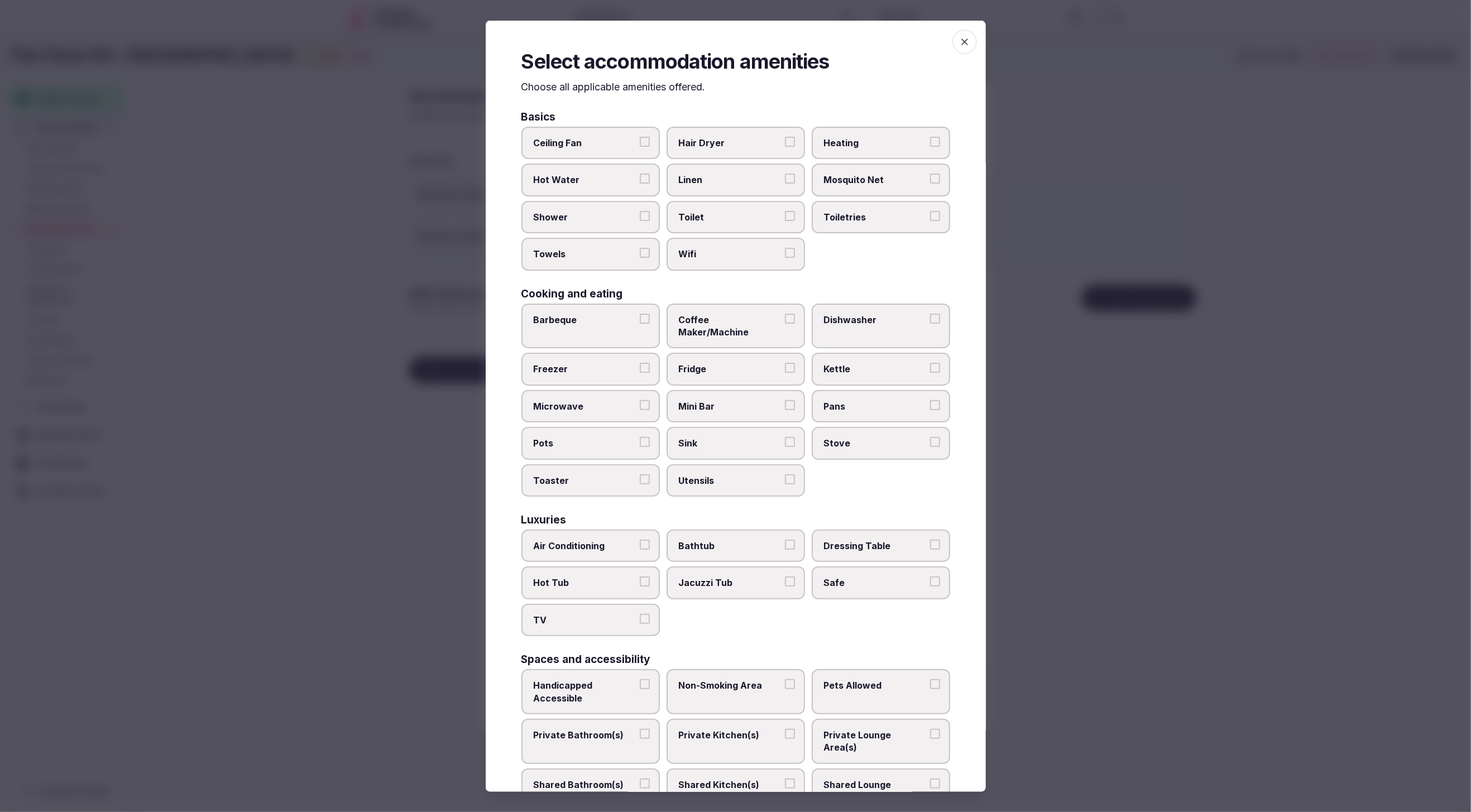
click at [742, 181] on span "Linen" at bounding box center [730, 179] width 103 height 12
click at [785, 181] on button "Linen" at bounding box center [790, 178] width 10 height 10
drag, startPoint x: 741, startPoint y: 219, endPoint x: 739, endPoint y: 239, distance: 20.1
click at [741, 221] on span "Toilet" at bounding box center [730, 217] width 103 height 12
click at [785, 221] on button "Toilet" at bounding box center [790, 216] width 10 height 10
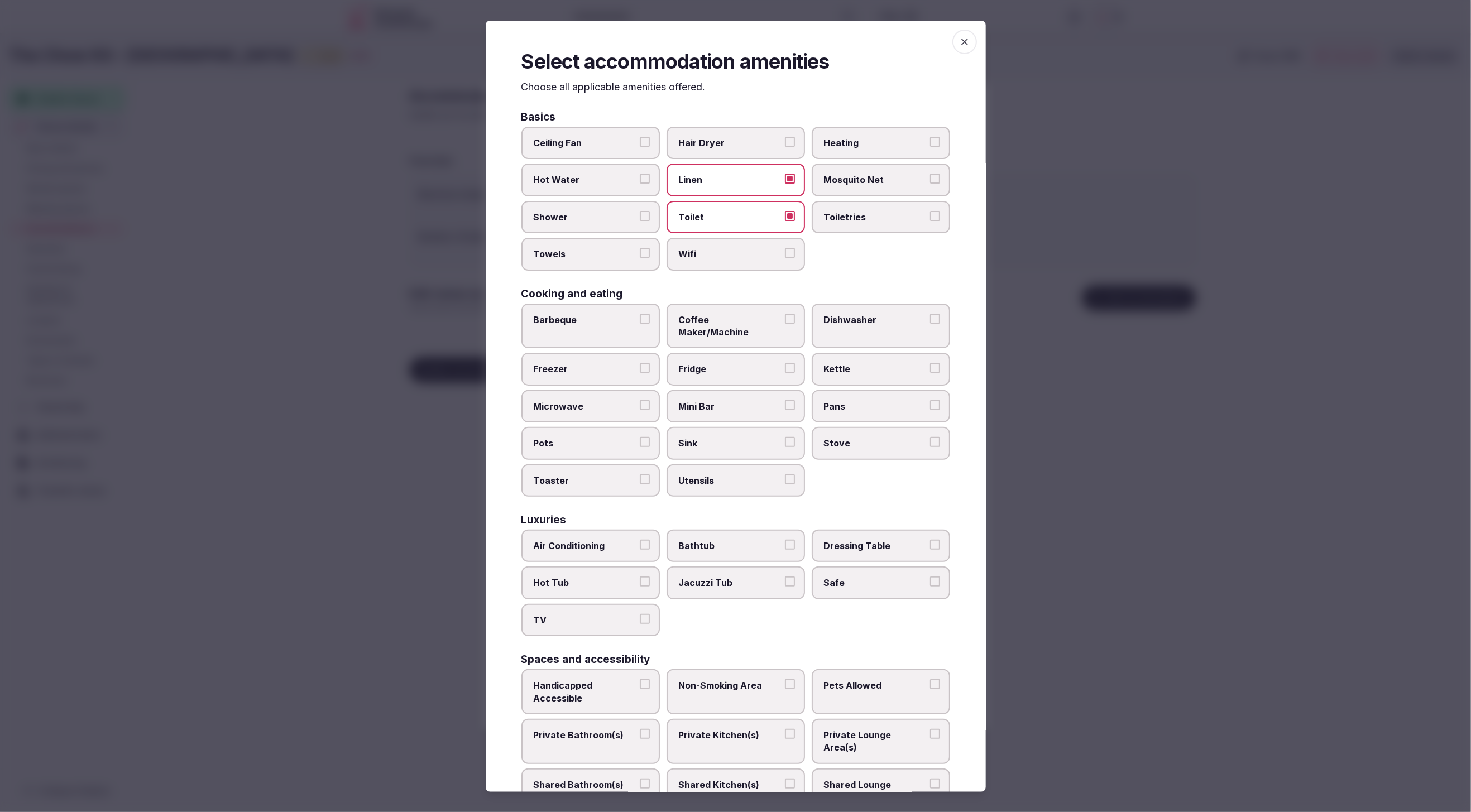
click at [738, 248] on span "Wifi" at bounding box center [730, 254] width 103 height 12
click at [785, 248] on button "Wifi" at bounding box center [790, 253] width 10 height 10
drag, startPoint x: 851, startPoint y: 215, endPoint x: 666, endPoint y: 223, distance: 185.2
click at [847, 215] on span "Toiletries" at bounding box center [875, 217] width 103 height 12
click at [609, 216] on span "Shower" at bounding box center [585, 217] width 103 height 12
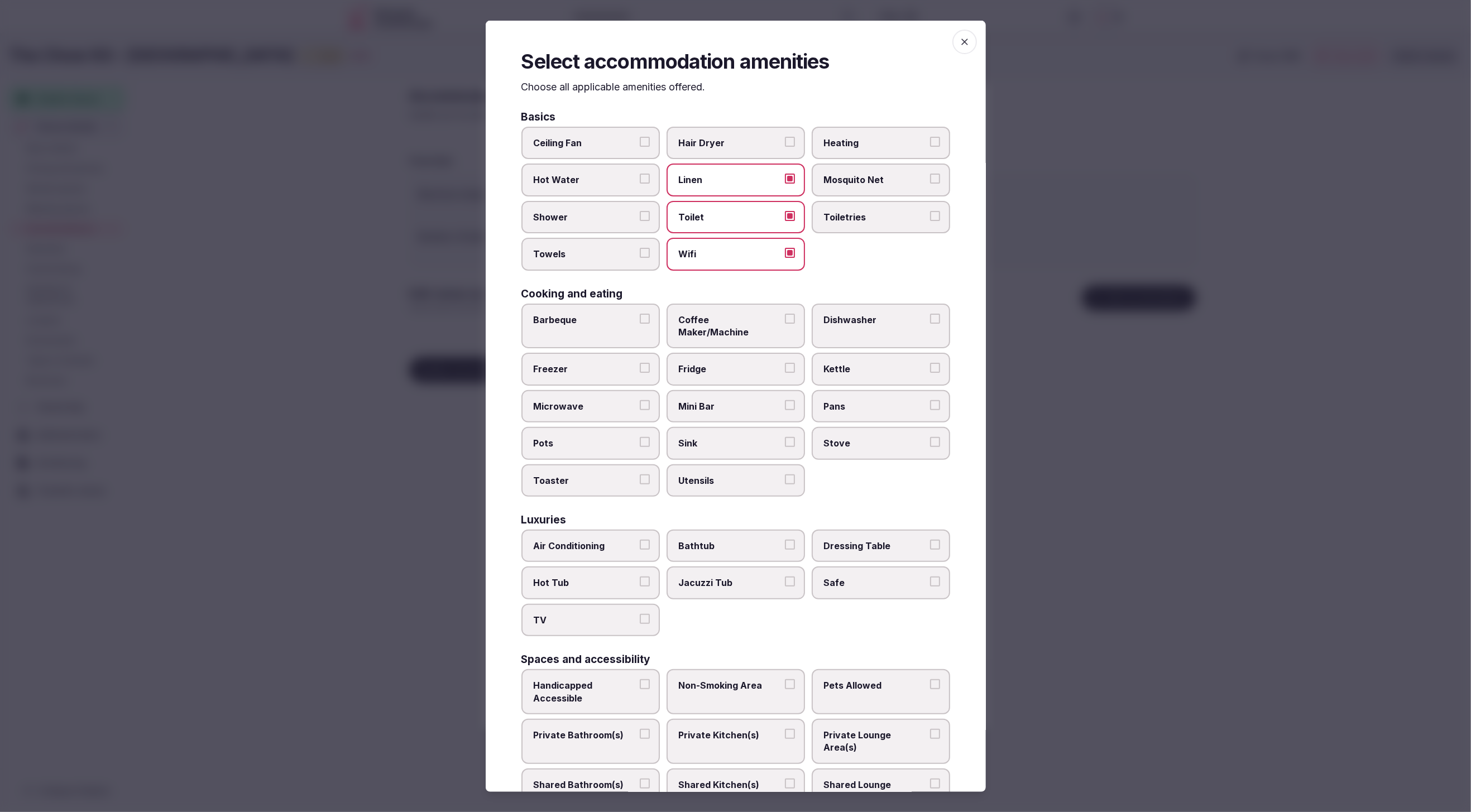
click at [640, 216] on button "Shower" at bounding box center [645, 216] width 10 height 10
click at [603, 248] on span "Towels" at bounding box center [585, 252] width 103 height 12
click at [640, 248] on button "Towels" at bounding box center [645, 251] width 10 height 10
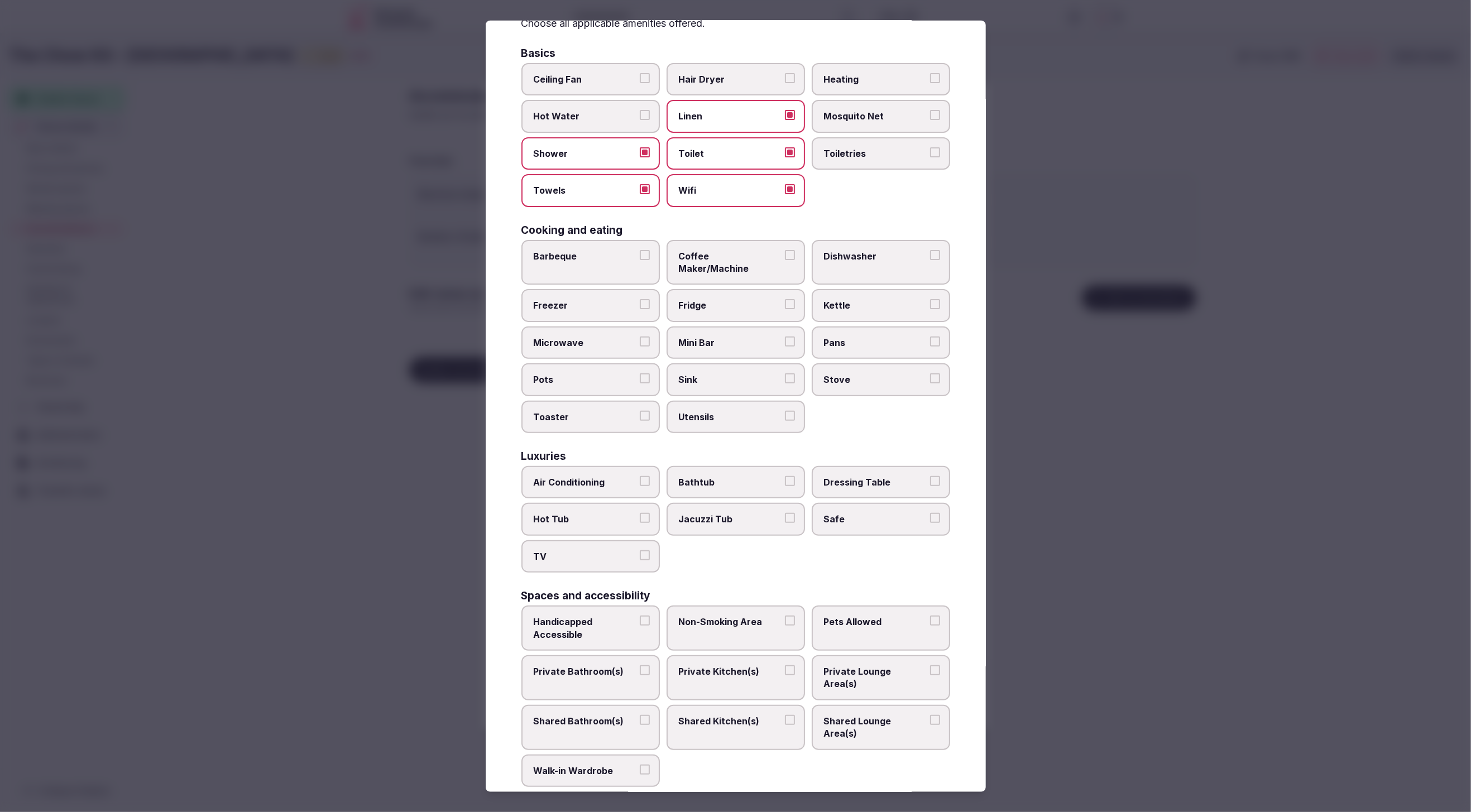
scroll to position [124, 0]
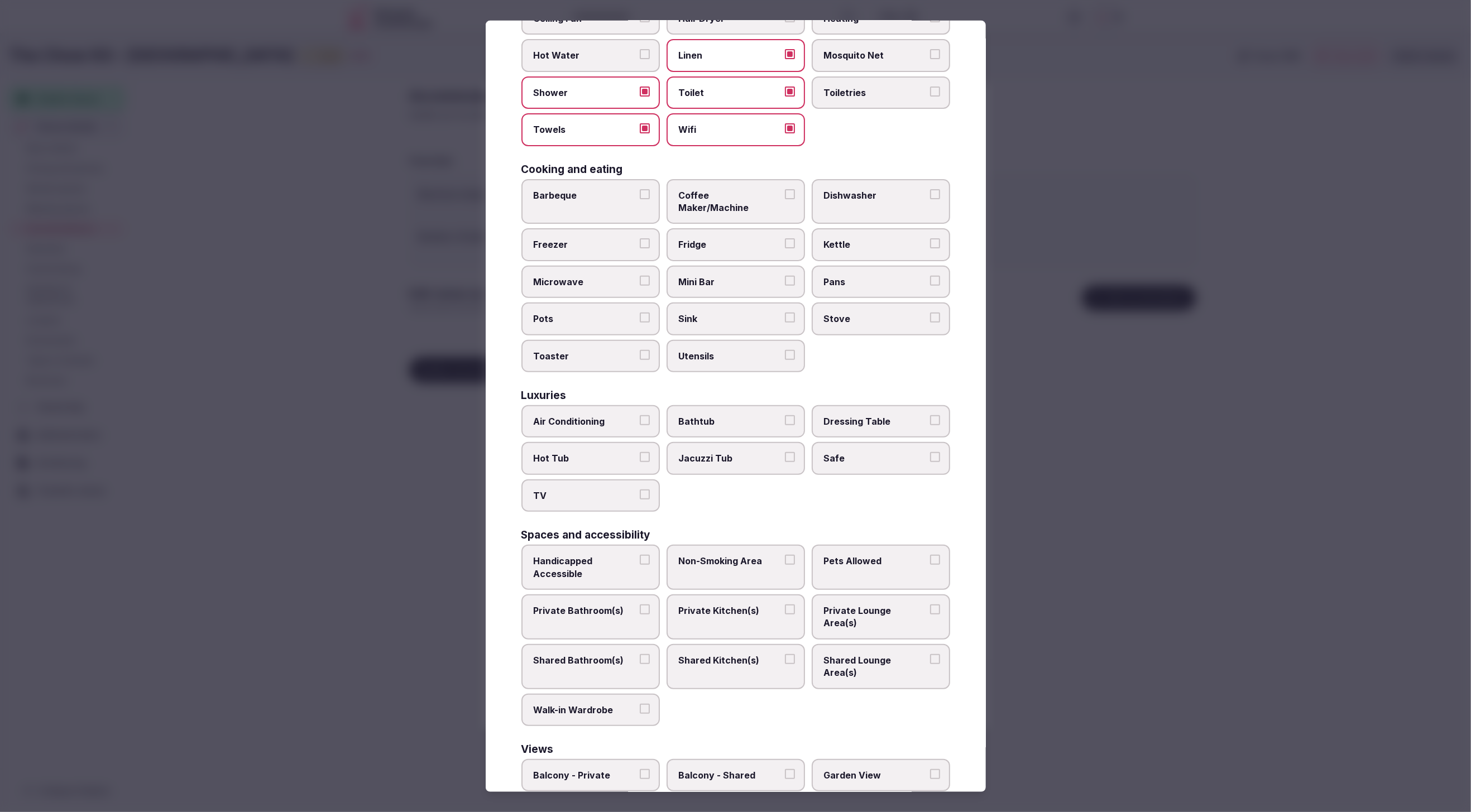
drag, startPoint x: 586, startPoint y: 406, endPoint x: 583, endPoint y: 414, distance: 8.5
click at [586, 415] on span "Air Conditioning" at bounding box center [585, 421] width 103 height 12
click at [640, 415] on button "Air Conditioning" at bounding box center [645, 420] width 10 height 10
click at [582, 490] on span "TV" at bounding box center [585, 496] width 103 height 12
click at [640, 490] on button "TV" at bounding box center [645, 495] width 10 height 10
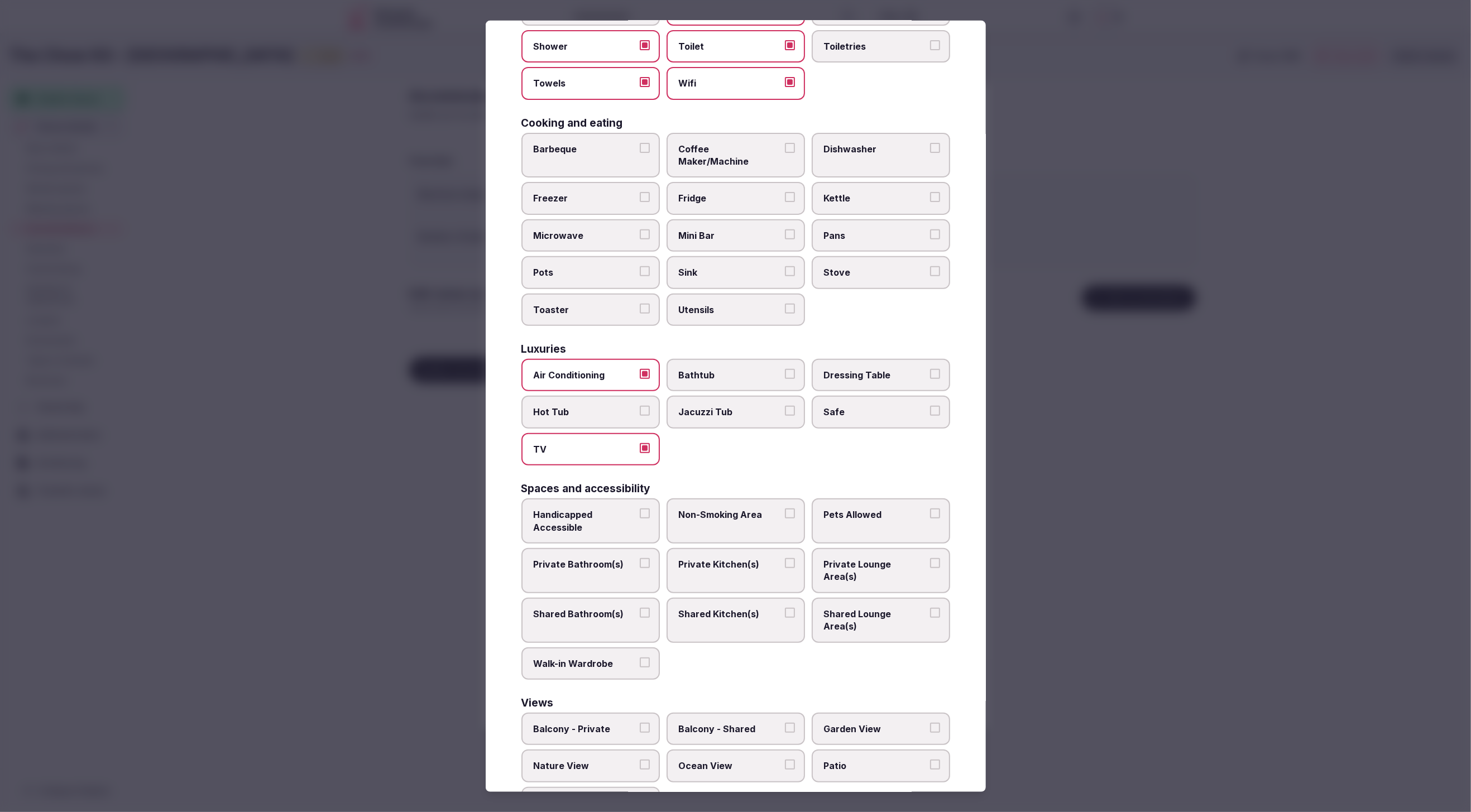
scroll to position [176, 0]
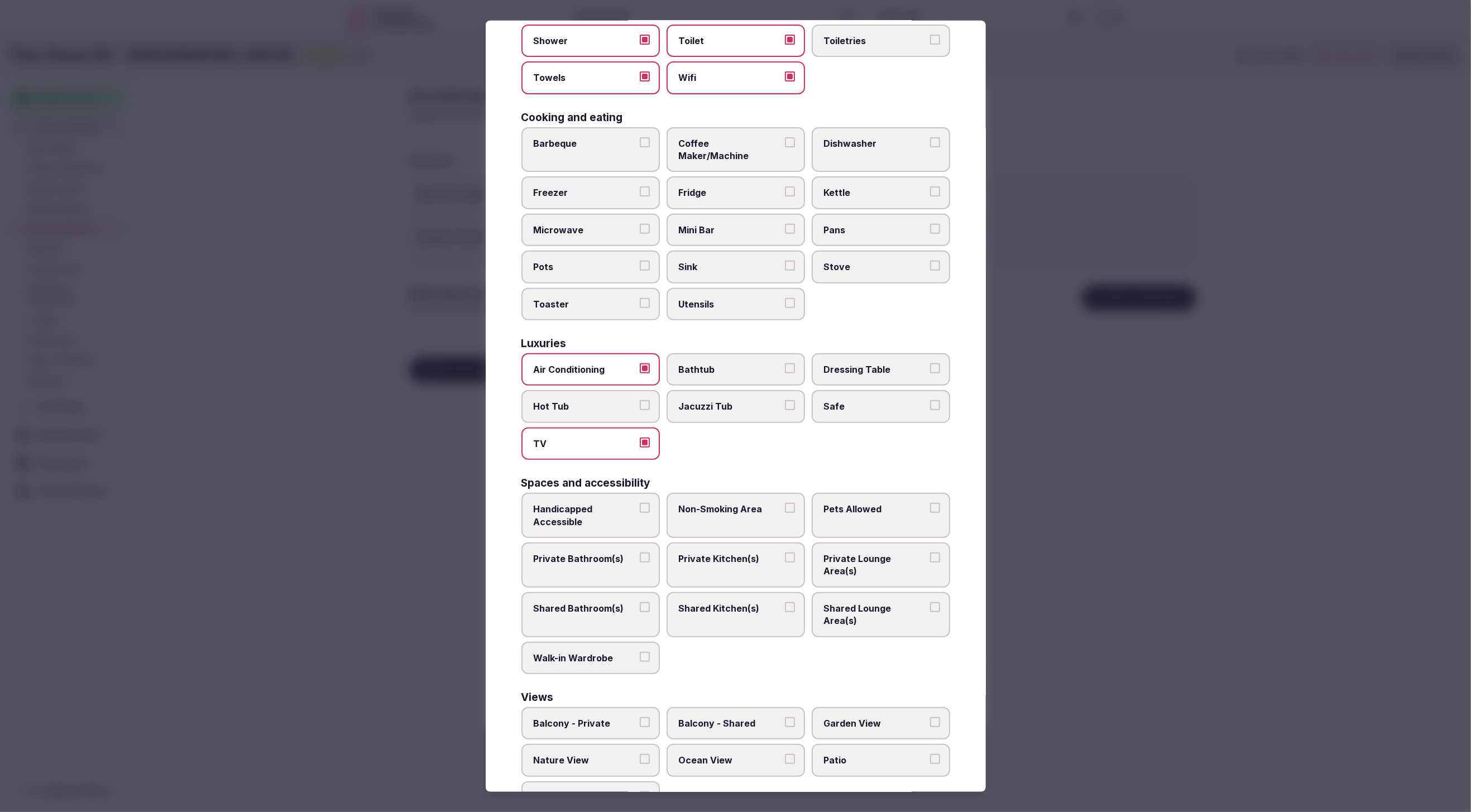
click at [606, 553] on span "Private Bathroom(s)" at bounding box center [585, 558] width 103 height 12
click at [640, 553] on button "Private Bathroom(s)" at bounding box center [645, 558] width 10 height 10
click at [1185, 639] on div at bounding box center [736, 406] width 1471 height 812
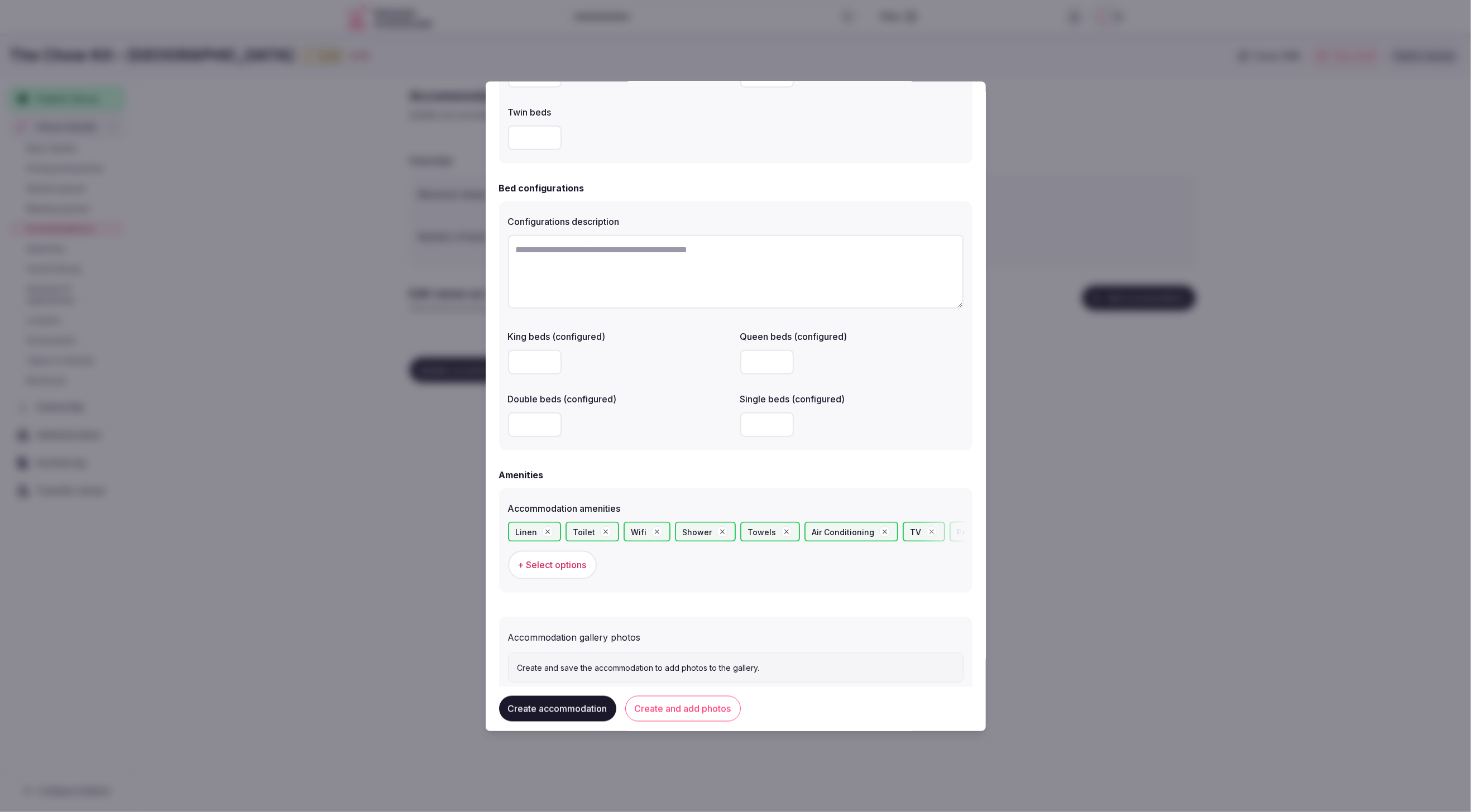
click at [693, 708] on button "Create and add photos" at bounding box center [683, 709] width 116 height 26
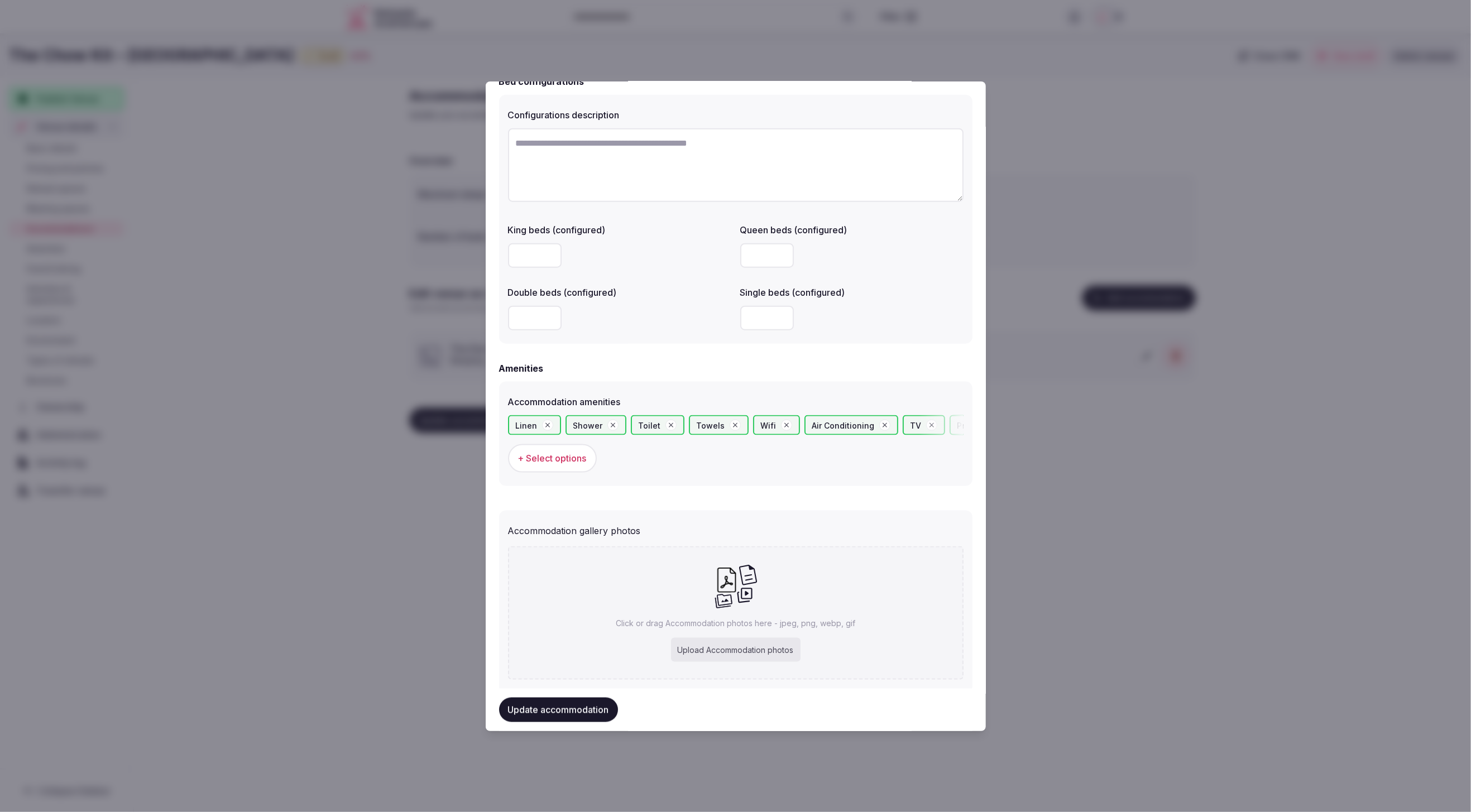
scroll to position [830, 0]
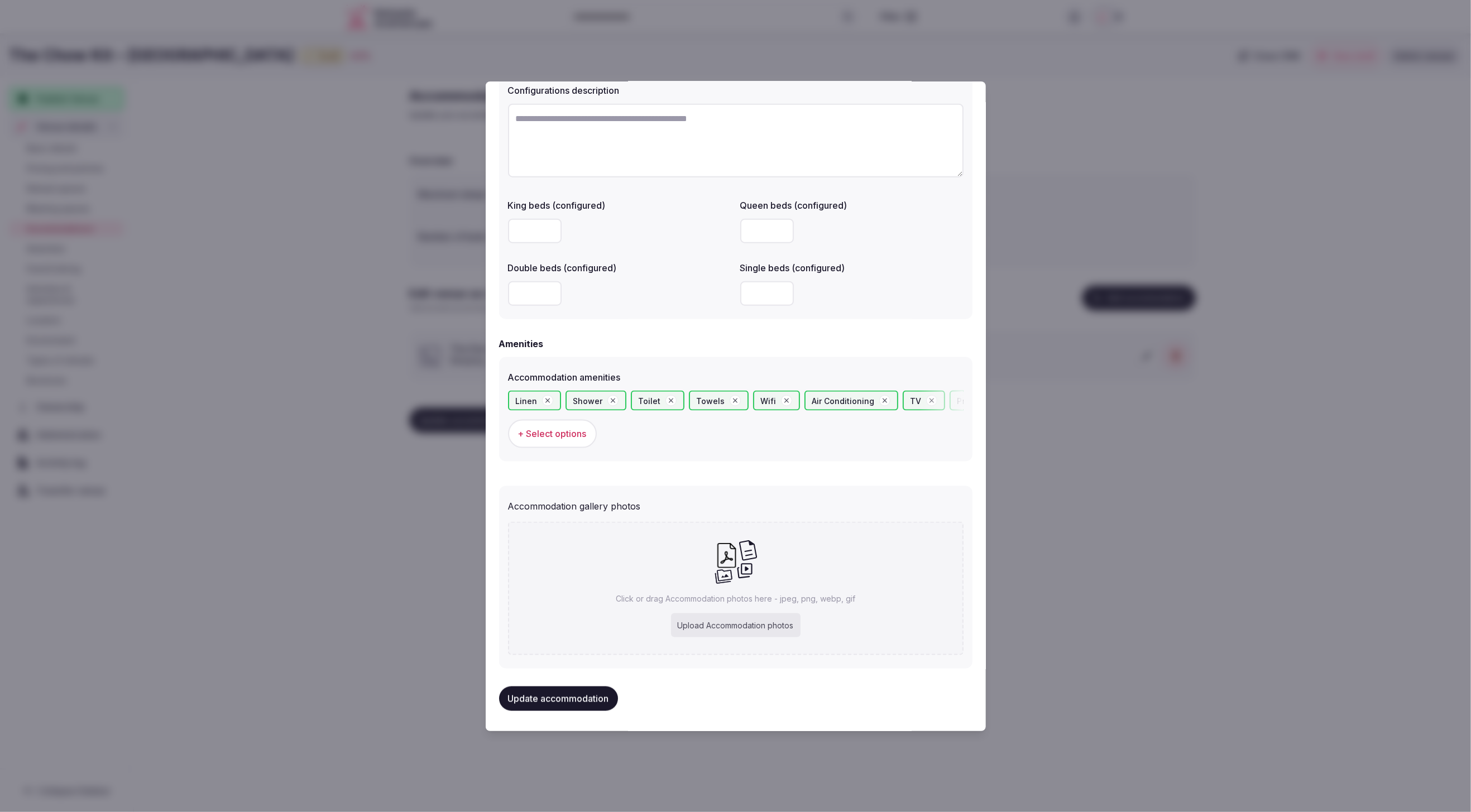
click at [536, 433] on span "+ Select options" at bounding box center [553, 433] width 69 height 12
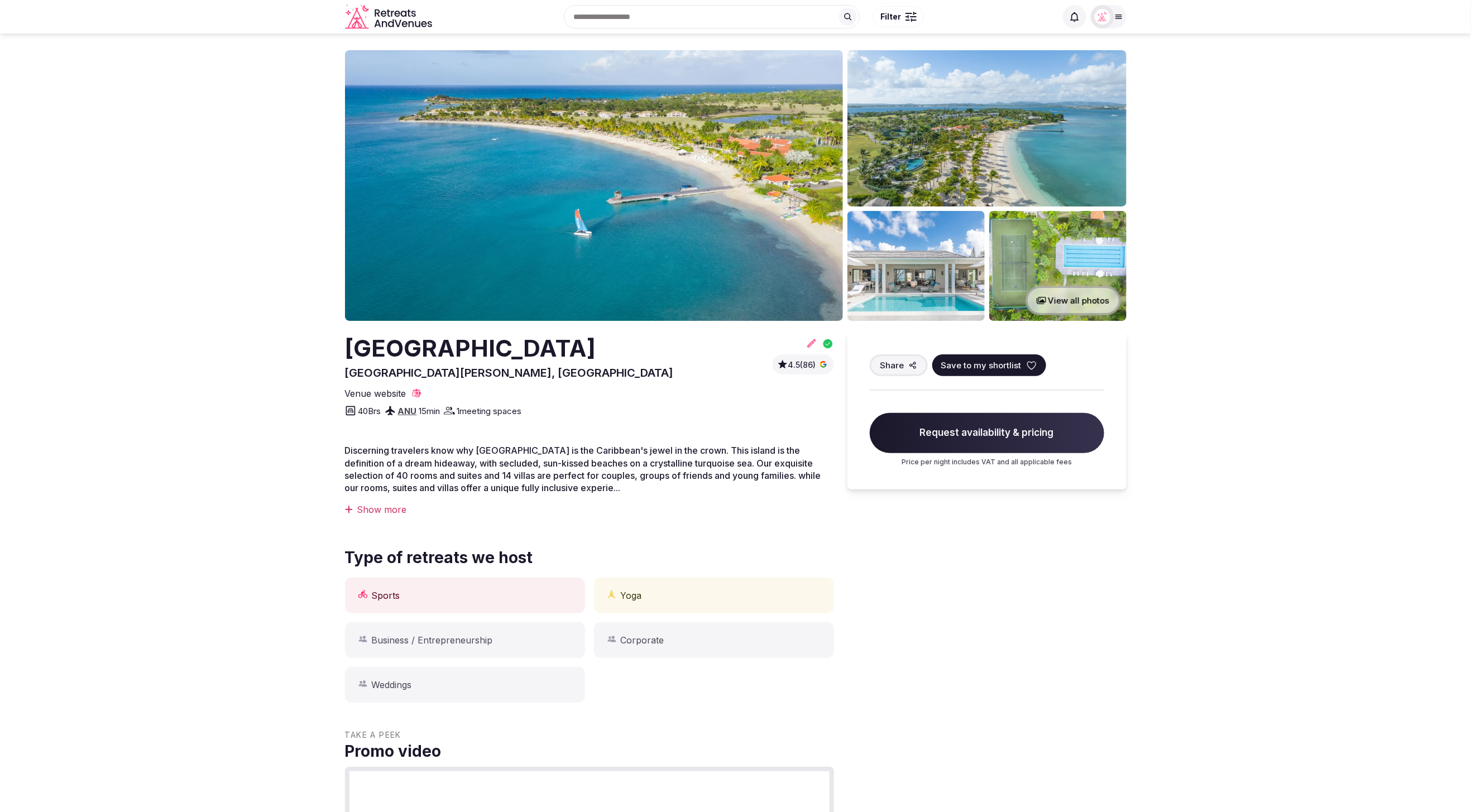
scroll to position [7, 0]
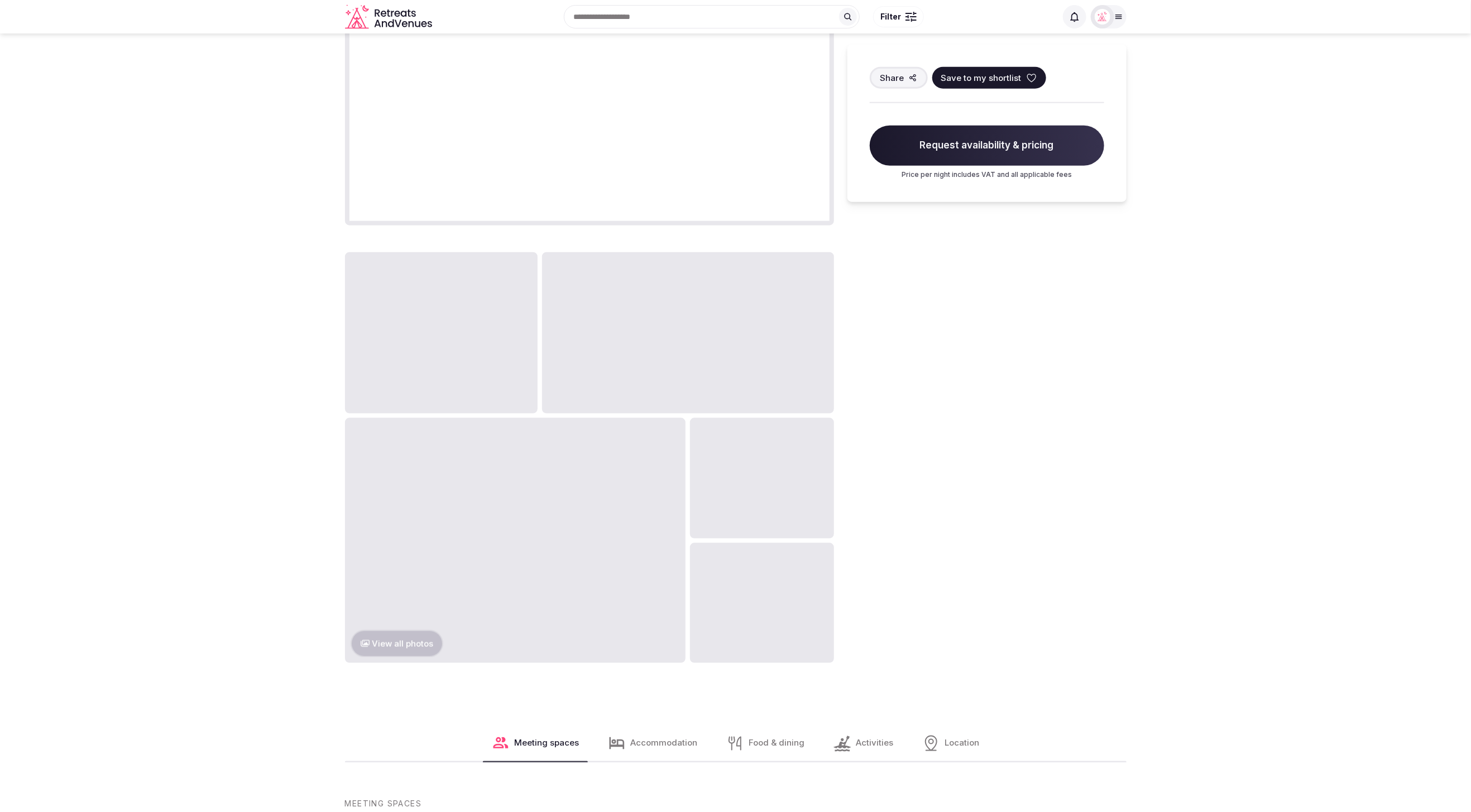
scroll to position [827, 0]
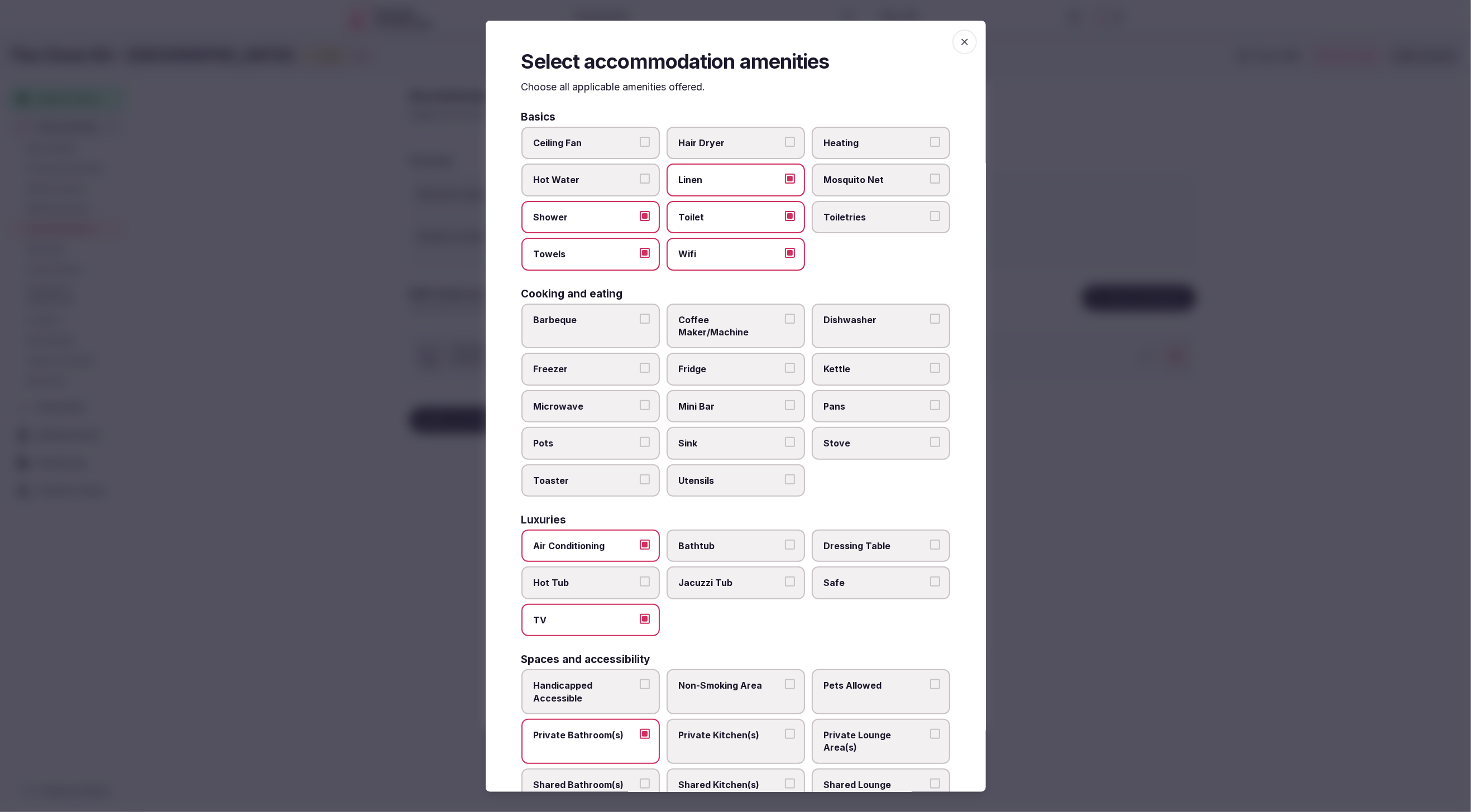
scroll to position [830, 0]
click at [712, 138] on span "Hair Dryer" at bounding box center [730, 143] width 103 height 12
click at [785, 138] on button "Hair Dryer" at bounding box center [790, 142] width 10 height 10
click at [738, 363] on span "Fridge" at bounding box center [730, 368] width 103 height 12
click at [785, 363] on button "Fridge" at bounding box center [790, 368] width 10 height 10
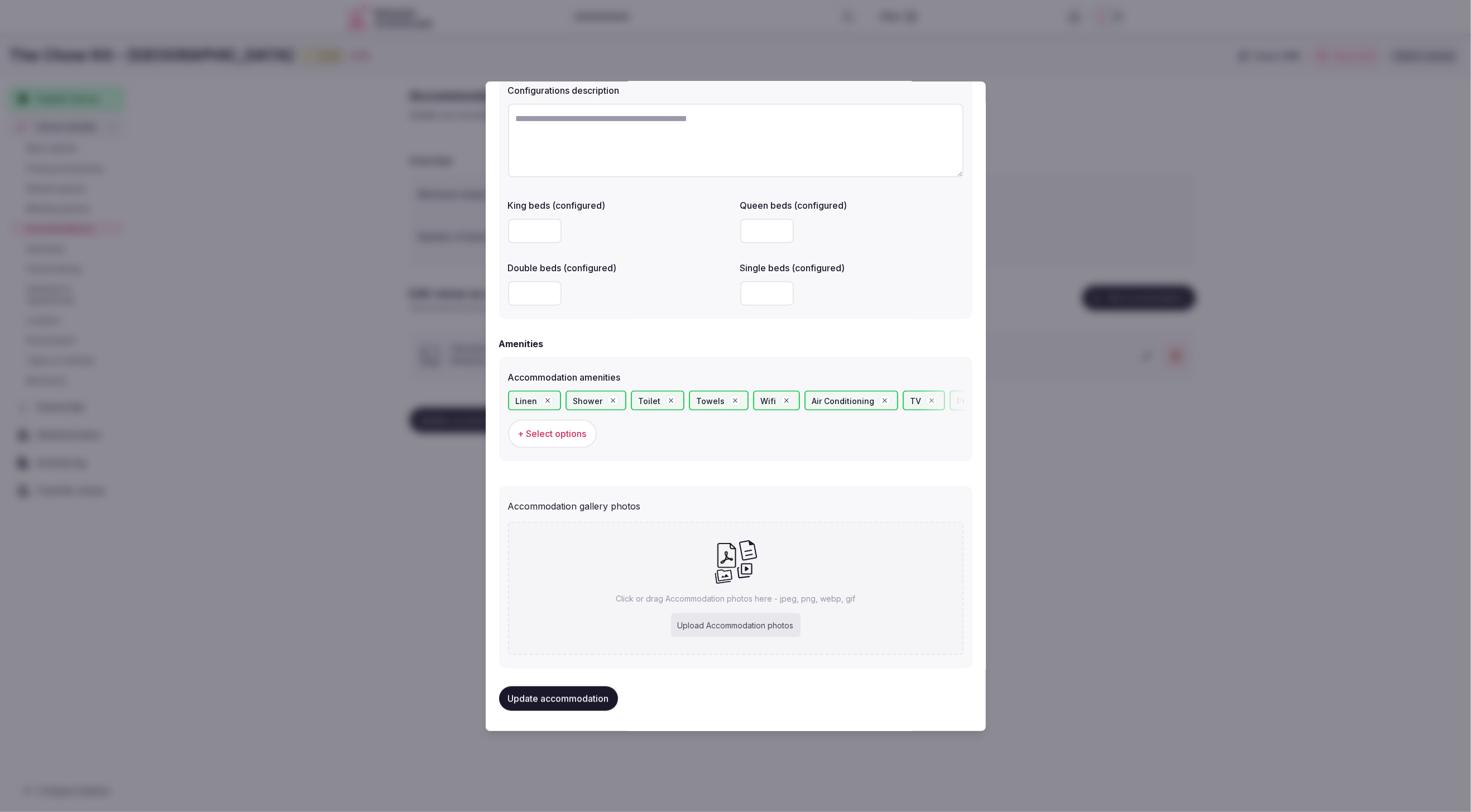
click at [724, 619] on div "Upload Accommodation photos" at bounding box center [736, 626] width 129 height 25
type input "**********"
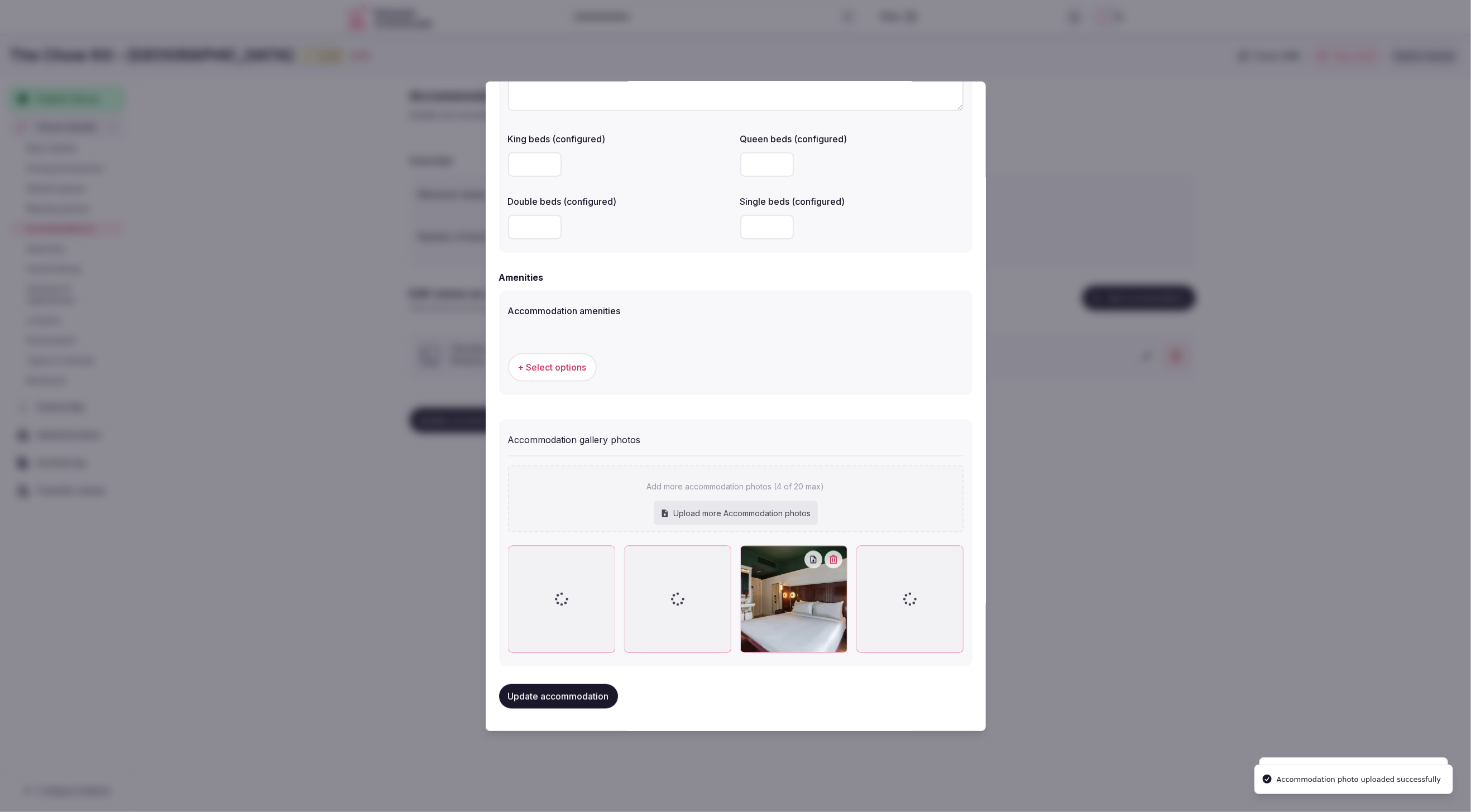
scroll to position [895, 0]
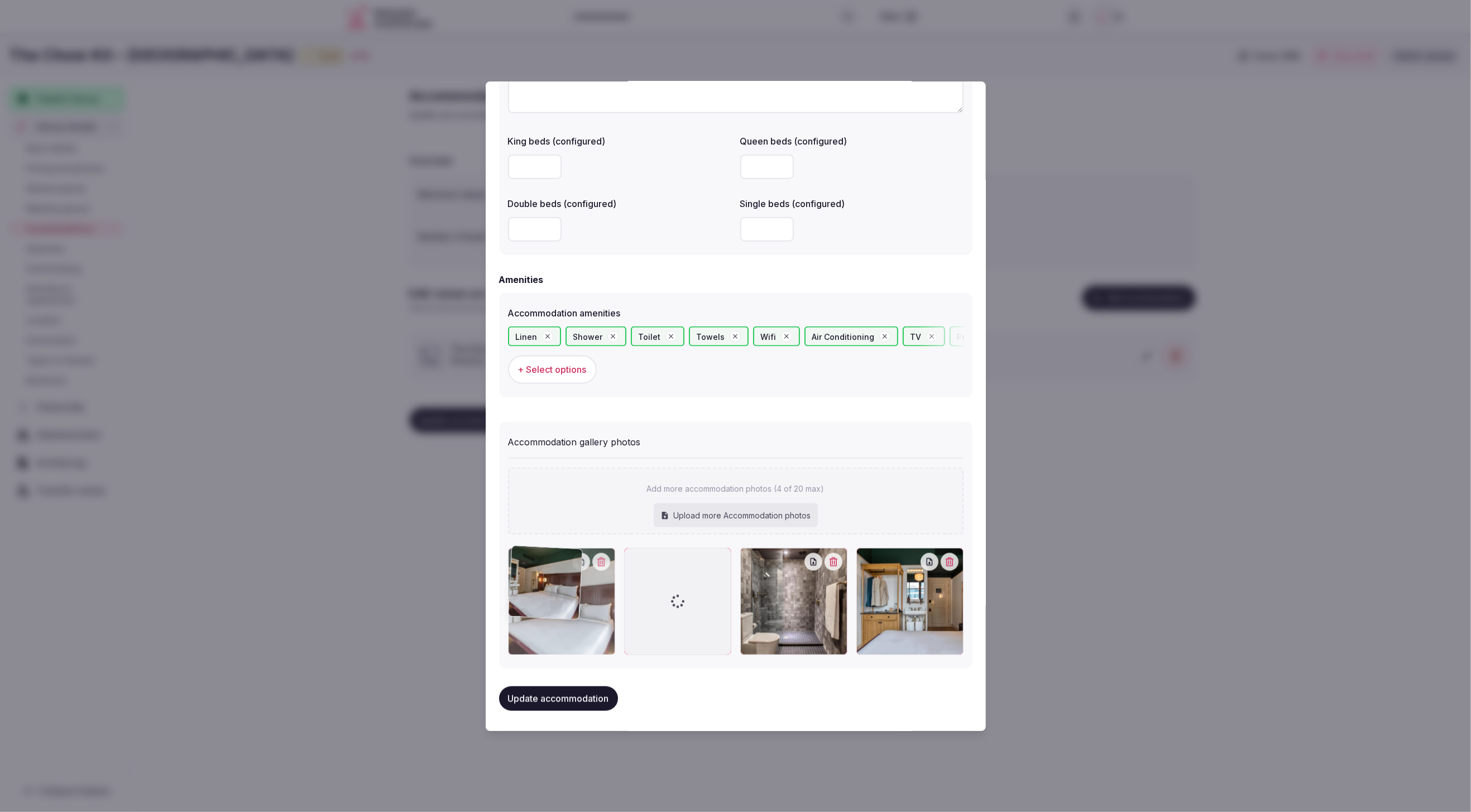
drag, startPoint x: 904, startPoint y: 622, endPoint x: 576, endPoint y: 626, distance: 328.0
click at [576, 626] on div at bounding box center [561, 602] width 107 height 107
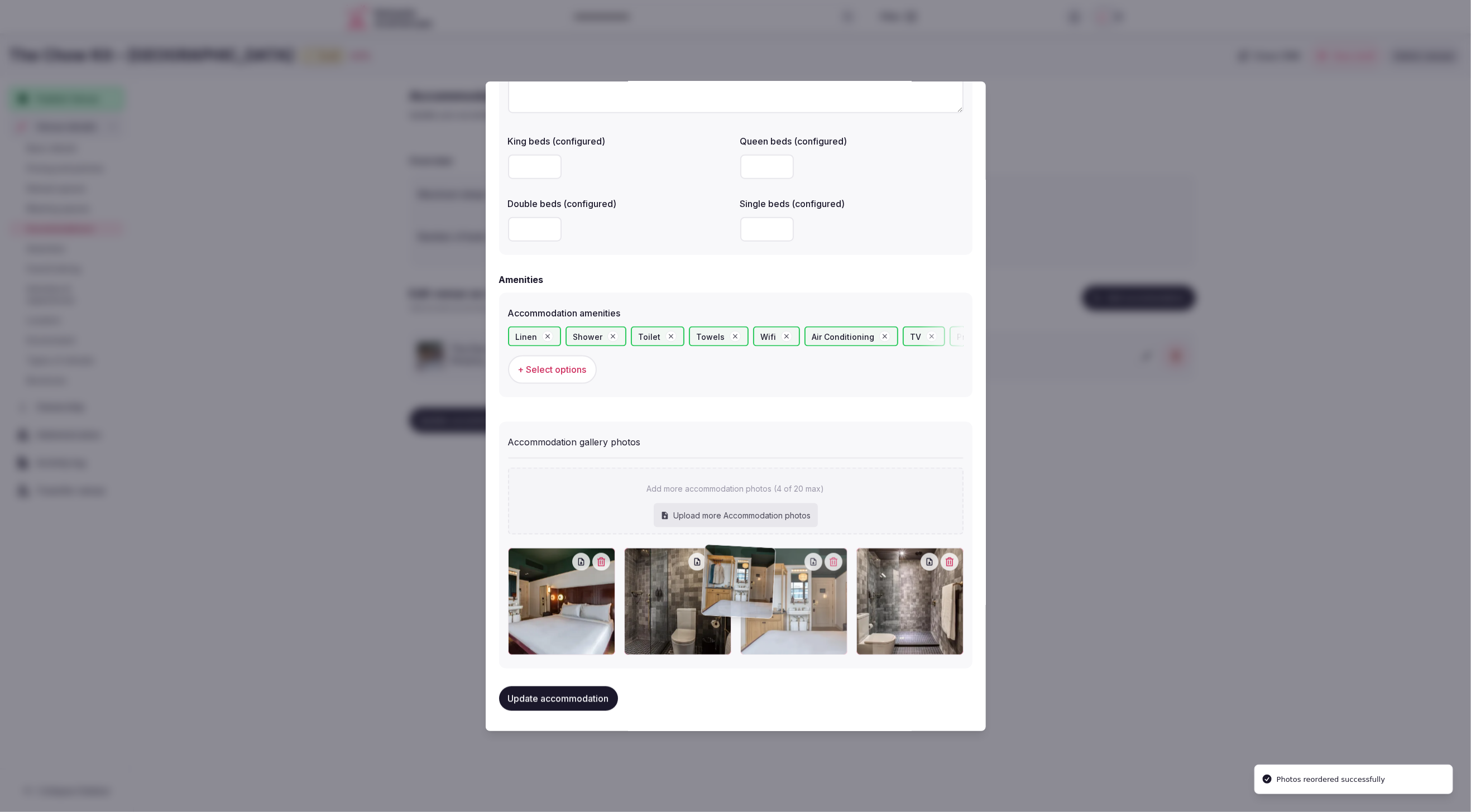
drag, startPoint x: 890, startPoint y: 629, endPoint x: 700, endPoint y: 629, distance: 190.0
click at [741, 629] on div at bounding box center [794, 602] width 107 height 107
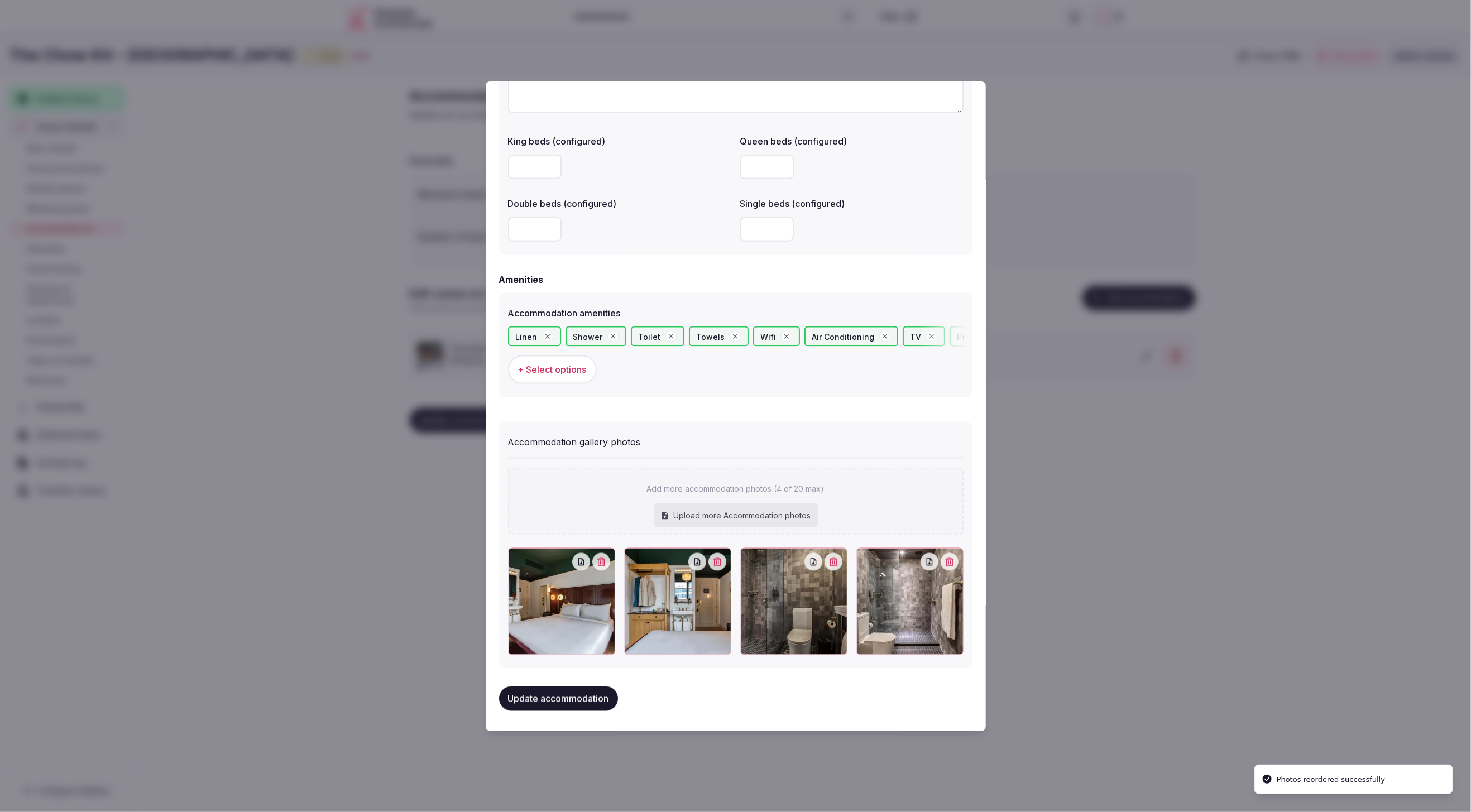
click at [553, 697] on button "Update accommodation" at bounding box center [559, 699] width 119 height 25
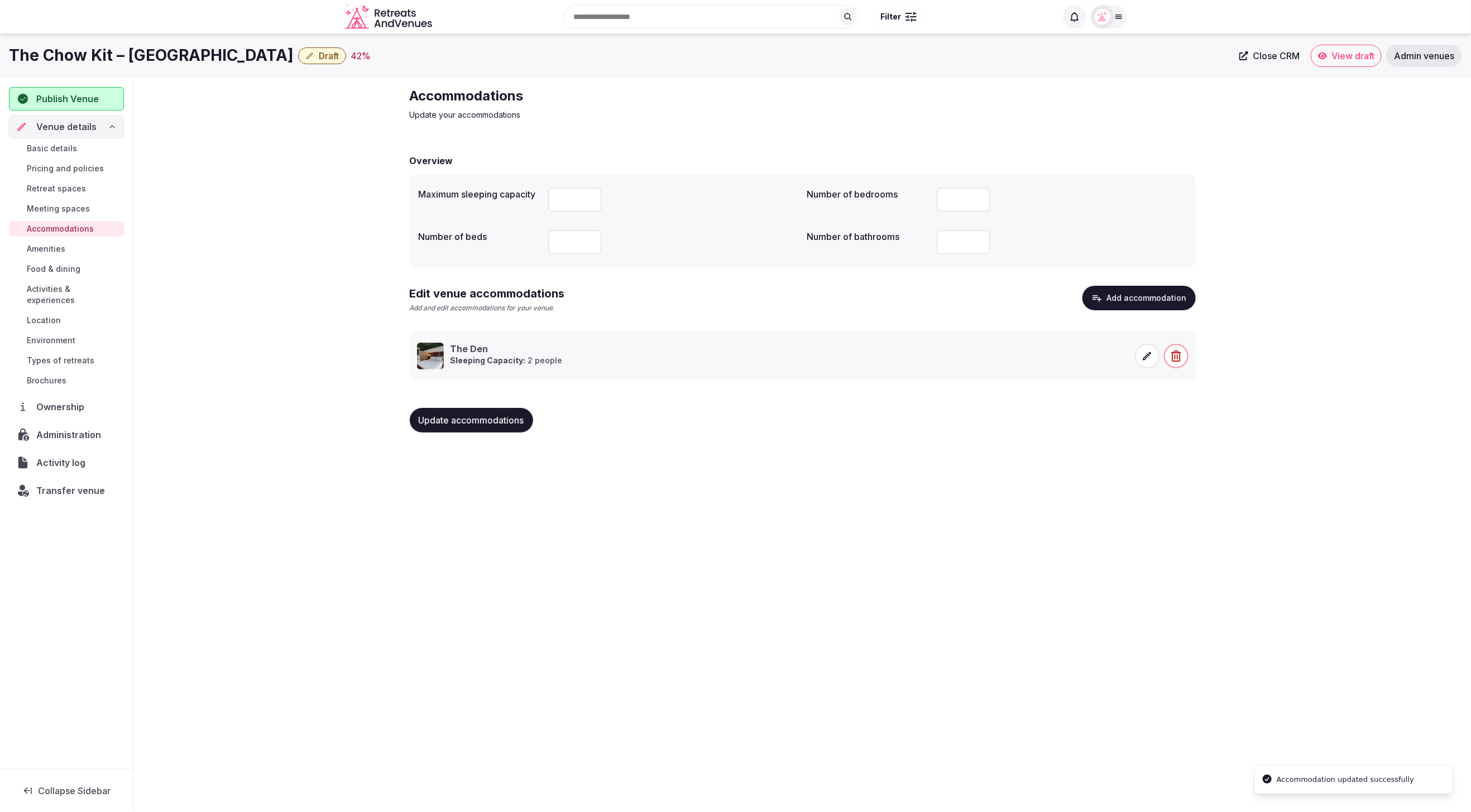
click at [914, 572] on div "The Chow Kit – [GEOGRAPHIC_DATA] Draft 42 % Close CRM View draft Admin venues P…" at bounding box center [736, 420] width 1471 height 772
click at [65, 263] on span "Food & dining" at bounding box center [53, 268] width 53 height 11
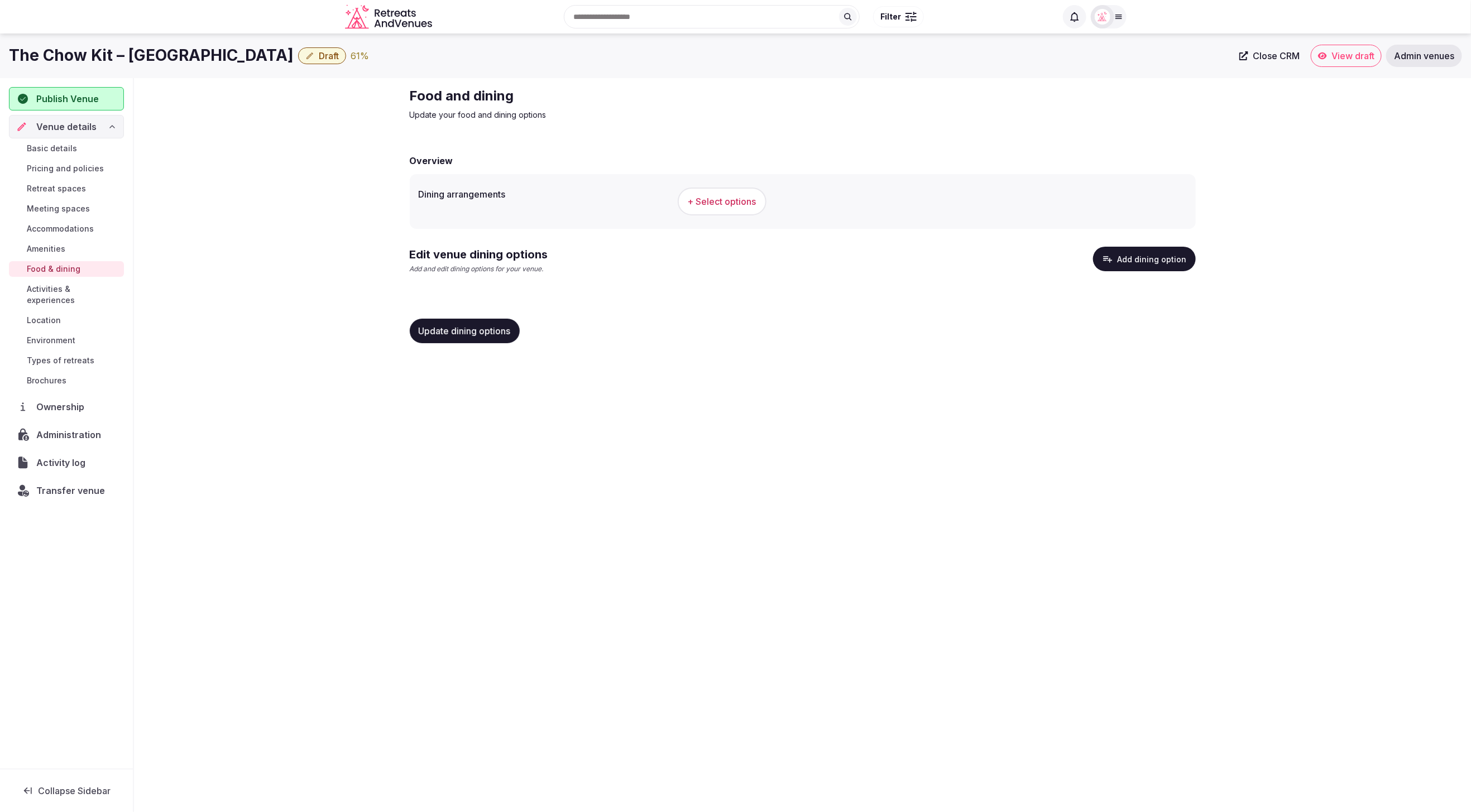
click at [47, 224] on span "Accommodations" at bounding box center [61, 228] width 67 height 11
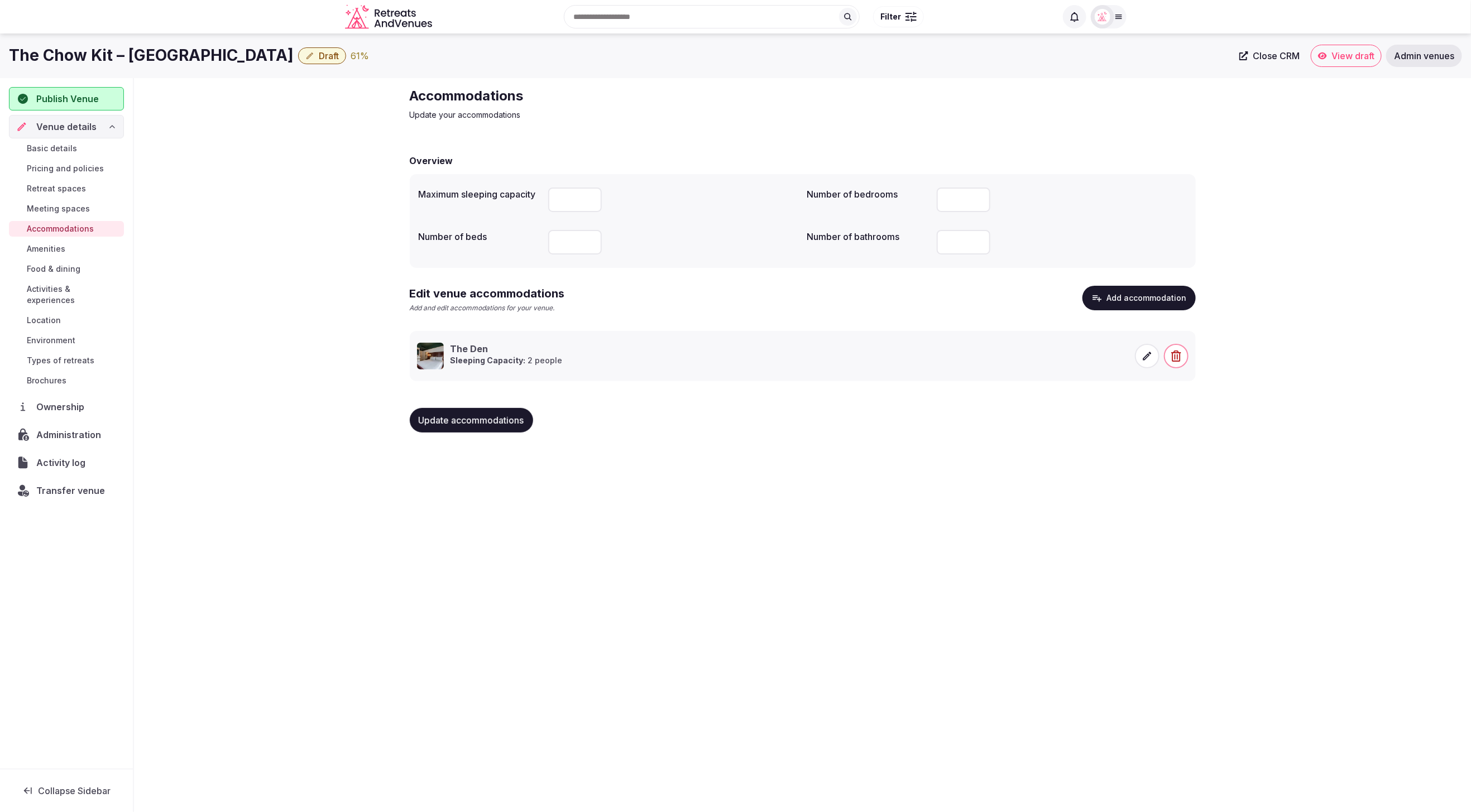
click at [474, 423] on span "Update accommodations" at bounding box center [472, 420] width 105 height 11
click at [1149, 362] on span at bounding box center [1147, 356] width 25 height 25
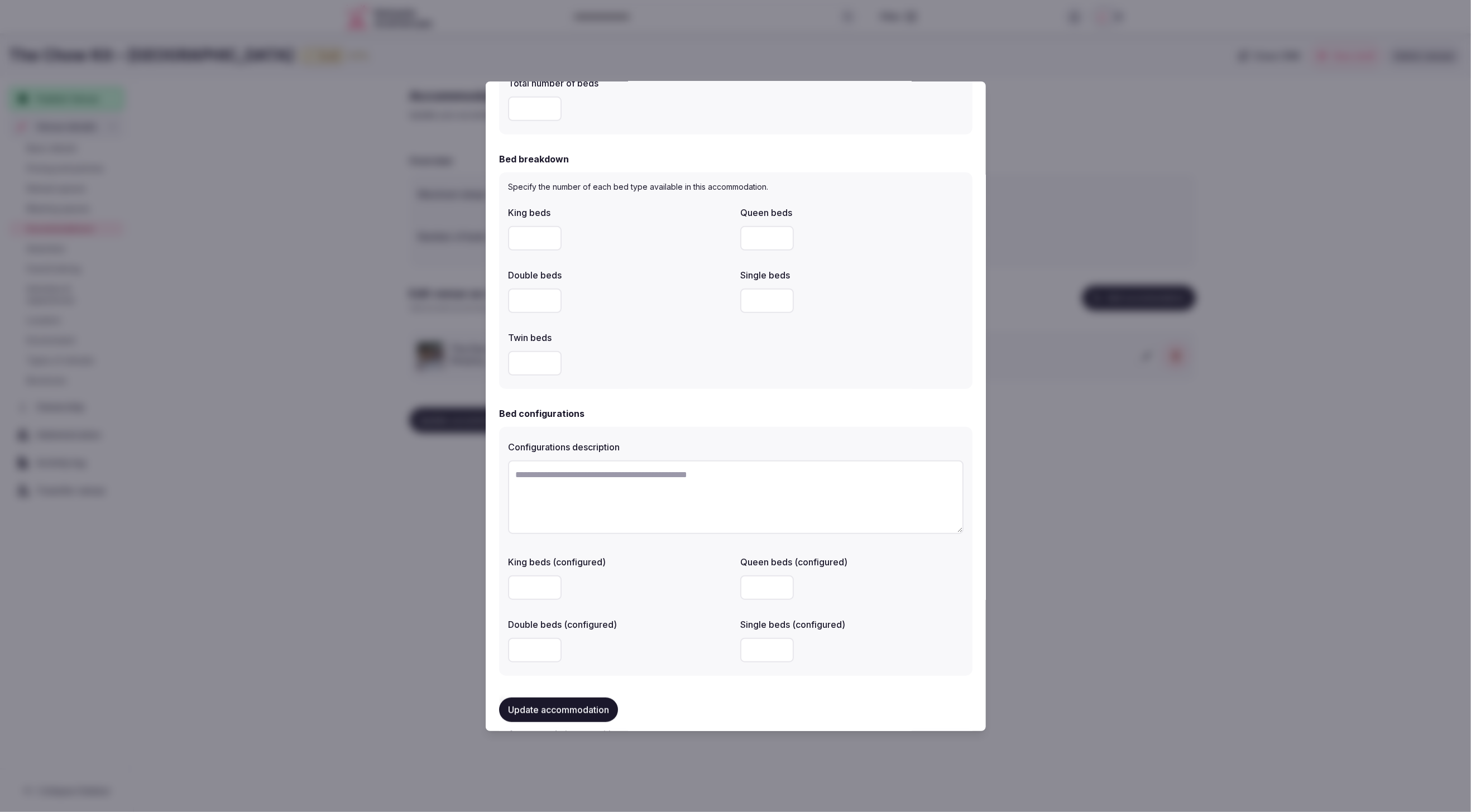
scroll to position [480, 0]
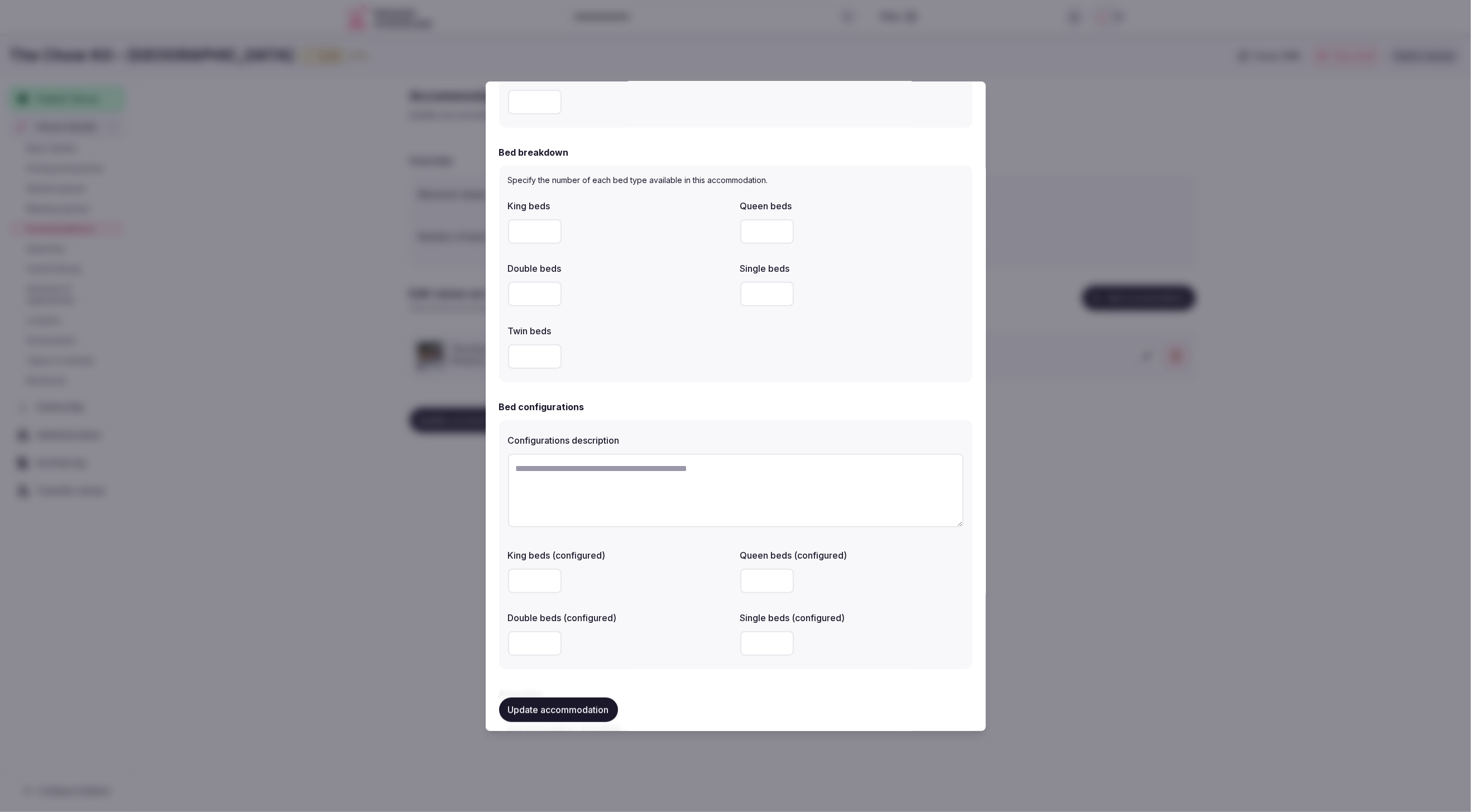
click at [1128, 497] on div at bounding box center [736, 406] width 1471 height 812
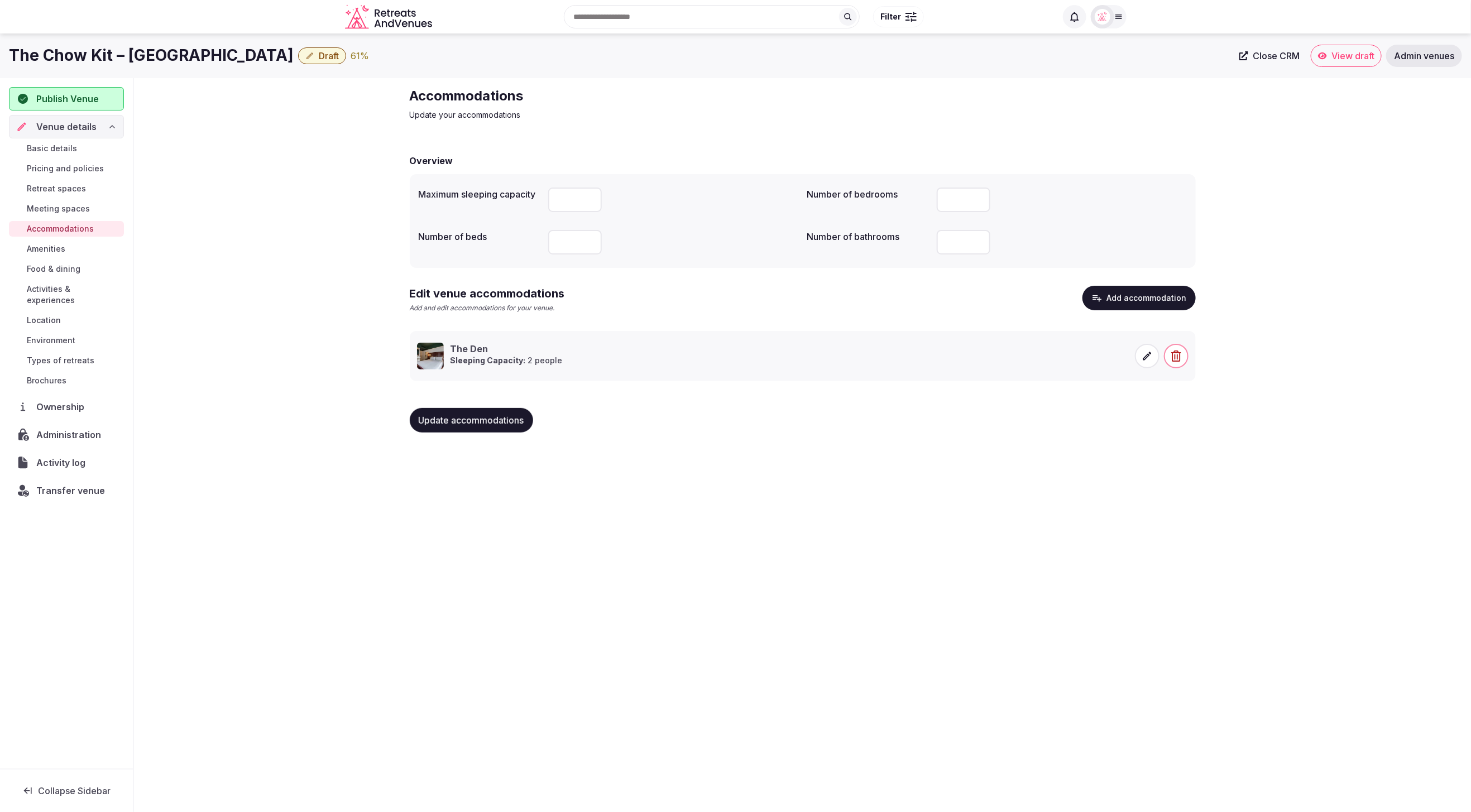
click at [70, 265] on span "Food & dining" at bounding box center [53, 268] width 53 height 11
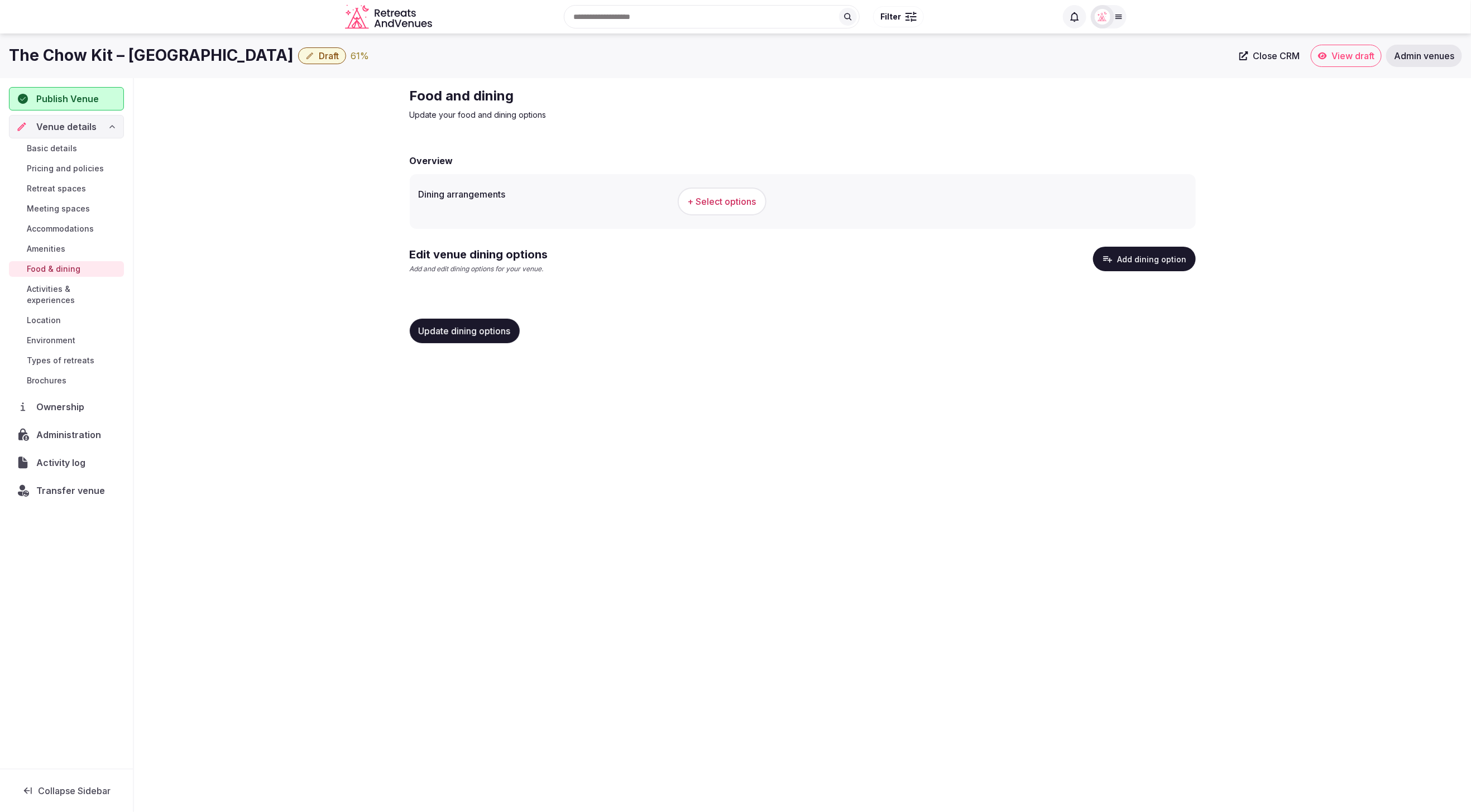
click at [1151, 256] on button "Add dining option" at bounding box center [1144, 259] width 103 height 25
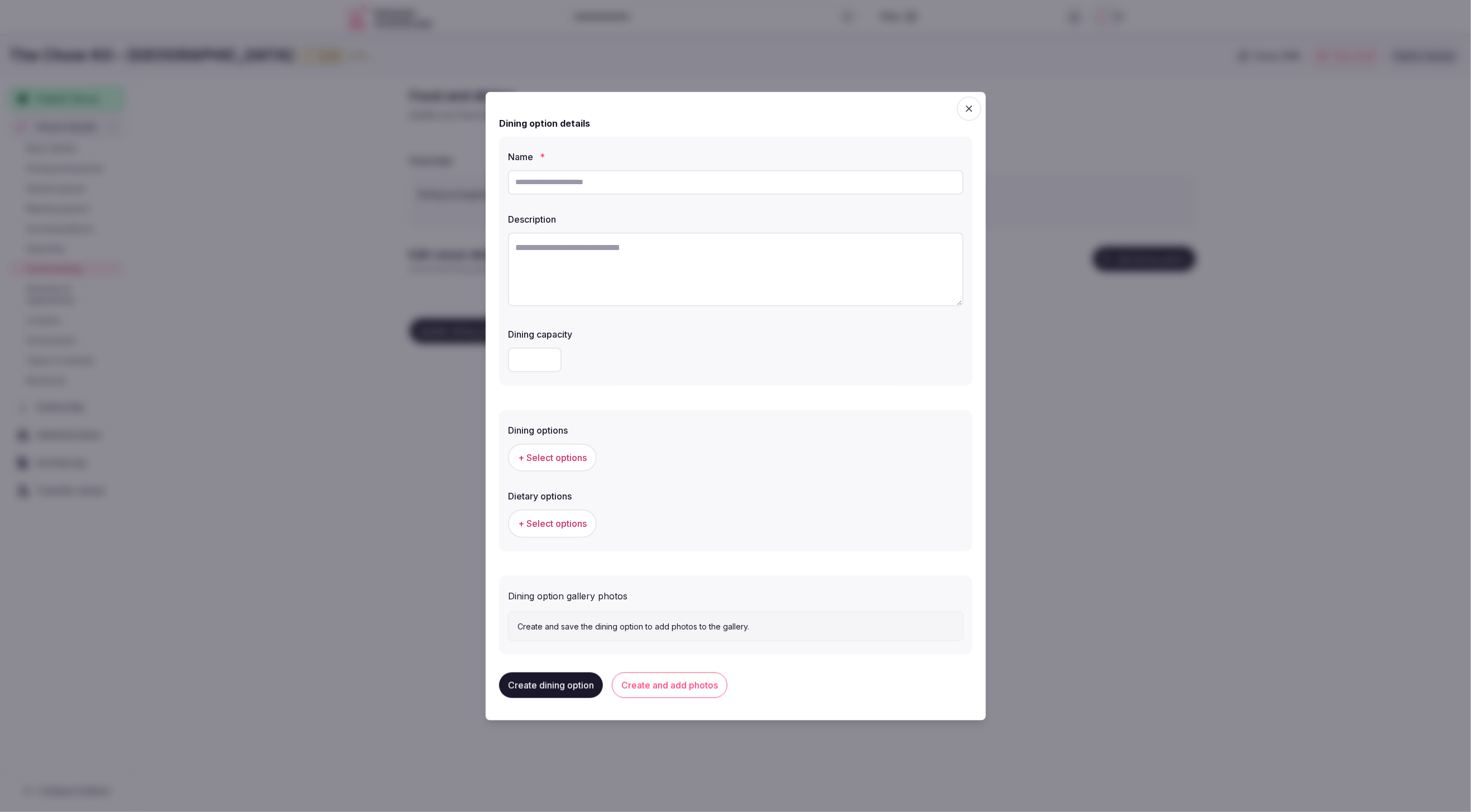
click at [640, 186] on input "text" at bounding box center [736, 182] width 455 height 25
paste input "**********"
type input "**********"
click at [678, 267] on textarea at bounding box center [736, 269] width 455 height 74
click at [766, 271] on textarea "To enrich screen reader interactions, please activate Accessibility in Grammarl…" at bounding box center [736, 269] width 455 height 74
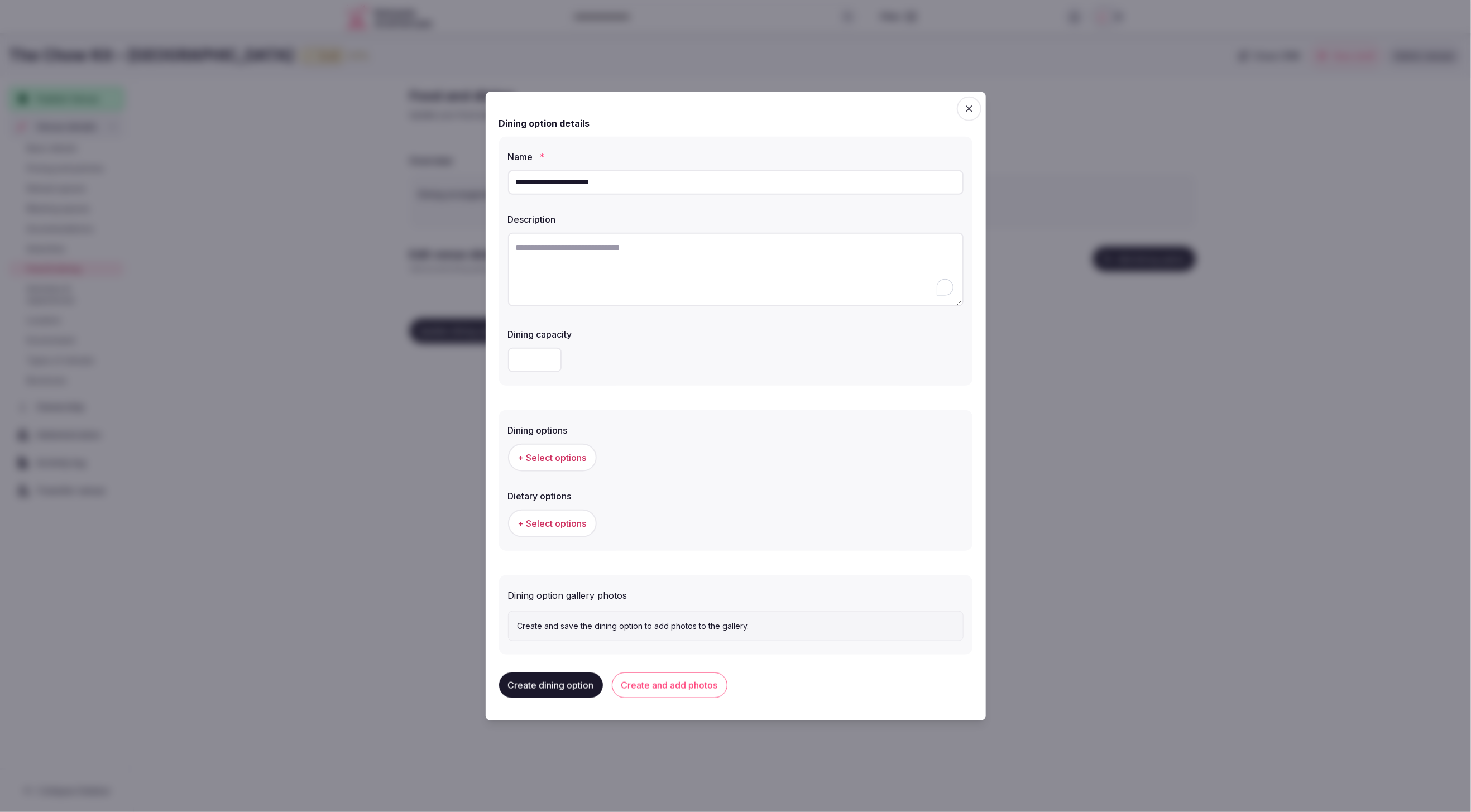
paste textarea "**********"
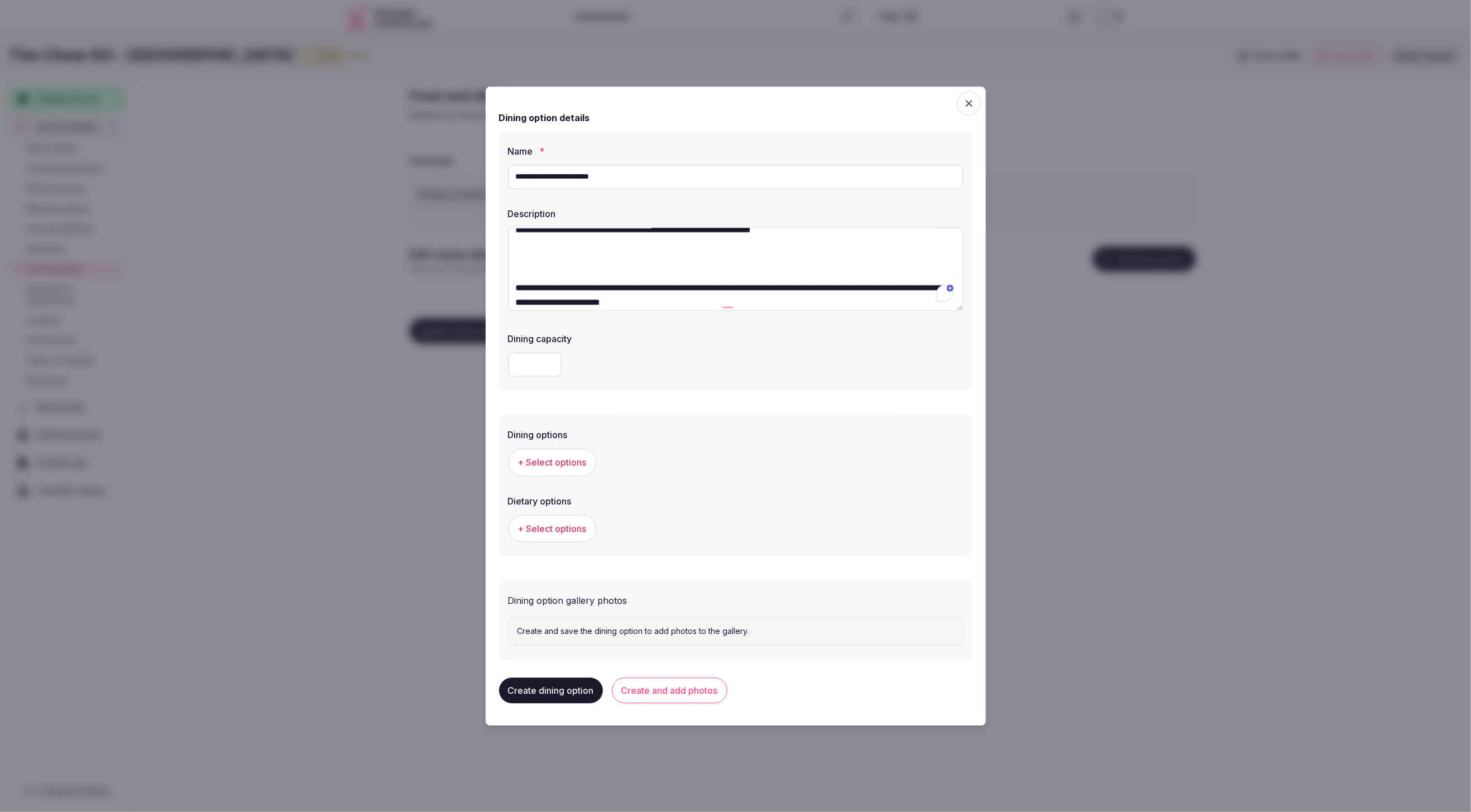
scroll to position [32, 0]
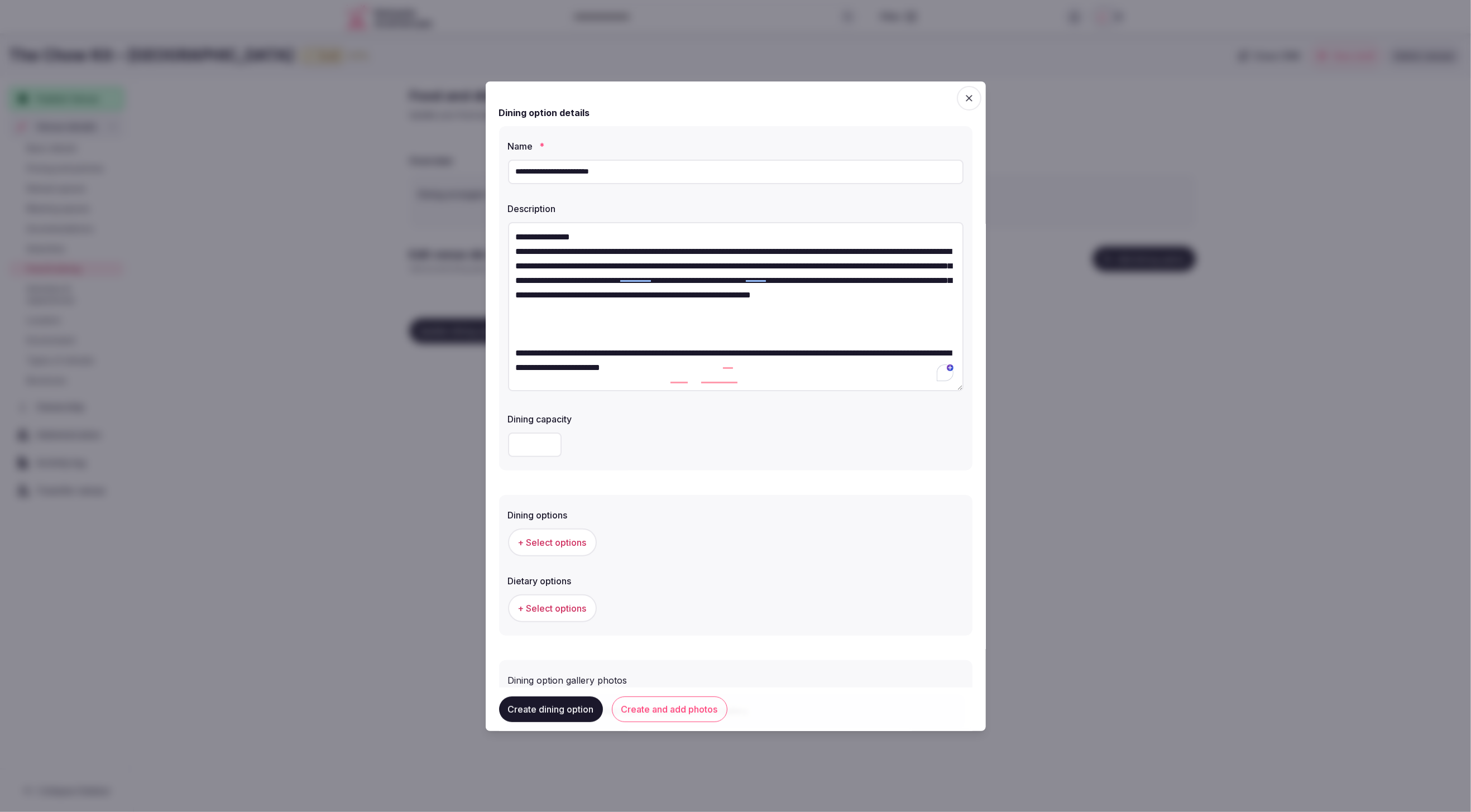
drag, startPoint x: 958, startPoint y: 303, endPoint x: 918, endPoint y: 387, distance: 93.0
click at [929, 395] on div "**********" at bounding box center [736, 298] width 474 height 344
click at [594, 229] on textarea "**********" at bounding box center [736, 305] width 455 height 166
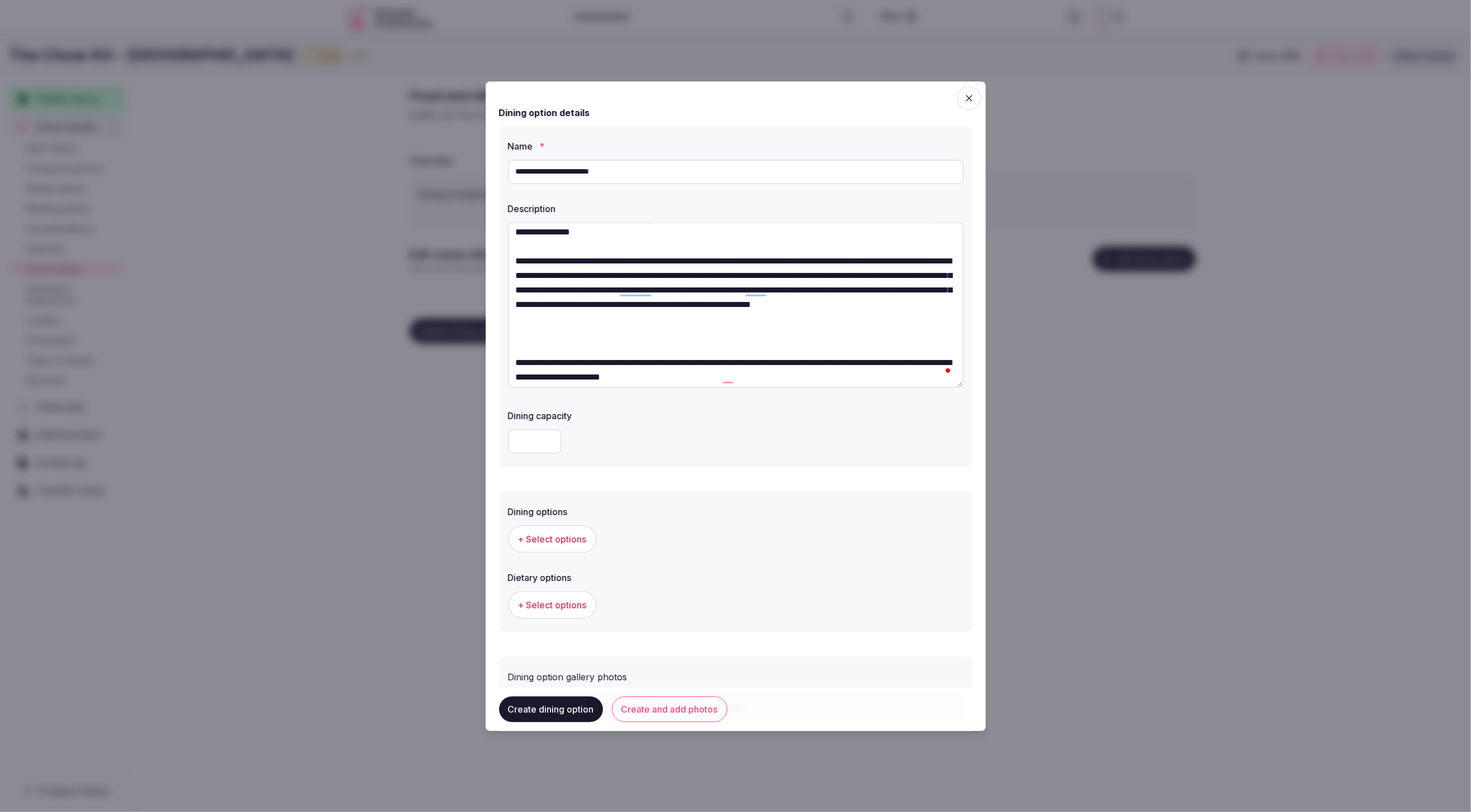
click at [563, 344] on textarea "**********" at bounding box center [736, 305] width 455 height 166
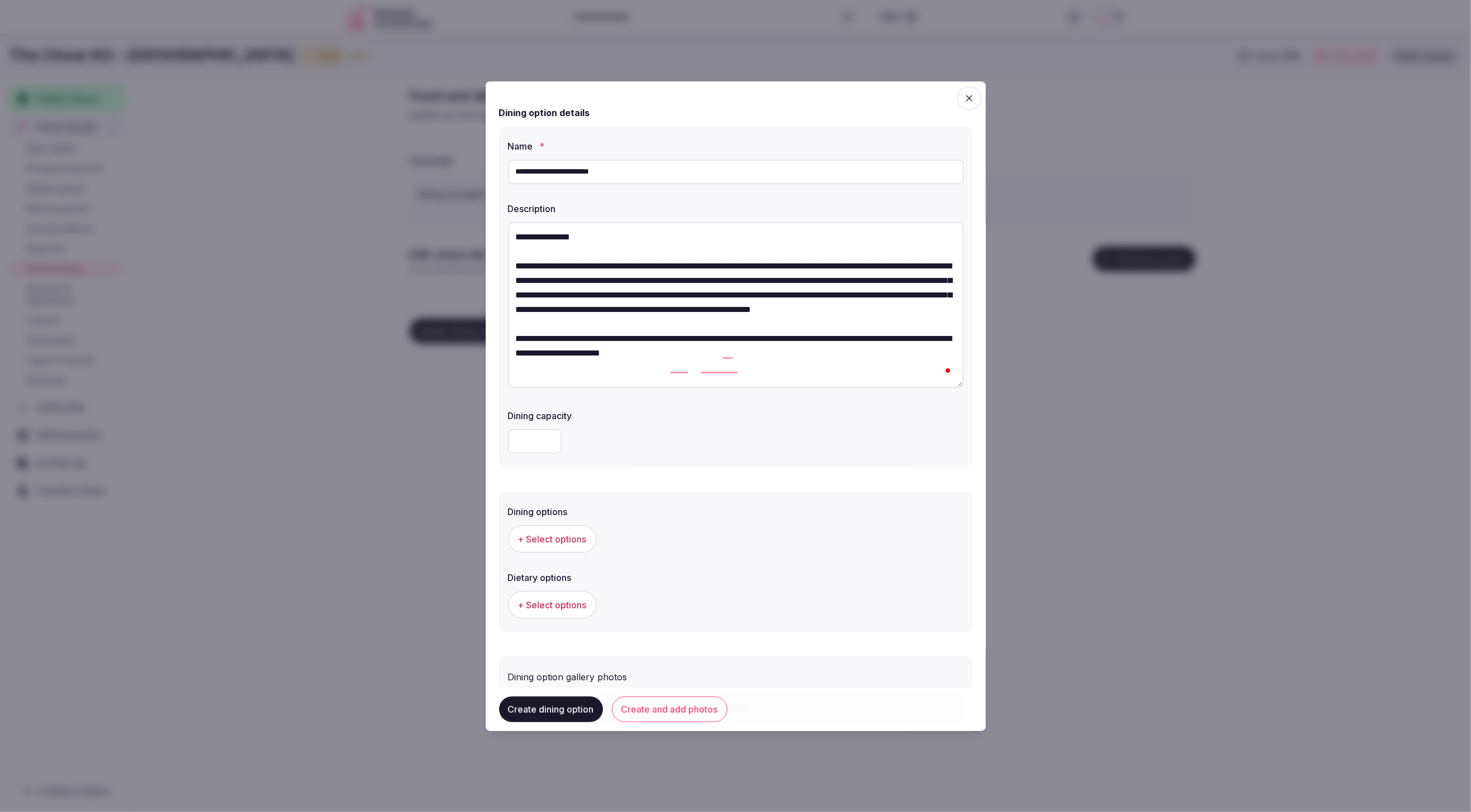
drag, startPoint x: 764, startPoint y: 479, endPoint x: 755, endPoint y: 474, distance: 10.3
click at [764, 479] on form "**********" at bounding box center [736, 415] width 474 height 641
click at [797, 368] on textarea "**********" at bounding box center [736, 305] width 455 height 166
paste textarea "**********"
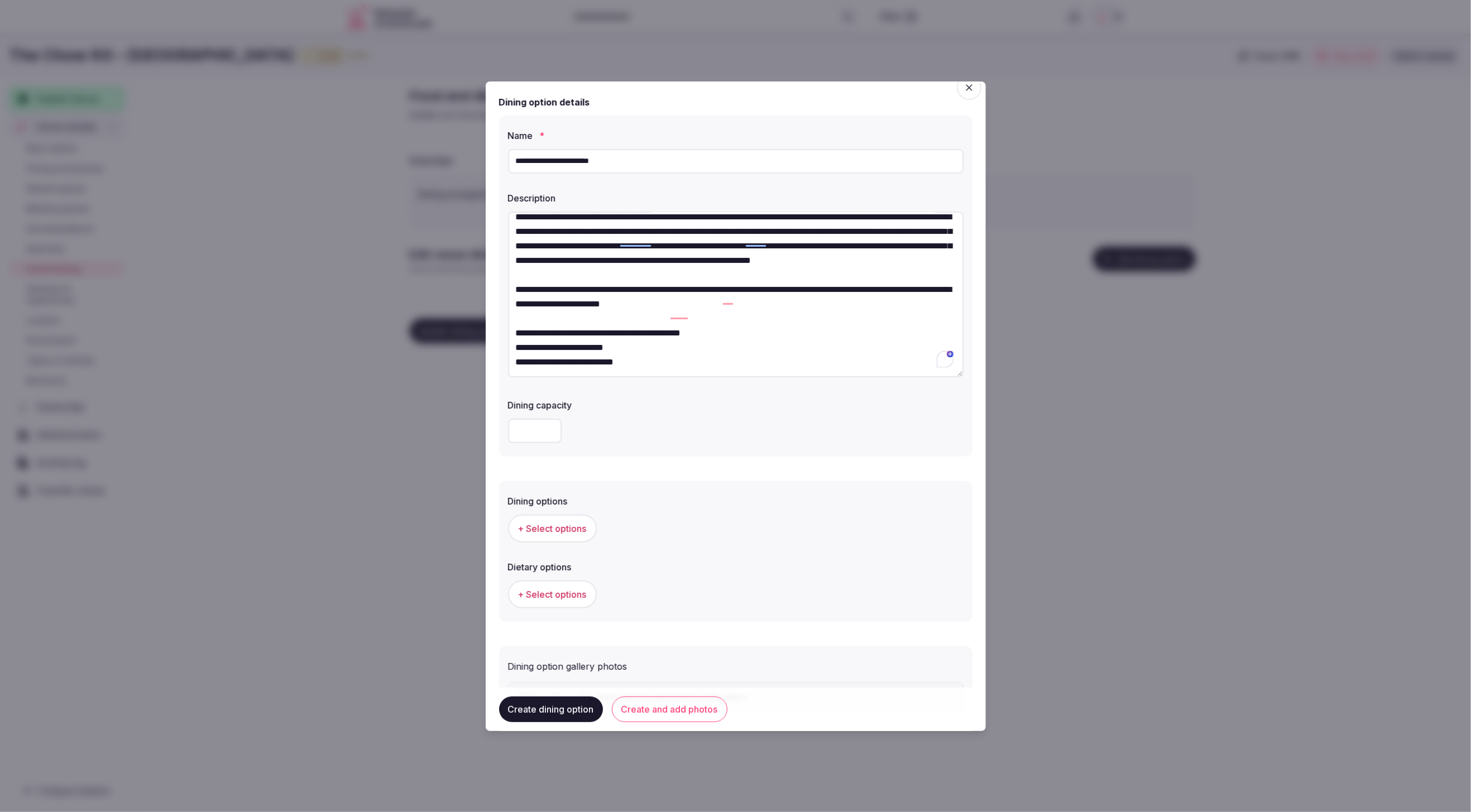
type textarea "**********"
click at [541, 420] on input "number" at bounding box center [534, 431] width 53 height 25
type input "**"
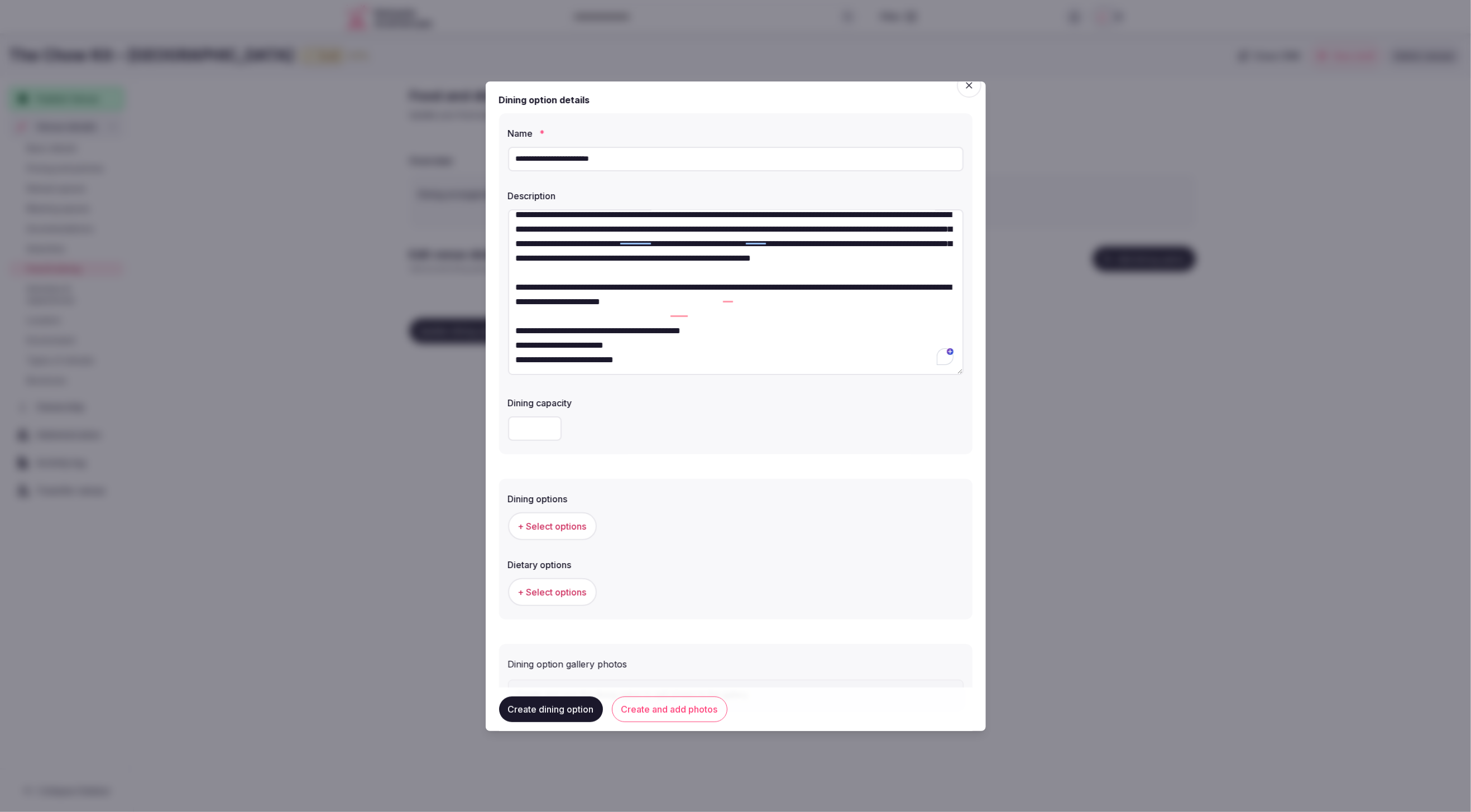
click at [684, 428] on div "**" at bounding box center [736, 429] width 455 height 25
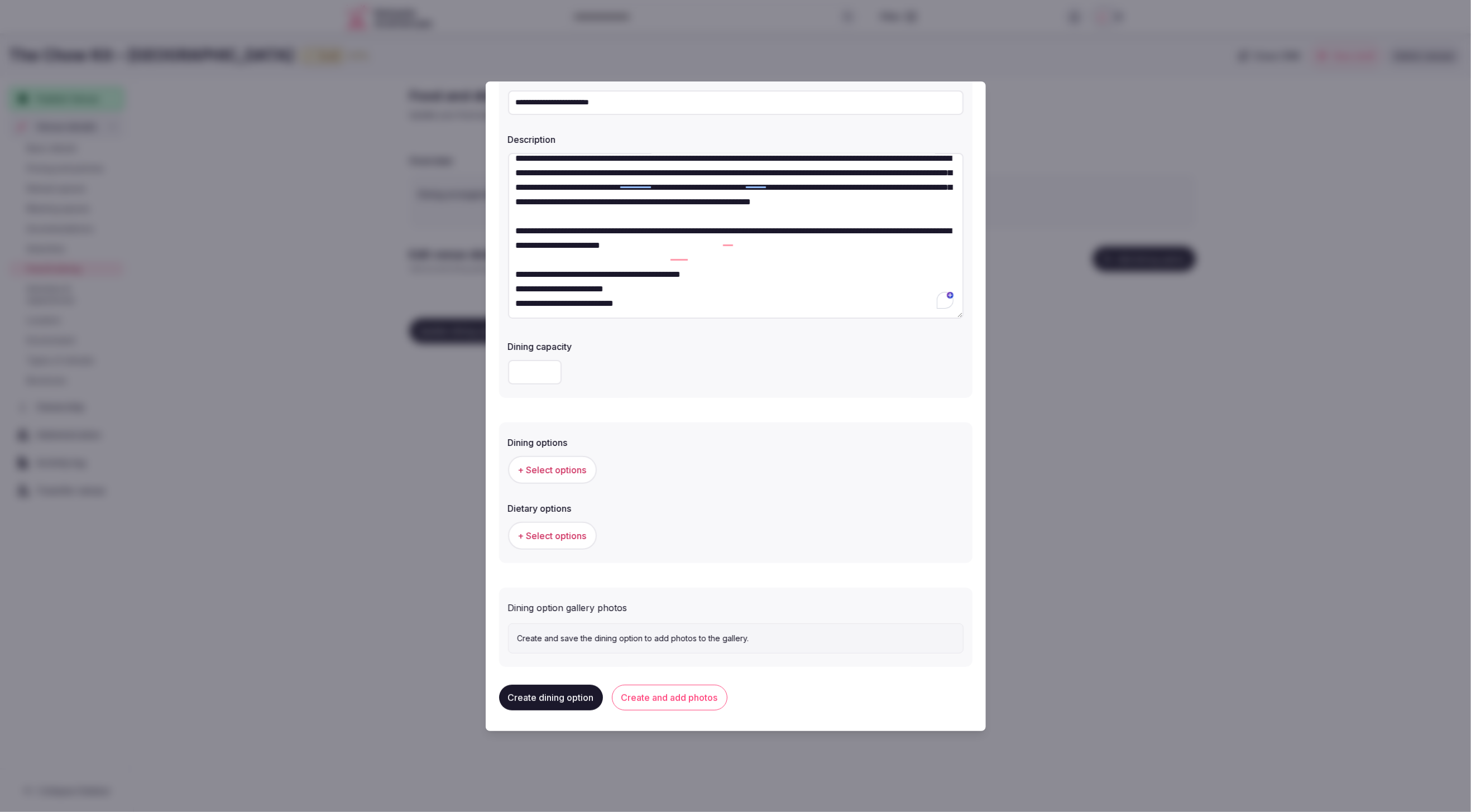
click at [549, 471] on span "+ Select options" at bounding box center [553, 470] width 69 height 12
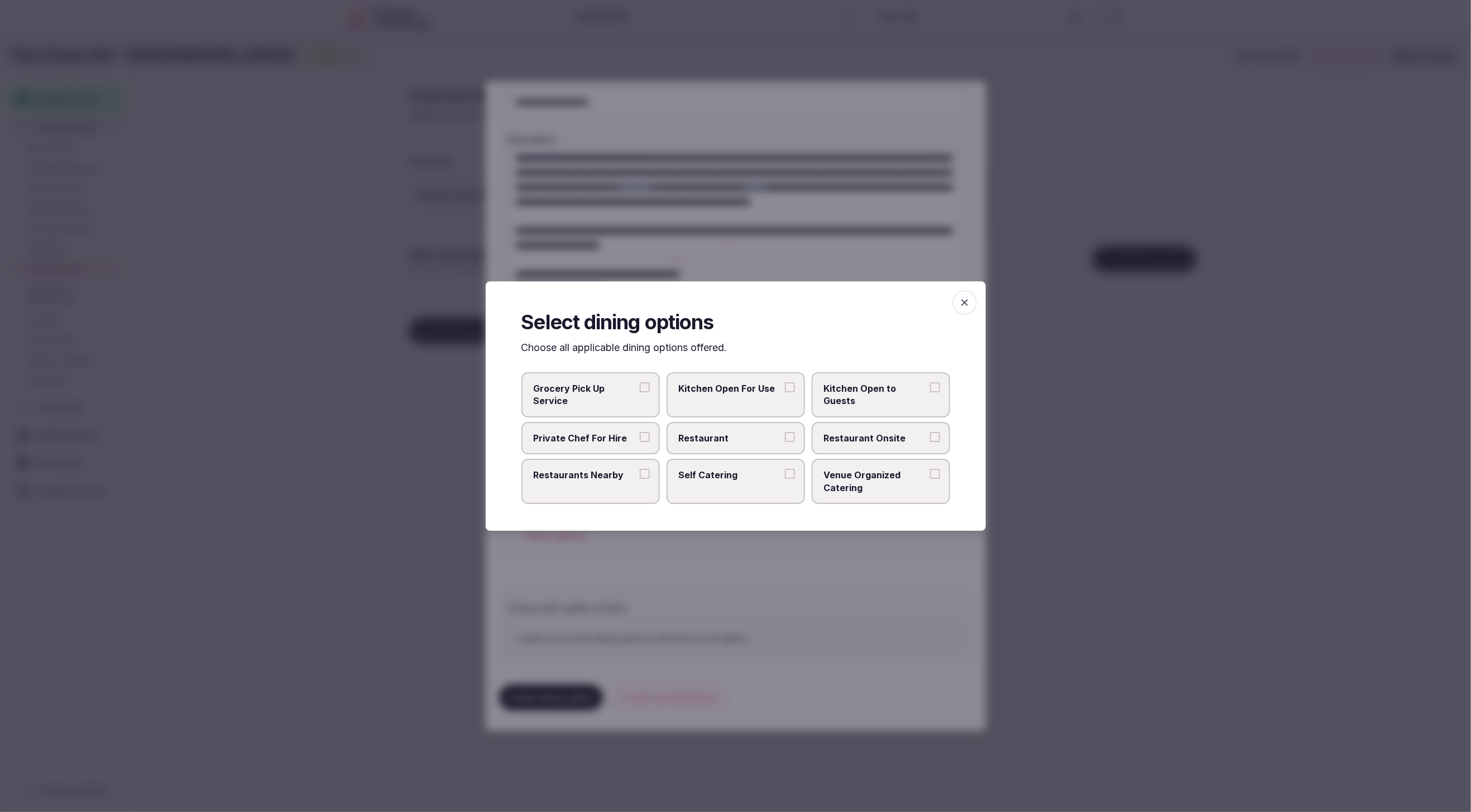
click at [868, 441] on span "Restaurant Onsite" at bounding box center [875, 438] width 103 height 12
click at [930, 441] on button "Restaurant Onsite" at bounding box center [935, 437] width 10 height 10
click at [823, 594] on div at bounding box center [736, 406] width 1471 height 812
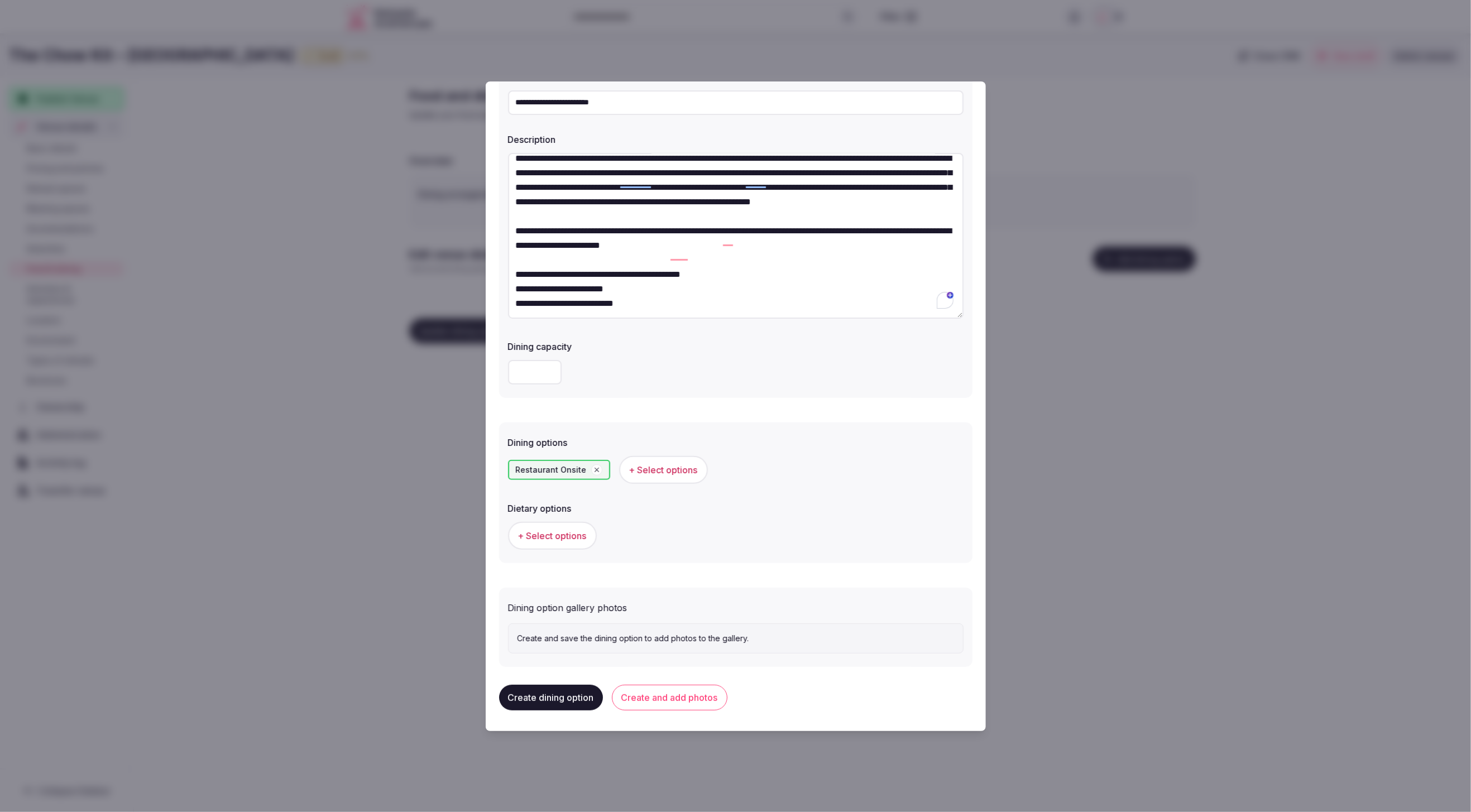
click at [558, 533] on span "+ Select options" at bounding box center [553, 536] width 69 height 12
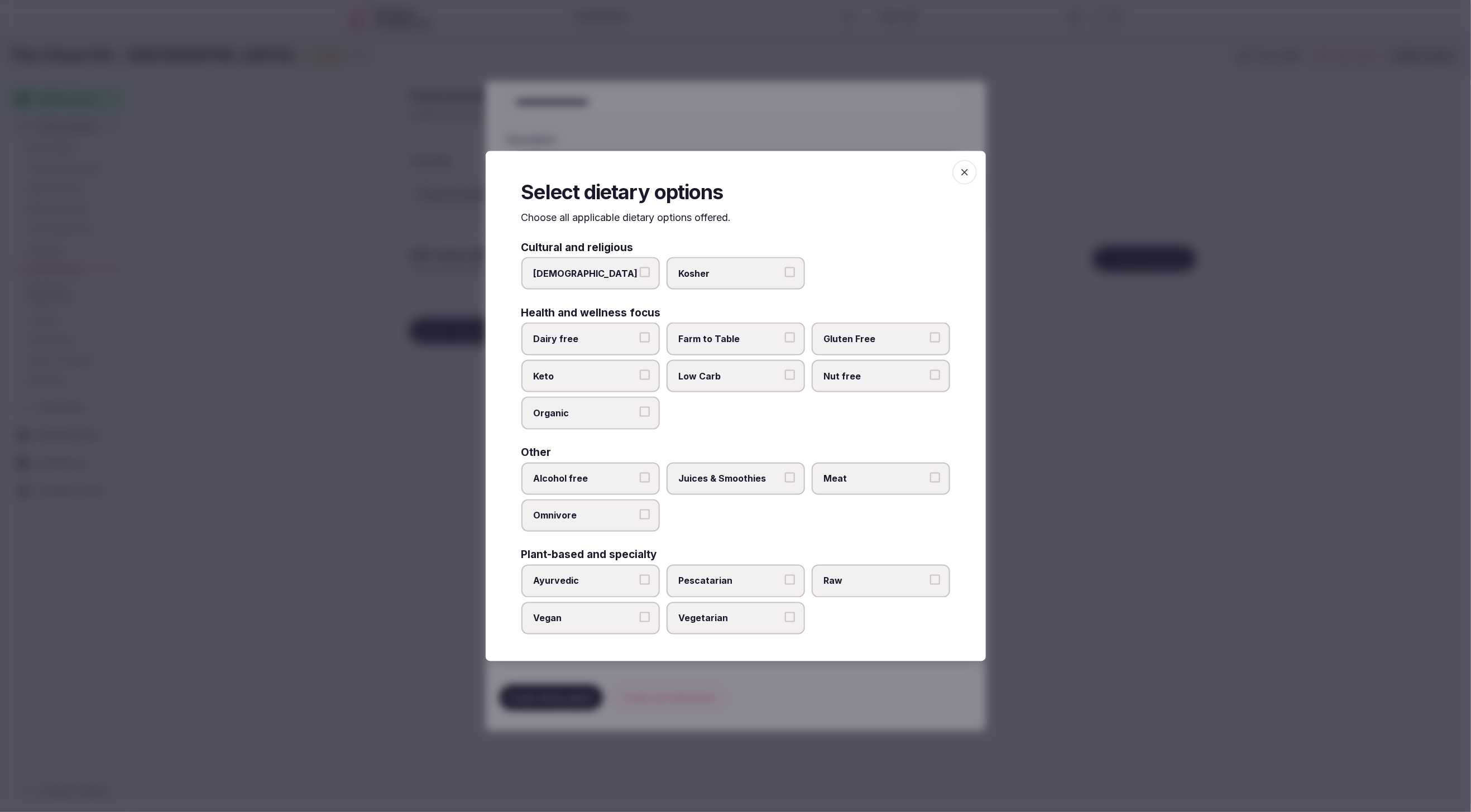
click at [711, 619] on span "Vegetarian" at bounding box center [730, 618] width 103 height 12
click at [785, 619] on button "Vegetarian" at bounding box center [790, 617] width 10 height 10
click at [783, 481] on label "Juices & Smoothies" at bounding box center [736, 478] width 138 height 32
click at [785, 481] on button "Juices & Smoothies" at bounding box center [790, 477] width 10 height 10
click at [850, 481] on span "Meat" at bounding box center [875, 478] width 103 height 12
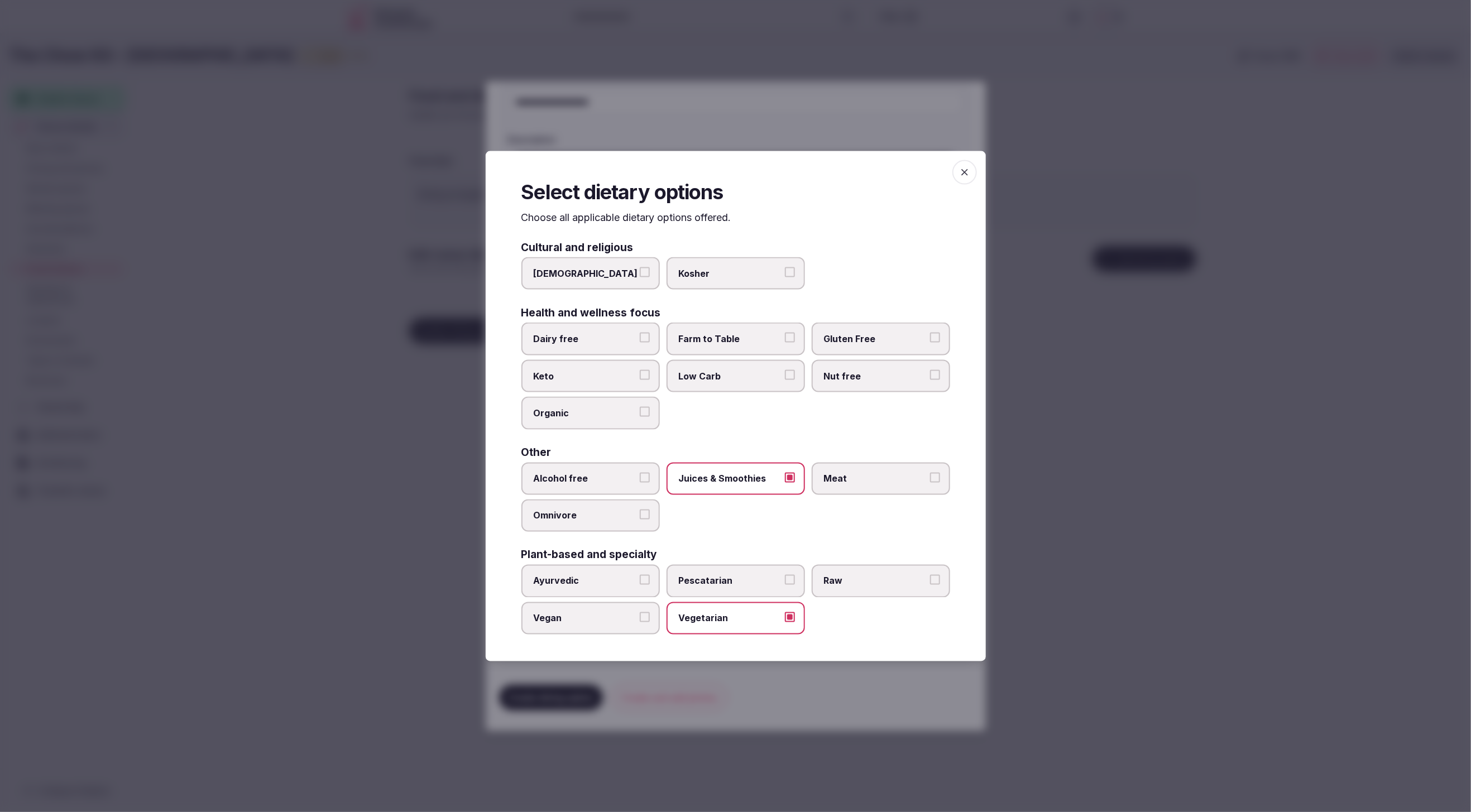
click at [930, 481] on button "Meat" at bounding box center [935, 477] width 10 height 10
click at [716, 386] on label "Low Carb" at bounding box center [736, 376] width 138 height 32
click at [785, 380] on button "Low Carb" at bounding box center [790, 375] width 10 height 10
click at [609, 426] on label "Organic" at bounding box center [590, 413] width 138 height 32
click at [640, 417] on button "Organic" at bounding box center [645, 412] width 10 height 10
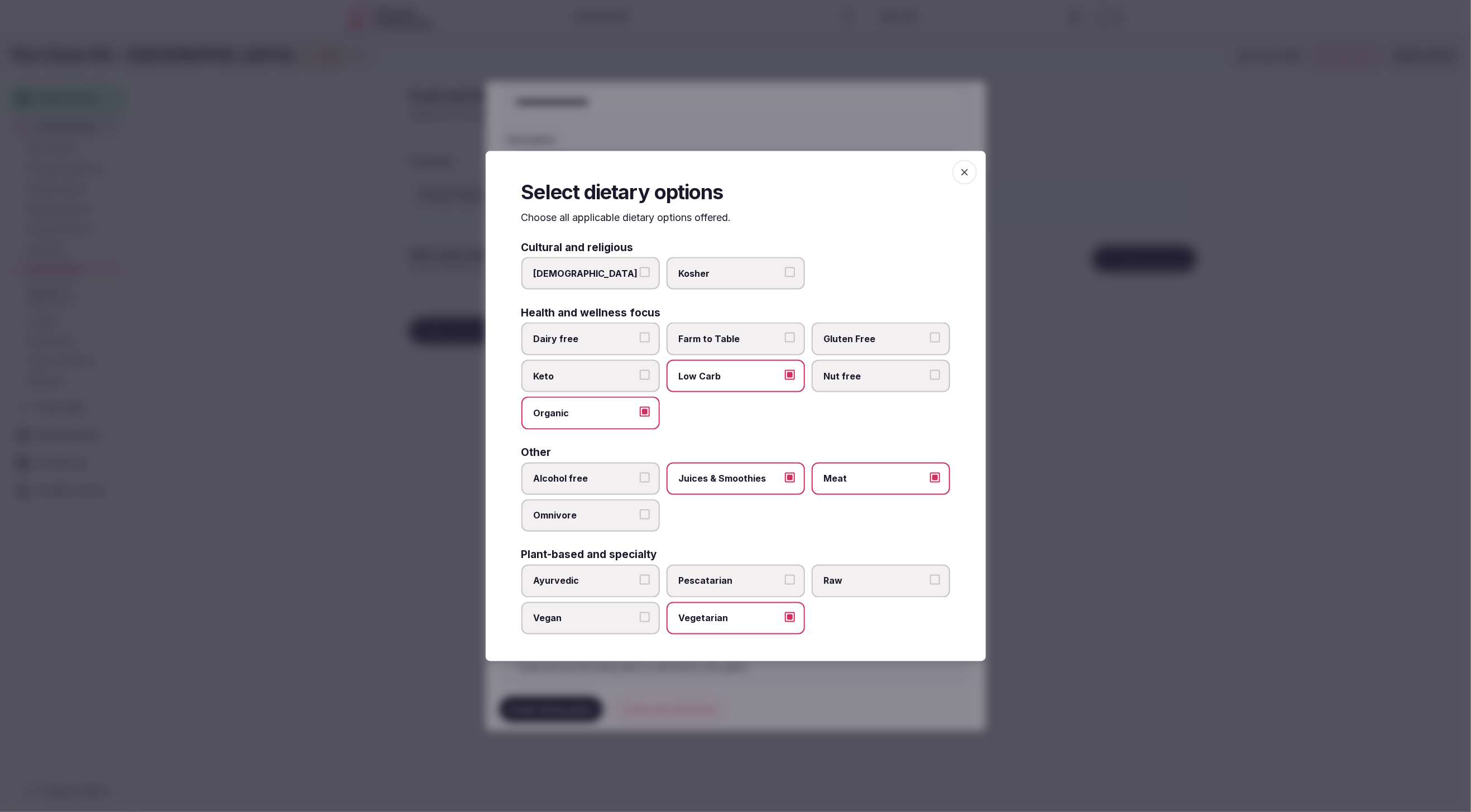
click at [1079, 714] on div at bounding box center [736, 406] width 1471 height 812
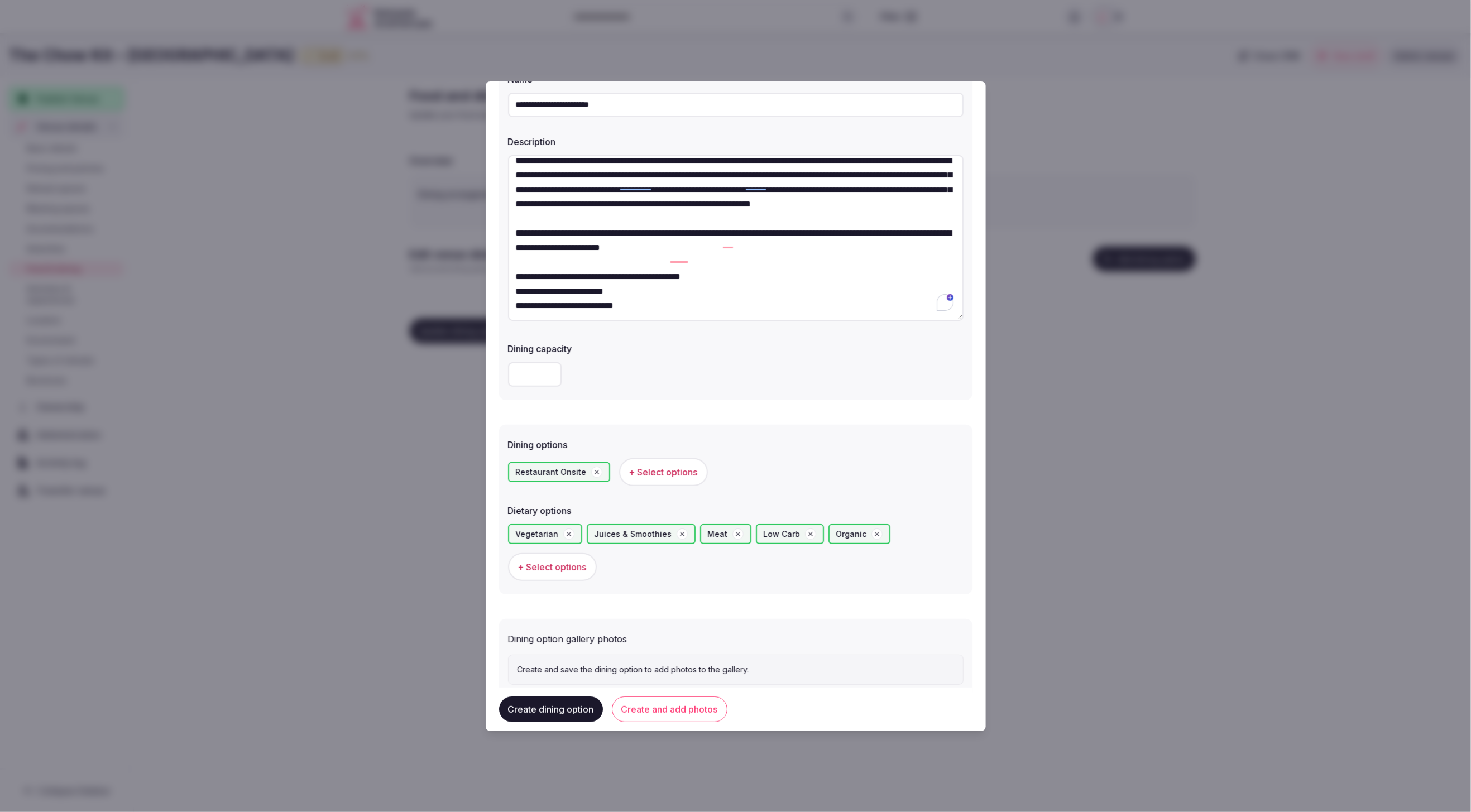
scroll to position [64, 0]
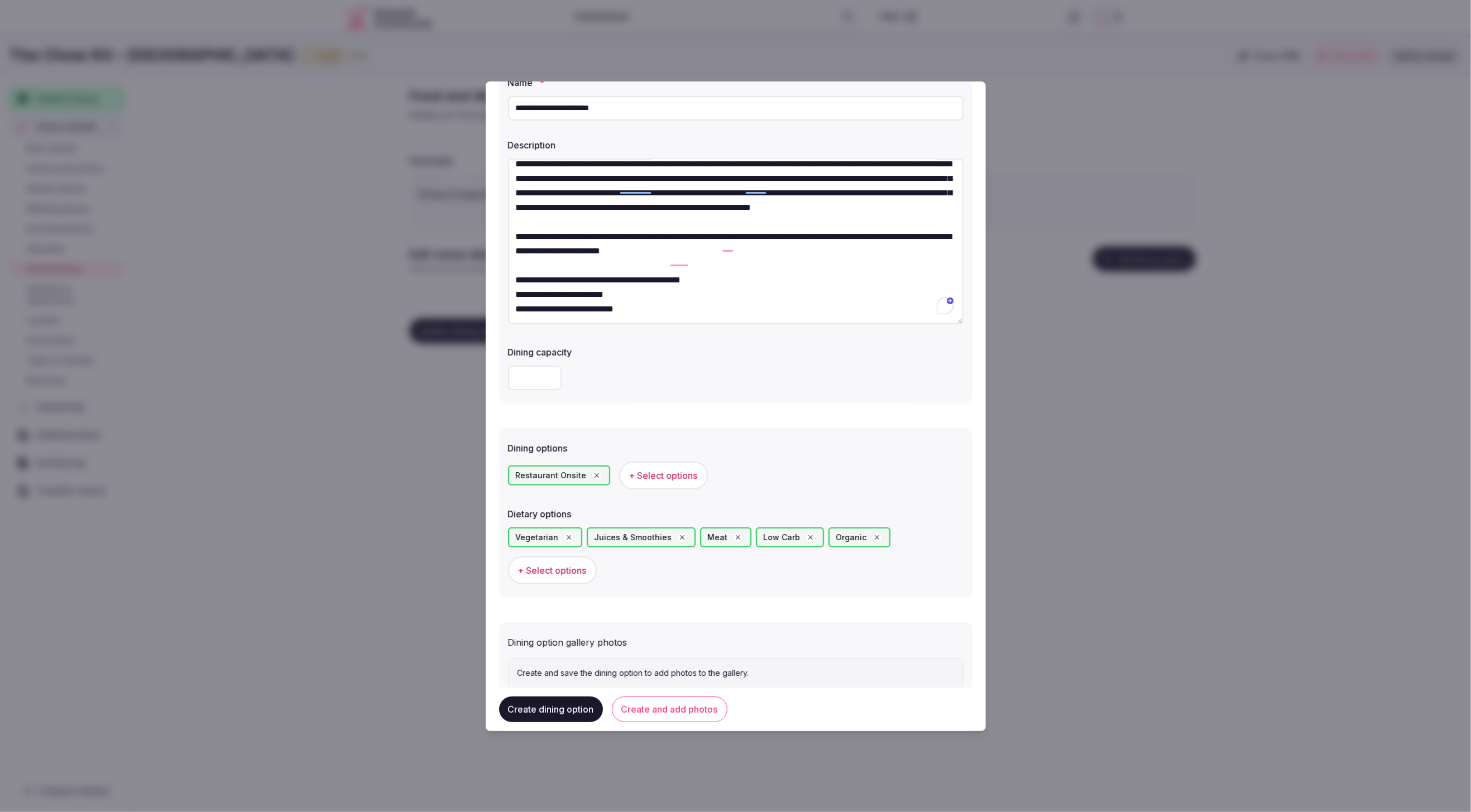
click at [651, 713] on button "Create and add photos" at bounding box center [670, 709] width 116 height 26
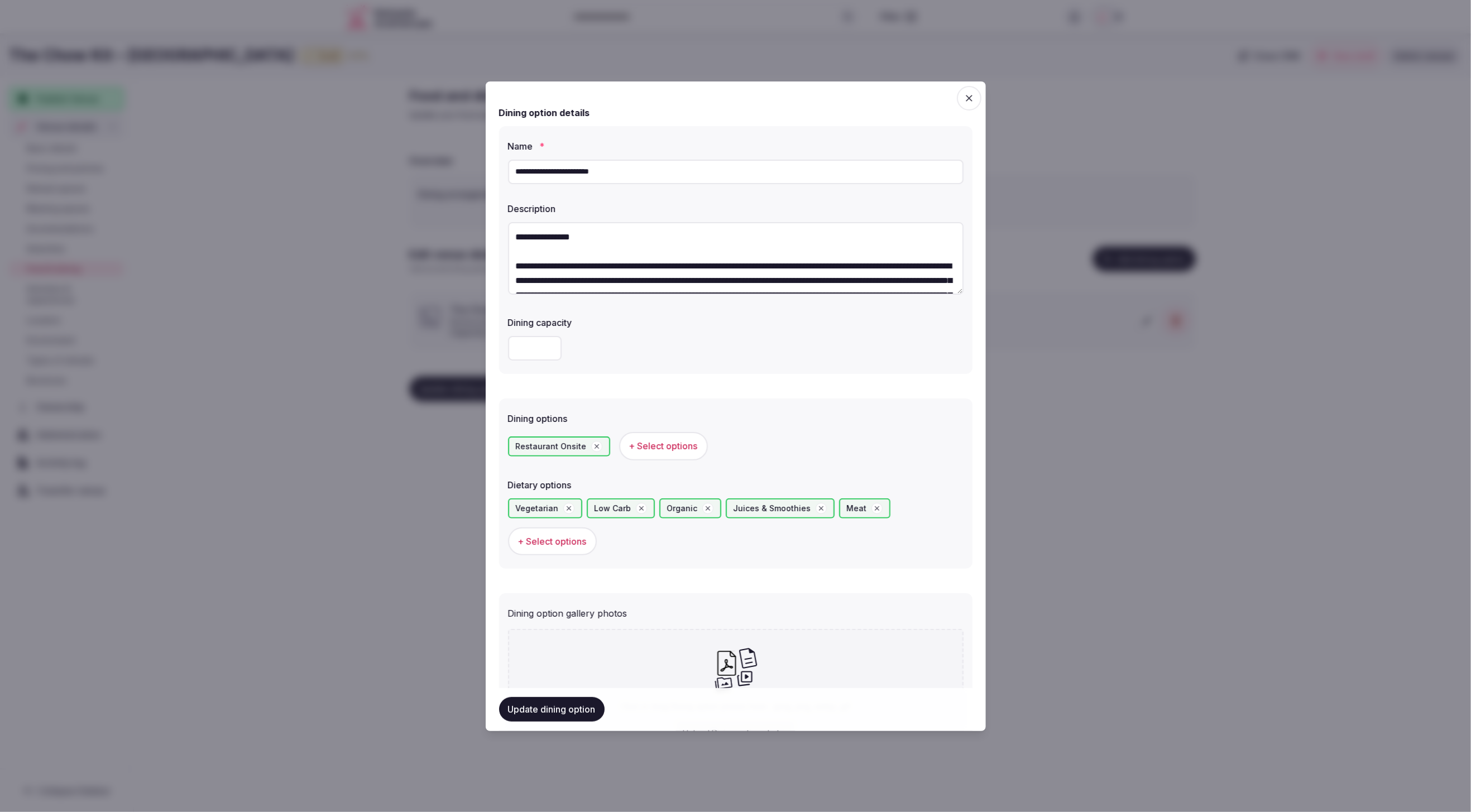
click at [744, 664] on icon at bounding box center [736, 669] width 44 height 45
click at [743, 669] on icon at bounding box center [736, 669] width 44 height 45
type input "**********"
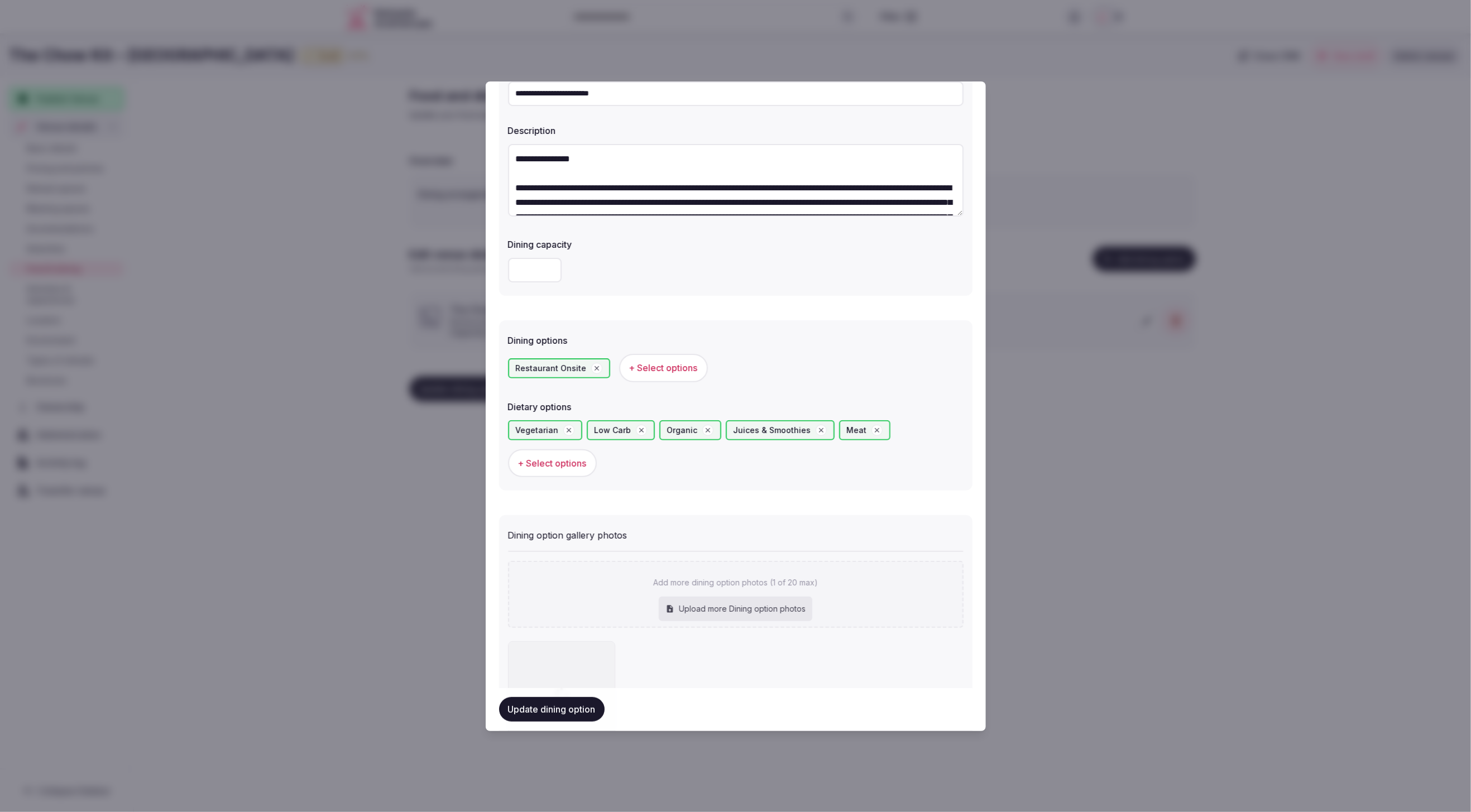
click at [738, 604] on div "Upload more Dining option photos" at bounding box center [736, 609] width 154 height 25
type input "**********"
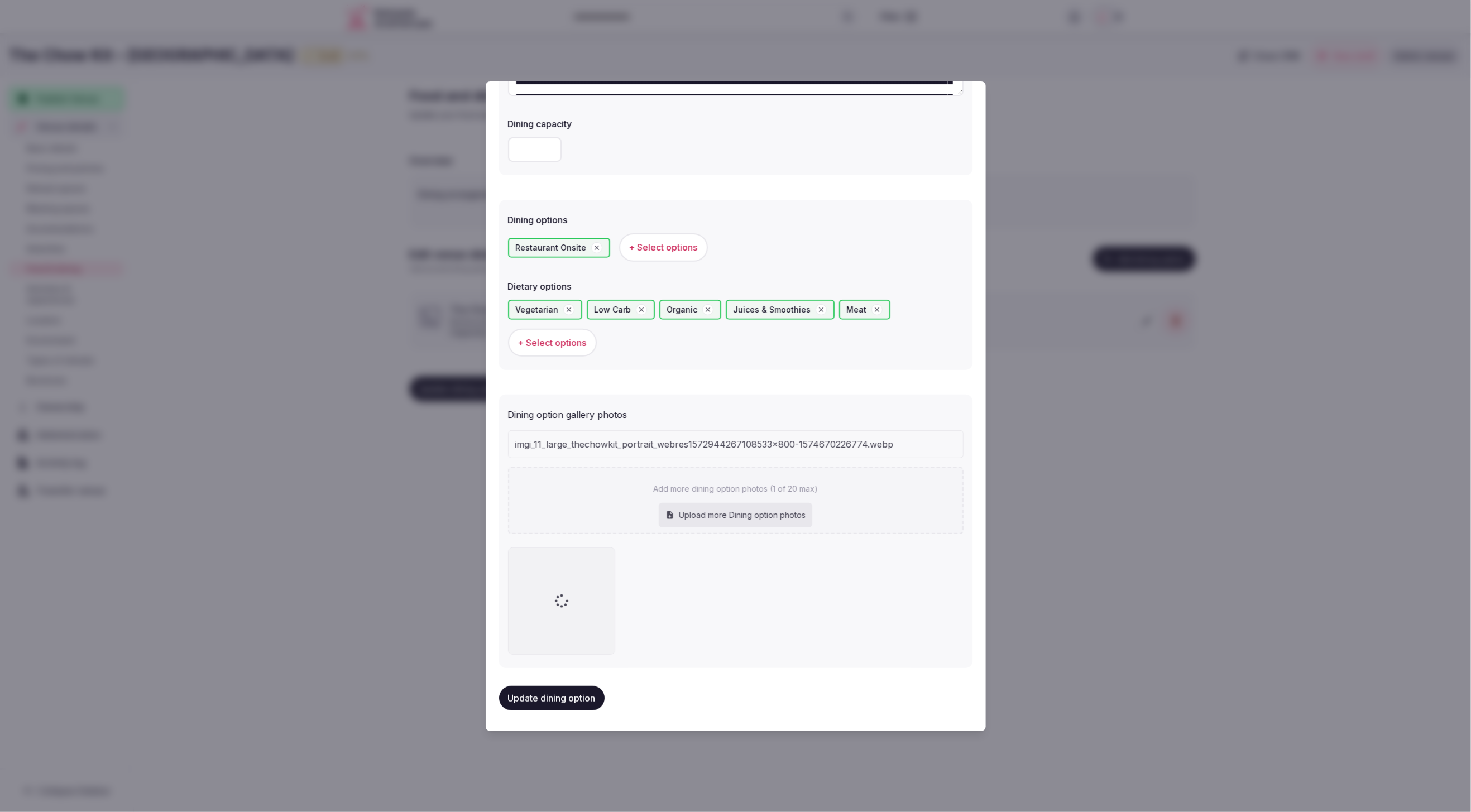
scroll to position [172, 0]
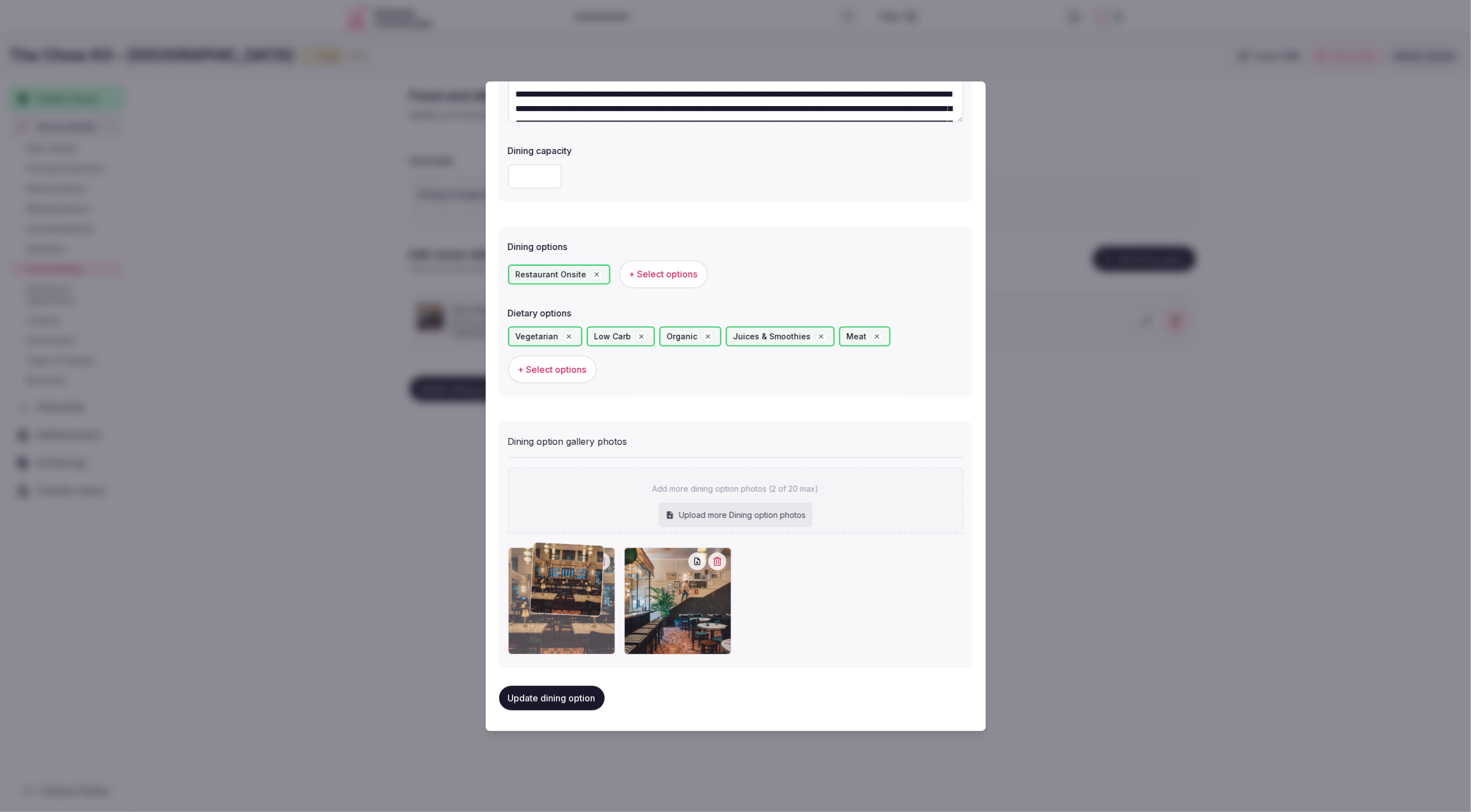
drag, startPoint x: 704, startPoint y: 598, endPoint x: 628, endPoint y: 592, distance: 76.2
click at [620, 595] on div at bounding box center [736, 601] width 455 height 107
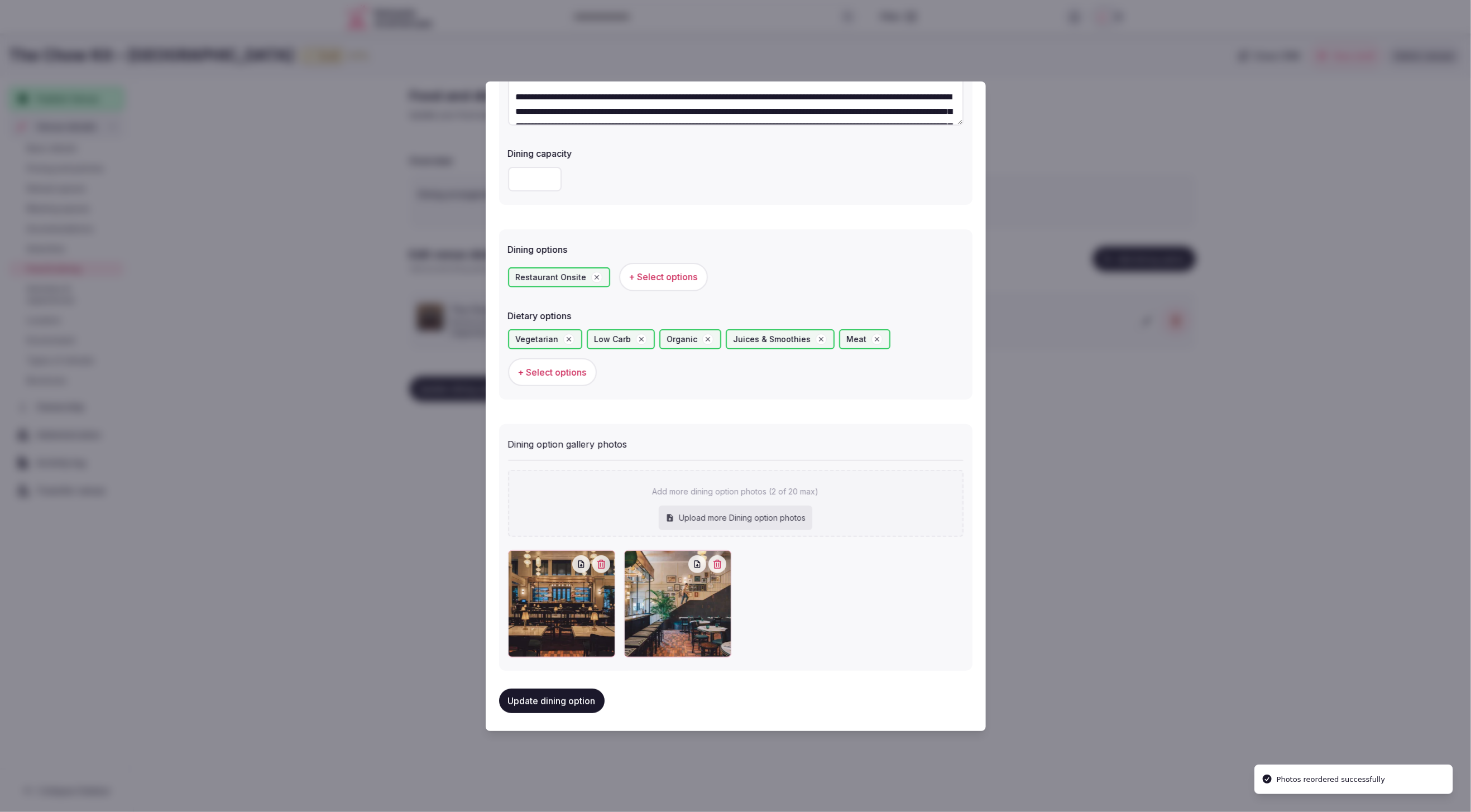
click at [556, 705] on button "Update dining option" at bounding box center [552, 701] width 105 height 25
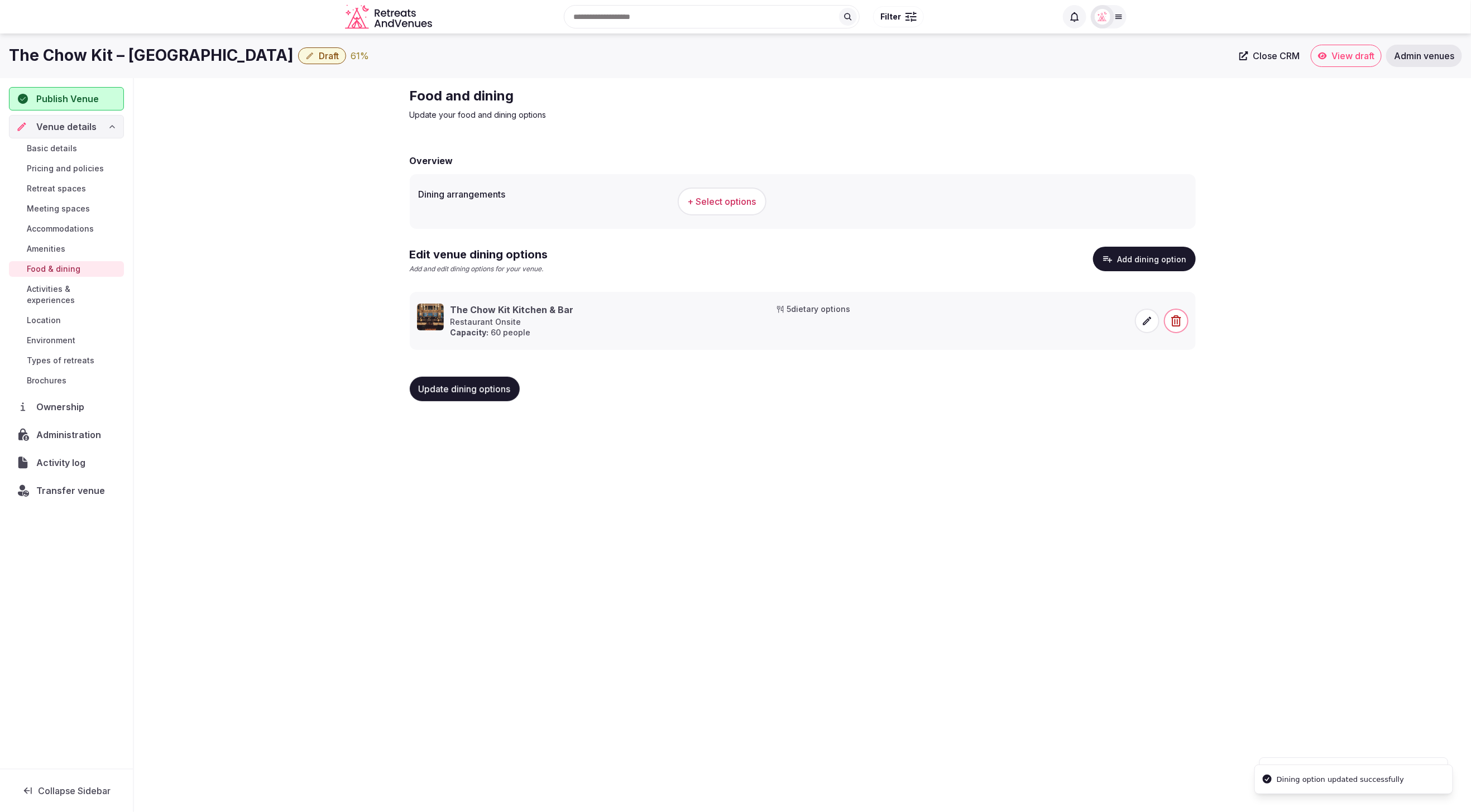
click at [1024, 638] on div "The Chow Kit – An Ormond Hotel Draft 61 % Close CRM View draft Admin venues Pub…" at bounding box center [736, 420] width 1471 height 772
click at [462, 386] on span "Update dining options" at bounding box center [465, 389] width 92 height 11
click at [741, 205] on span "+ Select options" at bounding box center [722, 201] width 69 height 12
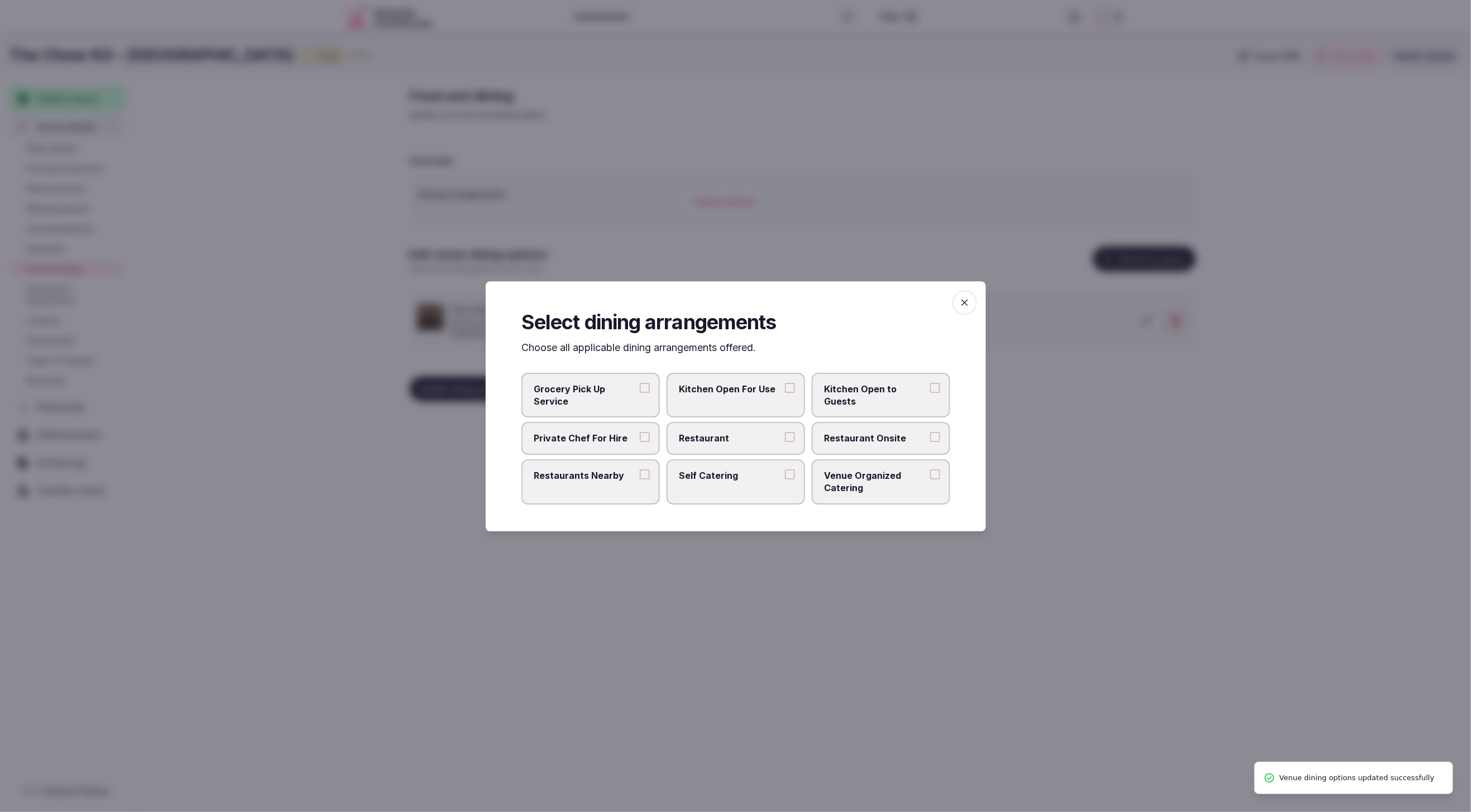
click at [871, 433] on span "Restaurant Onsite" at bounding box center [875, 438] width 103 height 12
click at [930, 433] on button "Restaurant Onsite" at bounding box center [935, 437] width 10 height 10
click at [616, 481] on label "Restaurants Nearby" at bounding box center [590, 482] width 138 height 45
click at [592, 478] on span "Restaurants Nearby" at bounding box center [585, 474] width 103 height 12
click at [640, 478] on button "Restaurants Nearby" at bounding box center [645, 474] width 10 height 10
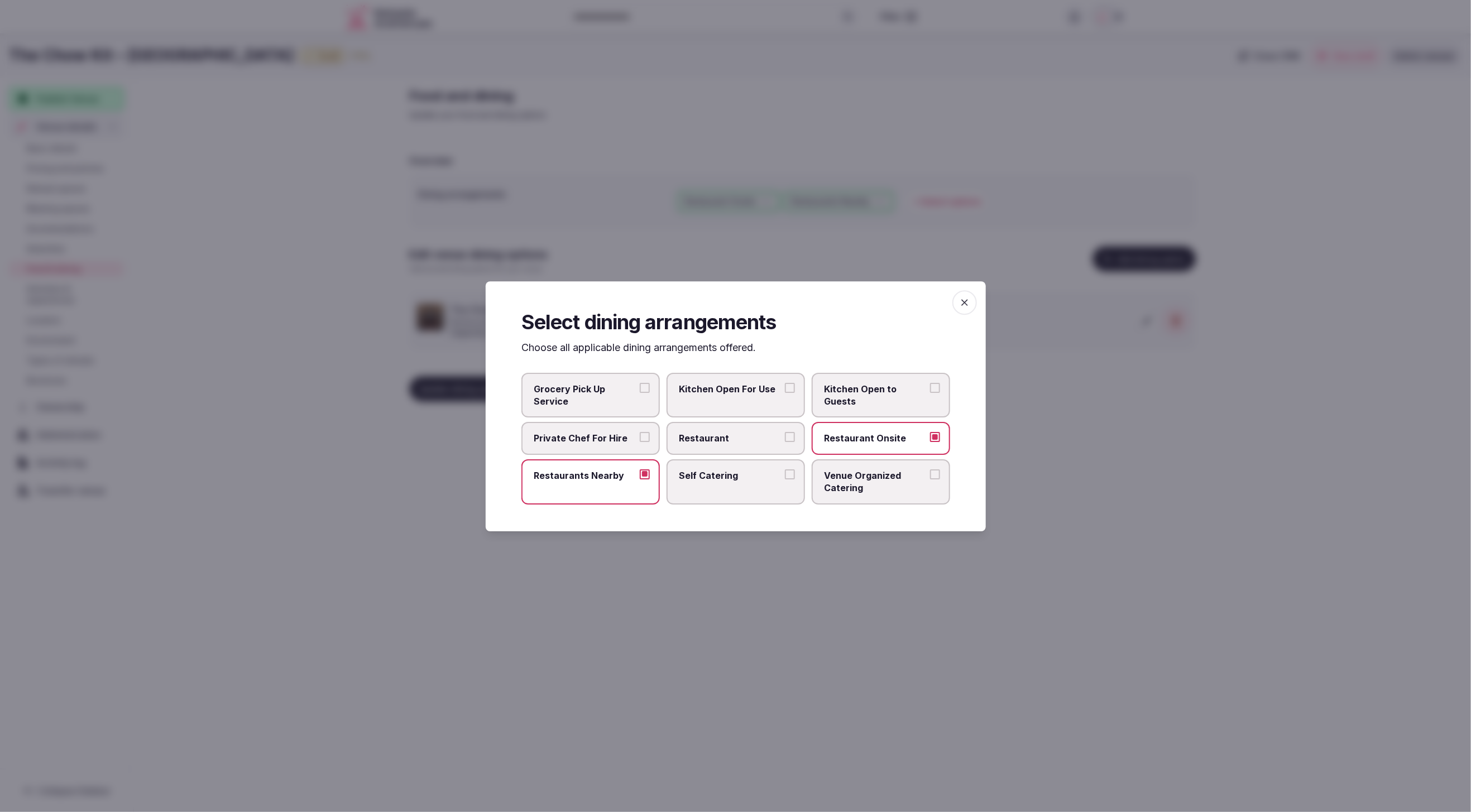
click at [837, 574] on div at bounding box center [736, 406] width 1471 height 812
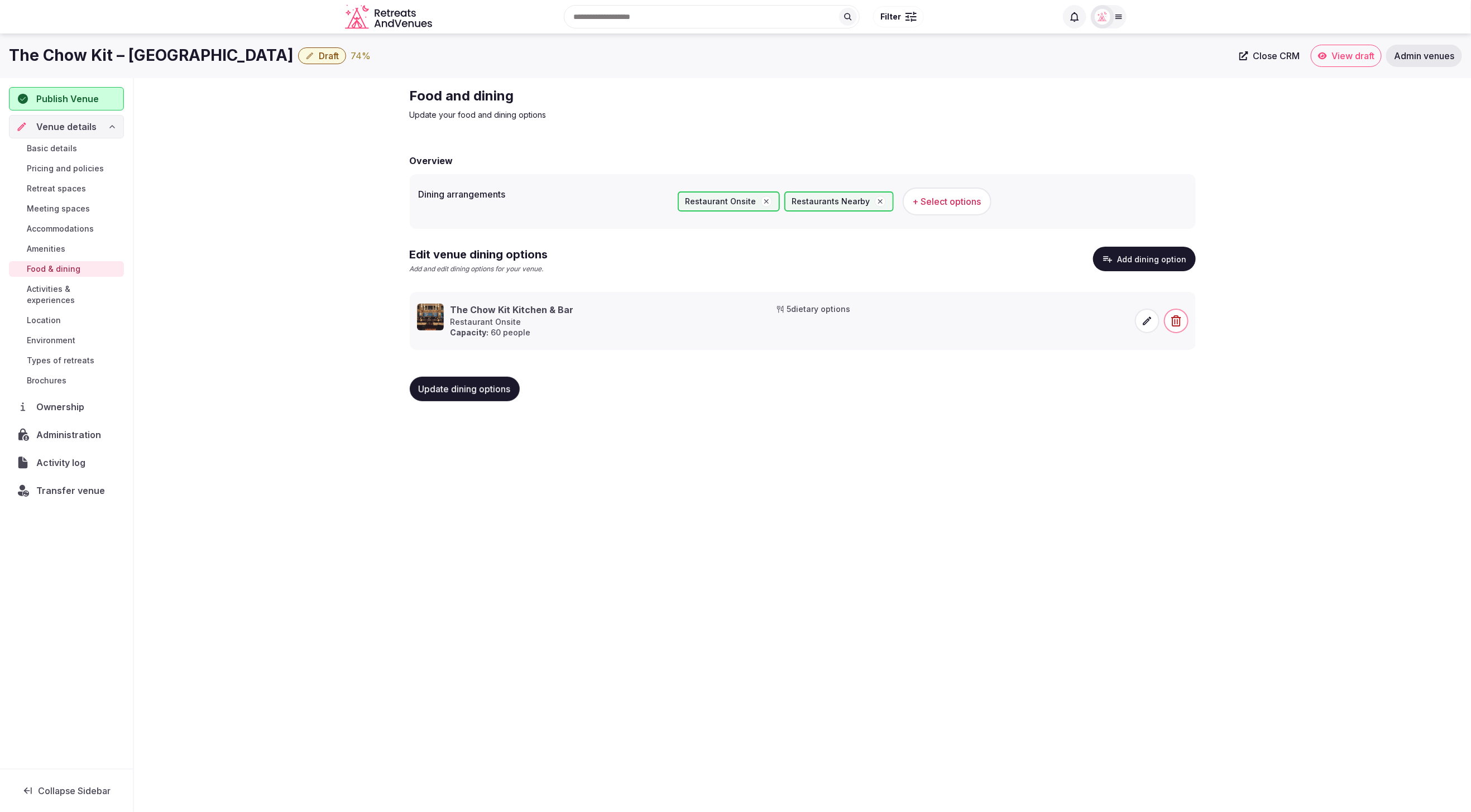
click at [482, 392] on span "Update dining options" at bounding box center [465, 389] width 92 height 11
drag, startPoint x: 192, startPoint y: 268, endPoint x: 52, endPoint y: 287, distance: 141.3
click at [185, 270] on div "Food and dining Update your food and dining options Overview Dining arrangement…" at bounding box center [802, 248] width 1337 height 341
click at [49, 287] on span "Activities & experiences" at bounding box center [73, 295] width 93 height 23
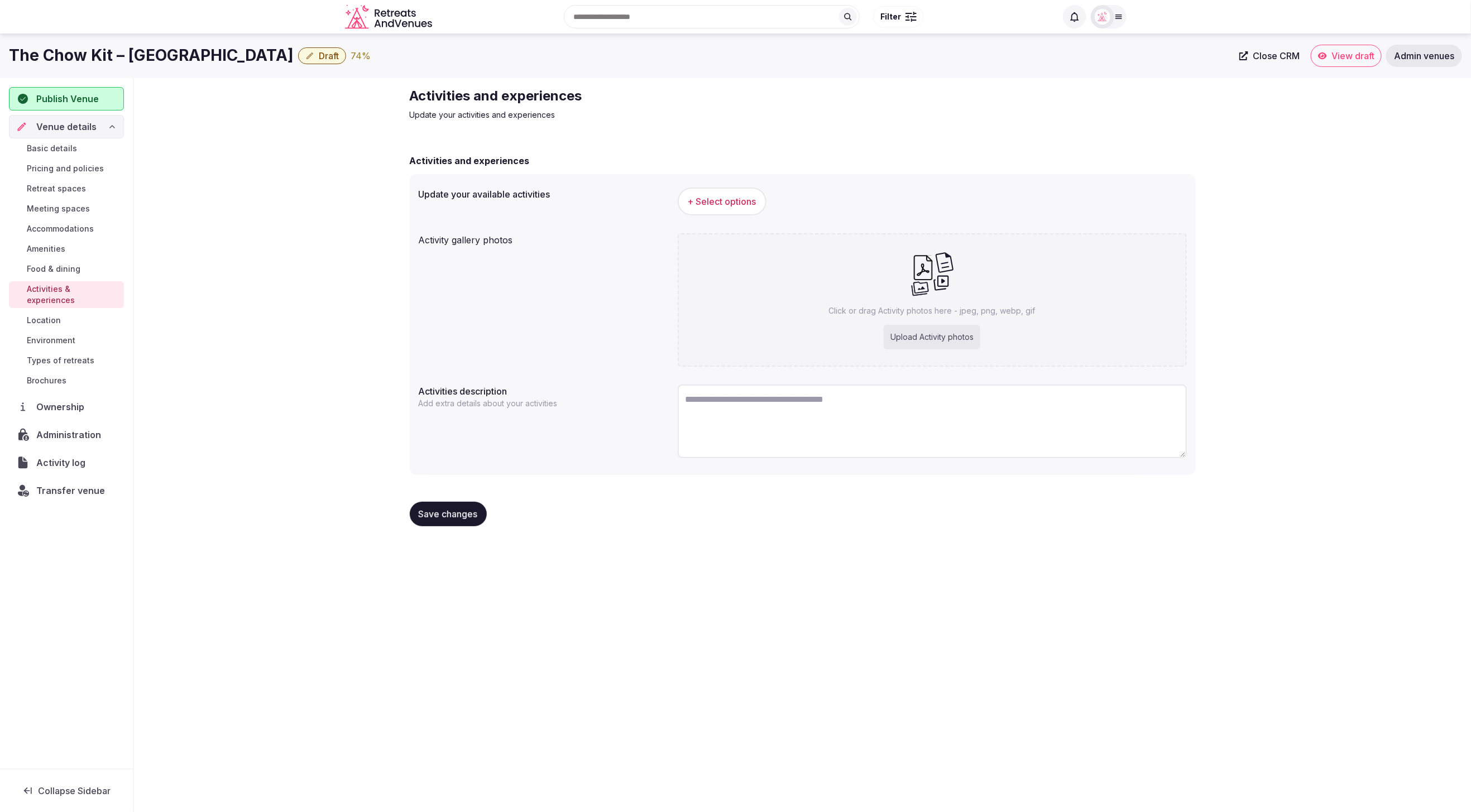
click at [919, 327] on div "Upload Activity photos" at bounding box center [932, 337] width 97 height 25
type input "**********"
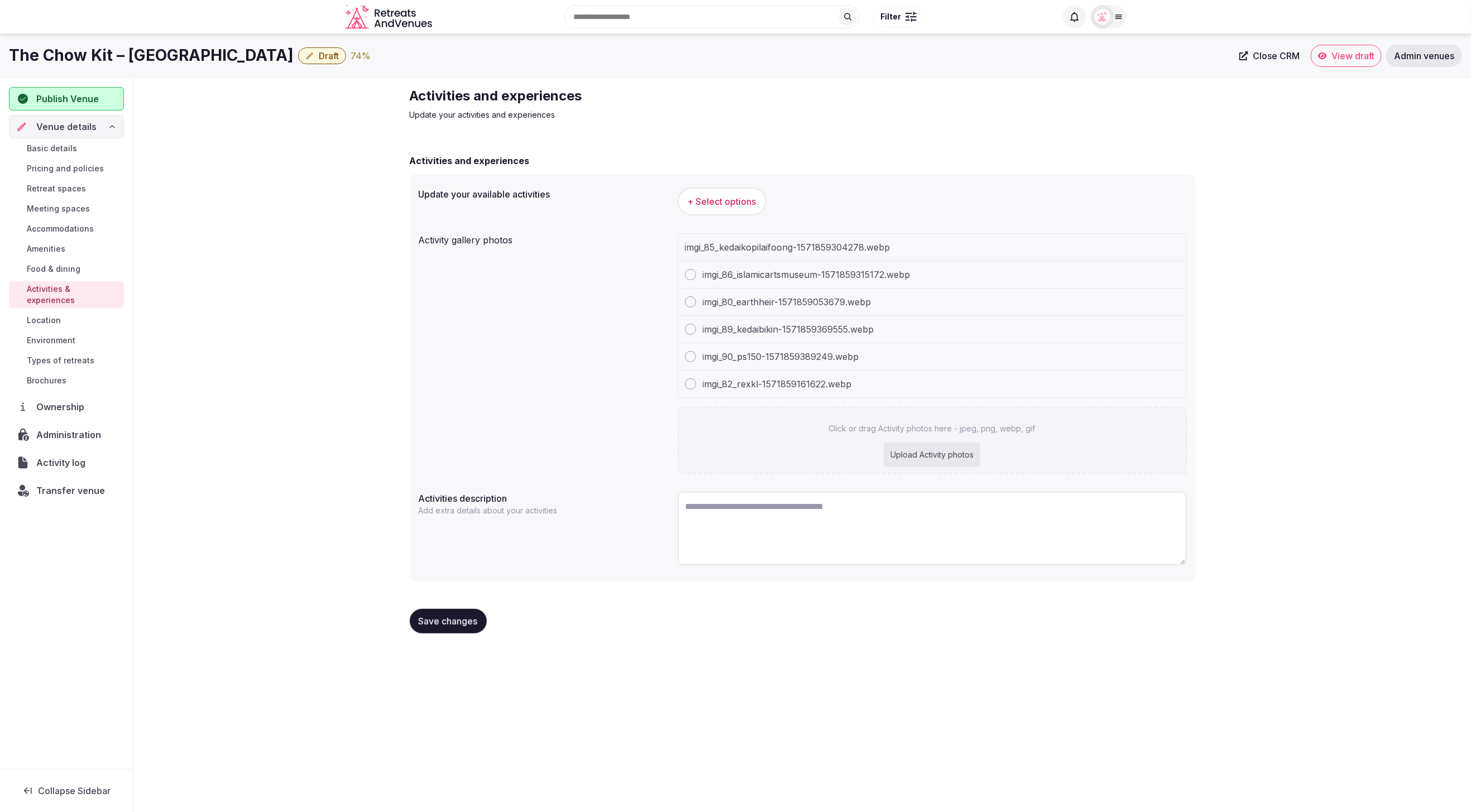
click at [1342, 377] on div "Activities and experiences Update your activities and experiences Activities an…" at bounding box center [802, 365] width 1337 height 573
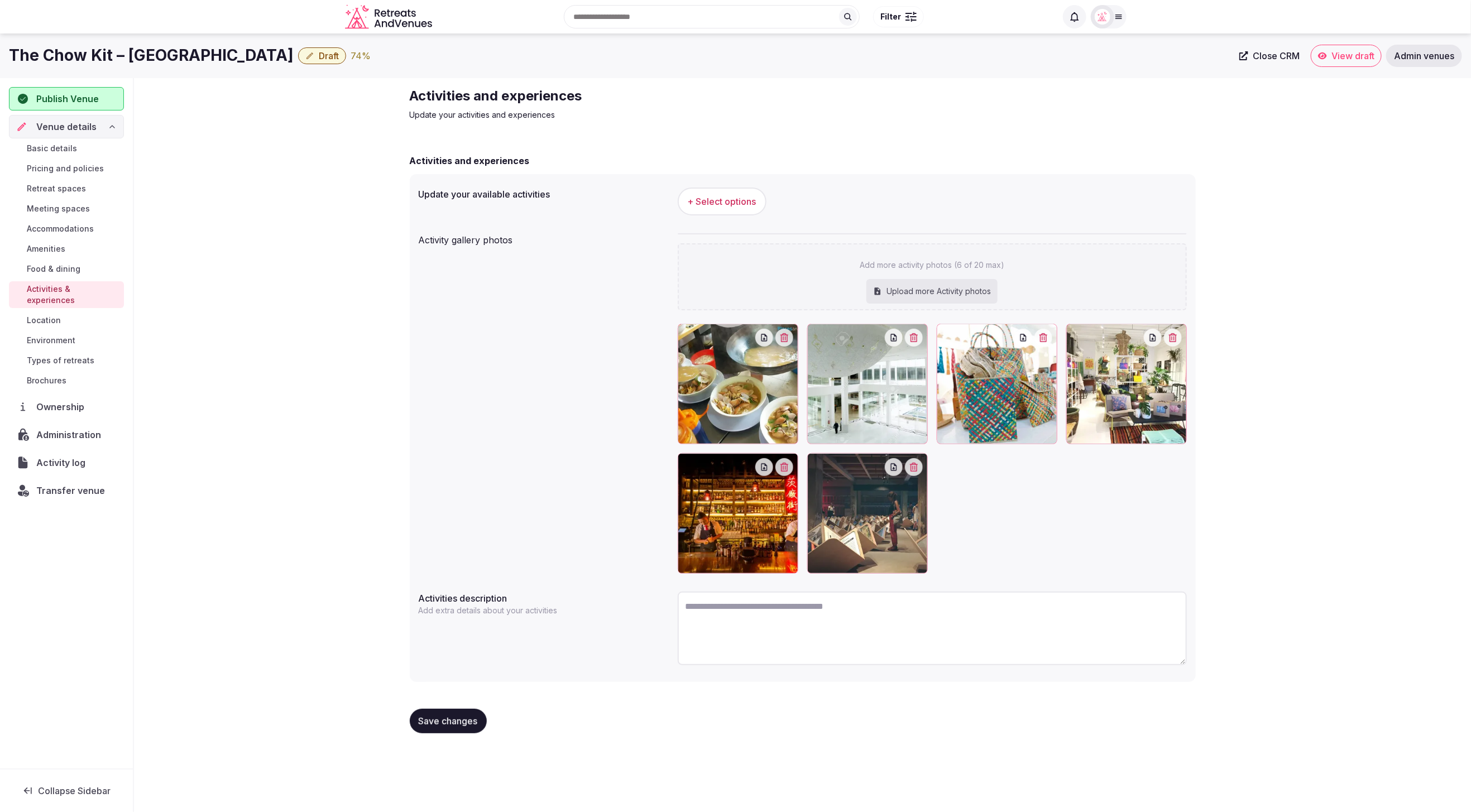
click at [815, 607] on textarea at bounding box center [932, 628] width 509 height 74
paste textarea "**********"
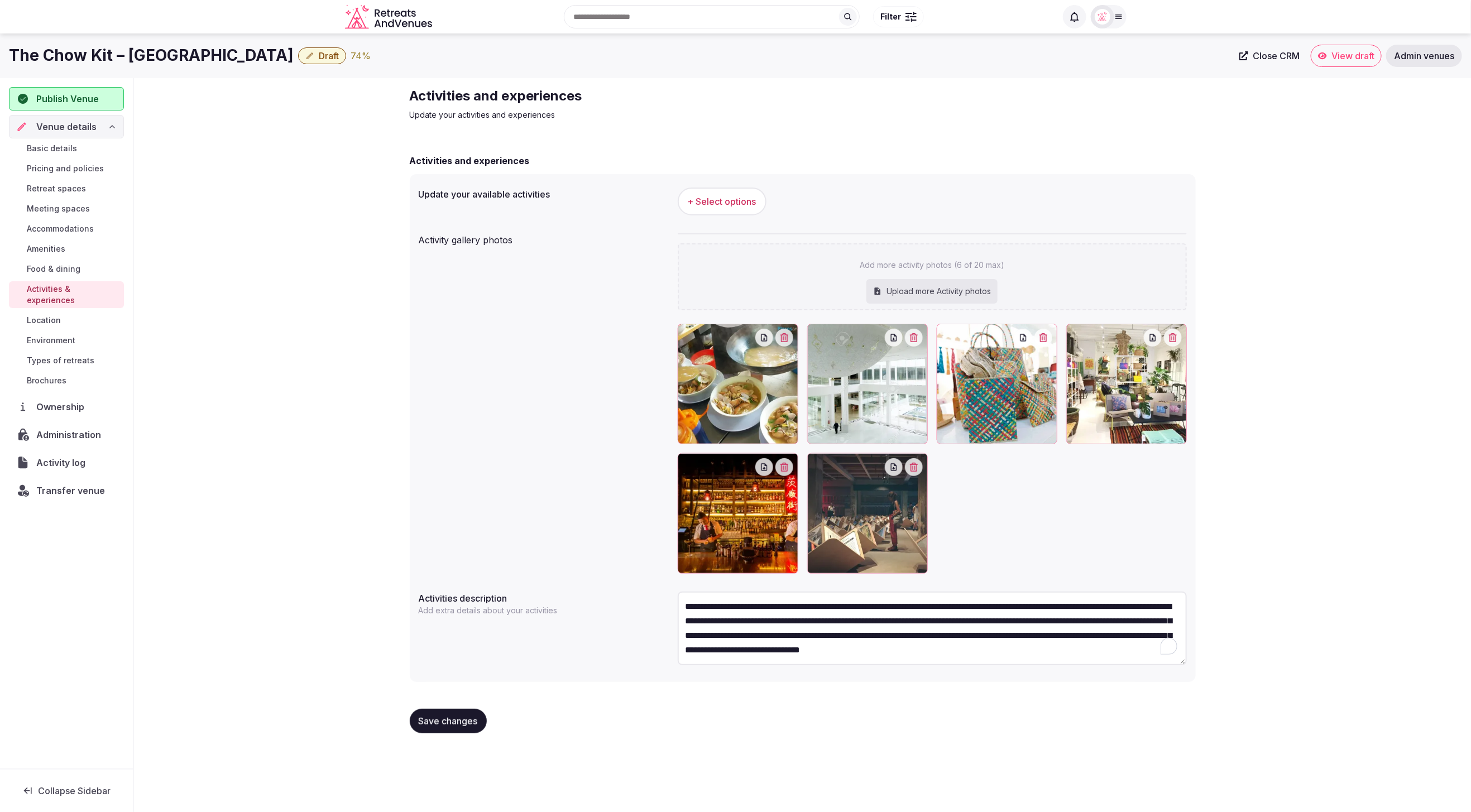
scroll to position [6, 0]
type textarea "**********"
click at [447, 727] on button "Save changes" at bounding box center [448, 721] width 77 height 25
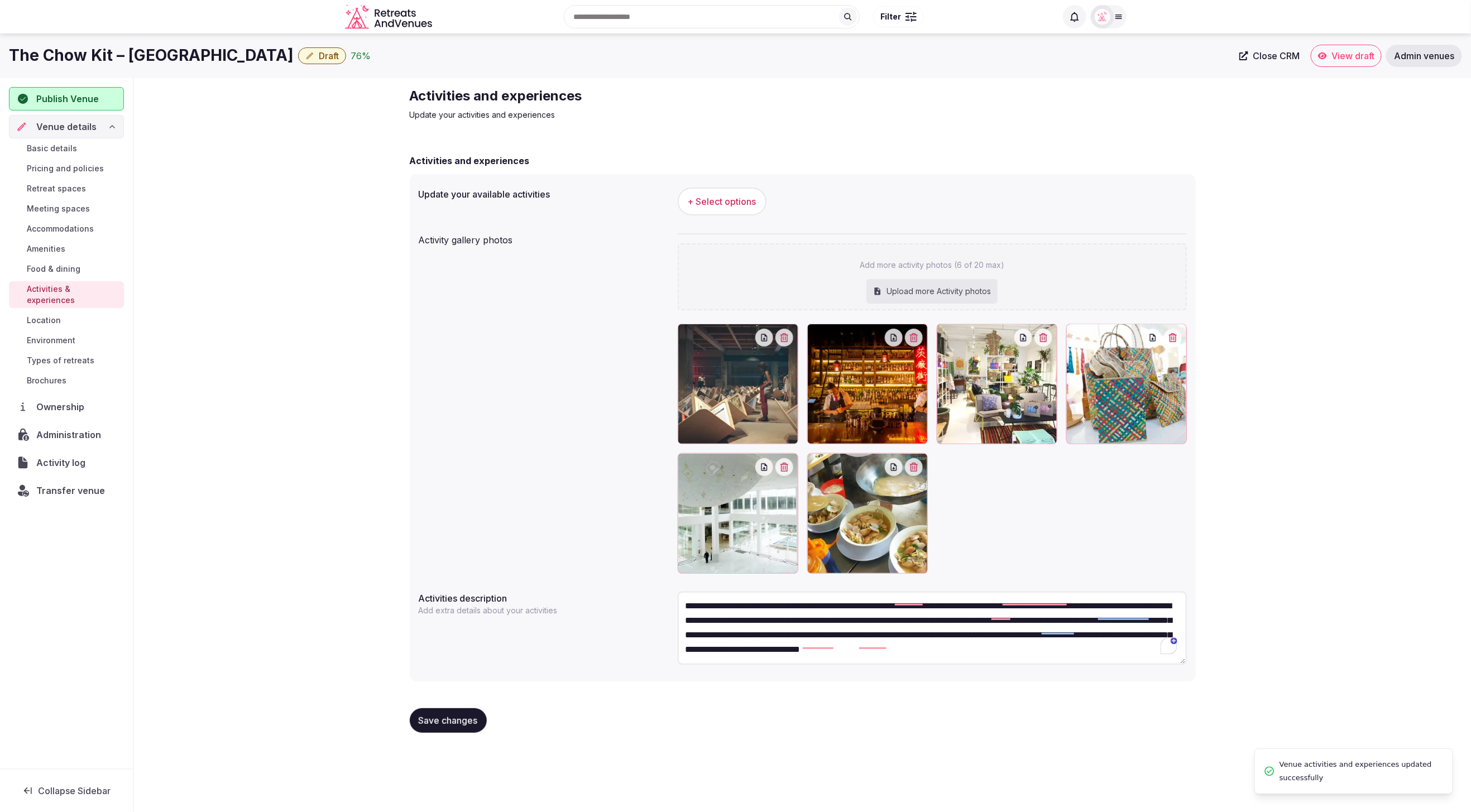
click at [445, 344] on div "Activity gallery photos Add more activity photos (6 of 20 max) Upload more Acti…" at bounding box center [803, 403] width 768 height 349
click at [730, 202] on span "+ Select options" at bounding box center [722, 201] width 69 height 12
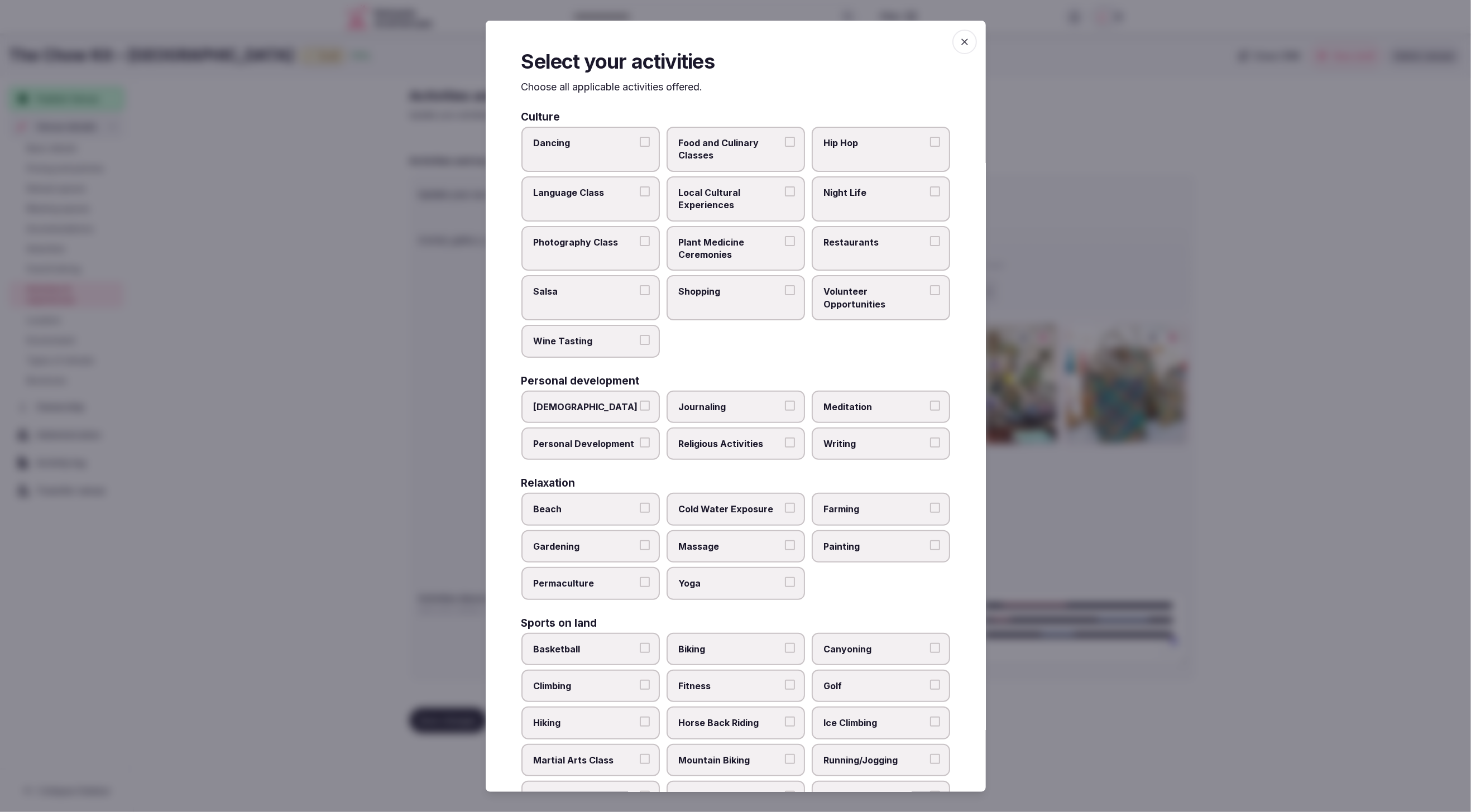
click at [757, 204] on span "Local Cultural Experiences" at bounding box center [730, 199] width 103 height 25
click at [785, 197] on button "Local Cultural Experiences" at bounding box center [790, 191] width 10 height 10
click at [882, 246] on span "Restaurants" at bounding box center [875, 242] width 103 height 12
click at [930, 246] on button "Restaurants" at bounding box center [935, 241] width 10 height 10
click at [733, 295] on span "Shopping" at bounding box center [730, 291] width 103 height 12
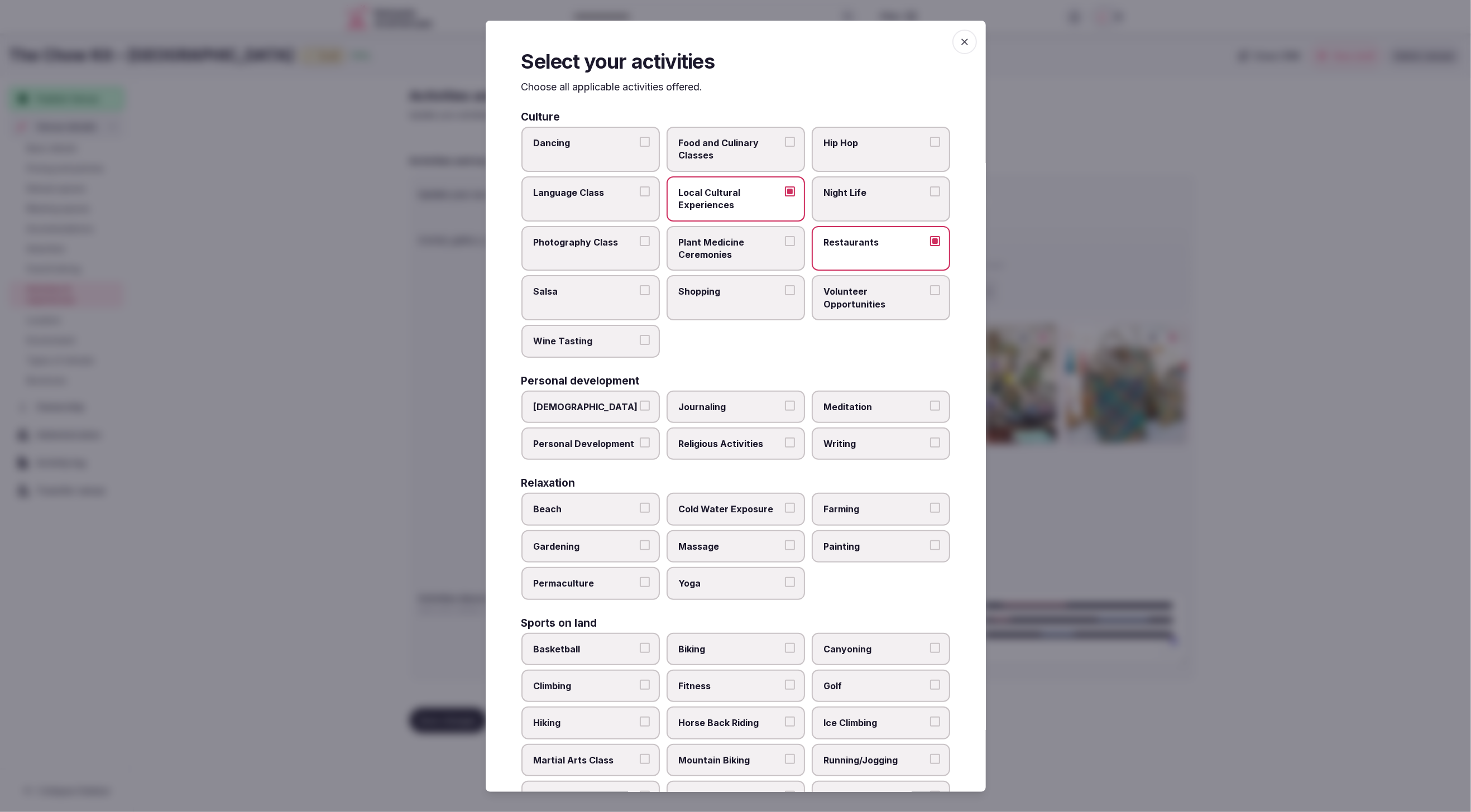
click at [785, 295] on button "Shopping" at bounding box center [790, 290] width 10 height 10
click at [844, 197] on span "Night Life" at bounding box center [875, 192] width 103 height 12
click at [930, 197] on button "Night Life" at bounding box center [935, 191] width 10 height 10
click at [719, 132] on label "Food and Culinary Classes" at bounding box center [736, 149] width 138 height 45
click at [785, 137] on button "Food and Culinary Classes" at bounding box center [790, 142] width 10 height 10
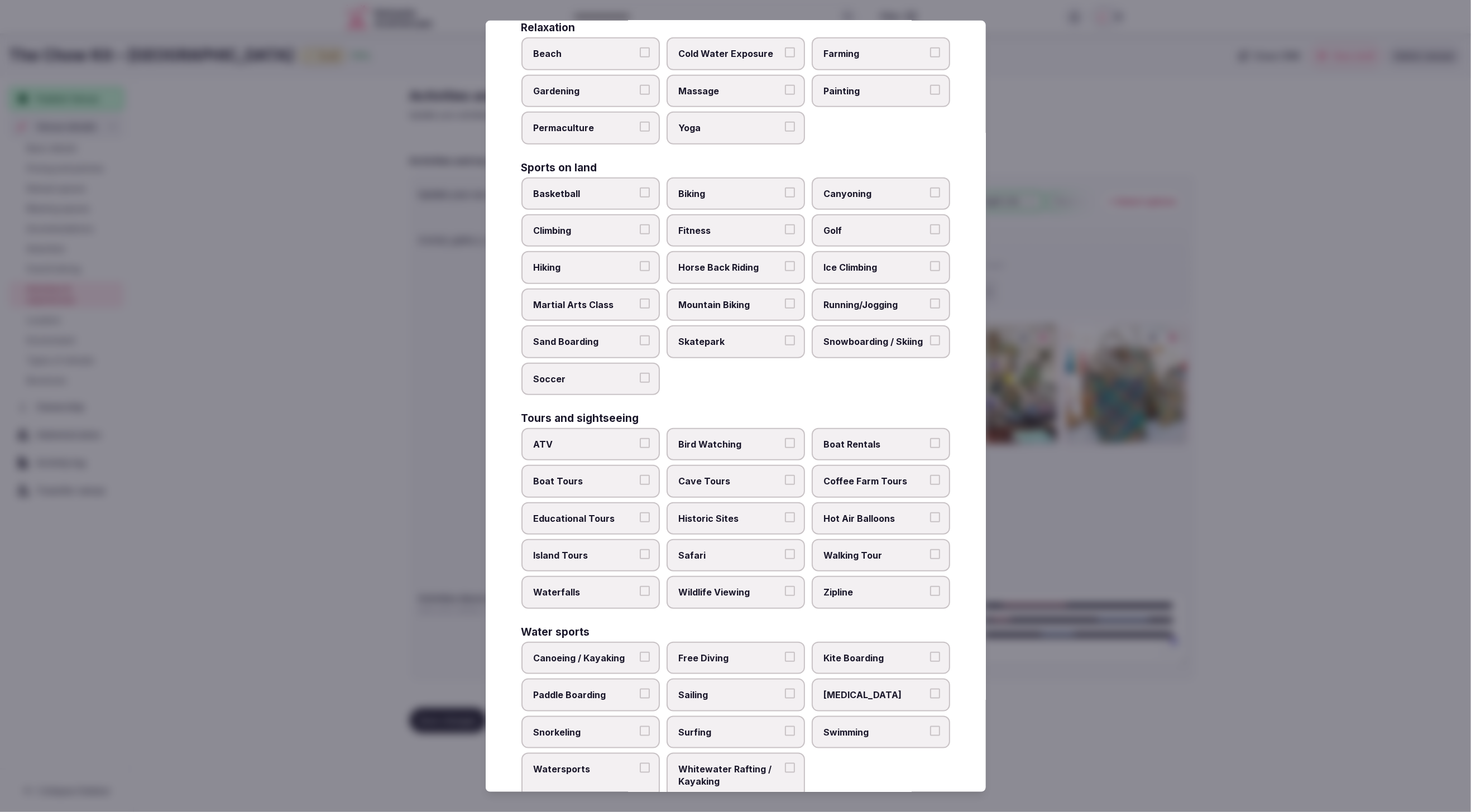
scroll to position [474, 0]
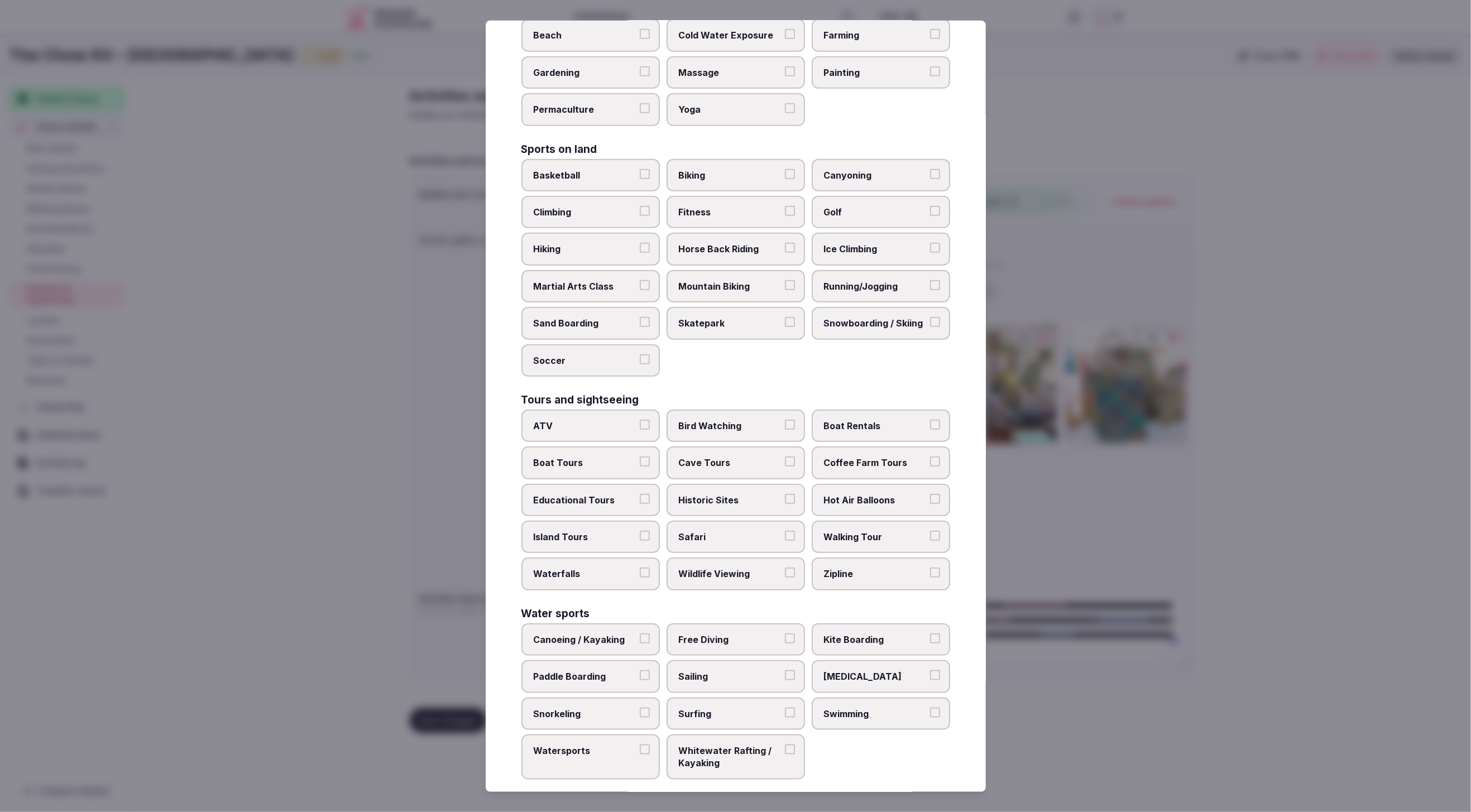
click at [734, 371] on div "Culture Dancing Food and Culinary Classes Hip Hop Language Class Local Cultural…" at bounding box center [736, 208] width 428 height 1142
click at [887, 707] on span "Swimming" at bounding box center [875, 713] width 103 height 12
click at [930, 707] on button "Swimming" at bounding box center [935, 713] width 10 height 10
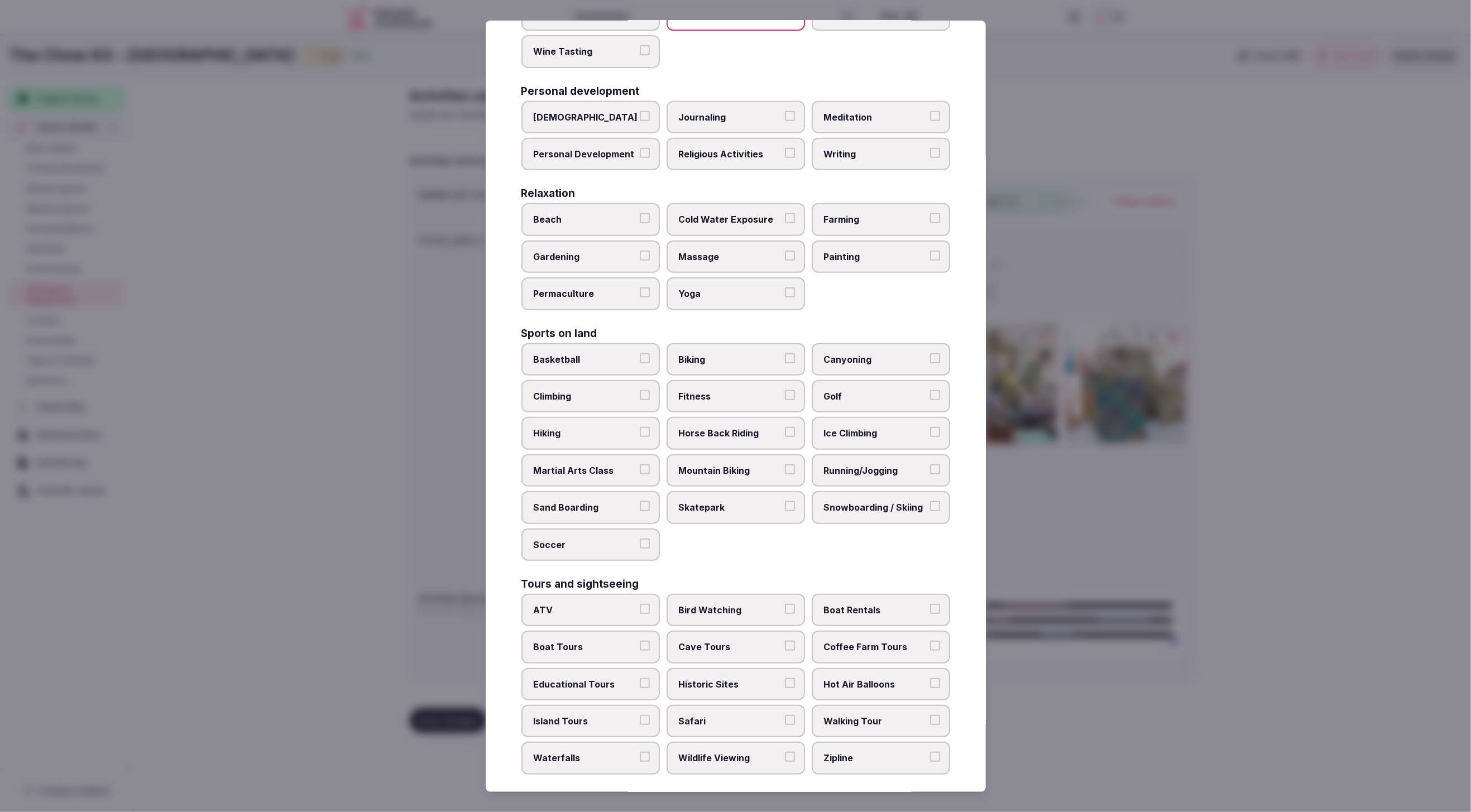
scroll to position [281, 0]
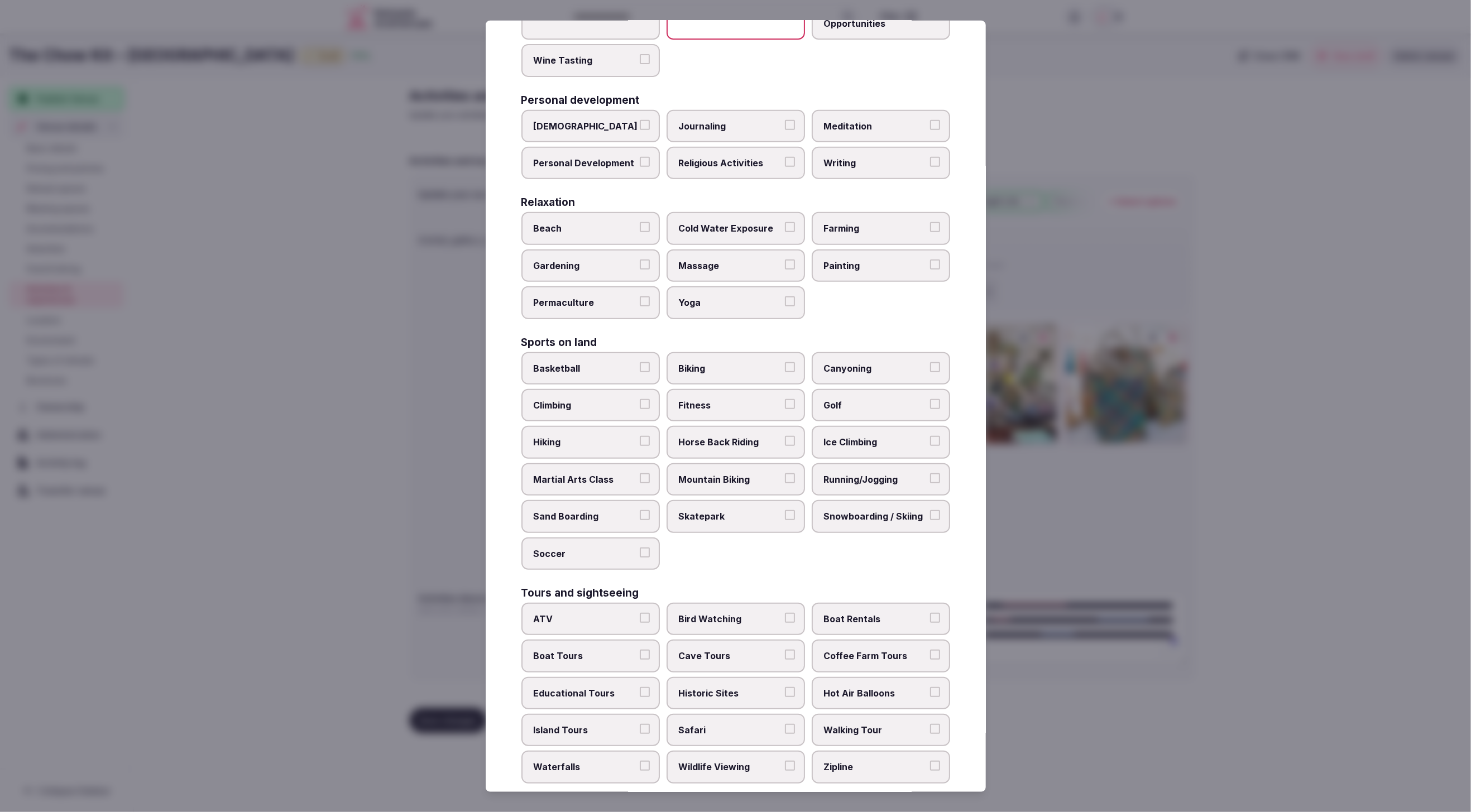
click at [869, 724] on span "Walking Tour" at bounding box center [875, 729] width 103 height 12
click at [930, 724] on button "Walking Tour" at bounding box center [935, 729] width 10 height 10
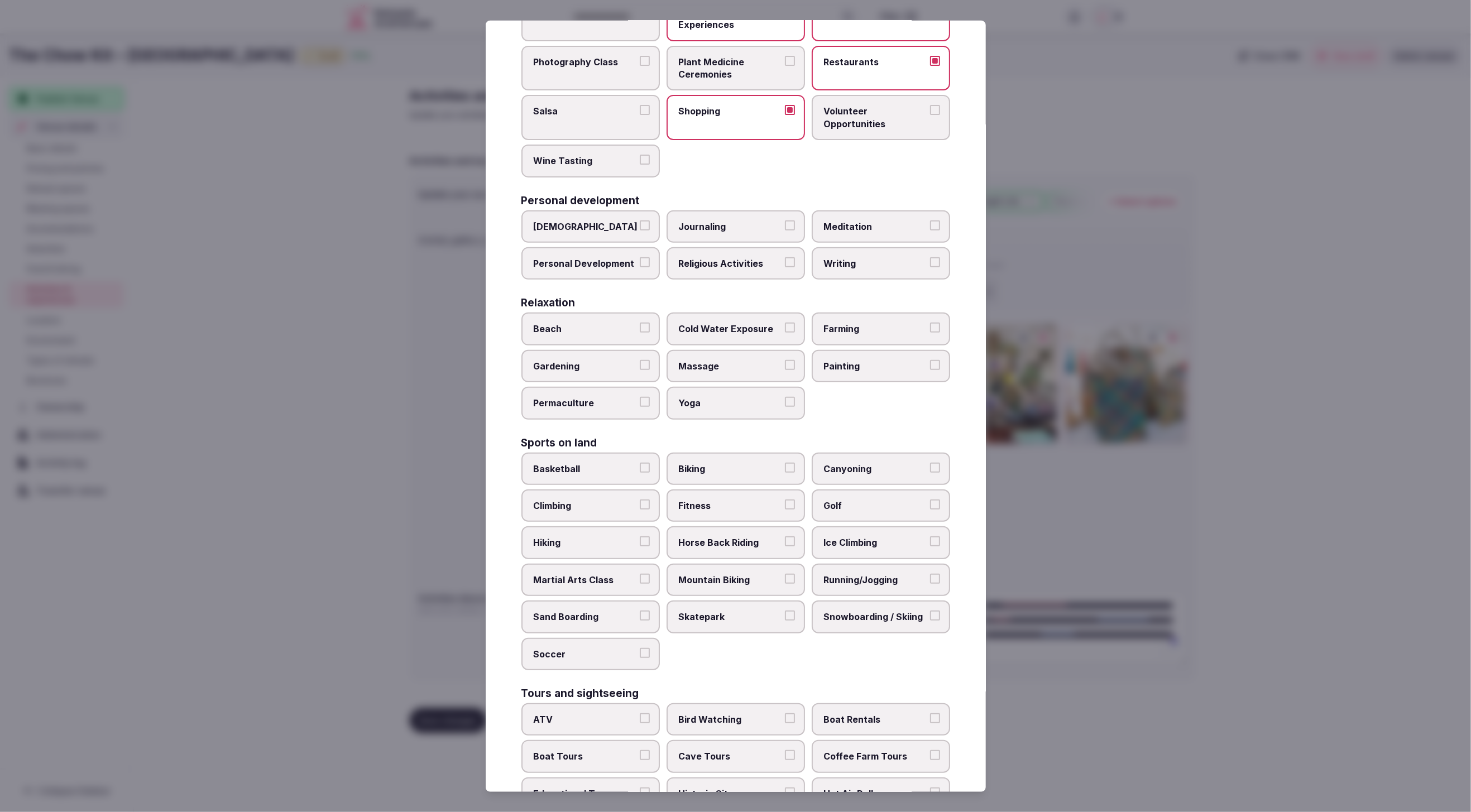
scroll to position [170, 0]
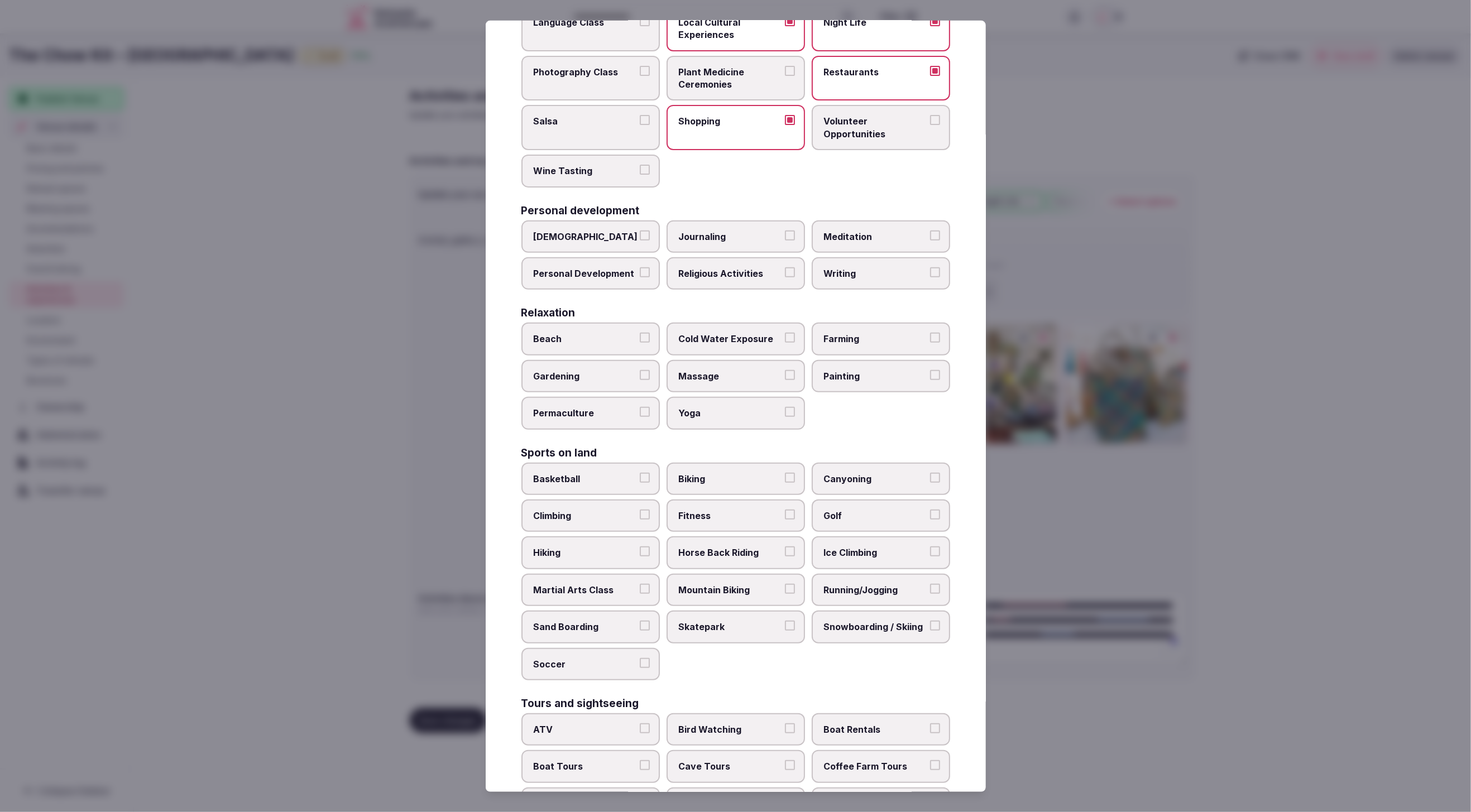
click at [703, 509] on span "Fitness" at bounding box center [730, 515] width 103 height 12
click at [785, 509] on button "Fitness" at bounding box center [790, 515] width 10 height 10
click at [874, 420] on div "Beach Cold Water Exposure Farming Gardening Massage Painting Permaculture Yoga" at bounding box center [736, 376] width 428 height 107
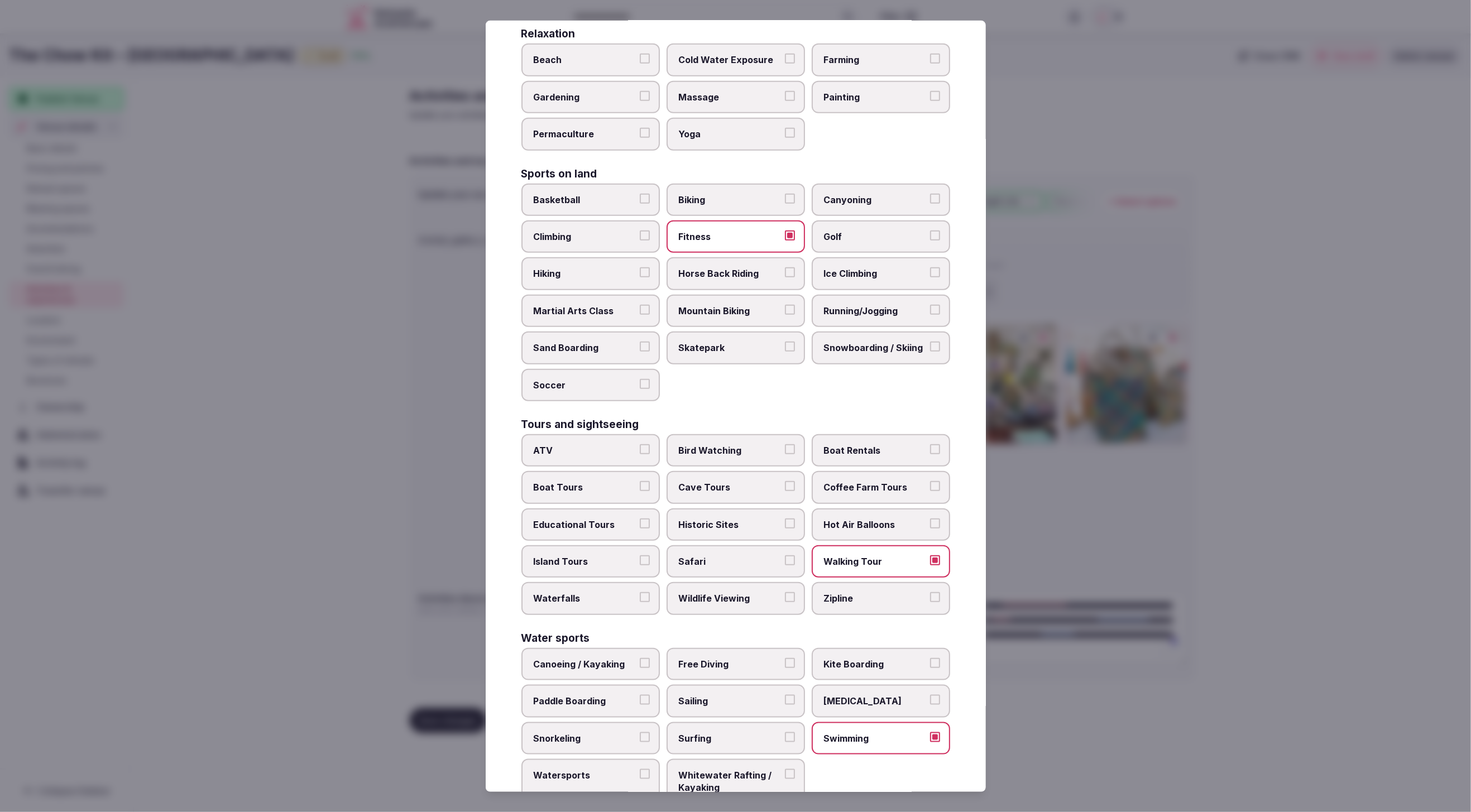
scroll to position [474, 0]
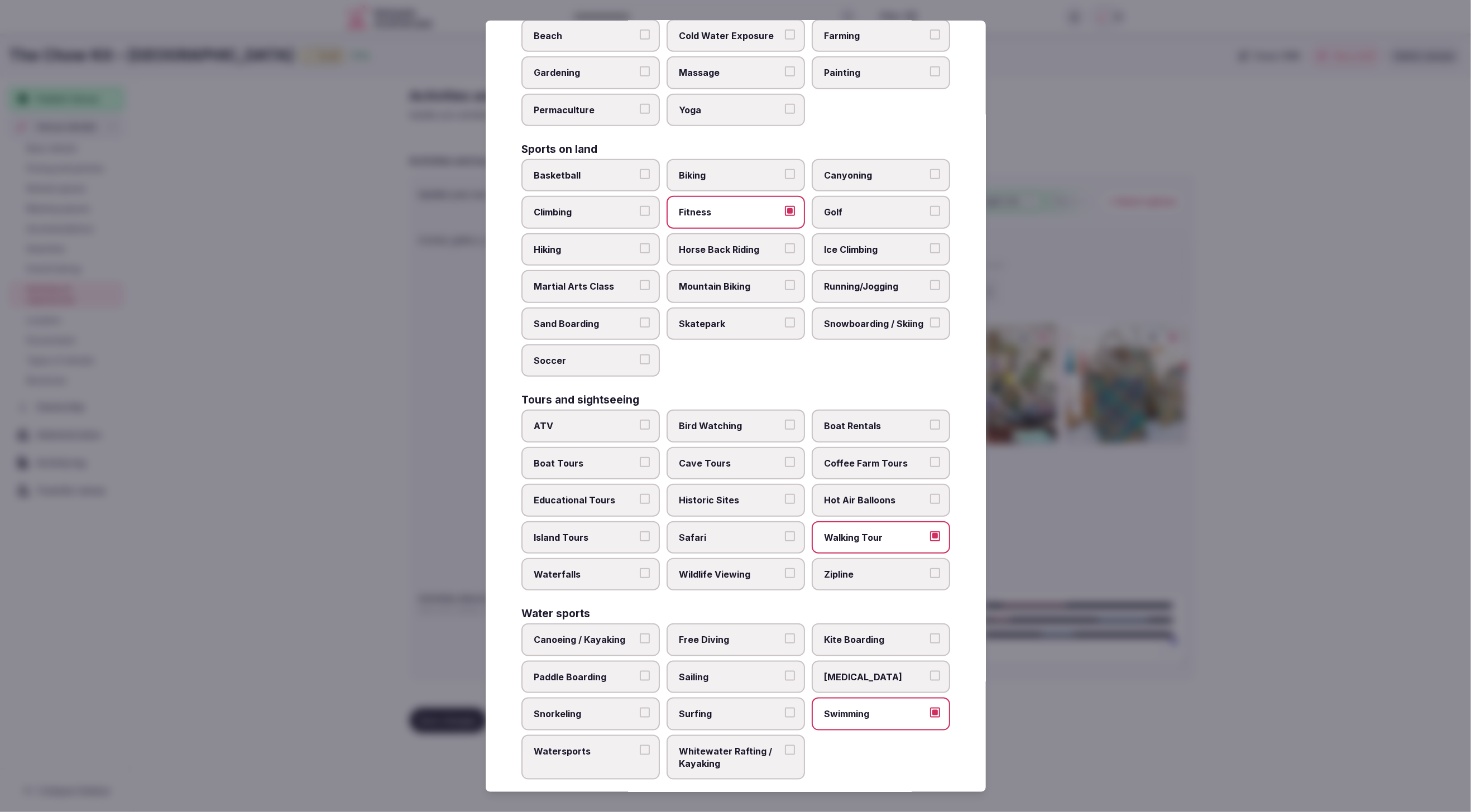
click at [1330, 588] on div at bounding box center [736, 406] width 1471 height 812
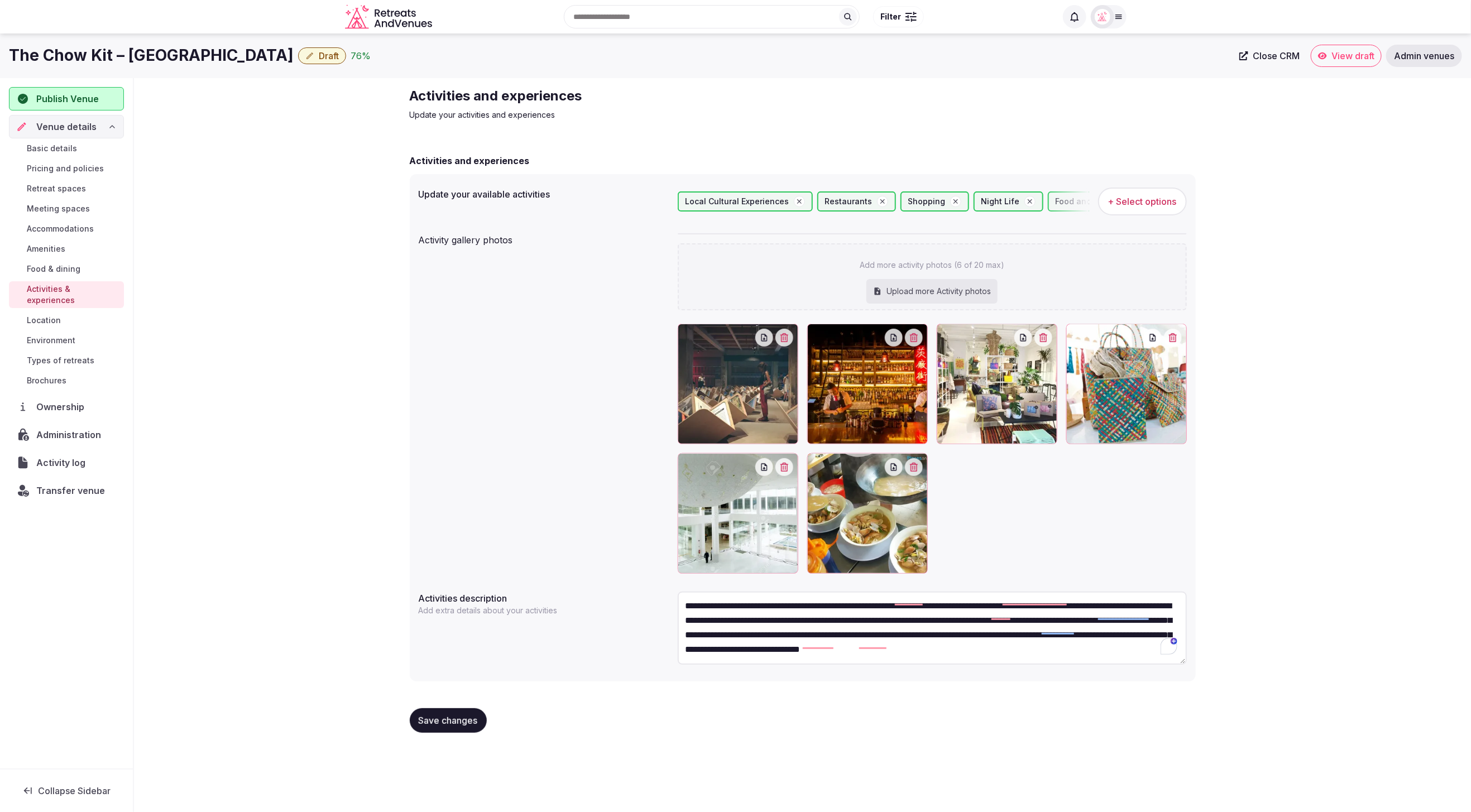
click at [459, 724] on span "Save changes" at bounding box center [448, 720] width 59 height 11
drag, startPoint x: 188, startPoint y: 357, endPoint x: 137, endPoint y: 357, distance: 51.0
click at [188, 357] on div "Activities and experiences Update your activities and experiences Activities an…" at bounding box center [802, 414] width 1337 height 672
click at [54, 315] on span "Location" at bounding box center [44, 320] width 34 height 11
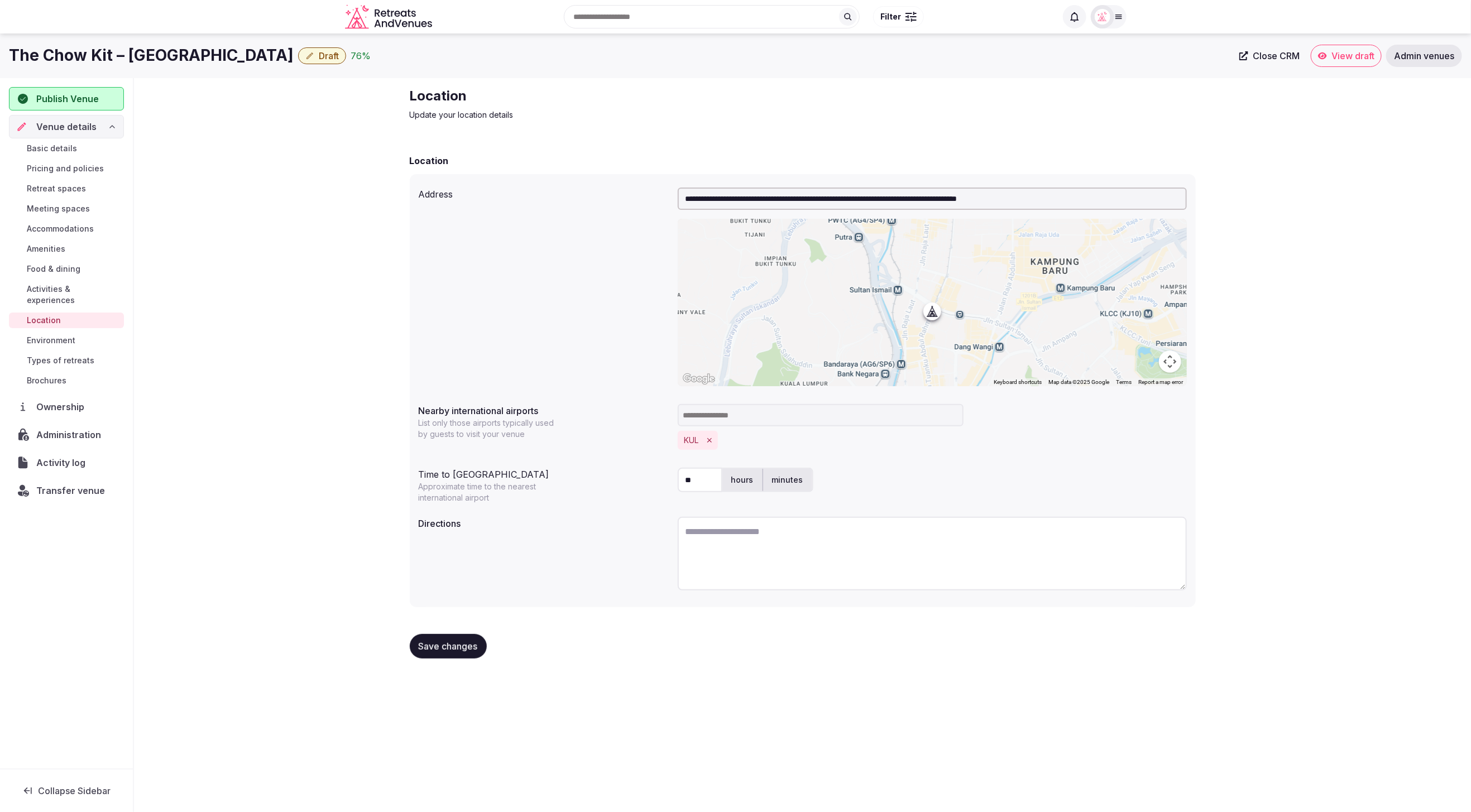
drag, startPoint x: 1383, startPoint y: 537, endPoint x: 1374, endPoint y: 546, distance: 12.7
click at [1382, 537] on div "**********" at bounding box center [802, 377] width 1337 height 599
click at [768, 553] on textarea at bounding box center [932, 553] width 509 height 74
paste textarea "**********"
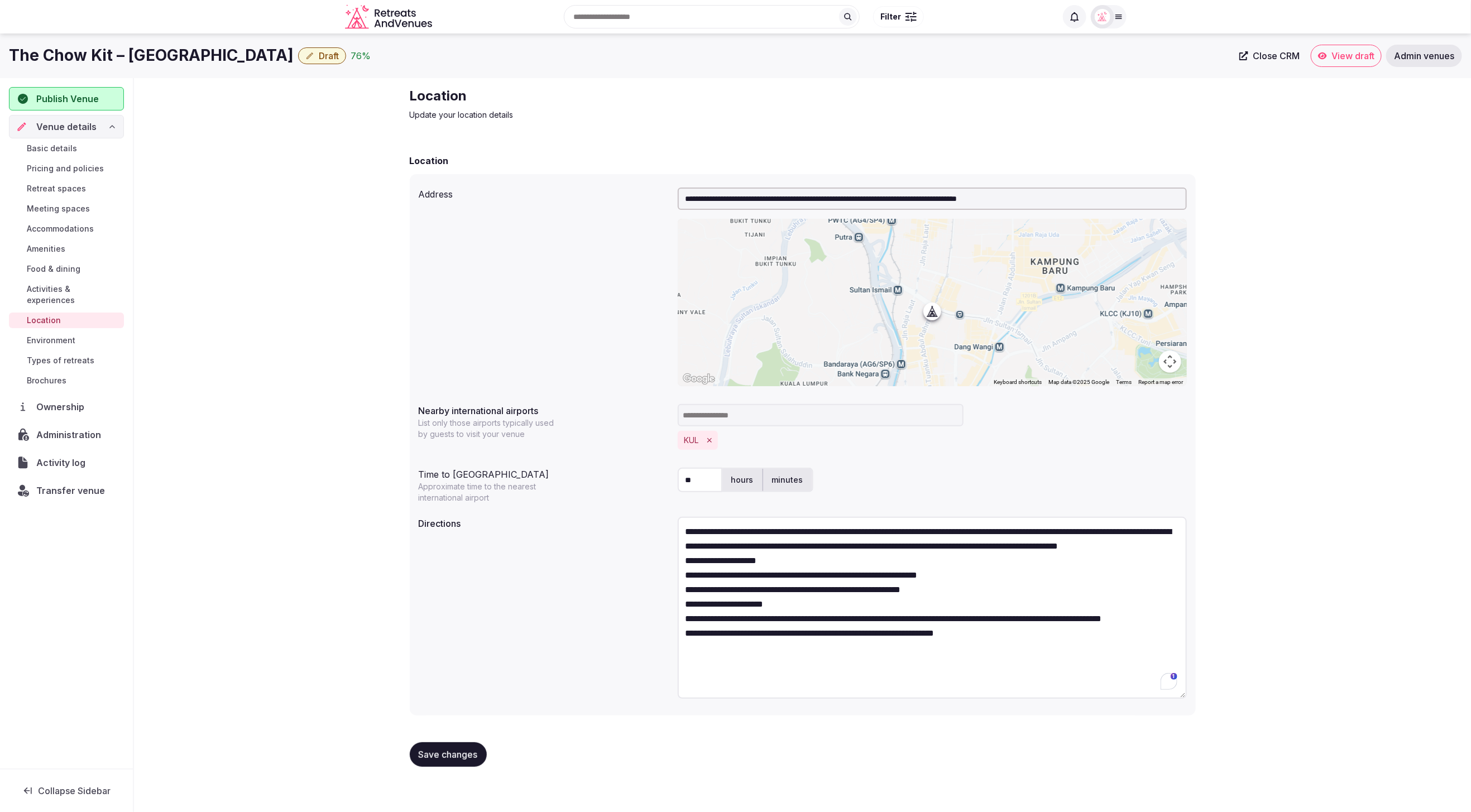
drag, startPoint x: 1182, startPoint y: 583, endPoint x: 1157, endPoint y: 682, distance: 102.1
click at [1170, 691] on textarea "**********" at bounding box center [932, 607] width 509 height 182
click at [839, 565] on textarea "**********" at bounding box center [932, 607] width 509 height 181
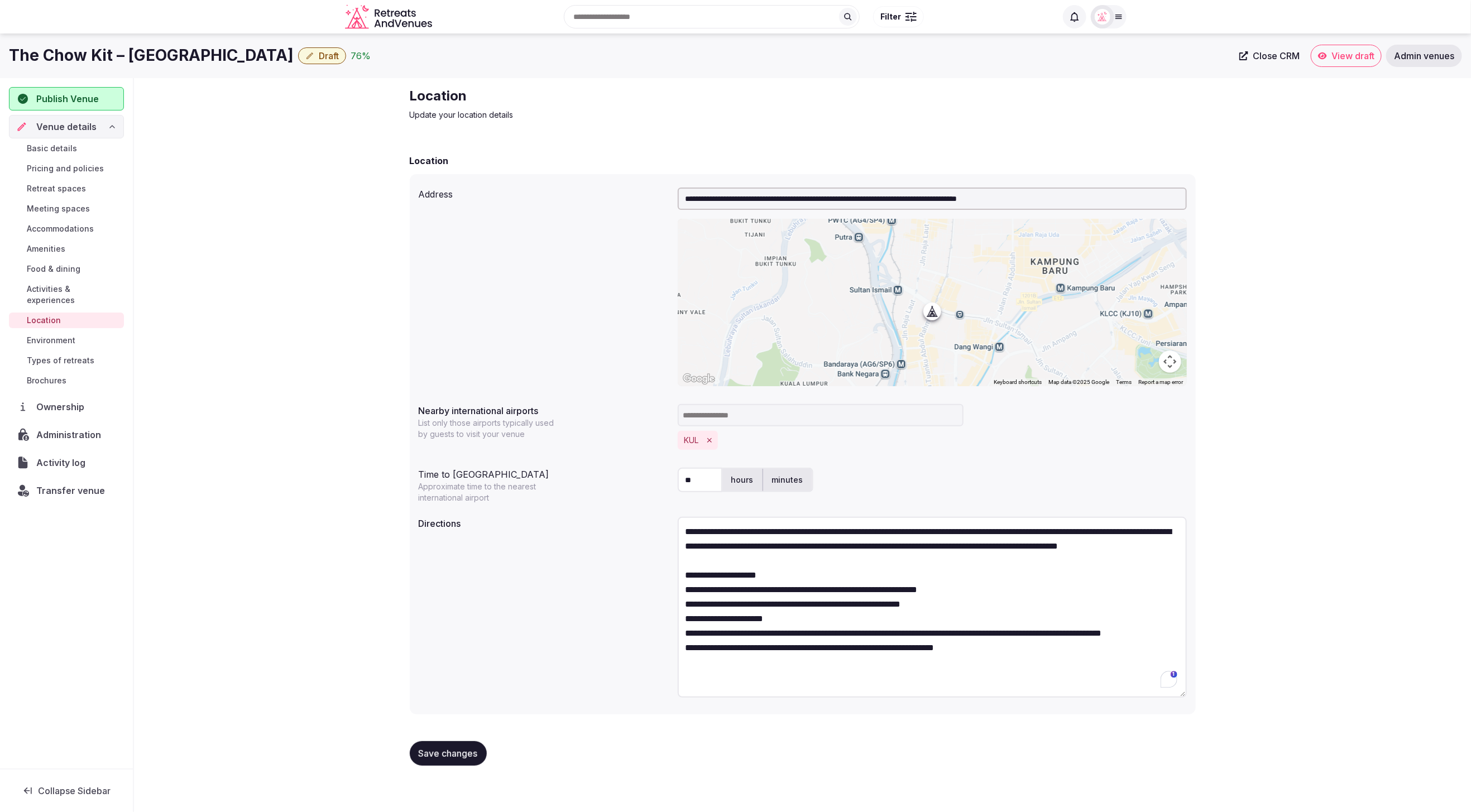
click at [814, 586] on textarea "**********" at bounding box center [932, 607] width 509 height 181
click at [972, 620] on textarea "**********" at bounding box center [932, 607] width 509 height 181
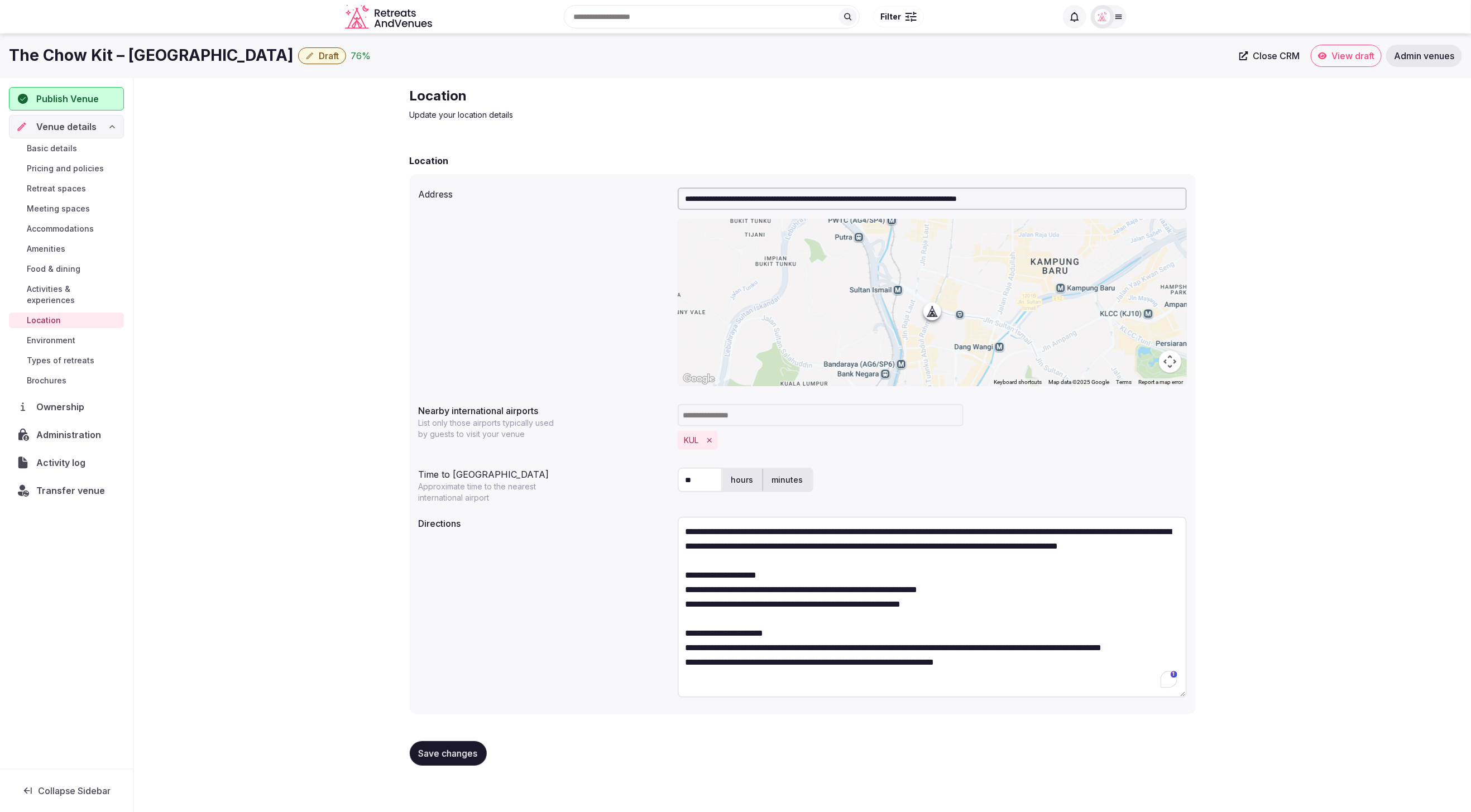
scroll to position [8, 0]
click at [805, 639] on textarea "**********" at bounding box center [932, 607] width 509 height 181
click at [831, 564] on textarea "**********" at bounding box center [932, 607] width 509 height 181
drag, startPoint x: 977, startPoint y: 531, endPoint x: 929, endPoint y: 530, distance: 48.0
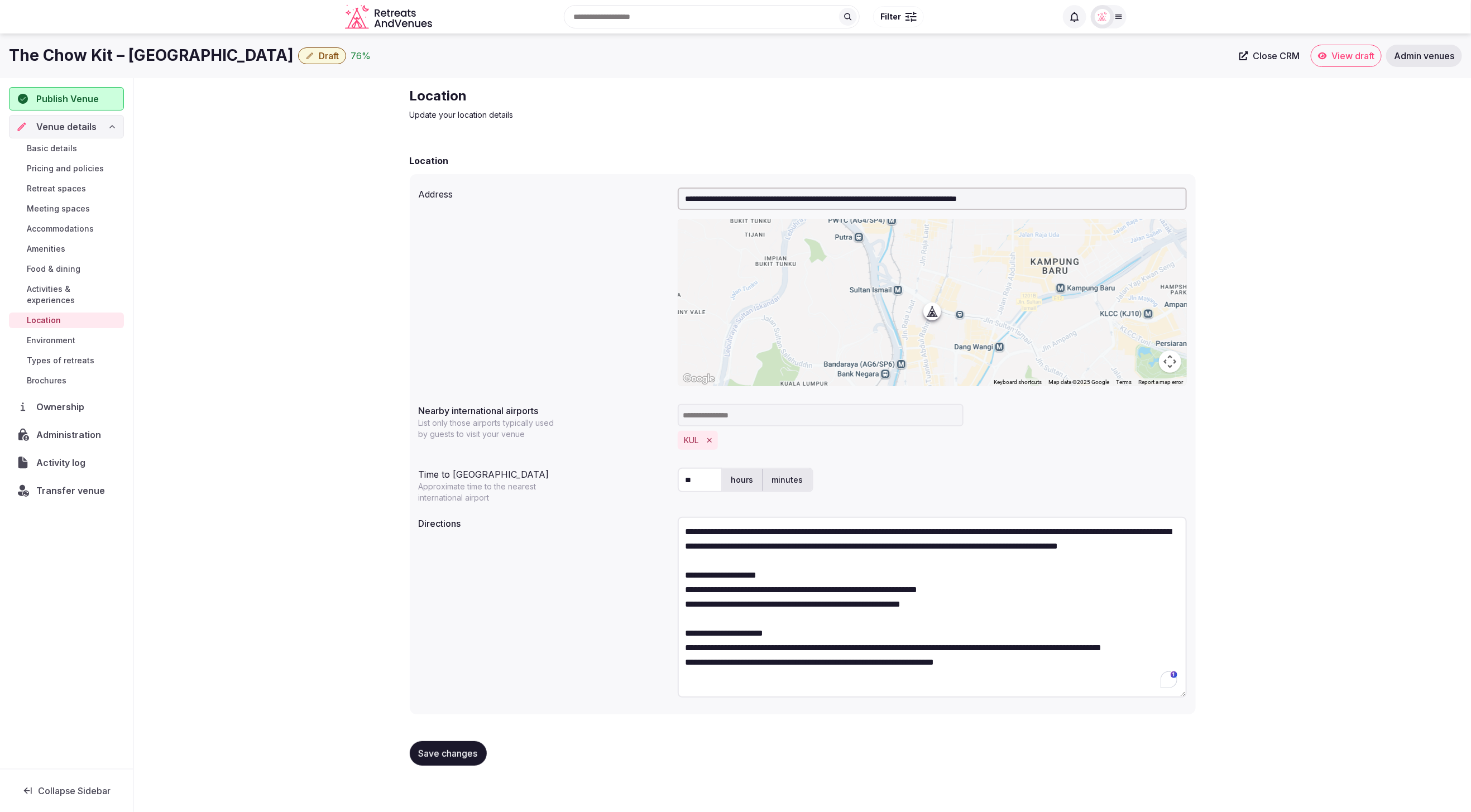
click at [929, 530] on textarea "**********" at bounding box center [932, 607] width 509 height 181
click at [915, 549] on textarea "**********" at bounding box center [932, 607] width 509 height 181
click at [888, 568] on textarea "**********" at bounding box center [932, 607] width 509 height 181
type textarea "**********"
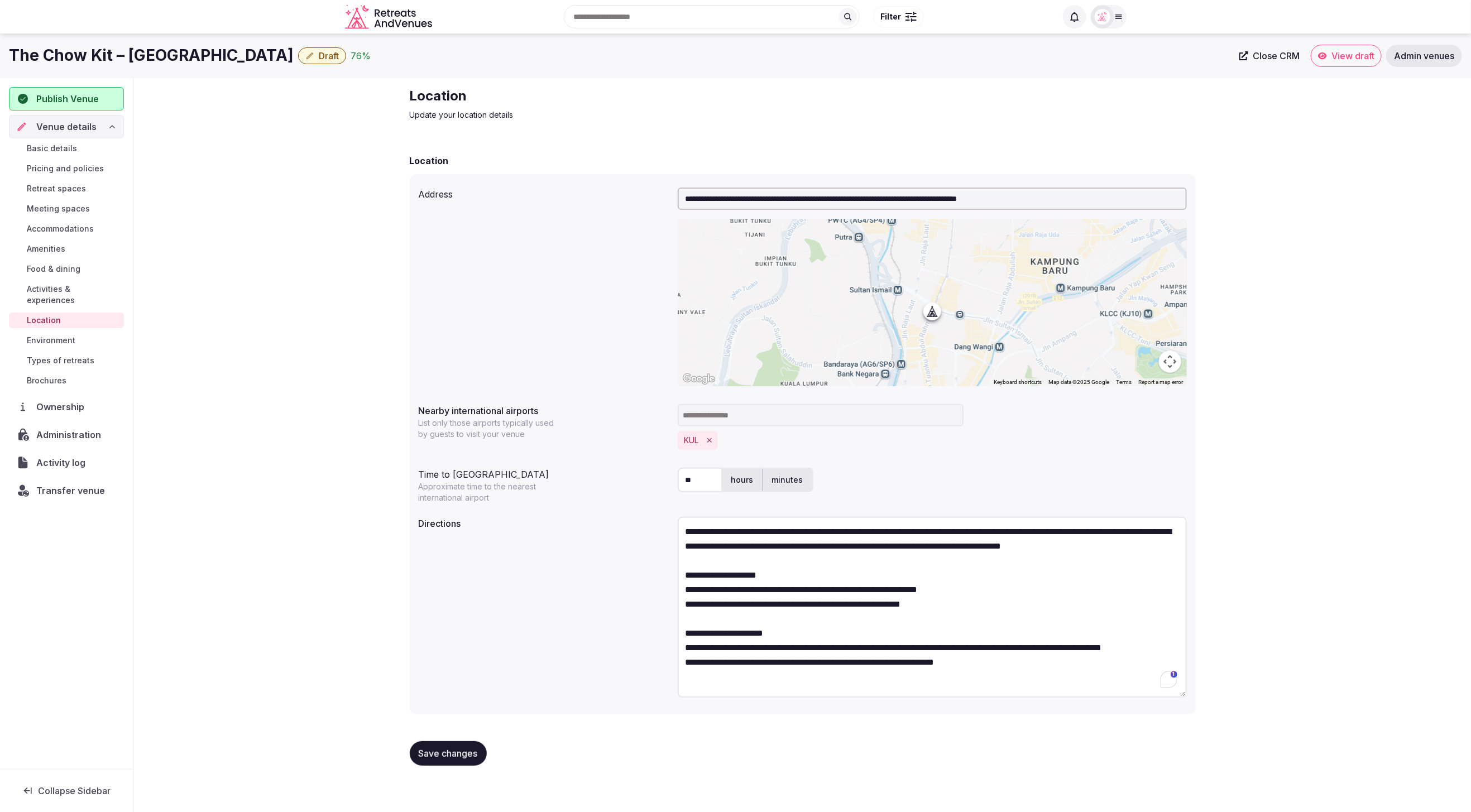
click at [589, 683] on div "**********" at bounding box center [803, 609] width 768 height 193
click at [453, 749] on span "Save changes" at bounding box center [448, 753] width 59 height 11
click at [51, 335] on span "Environment" at bounding box center [51, 340] width 48 height 11
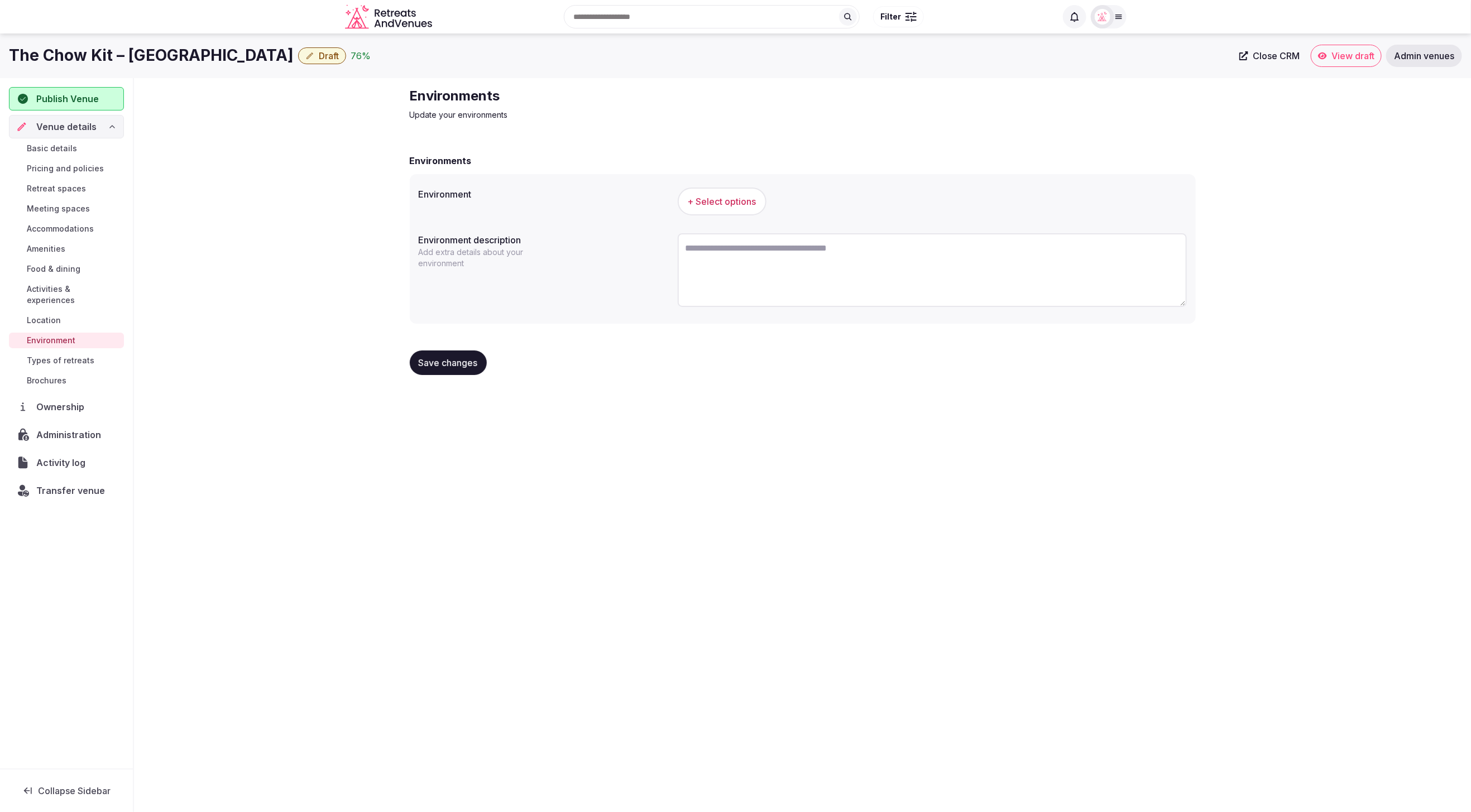
click at [1143, 438] on div "The Chow Kit – An Ormond Hotel Draft 76 % Close CRM View draft Admin venues Pub…" at bounding box center [736, 420] width 1471 height 772
click at [1102, 162] on div "Environments" at bounding box center [803, 161] width 786 height 13
click at [836, 267] on textarea "To enrich screen reader interactions, please activate Accessibility in Grammarl…" at bounding box center [932, 270] width 509 height 74
paste textarea "**********"
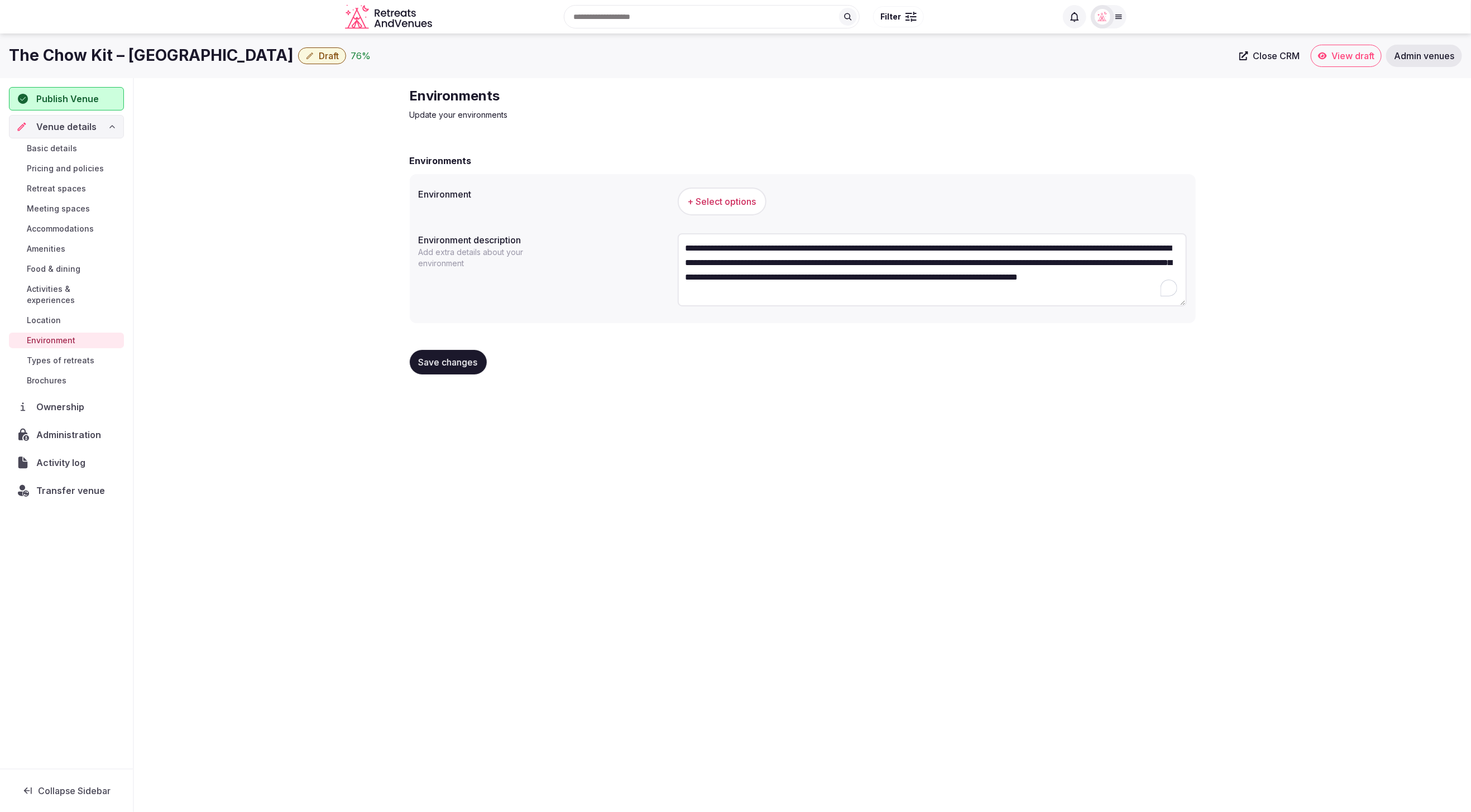
type textarea "**********"
drag, startPoint x: 996, startPoint y: 441, endPoint x: 991, endPoint y: 447, distance: 7.8
click at [996, 441] on div "**********" at bounding box center [736, 420] width 1471 height 772
click at [724, 201] on span "+ Select options" at bounding box center [722, 201] width 69 height 12
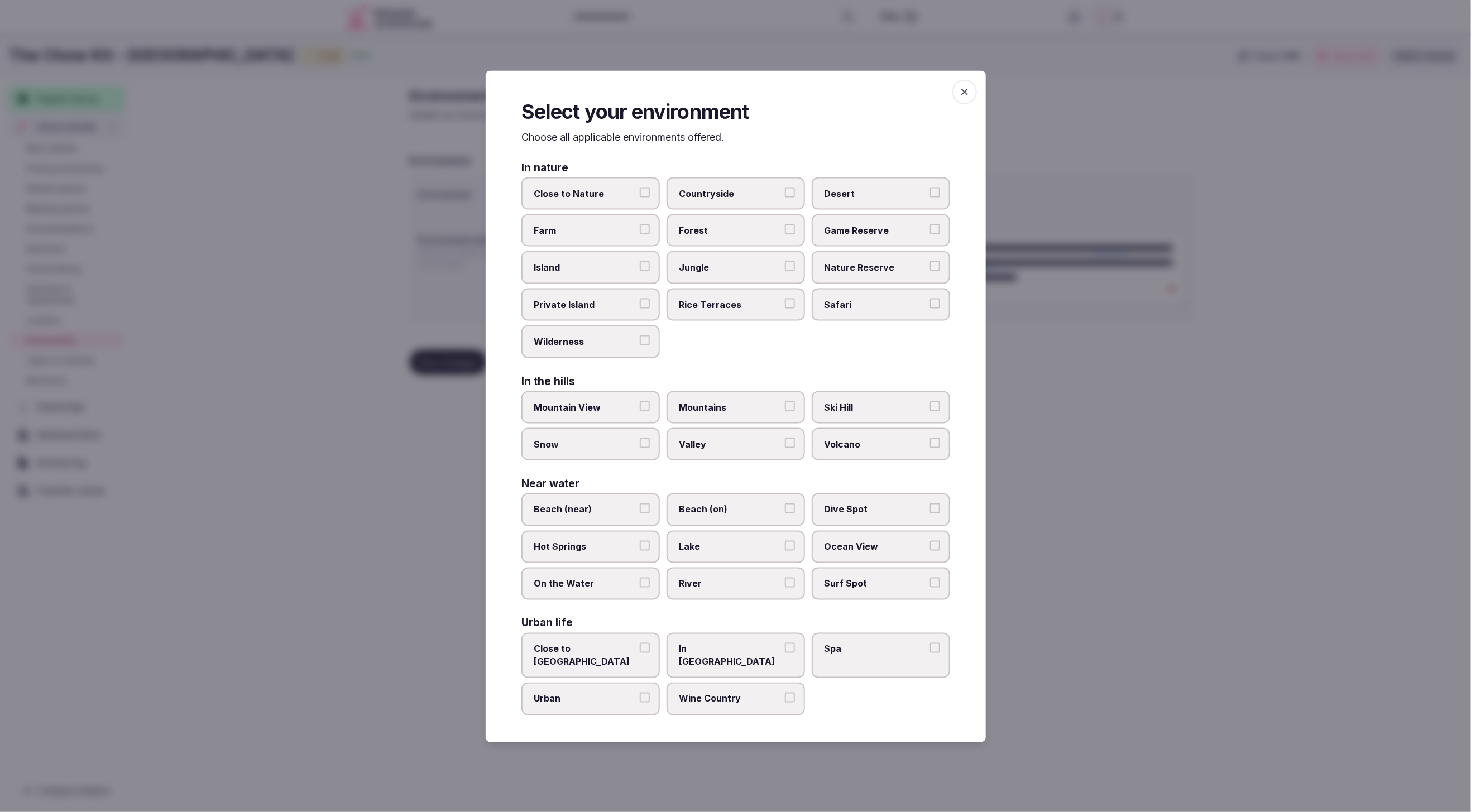
click at [714, 648] on span "In City Center" at bounding box center [730, 656] width 103 height 25
click at [785, 648] on button "In City Center" at bounding box center [790, 648] width 10 height 10
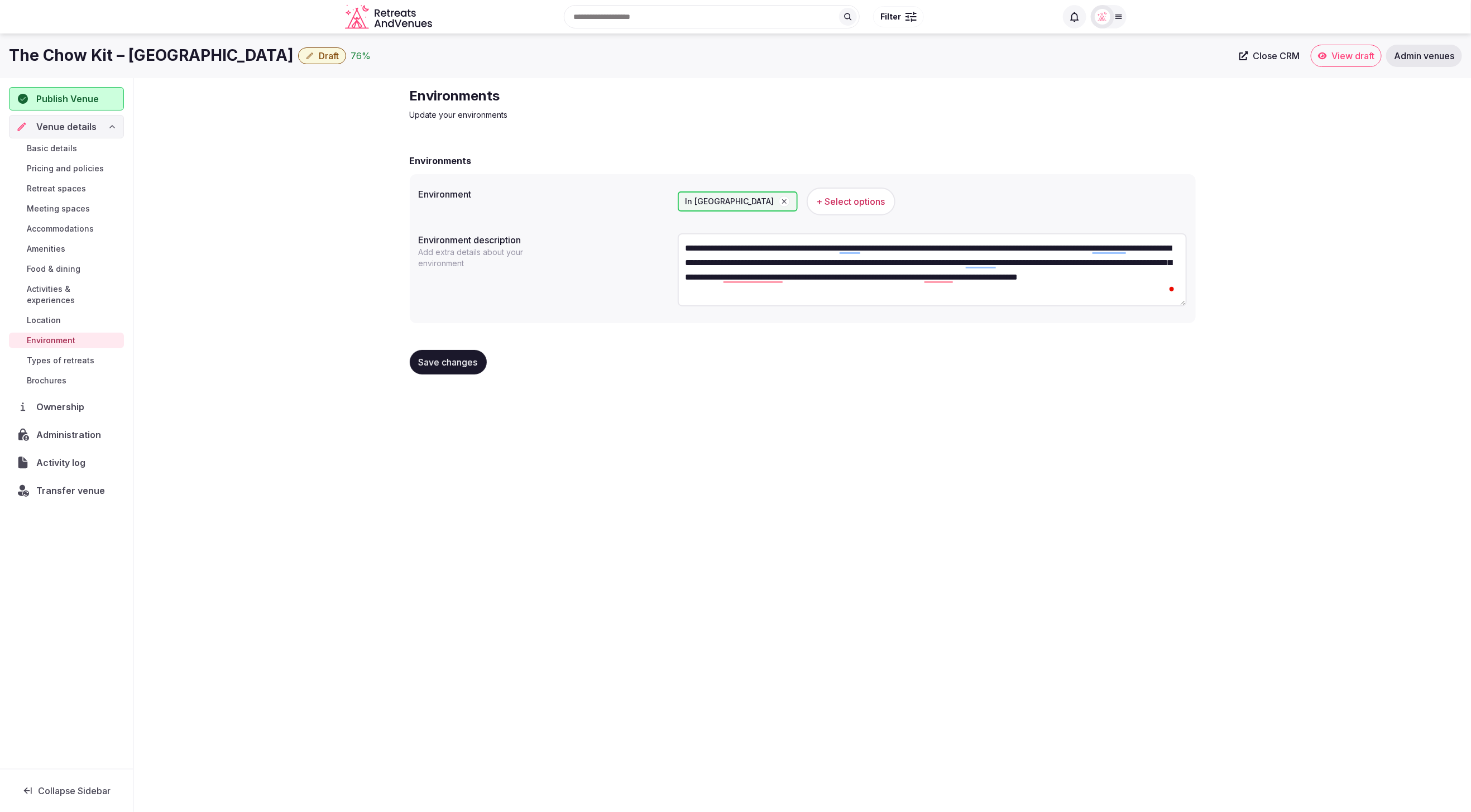
click at [450, 375] on div "Save changes" at bounding box center [803, 363] width 786 height 42
click at [453, 365] on span "Save changes" at bounding box center [448, 362] width 59 height 11
drag, startPoint x: 777, startPoint y: 452, endPoint x: 499, endPoint y: 466, distance: 278.4
click at [591, 466] on div "**********" at bounding box center [736, 420] width 1471 height 772
click at [47, 355] on span "Types of retreats" at bounding box center [61, 360] width 67 height 11
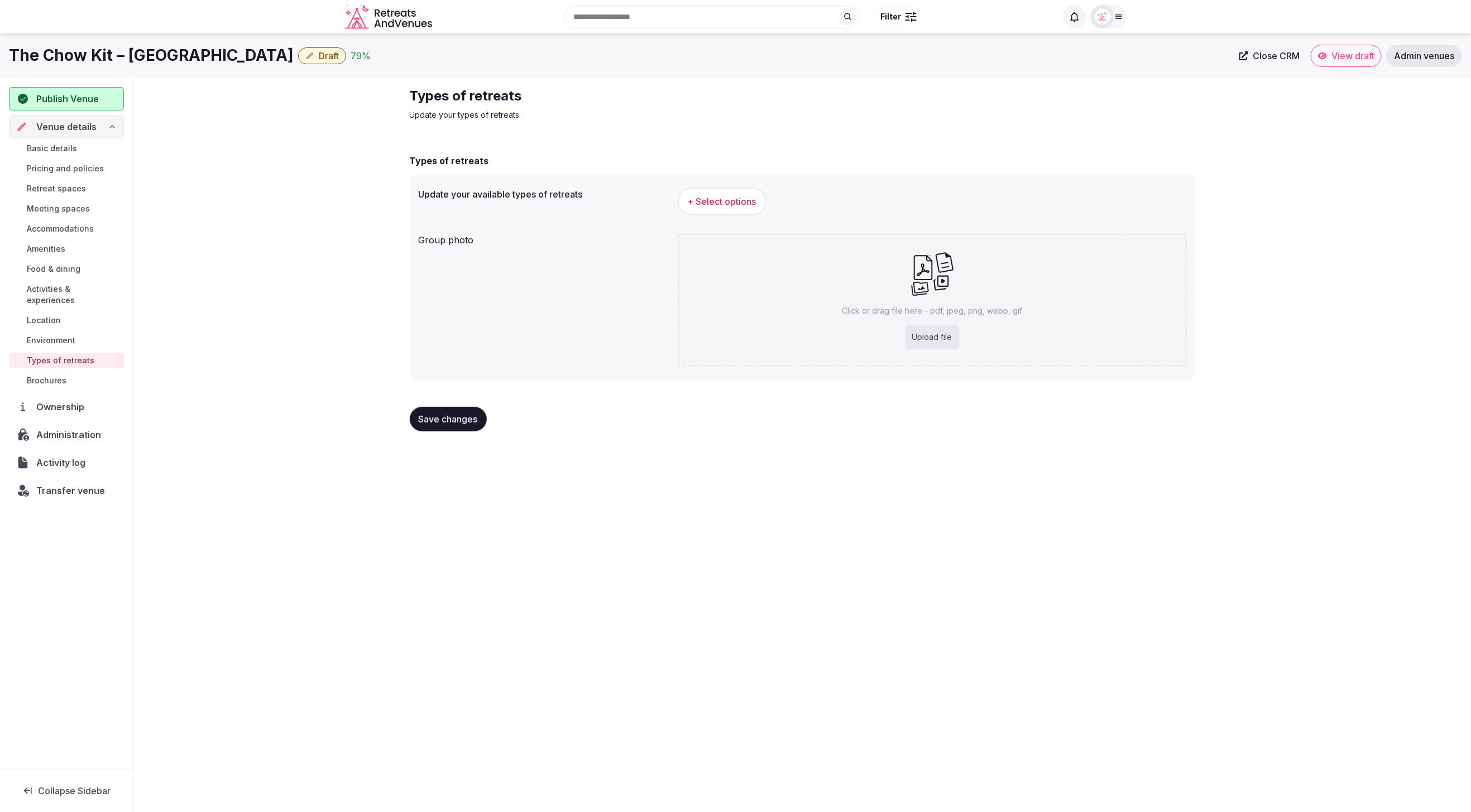
click at [1150, 483] on div "The Chow Kit – An Ormond Hotel Draft 79 % Close CRM View draft Admin venues Pub…" at bounding box center [736, 420] width 1471 height 772
click at [713, 200] on span "+ Select options" at bounding box center [722, 201] width 69 height 12
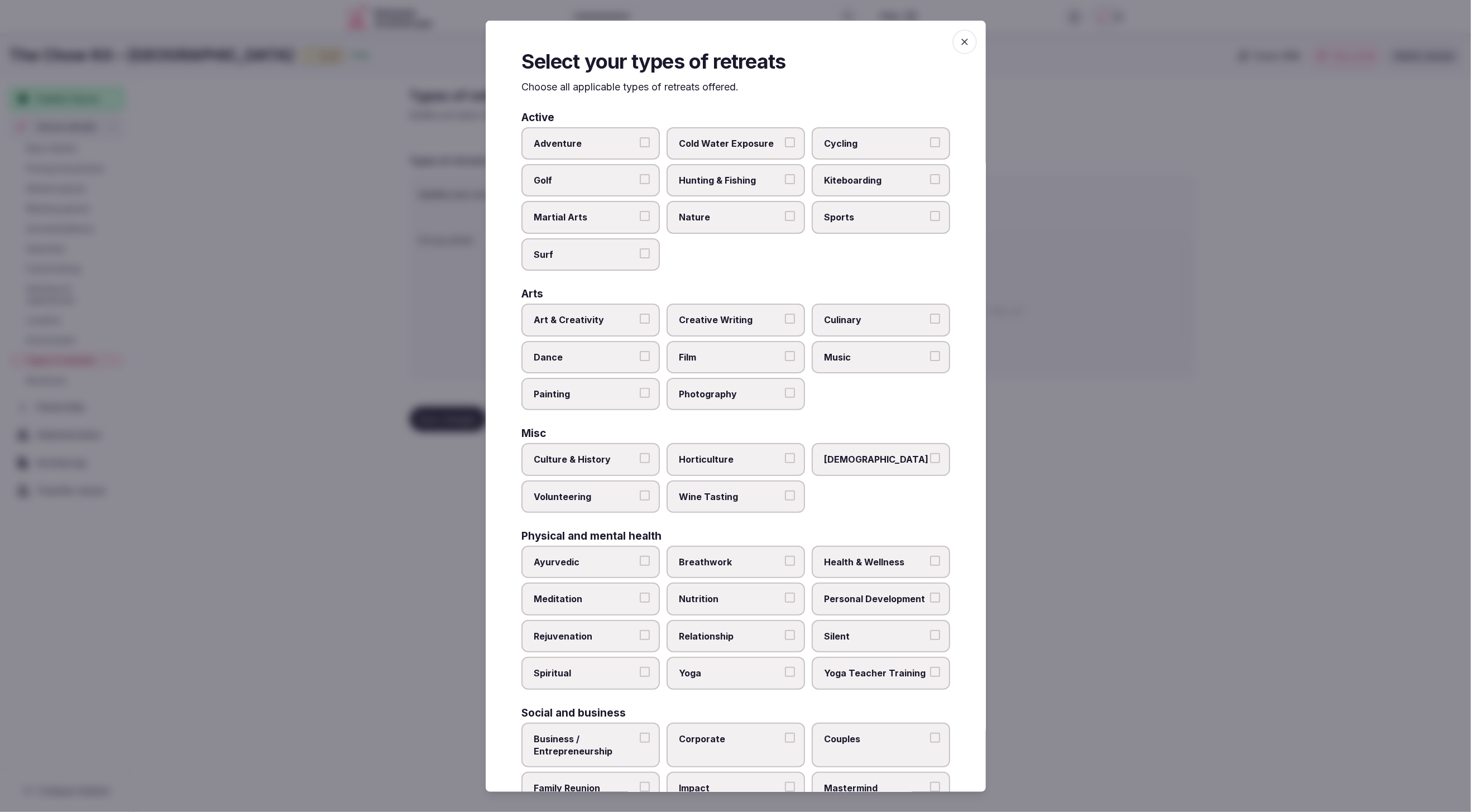
click at [805, 276] on div "Active Adventure Cold Water Exposure Cycling Golf Hunting & Fishing Kiteboardin…" at bounding box center [736, 477] width 428 height 730
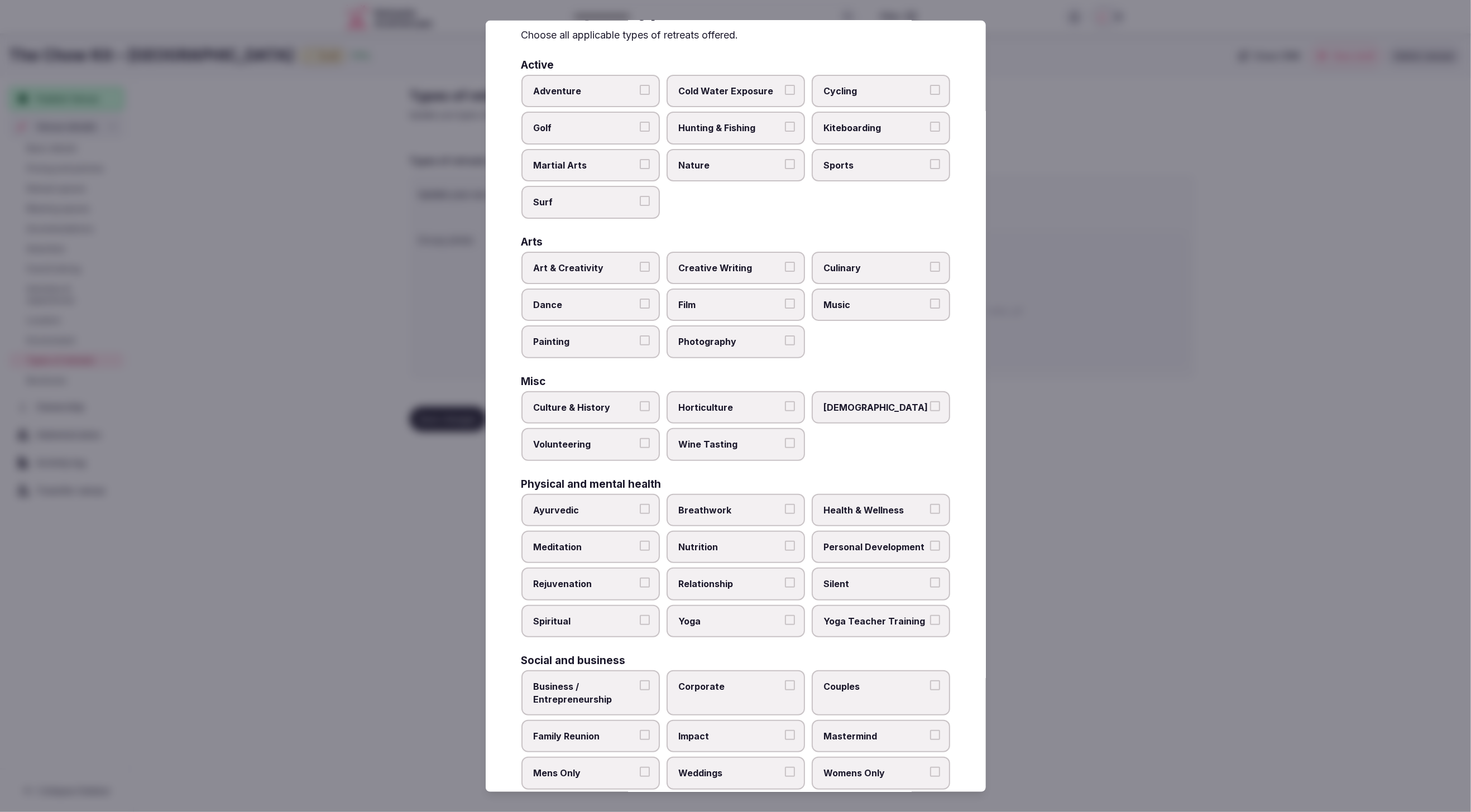
scroll to position [67, 0]
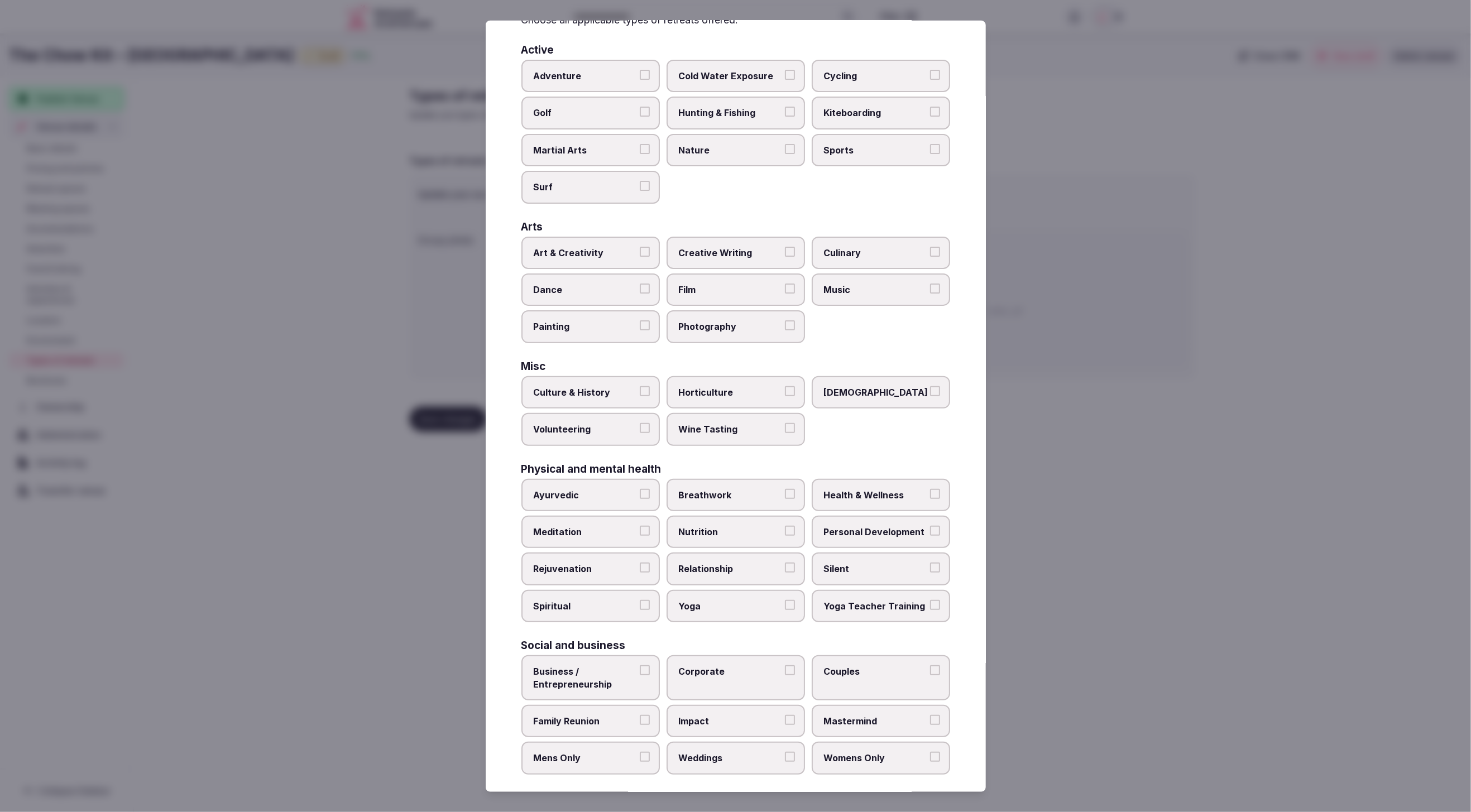
click at [890, 325] on div "Art & Creativity Creative Writing Culinary Dance Film Music Painting Photography" at bounding box center [736, 290] width 428 height 107
click at [886, 240] on label "Culinary" at bounding box center [880, 253] width 138 height 32
click at [930, 247] on button "Culinary" at bounding box center [935, 252] width 10 height 10
click at [717, 754] on span "Weddings" at bounding box center [730, 760] width 103 height 12
click at [785, 754] on button "Weddings" at bounding box center [790, 759] width 10 height 10
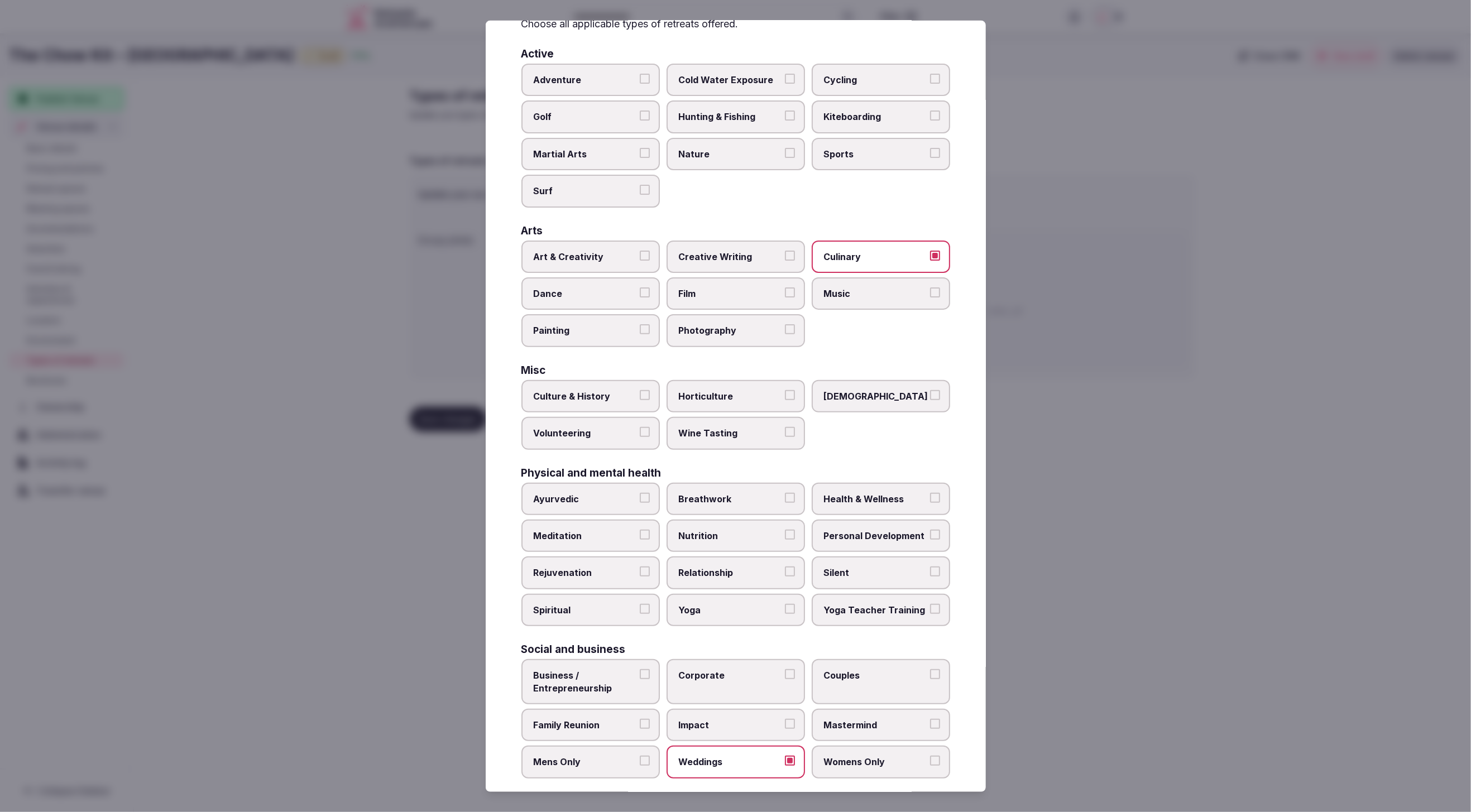
click at [693, 669] on span "Corporate" at bounding box center [730, 675] width 103 height 12
click at [785, 669] on button "Corporate" at bounding box center [790, 675] width 10 height 10
click at [588, 675] on span "Business / Entrepreneurship" at bounding box center [585, 683] width 103 height 25
click at [640, 675] on button "Business / Entrepreneurship" at bounding box center [645, 675] width 10 height 10
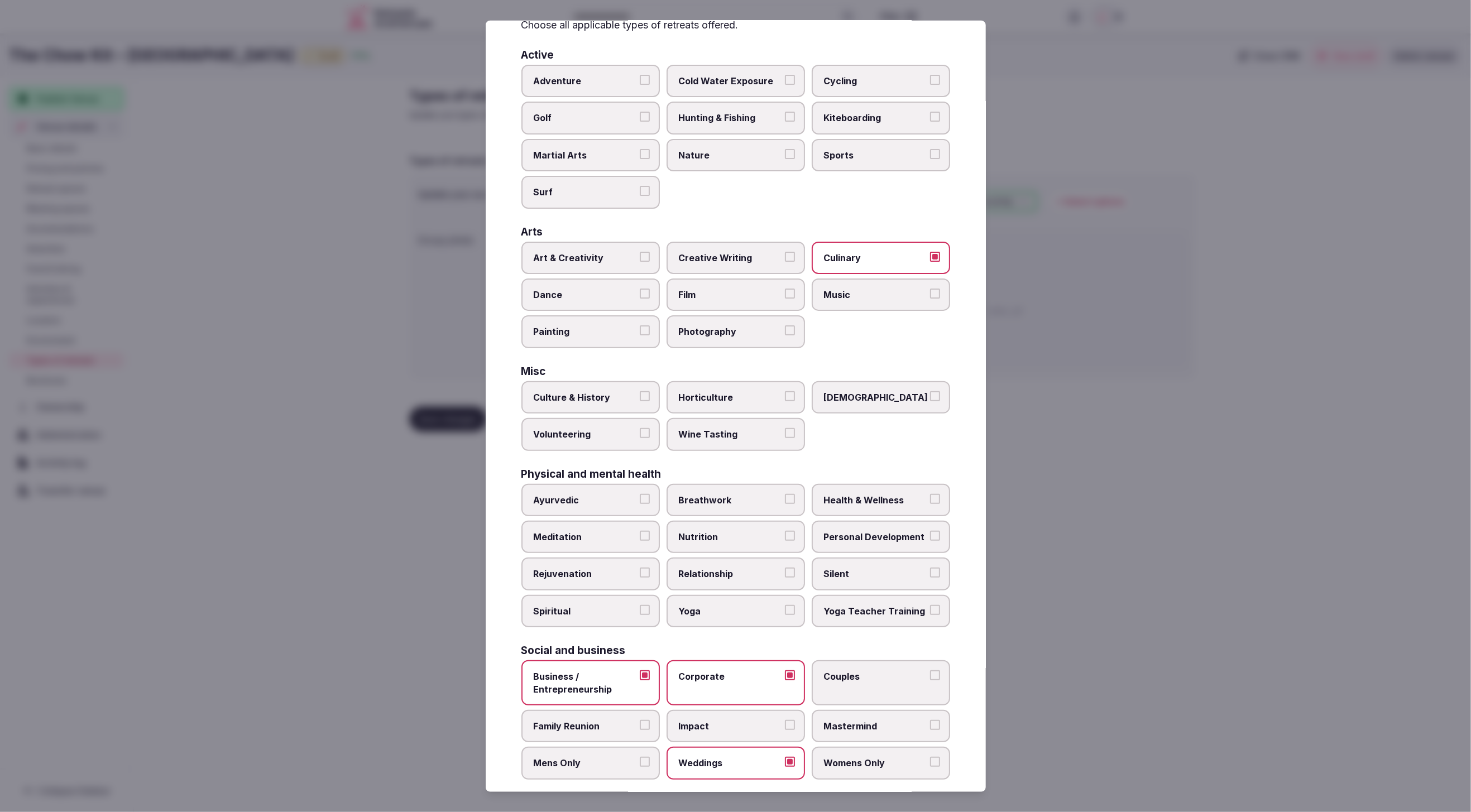
click at [598, 720] on span "Family Reunion" at bounding box center [585, 726] width 103 height 12
click at [640, 720] on button "Family Reunion" at bounding box center [645, 725] width 10 height 10
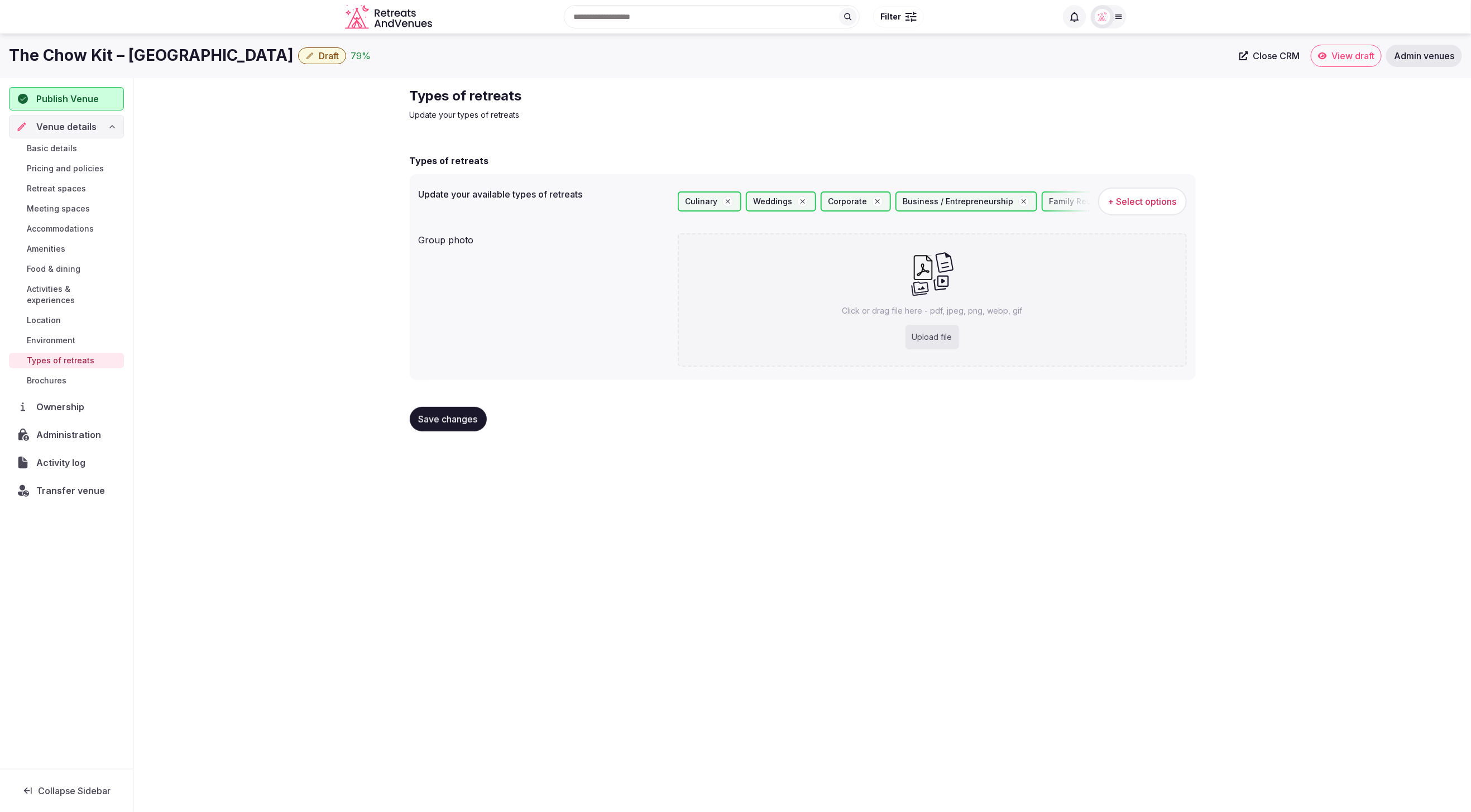
click at [446, 417] on span "Save changes" at bounding box center [448, 419] width 59 height 11
click at [199, 303] on div "Types of retreats Update your types of retreats Types of retreats Update your a…" at bounding box center [802, 264] width 1337 height 371
click at [281, 47] on div "The Chow Kit – An Ormond Hotel Draft 79 %" at bounding box center [621, 56] width 1224 height 22
click at [298, 53] on button "Draft" at bounding box center [322, 56] width 48 height 17
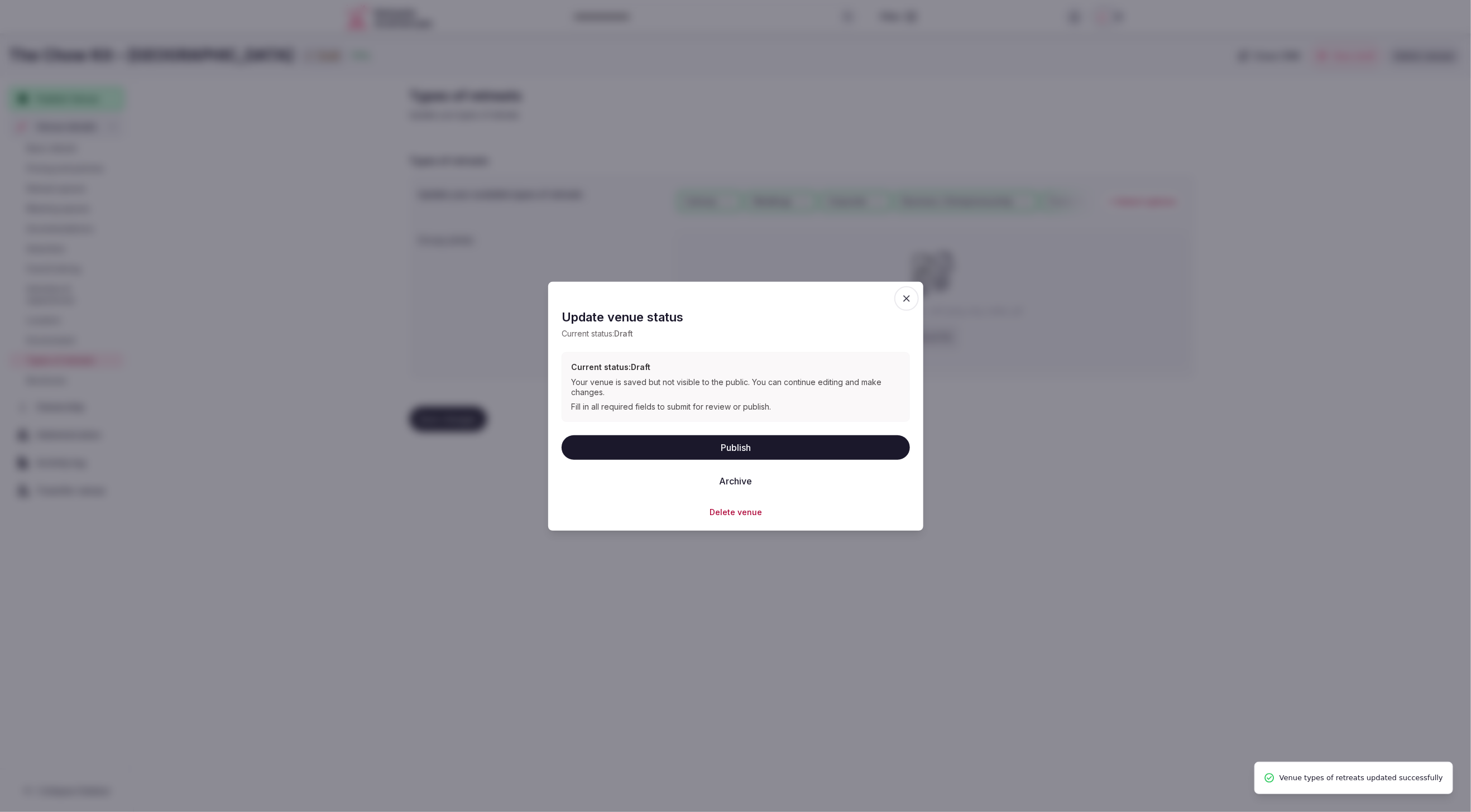
drag, startPoint x: 907, startPoint y: 297, endPoint x: 597, endPoint y: 221, distance: 319.2
click at [906, 297] on icon "button" at bounding box center [907, 298] width 7 height 7
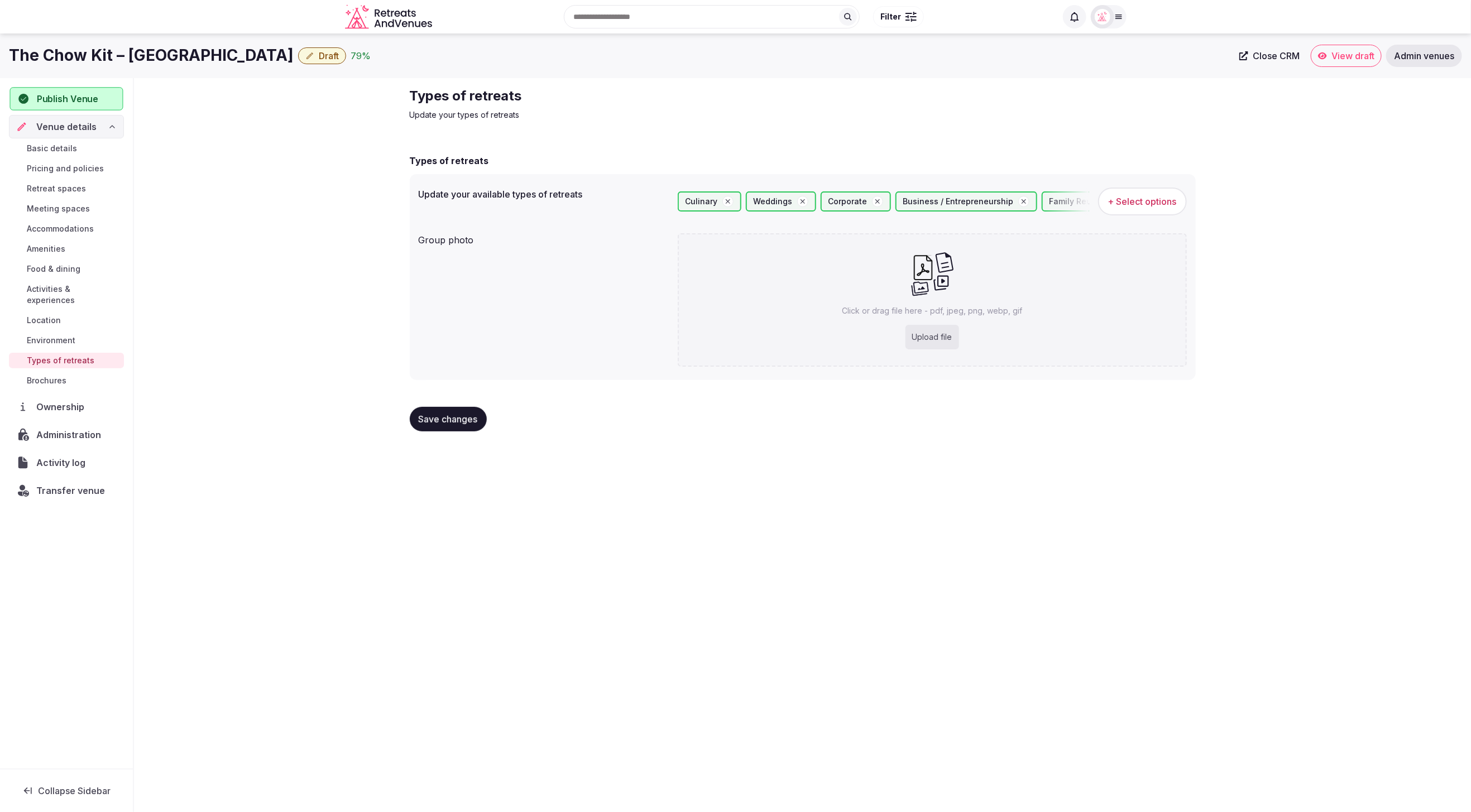
click at [39, 97] on span "Publish Venue" at bounding box center [67, 99] width 61 height 13
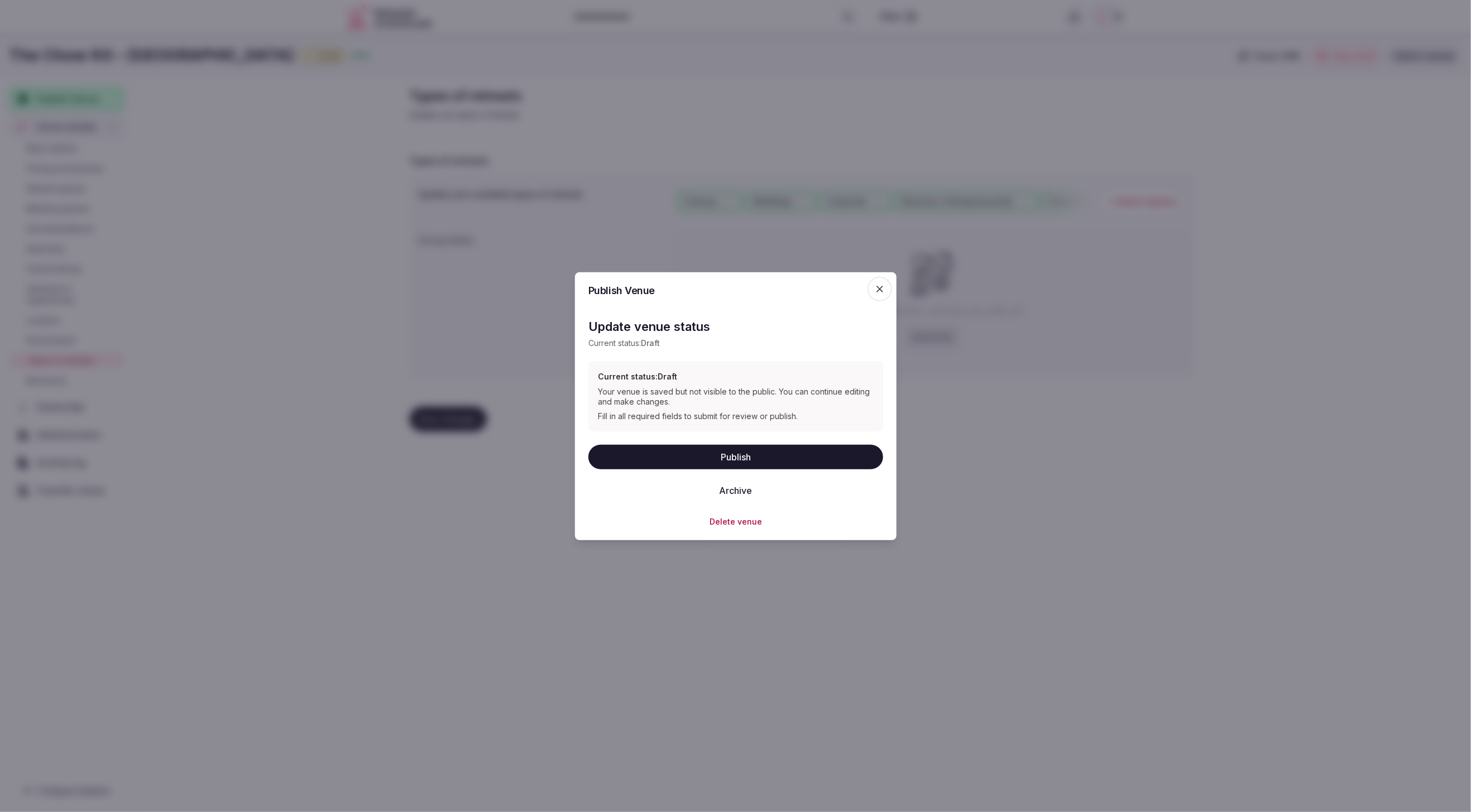
click at [737, 456] on button "Publish" at bounding box center [736, 457] width 295 height 25
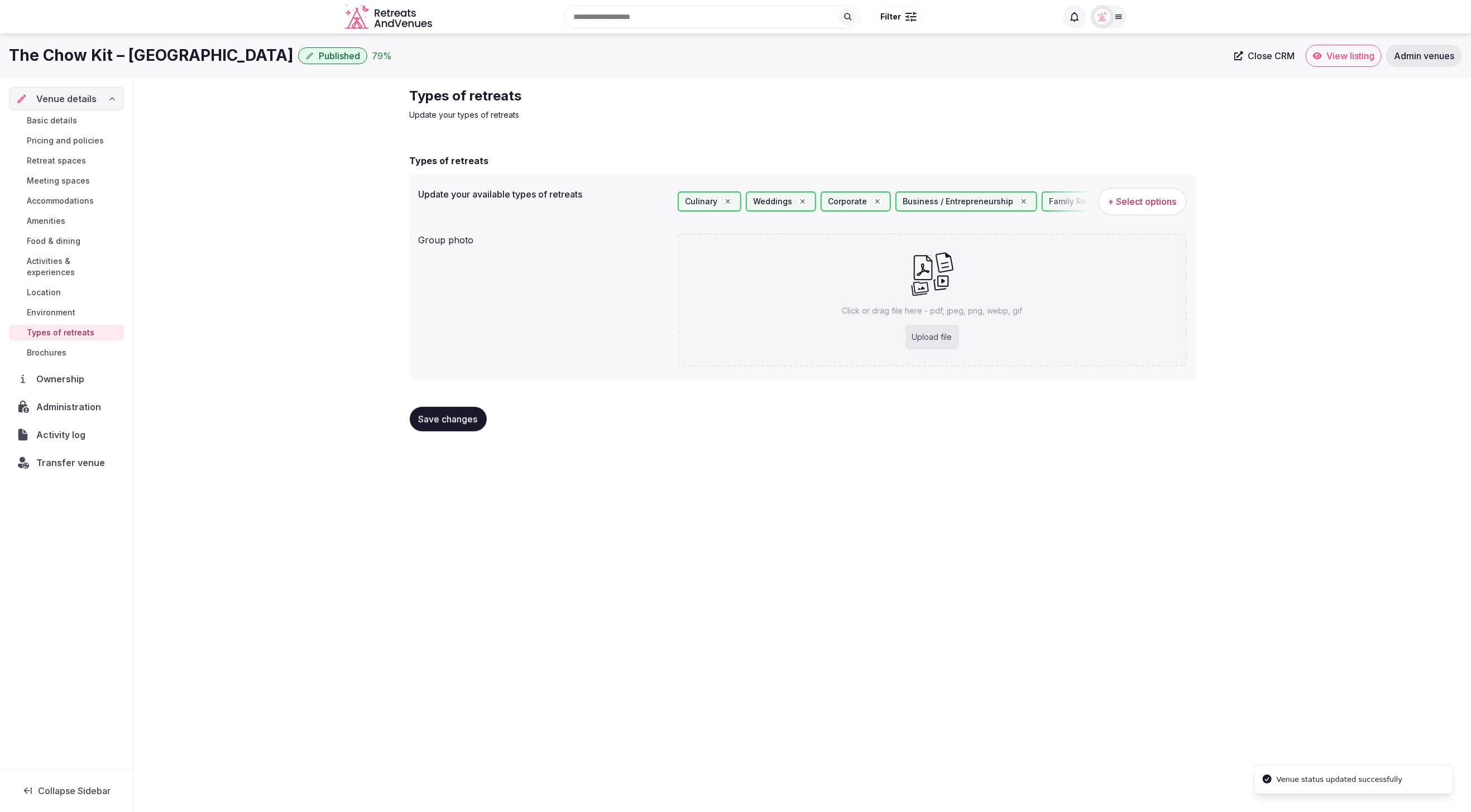
click at [198, 322] on div "Types of retreats Update your types of retreats Types of retreats Update your a…" at bounding box center [802, 264] width 1337 height 371
click at [58, 157] on span "Retreat spaces" at bounding box center [56, 160] width 59 height 11
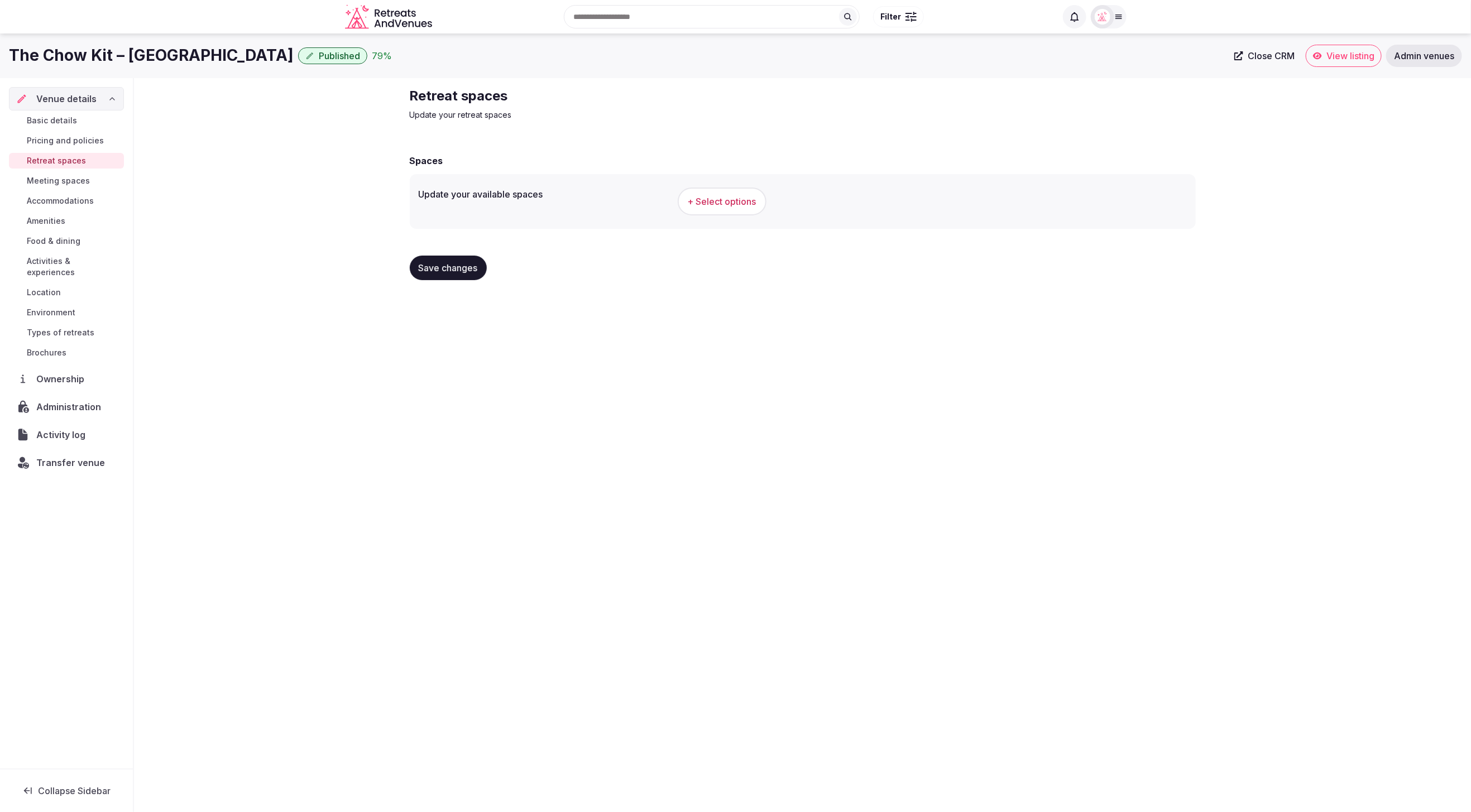
click at [82, 140] on span "Pricing and policies" at bounding box center [65, 140] width 77 height 11
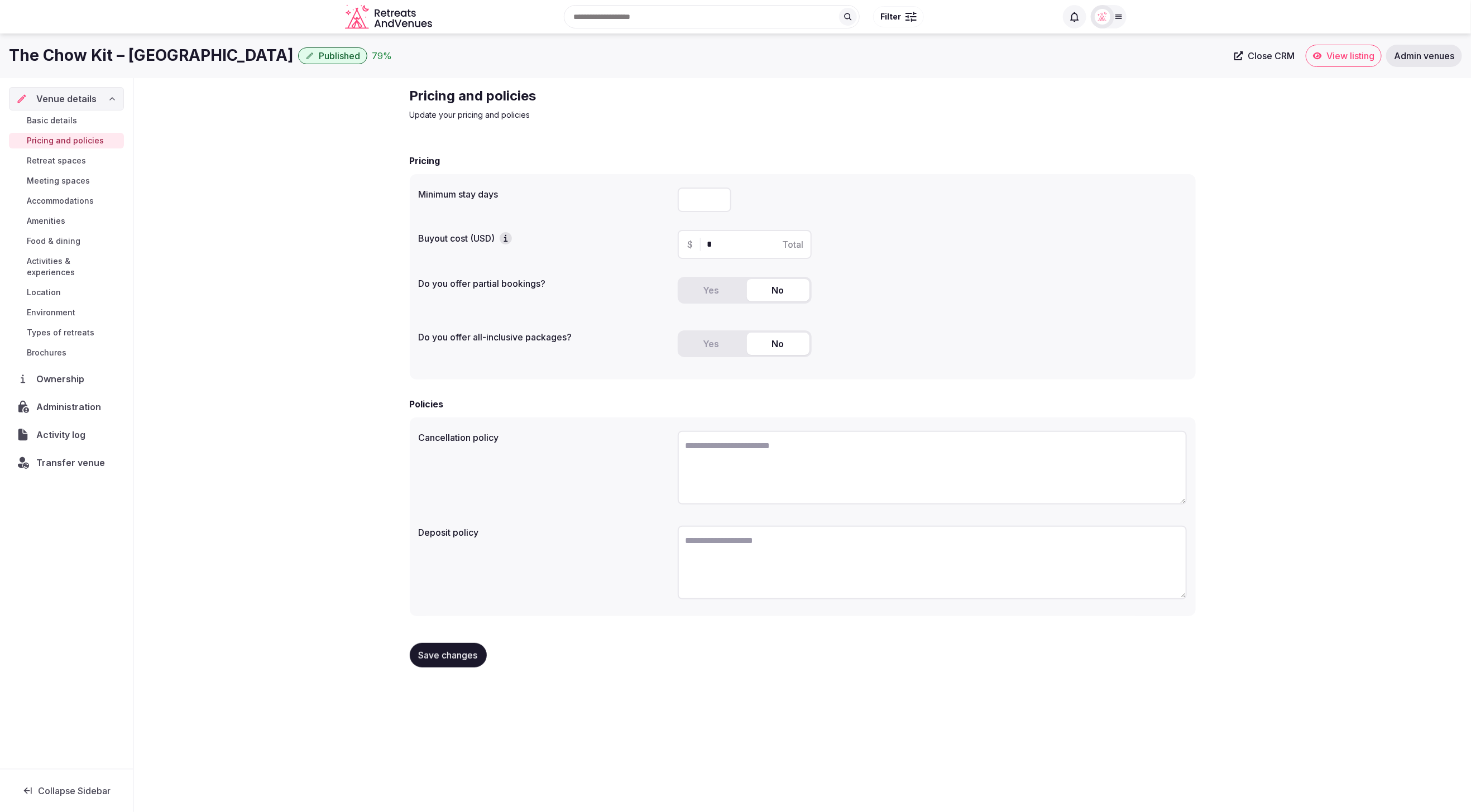
click at [687, 203] on input "number" at bounding box center [704, 200] width 53 height 25
type input "*"
click at [908, 284] on div "Yes No" at bounding box center [932, 295] width 509 height 36
click at [714, 295] on button "Yes" at bounding box center [711, 290] width 63 height 23
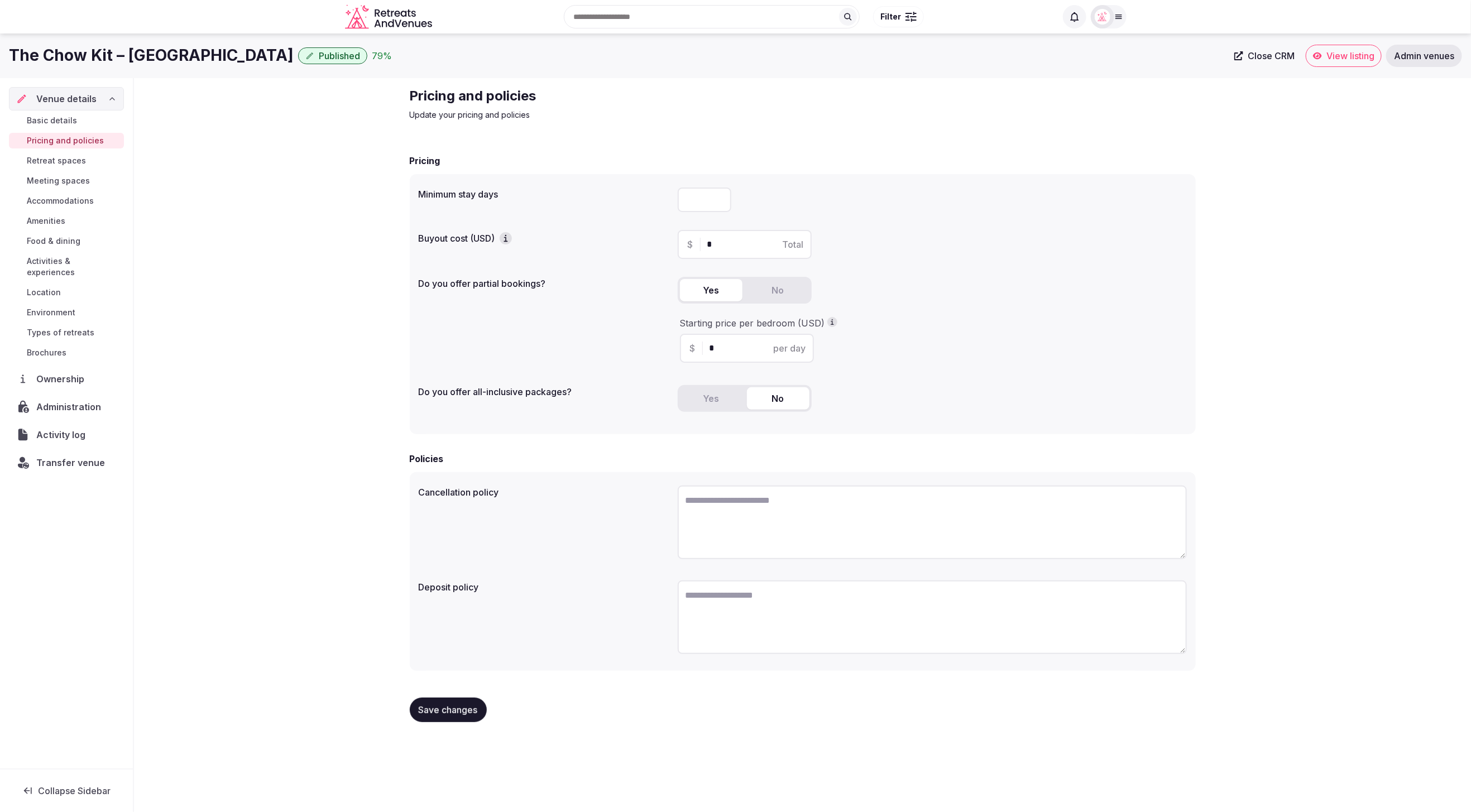
click at [726, 350] on input "*" at bounding box center [757, 348] width 94 height 13
type input "**"
click at [896, 363] on div "Starting price per bedroom (USD) $ ** per day" at bounding box center [932, 340] width 509 height 55
click at [437, 707] on span "Save changes" at bounding box center [448, 710] width 59 height 11
click at [220, 146] on div "Pricing and policies Update your pricing and policies Pricing Minimum stay days…" at bounding box center [802, 409] width 1337 height 662
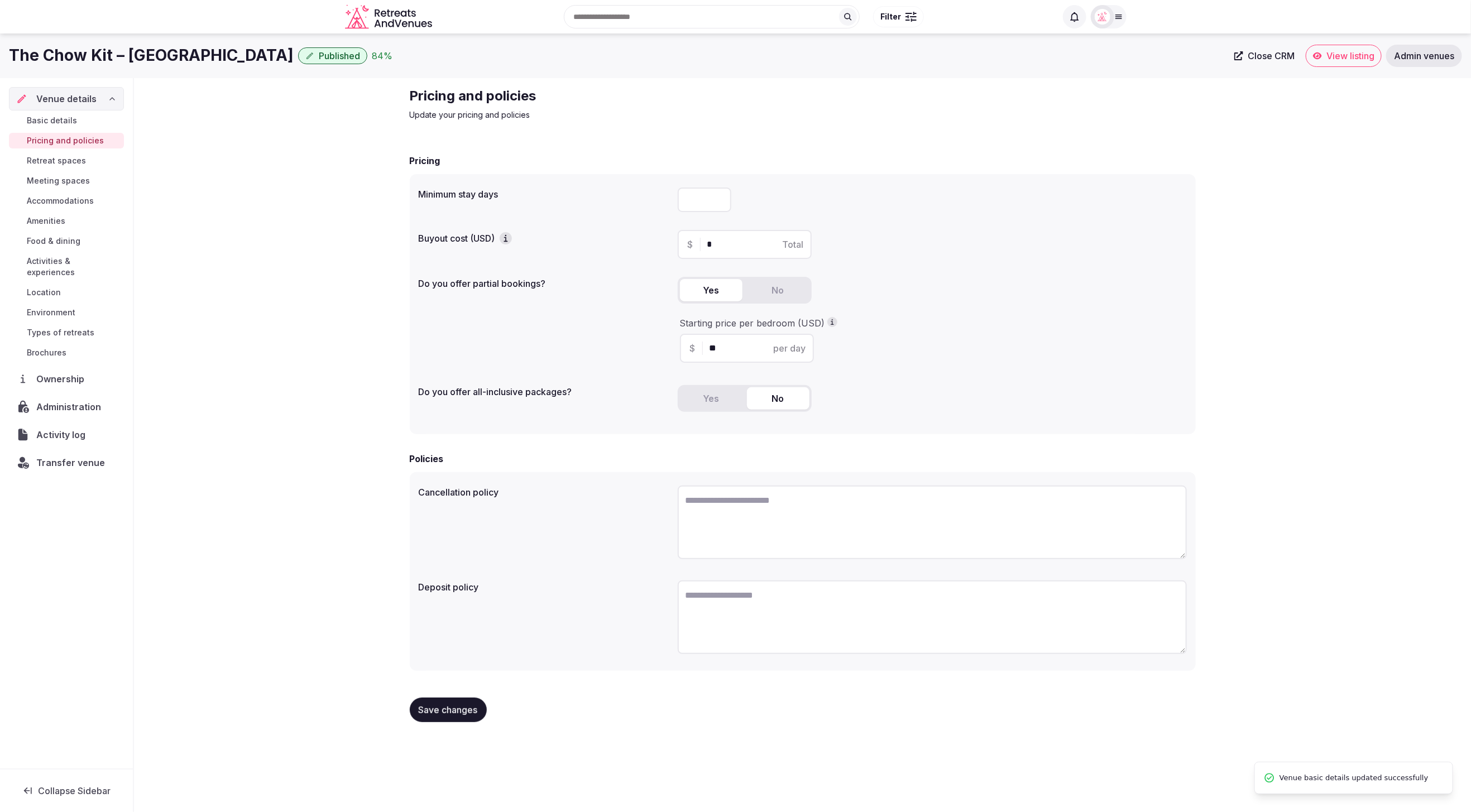
click at [72, 159] on span "Retreat spaces" at bounding box center [56, 160] width 59 height 11
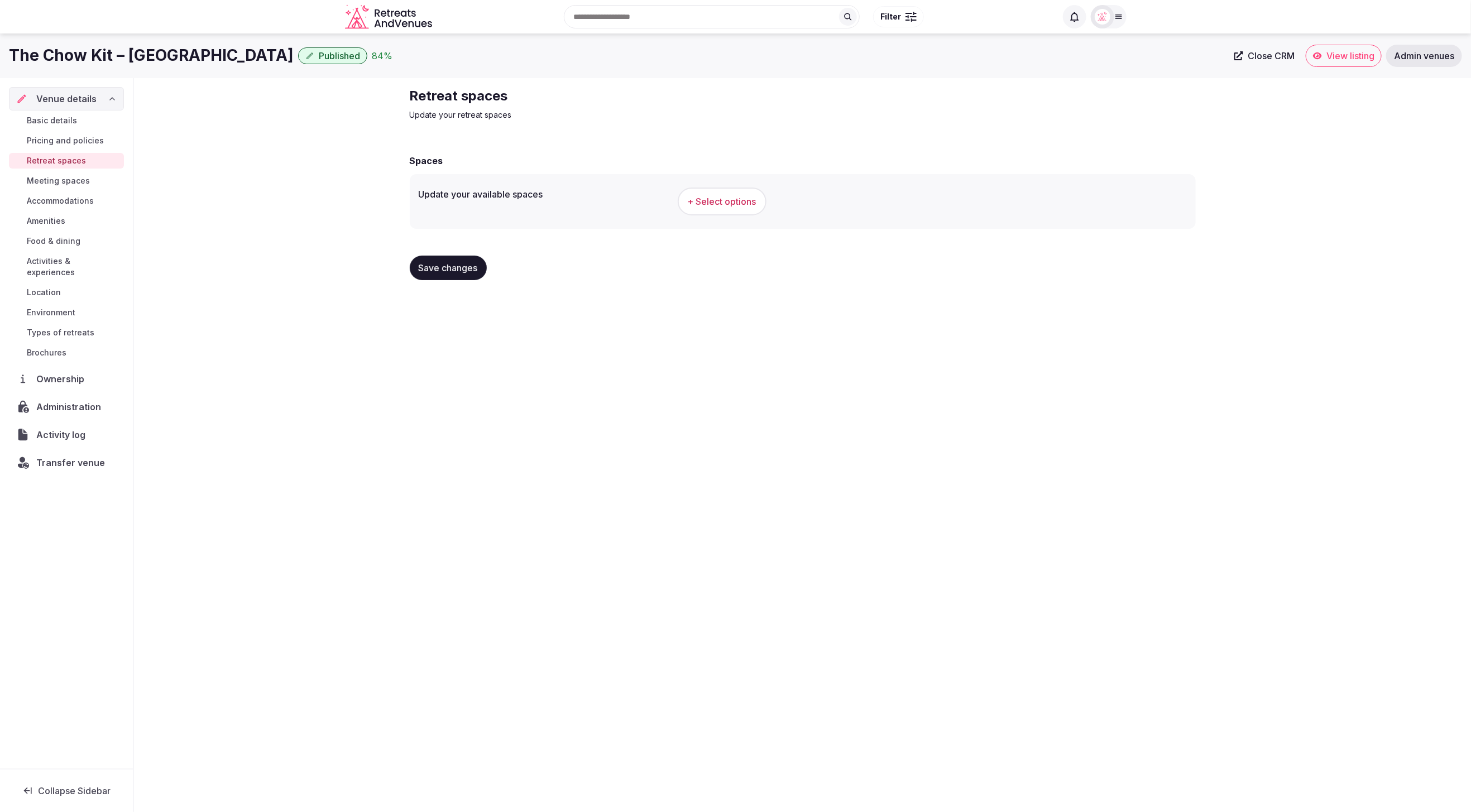
click at [714, 206] on span "+ Select options" at bounding box center [722, 201] width 69 height 12
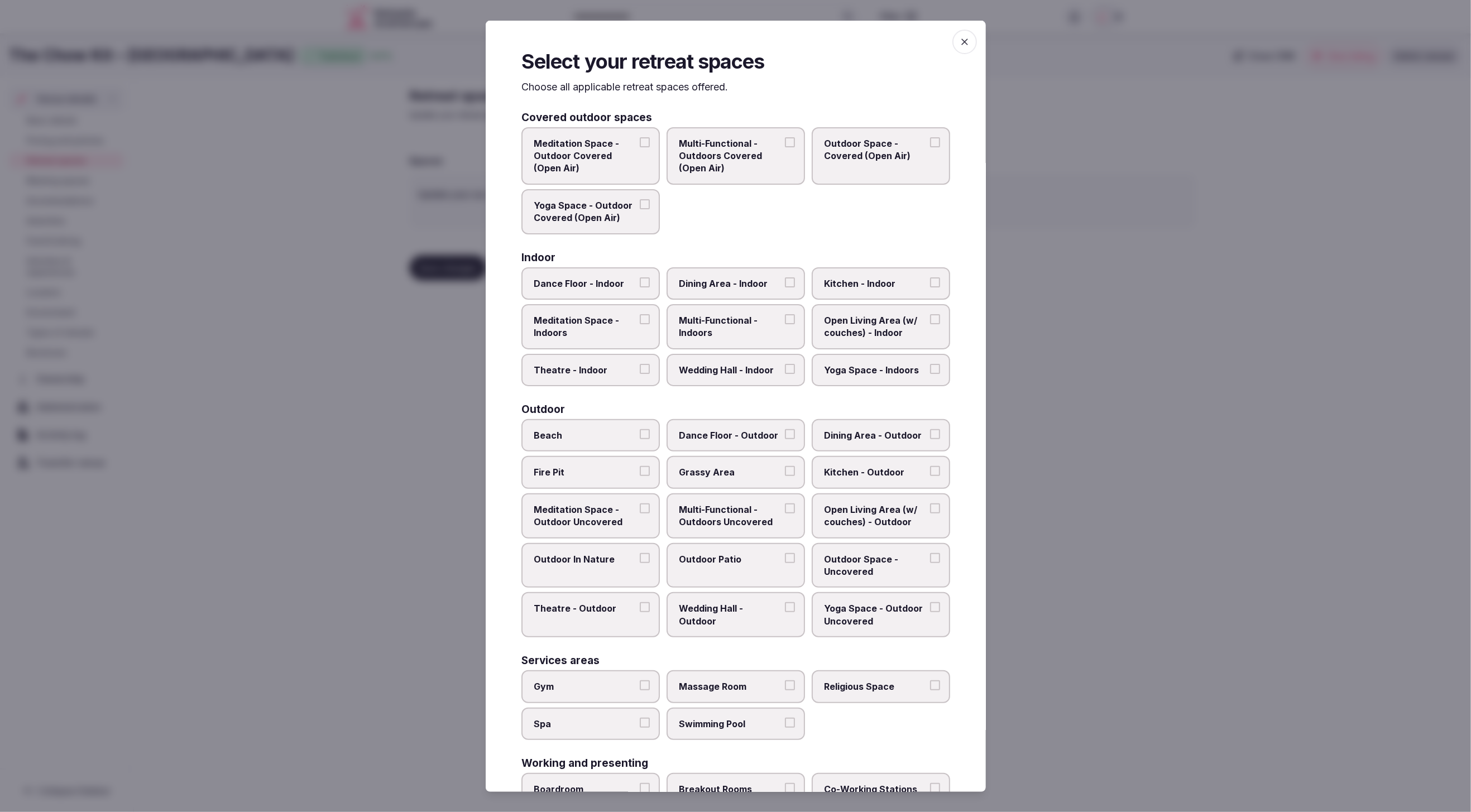
click at [733, 229] on div "Meditation Space - Outdoor Covered (Open Air) Multi-Functional - Outdoors Cover…" at bounding box center [736, 180] width 428 height 107
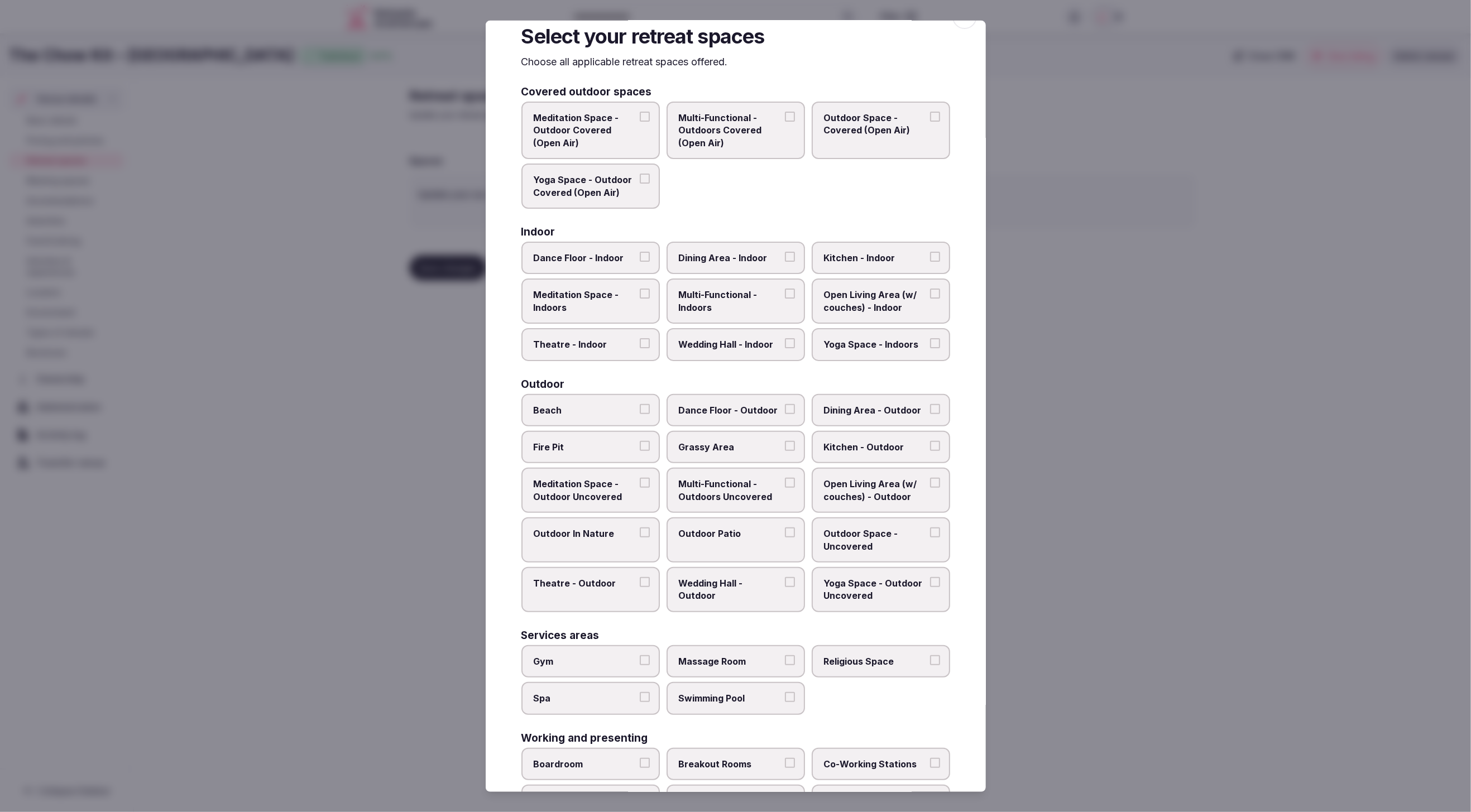
click at [716, 242] on label "Dining Area - Indoor" at bounding box center [736, 258] width 138 height 32
click at [785, 251] on button "Dining Area - Indoor" at bounding box center [790, 257] width 10 height 10
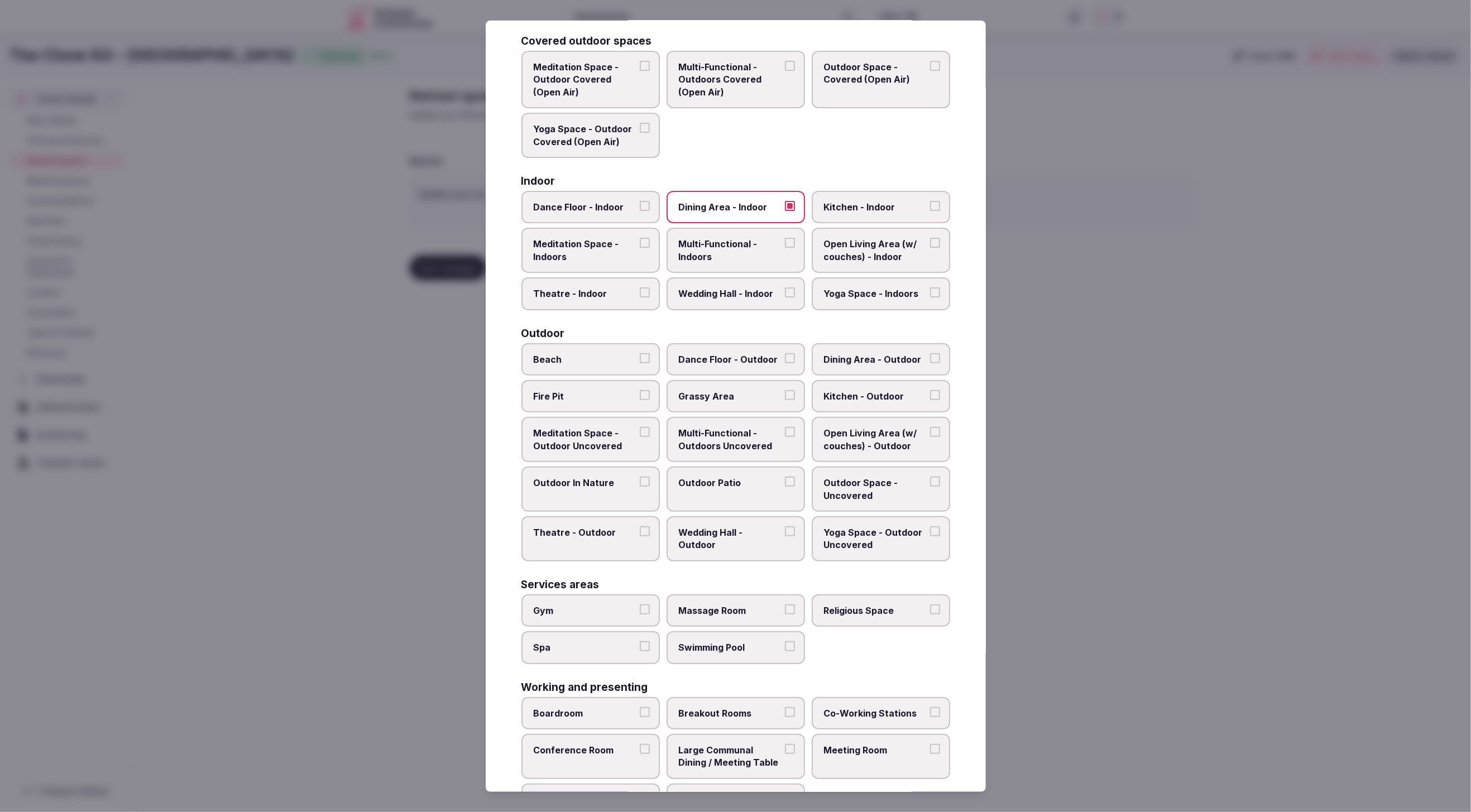
scroll to position [105, 0]
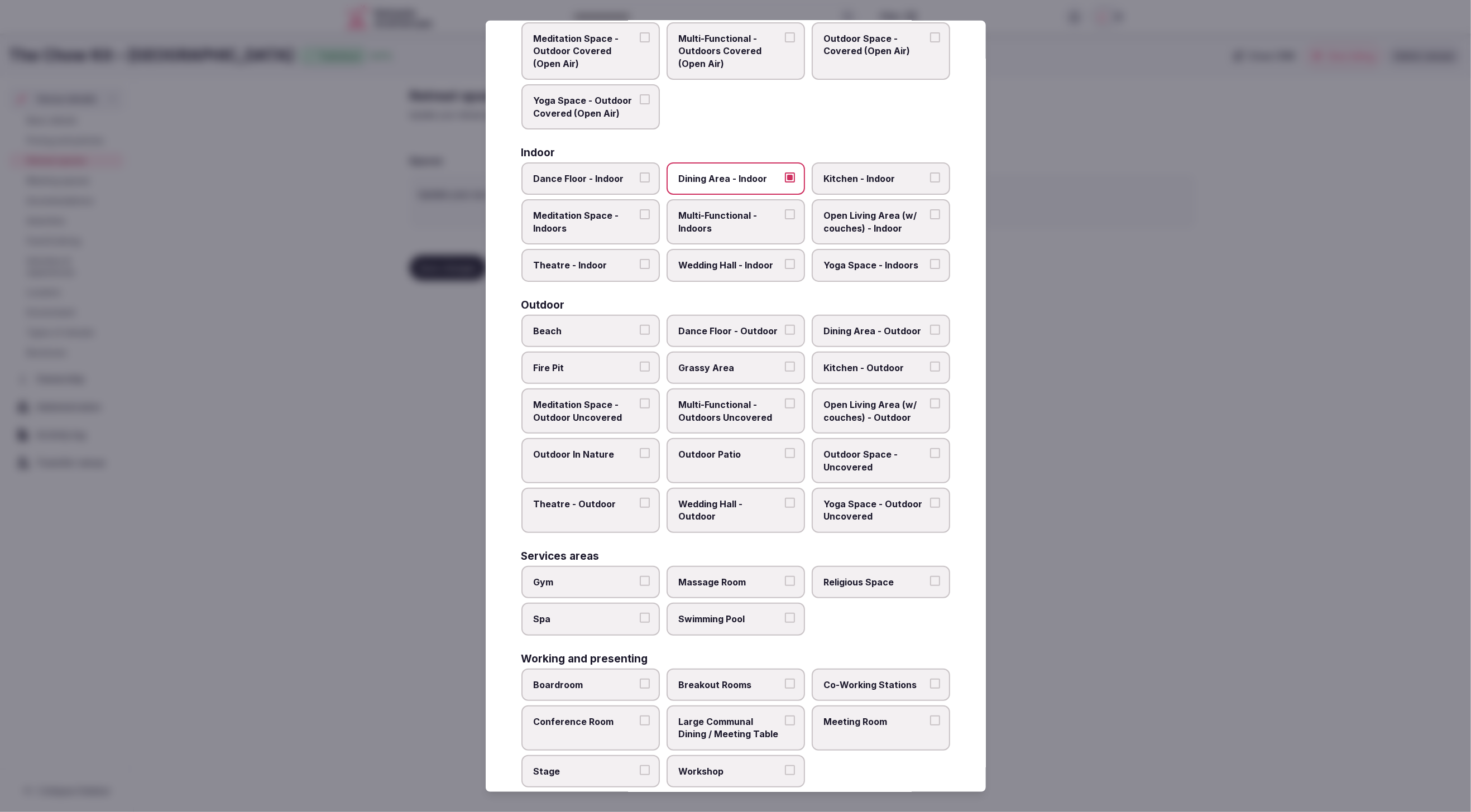
click at [733, 228] on span "Multi-Functional - Indoors" at bounding box center [730, 221] width 103 height 25
click at [785, 219] on button "Multi-Functional - Indoors" at bounding box center [790, 214] width 10 height 10
click at [884, 227] on span "Open Living Area (w/ couches) - Indoor" at bounding box center [875, 221] width 103 height 25
click at [930, 219] on button "Open Living Area (w/ couches) - Indoor" at bounding box center [935, 214] width 10 height 10
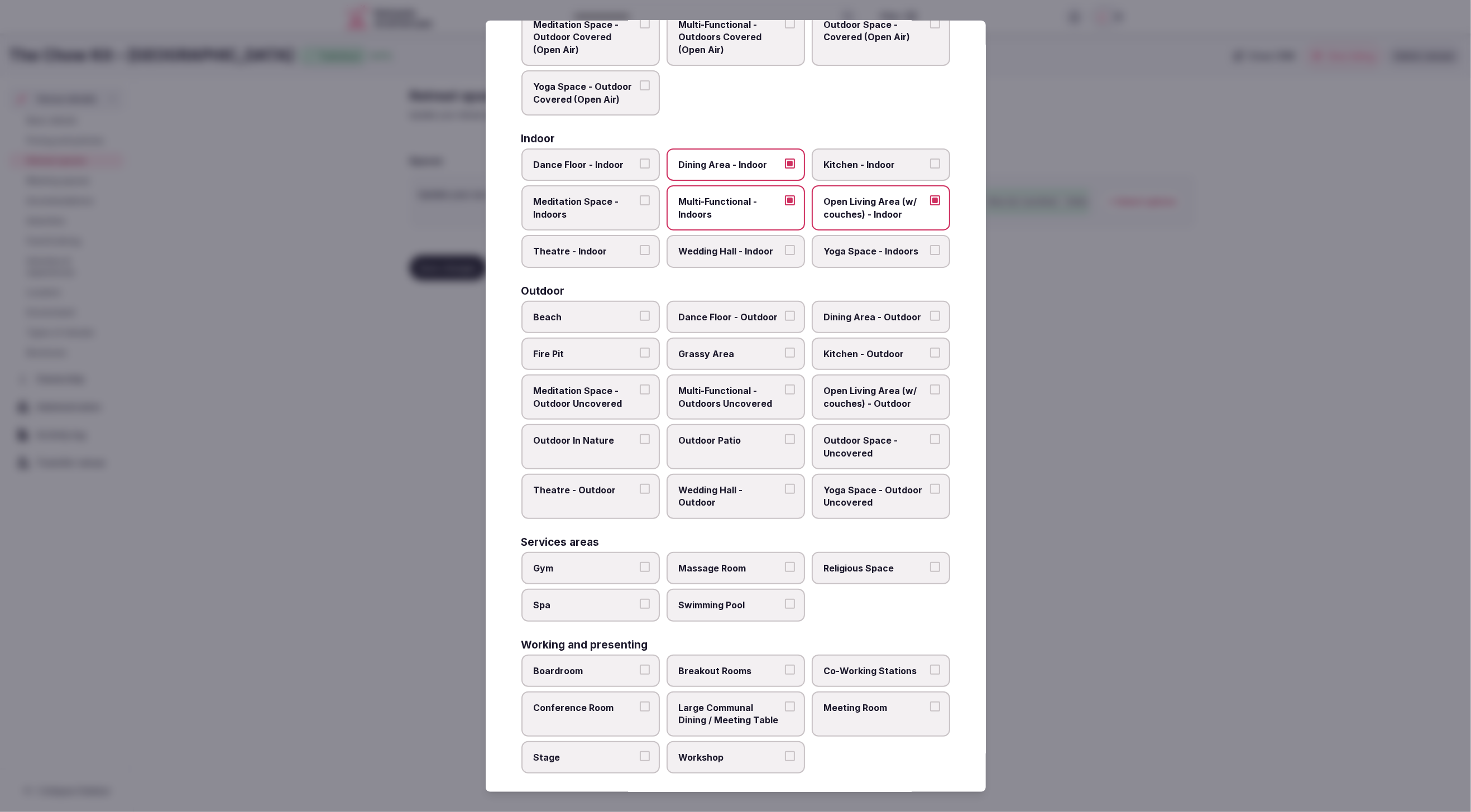
click at [938, 599] on div "Gym Massage Room Religious Space Spa Swimming Pool" at bounding box center [736, 586] width 428 height 69
click at [866, 712] on label "Meeting Room" at bounding box center [880, 714] width 138 height 45
click at [930, 712] on button "Meeting Room" at bounding box center [935, 707] width 10 height 10
click at [743, 709] on span "Large Communal Dining / Meeting Table" at bounding box center [730, 714] width 103 height 25
click at [785, 709] on button "Large Communal Dining / Meeting Table" at bounding box center [790, 707] width 10 height 10
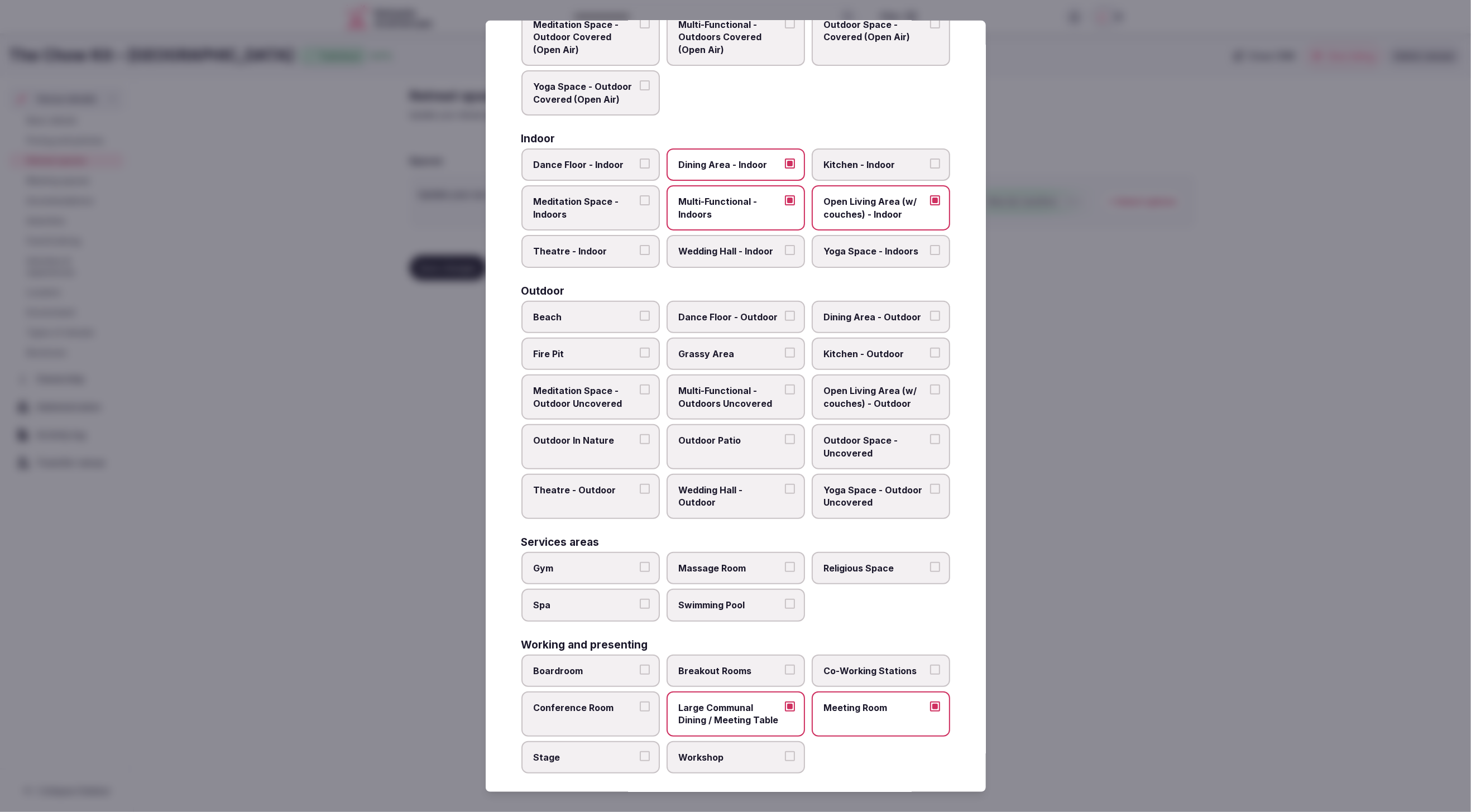
click at [848, 620] on div "Covered outdoor spaces Meditation Space - Outdoor Covered (Open Air) Multi-Func…" at bounding box center [736, 384] width 428 height 781
click at [578, 664] on span "Boardroom" at bounding box center [585, 670] width 103 height 12
click at [640, 664] on button "Boardroom" at bounding box center [645, 669] width 10 height 10
click at [592, 654] on label "Boardroom" at bounding box center [590, 670] width 138 height 32
click at [640, 664] on button "Boardroom" at bounding box center [645, 669] width 10 height 10
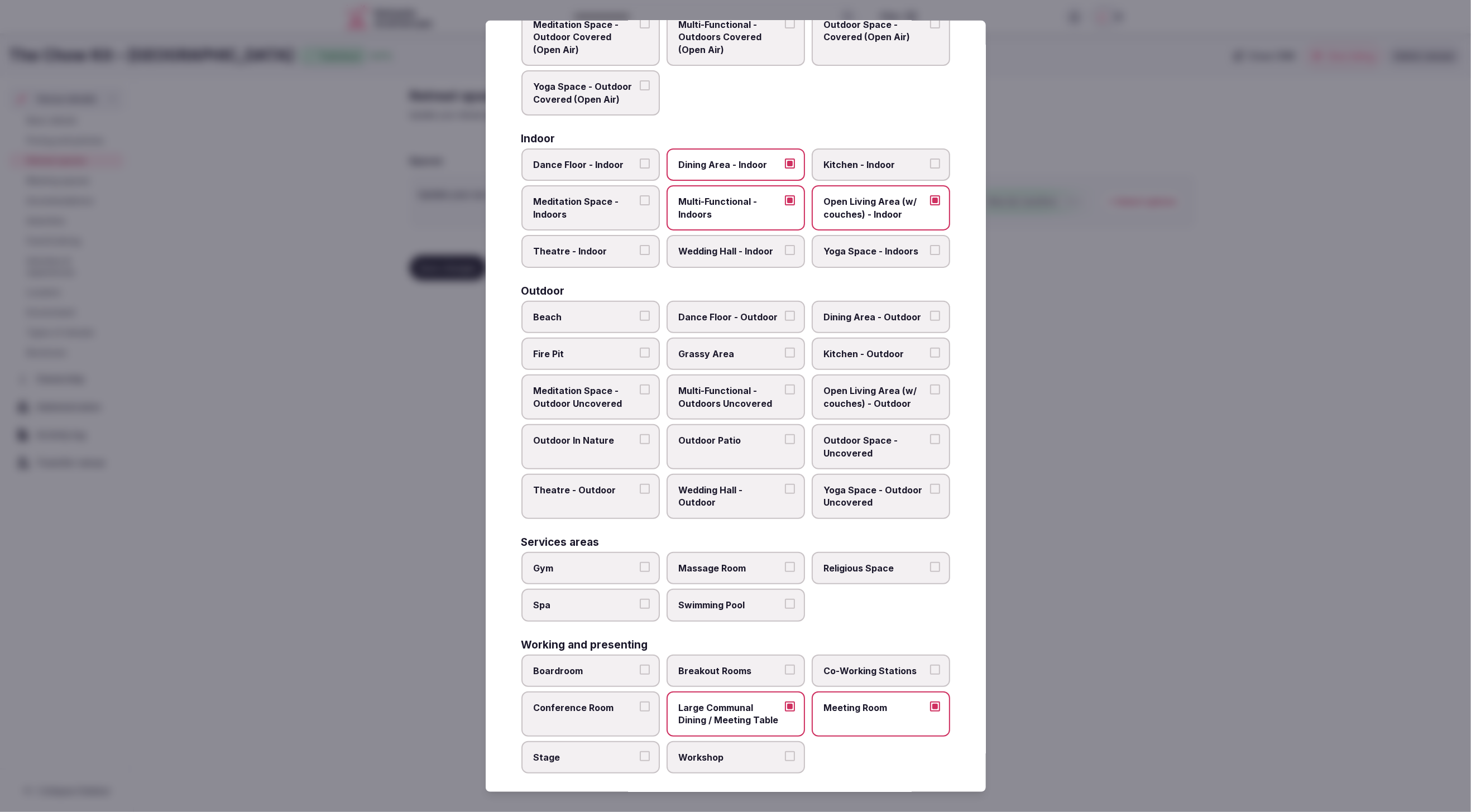
click at [722, 709] on span "Large Communal Dining / Meeting Table" at bounding box center [730, 714] width 103 height 25
click at [785, 709] on button "Large Communal Dining / Meeting Table" at bounding box center [790, 707] width 10 height 10
click at [575, 664] on span "Boardroom" at bounding box center [585, 670] width 103 height 12
click at [640, 664] on button "Boardroom" at bounding box center [645, 669] width 10 height 10
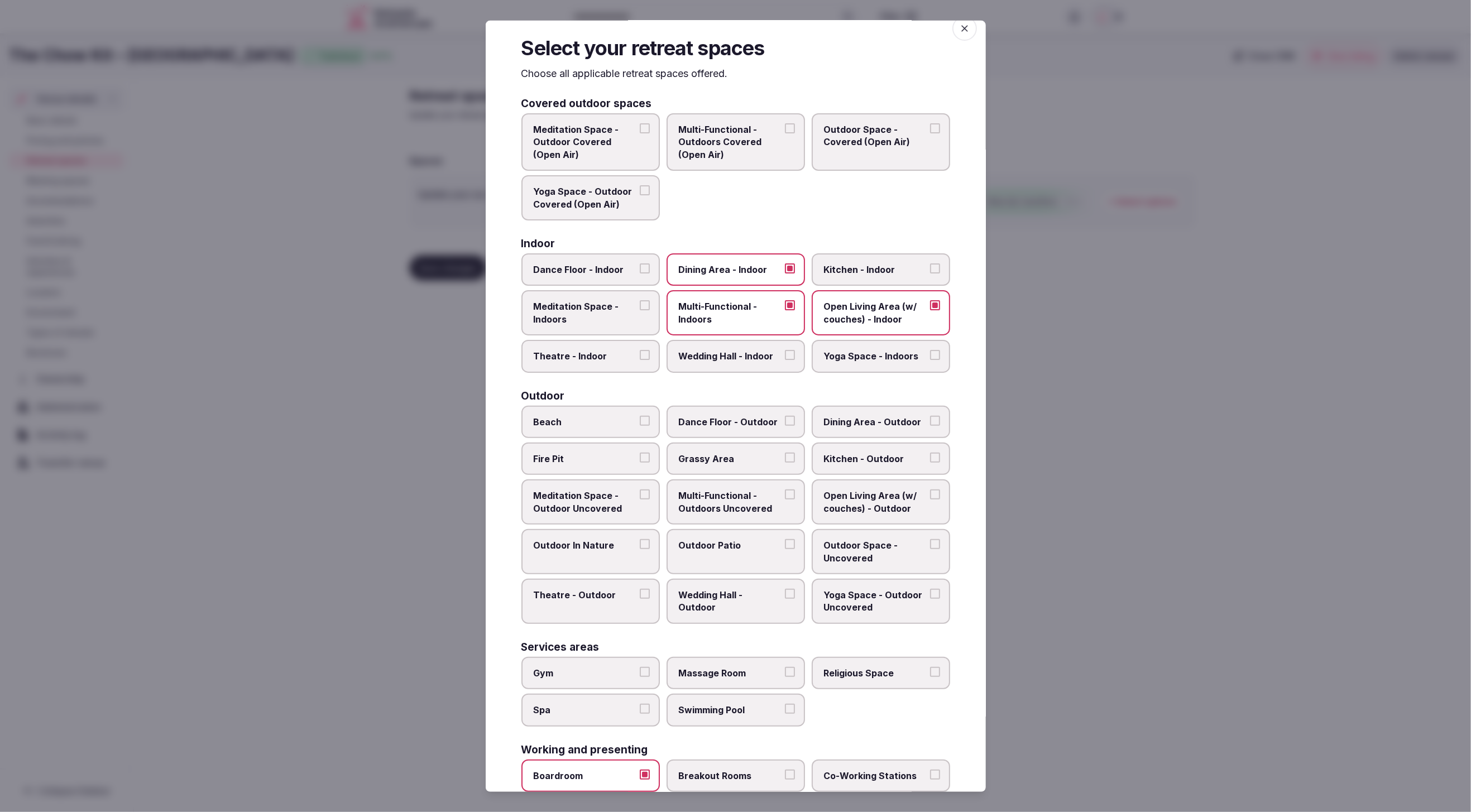
scroll to position [0, 0]
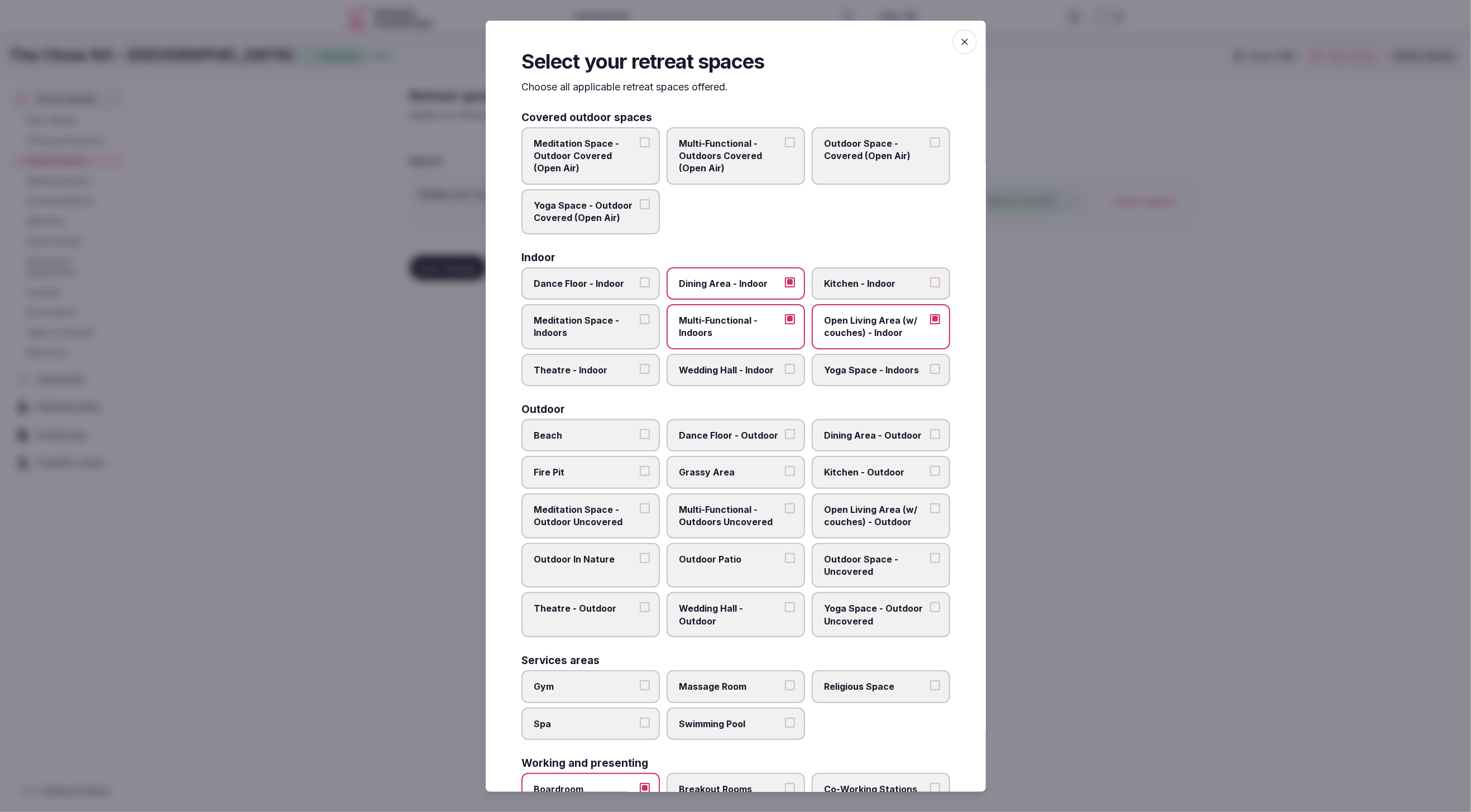
click at [1314, 494] on div at bounding box center [736, 406] width 1471 height 812
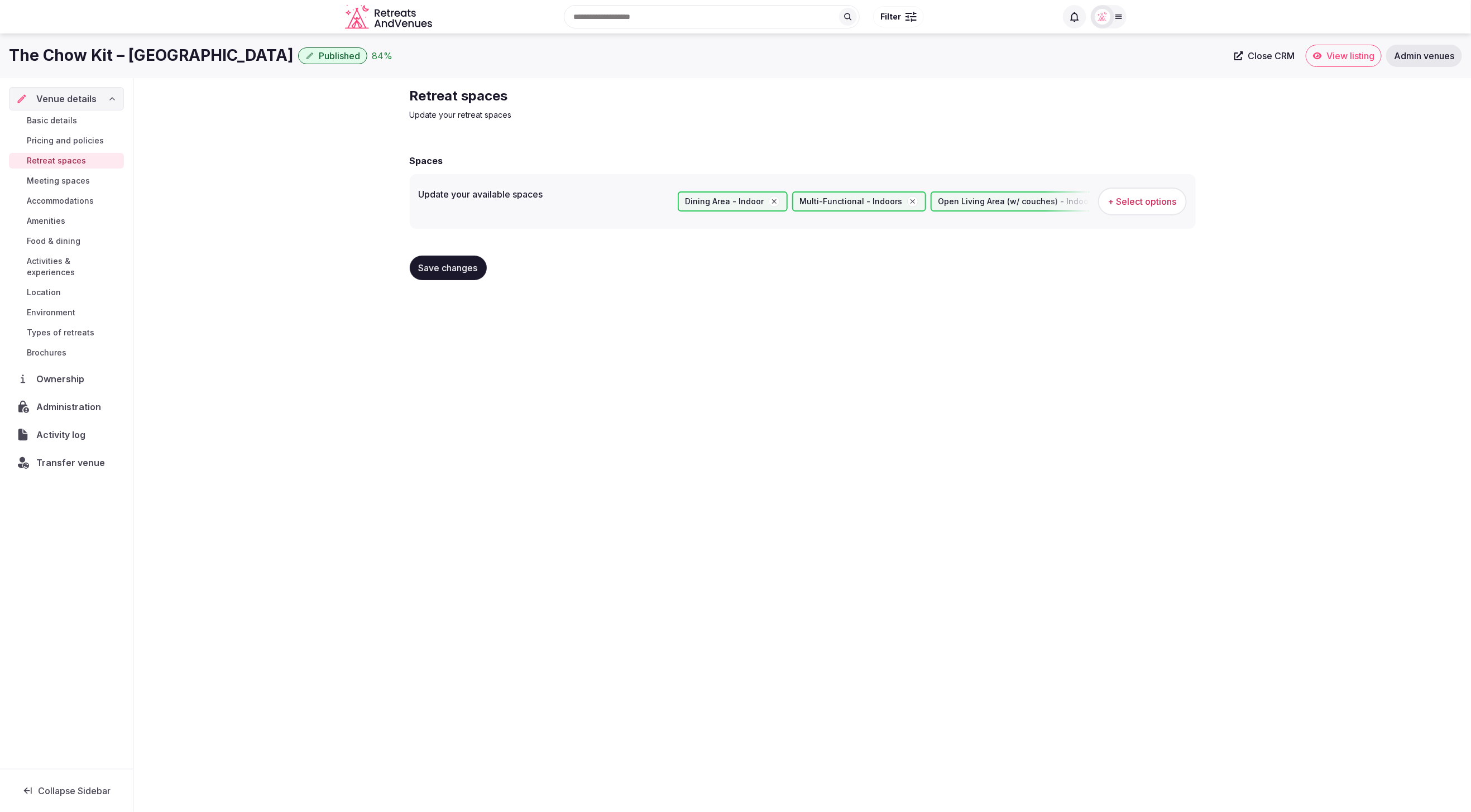
click at [446, 276] on button "Save changes" at bounding box center [448, 268] width 77 height 25
click at [48, 213] on link "Amenities" at bounding box center [66, 221] width 115 height 15
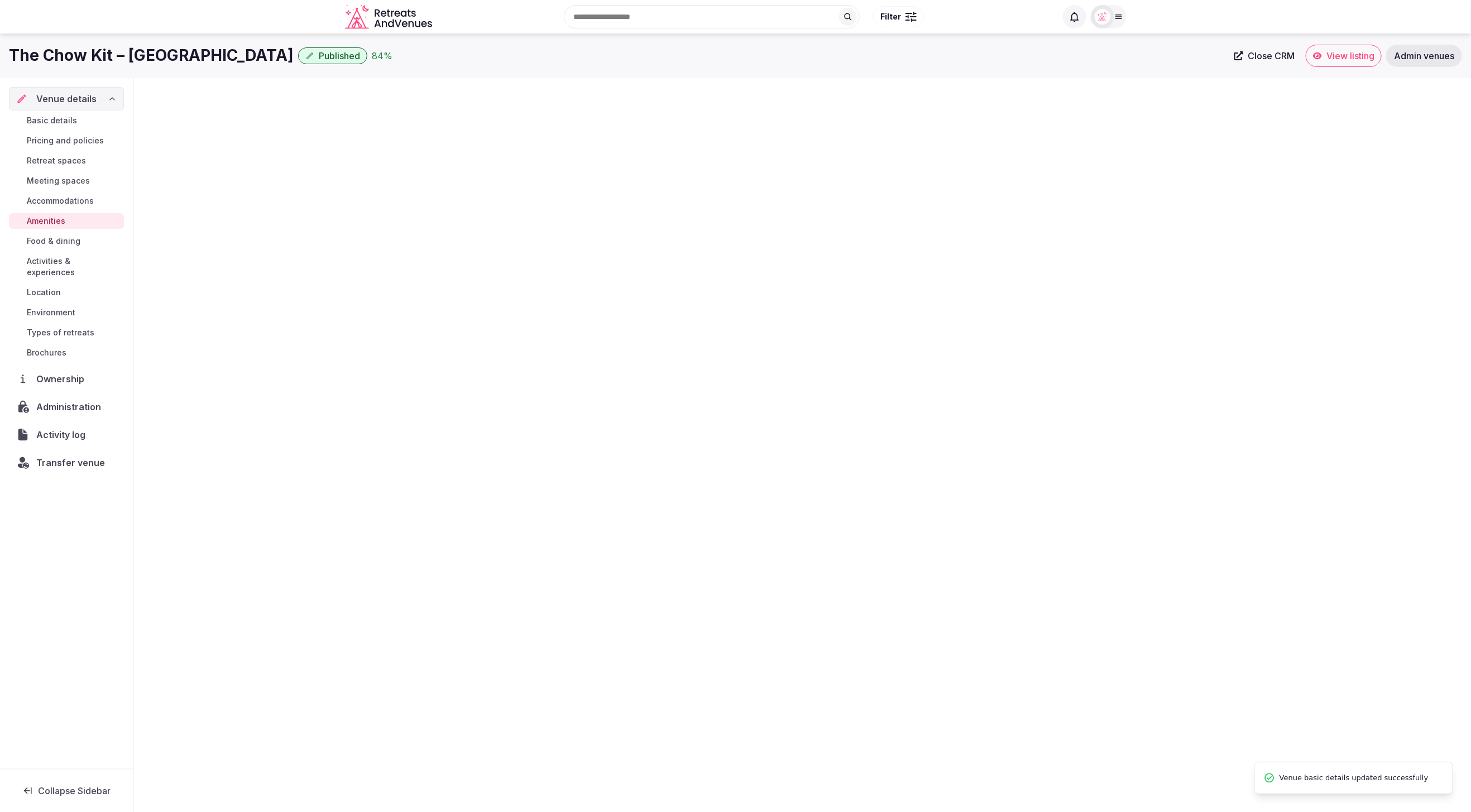
click at [50, 219] on span "Amenities" at bounding box center [46, 221] width 39 height 11
click at [708, 200] on span "+ Select options" at bounding box center [722, 201] width 69 height 12
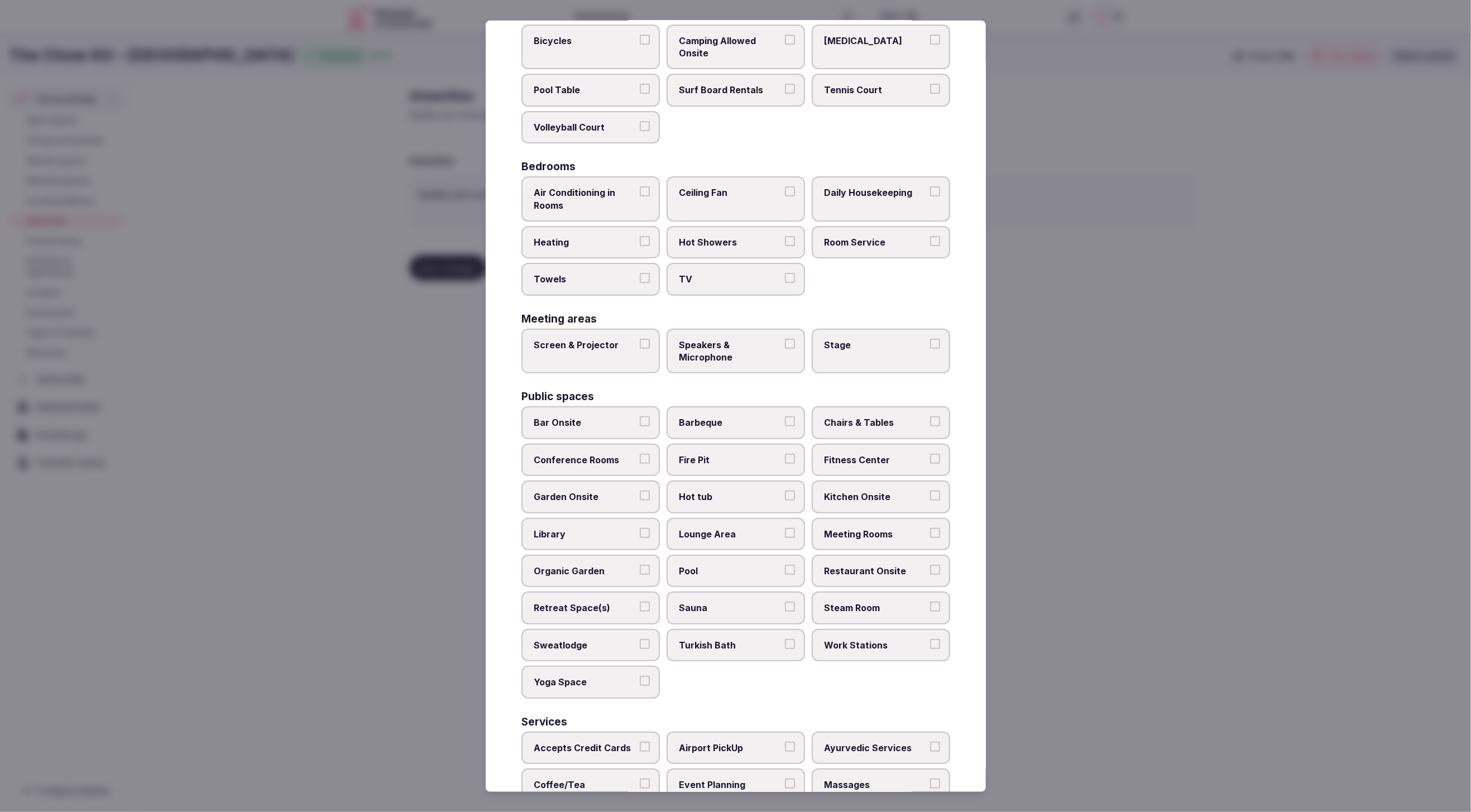
scroll to position [109, 0]
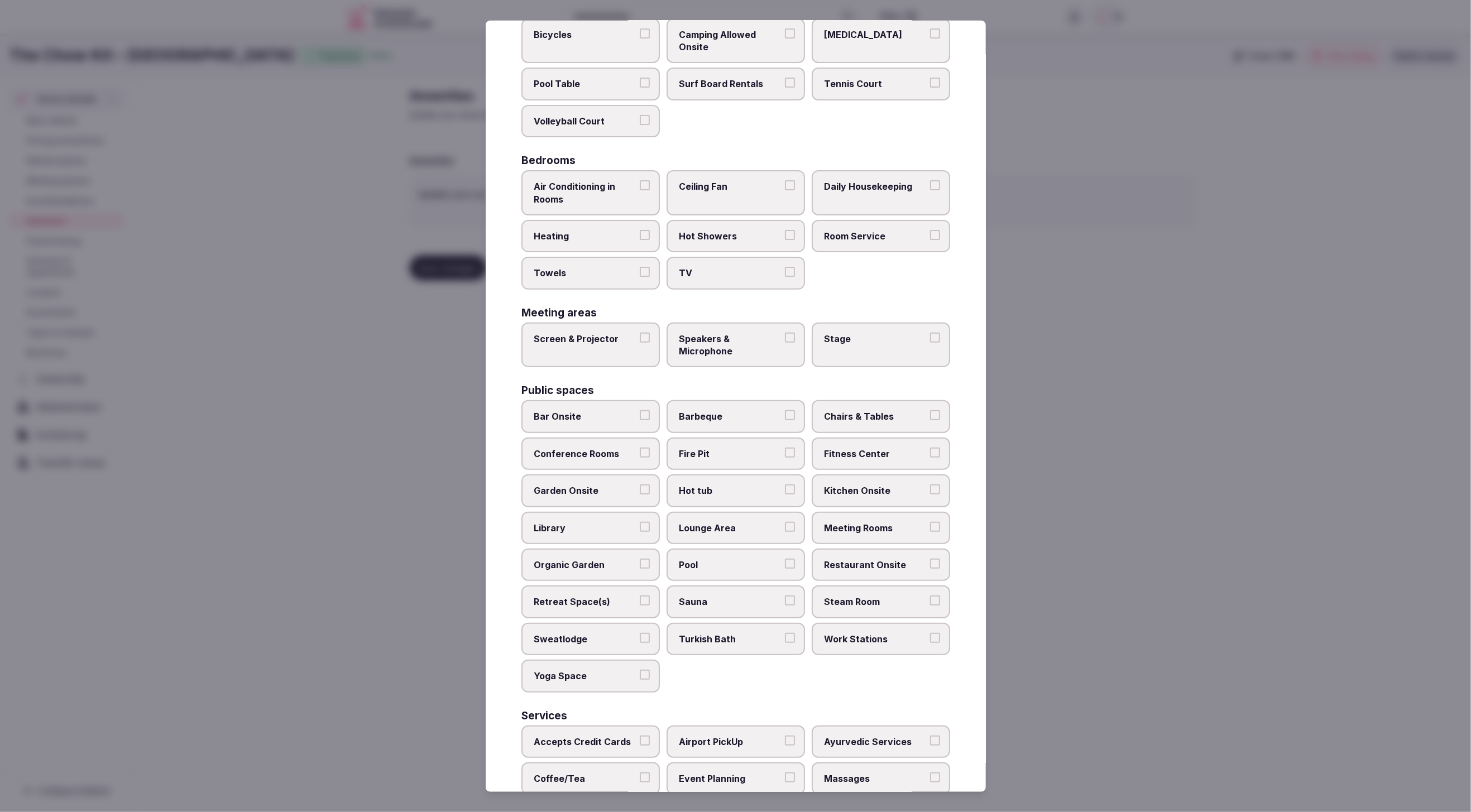
drag, startPoint x: 861, startPoint y: 176, endPoint x: 858, endPoint y: 183, distance: 7.6
click at [861, 178] on label "Daily Housekeeping" at bounding box center [880, 193] width 138 height 45
click at [847, 231] on span "Room Service" at bounding box center [875, 235] width 103 height 12
click at [930, 231] on button "Room Service" at bounding box center [935, 235] width 10 height 10
drag, startPoint x: 708, startPoint y: 243, endPoint x: 703, endPoint y: 270, distance: 27.5
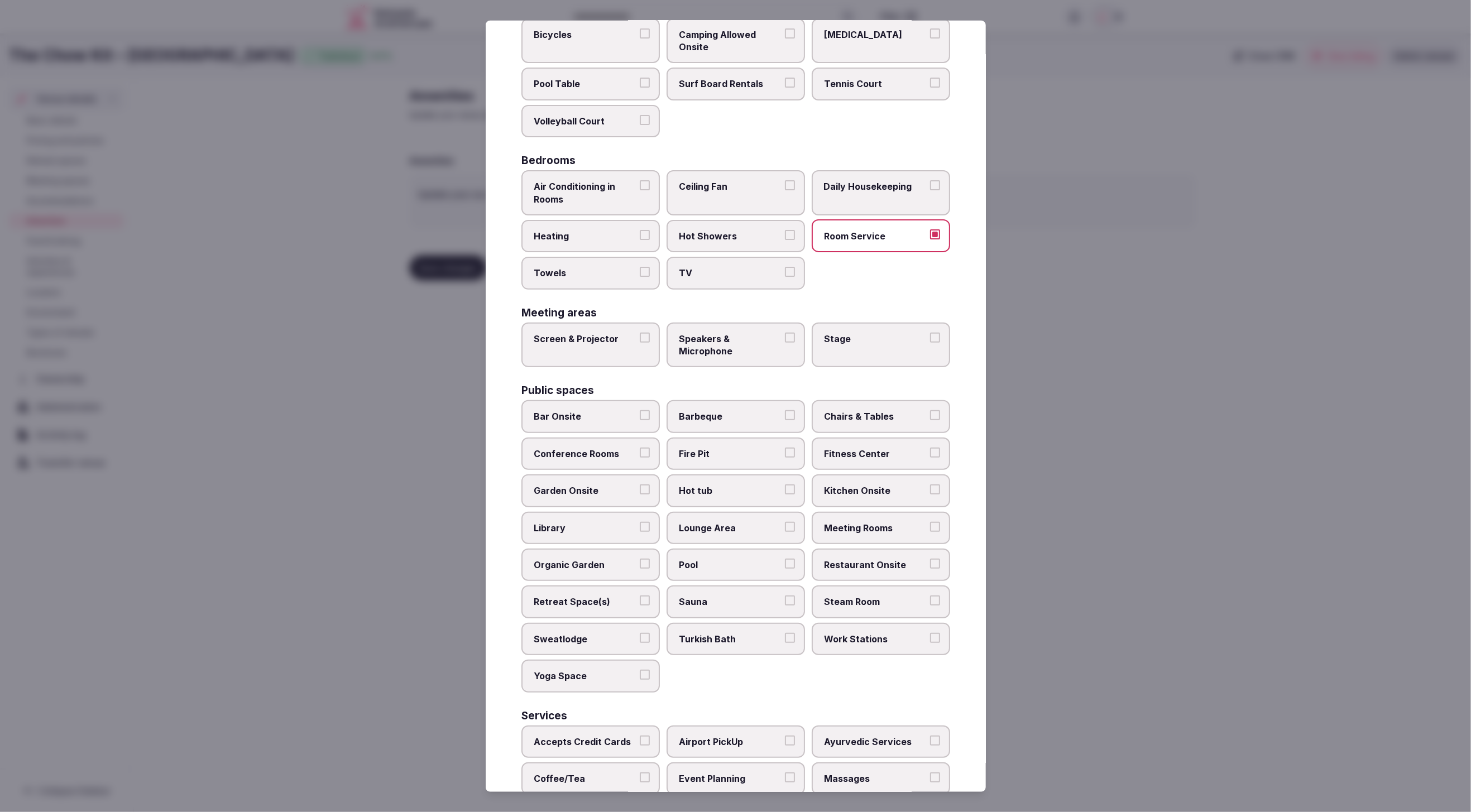
click at [708, 243] on label "Hot Showers" at bounding box center [736, 235] width 138 height 32
click at [785, 240] on button "Hot Showers" at bounding box center [790, 235] width 10 height 10
drag, startPoint x: 701, startPoint y: 273, endPoint x: 637, endPoint y: 267, distance: 64.3
click at [697, 273] on span "TV" at bounding box center [730, 273] width 103 height 12
click at [785, 273] on button "TV" at bounding box center [790, 272] width 10 height 10
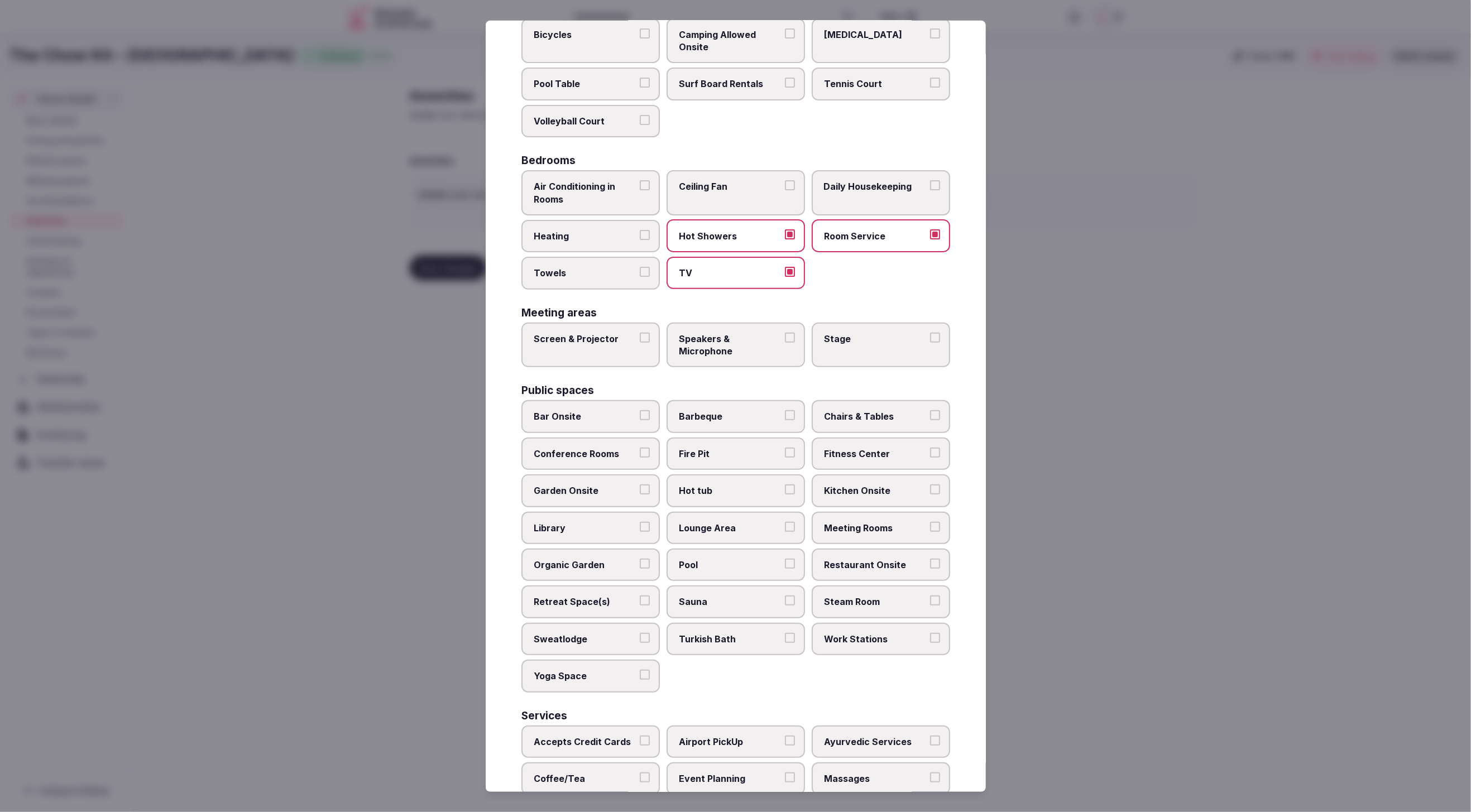
drag, startPoint x: 565, startPoint y: 261, endPoint x: 566, endPoint y: 232, distance: 29.0
click at [565, 257] on label "Towels" at bounding box center [590, 273] width 138 height 32
click at [640, 267] on button "Towels" at bounding box center [645, 272] width 10 height 10
drag, startPoint x: 566, startPoint y: 229, endPoint x: 567, endPoint y: 193, distance: 36.0
click at [566, 223] on label "Heating" at bounding box center [590, 235] width 138 height 32
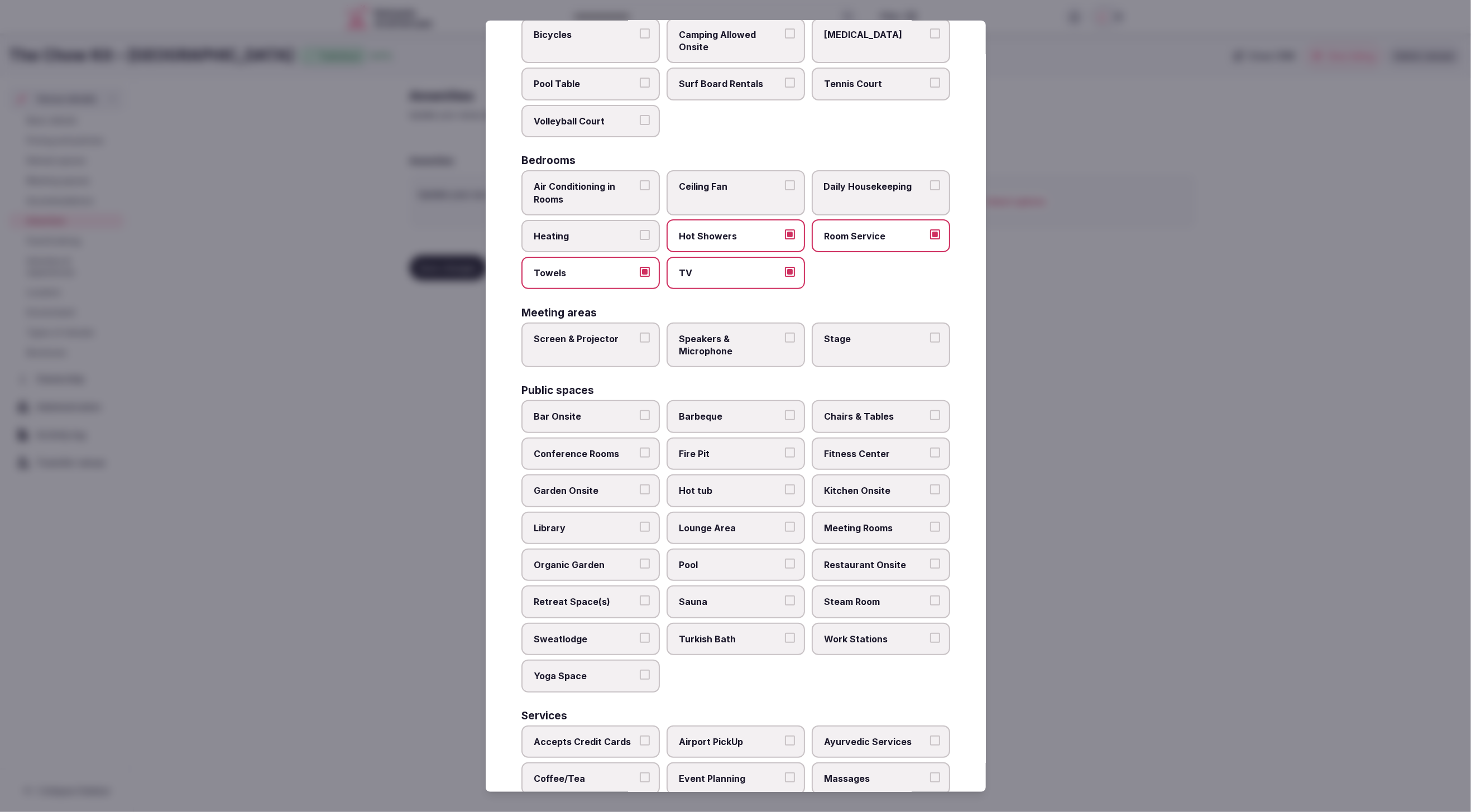
click at [569, 186] on span "Air Conditioning in Rooms" at bounding box center [585, 193] width 103 height 25
click at [640, 186] on button "Air Conditioning in Rooms" at bounding box center [645, 186] width 10 height 10
drag, startPoint x: 570, startPoint y: 235, endPoint x: 625, endPoint y: 242, distance: 55.4
click at [570, 235] on span "Heating" at bounding box center [585, 235] width 103 height 12
click at [640, 235] on button "Heating" at bounding box center [645, 235] width 10 height 10
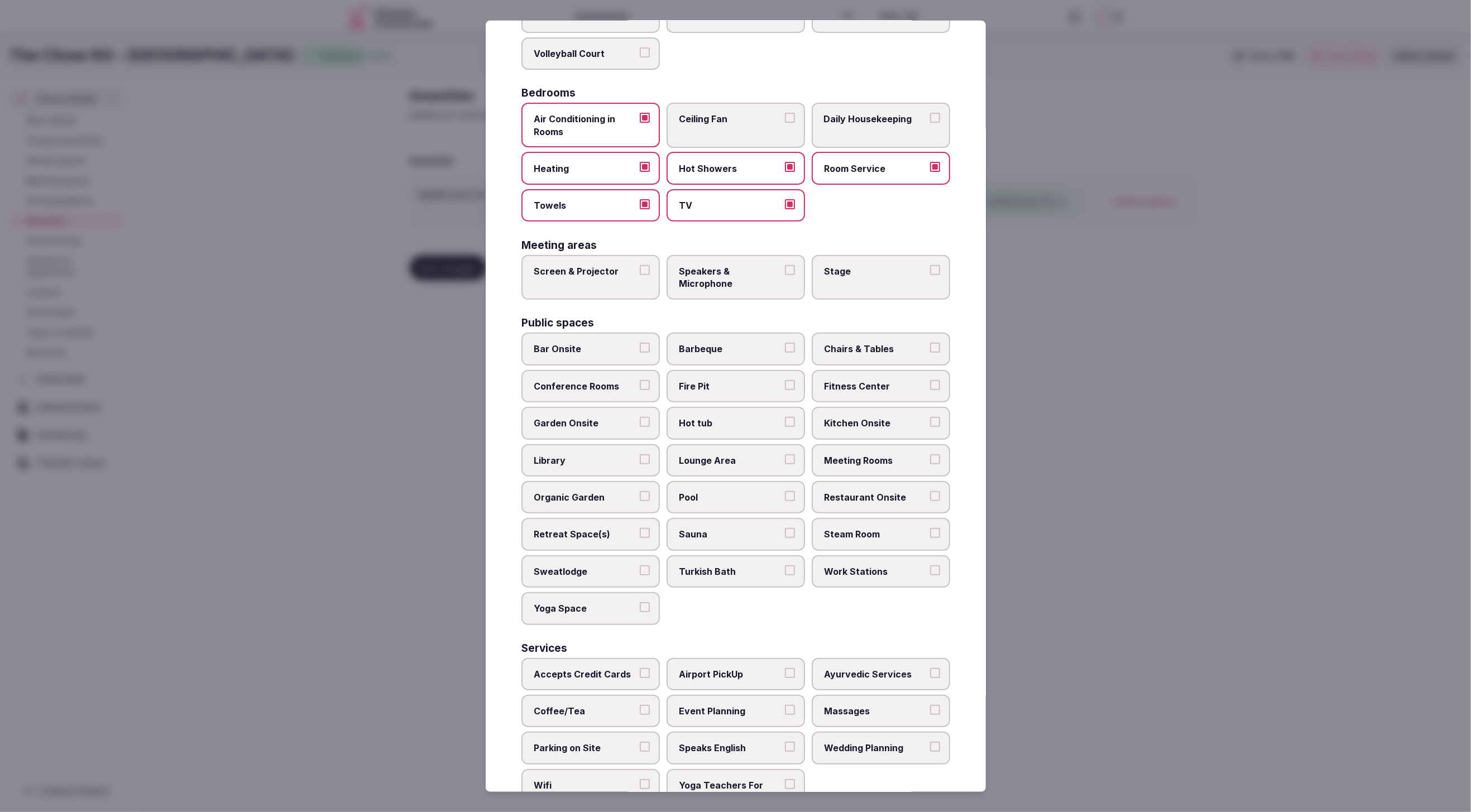
scroll to position [202, 0]
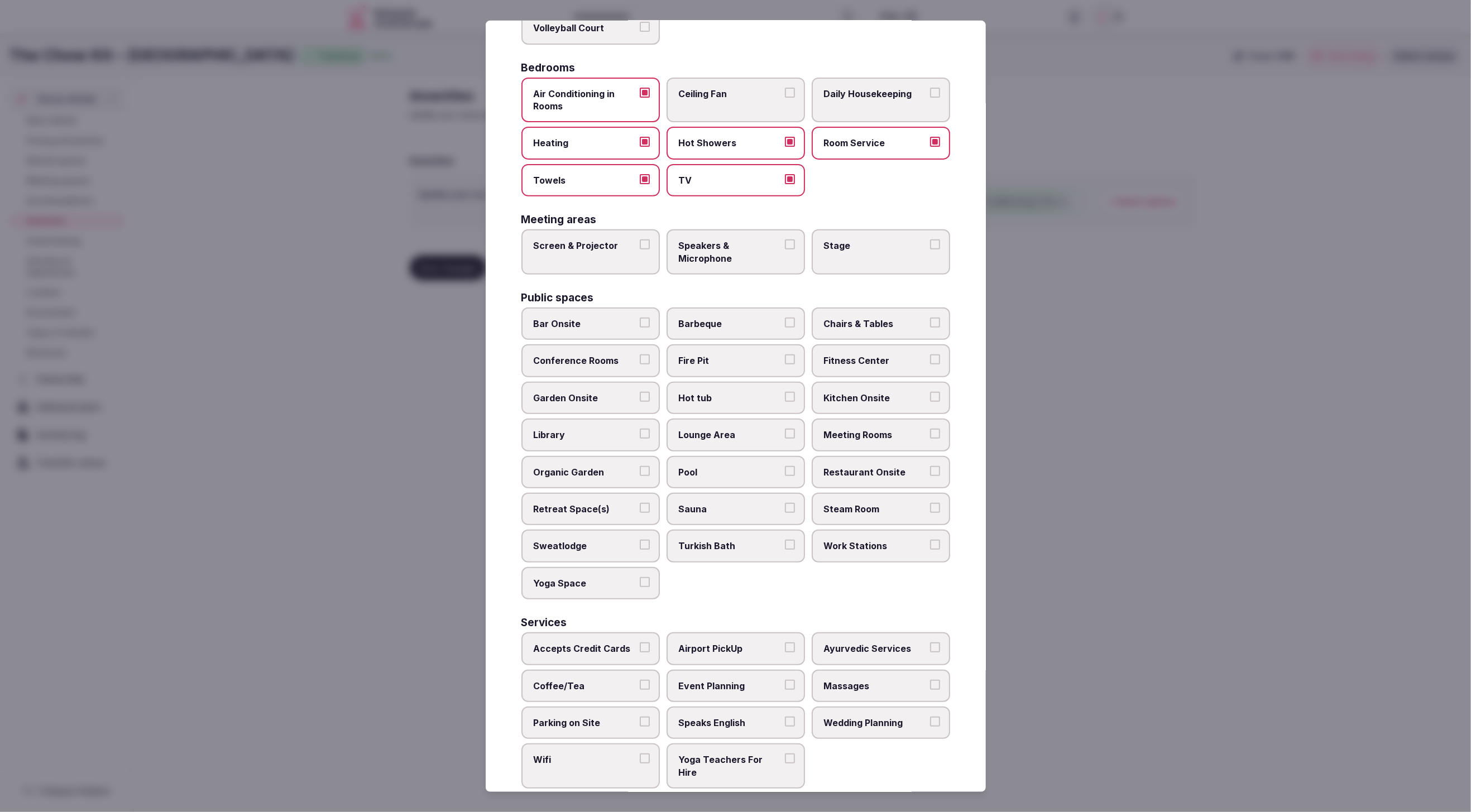
click at [700, 255] on span "Speakers & Microphone" at bounding box center [730, 252] width 103 height 25
click at [785, 249] on button "Speakers & Microphone" at bounding box center [790, 245] width 10 height 10
click at [880, 354] on span "Fitness Center" at bounding box center [875, 360] width 103 height 12
click at [930, 354] on button "Fitness Center" at bounding box center [935, 360] width 10 height 10
click at [862, 321] on span "Chairs & Tables" at bounding box center [875, 324] width 103 height 12
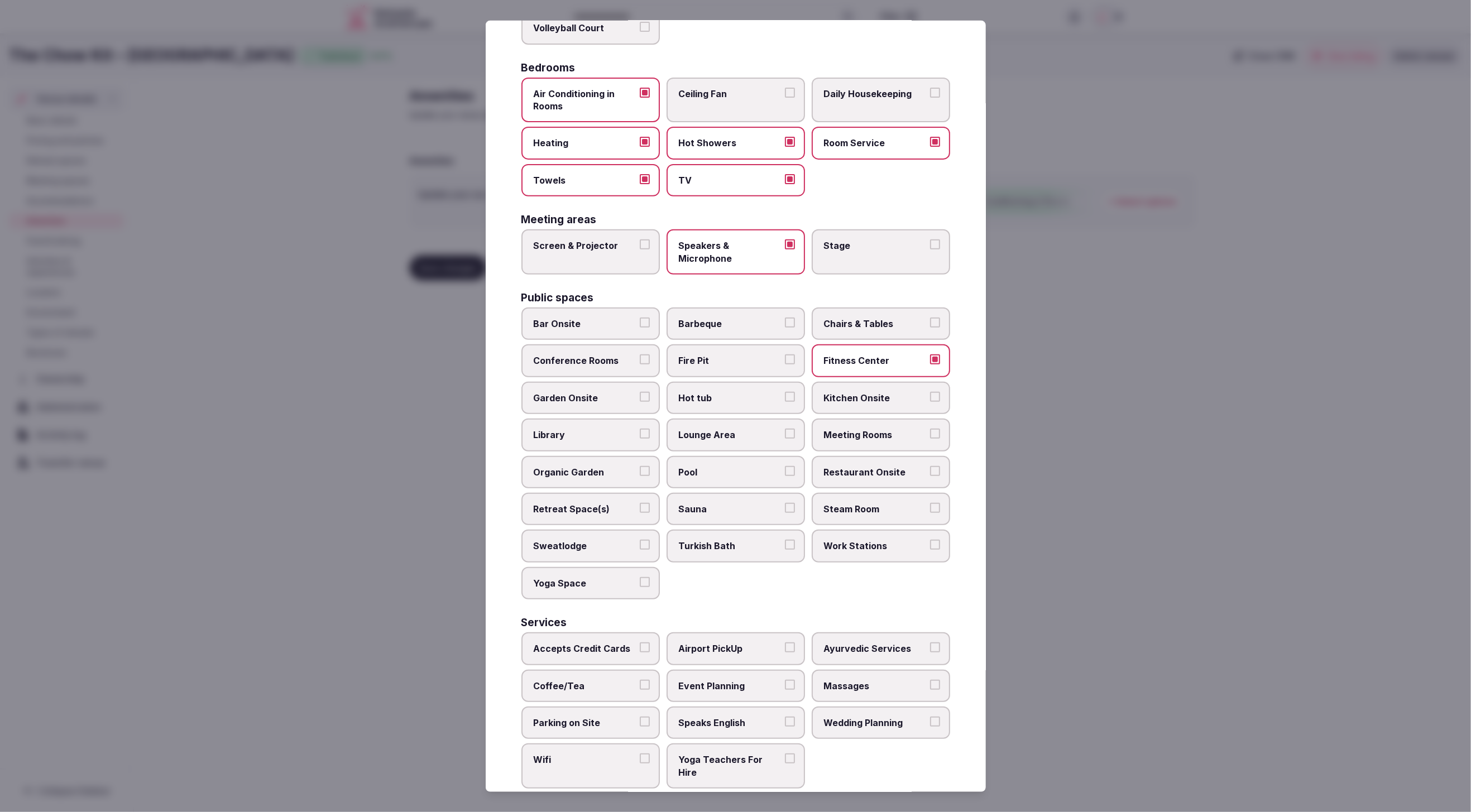
click at [930, 321] on button "Chairs & Tables" at bounding box center [935, 323] width 10 height 10
click at [726, 434] on span "Lounge Area" at bounding box center [730, 434] width 103 height 12
click at [785, 434] on button "Lounge Area" at bounding box center [790, 433] width 10 height 10
click at [835, 421] on label "Meeting Rooms" at bounding box center [880, 435] width 138 height 32
click at [930, 428] on button "Meeting Rooms" at bounding box center [935, 433] width 10 height 10
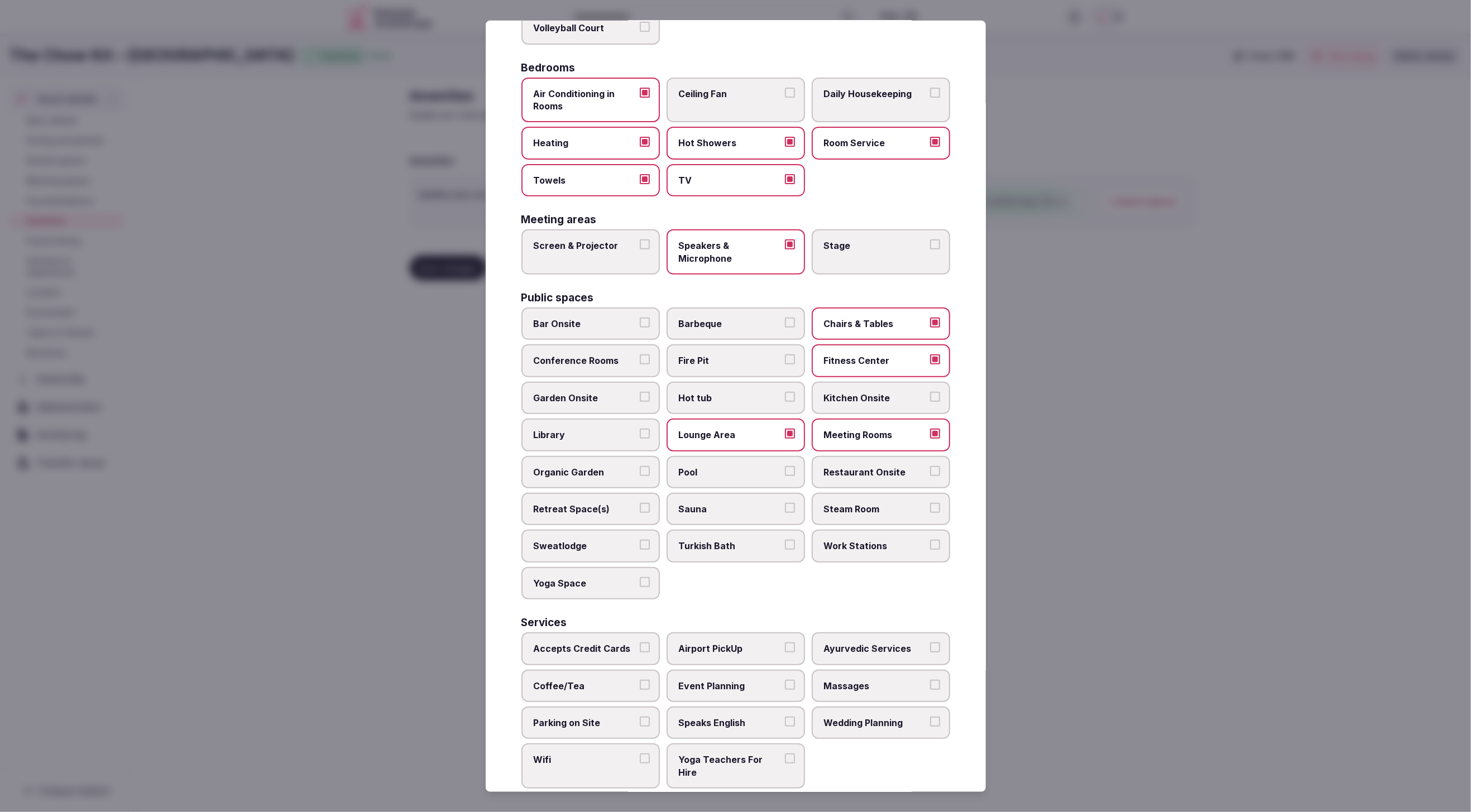
click at [868, 466] on span "Restaurant Onsite" at bounding box center [875, 471] width 103 height 12
click at [930, 466] on button "Restaurant Onsite" at bounding box center [935, 471] width 10 height 10
click at [721, 468] on span "Pool" at bounding box center [730, 471] width 103 height 12
click at [785, 468] on button "Pool" at bounding box center [790, 471] width 10 height 10
click at [721, 468] on span "Pool" at bounding box center [730, 471] width 103 height 12
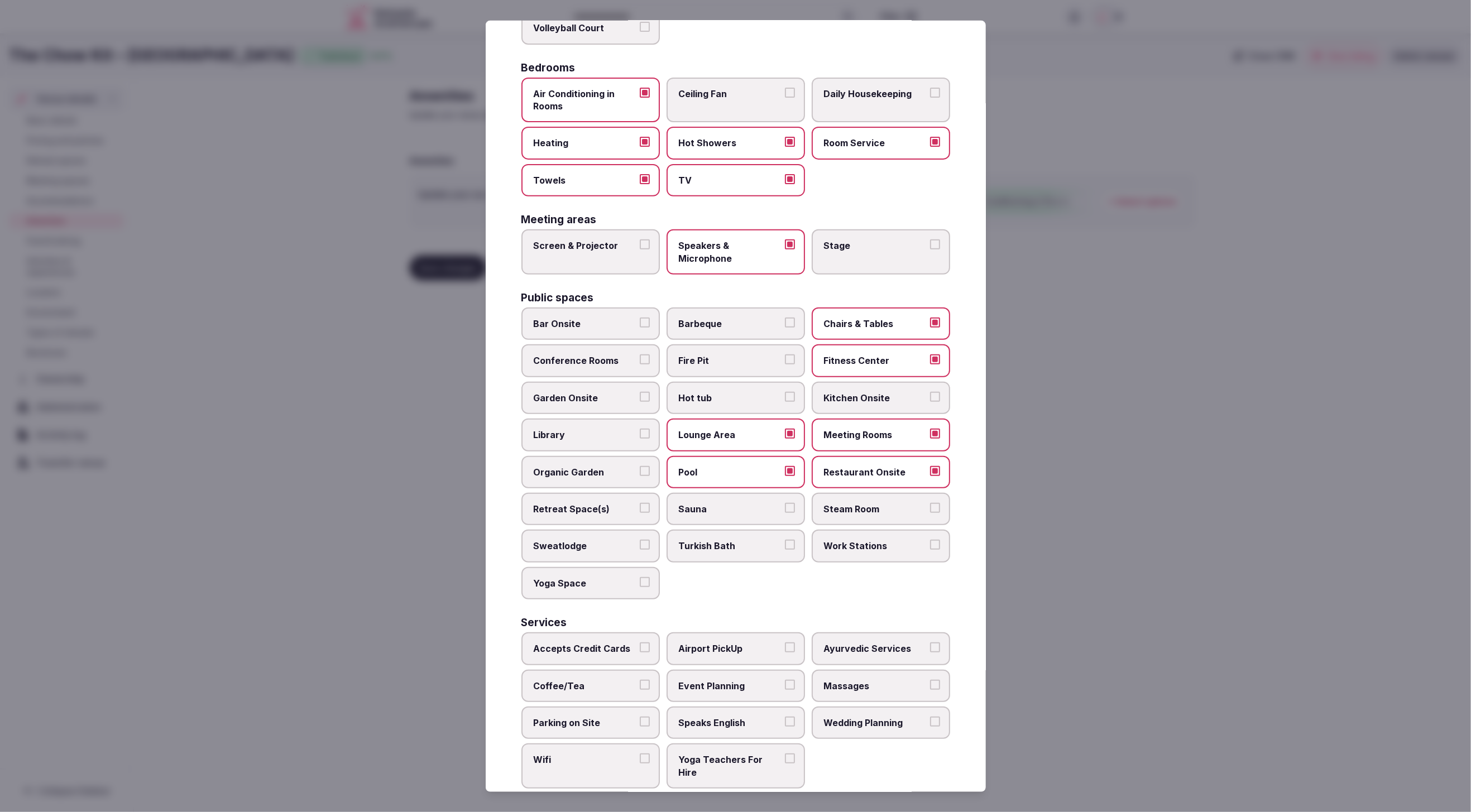
click at [785, 468] on button "Pool" at bounding box center [790, 471] width 10 height 10
click at [745, 595] on div "Activities Bicycles Camping Allowed Onsite Ice Bath Pool Table Surf Board Renta…" at bounding box center [736, 349] width 428 height 879
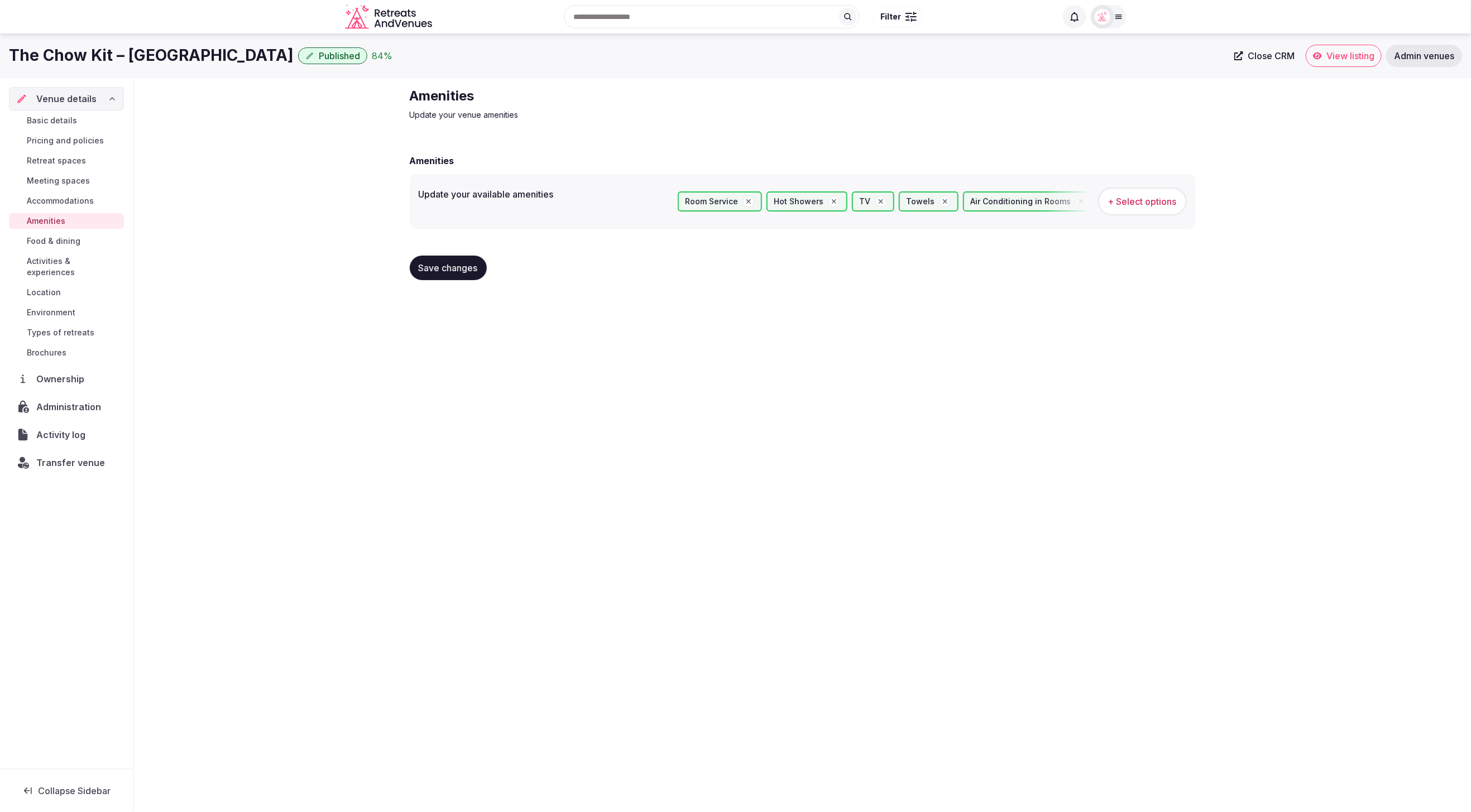
click at [453, 264] on span "Save changes" at bounding box center [448, 267] width 59 height 11
click at [69, 241] on span "Food & dining" at bounding box center [53, 240] width 53 height 11
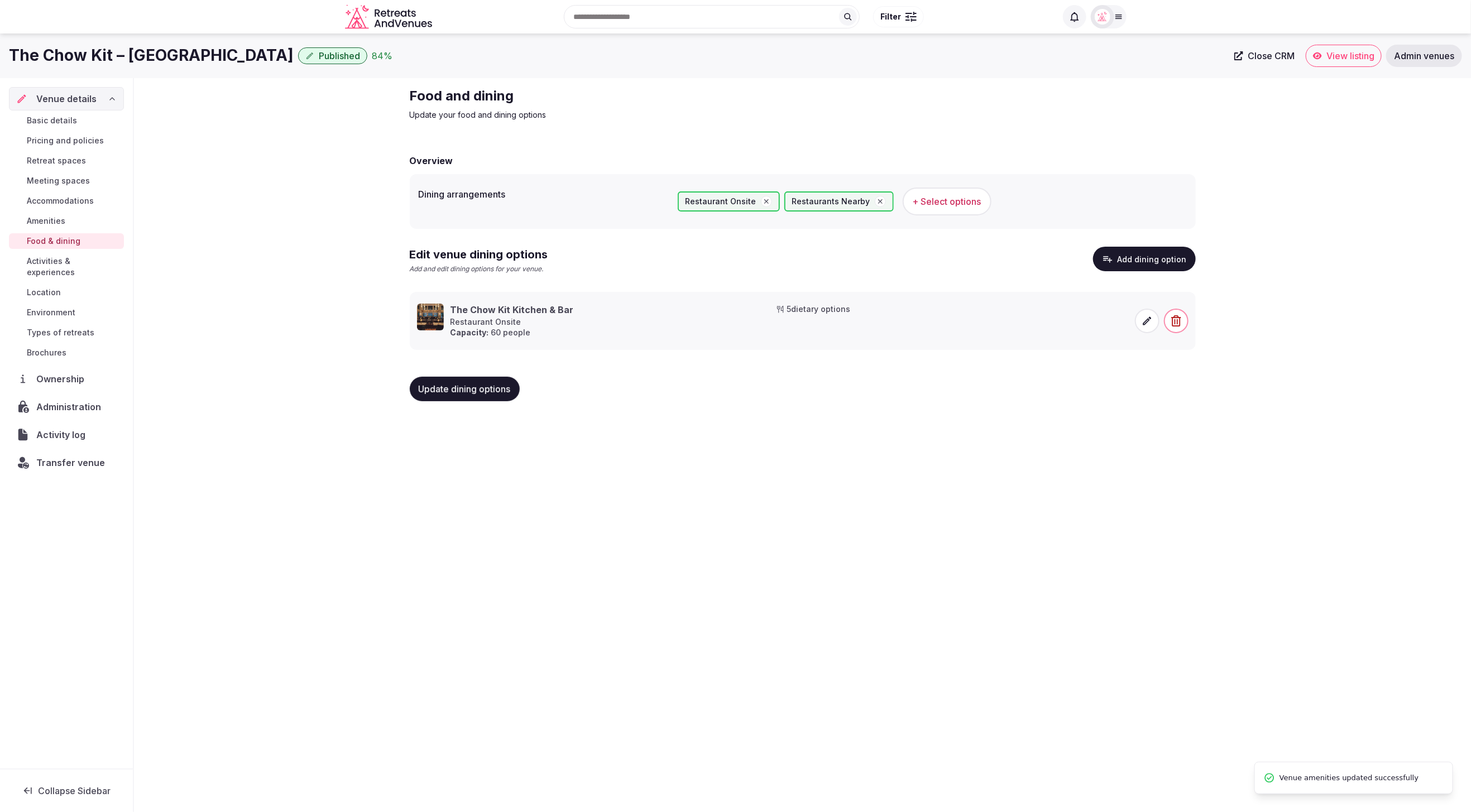
click at [45, 262] on span "Activities & experiences" at bounding box center [73, 267] width 93 height 23
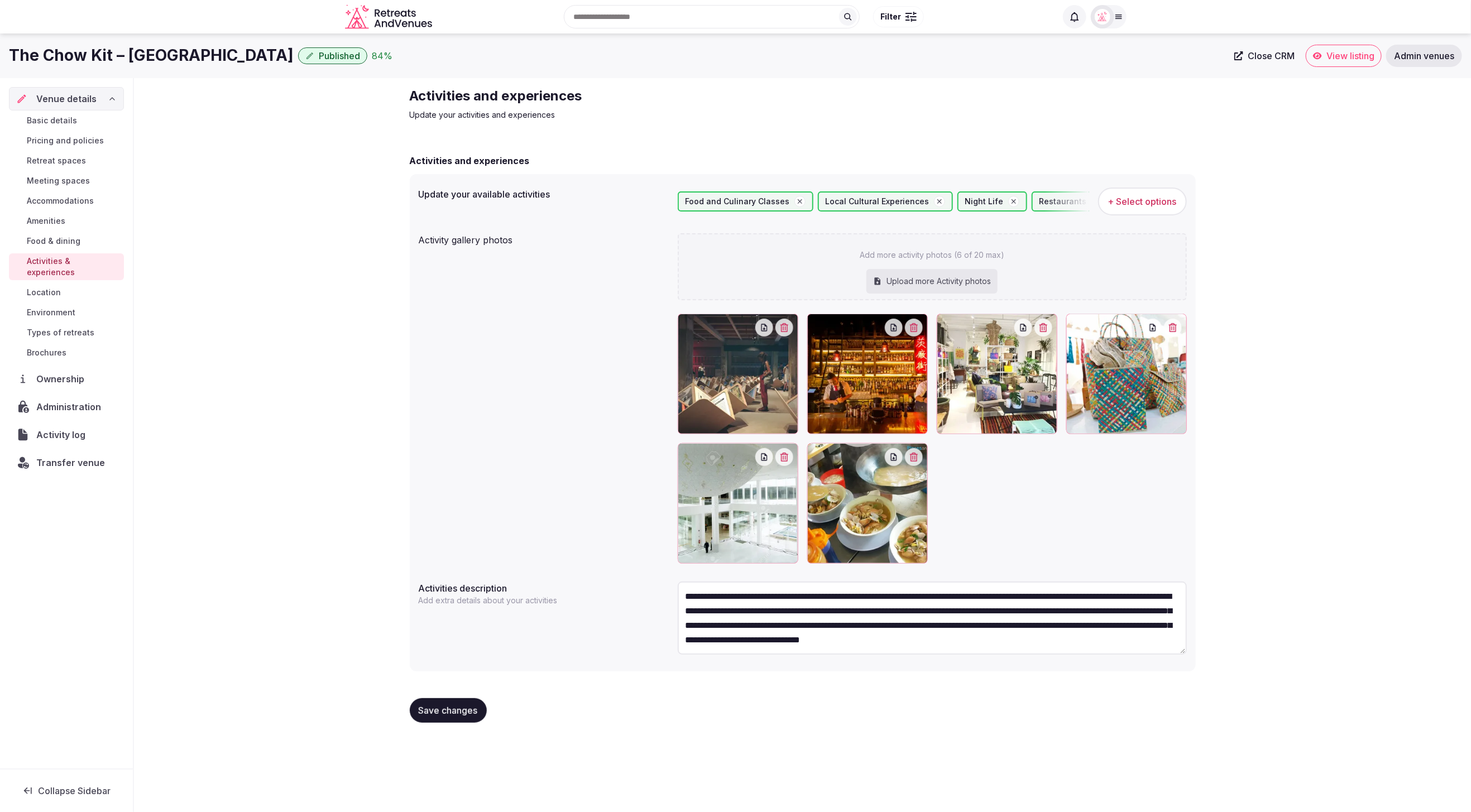
click at [50, 287] on span "Location" at bounding box center [44, 292] width 34 height 11
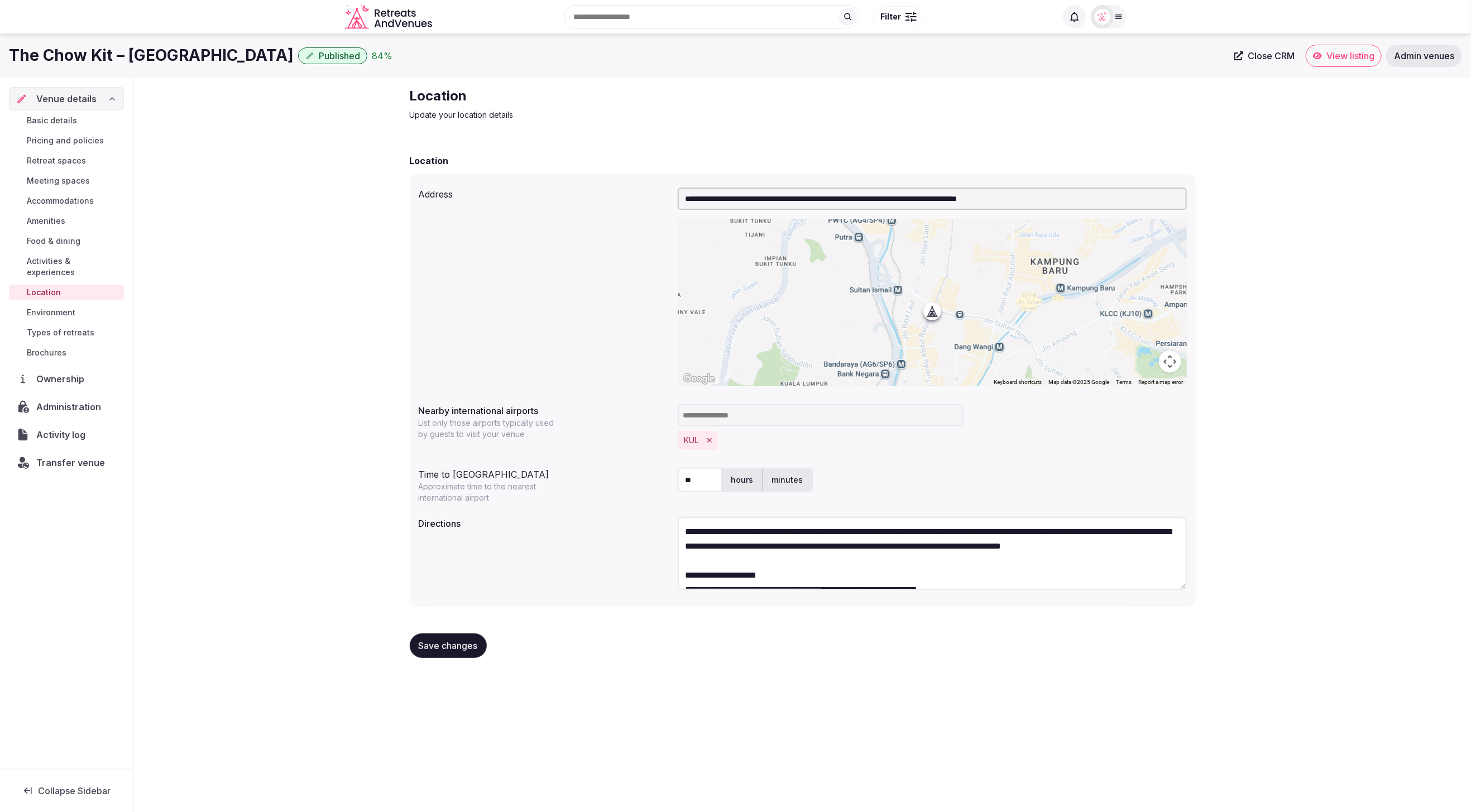
click at [42, 307] on span "Environment" at bounding box center [51, 312] width 48 height 11
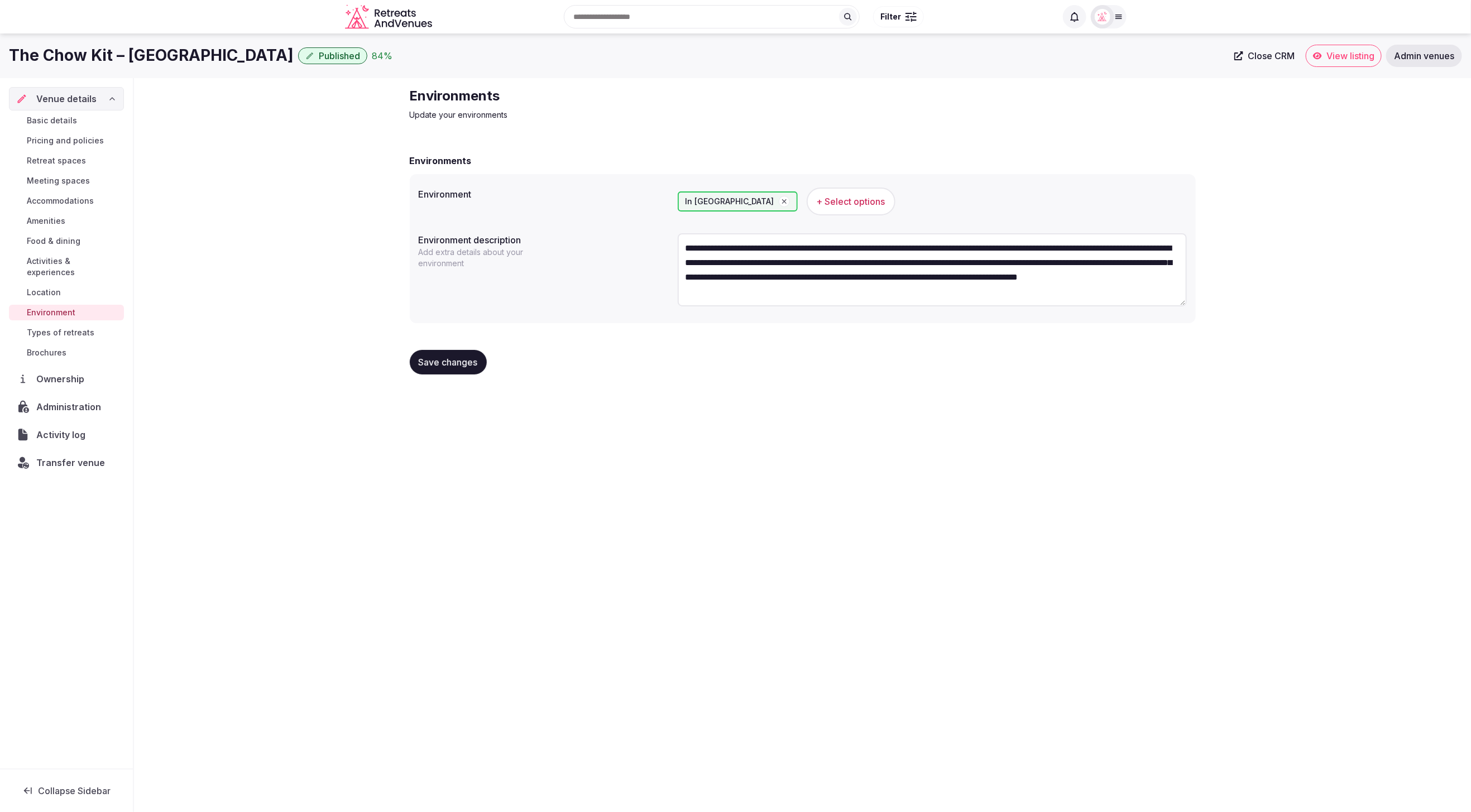
click at [60, 327] on span "Types of retreats" at bounding box center [61, 332] width 67 height 11
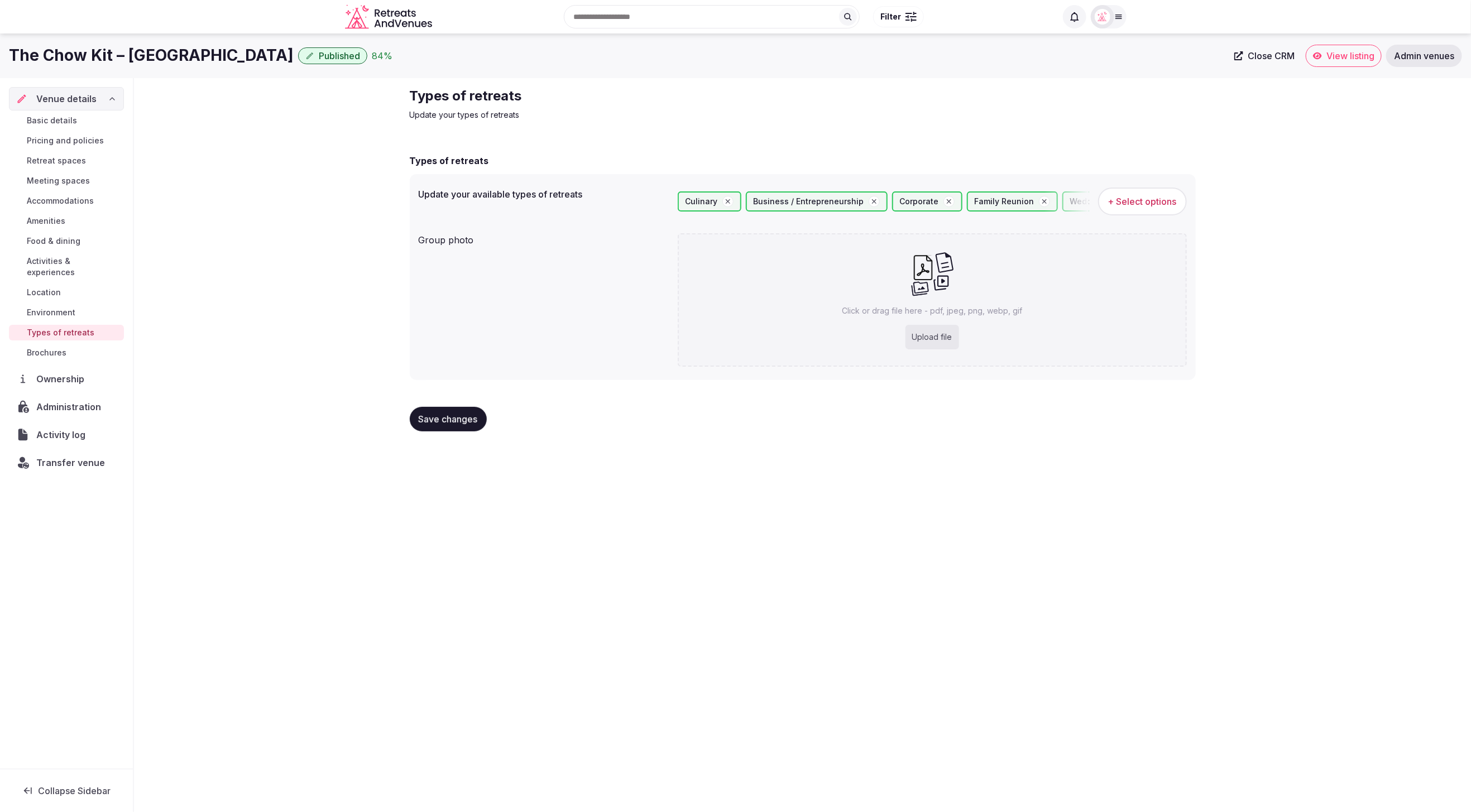
click at [67, 138] on span "Pricing and policies" at bounding box center [65, 140] width 77 height 11
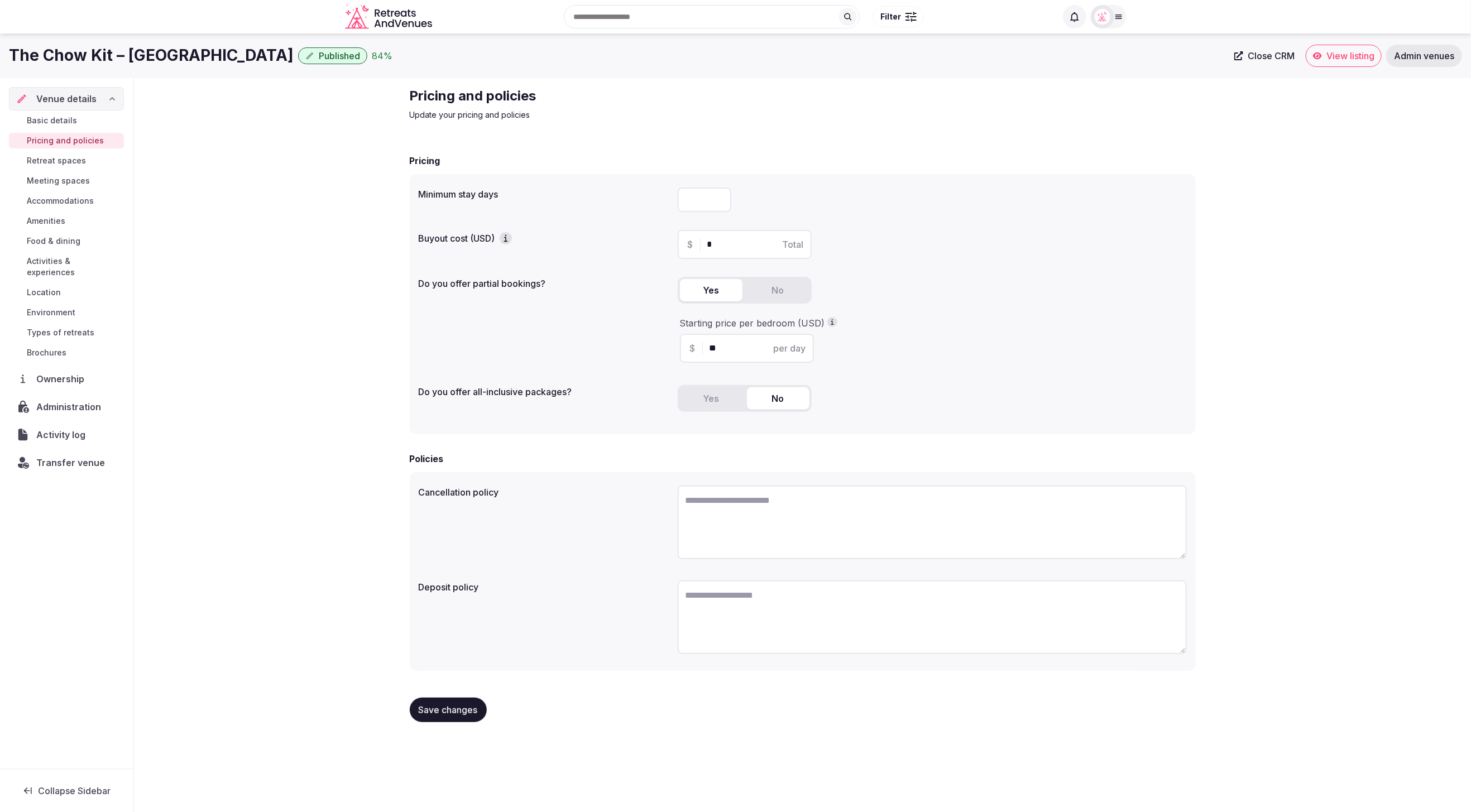
click at [63, 159] on span "Retreat spaces" at bounding box center [56, 160] width 59 height 11
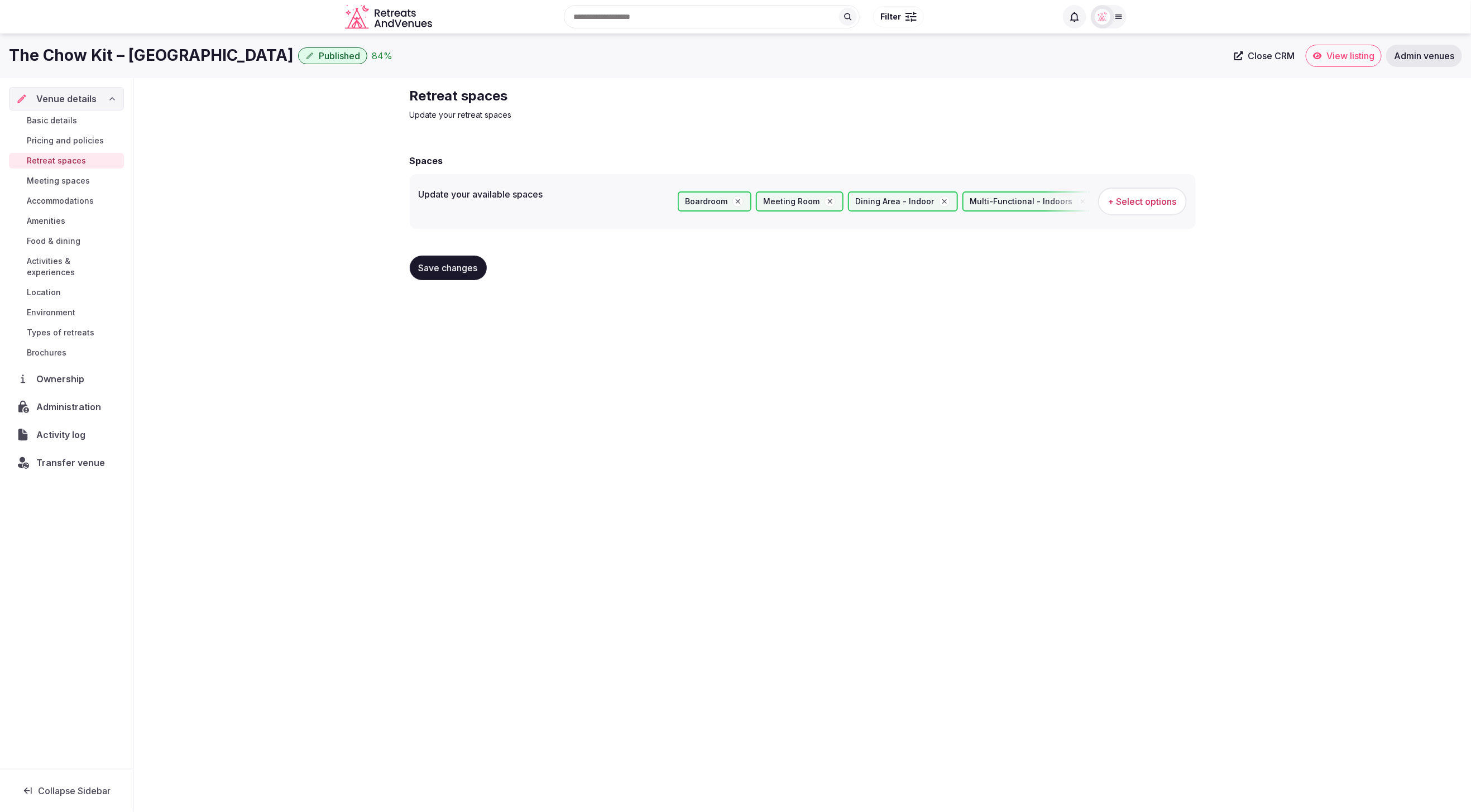
click at [50, 119] on span "Basic details" at bounding box center [52, 120] width 50 height 11
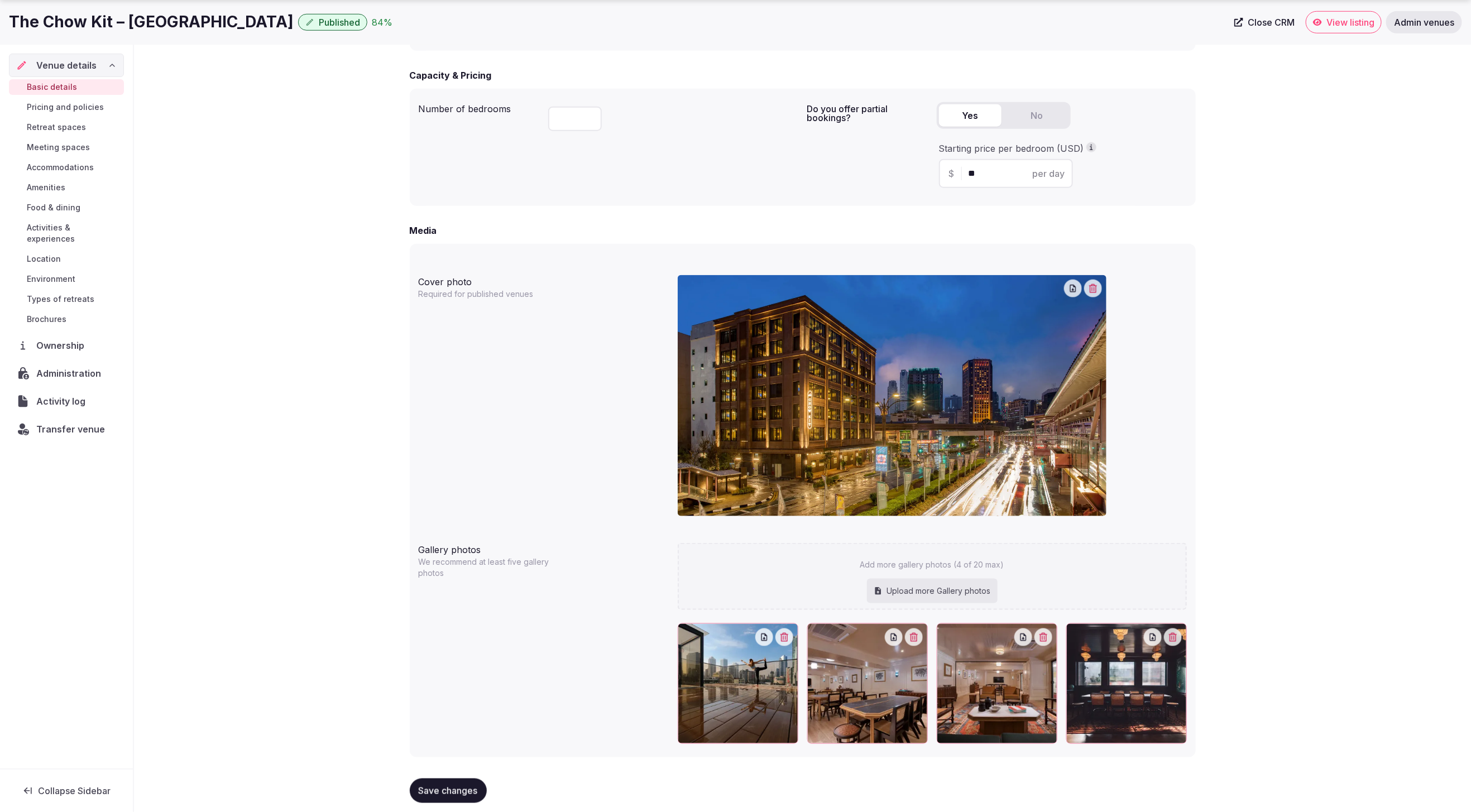
scroll to position [733, 0]
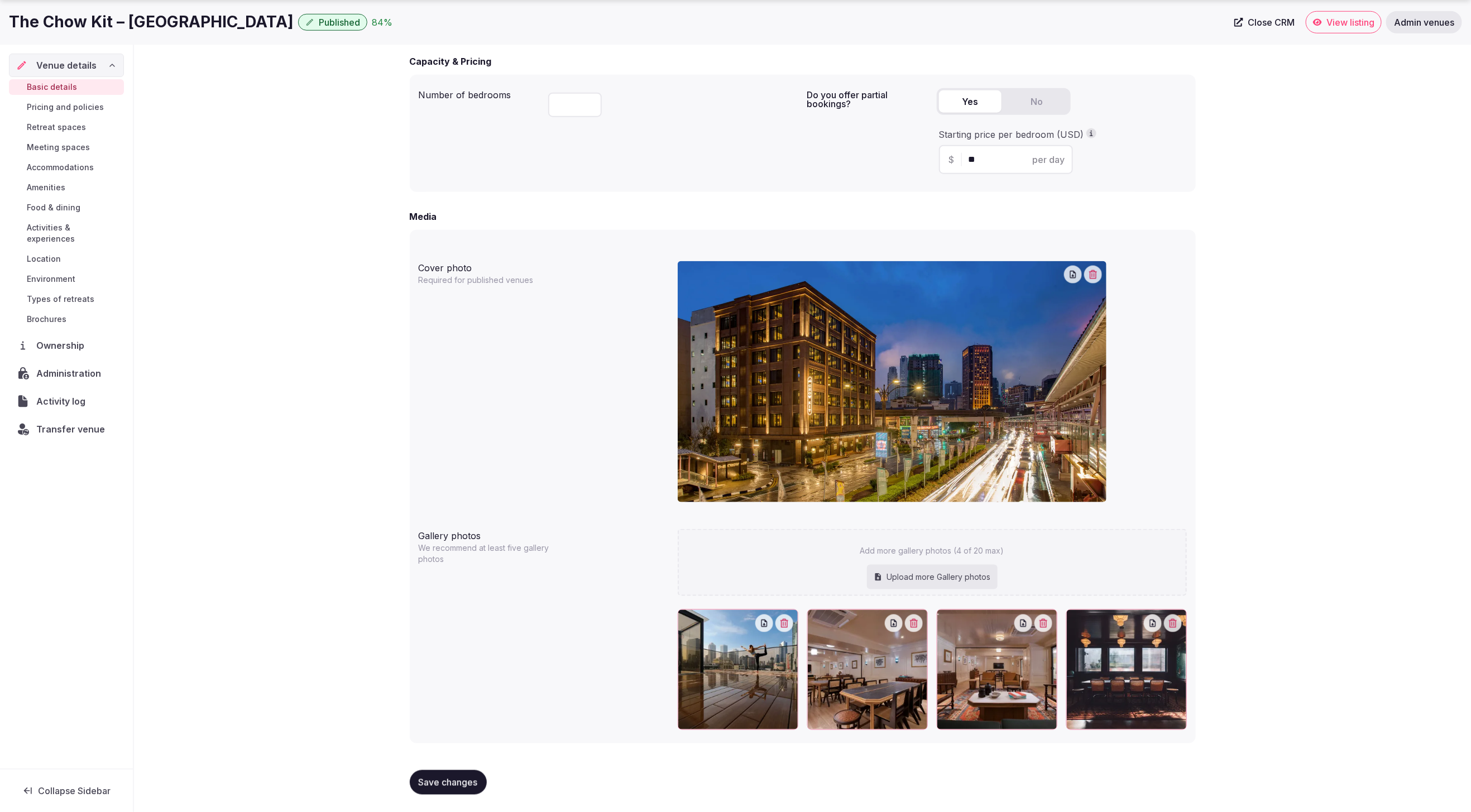
click at [925, 575] on div "Upload more Gallery photos" at bounding box center [932, 577] width 131 height 25
type input "**********"
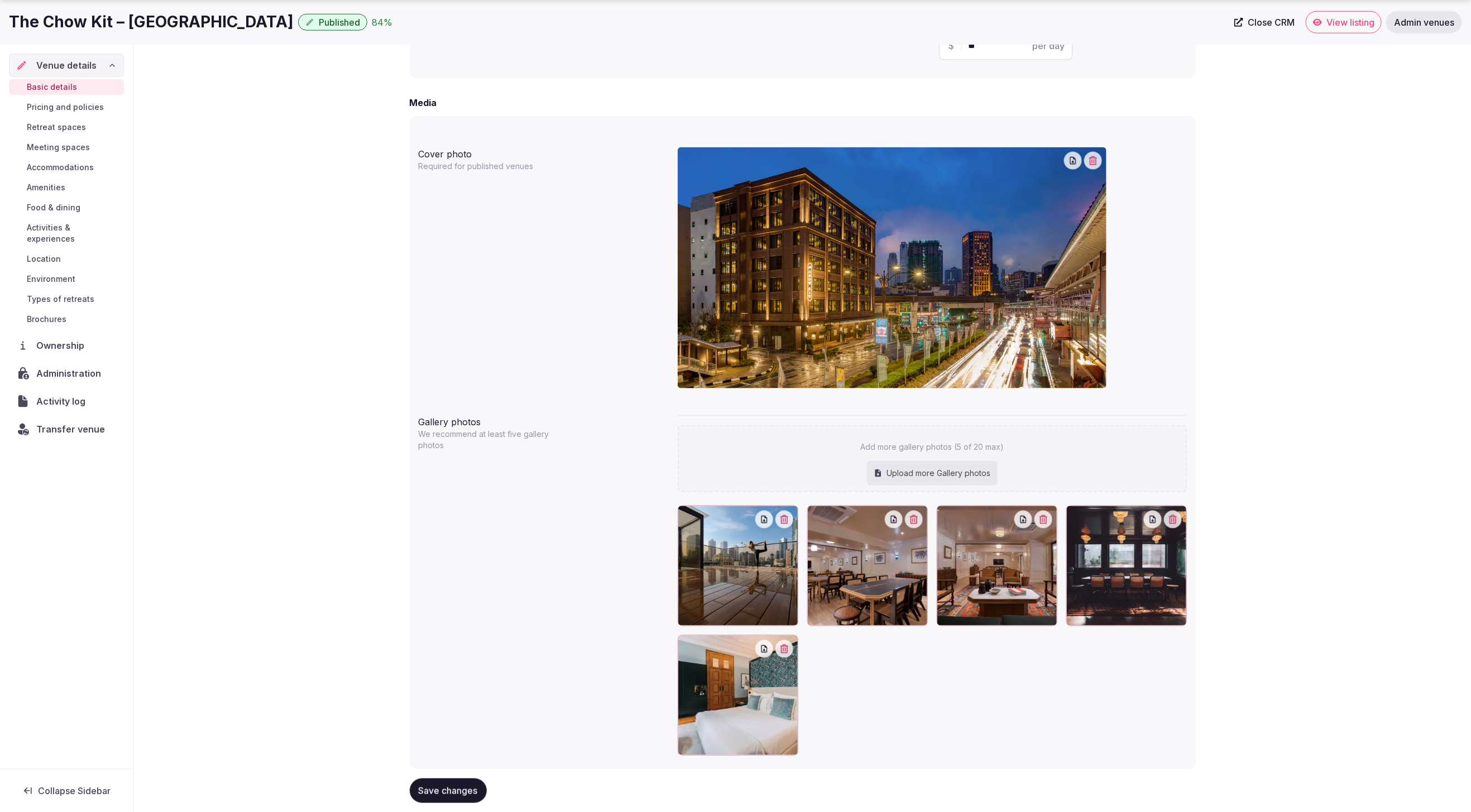
scroll to position [873, 0]
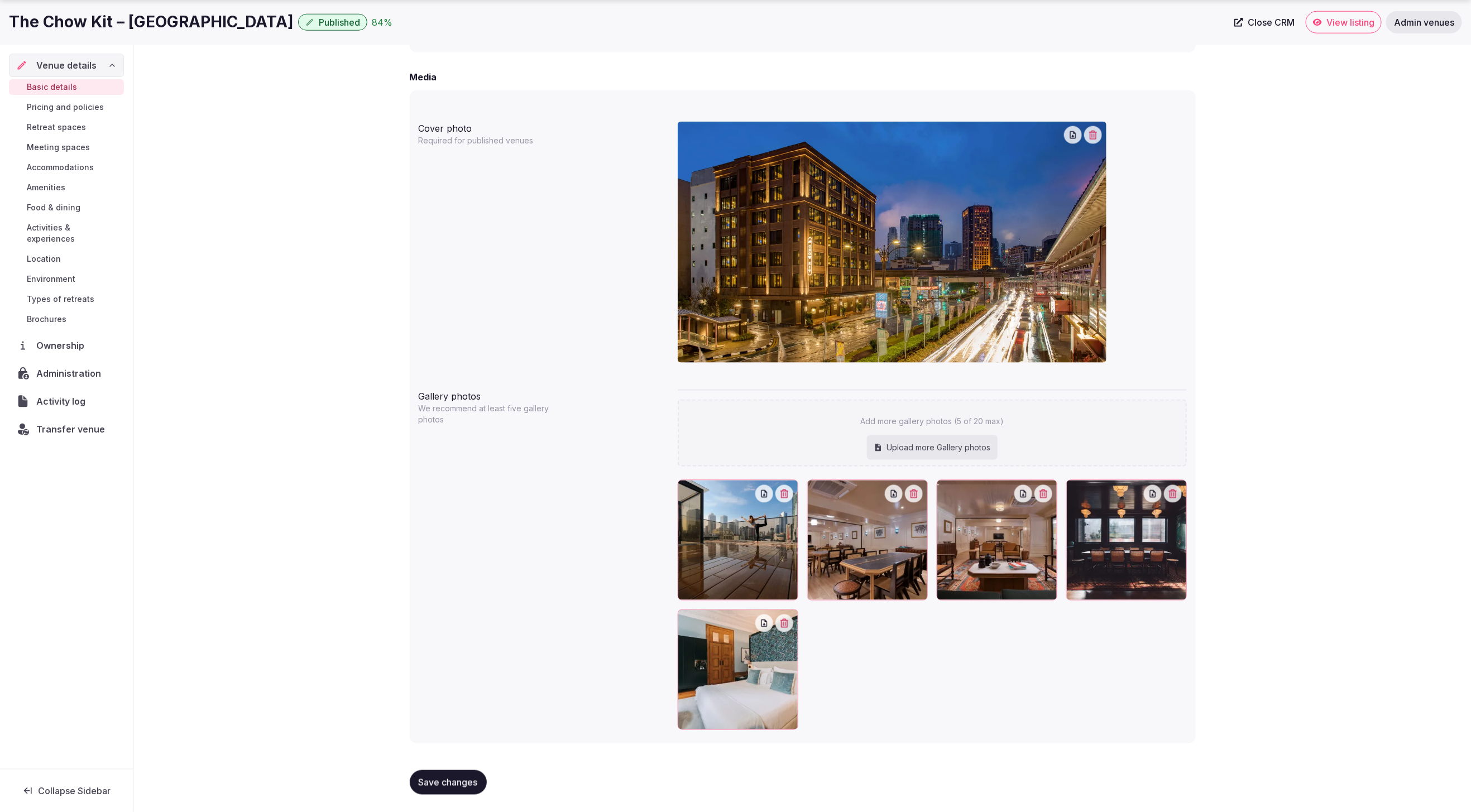
click at [942, 449] on div "Upload more Gallery photos" at bounding box center [932, 448] width 131 height 25
type input "**********"
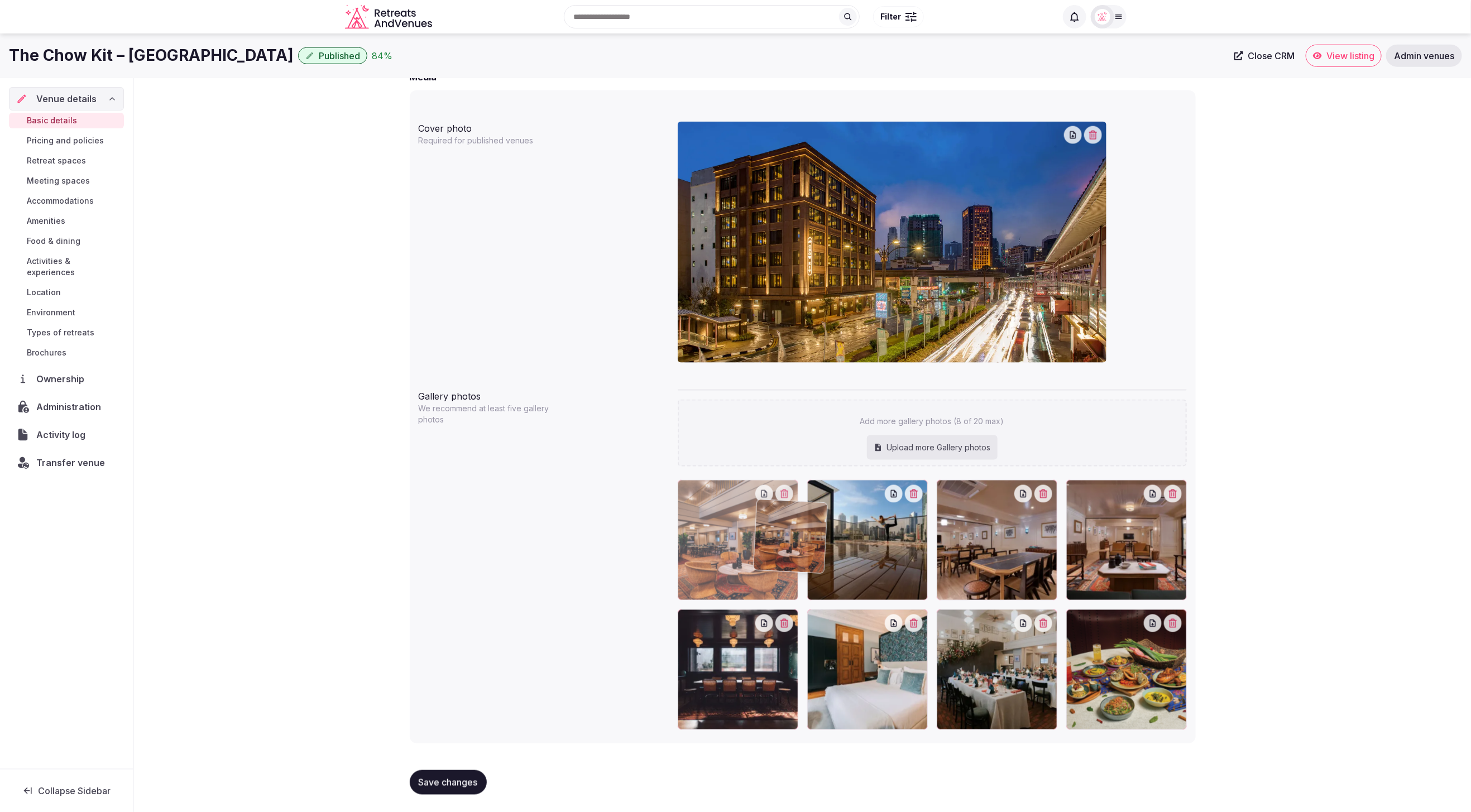
drag, startPoint x: 1128, startPoint y: 669, endPoint x: 812, endPoint y: 558, distance: 334.9
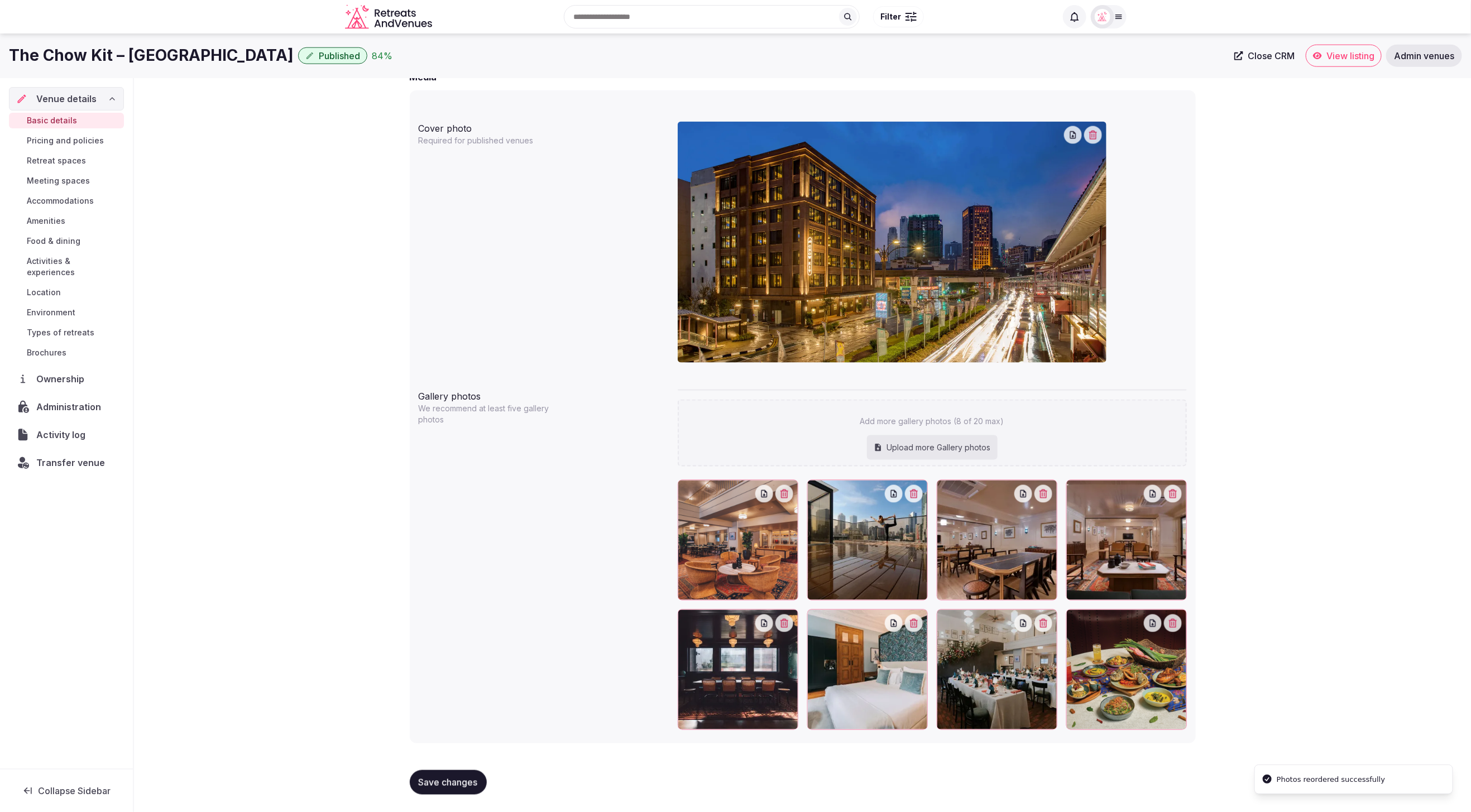
click at [429, 781] on span "Save changes" at bounding box center [448, 782] width 59 height 11
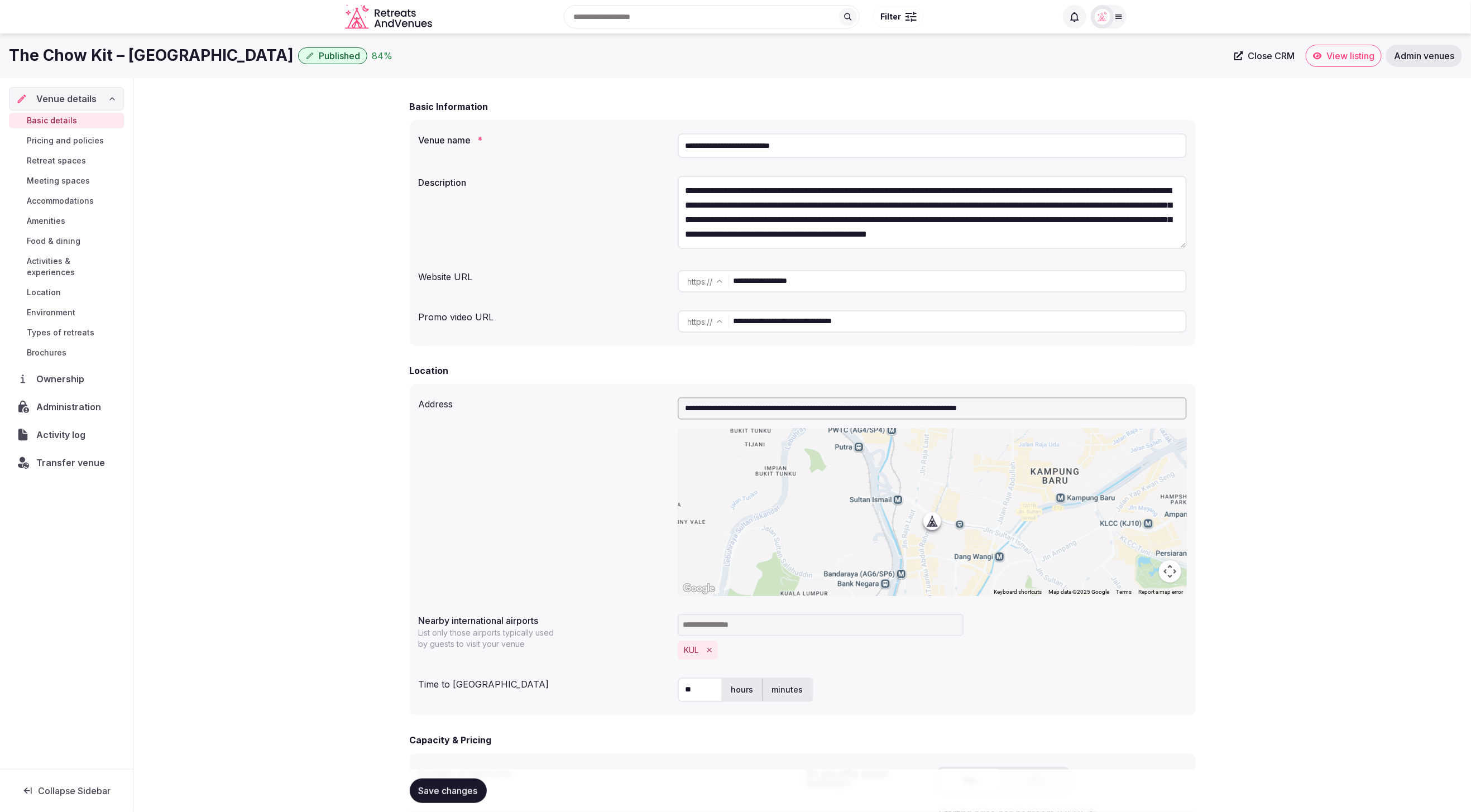
scroll to position [0, 0]
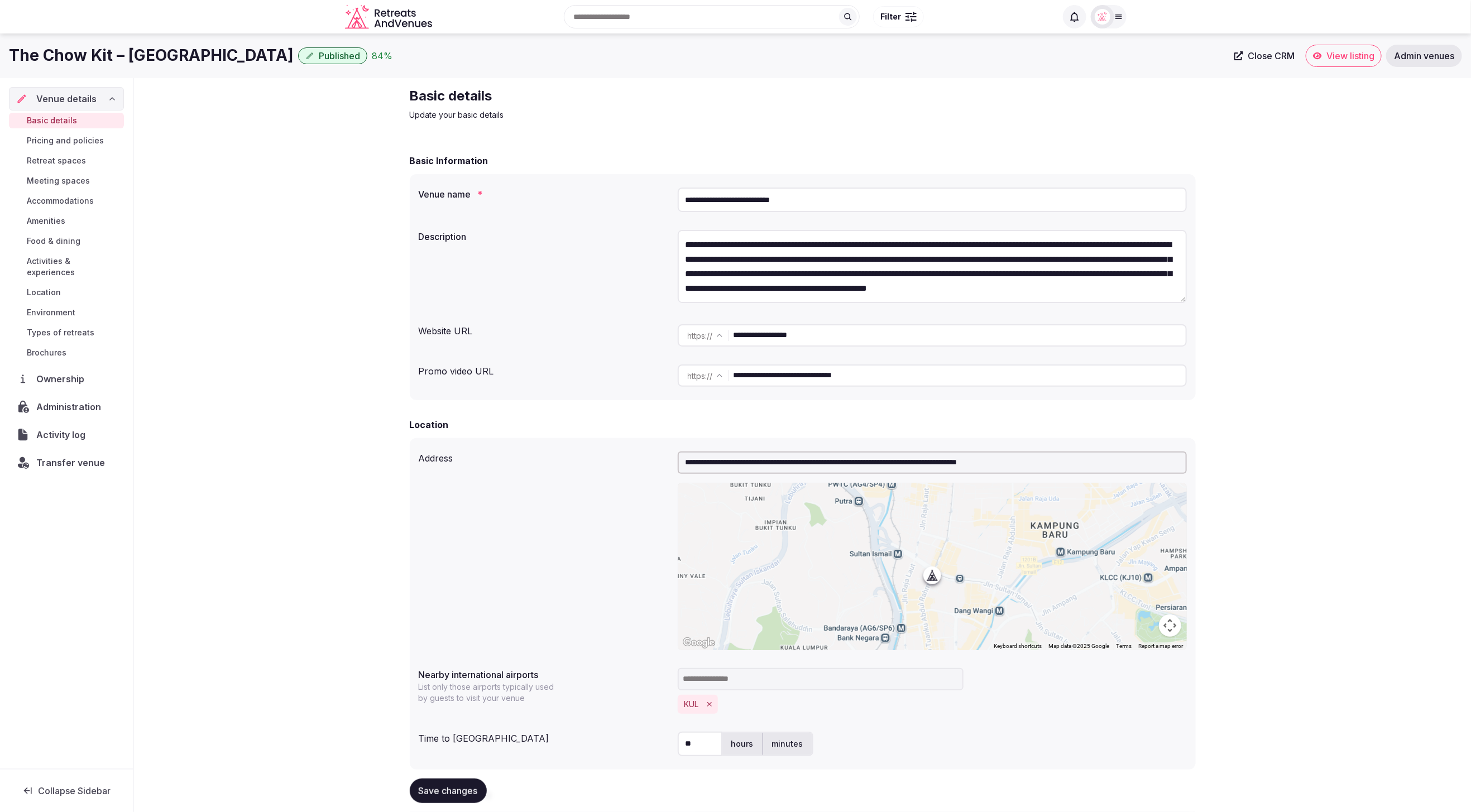
click at [78, 140] on span "Pricing and policies" at bounding box center [65, 140] width 77 height 11
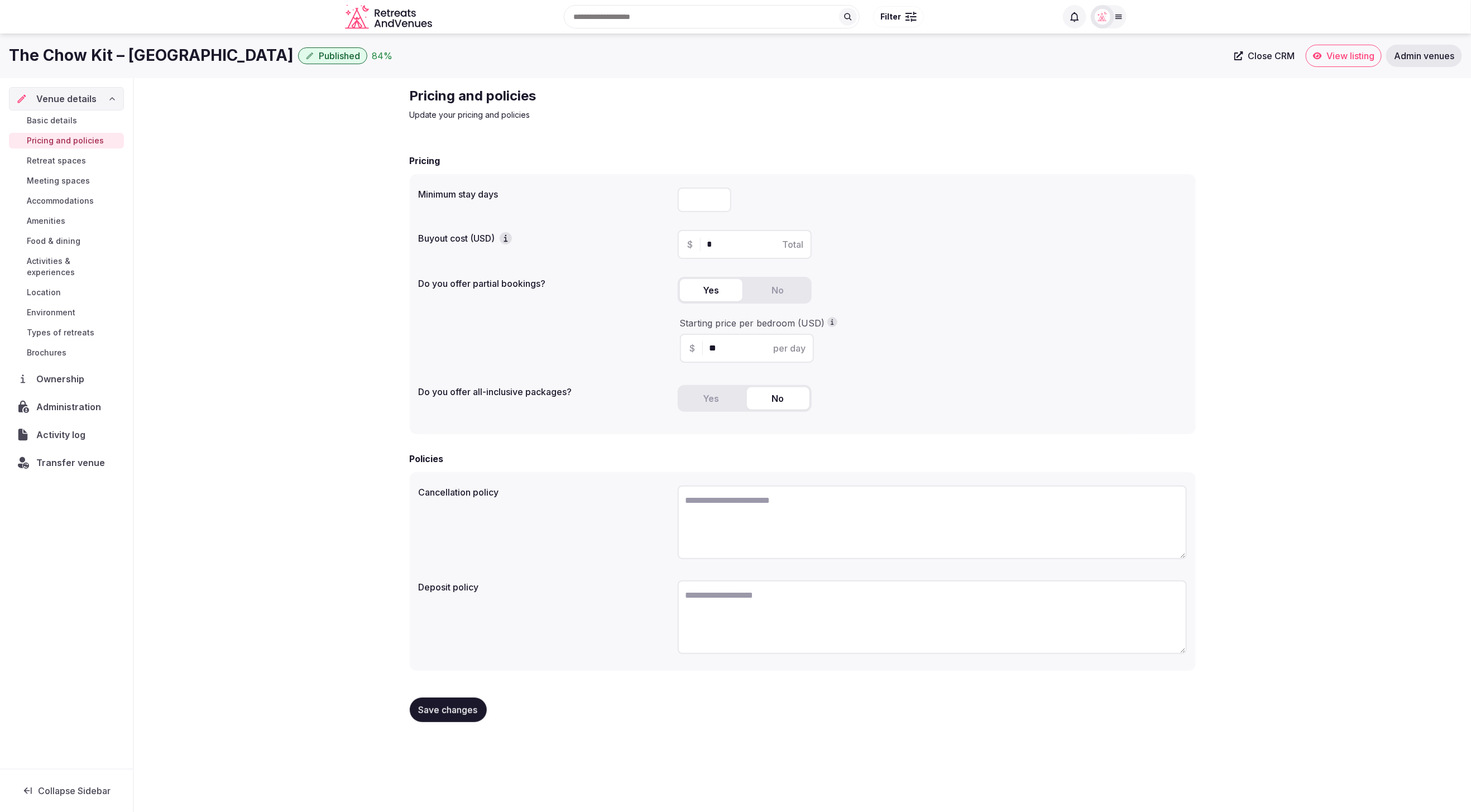
click at [53, 158] on span "Retreat spaces" at bounding box center [56, 160] width 59 height 11
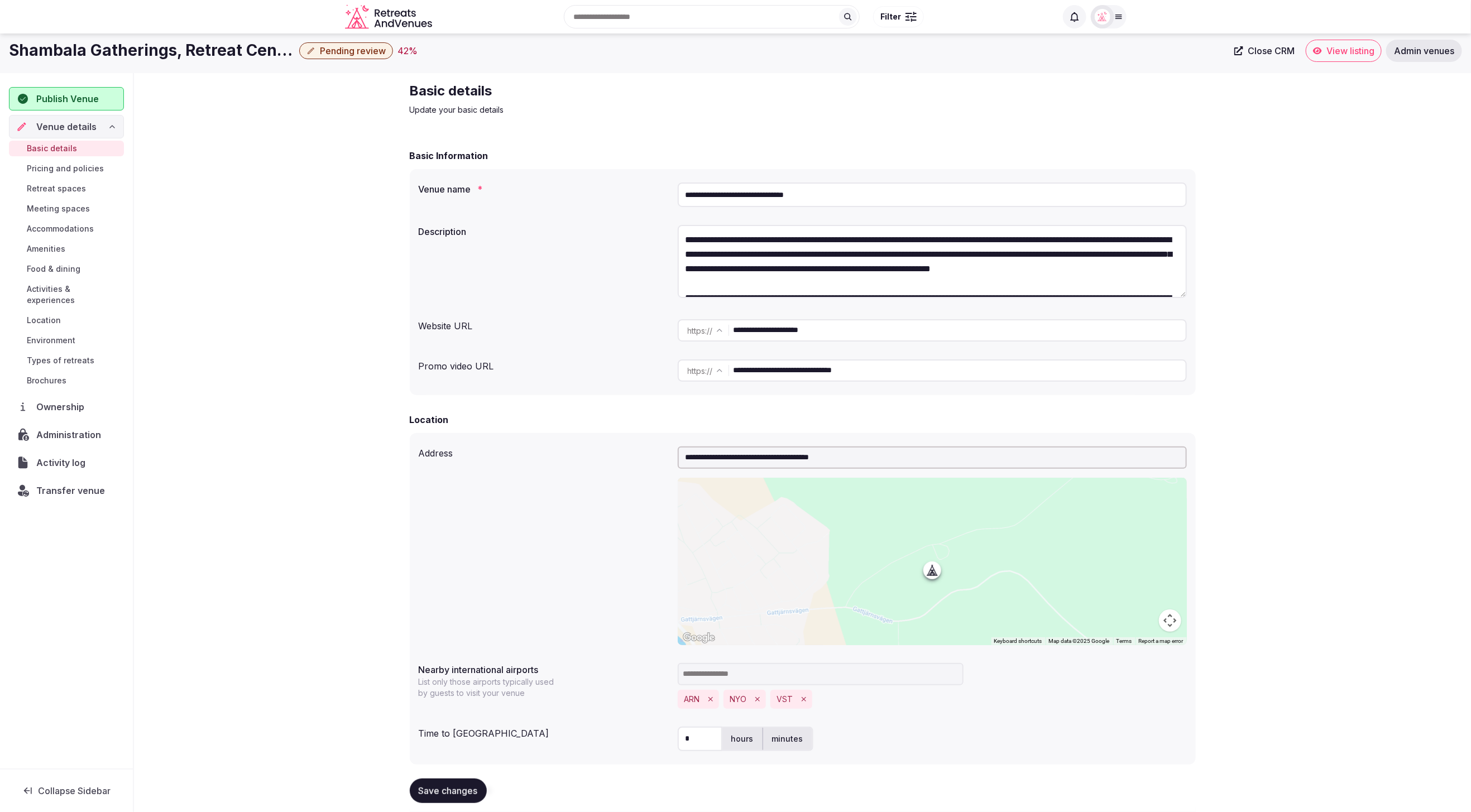
scroll to position [6, 0]
drag, startPoint x: 908, startPoint y: 327, endPoint x: 708, endPoint y: 333, distance: 200.1
click at [707, 333] on div "**********" at bounding box center [932, 331] width 509 height 23
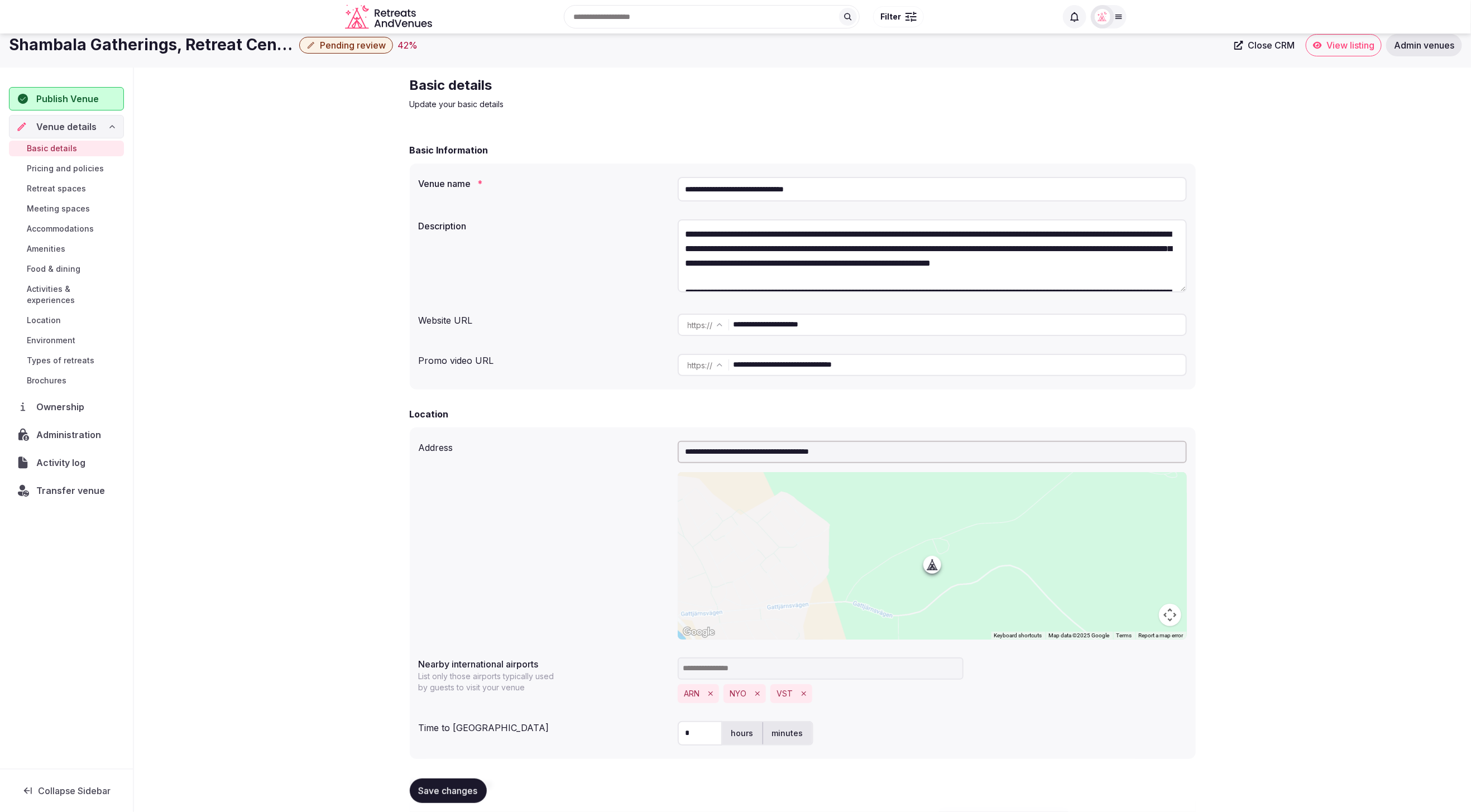
scroll to position [12, 0]
drag, startPoint x: 795, startPoint y: 325, endPoint x: 719, endPoint y: 326, distance: 76.0
click at [719, 326] on div "**********" at bounding box center [932, 324] width 509 height 23
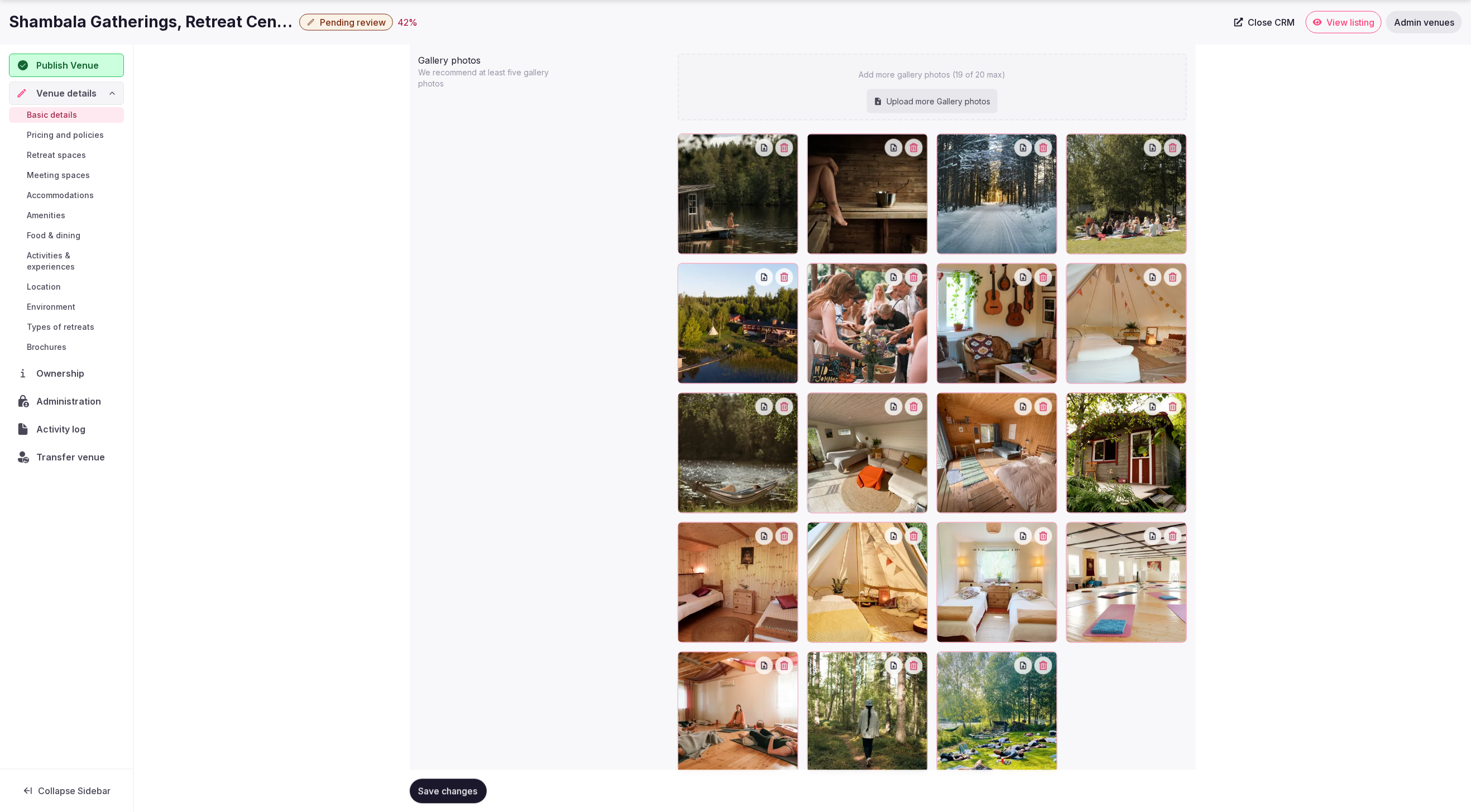
scroll to position [1196, 0]
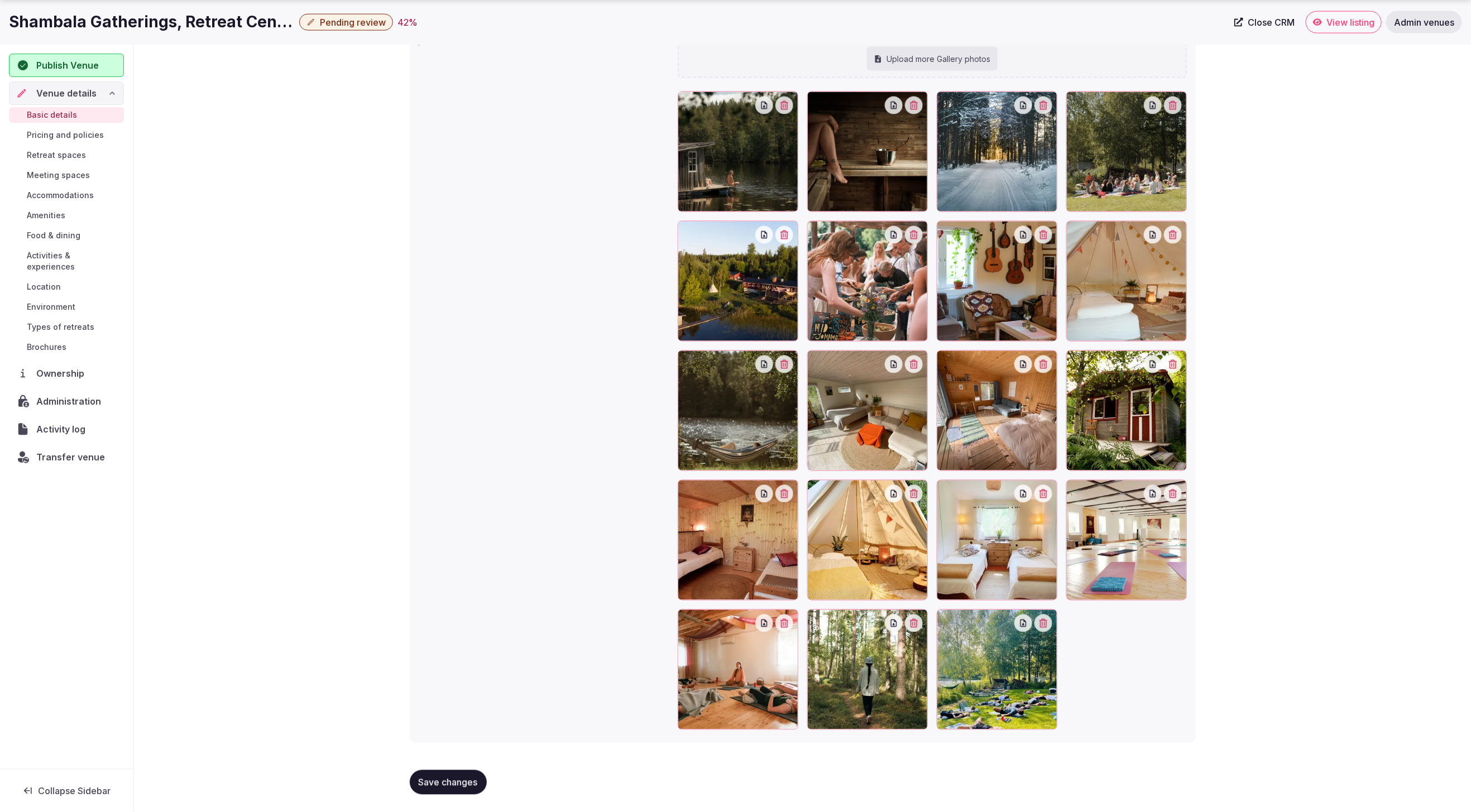
click at [492, 490] on div "Gallery photos We recommend at least five gallery photos Add more gallery photo…" at bounding box center [803, 371] width 768 height 728
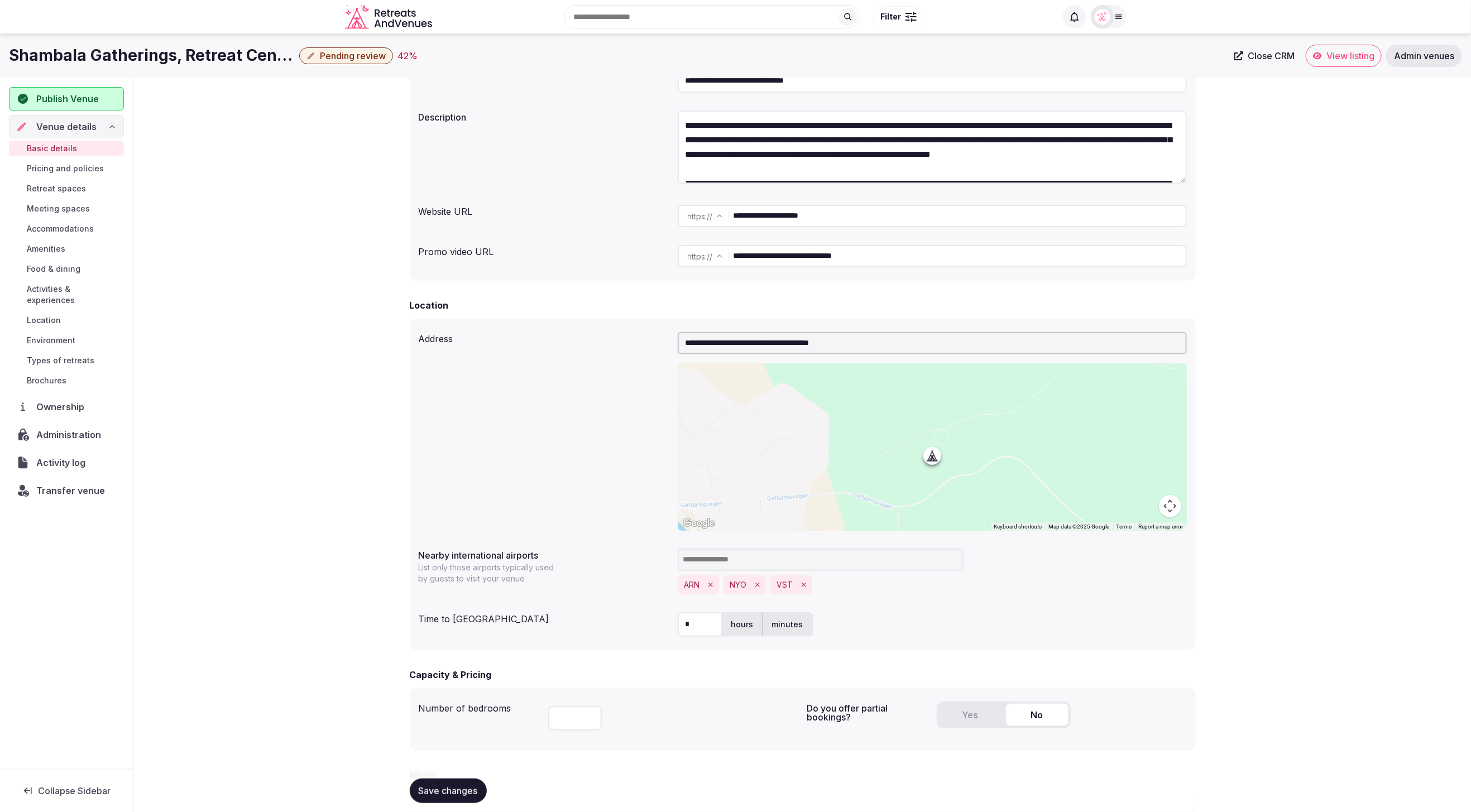
scroll to position [0, 0]
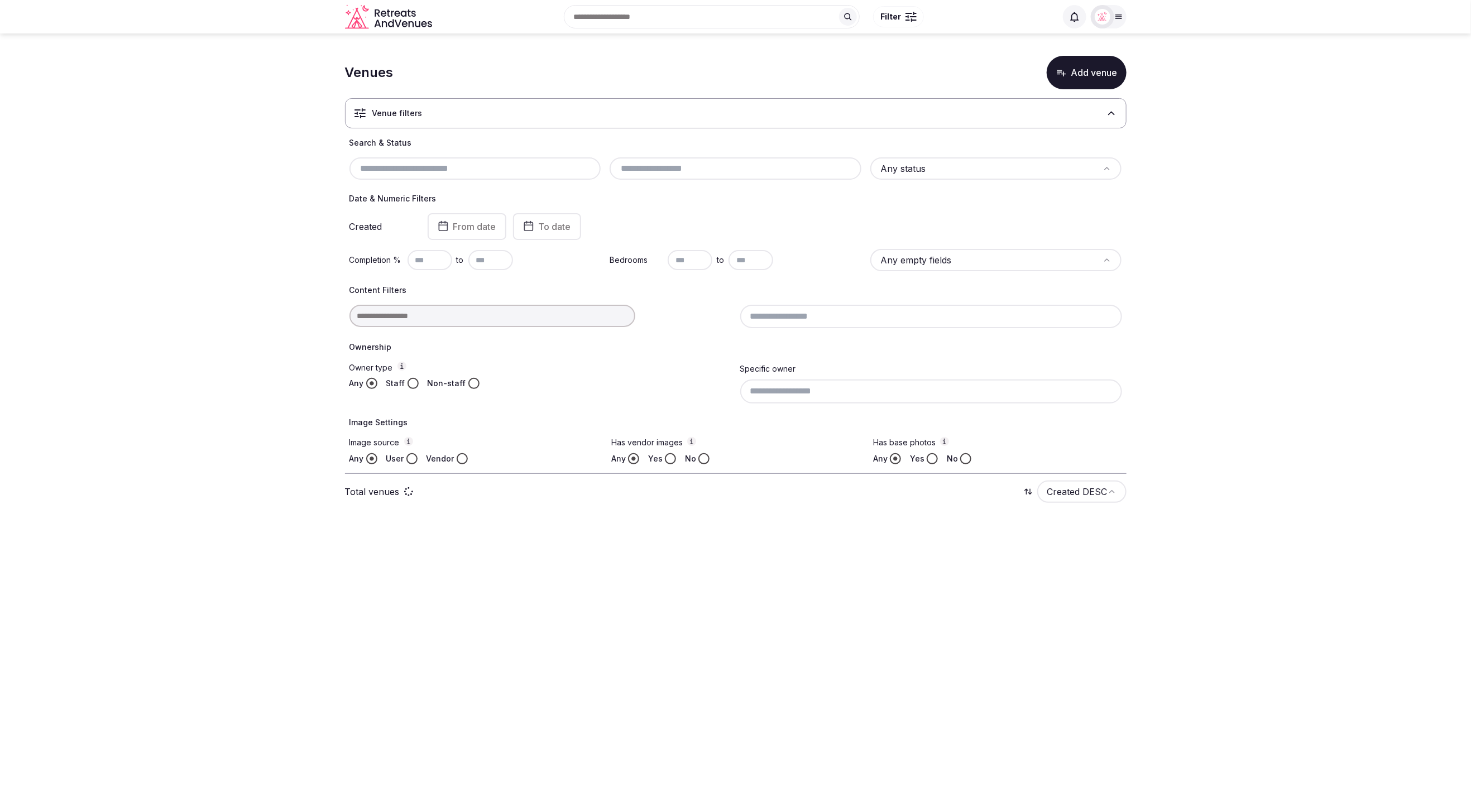
click at [425, 162] on input "text" at bounding box center [475, 168] width 243 height 13
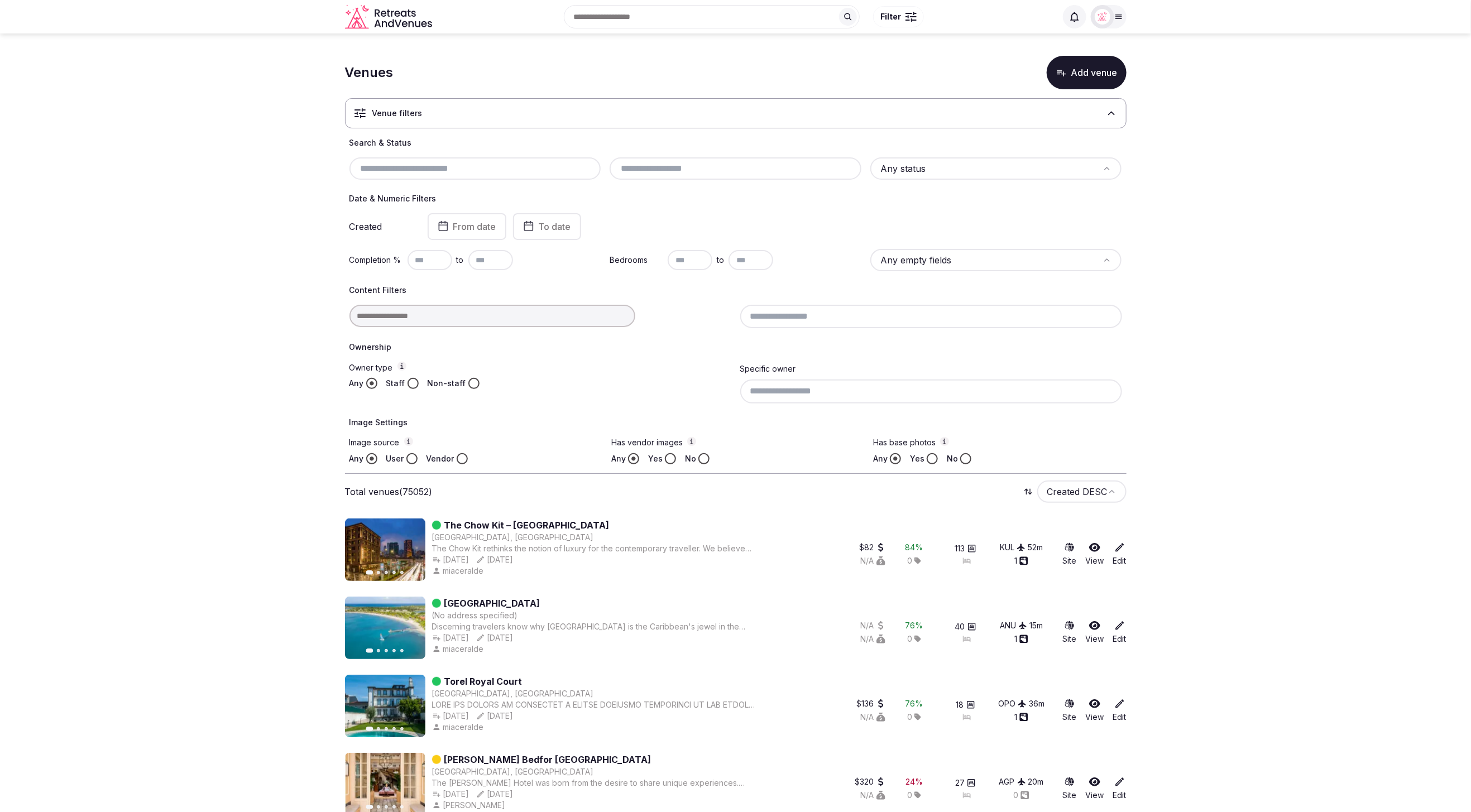
paste input "*********"
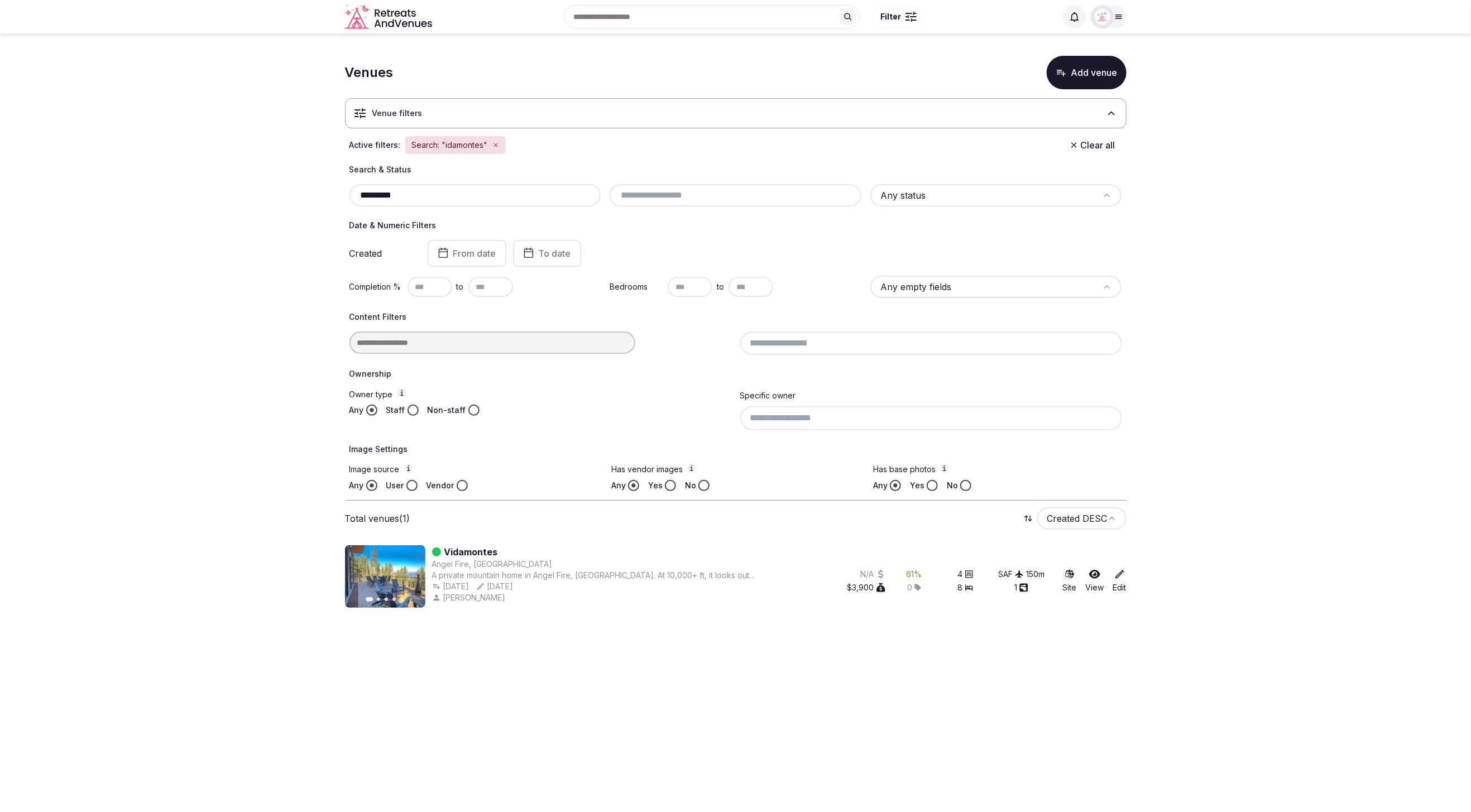
type input "*********"
click at [455, 549] on link "Vidamontes" at bounding box center [471, 552] width 53 height 13
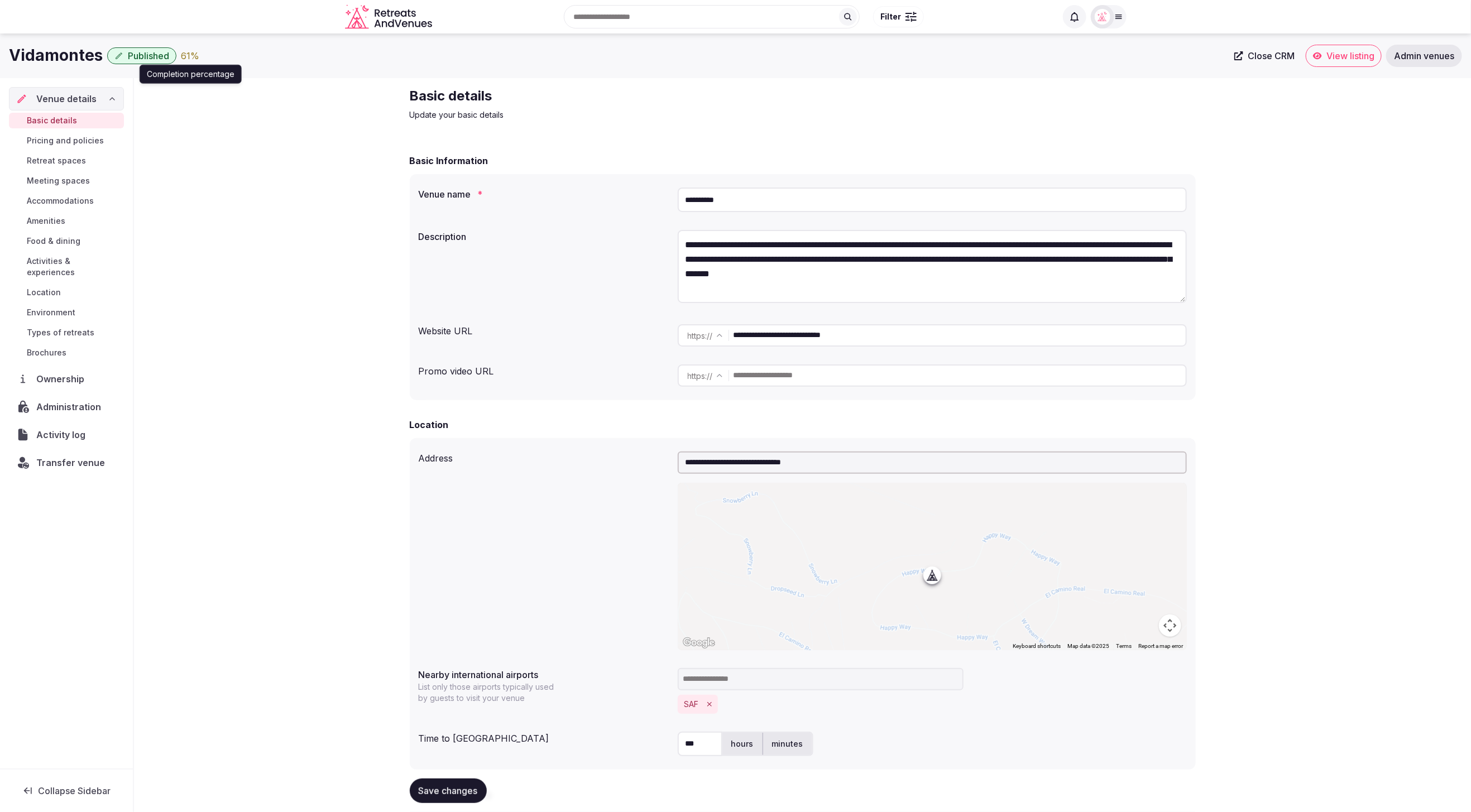
click at [194, 58] on div "61 %" at bounding box center [189, 56] width 18 height 13
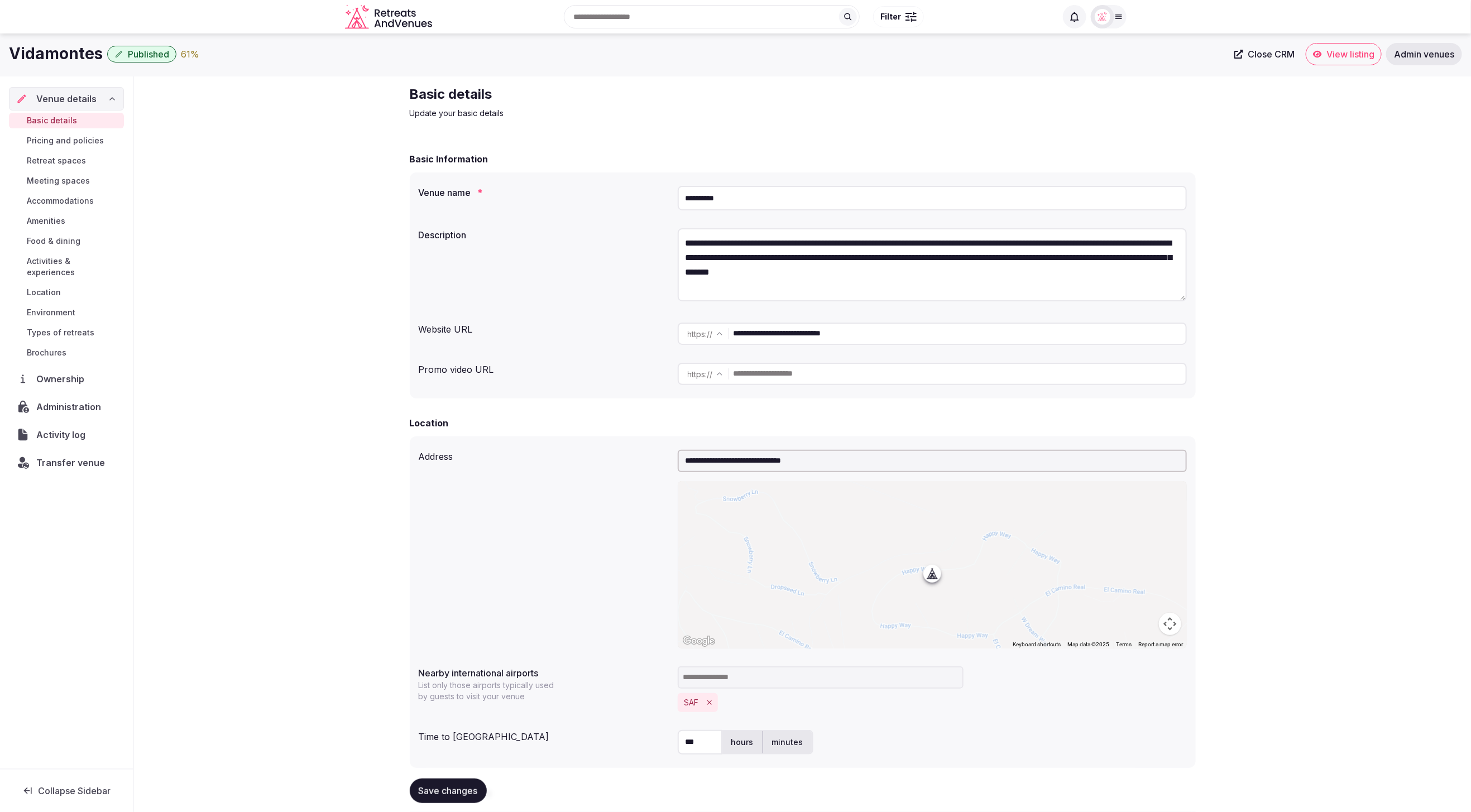
click at [72, 205] on span "Accommodations" at bounding box center [61, 200] width 67 height 11
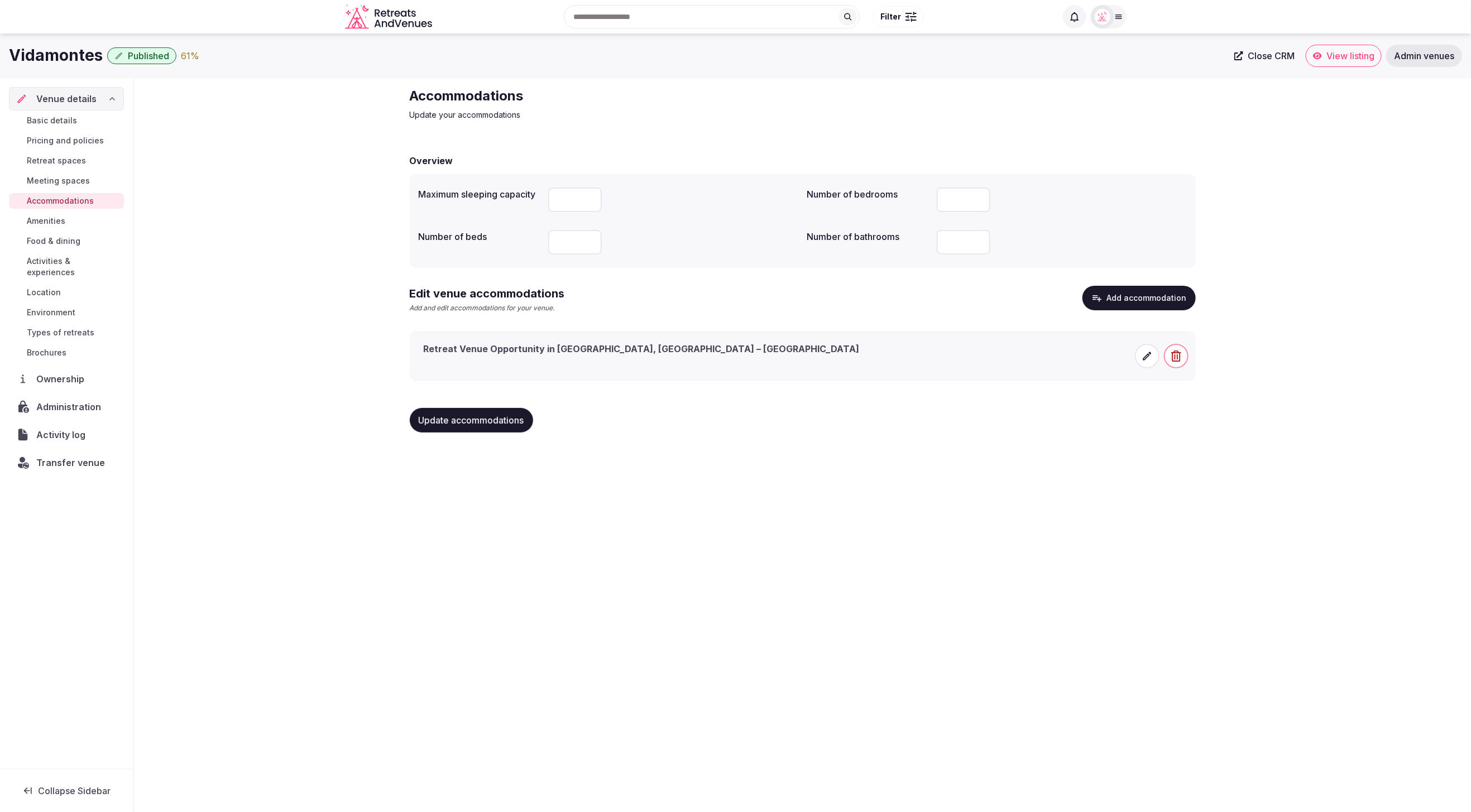
click at [187, 56] on div "61 %" at bounding box center [189, 56] width 18 height 13
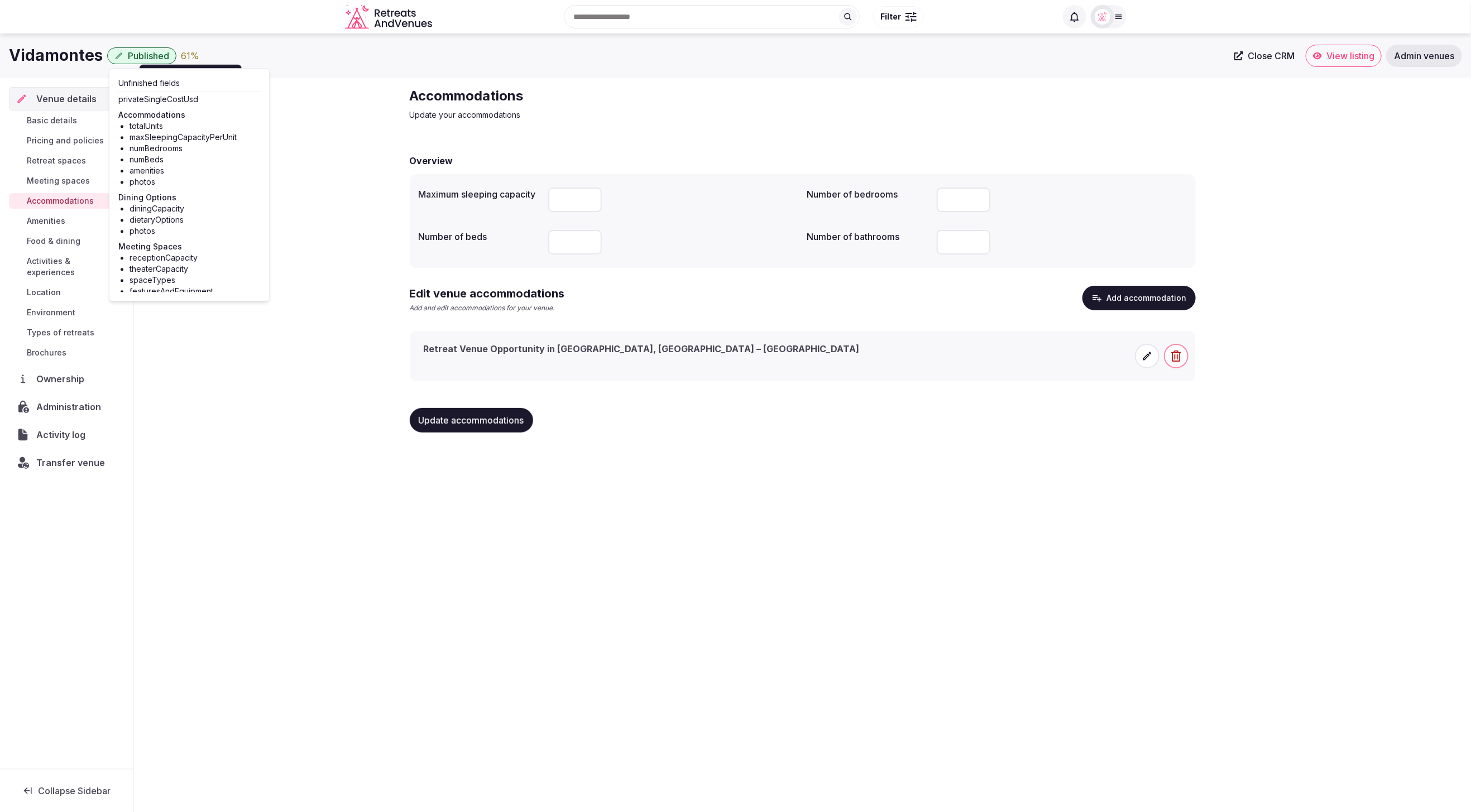
click at [714, 107] on div "Accommodations Update your accommodations" at bounding box center [597, 104] width 375 height 34
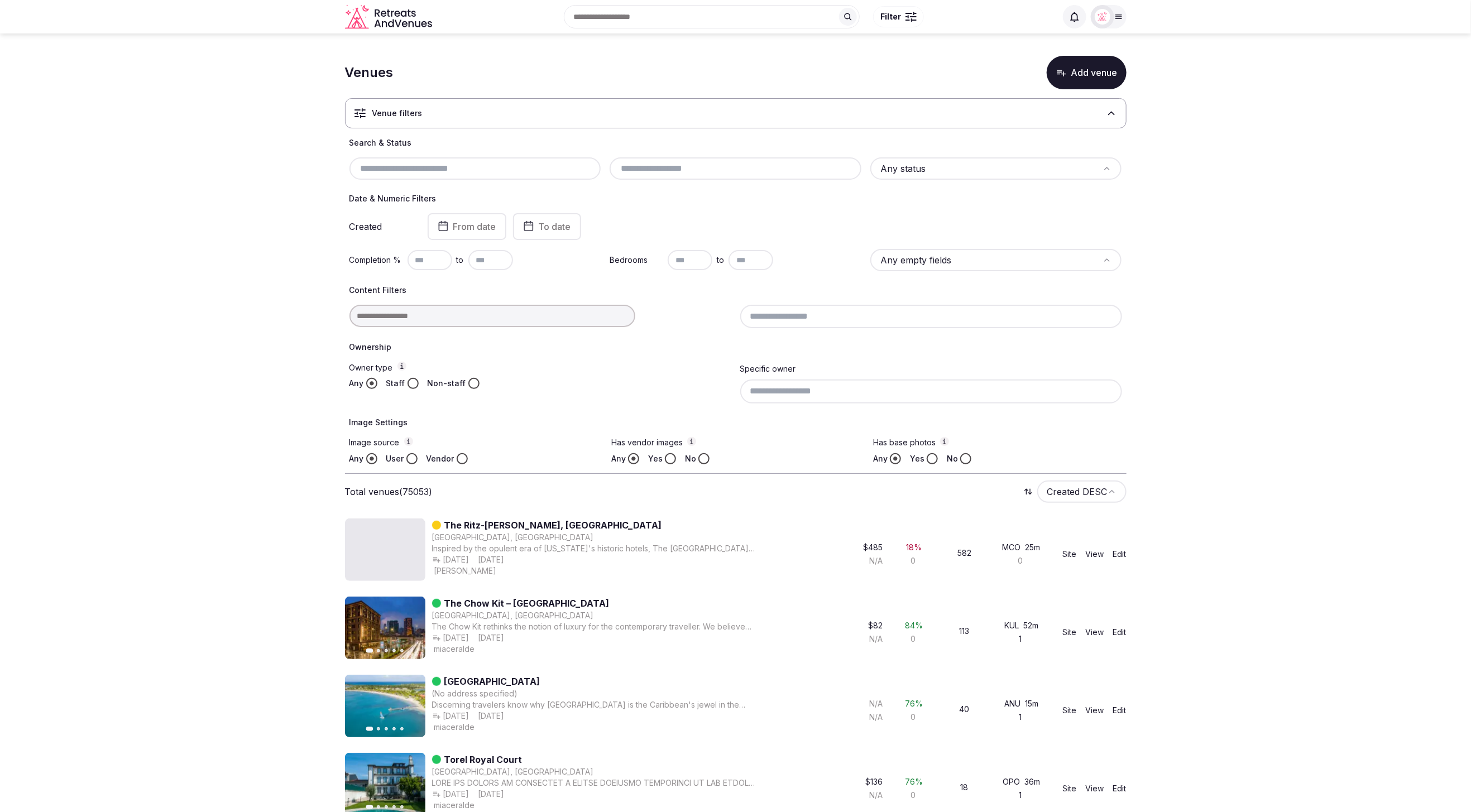
click at [412, 171] on input "text" at bounding box center [475, 168] width 243 height 13
paste input "**********"
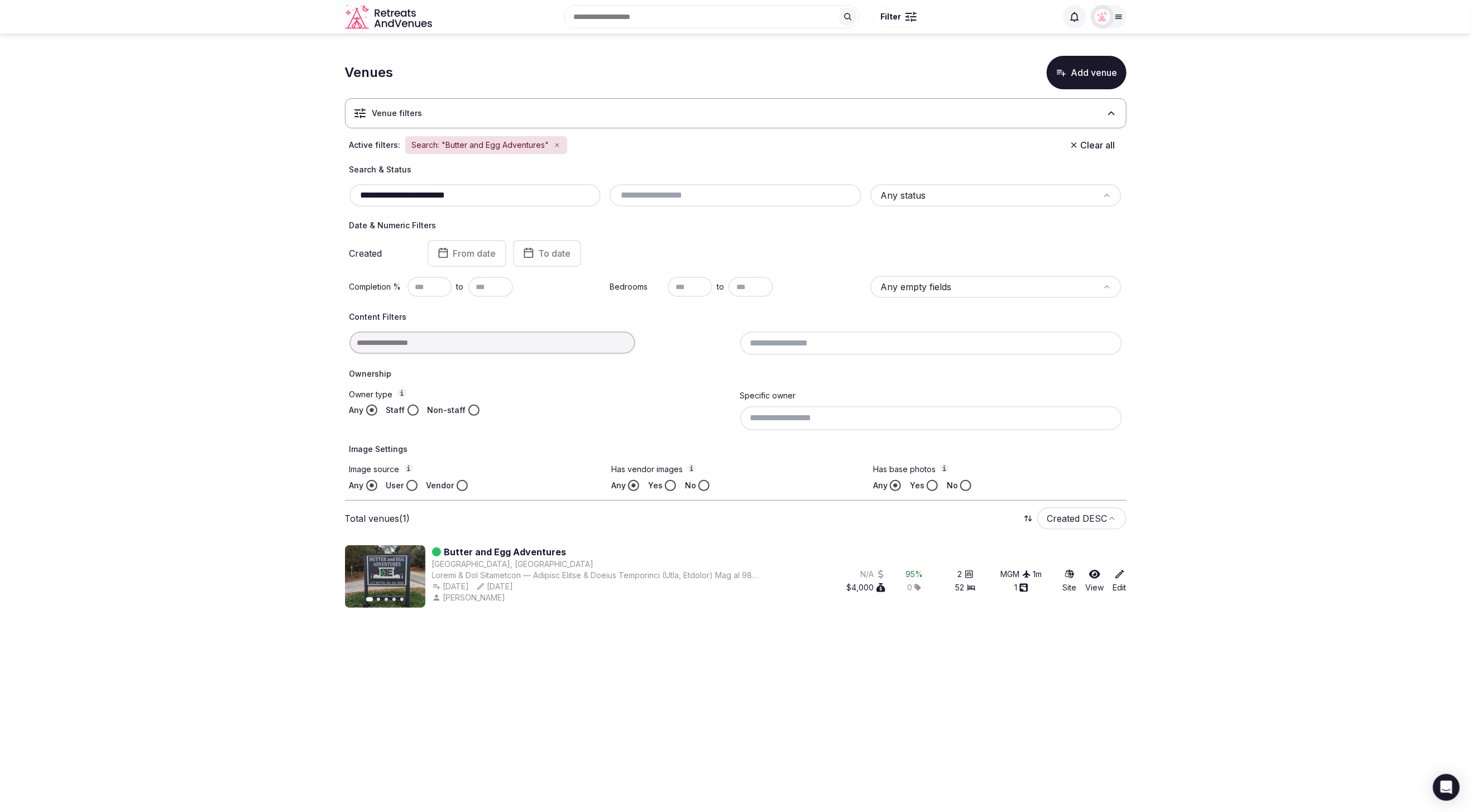
type input "**********"
click at [1270, 386] on section "**********" at bounding box center [736, 330] width 1471 height 592
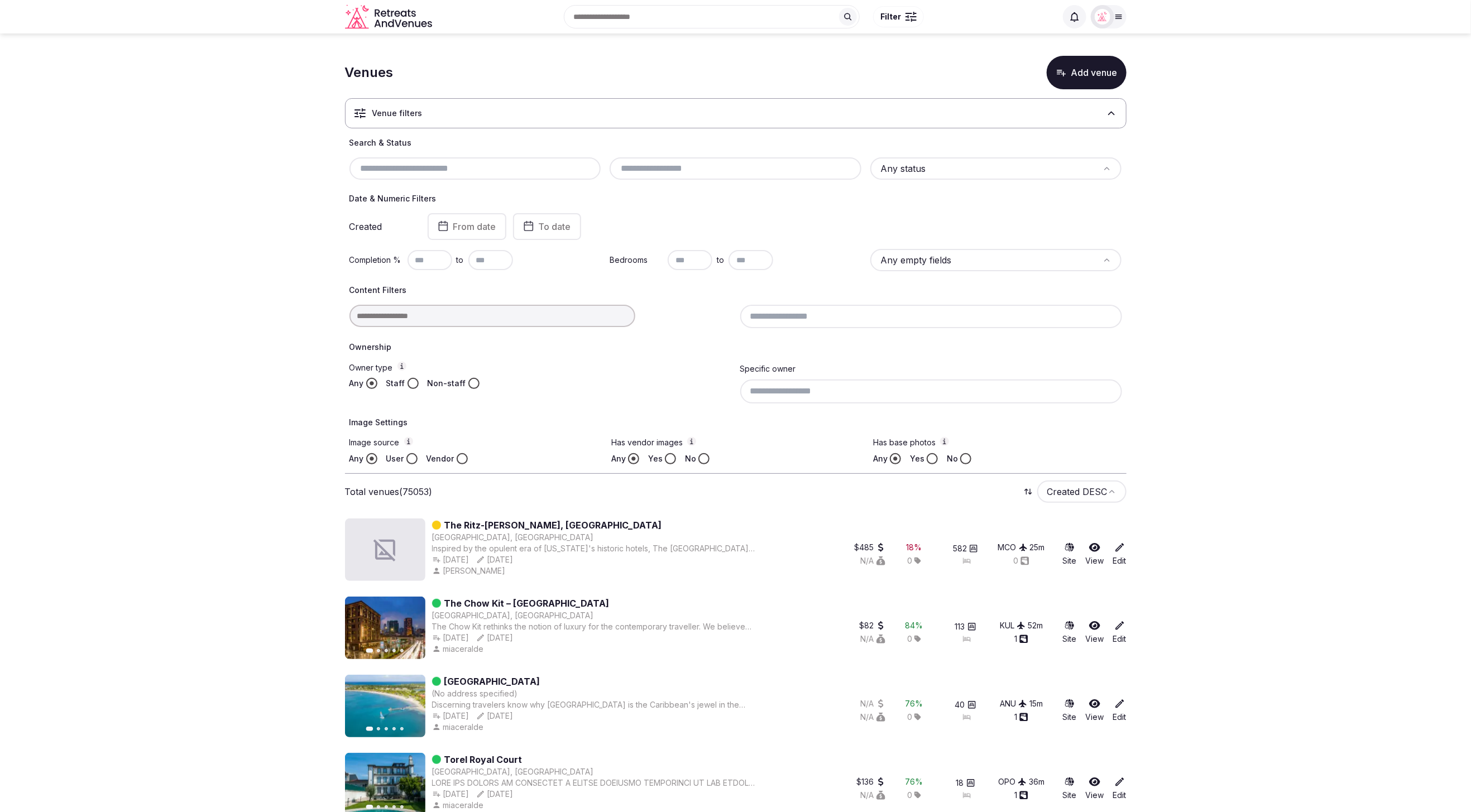
click at [445, 169] on input "text" at bounding box center [475, 168] width 243 height 13
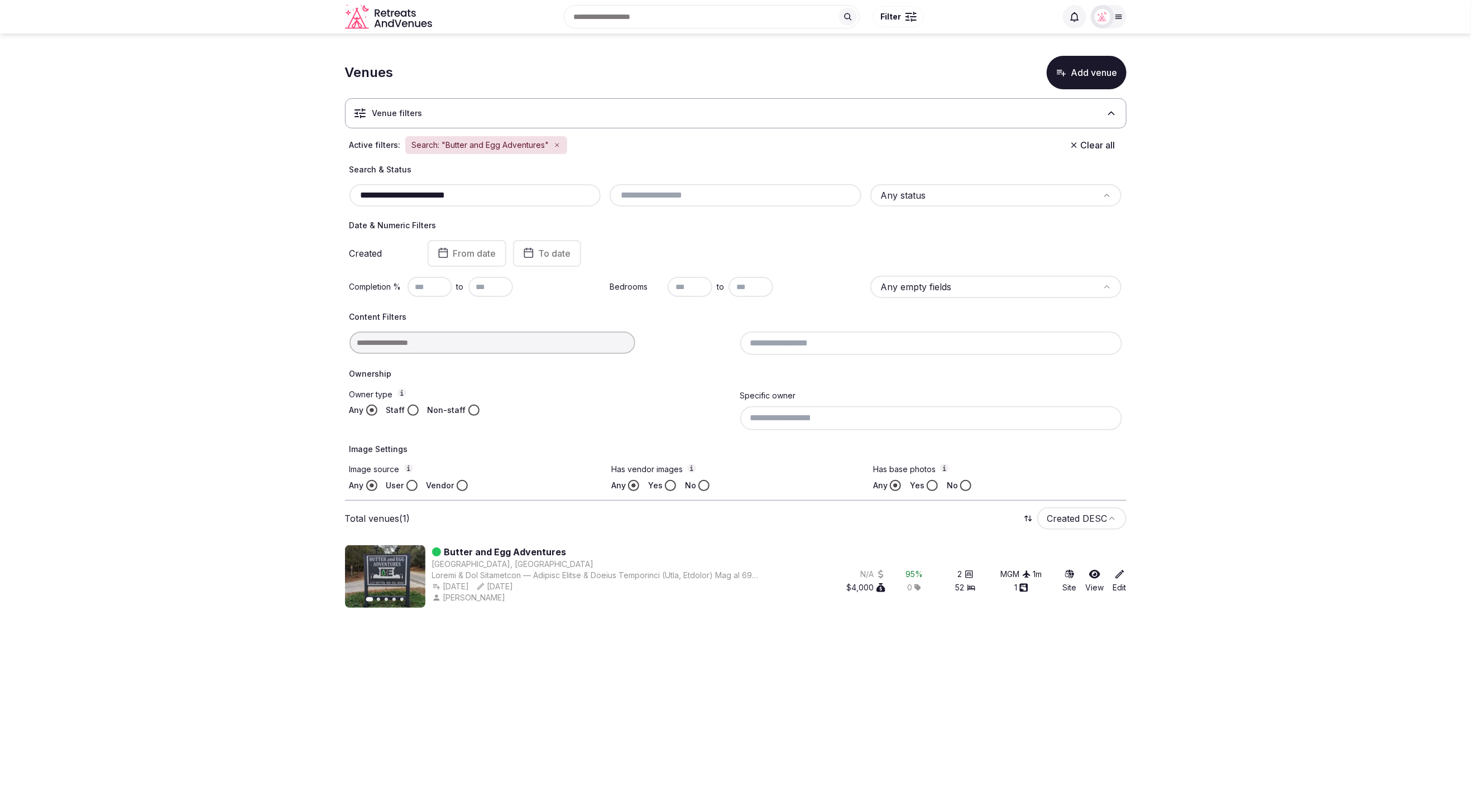
type input "**********"
click at [1122, 572] on icon at bounding box center [1119, 574] width 8 height 8
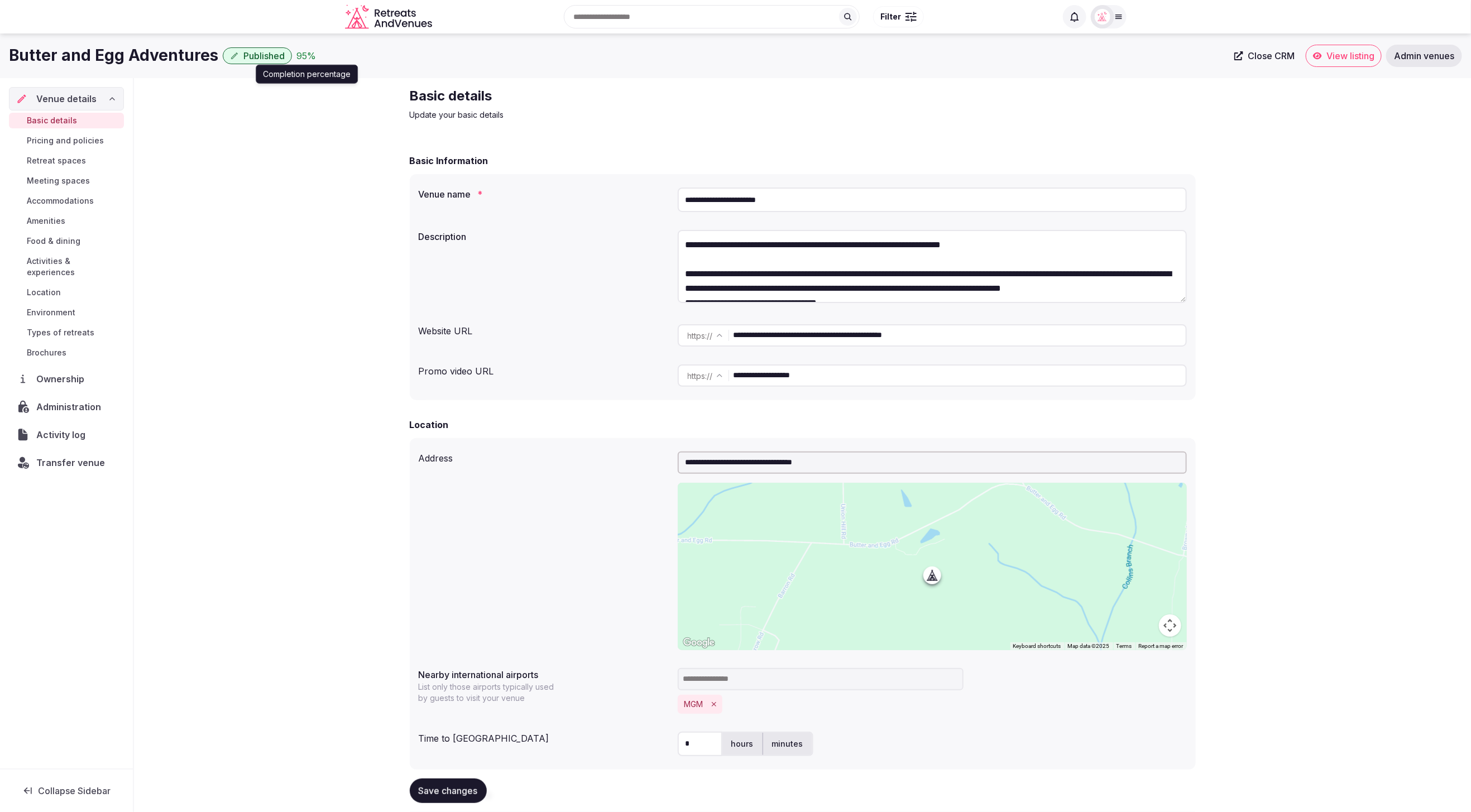
click at [298, 55] on div "95 %" at bounding box center [306, 56] width 20 height 13
drag, startPoint x: 230, startPoint y: 255, endPoint x: 212, endPoint y: 259, distance: 18.4
click at [306, 56] on div "95 %" at bounding box center [306, 56] width 20 height 13
